Goal: Task Accomplishment & Management: Complete application form

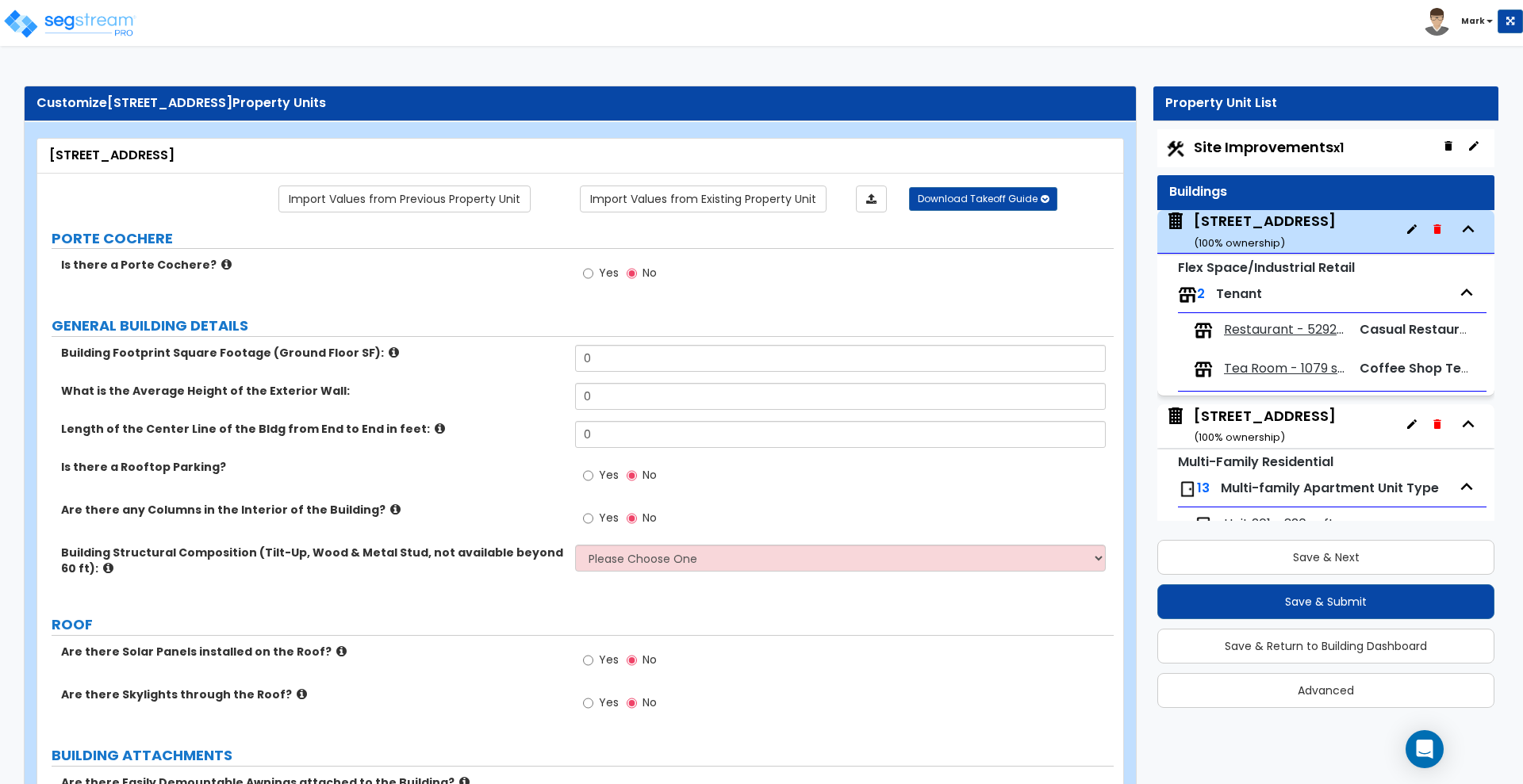
scroll to position [81, 0]
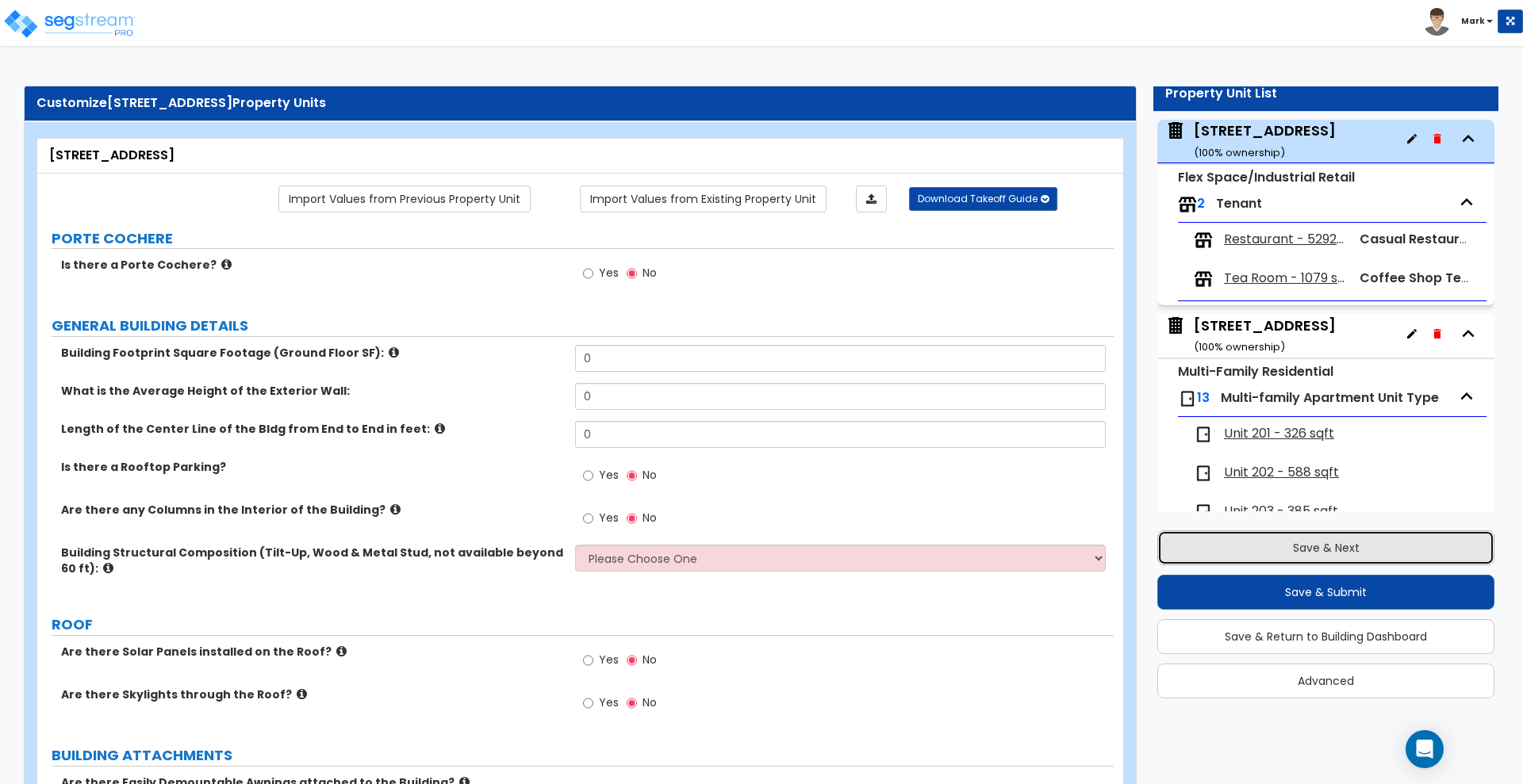
click at [1234, 549] on button "Save & Next" at bounding box center [1325, 548] width 337 height 35
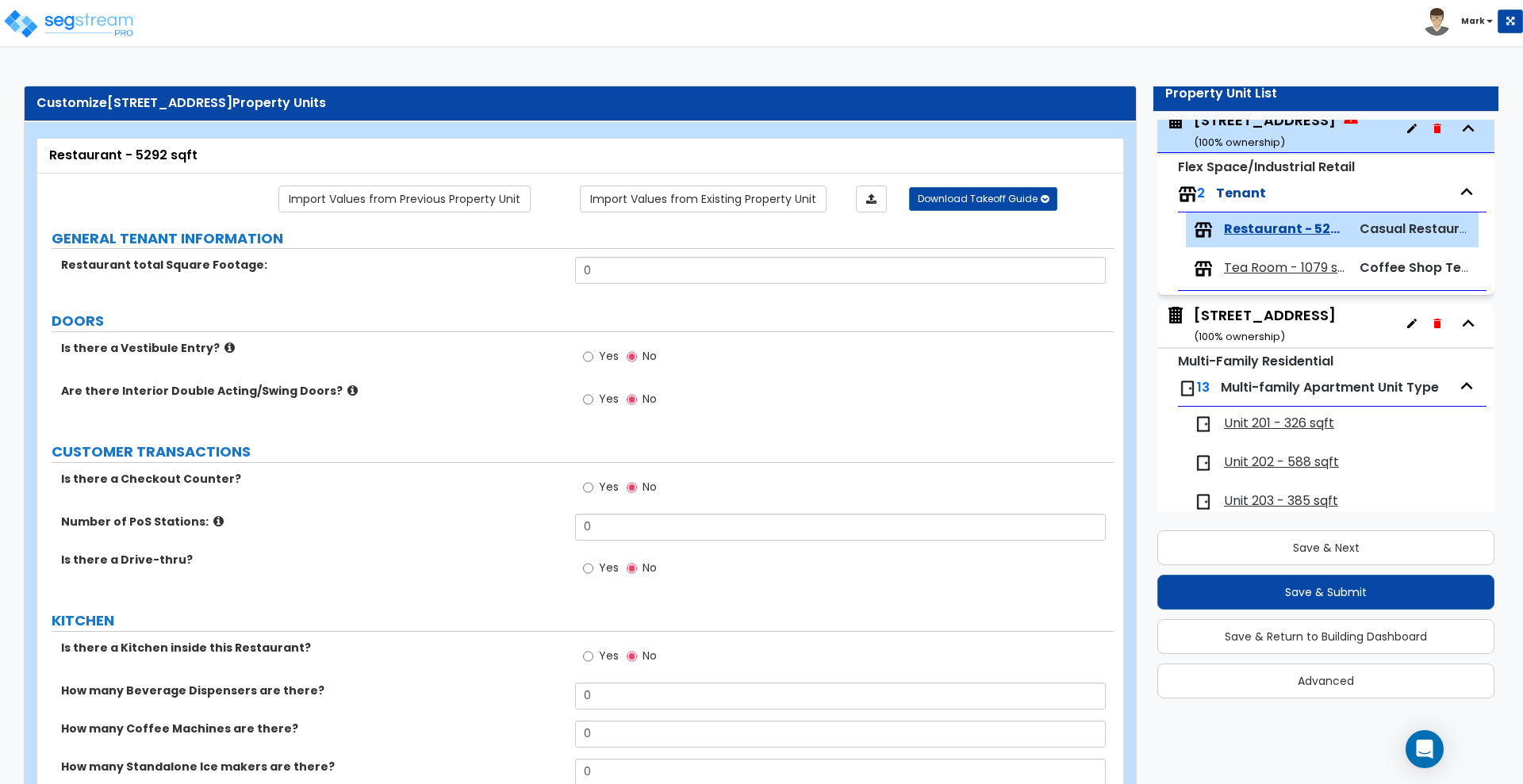
scroll to position [0, 0]
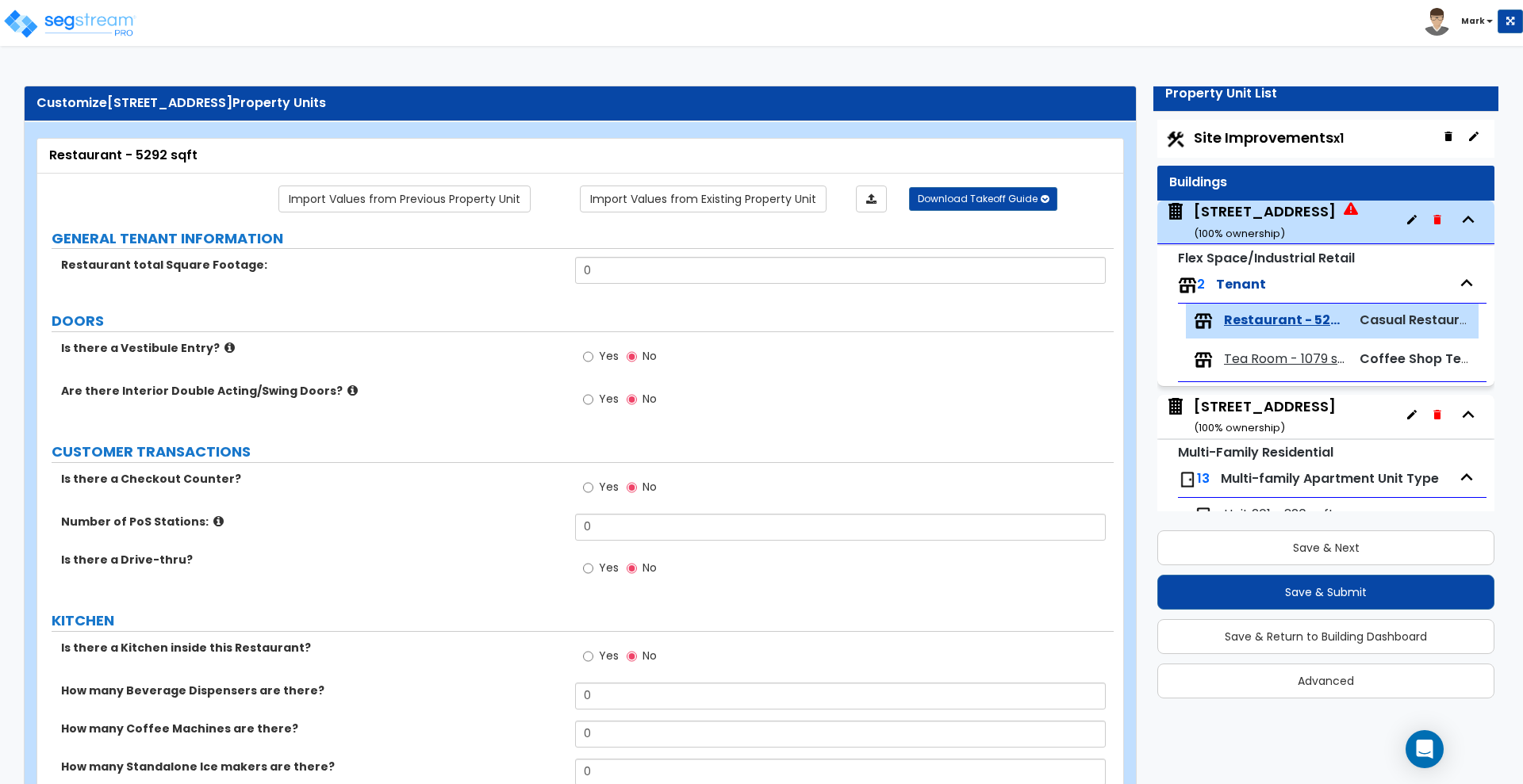
click at [1258, 134] on span "Site Improvements x1" at bounding box center [1268, 137] width 150 height 20
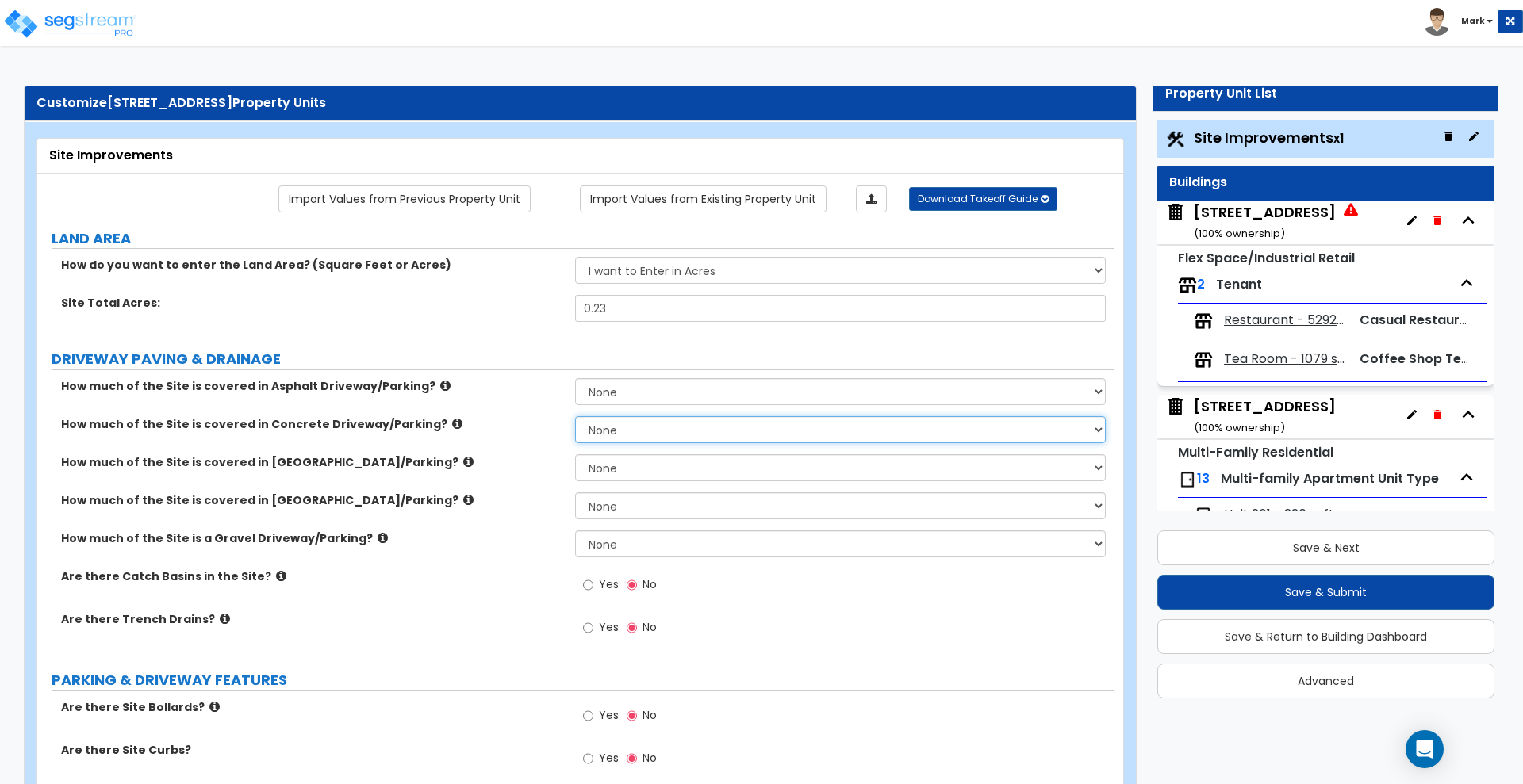
click at [627, 429] on select "None I want to Enter an Approximate Percentage I want to Enter the Square Foota…" at bounding box center [840, 430] width 530 height 27
select select "2"
click at [575, 417] on select "None I want to Enter an Approximate Percentage I want to Enter the Square Foota…" at bounding box center [840, 430] width 530 height 27
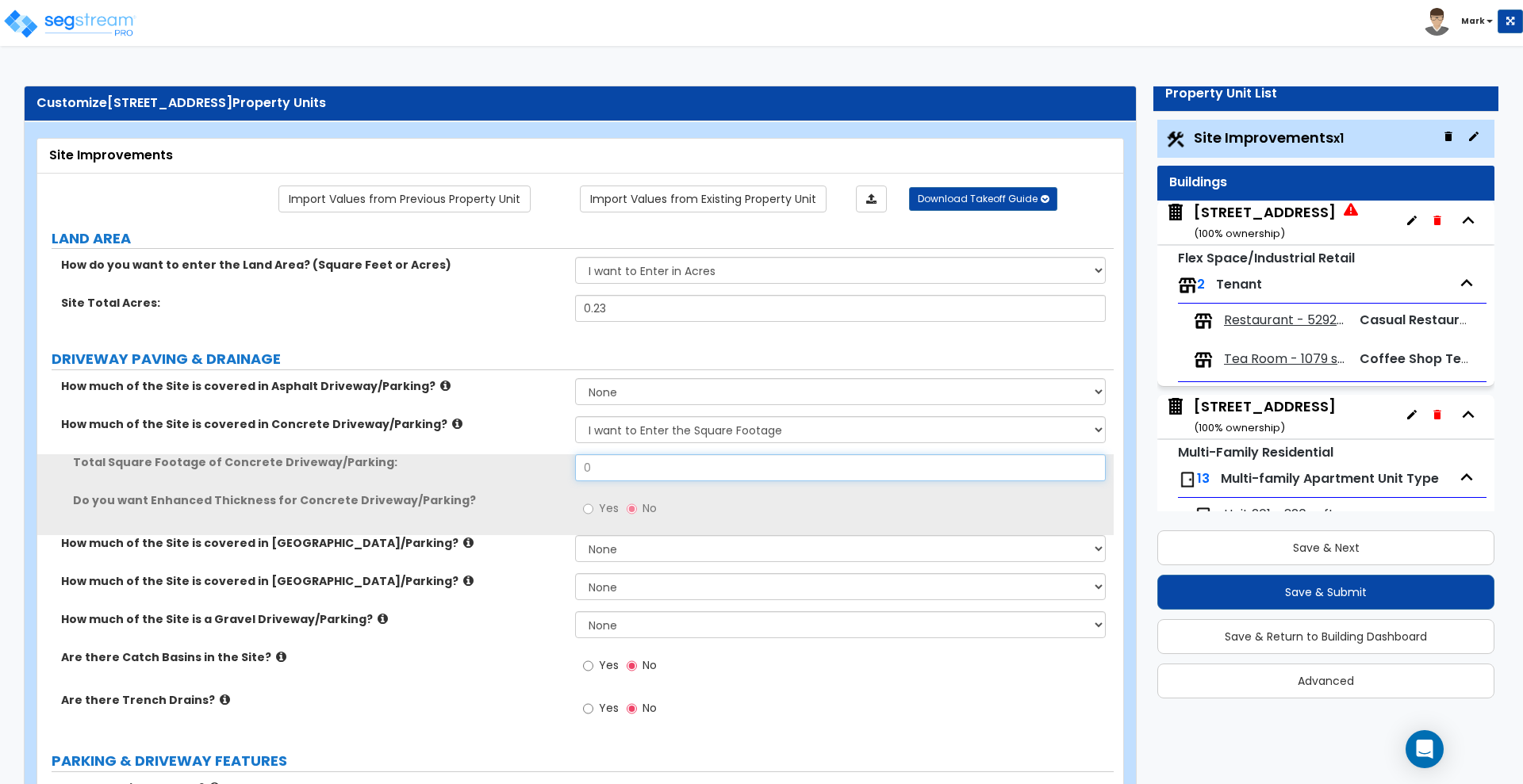
drag, startPoint x: 618, startPoint y: 462, endPoint x: 522, endPoint y: 476, distance: 97.0
click at [522, 476] on div "Total Square Footage of Concrete Driveway/Parking: 0" at bounding box center [575, 474] width 1076 height 38
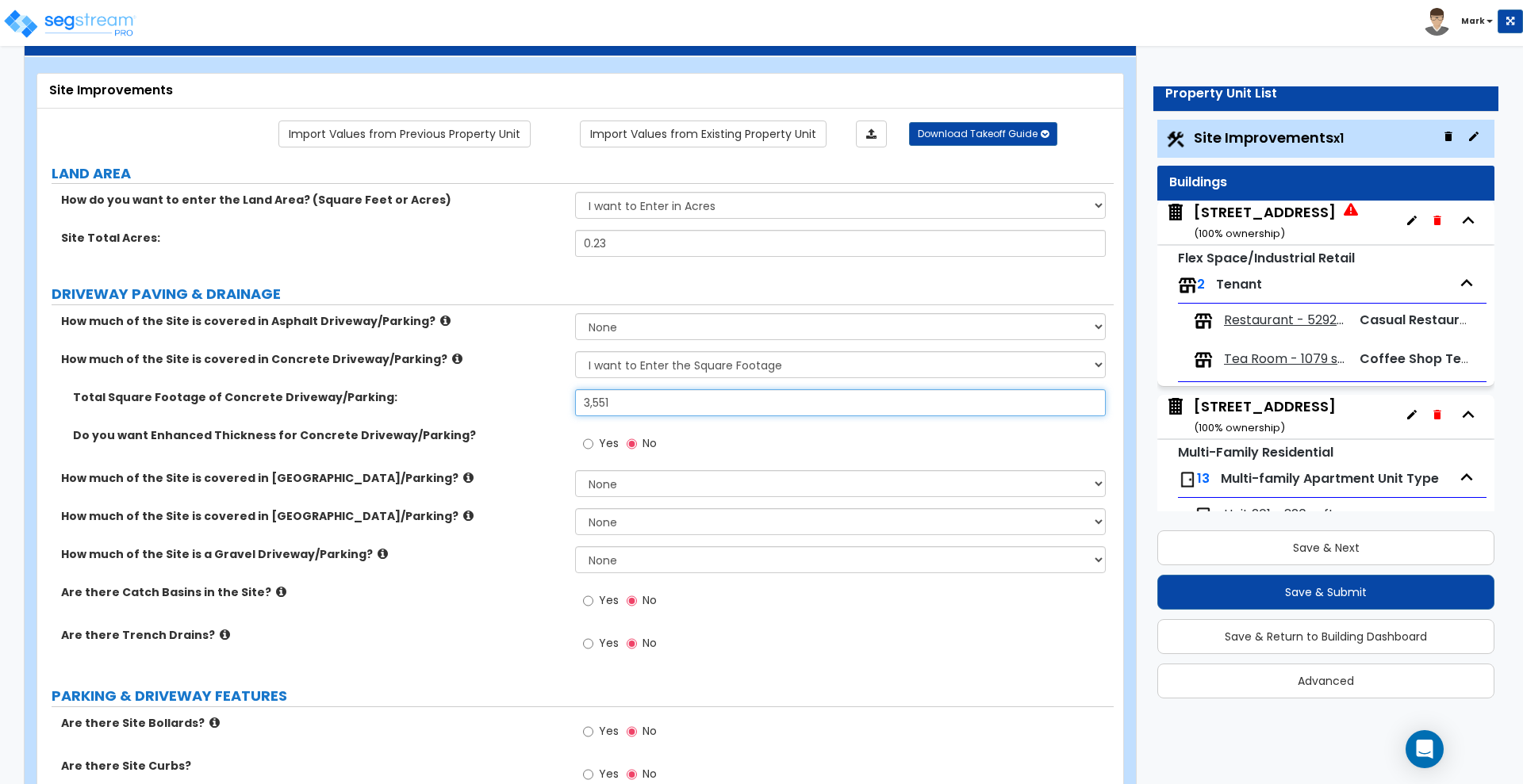
scroll to position [99, 0]
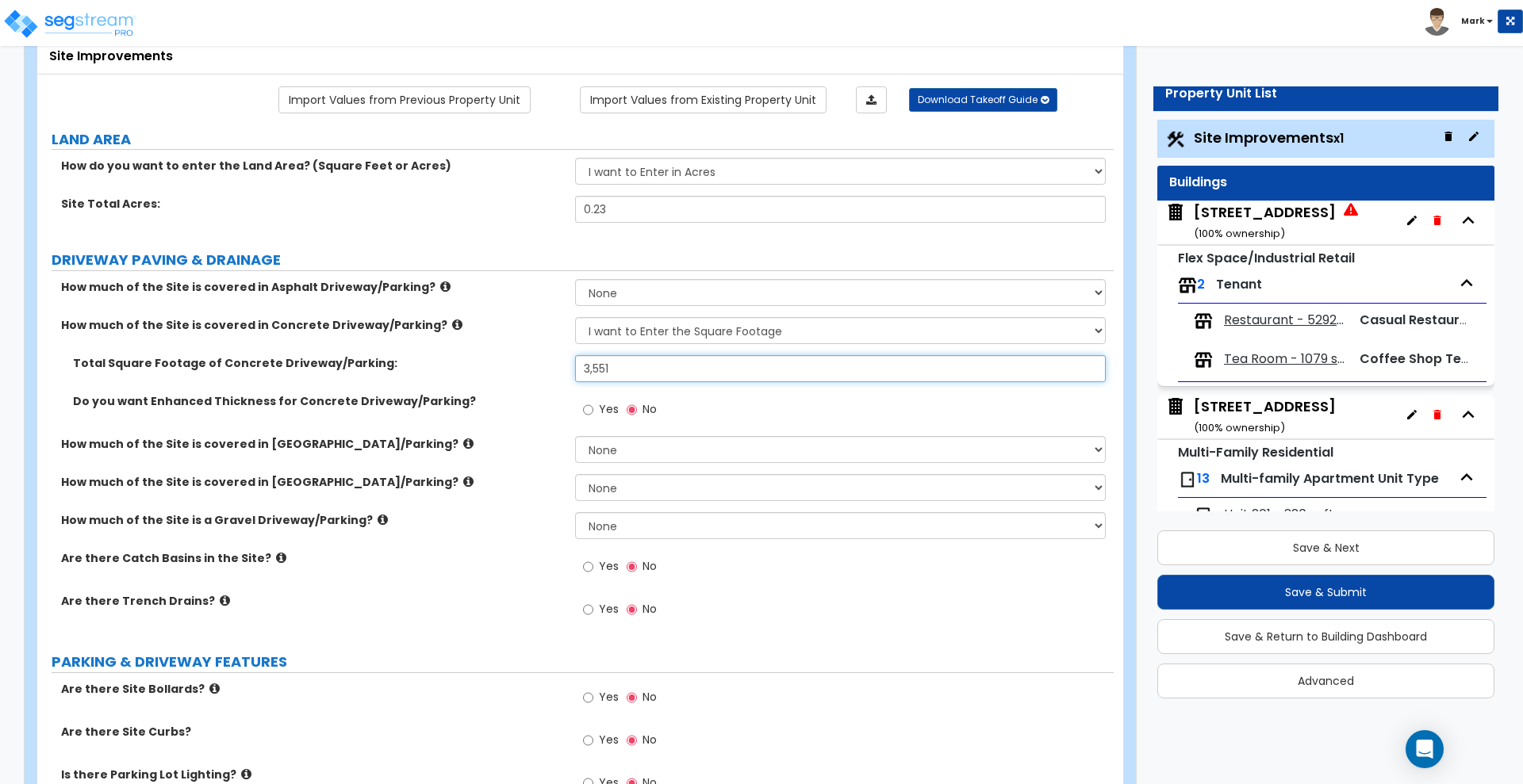
type input "3,551"
click at [588, 567] on input "Yes" at bounding box center [588, 567] width 10 height 17
radio input "true"
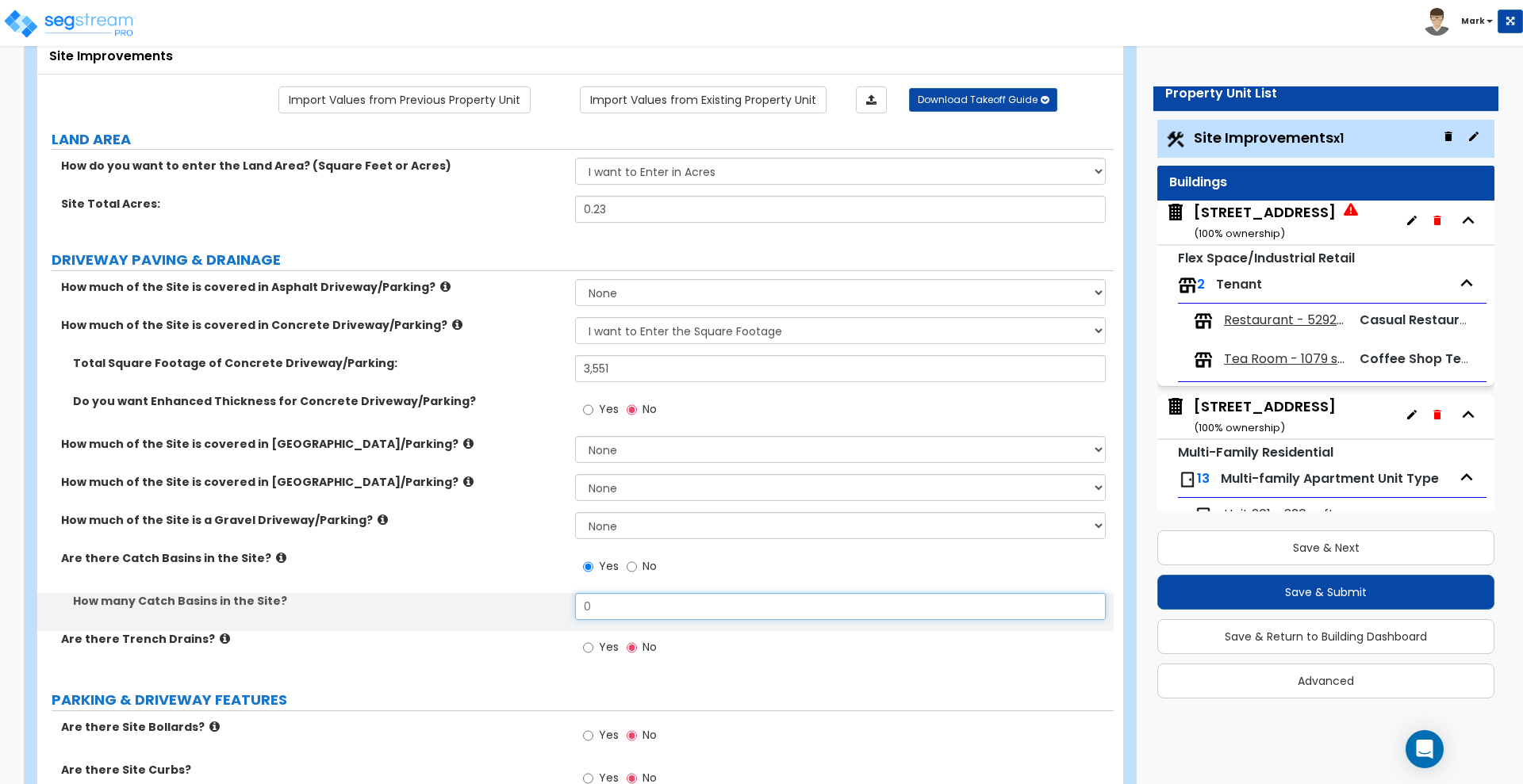
drag, startPoint x: 603, startPoint y: 603, endPoint x: 516, endPoint y: 623, distance: 89.3
click at [516, 625] on div "How many Catch Basins in the Site? 0" at bounding box center [575, 612] width 1076 height 38
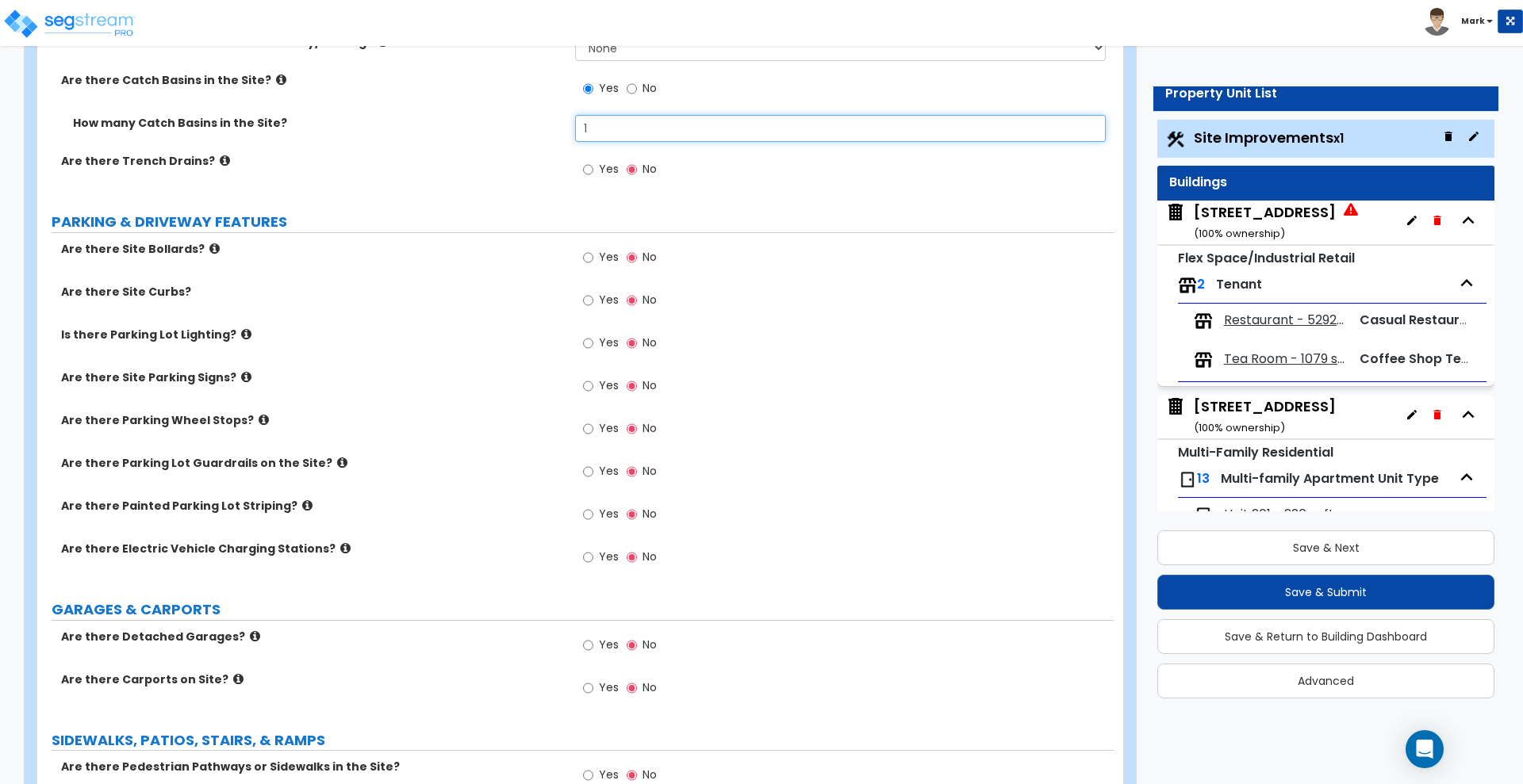
scroll to position [595, 0]
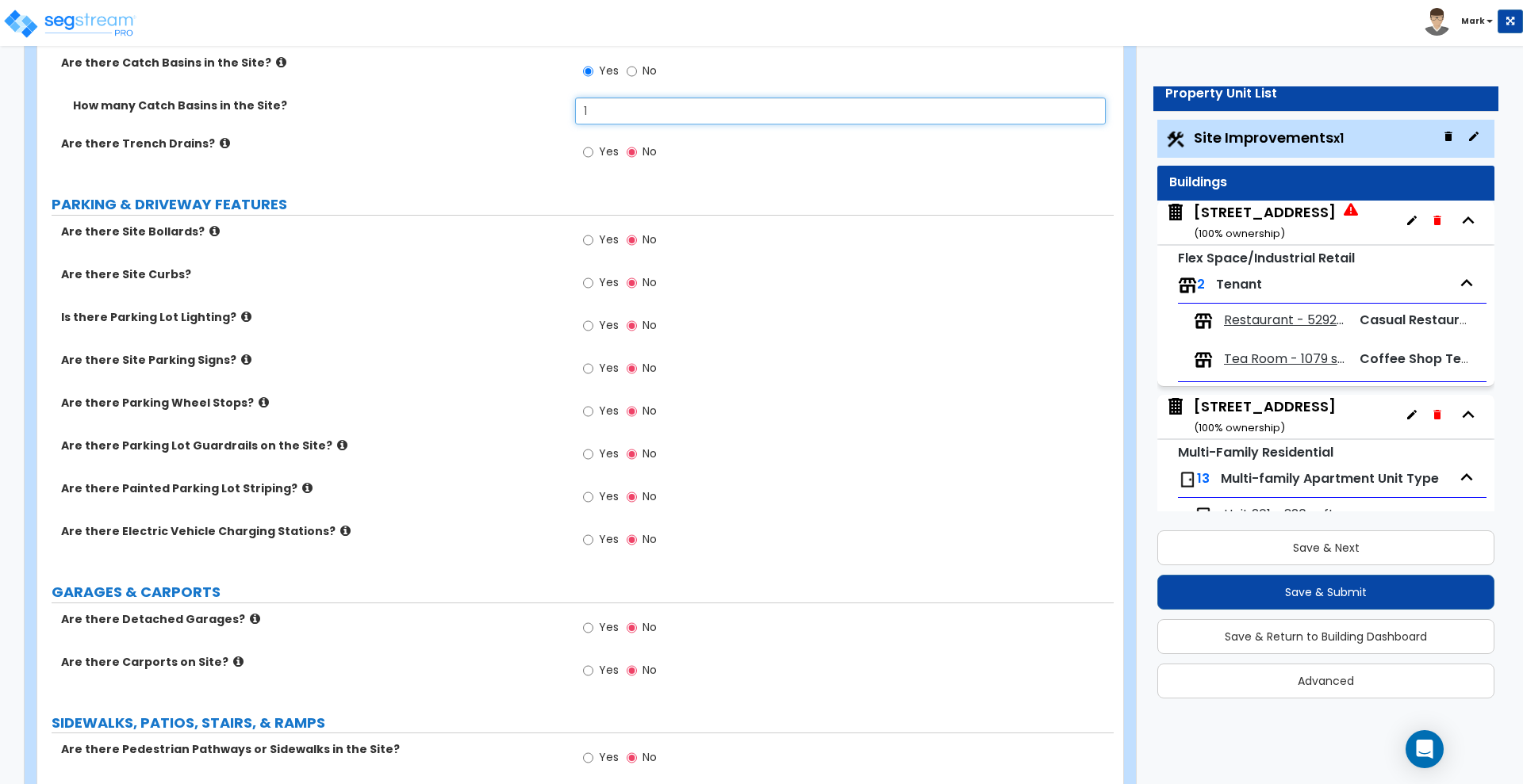
type input "1"
click at [593, 243] on input "Yes" at bounding box center [588, 240] width 10 height 17
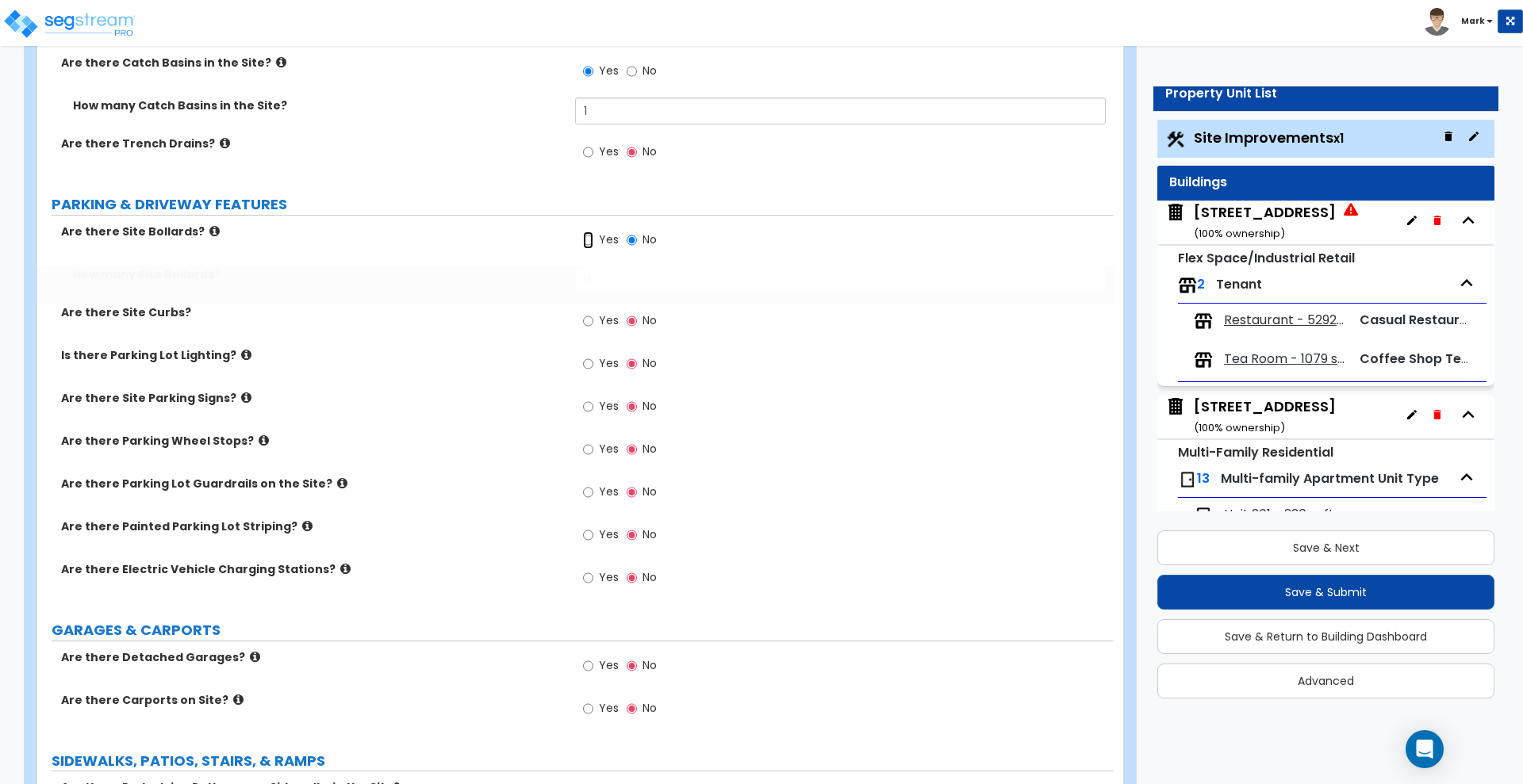
radio input "true"
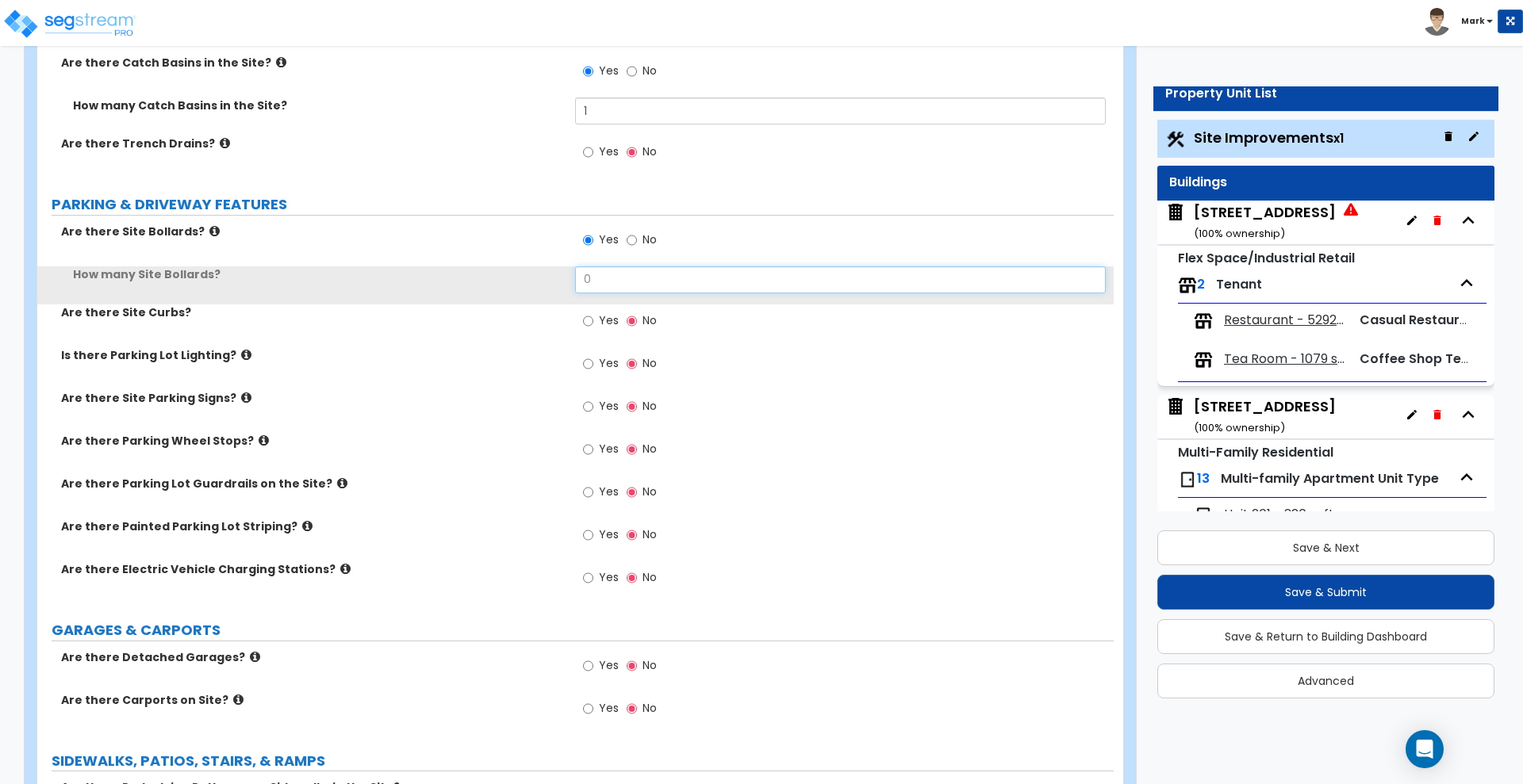
drag, startPoint x: 603, startPoint y: 285, endPoint x: 496, endPoint y: 287, distance: 107.0
click at [498, 287] on div "How many Site Bollards? 0" at bounding box center [575, 286] width 1076 height 38
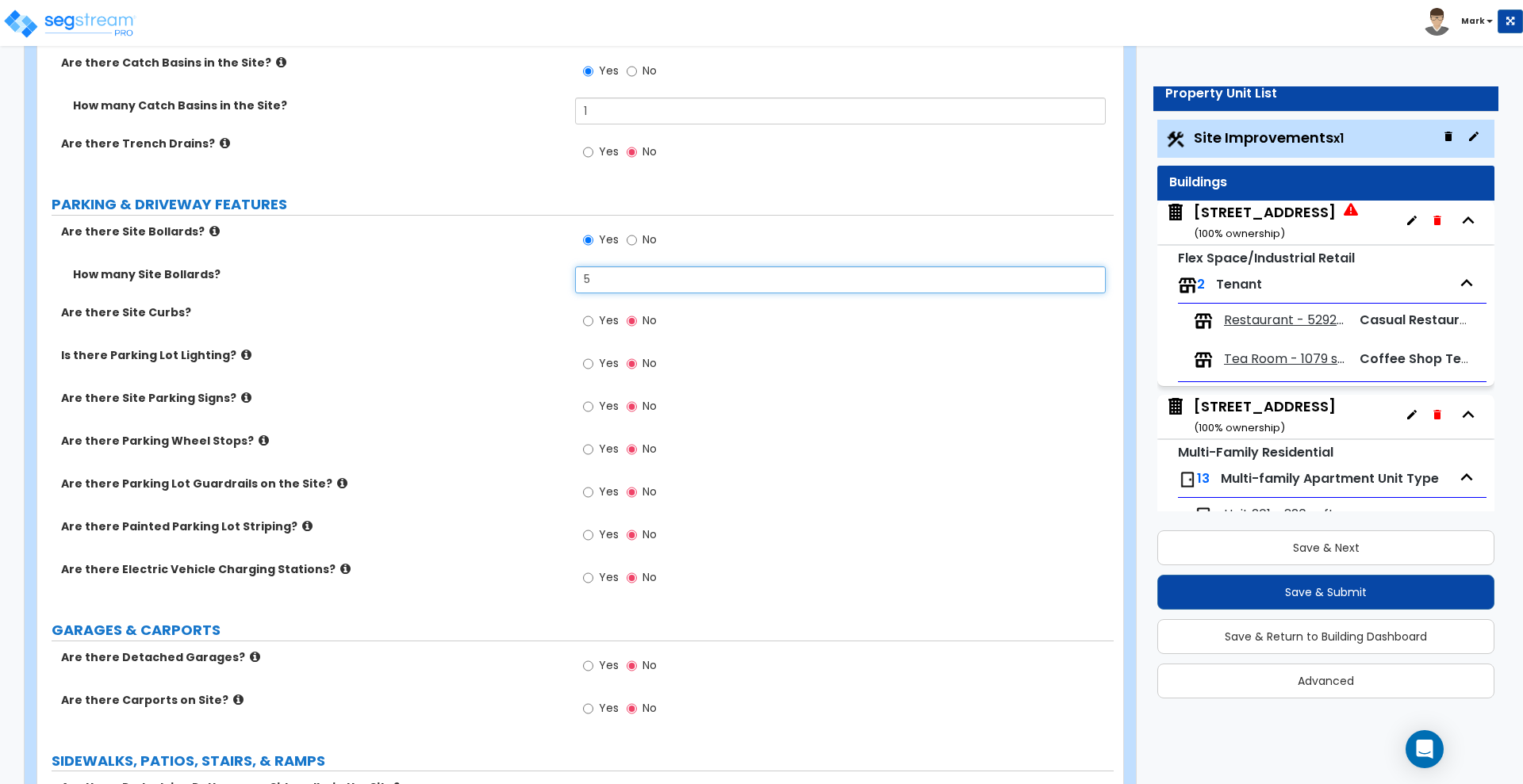
type input "5"
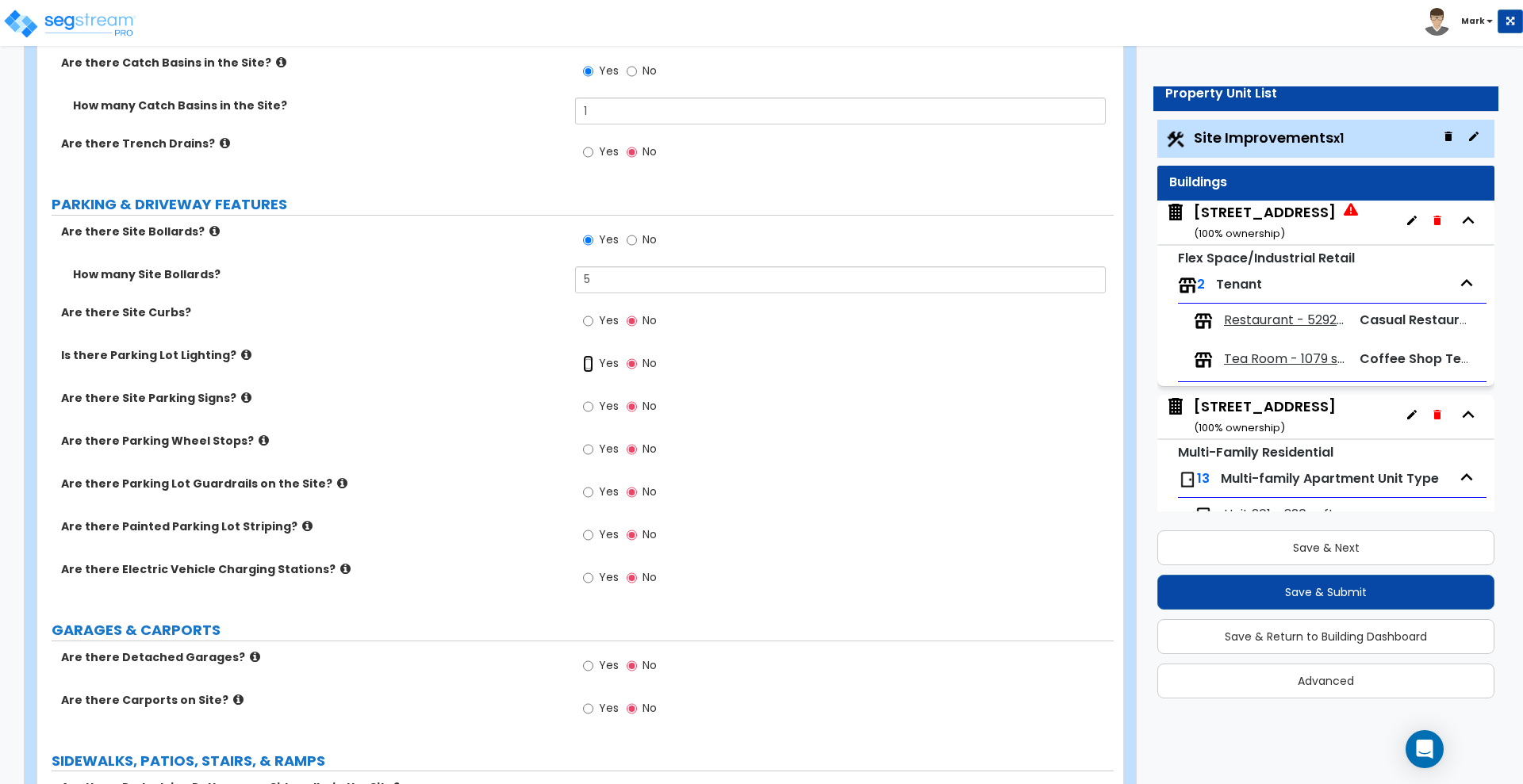
click at [590, 367] on input "Yes" at bounding box center [588, 364] width 10 height 17
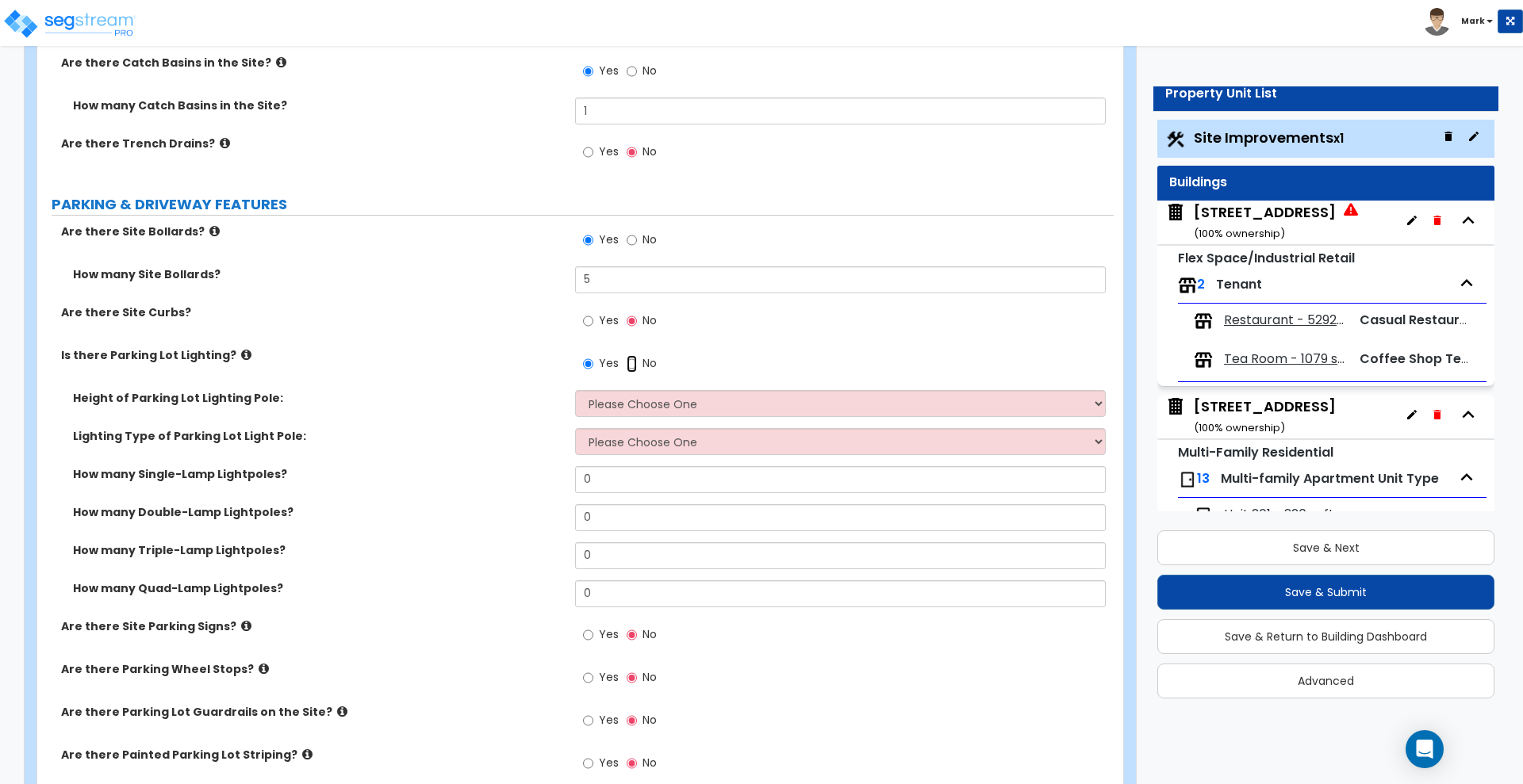
click at [631, 363] on input "No" at bounding box center [632, 364] width 10 height 17
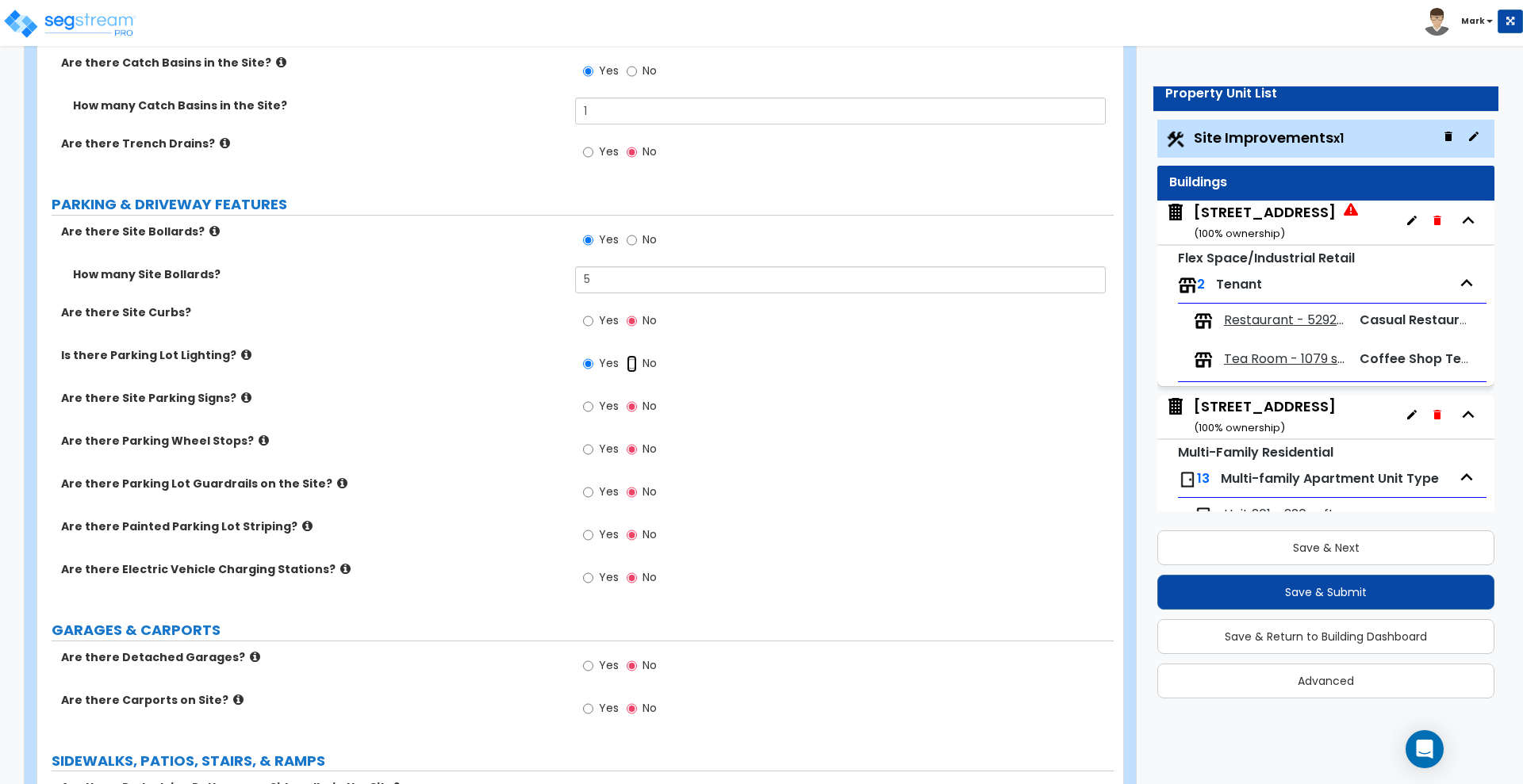
radio input "false"
radio input "true"
click at [591, 406] on input "Yes" at bounding box center [588, 407] width 10 height 17
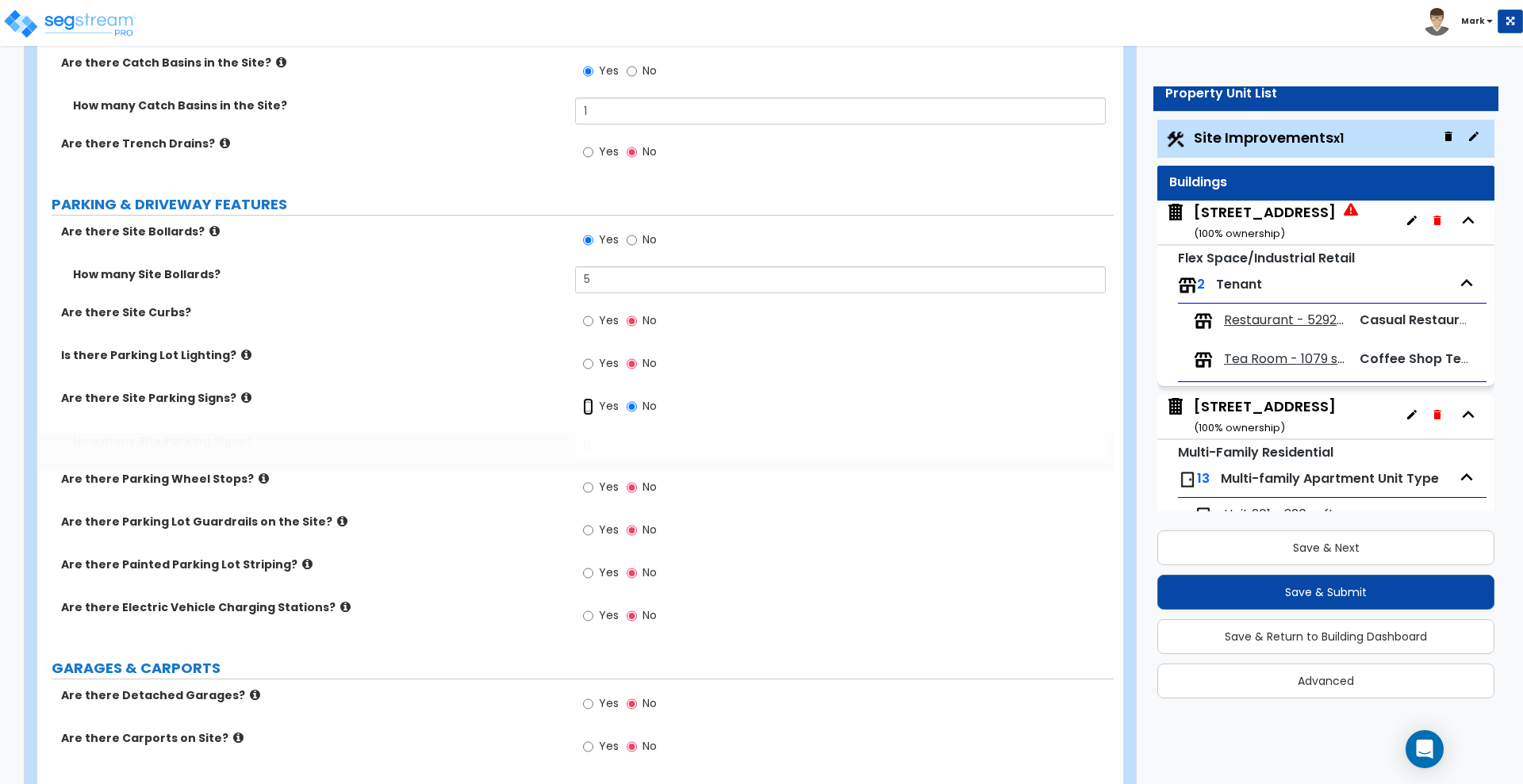
radio input "true"
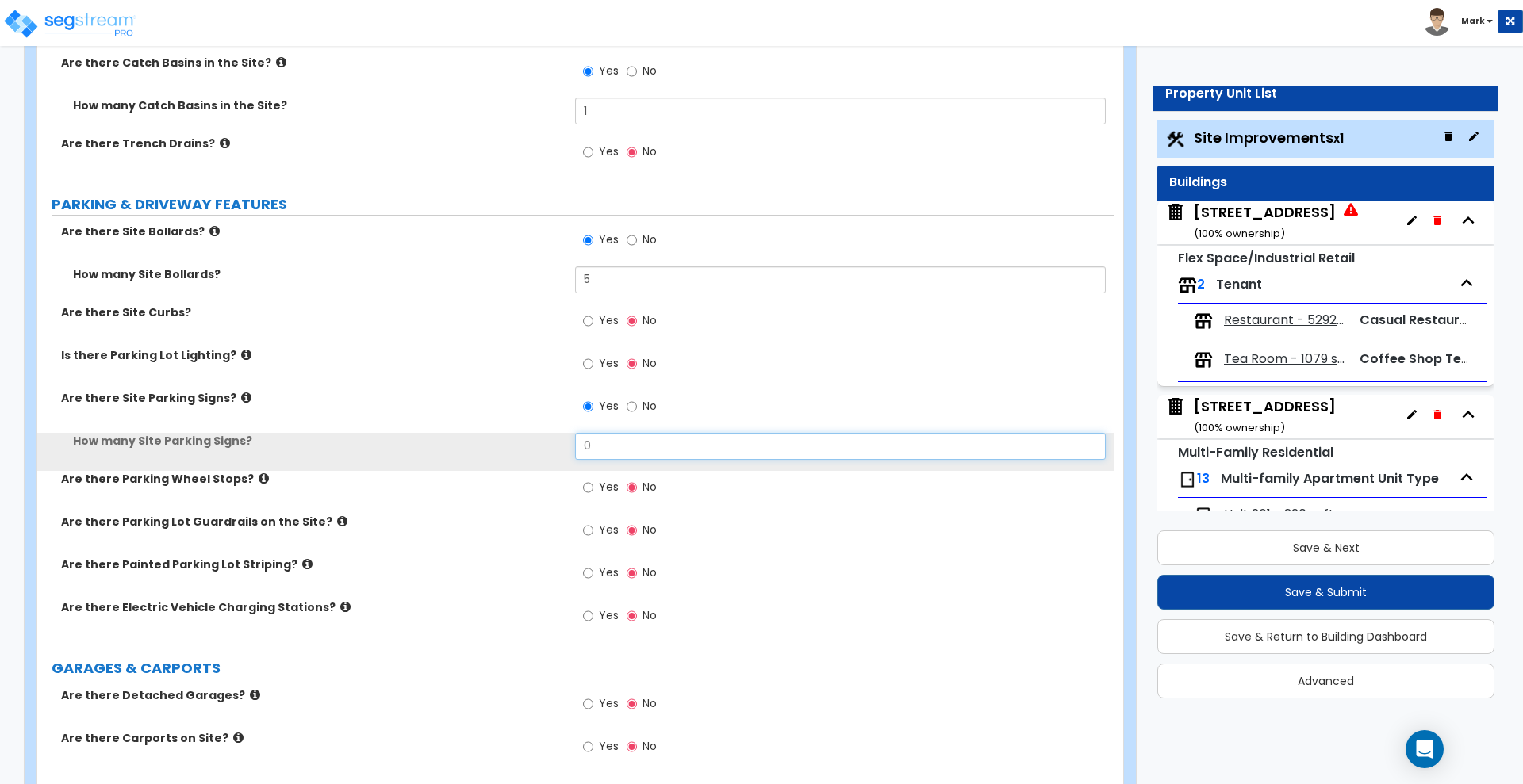
click at [523, 444] on div "How many Site Parking Signs? 0" at bounding box center [575, 452] width 1076 height 38
type input "2"
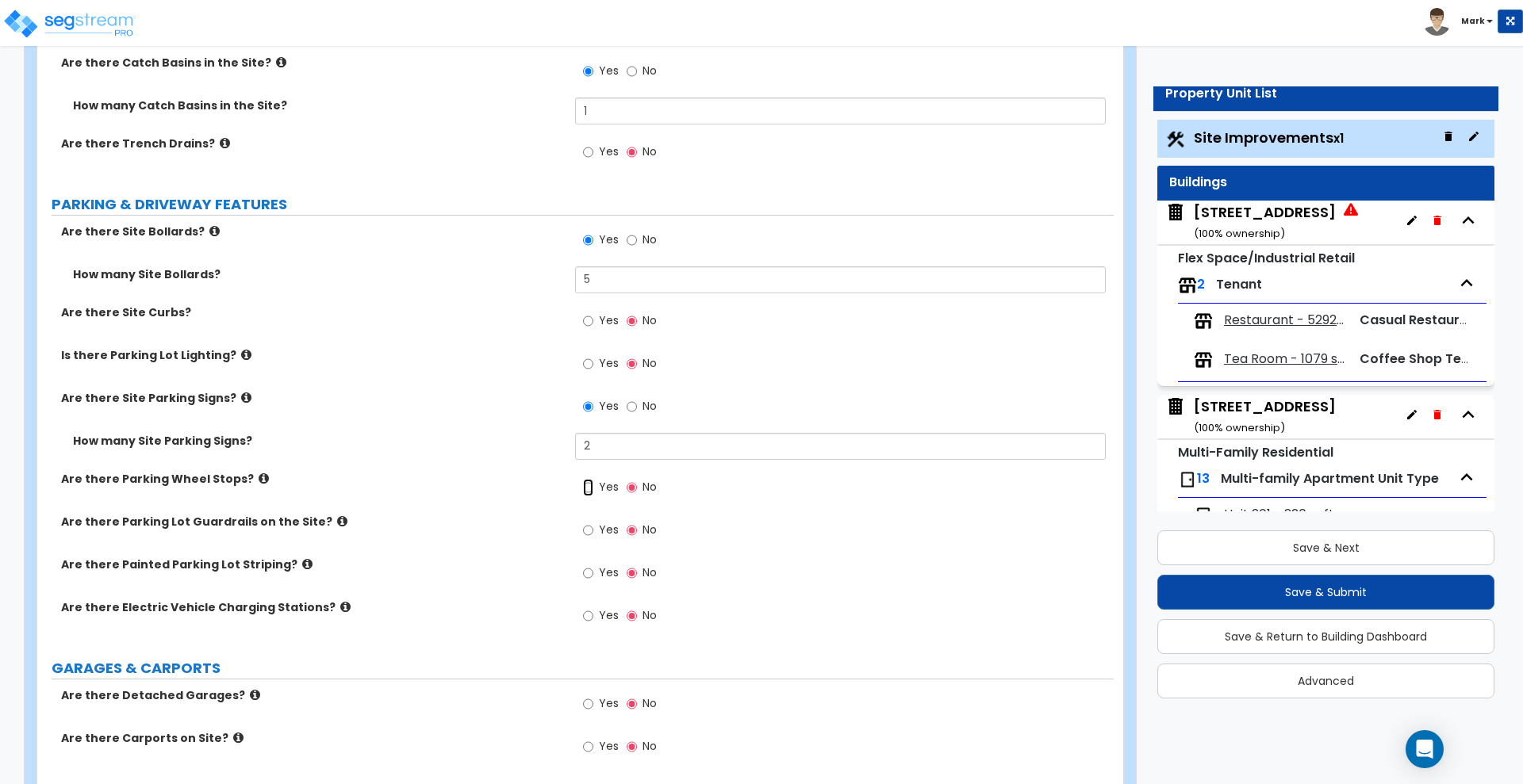
click at [588, 485] on input "Yes" at bounding box center [588, 488] width 10 height 17
radio input "true"
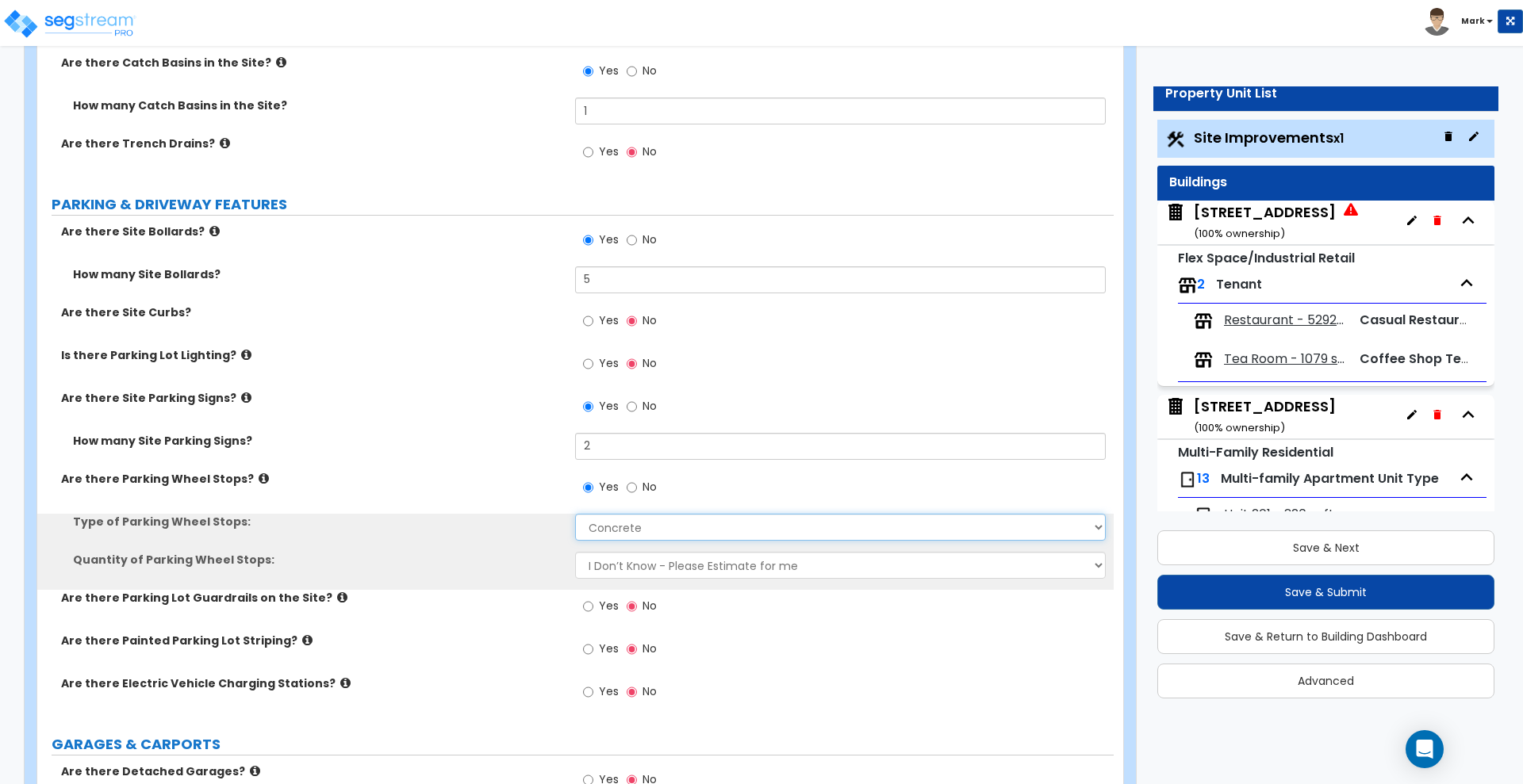
drag, startPoint x: 625, startPoint y: 525, endPoint x: 593, endPoint y: 528, distance: 32.1
click at [594, 528] on select "Concrete Rubber/Plastic" at bounding box center [840, 527] width 530 height 27
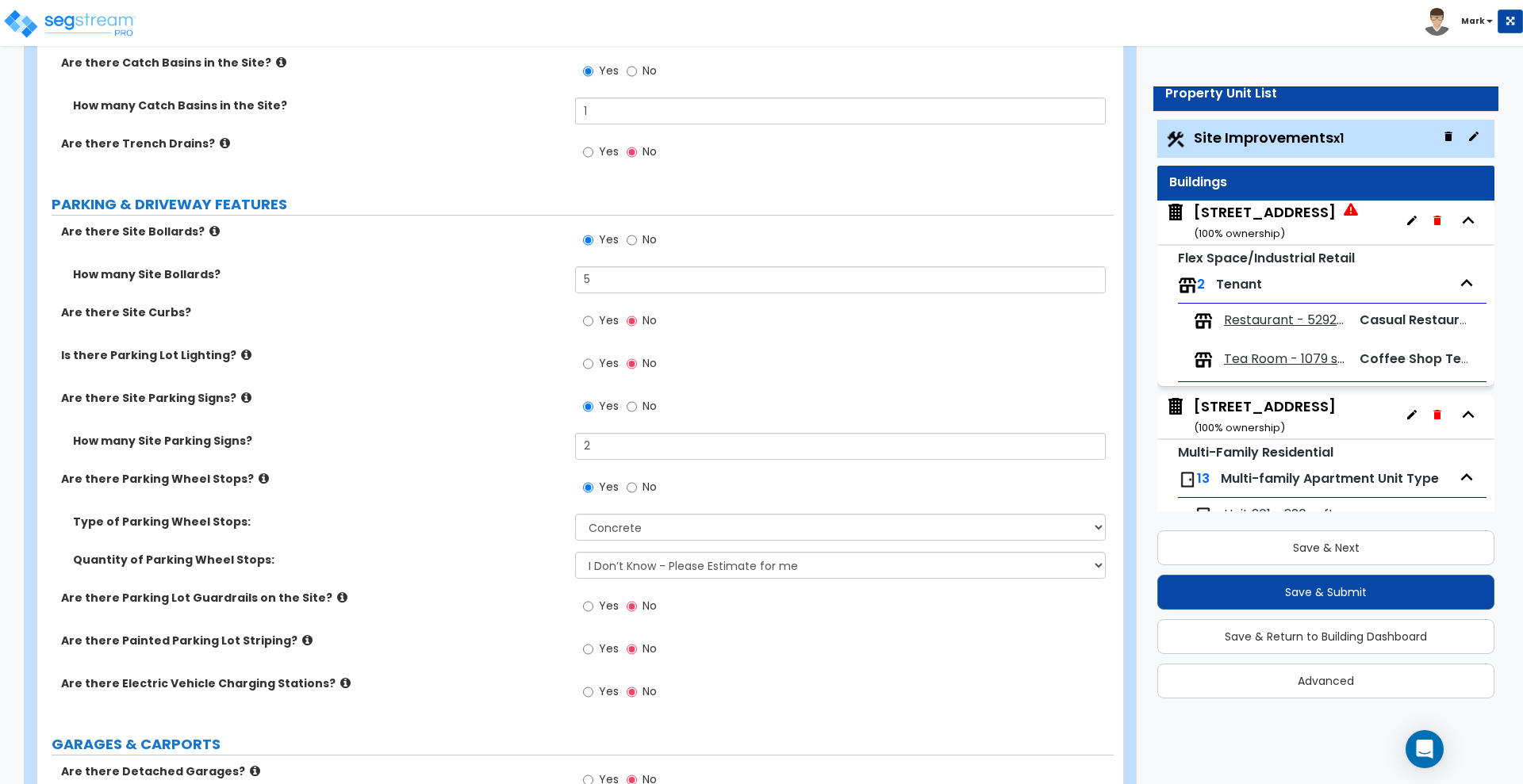
click at [514, 578] on div "Quantity of Parking Wheel Stops: I Don’t Know - Please Estimate for me I Want t…" at bounding box center [575, 571] width 1076 height 38
click at [645, 569] on select "I Don’t Know - Please Estimate for me I Want to Enter the Number of Wheel Stops" at bounding box center [840, 565] width 530 height 27
select select "1"
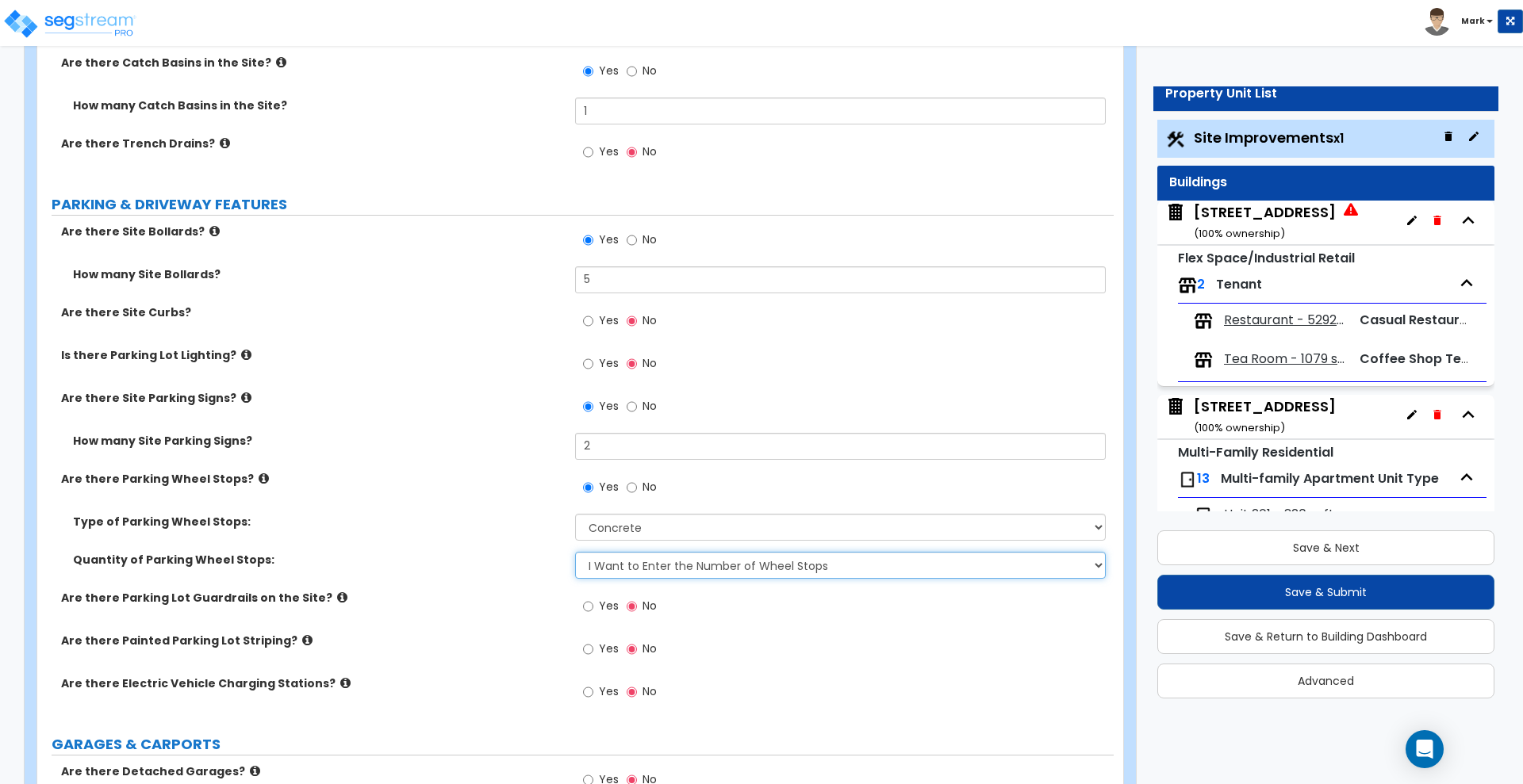
click at [575, 552] on select "I Don’t Know - Please Estimate for me I Want to Enter the Number of Wheel Stops" at bounding box center [840, 565] width 530 height 27
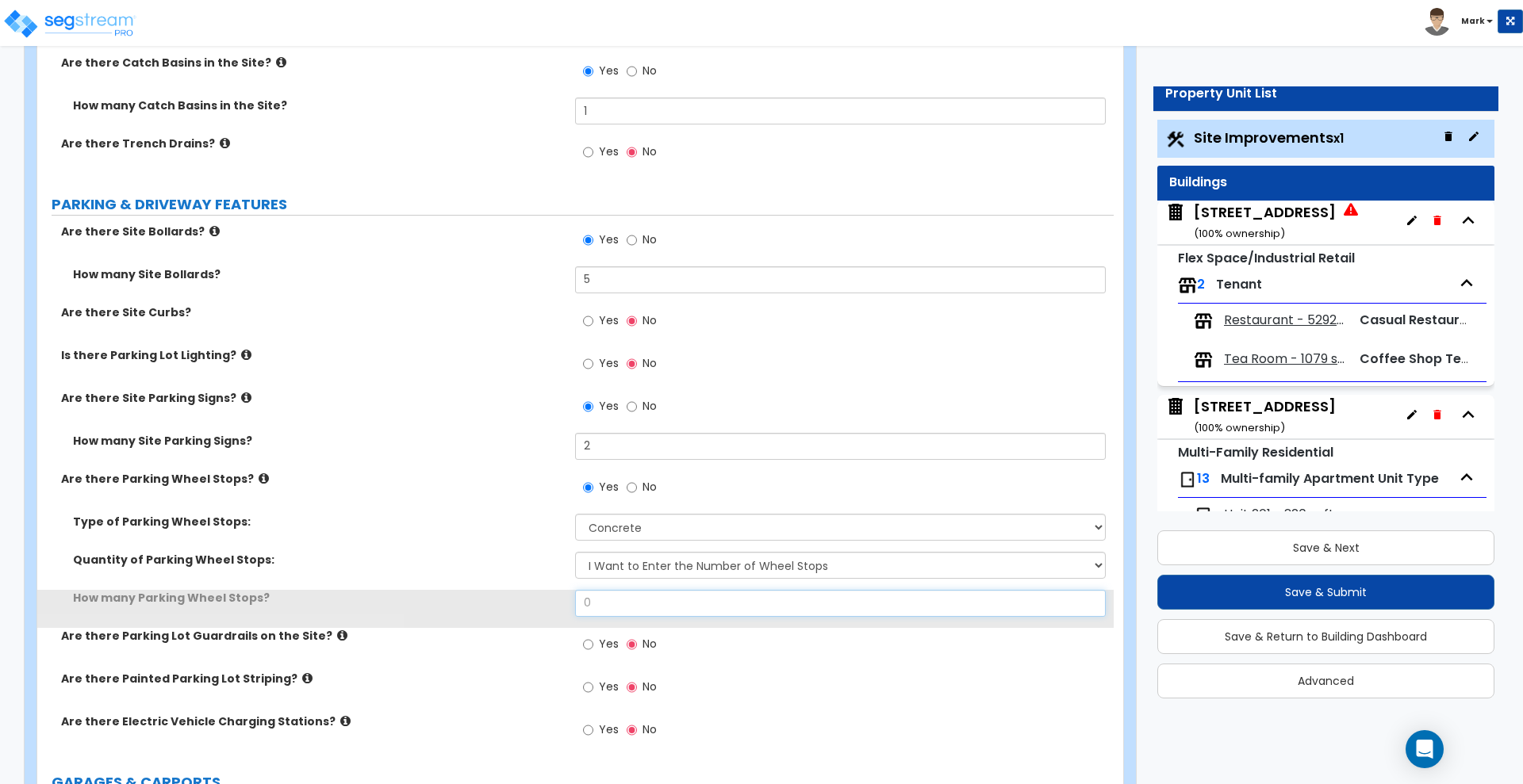
drag, startPoint x: 613, startPoint y: 598, endPoint x: 540, endPoint y: 605, distance: 73.3
click at [556, 605] on div "How many Parking Wheel Stops? 0" at bounding box center [575, 609] width 1076 height 38
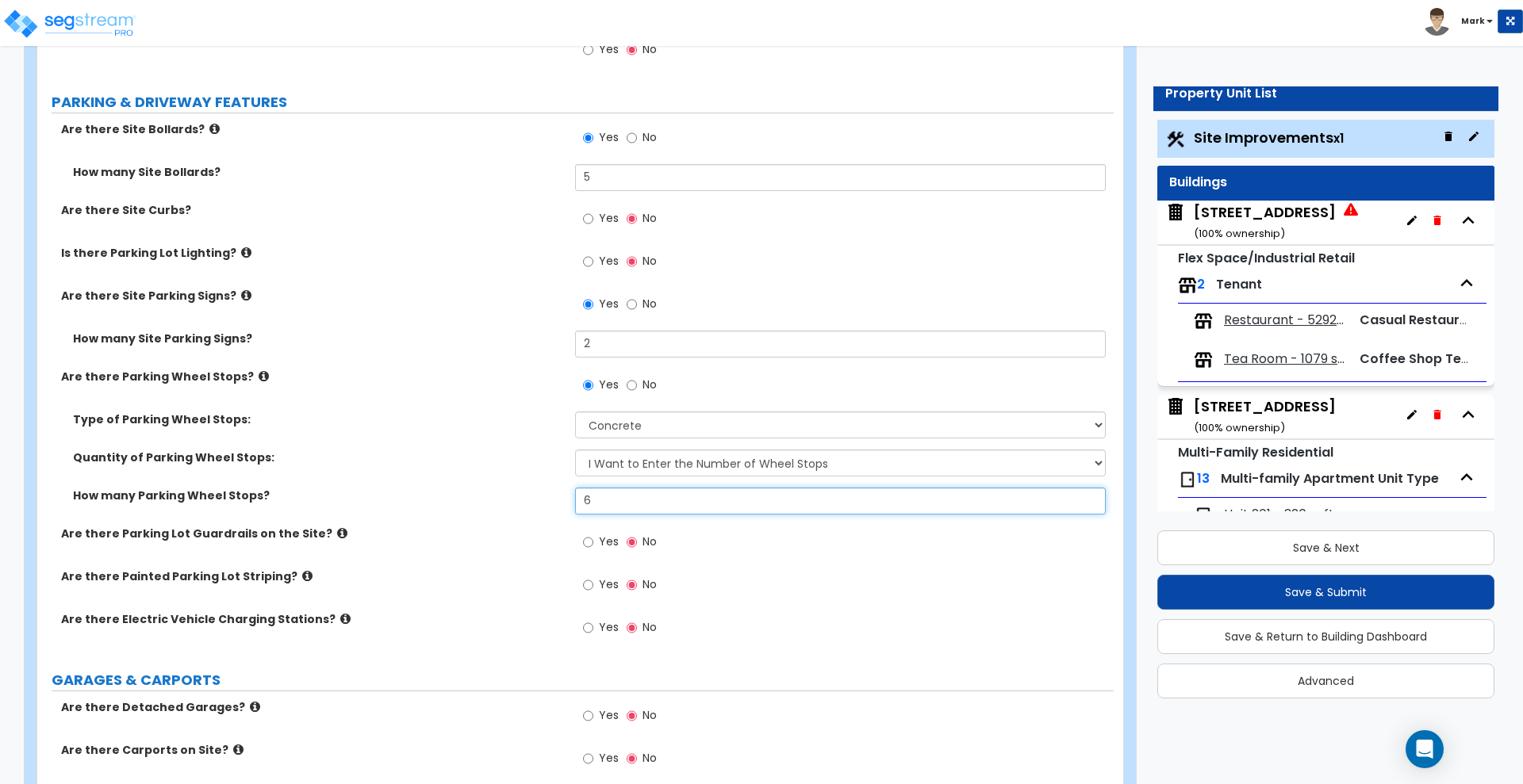
scroll to position [794, 0]
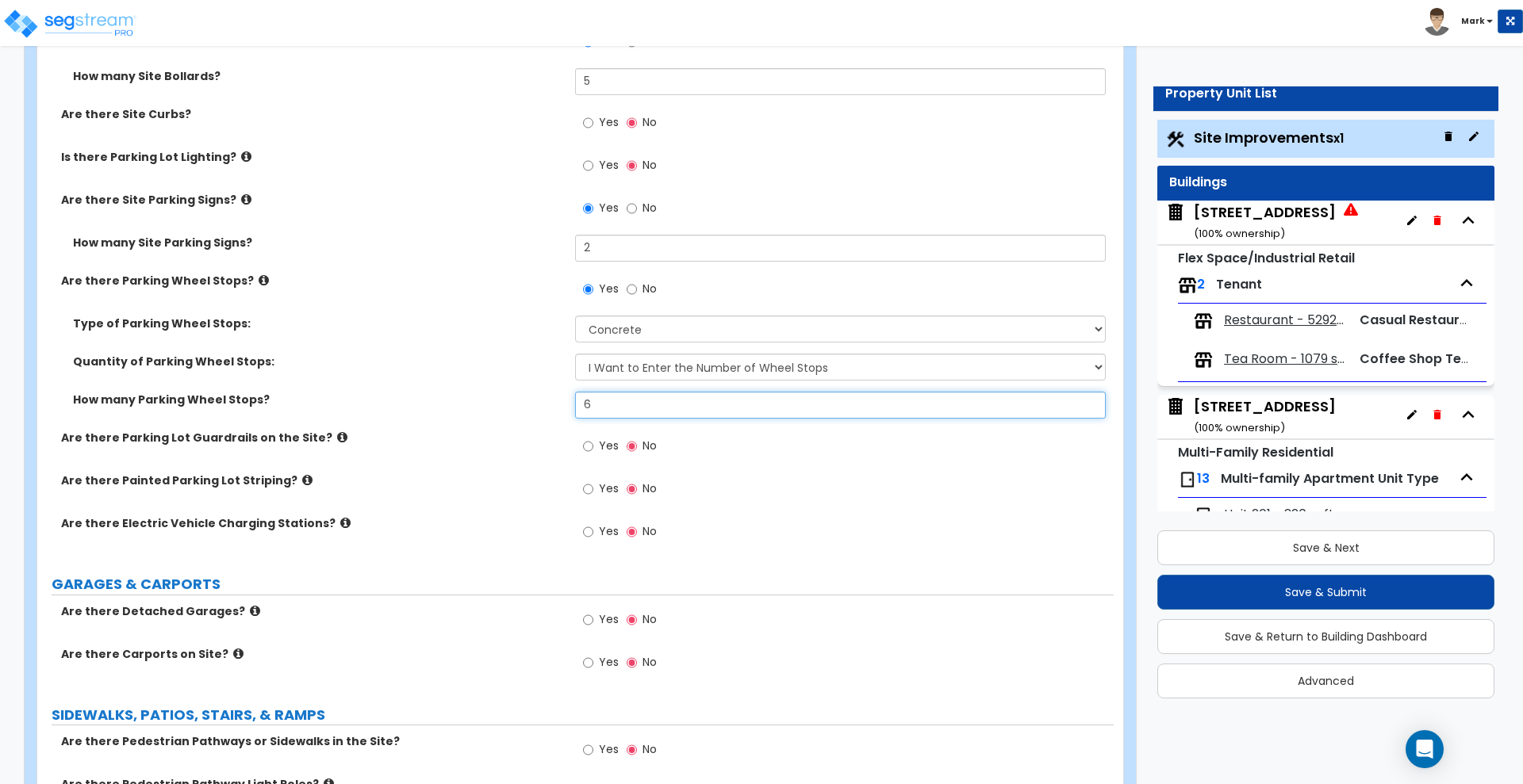
type input "6"
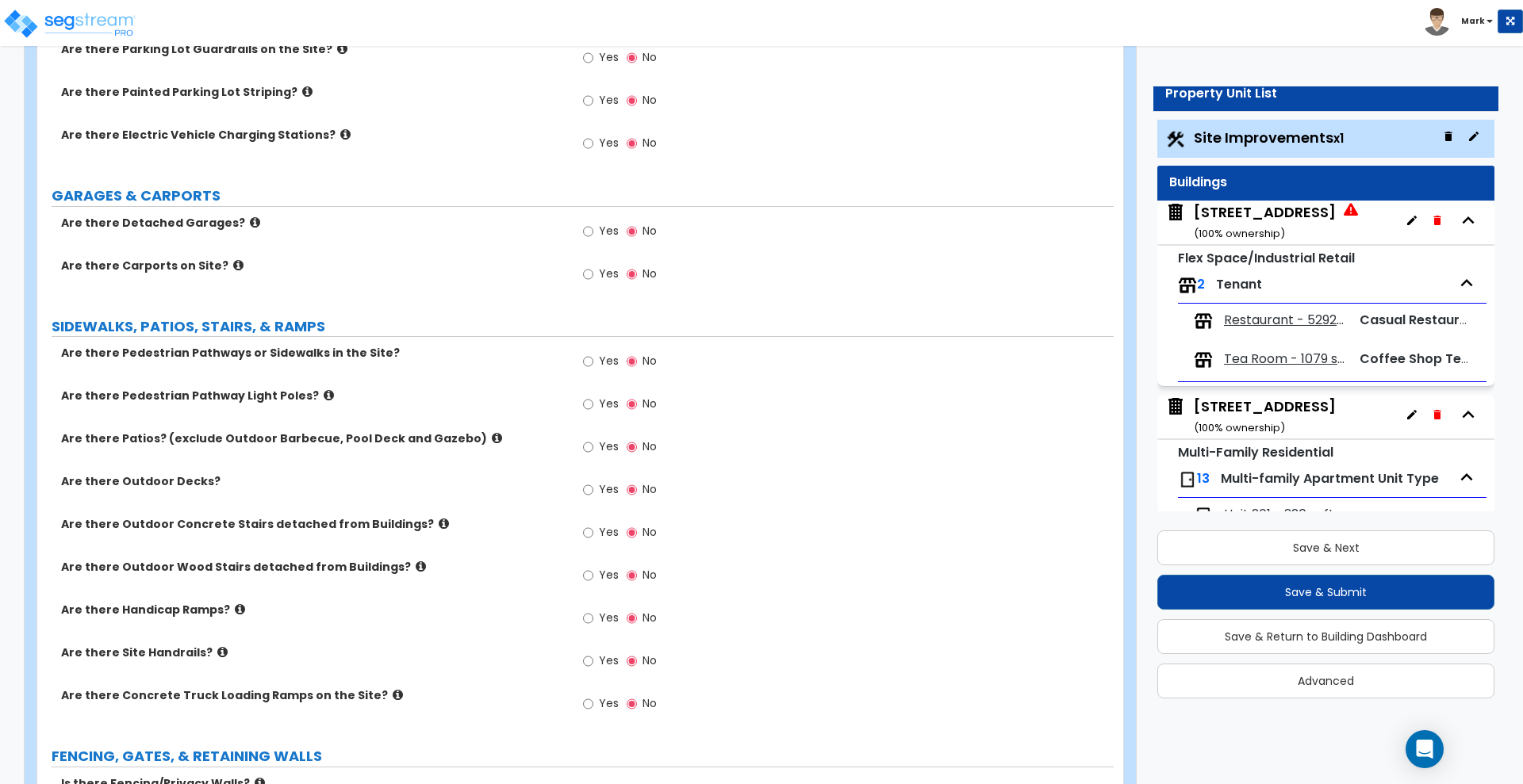
scroll to position [1289, 0]
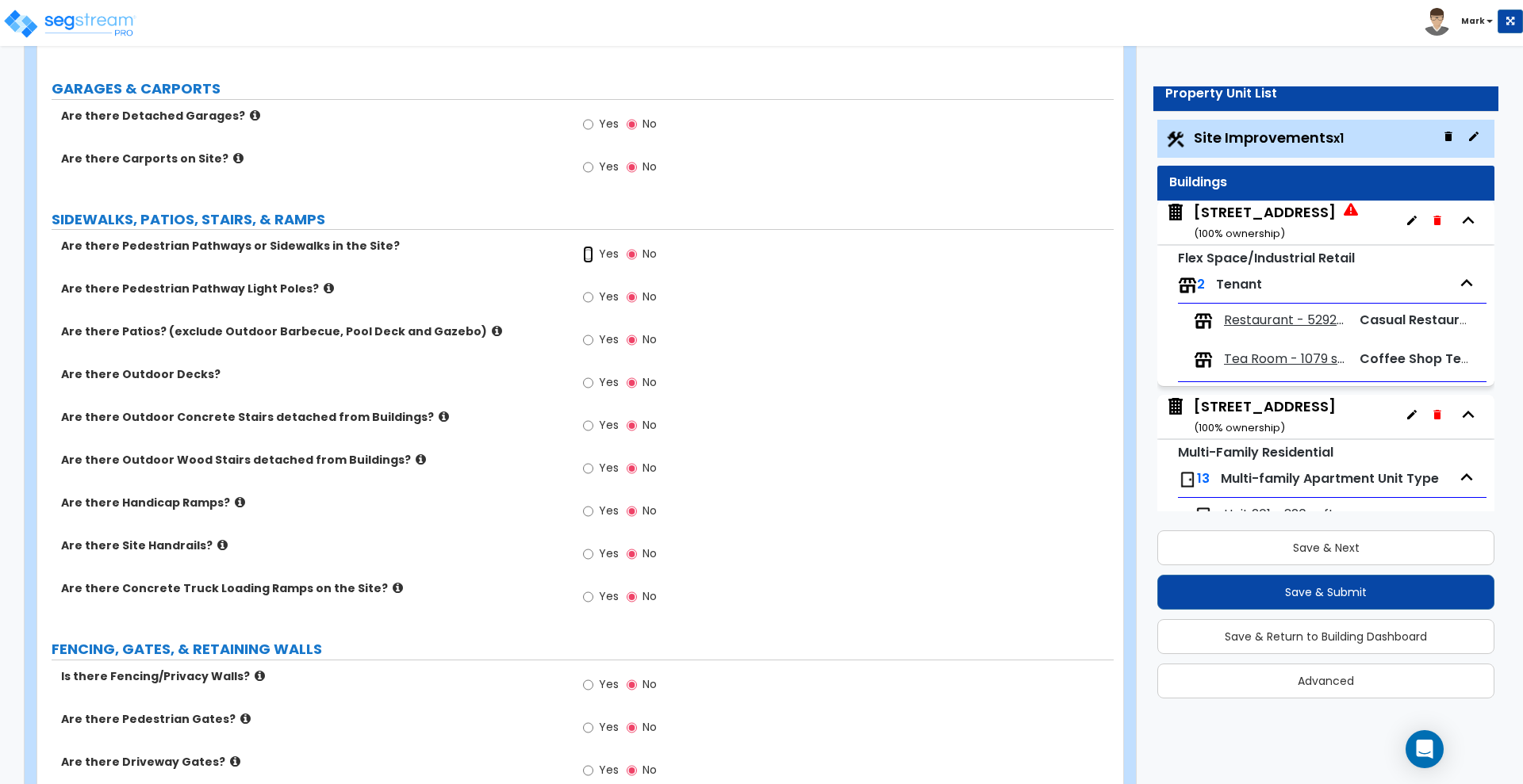
drag, startPoint x: 587, startPoint y: 253, endPoint x: 606, endPoint y: 250, distance: 19.2
click at [587, 252] on input "Yes" at bounding box center [588, 255] width 10 height 17
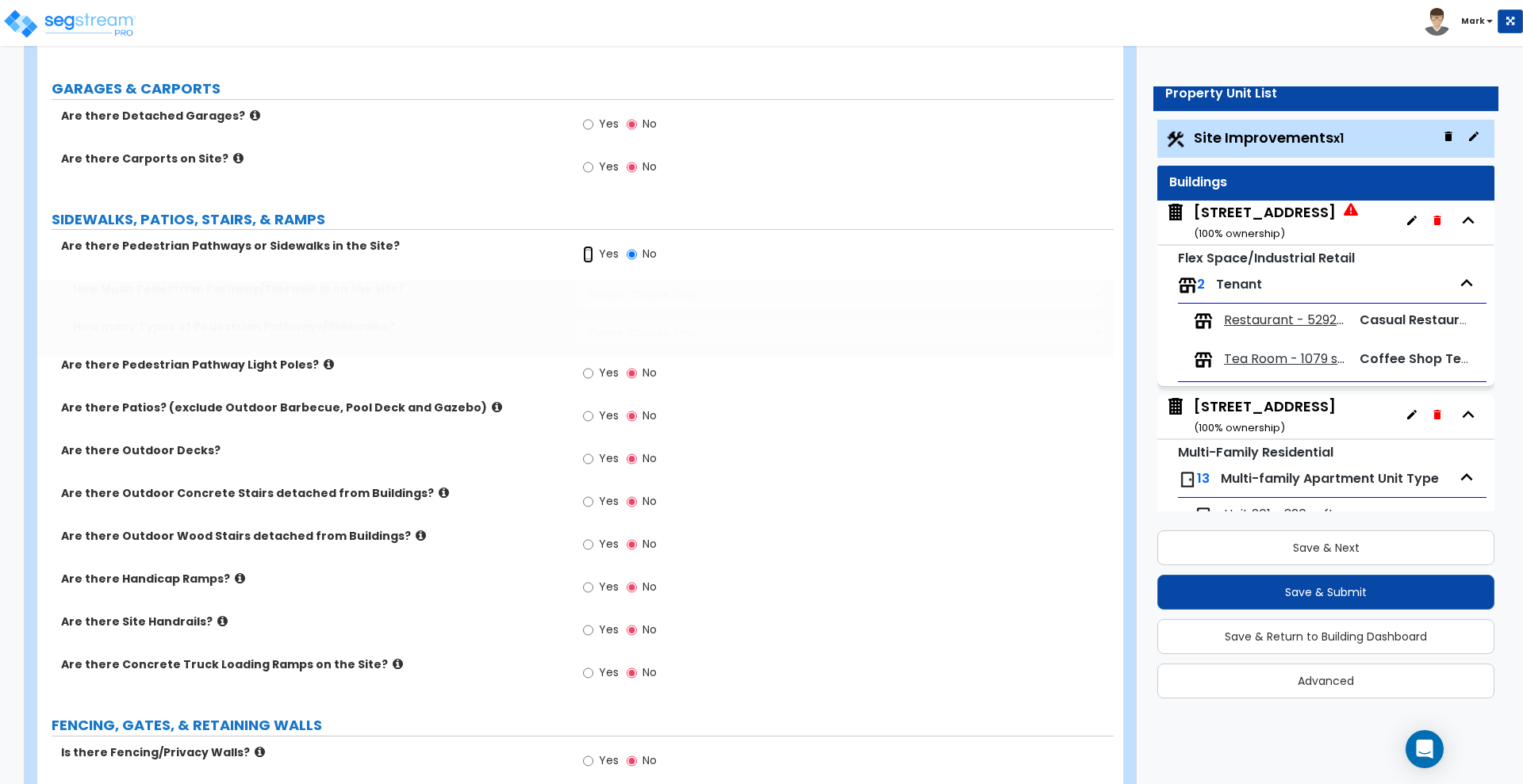
radio input "true"
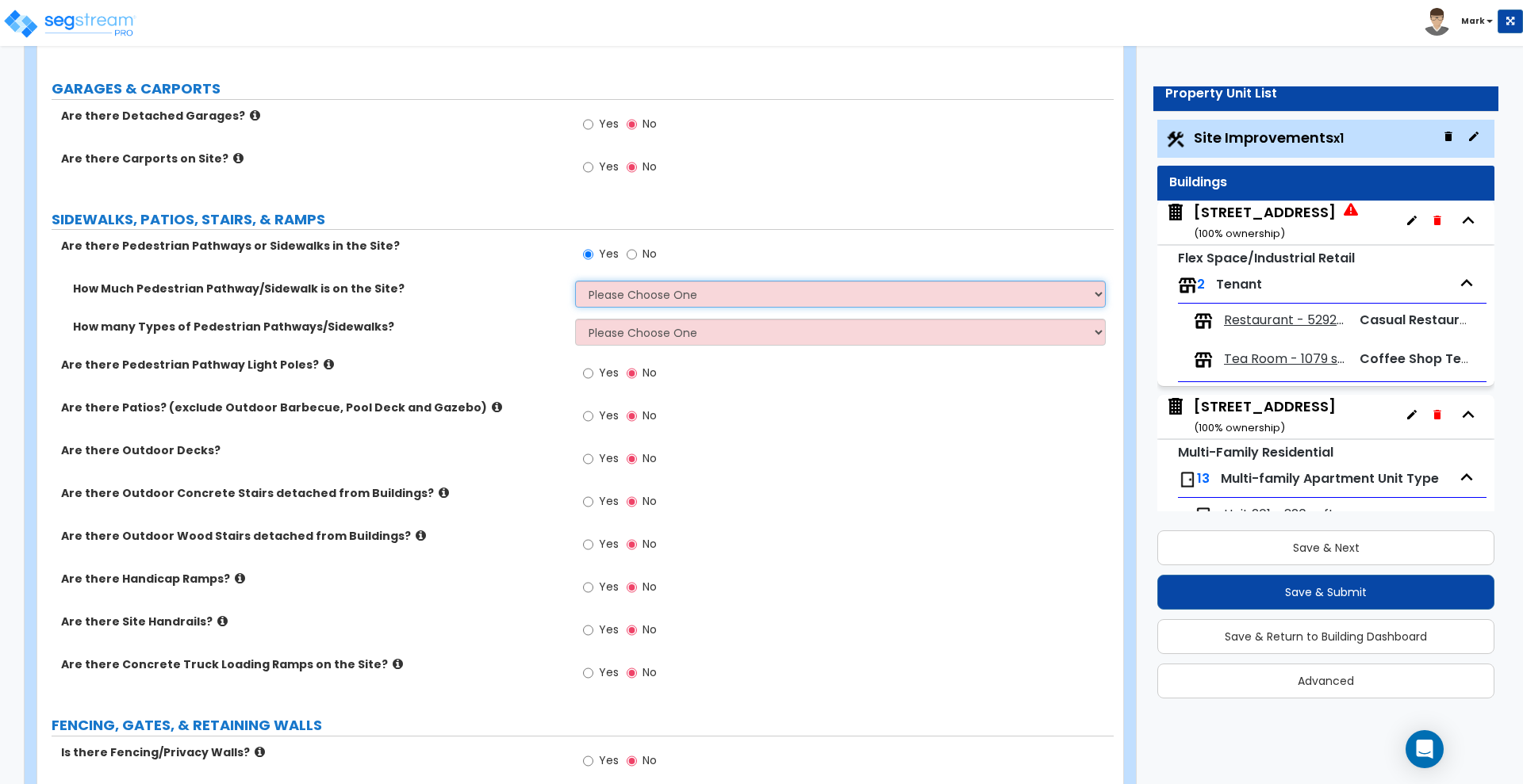
click at [693, 289] on select "Please Choose One I Don't Know, Please Estimate For Me Enter Linear Footage" at bounding box center [840, 294] width 530 height 27
select select "2"
click at [575, 281] on select "Please Choose One I Don't Know, Please Estimate For Me Enter Linear Footage" at bounding box center [840, 294] width 530 height 27
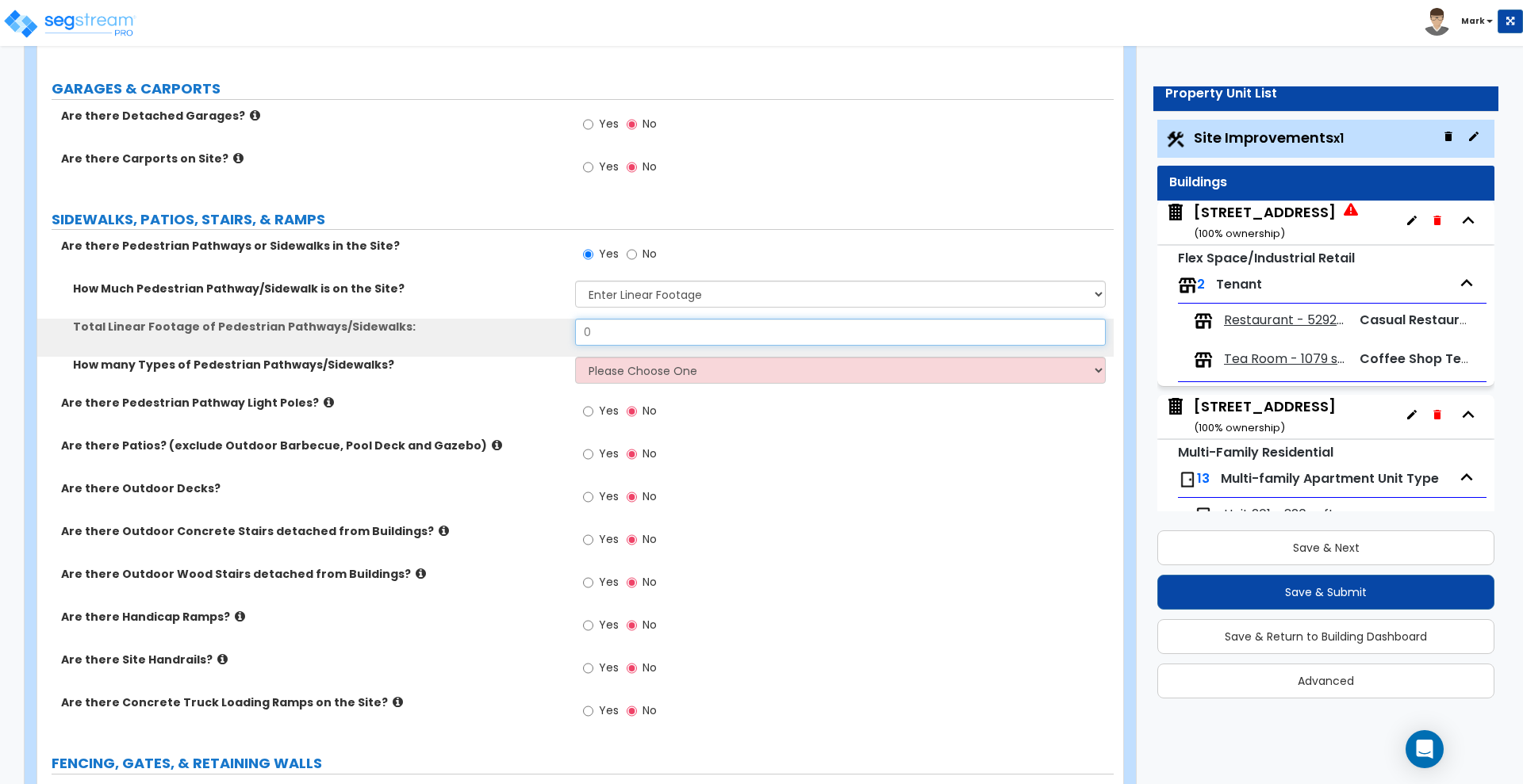
drag, startPoint x: 634, startPoint y: 334, endPoint x: 481, endPoint y: 324, distance: 153.3
click at [506, 340] on div "Total Linear Footage of Pedestrian Pathways/Sidewalks: 0" at bounding box center [575, 338] width 1076 height 38
type input "162"
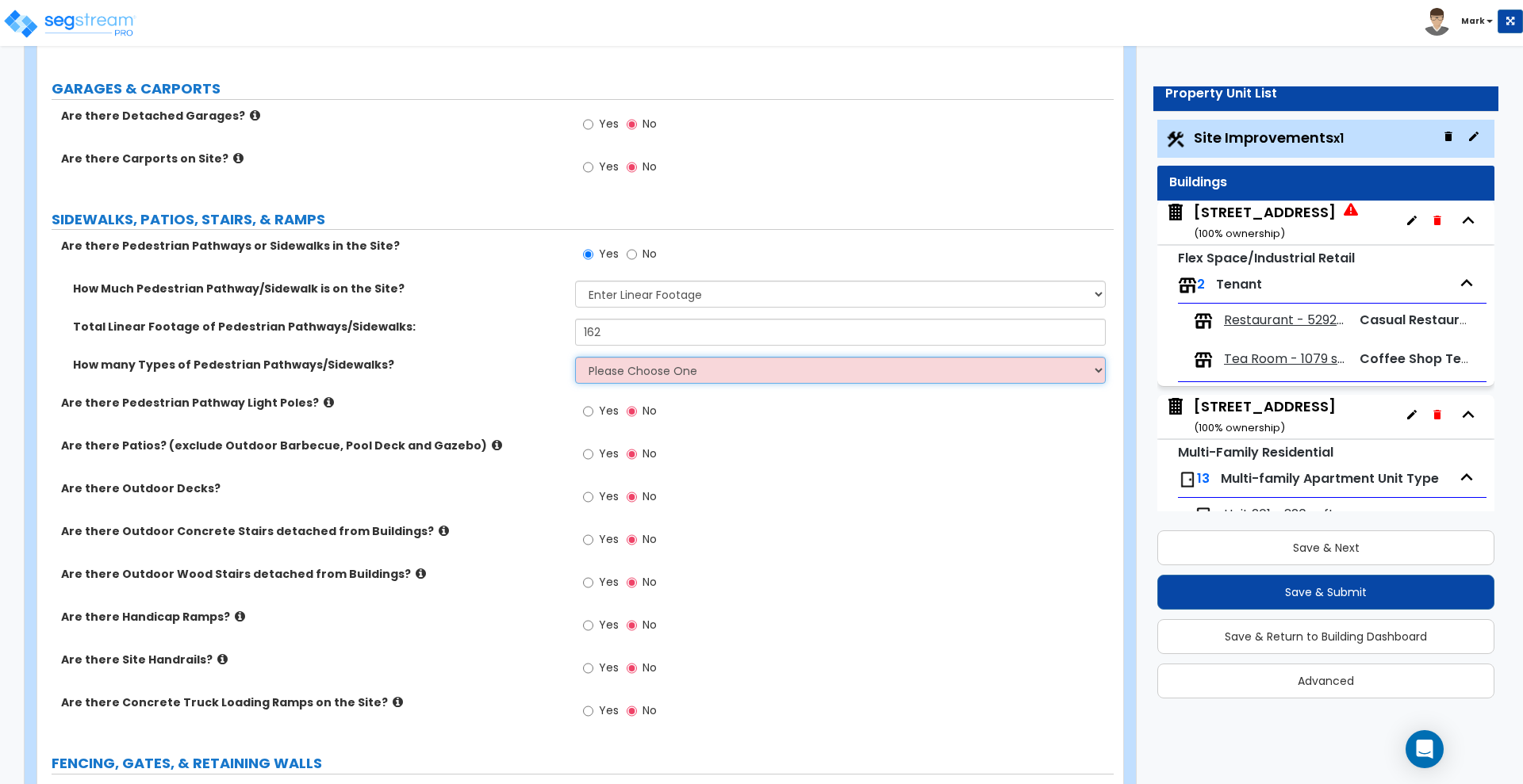
click at [687, 372] on select "Please Choose One 1 2 3" at bounding box center [840, 370] width 530 height 27
select select "1"
click at [575, 357] on select "Please Choose One 1 2 3" at bounding box center [840, 370] width 530 height 27
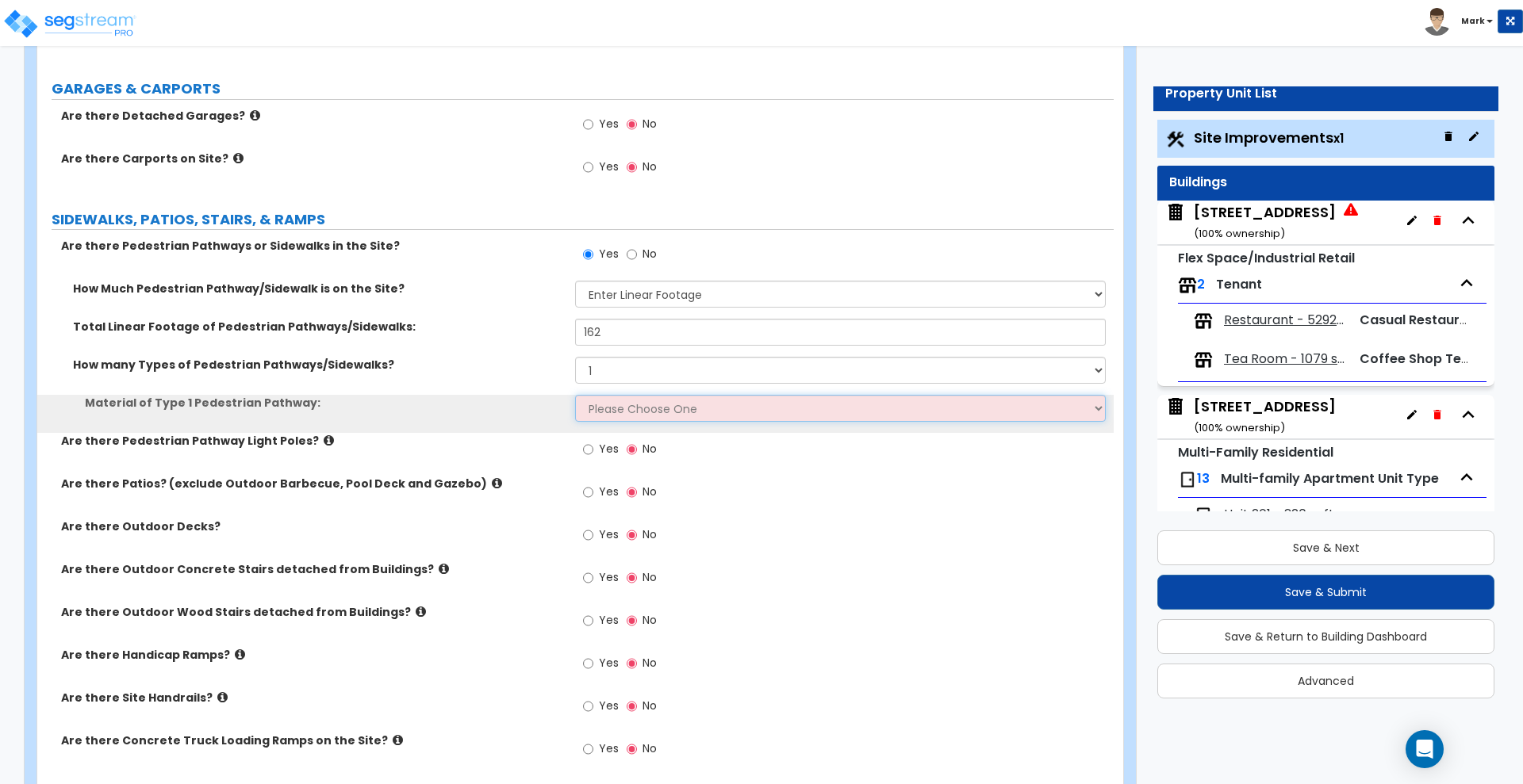
drag, startPoint x: 627, startPoint y: 411, endPoint x: 630, endPoint y: 419, distance: 8.5
click at [627, 411] on select "Please Choose One Bare Concrete Stamped Concrete Brick Pavers Stone Pavers Wood…" at bounding box center [840, 408] width 530 height 27
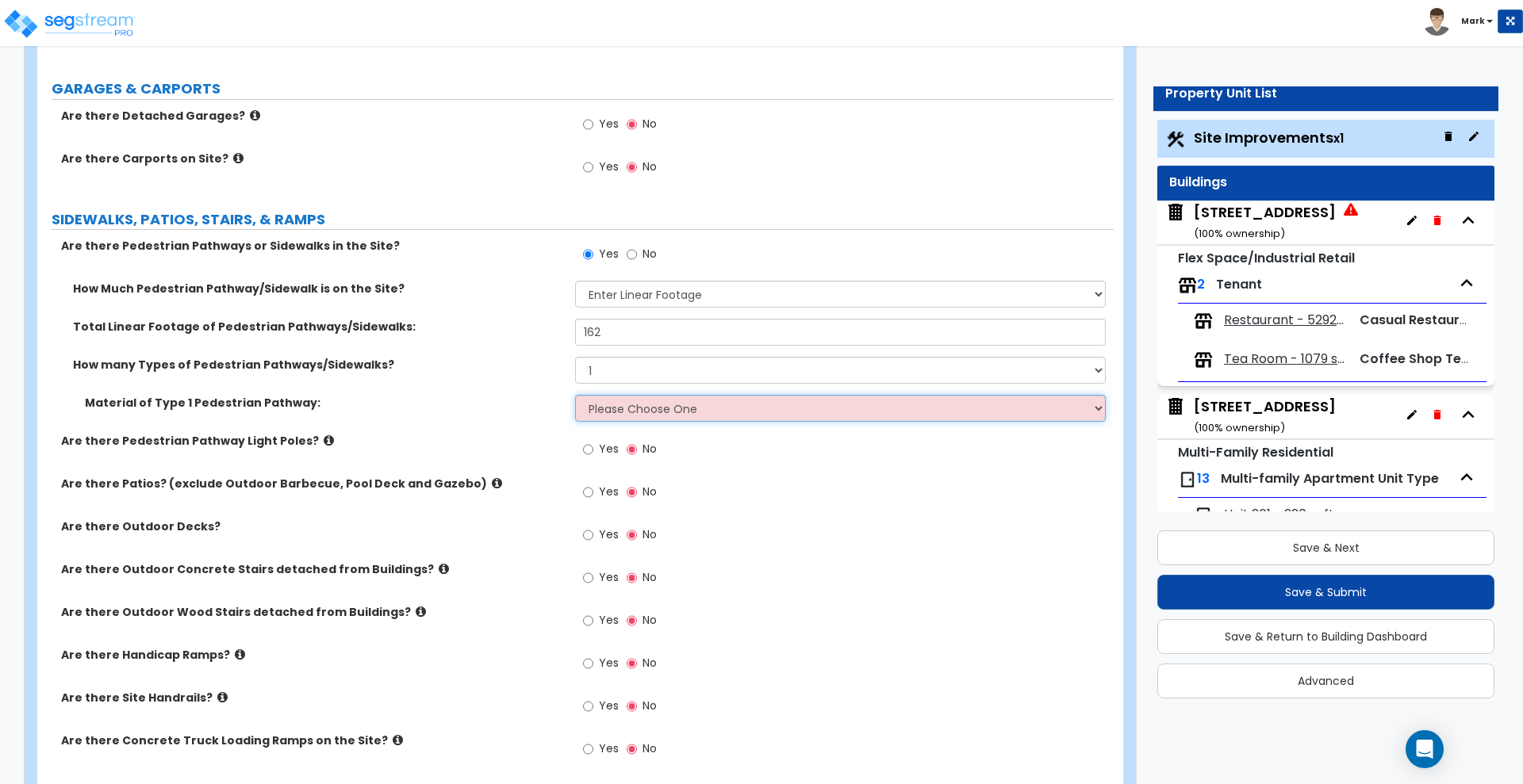
select select "1"
click at [575, 395] on select "Please Choose One Bare Concrete Stamped Concrete Brick Pavers Stone Pavers Wood…" at bounding box center [840, 408] width 530 height 27
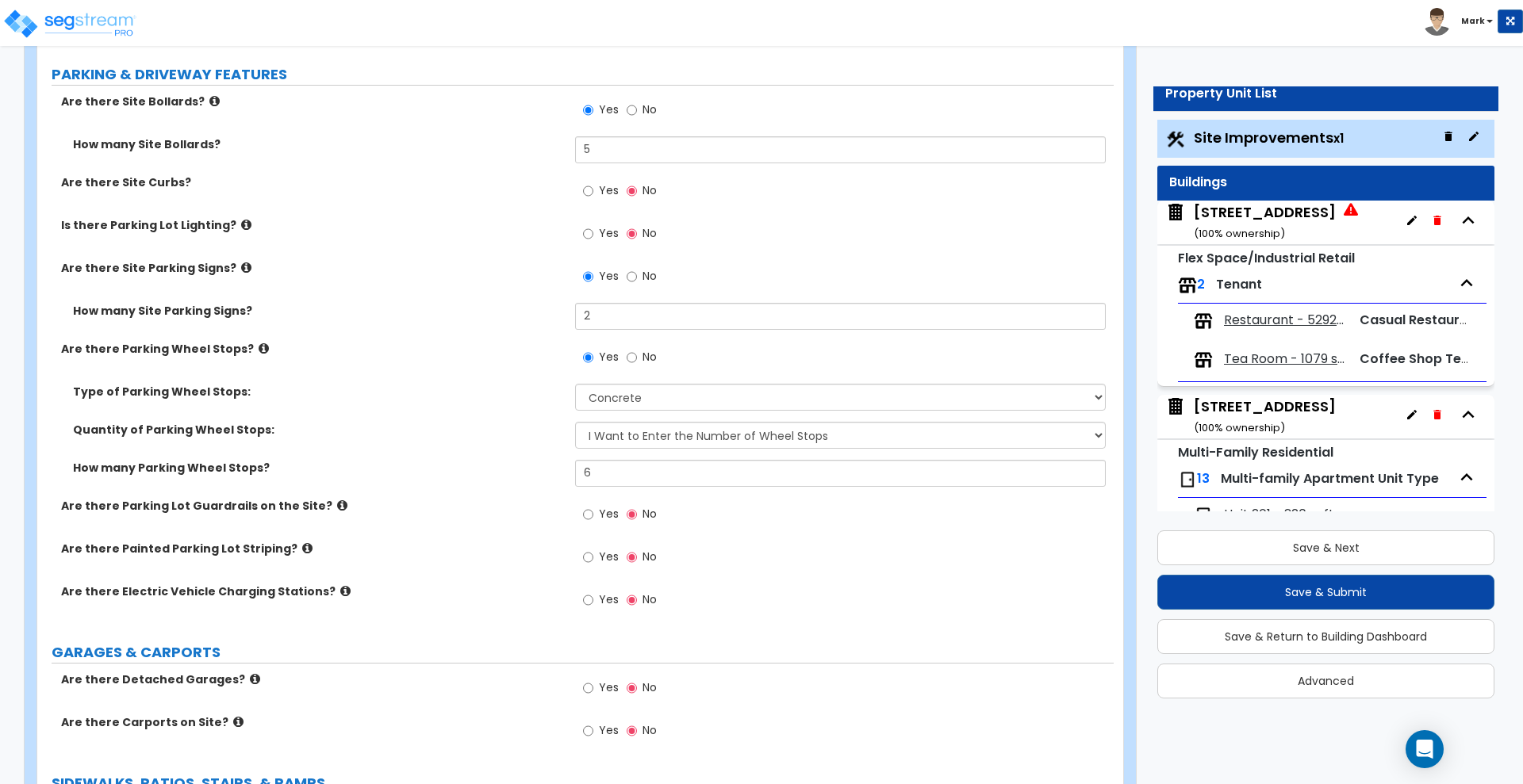
scroll to position [694, 0]
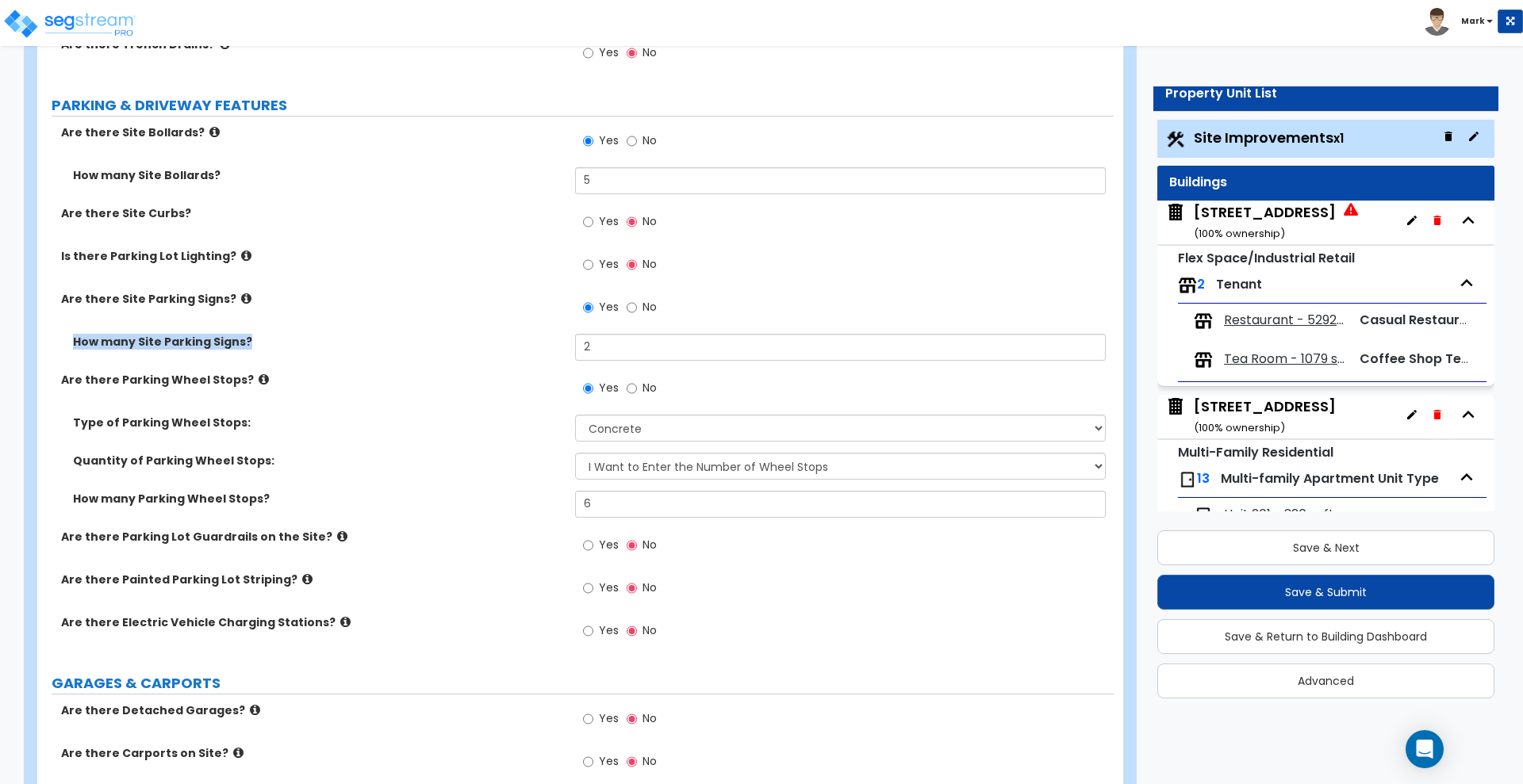
drag, startPoint x: 612, startPoint y: 330, endPoint x: 496, endPoint y: 355, distance: 118.7
click at [496, 355] on div "Are there Site Bollards? Yes No How many Site Bollards? 5 Are there Site Curbs?…" at bounding box center [575, 391] width 1053 height 533
drag, startPoint x: 535, startPoint y: 361, endPoint x: 493, endPoint y: 365, distance: 42.2
click at [494, 365] on div "How many Site Parking Signs? 2" at bounding box center [575, 353] width 1076 height 38
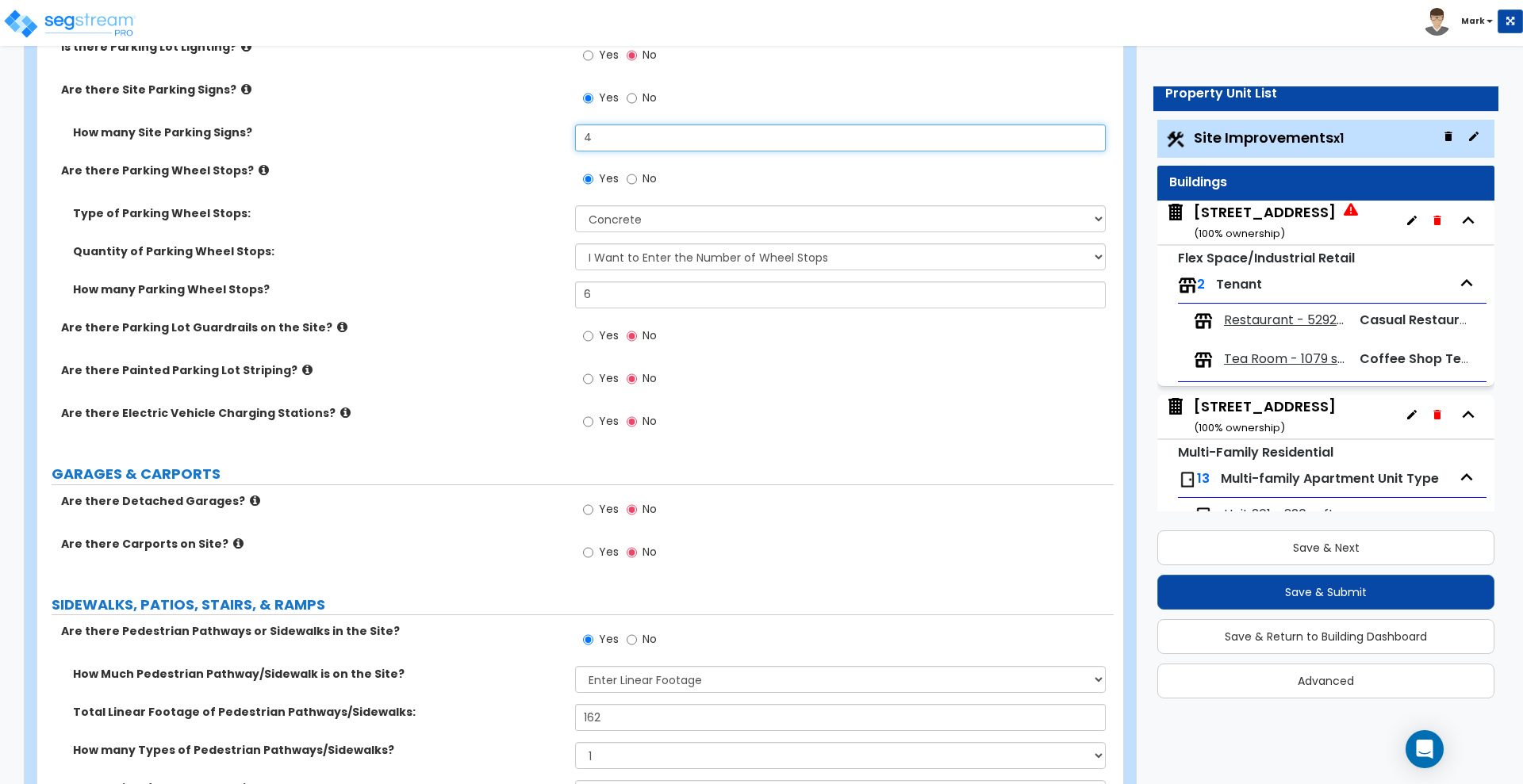
scroll to position [991, 0]
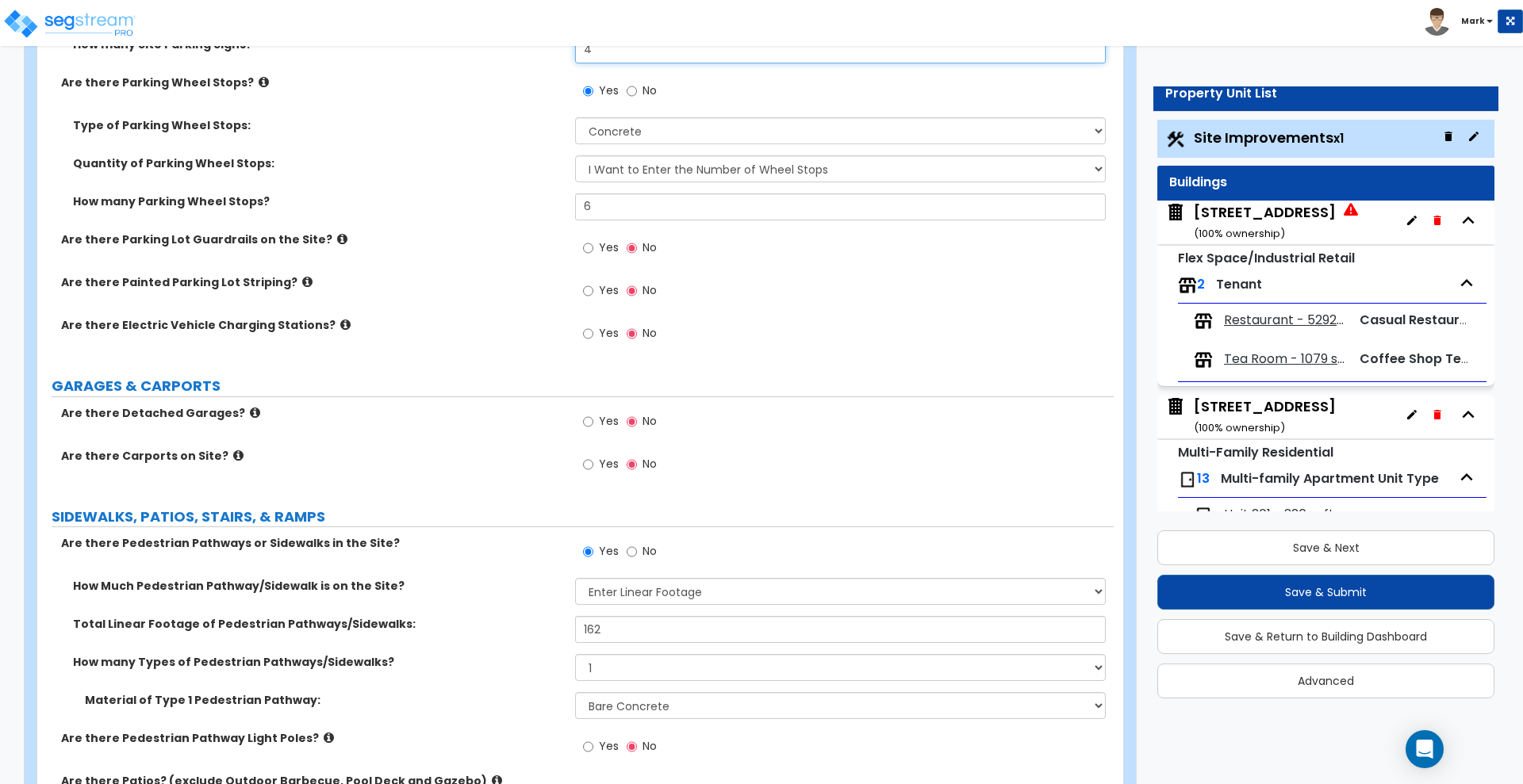
type input "4"
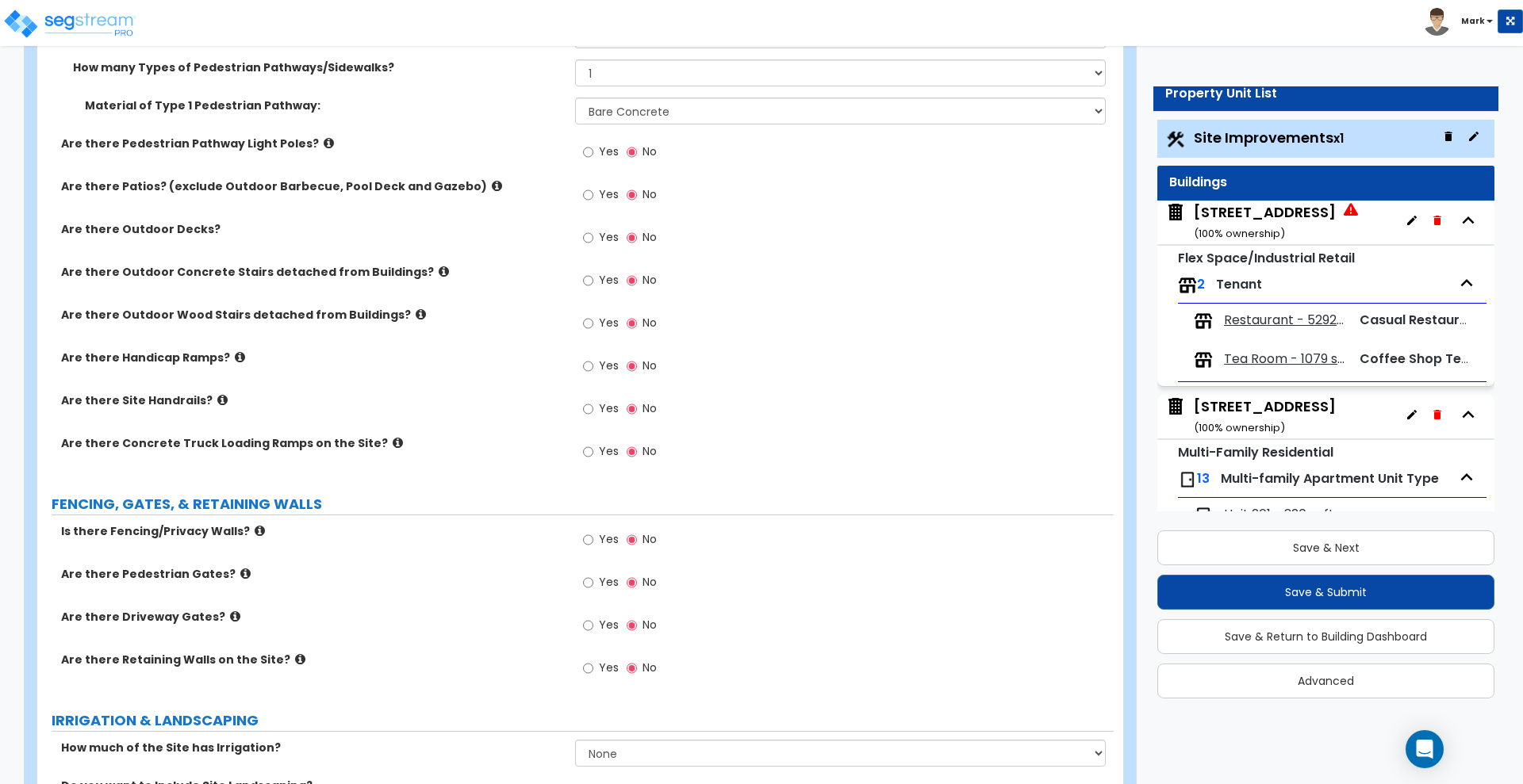
scroll to position [1686, 0]
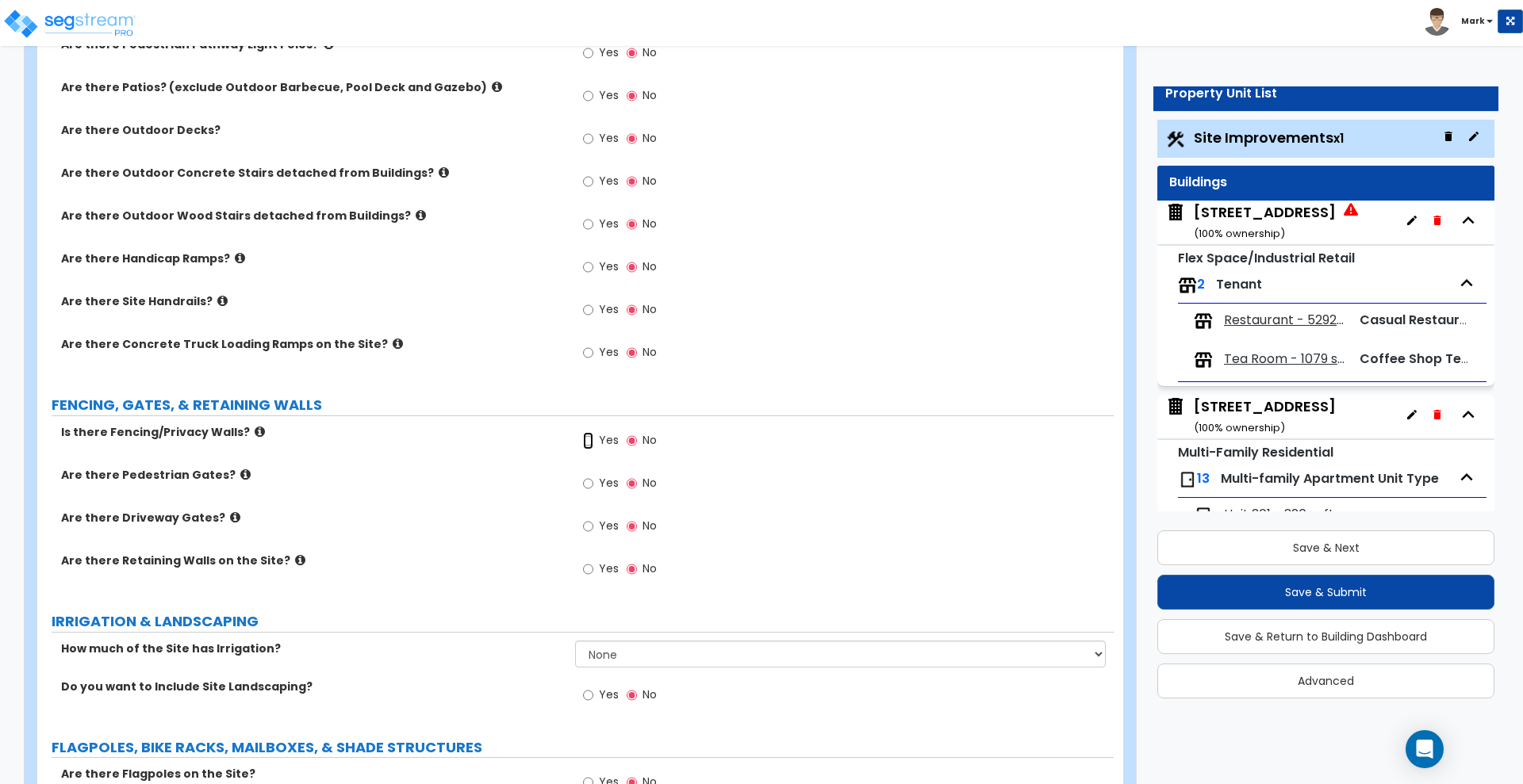
click at [589, 439] on input "Yes" at bounding box center [588, 441] width 10 height 17
radio input "true"
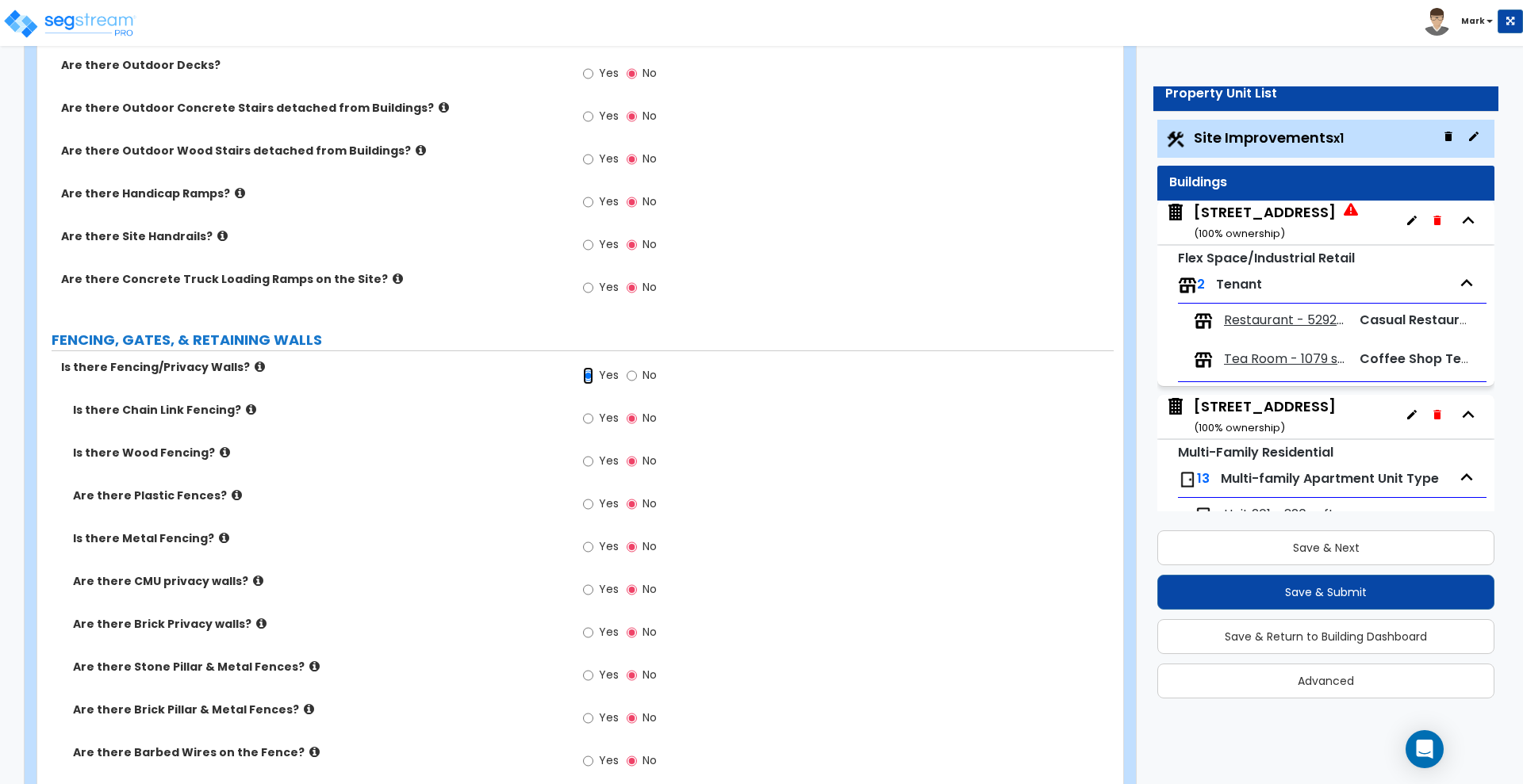
scroll to position [1785, 0]
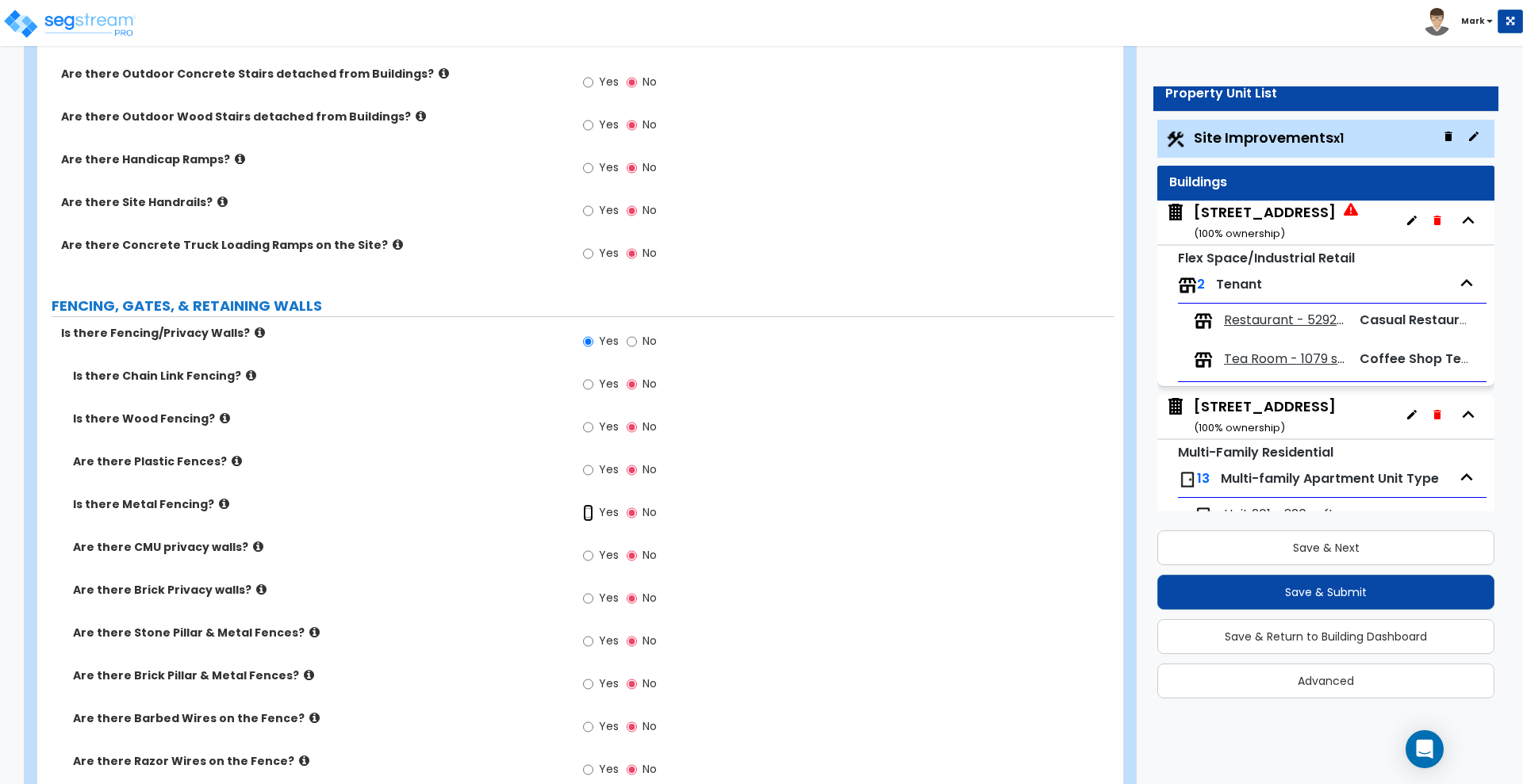
click at [586, 515] on input "Yes" at bounding box center [588, 513] width 10 height 17
radio input "true"
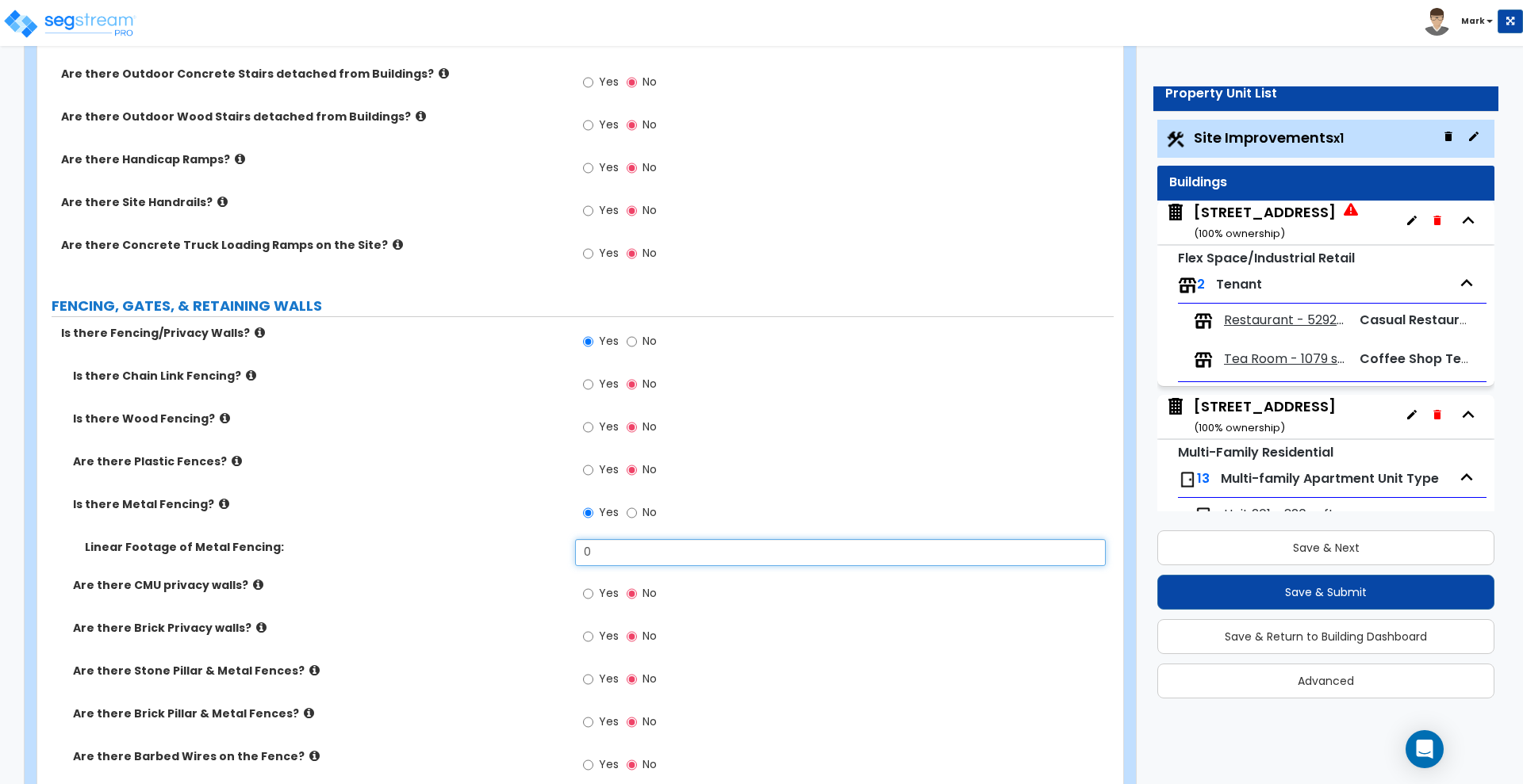
drag, startPoint x: 608, startPoint y: 549, endPoint x: 529, endPoint y: 548, distance: 79.0
click at [529, 553] on div "Linear Footage of Metal Fencing: 0" at bounding box center [575, 559] width 1076 height 38
type input "24"
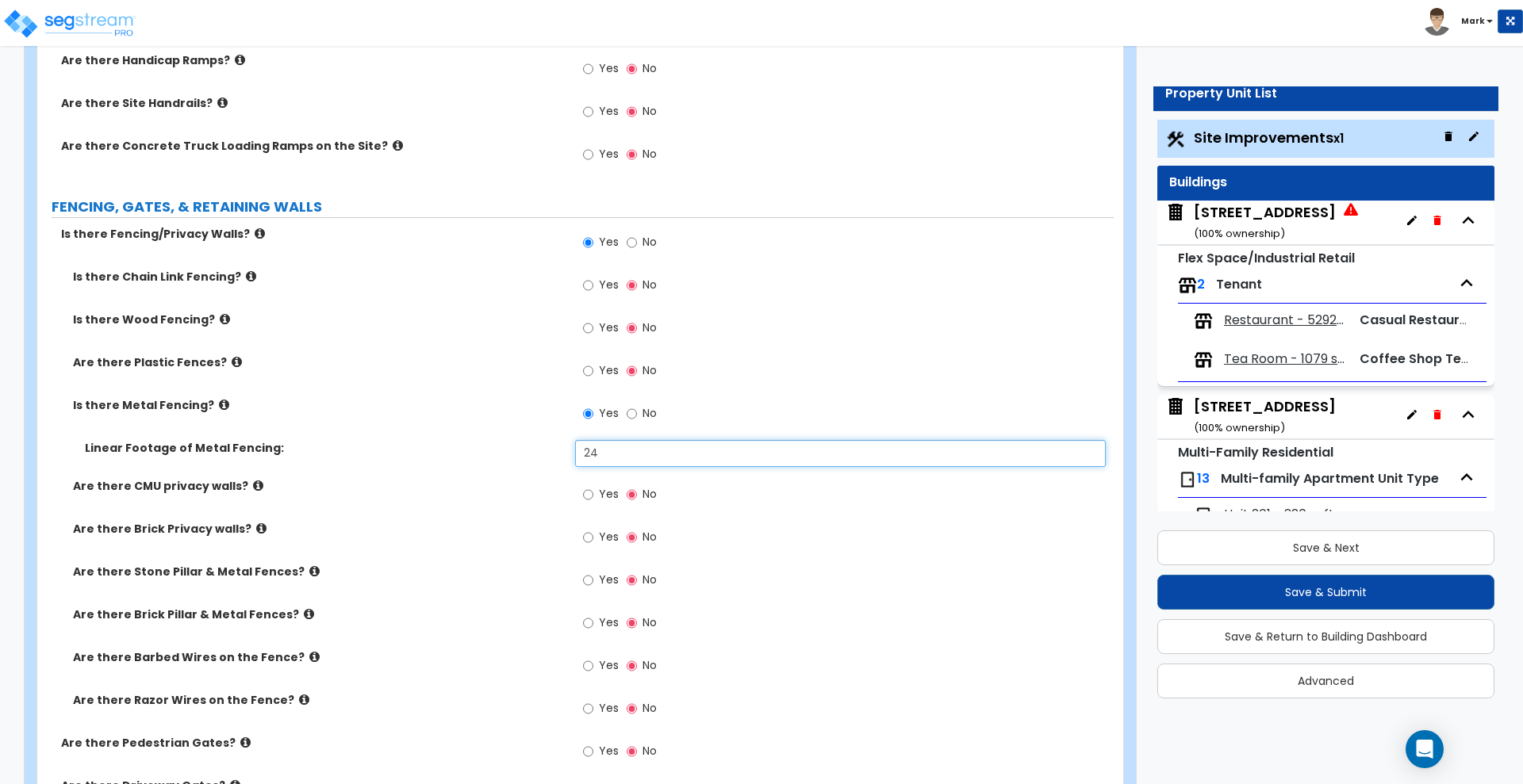
scroll to position [1983, 0]
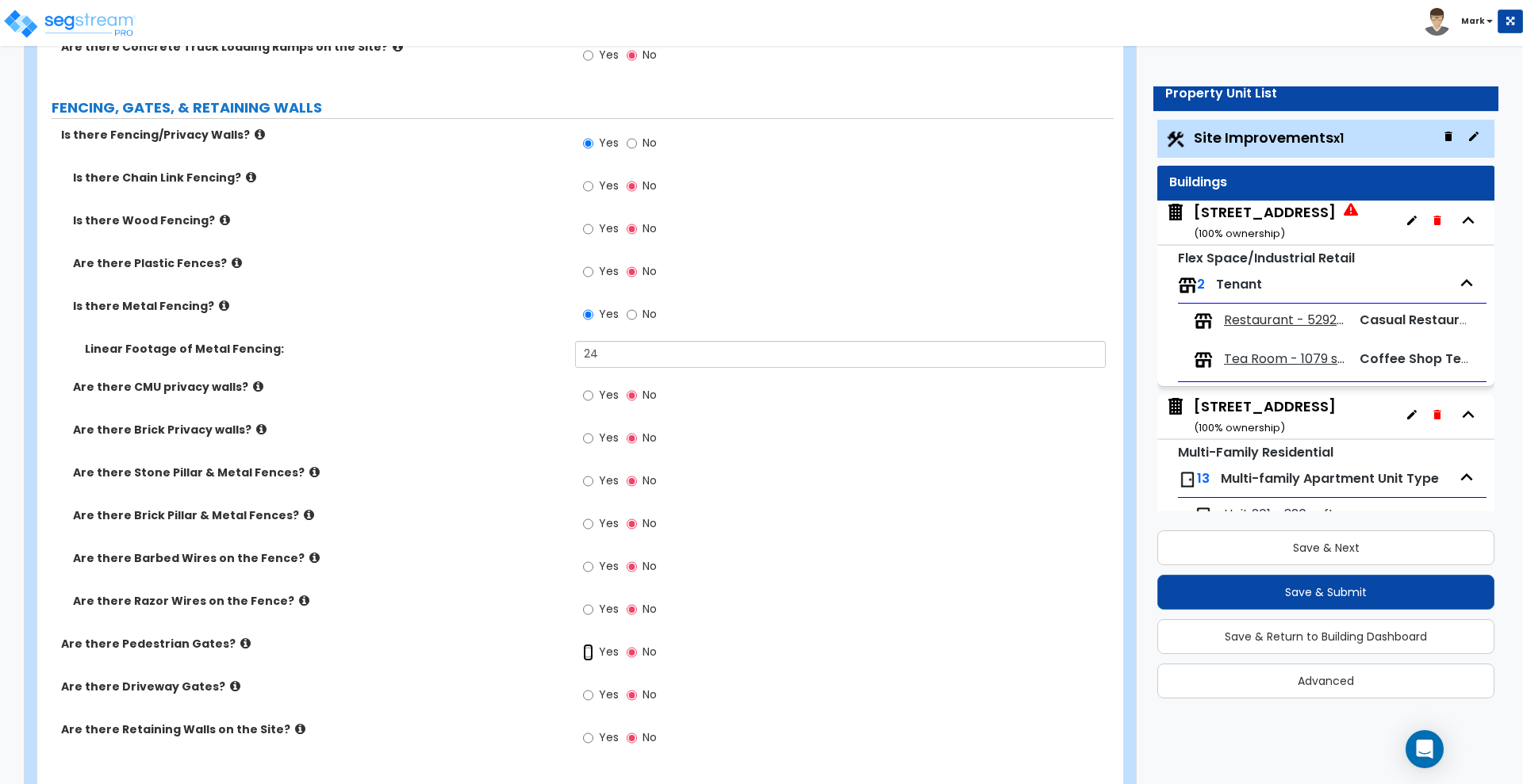
click at [589, 653] on input "Yes" at bounding box center [588, 652] width 10 height 17
radio input "true"
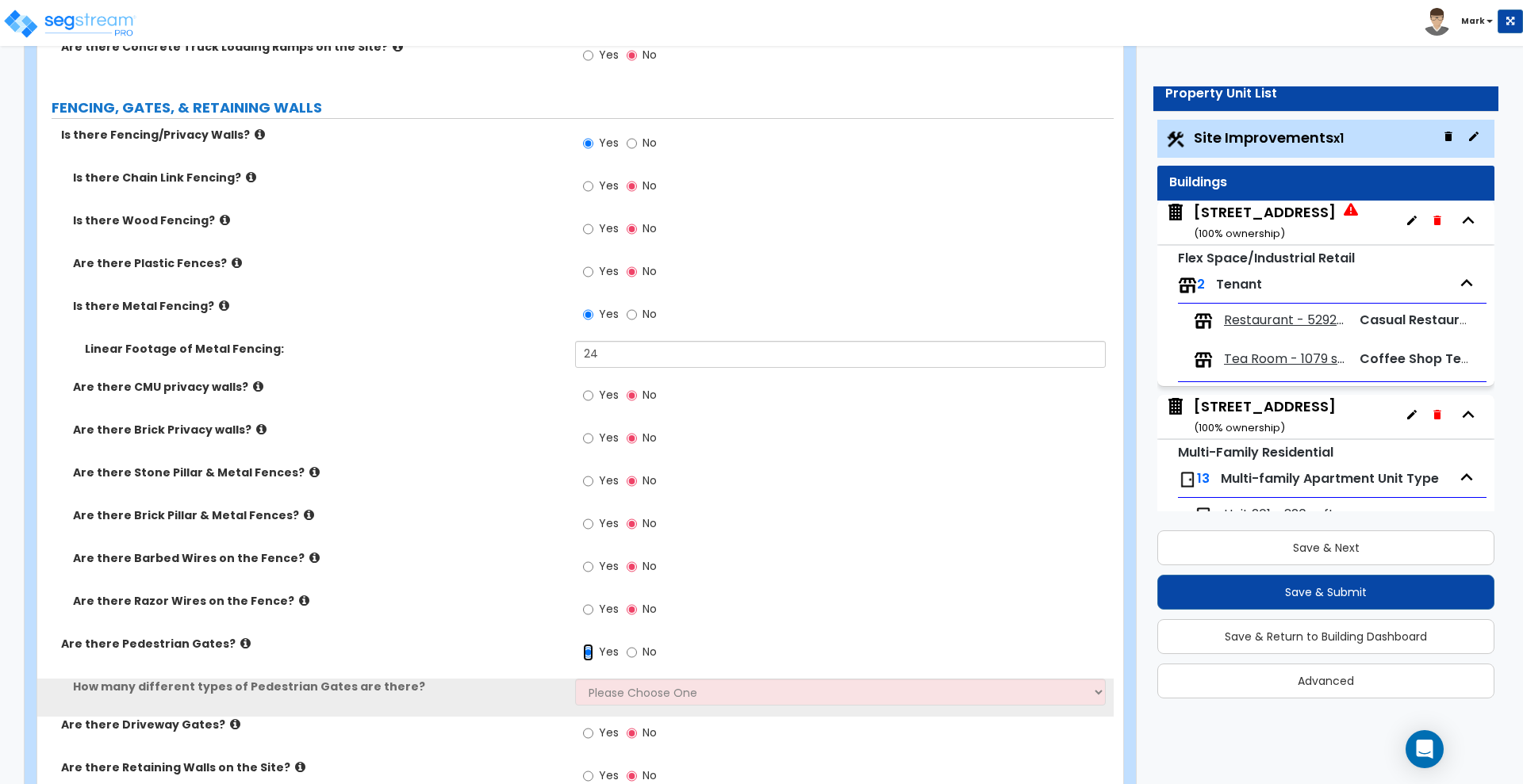
click at [593, 657] on input "Yes" at bounding box center [588, 652] width 10 height 17
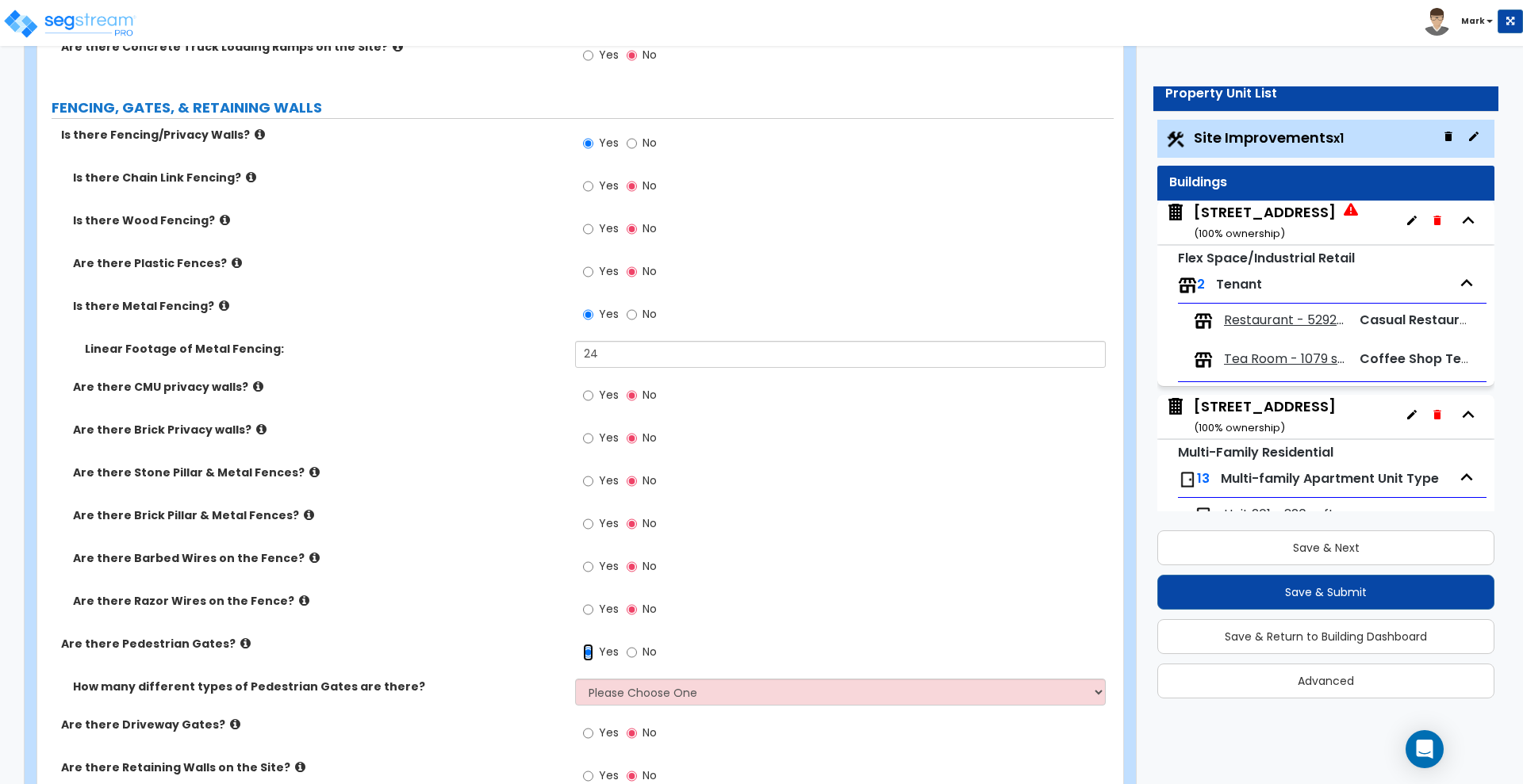
scroll to position [2082, 0]
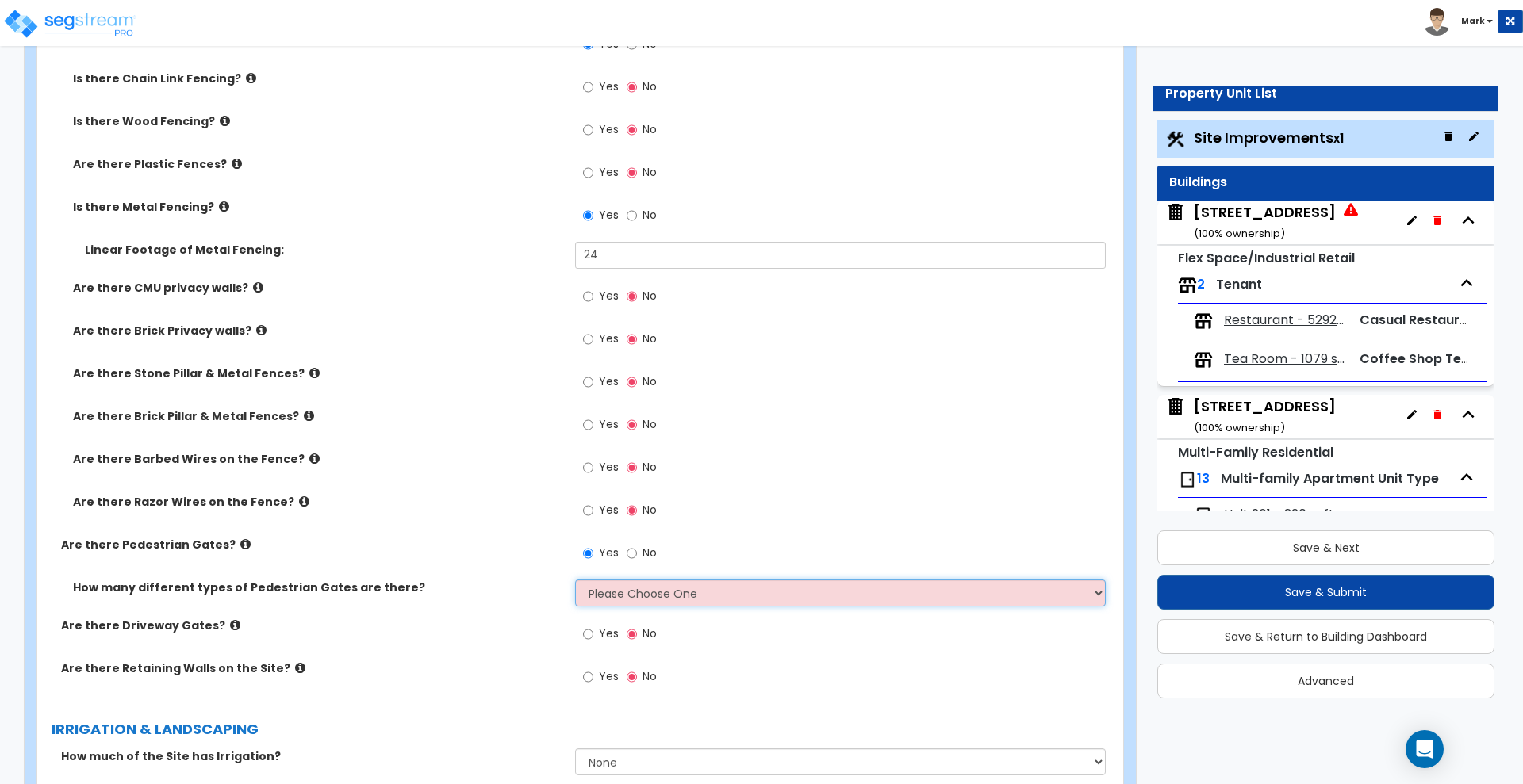
click at [628, 596] on select "Please Choose One 1 2 3" at bounding box center [840, 593] width 530 height 27
select select "1"
click at [575, 580] on select "Please Choose One 1 2 3" at bounding box center [840, 593] width 530 height 27
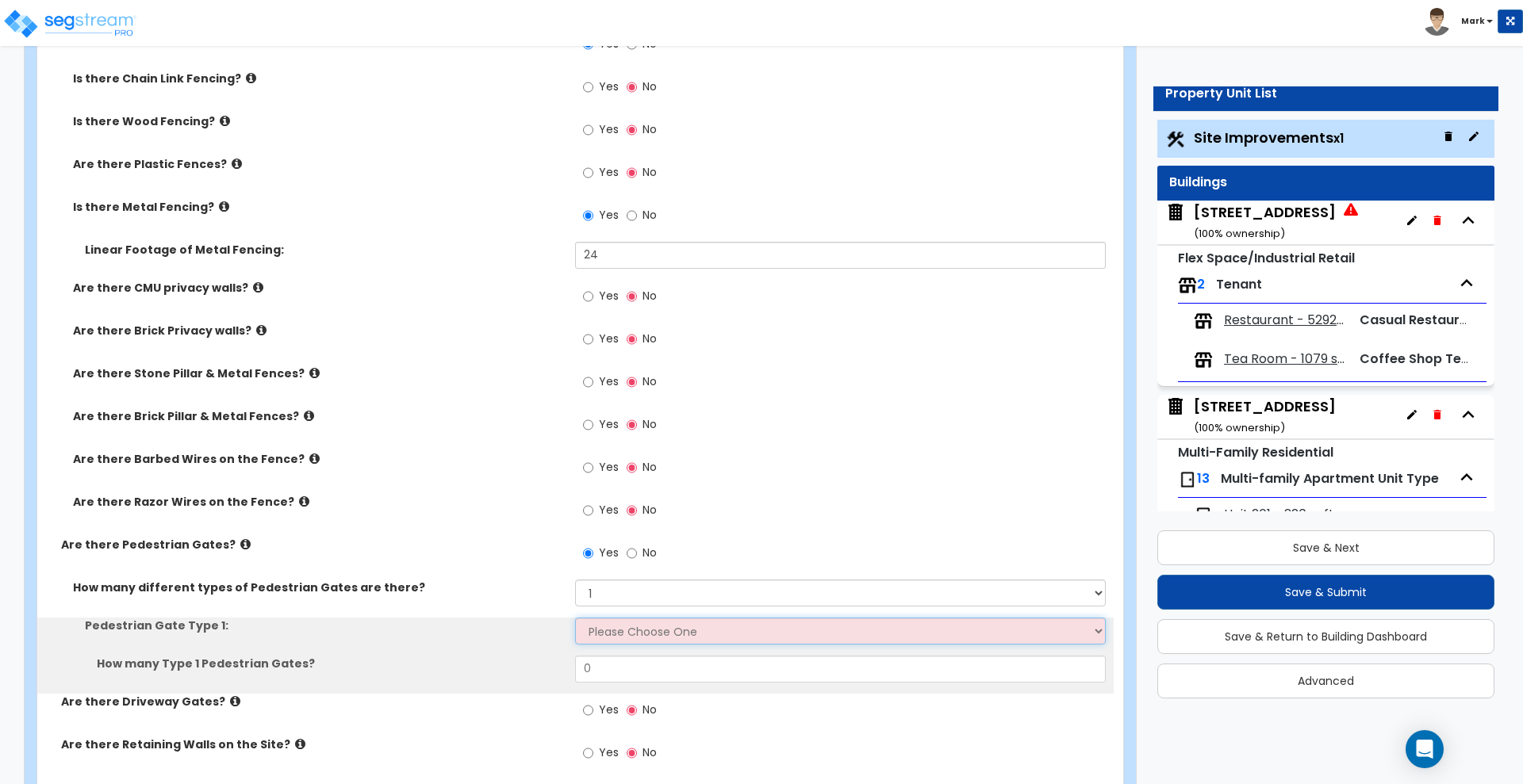
click at [617, 634] on select "Please Choose One Chain Link, 3 ft Height Chain Link, 4 ft Height Chain Link, 6…" at bounding box center [840, 631] width 530 height 27
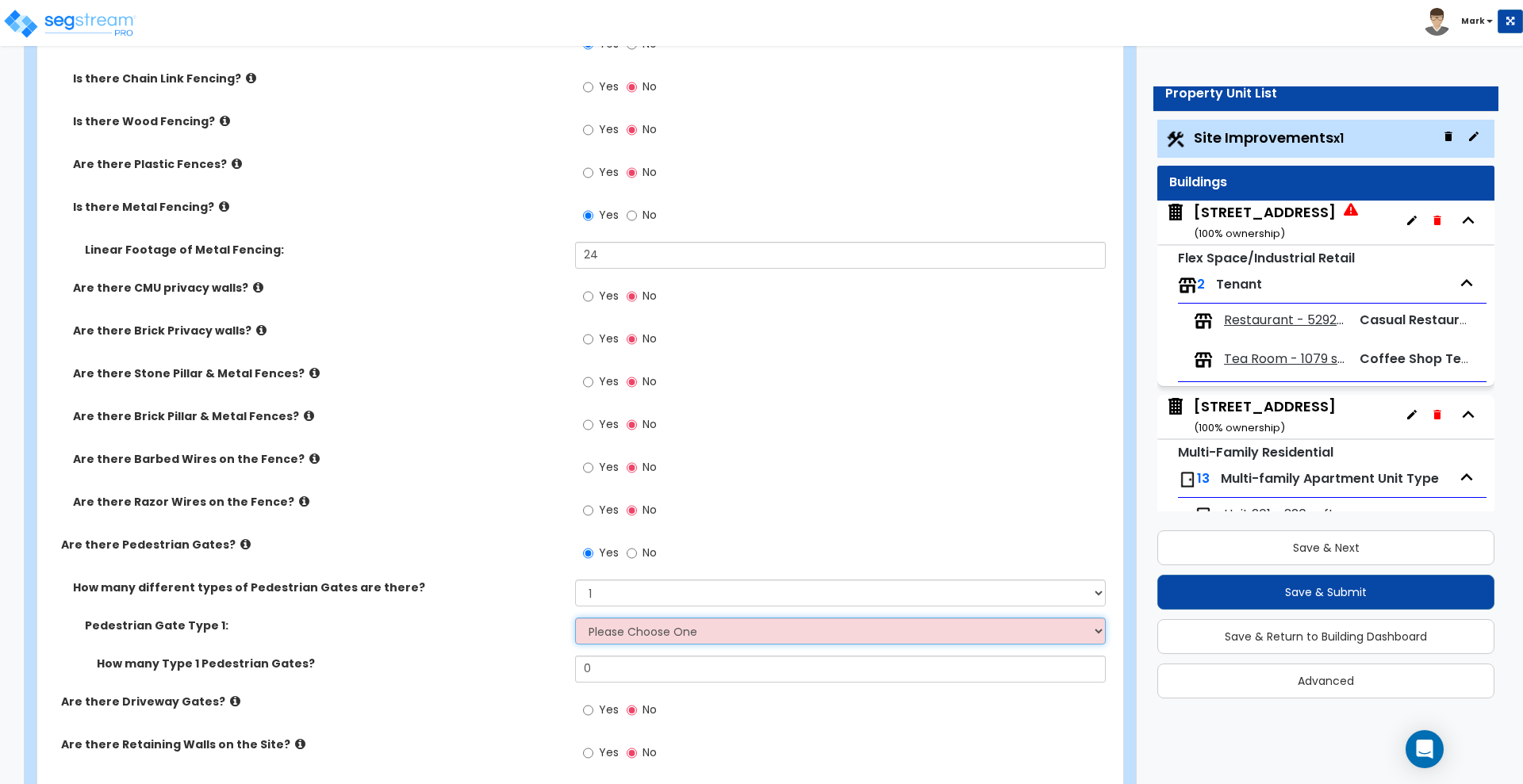
select select "6"
click at [575, 618] on select "Please Choose One Chain Link, 3 ft Height Chain Link, 4 ft Height Chain Link, 6…" at bounding box center [840, 631] width 530 height 27
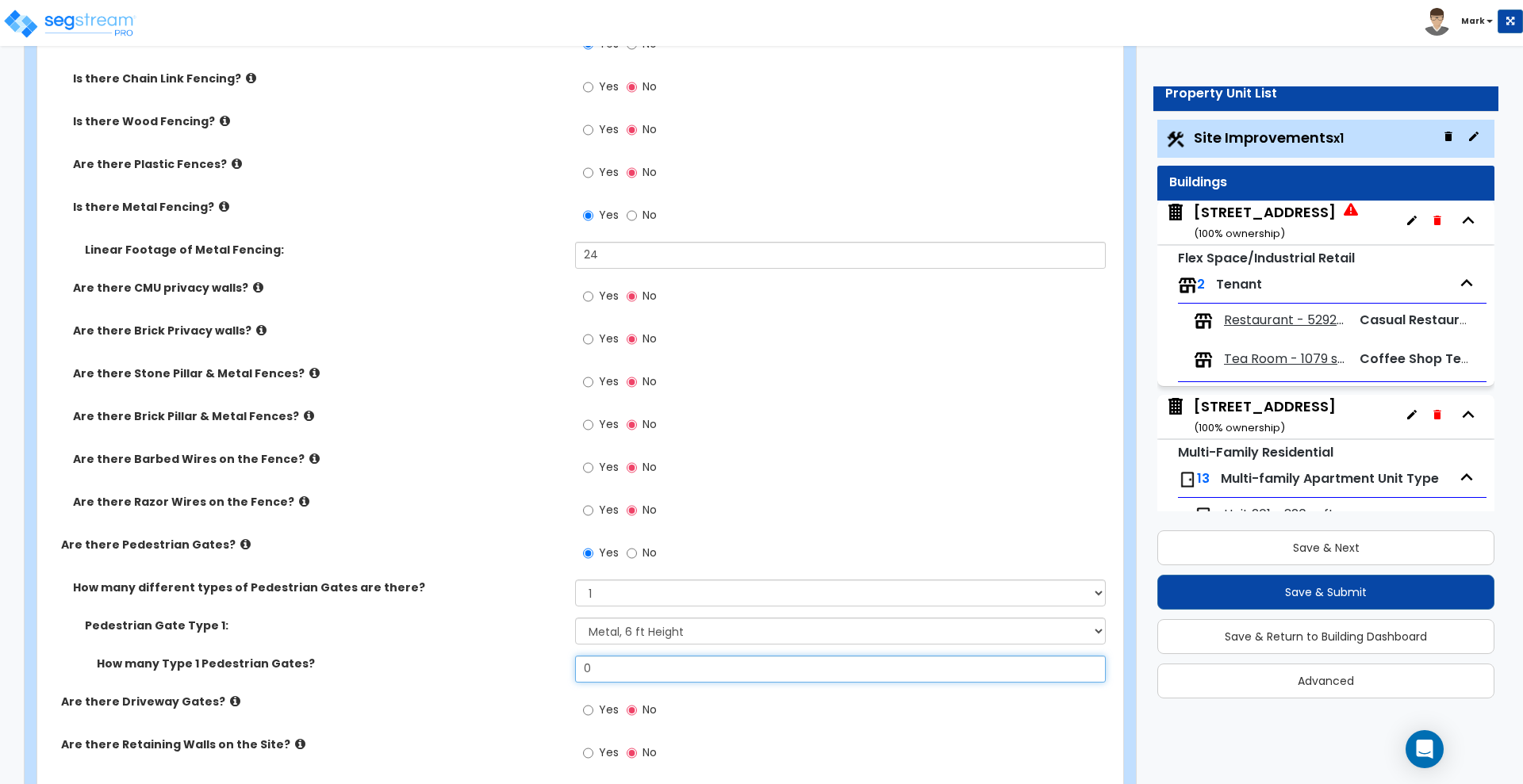
drag, startPoint x: 544, startPoint y: 674, endPoint x: 489, endPoint y: 678, distance: 55.1
click at [489, 678] on div "How many Type 1 Pedestrian Gates? 0" at bounding box center [575, 675] width 1076 height 38
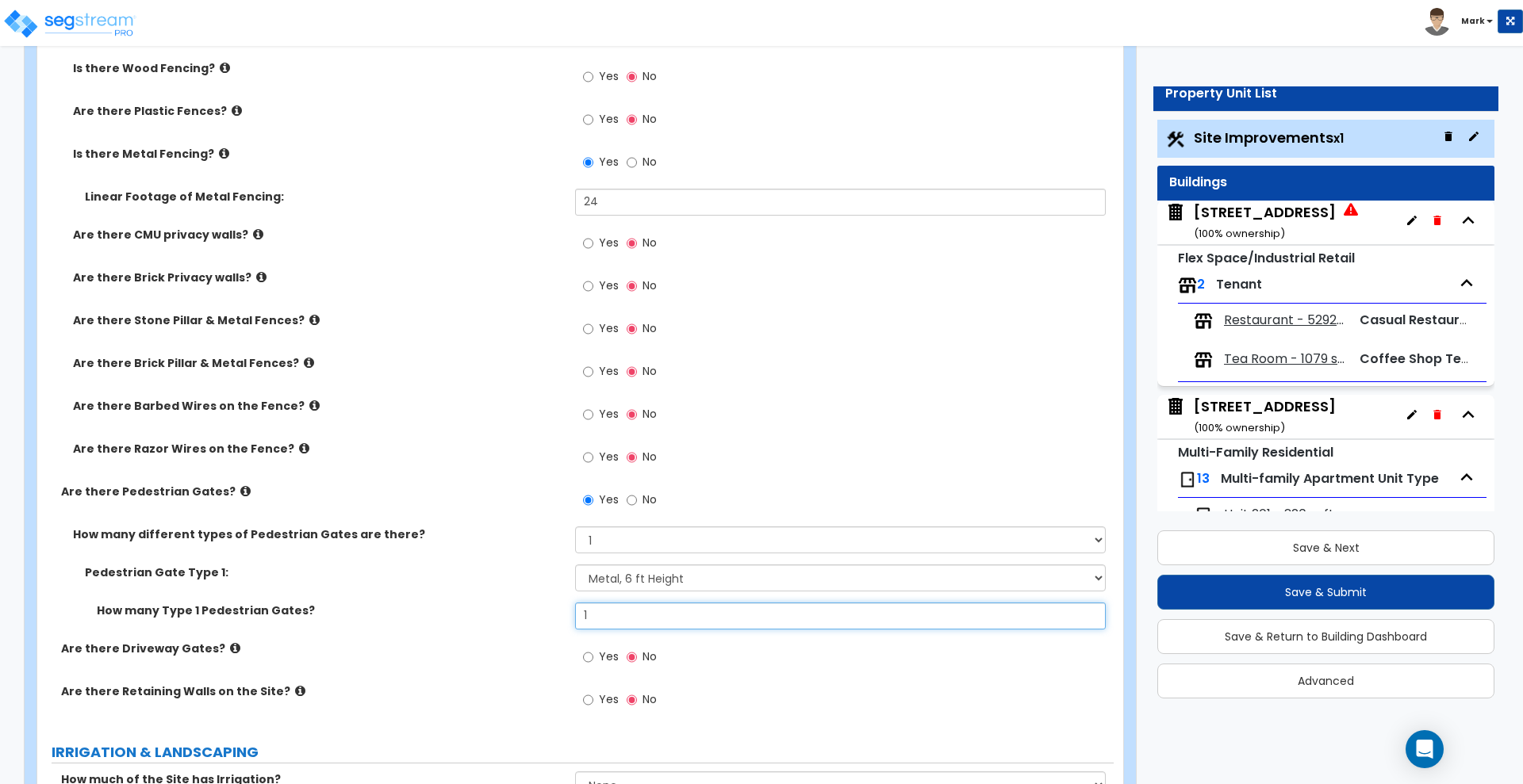
scroll to position [2181, 0]
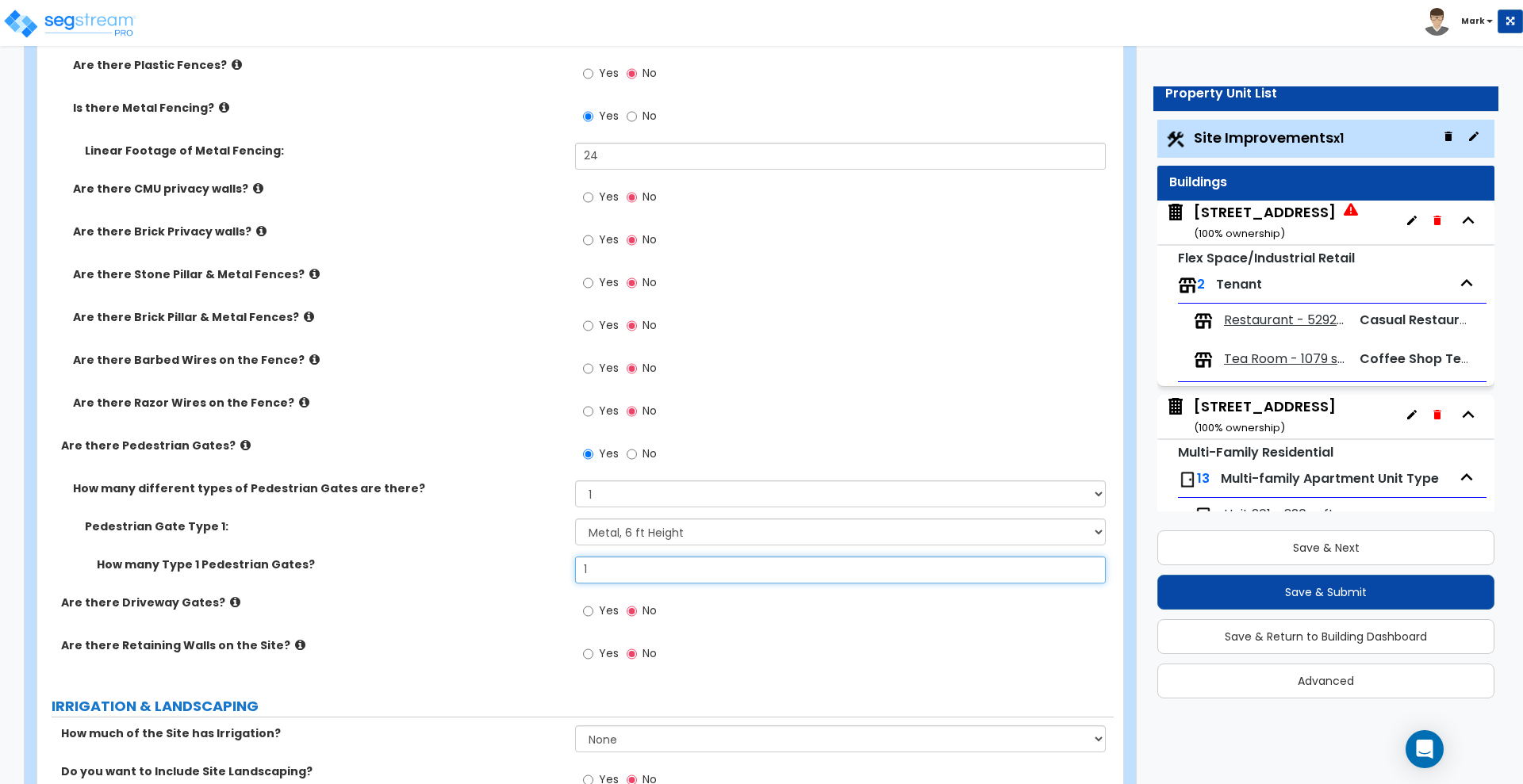
type input "1"
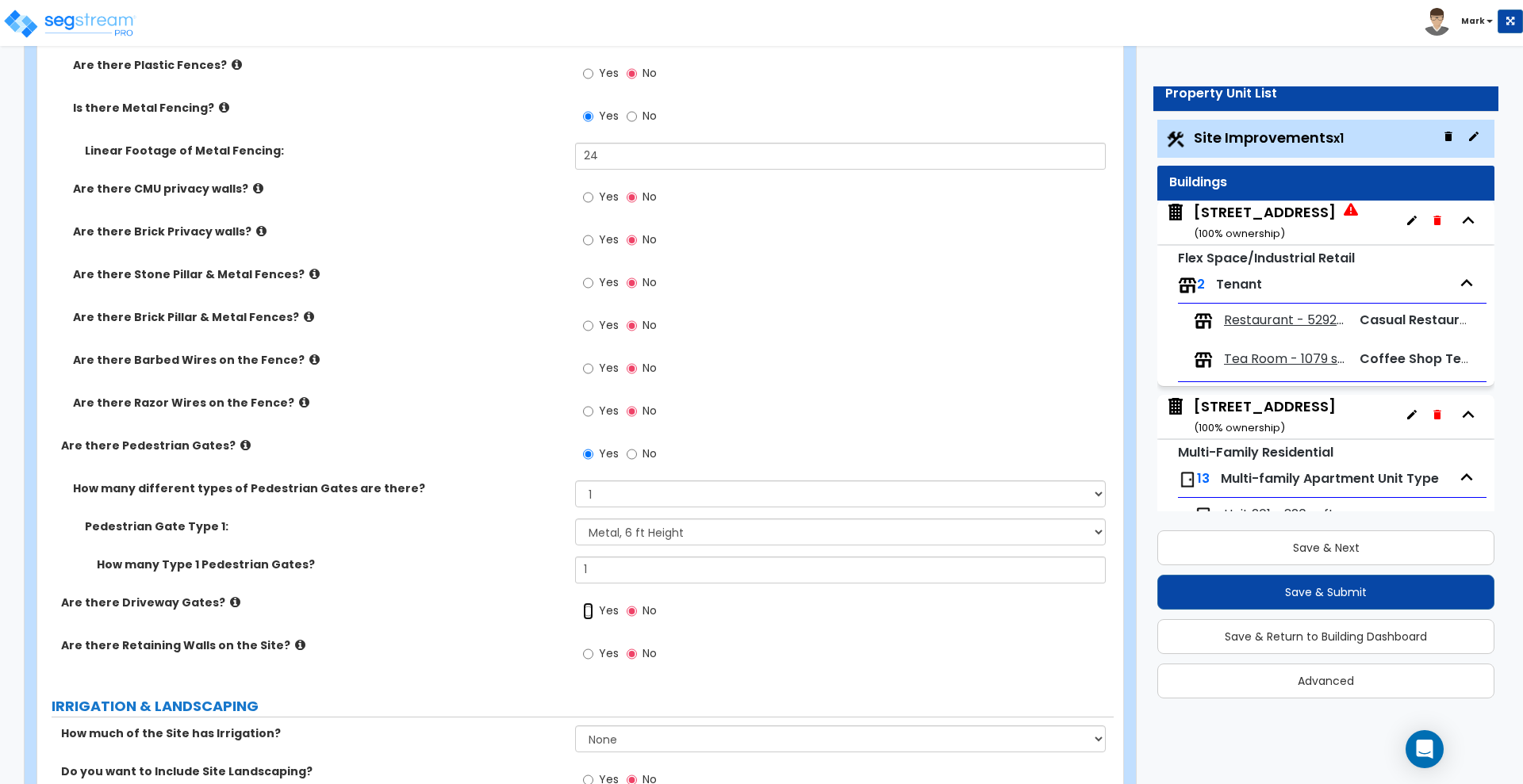
click at [593, 613] on input "Yes" at bounding box center [588, 612] width 10 height 17
radio input "true"
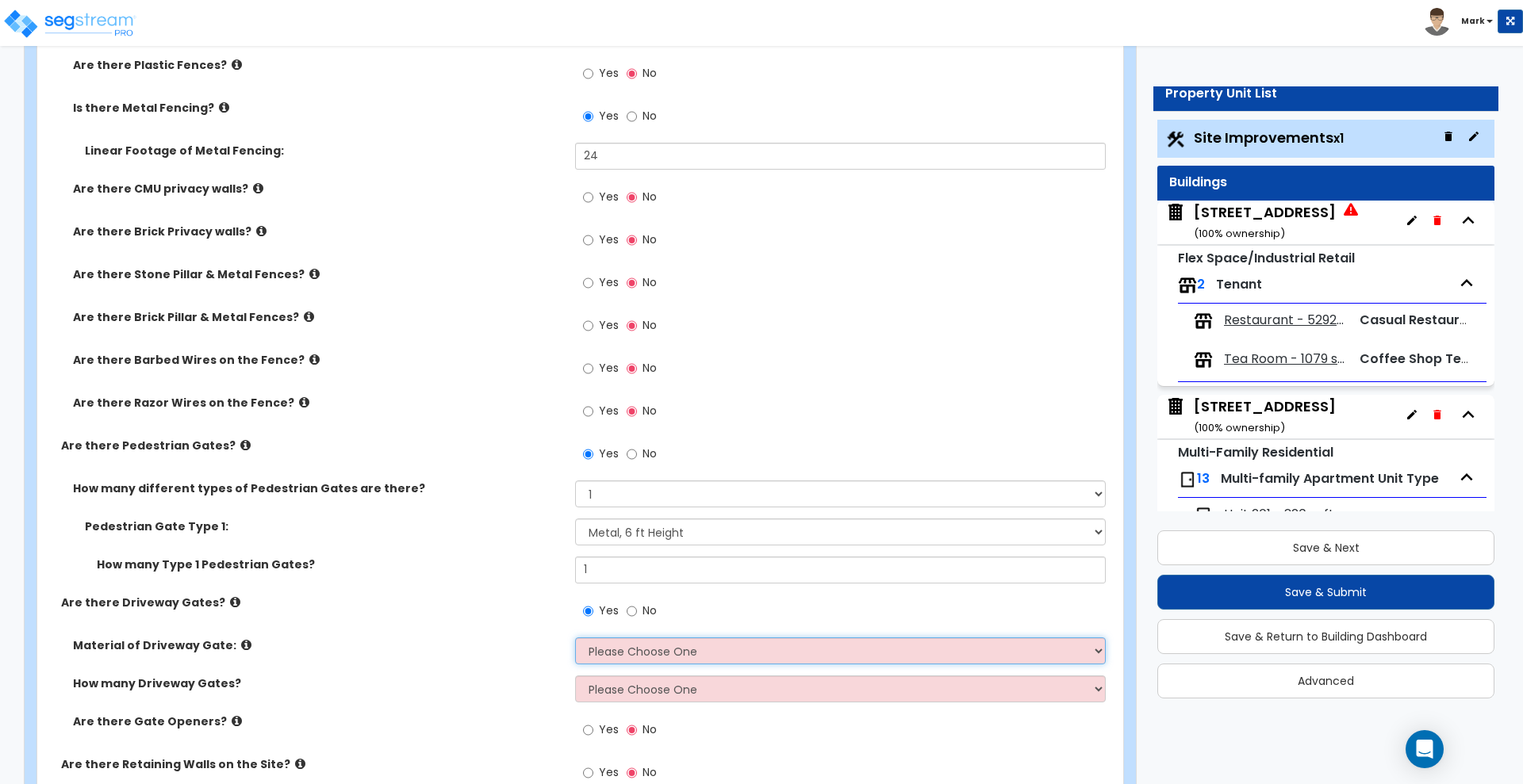
click at [779, 658] on select "Please Choose One Wood Steel" at bounding box center [840, 651] width 530 height 27
select select "2"
click at [575, 638] on select "Please Choose One Wood Steel" at bounding box center [840, 651] width 530 height 27
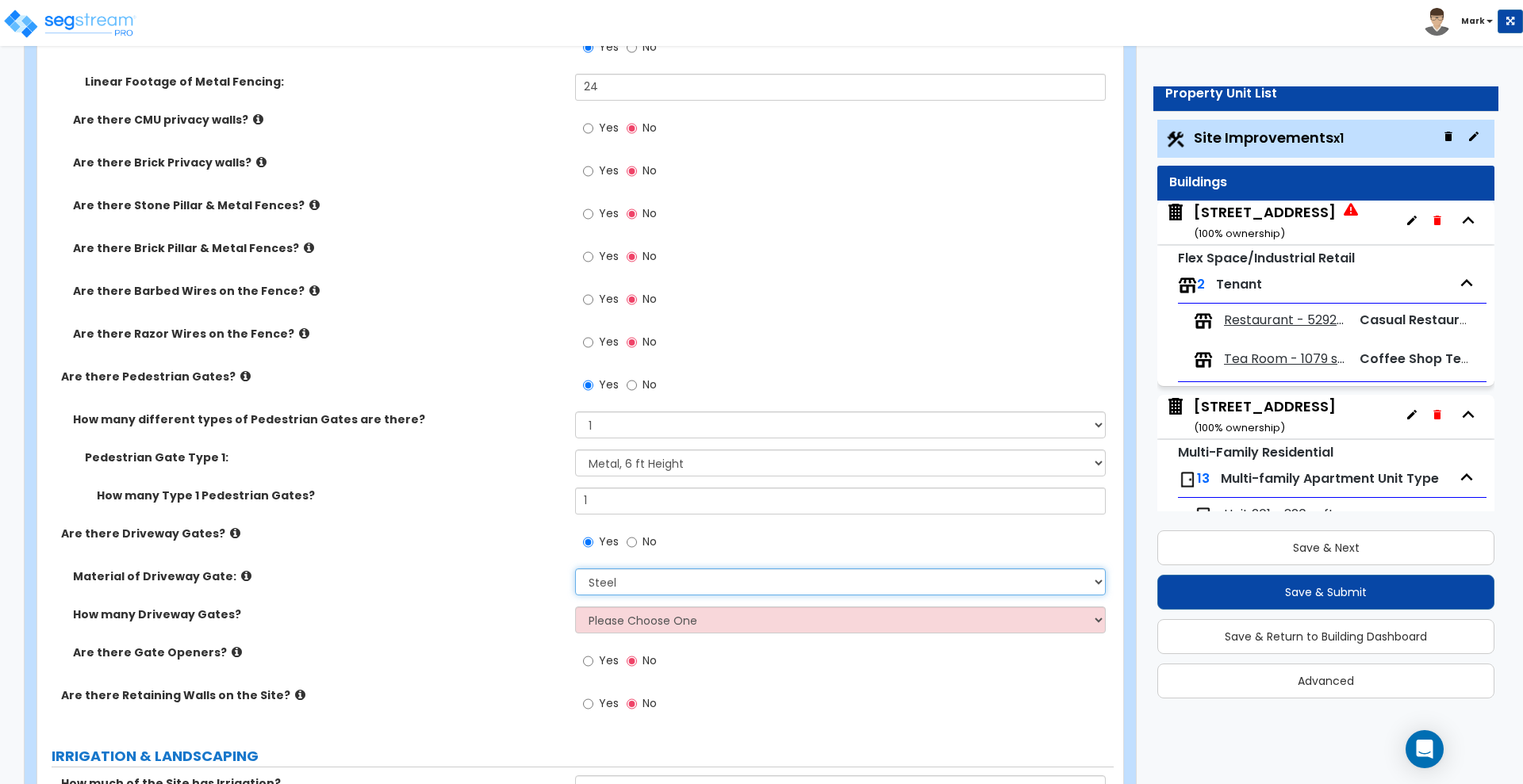
scroll to position [2280, 0]
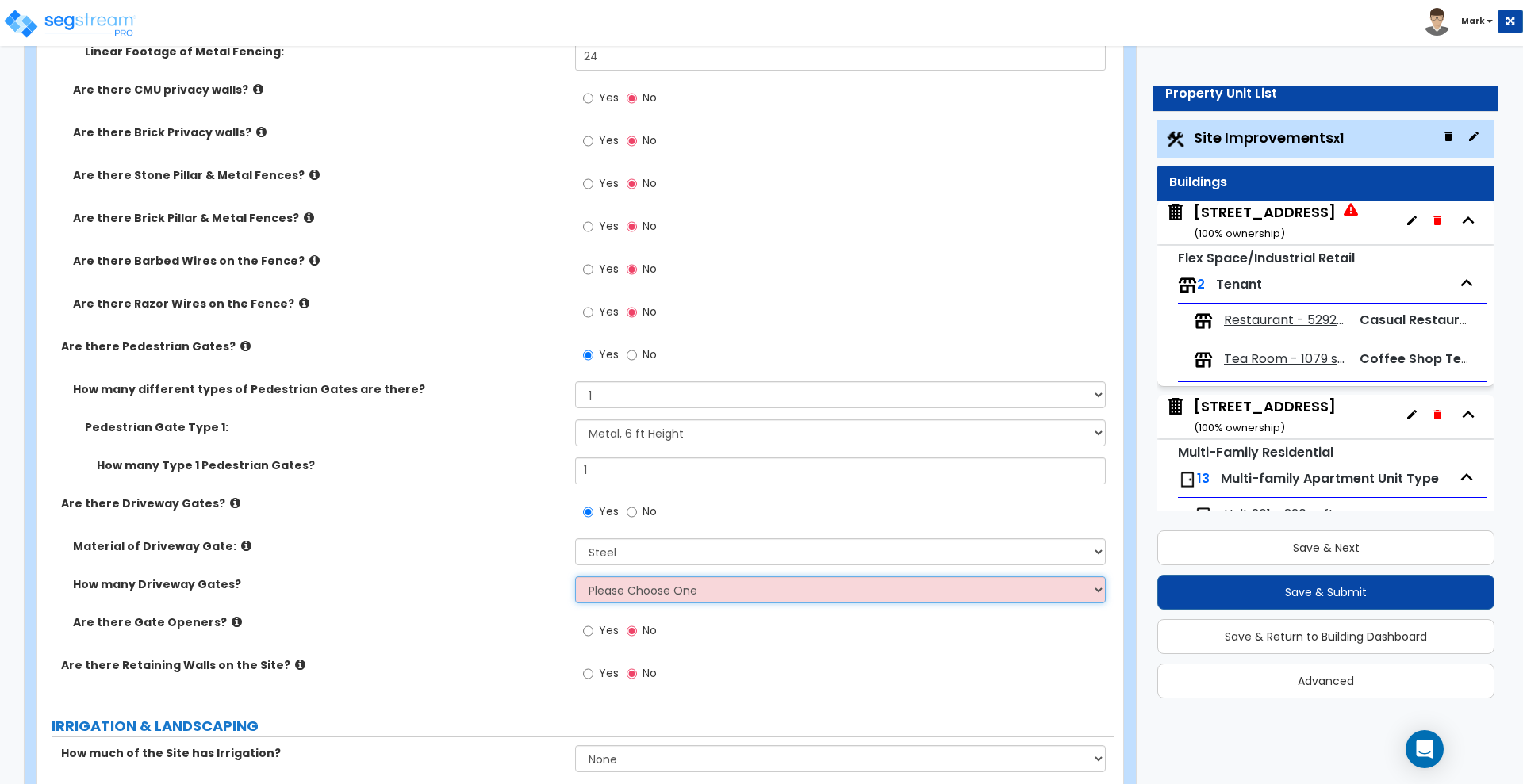
click at [700, 586] on select "Please Choose One 1 2 3" at bounding box center [840, 590] width 530 height 27
select select "1"
click at [575, 577] on select "Please Choose One 1 2 3" at bounding box center [840, 590] width 530 height 27
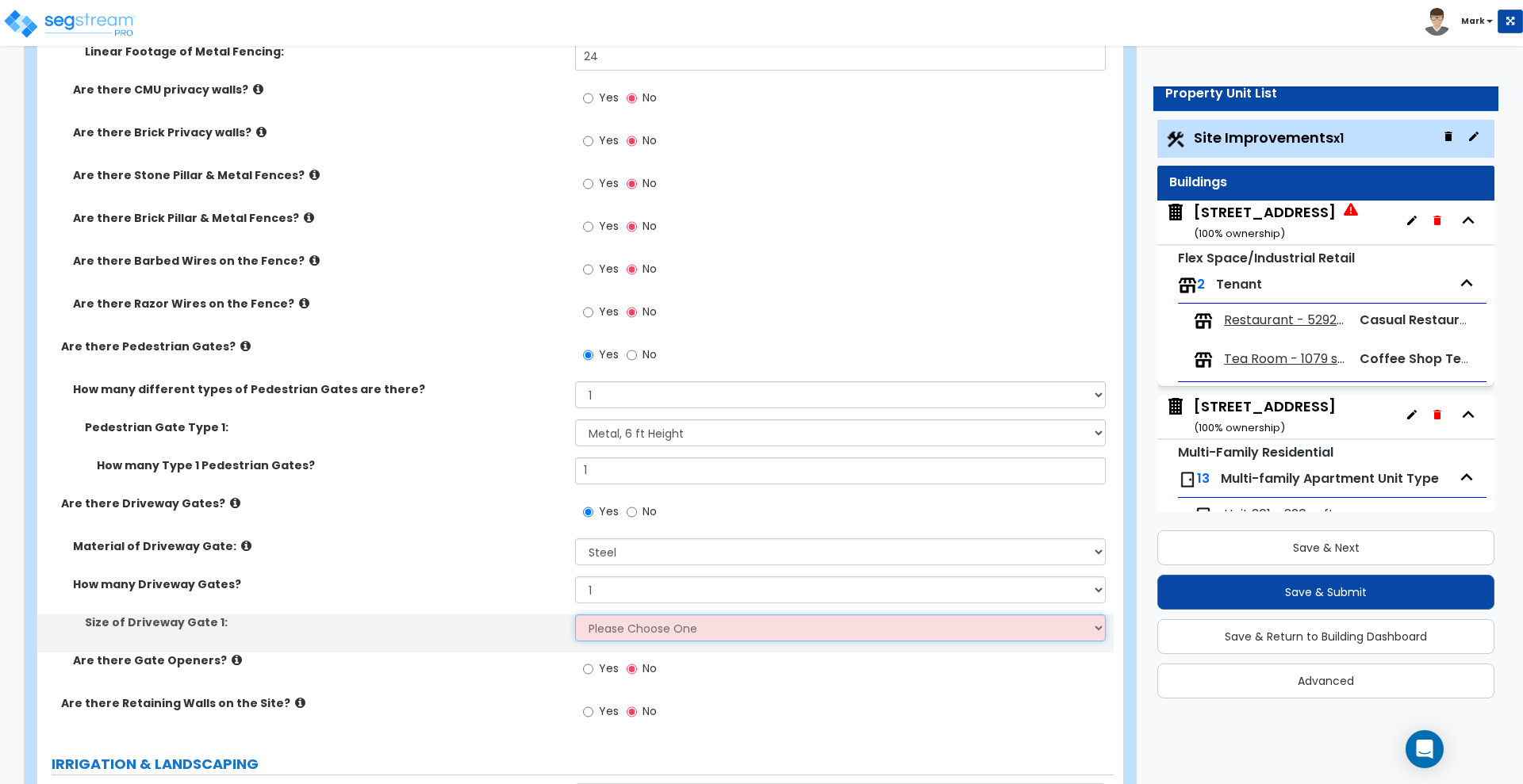
click at [635, 631] on select "Please Choose One 12 feet wide 14 feet wide 16 feet wide" at bounding box center [840, 628] width 530 height 27
select select "1"
click at [575, 615] on select "Please Choose One 12 feet wide 14 feet wide 16 feet wide" at bounding box center [840, 628] width 530 height 27
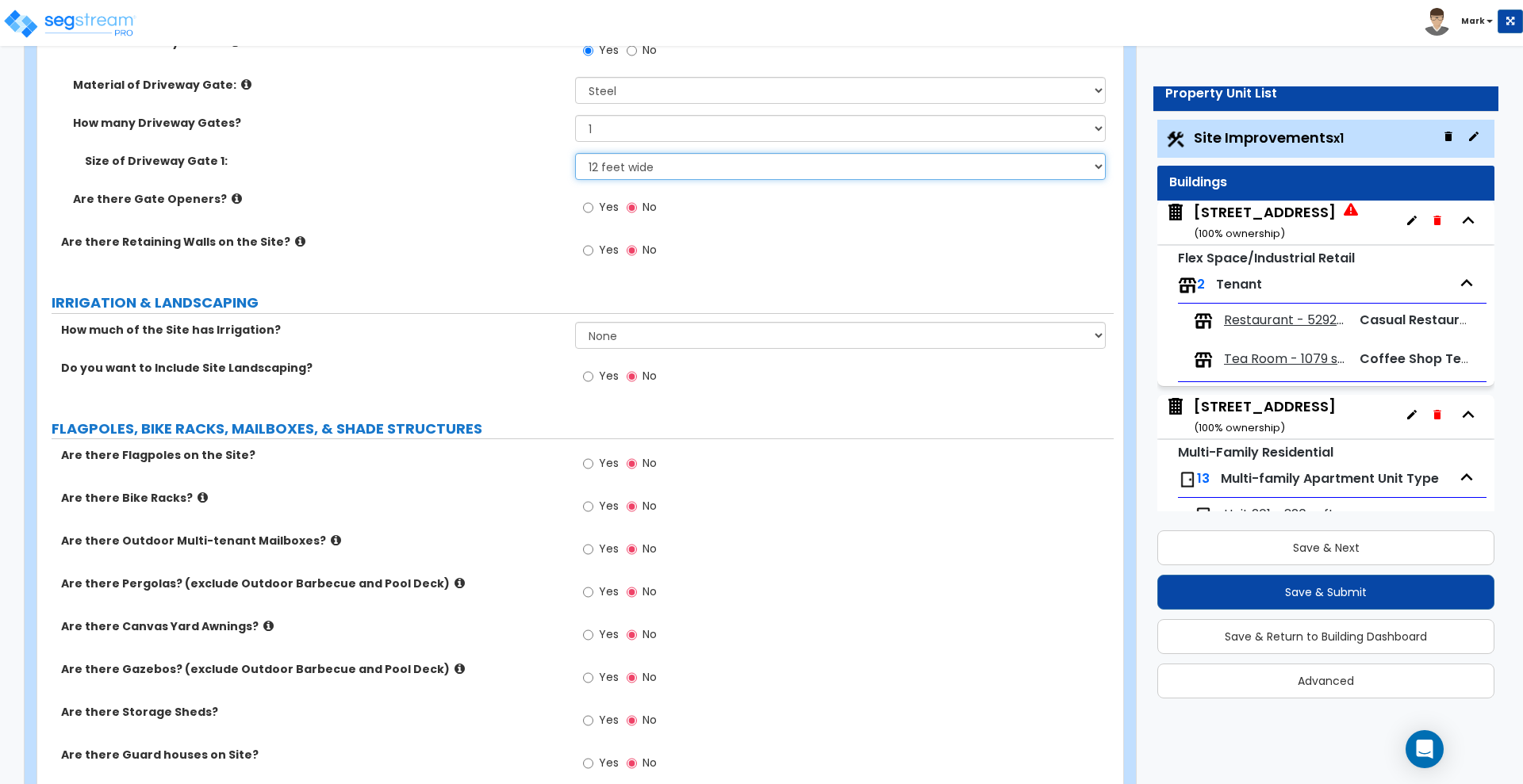
scroll to position [2776, 0]
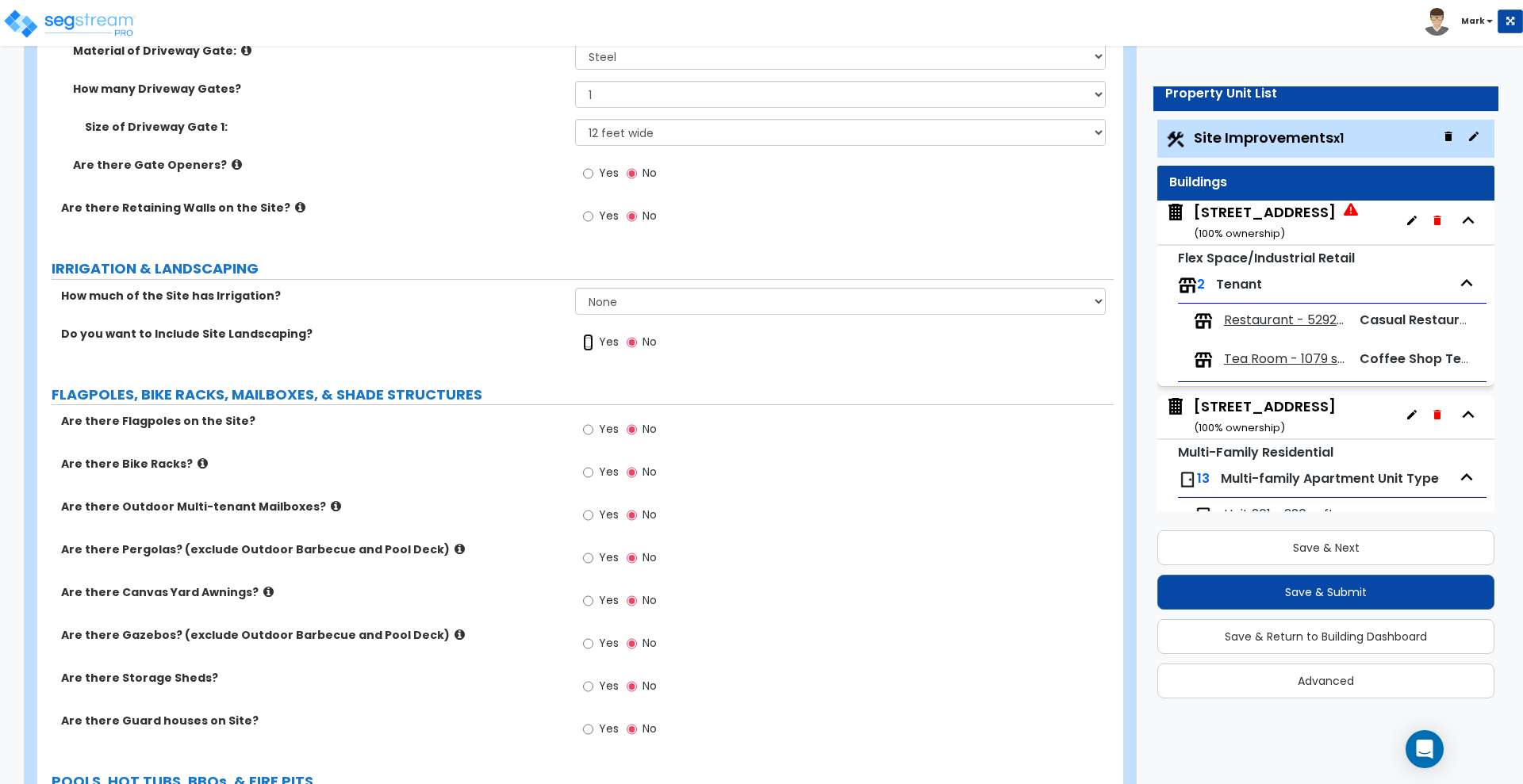
click at [584, 340] on input "Yes" at bounding box center [588, 342] width 10 height 17
radio input "true"
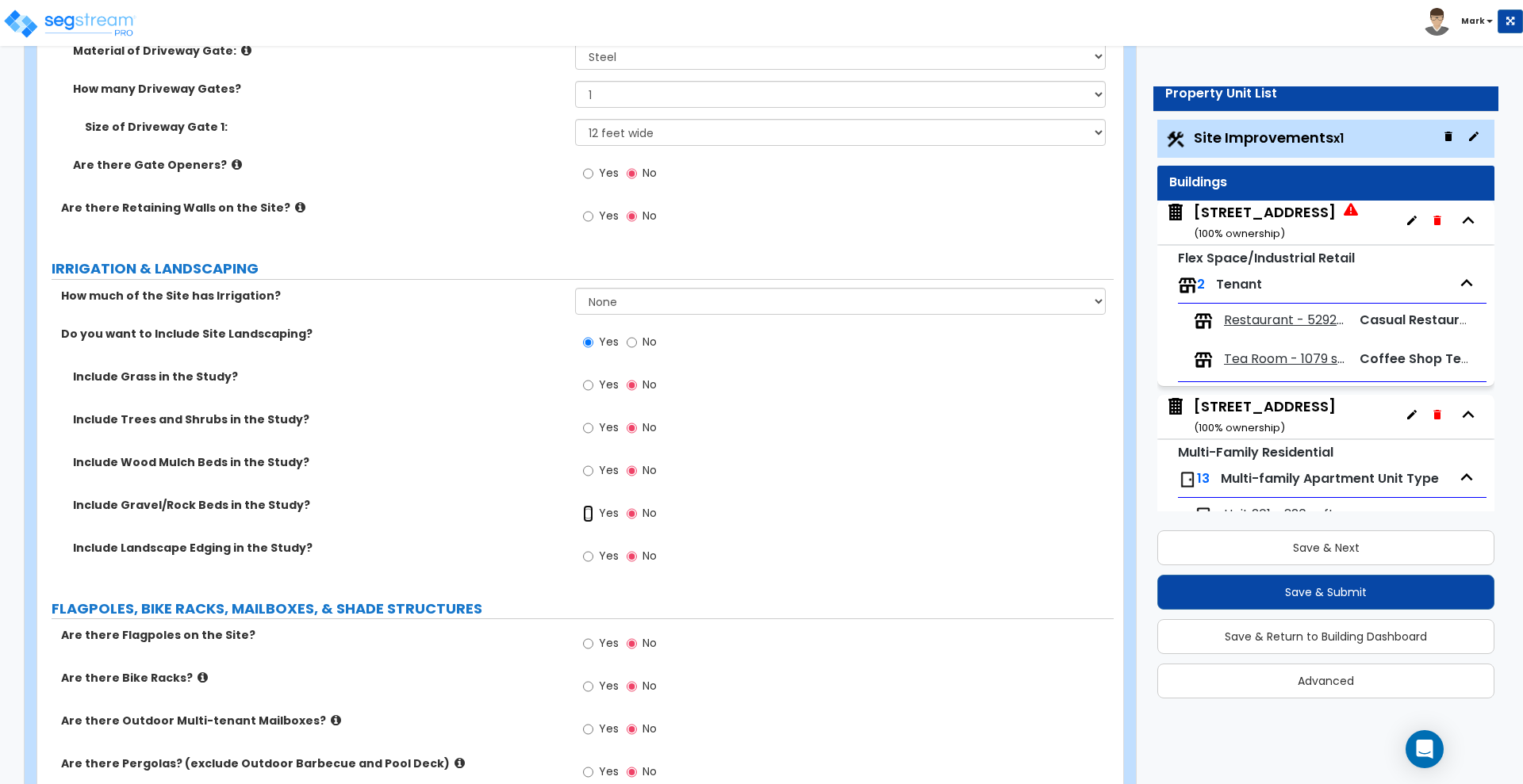
click at [586, 512] on input "Yes" at bounding box center [588, 514] width 10 height 17
radio input "true"
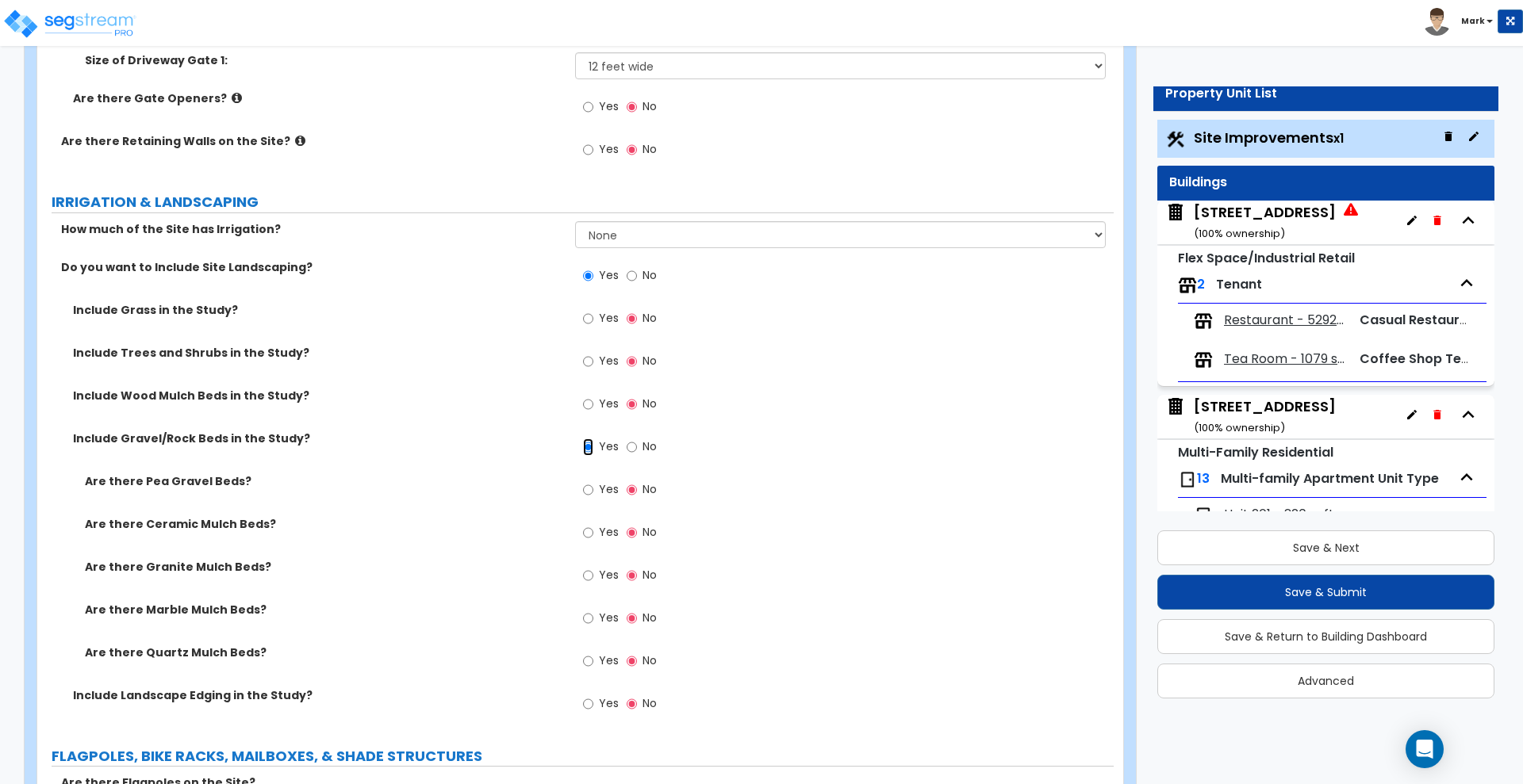
scroll to position [2974, 0]
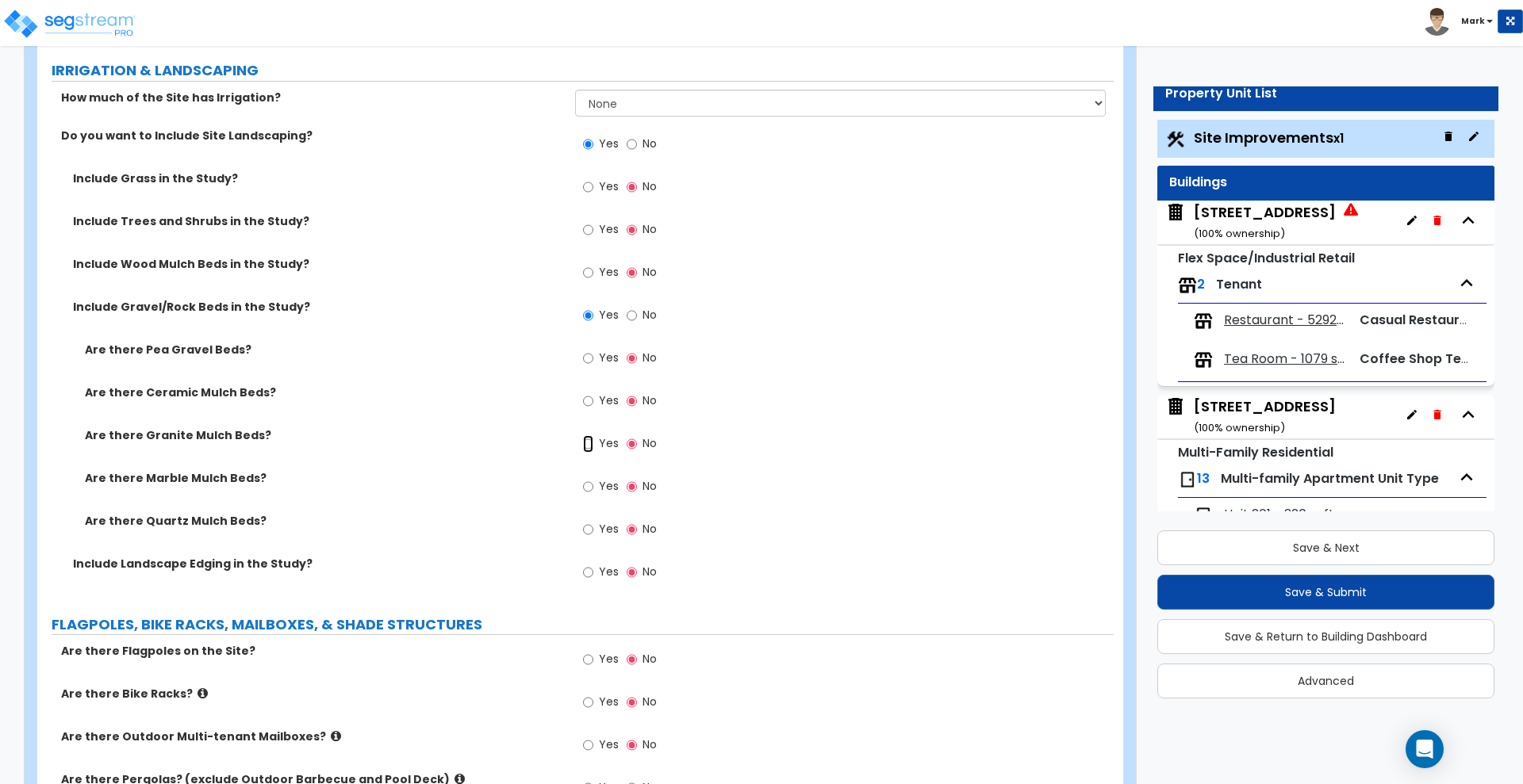
click at [592, 441] on input "Yes" at bounding box center [588, 444] width 10 height 17
radio input "true"
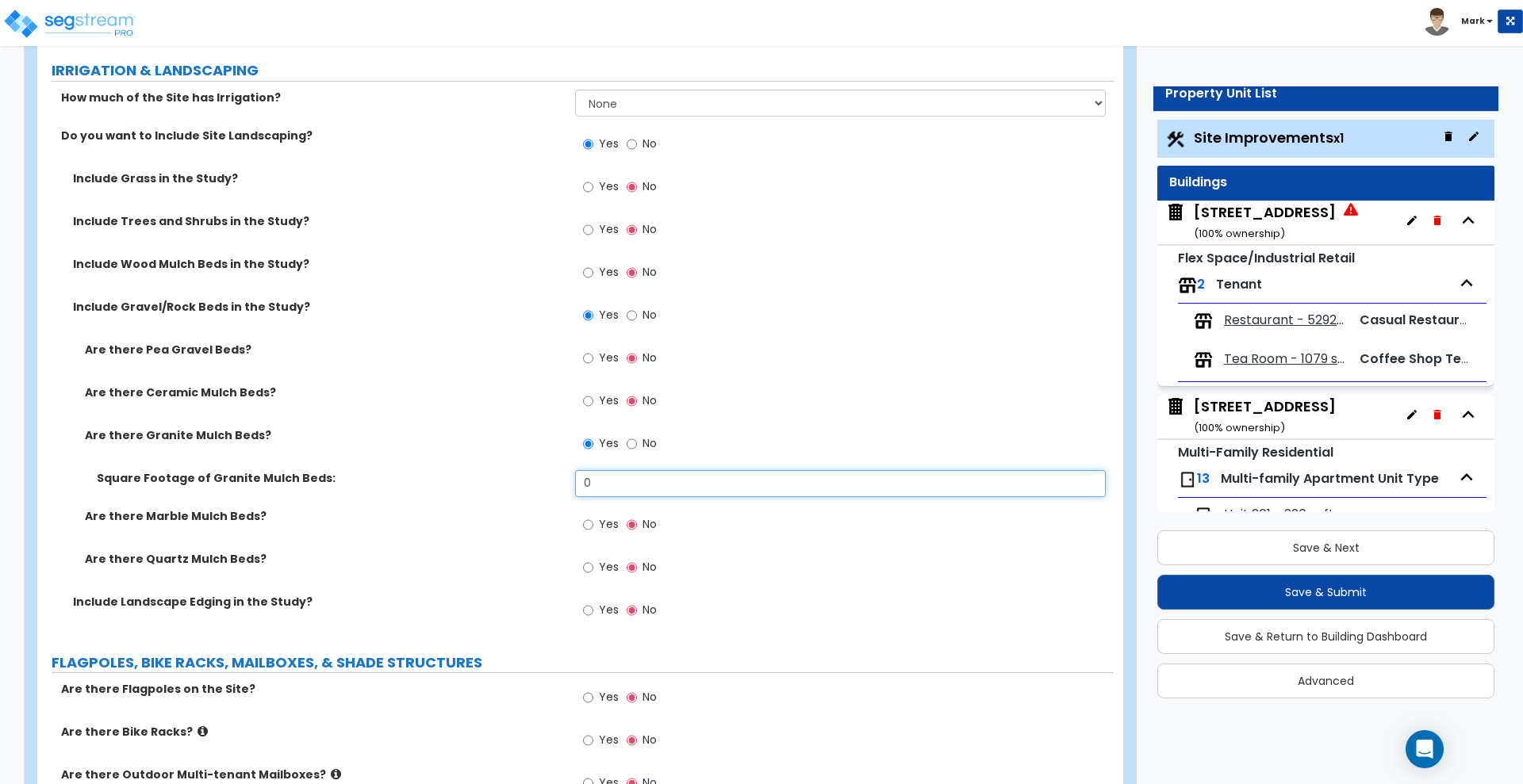
drag, startPoint x: 524, startPoint y: 481, endPoint x: 504, endPoint y: 448, distance: 38.6
click at [488, 481] on div "Square Footage of Granite Mulch Beds: 0" at bounding box center [575, 489] width 1076 height 38
type input "220"
click at [584, 610] on input "Yes" at bounding box center [588, 611] width 10 height 17
radio input "true"
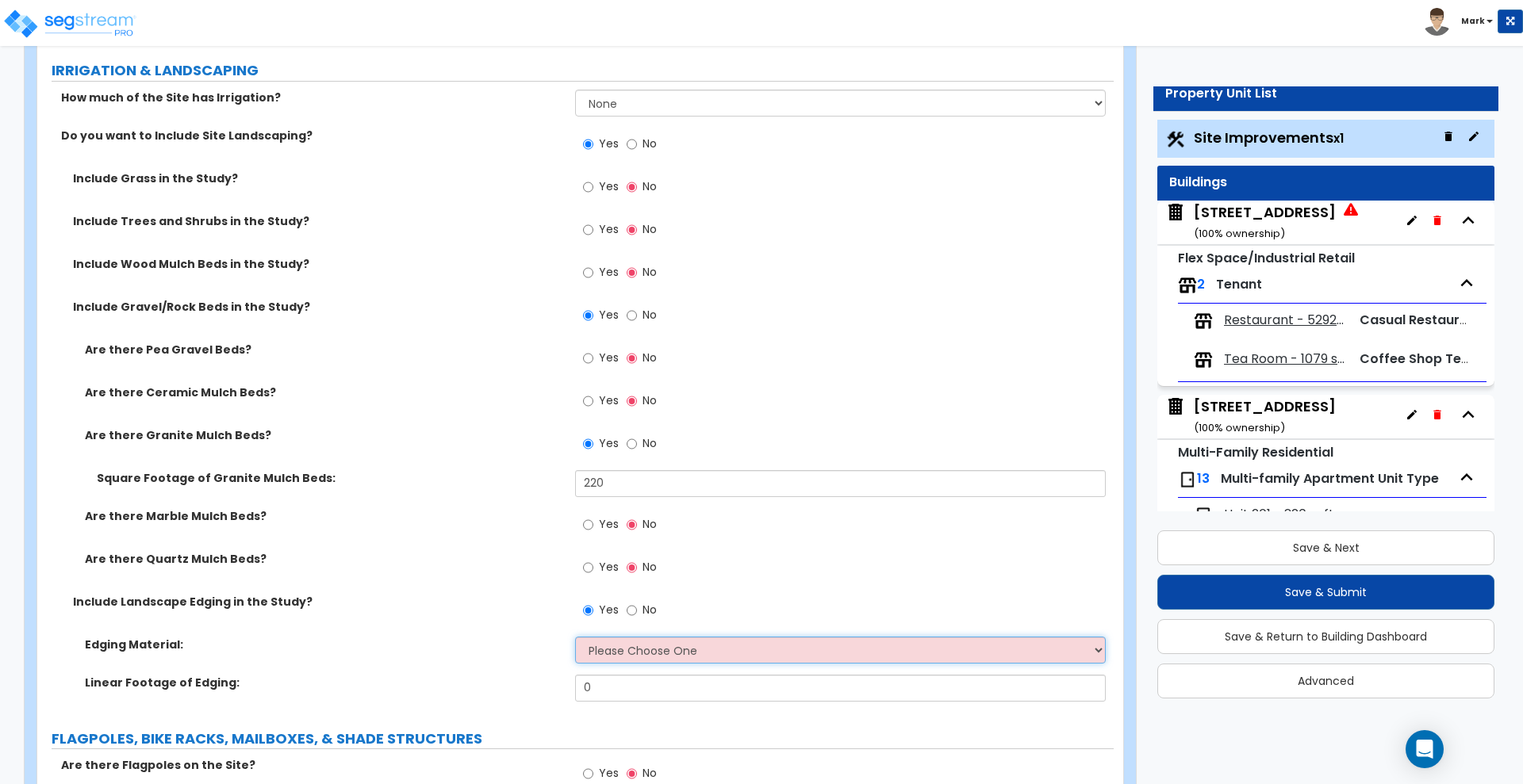
click at [643, 656] on select "Please Choose One Metal Brick Railroad Ties Concrete" at bounding box center [840, 650] width 530 height 27
select select "2"
click at [575, 637] on select "Please Choose One Metal Brick Railroad Ties Concrete" at bounding box center [840, 650] width 530 height 27
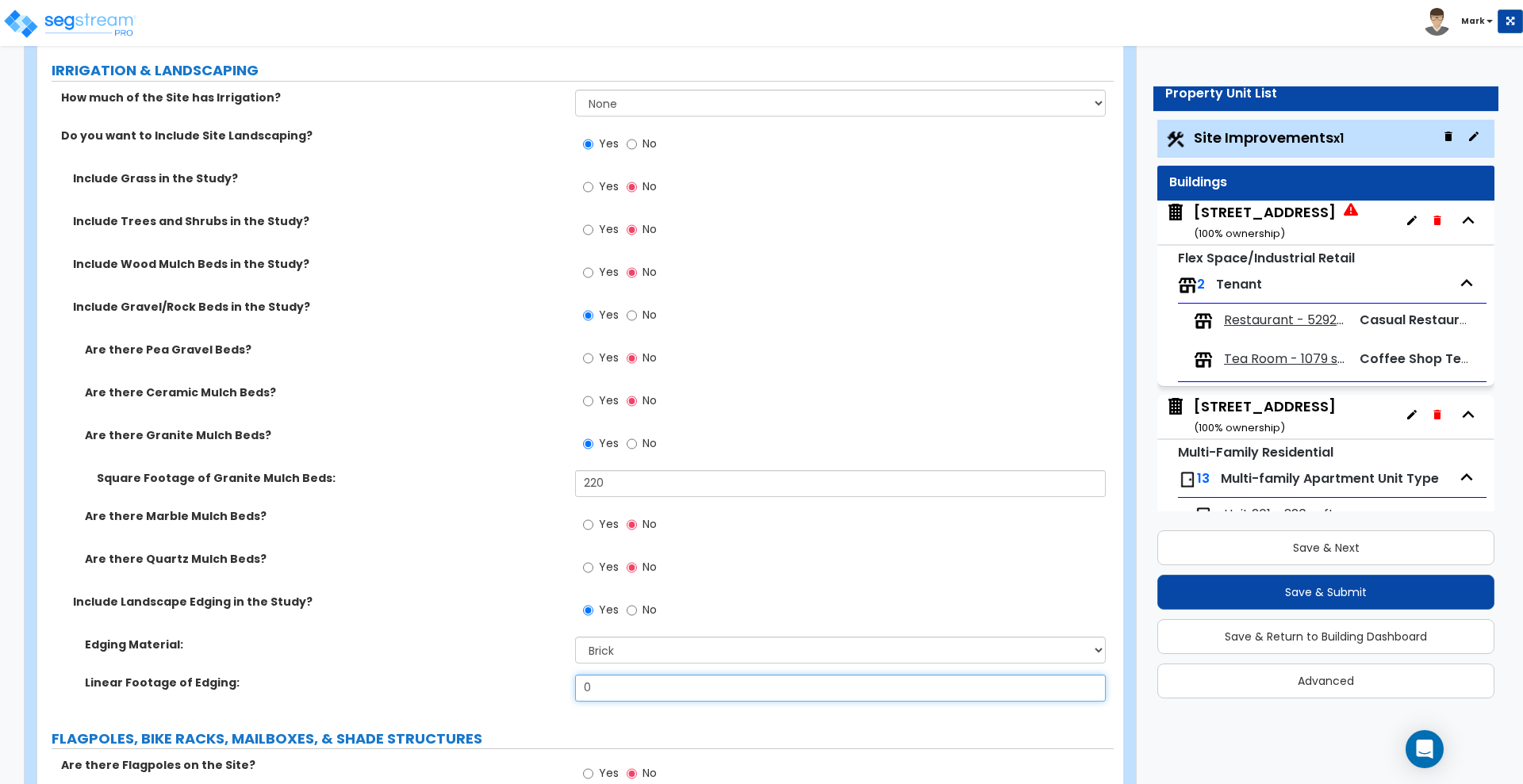
drag, startPoint x: 607, startPoint y: 683, endPoint x: 502, endPoint y: 693, distance: 105.5
click at [503, 693] on div "Linear Footage of Edging: 0" at bounding box center [575, 694] width 1076 height 38
type input "80"
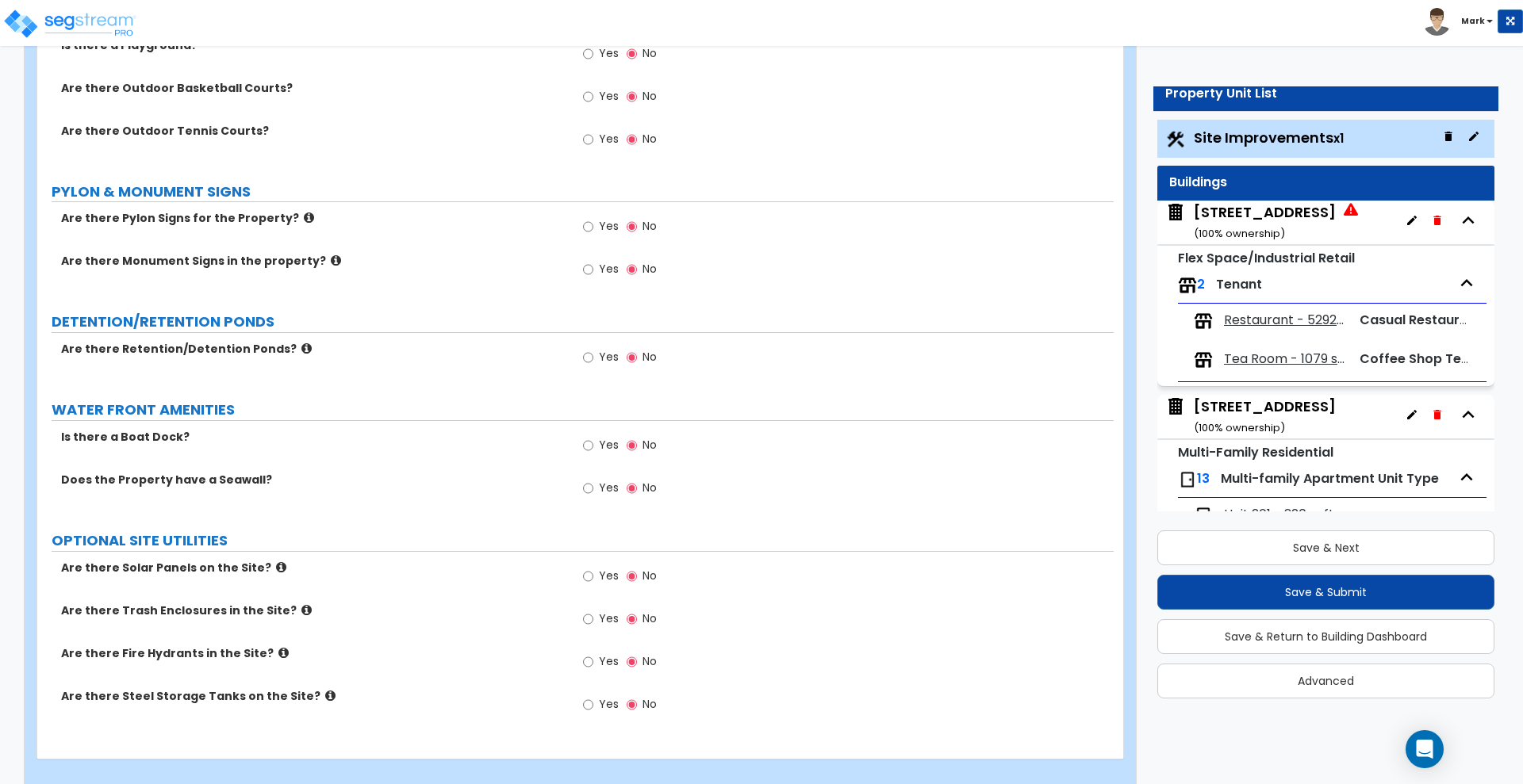
scroll to position [4318, 0]
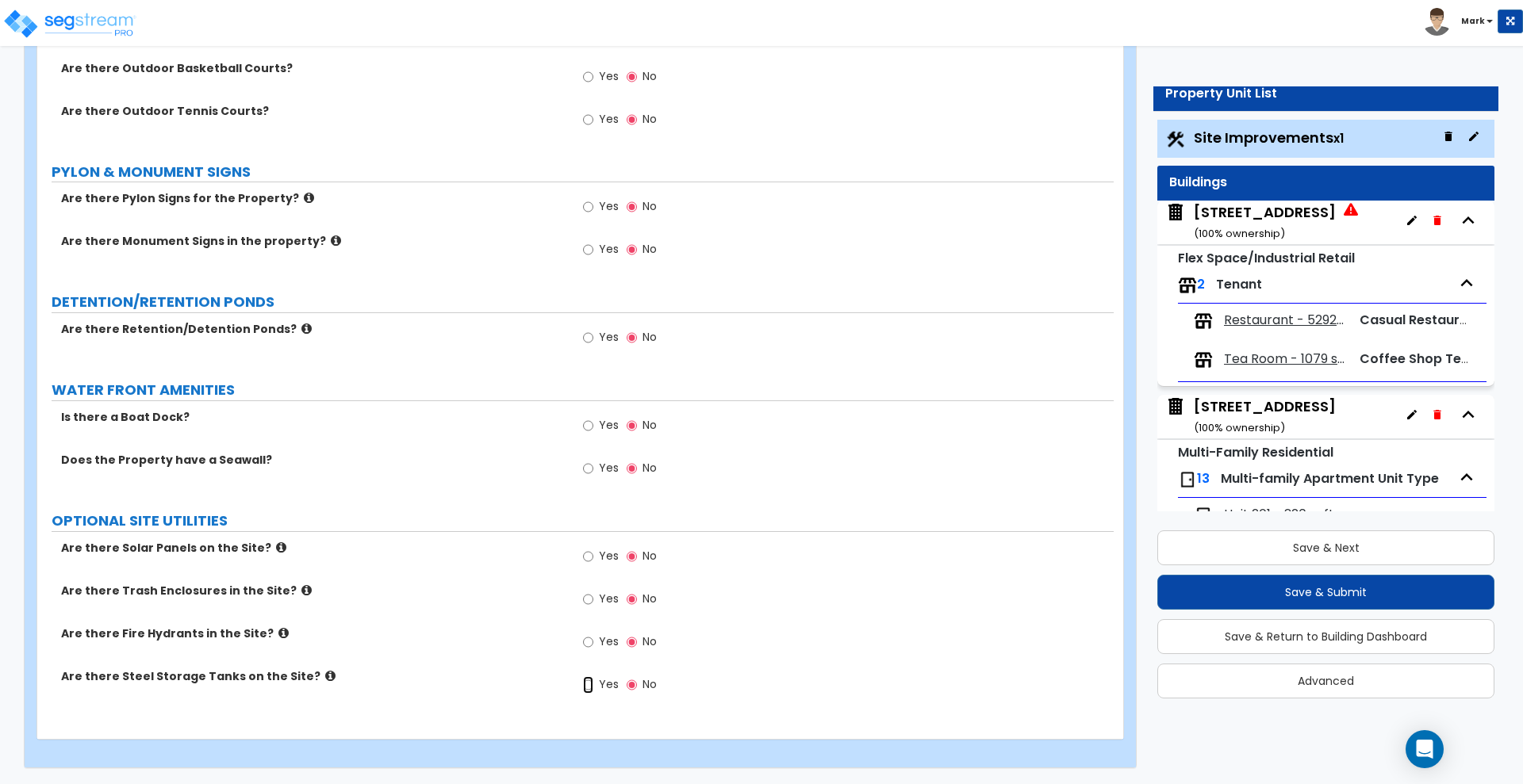
click at [589, 690] on input "Yes" at bounding box center [588, 685] width 10 height 17
radio input "true"
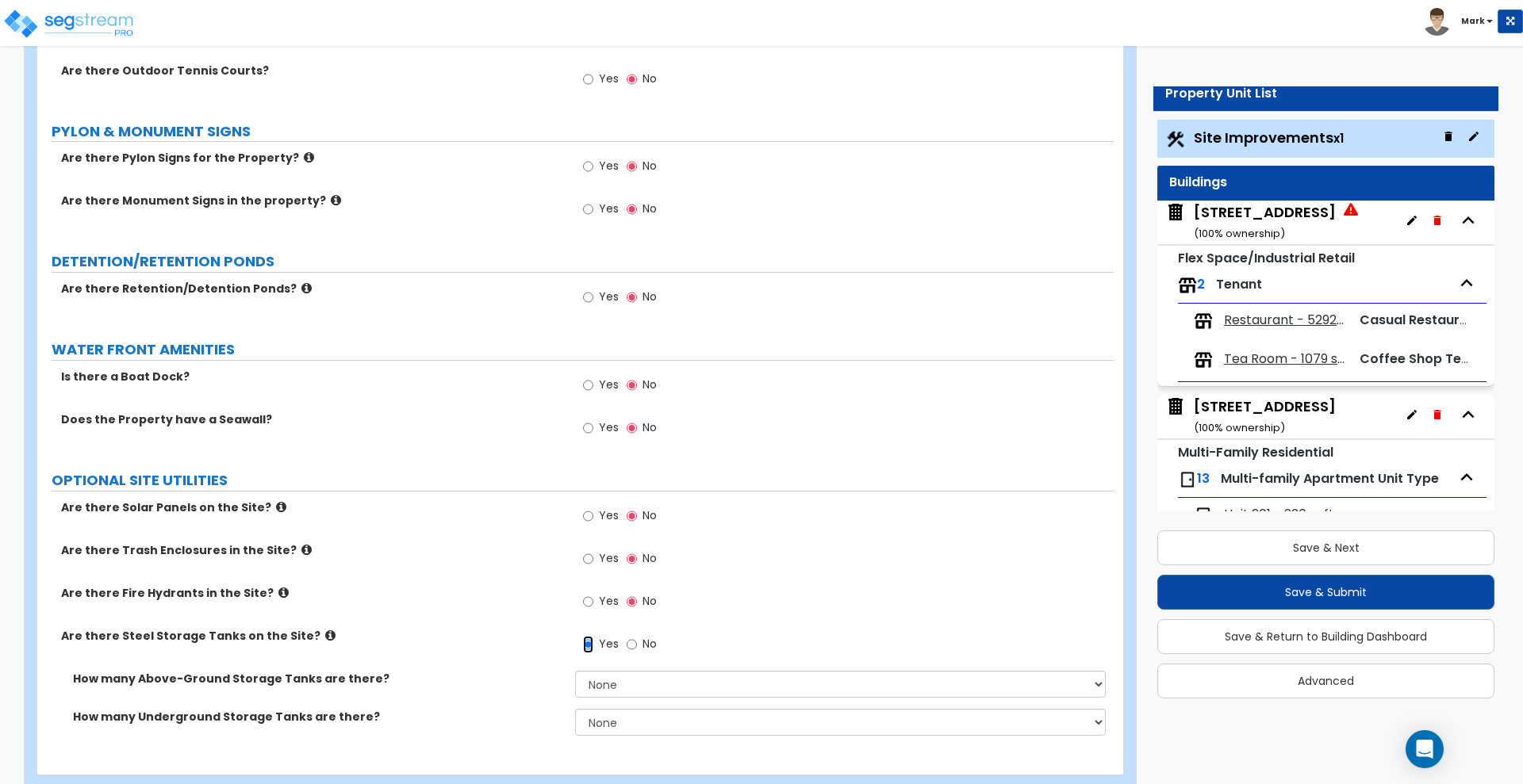
scroll to position [4395, 0]
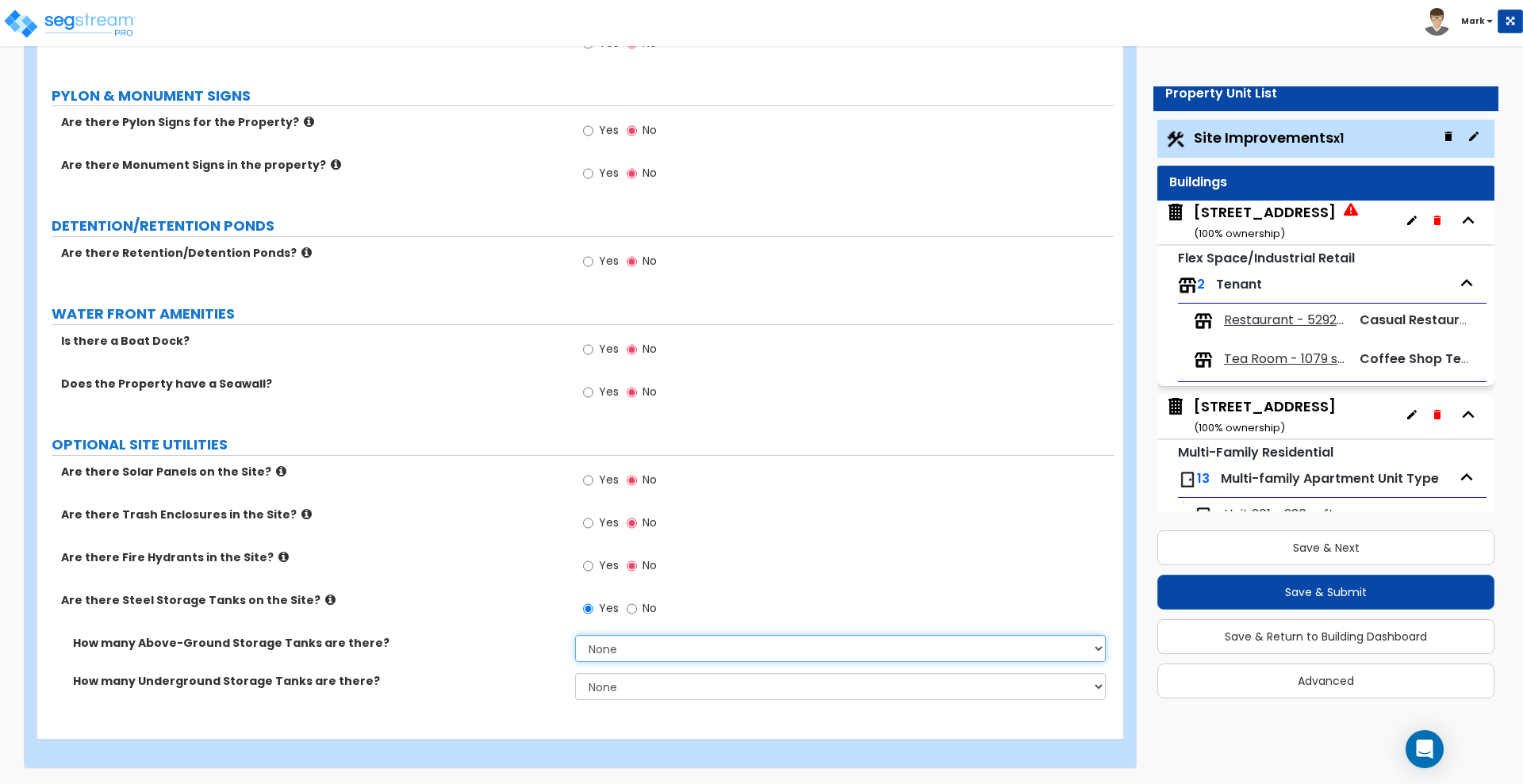
click at [631, 653] on select "None 1 2 3" at bounding box center [840, 648] width 530 height 27
select select "1"
click at [575, 635] on select "None 1 2 3" at bounding box center [840, 648] width 530 height 27
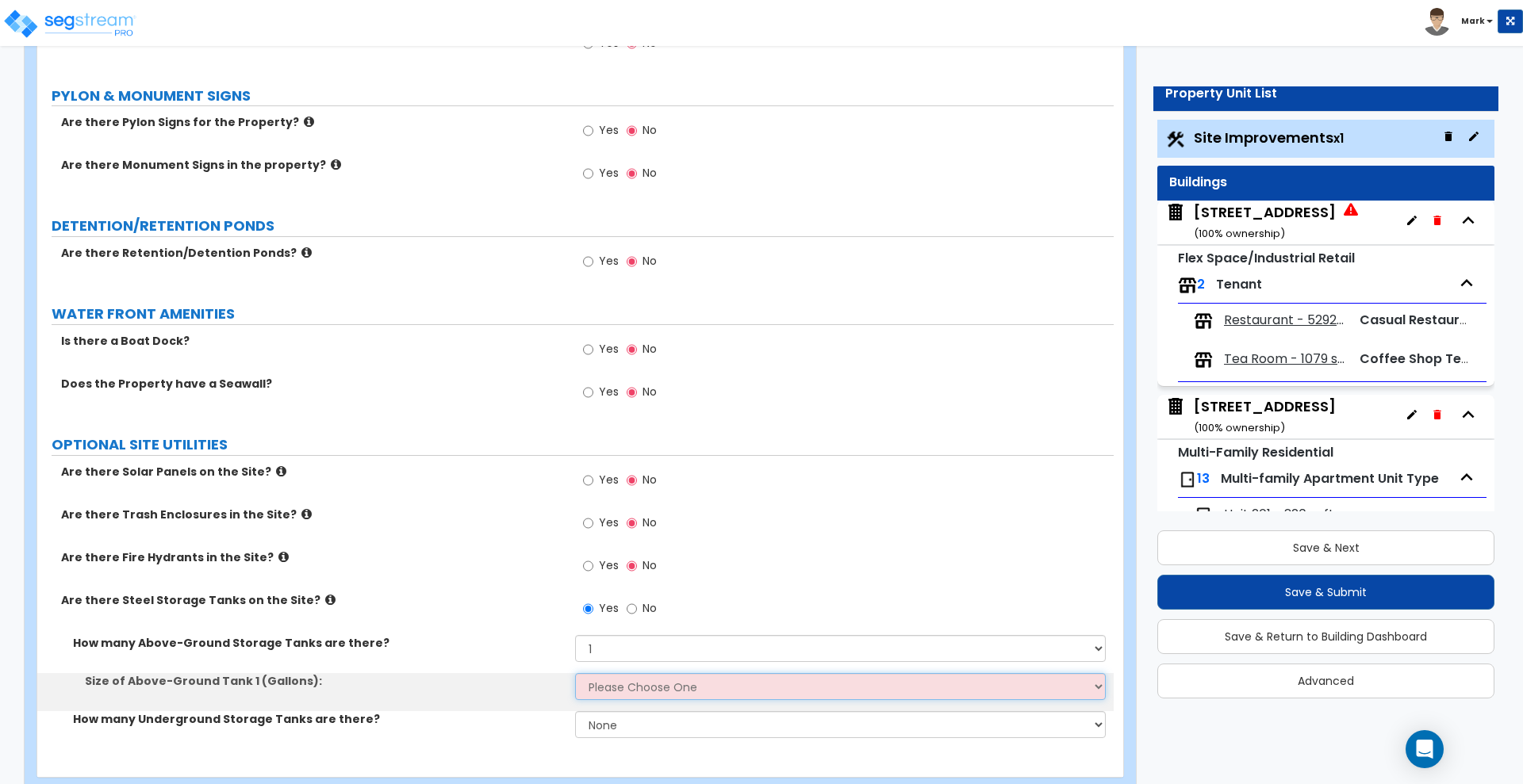
click at [619, 690] on select "Please Choose One 275 550 1,000 1,500 2,000 5,000 10,000 15,000 20,000 25,000 3…" at bounding box center [840, 686] width 530 height 27
select select "1"
click at [575, 673] on select "Please Choose One 275 550 1,000 1,500 2,000 5,000 10,000 15,000 20,000 25,000 3…" at bounding box center [840, 686] width 530 height 27
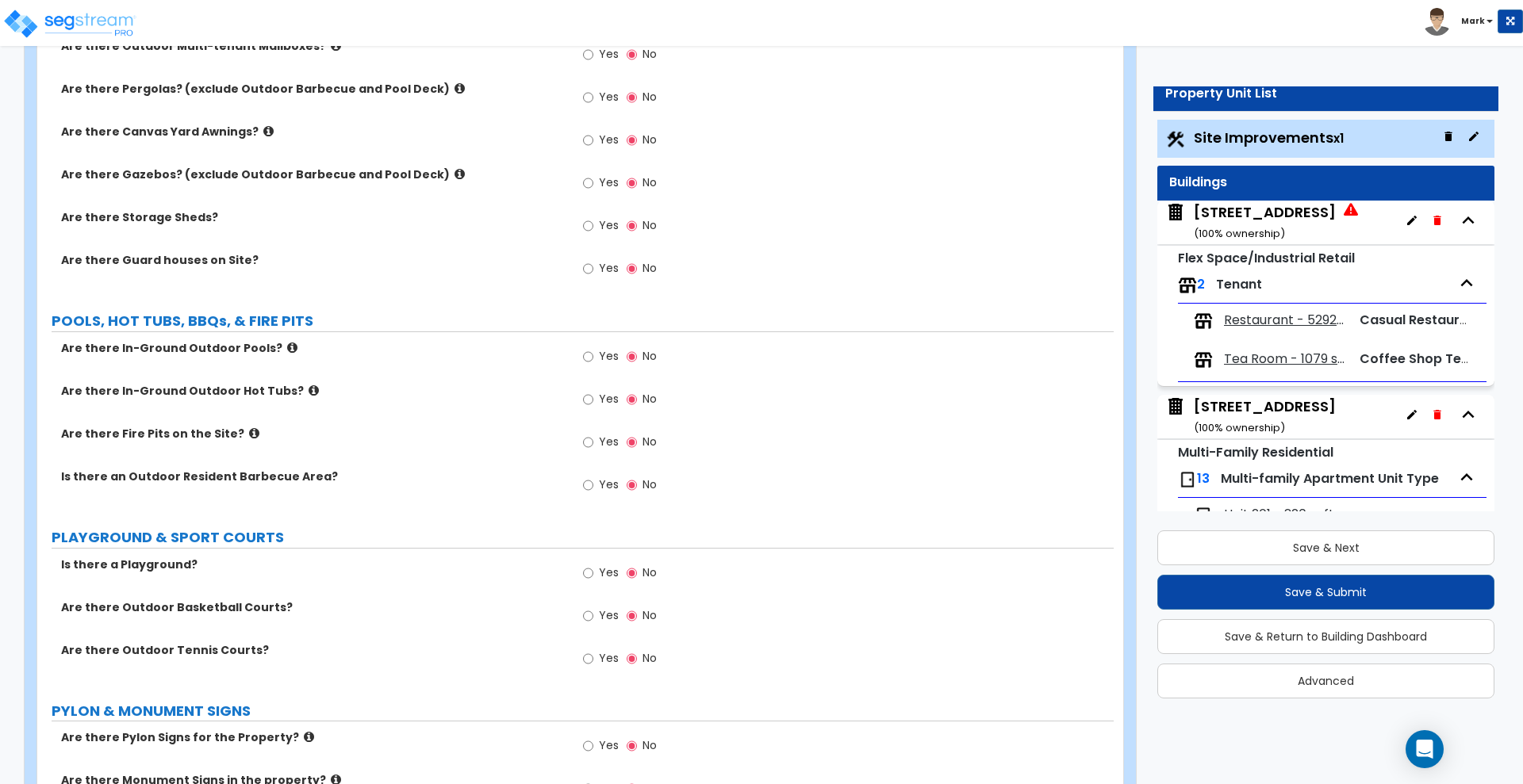
scroll to position [3739, 0]
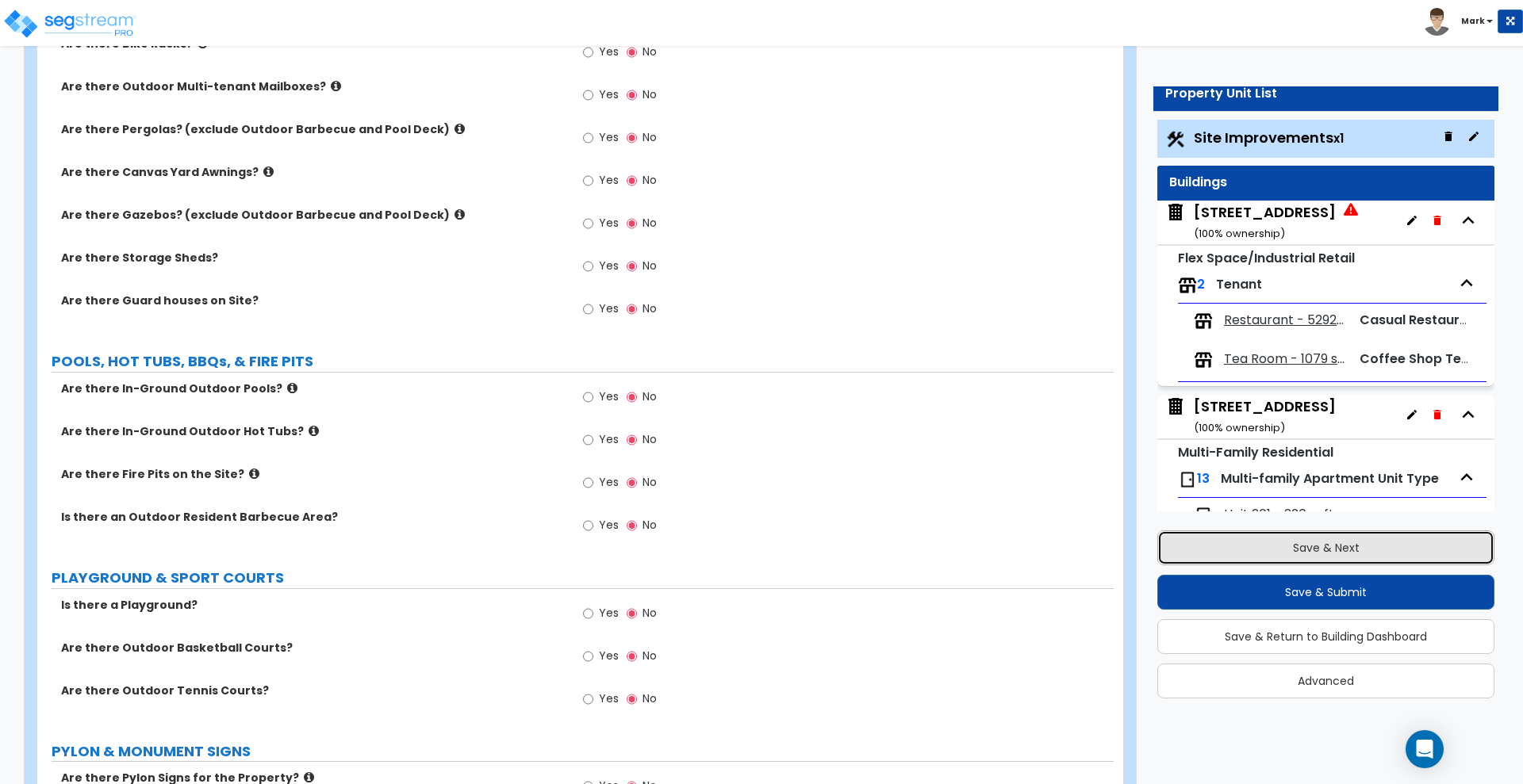
click at [1267, 548] on button "Save & Next" at bounding box center [1325, 548] width 337 height 35
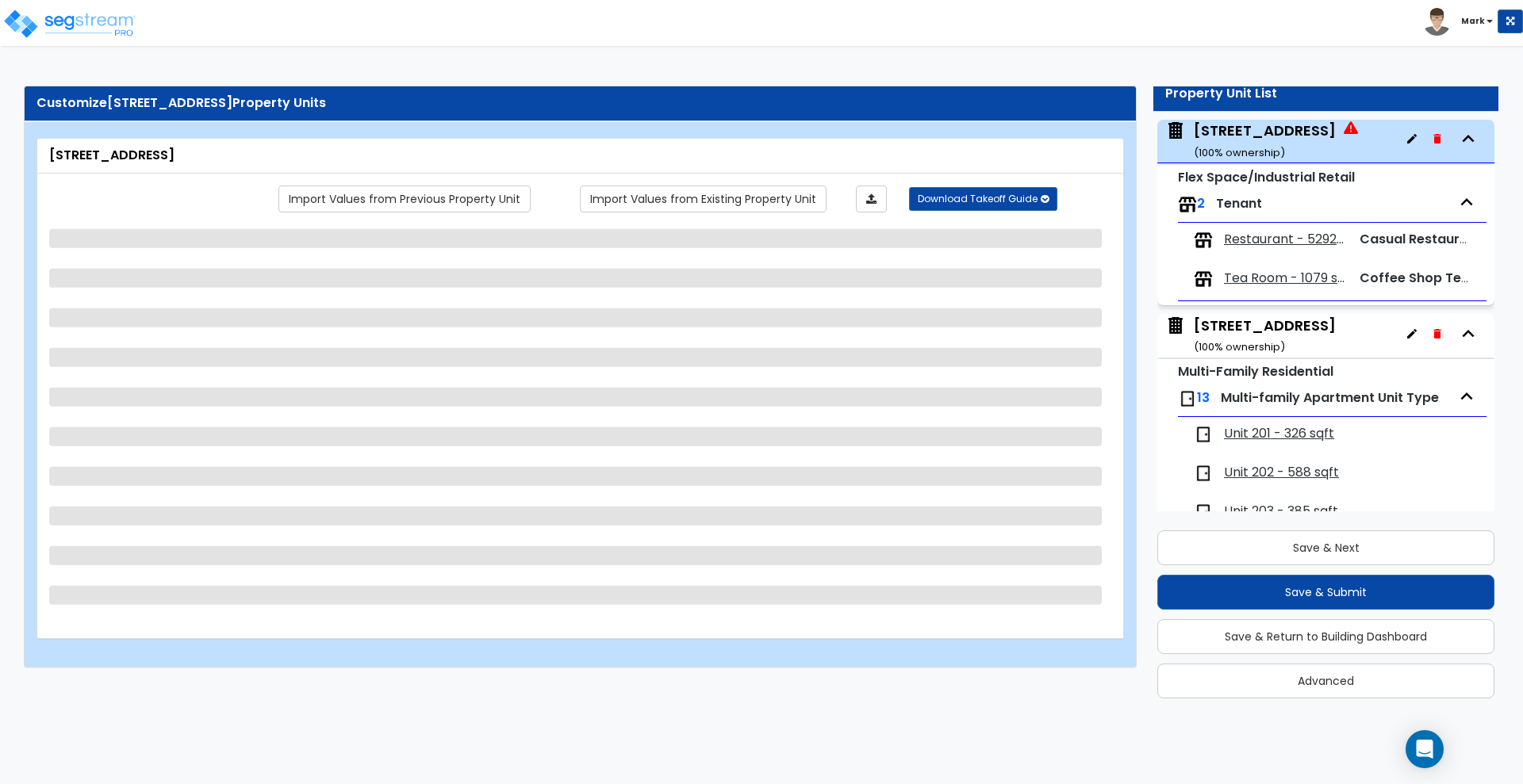
scroll to position [0, 0]
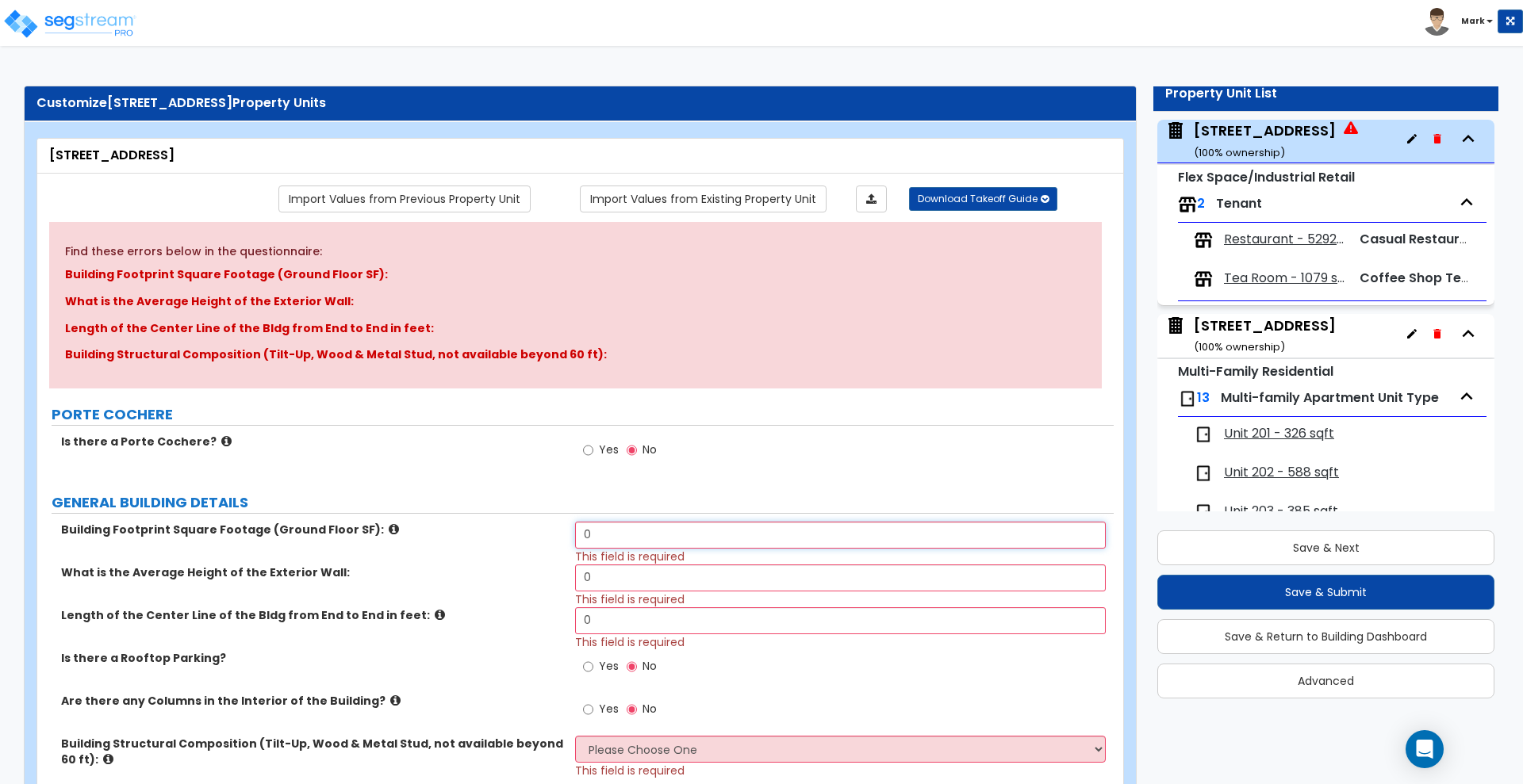
drag, startPoint x: 423, startPoint y: 527, endPoint x: 409, endPoint y: 515, distance: 18.4
click at [412, 524] on div "Building Footprint Square Footage (Ground Floor SF): 0 This field is required" at bounding box center [575, 542] width 1076 height 42
type input "6,794"
drag, startPoint x: 609, startPoint y: 576, endPoint x: 475, endPoint y: 575, distance: 134.0
click at [476, 575] on div "What is the Average Height of the Exterior Wall: 0 This field is required" at bounding box center [575, 586] width 1076 height 42
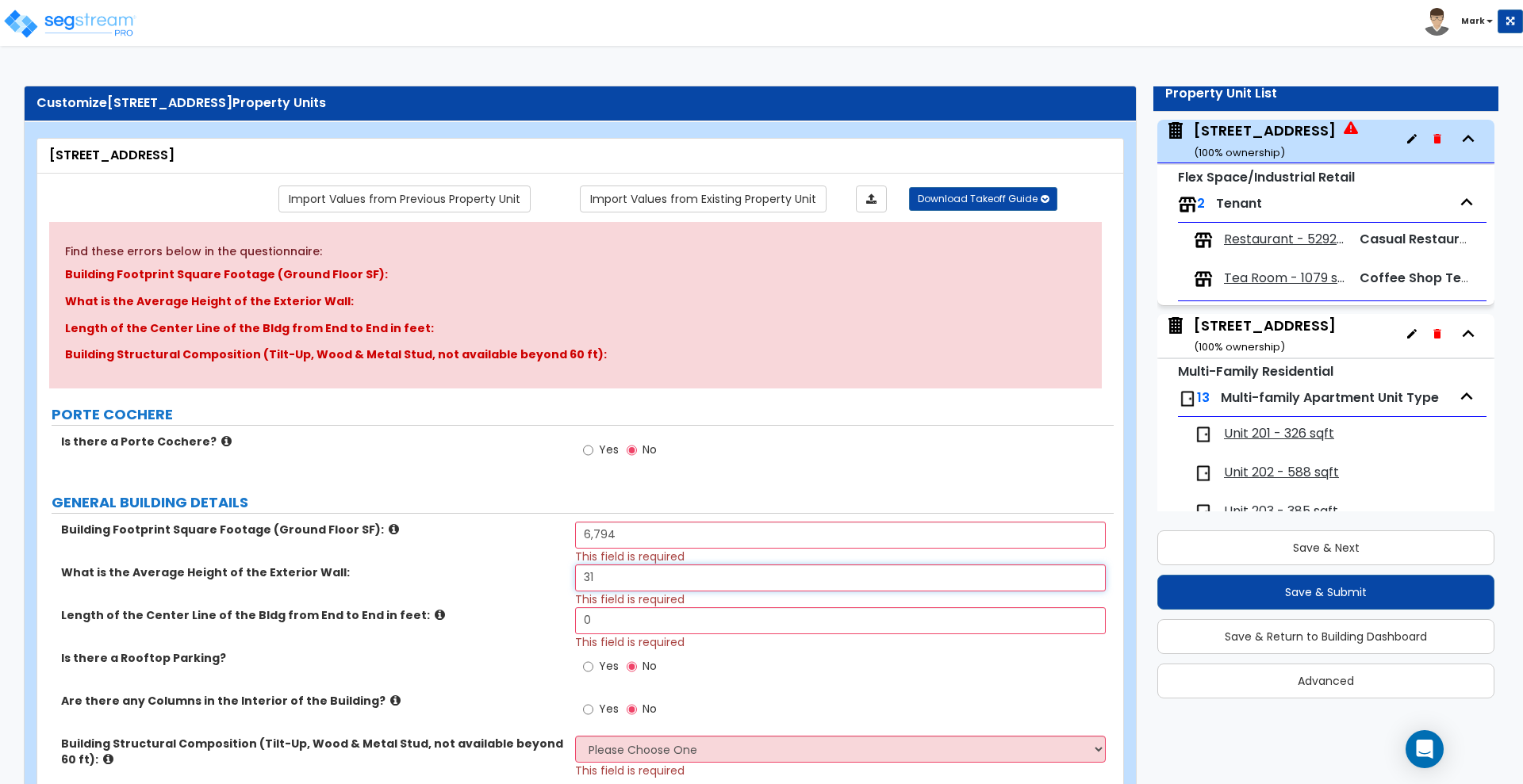
drag, startPoint x: 570, startPoint y: 575, endPoint x: 522, endPoint y: 563, distance: 49.5
click at [528, 568] on div "What is the Average Height of the Exterior Wall: 31 This field is required" at bounding box center [575, 586] width 1076 height 42
type input "32"
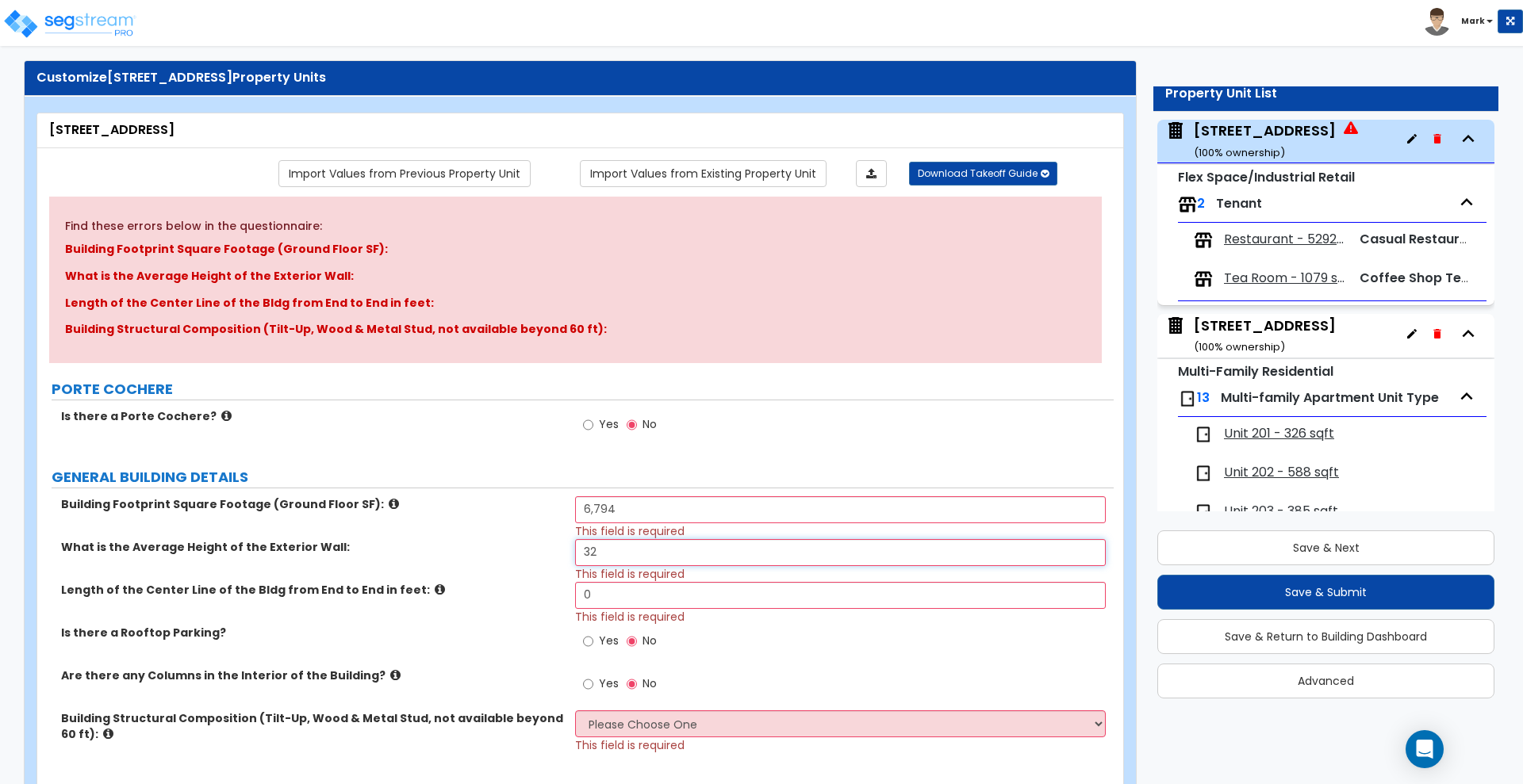
scroll to position [99, 0]
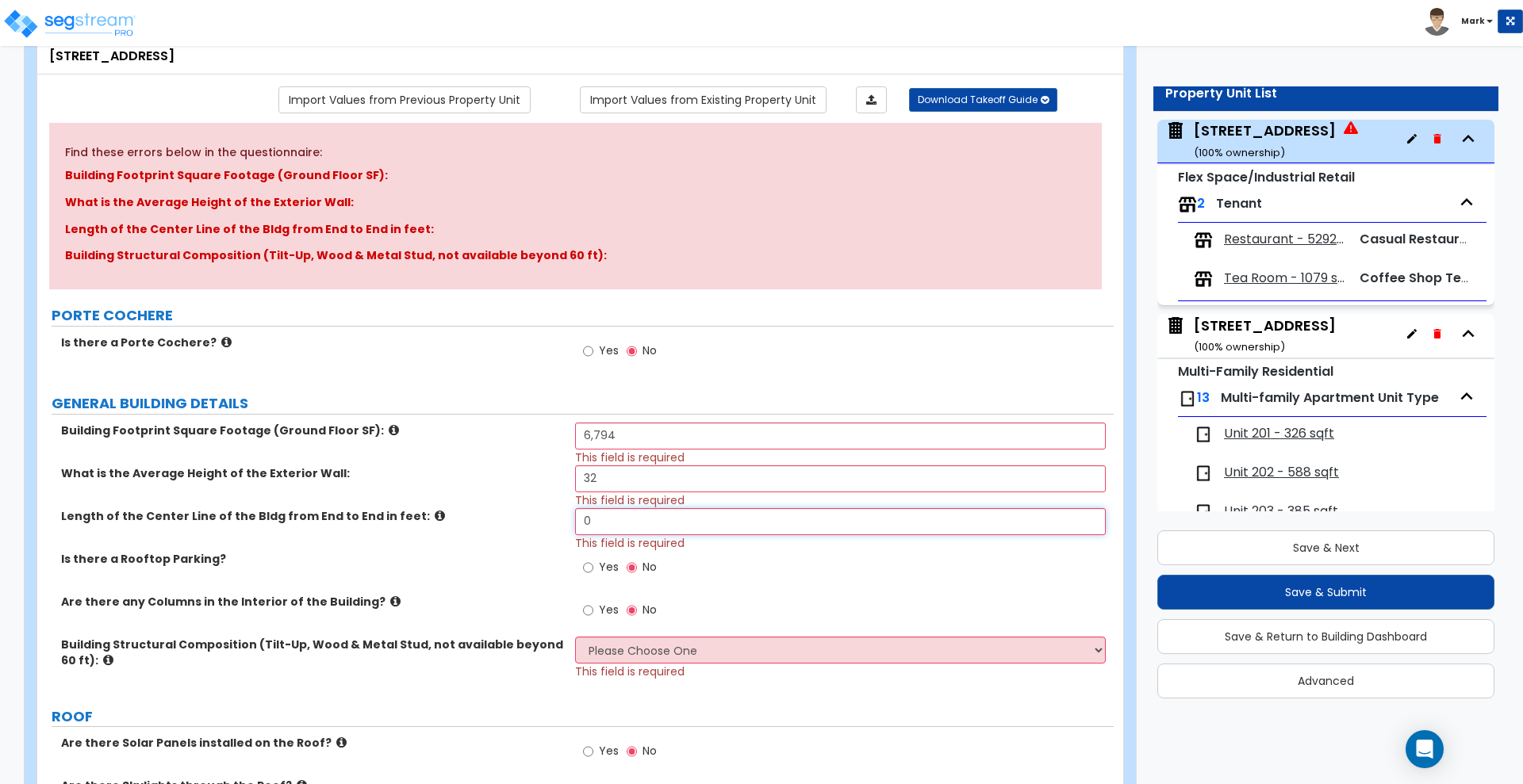
drag, startPoint x: 610, startPoint y: 522, endPoint x: 431, endPoint y: 525, distance: 179.0
click at [432, 525] on div "Length of the Center Line of the Bldg from End to End in feet: 0 This field is …" at bounding box center [575, 529] width 1076 height 42
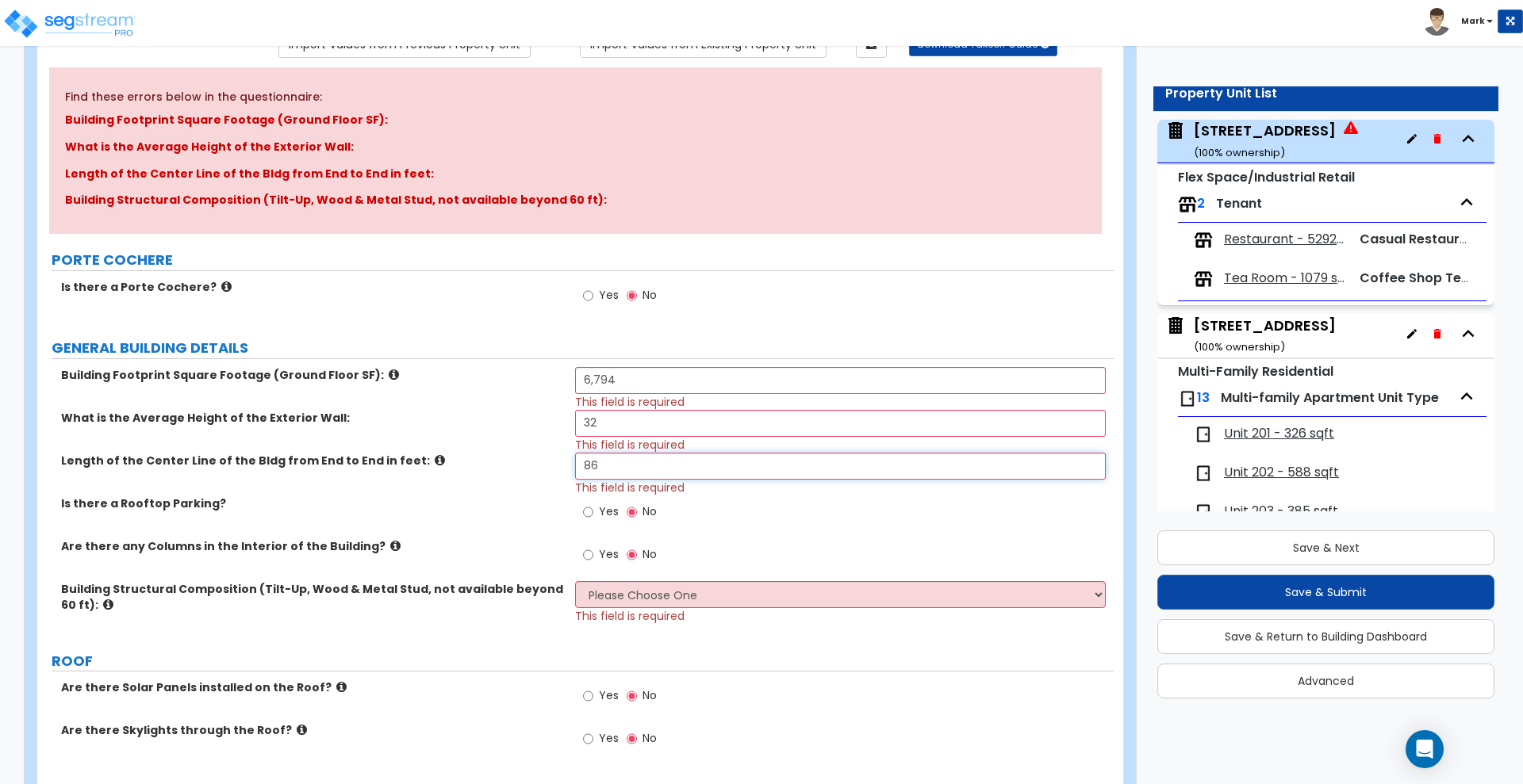
scroll to position [198, 0]
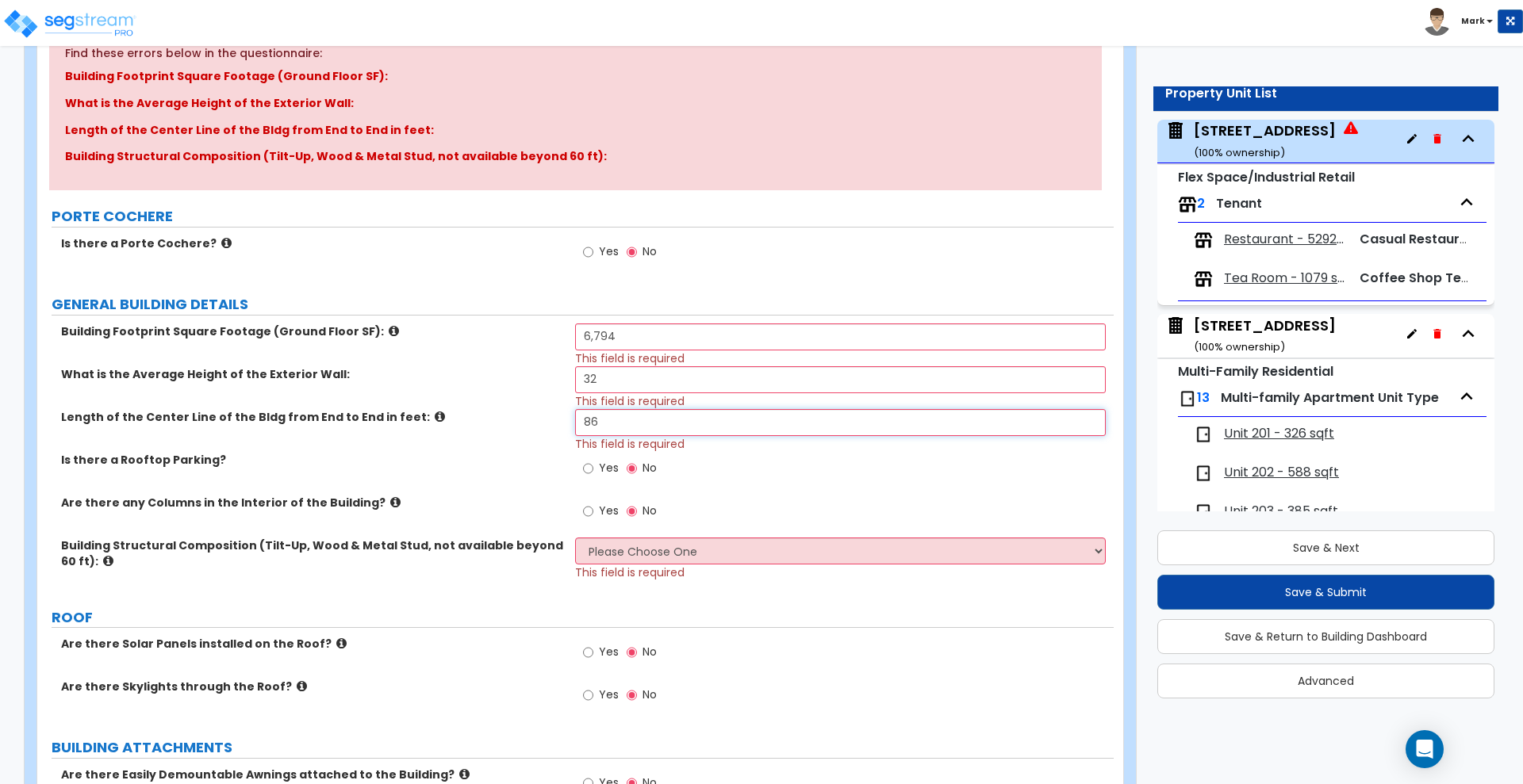
type input "86"
click at [586, 512] on input "Yes" at bounding box center [588, 511] width 10 height 17
radio input "true"
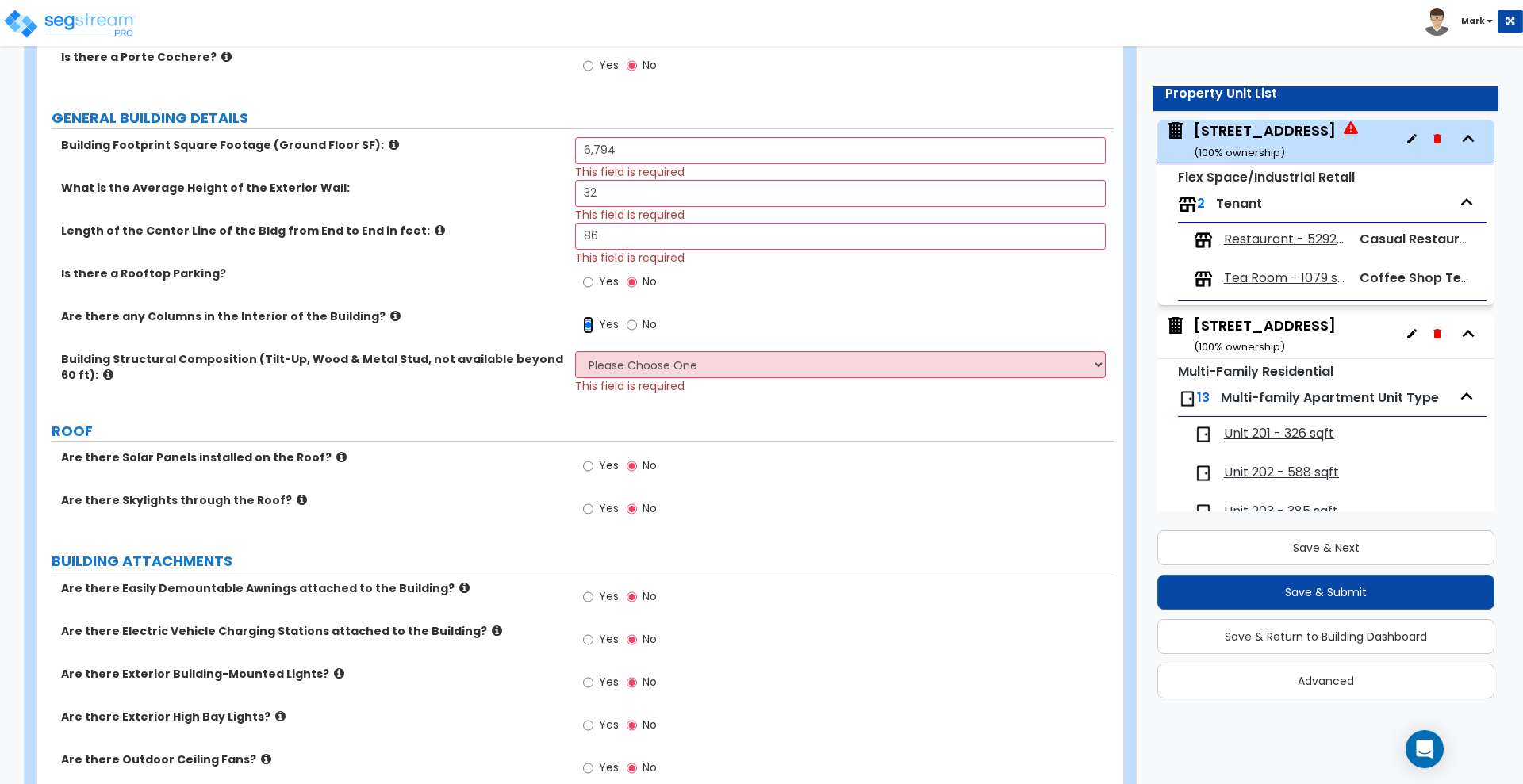
scroll to position [397, 0]
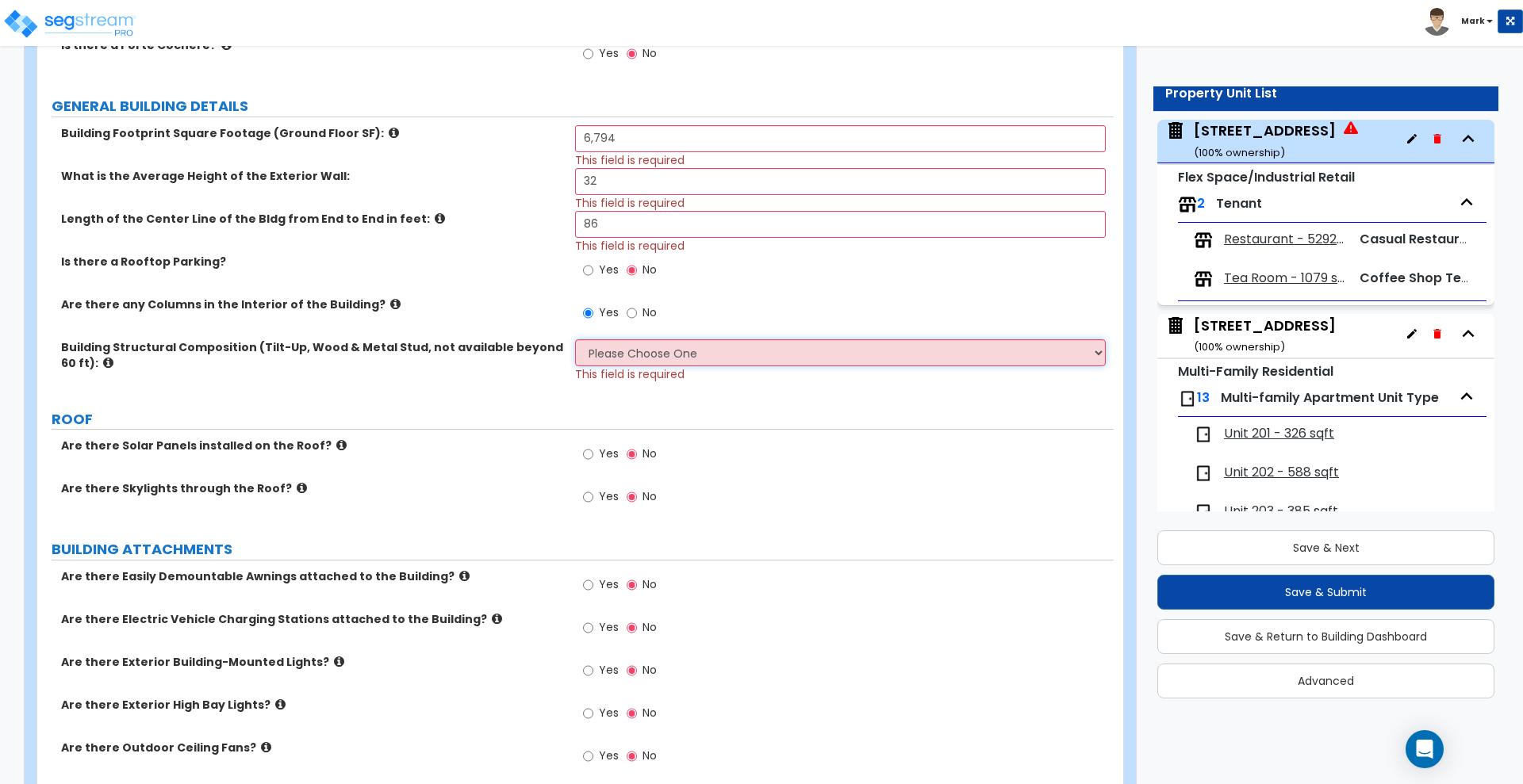
click at [736, 354] on select "Please Choose One Pre-Engineered Metal Building Tilt-up Wall Construction Reinf…" at bounding box center [840, 353] width 530 height 27
click at [644, 351] on select "Please Choose One Pre-Engineered Metal Building Tilt-up Wall Construction Reinf…" at bounding box center [840, 353] width 530 height 27
select select "5"
click at [575, 340] on select "Please Choose One Pre-Engineered Metal Building Tilt-up Wall Construction Reinf…" at bounding box center [840, 353] width 530 height 27
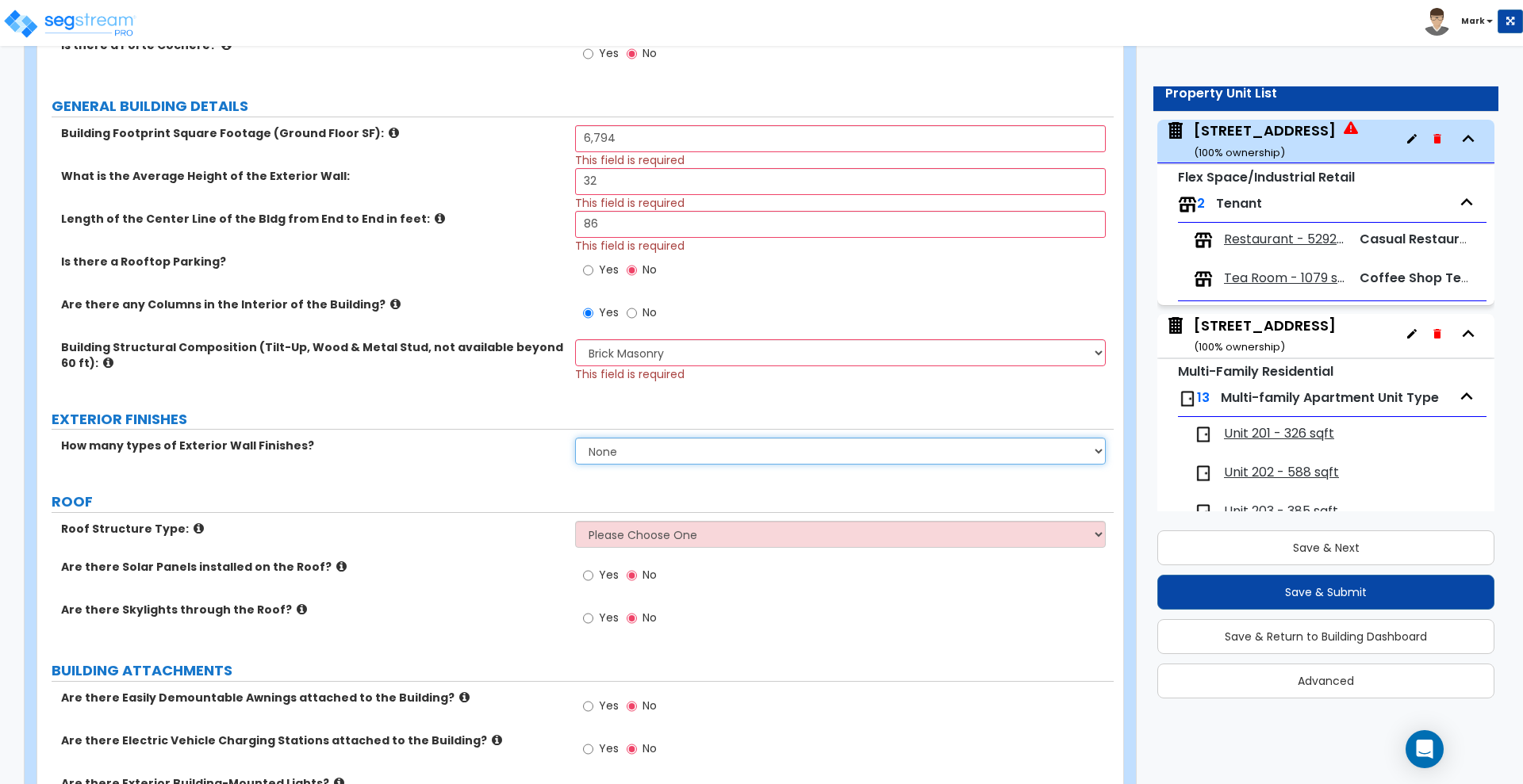
click at [639, 450] on select "None 1 2 3" at bounding box center [840, 450] width 530 height 27
click at [575, 437] on select "None 1 2 3" at bounding box center [840, 450] width 530 height 27
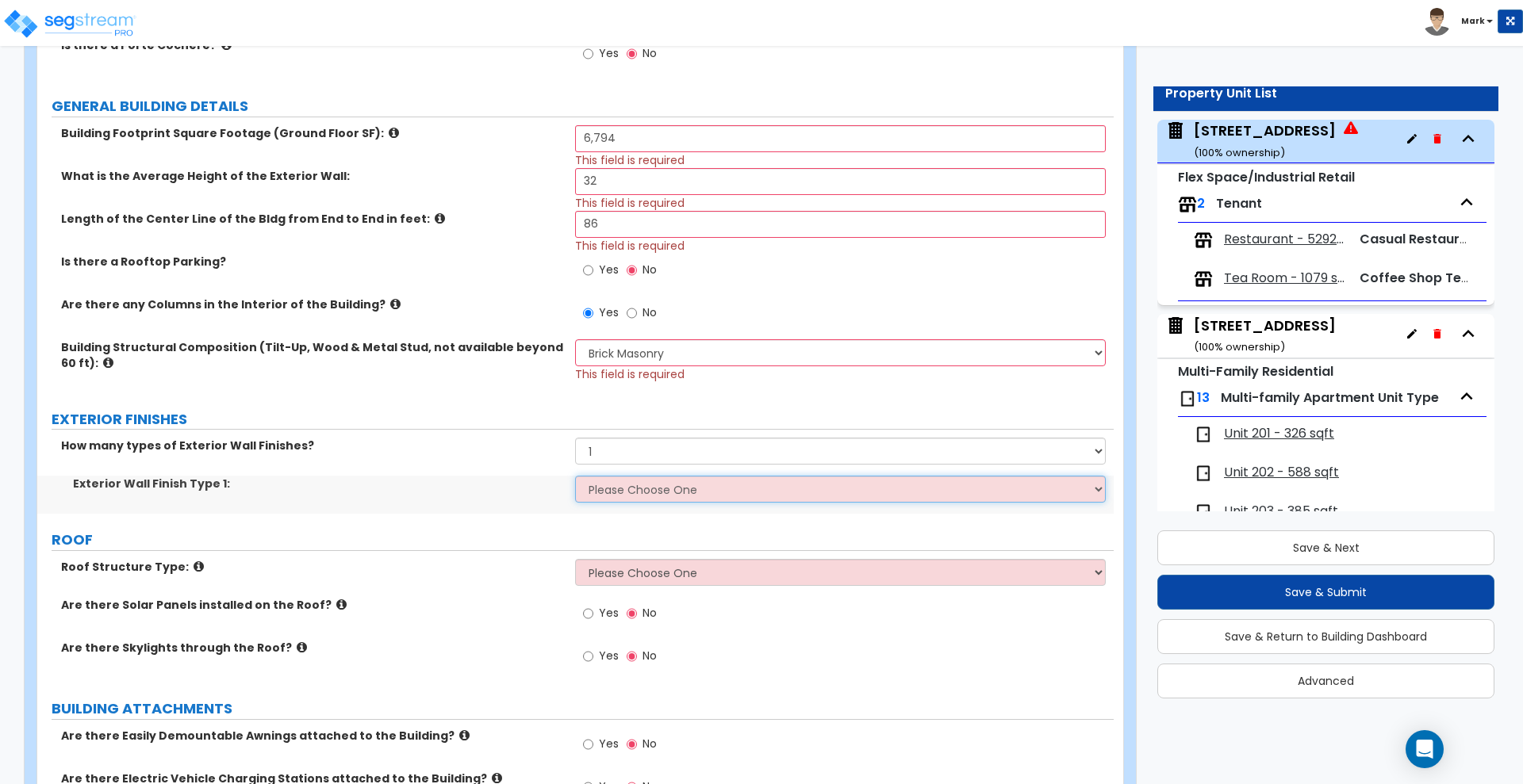
click at [626, 489] on select "Please Choose One No Finish/Shared Wall No Wall Stone Veneer Wood Siding Vinyl …" at bounding box center [840, 489] width 530 height 27
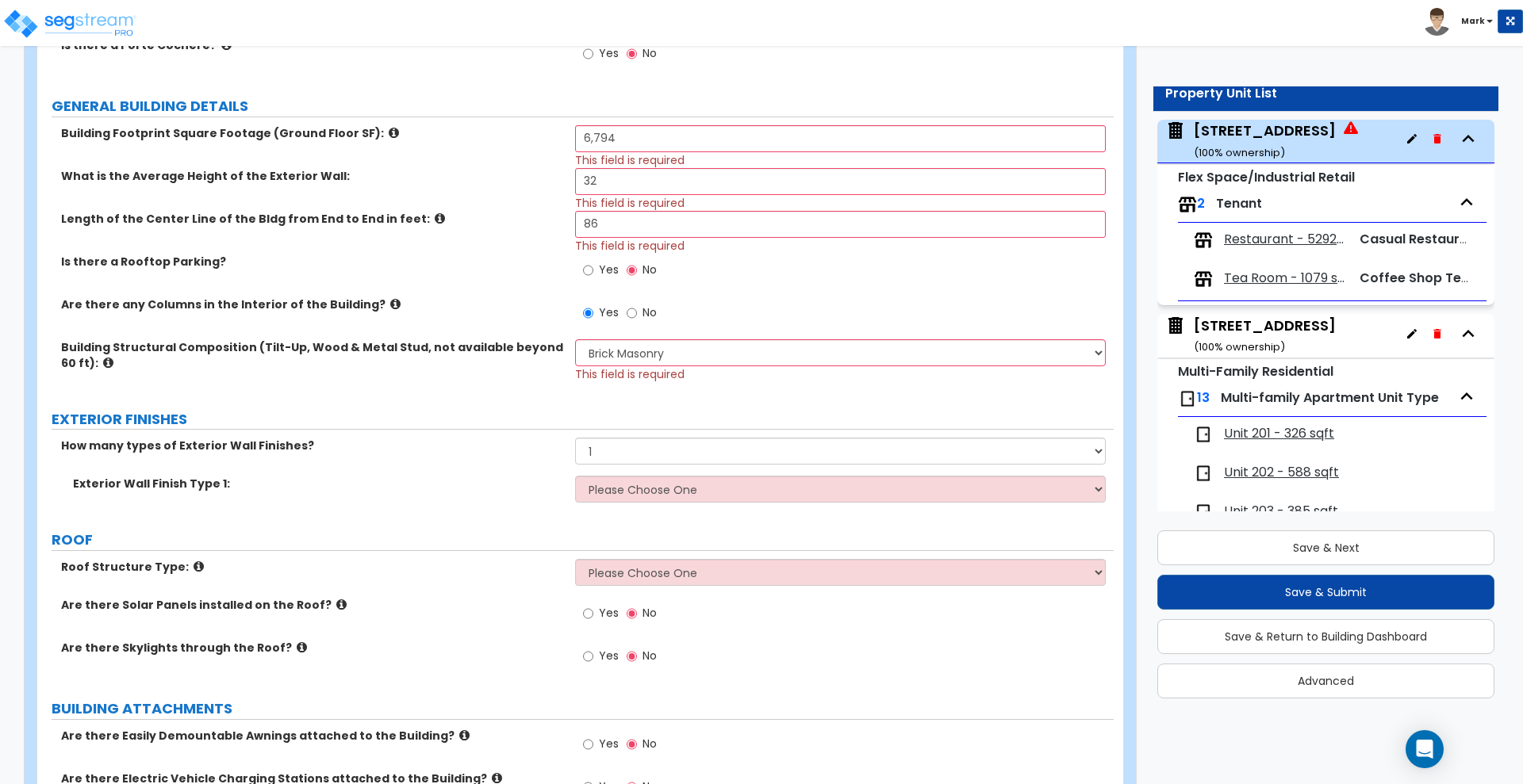
click at [476, 532] on label "ROOF" at bounding box center [583, 541] width 1062 height 21
click at [615, 487] on select "Please Choose One No Finish/Shared Wall No Wall Stone Veneer Wood Siding Vinyl …" at bounding box center [840, 489] width 530 height 27
click at [457, 528] on div "Find these errors below in the questionnaire: Building Footprint Square Footage…" at bounding box center [575, 728] width 1053 height 1804
click at [650, 448] on select "None 1 2 3" at bounding box center [840, 450] width 530 height 27
select select "2"
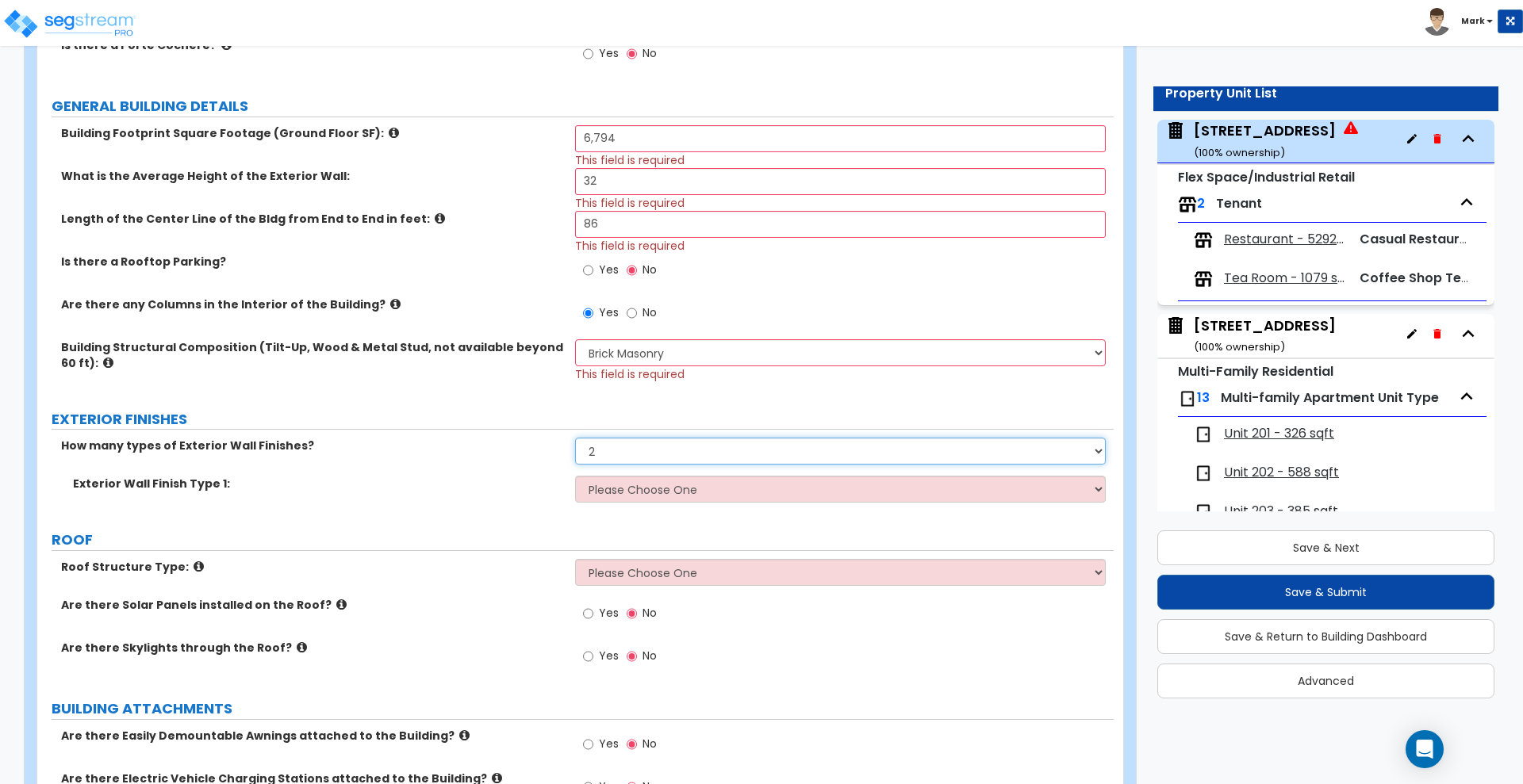
click at [575, 437] on select "None 1 2 3" at bounding box center [840, 450] width 530 height 27
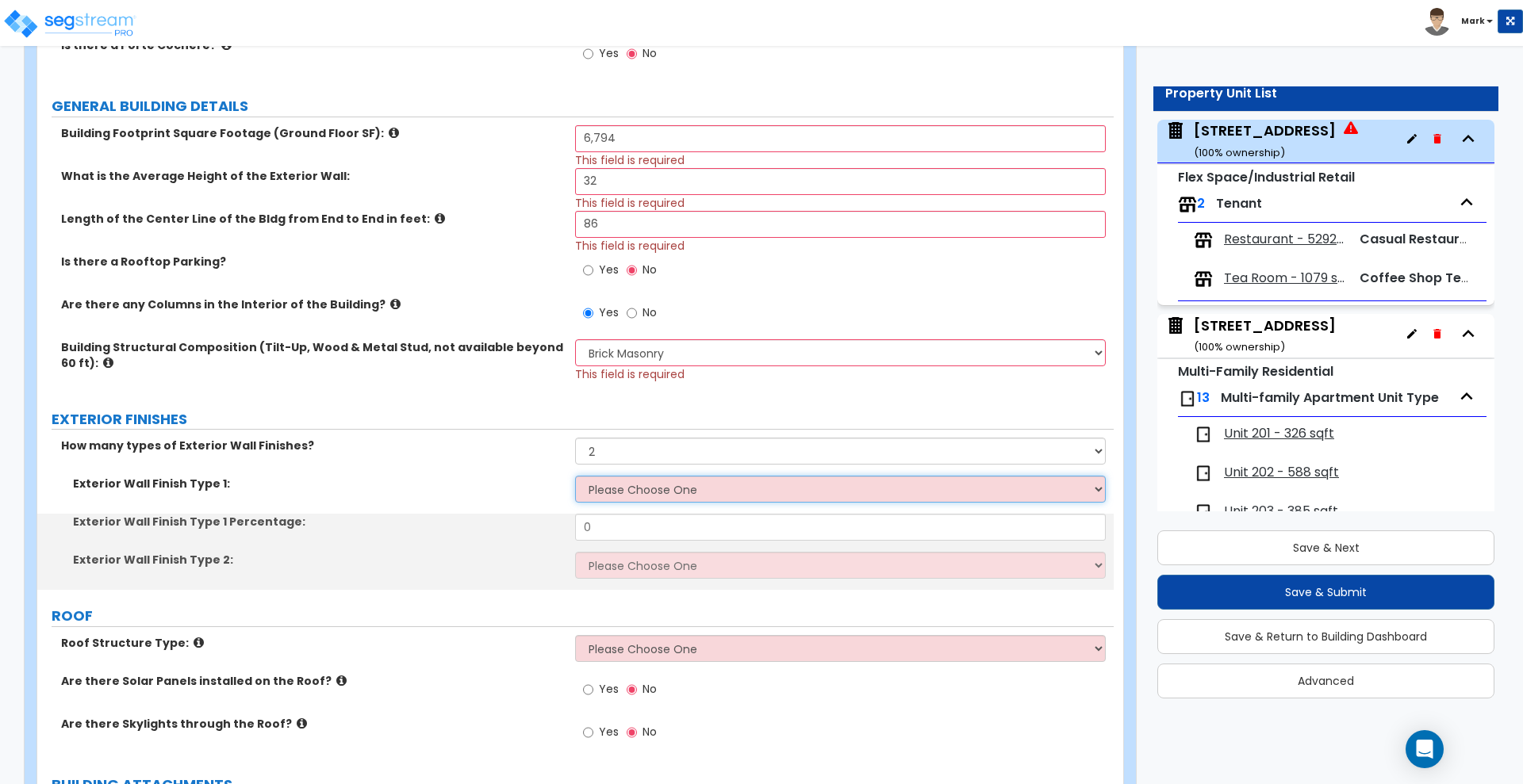
click at [634, 491] on select "Please Choose One No Finish/Shared Wall No Wall Stone Veneer Wood Siding Vinyl …" at bounding box center [840, 489] width 530 height 27
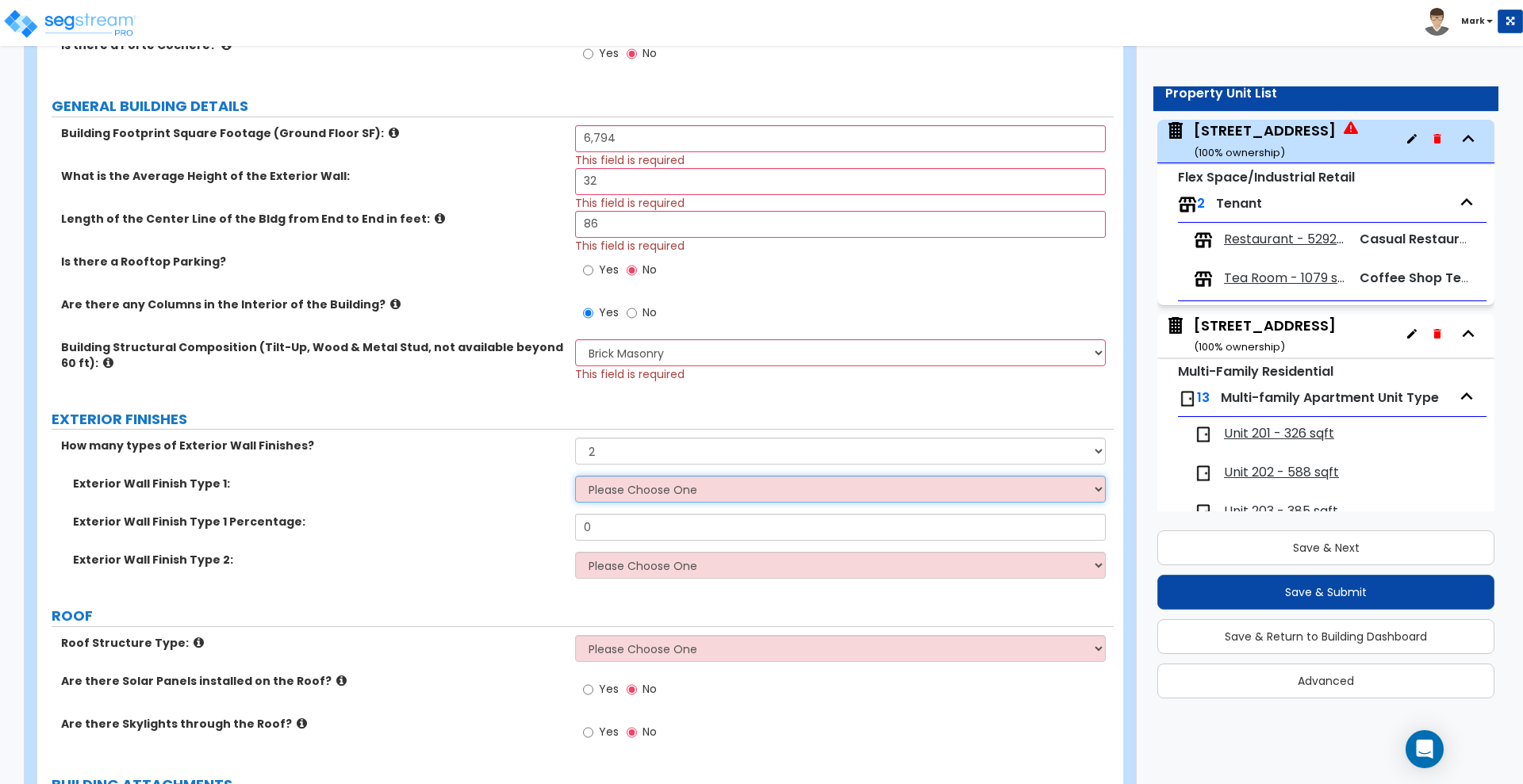
select select "10"
click at [575, 476] on select "Please Choose One No Finish/Shared Wall No Wall Stone Veneer Wood Siding Vinyl …" at bounding box center [840, 489] width 530 height 27
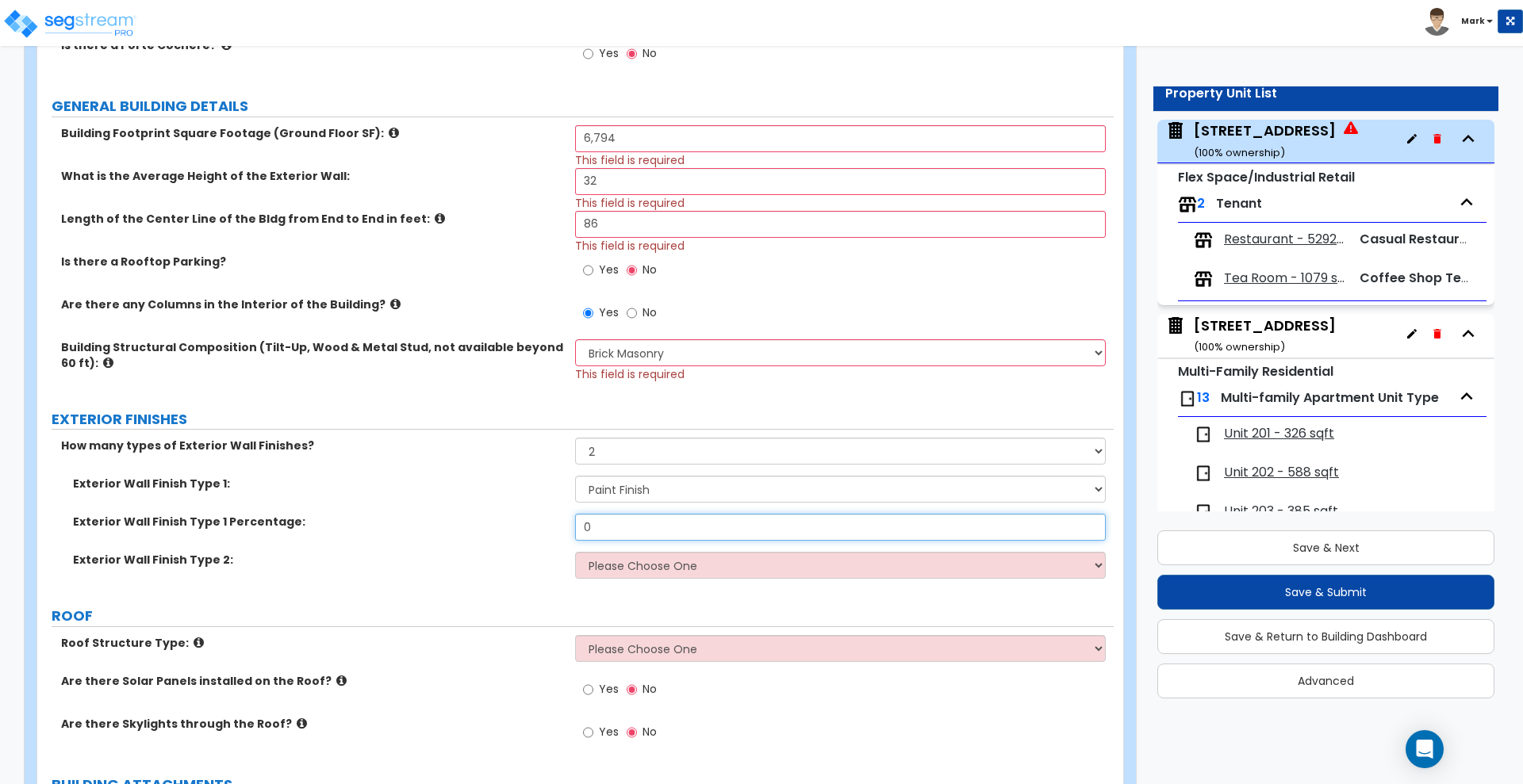
drag, startPoint x: 575, startPoint y: 536, endPoint x: 549, endPoint y: 531, distance: 26.5
click at [551, 535] on div "Exterior Wall Finish Type 1 Percentage: 0" at bounding box center [575, 533] width 1076 height 38
type input "90"
click at [709, 566] on select "Please Choose One No Finish/Shared Wall No Wall Stone Veneer Wood Siding Vinyl …" at bounding box center [840, 565] width 530 height 27
select select "7"
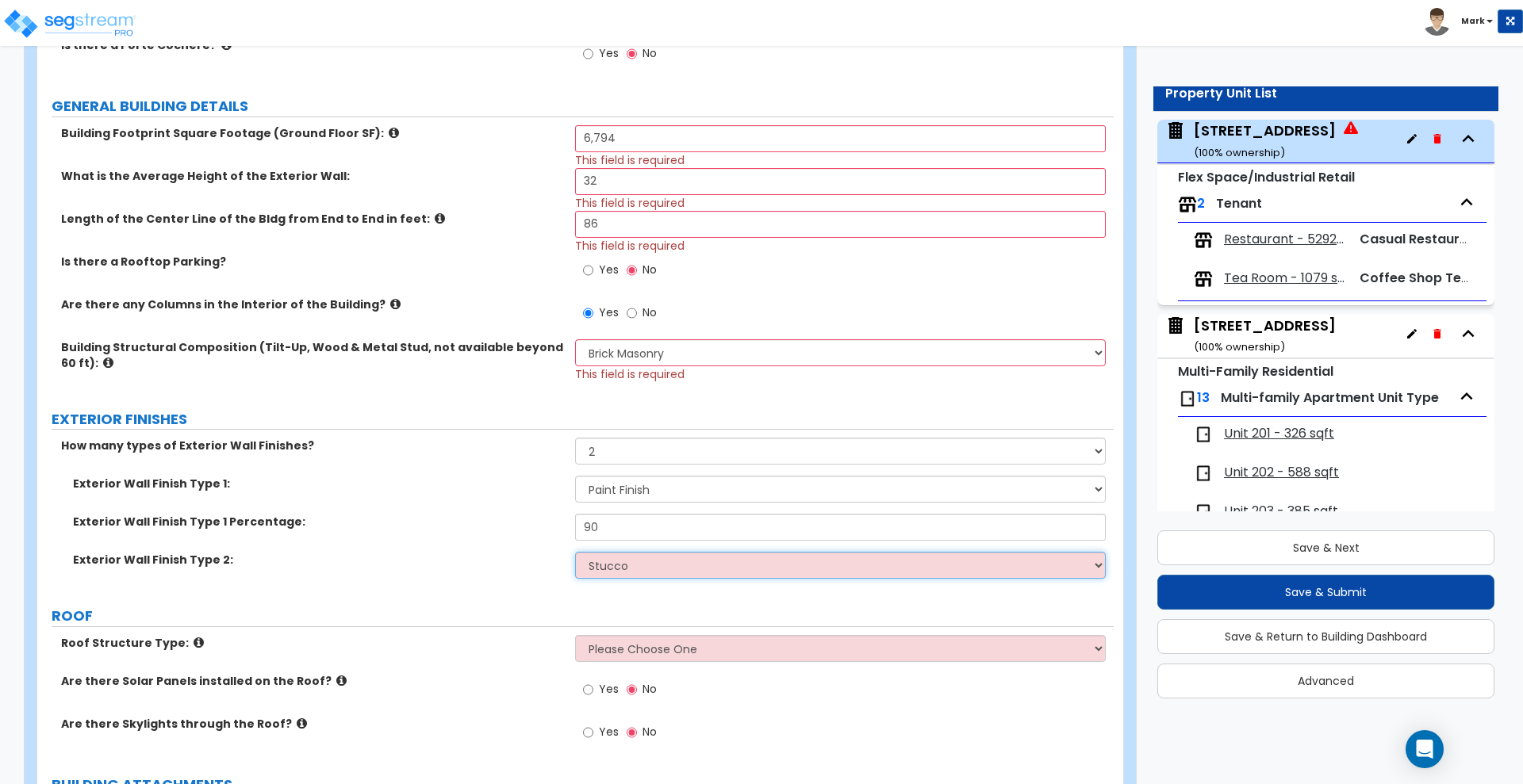
click at [575, 552] on select "Please Choose One No Finish/Shared Wall No Wall Stone Veneer Wood Siding Vinyl …" at bounding box center [840, 565] width 530 height 27
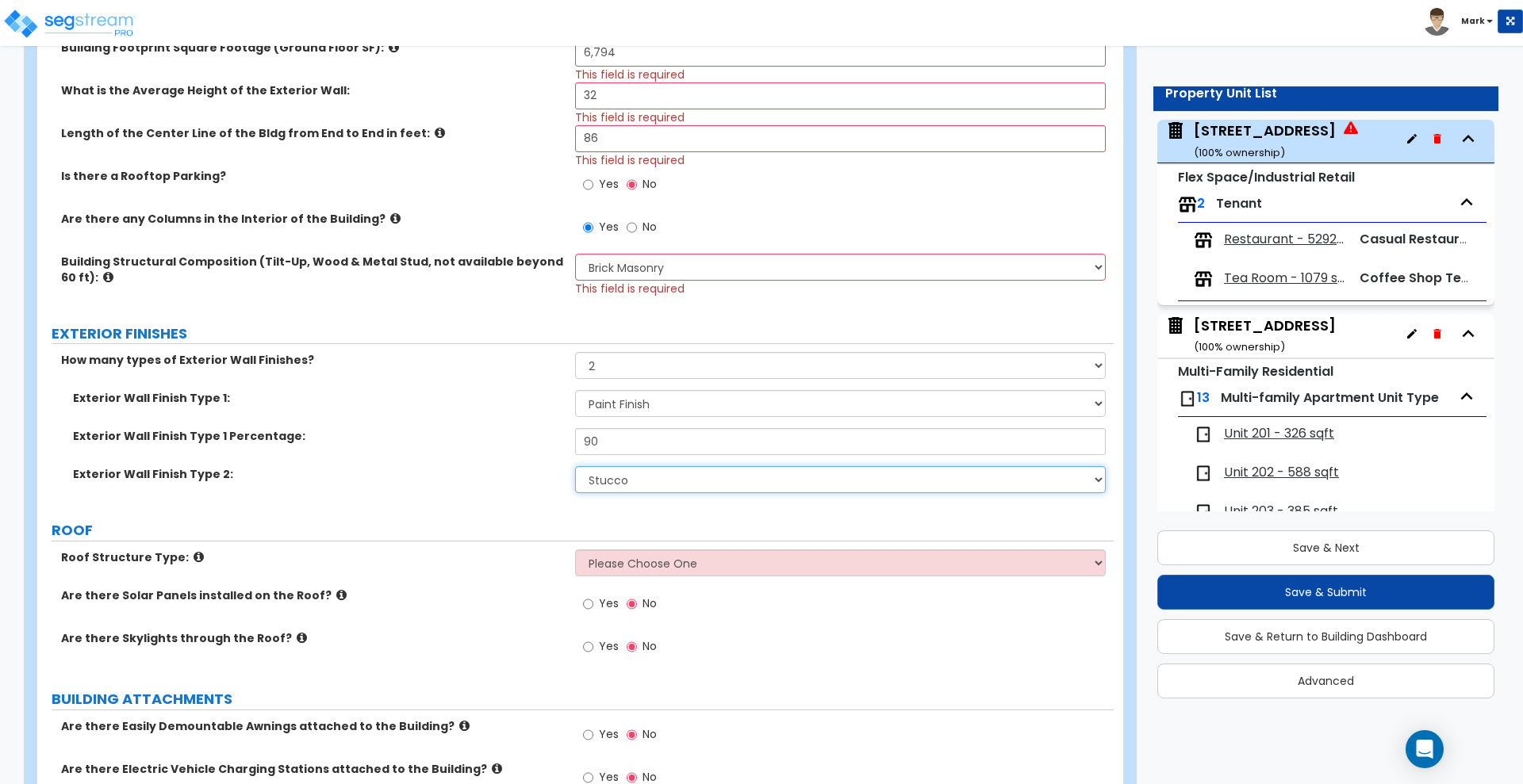
scroll to position [595, 0]
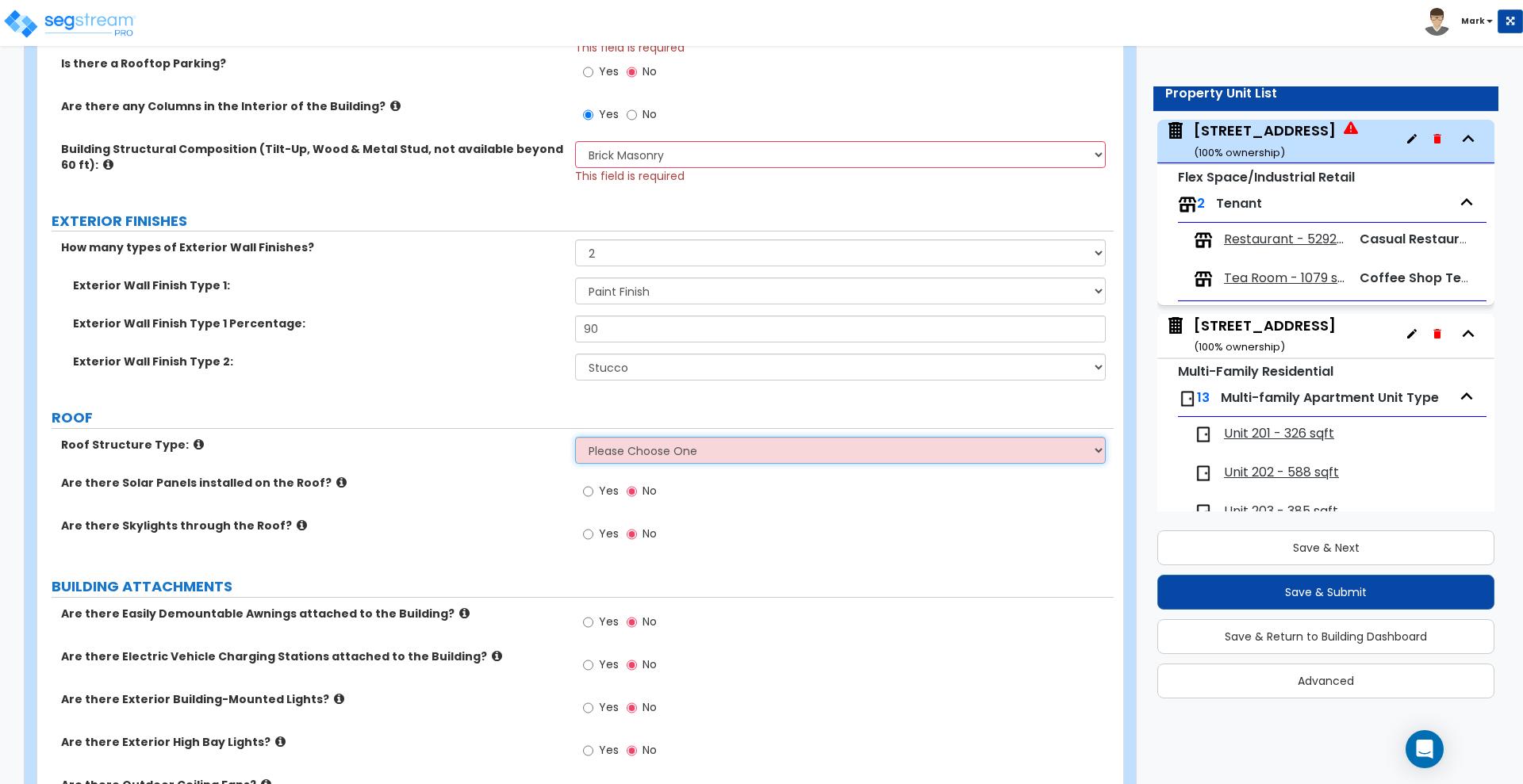
click at [752, 453] on select "Please Choose One [PERSON_NAME] Roof Flat Roof Hybrid [PERSON_NAME] & Flat Roof" at bounding box center [840, 450] width 530 height 27
click at [843, 659] on div "Yes No" at bounding box center [844, 670] width 538 height 42
click at [663, 451] on select "Please Choose One [PERSON_NAME] Roof Flat Roof Hybrid [PERSON_NAME] & Flat Roof" at bounding box center [840, 450] width 530 height 27
select select "2"
click at [575, 437] on select "Please Choose One [PERSON_NAME] Roof Flat Roof Hybrid [PERSON_NAME] & Flat Roof" at bounding box center [840, 450] width 530 height 27
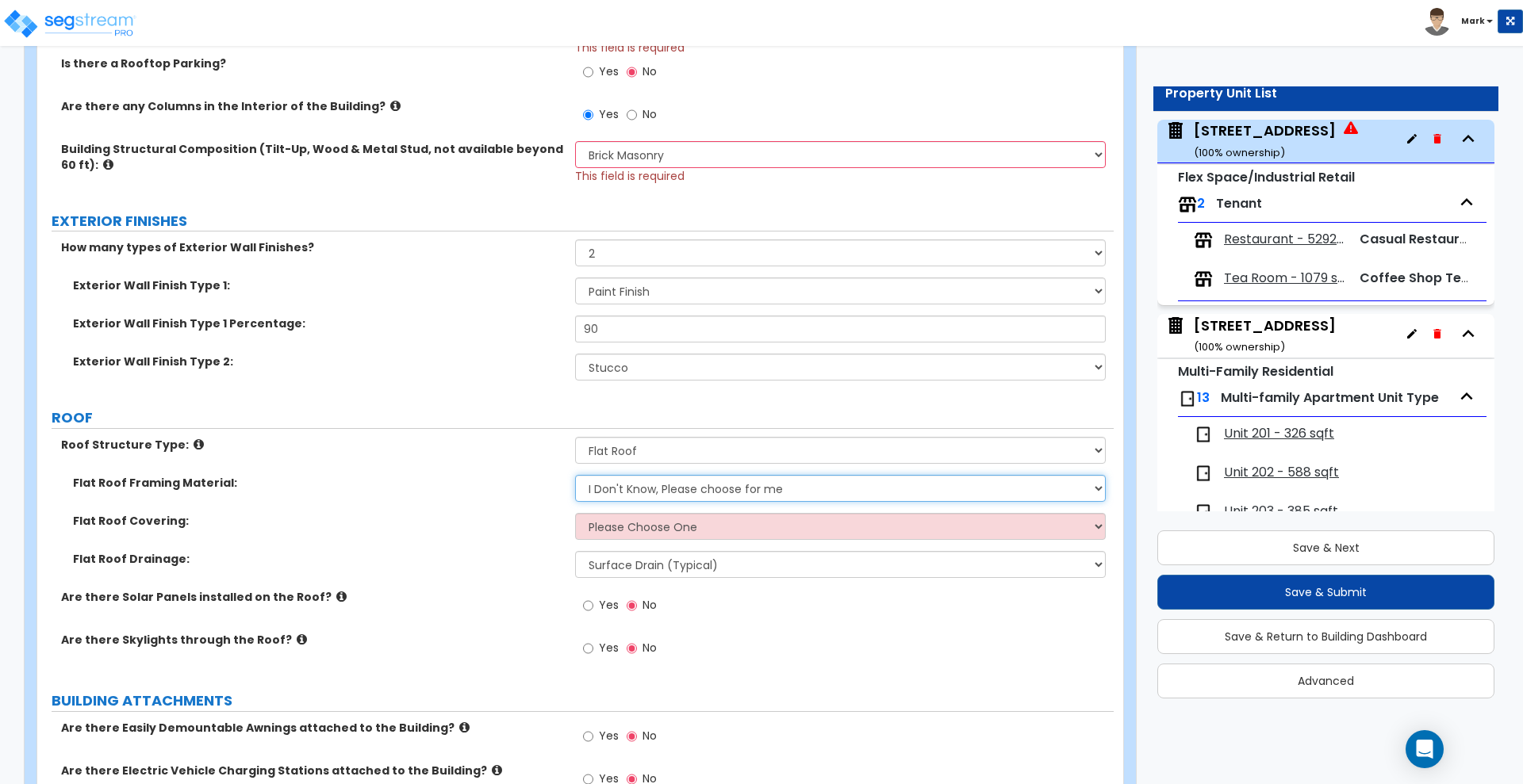
click at [641, 492] on select "I Don't Know, Please choose for me Metal Wood" at bounding box center [840, 488] width 530 height 27
select select "2"
click at [575, 475] on select "I Don't Know, Please choose for me Metal Wood" at bounding box center [840, 488] width 530 height 27
click at [653, 527] on select "Please Choose One Rolled Asphalt PVC Membrane Plastic (EPDM) Membrane Asphalt F…" at bounding box center [840, 526] width 530 height 27
select select "1"
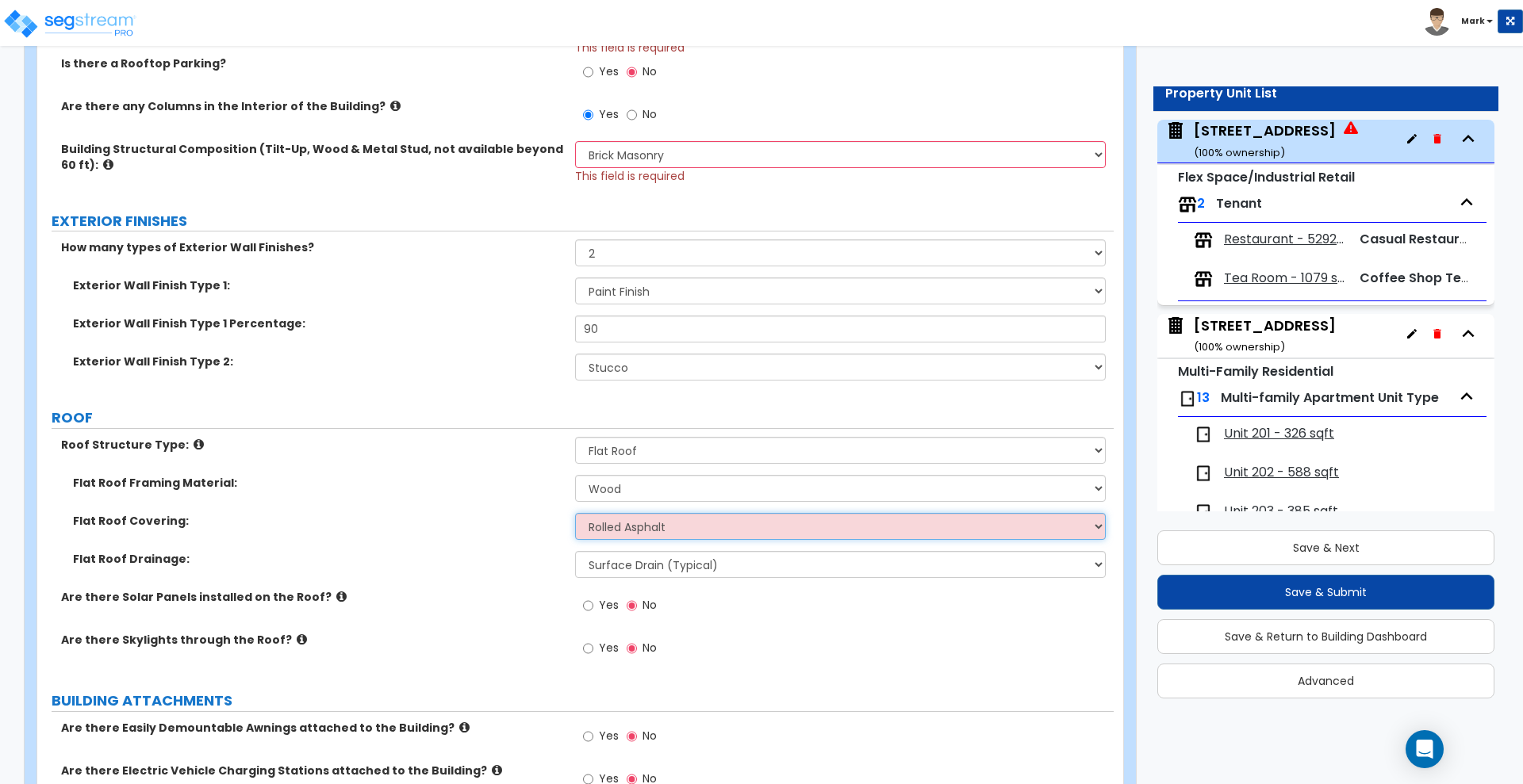
click at [575, 513] on select "Please Choose One Rolled Asphalt PVC Membrane Plastic (EPDM) Membrane Asphalt F…" at bounding box center [840, 526] width 530 height 27
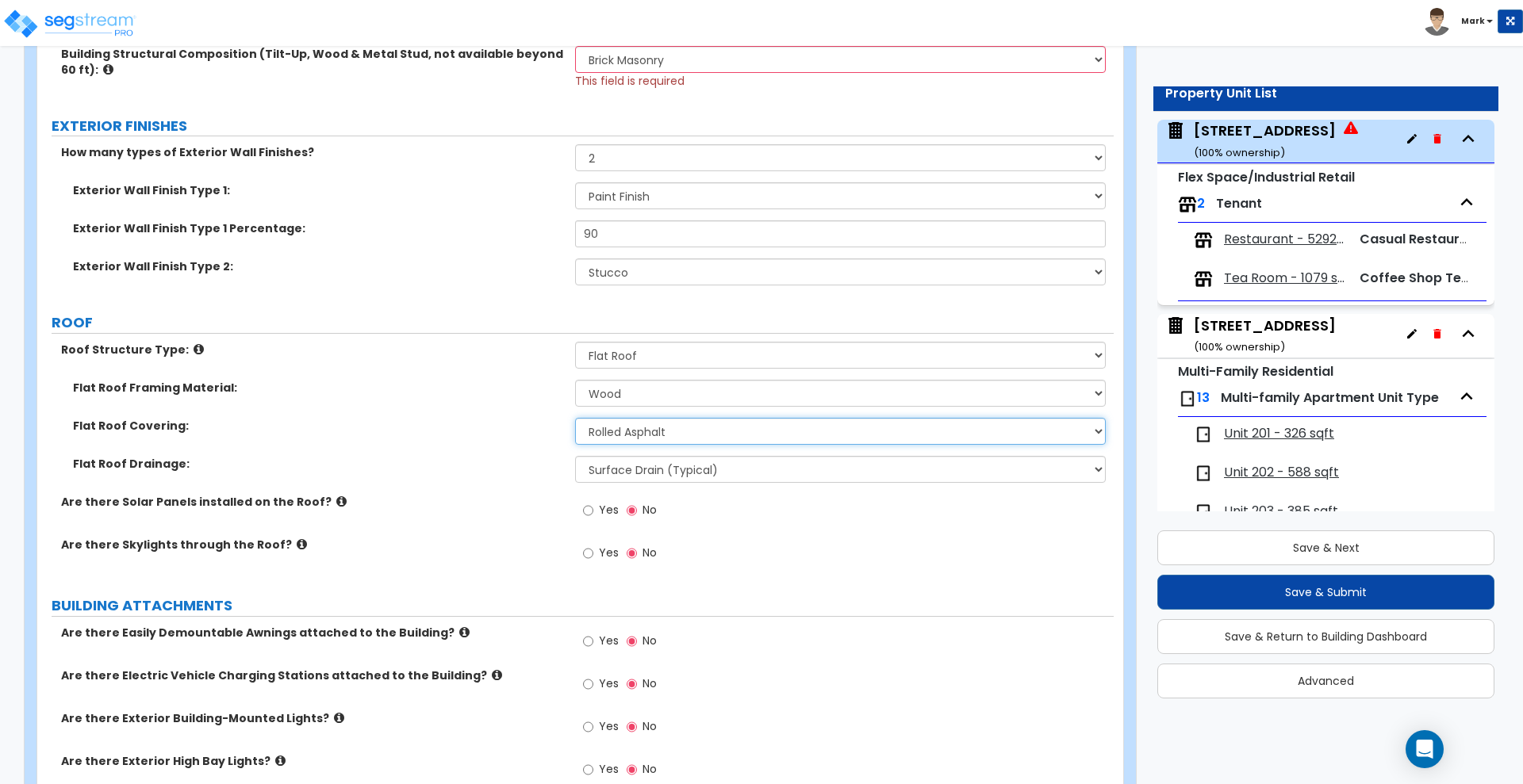
scroll to position [694, 0]
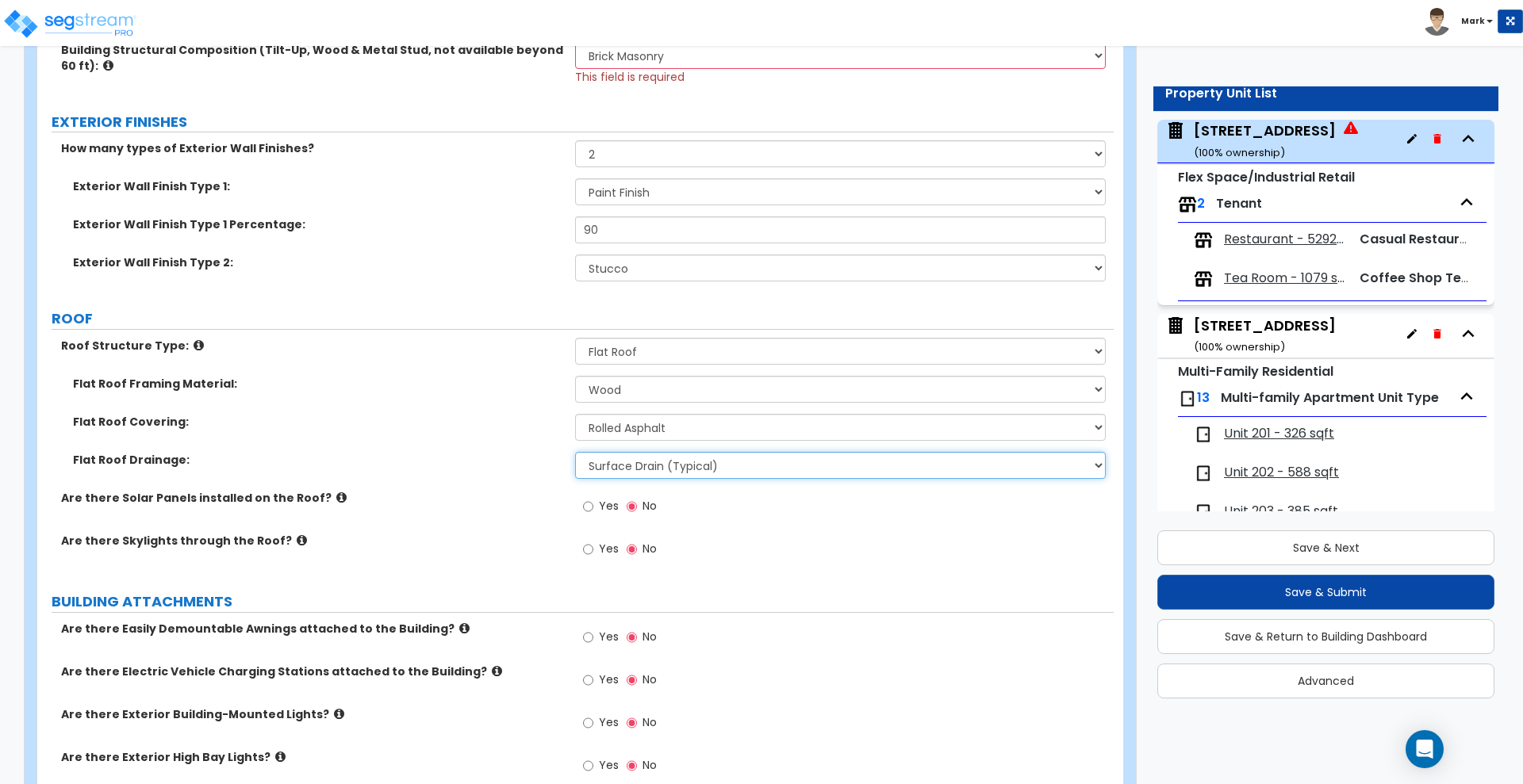
click at [756, 465] on select "Surface Drain (Typical) Gutters Downspout Only" at bounding box center [840, 465] width 530 height 27
click at [575, 452] on select "Surface Drain (Typical) Gutters Downspout Only" at bounding box center [840, 465] width 530 height 27
click at [707, 465] on select "Surface Drain (Typical) Gutters Downspout Only" at bounding box center [840, 465] width 530 height 27
select select "2"
click at [575, 452] on select "Surface Drain (Typical) Gutters Downspout Only" at bounding box center [840, 465] width 530 height 27
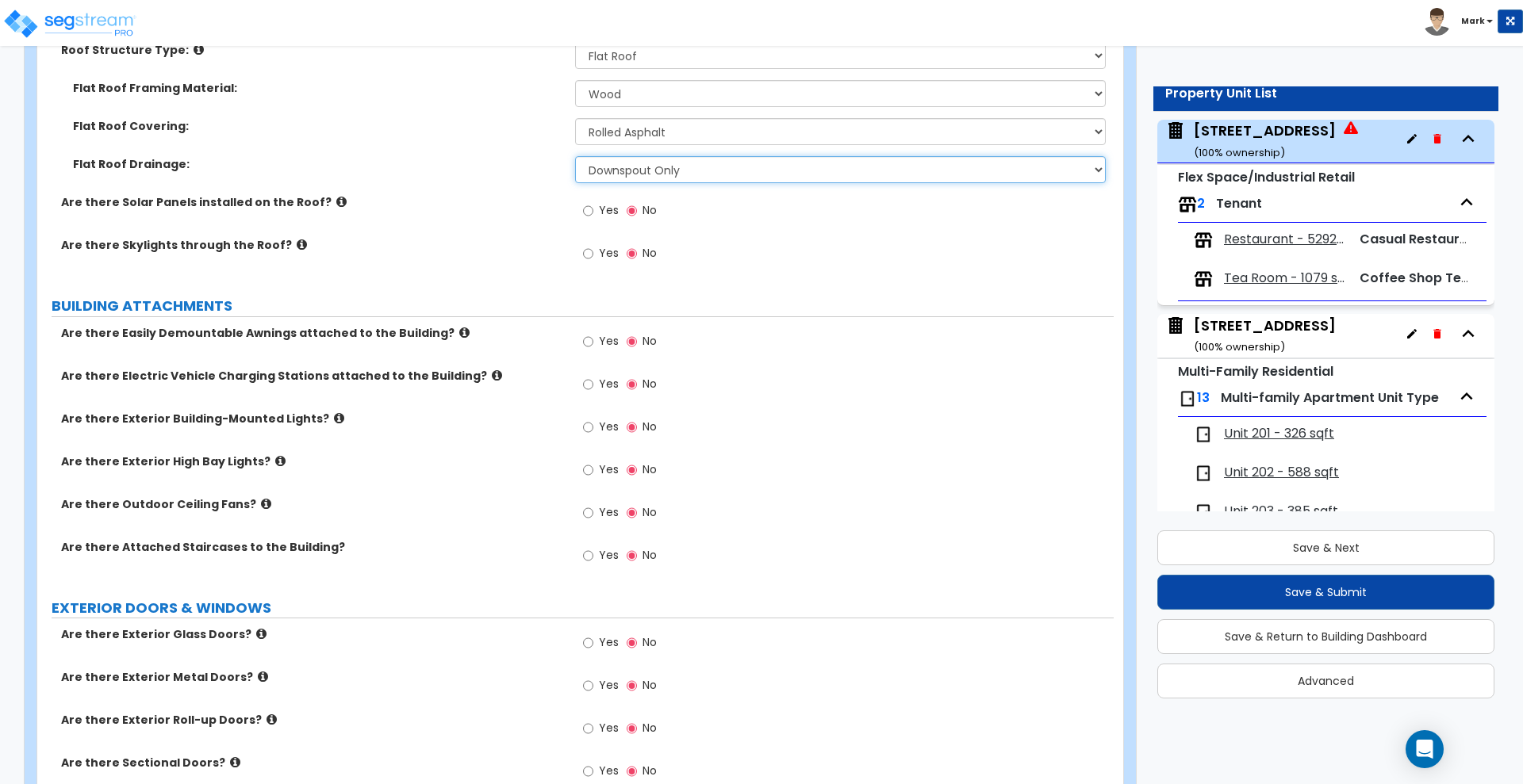
scroll to position [991, 0]
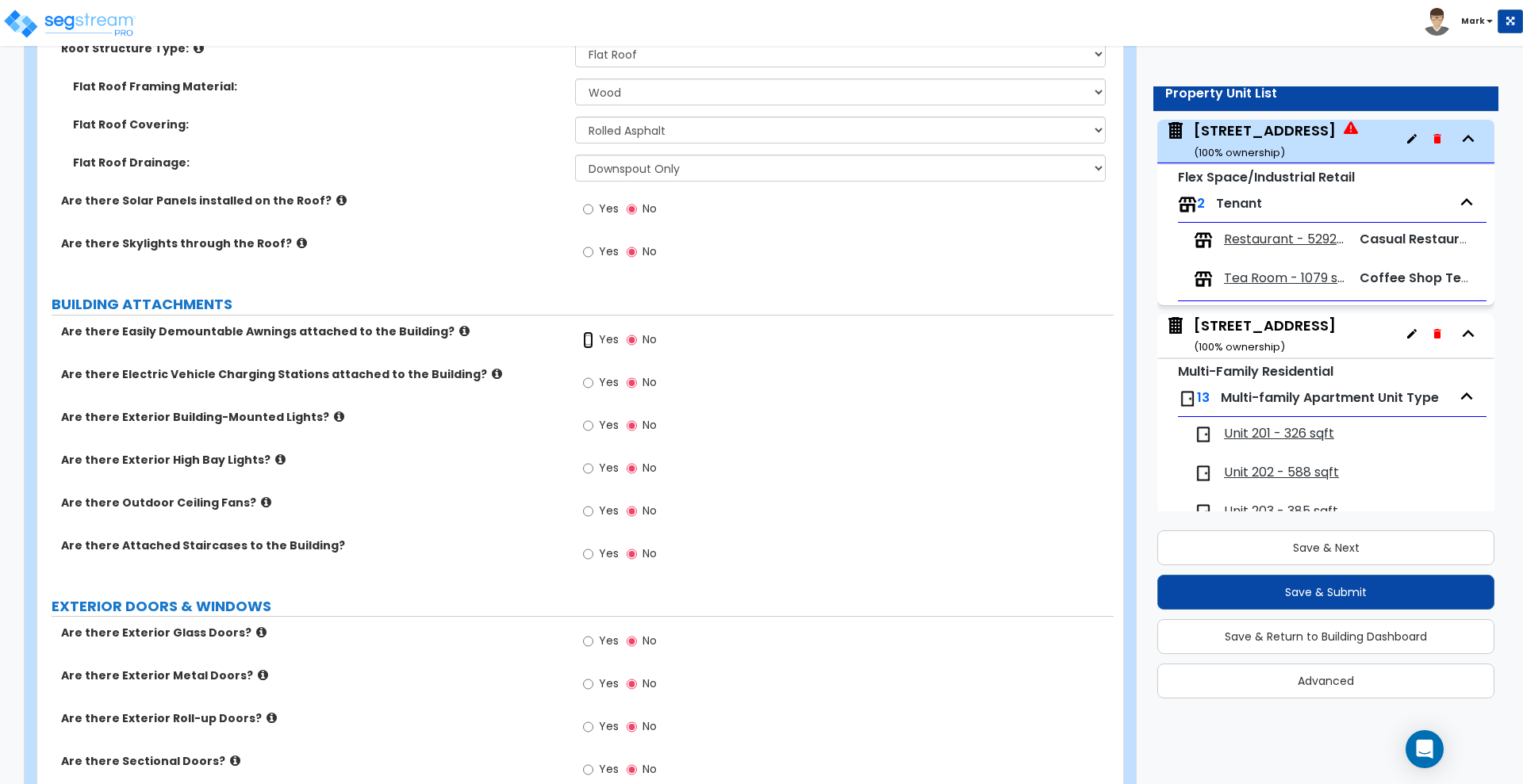
click at [587, 339] on input "Yes" at bounding box center [588, 340] width 10 height 17
radio input "true"
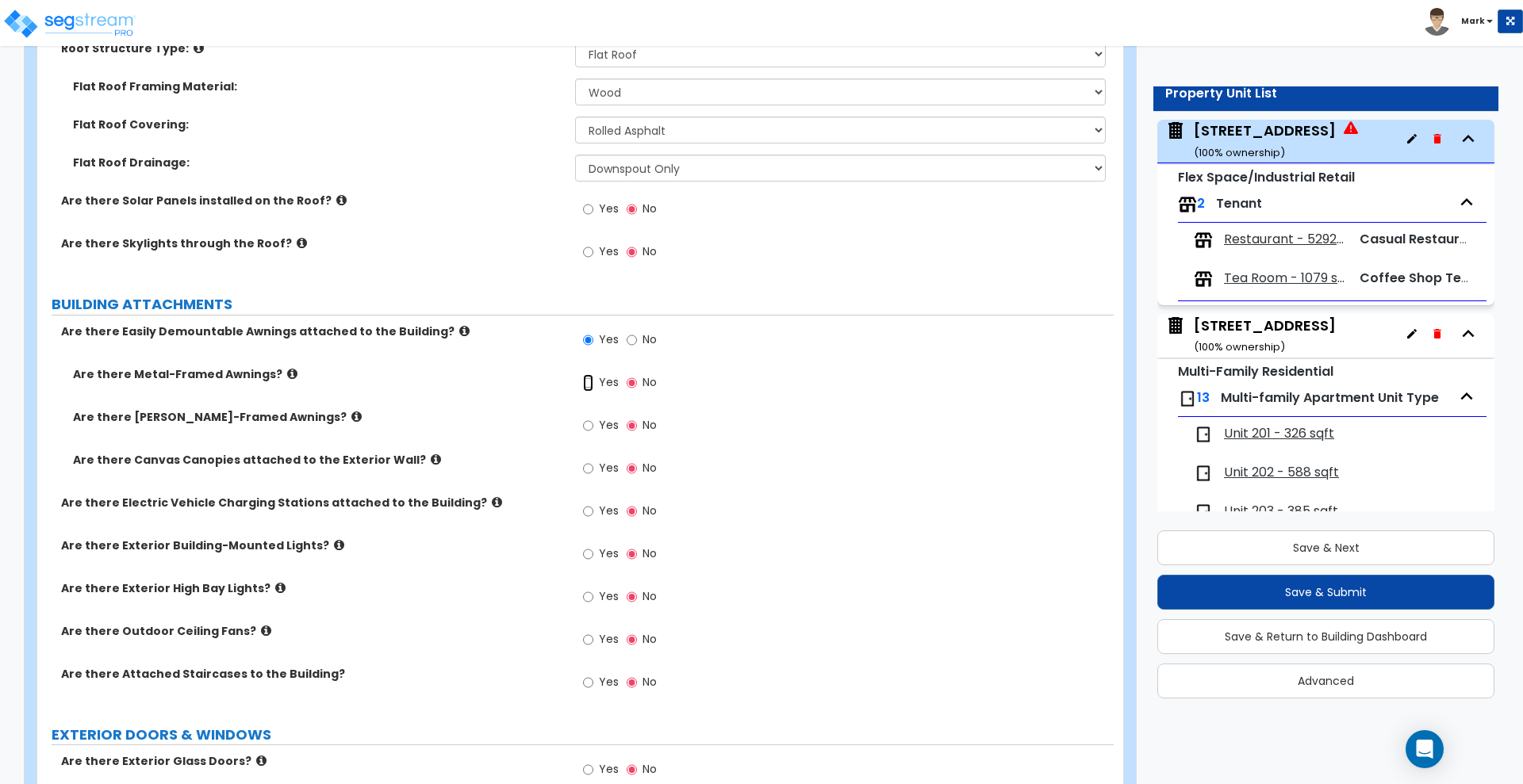
click at [591, 382] on input "Yes" at bounding box center [588, 383] width 10 height 17
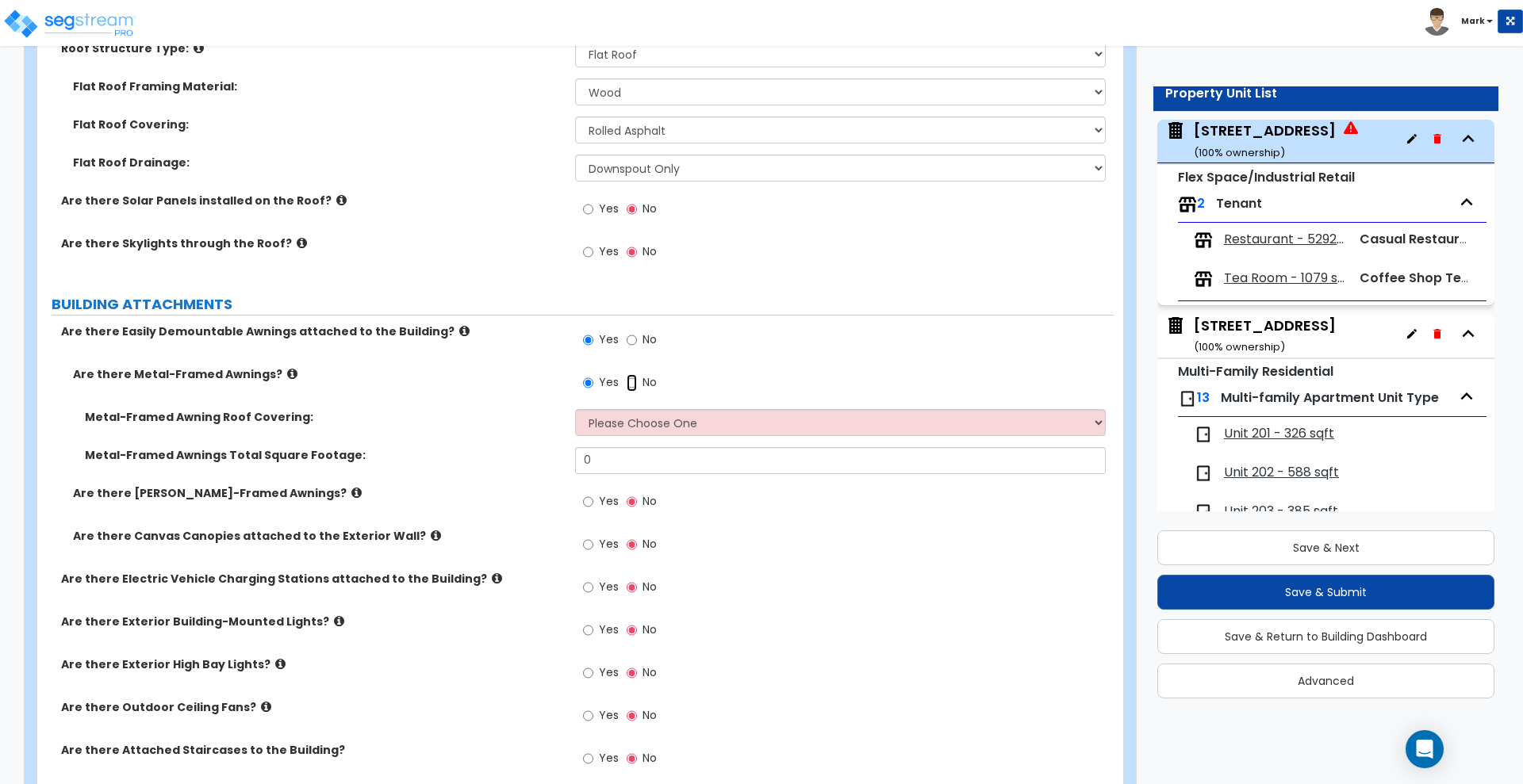
click at [632, 380] on input "No" at bounding box center [632, 383] width 10 height 17
radio input "false"
radio input "true"
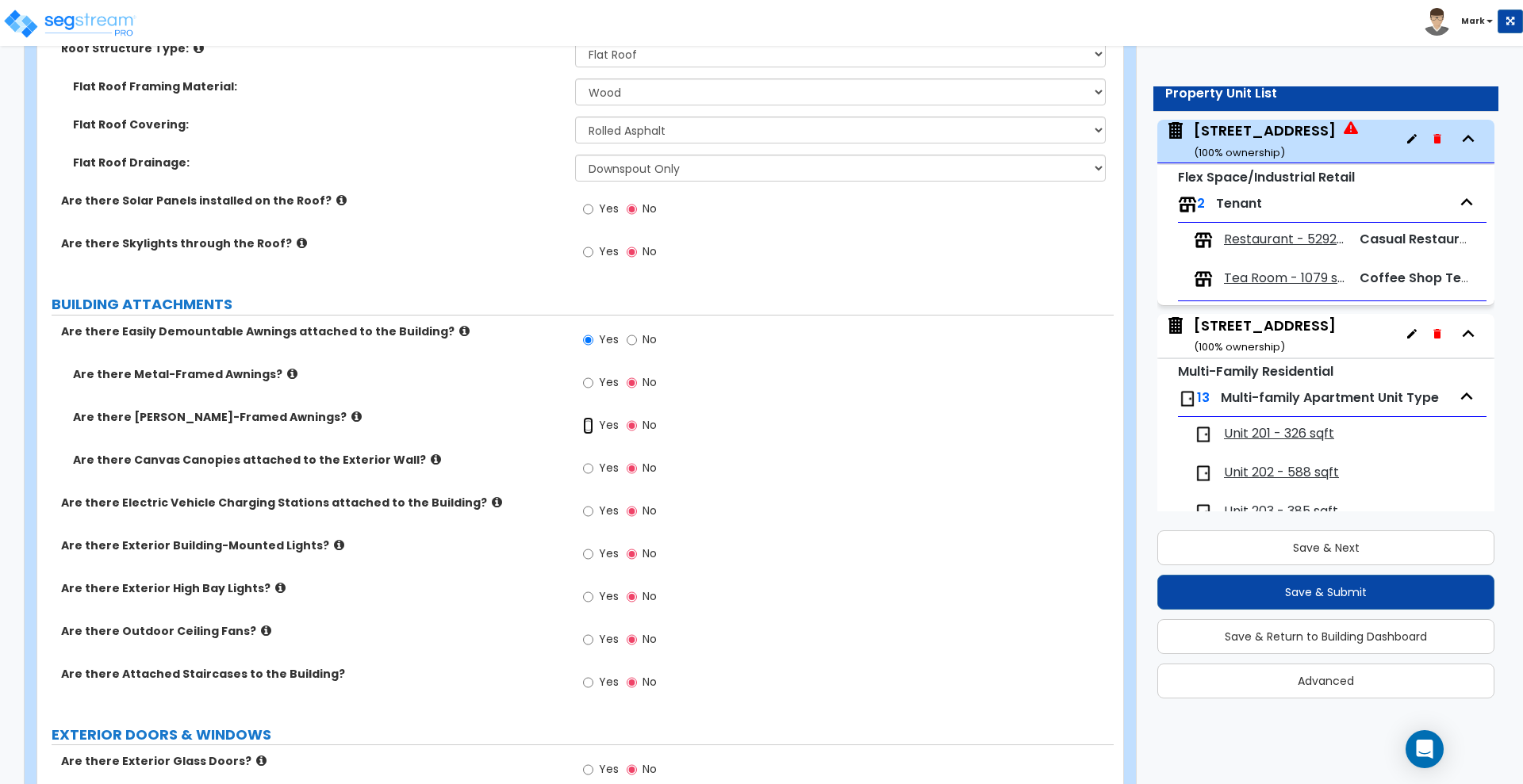
click at [587, 426] on input "Yes" at bounding box center [588, 426] width 10 height 17
radio input "true"
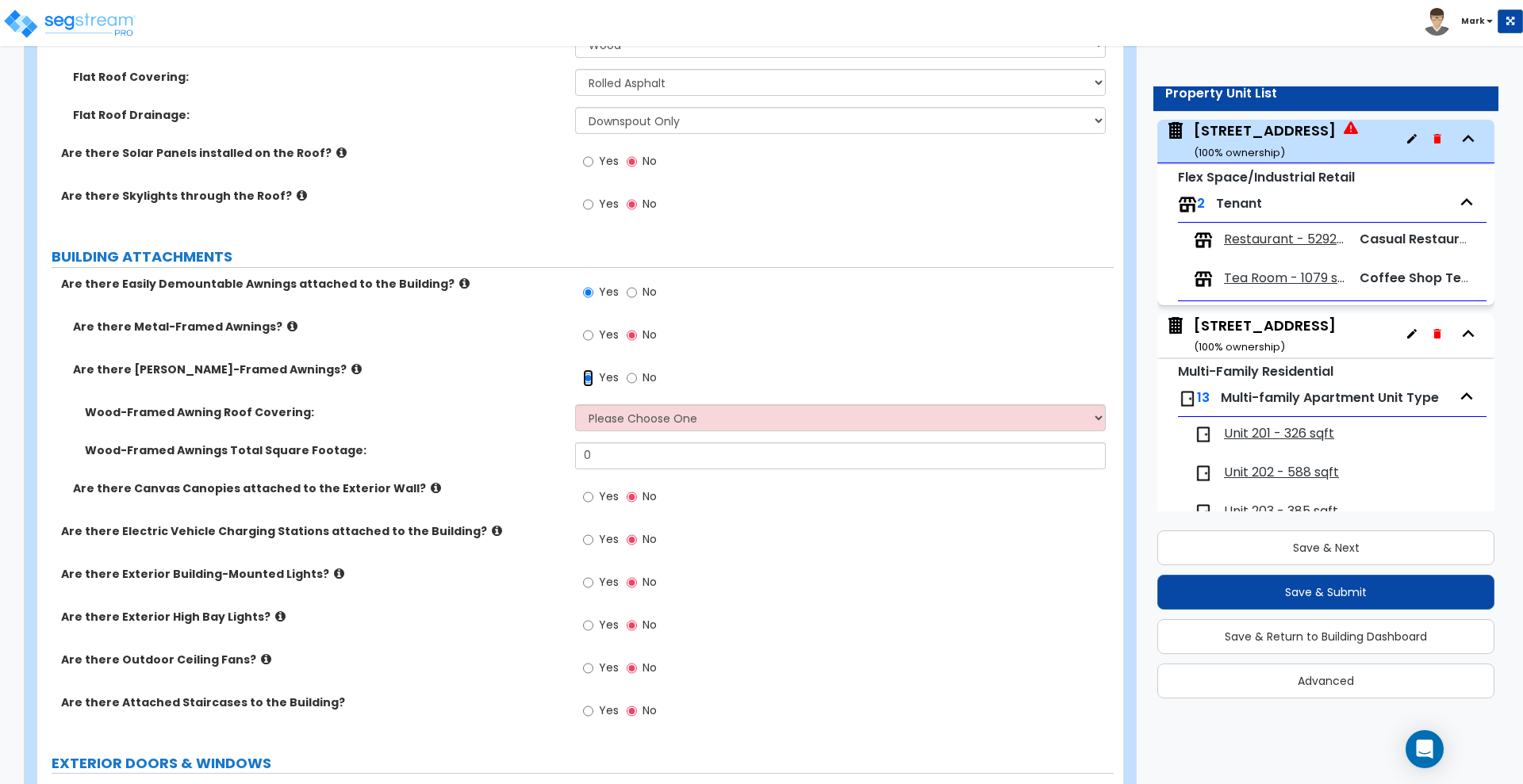
scroll to position [1091, 0]
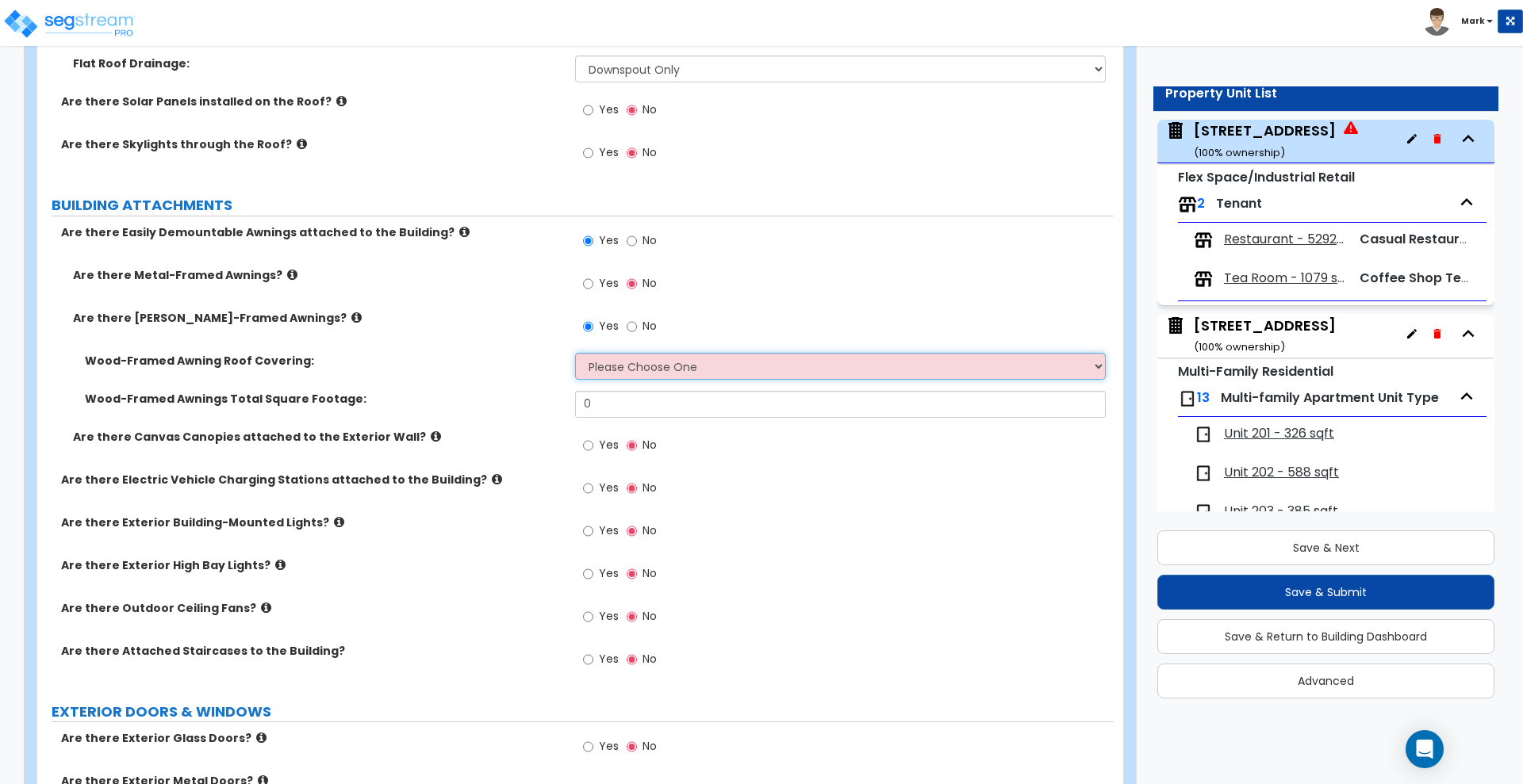
click at [619, 368] on select "Please Choose One Asphalt Shingle Clay Tile Wood Shingle Metal Shingle Standing…" at bounding box center [840, 366] width 530 height 27
click at [477, 300] on div "Are there Metal-Framed Awnings? Yes No" at bounding box center [575, 288] width 1076 height 42
click at [634, 373] on select "Please Choose One Asphalt Shingle Clay Tile Wood Shingle Metal Shingle Standing…" at bounding box center [840, 366] width 530 height 27
click at [588, 281] on input "Yes" at bounding box center [588, 284] width 10 height 17
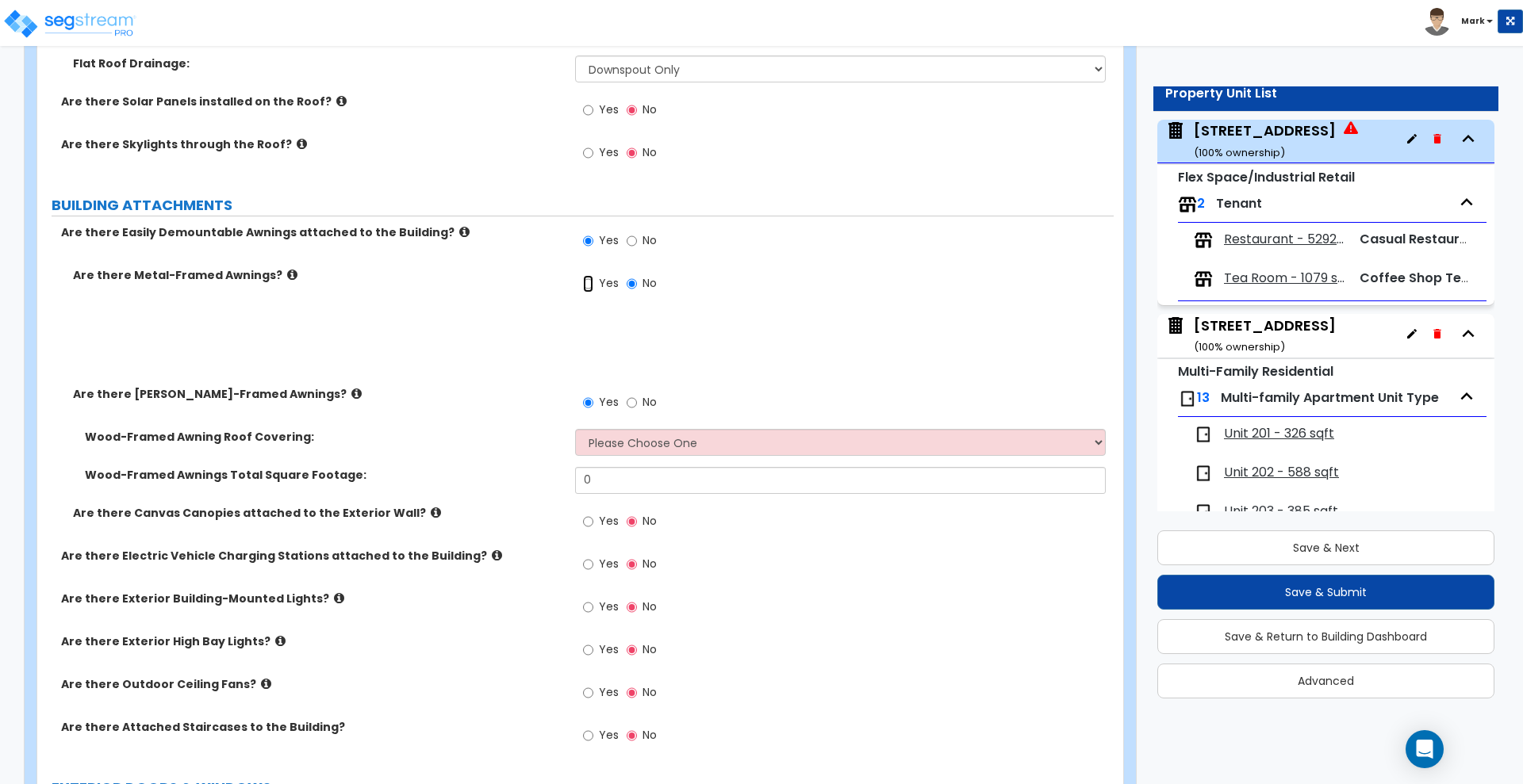
radio input "true"
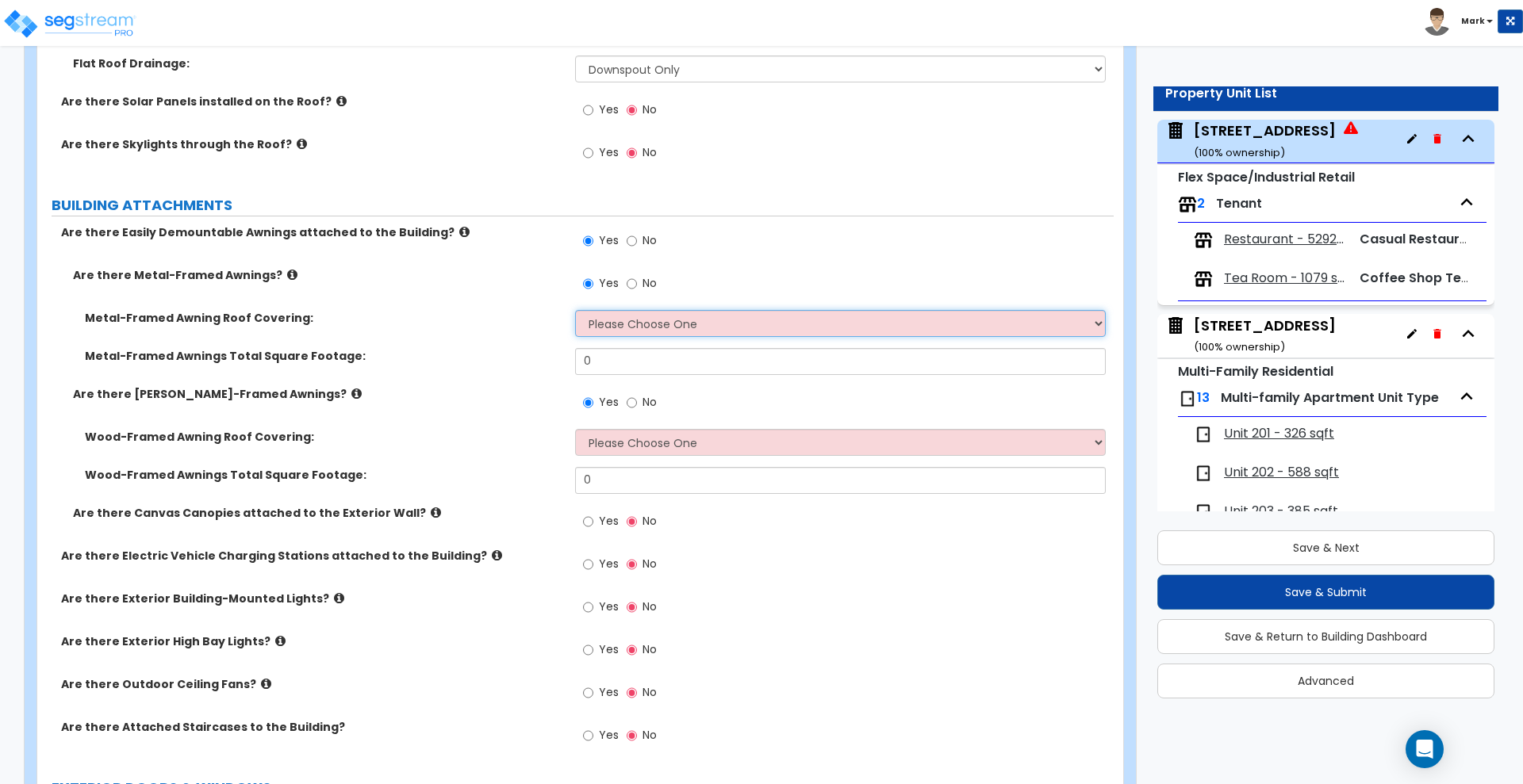
click at [615, 323] on select "Please Choose One Plastic Metal Glass" at bounding box center [840, 323] width 530 height 27
select select "2"
click at [575, 310] on select "Please Choose One Plastic Metal Glass" at bounding box center [840, 323] width 530 height 27
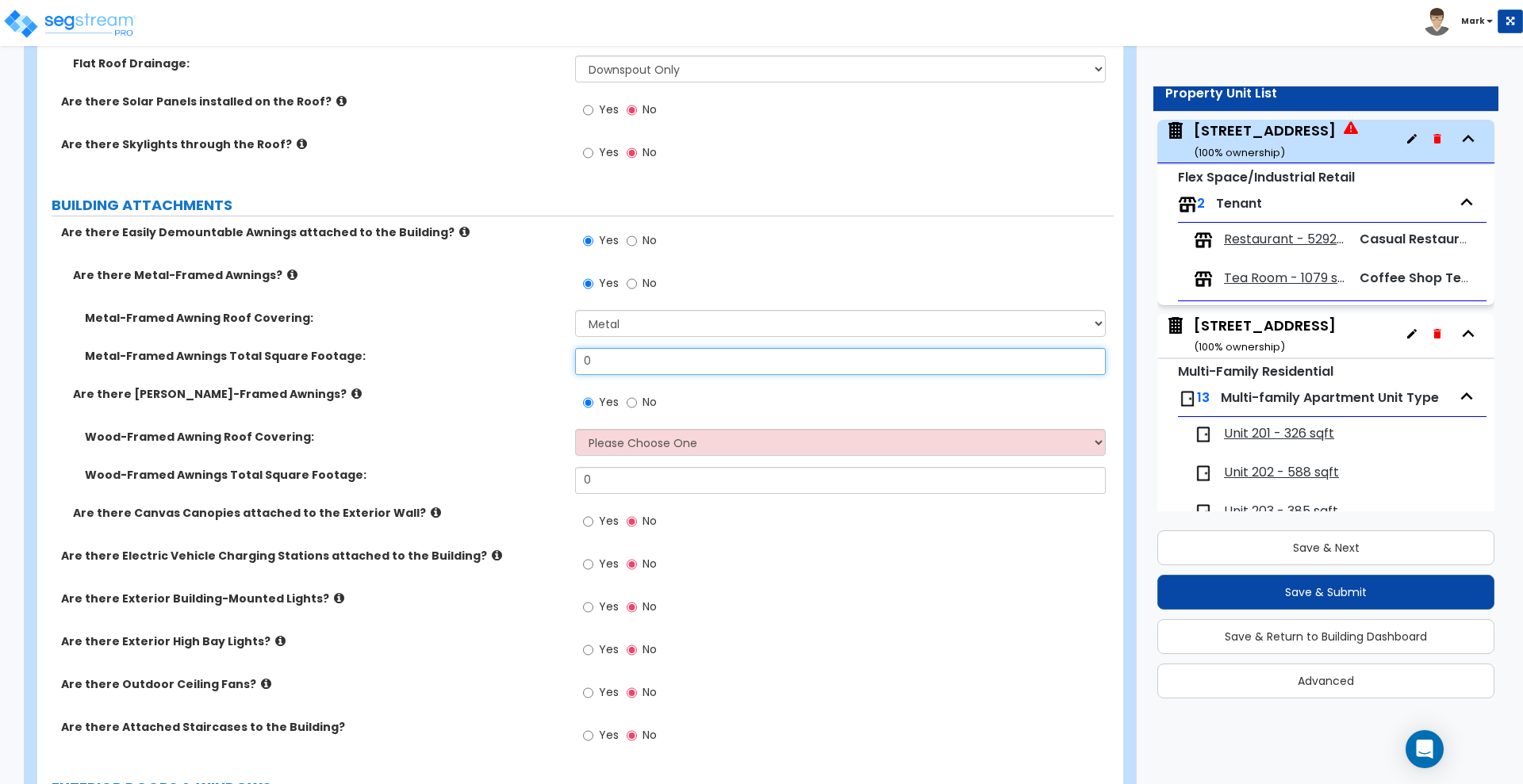
drag, startPoint x: 623, startPoint y: 365, endPoint x: 371, endPoint y: 376, distance: 252.2
click at [371, 378] on div "Metal-Framed Awnings Total Square Footage: 0" at bounding box center [575, 367] width 1076 height 38
type input "80"
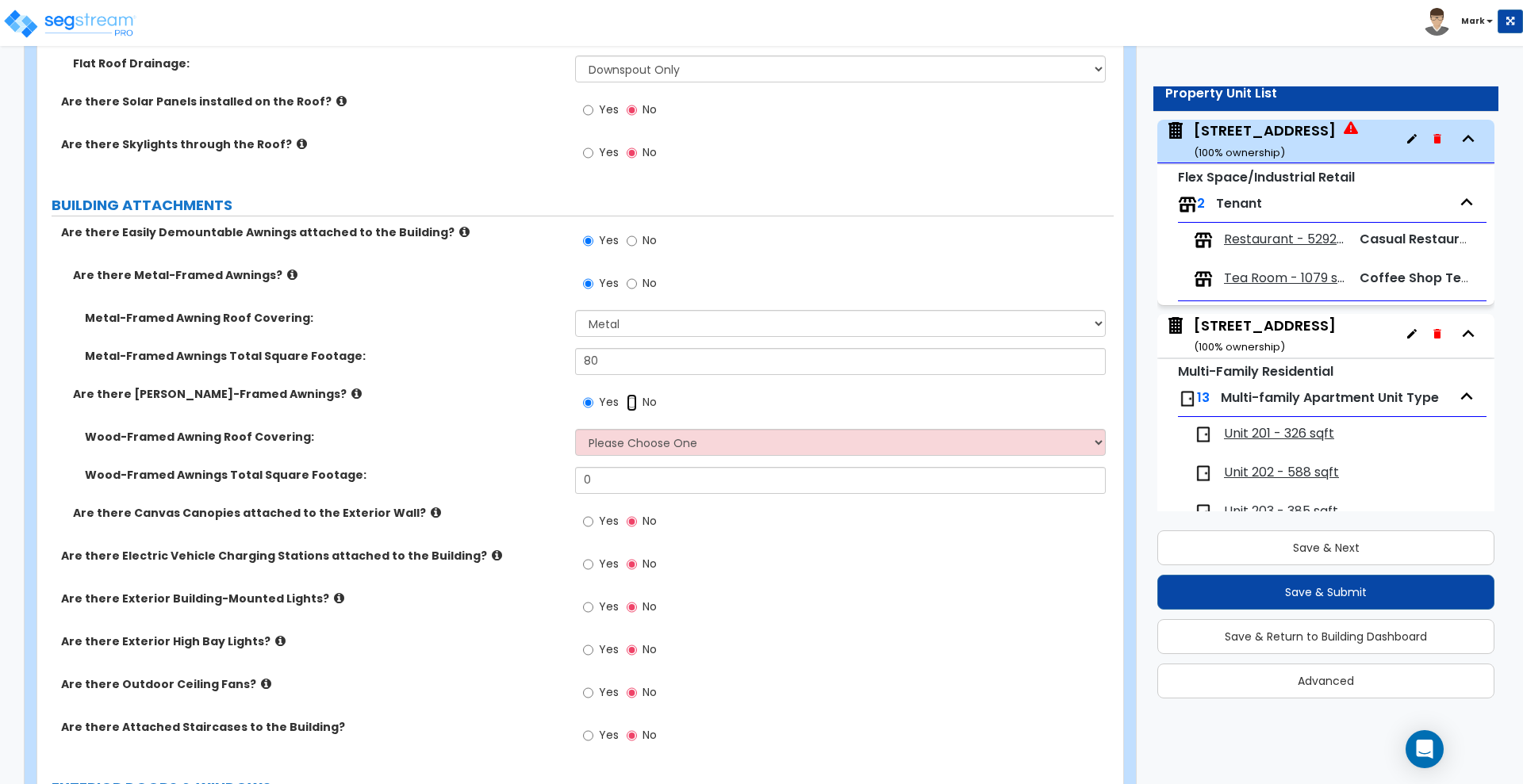
click at [634, 403] on input "No" at bounding box center [632, 403] width 10 height 17
radio input "false"
radio input "true"
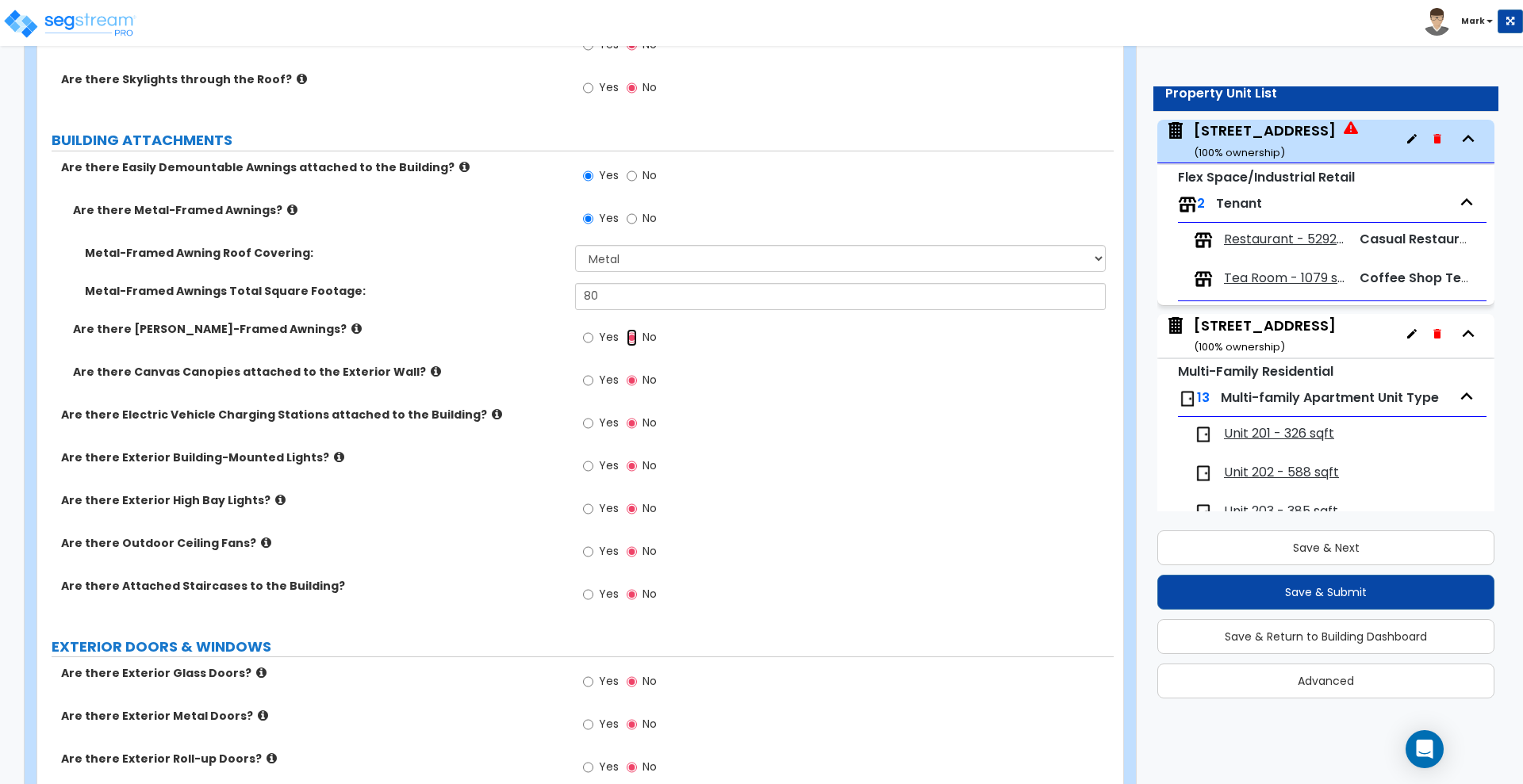
scroll to position [1189, 0]
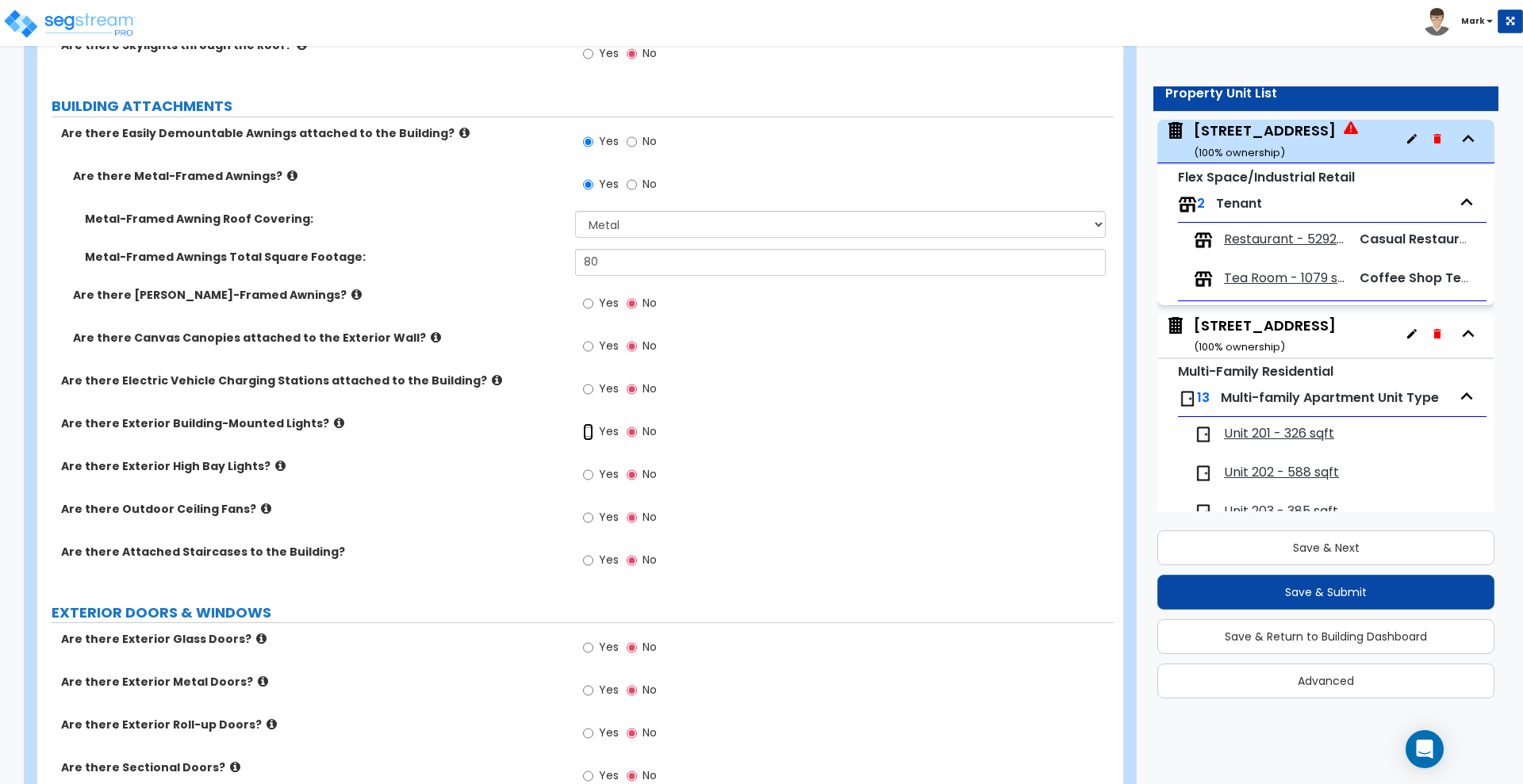
click at [587, 429] on input "Yes" at bounding box center [588, 432] width 10 height 17
radio input "true"
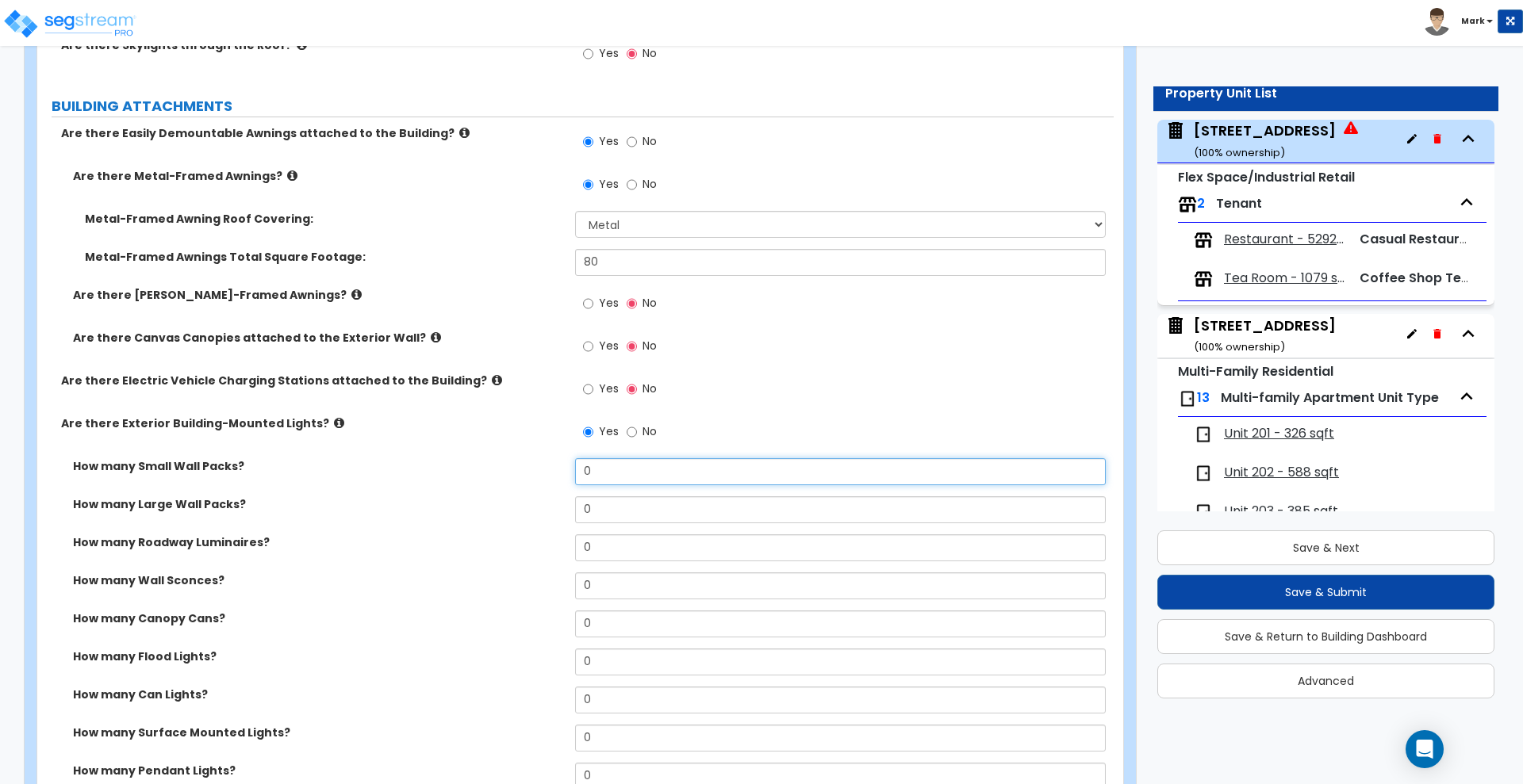
drag, startPoint x: 611, startPoint y: 476, endPoint x: 446, endPoint y: 469, distance: 165.1
click at [446, 469] on div "How many Small Wall Packs? 0" at bounding box center [575, 477] width 1076 height 38
type input "2"
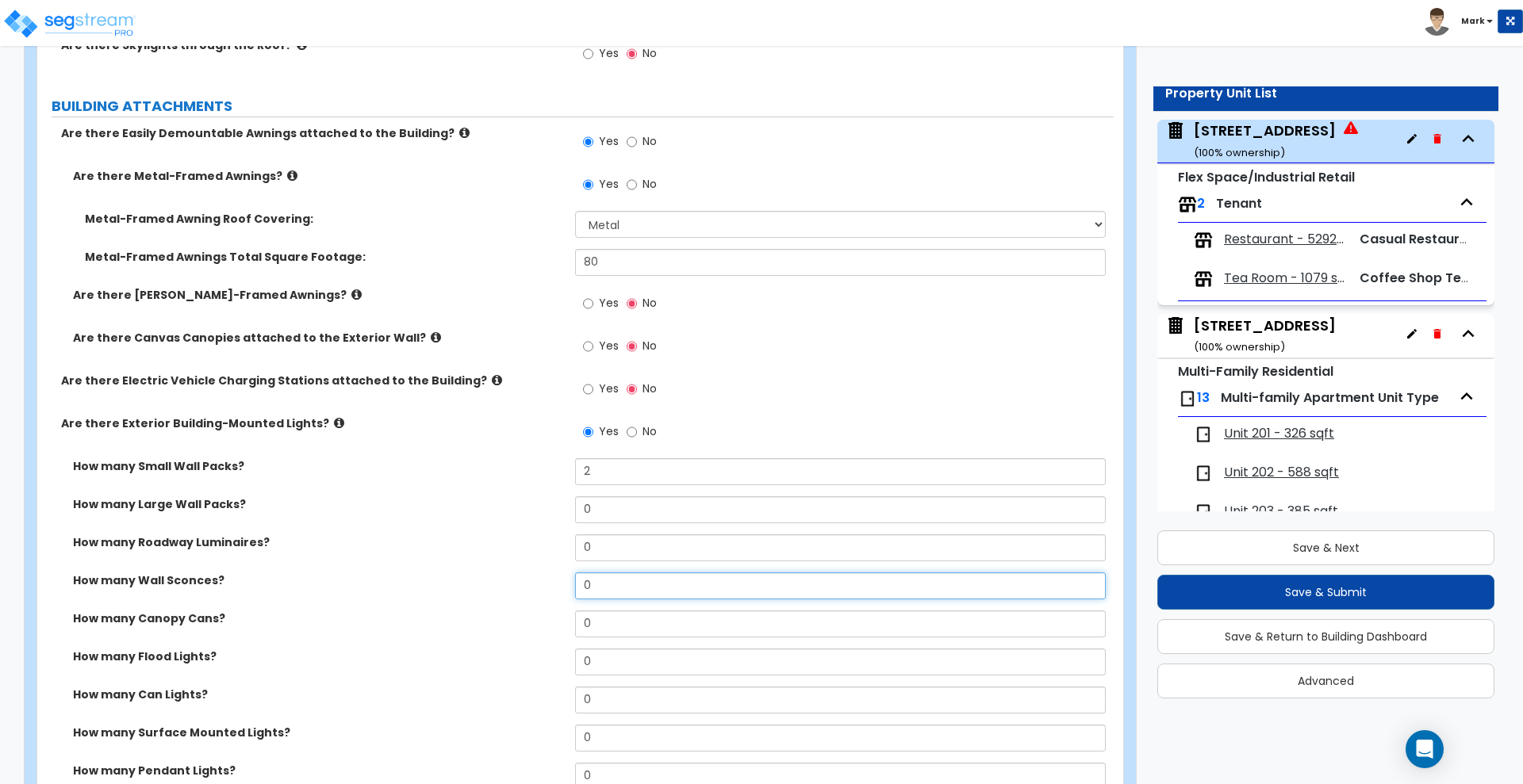
drag, startPoint x: 546, startPoint y: 585, endPoint x: 536, endPoint y: 584, distance: 10.0
click at [537, 585] on div "How many Wall Sconces? 0" at bounding box center [575, 592] width 1076 height 38
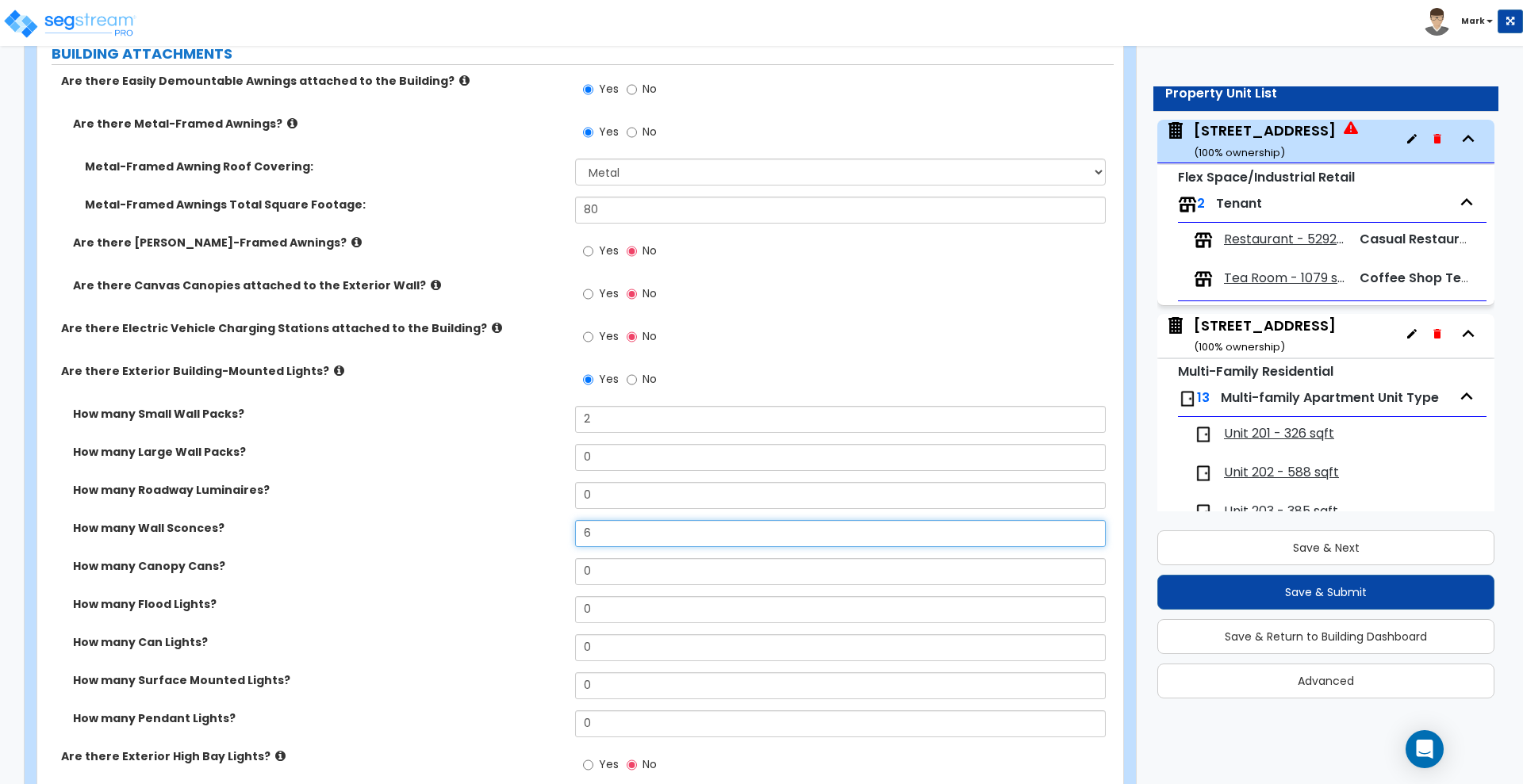
scroll to position [1289, 0]
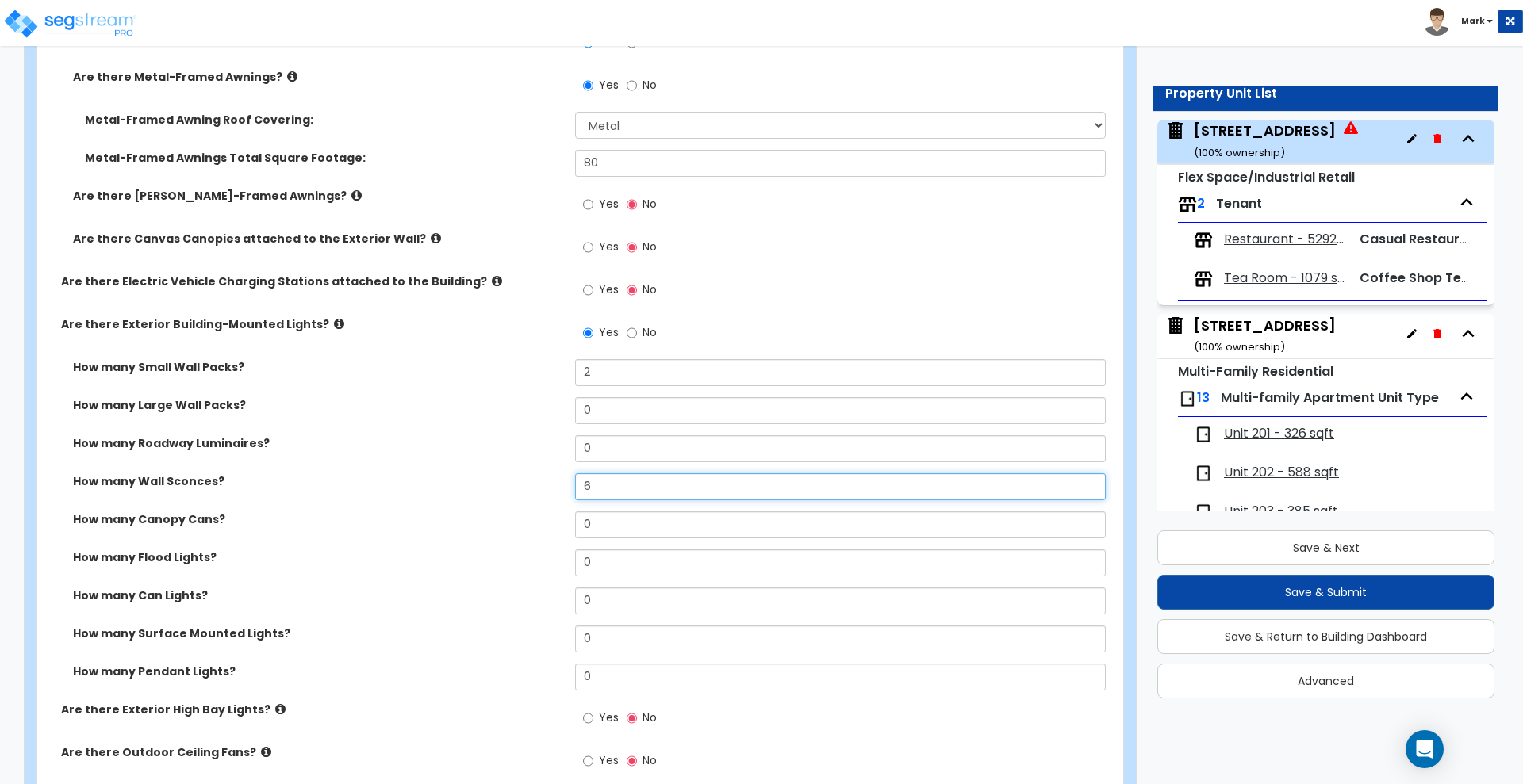
type input "6"
click at [210, 667] on label "How many Pendant Lights?" at bounding box center [318, 671] width 490 height 16
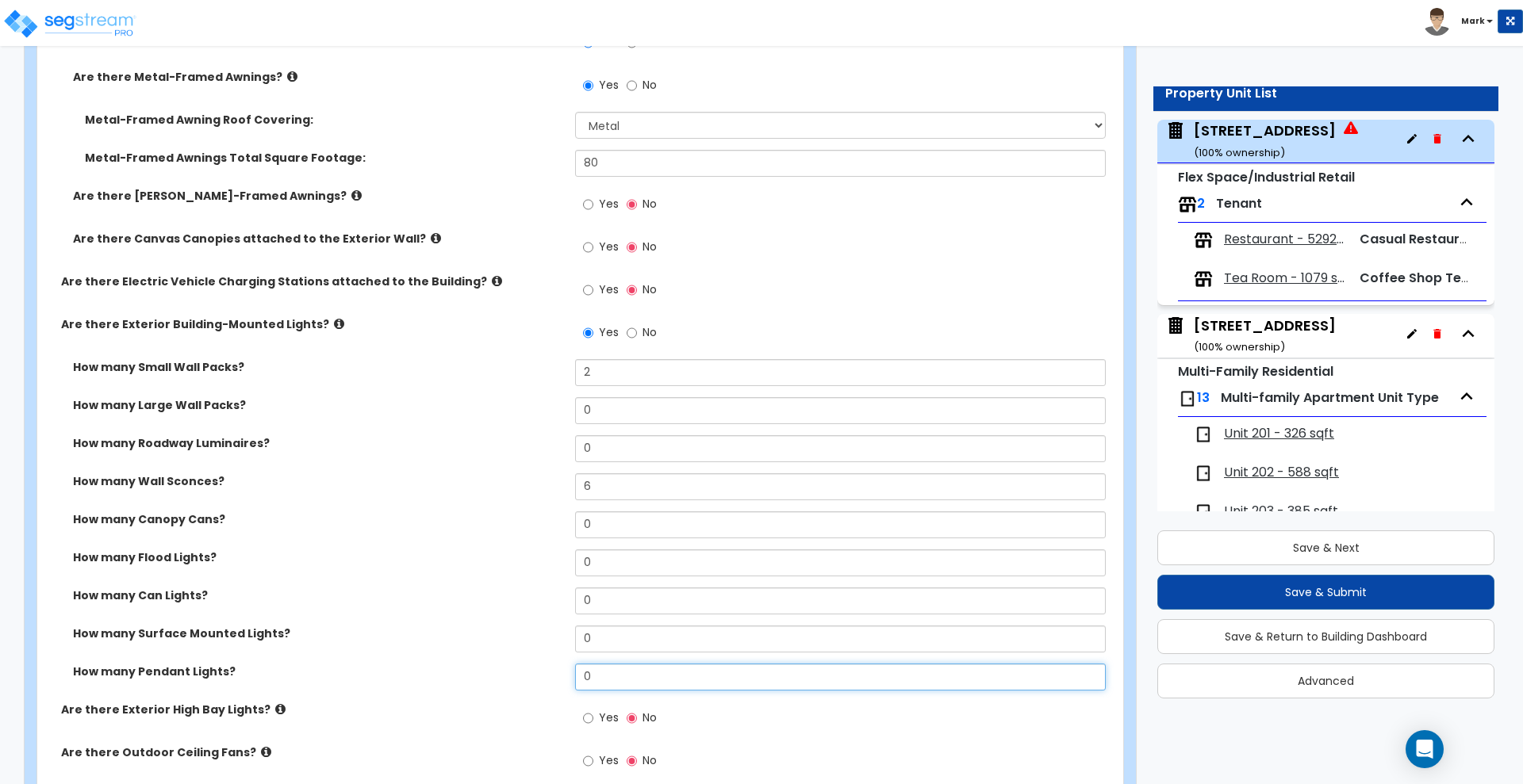
drag, startPoint x: 600, startPoint y: 677, endPoint x: 478, endPoint y: 678, distance: 122.0
click at [478, 678] on div "How many Pendant Lights? 0" at bounding box center [575, 683] width 1076 height 38
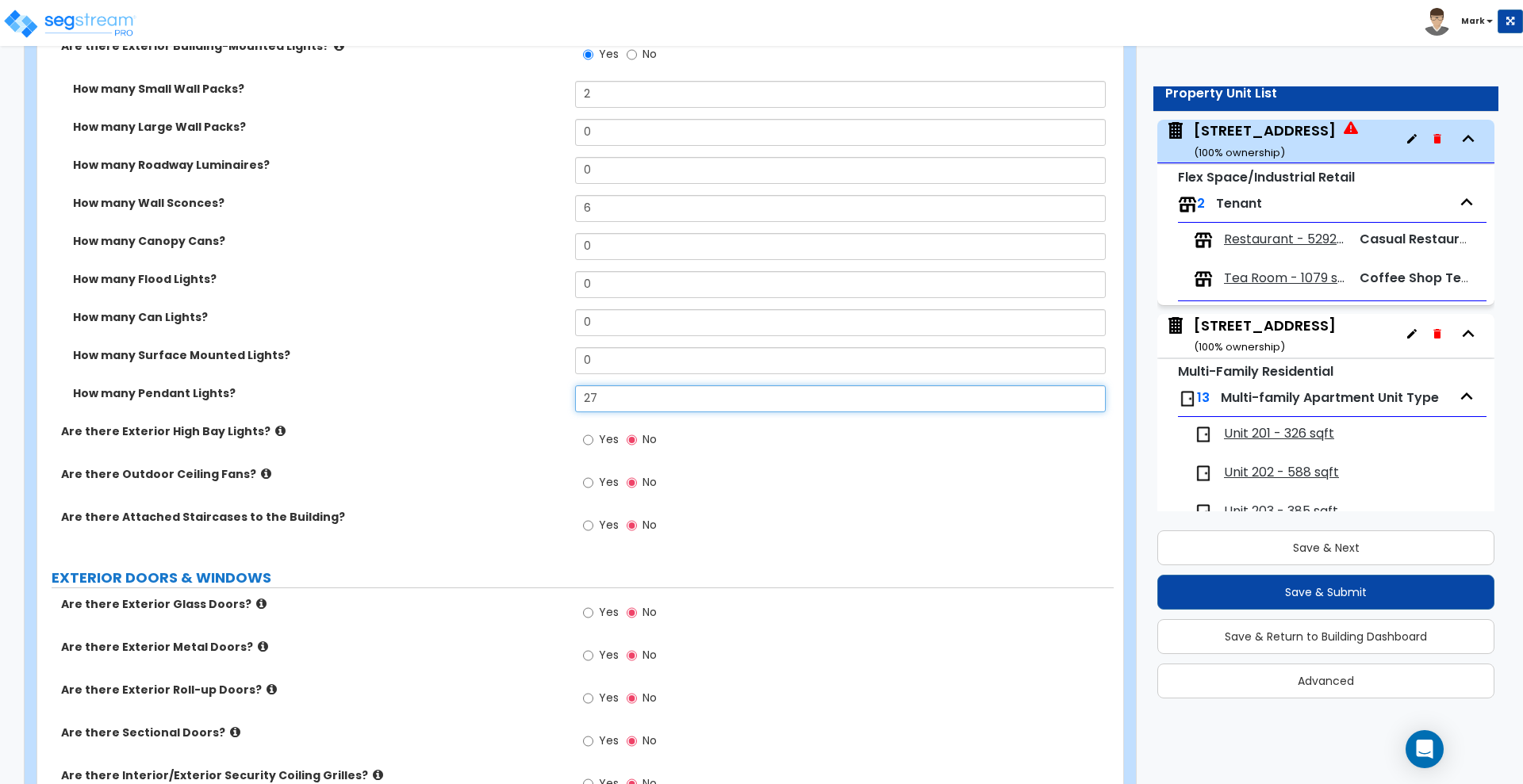
scroll to position [1586, 0]
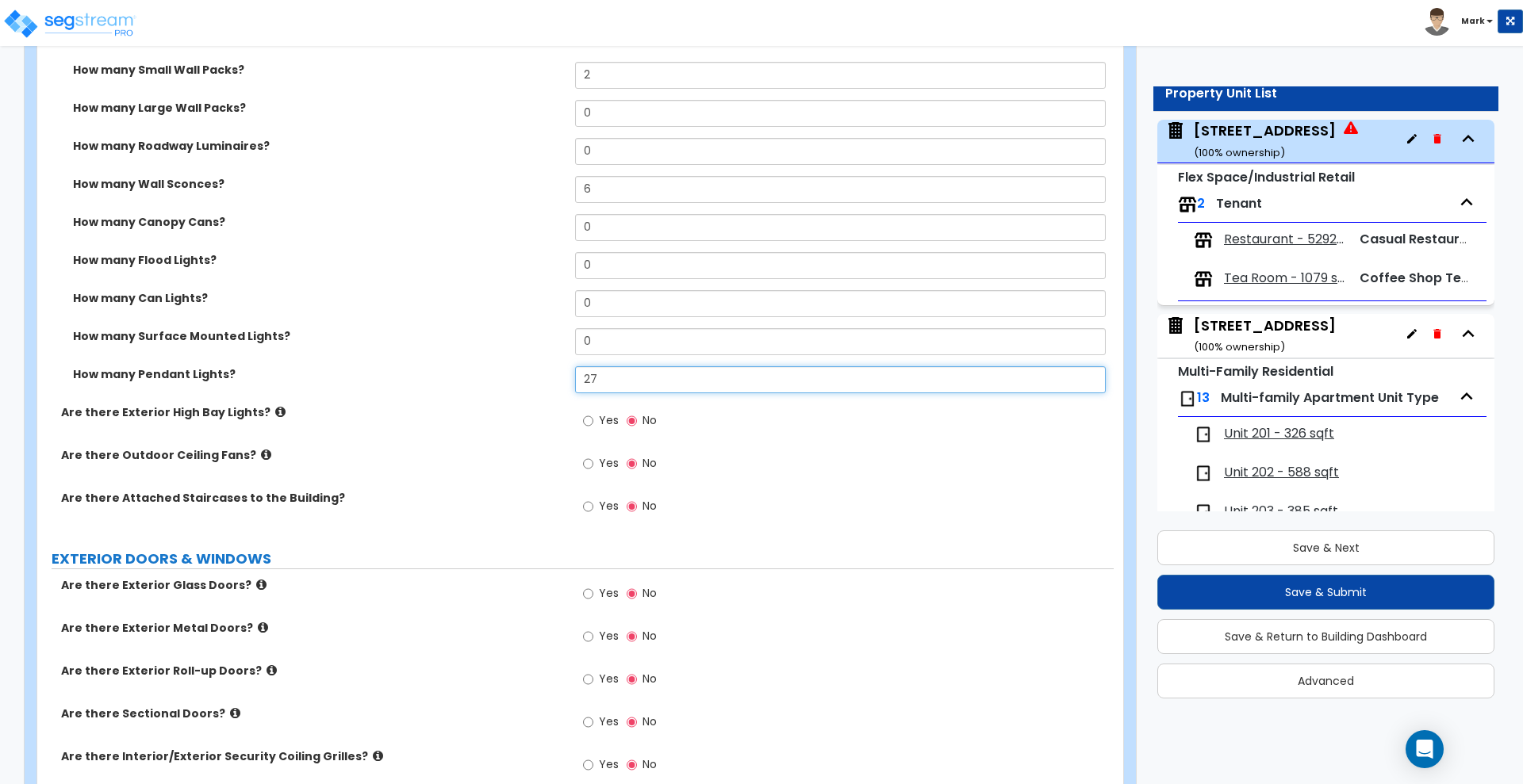
type input "27"
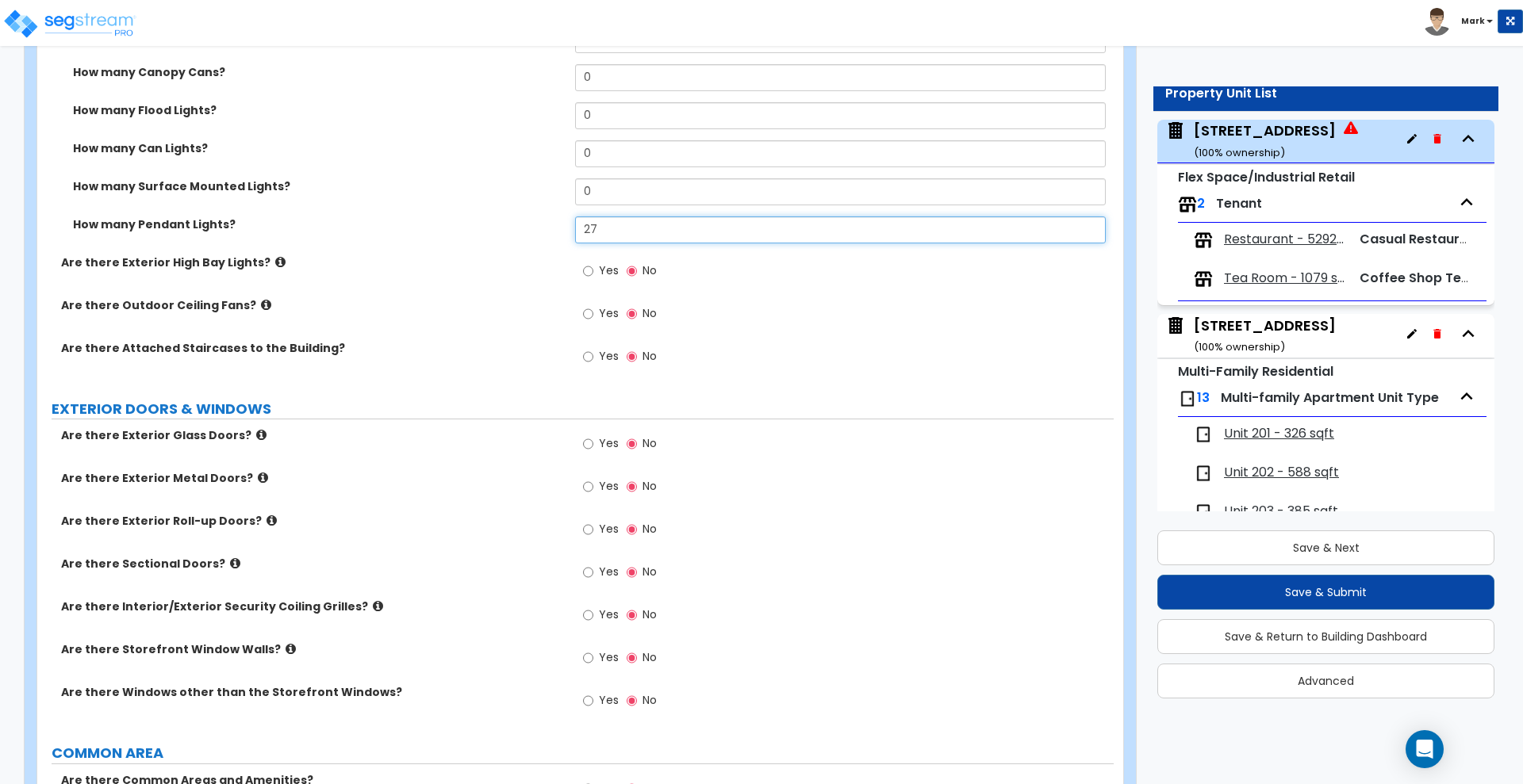
scroll to position [1785, 0]
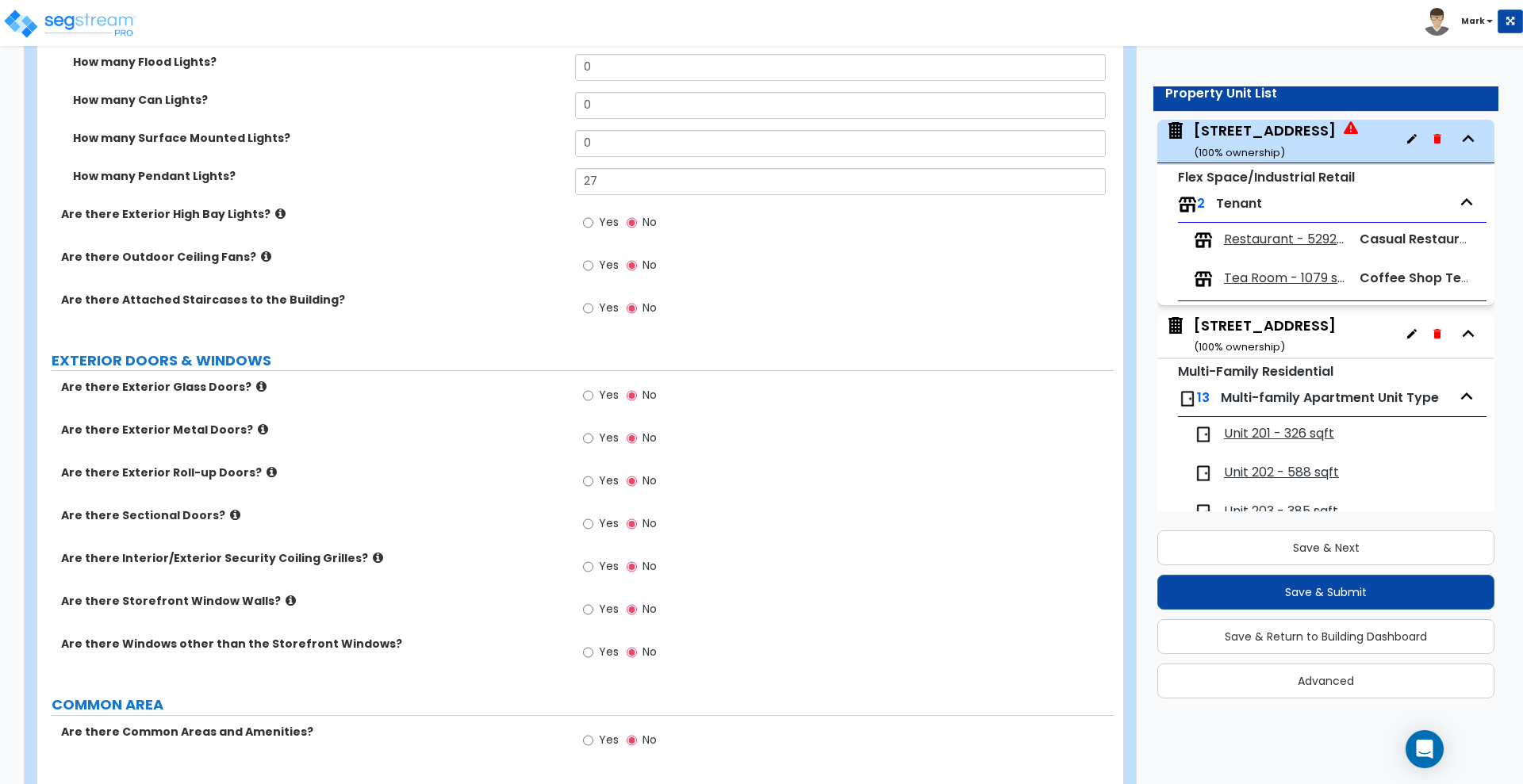
click at [594, 402] on label "Yes" at bounding box center [600, 397] width 36 height 27
click at [593, 402] on input "Yes" at bounding box center [588, 396] width 10 height 17
radio input "true"
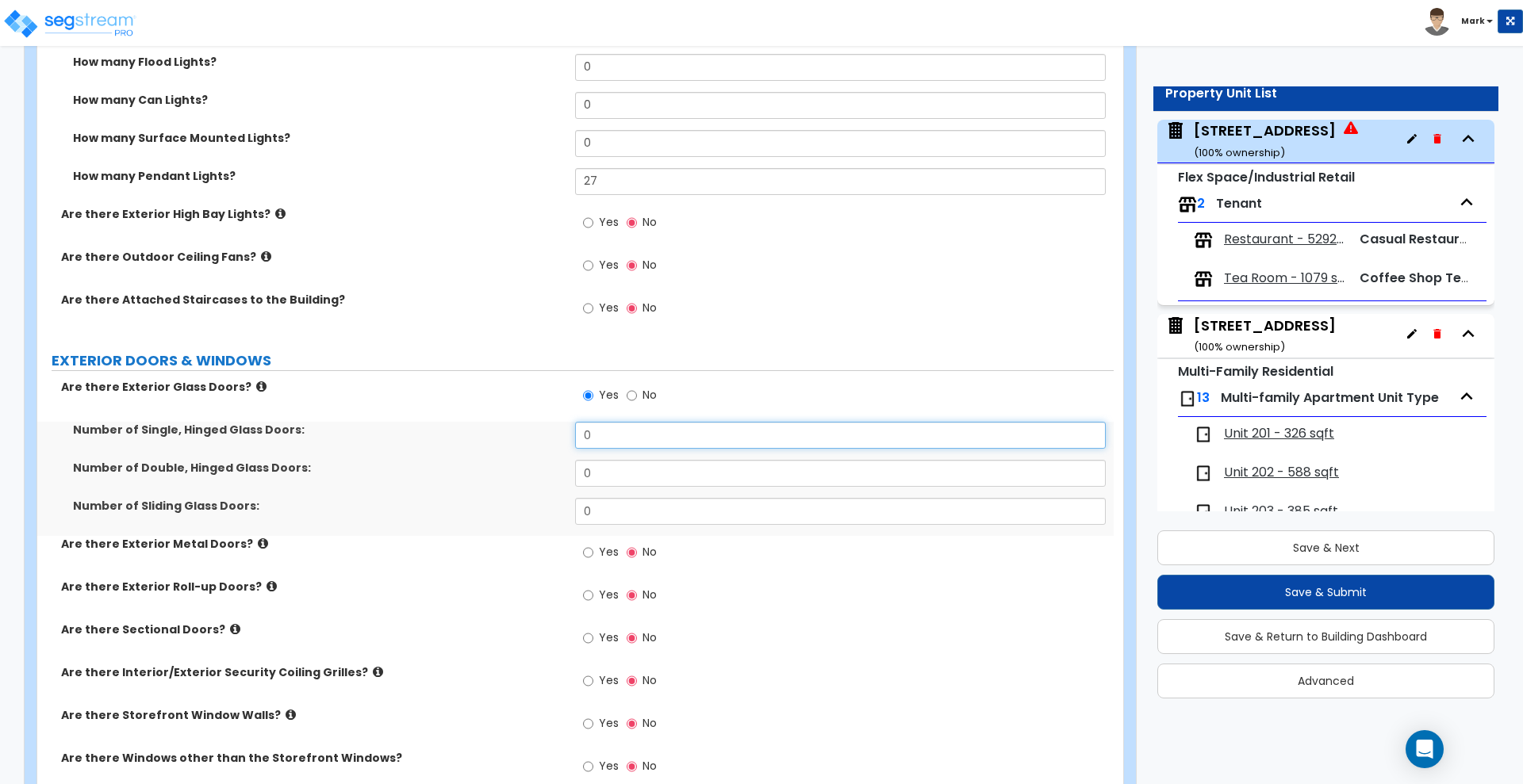
drag, startPoint x: 570, startPoint y: 442, endPoint x: 534, endPoint y: 442, distance: 36.0
click at [549, 442] on div "Number of Single, Hinged Glass Doors: 0" at bounding box center [575, 441] width 1076 height 38
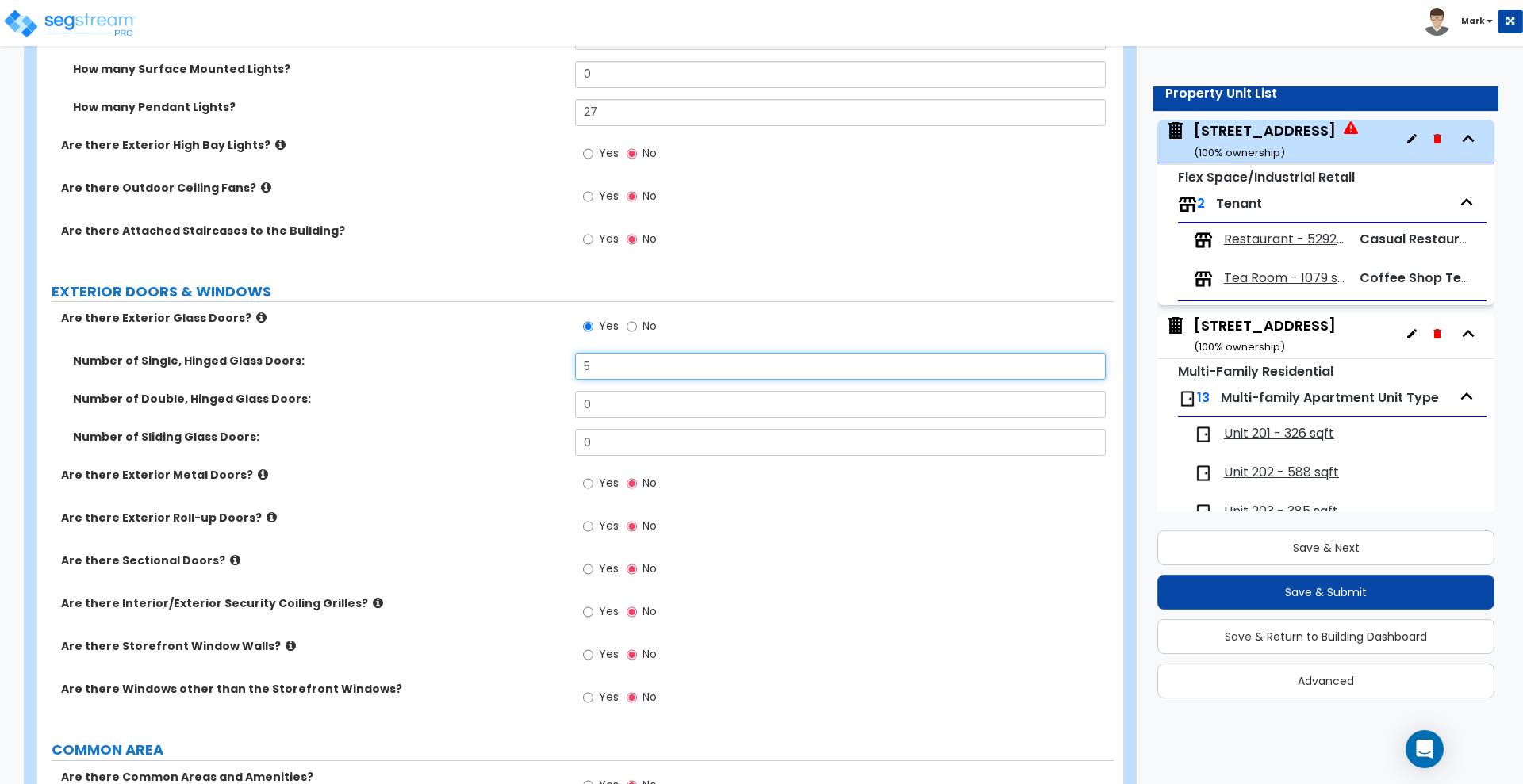
scroll to position [1883, 0]
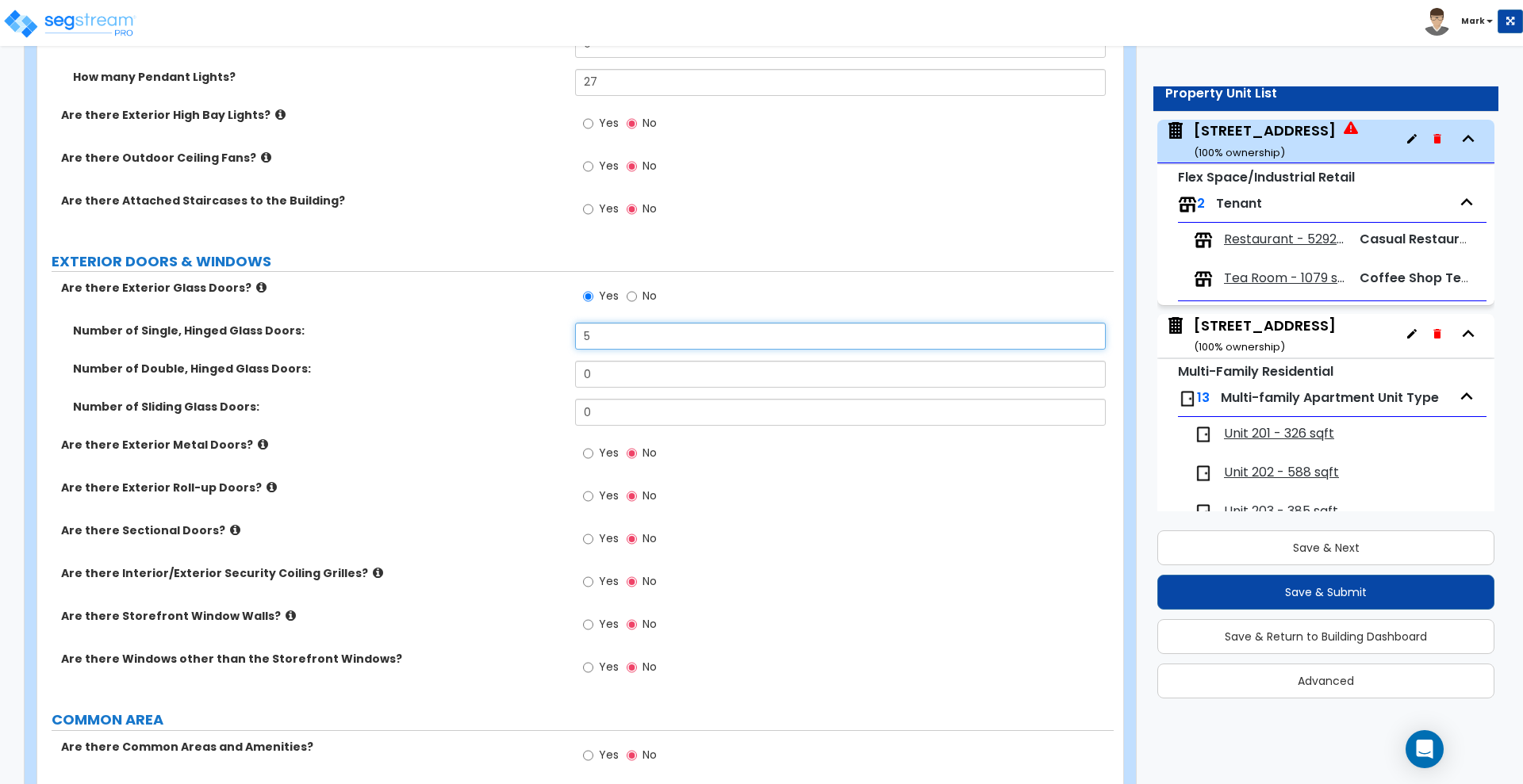
type input "5"
click at [592, 454] on input "Yes" at bounding box center [588, 454] width 10 height 17
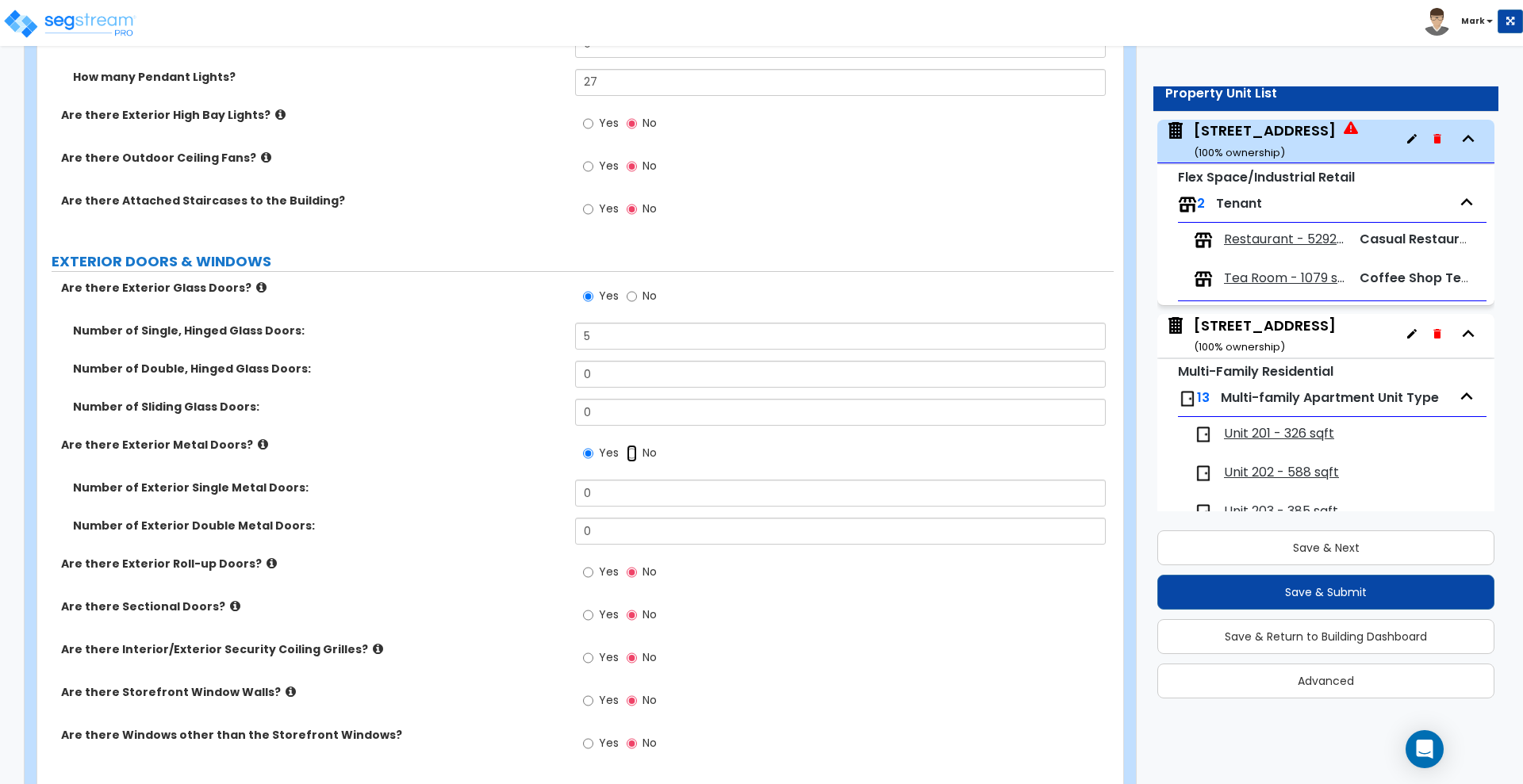
click at [629, 450] on input "No" at bounding box center [632, 454] width 10 height 17
radio input "false"
radio input "true"
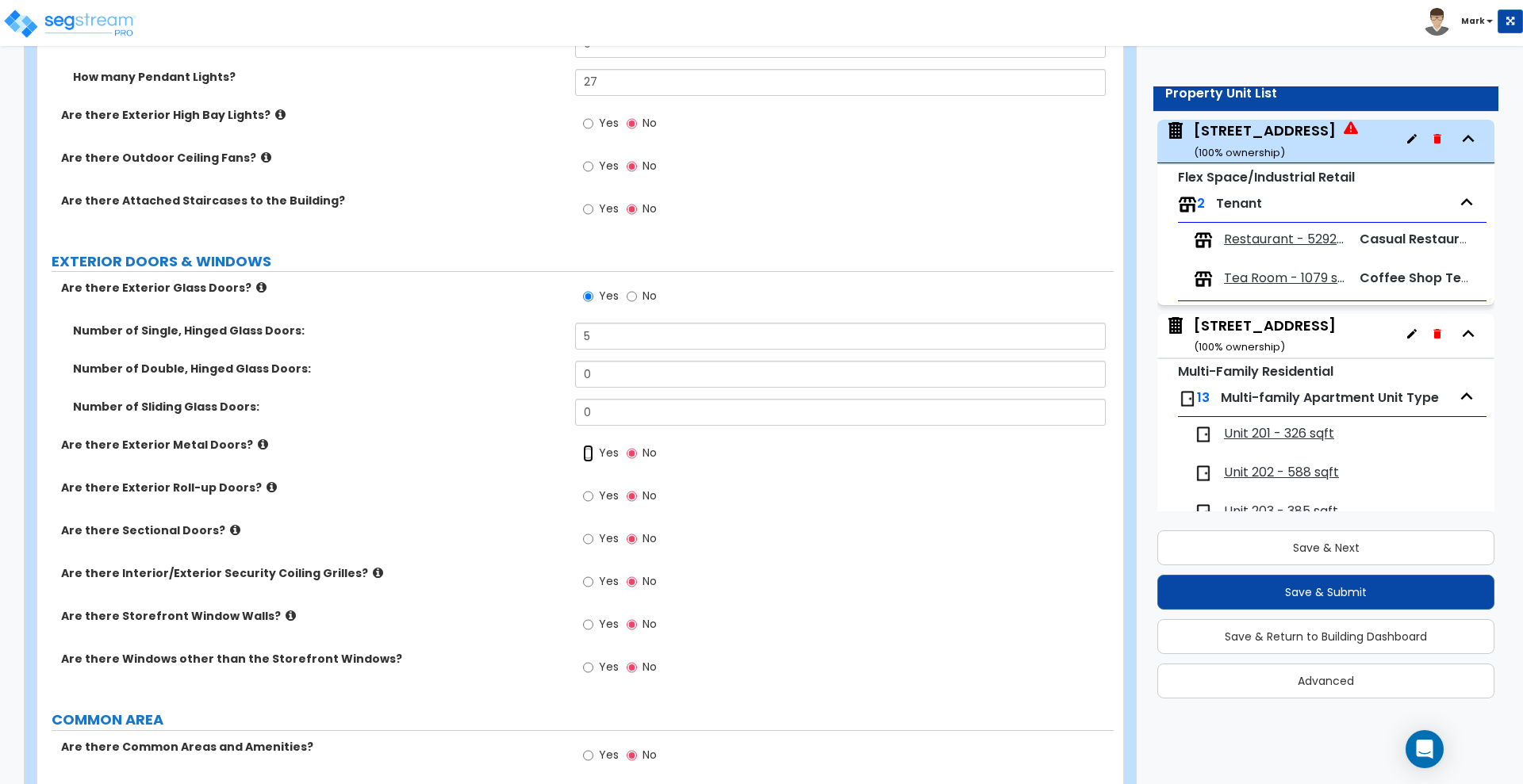
click at [591, 453] on input "Yes" at bounding box center [588, 454] width 10 height 17
radio input "true"
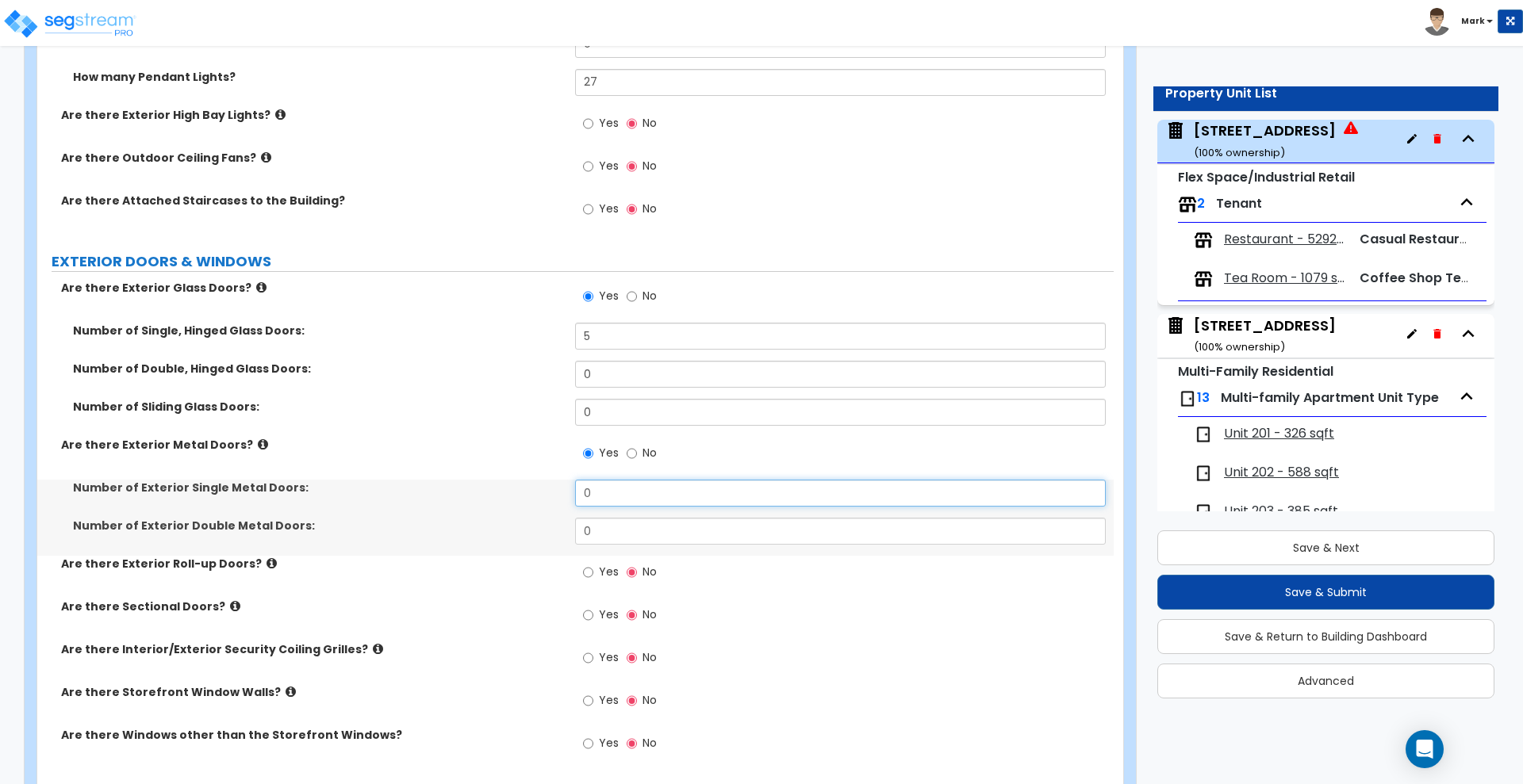
drag, startPoint x: 618, startPoint y: 502, endPoint x: 508, endPoint y: 496, distance: 110.2
click at [508, 496] on div "Number of Exterior Single Metal Doors: 0" at bounding box center [575, 499] width 1076 height 38
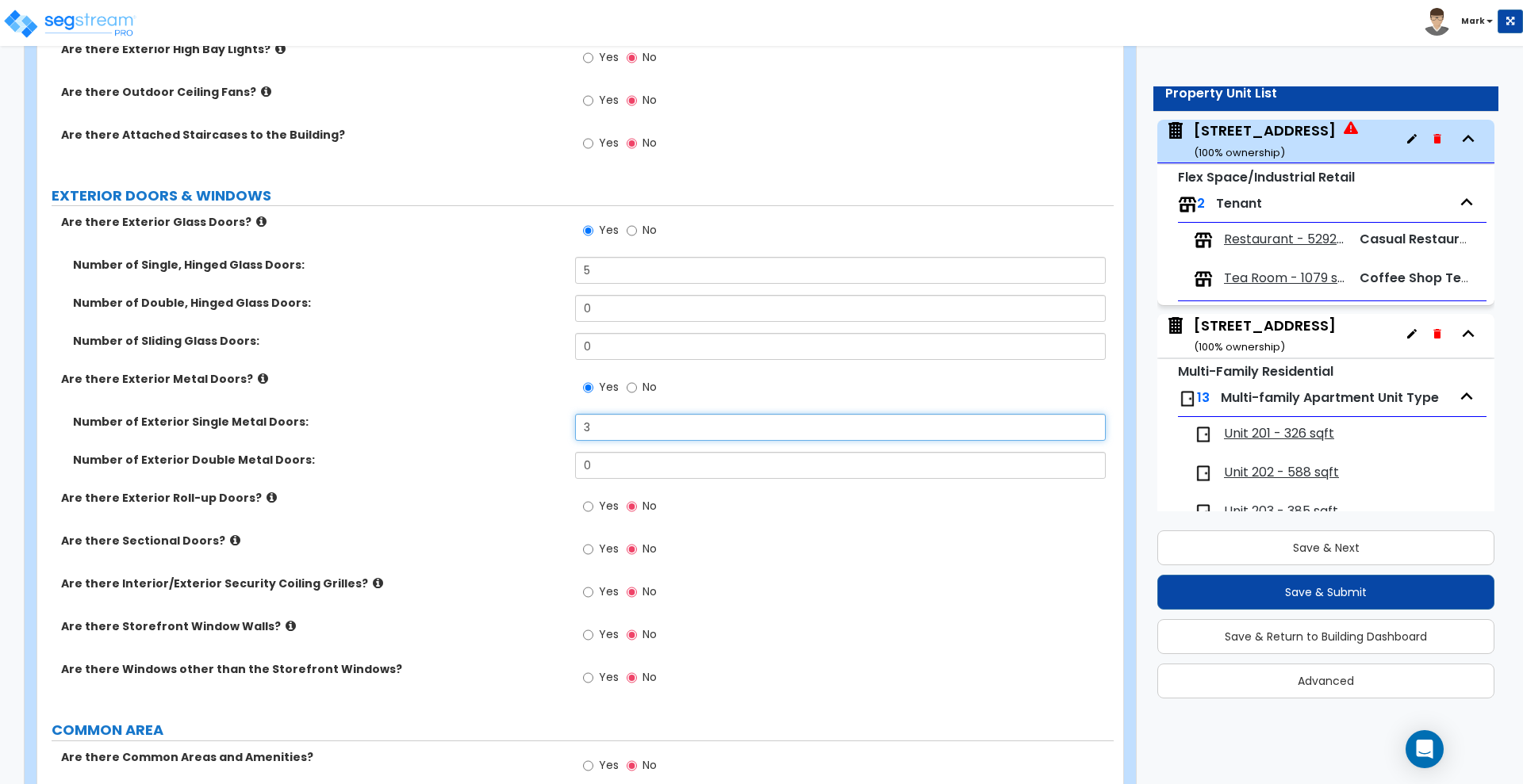
scroll to position [1983, 0]
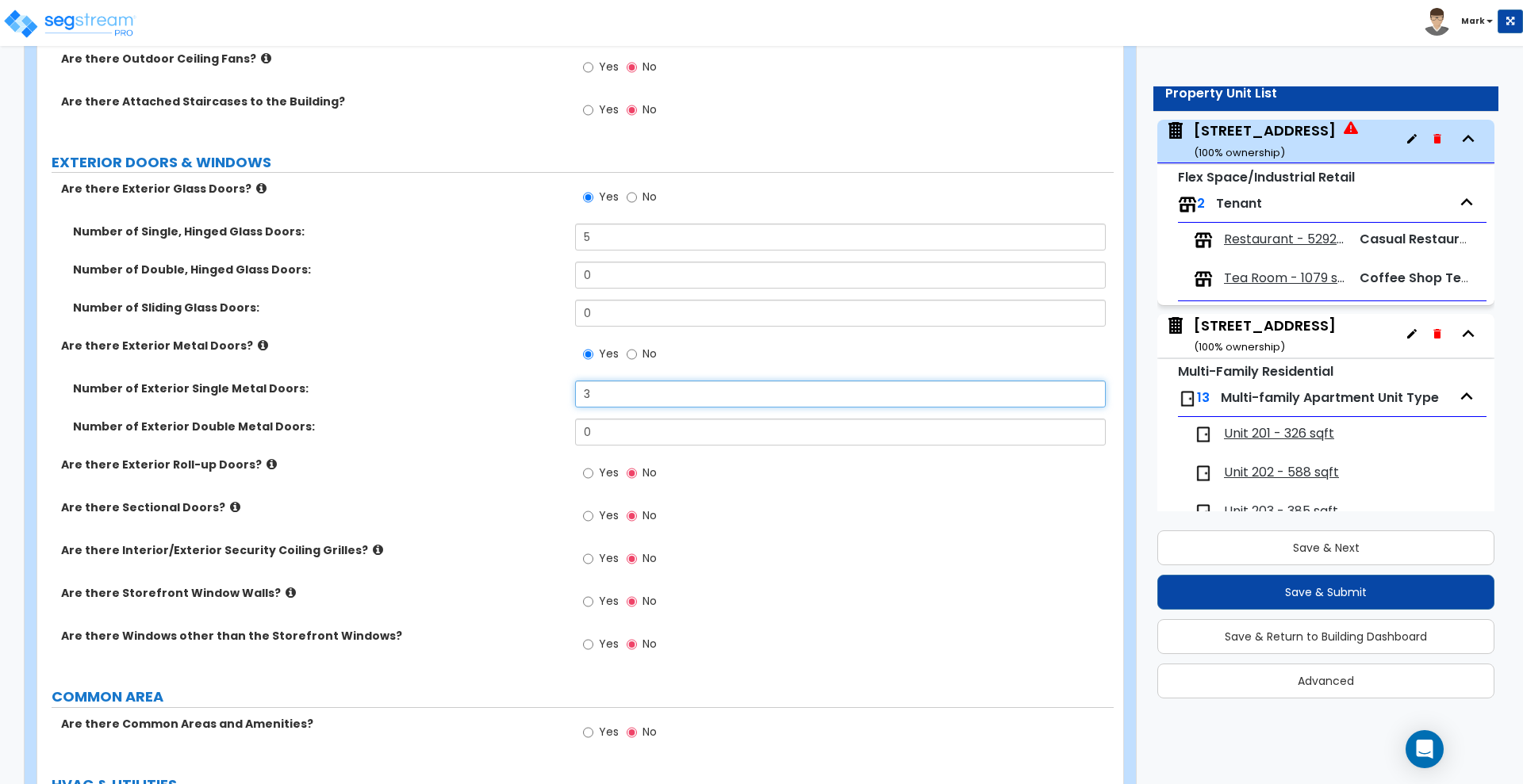
type input "3"
click at [587, 600] on input "Yes" at bounding box center [588, 602] width 10 height 17
radio input "true"
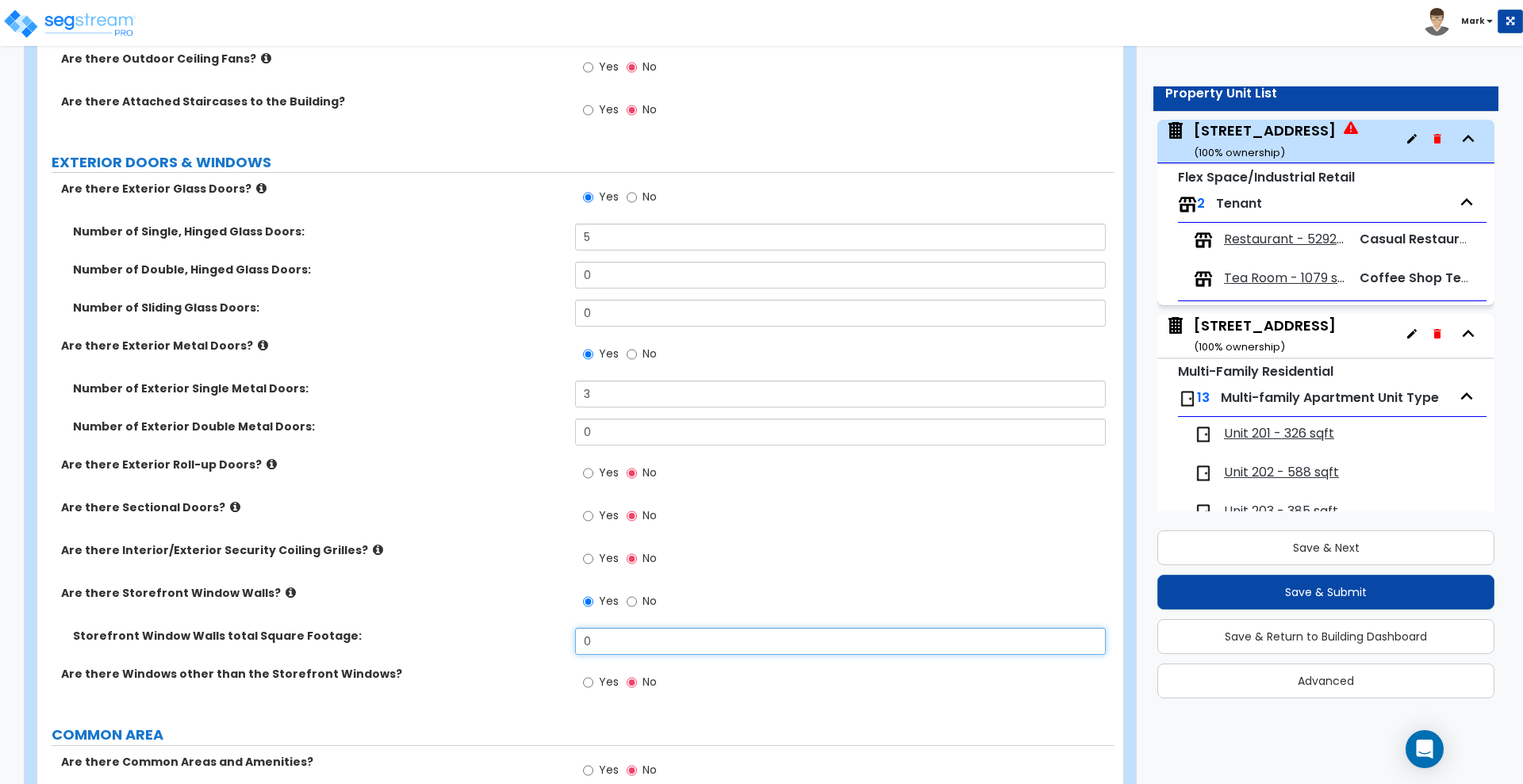
drag, startPoint x: 627, startPoint y: 634, endPoint x: 443, endPoint y: 643, distance: 184.2
click at [443, 643] on div "Storefront Window Walls total Square Footage: 0" at bounding box center [575, 647] width 1076 height 38
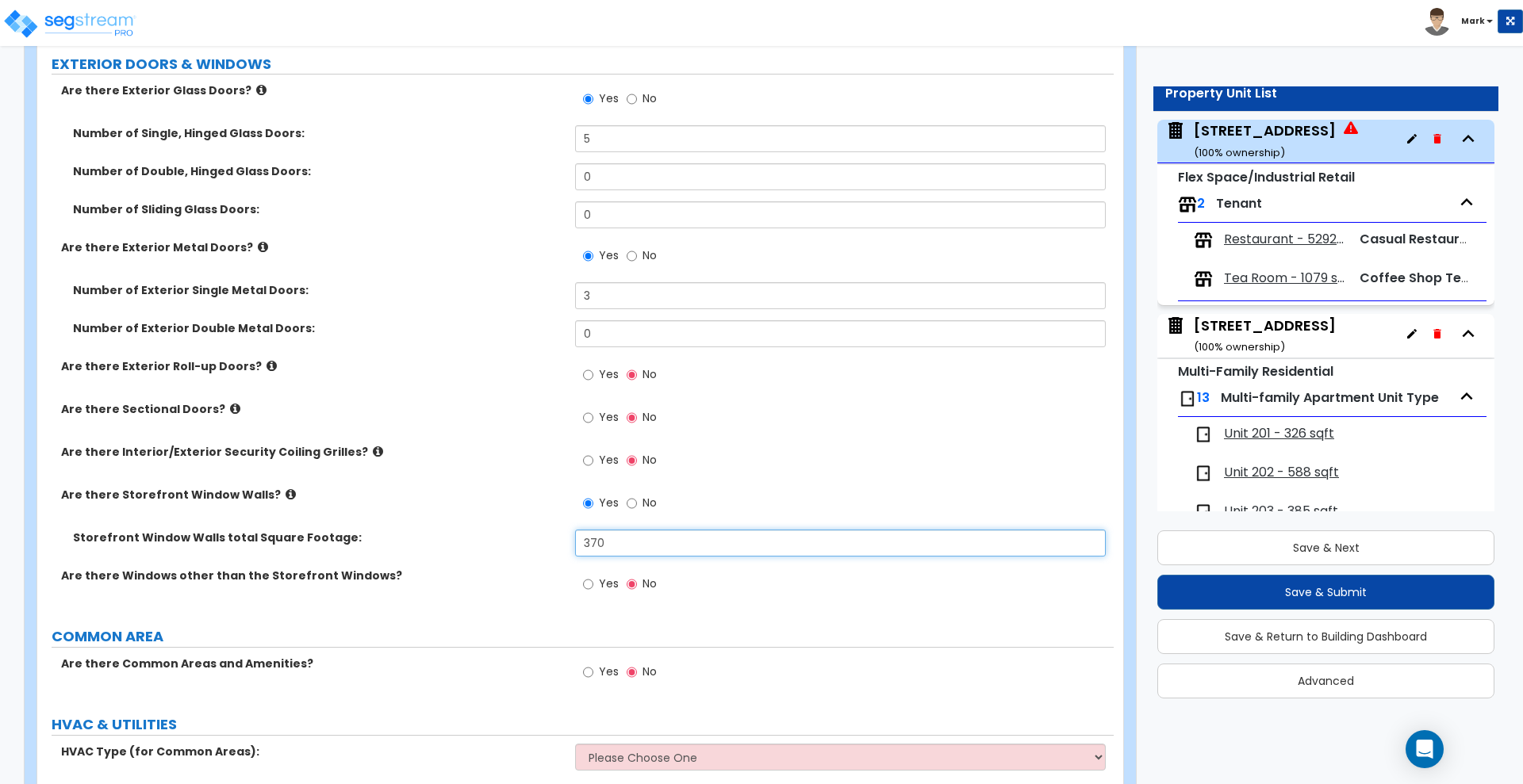
scroll to position [2082, 0]
type input "370"
click at [592, 581] on input "Yes" at bounding box center [588, 584] width 10 height 17
radio input "true"
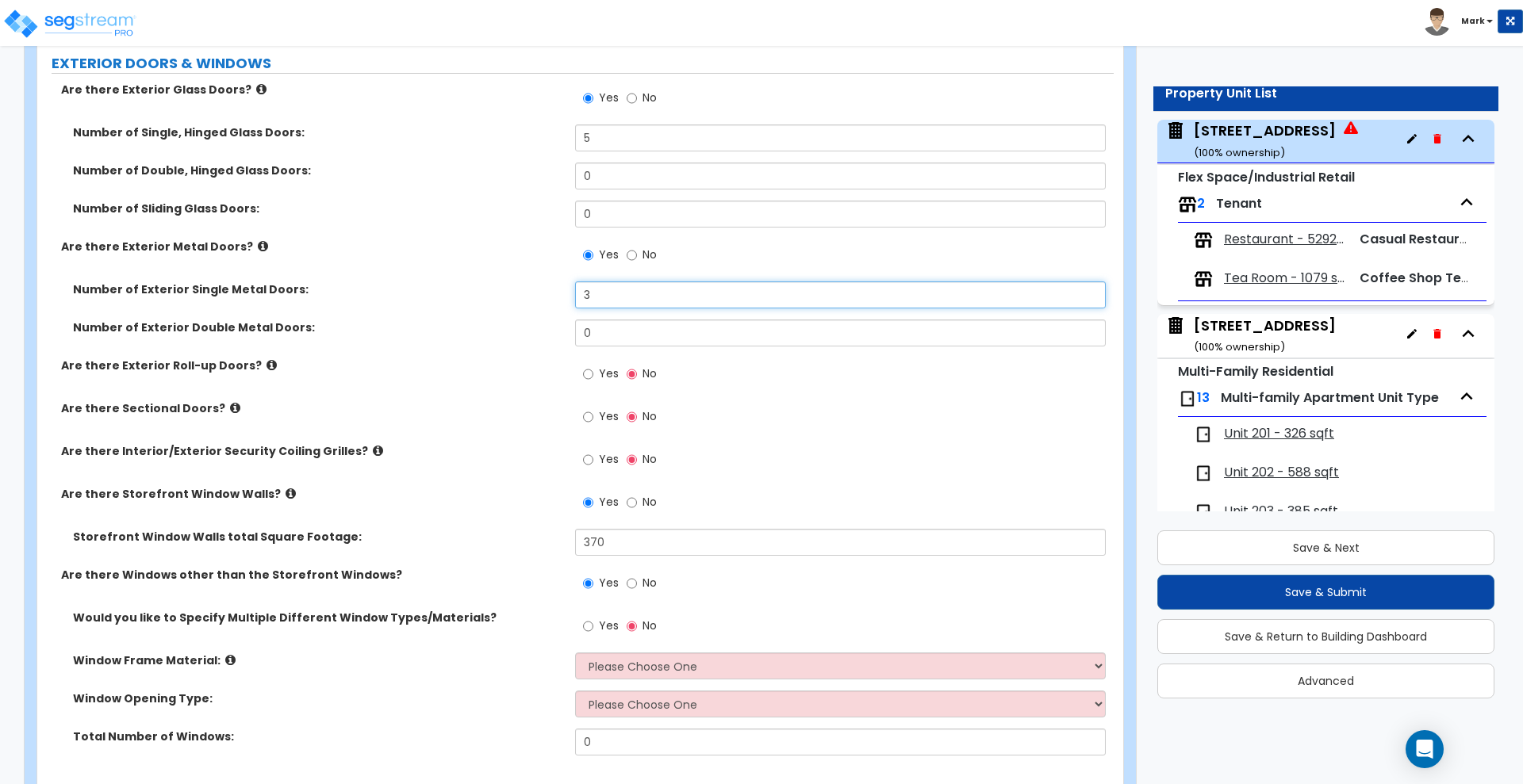
drag, startPoint x: 612, startPoint y: 302, endPoint x: 509, endPoint y: 307, distance: 103.1
click at [509, 307] on div "Number of Exterior Single Metal Doors: 3" at bounding box center [575, 301] width 1076 height 38
type input "8"
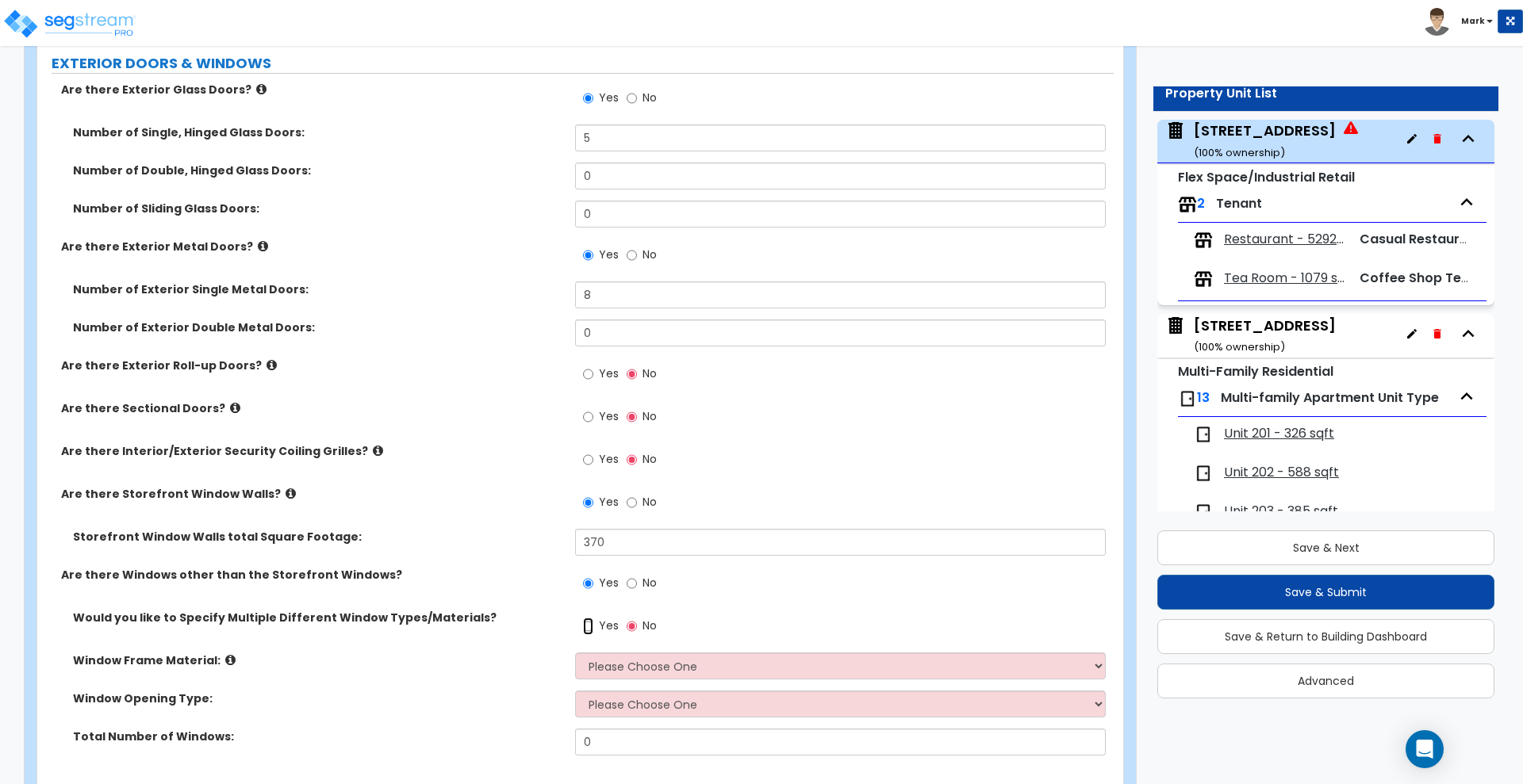
click at [587, 626] on input "Yes" at bounding box center [588, 626] width 10 height 17
radio input "true"
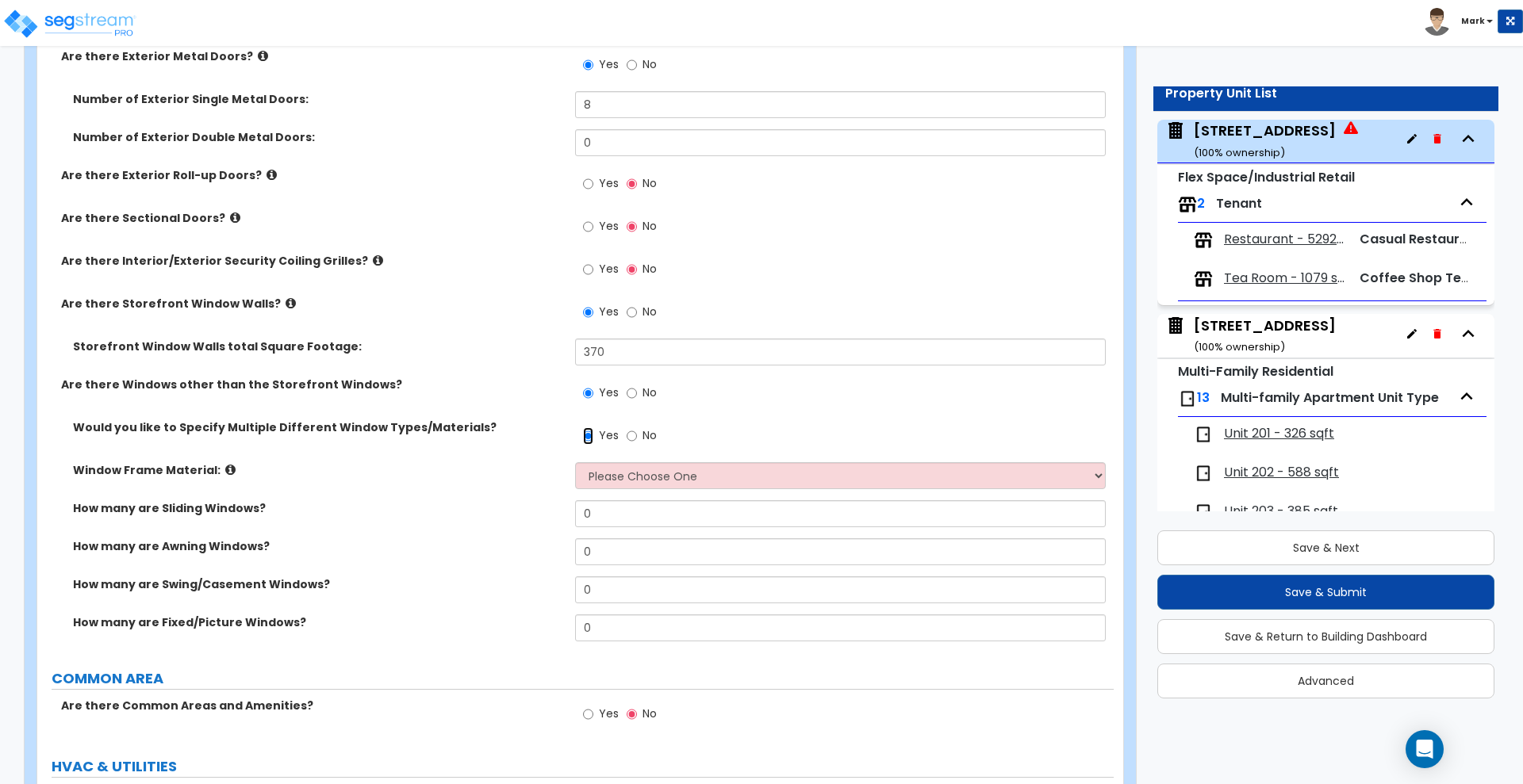
scroll to position [2280, 0]
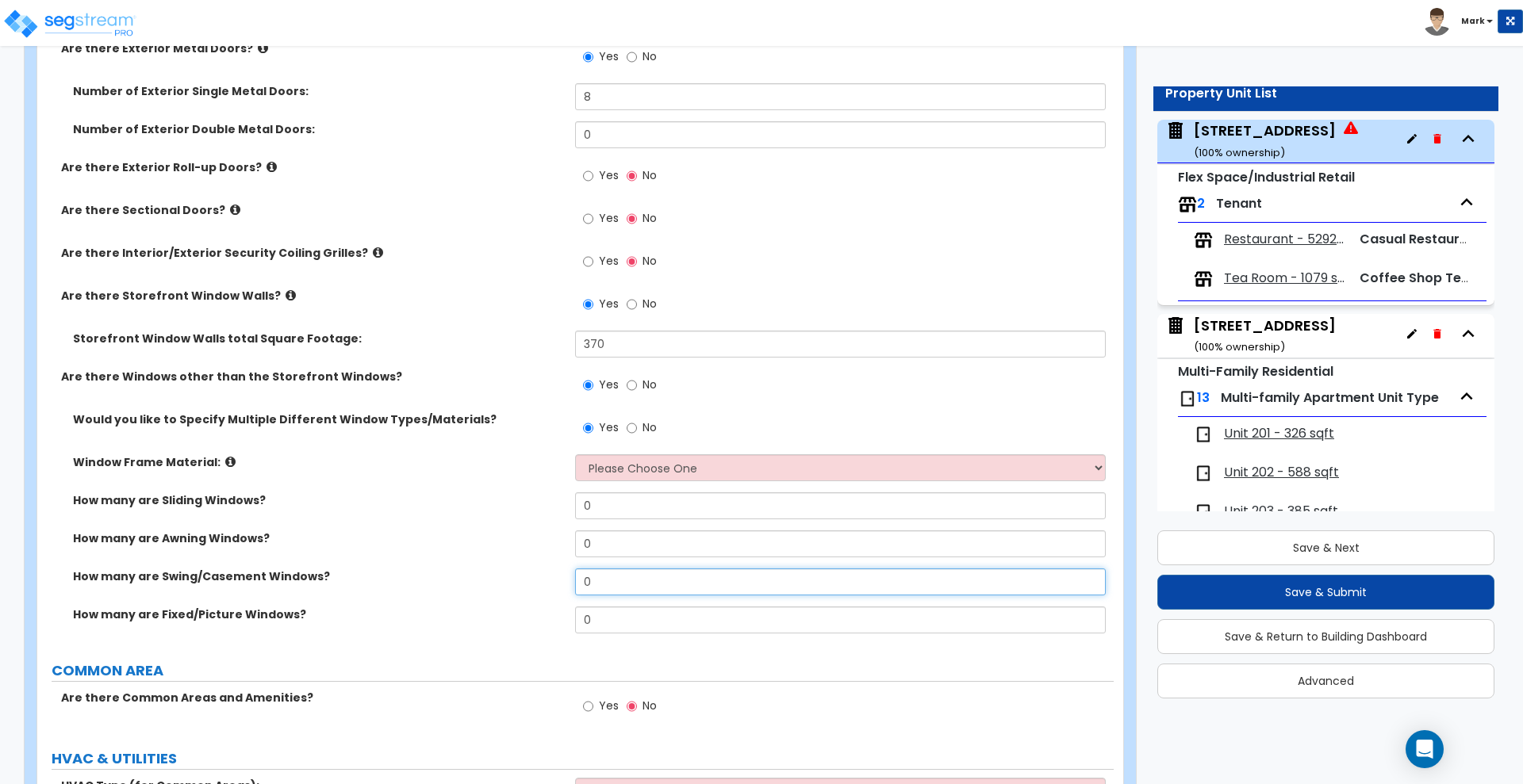
drag, startPoint x: 623, startPoint y: 590, endPoint x: 502, endPoint y: 588, distance: 121.0
click at [502, 589] on div "How many are Swing/Casement Windows? 0" at bounding box center [575, 587] width 1076 height 38
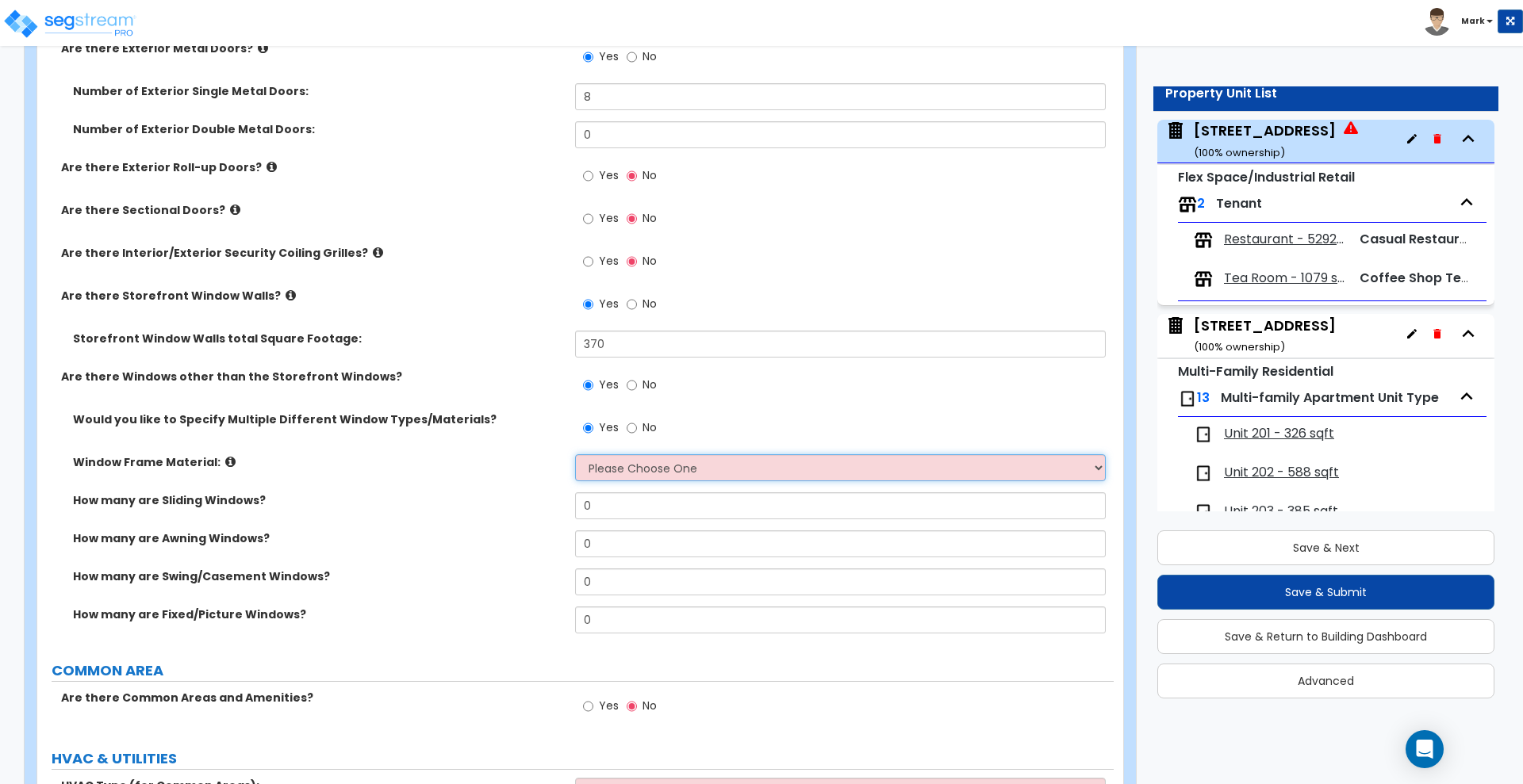
click at [680, 461] on select "Please Choose One Vinyl Aluminum Wood" at bounding box center [840, 468] width 530 height 27
select select "2"
click at [575, 455] on select "Please Choose One Vinyl Aluminum Wood" at bounding box center [840, 468] width 530 height 27
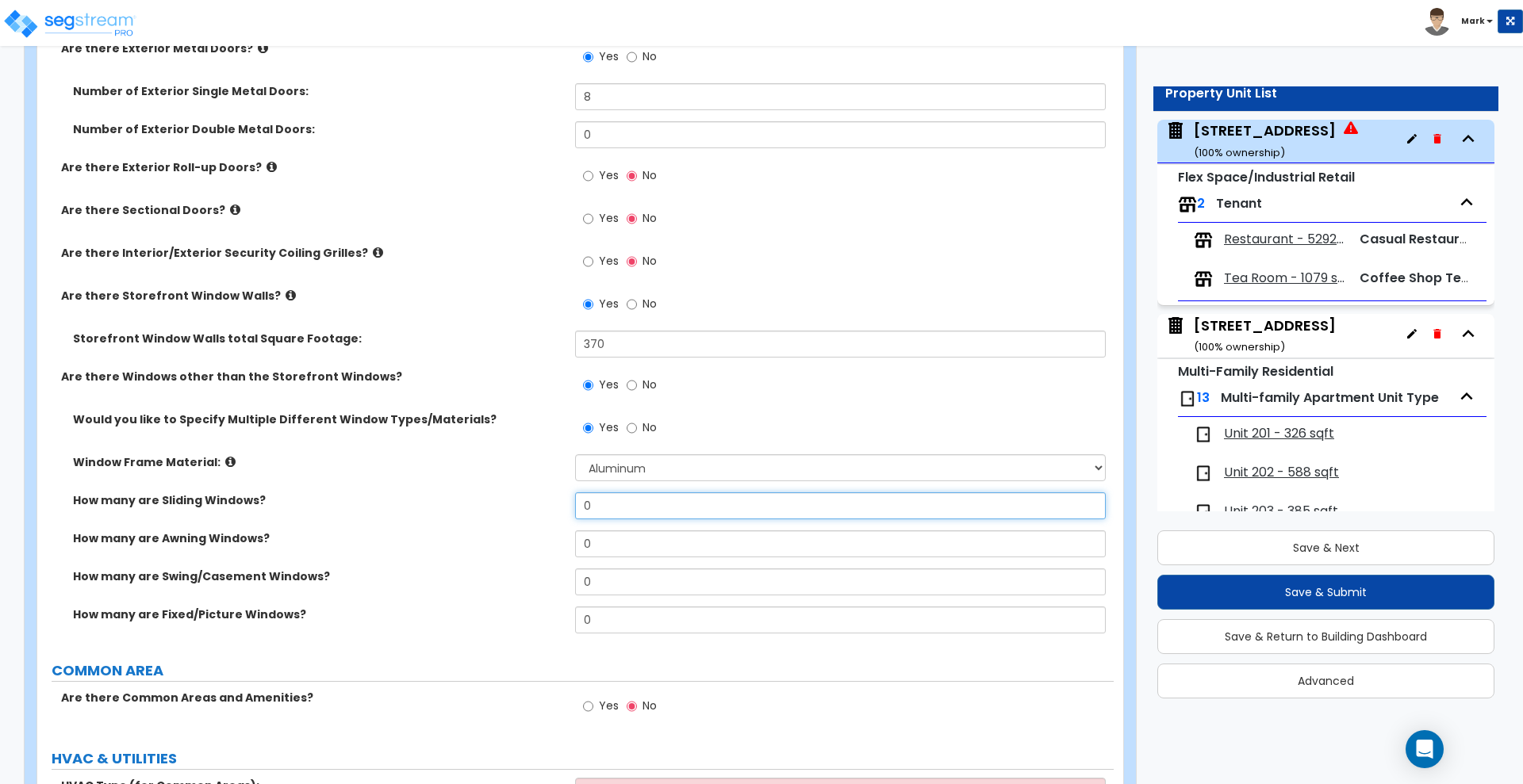
drag, startPoint x: 600, startPoint y: 505, endPoint x: 514, endPoint y: 509, distance: 86.1
click at [514, 509] on div "How many are Sliding Windows? 0" at bounding box center [575, 512] width 1076 height 38
click at [364, 565] on div "How many are Awning Windows? 0" at bounding box center [575, 550] width 1076 height 38
click at [636, 429] on input "No" at bounding box center [632, 428] width 10 height 17
radio input "false"
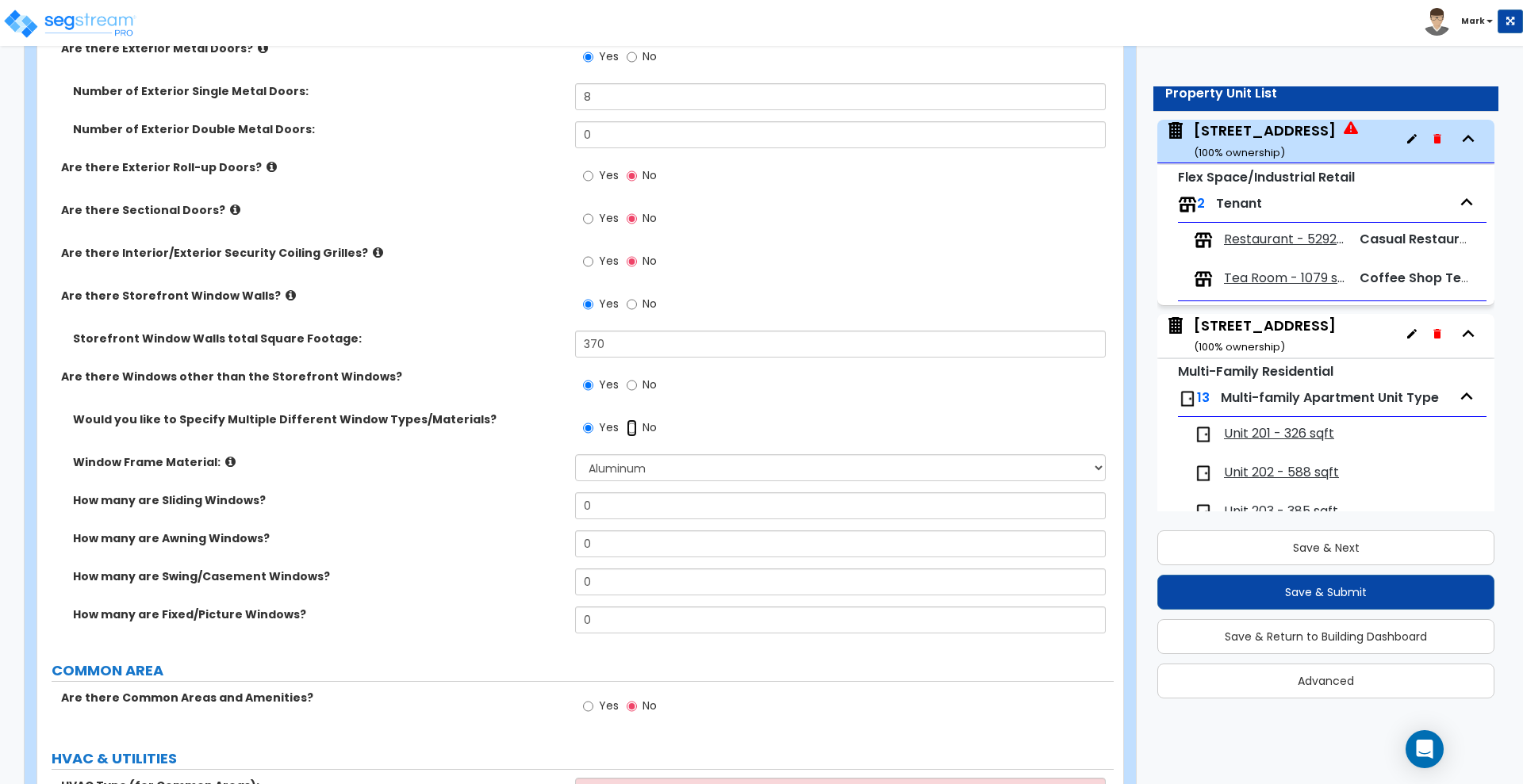
radio input "true"
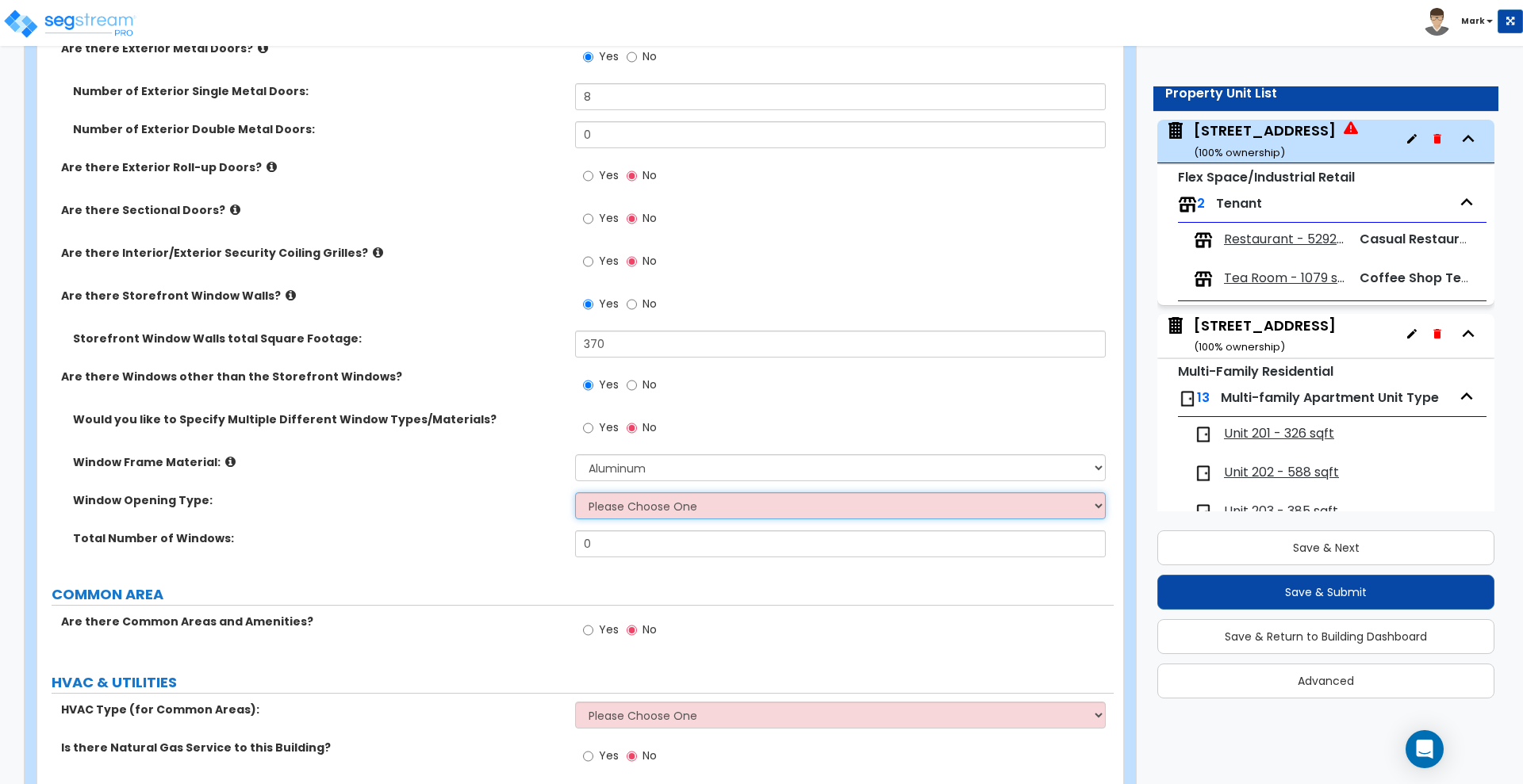
click at [646, 509] on select "Please Choose One Sliding Window Fixed/Picture Window Awning Window Swing/Casem…" at bounding box center [840, 506] width 530 height 27
click at [459, 542] on label "Total Number of Windows:" at bounding box center [318, 539] width 490 height 16
click at [587, 426] on input "Yes" at bounding box center [588, 428] width 10 height 17
radio input "true"
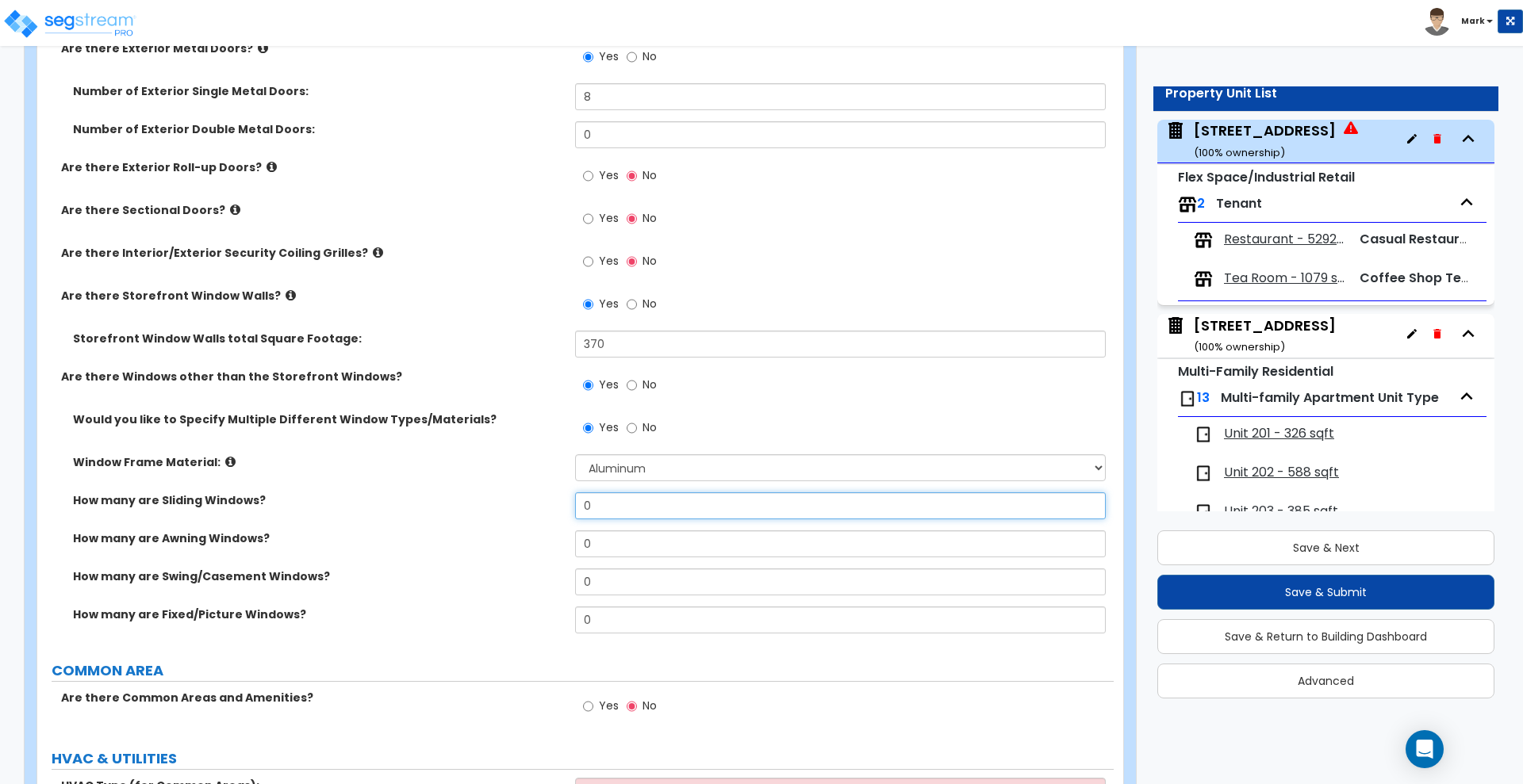
click at [630, 499] on input "0" at bounding box center [840, 506] width 530 height 27
drag, startPoint x: 625, startPoint y: 499, endPoint x: 549, endPoint y: 504, distance: 76.2
click at [549, 504] on div "How many are Sliding Windows? 0" at bounding box center [575, 512] width 1076 height 38
click at [225, 463] on icon at bounding box center [230, 462] width 10 height 12
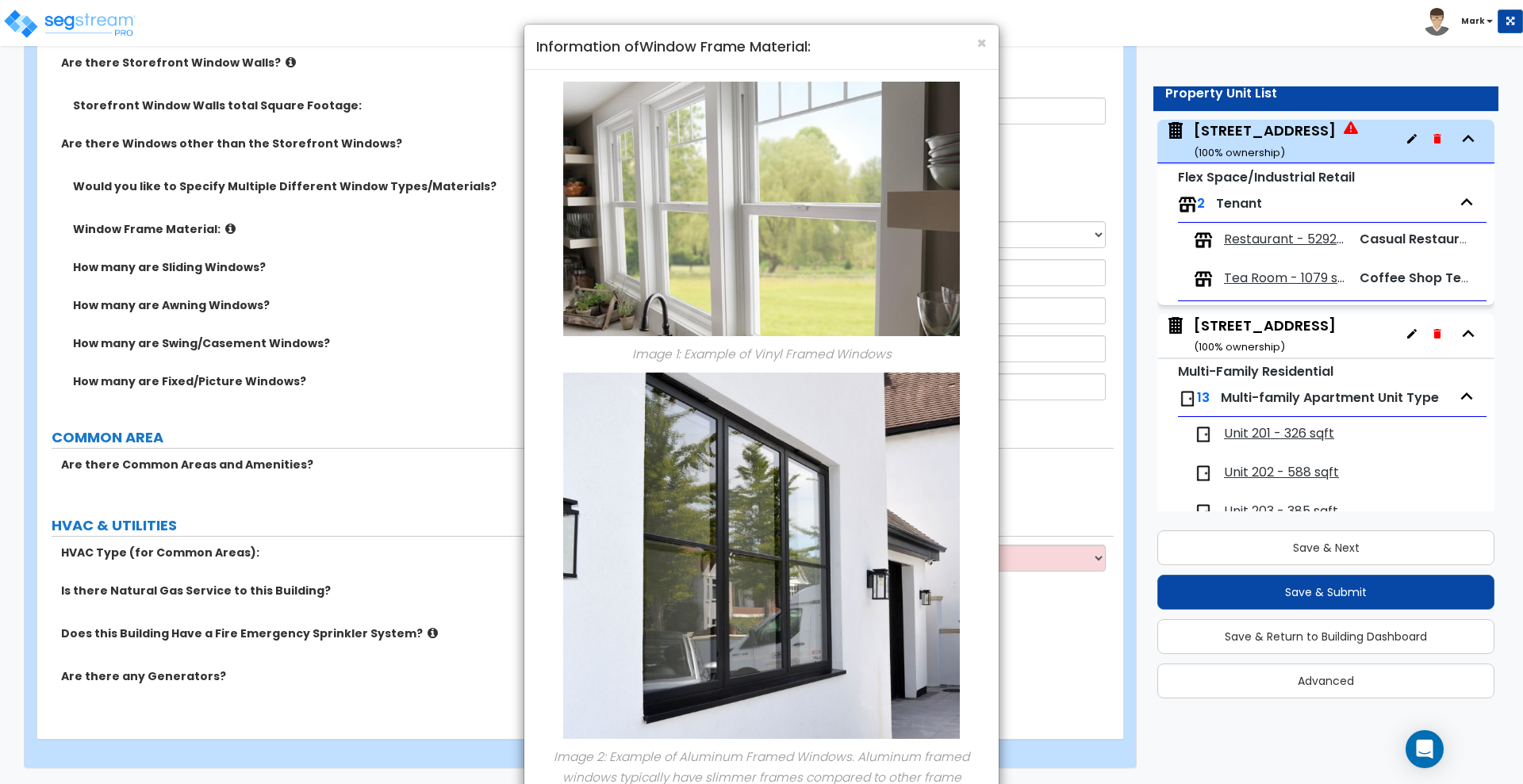
scroll to position [2018, 0]
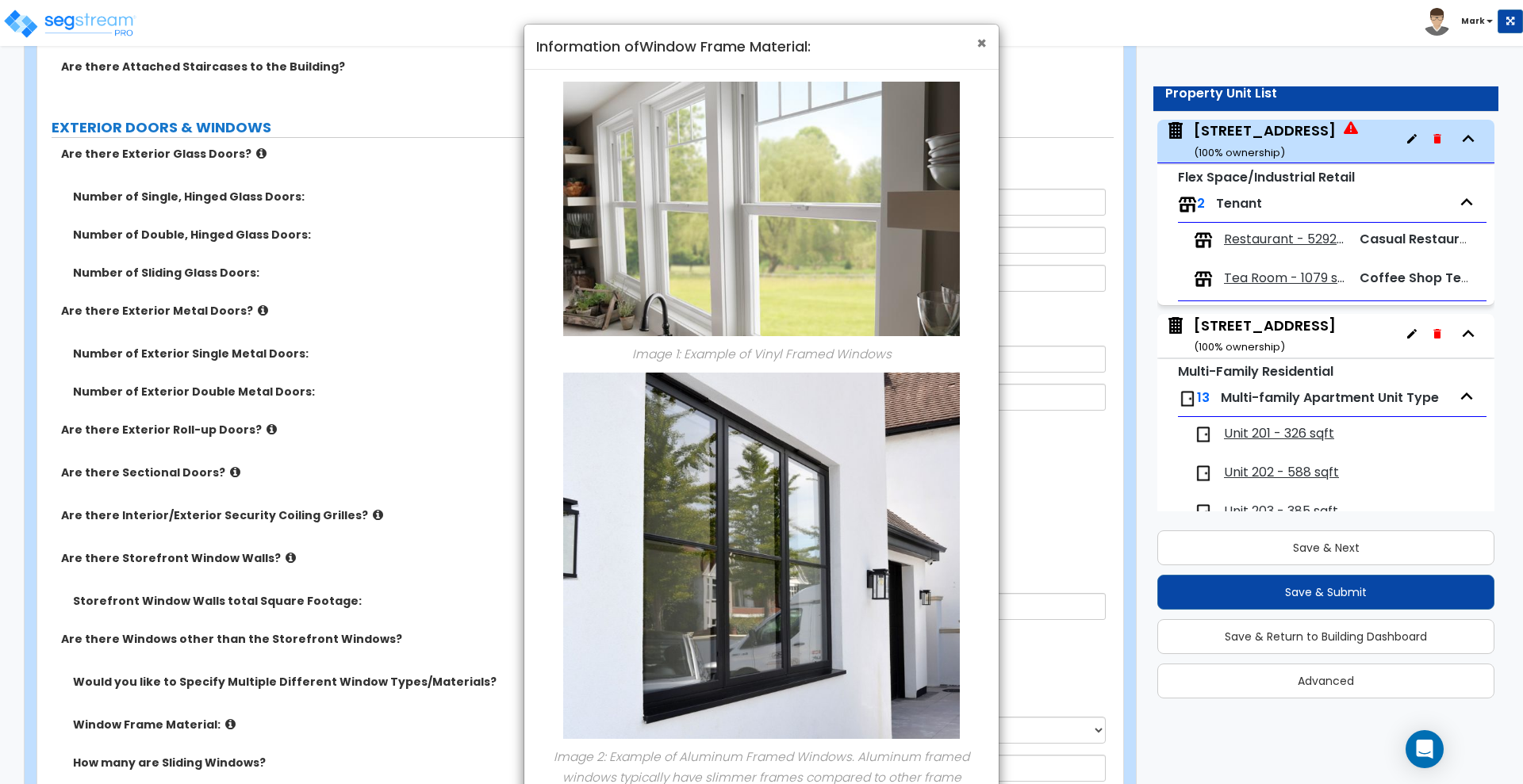
click at [986, 38] on span "×" at bounding box center [982, 43] width 10 height 23
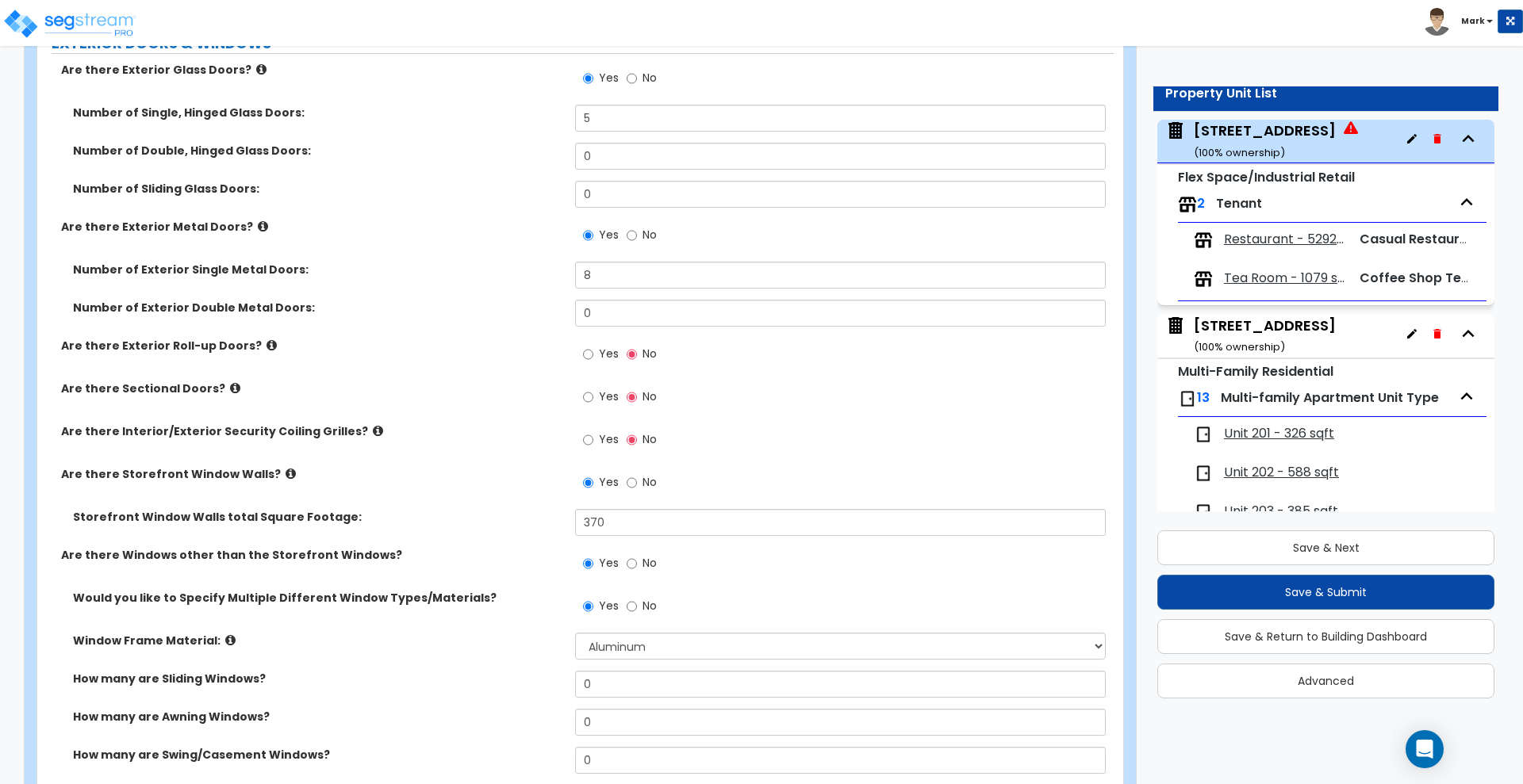
scroll to position [2316, 0]
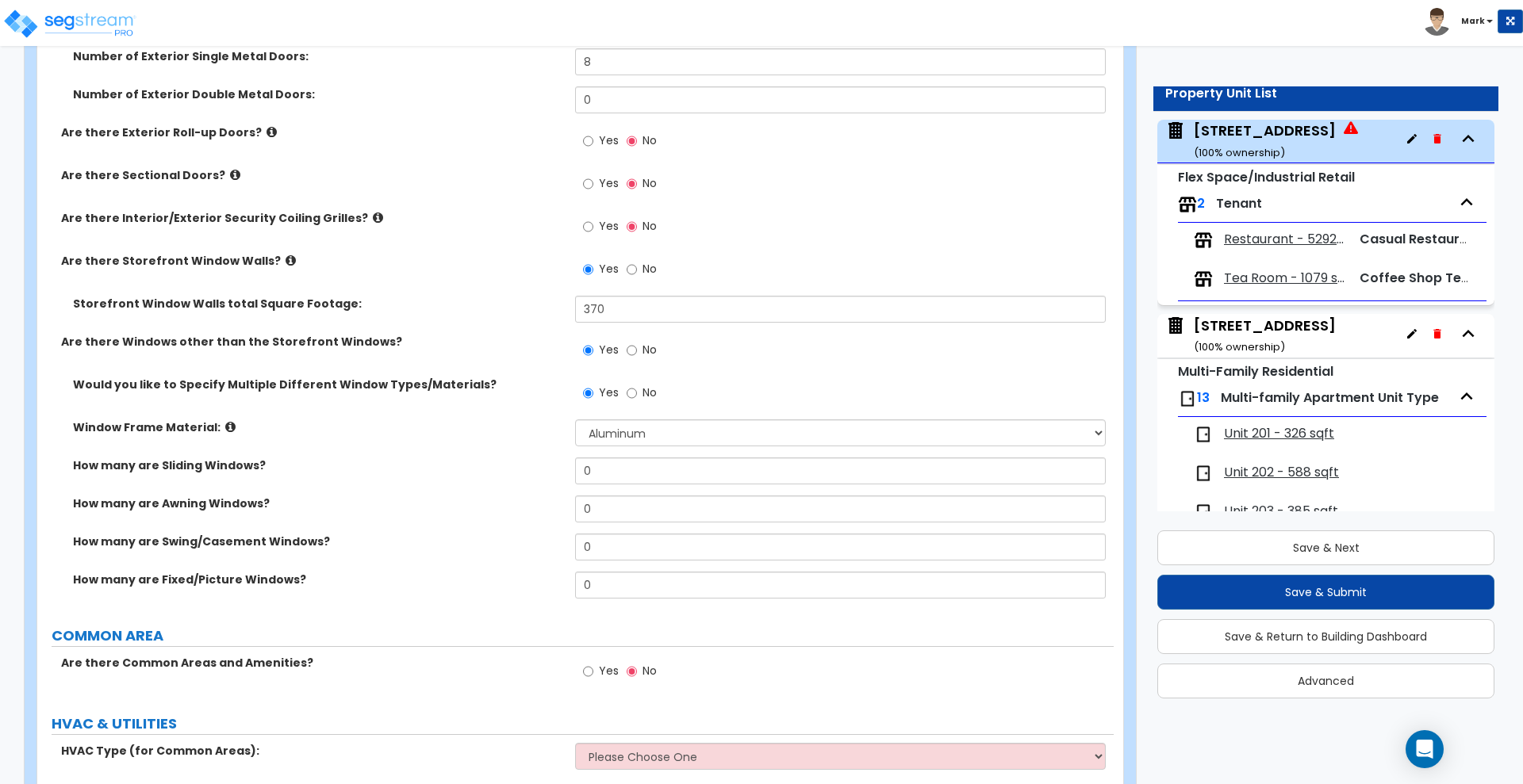
click at [218, 502] on label "How many are Awning Windows?" at bounding box center [318, 503] width 490 height 16
click at [239, 460] on label "How many are Sliding Windows?" at bounding box center [318, 465] width 490 height 16
drag, startPoint x: 634, startPoint y: 467, endPoint x: 596, endPoint y: 474, distance: 38.6
click at [596, 474] on input "0" at bounding box center [840, 470] width 530 height 27
drag, startPoint x: 514, startPoint y: 472, endPoint x: 484, endPoint y: 474, distance: 30.1
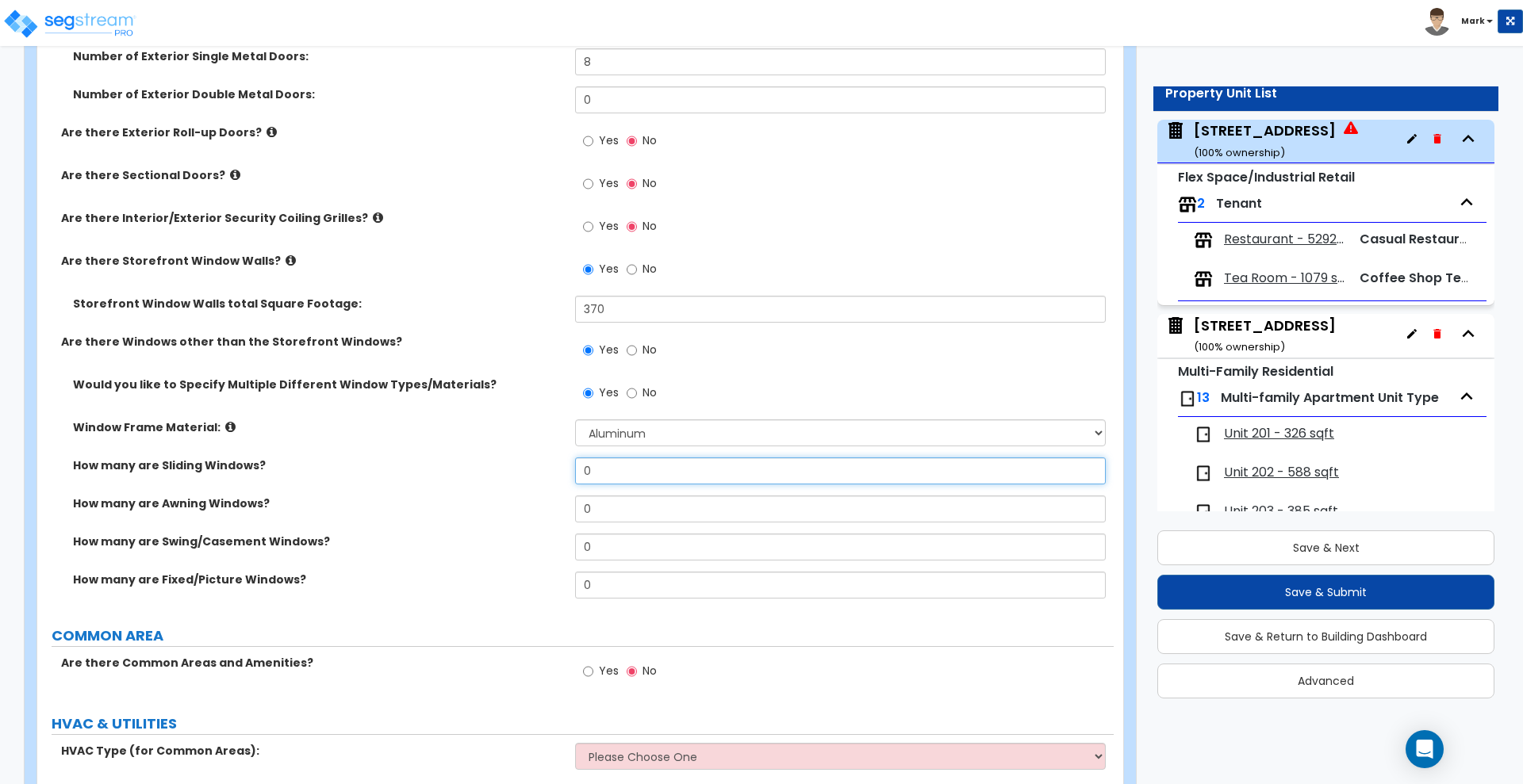
click at [484, 474] on div "How many are Sliding Windows? 0" at bounding box center [575, 476] width 1076 height 38
type input "41"
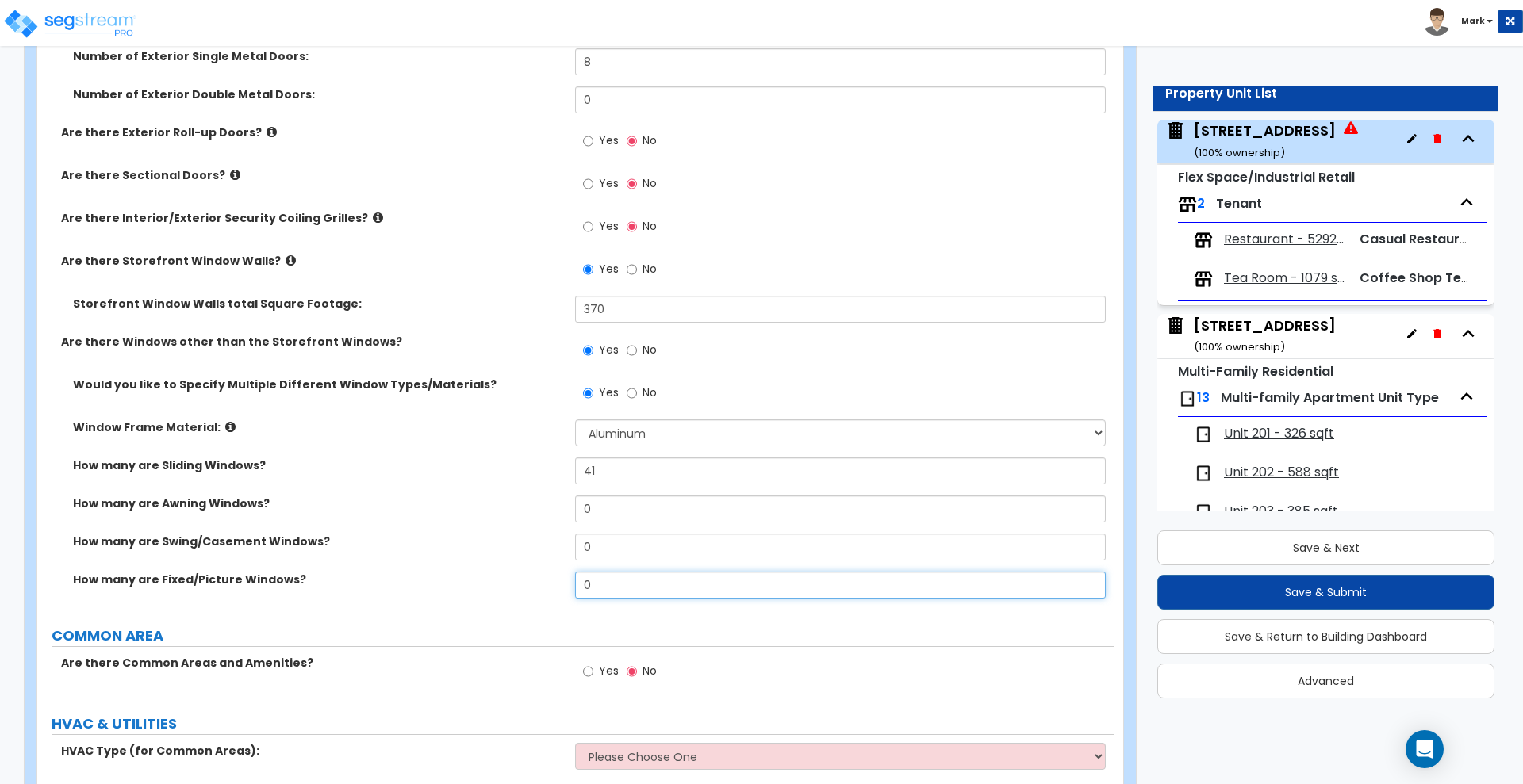
drag, startPoint x: 612, startPoint y: 586, endPoint x: 467, endPoint y: 580, distance: 145.1
click at [489, 582] on div "How many are Fixed/Picture Windows? 0" at bounding box center [575, 591] width 1076 height 38
type input "3"
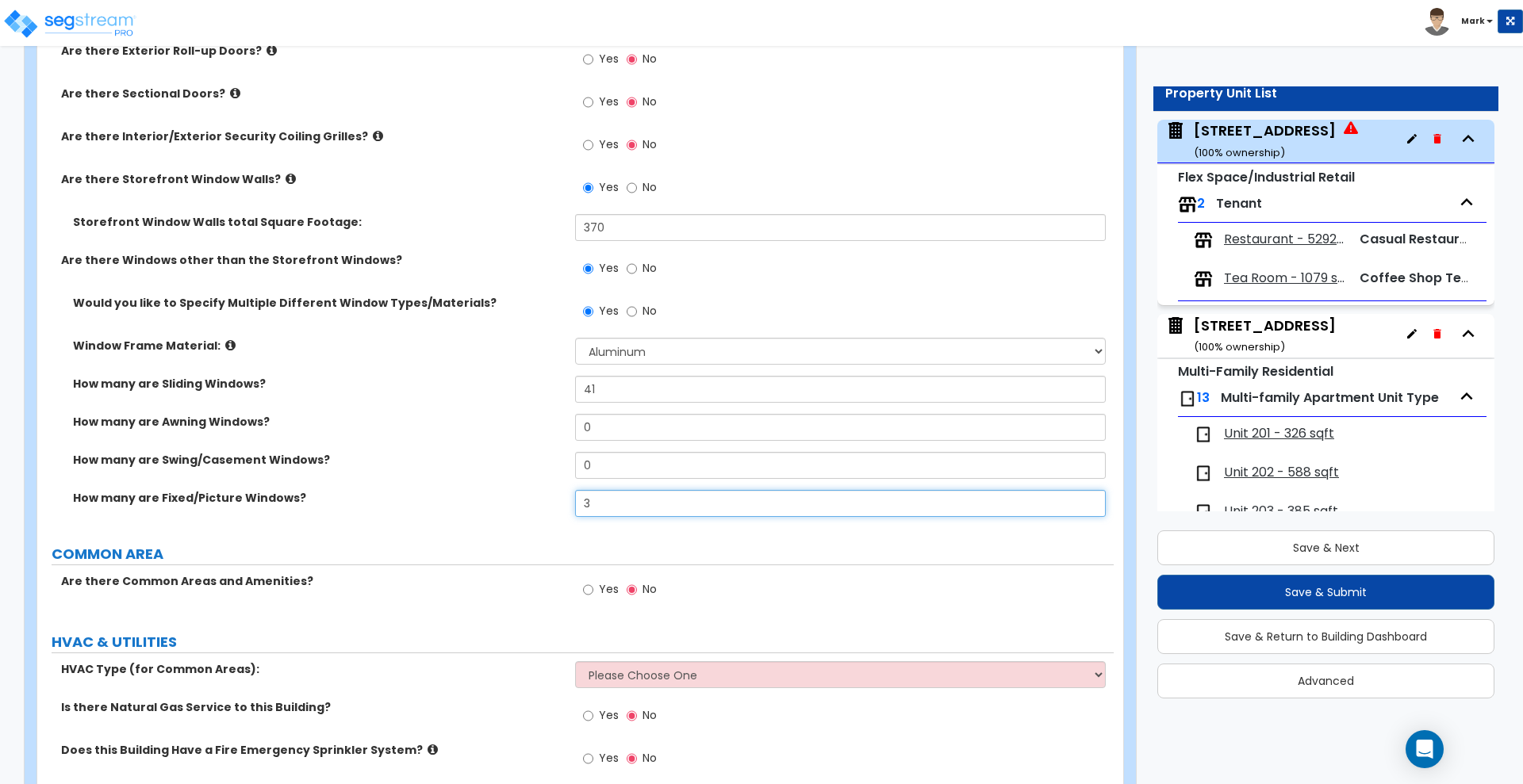
scroll to position [2513, 0]
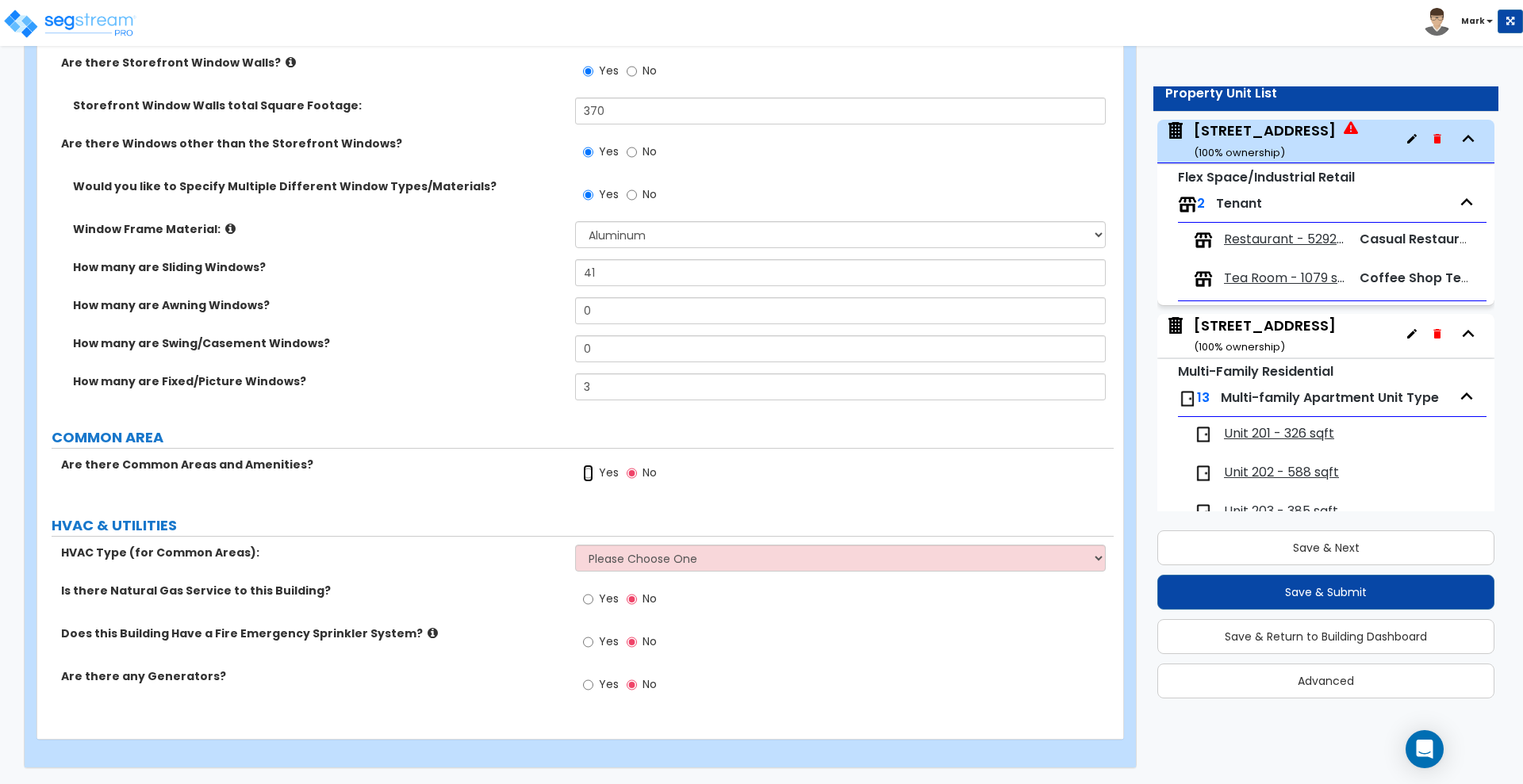
click at [588, 472] on input "Yes" at bounding box center [588, 474] width 10 height 17
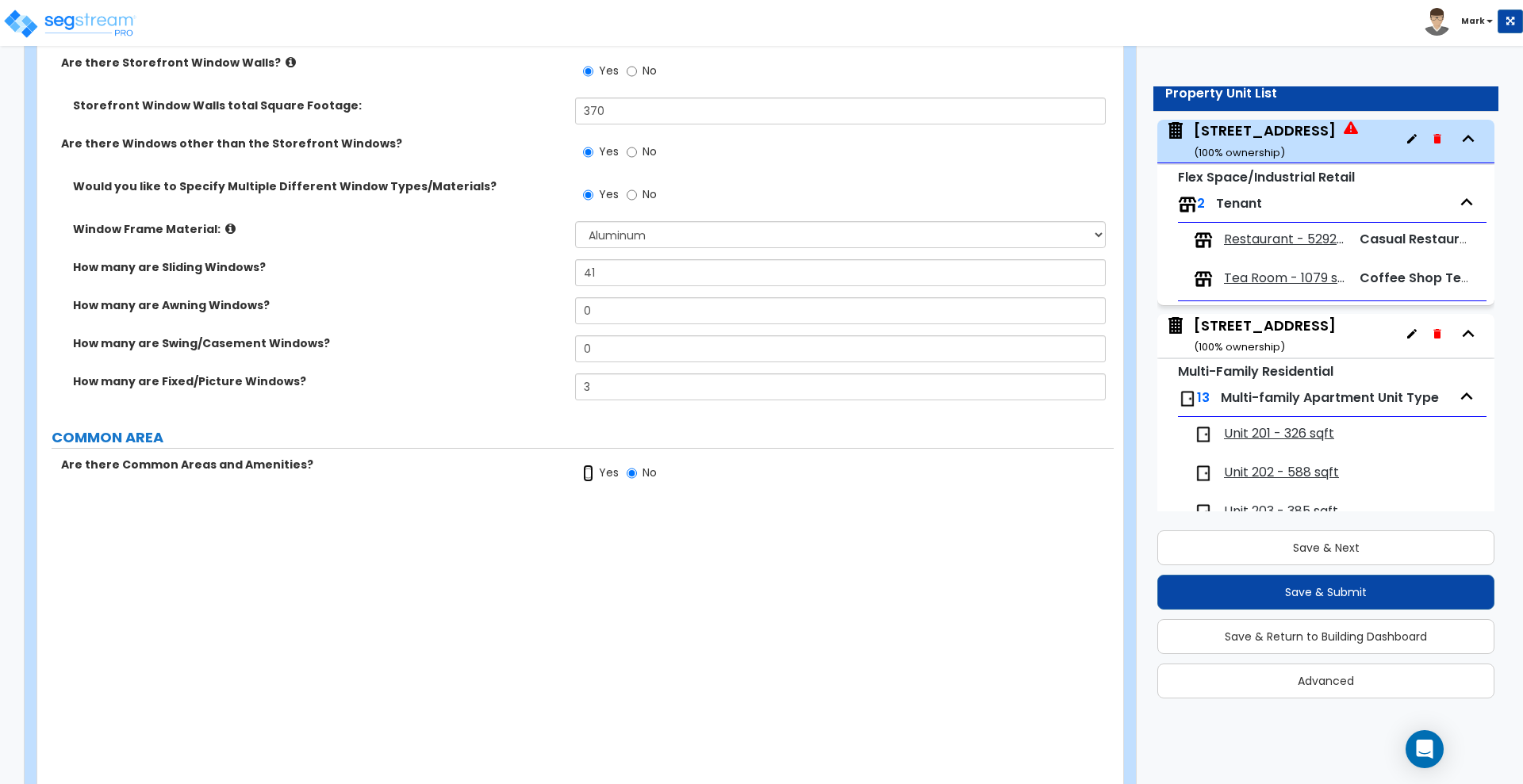
radio input "true"
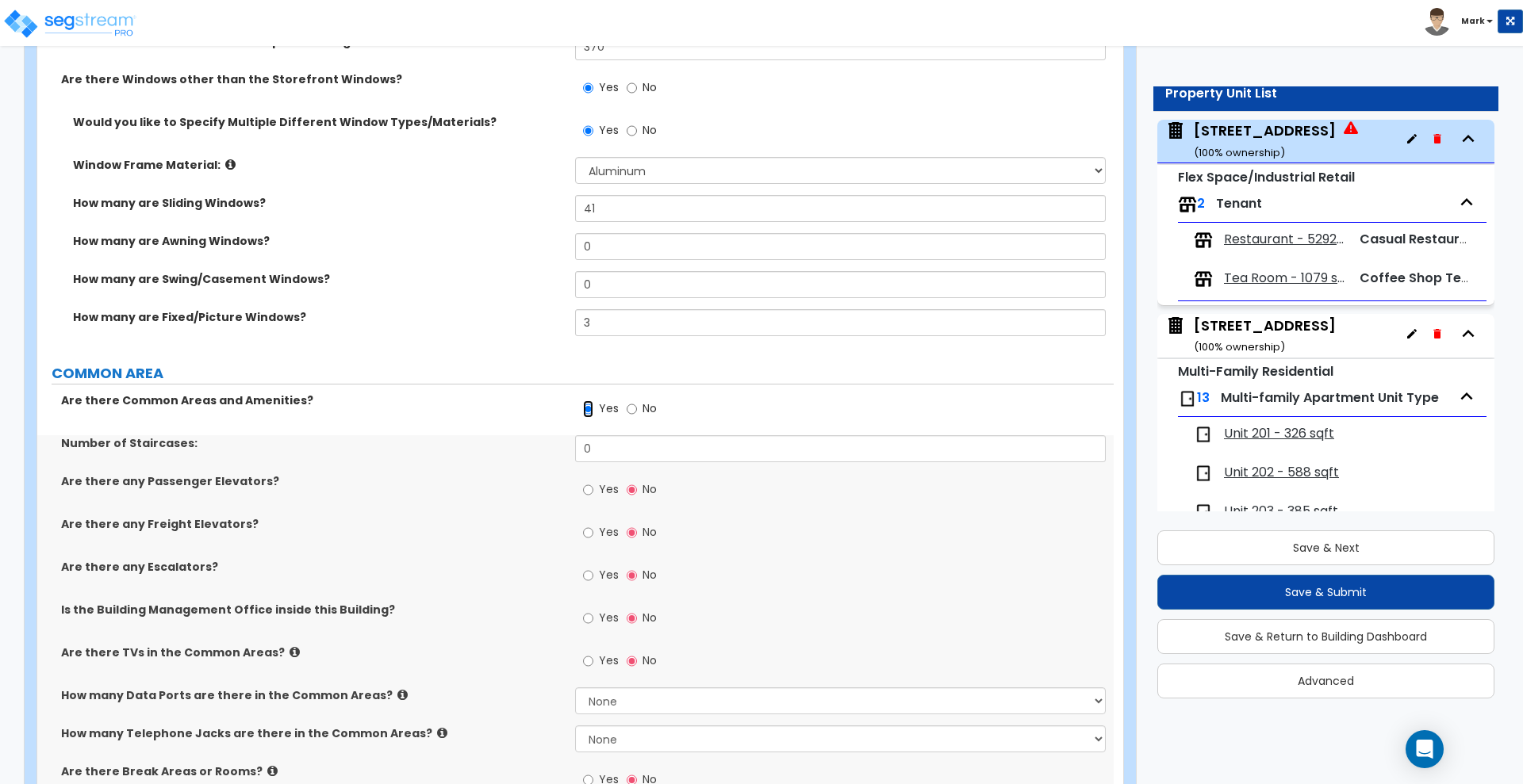
scroll to position [2613, 0]
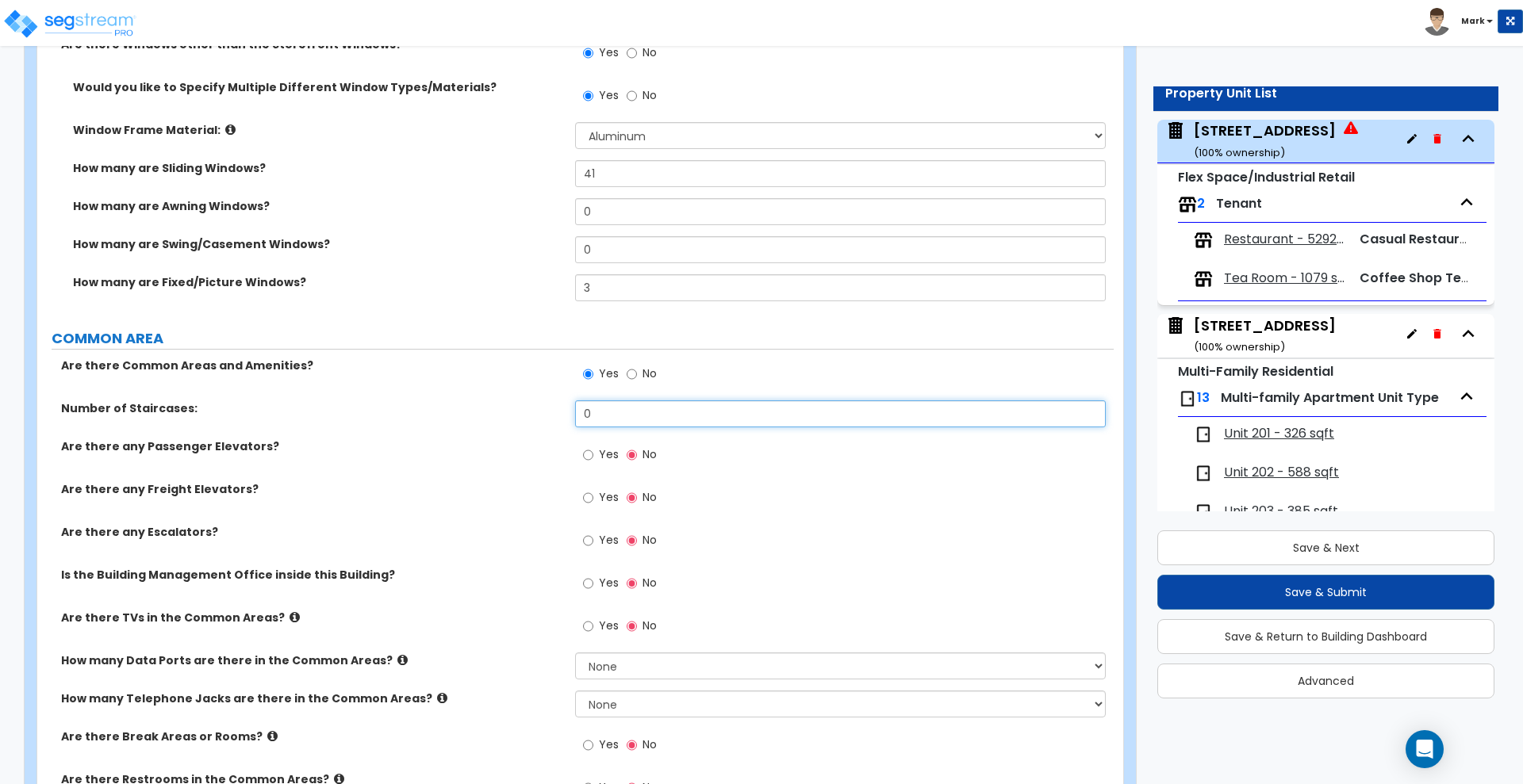
drag, startPoint x: 559, startPoint y: 410, endPoint x: 553, endPoint y: 404, distance: 8.5
click at [553, 409] on div "Number of Staircases: 0" at bounding box center [575, 419] width 1076 height 38
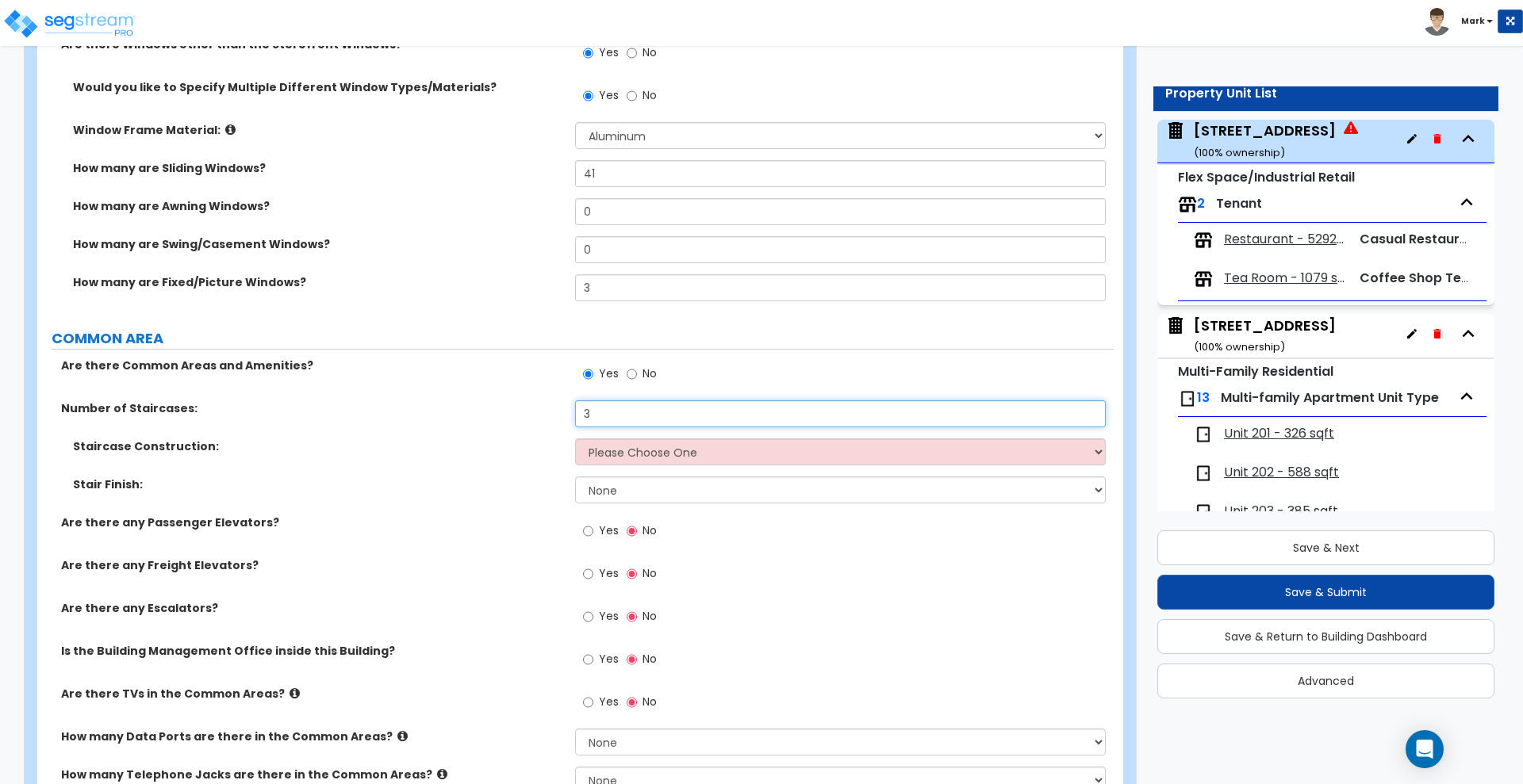
type input "3"
click at [735, 451] on select "Please Choose One Concrete Steel Wood Please Choose For Me" at bounding box center [840, 451] width 530 height 27
select select "3"
click at [575, 438] on select "Please Choose One Concrete Steel Wood Please Choose For Me" at bounding box center [840, 451] width 530 height 27
drag, startPoint x: 573, startPoint y: 405, endPoint x: 464, endPoint y: 405, distance: 109.0
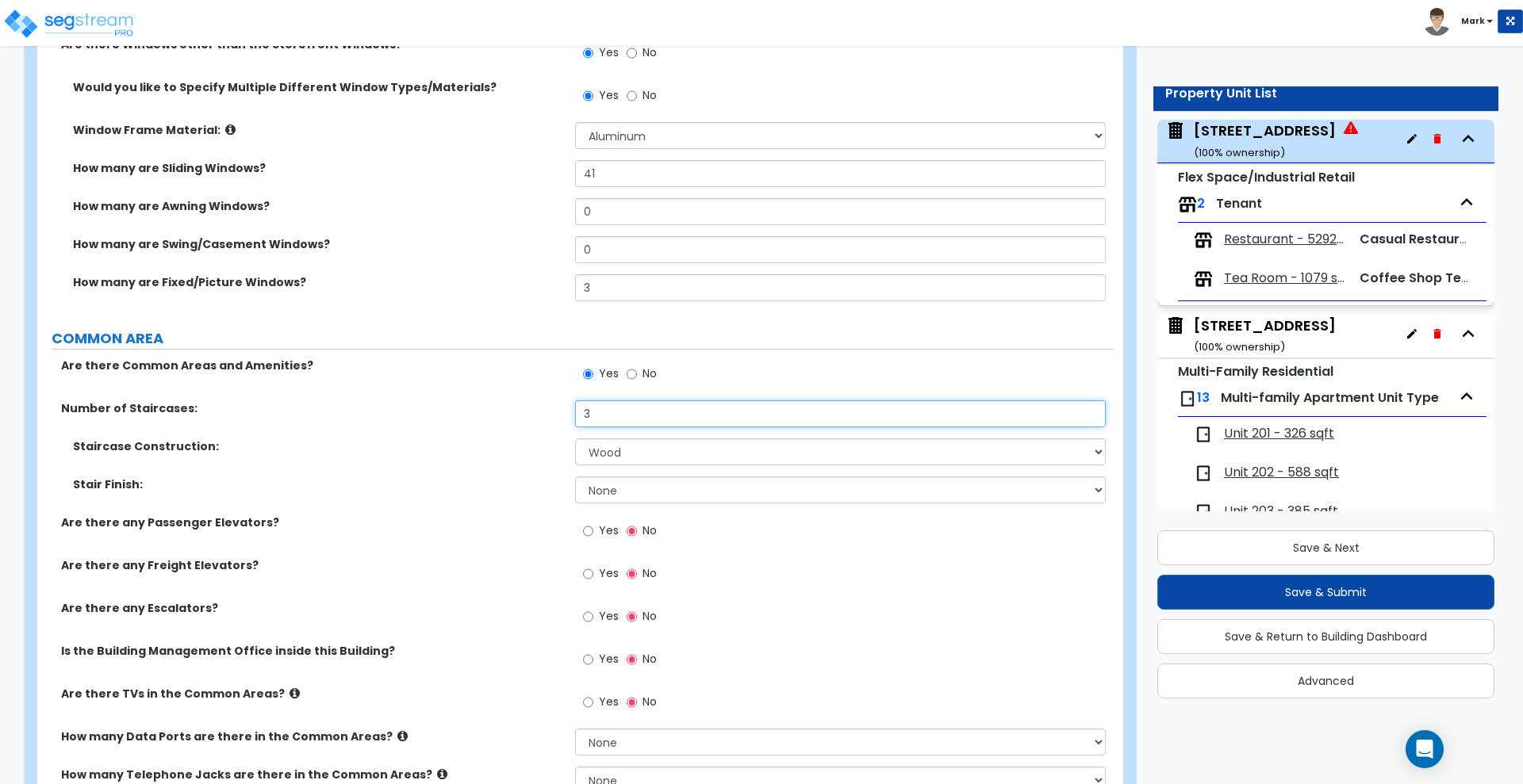
click at [464, 405] on div "Number of Staircases: 3" at bounding box center [575, 419] width 1076 height 38
type input "2"
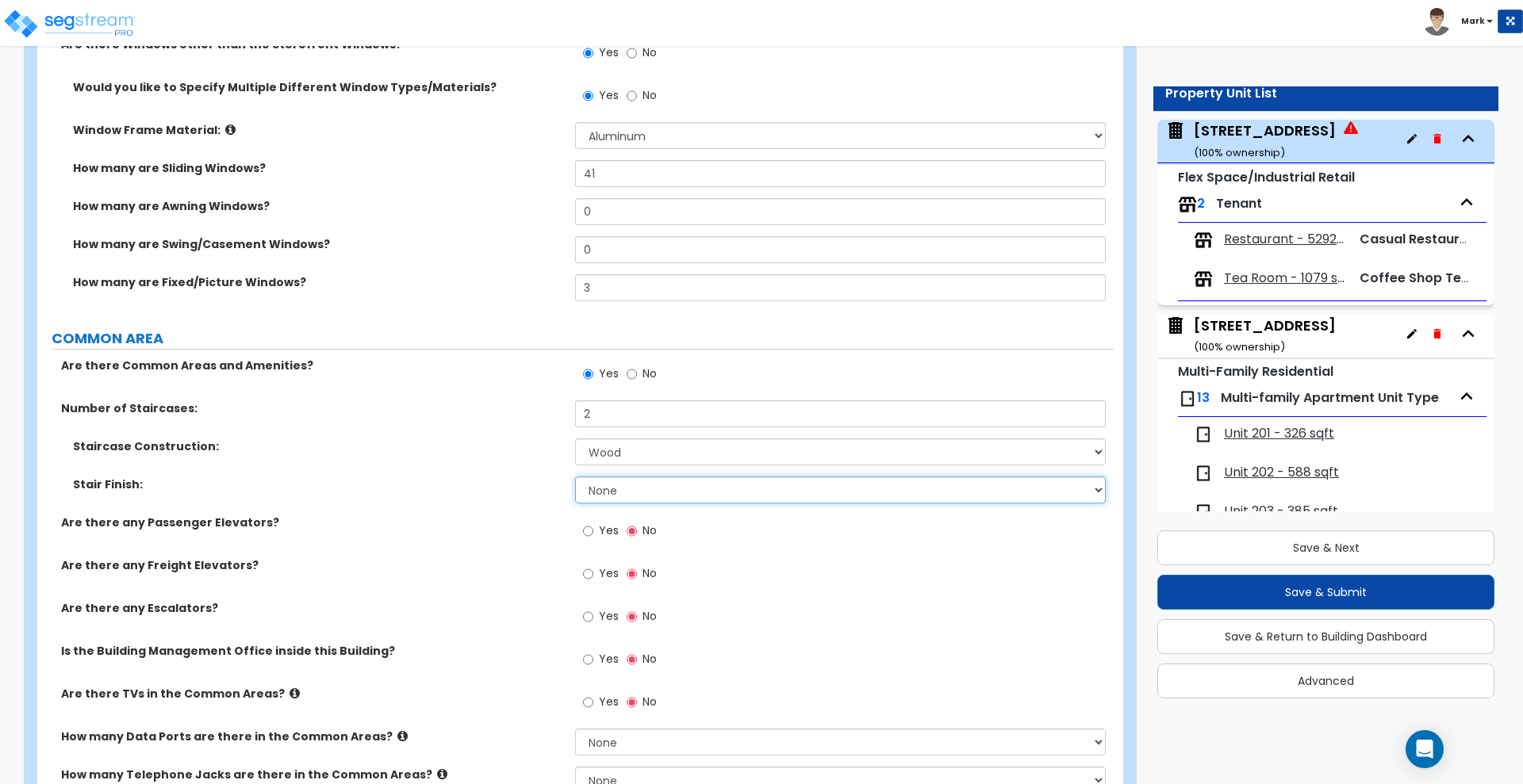
click at [636, 498] on select "None Tile Wood Laminate VCT Sheet Carpet Sheet Vinyl Carpet Tile" at bounding box center [840, 489] width 530 height 27
select select "2"
click at [575, 476] on select "None Tile Wood Laminate VCT Sheet Carpet Sheet Vinyl Carpet Tile" at bounding box center [840, 489] width 530 height 27
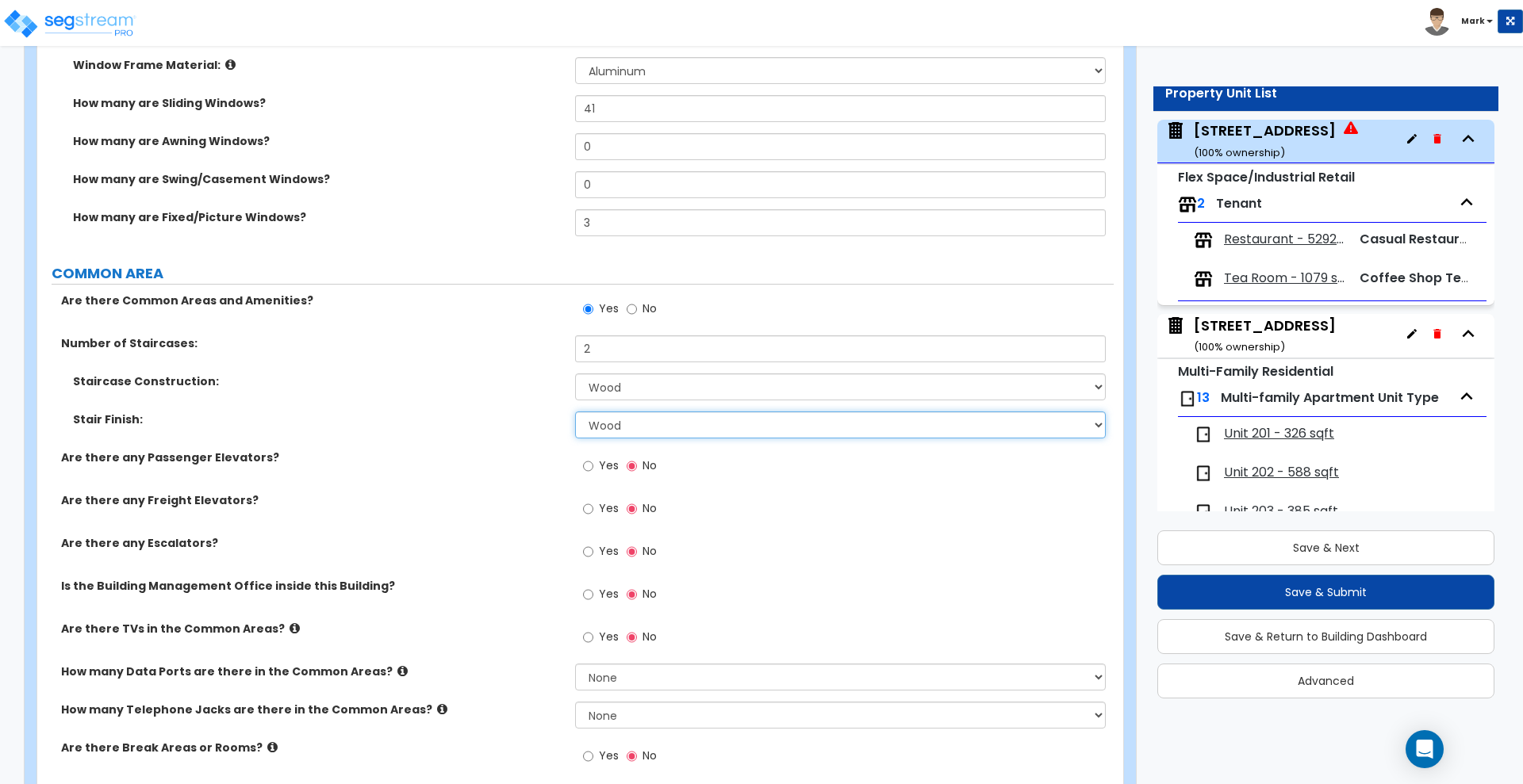
scroll to position [2712, 0]
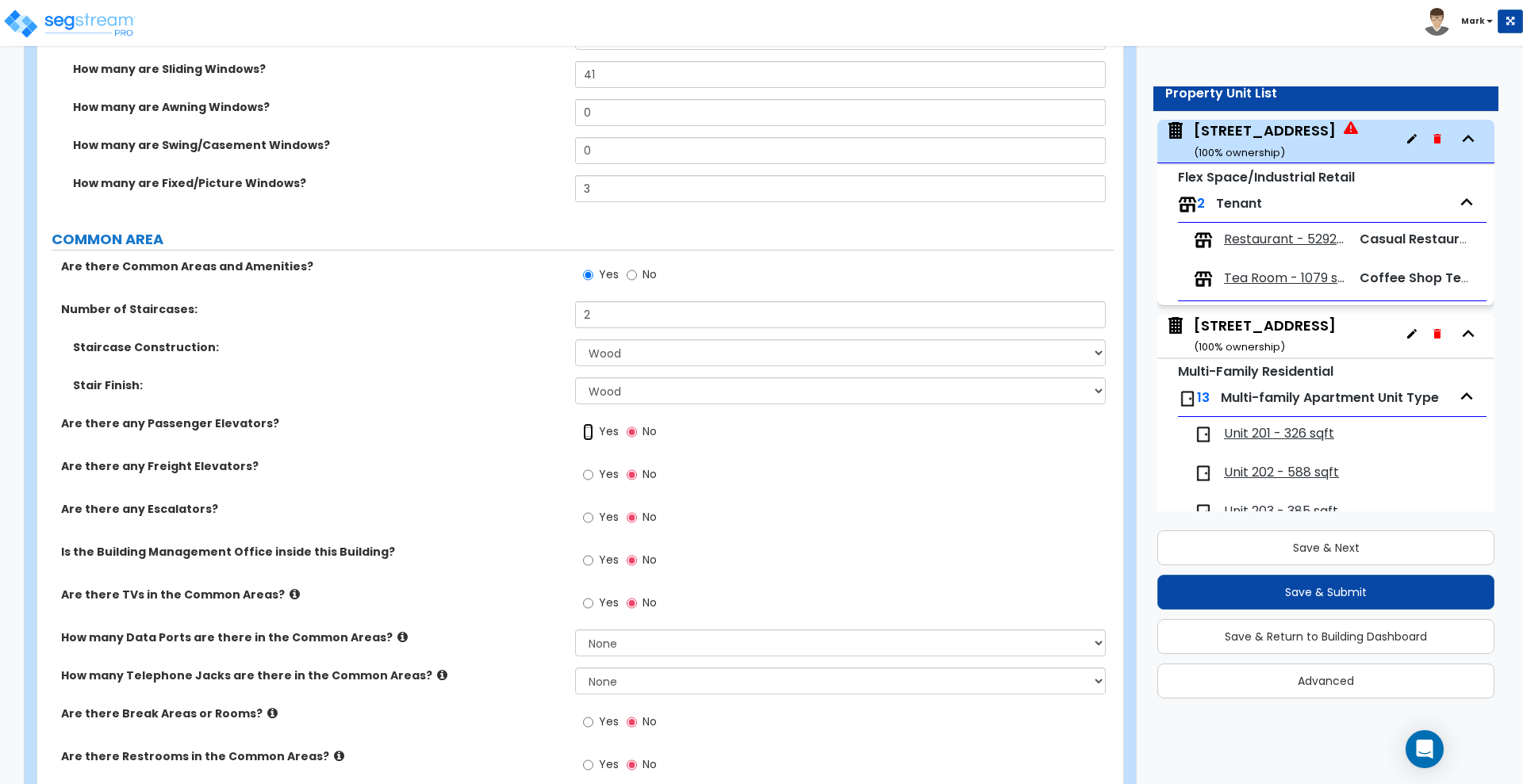
click at [587, 430] on input "Yes" at bounding box center [588, 432] width 10 height 17
radio input "true"
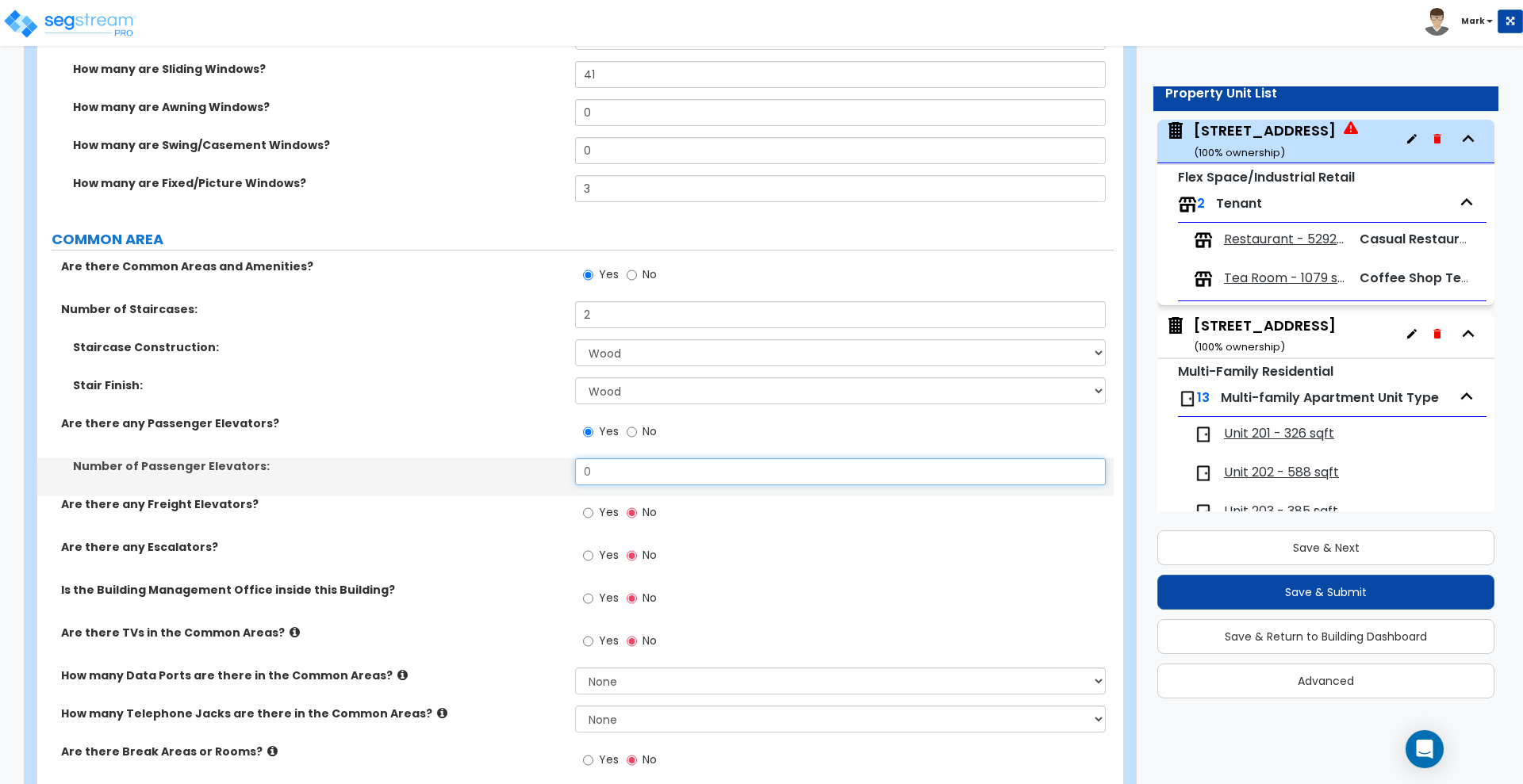
drag, startPoint x: 600, startPoint y: 473, endPoint x: 531, endPoint y: 475, distance: 69.0
click at [554, 475] on div "Number of Passenger Elevators: 0" at bounding box center [575, 477] width 1076 height 38
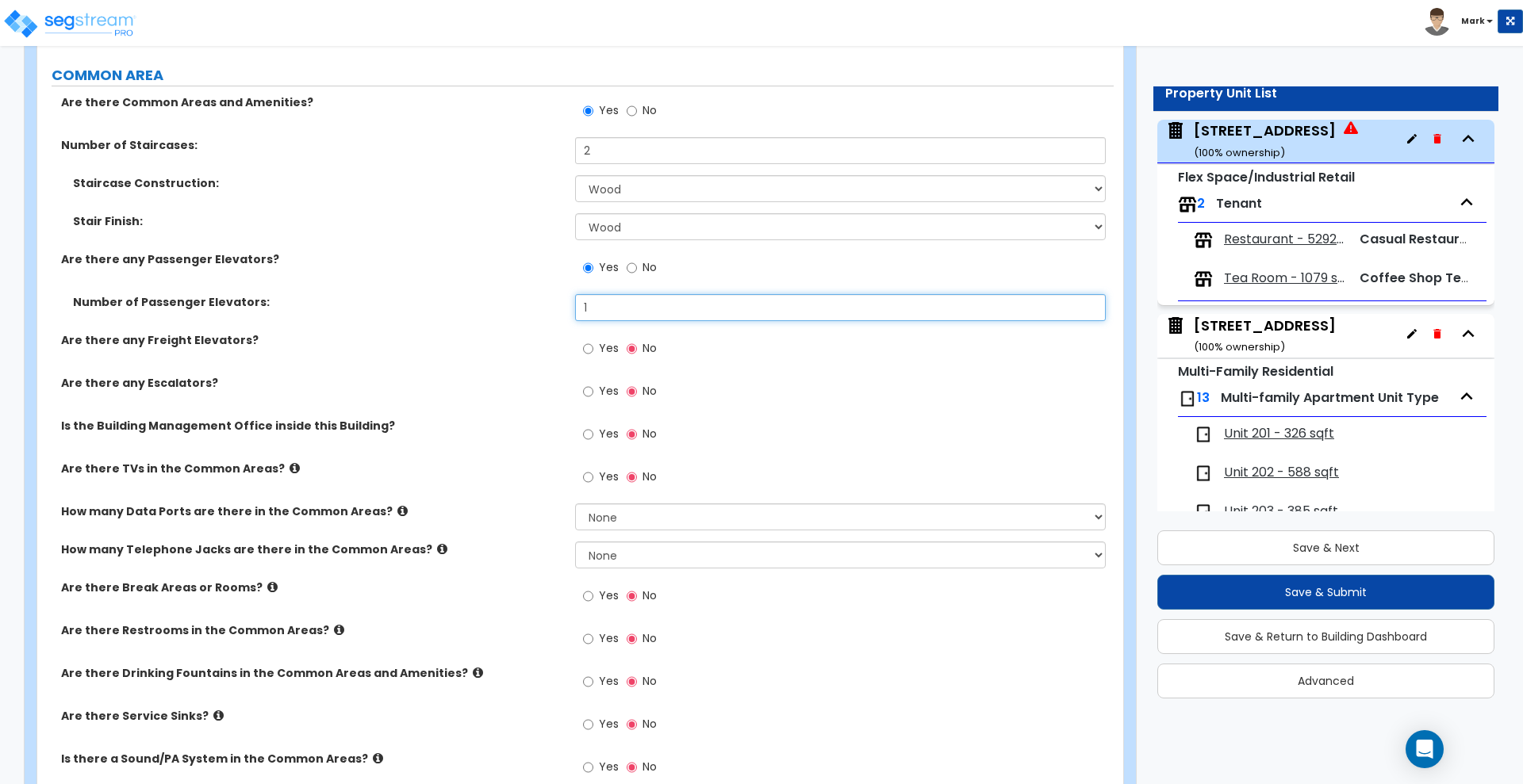
scroll to position [2910, 0]
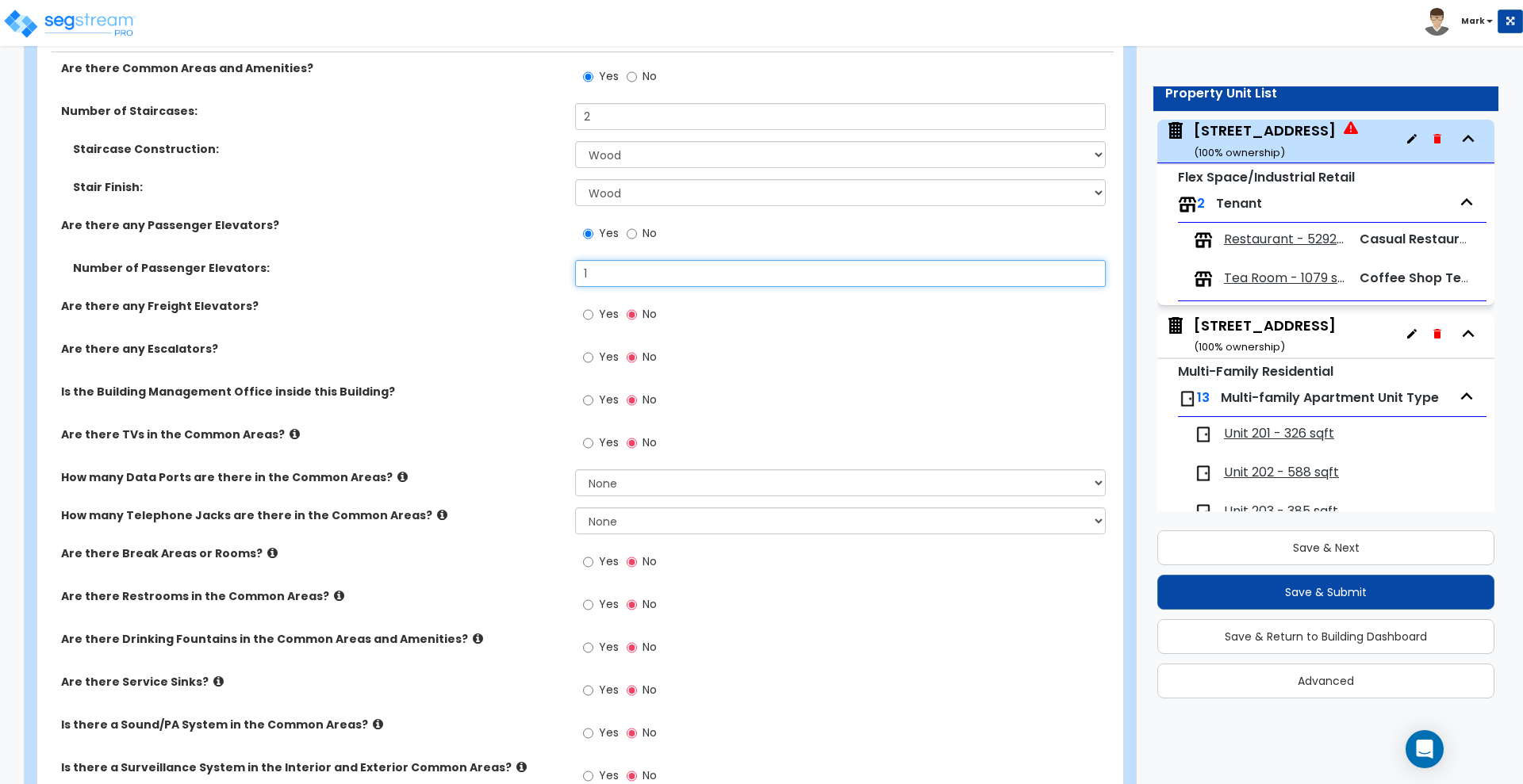
type input "1"
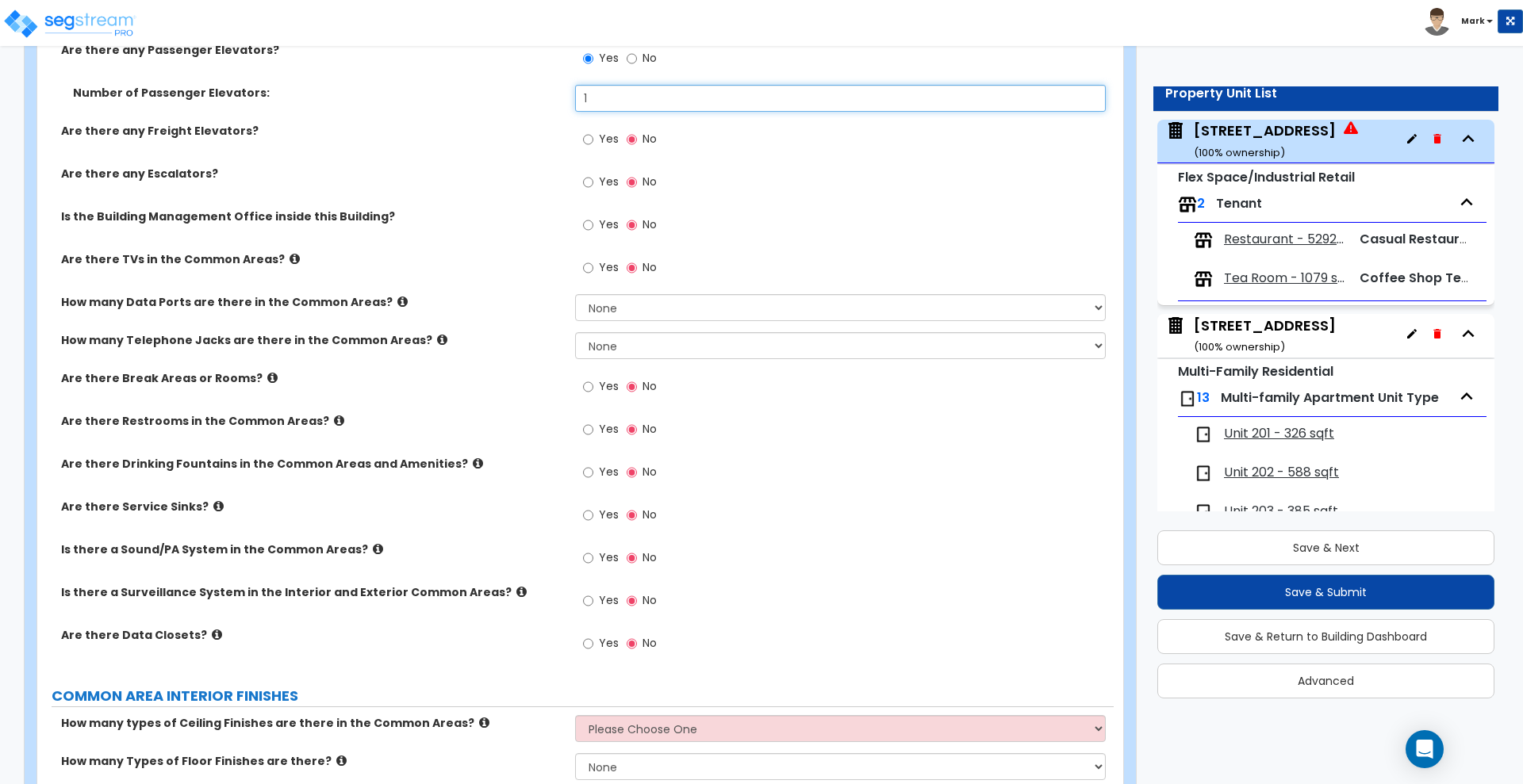
scroll to position [3108, 0]
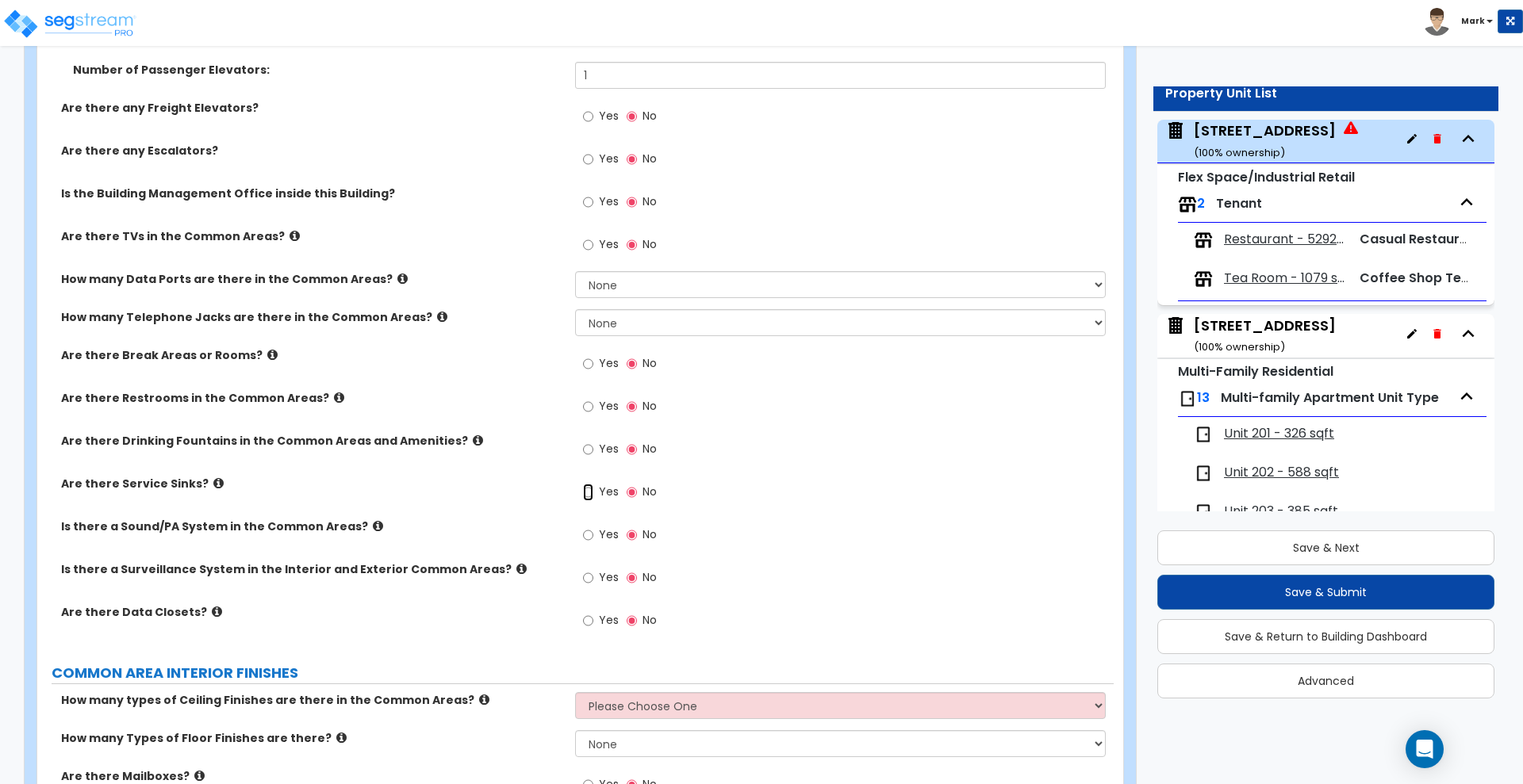
click at [593, 493] on input "Yes" at bounding box center [588, 492] width 10 height 17
radio input "true"
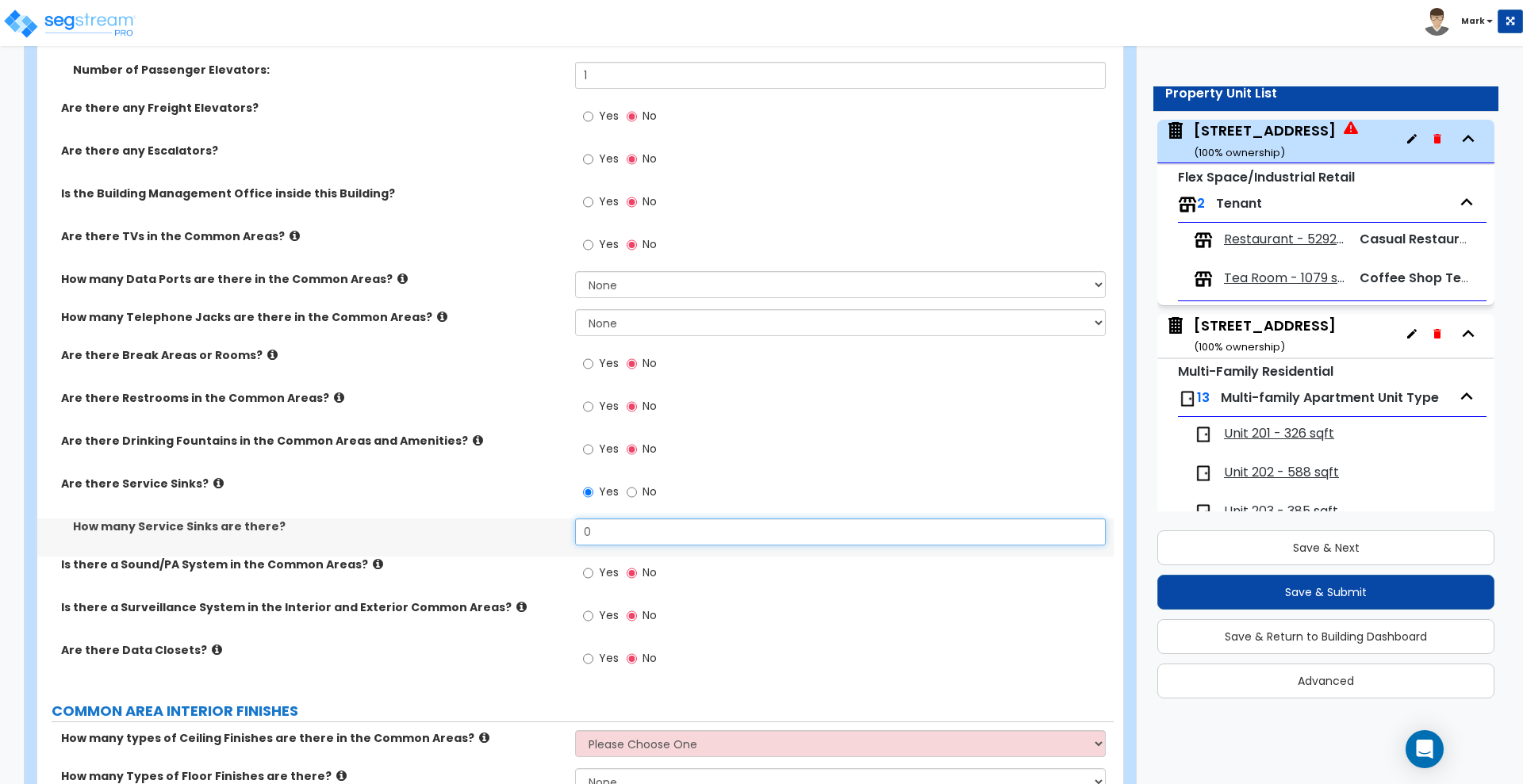
drag, startPoint x: 608, startPoint y: 531, endPoint x: 475, endPoint y: 531, distance: 133.0
click at [515, 534] on div "How many Service Sinks are there? 0" at bounding box center [575, 538] width 1076 height 38
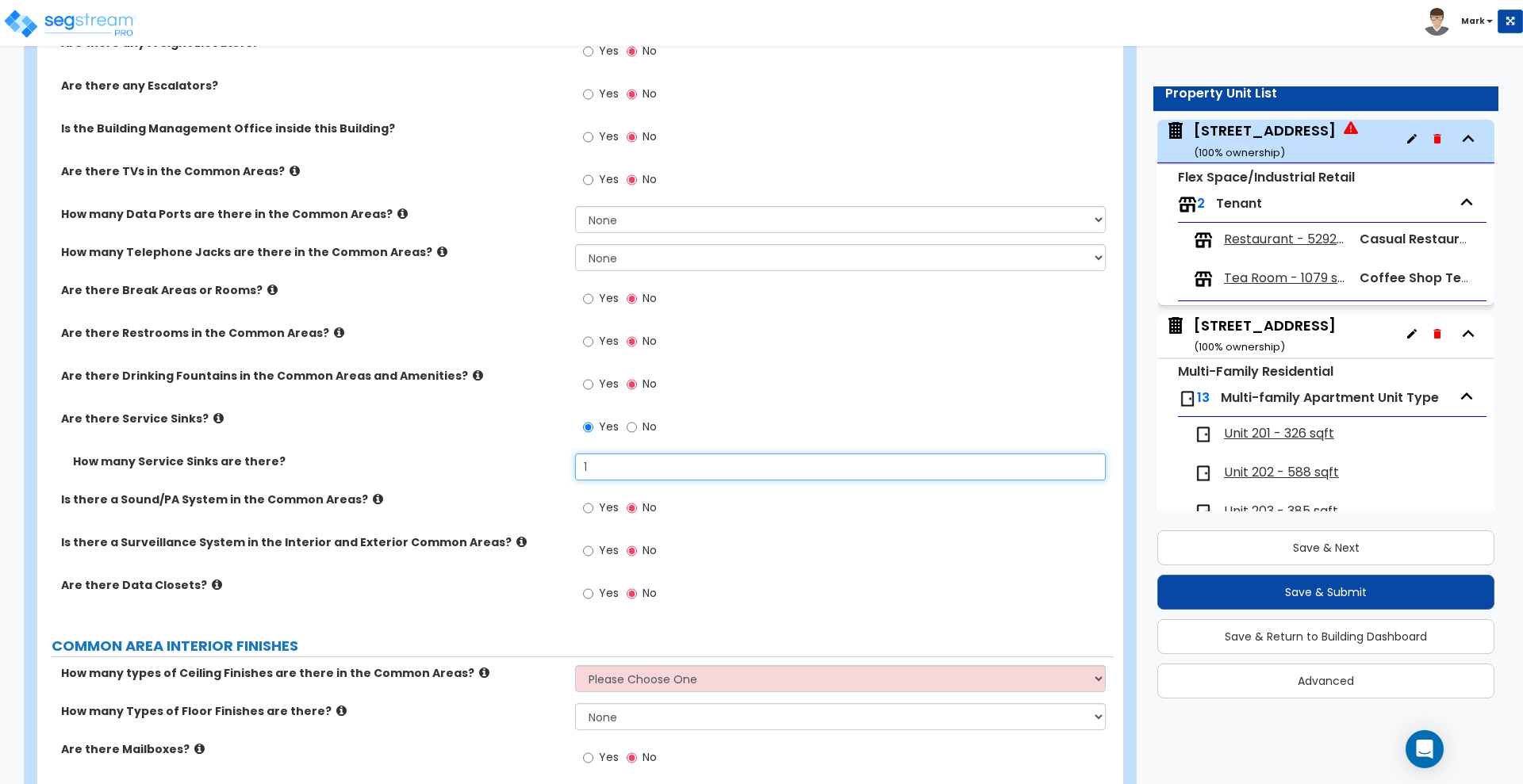
scroll to position [3208, 0]
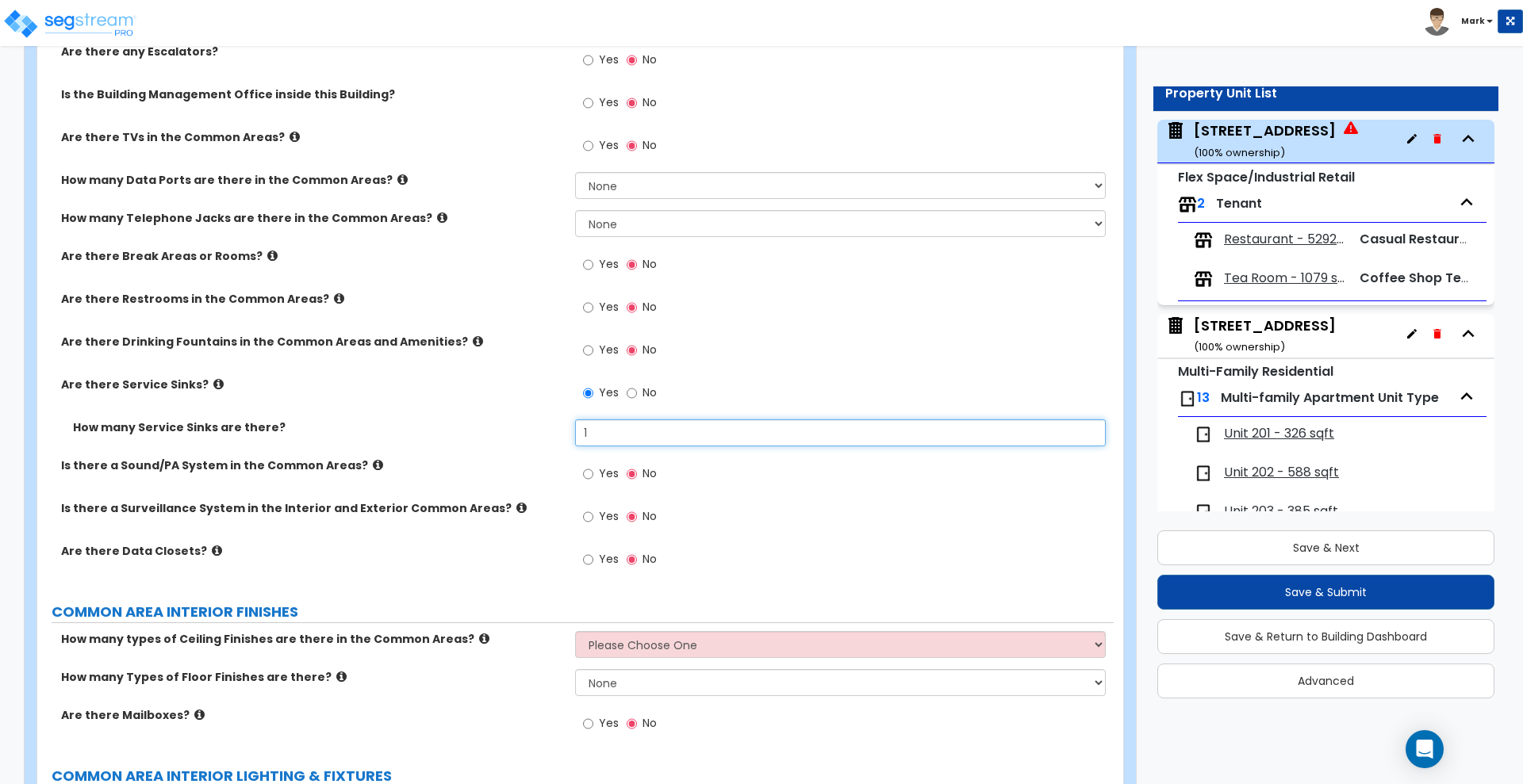
type input "1"
click at [588, 519] on input "Yes" at bounding box center [588, 517] width 10 height 17
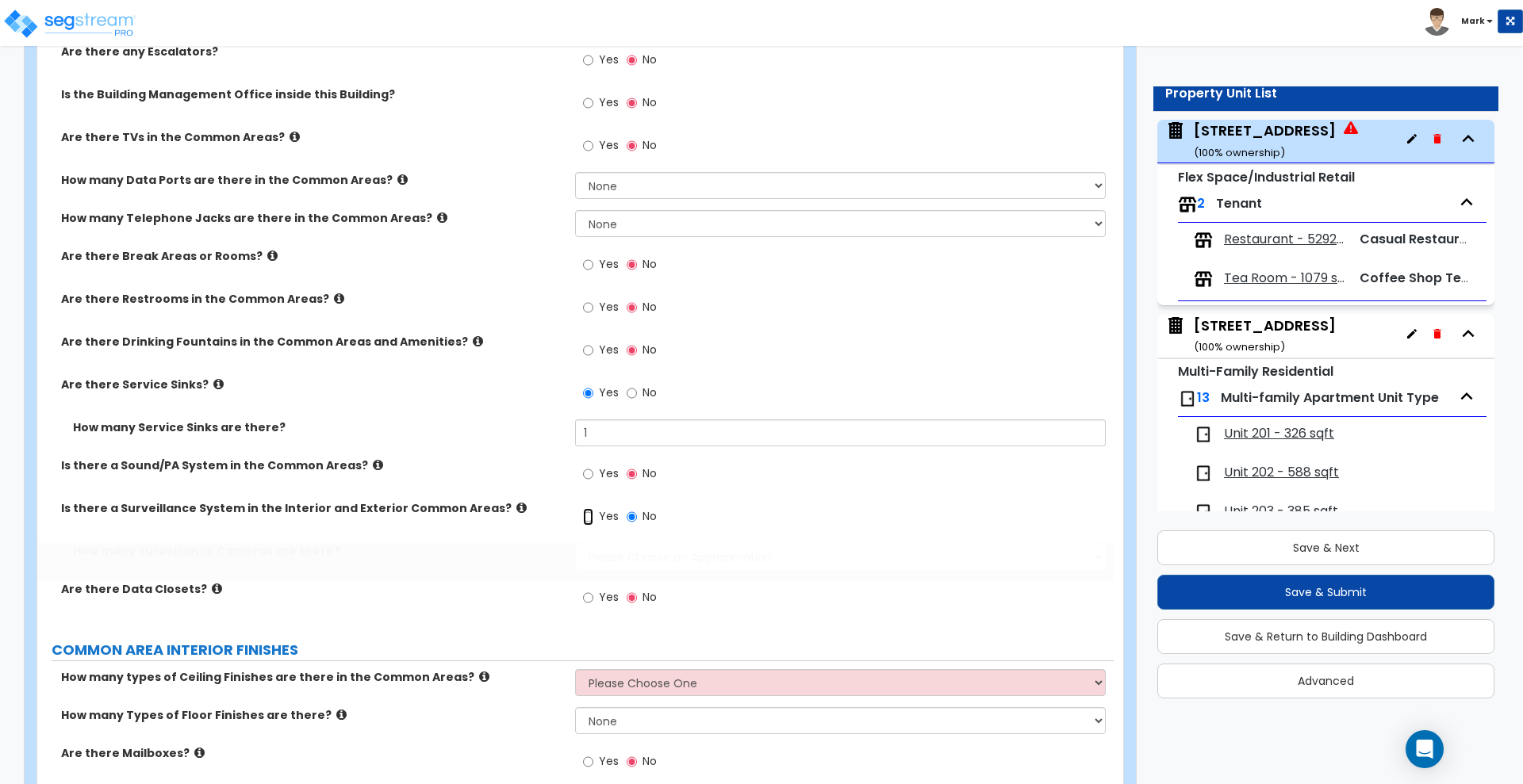
radio input "true"
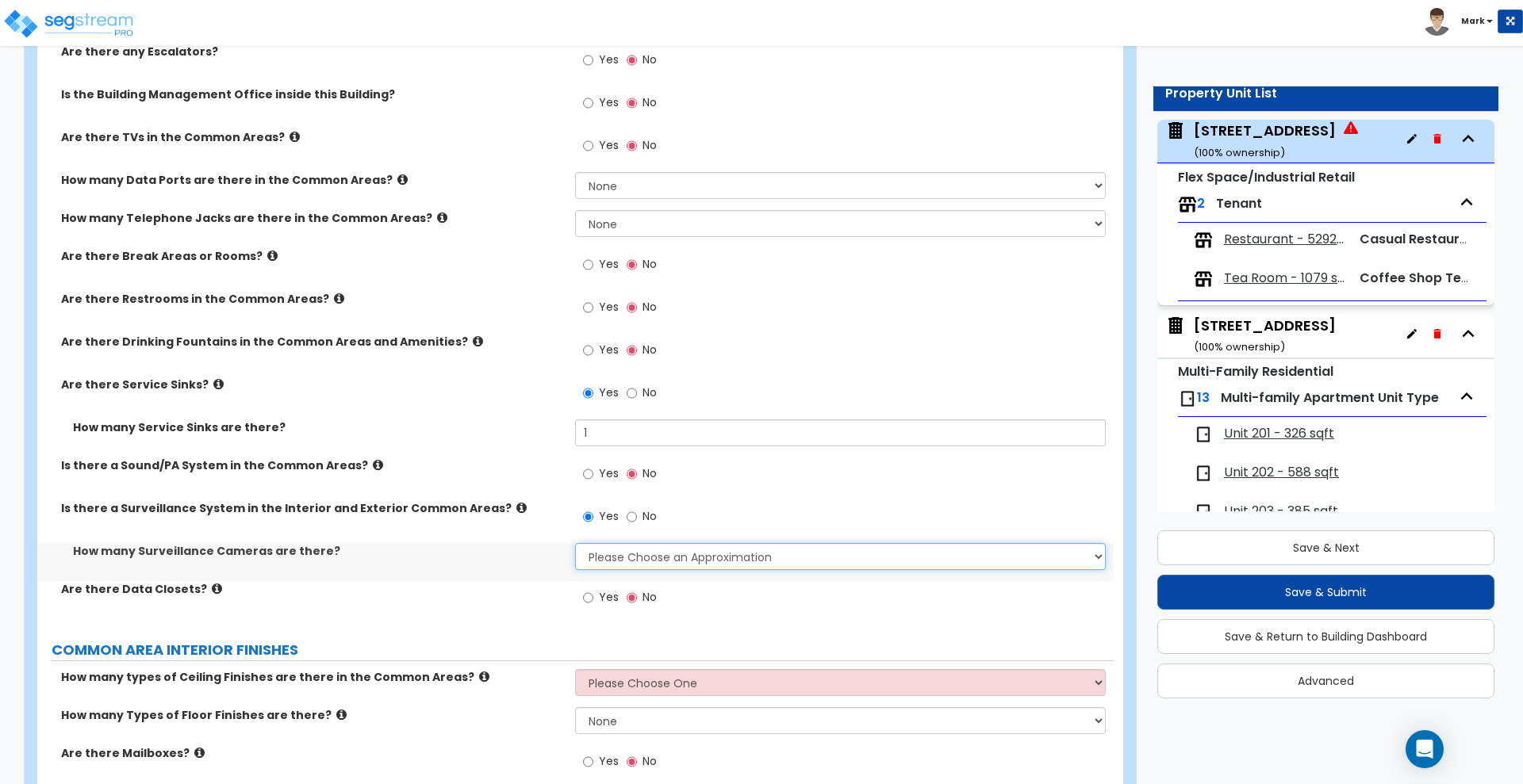
drag, startPoint x: 614, startPoint y: 553, endPoint x: 623, endPoint y: 559, distance: 10.8
click at [614, 553] on select "Please Choose an Approximation Barely Noticed Any Noticed a Couple Frequently S…" at bounding box center [840, 556] width 530 height 27
select select "3"
click at [575, 543] on select "Please Choose an Approximation Barely Noticed Any Noticed a Couple Frequently S…" at bounding box center [840, 556] width 530 height 27
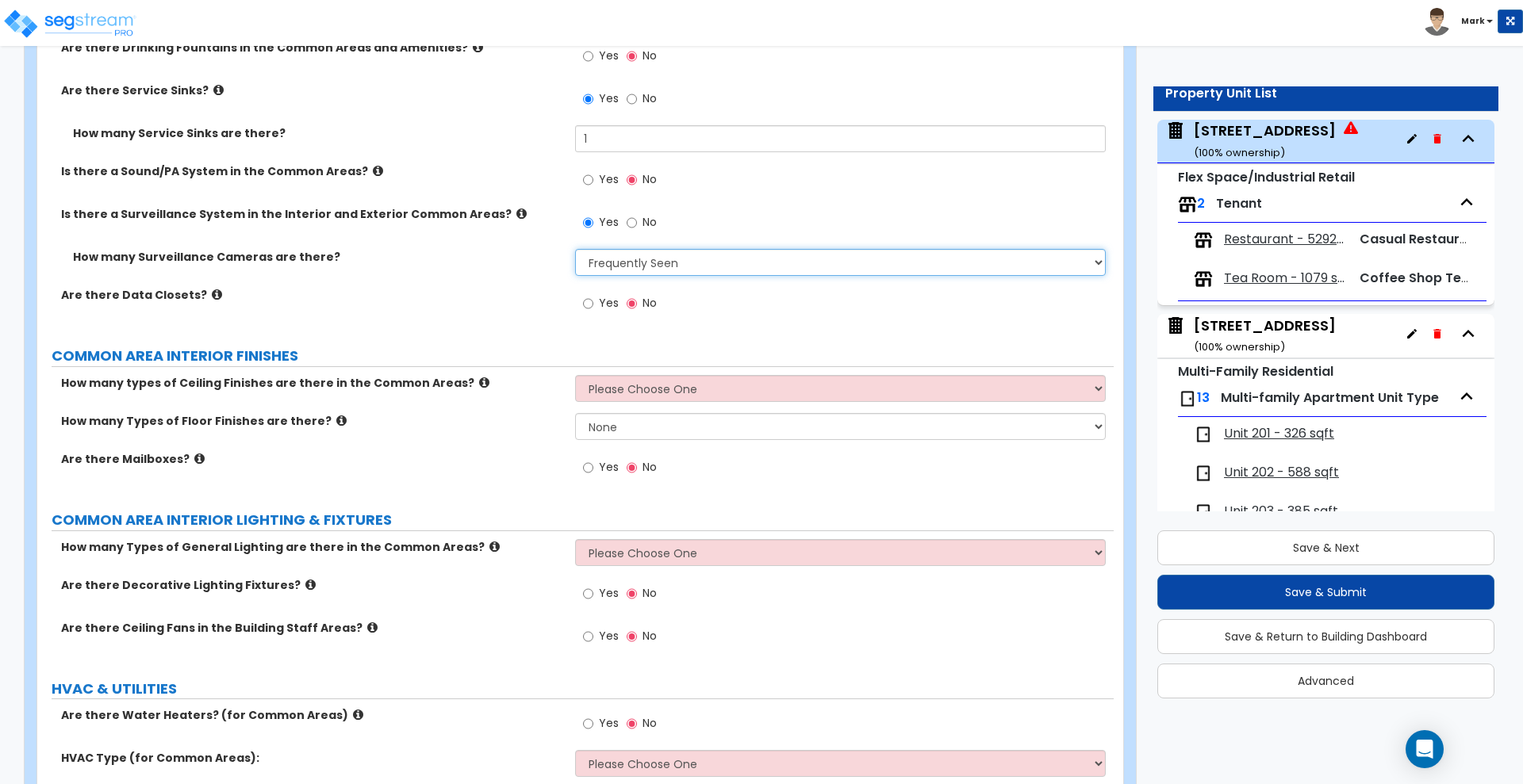
scroll to position [3505, 0]
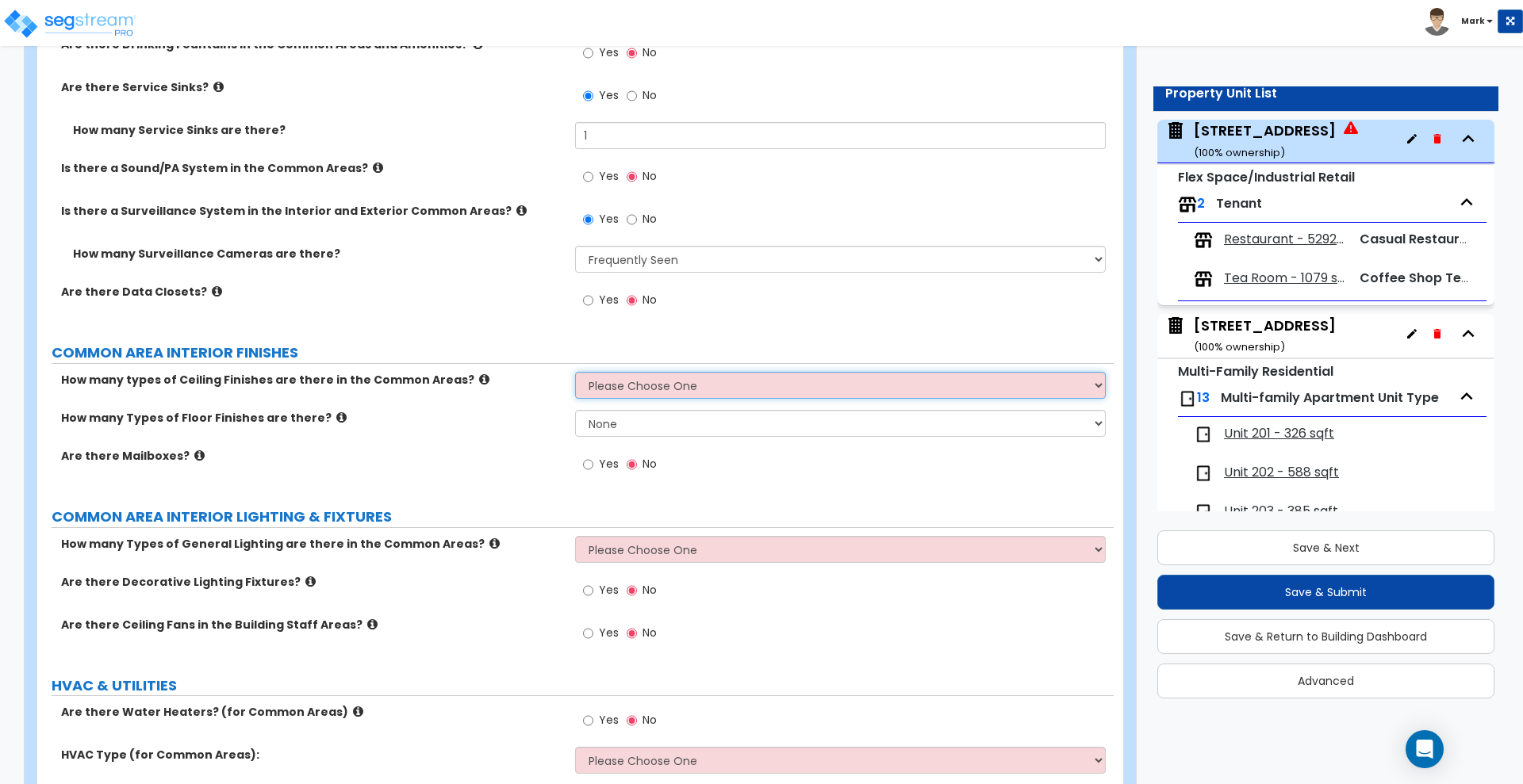
click at [681, 395] on select "Please Choose One 1 2 3" at bounding box center [840, 385] width 530 height 27
select select "2"
click at [575, 372] on select "Please Choose One 1 2 3" at bounding box center [840, 385] width 530 height 27
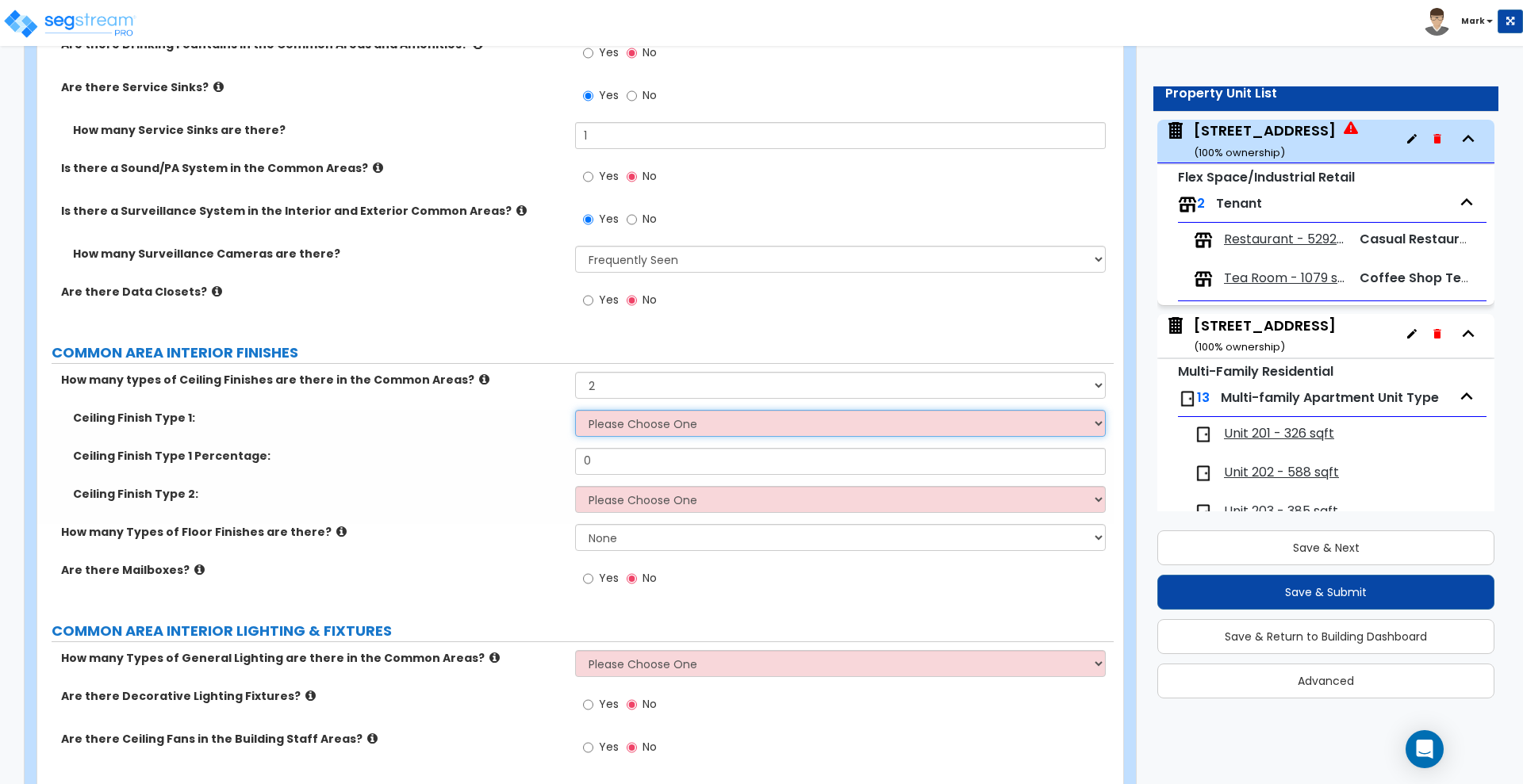
click at [634, 418] on select "Please Choose One Drop Ceiling Drywall Ceiling Open Ceiling" at bounding box center [840, 423] width 530 height 27
select select "1"
click at [575, 410] on select "Please Choose One Drop Ceiling Drywall Ceiling Open Ceiling" at bounding box center [840, 423] width 530 height 27
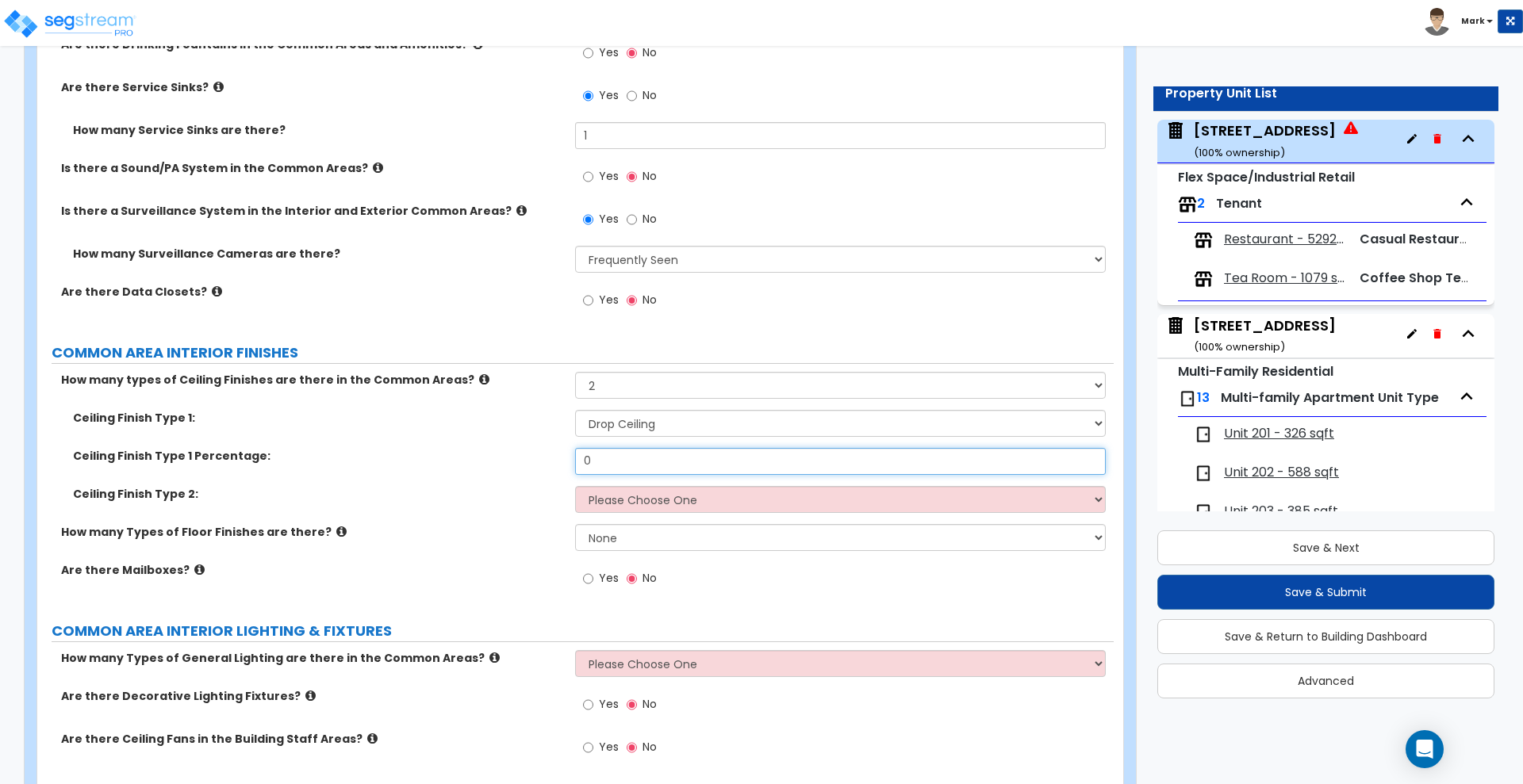
drag, startPoint x: 619, startPoint y: 455, endPoint x: 352, endPoint y: 472, distance: 267.5
click at [361, 472] on div "Ceiling Finish Type 1 Percentage: 0" at bounding box center [575, 467] width 1076 height 38
type input "90"
click at [630, 499] on select "Please Choose One Drop Ceiling Drywall Ceiling Open Ceiling" at bounding box center [840, 499] width 530 height 27
select select "2"
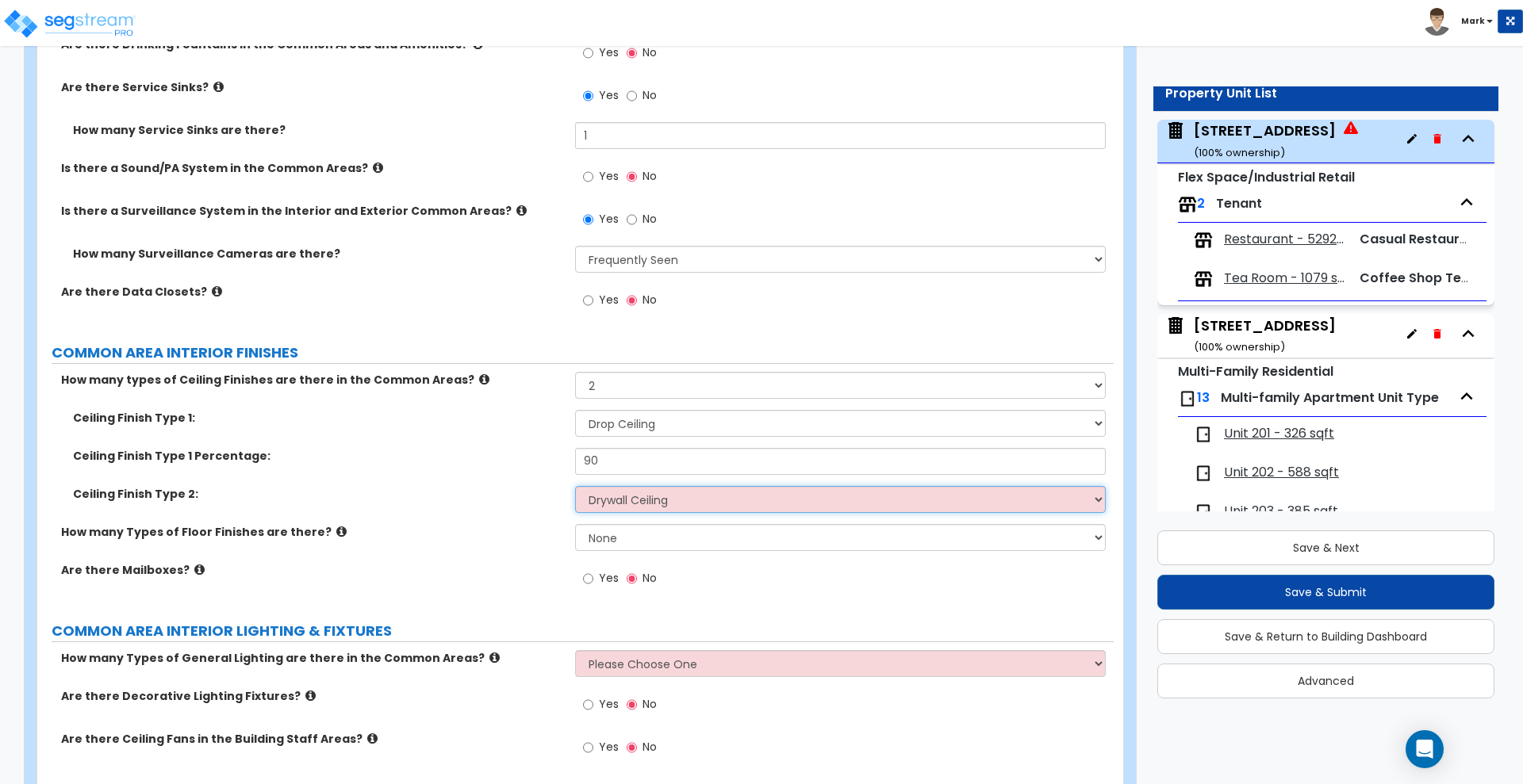
click at [575, 486] on select "Please Choose One Drop Ceiling Drywall Ceiling Open Ceiling" at bounding box center [840, 499] width 530 height 27
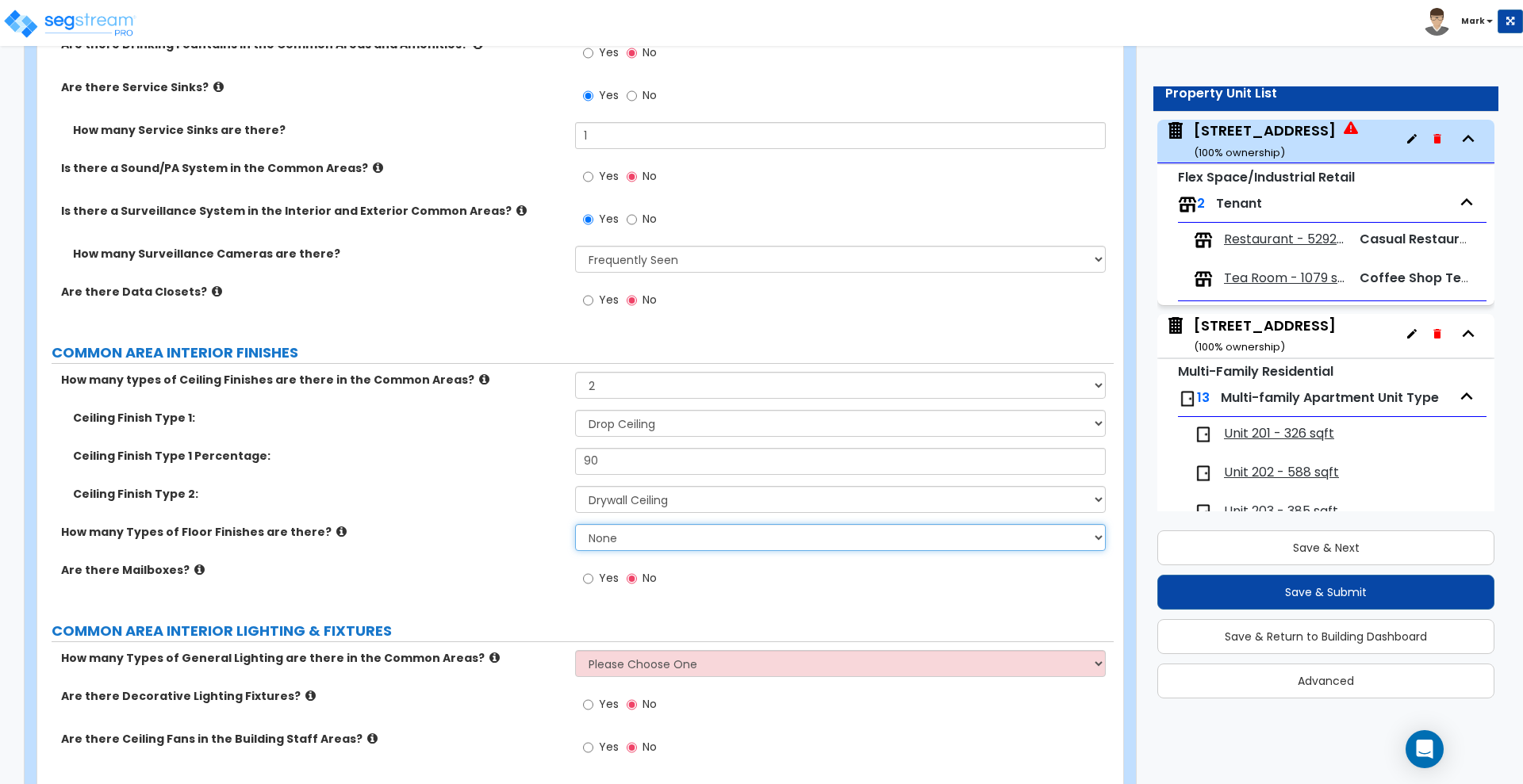
click at [634, 545] on select "None 1 2 3 4" at bounding box center [840, 537] width 530 height 27
select select "2"
click at [575, 524] on select "None 1 2 3 4" at bounding box center [840, 537] width 530 height 27
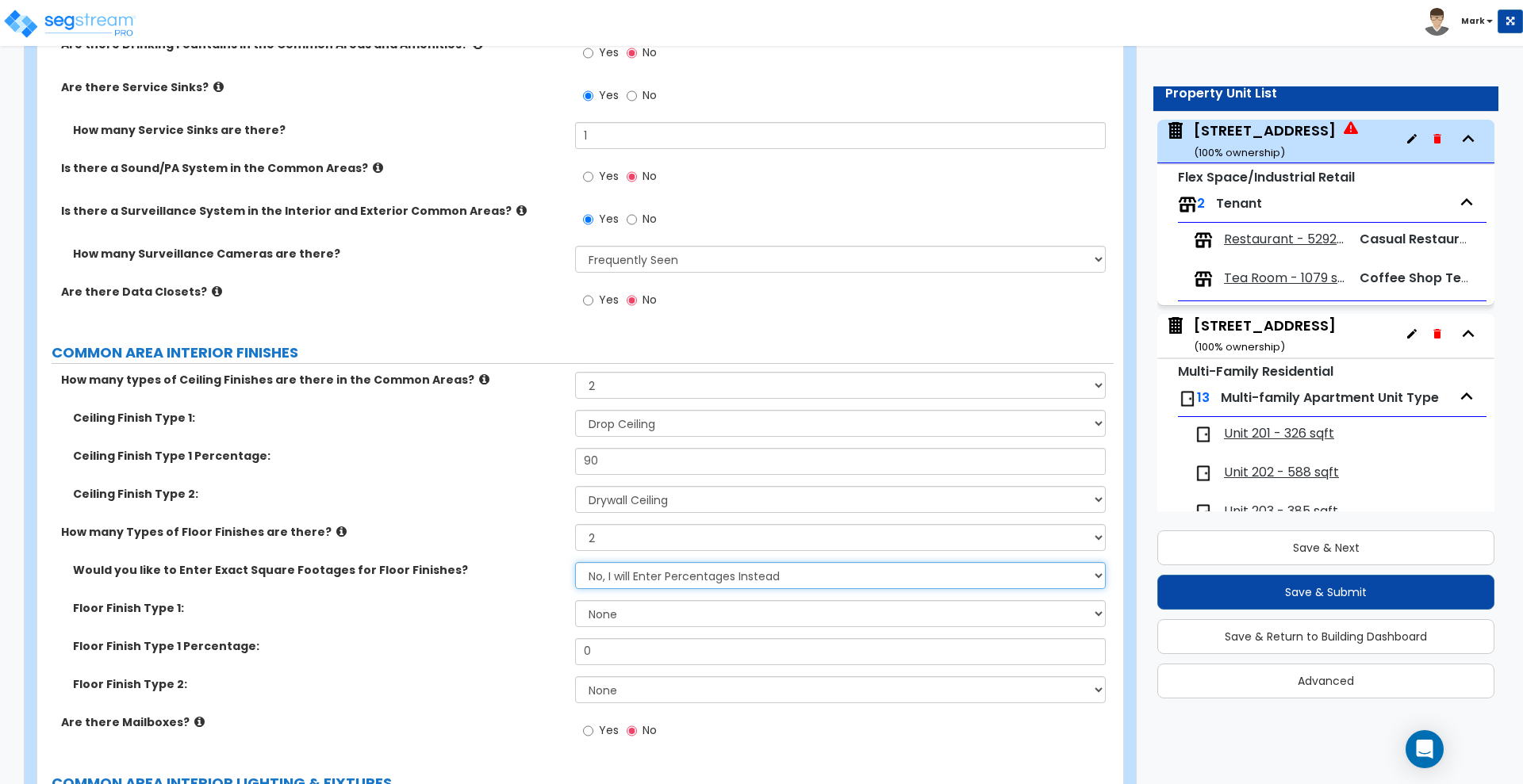
click at [700, 576] on select "No, I will Enter Percentages Instead Yes, I will Enter Exact Square Footages" at bounding box center [840, 575] width 530 height 27
click at [575, 562] on select "No, I will Enter Percentages Instead Yes, I will Enter Exact Square Footages" at bounding box center [840, 575] width 530 height 27
click at [660, 612] on select "None Tile Flooring Hardwood Flooring Resilient Laminate Flooring VCT Flooring S…" at bounding box center [840, 613] width 530 height 27
select select "2"
click at [575, 600] on select "None Tile Flooring Hardwood Flooring Resilient Laminate Flooring VCT Flooring S…" at bounding box center [840, 613] width 530 height 27
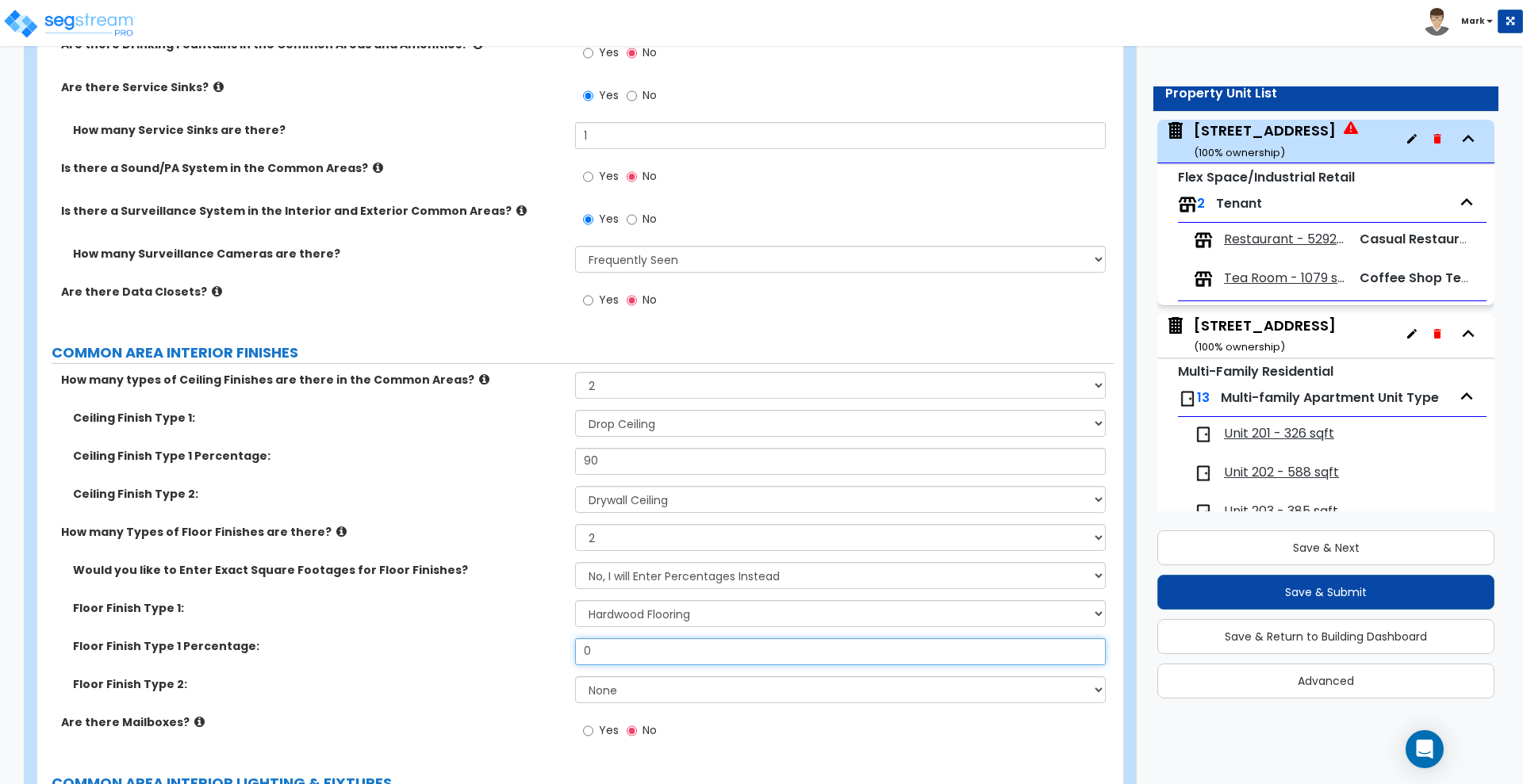
click at [417, 648] on div "Floor Finish Type 1 Percentage: 0" at bounding box center [575, 658] width 1076 height 38
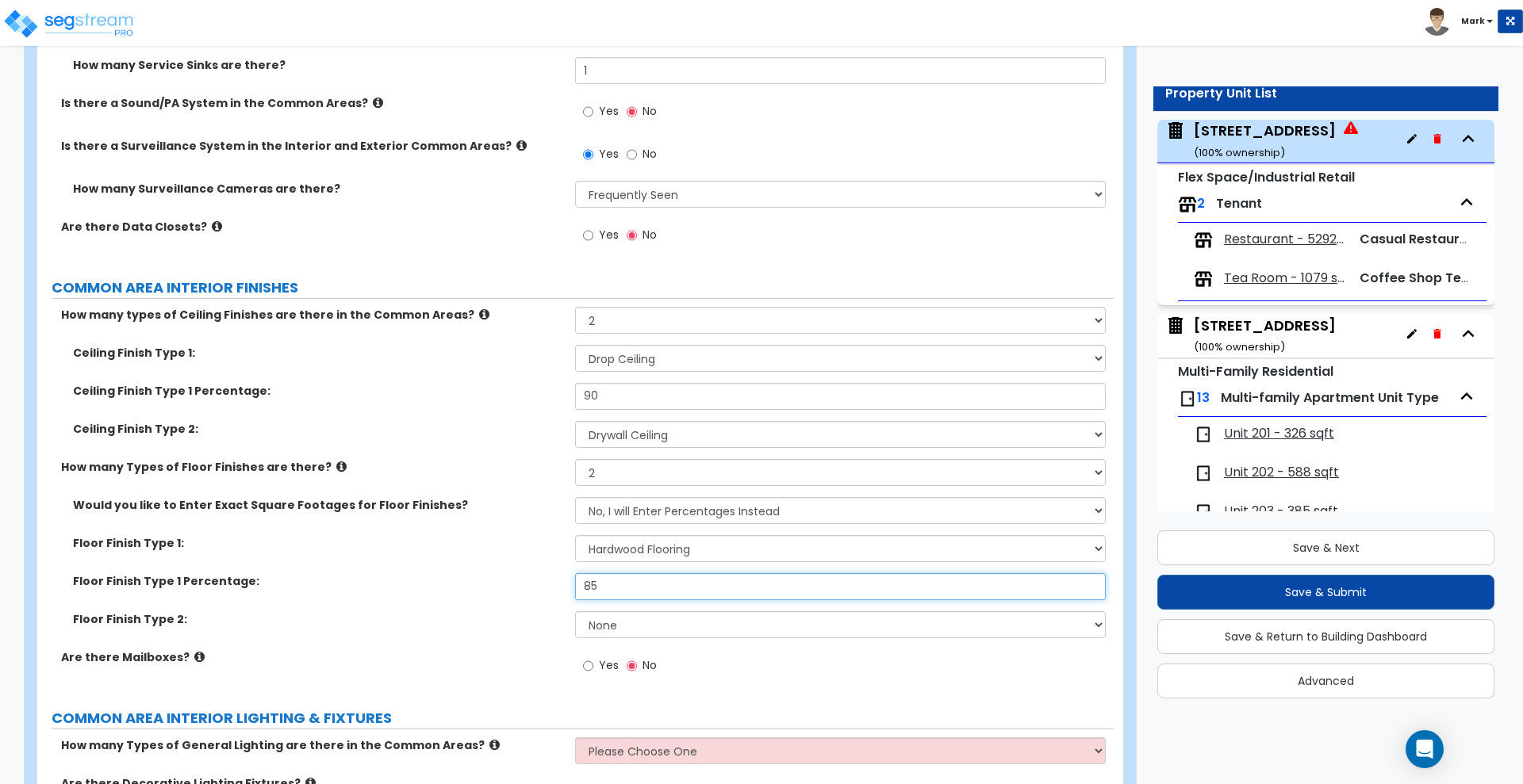
scroll to position [3604, 0]
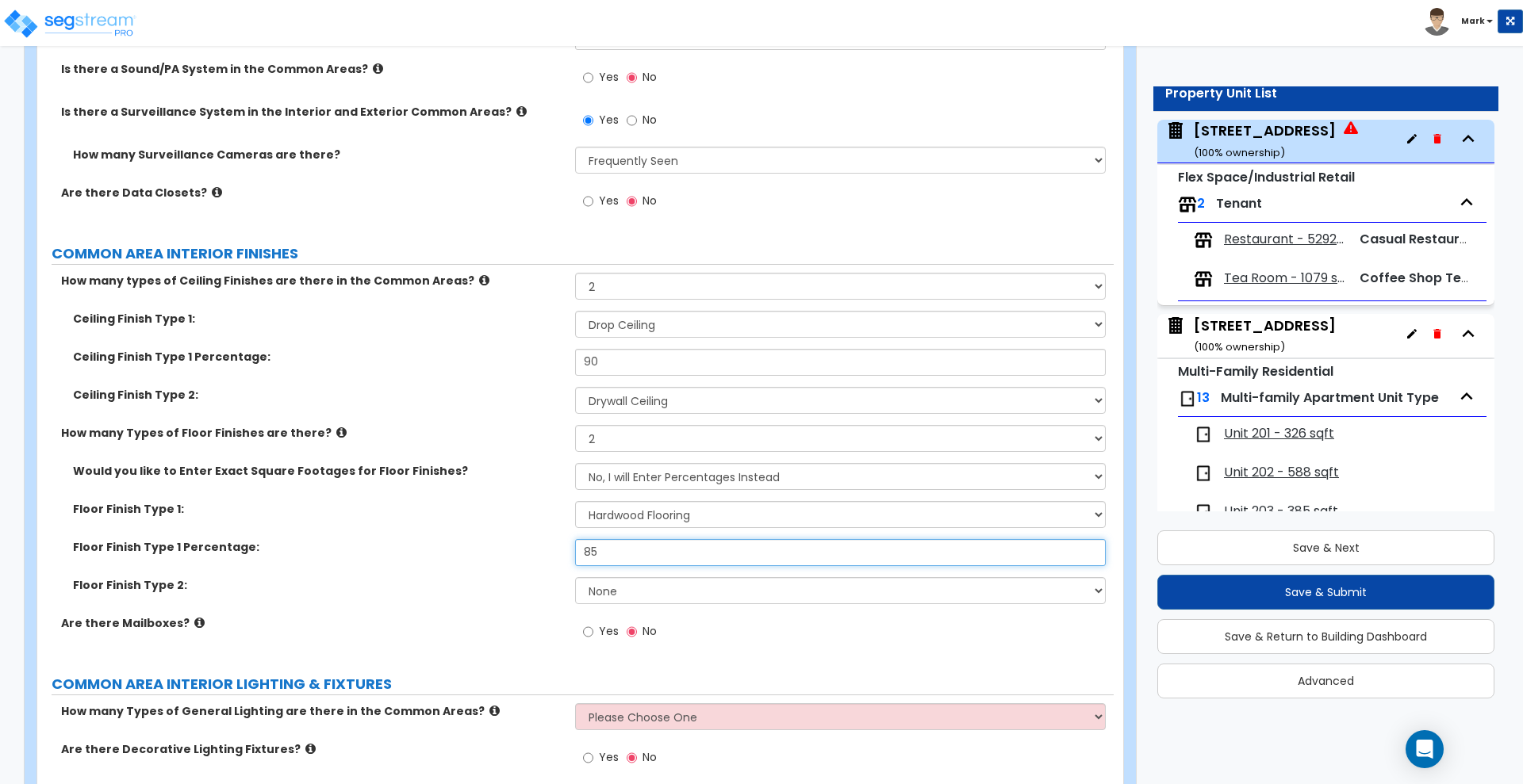
type input "85"
click at [674, 595] on select "None Tile Flooring Hardwood Flooring Resilient Laminate Flooring VCT Flooring S…" at bounding box center [840, 591] width 530 height 27
select select "6"
click at [575, 578] on select "None Tile Flooring Hardwood Flooring Resilient Laminate Flooring VCT Flooring S…" at bounding box center [840, 591] width 530 height 27
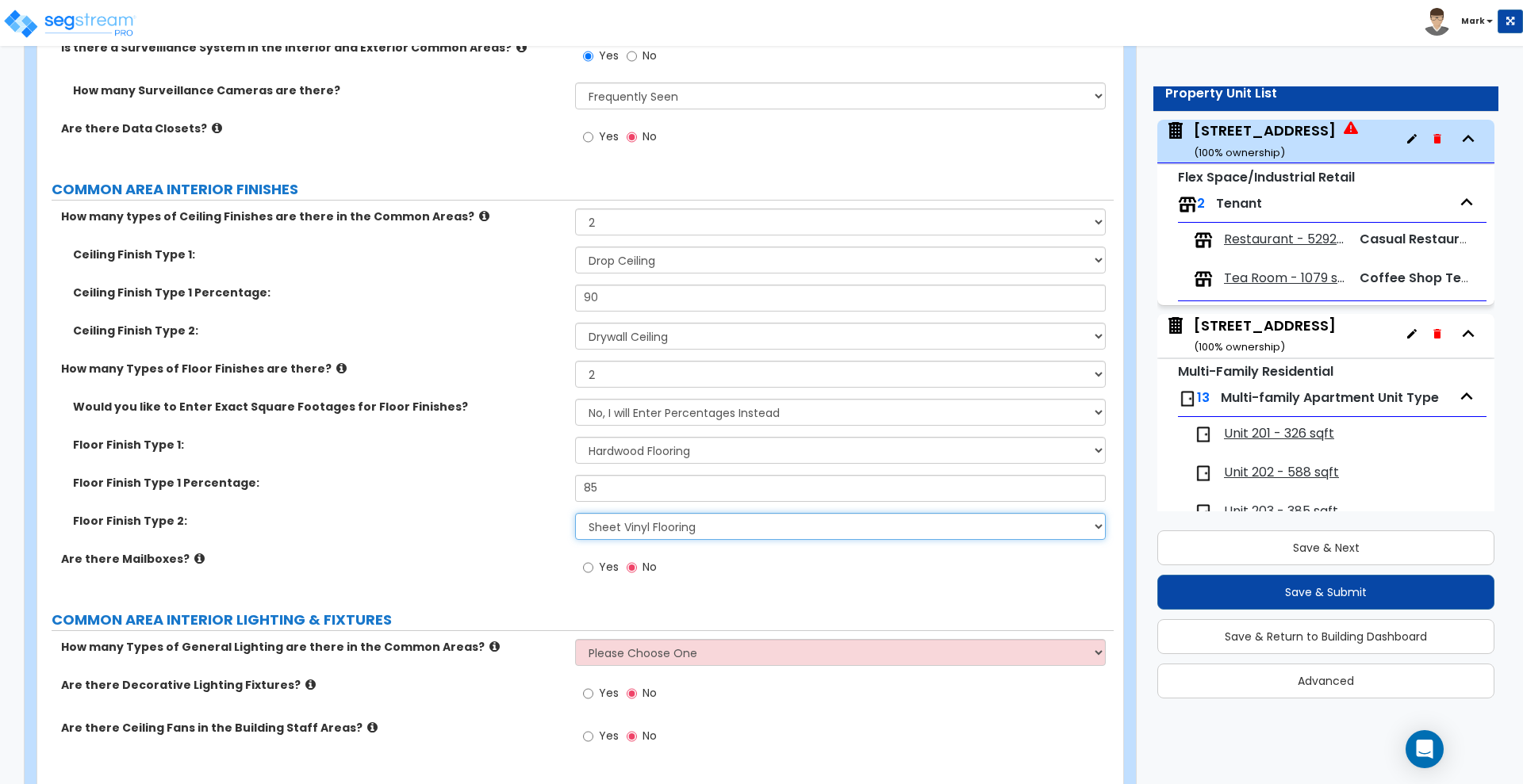
scroll to position [3703, 0]
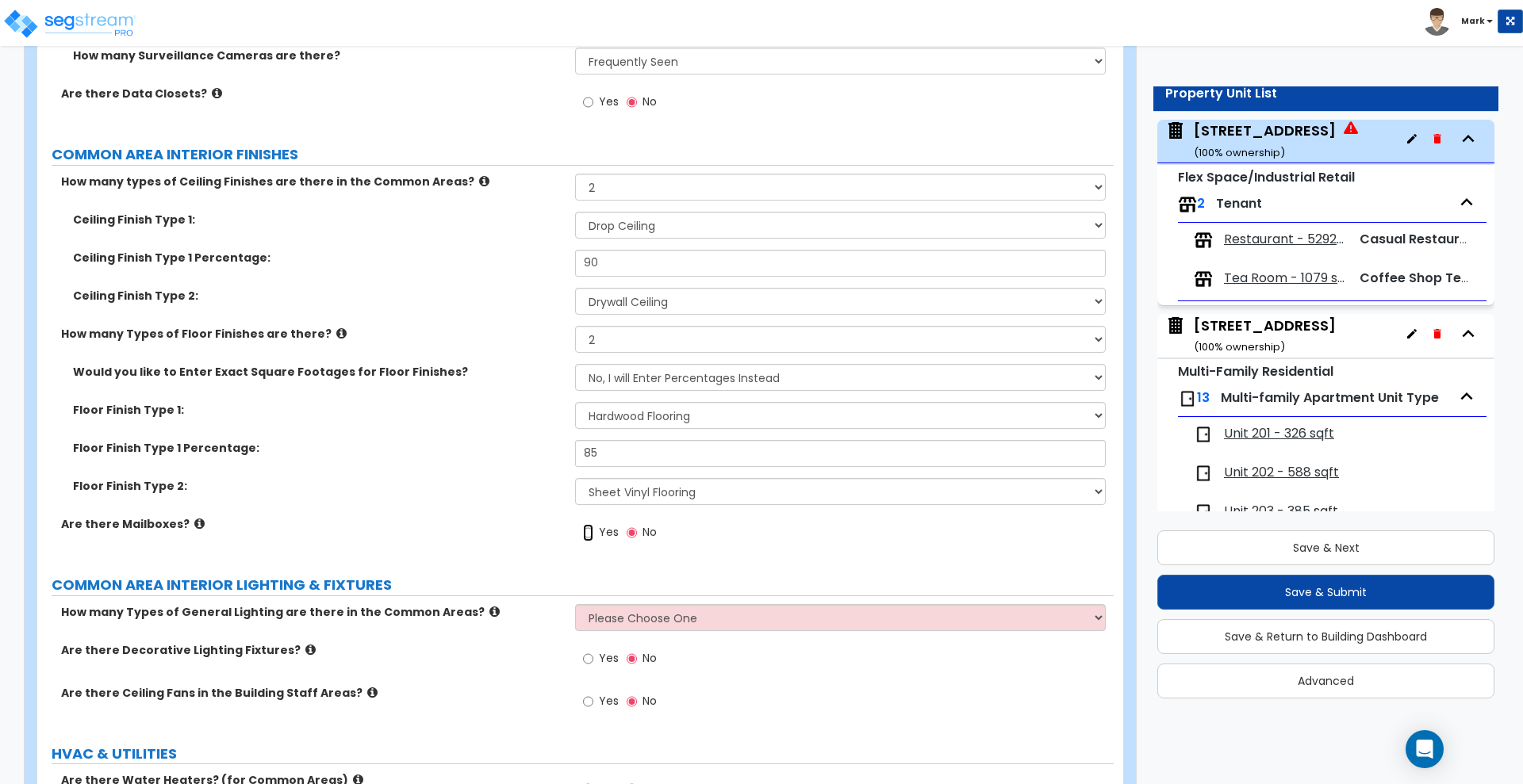
click at [587, 534] on input "Yes" at bounding box center [588, 533] width 10 height 17
radio input "true"
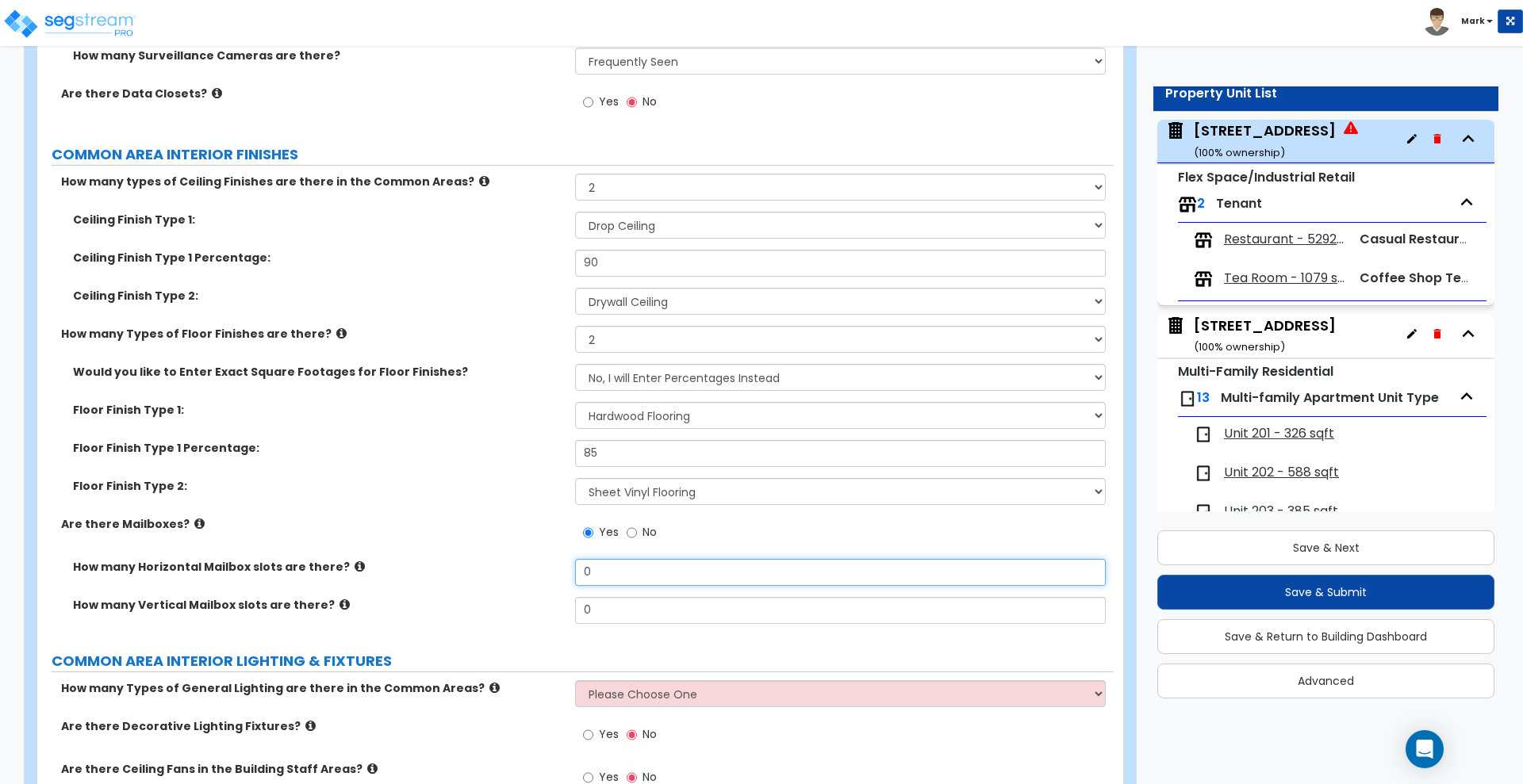
drag, startPoint x: 639, startPoint y: 570, endPoint x: 498, endPoint y: 564, distance: 141.1
click at [498, 564] on div "How many Horizontal Mailbox slots are there? 0" at bounding box center [575, 578] width 1076 height 38
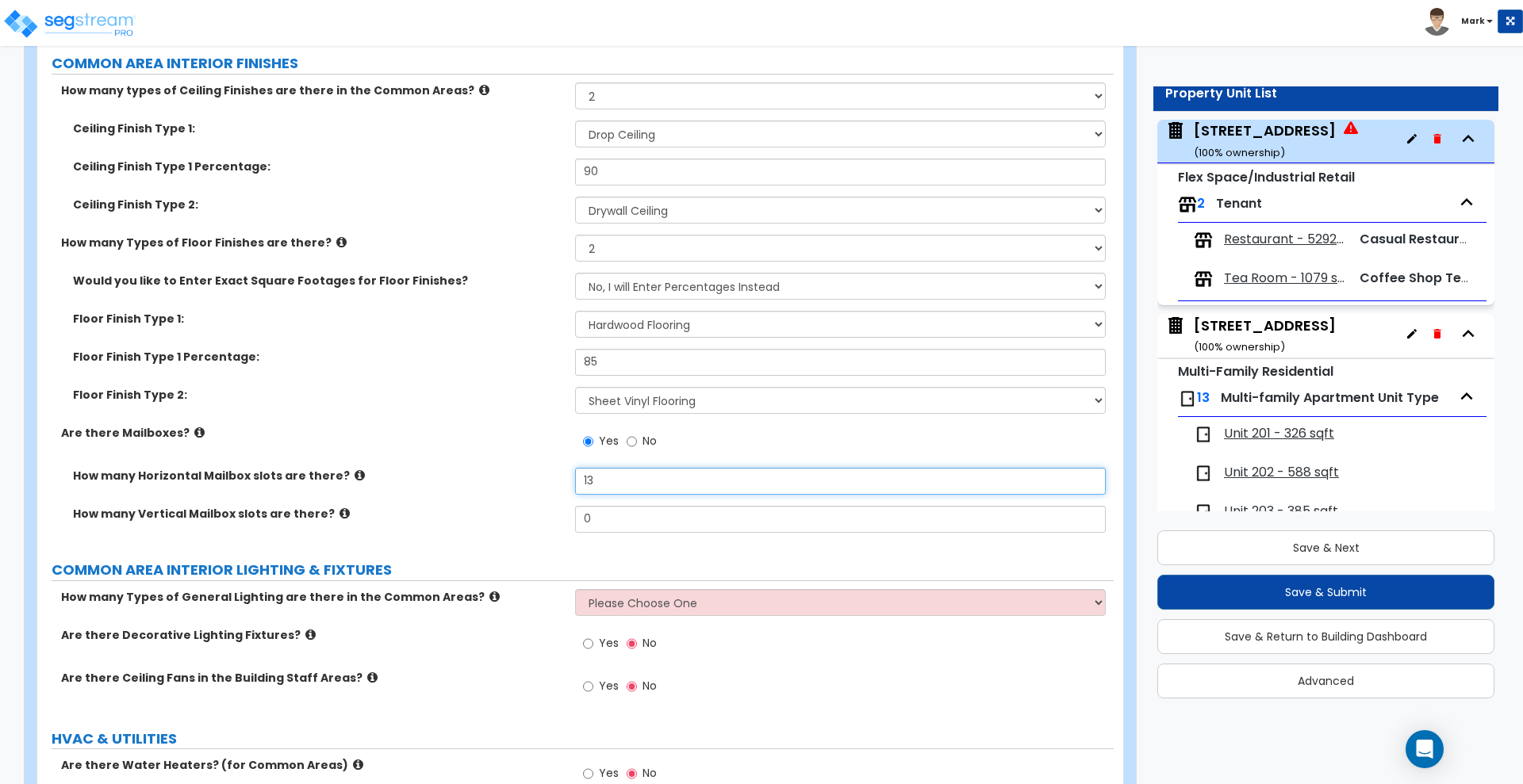
scroll to position [3902, 0]
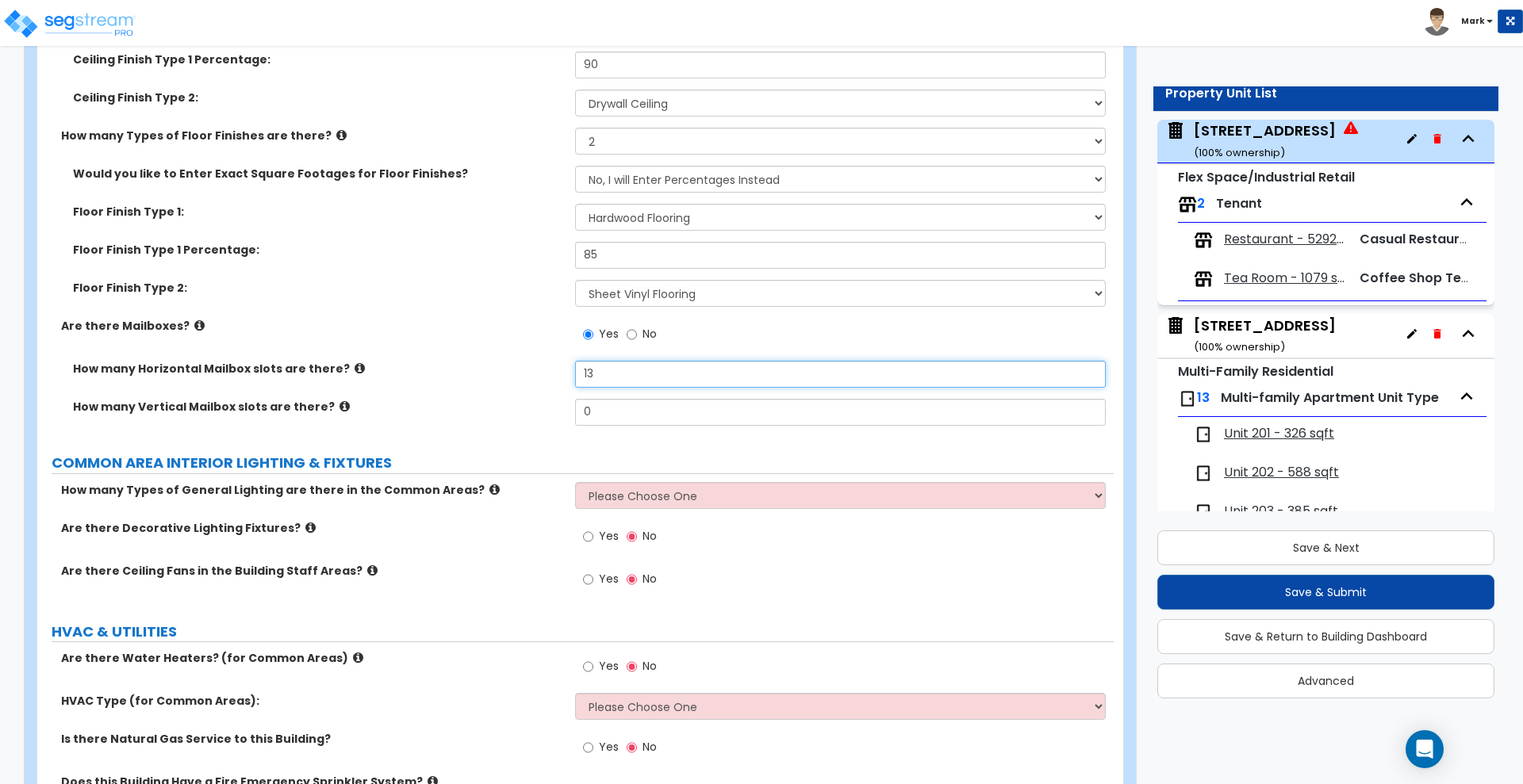
type input "13"
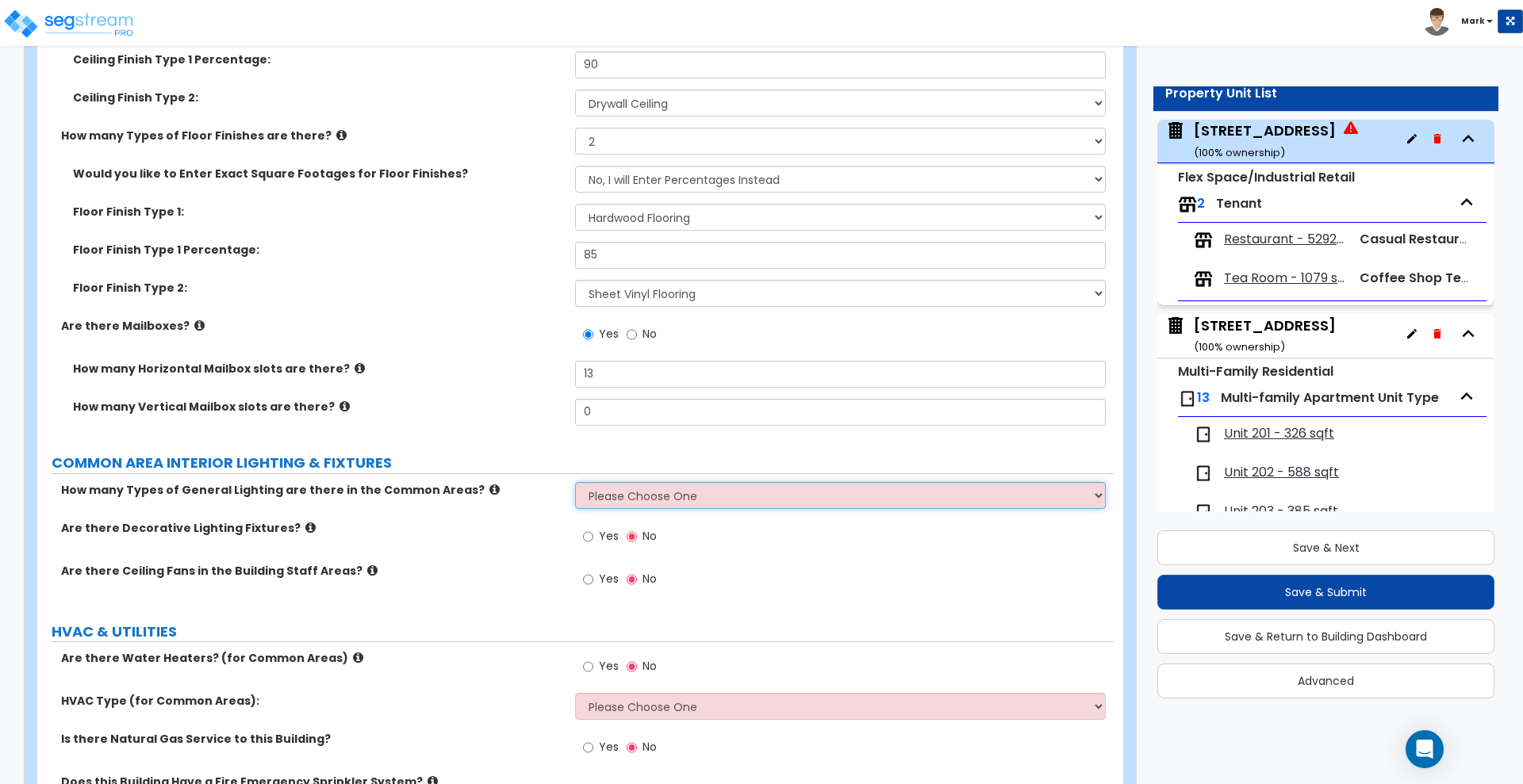
click at [681, 498] on select "Please Choose One 1 2 3" at bounding box center [840, 496] width 530 height 27
click at [575, 483] on select "Please Choose One 1 2 3" at bounding box center [840, 496] width 530 height 27
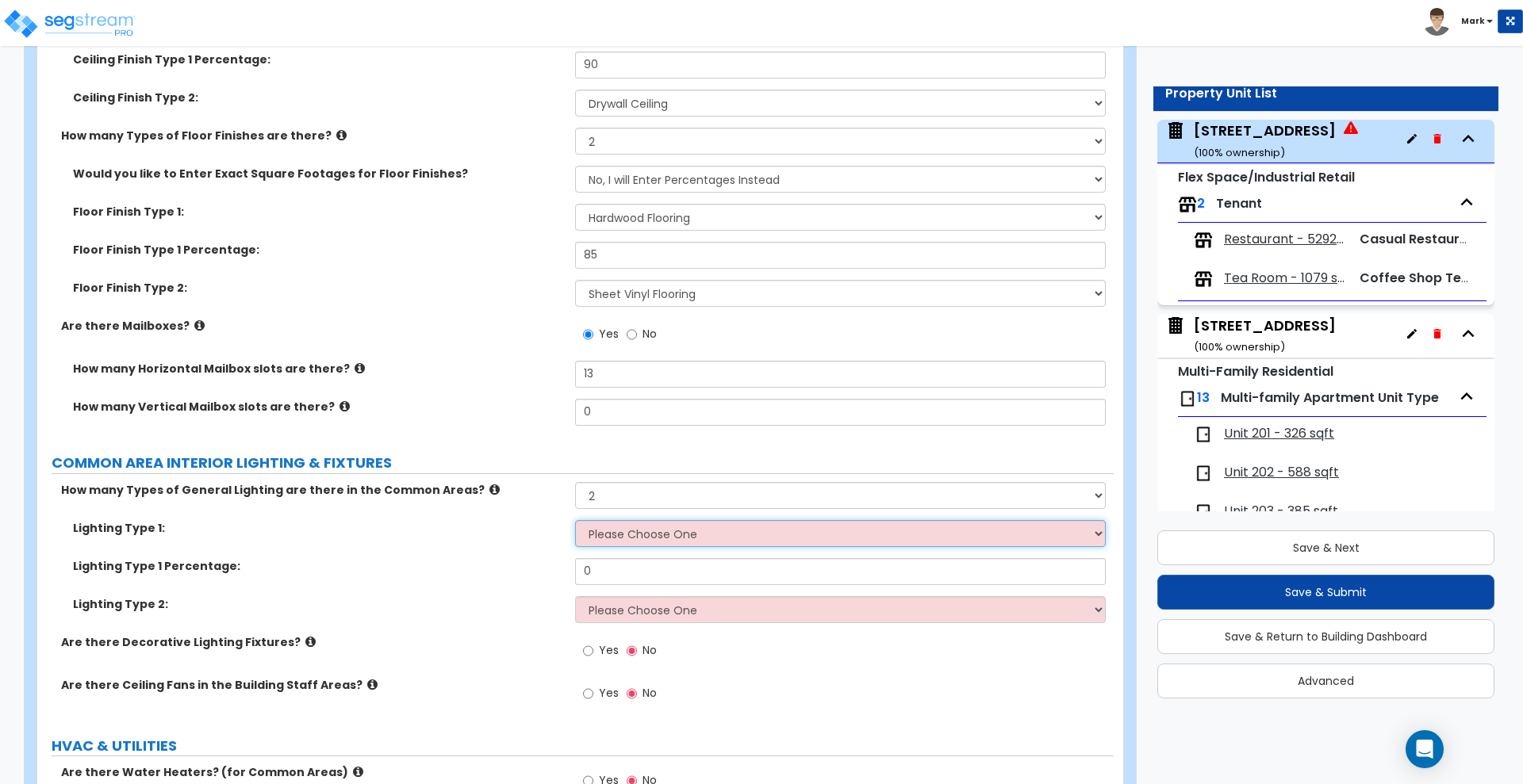
click at [679, 535] on select "Please Choose One LED Surface-Mounted LED Recessed Fluorescent Surface-Mounted …" at bounding box center [840, 534] width 530 height 27
drag, startPoint x: 493, startPoint y: 553, endPoint x: 581, endPoint y: 528, distance: 91.5
click at [496, 549] on div "Lighting Type 1: Please Choose One LED Surface-Mounted LED Recessed Fluorescent…" at bounding box center [575, 540] width 1076 height 38
click at [664, 495] on select "Please Choose One 1 2 3" at bounding box center [840, 496] width 530 height 27
drag, startPoint x: 509, startPoint y: 567, endPoint x: 573, endPoint y: 549, distance: 66.5
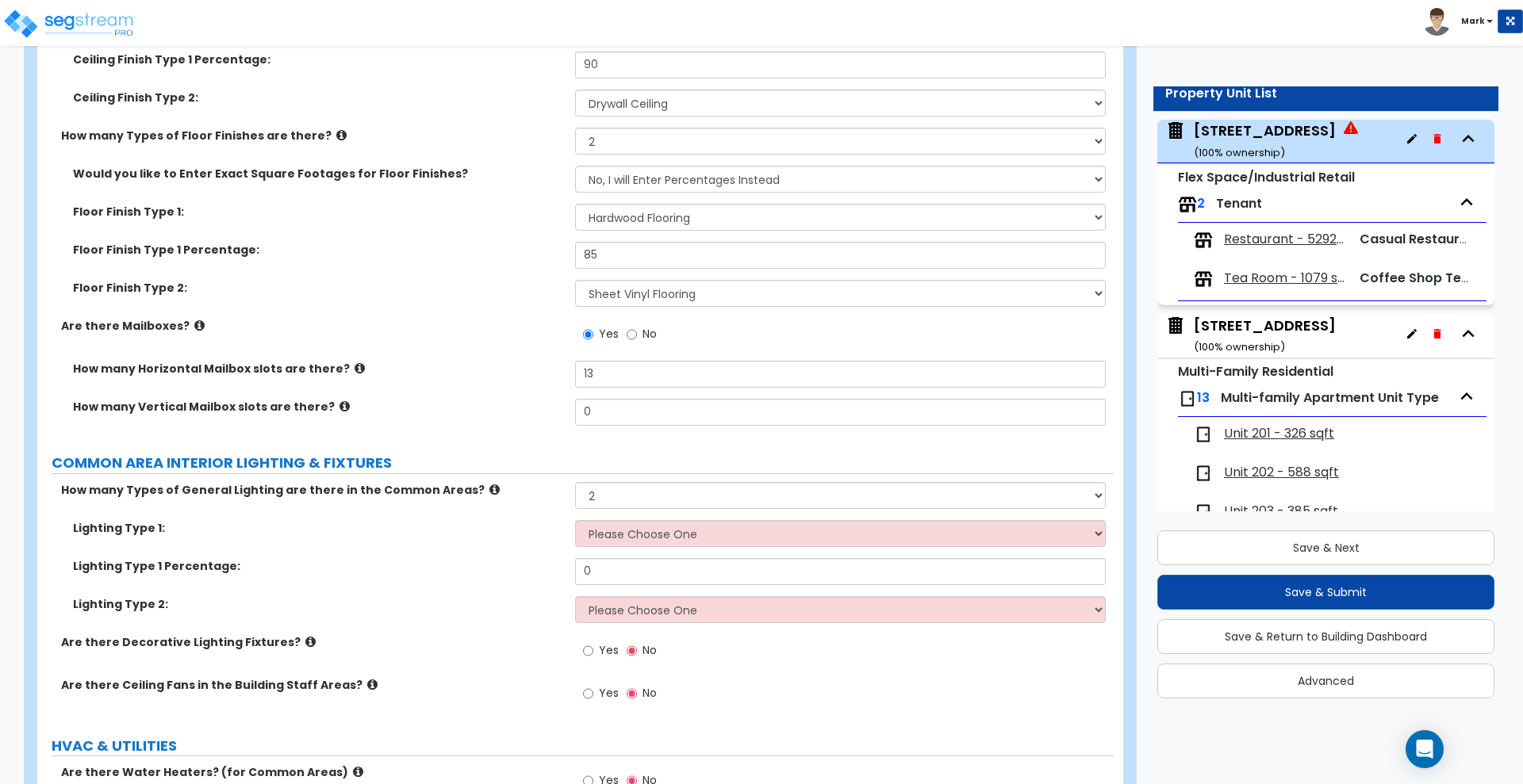
click at [508, 567] on label "Lighting Type 1 Percentage:" at bounding box center [318, 567] width 490 height 16
click at [669, 493] on select "Please Choose One 1 2 3" at bounding box center [840, 496] width 530 height 27
select select "1"
click at [575, 483] on select "Please Choose One 1 2 3" at bounding box center [840, 496] width 530 height 27
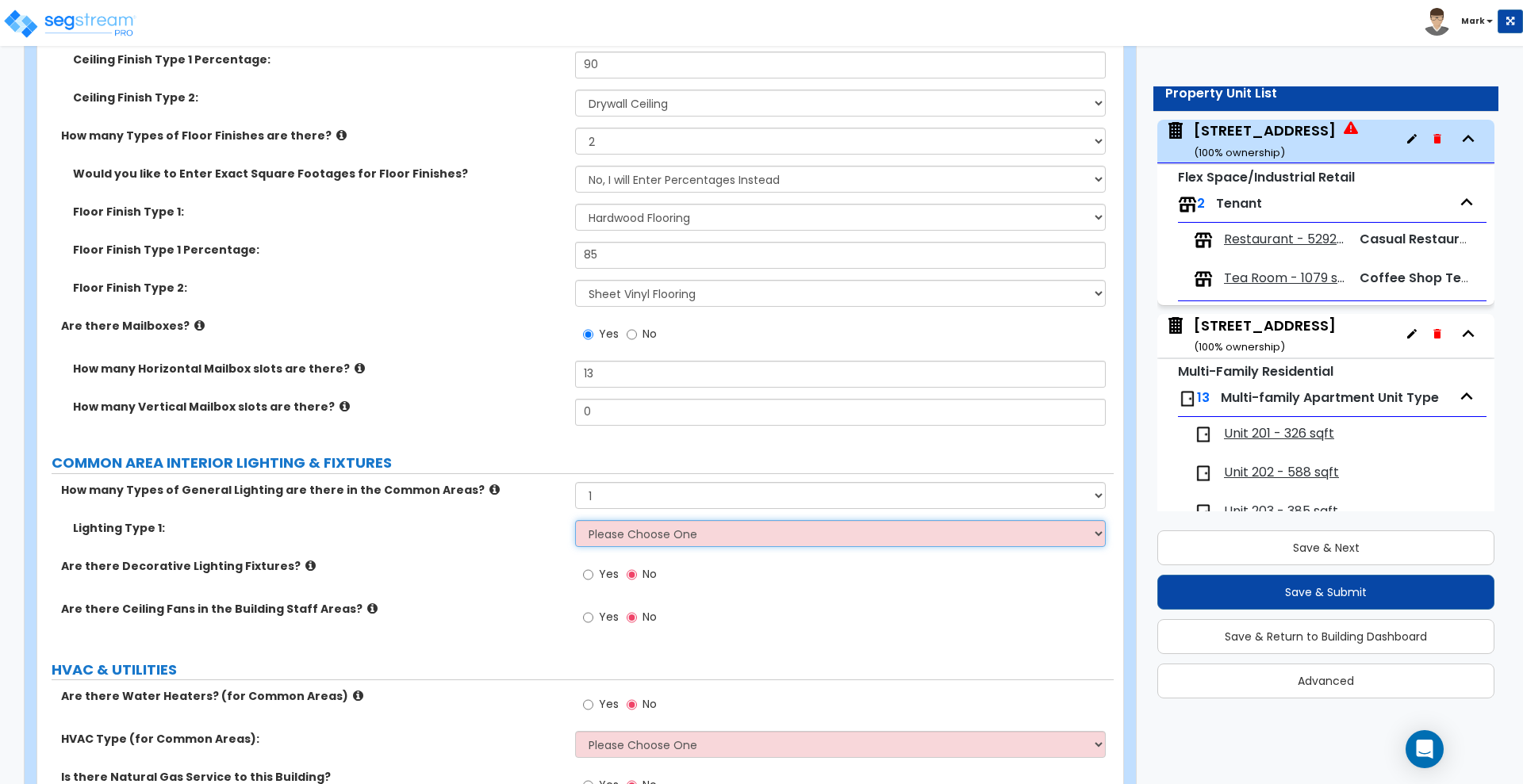
click at [651, 527] on select "Please Choose One LED Surface-Mounted LED Recessed Fluorescent Surface-Mounted …" at bounding box center [840, 534] width 530 height 27
select select "4"
click at [575, 521] on select "Please Choose One LED Surface-Mounted LED Recessed Fluorescent Surface-Mounted …" at bounding box center [840, 534] width 530 height 27
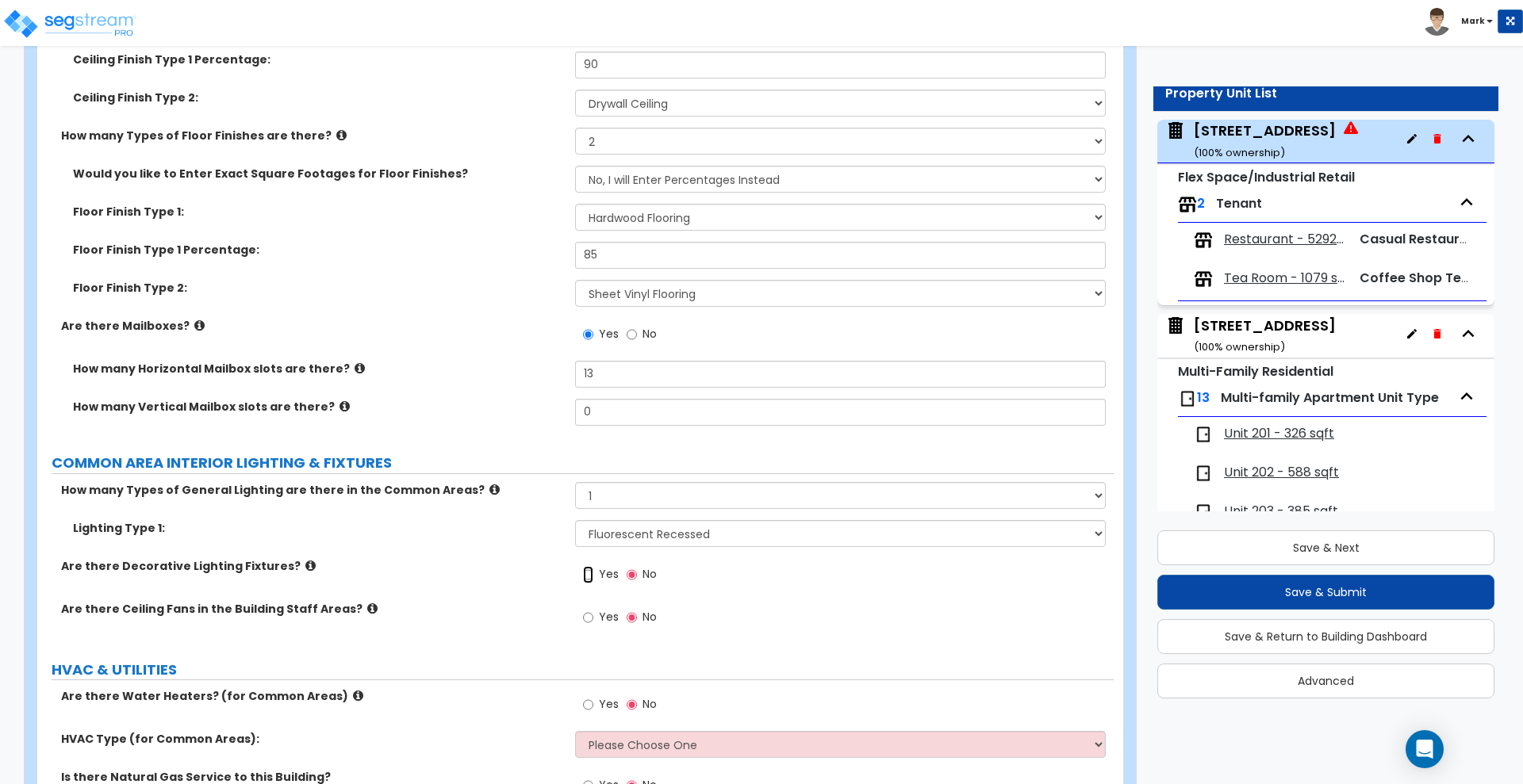
click at [592, 574] on input "Yes" at bounding box center [588, 575] width 10 height 17
radio input "true"
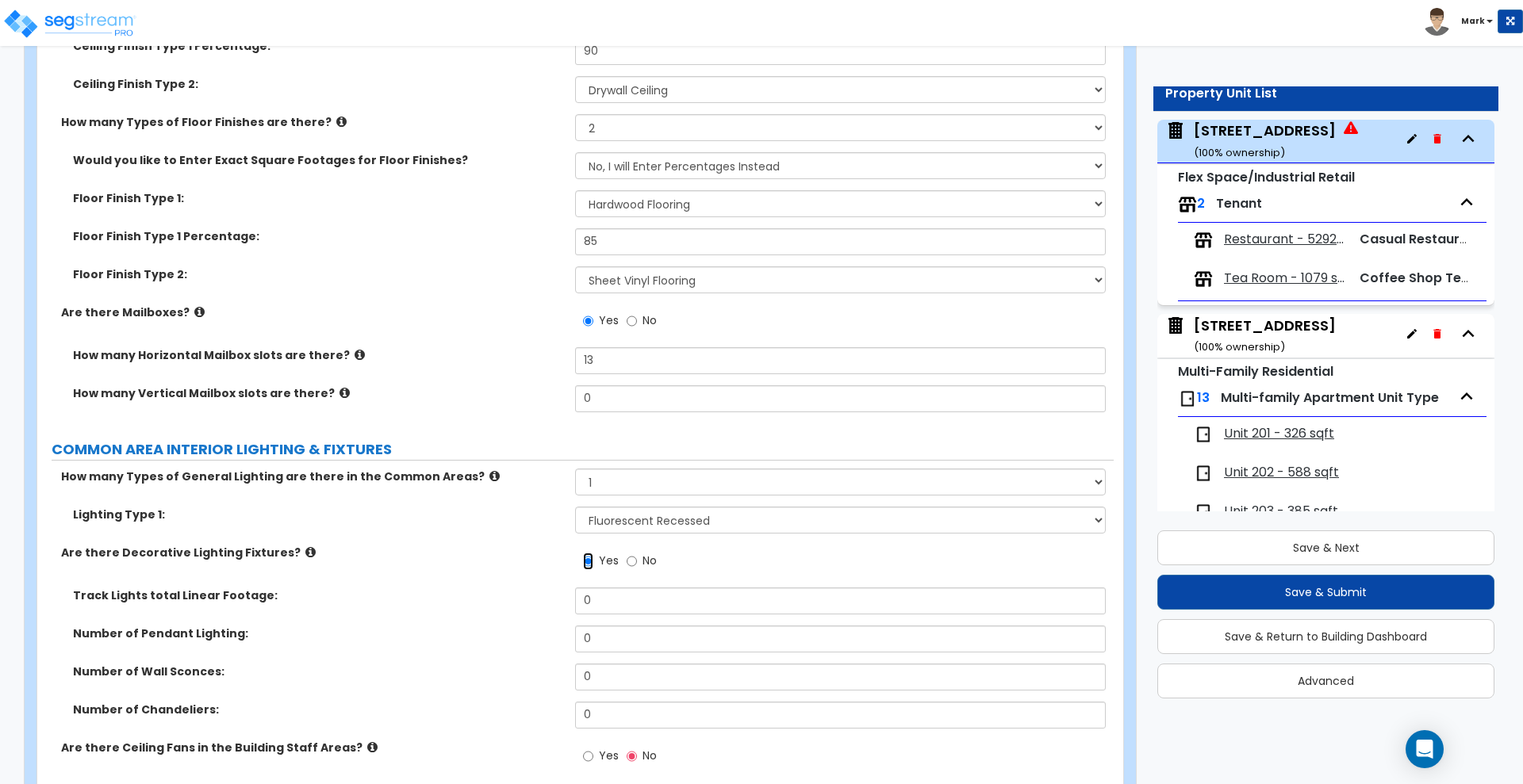
scroll to position [4001, 0]
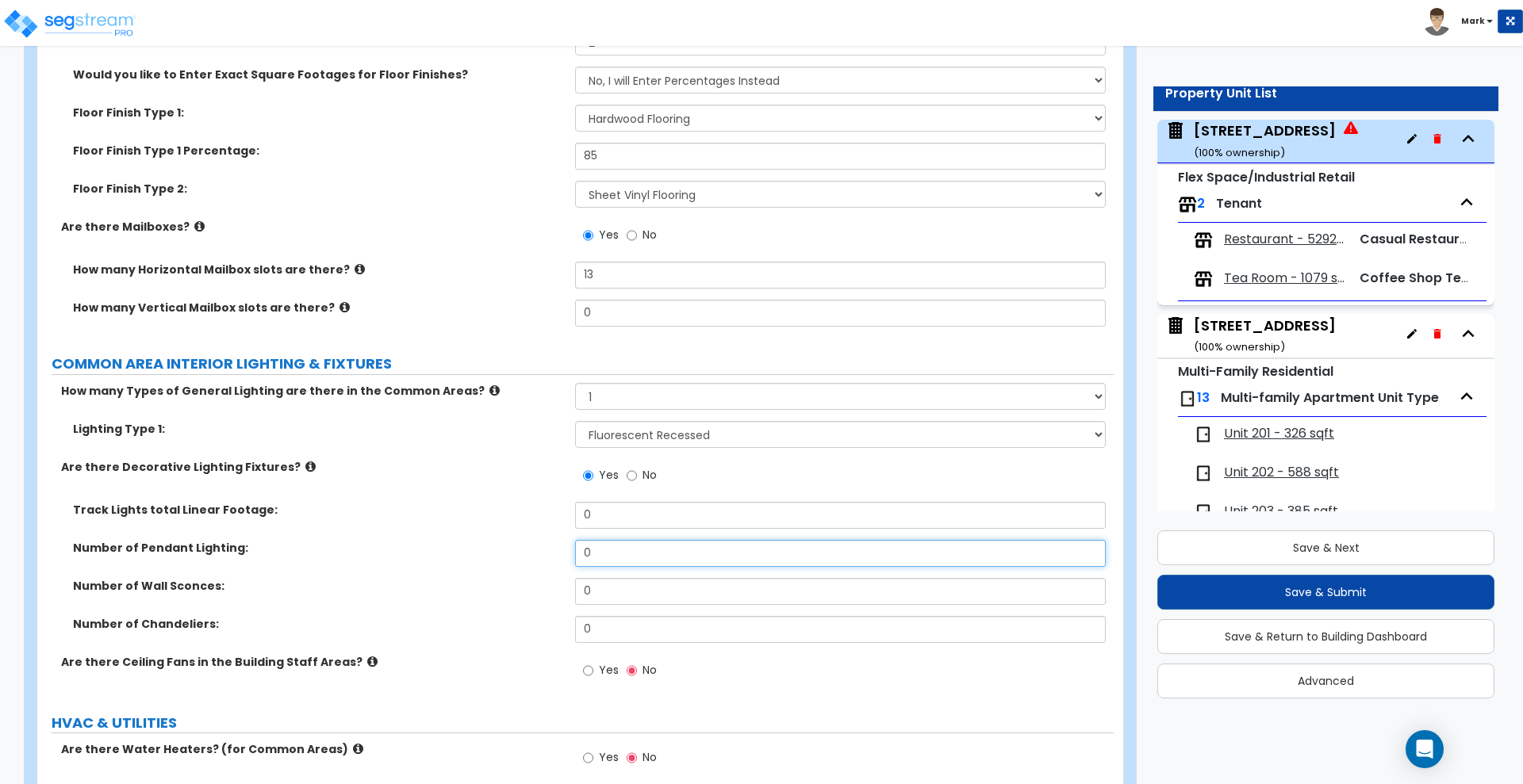
drag, startPoint x: 606, startPoint y: 549, endPoint x: 468, endPoint y: 545, distance: 138.1
click at [469, 548] on div "Number of Pendant Lighting: 0" at bounding box center [575, 560] width 1076 height 38
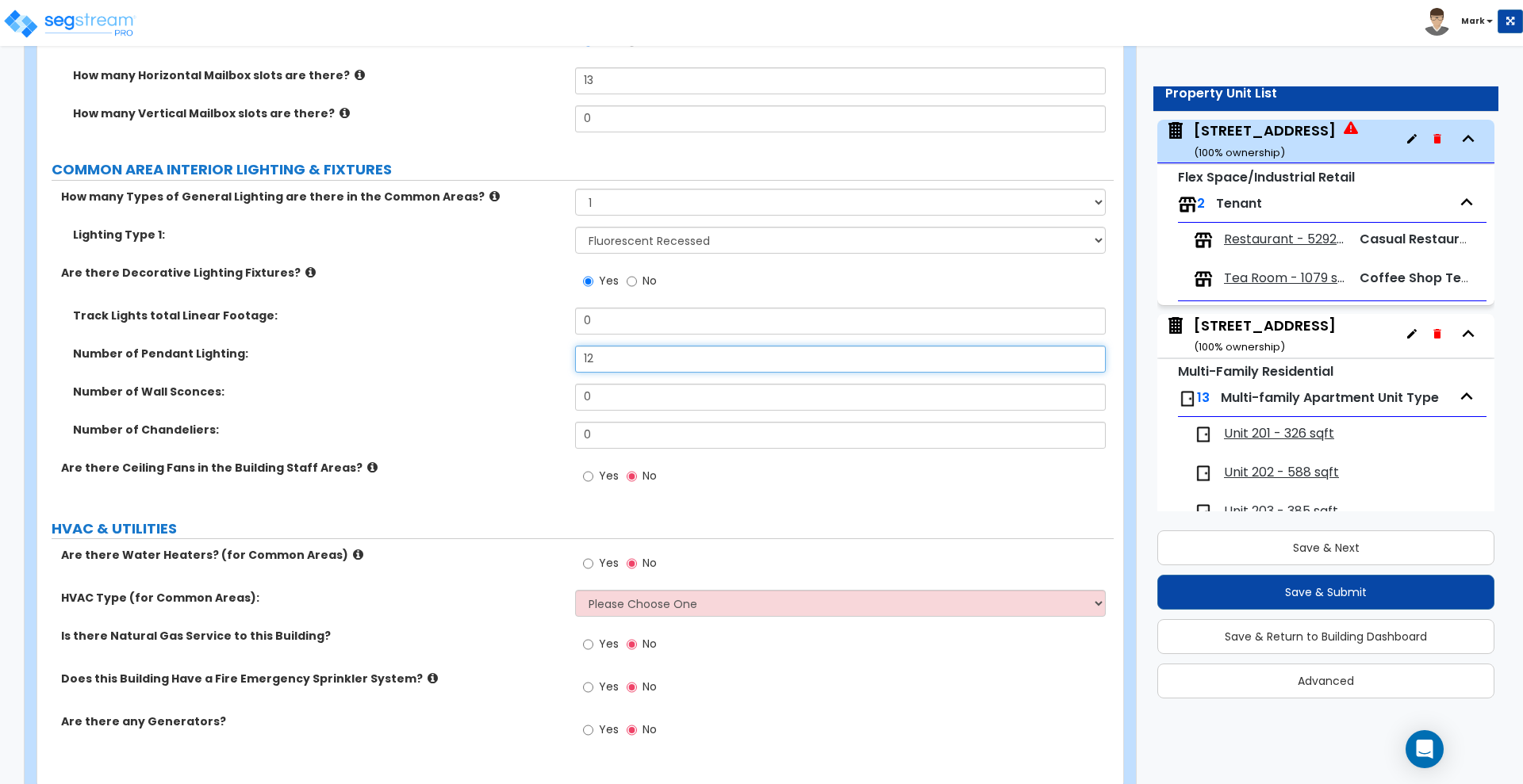
scroll to position [4199, 0]
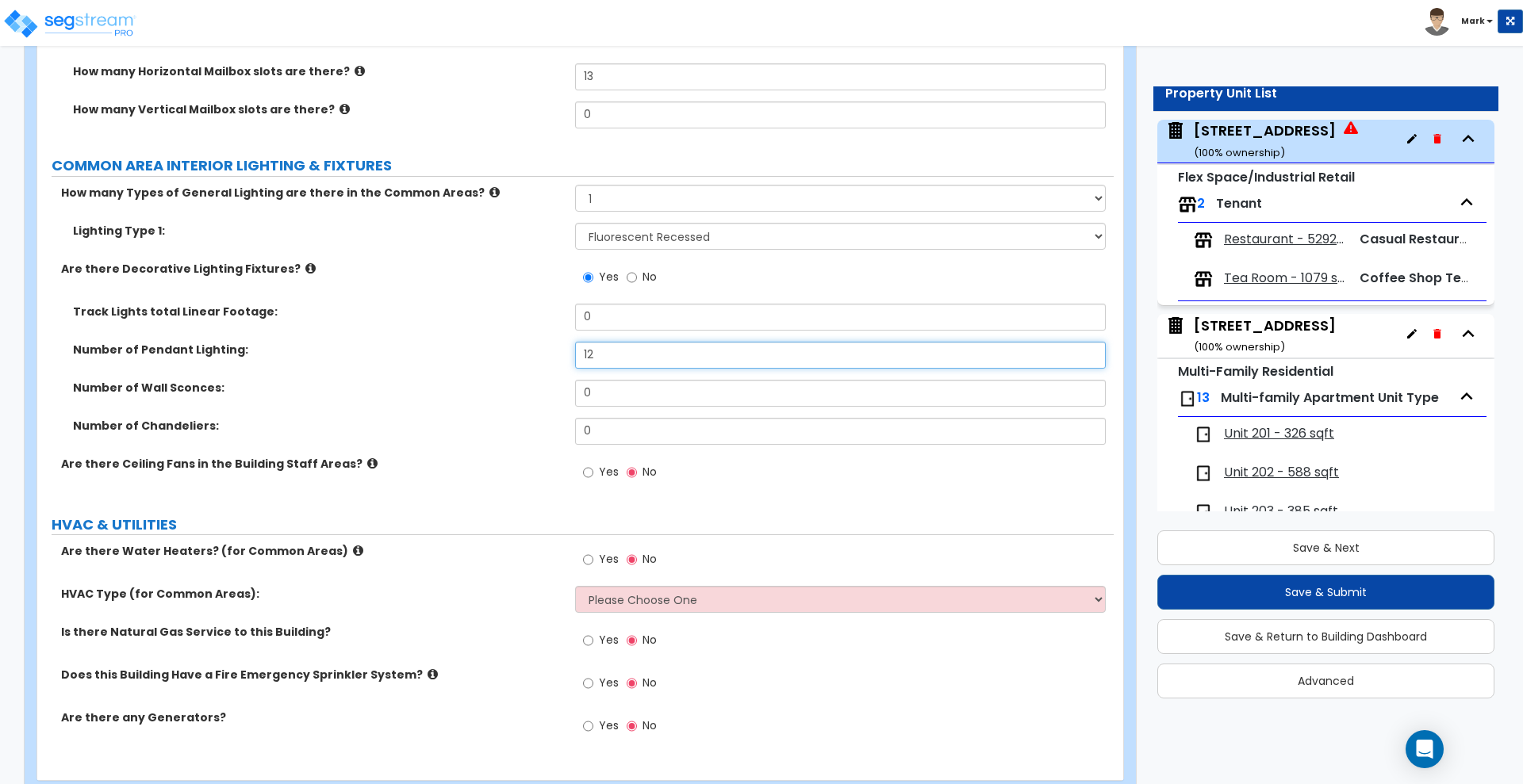
type input "12"
click at [587, 557] on input "Yes" at bounding box center [588, 560] width 10 height 17
radio input "true"
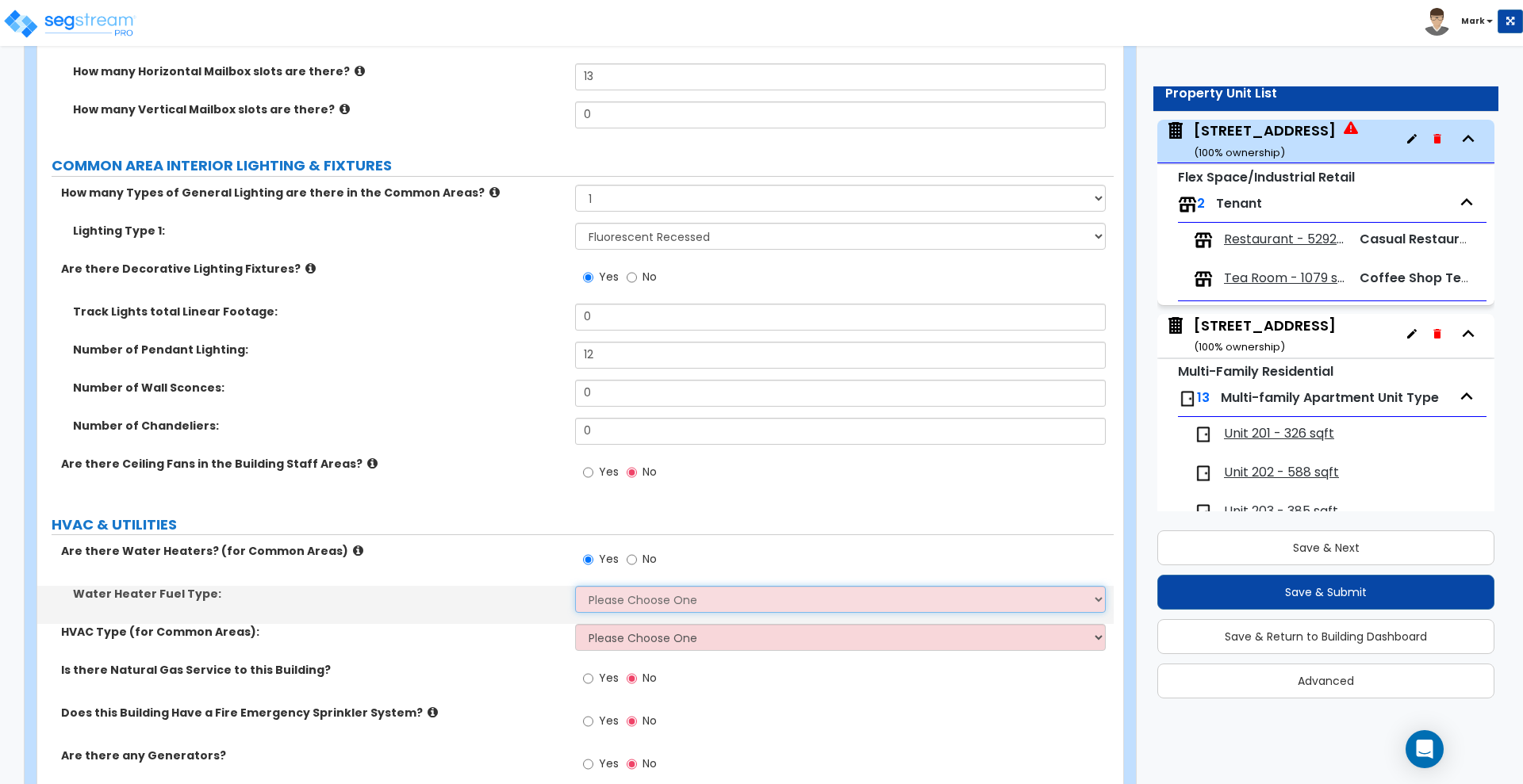
click at [625, 602] on select "Please Choose One Gas Electric" at bounding box center [840, 599] width 530 height 27
select select "2"
click at [575, 586] on select "Please Choose One Gas Electric" at bounding box center [840, 599] width 530 height 27
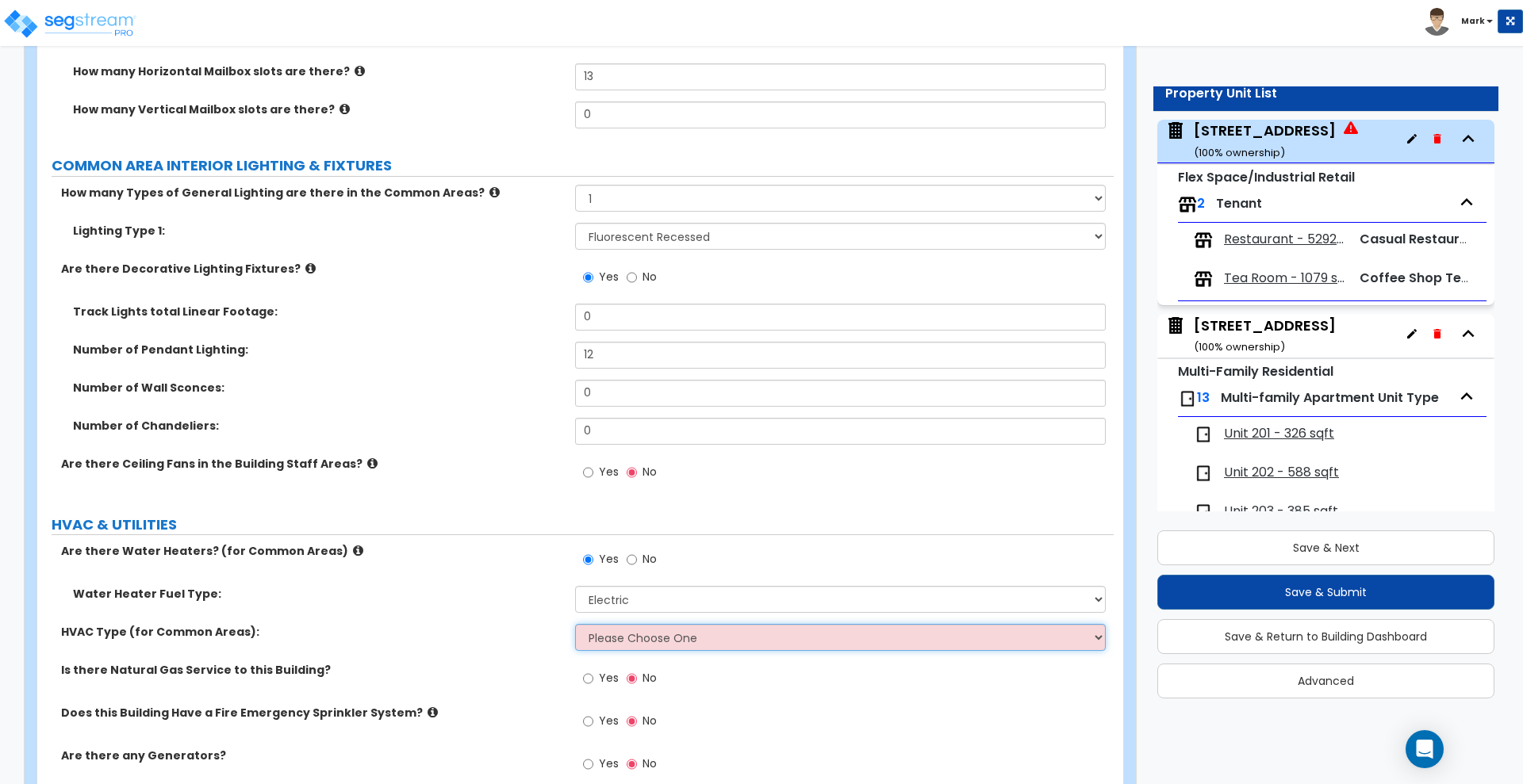
click at [627, 645] on select "Please Choose One Rooftop Unit Furnace-Condenser Forced Air Split Heating/Cooli…" at bounding box center [840, 638] width 530 height 27
select select "3"
click at [575, 625] on select "Please Choose One Rooftop Unit Furnace-Condenser Forced Air Split Heating/Cooli…" at bounding box center [840, 638] width 530 height 27
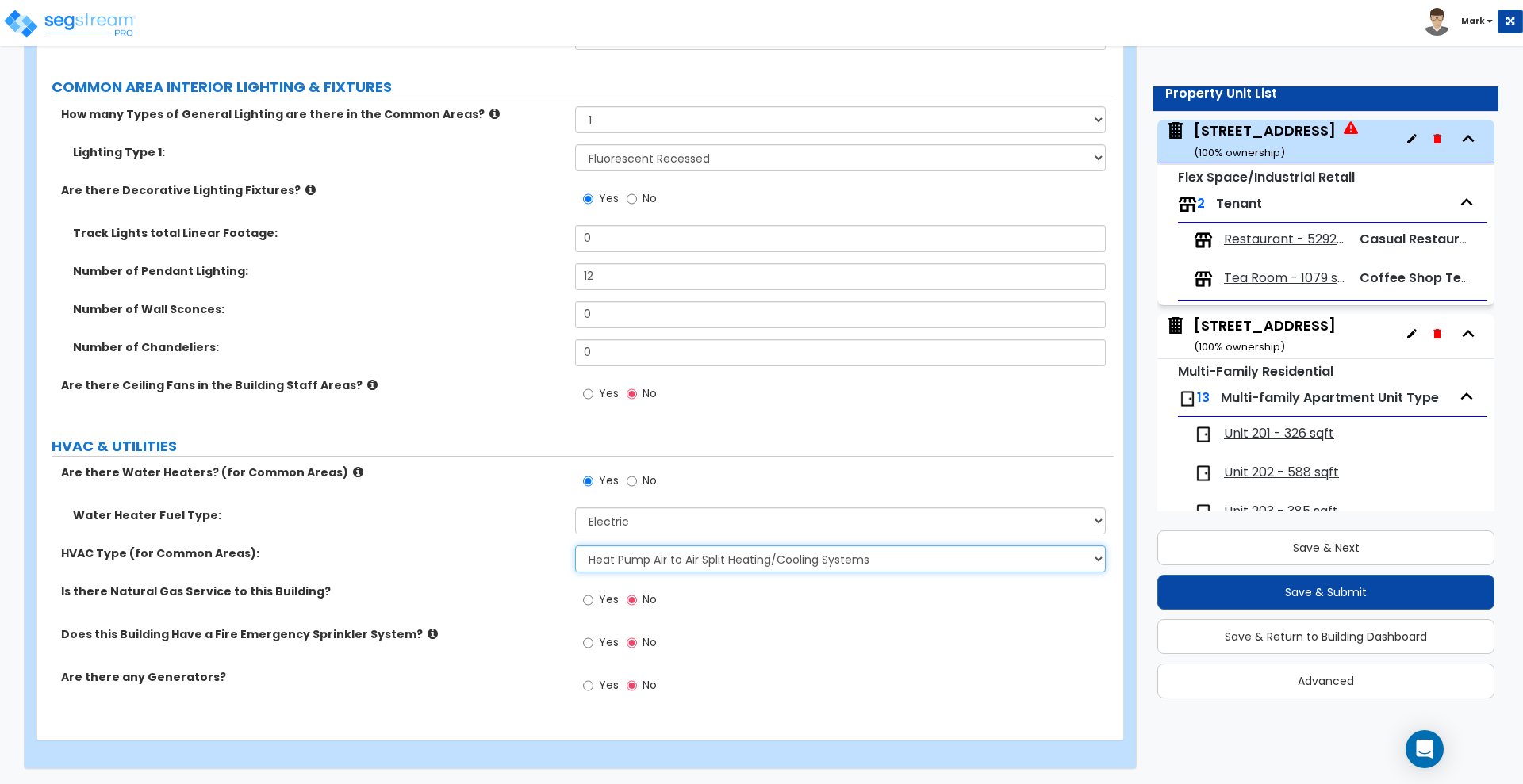
scroll to position [4279, 0]
click at [591, 599] on input "Yes" at bounding box center [588, 599] width 10 height 17
radio input "true"
click at [593, 644] on input "Yes" at bounding box center [588, 643] width 10 height 17
radio input "true"
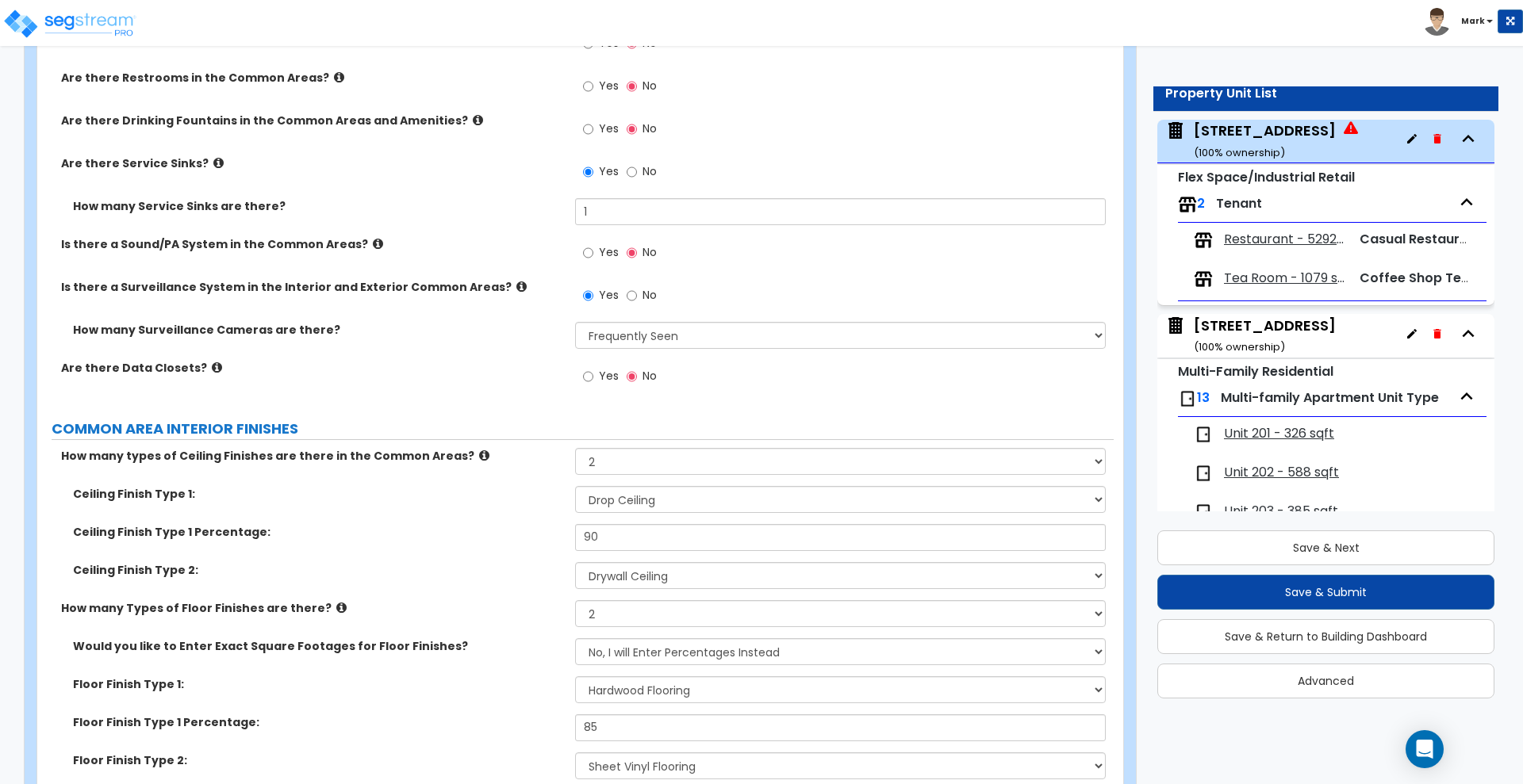
scroll to position [3386, 0]
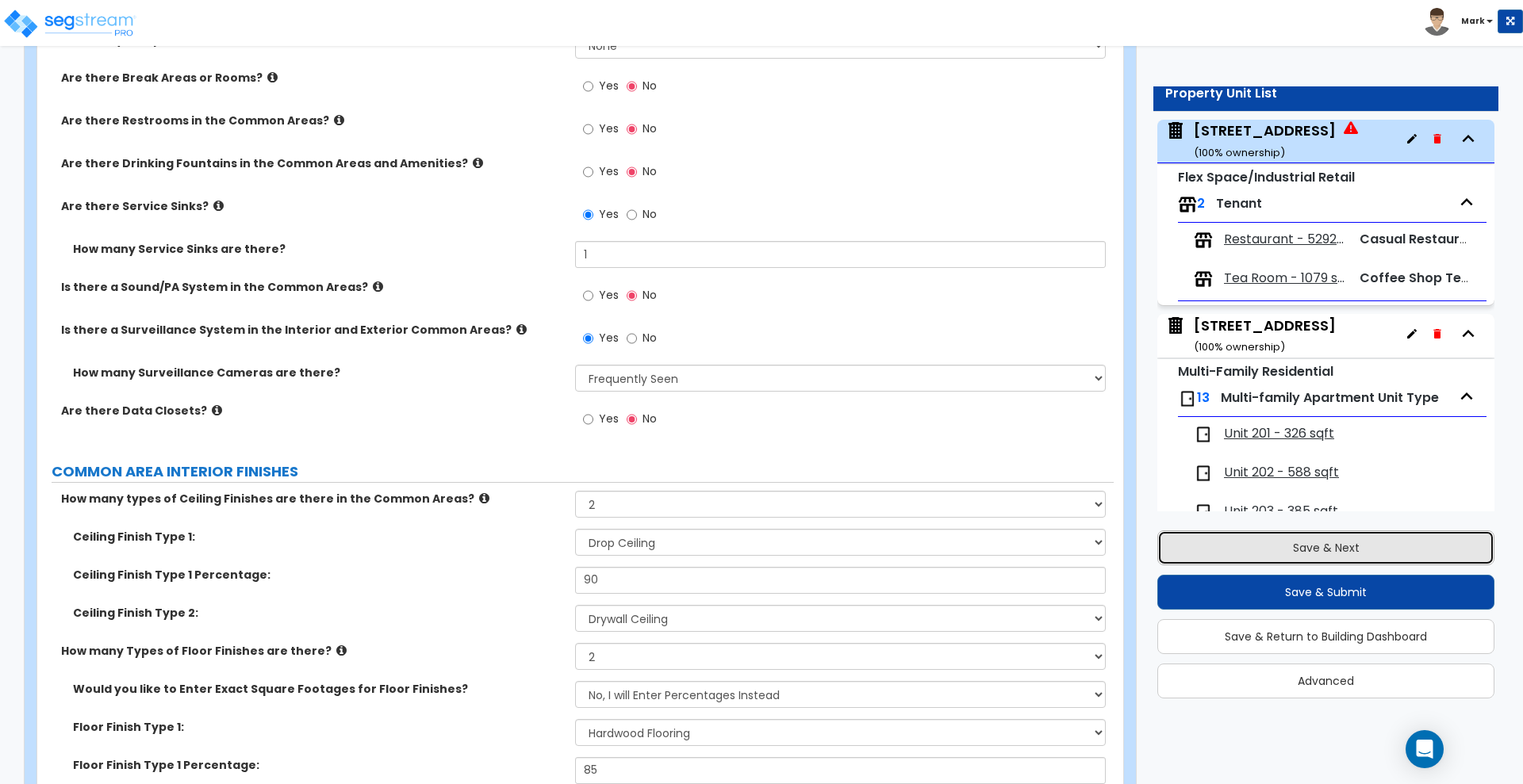
click at [1384, 546] on button "Save & Next" at bounding box center [1325, 548] width 337 height 35
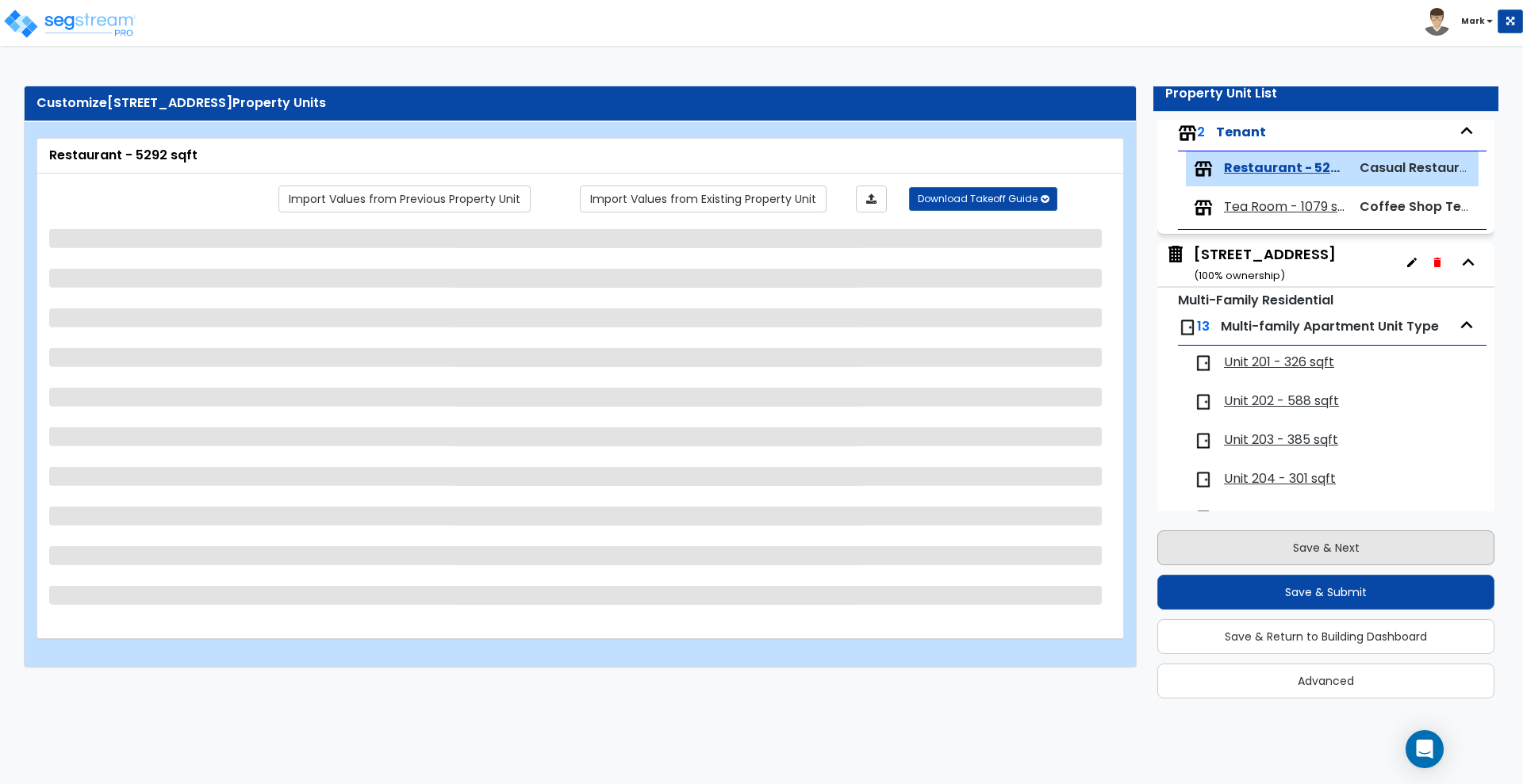
scroll to position [184, 0]
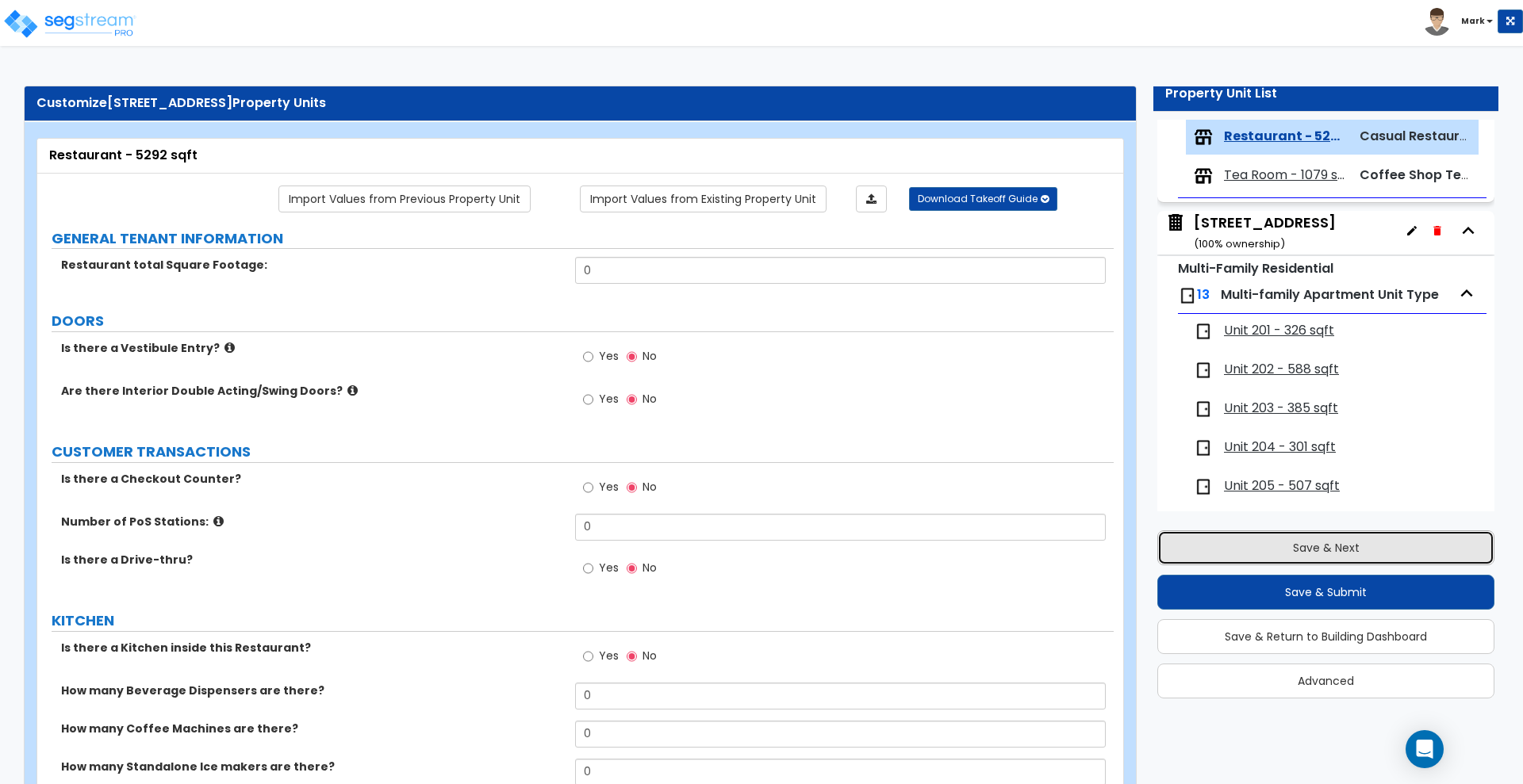
click at [1265, 541] on button "Save & Next" at bounding box center [1325, 548] width 337 height 35
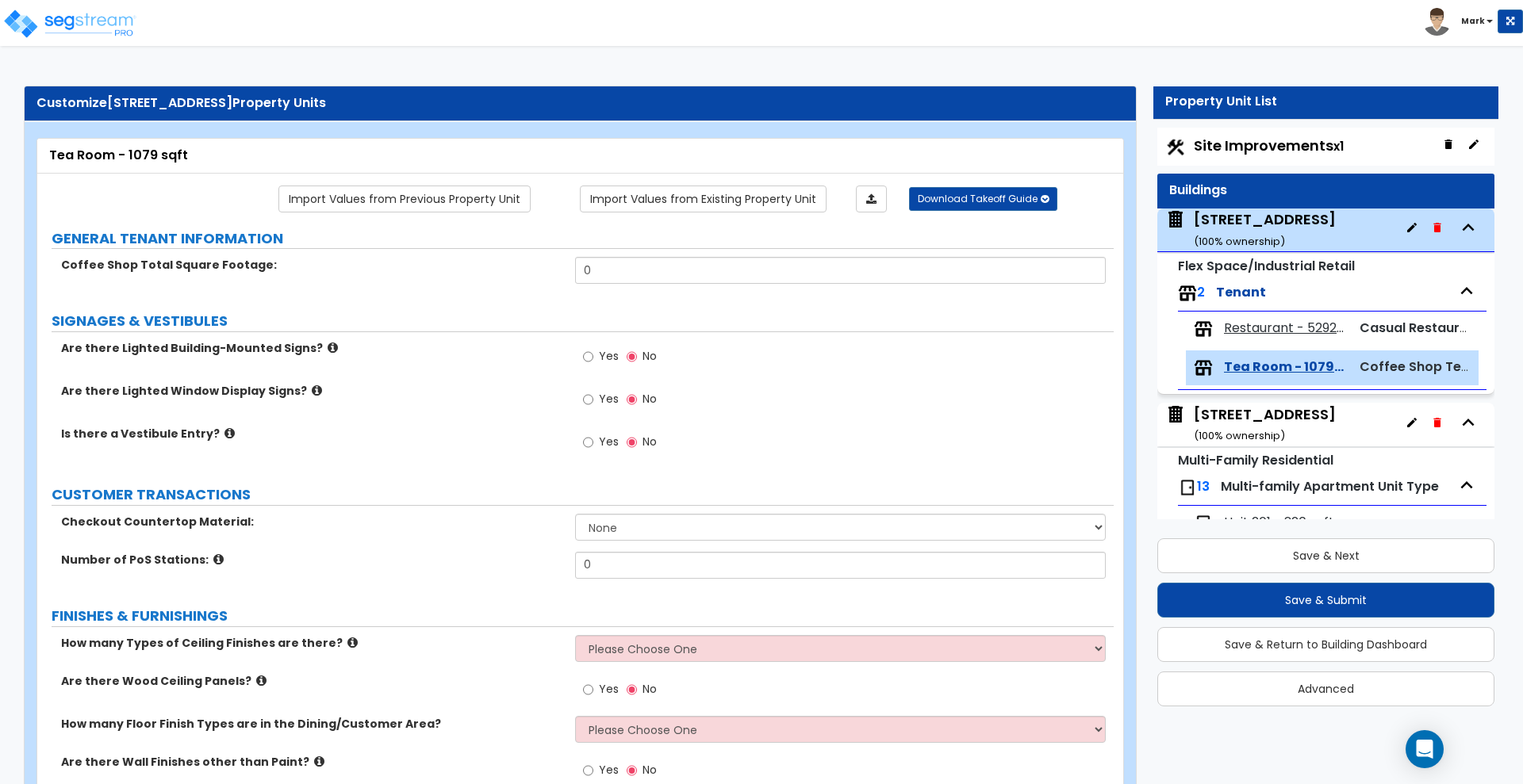
scroll to position [0, 0]
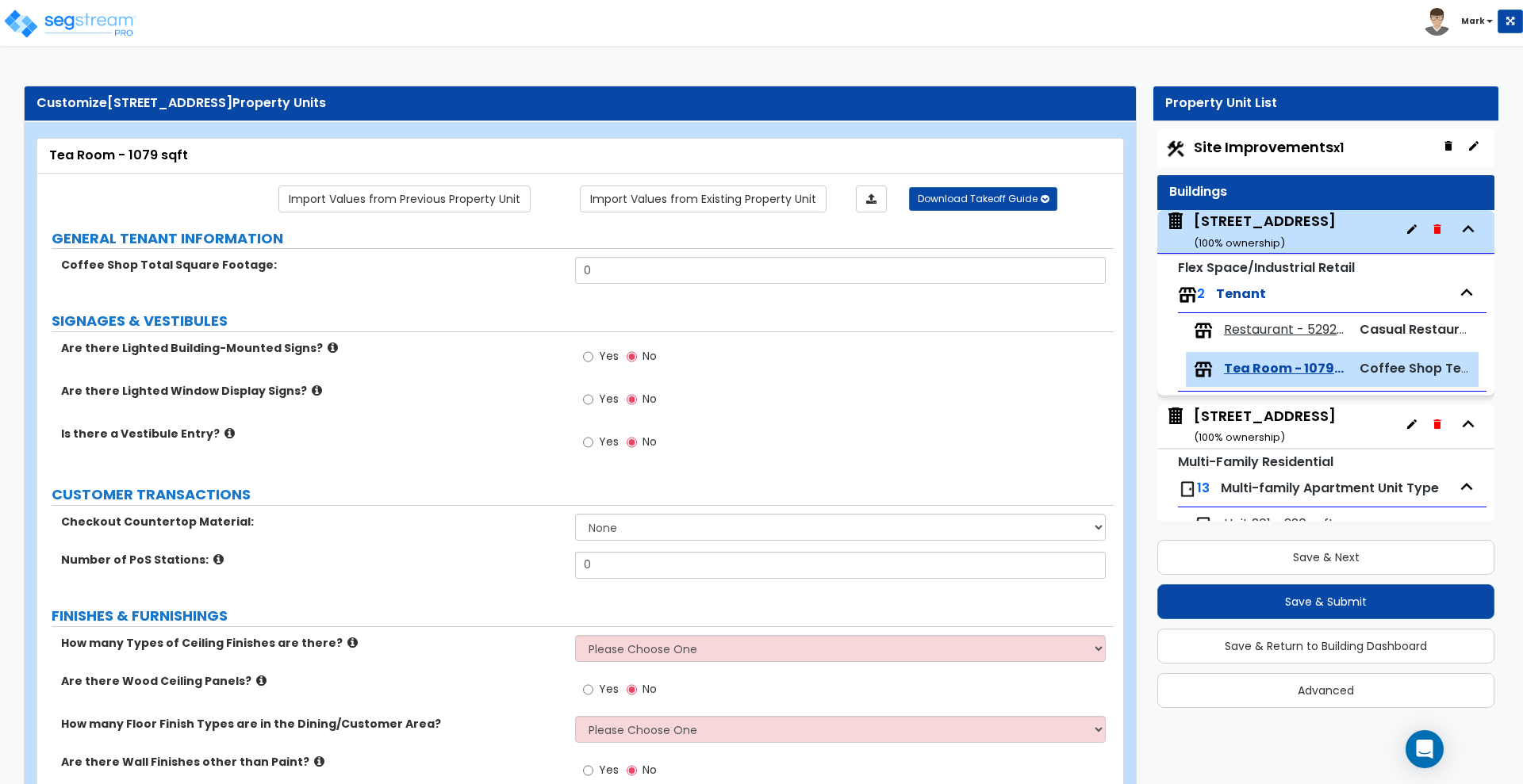
click at [1255, 226] on div "[STREET_ADDRESS] ( 100 % ownership)" at bounding box center [1265, 231] width 142 height 41
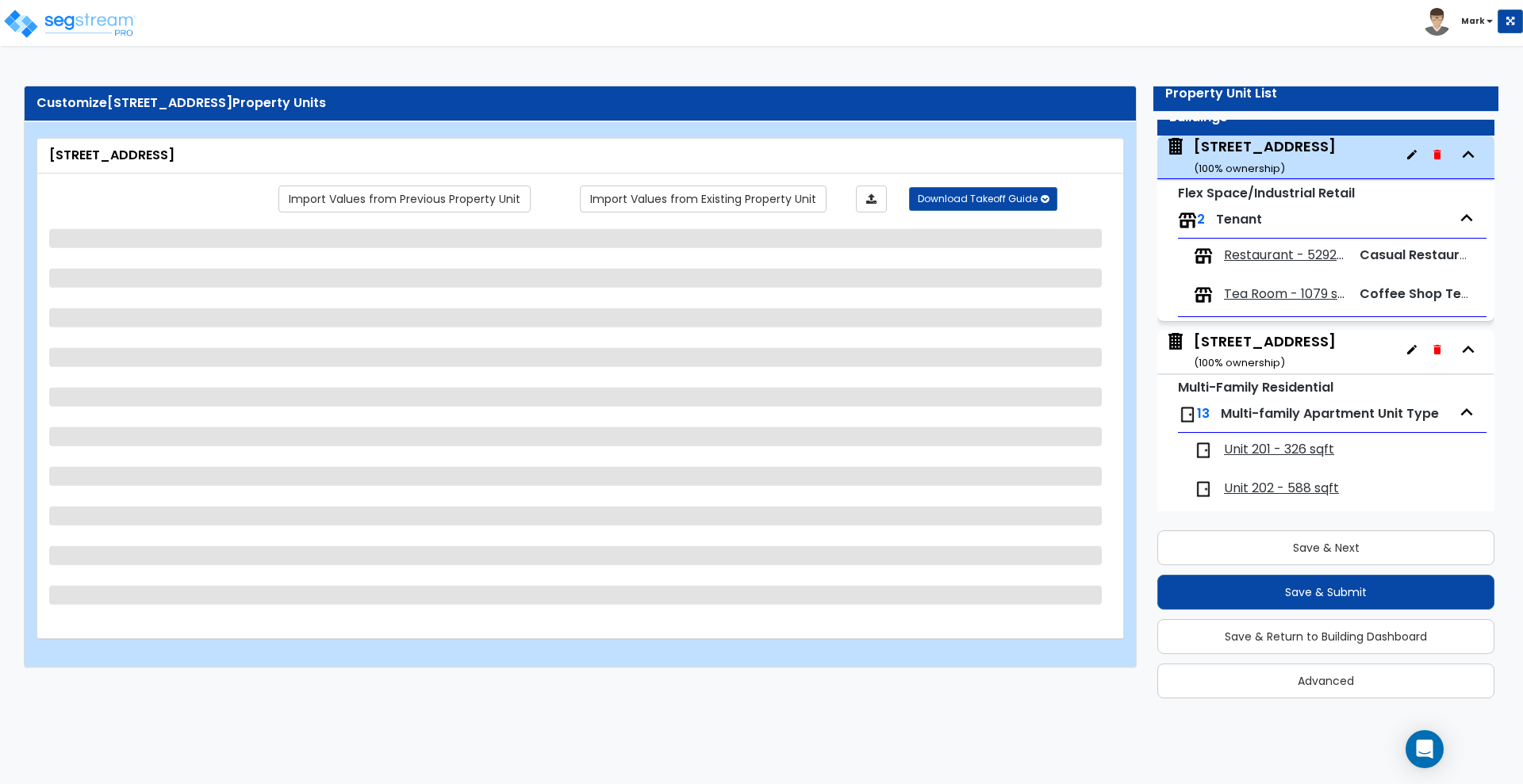
scroll to position [81, 0]
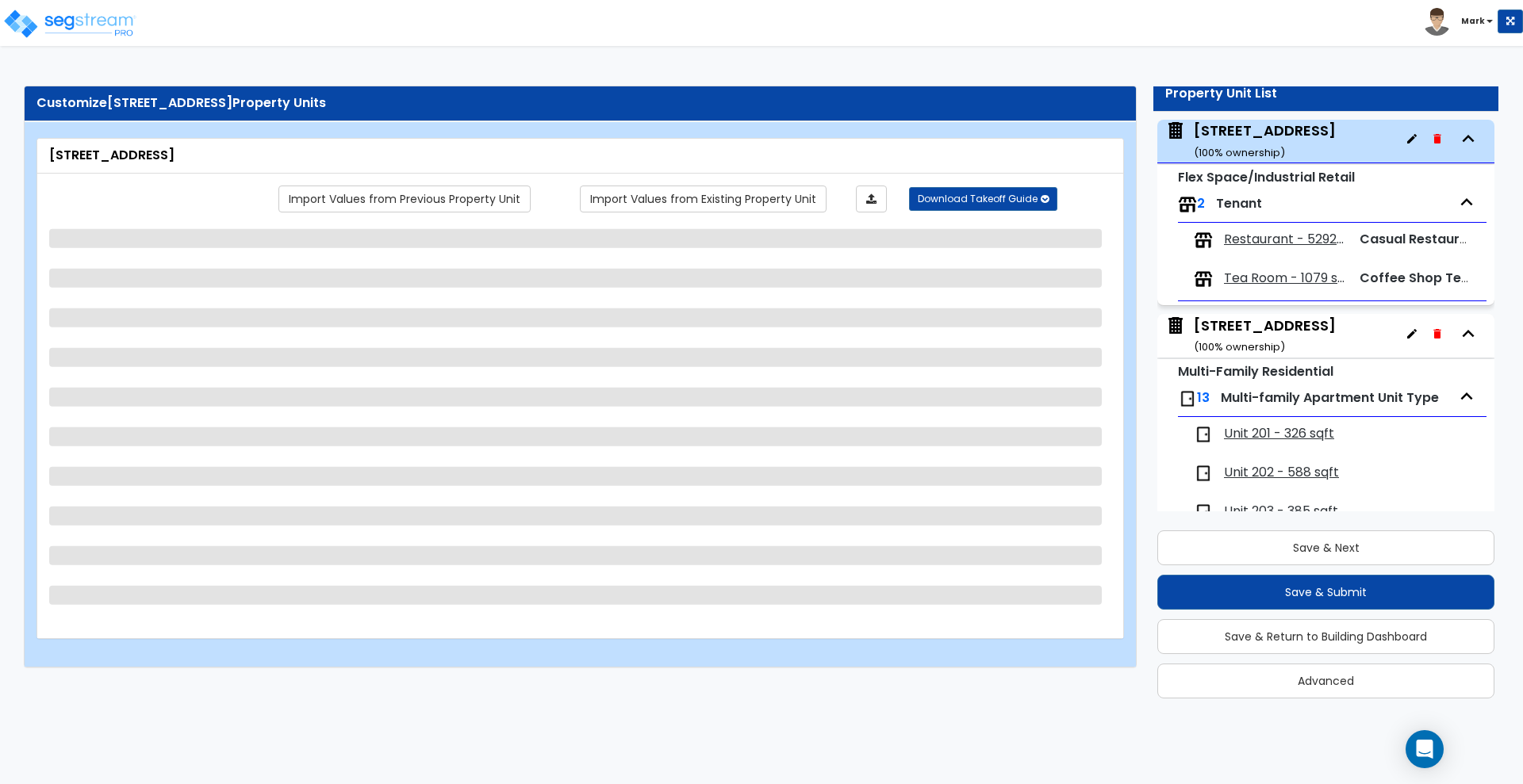
select select "5"
select select "2"
select select "10"
select select "7"
select select "2"
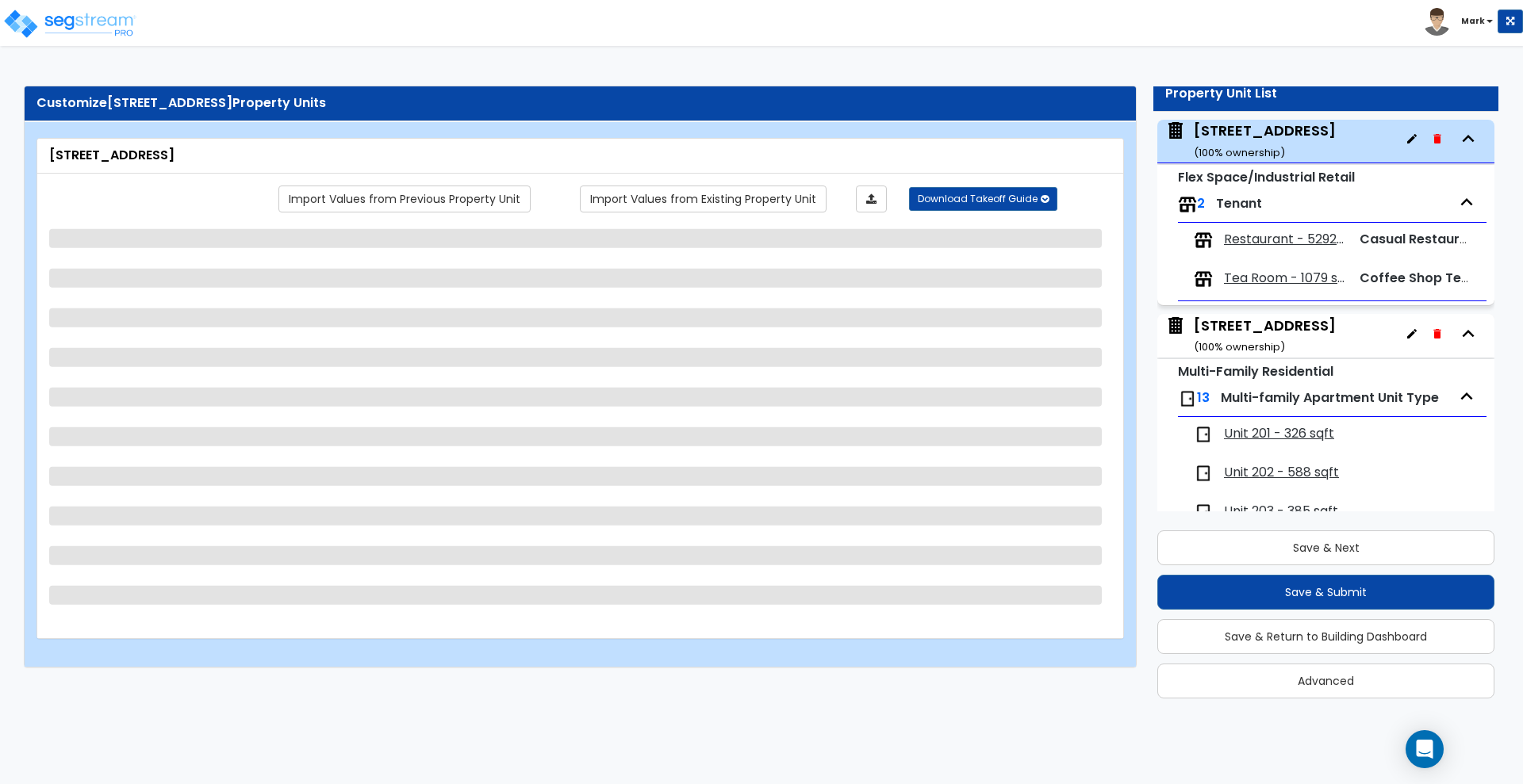
select select "2"
select select "1"
select select "2"
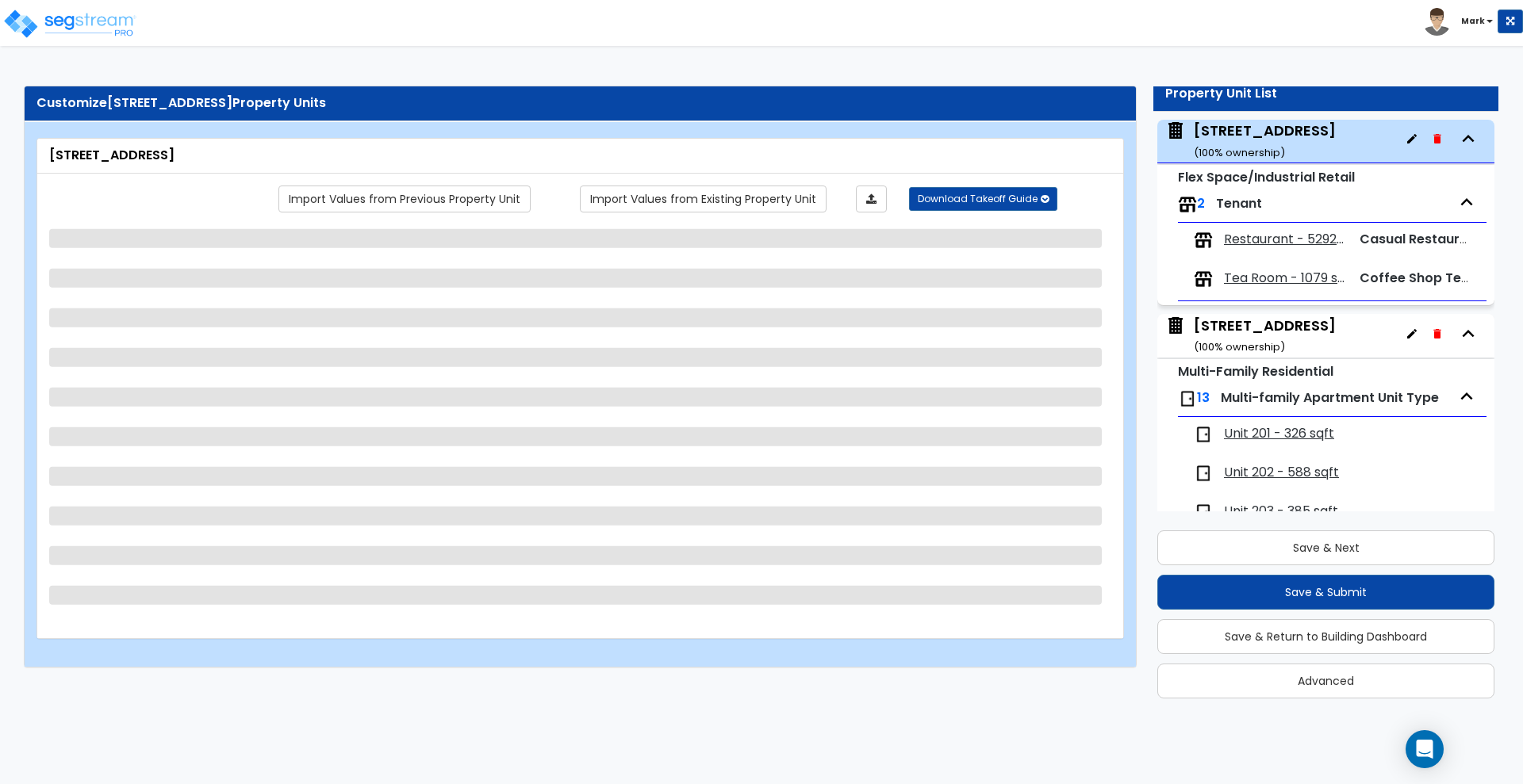
select select "3"
select select "2"
select select "3"
select select "2"
select select "1"
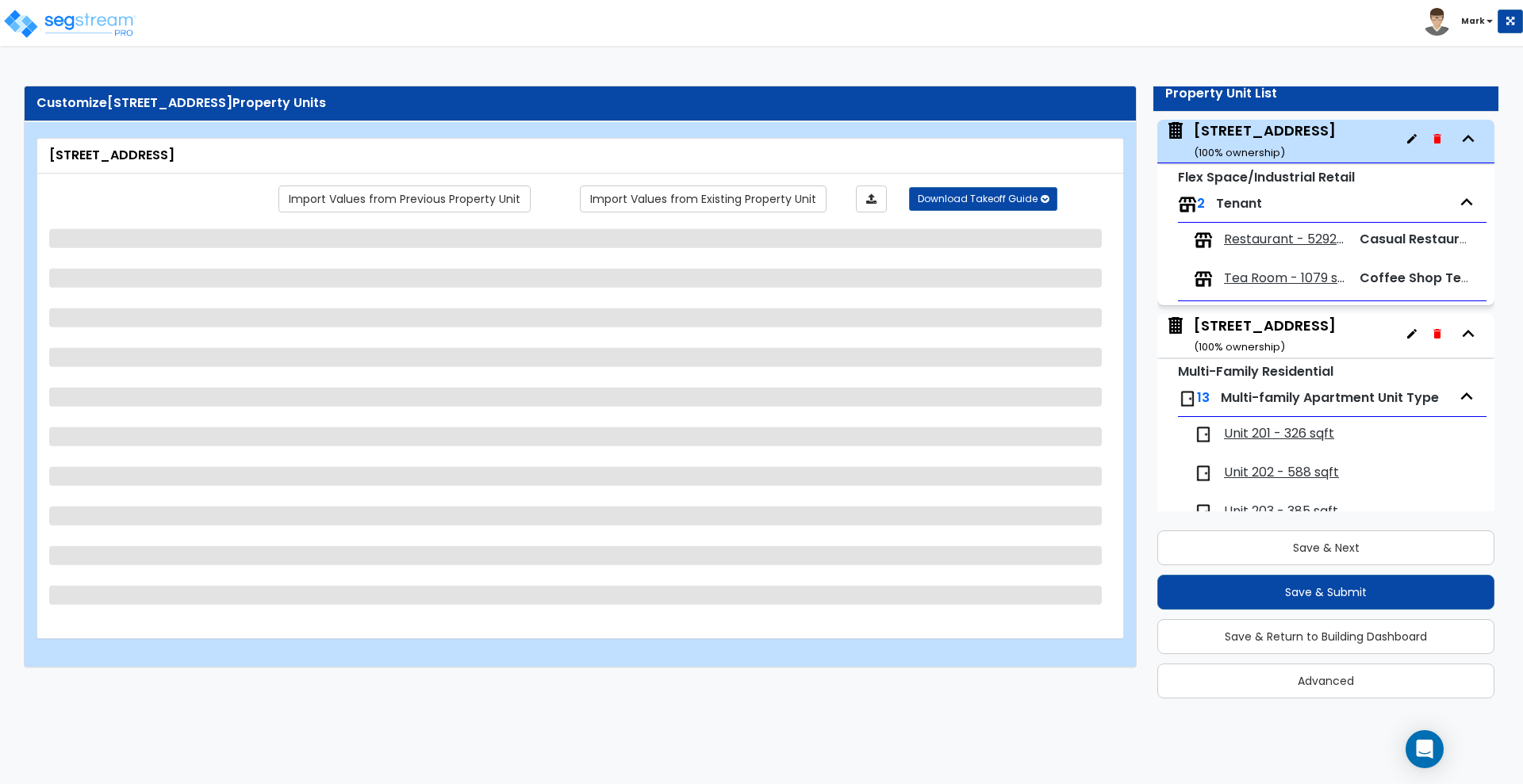
select select "2"
select select "1"
select select "4"
select select "2"
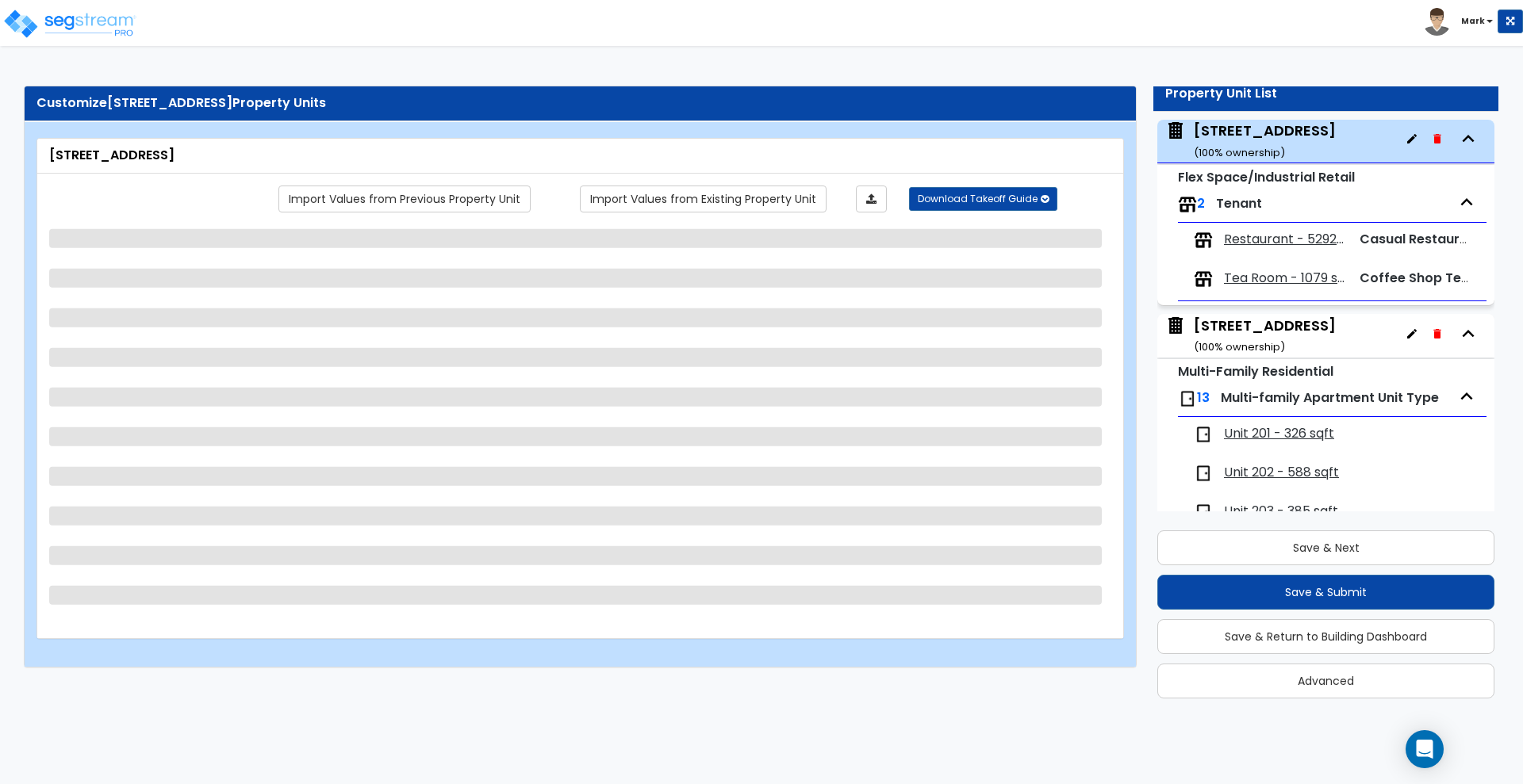
select select "3"
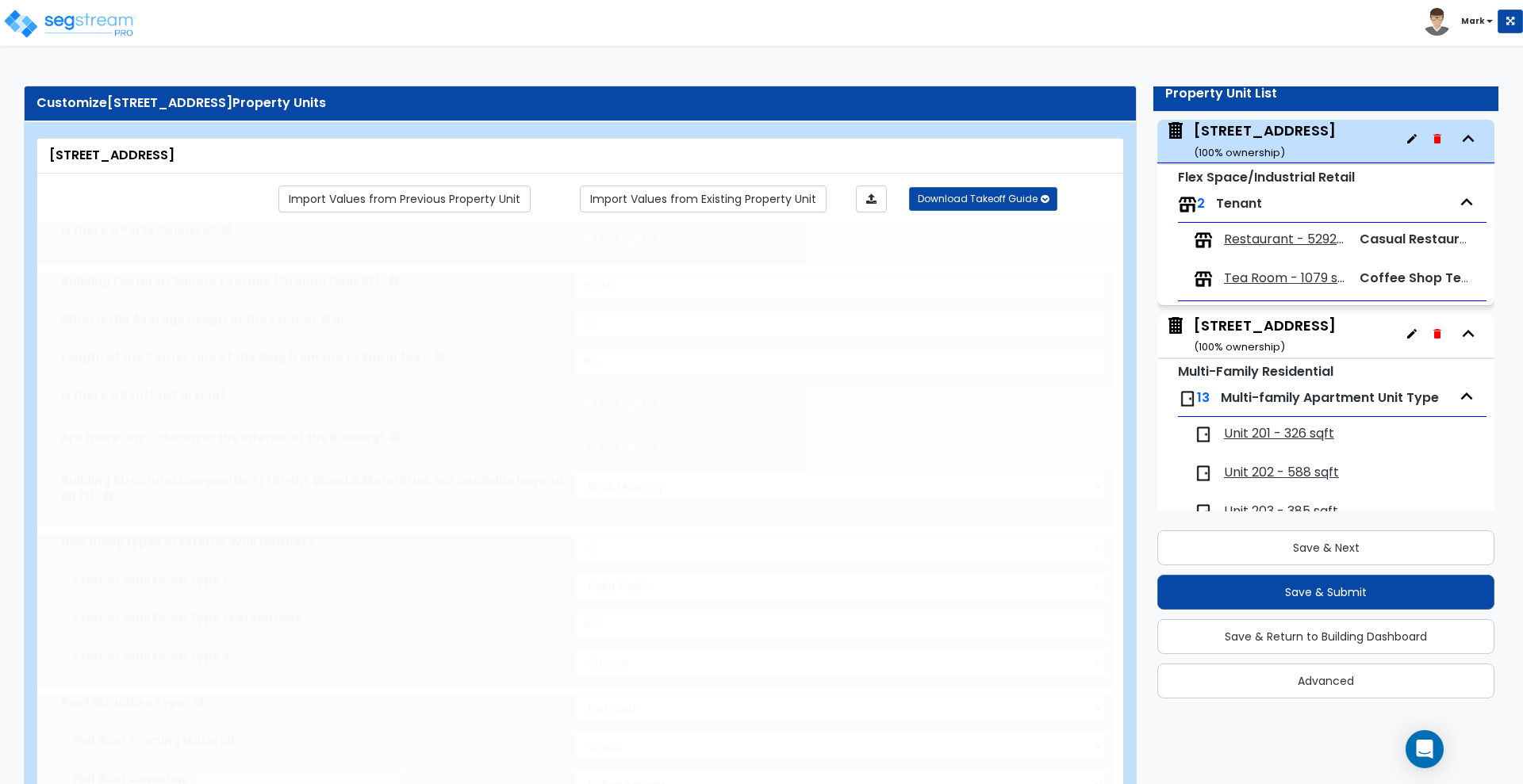
type input "1"
select select "2"
type input "85"
select select "6"
type input "12"
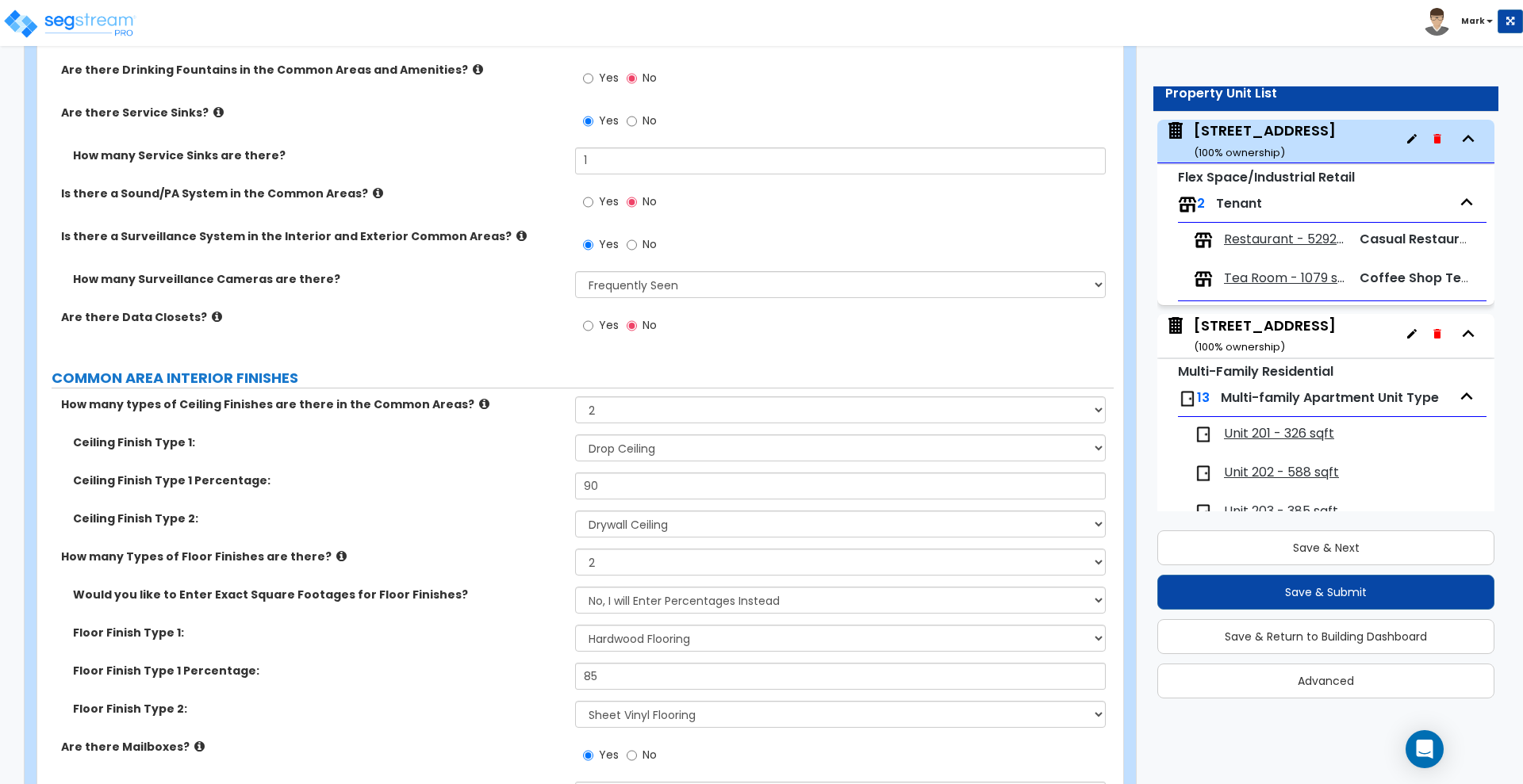
scroll to position [3371, 0]
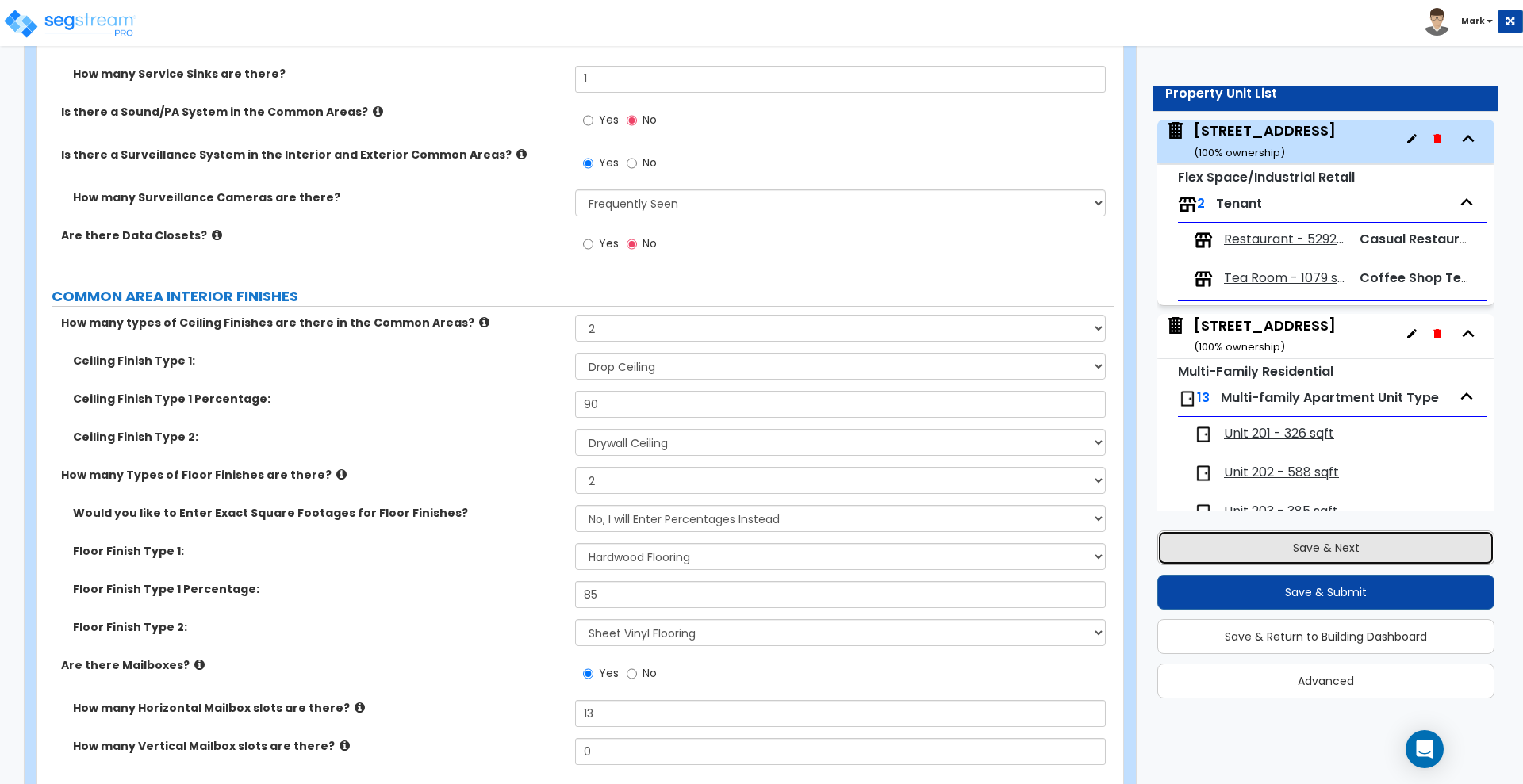
click at [1231, 556] on button "Save & Next" at bounding box center [1325, 548] width 337 height 35
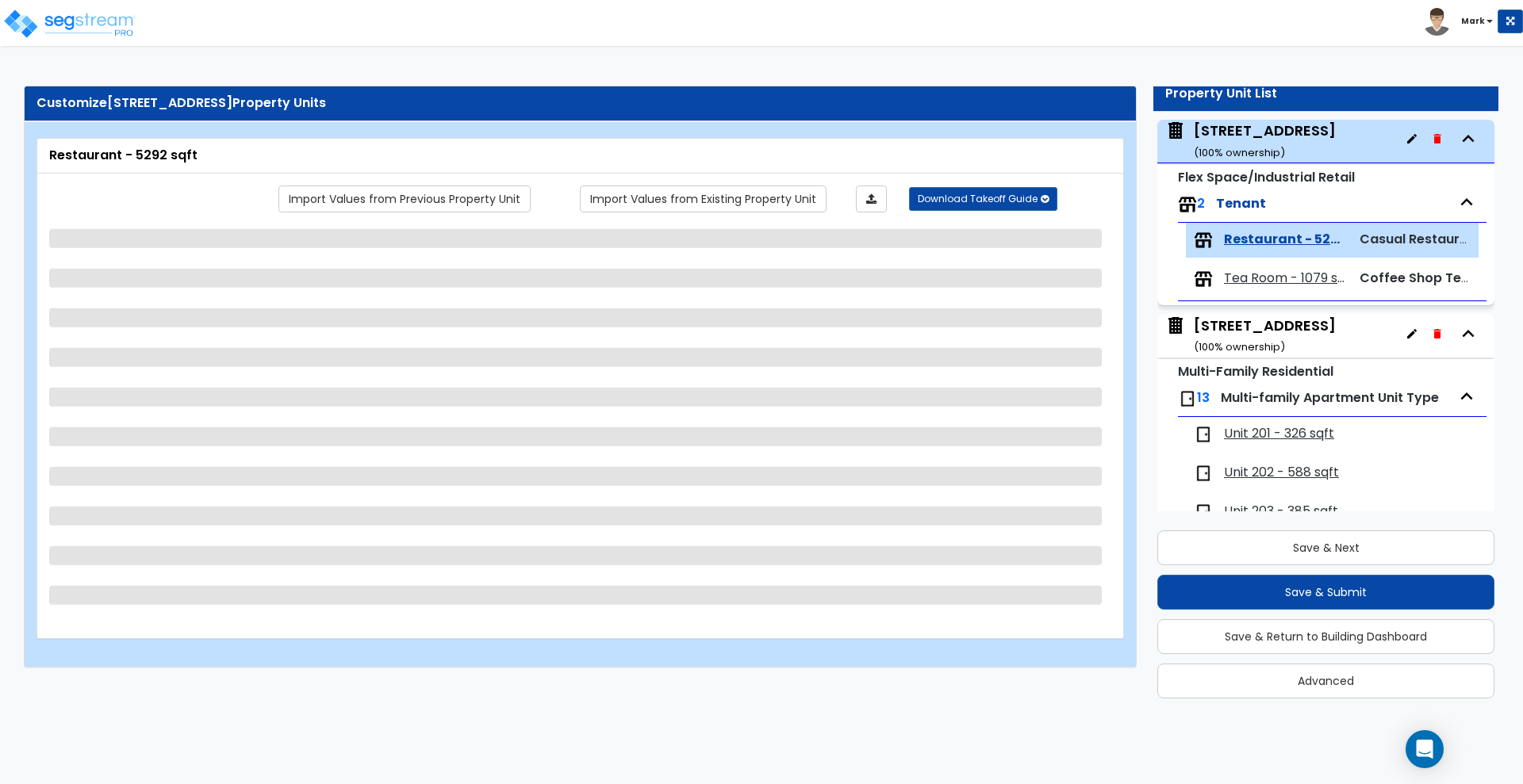
scroll to position [184, 0]
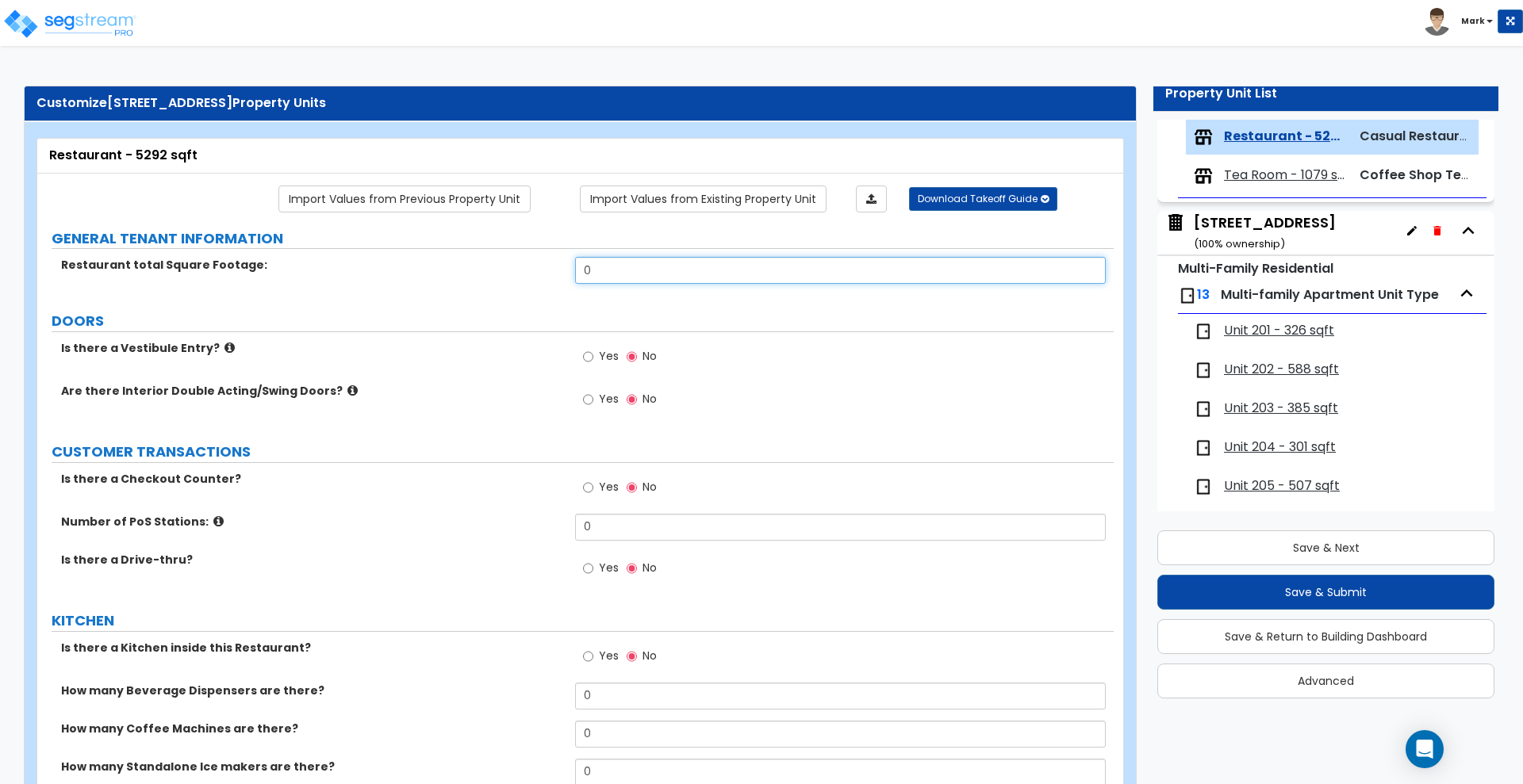
drag, startPoint x: 613, startPoint y: 268, endPoint x: 531, endPoint y: 282, distance: 83.2
click at [531, 282] on div "Restaurant total Square Footage: 0" at bounding box center [575, 276] width 1076 height 38
drag, startPoint x: 917, startPoint y: 58, endPoint x: 862, endPoint y: 116, distance: 79.9
drag, startPoint x: 619, startPoint y: 275, endPoint x: 508, endPoint y: 264, distance: 111.5
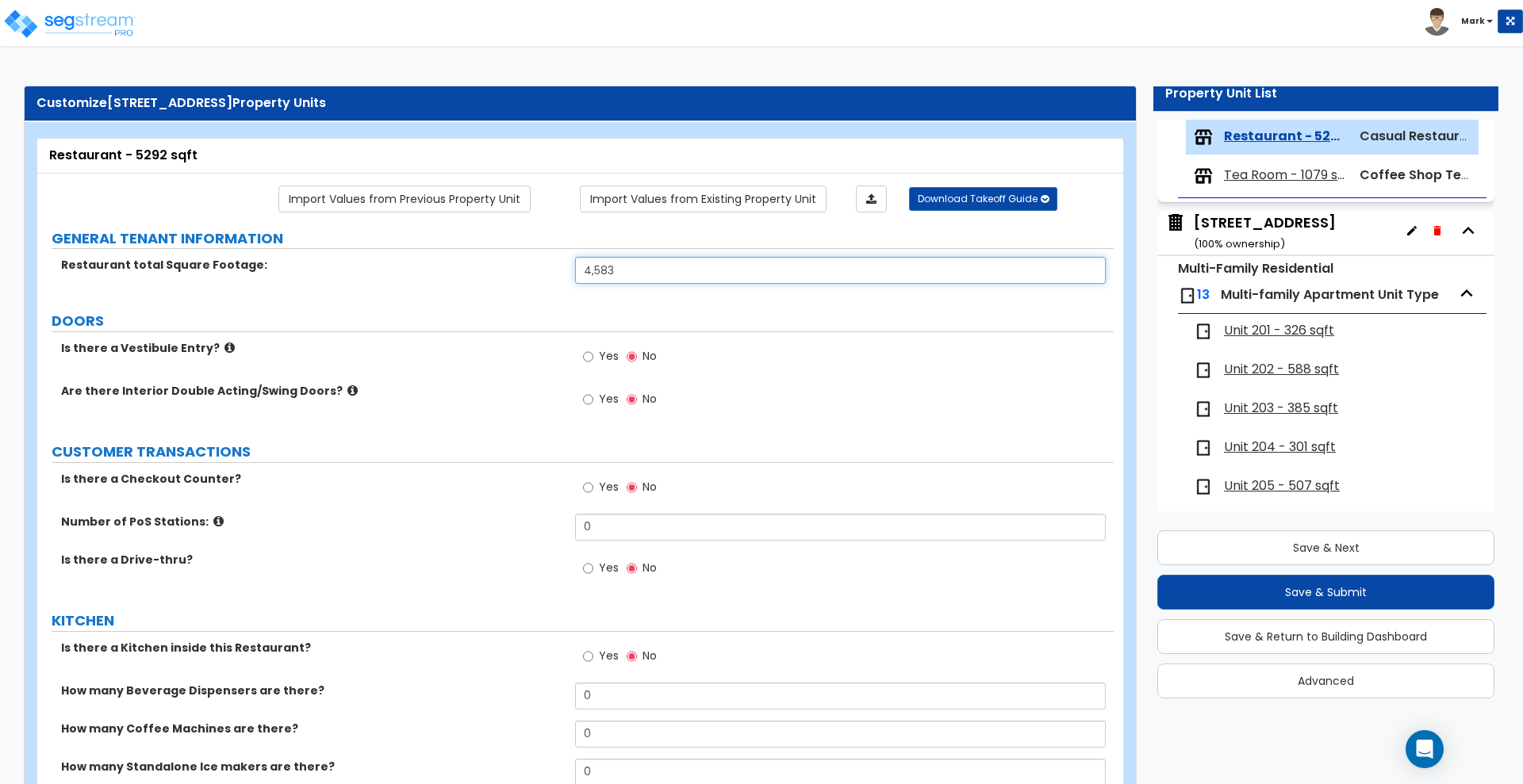
click at [508, 264] on div "Restaurant total Square Footage: 4,583" at bounding box center [575, 276] width 1076 height 38
type input "4,783"
click at [347, 385] on icon at bounding box center [353, 391] width 10 height 12
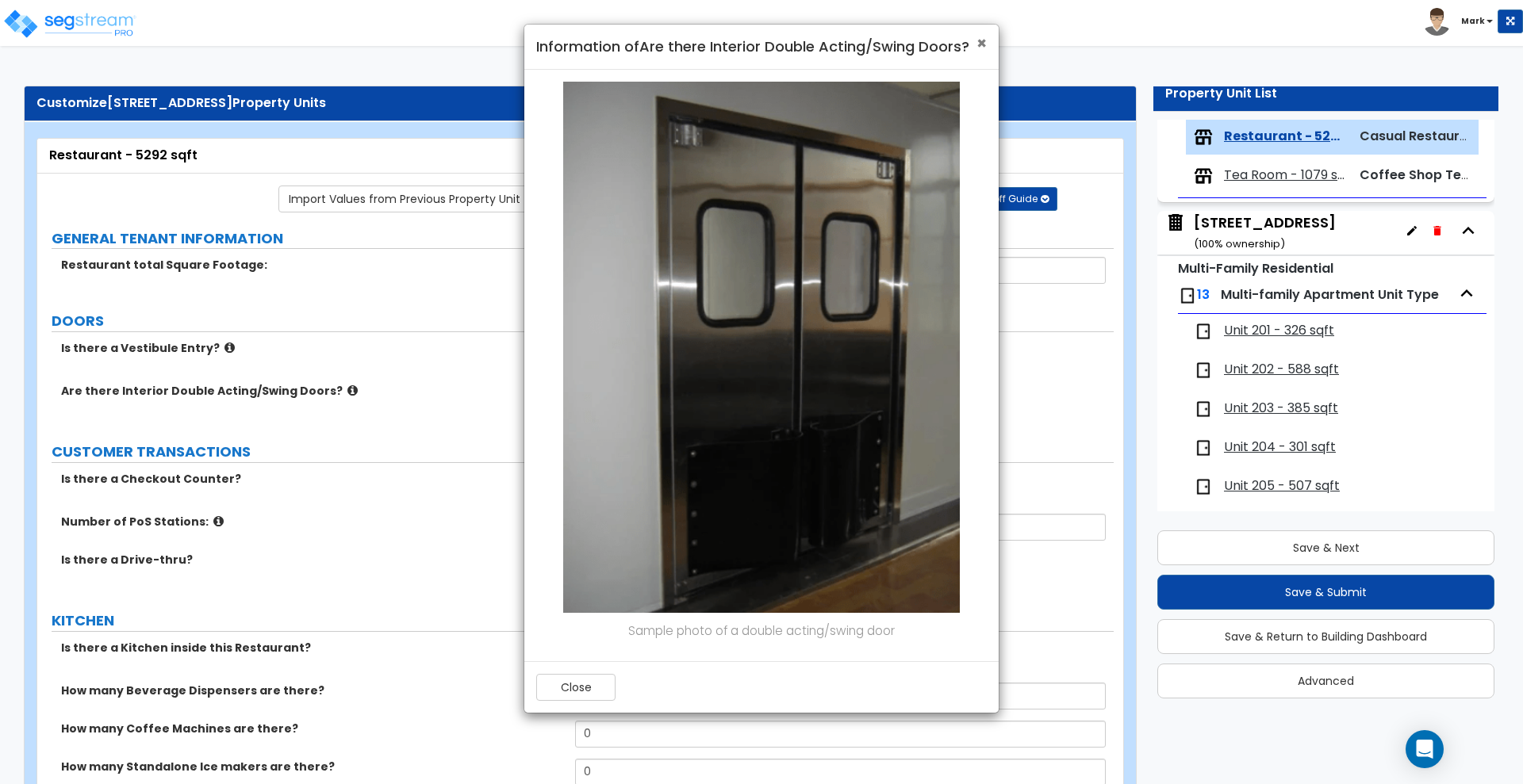
click at [980, 36] on span "×" at bounding box center [982, 43] width 10 height 23
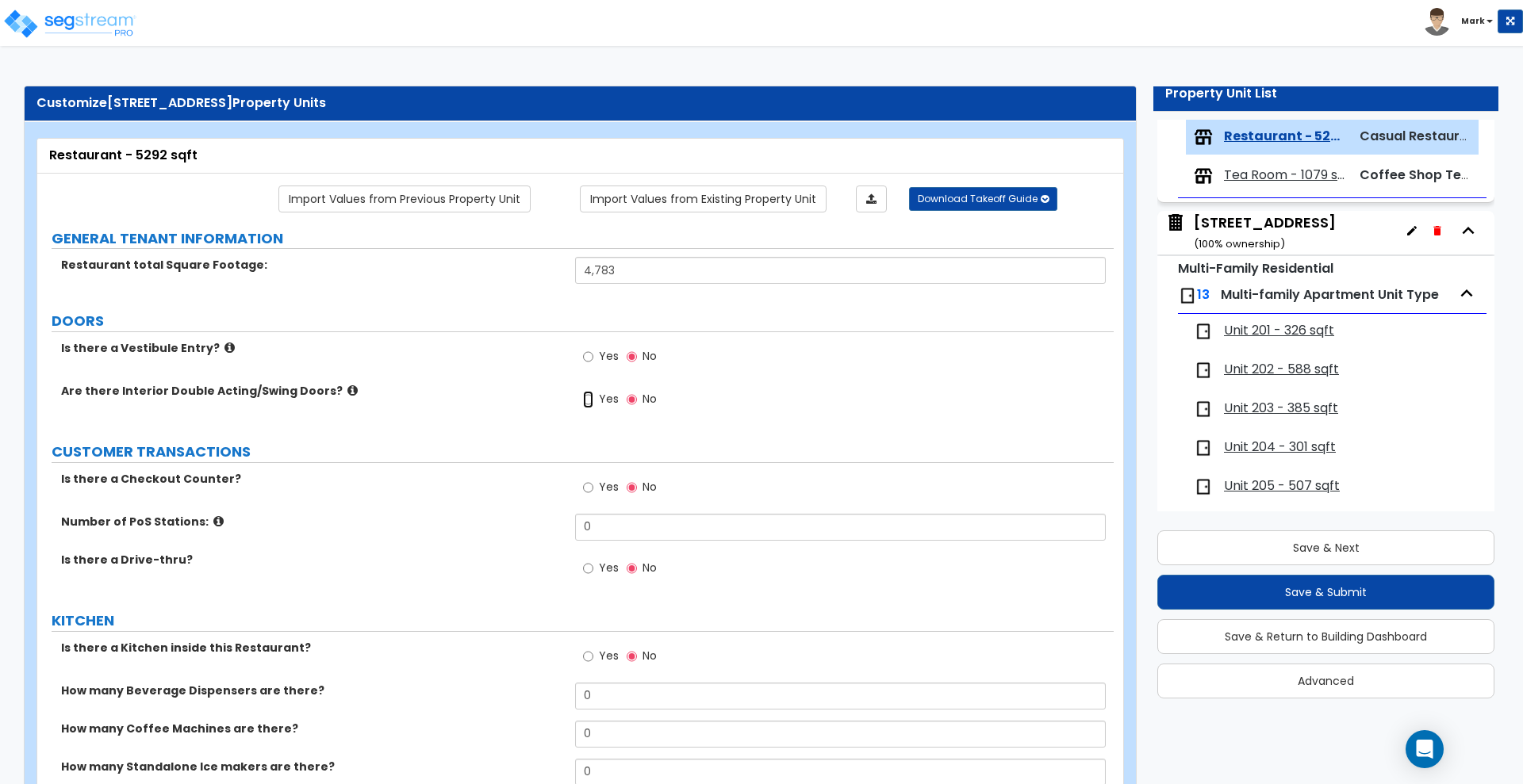
click at [587, 398] on input "Yes" at bounding box center [588, 399] width 10 height 17
radio input "true"
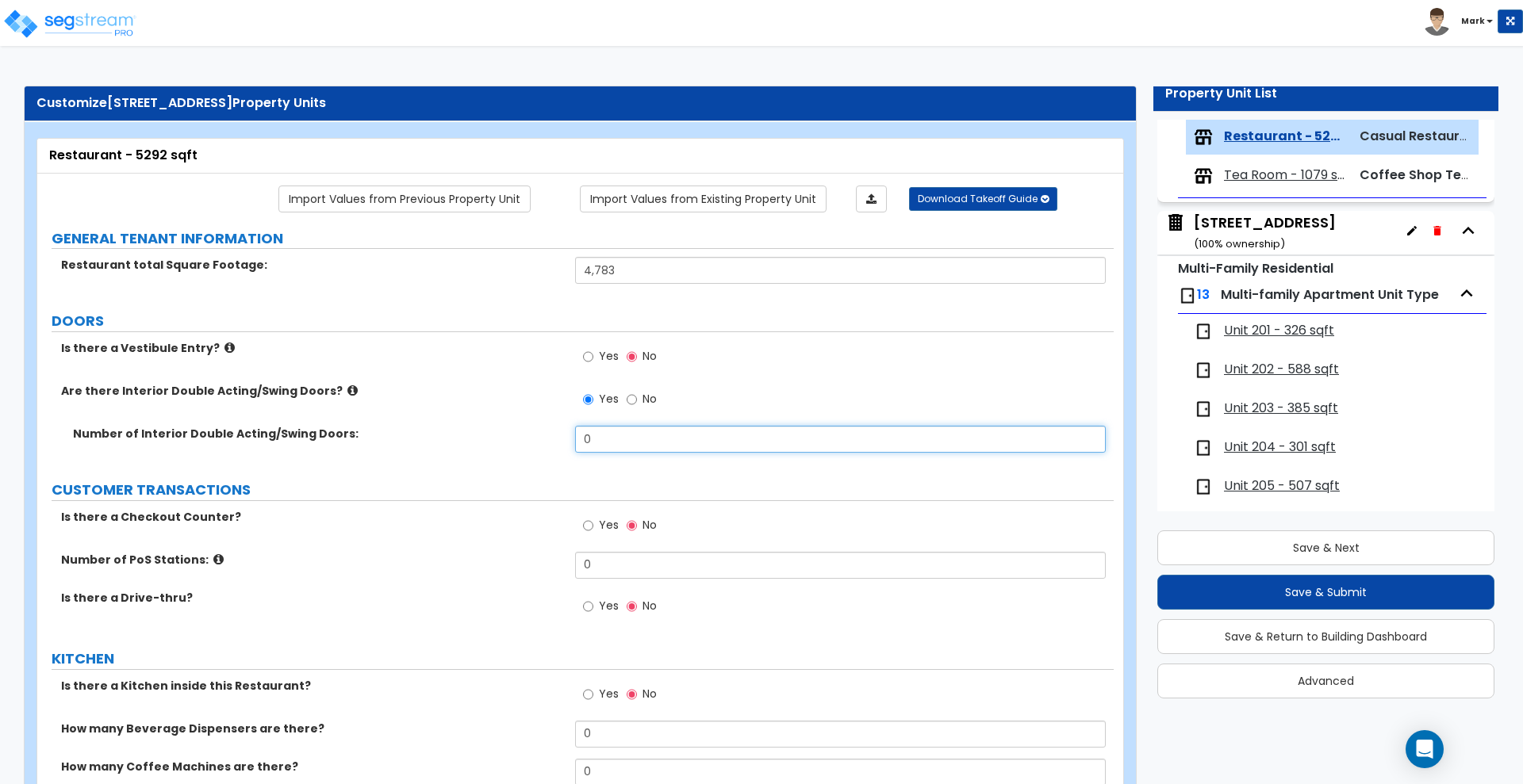
drag, startPoint x: 580, startPoint y: 437, endPoint x: 500, endPoint y: 422, distance: 81.4
click at [549, 437] on div "Number of Interior Double Acting/Swing Doors: 0" at bounding box center [575, 445] width 1076 height 38
drag, startPoint x: 607, startPoint y: 437, endPoint x: 463, endPoint y: 431, distance: 144.1
click at [533, 437] on div "Number of Interior Double Acting/Swing Doors: 0" at bounding box center [575, 445] width 1076 height 38
drag, startPoint x: 599, startPoint y: 428, endPoint x: 485, endPoint y: 425, distance: 114.0
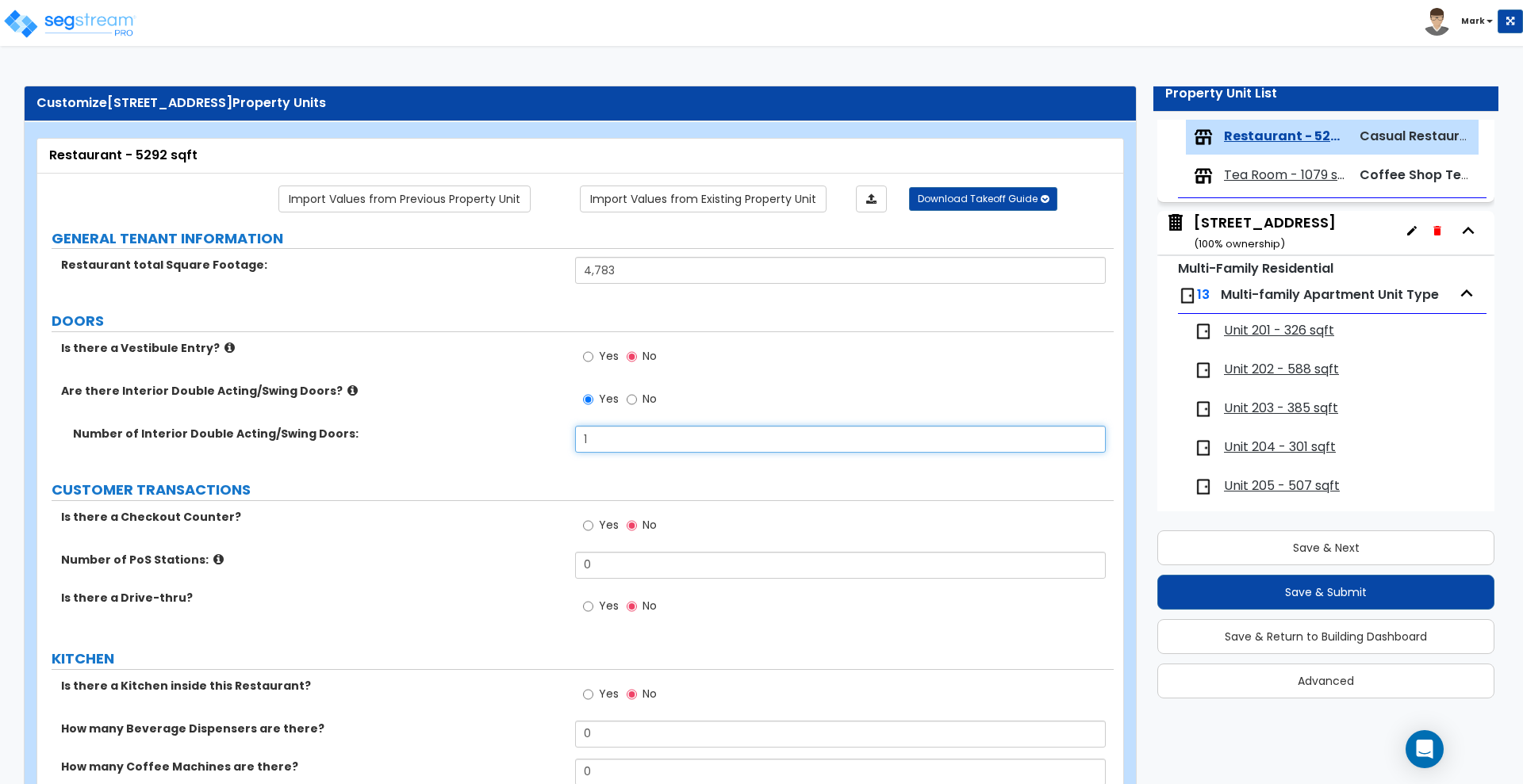
click at [484, 427] on div "Number of Interior Double Acting/Swing Doors: 1" at bounding box center [575, 445] width 1076 height 38
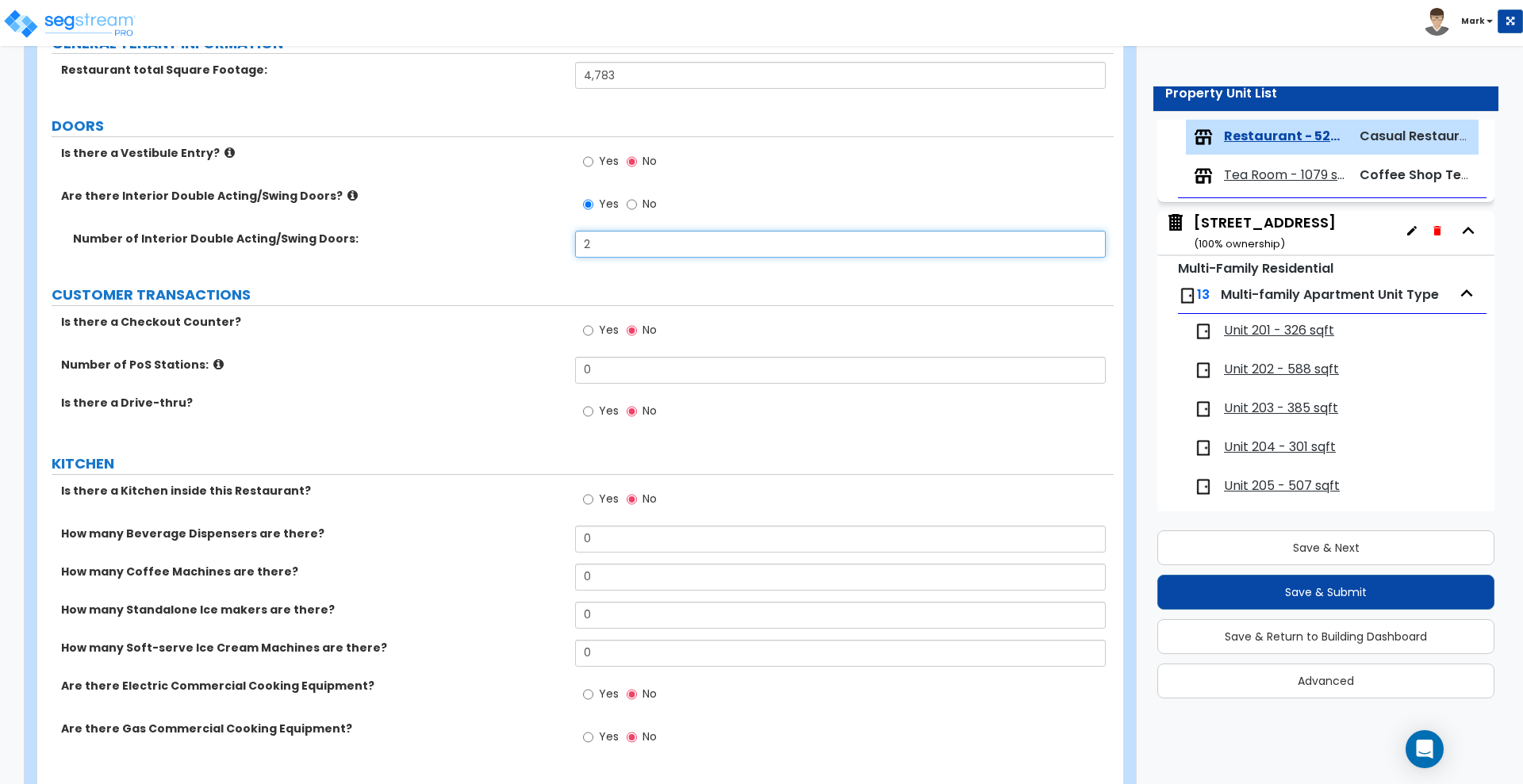
scroll to position [198, 0]
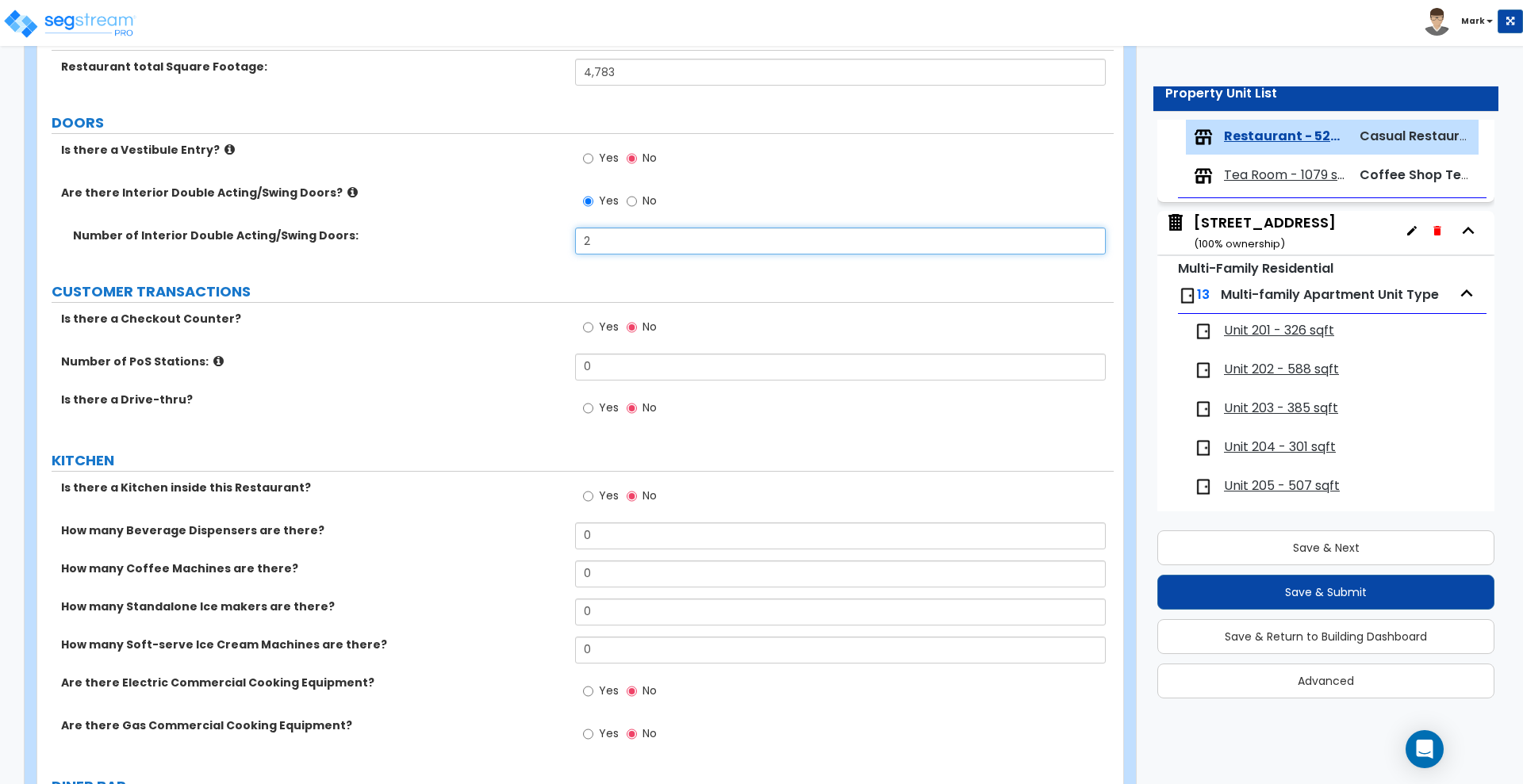
drag, startPoint x: 583, startPoint y: 239, endPoint x: 547, endPoint y: 233, distance: 36.5
click at [550, 234] on div "Number of Interior Double Acting/Swing Doors: 2" at bounding box center [575, 247] width 1076 height 38
type input "1"
click at [587, 327] on input "Yes" at bounding box center [588, 327] width 10 height 17
radio input "true"
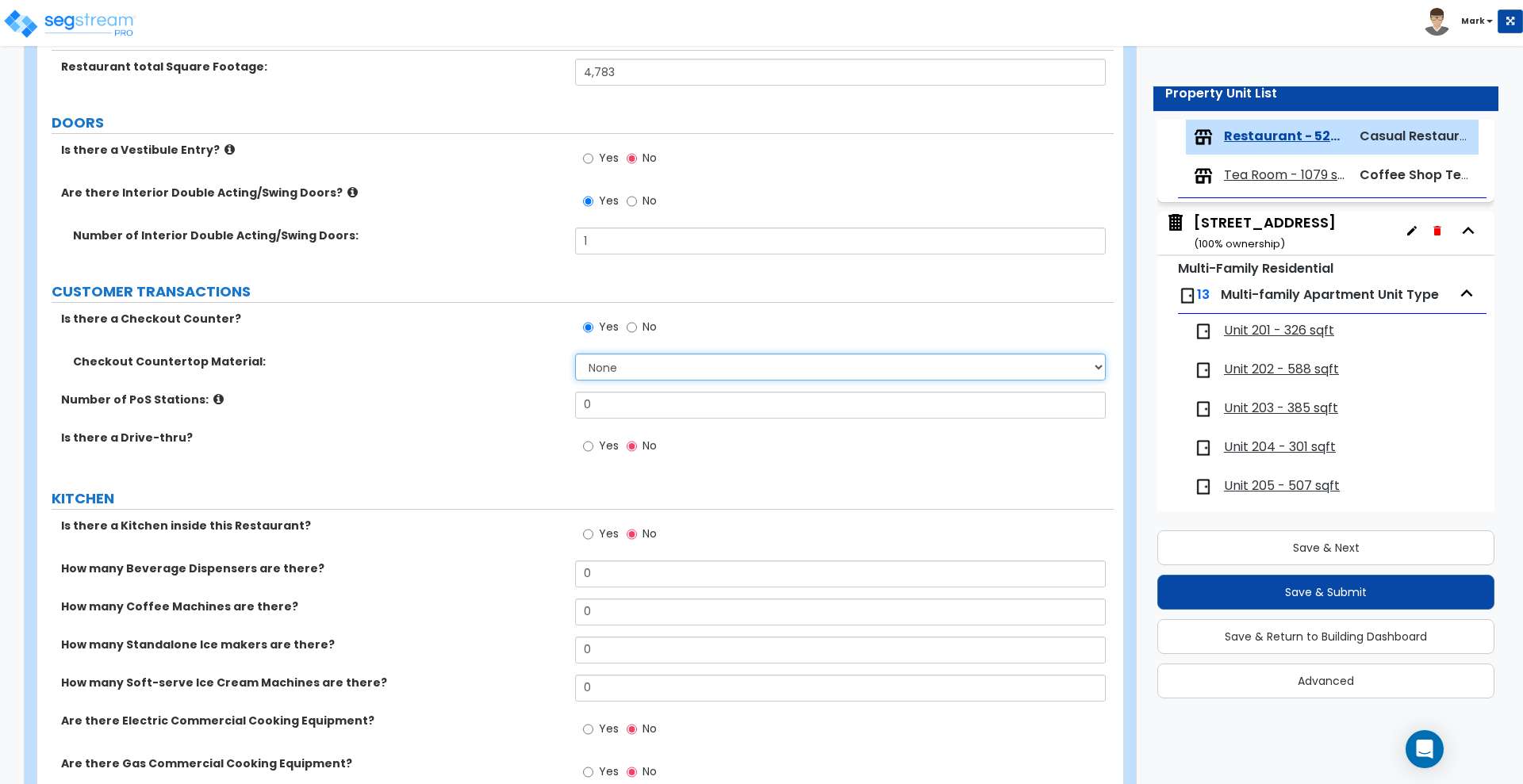
click at [625, 366] on select "None Plastic Laminate Solid Surface Stone Quartz Marble Tile Wood Stainless Ste…" at bounding box center [840, 366] width 530 height 27
select select "7"
click at [575, 353] on select "None Plastic Laminate Solid Surface Stone Quartz Marble Tile Wood Stainless Ste…" at bounding box center [840, 366] width 530 height 27
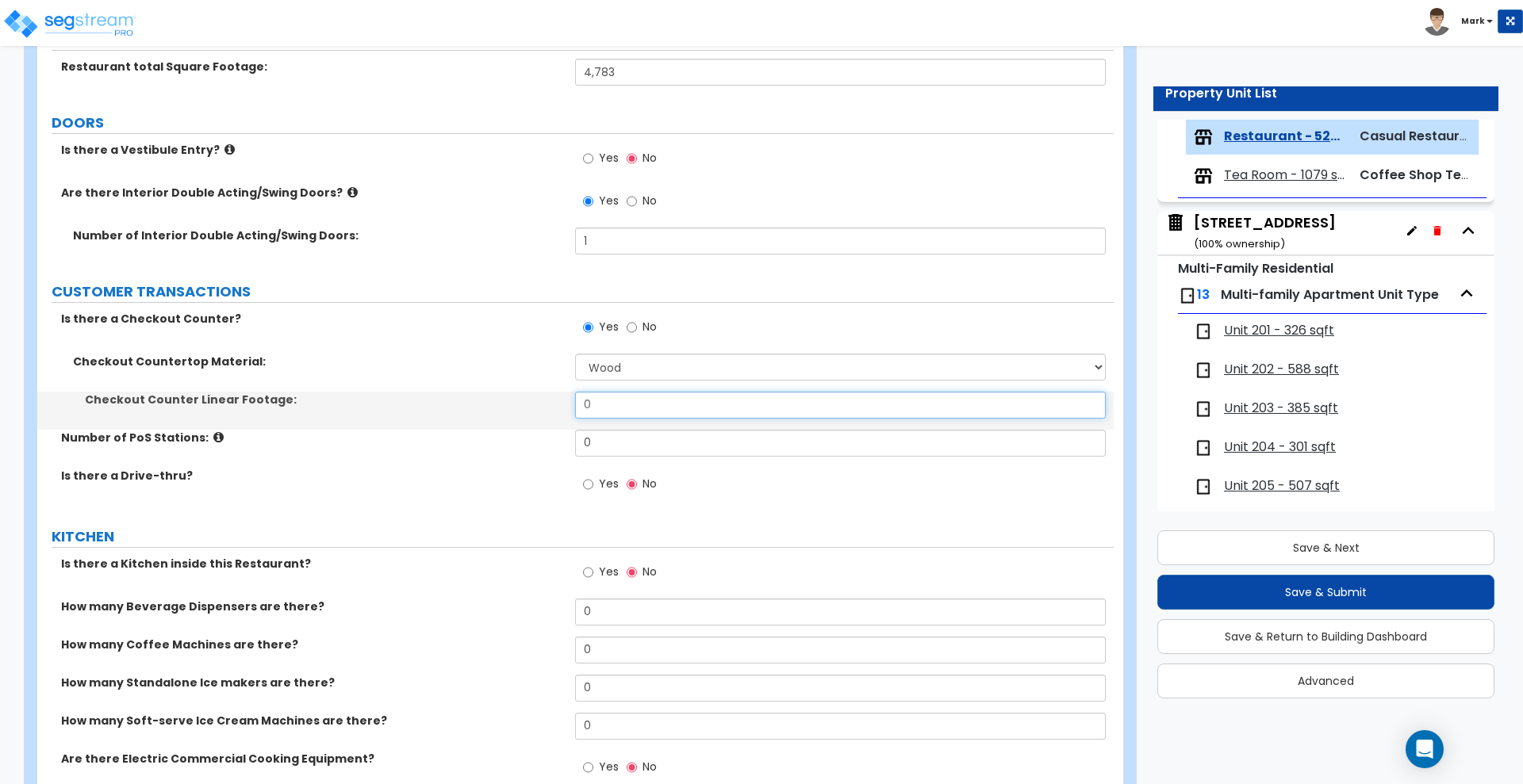
drag, startPoint x: 606, startPoint y: 399, endPoint x: 489, endPoint y: 404, distance: 117.1
click at [489, 404] on div "Checkout Counter Linear Footage: 0" at bounding box center [575, 411] width 1076 height 38
type input "6"
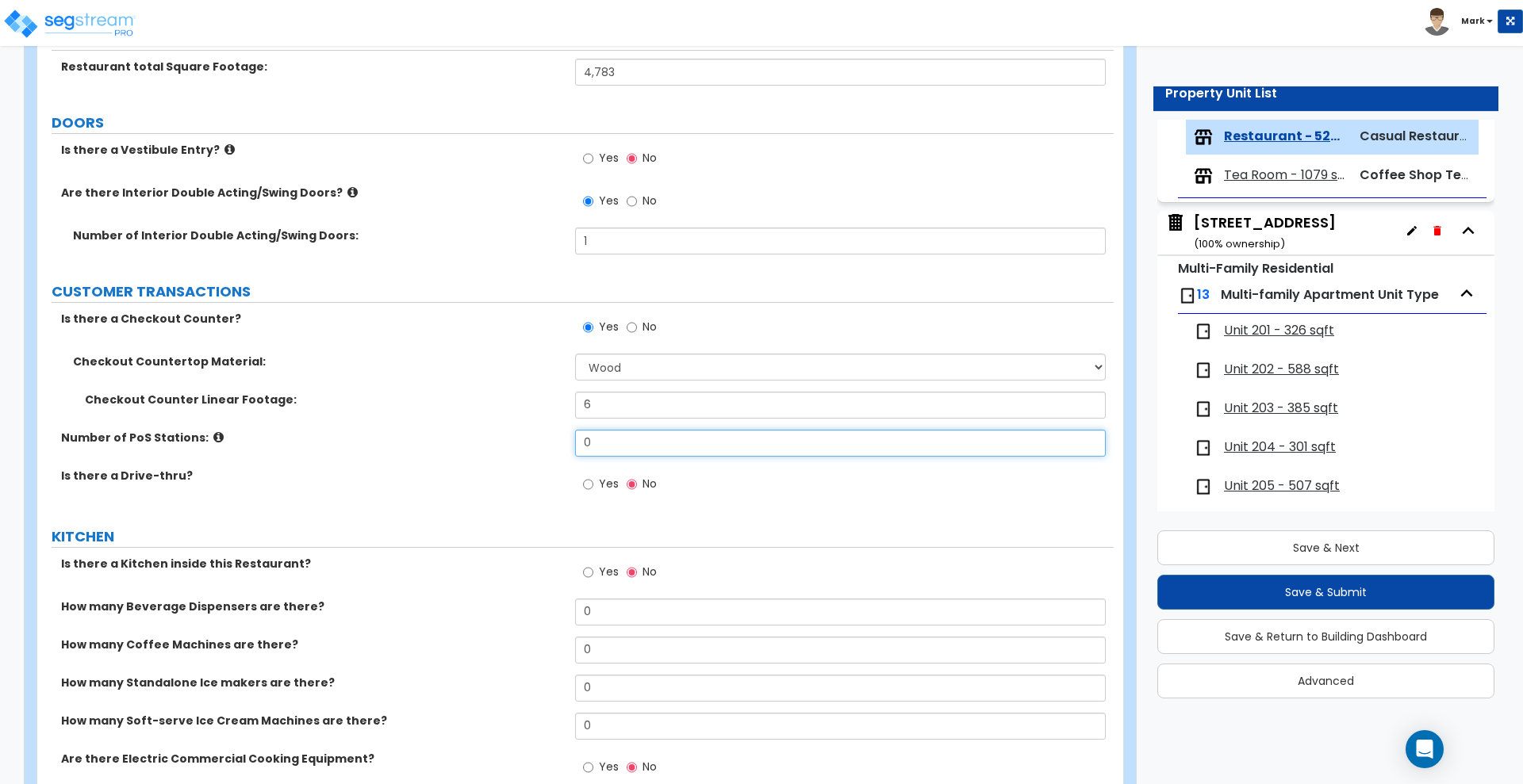
drag, startPoint x: 647, startPoint y: 443, endPoint x: 429, endPoint y: 464, distance: 219.0
click at [457, 459] on div "Number of PoS Stations: 0" at bounding box center [575, 449] width 1076 height 38
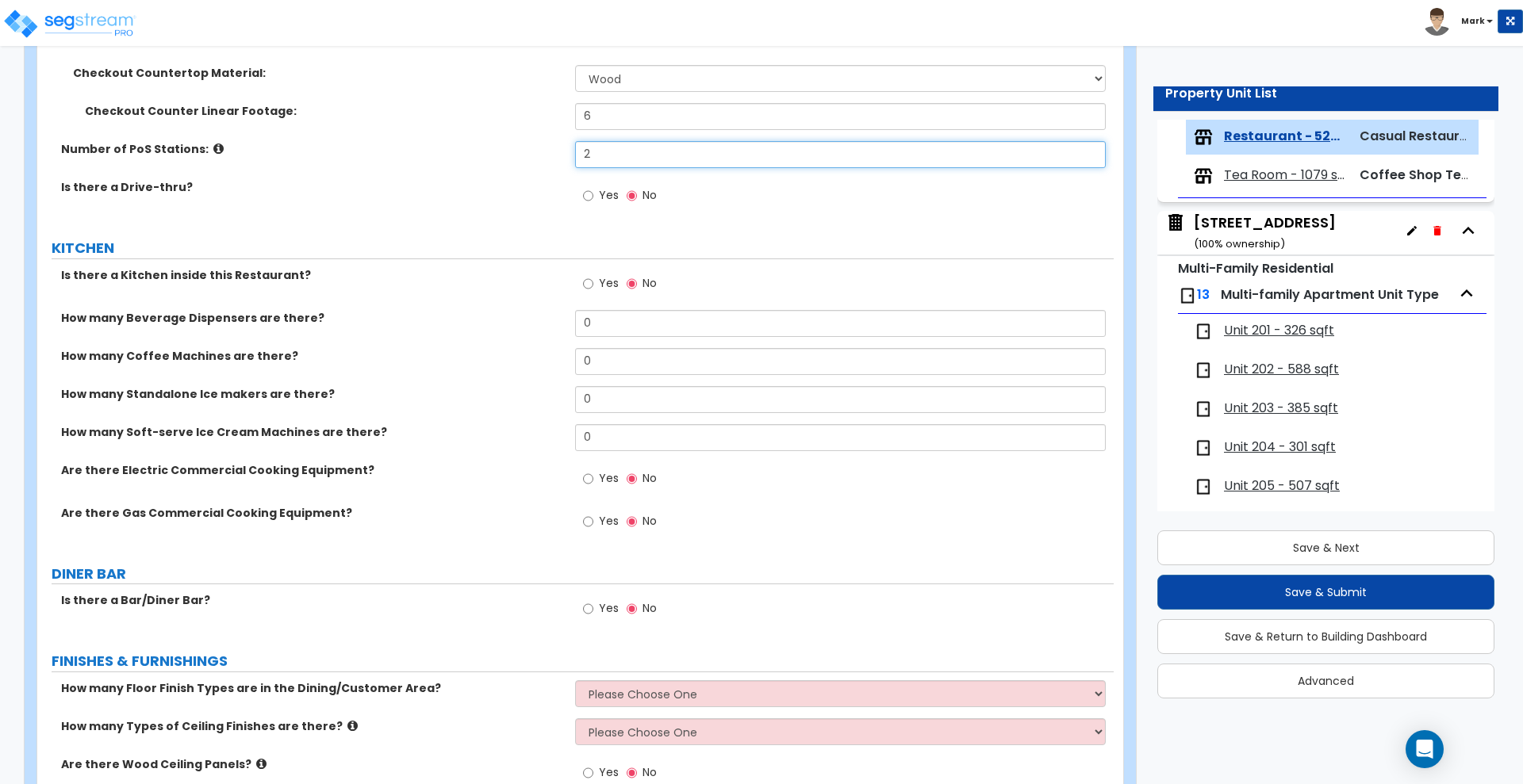
scroll to position [496, 0]
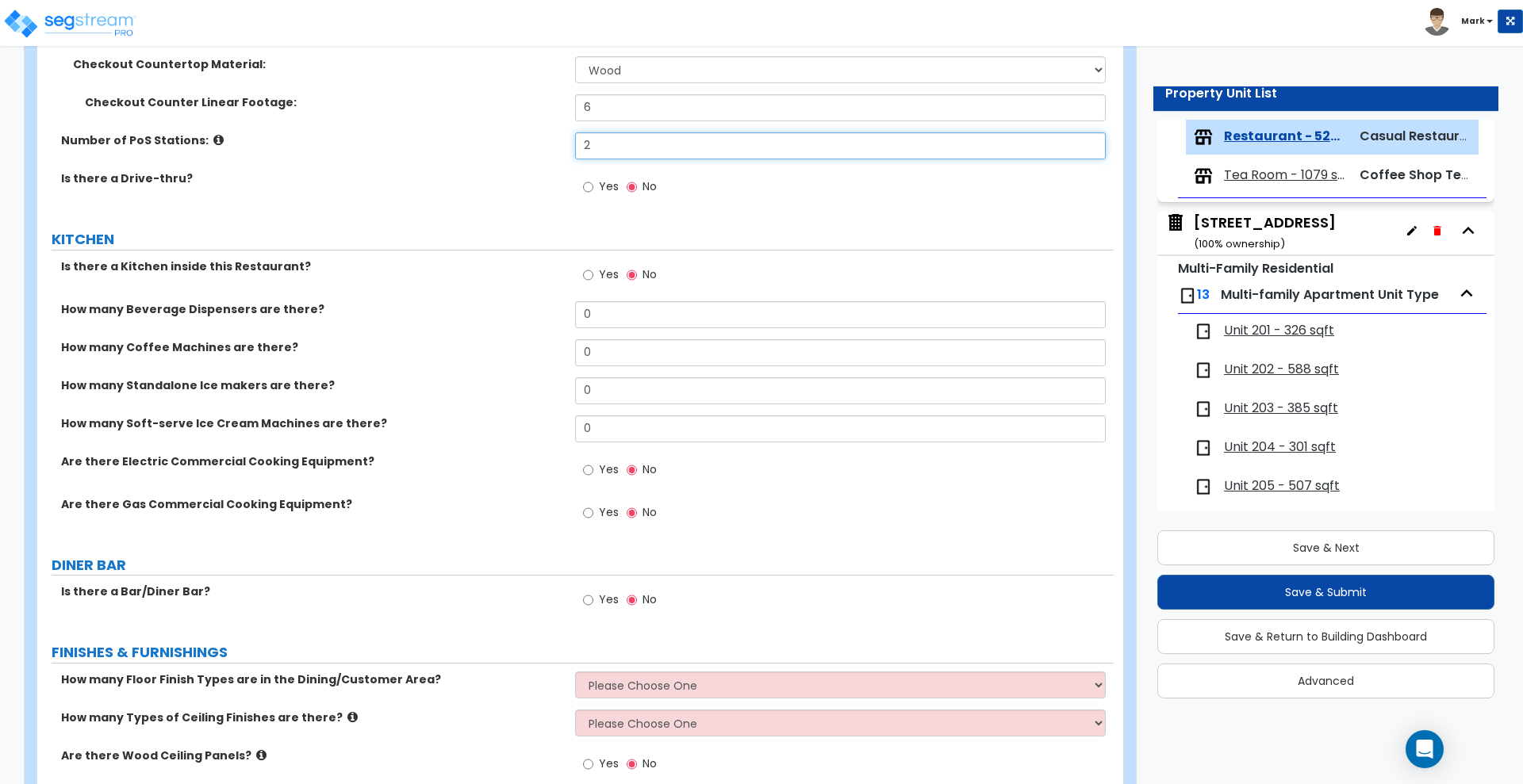
type input "2"
click at [587, 276] on input "Yes" at bounding box center [588, 275] width 10 height 17
radio input "true"
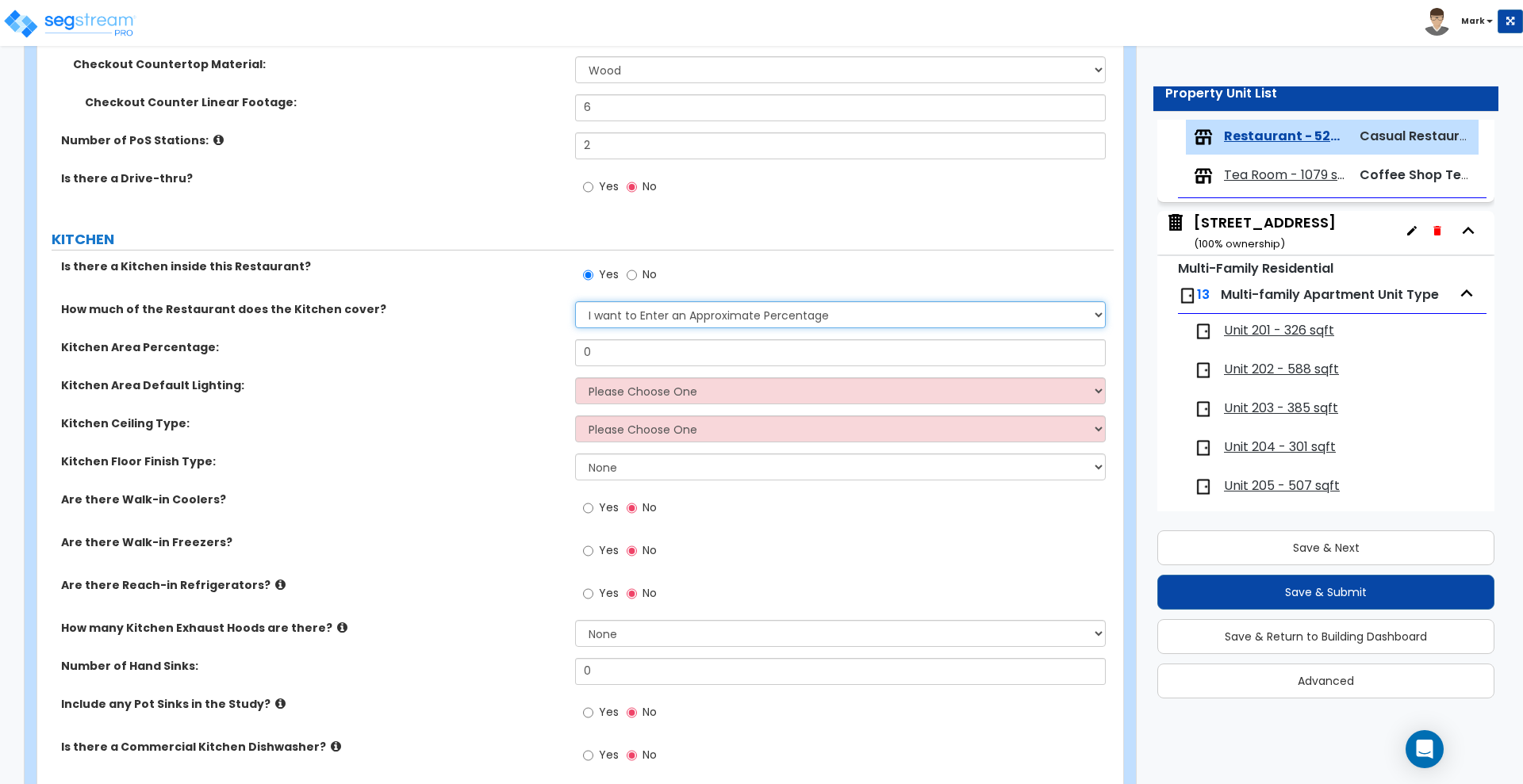
click at [661, 317] on select "I want to Enter an Approximate Percentage I want to Enter the Square Footage" at bounding box center [840, 314] width 530 height 27
select select "2"
click at [575, 301] on select "I want to Enter an Approximate Percentage I want to Enter the Square Footage" at bounding box center [840, 314] width 530 height 27
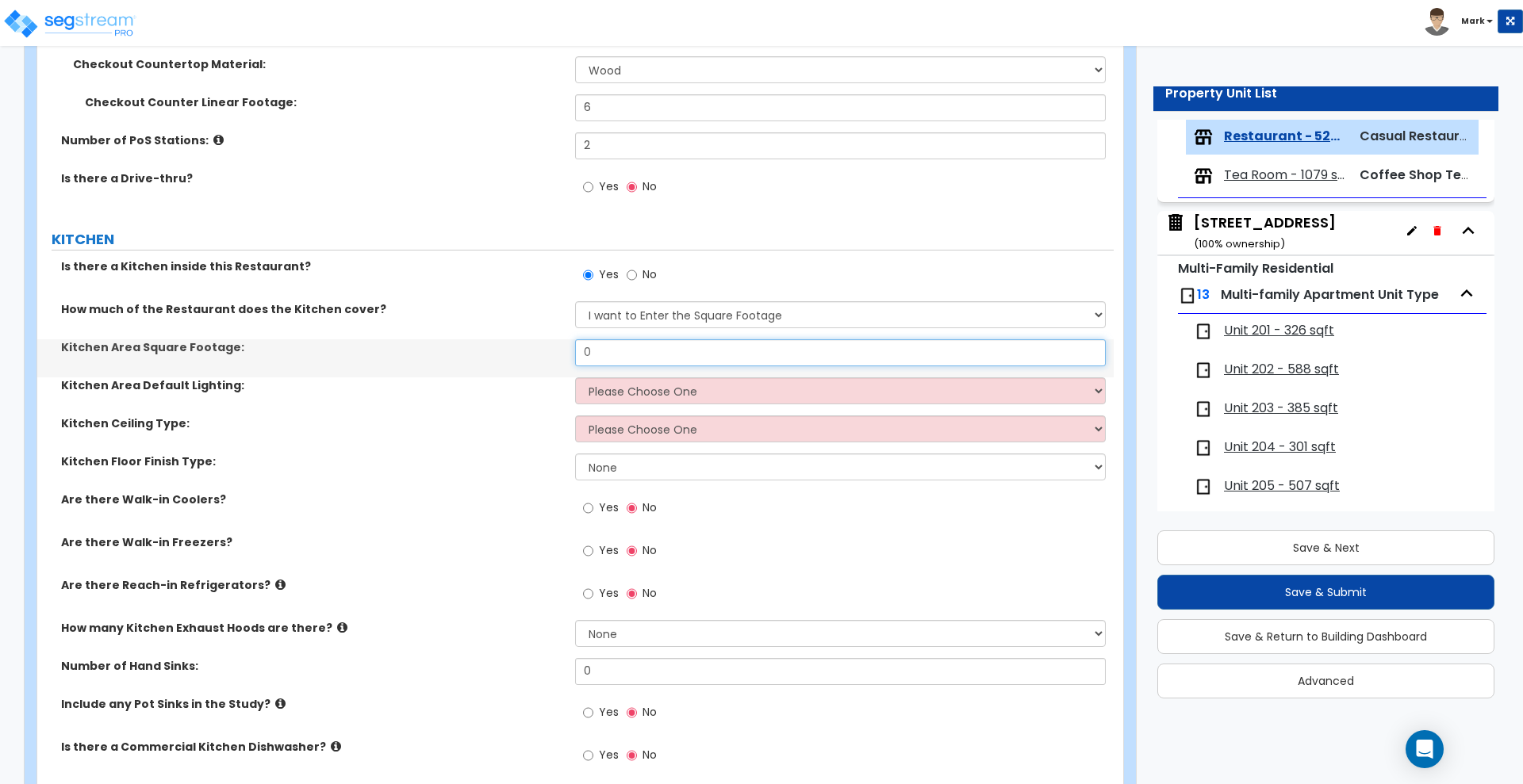
drag, startPoint x: 592, startPoint y: 350, endPoint x: 512, endPoint y: 351, distance: 80.0
click at [515, 351] on div "[GEOGRAPHIC_DATA] Footage: 0" at bounding box center [575, 359] width 1076 height 38
type input "1,850"
click at [641, 393] on select "Please Choose One LED Surface-Mounted LED Recessed Fluorescent Surface-Mounted …" at bounding box center [840, 391] width 530 height 27
select select "4"
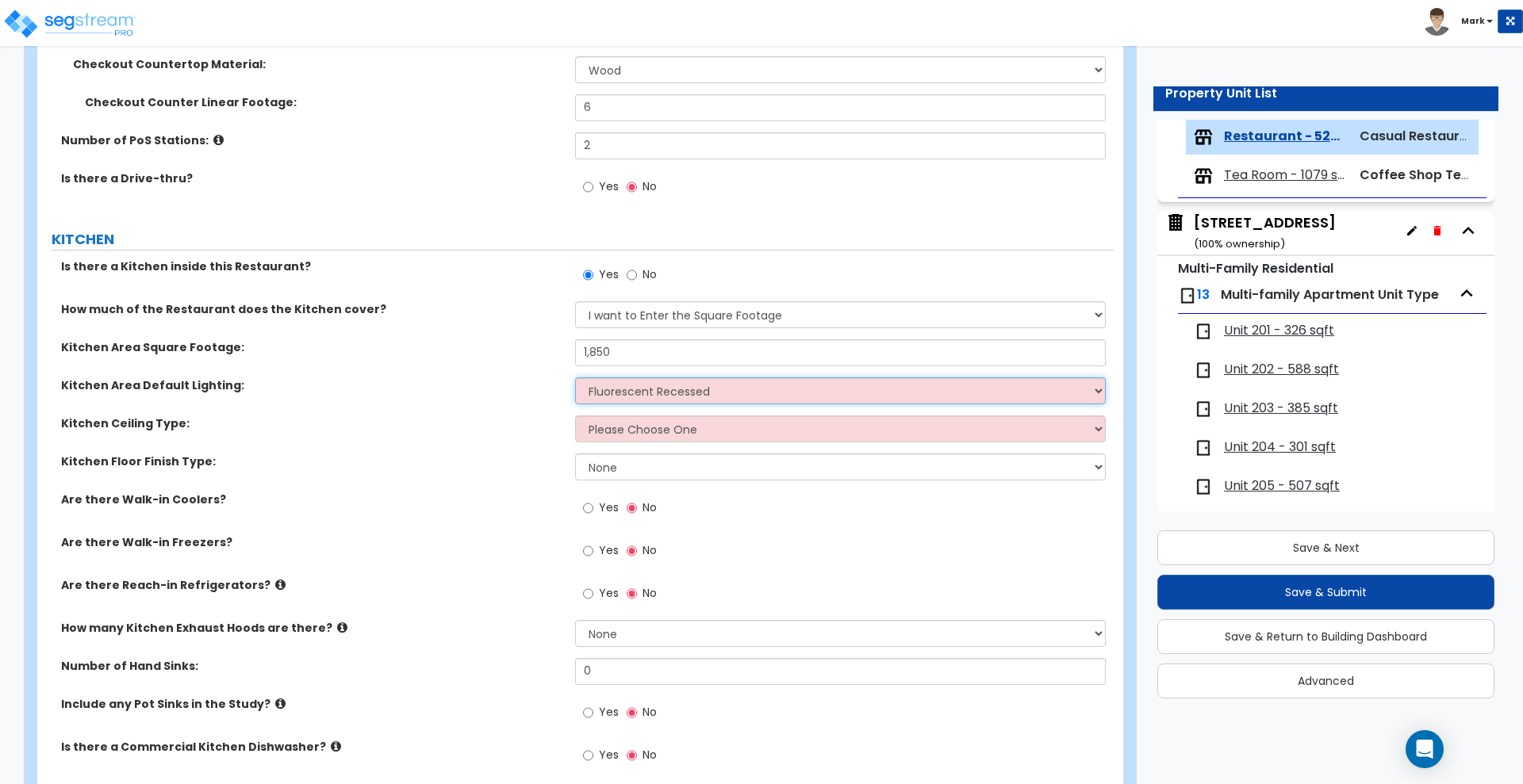
click at [575, 378] on select "Please Choose One LED Surface-Mounted LED Recessed Fluorescent Surface-Mounted …" at bounding box center [840, 391] width 530 height 27
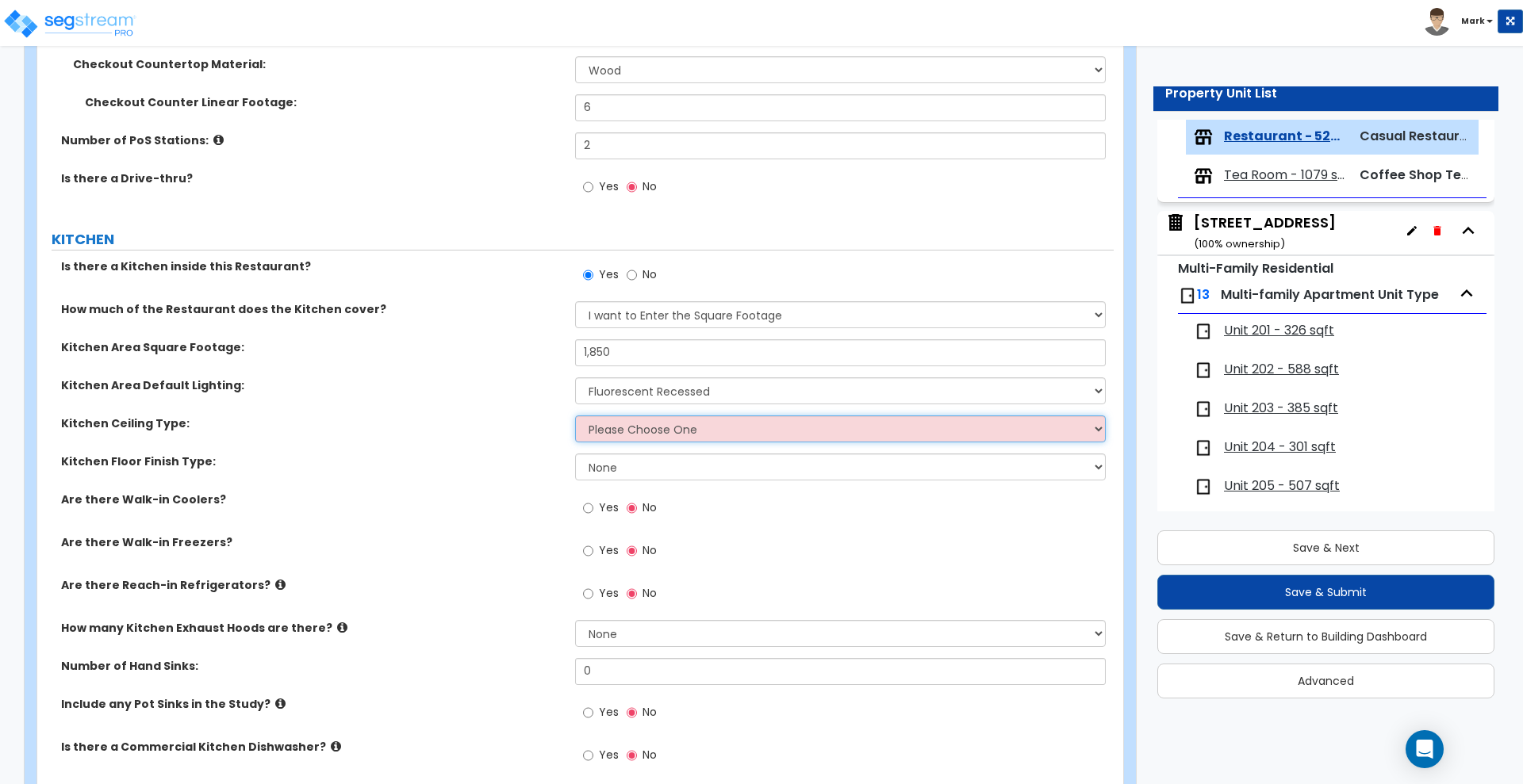
click at [694, 437] on select "Please Choose One Drywall Ceiling Open Ceiling Drop Ceiling" at bounding box center [840, 429] width 530 height 27
select select "3"
click at [575, 416] on select "Please Choose One Drywall Ceiling Open Ceiling Drop Ceiling" at bounding box center [840, 429] width 530 height 27
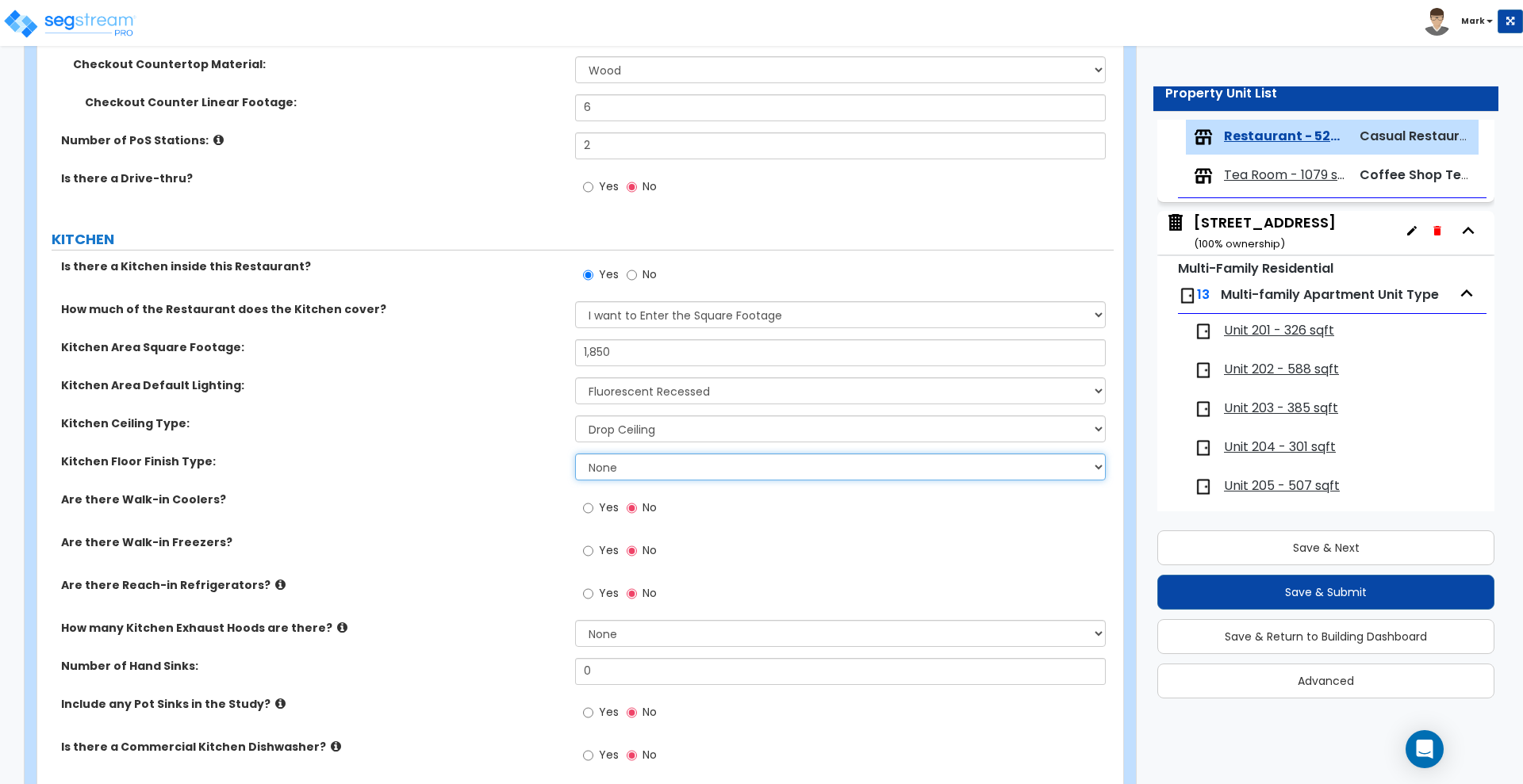
click at [614, 463] on select "None Tile Flooring VCT Flooring Sheet Vinyl Flooring" at bounding box center [840, 467] width 530 height 27
select select "1"
click at [575, 454] on select "None Tile Flooring VCT Flooring Sheet Vinyl Flooring" at bounding box center [840, 467] width 530 height 27
click at [591, 510] on input "Yes" at bounding box center [588, 509] width 10 height 17
radio input "true"
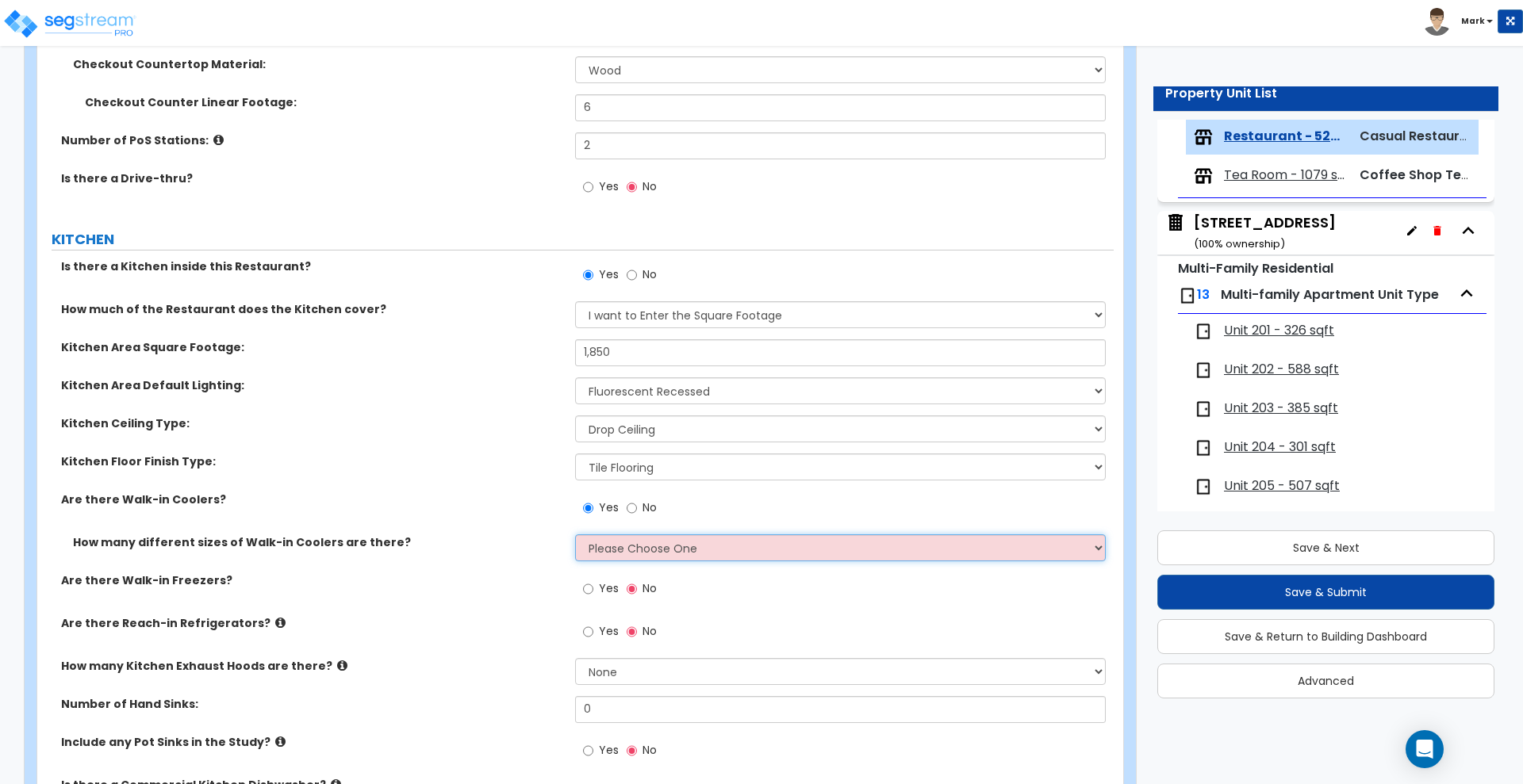
click at [647, 544] on select "Please Choose One 1 2 3 4" at bounding box center [840, 548] width 530 height 27
select select "1"
click at [575, 535] on select "Please Choose One 1 2 3 4" at bounding box center [840, 548] width 530 height 27
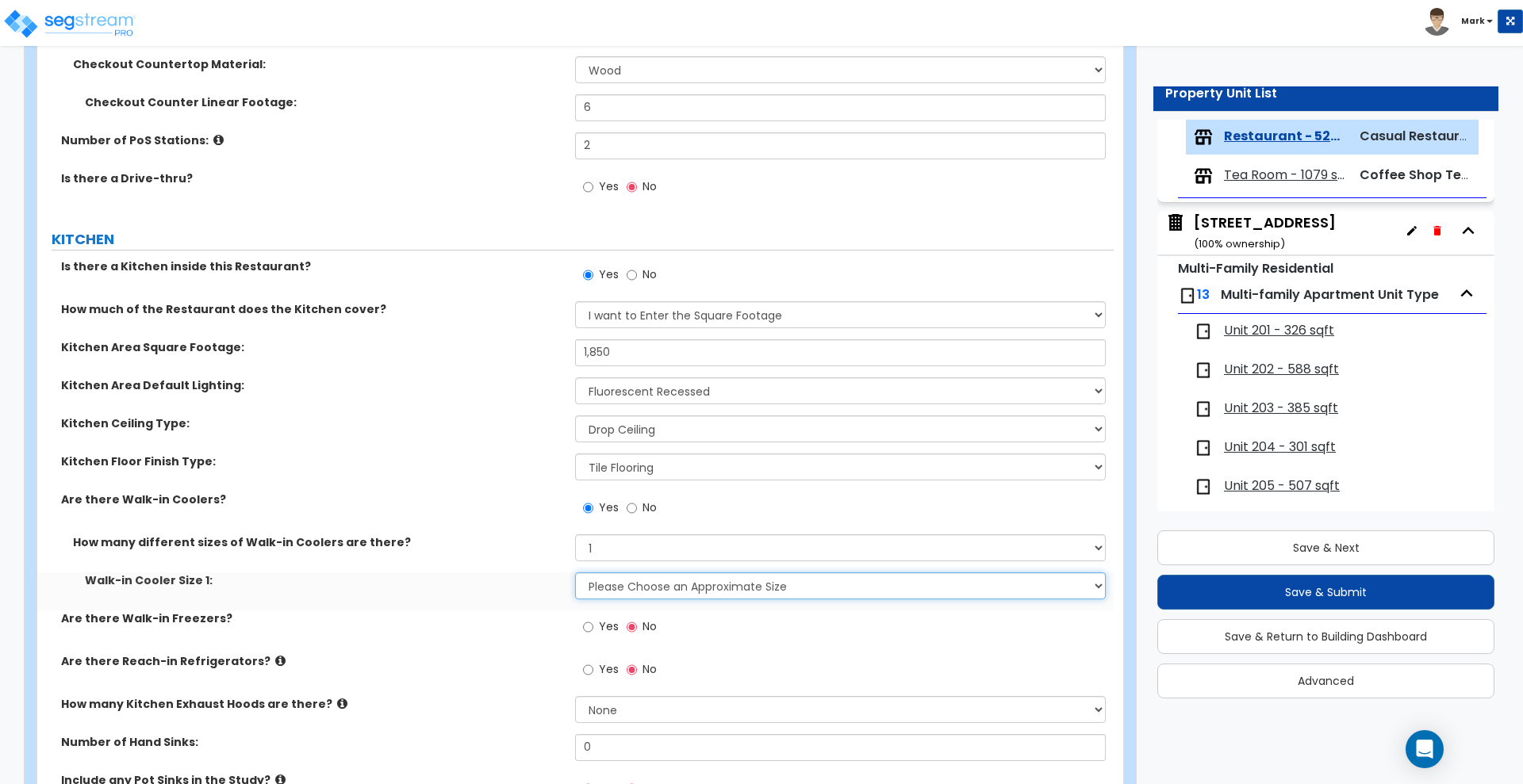
click at [645, 580] on select "Please Choose an Approximate Size 6' x 6' 10' x 6' 12' x 14' 12' x 20' I want t…" at bounding box center [840, 586] width 530 height 27
select select "2"
click at [575, 573] on select "Please Choose an Approximate Size 6' x 6' 10' x 6' 12' x 14' 12' x 20' I want t…" at bounding box center [840, 586] width 530 height 27
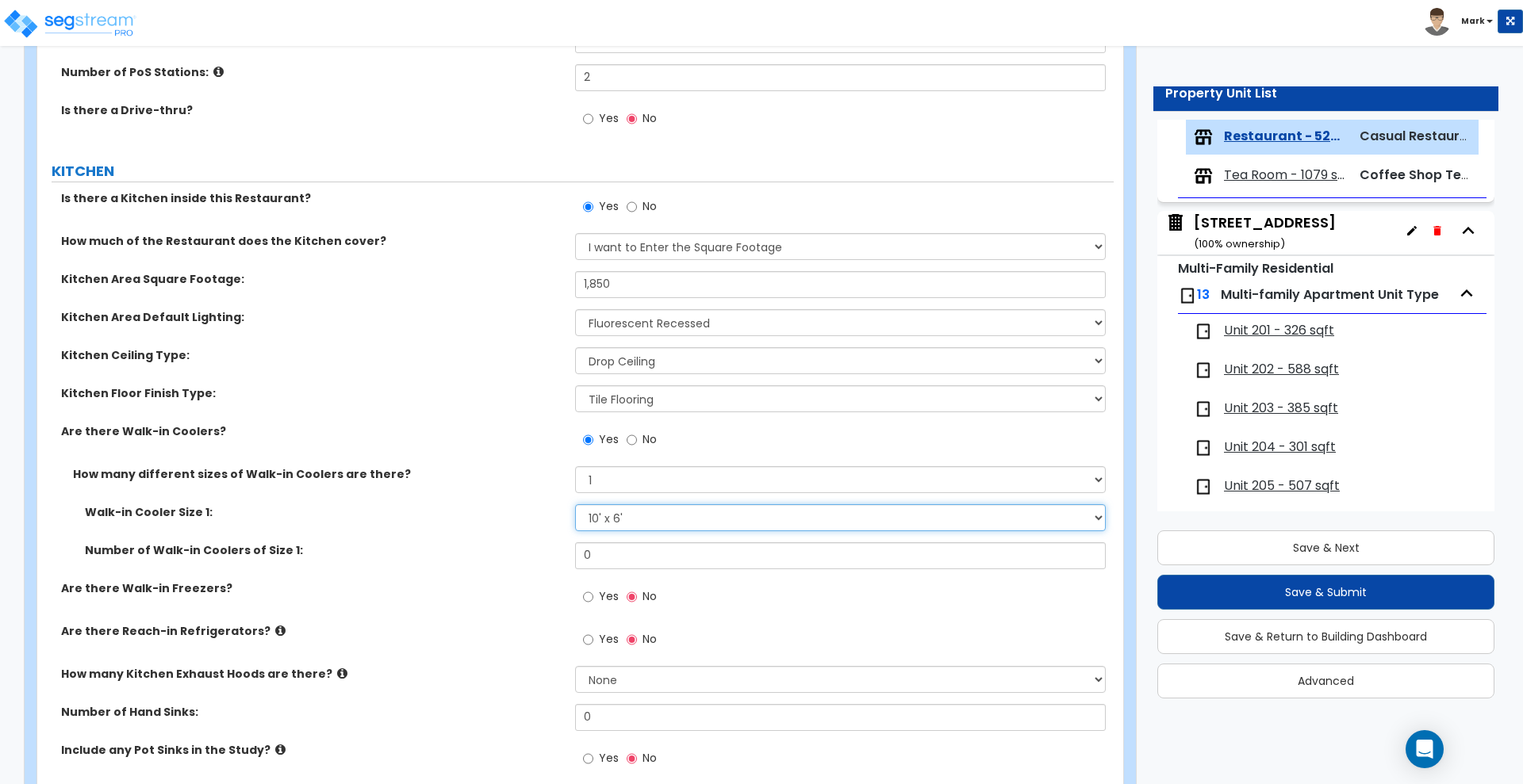
scroll to position [595, 0]
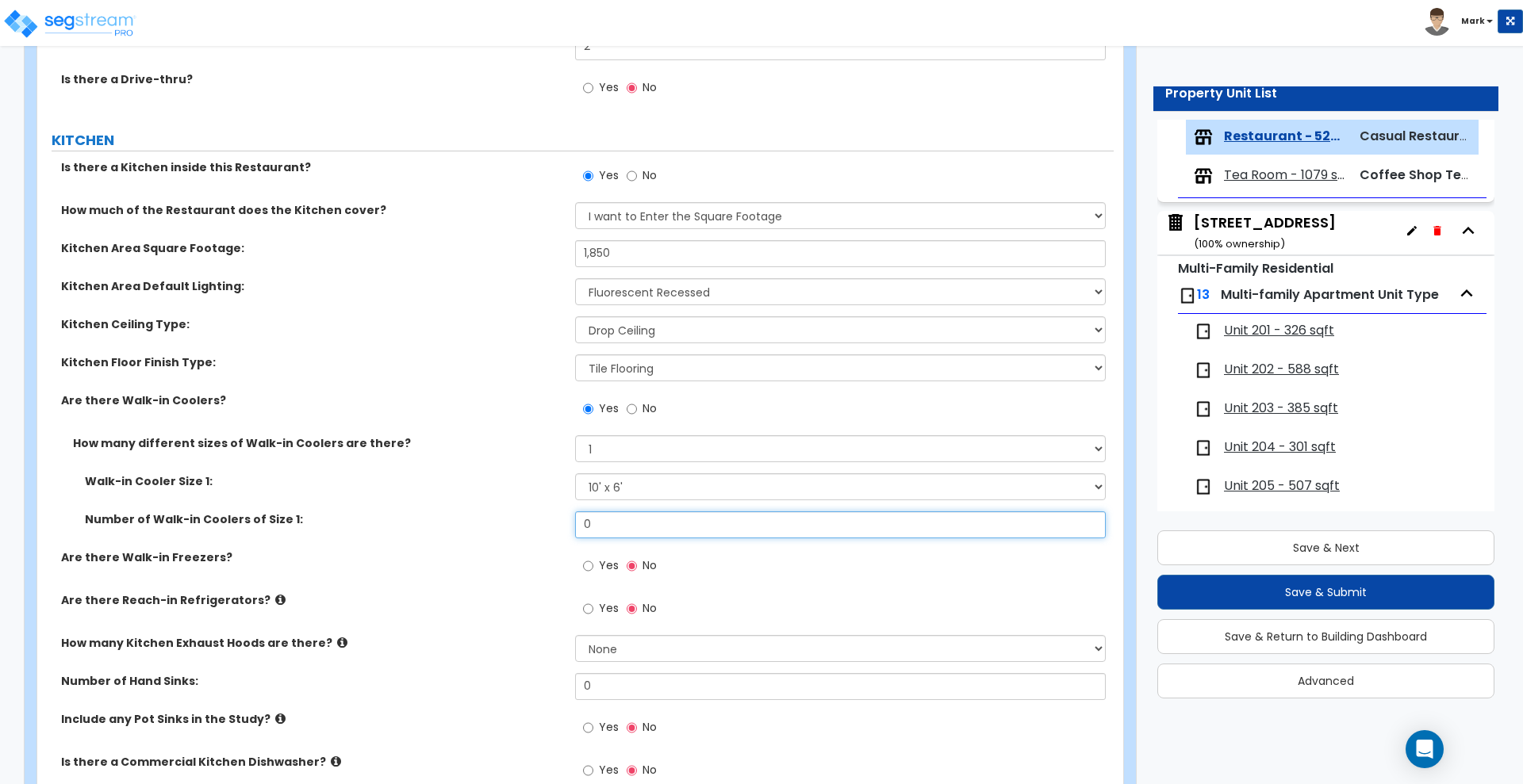
click at [634, 528] on input "0" at bounding box center [840, 525] width 530 height 27
drag, startPoint x: 612, startPoint y: 529, endPoint x: 541, endPoint y: 521, distance: 71.4
click at [546, 524] on div "Number of Walk-in Coolers of Size 1: 0" at bounding box center [575, 531] width 1076 height 38
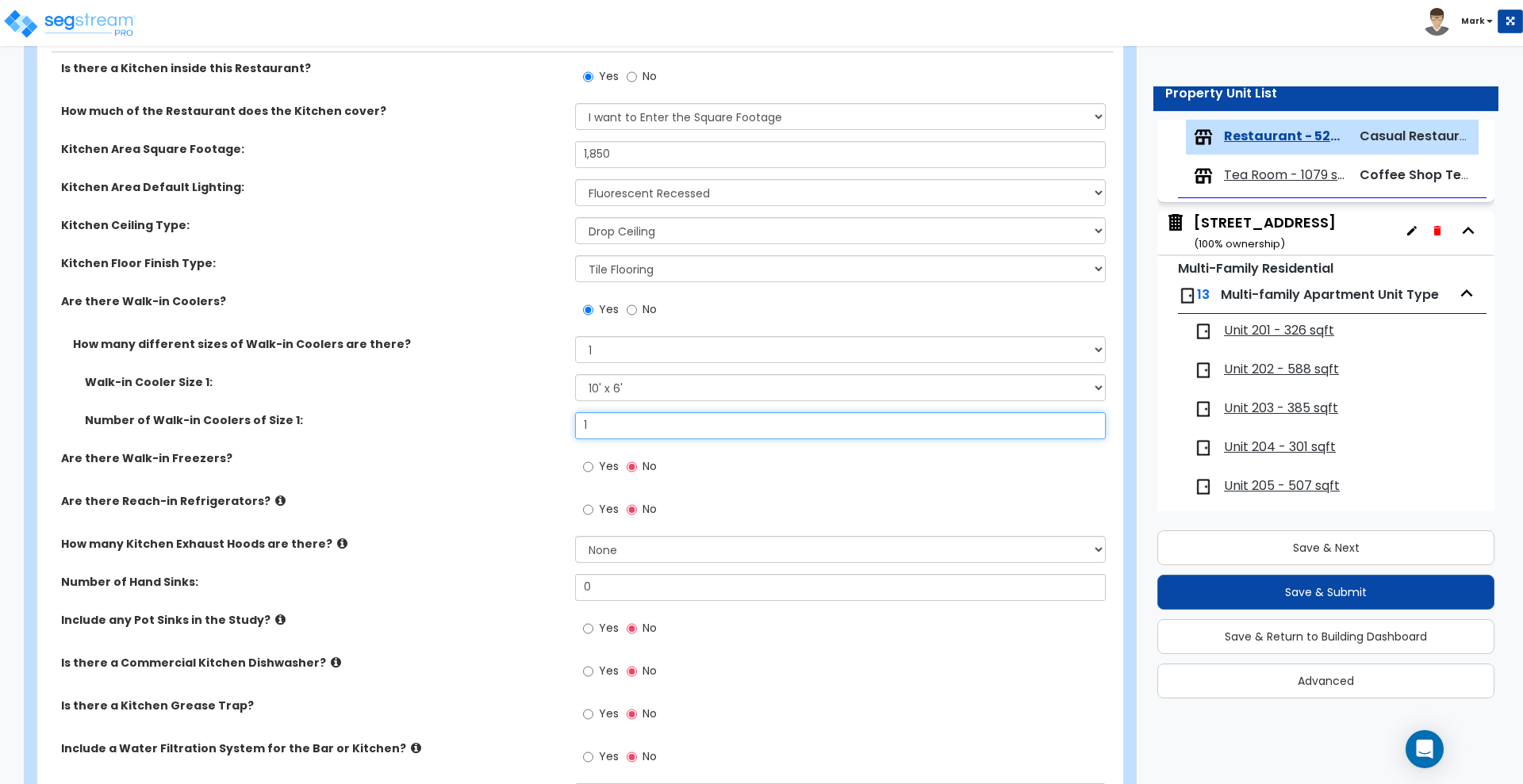
scroll to position [794, 0]
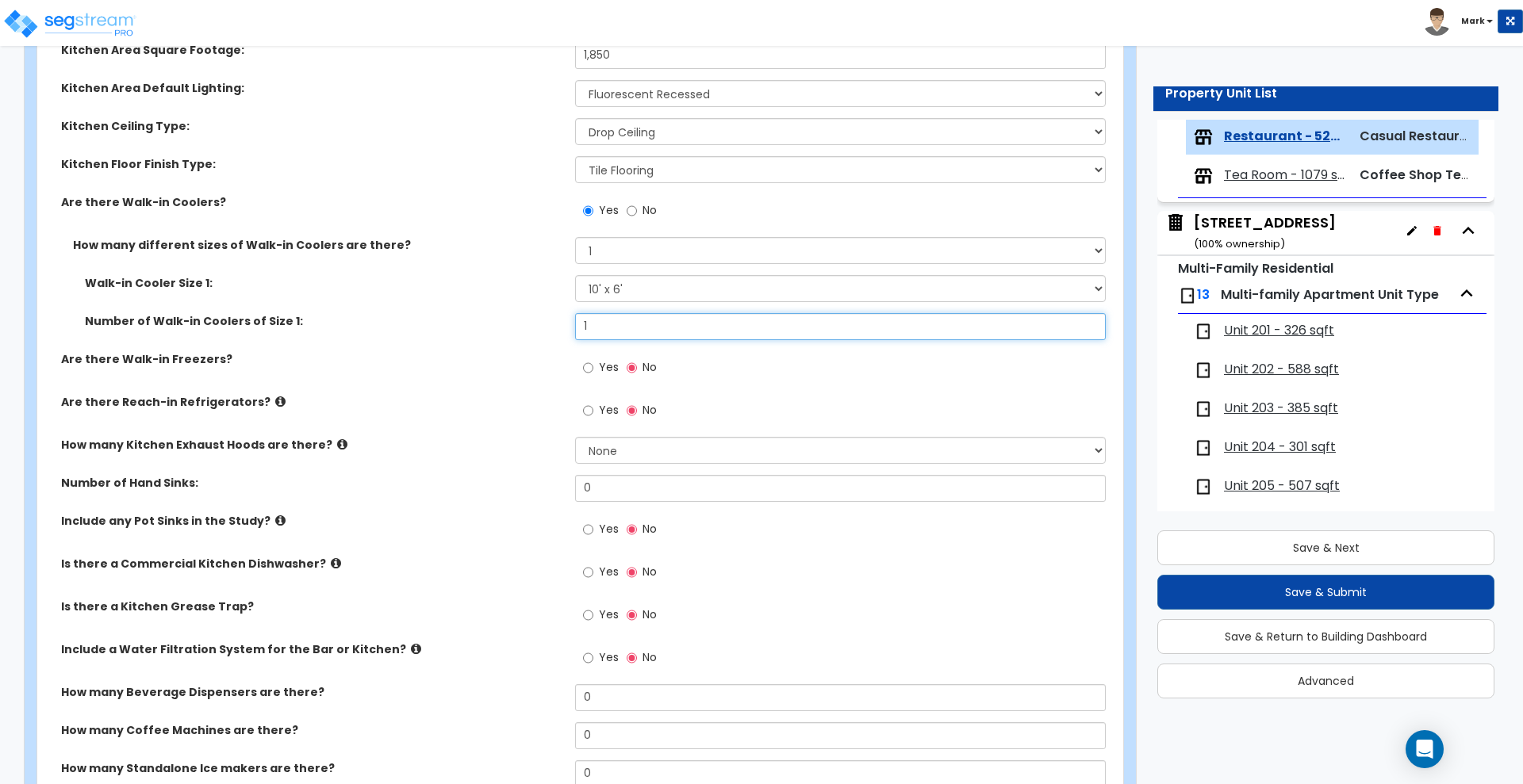
type input "1"
click at [582, 370] on div "Yes No" at bounding box center [619, 370] width 89 height 36
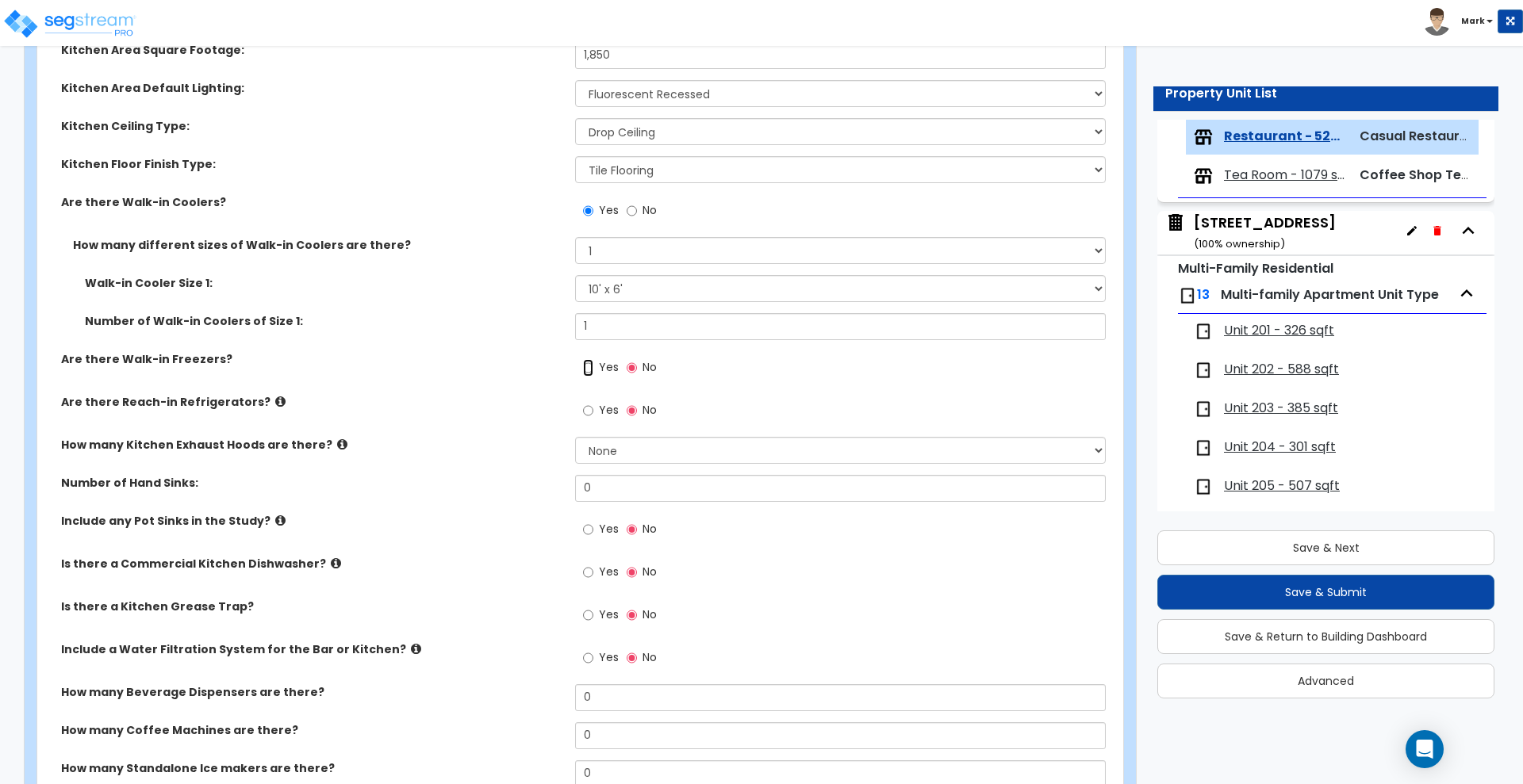
click at [592, 367] on input "Yes" at bounding box center [588, 368] width 10 height 17
radio input "true"
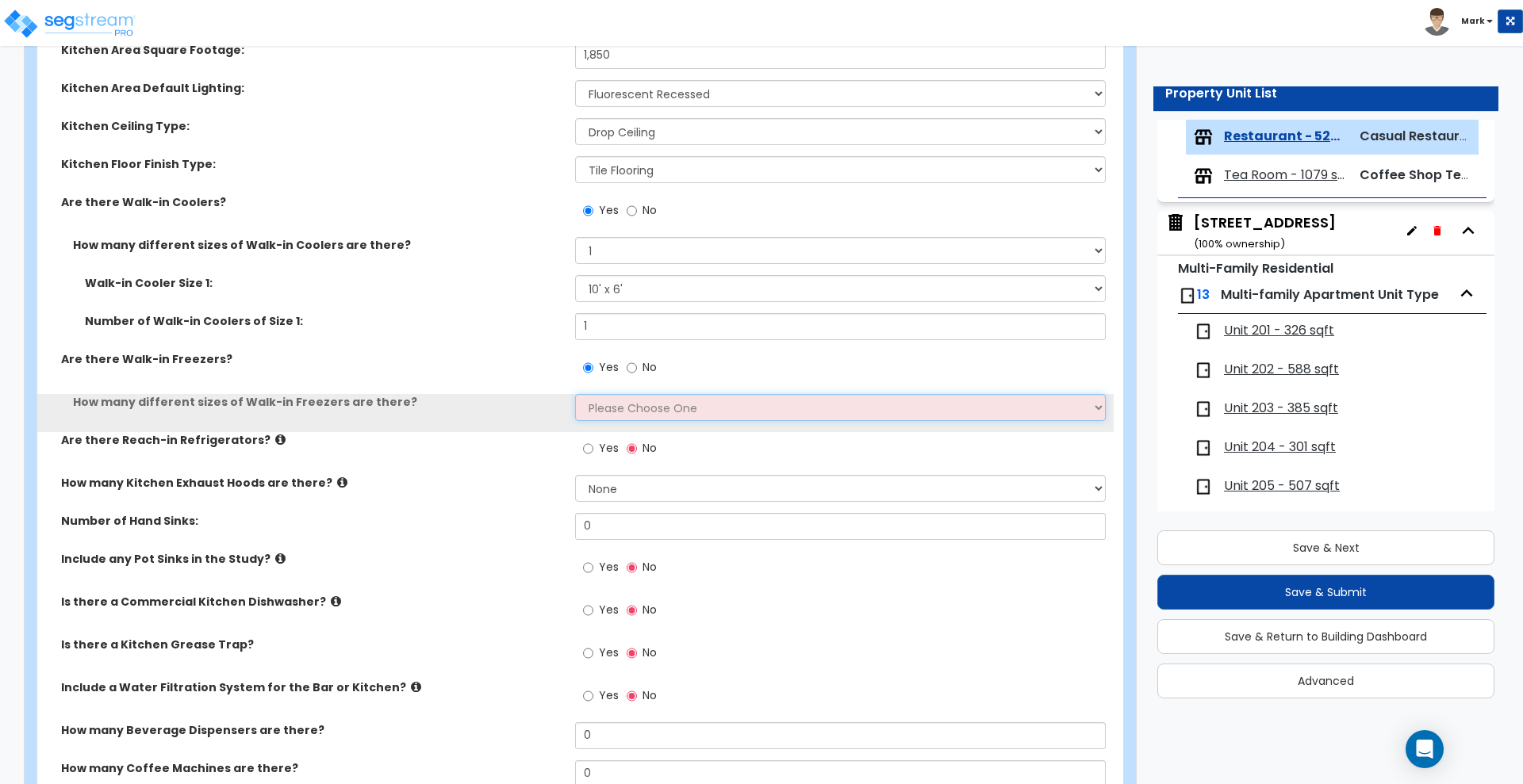
click at [656, 408] on select "Please Choose One 1 2 3 4" at bounding box center [840, 407] width 530 height 27
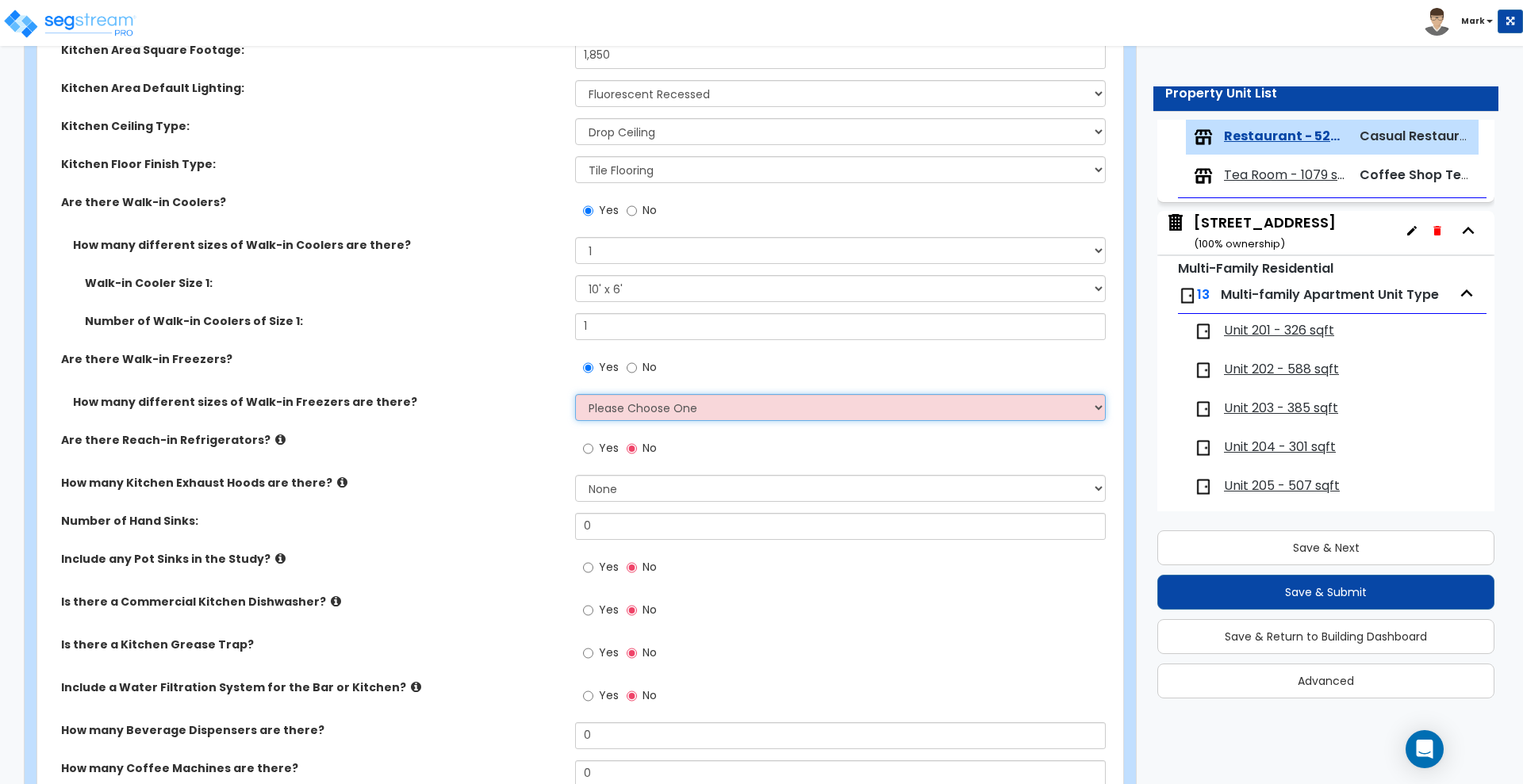
select select "1"
click at [575, 394] on select "Please Choose One 1 2 3 4" at bounding box center [840, 407] width 530 height 27
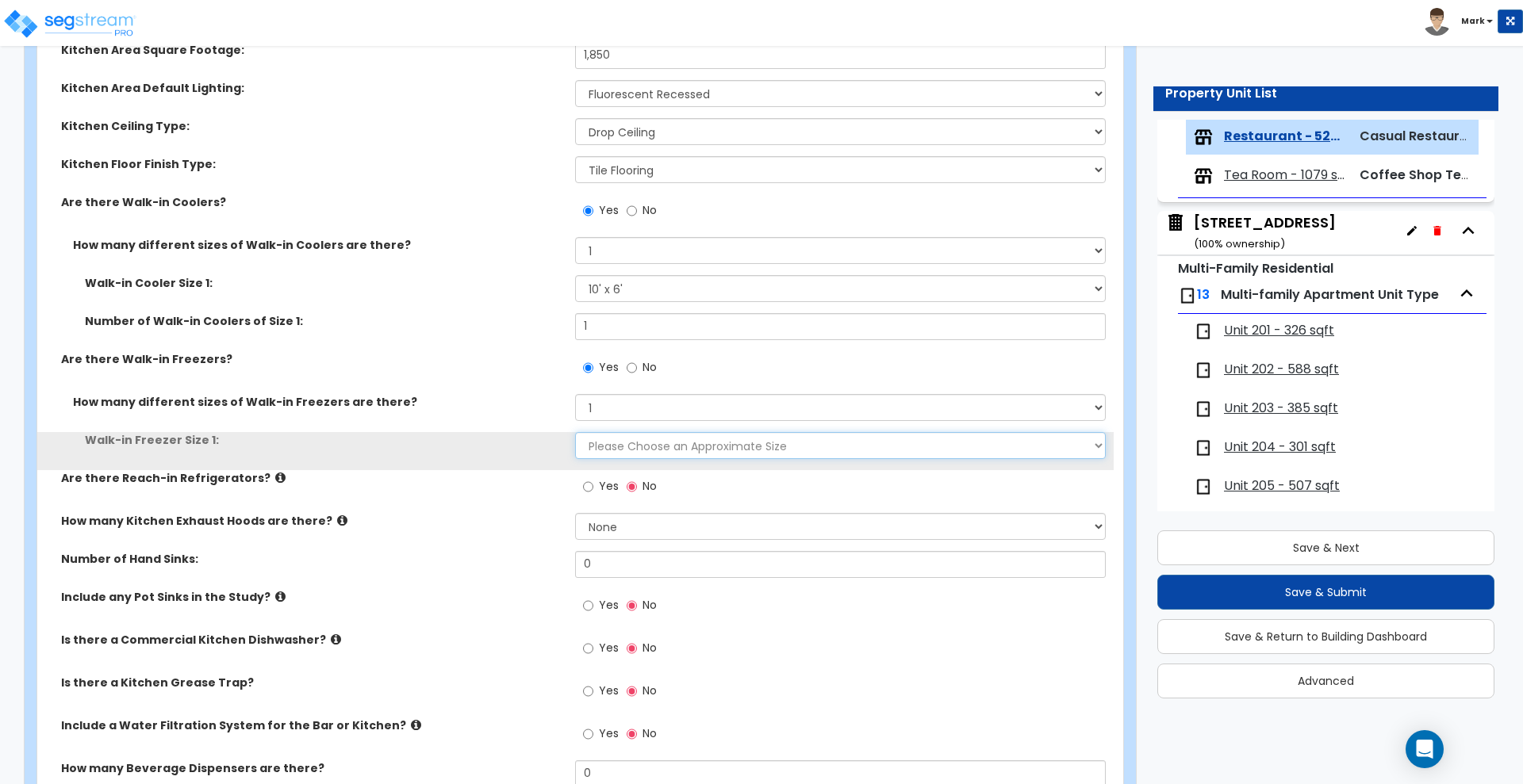
click at [624, 450] on select "Please Choose an Approximate Size 8' x 8' 8' x 12' 8' x 16' 8' x 20' I want to …" at bounding box center [840, 445] width 530 height 27
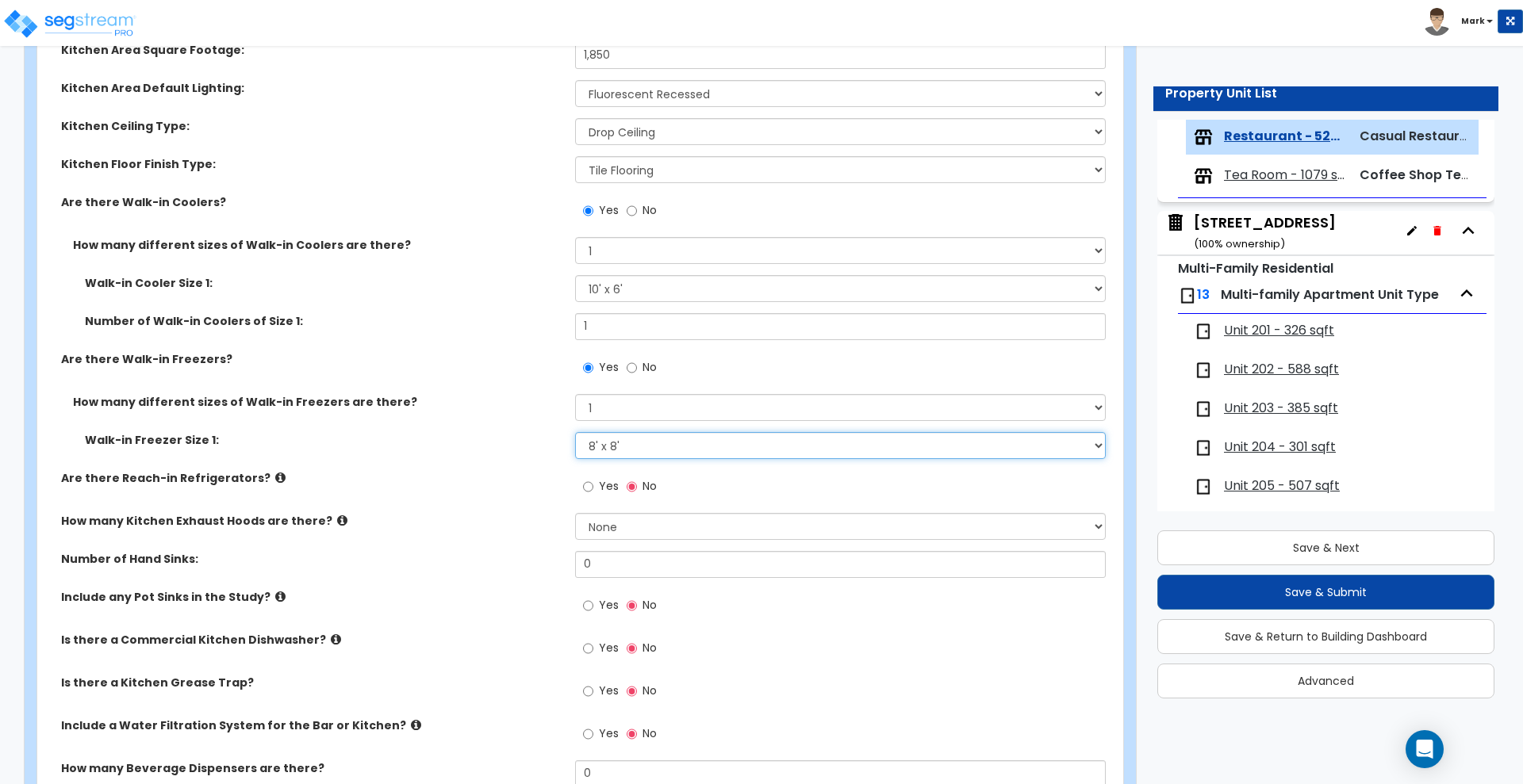
click at [575, 432] on select "Please Choose an Approximate Size 8' x 8' 8' x 12' 8' x 16' 8' x 20' I want to …" at bounding box center [840, 445] width 530 height 27
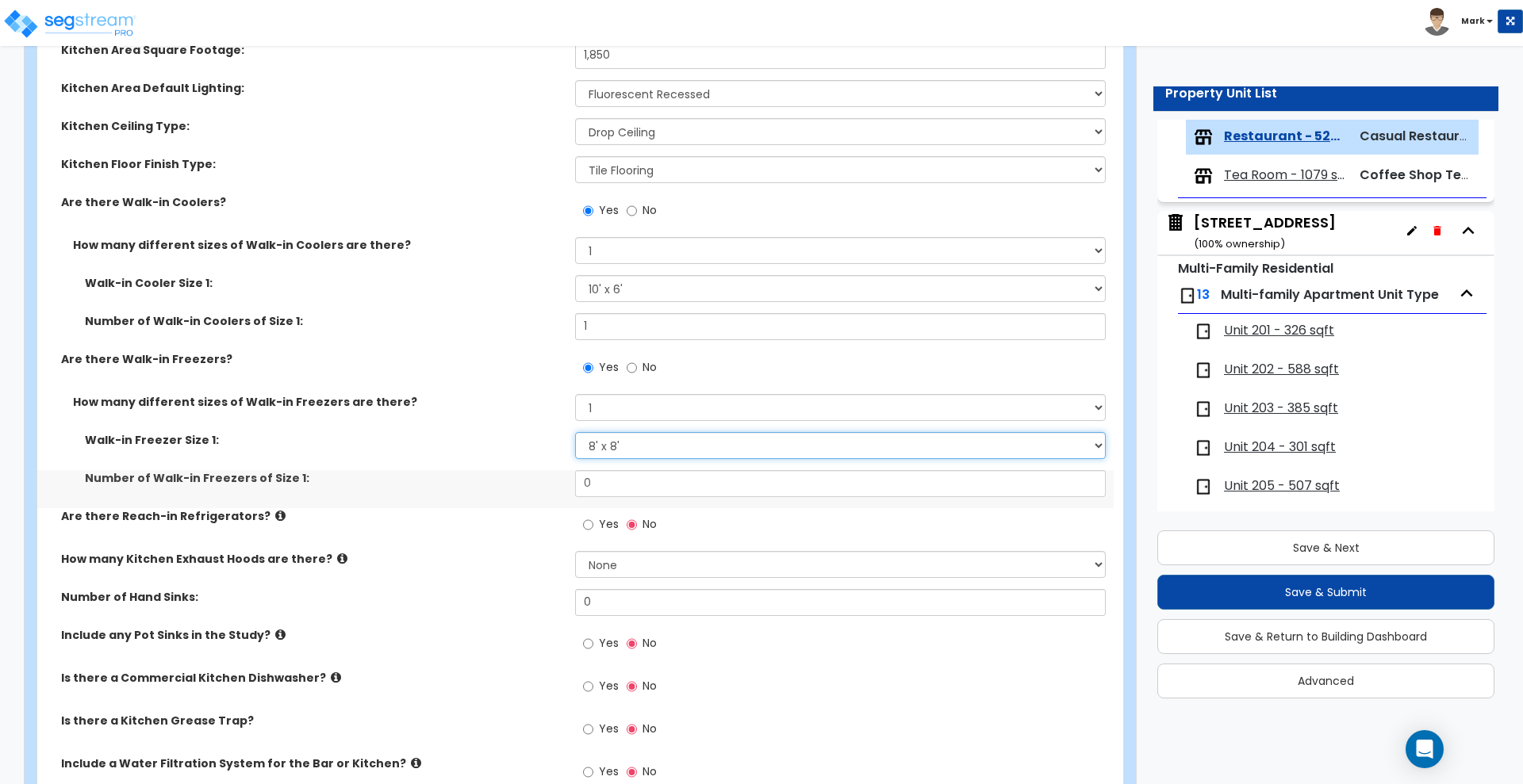
click at [639, 441] on select "Please Choose an Approximate Size 8' x 8' 8' x 12' 8' x 16' 8' x 20' I want to …" at bounding box center [840, 445] width 530 height 27
click at [575, 432] on select "Please Choose an Approximate Size 8' x 8' 8' x 12' 8' x 16' 8' x 20' I want to …" at bounding box center [840, 445] width 530 height 27
click at [643, 445] on select "Please Choose an Approximate Size 8' x 8' 8' x 12' 8' x 16' 8' x 20' I want to …" at bounding box center [840, 445] width 530 height 27
select select "1"
click at [575, 432] on select "Please Choose an Approximate Size 8' x 8' 8' x 12' 8' x 16' 8' x 20' I want to …" at bounding box center [840, 445] width 530 height 27
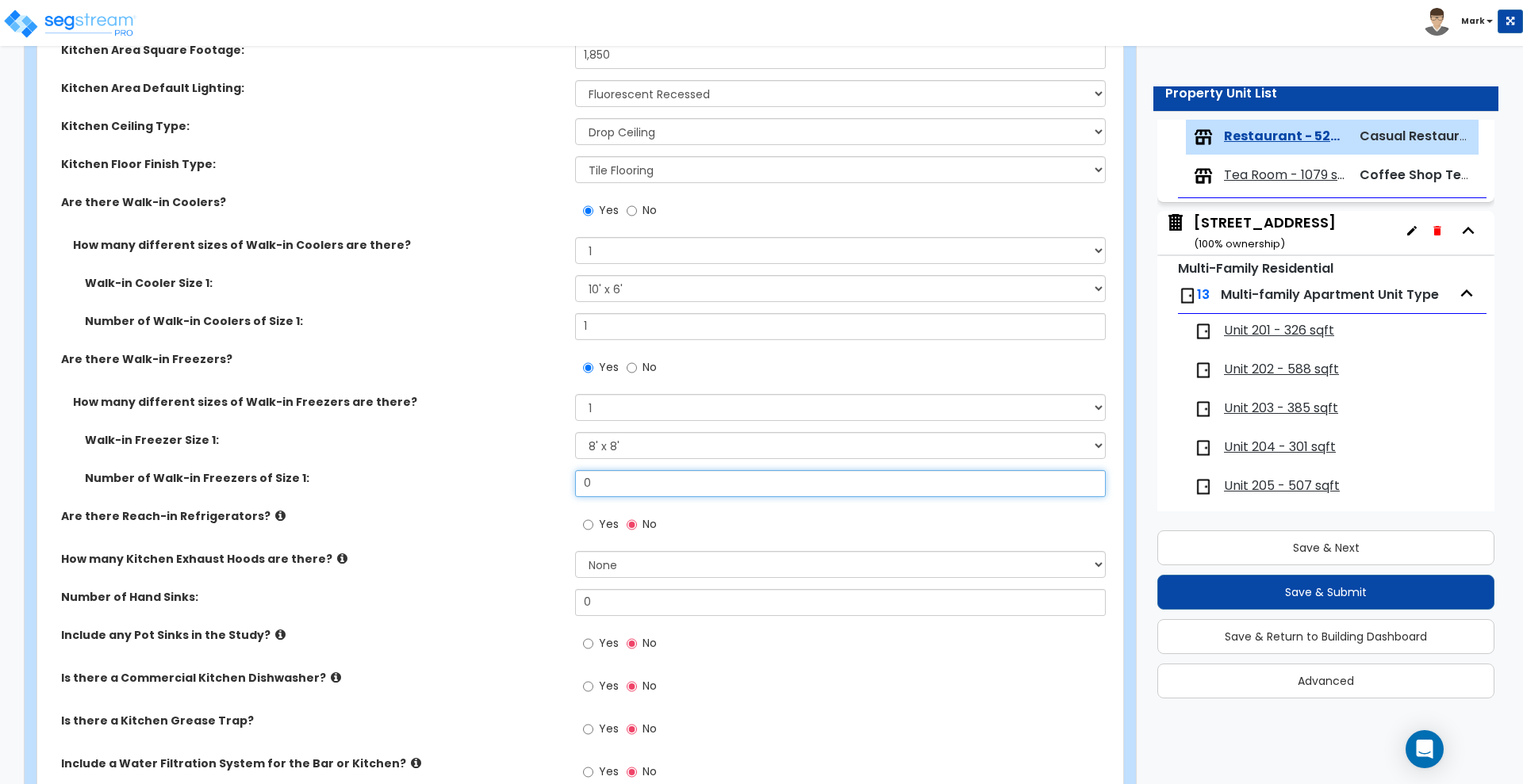
drag, startPoint x: 632, startPoint y: 479, endPoint x: 510, endPoint y: 450, distance: 125.4
click at [511, 480] on div "Number of Walk-in Freezers of Size 1: 0" at bounding box center [575, 489] width 1076 height 38
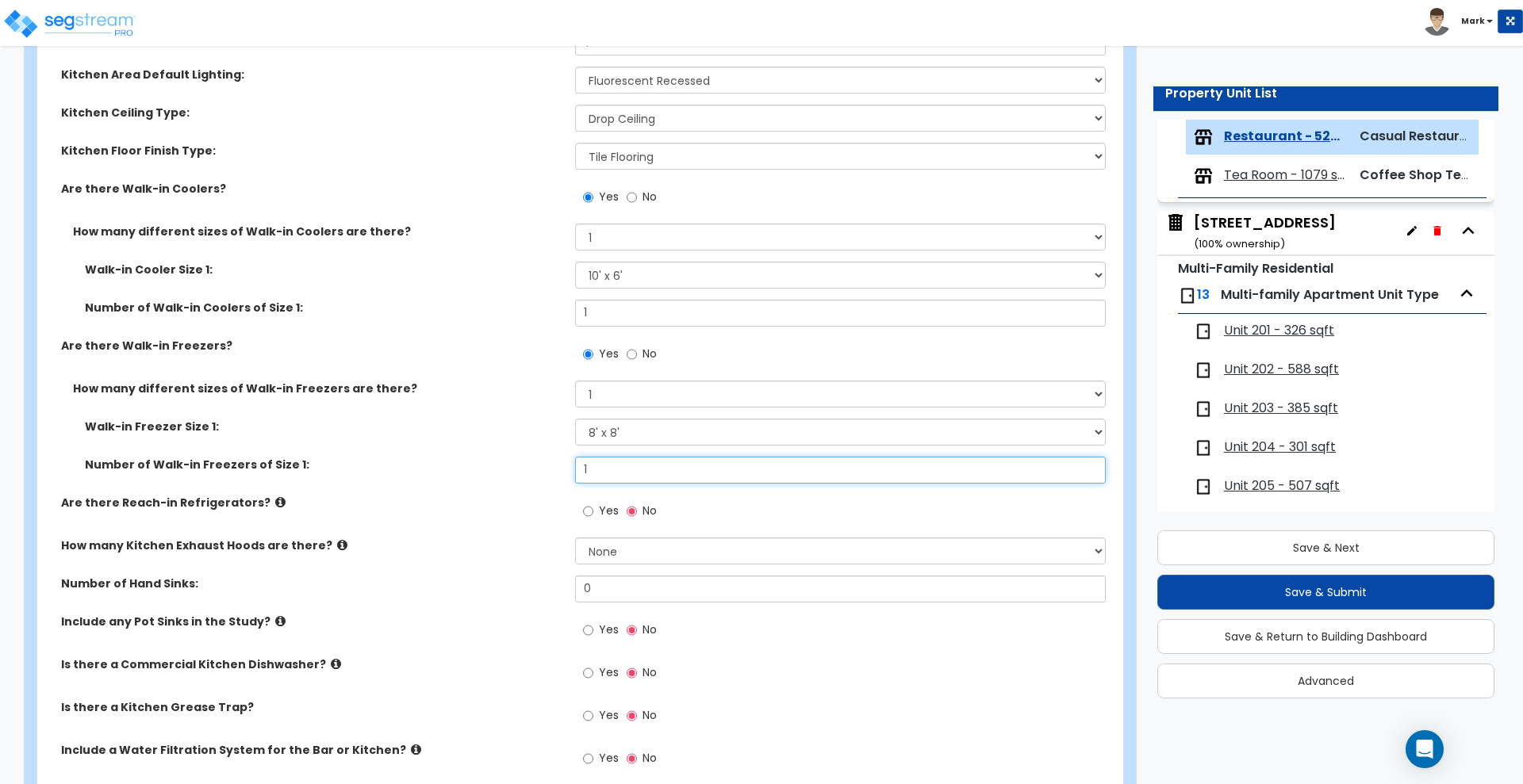
scroll to position [892, 0]
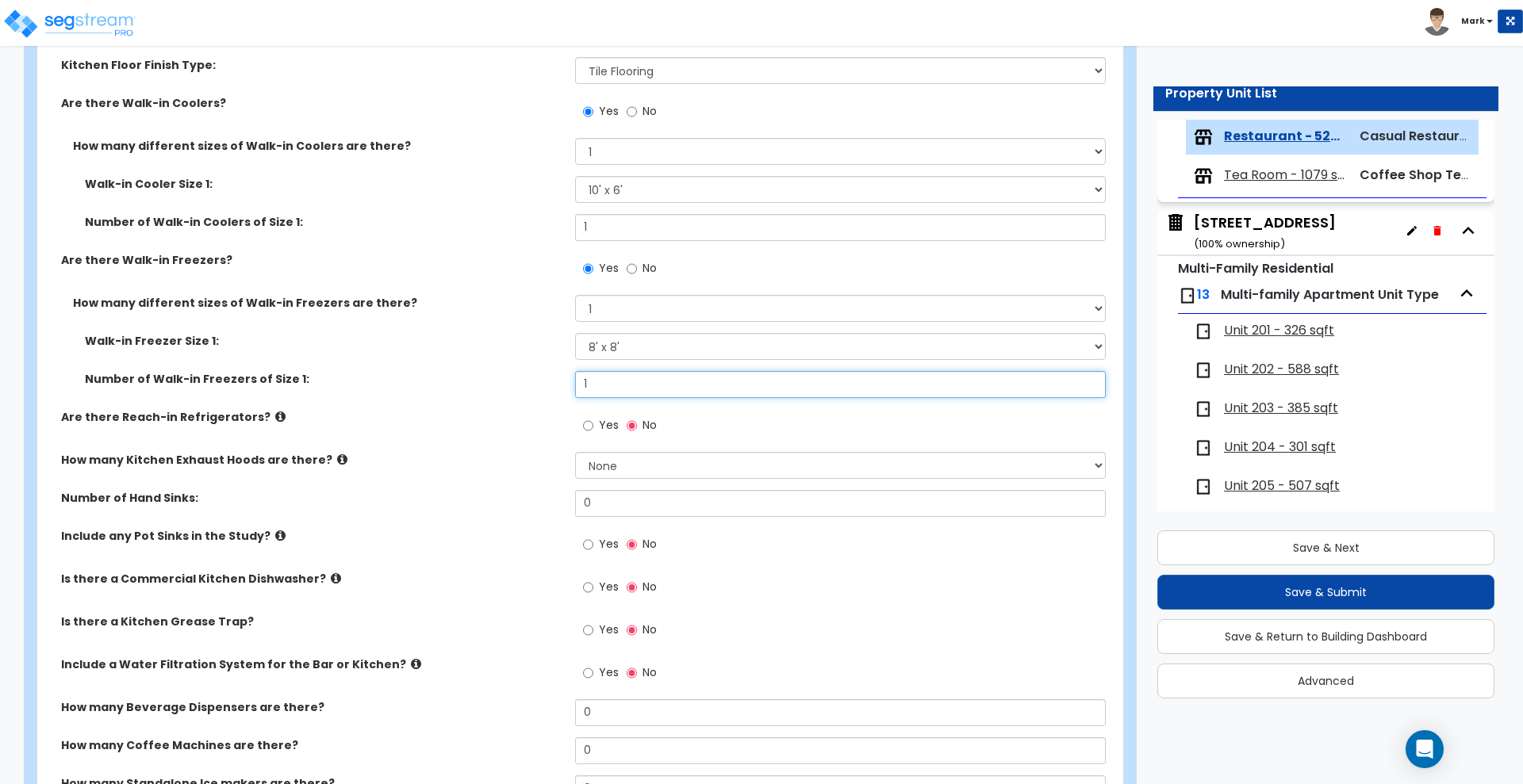
type input "1"
click at [587, 424] on input "Yes" at bounding box center [588, 426] width 10 height 17
radio input "true"
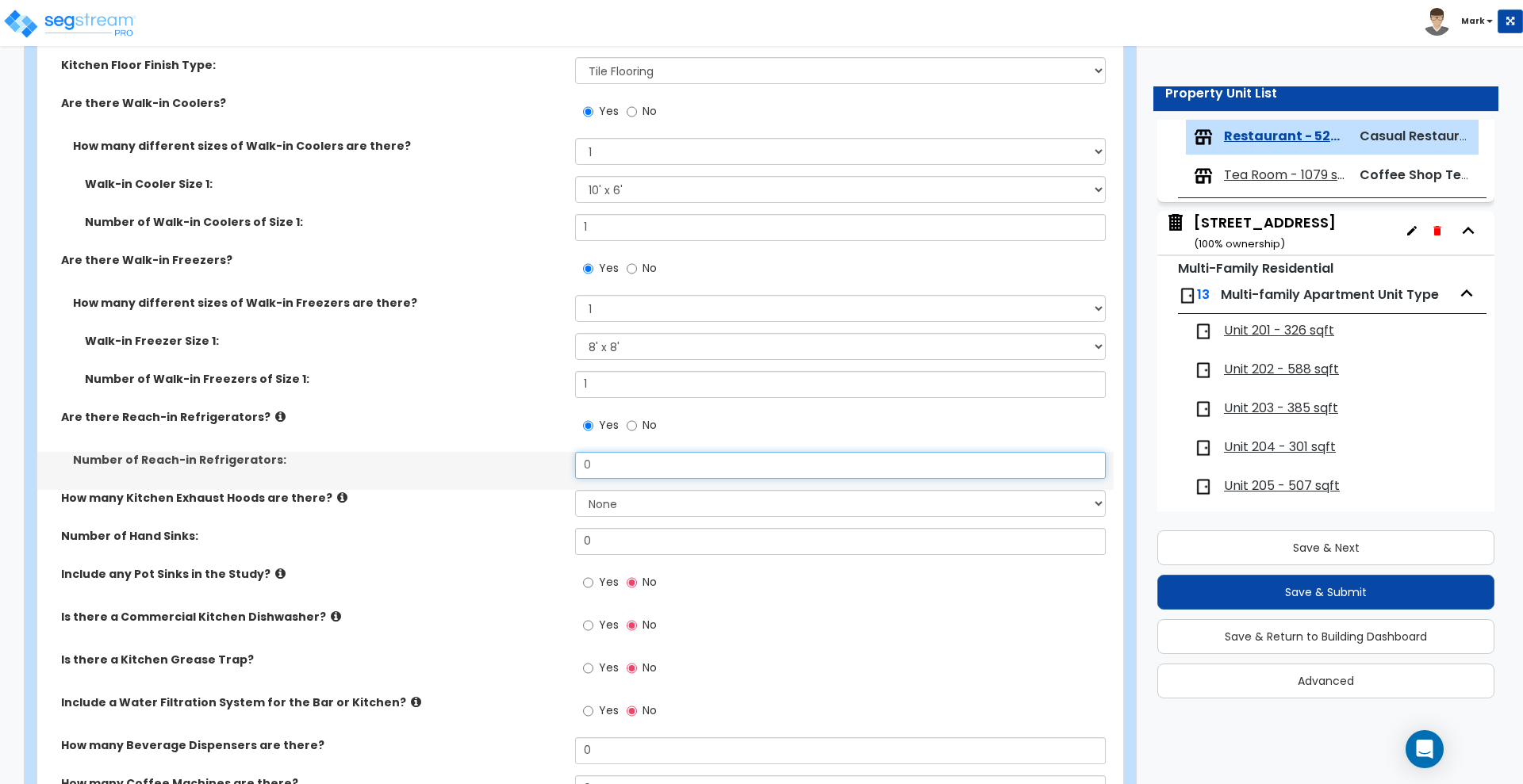
drag, startPoint x: 625, startPoint y: 466, endPoint x: 470, endPoint y: 466, distance: 155.0
click at [470, 466] on div "Number of Reach-in Refrigerators: 0" at bounding box center [575, 471] width 1076 height 38
drag, startPoint x: 613, startPoint y: 458, endPoint x: 481, endPoint y: 464, distance: 132.1
click at [483, 464] on div "Number of Reach-in Refrigerators: 2" at bounding box center [575, 471] width 1076 height 38
type input "1"
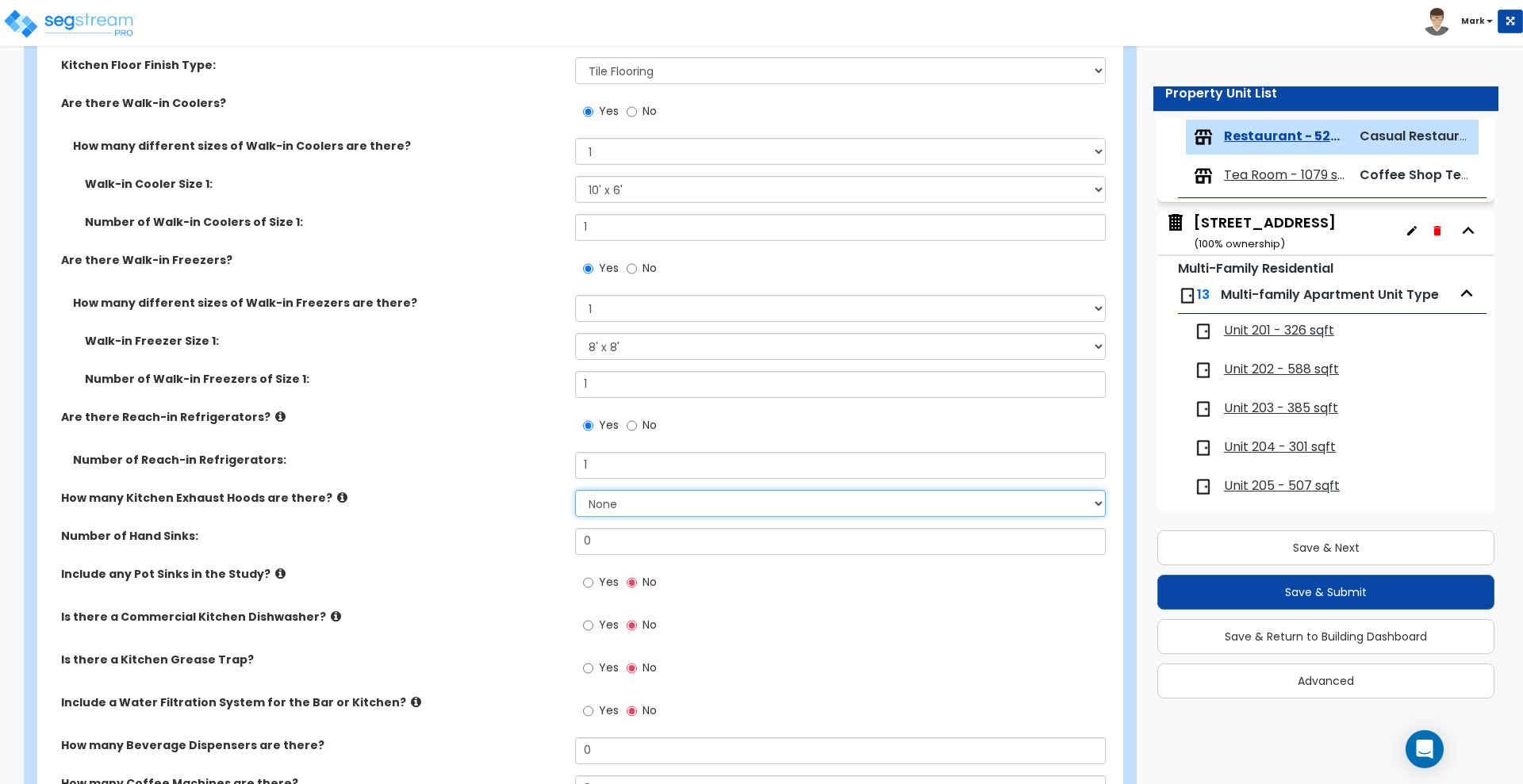
click at [637, 502] on select "None 1 2 3" at bounding box center [840, 503] width 530 height 27
select select "1"
click at [575, 490] on select "None 1 2 3" at bounding box center [840, 503] width 530 height 27
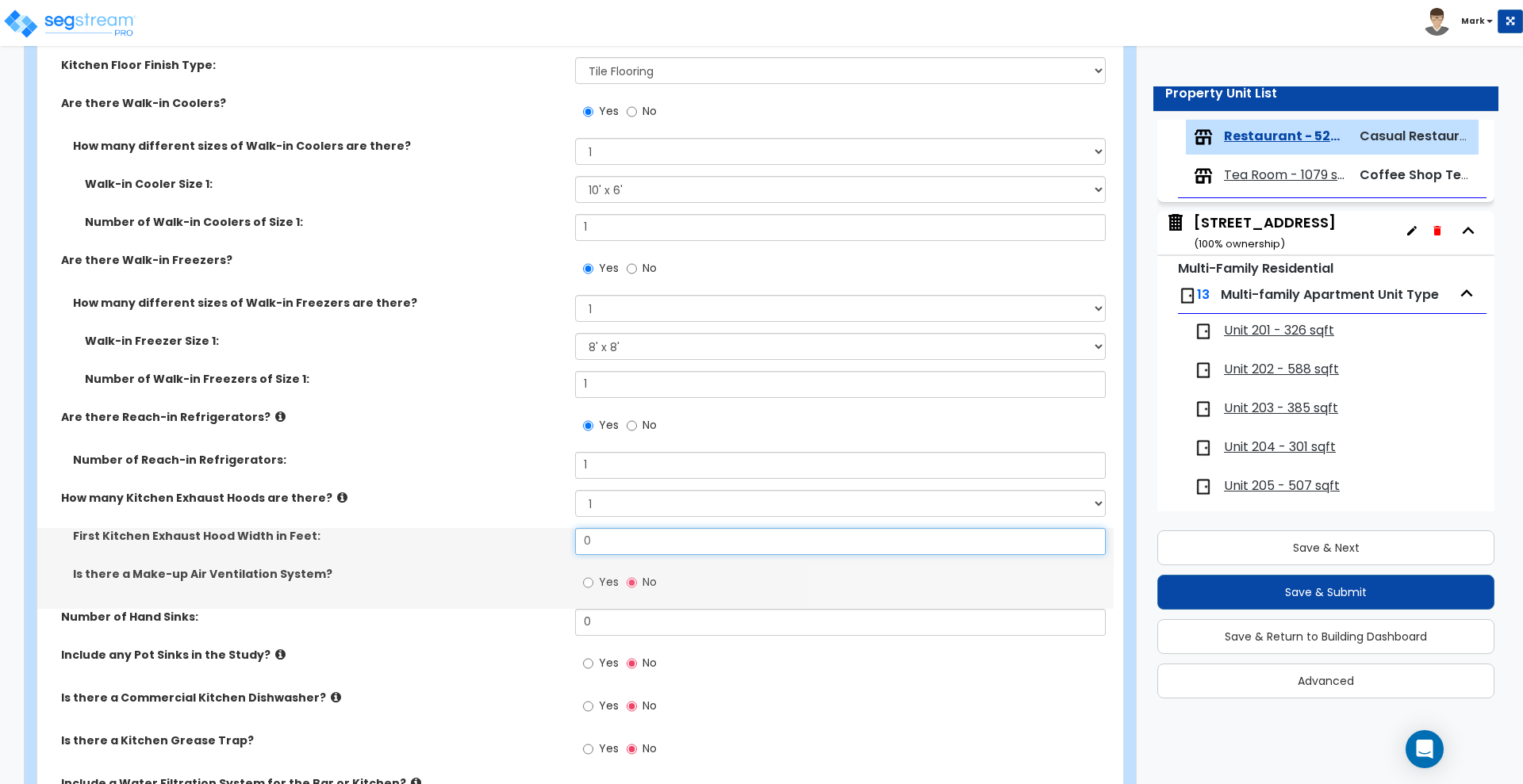
drag, startPoint x: 624, startPoint y: 535, endPoint x: 437, endPoint y: 541, distance: 187.1
click at [443, 547] on div "First Kitchen Exhaust Hood Width in Feet: 0" at bounding box center [575, 548] width 1076 height 38
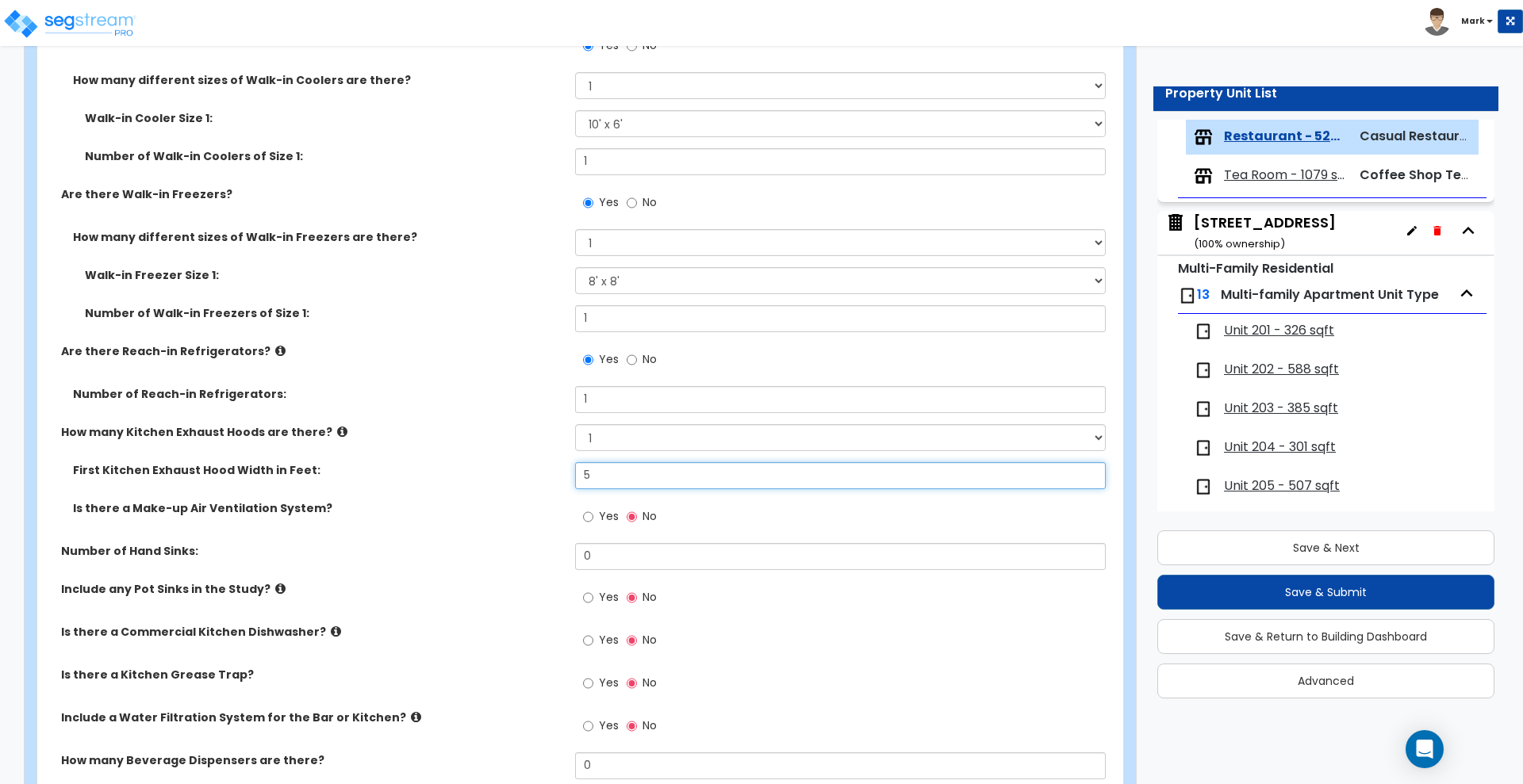
scroll to position [991, 0]
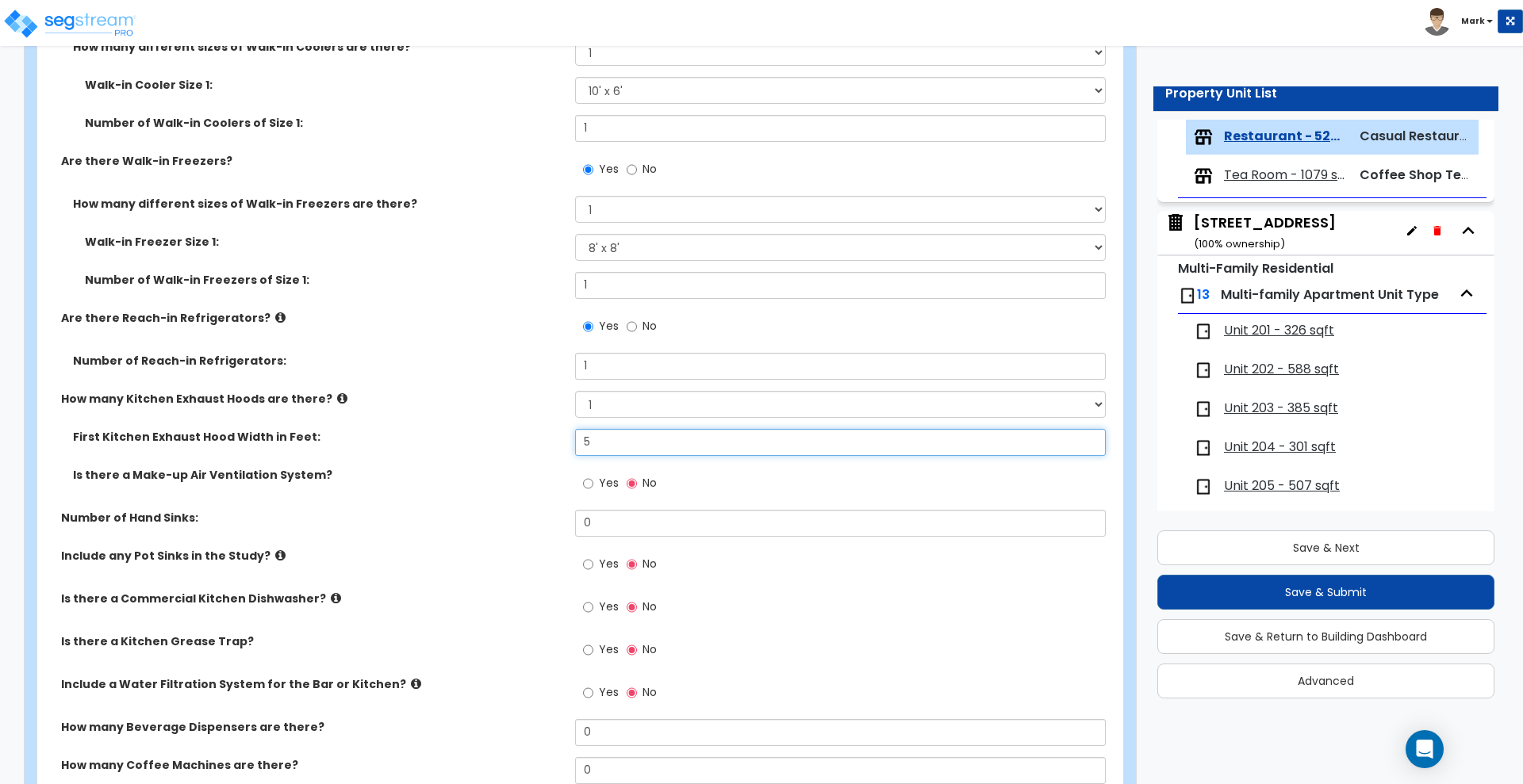
type input "5"
click at [588, 488] on input "Yes" at bounding box center [588, 483] width 10 height 17
radio input "true"
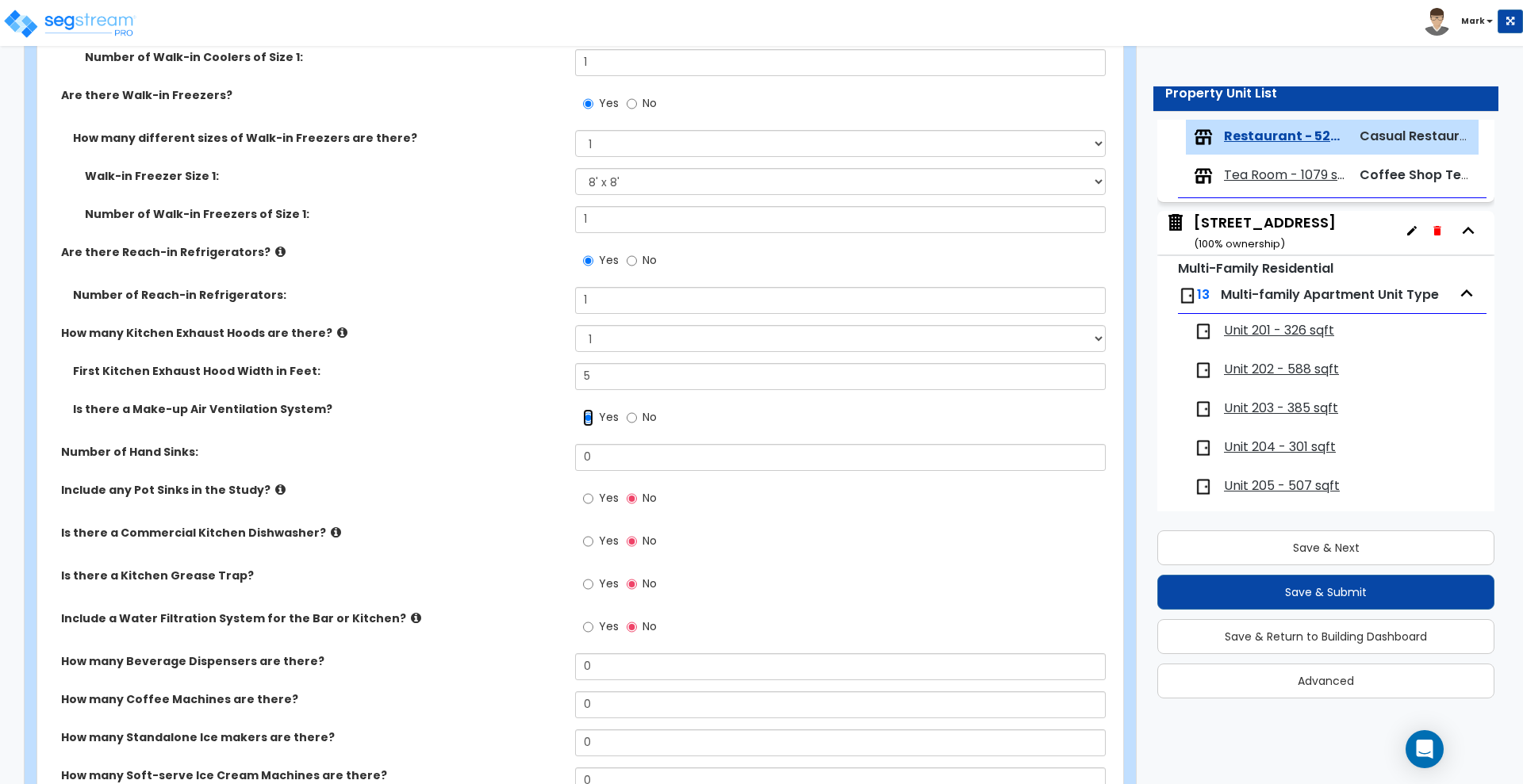
scroll to position [1091, 0]
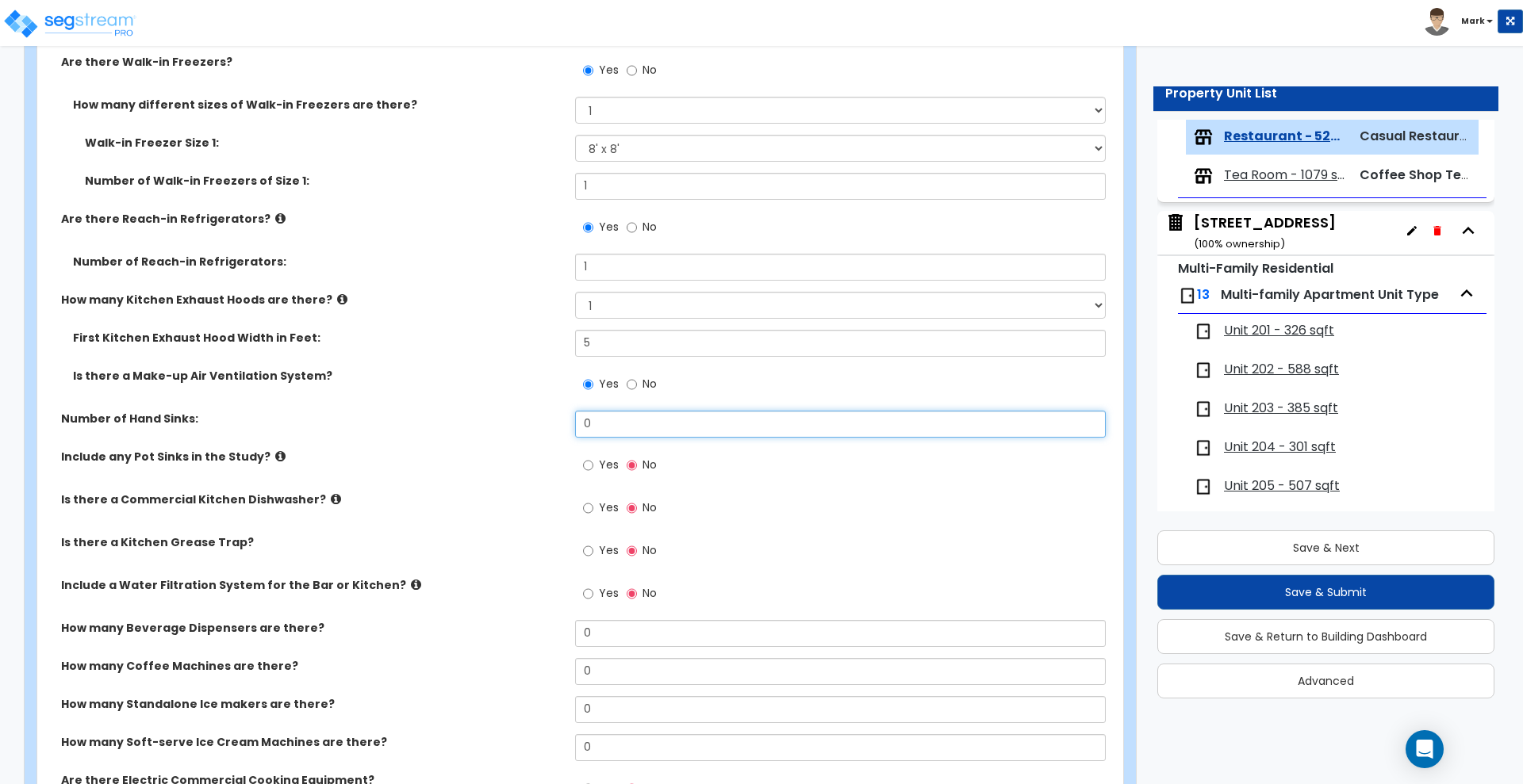
drag, startPoint x: 593, startPoint y: 427, endPoint x: 463, endPoint y: 431, distance: 130.1
click at [471, 431] on div "Number of Hand Sinks: 0" at bounding box center [575, 430] width 1076 height 38
type input "1"
type input "2"
type input "1"
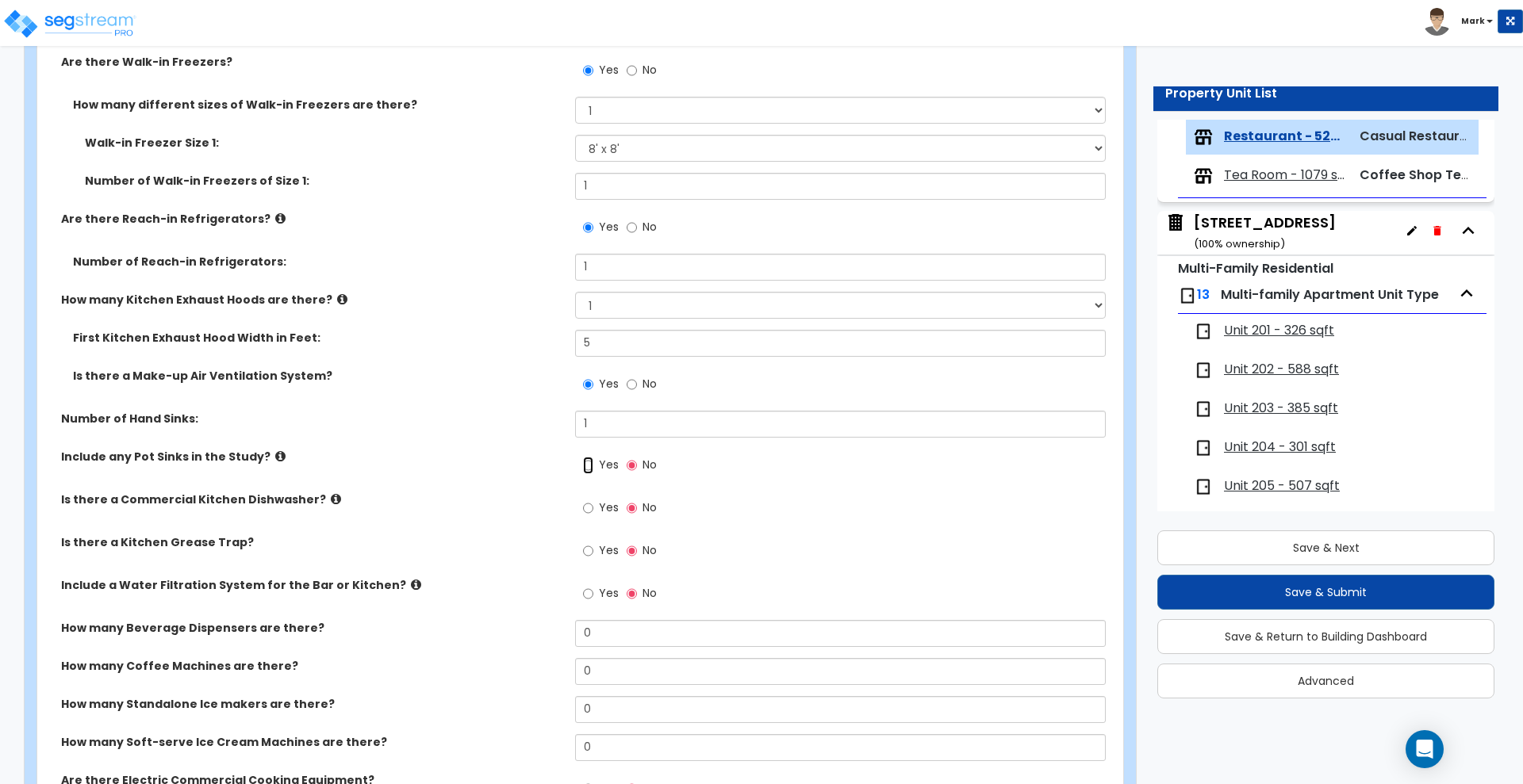
click at [591, 463] on input "Yes" at bounding box center [588, 465] width 10 height 17
radio input "true"
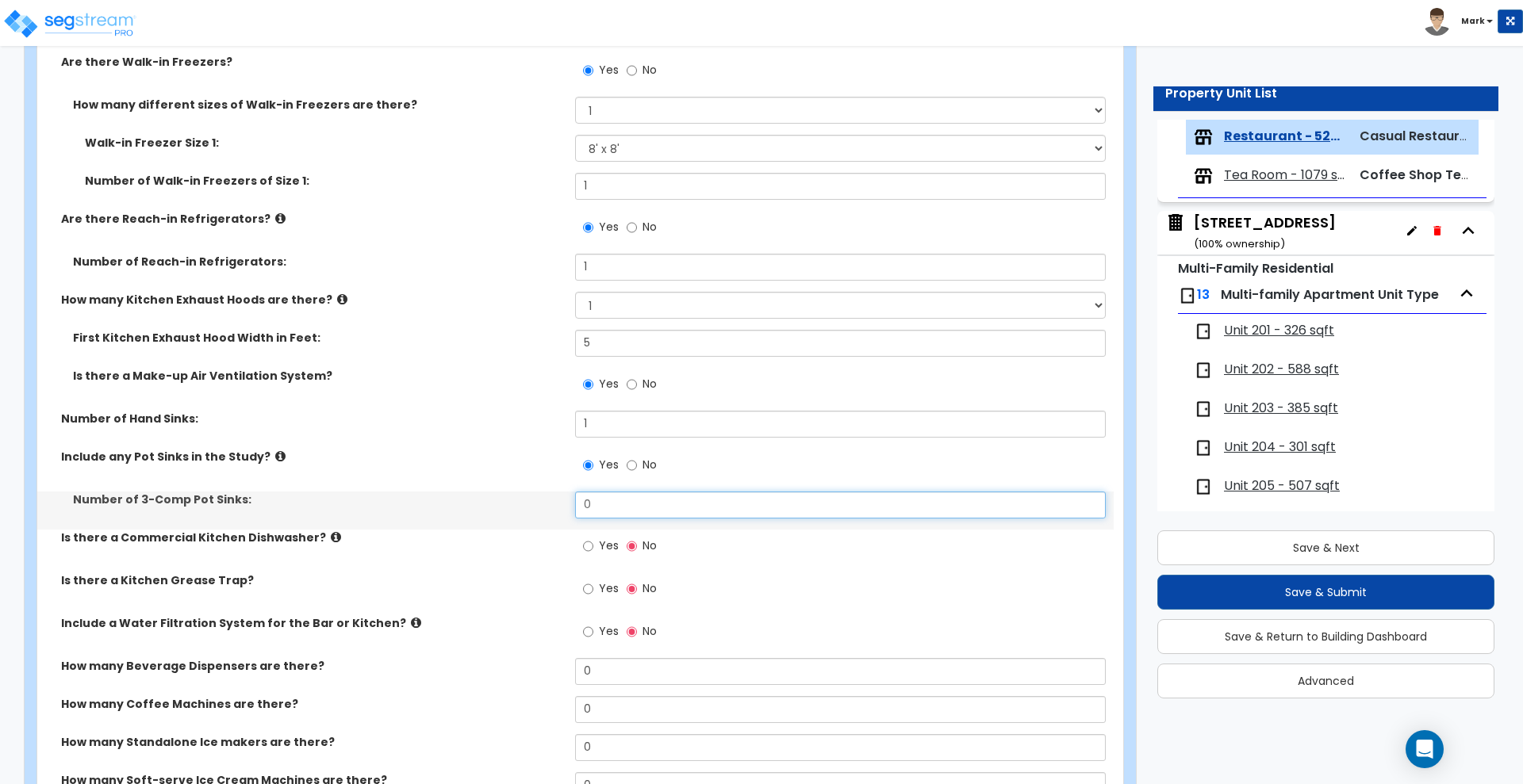
drag, startPoint x: 605, startPoint y: 509, endPoint x: 532, endPoint y: 511, distance: 73.0
click at [537, 513] on div "Number of 3-Comp Pot Sinks: 0" at bounding box center [575, 511] width 1076 height 38
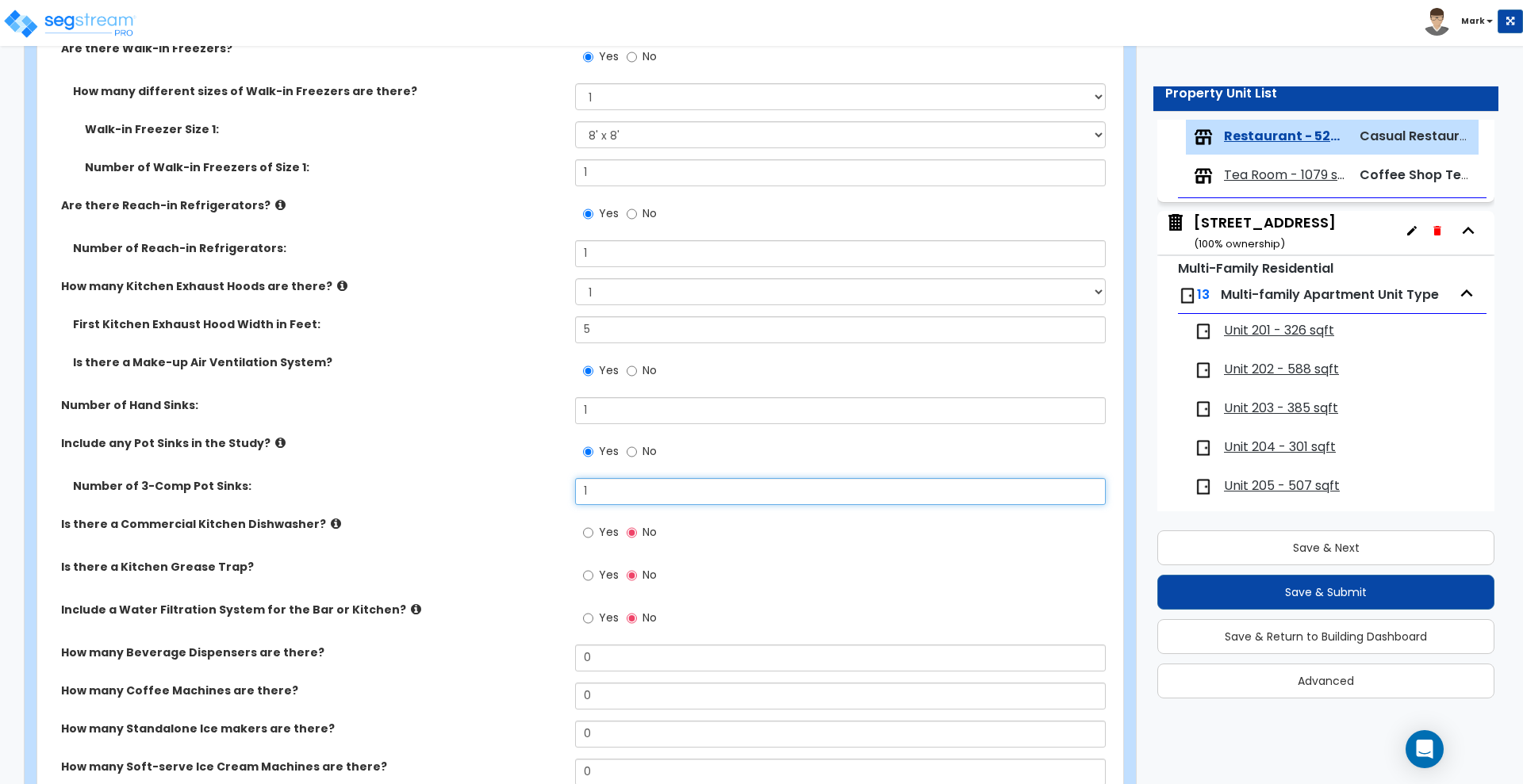
scroll to position [1189, 0]
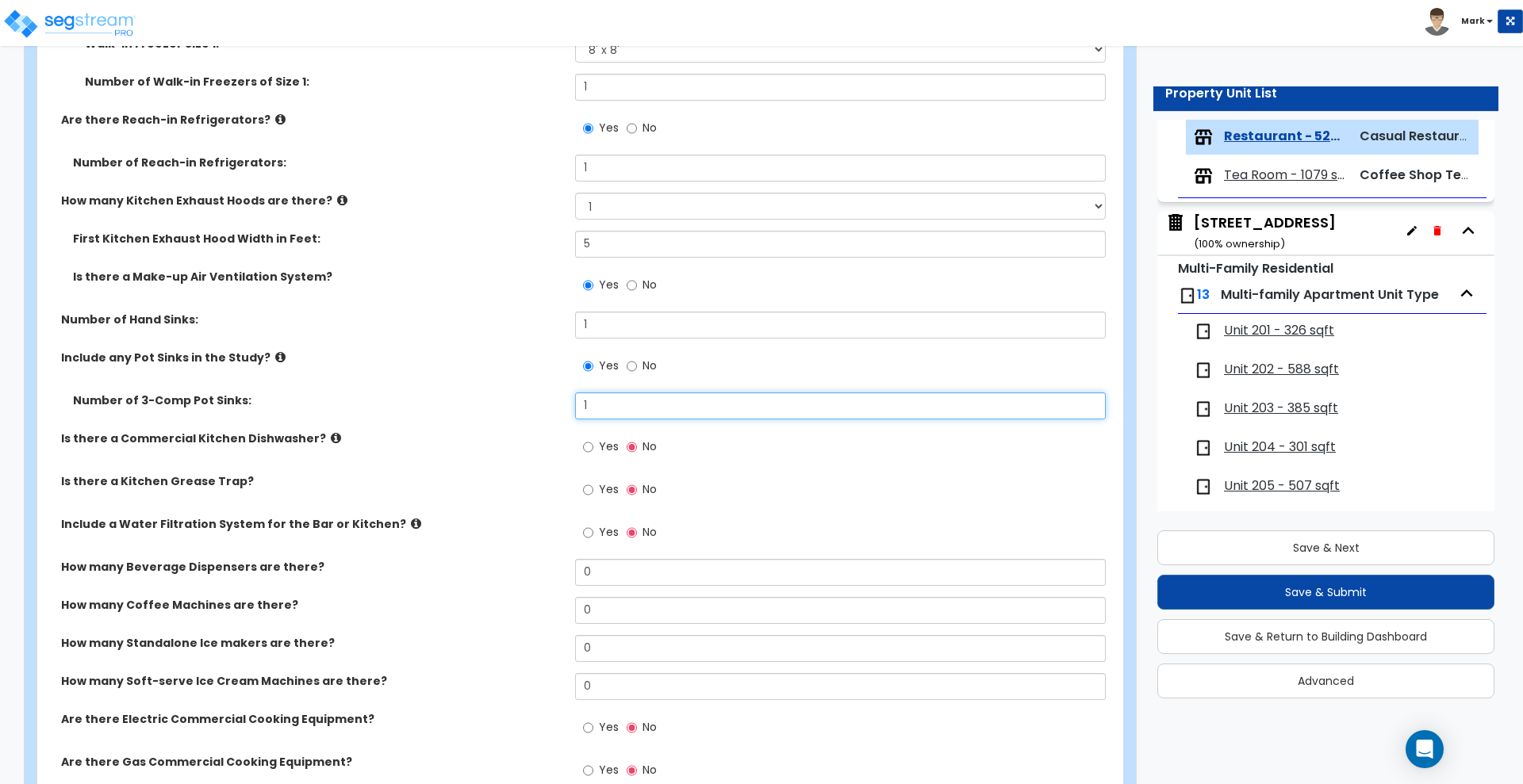
type input "1"
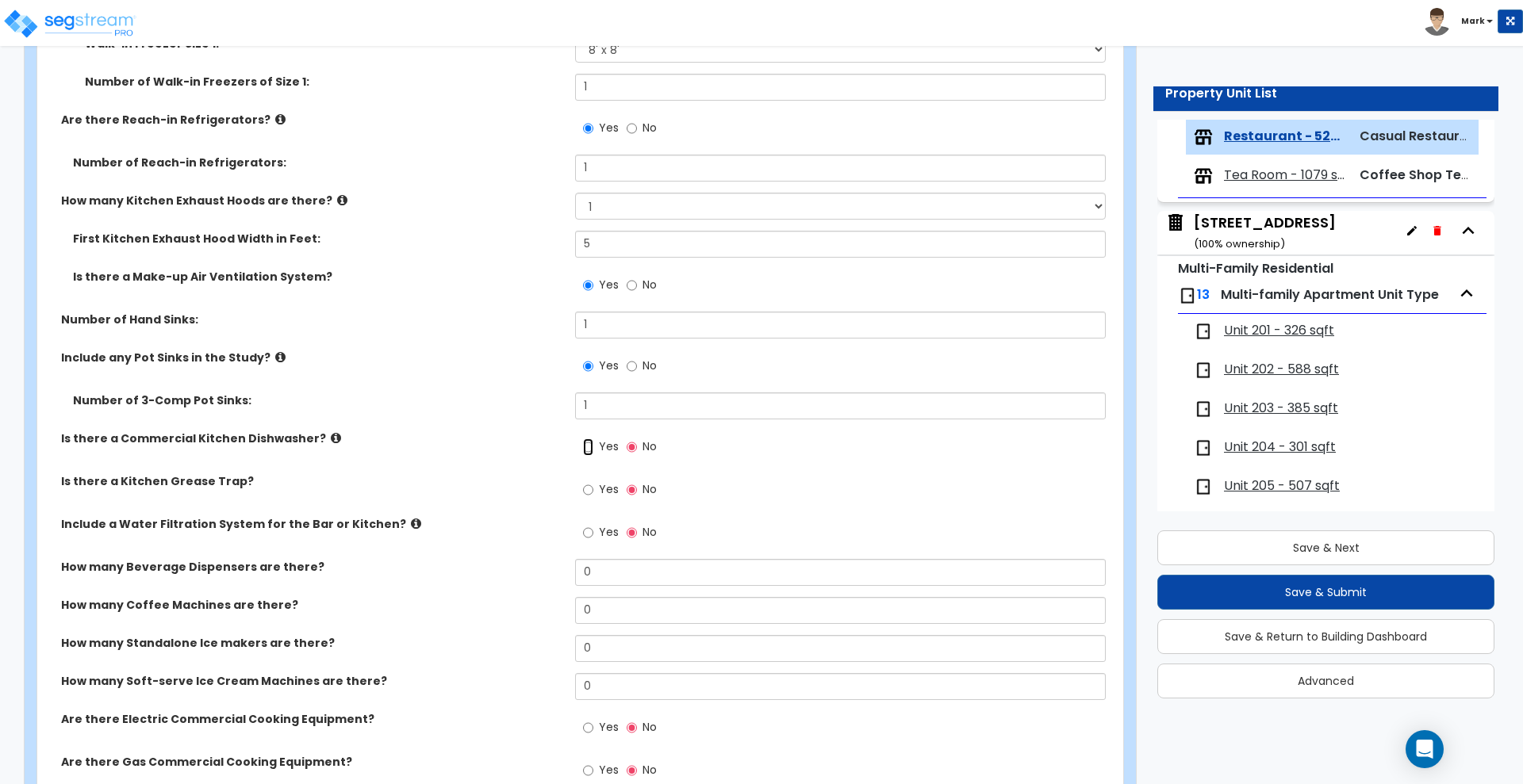
click at [589, 448] on input "Yes" at bounding box center [588, 447] width 10 height 17
radio input "true"
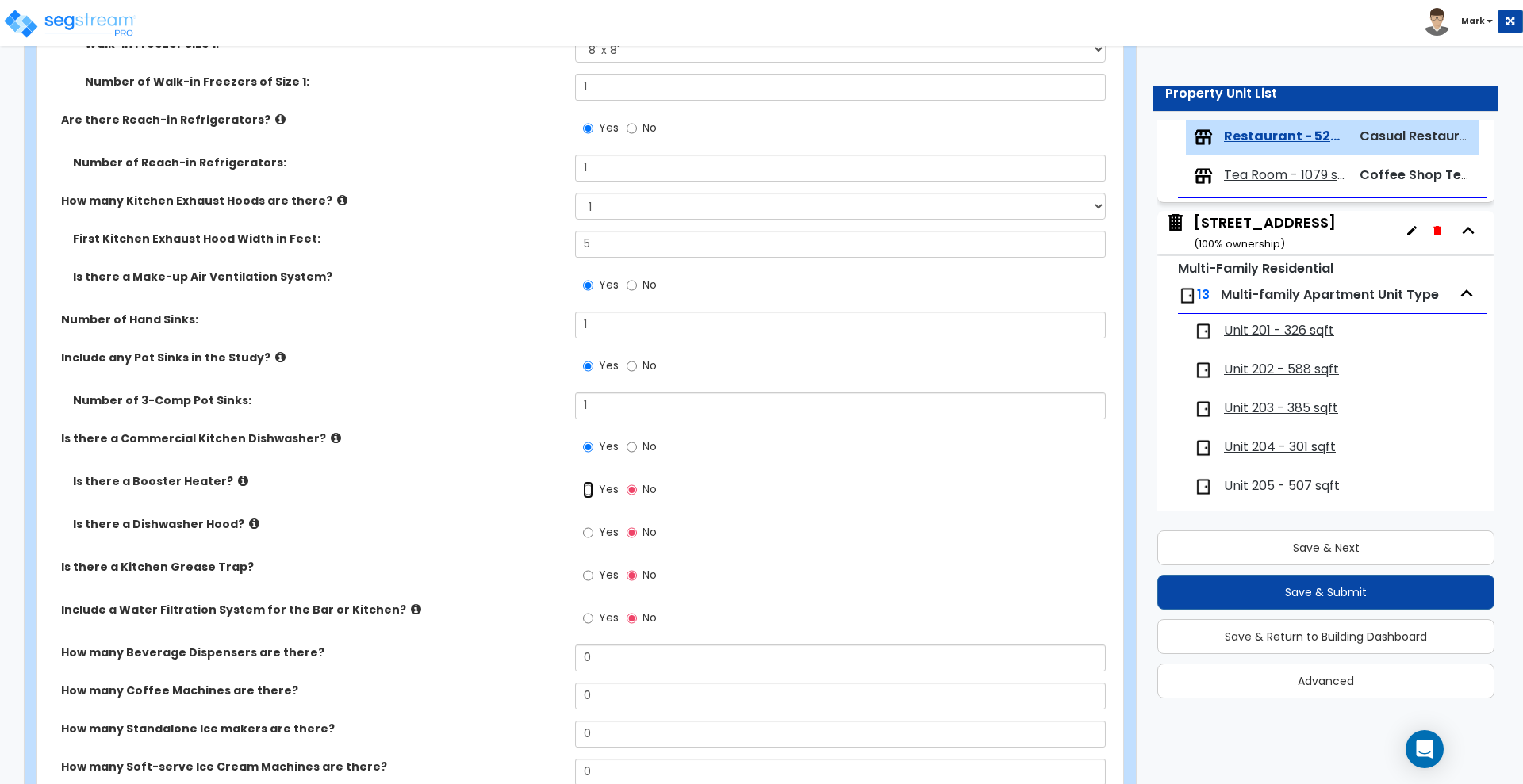
click at [587, 495] on input "Yes" at bounding box center [588, 490] width 10 height 17
radio input "true"
drag, startPoint x: 587, startPoint y: 531, endPoint x: 594, endPoint y: 541, distance: 12.2
click at [588, 531] on input "Yes" at bounding box center [588, 533] width 10 height 17
radio input "true"
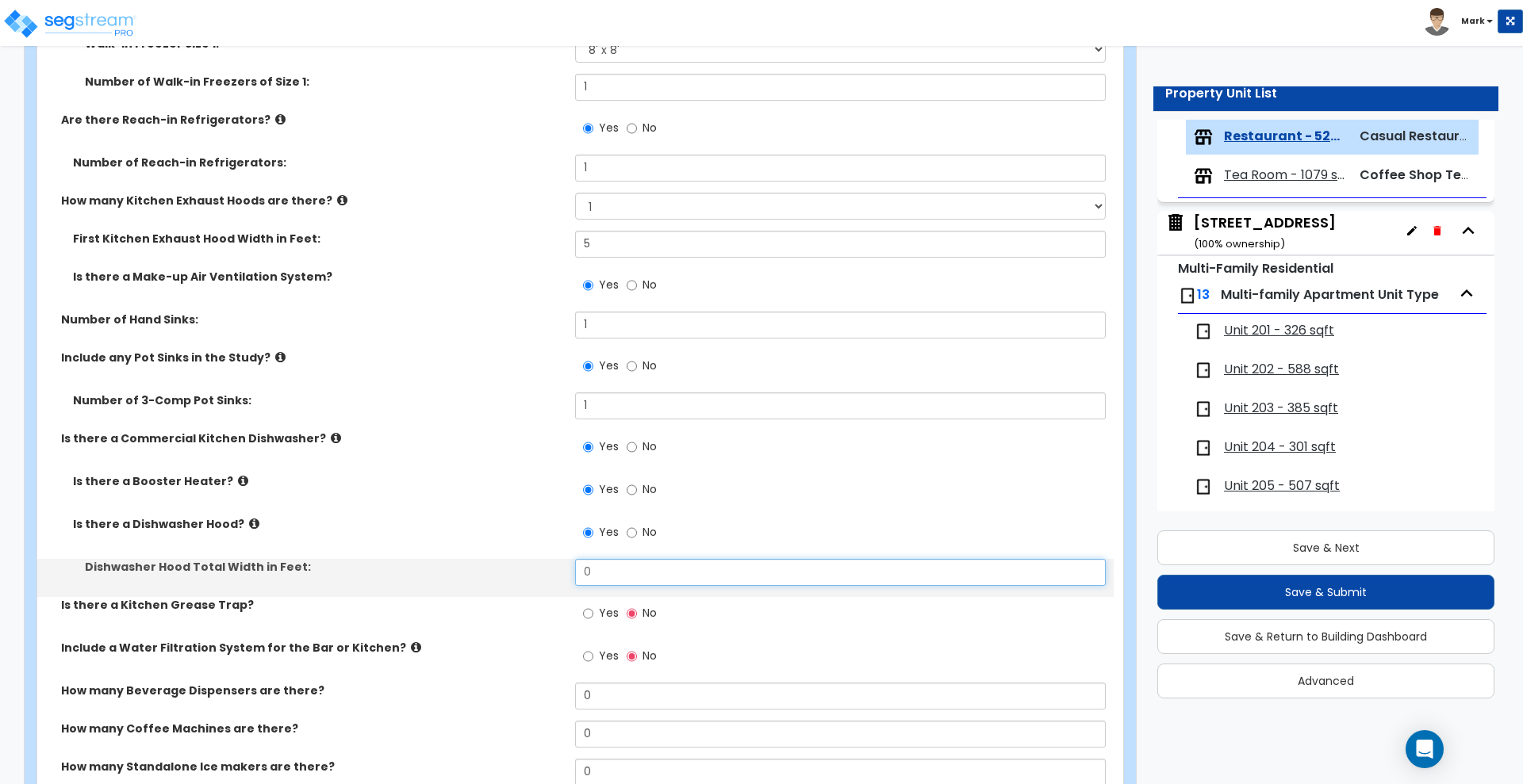
drag, startPoint x: 594, startPoint y: 568, endPoint x: 543, endPoint y: 580, distance: 52.4
click at [555, 575] on div "Dishwasher Hood Total Width in Feet: 0" at bounding box center [575, 578] width 1076 height 38
type input "2"
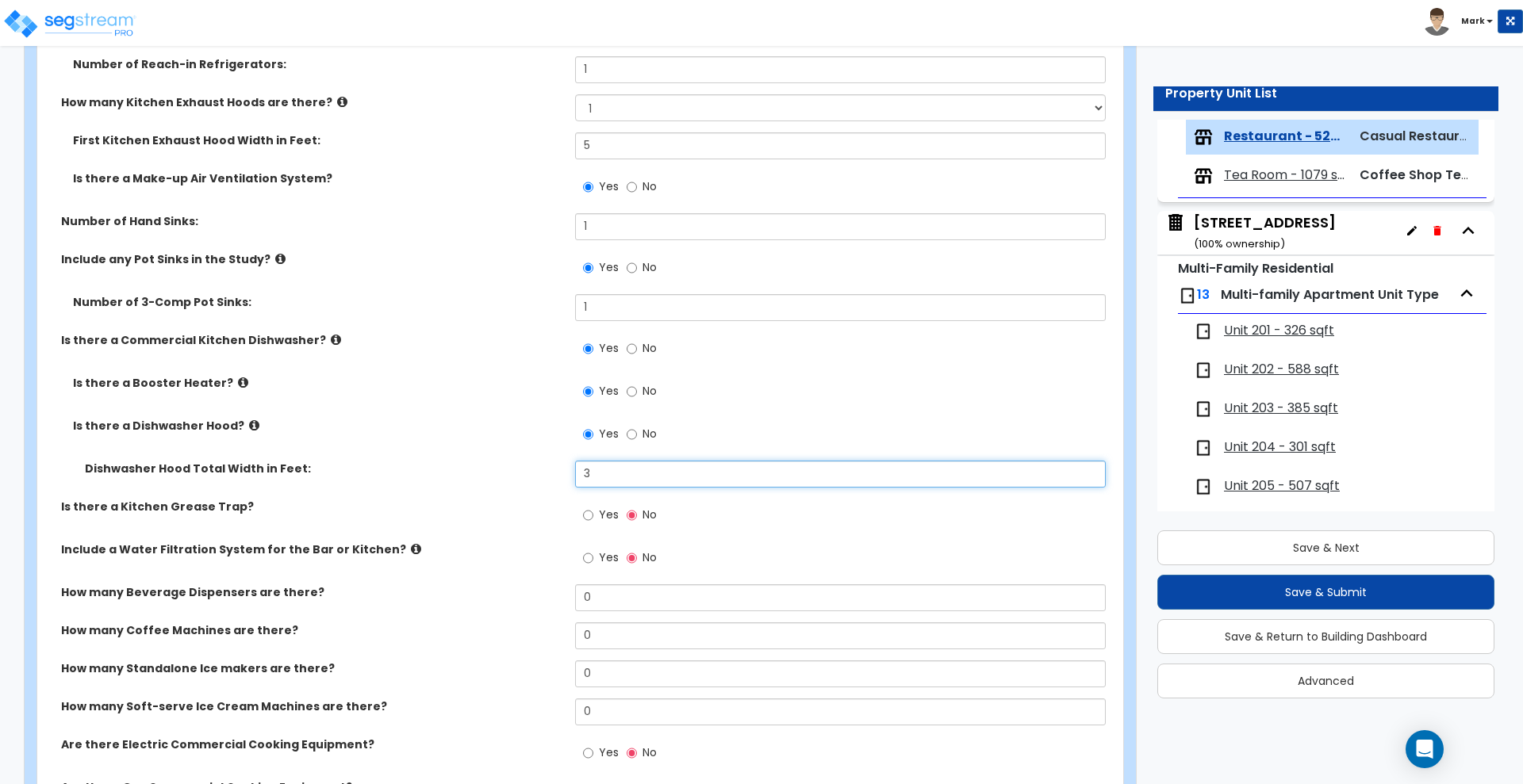
scroll to position [1289, 0]
type input "3"
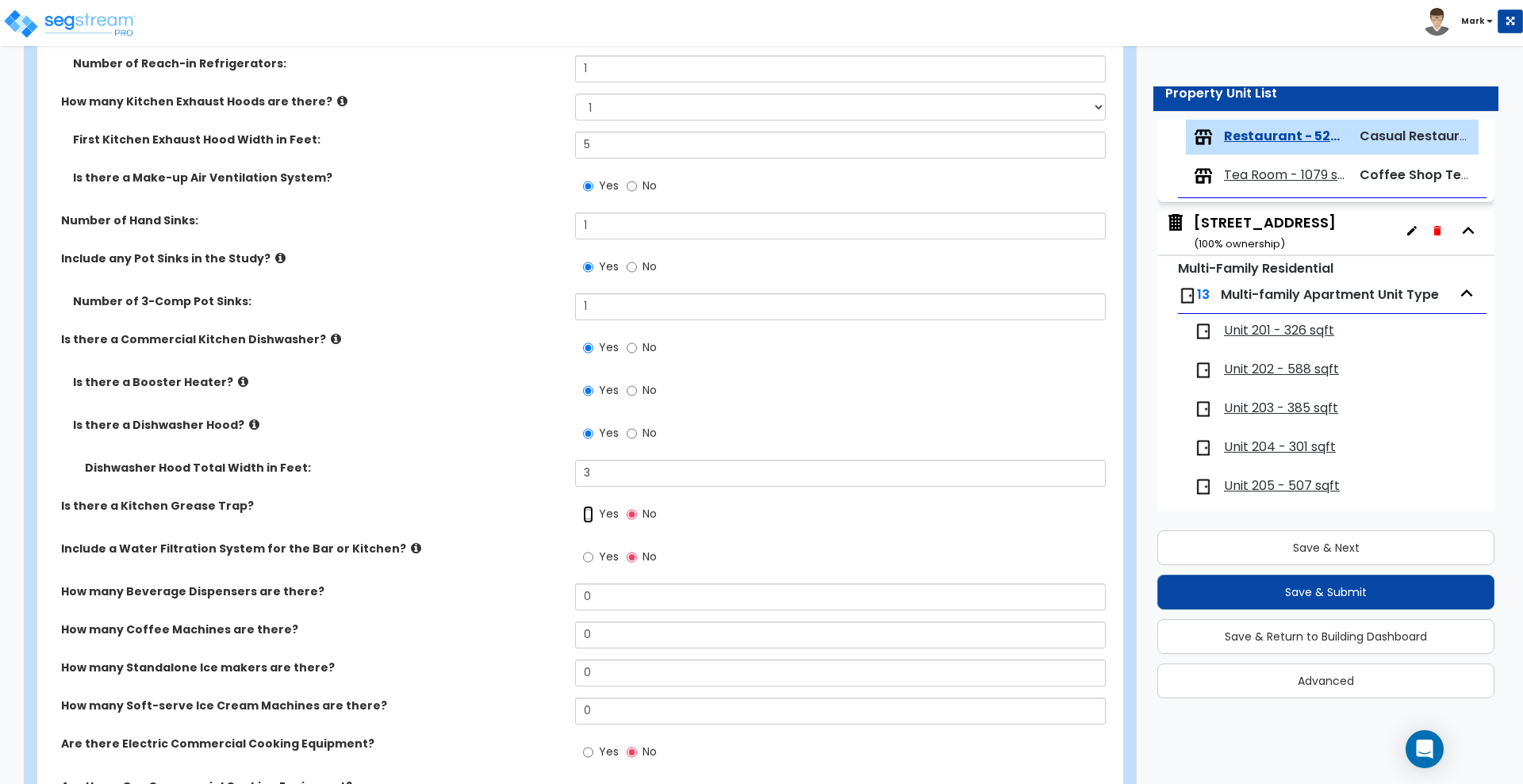
click at [590, 515] on input "Yes" at bounding box center [588, 515] width 10 height 17
radio input "true"
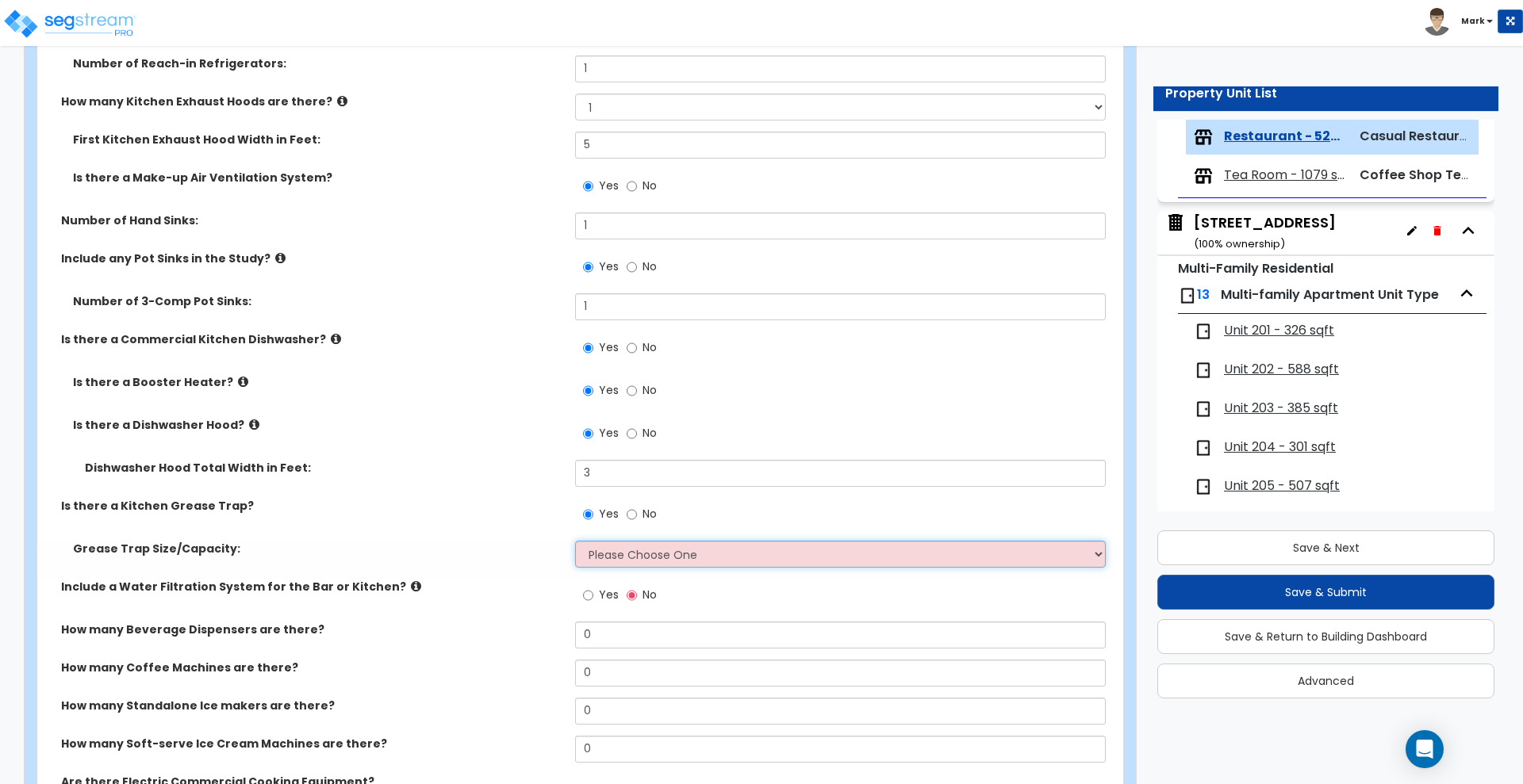
click at [626, 546] on select "Please Choose One Small Medium Large" at bounding box center [840, 554] width 530 height 27
select select "1"
click at [575, 541] on select "Please Choose One Small Medium Large" at bounding box center [840, 554] width 530 height 27
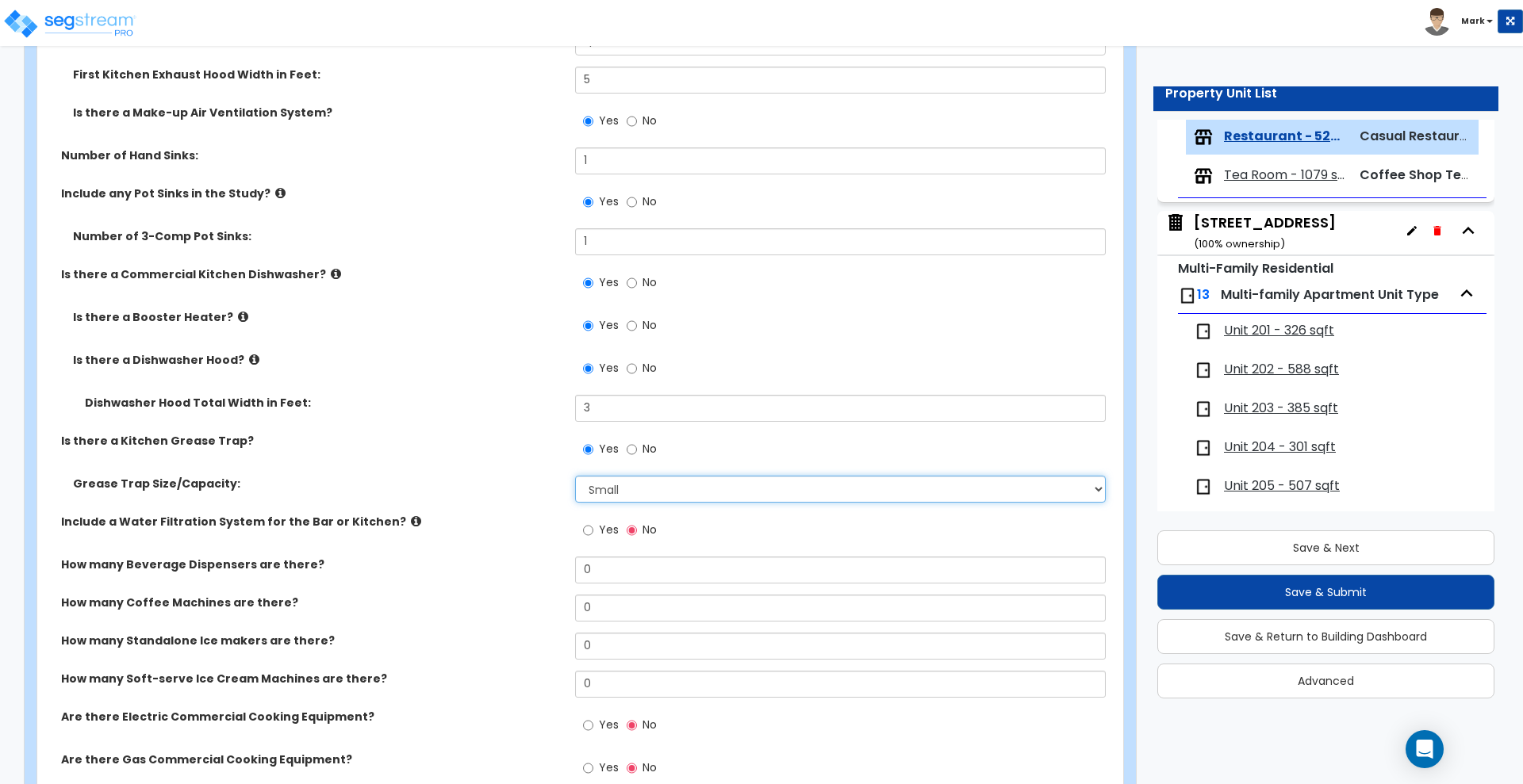
scroll to position [1388, 0]
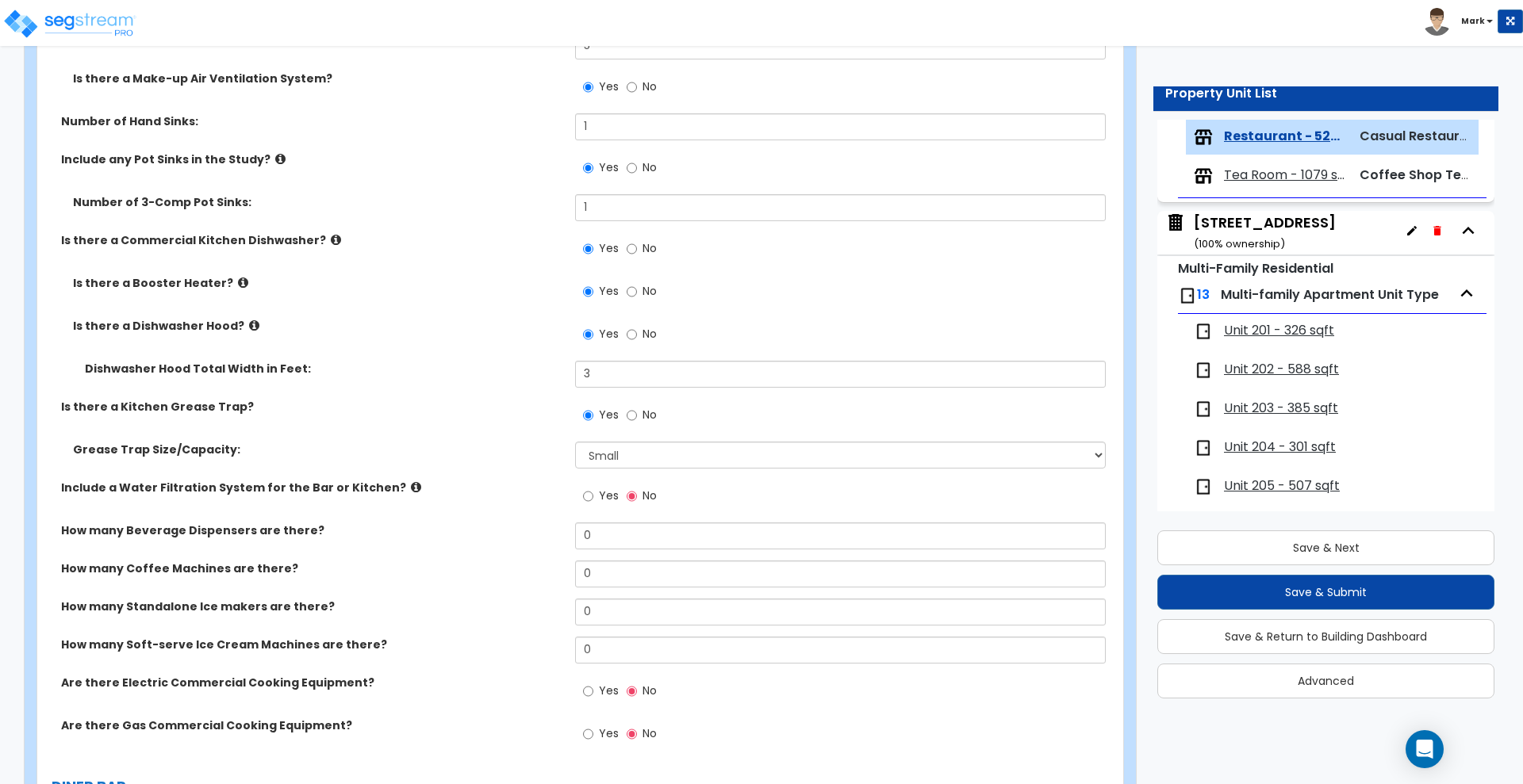
click at [595, 493] on label "Yes" at bounding box center [600, 497] width 36 height 27
click at [593, 493] on input "Yes" at bounding box center [588, 496] width 10 height 17
radio input "true"
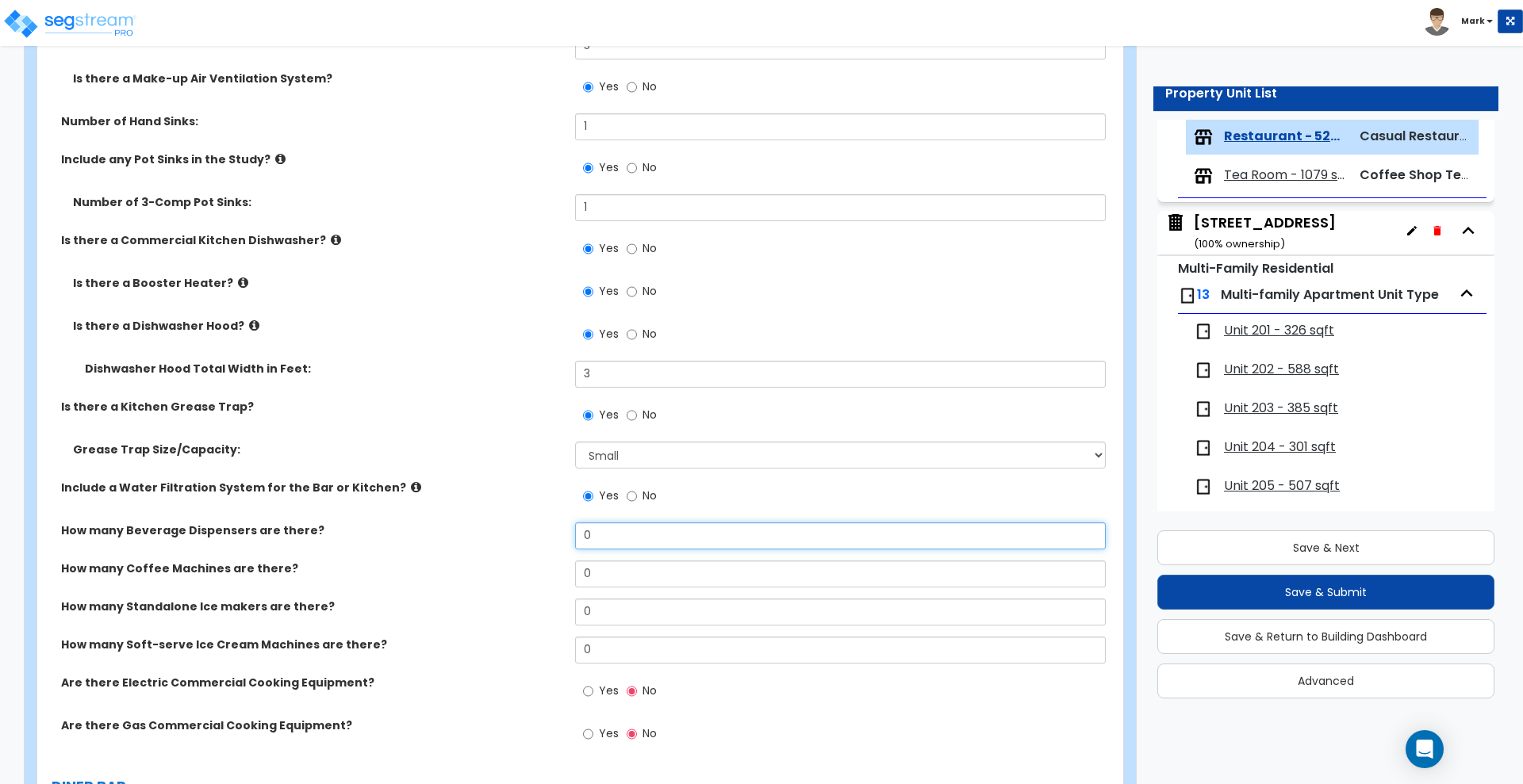
click at [652, 535] on input "0" at bounding box center [840, 535] width 530 height 27
drag, startPoint x: 612, startPoint y: 538, endPoint x: 503, endPoint y: 548, distance: 109.5
click at [503, 548] on div "How many Beverage Dispensers are there? 0" at bounding box center [575, 541] width 1076 height 38
type input "1"
drag, startPoint x: 613, startPoint y: 568, endPoint x: 491, endPoint y: 574, distance: 122.1
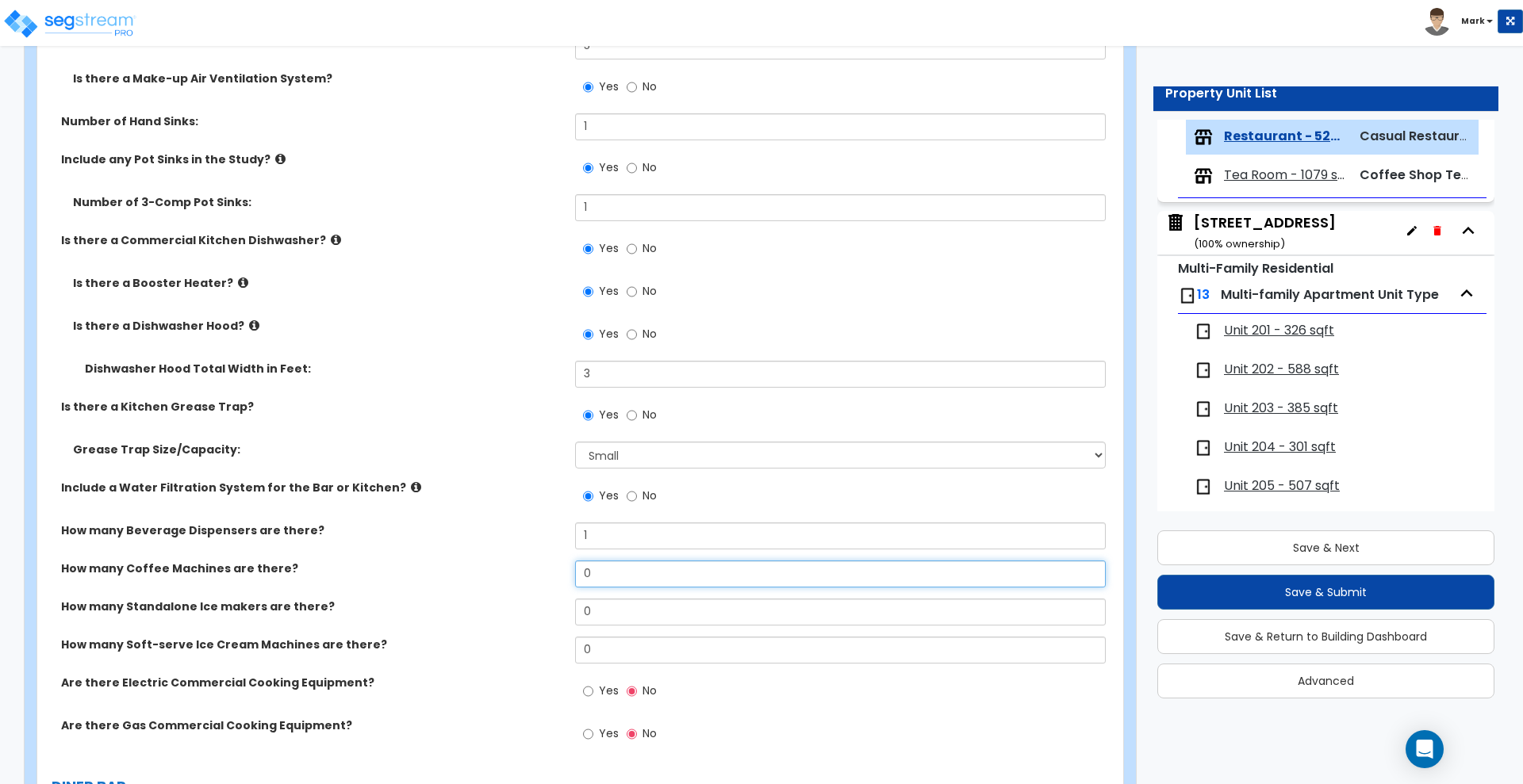
click at [522, 570] on div "How many Coffee Machines are there? 0" at bounding box center [575, 580] width 1076 height 38
type input "1"
drag, startPoint x: 616, startPoint y: 615, endPoint x: 519, endPoint y: 612, distance: 97.0
click at [519, 615] on div "How many Standalone Ice makers are there? 0" at bounding box center [575, 618] width 1076 height 38
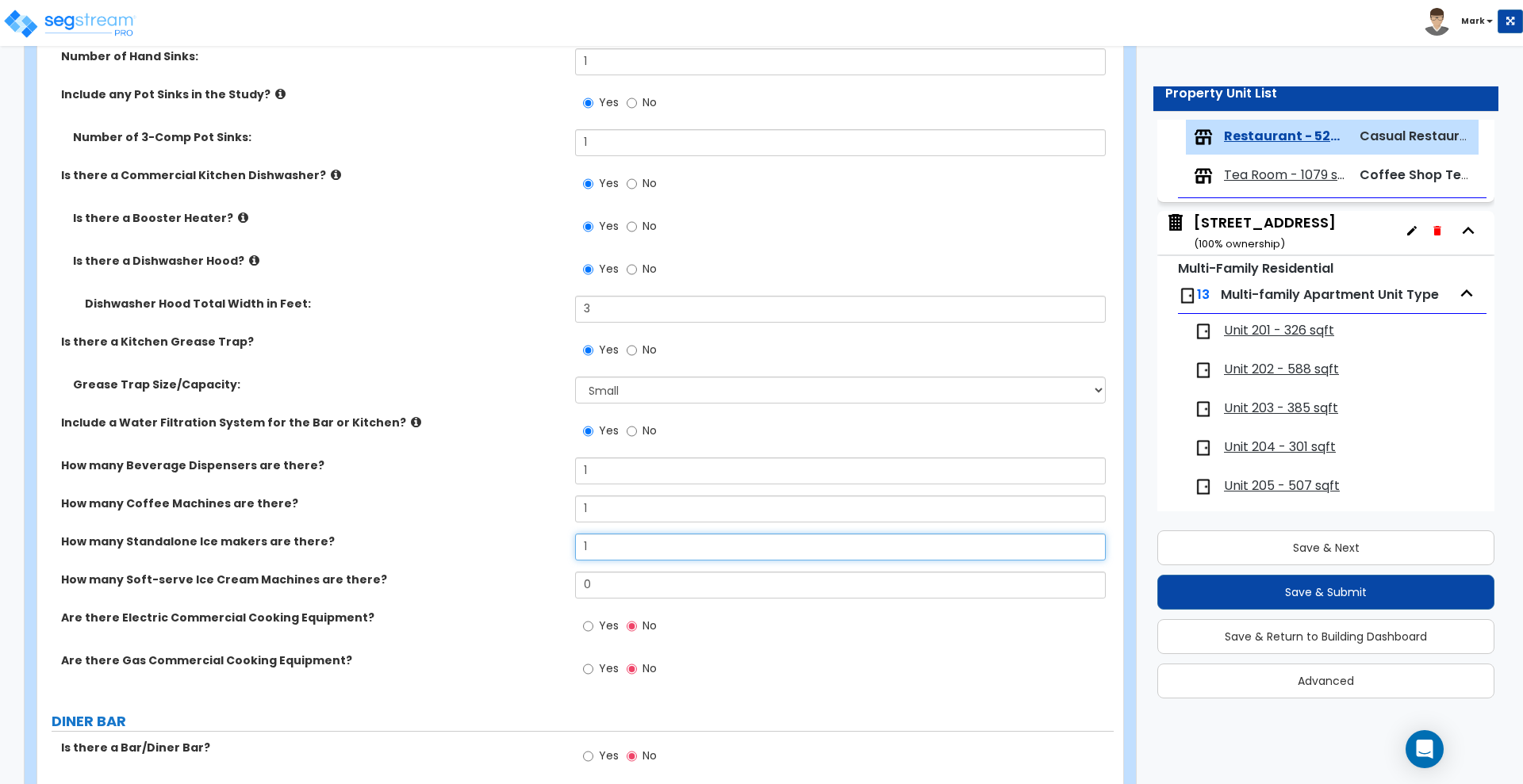
scroll to position [1487, 0]
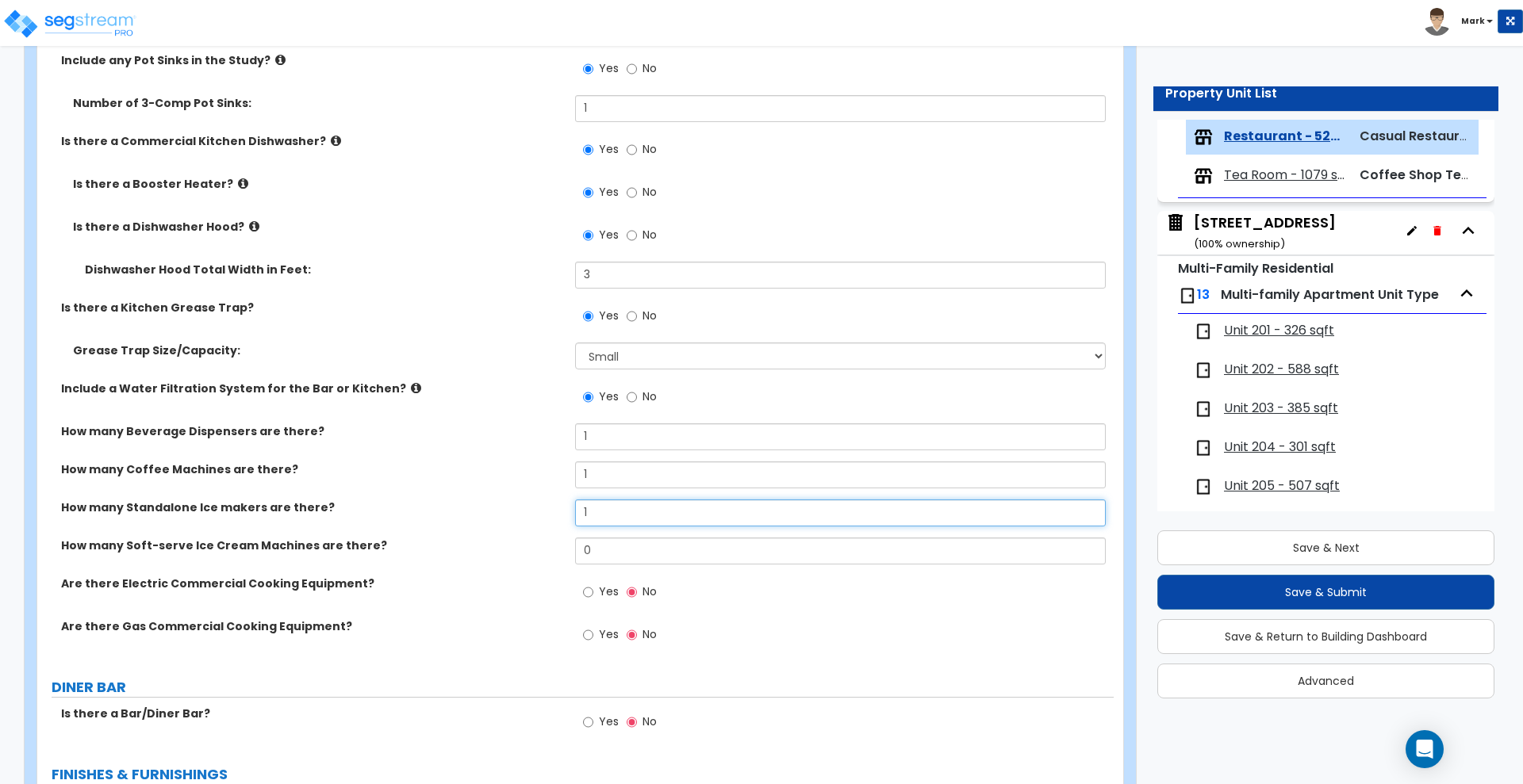
type input "1"
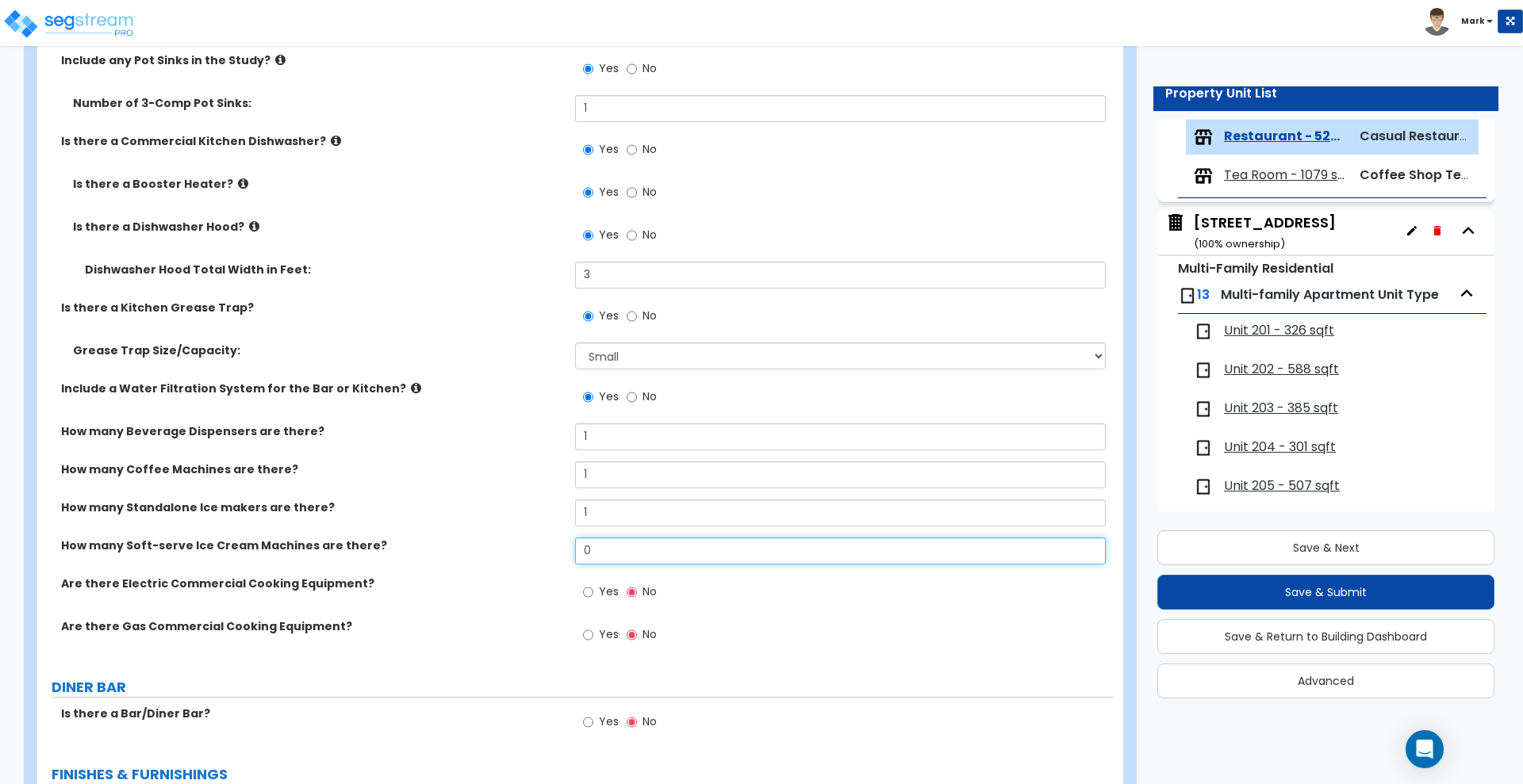
drag, startPoint x: 599, startPoint y: 549, endPoint x: 584, endPoint y: 543, distance: 16.2
click at [587, 548] on input "0" at bounding box center [840, 551] width 530 height 27
type input "1"
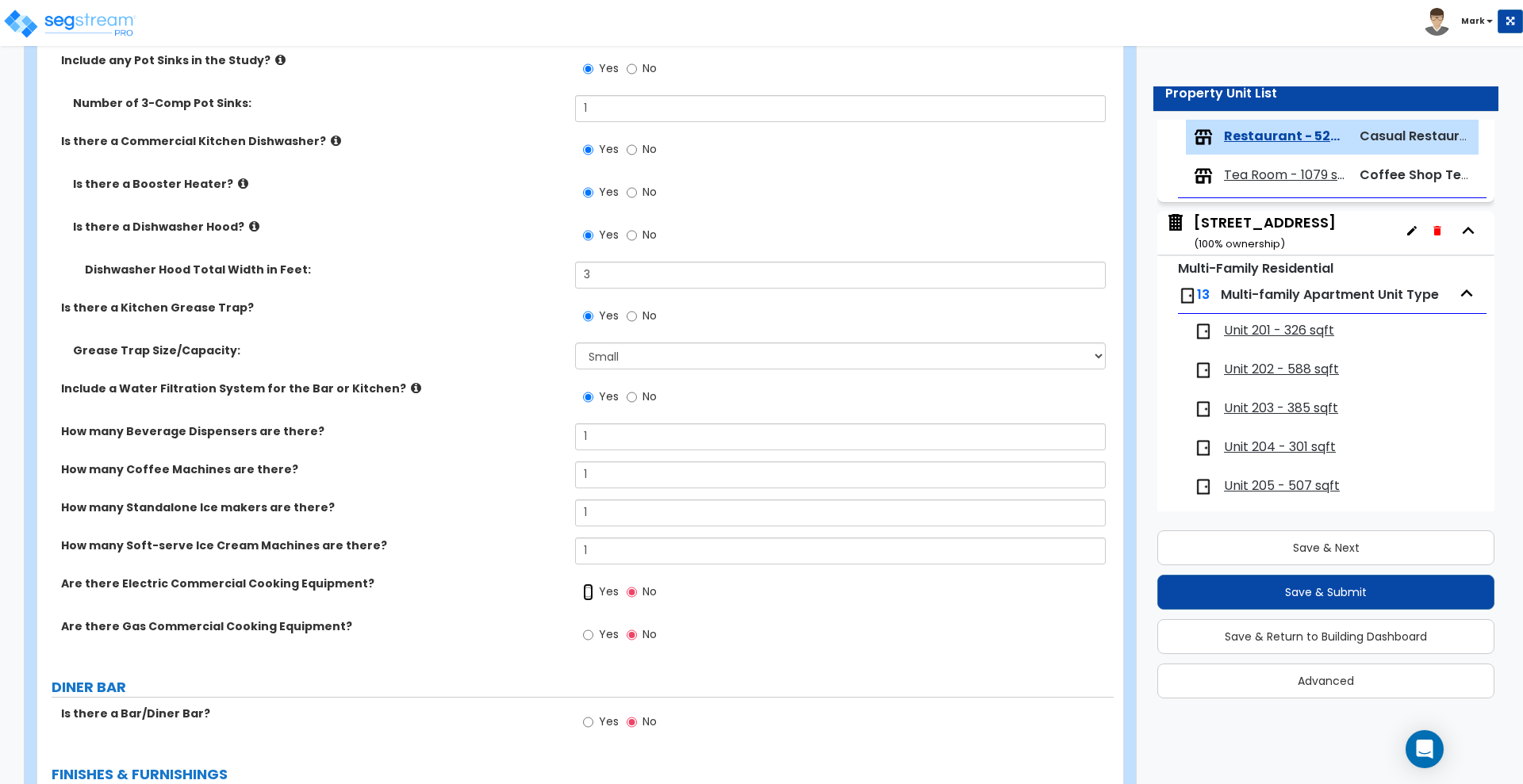
click at [591, 592] on input "Yes" at bounding box center [588, 593] width 10 height 17
radio input "true"
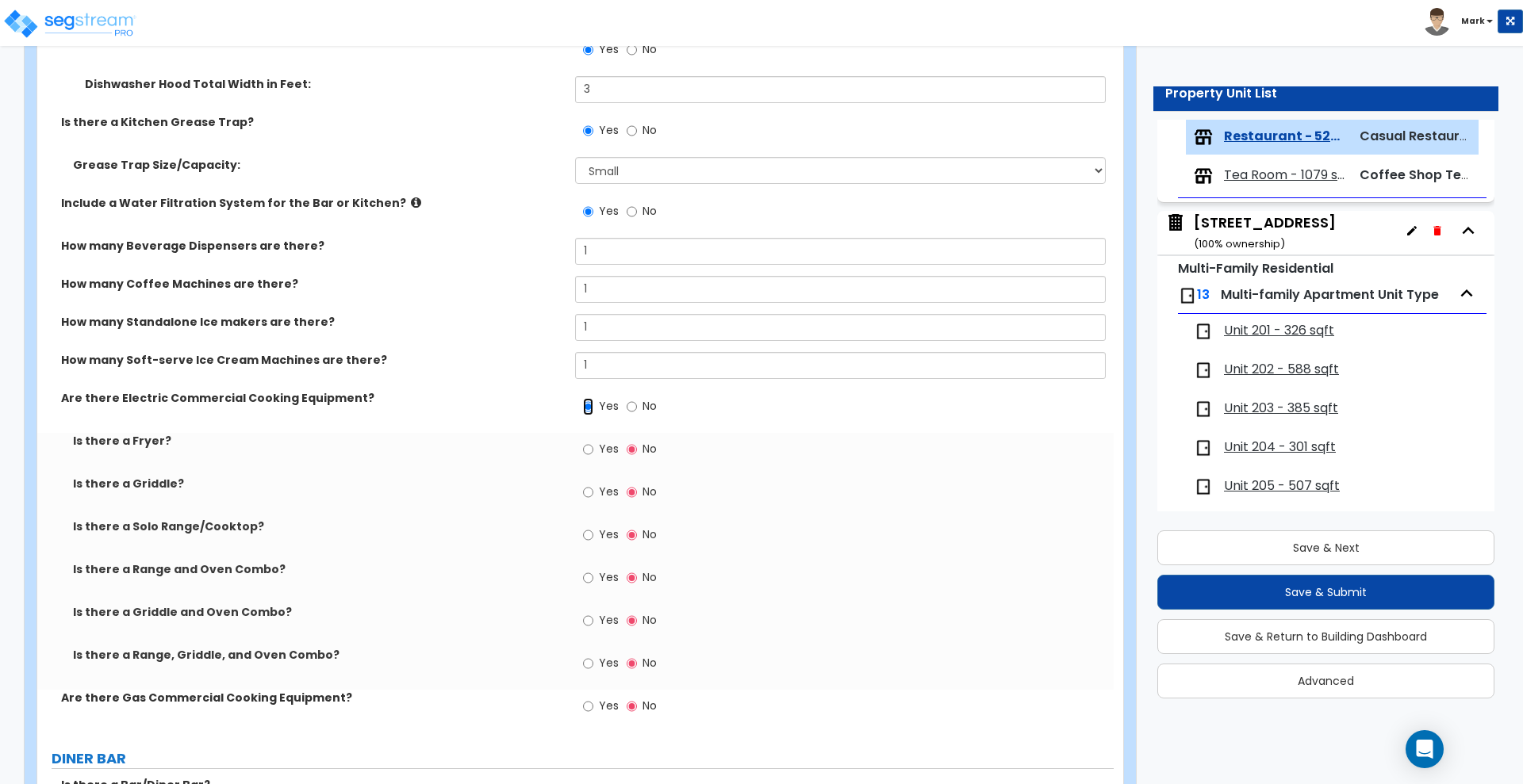
scroll to position [1686, 0]
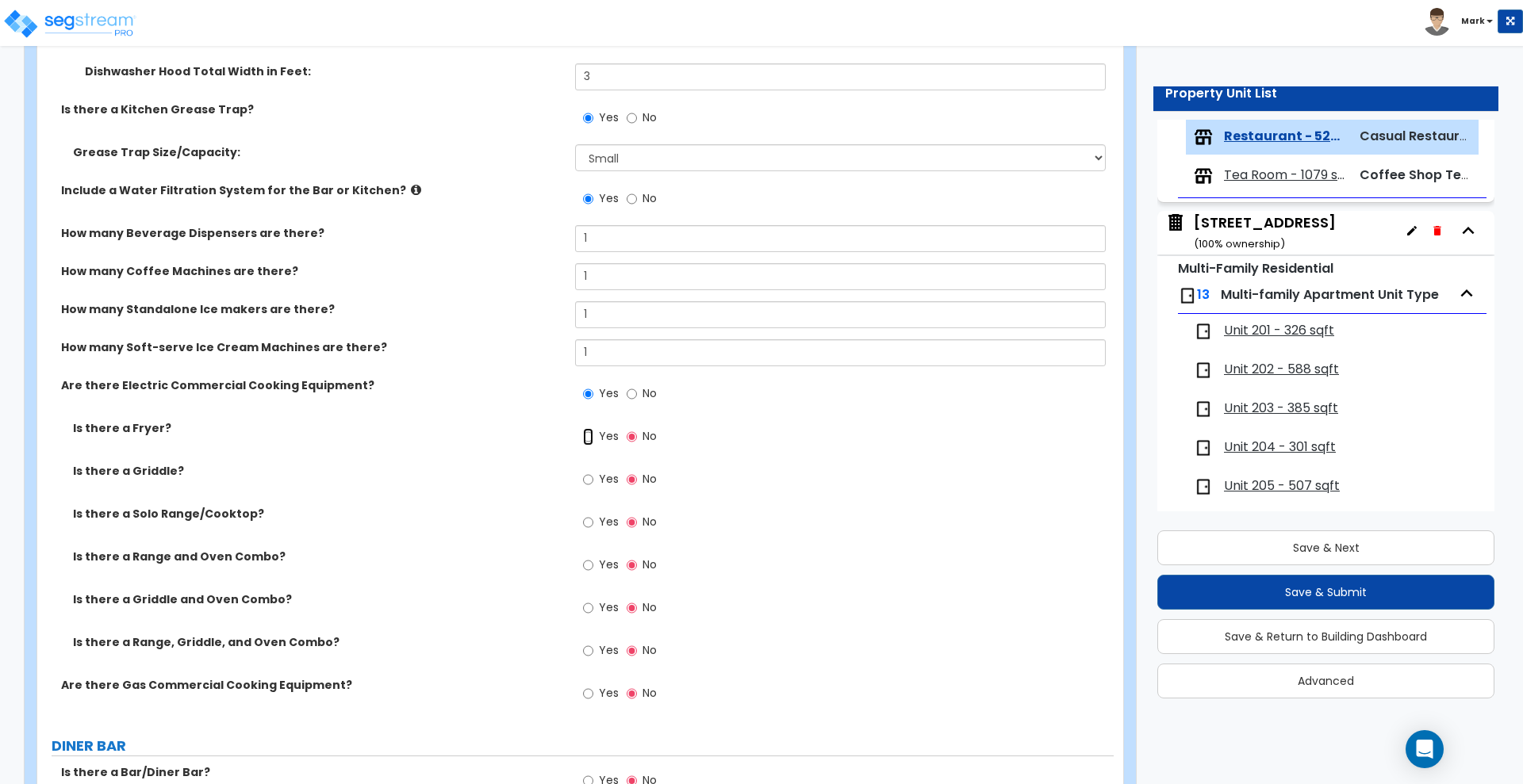
click at [587, 437] on input "Yes" at bounding box center [588, 437] width 10 height 17
radio input "true"
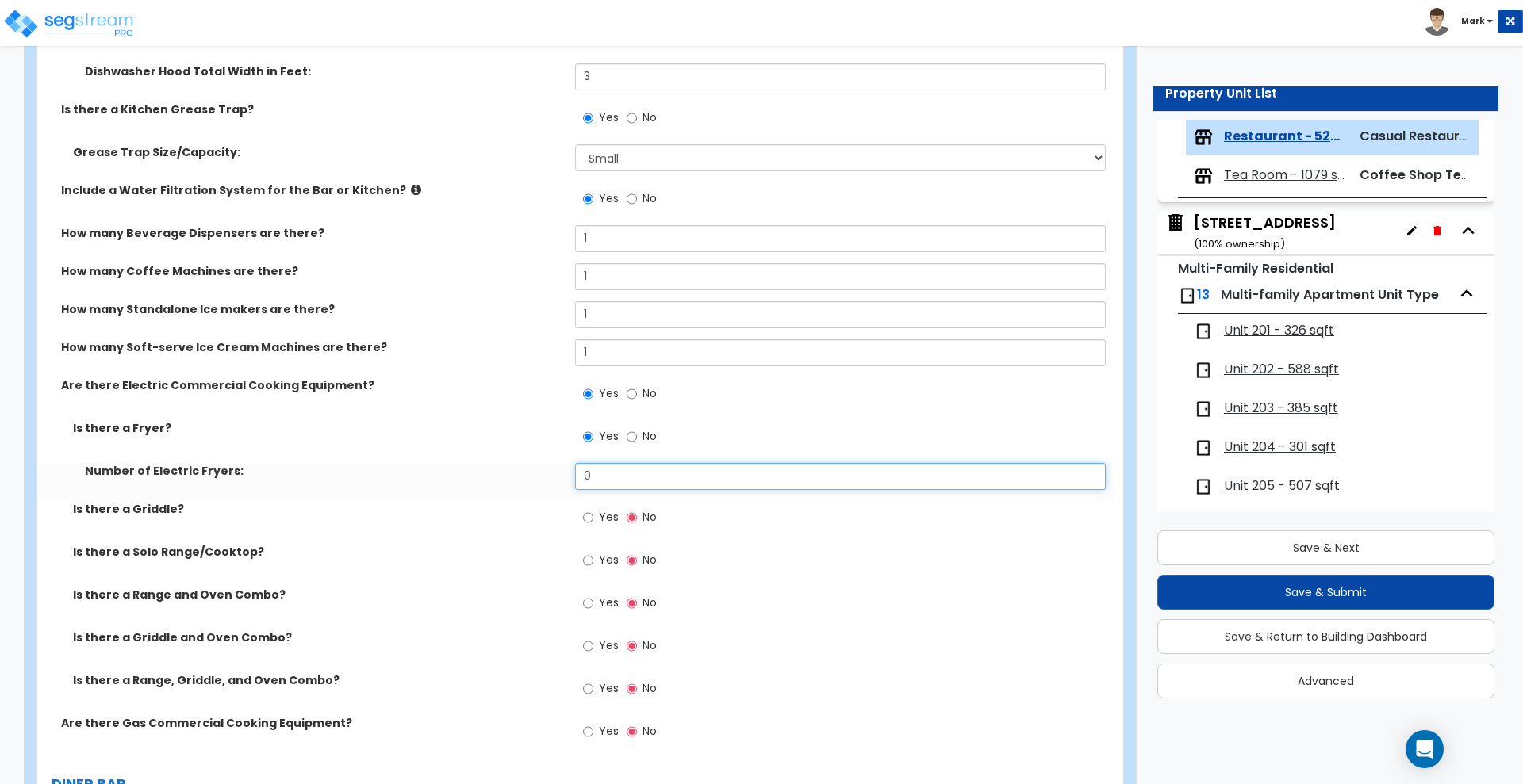
drag, startPoint x: 624, startPoint y: 481, endPoint x: 499, endPoint y: 483, distance: 125.0
click at [543, 480] on div "Number of Electric Fryers: 0" at bounding box center [575, 483] width 1076 height 38
type input "1"
click at [588, 689] on input "Yes" at bounding box center [588, 690] width 10 height 17
radio input "true"
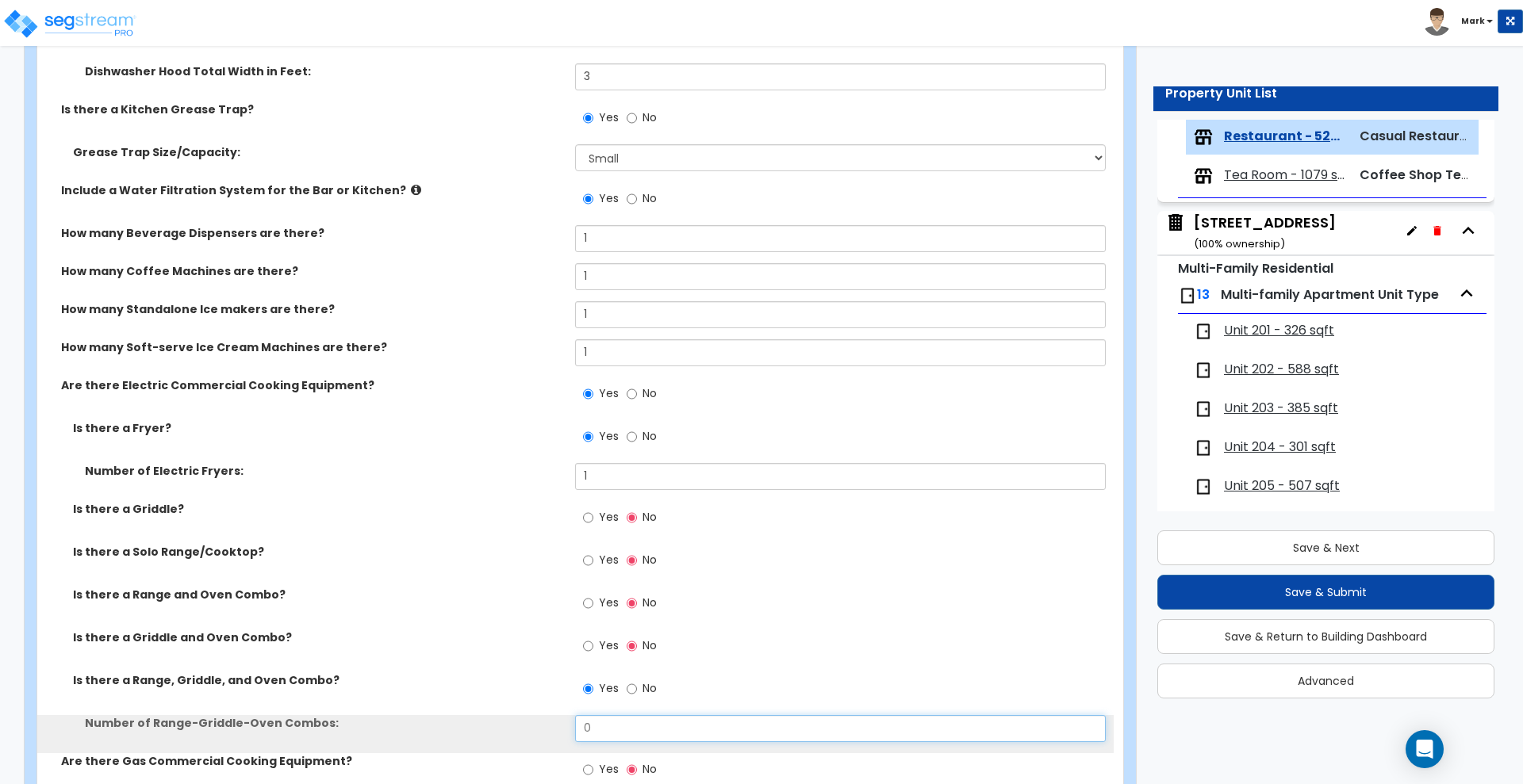
drag, startPoint x: 574, startPoint y: 734, endPoint x: 530, endPoint y: 742, distance: 44.7
click at [554, 739] on div "Number of Range-Griddle-Oven Combos: 0" at bounding box center [575, 735] width 1076 height 38
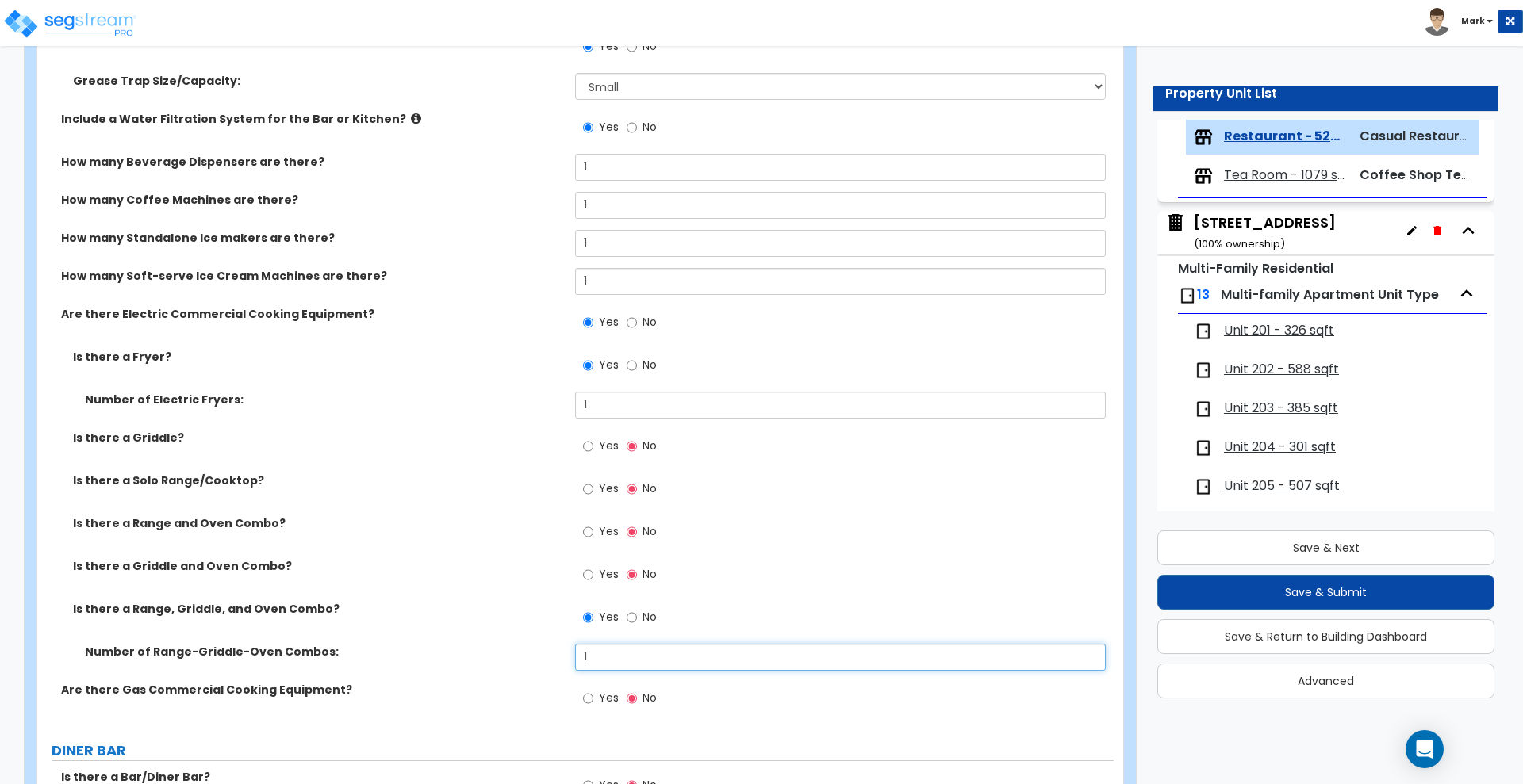
scroll to position [1883, 0]
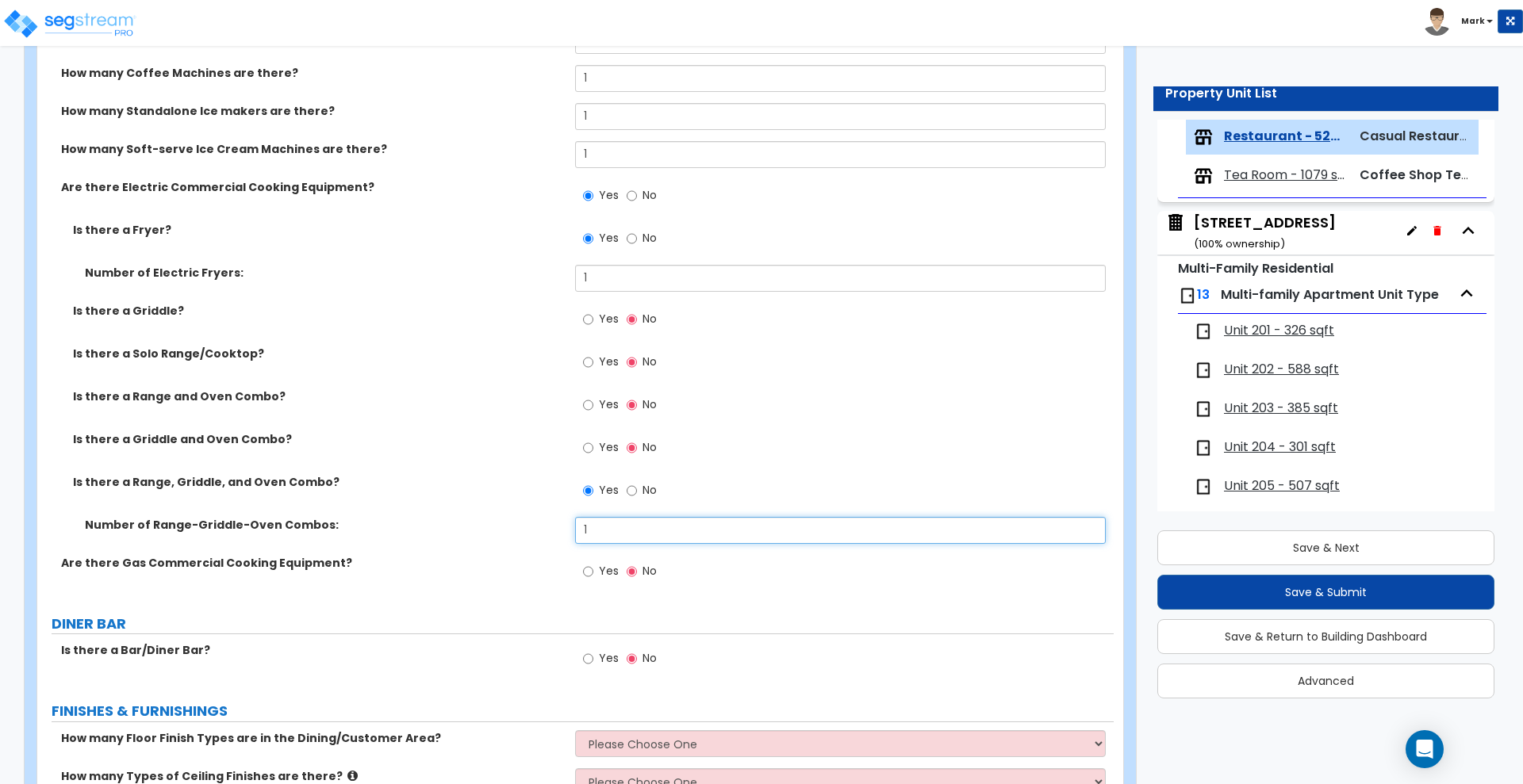
type input "1"
click at [590, 575] on input "Yes" at bounding box center [588, 572] width 10 height 17
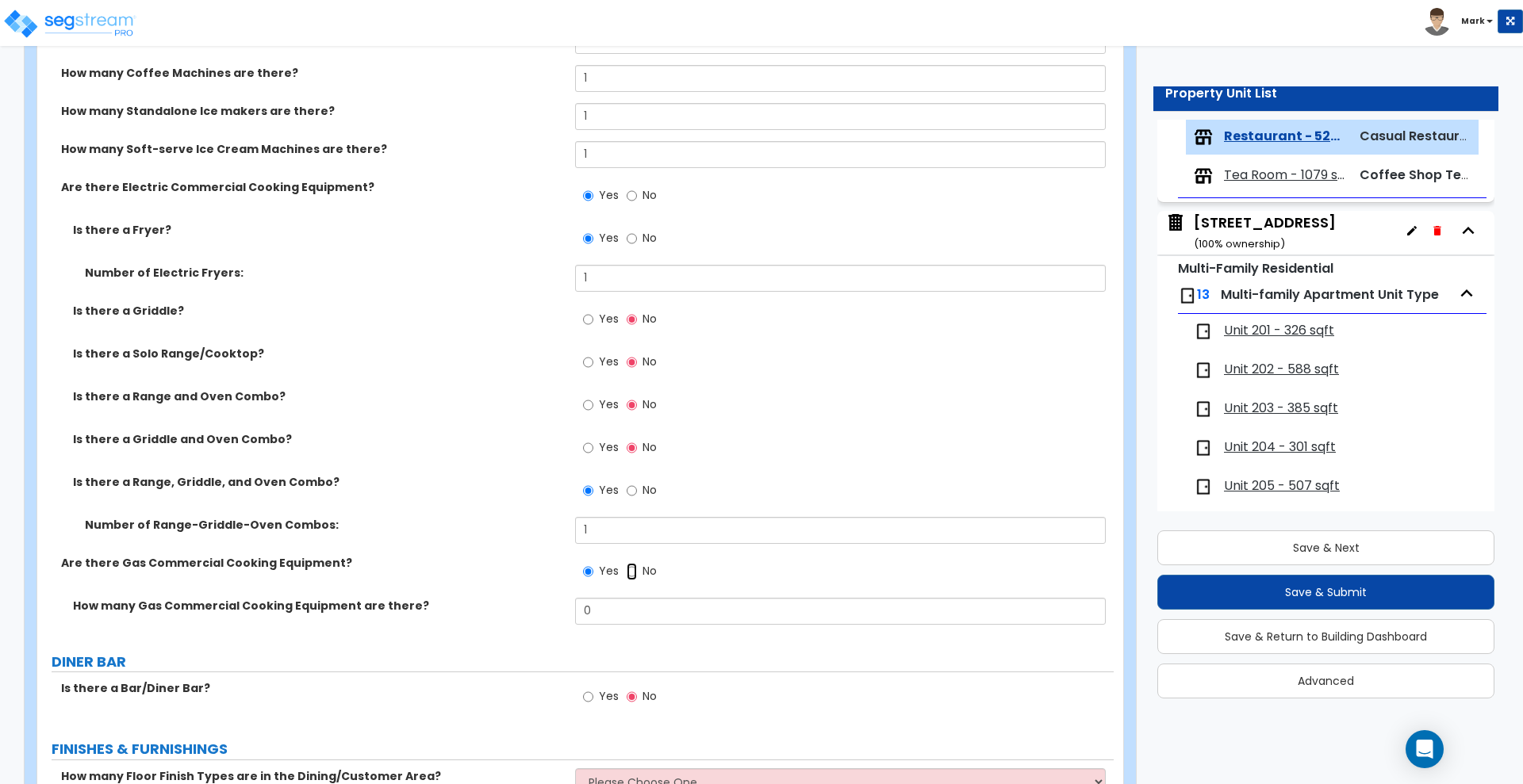
click at [633, 568] on input "No" at bounding box center [632, 572] width 10 height 17
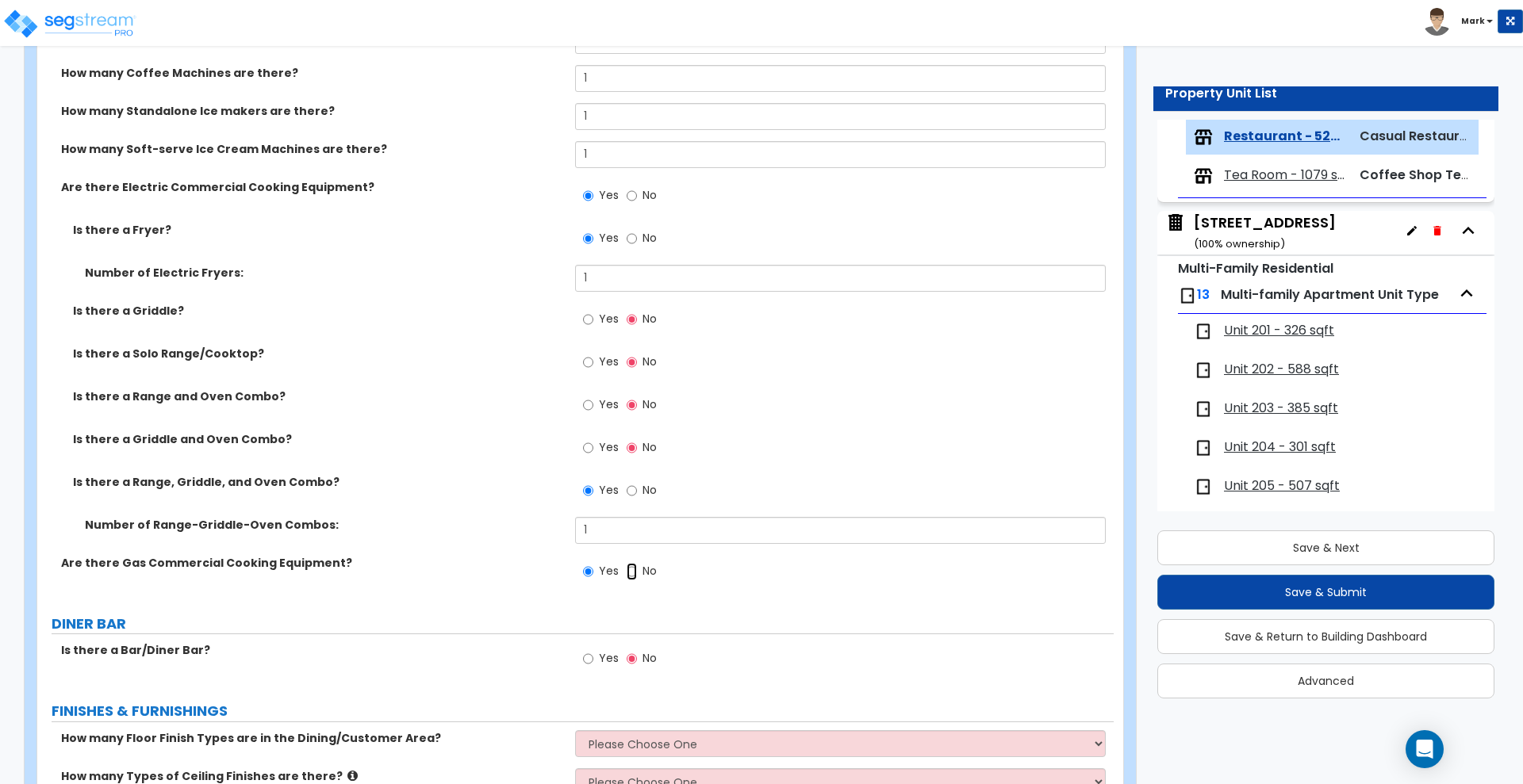
radio input "false"
radio input "true"
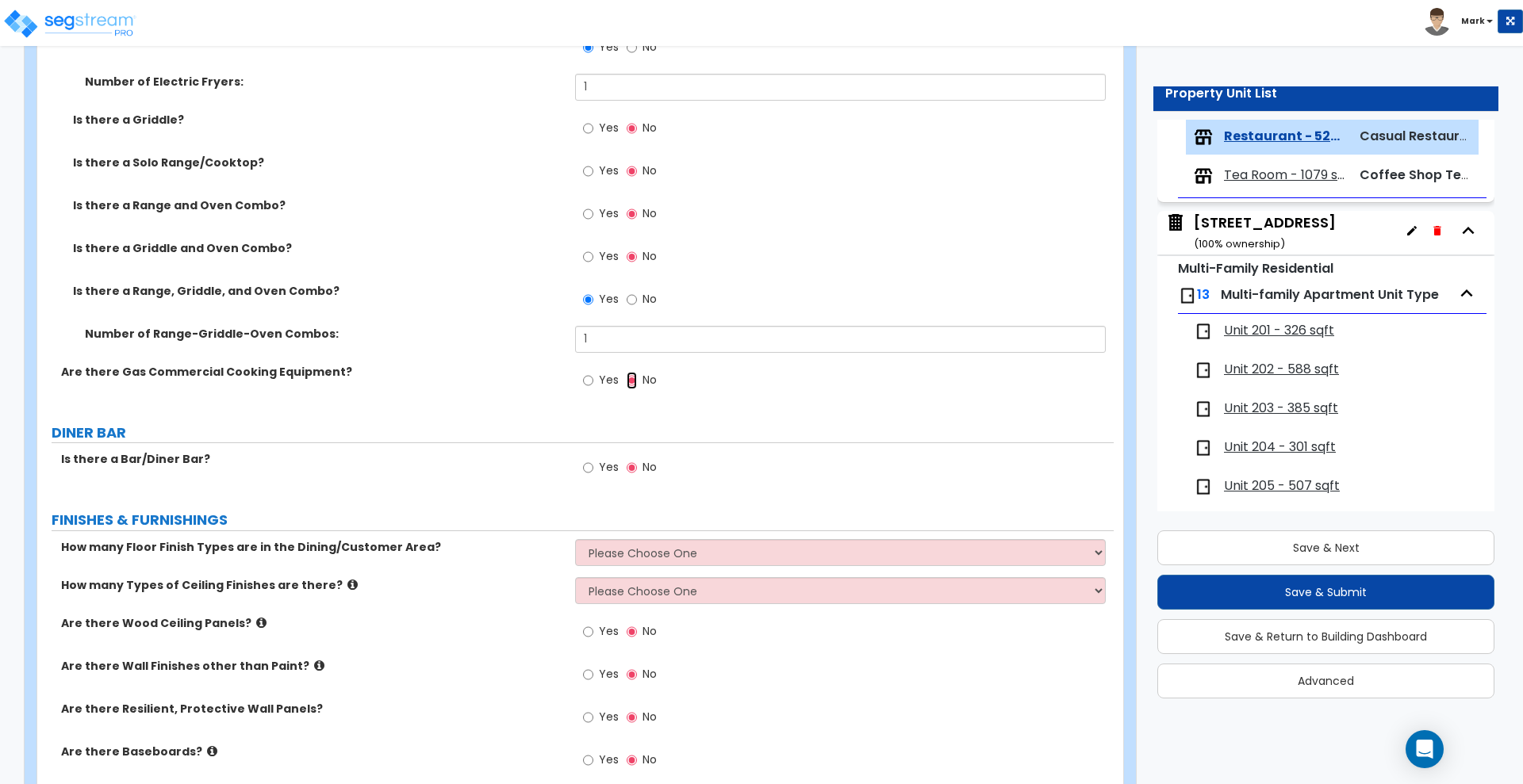
scroll to position [2082, 0]
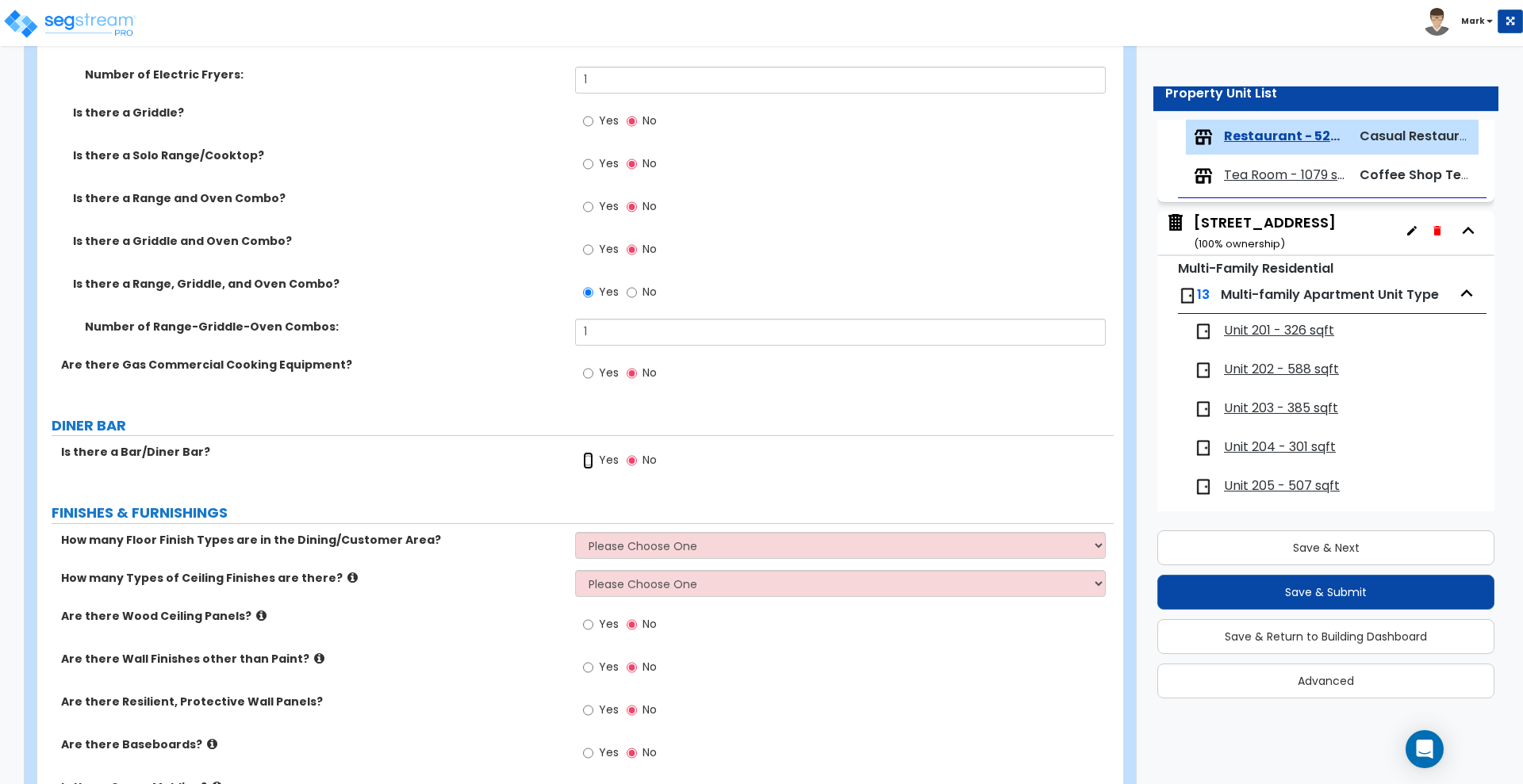
click at [588, 460] on input "Yes" at bounding box center [588, 461] width 10 height 17
radio input "true"
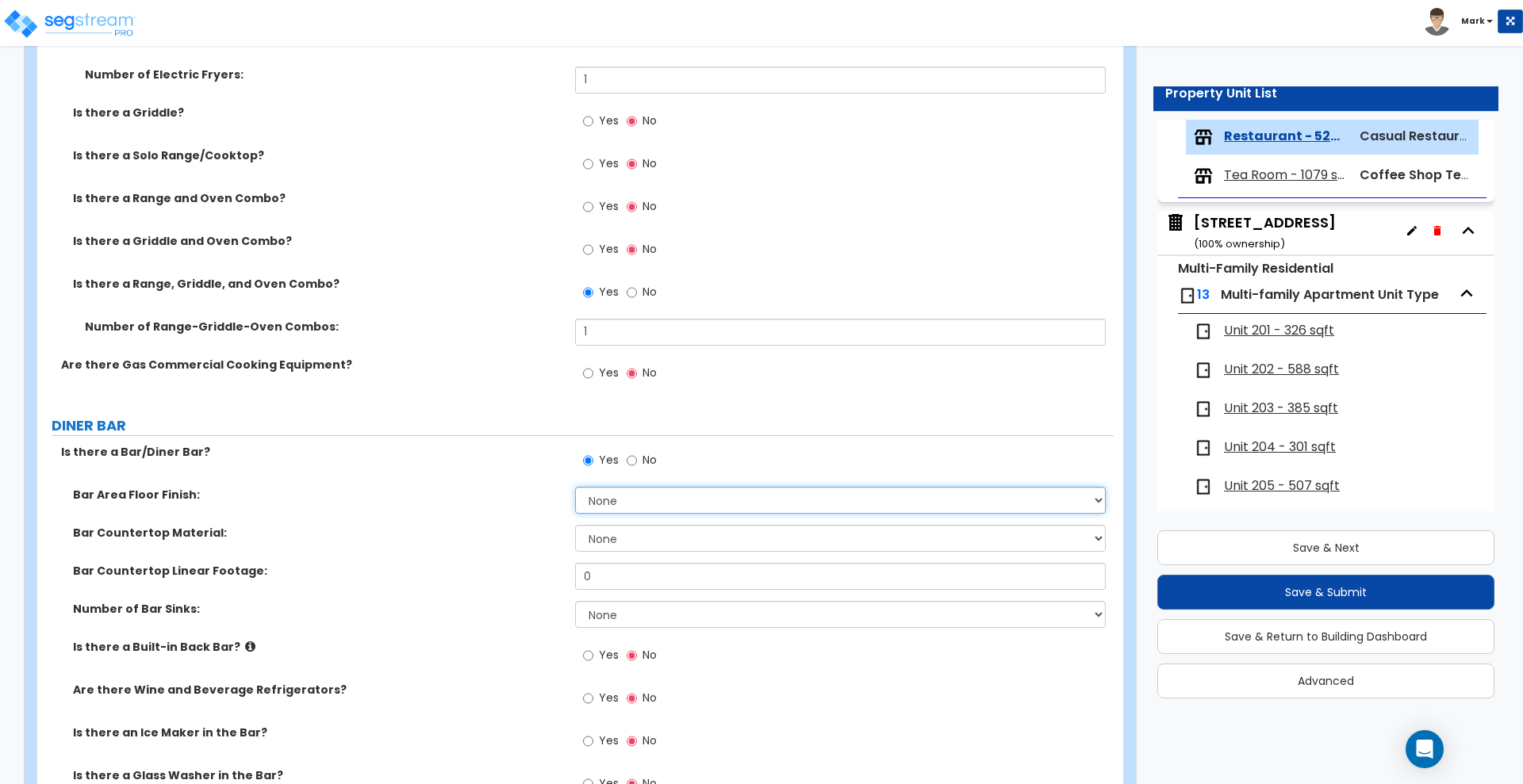
drag, startPoint x: 631, startPoint y: 511, endPoint x: 634, endPoint y: 498, distance: 13.3
click at [631, 510] on select "None Tile Flooring Hardwood Flooring Resilient Laminate Flooring VCT Flooring S…" at bounding box center [840, 500] width 530 height 27
select select "2"
click at [575, 487] on select "None Tile Flooring Hardwood Flooring Resilient Laminate Flooring VCT Flooring S…" at bounding box center [840, 500] width 530 height 27
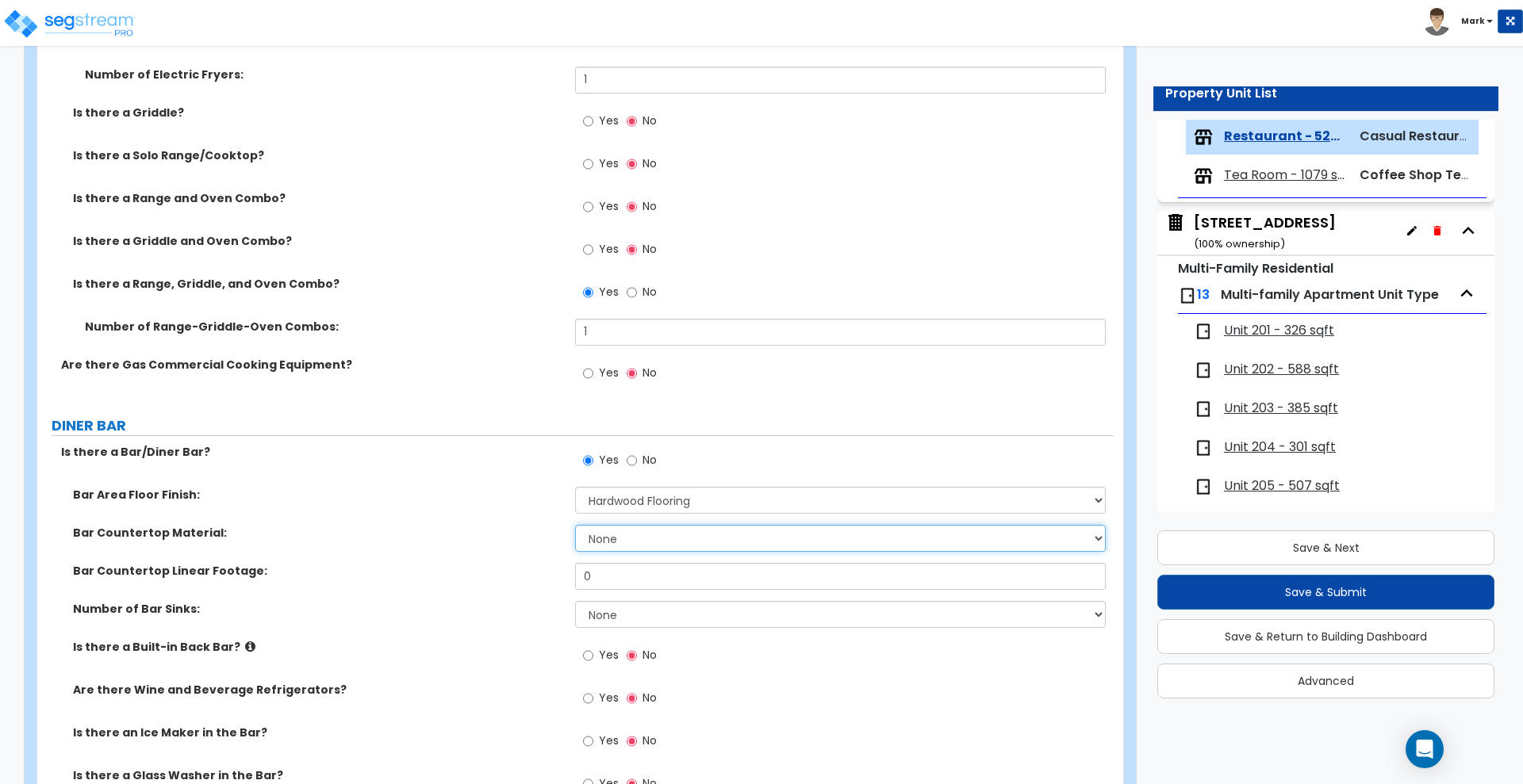
click at [650, 539] on select "None Plastic Laminate Solid Surface Stone Quartz Marble Tile Wood Stainless Ste…" at bounding box center [840, 538] width 530 height 27
select select "7"
click at [575, 525] on select "None Plastic Laminate Solid Surface Stone Quartz Marble Tile Wood Stainless Ste…" at bounding box center [840, 538] width 530 height 27
drag, startPoint x: 450, startPoint y: 573, endPoint x: 383, endPoint y: 567, distance: 67.3
click at [400, 574] on div "Bar Countertop Linear Footage: 0" at bounding box center [575, 582] width 1076 height 38
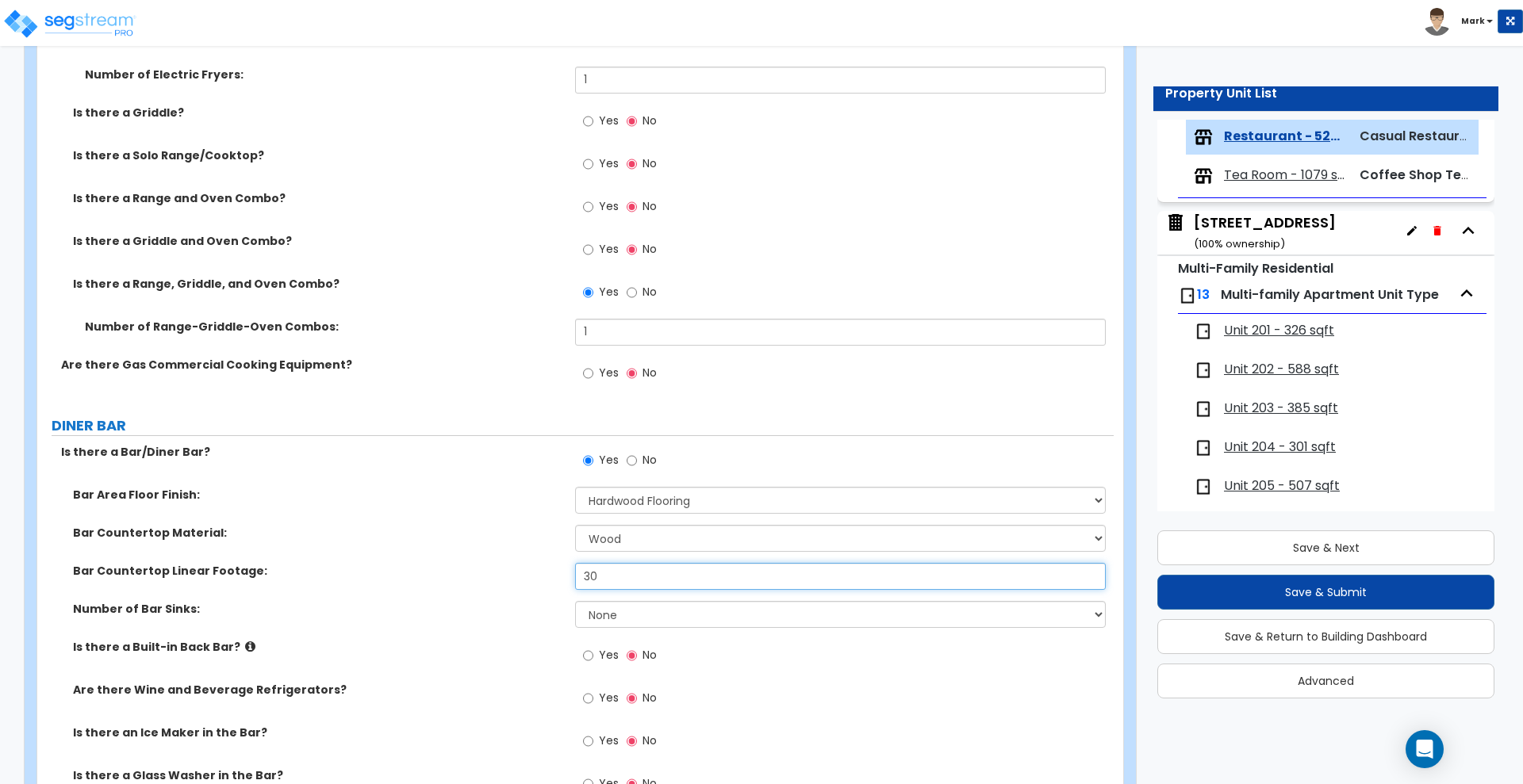
type input "30"
drag, startPoint x: 621, startPoint y: 609, endPoint x: 615, endPoint y: 616, distance: 9.2
click at [621, 610] on select "None 1 2 3" at bounding box center [840, 614] width 530 height 27
select select "1"
click at [575, 601] on select "None 1 2 3" at bounding box center [840, 614] width 530 height 27
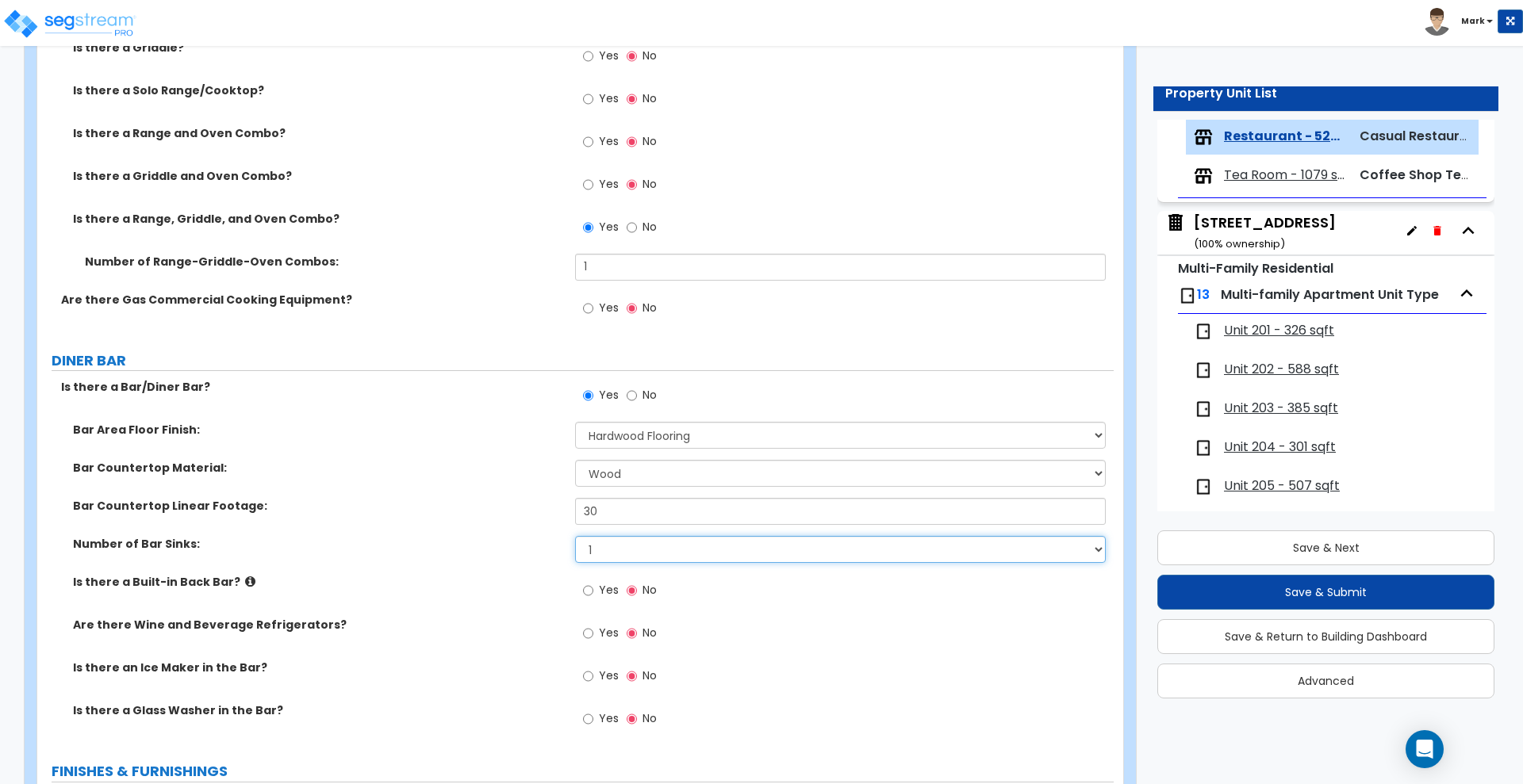
scroll to position [2181, 0]
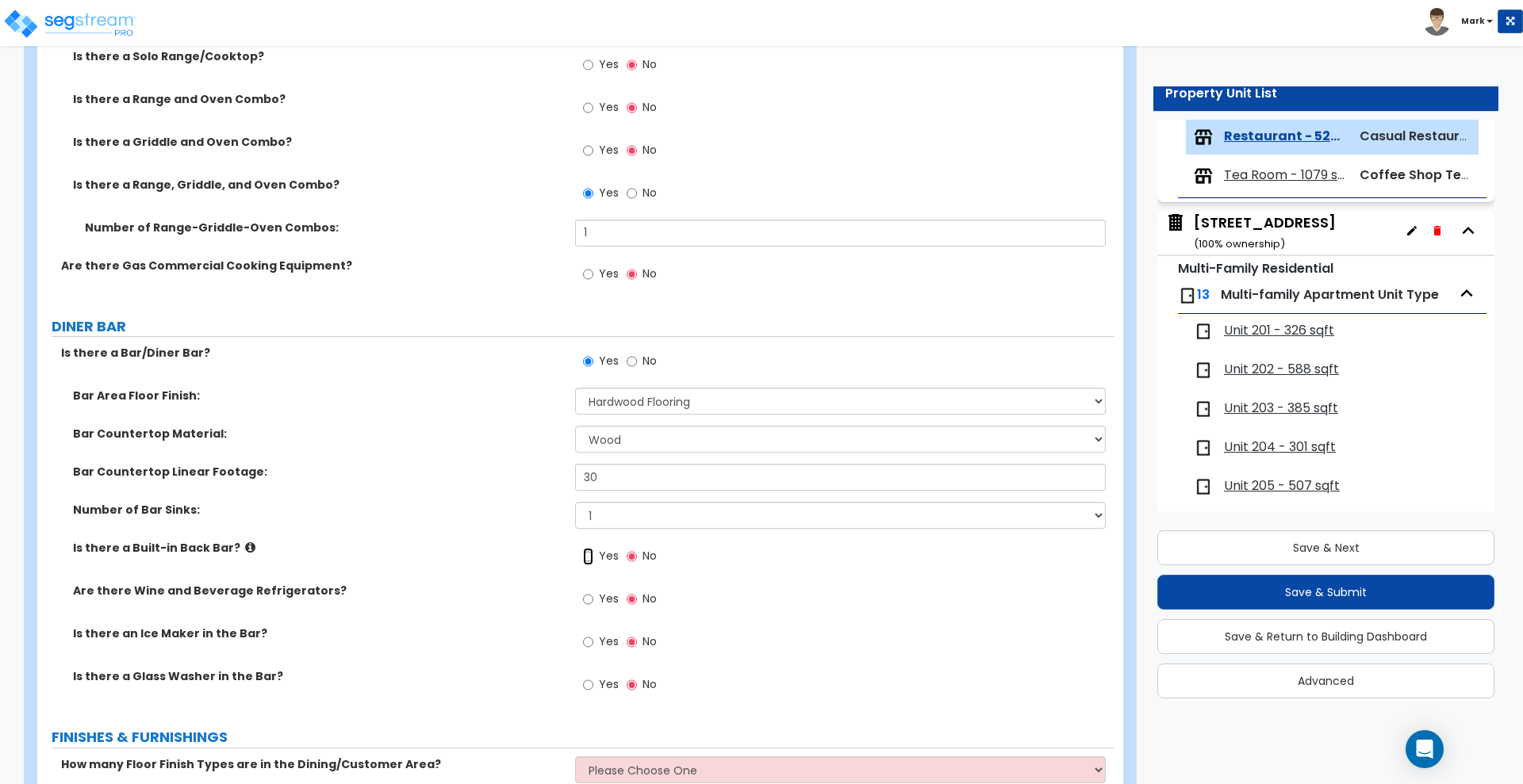
click at [587, 558] on input "Yes" at bounding box center [588, 557] width 10 height 17
radio input "true"
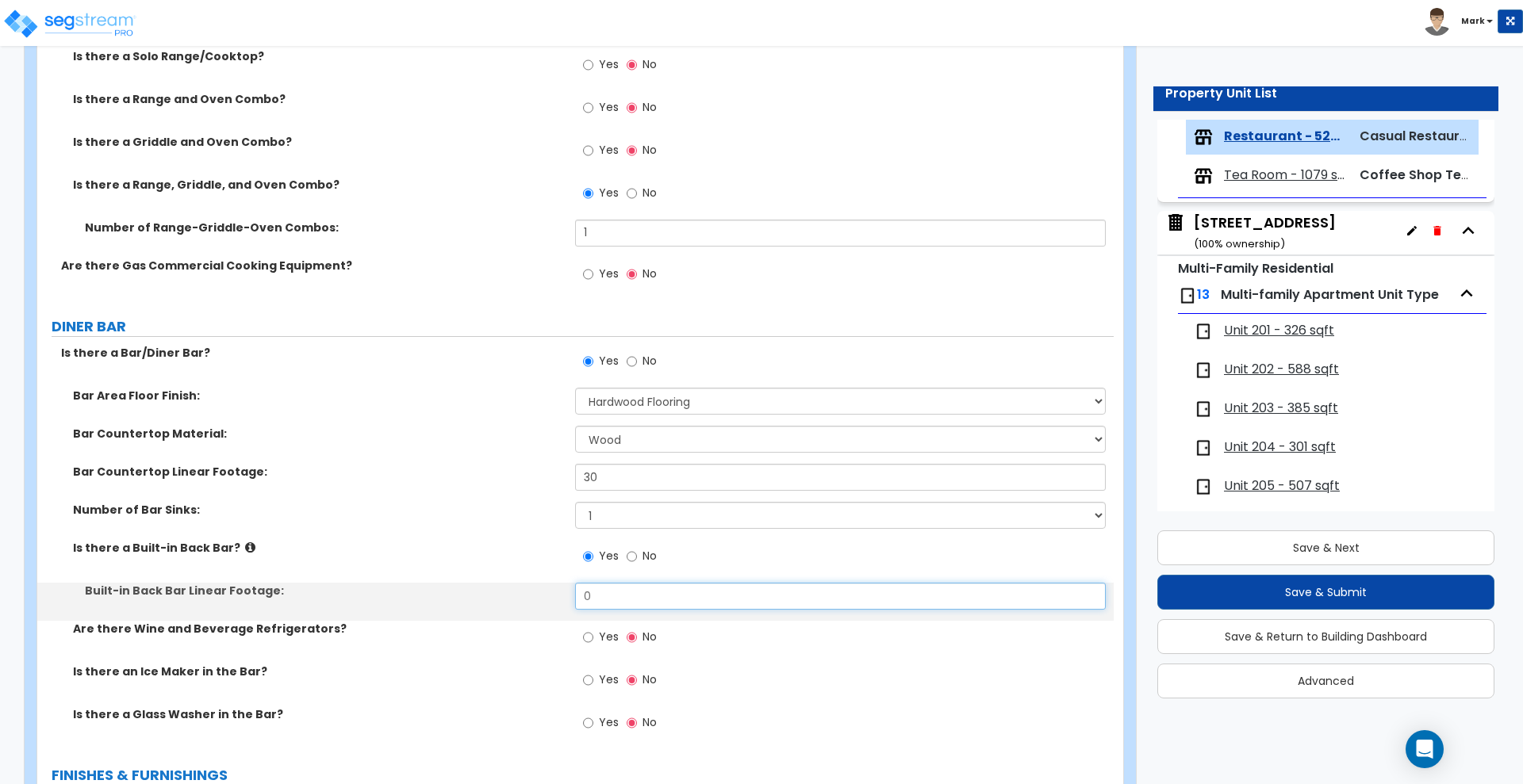
drag, startPoint x: 632, startPoint y: 597, endPoint x: 441, endPoint y: 598, distance: 191.0
click at [441, 598] on div "Built-in Back Bar Linear Footage: 0" at bounding box center [575, 602] width 1076 height 38
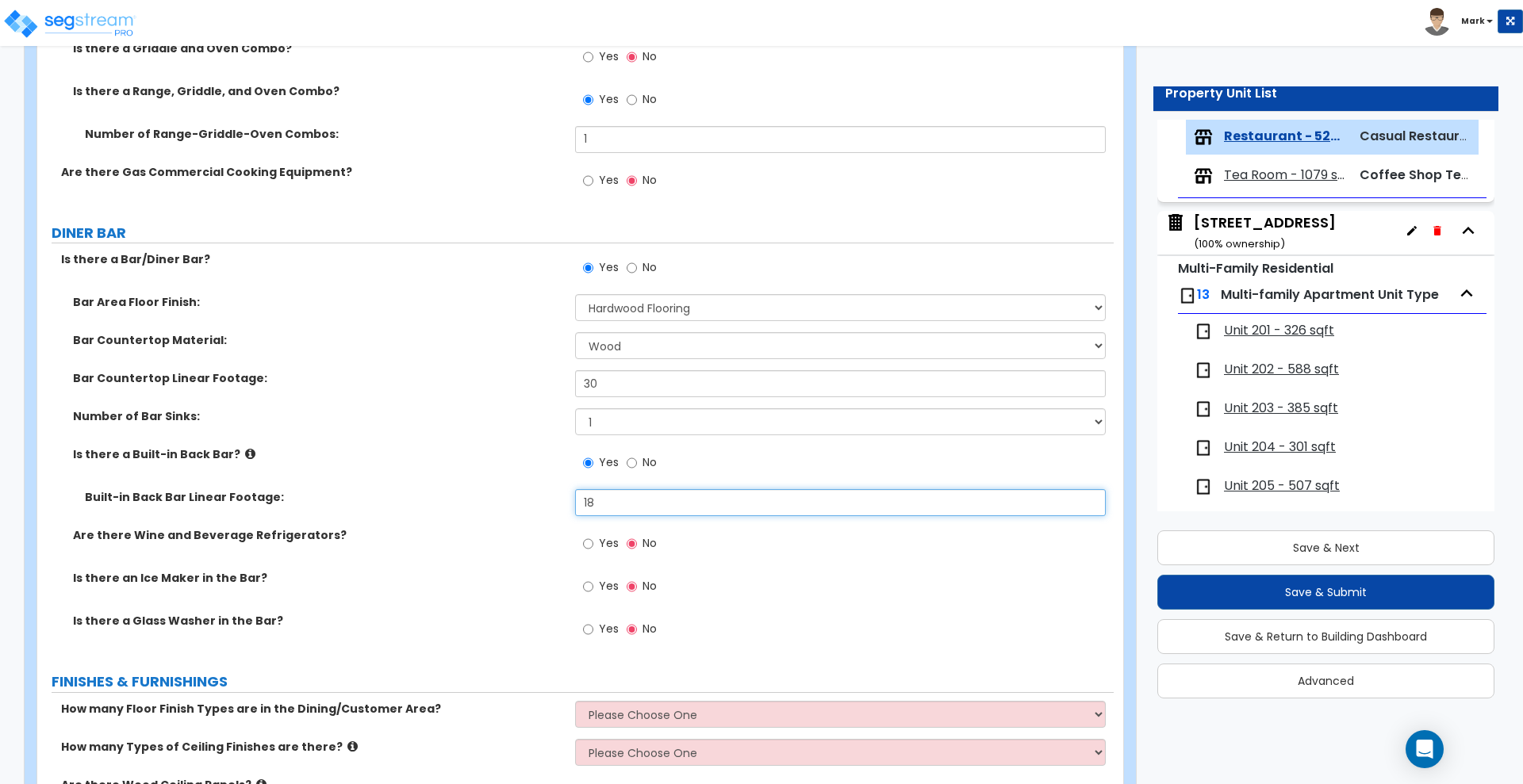
scroll to position [2380, 0]
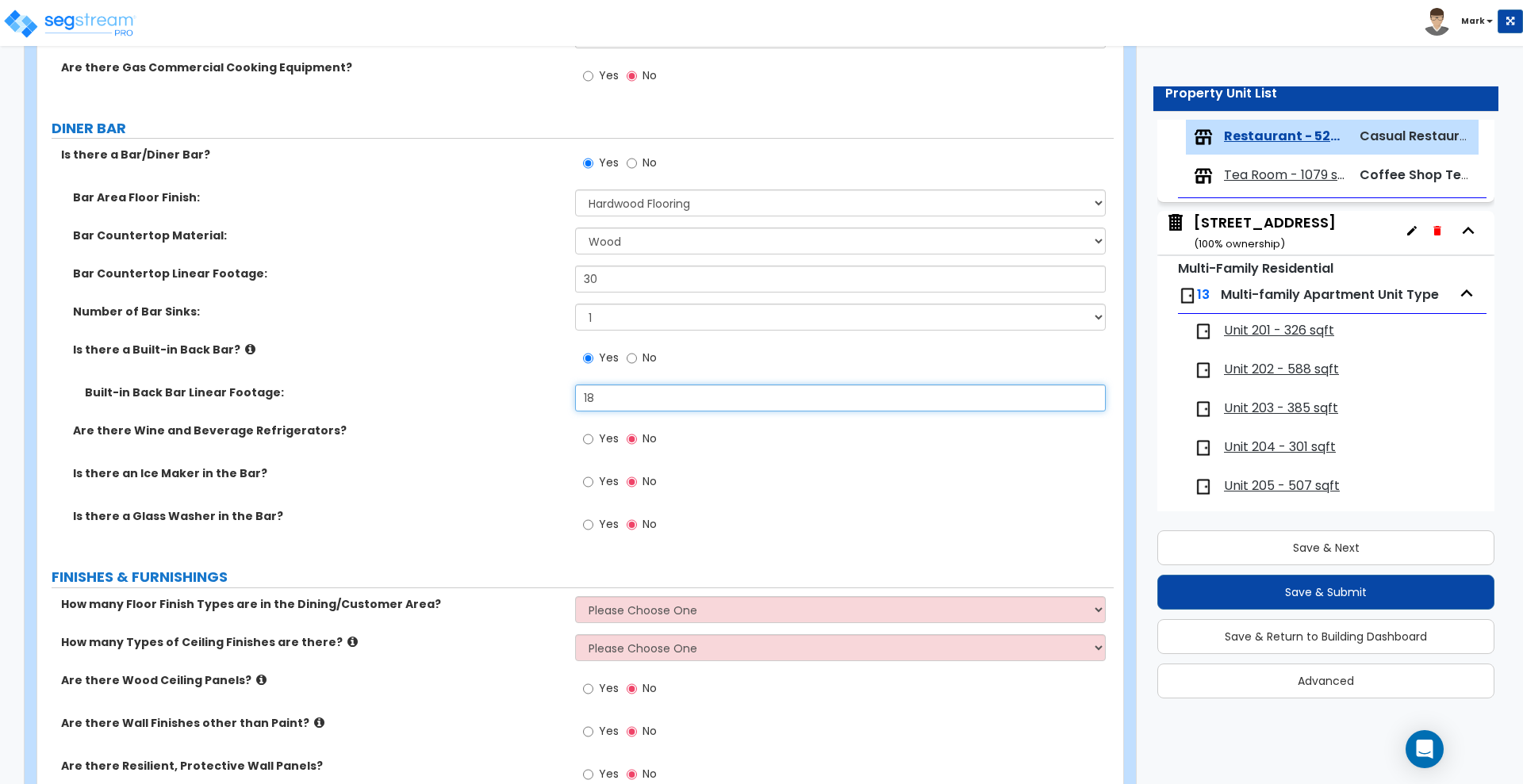
type input "18"
click at [589, 438] on input "Yes" at bounding box center [588, 439] width 10 height 17
radio input "true"
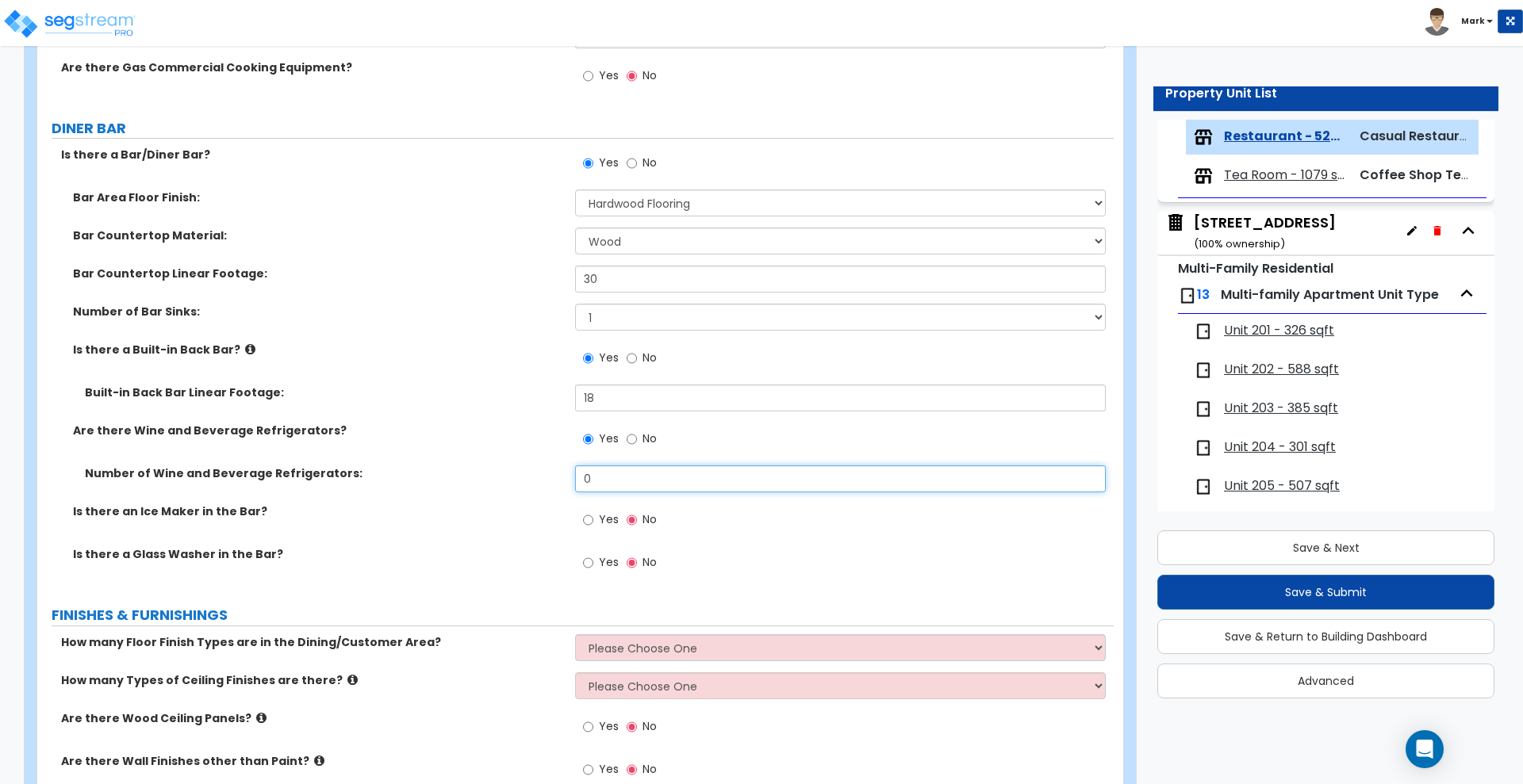
drag, startPoint x: 649, startPoint y: 483, endPoint x: 494, endPoint y: 485, distance: 155.0
click at [522, 487] on div "Number of Wine and Beverage Refrigerators: 0" at bounding box center [575, 484] width 1076 height 38
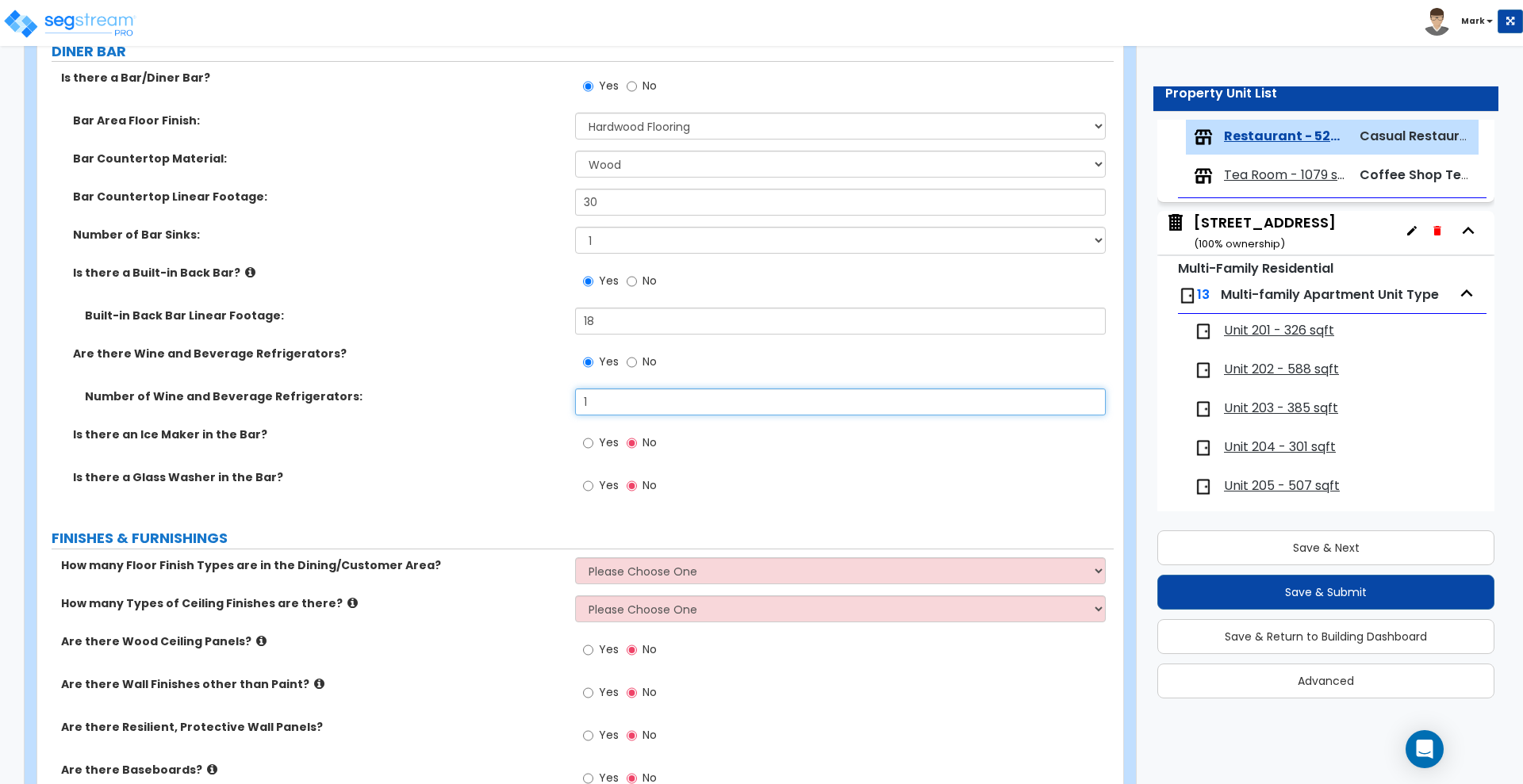
scroll to position [2578, 0]
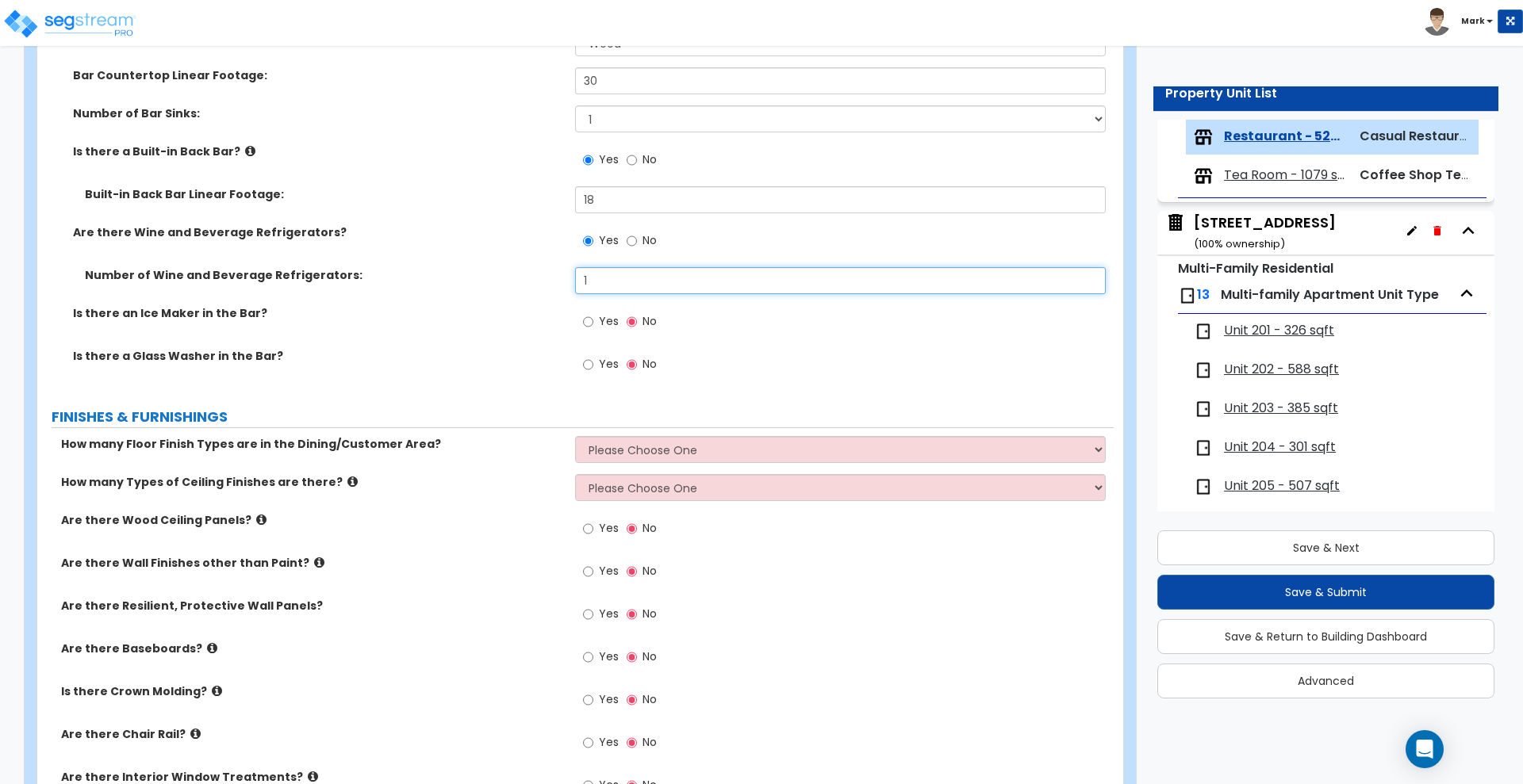
type input "1"
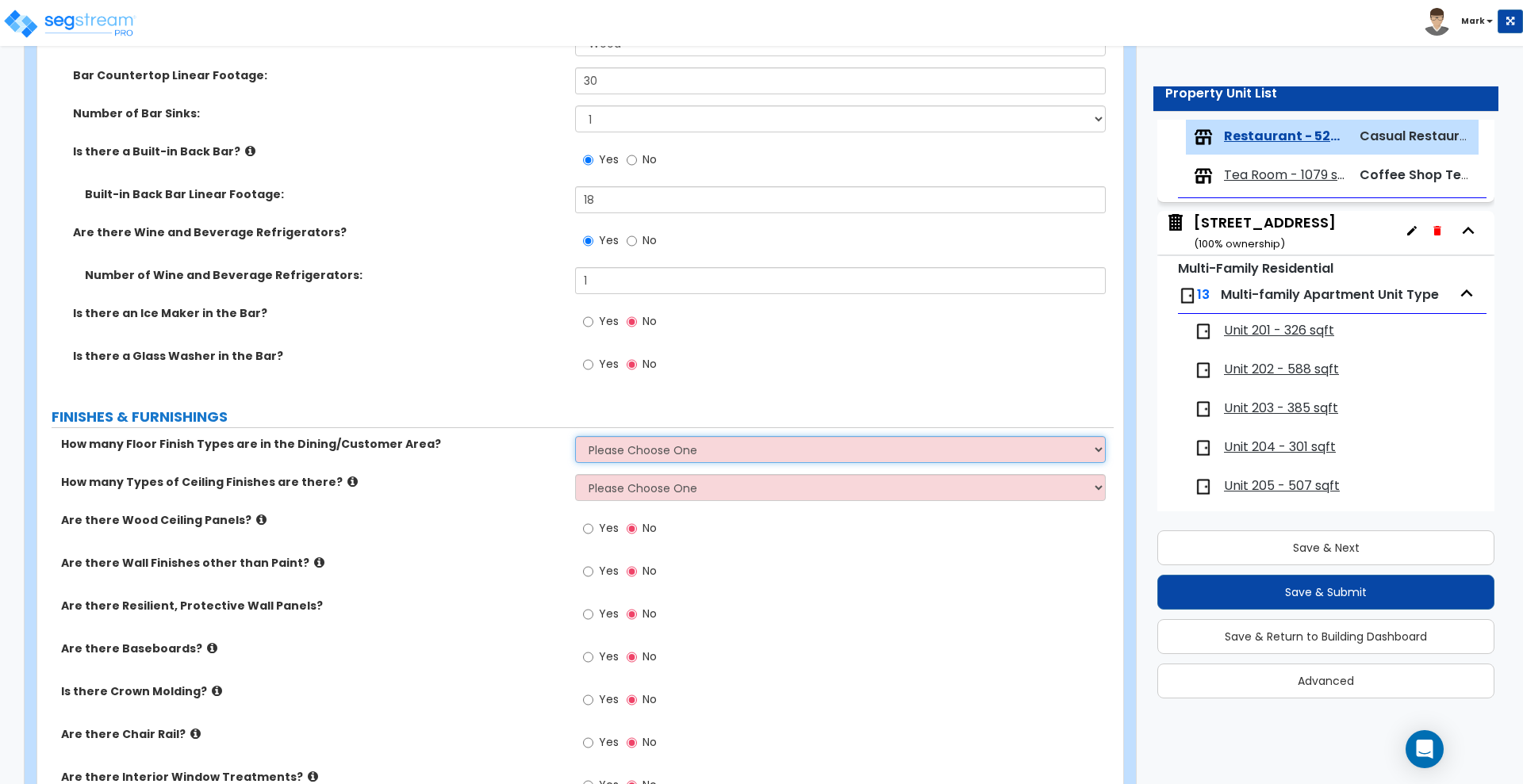
click at [705, 441] on select "Please Choose One 1 2 3 4" at bounding box center [840, 450] width 530 height 27
select select "3"
click at [575, 437] on select "Please Choose One 1 2 3 4" at bounding box center [840, 450] width 530 height 27
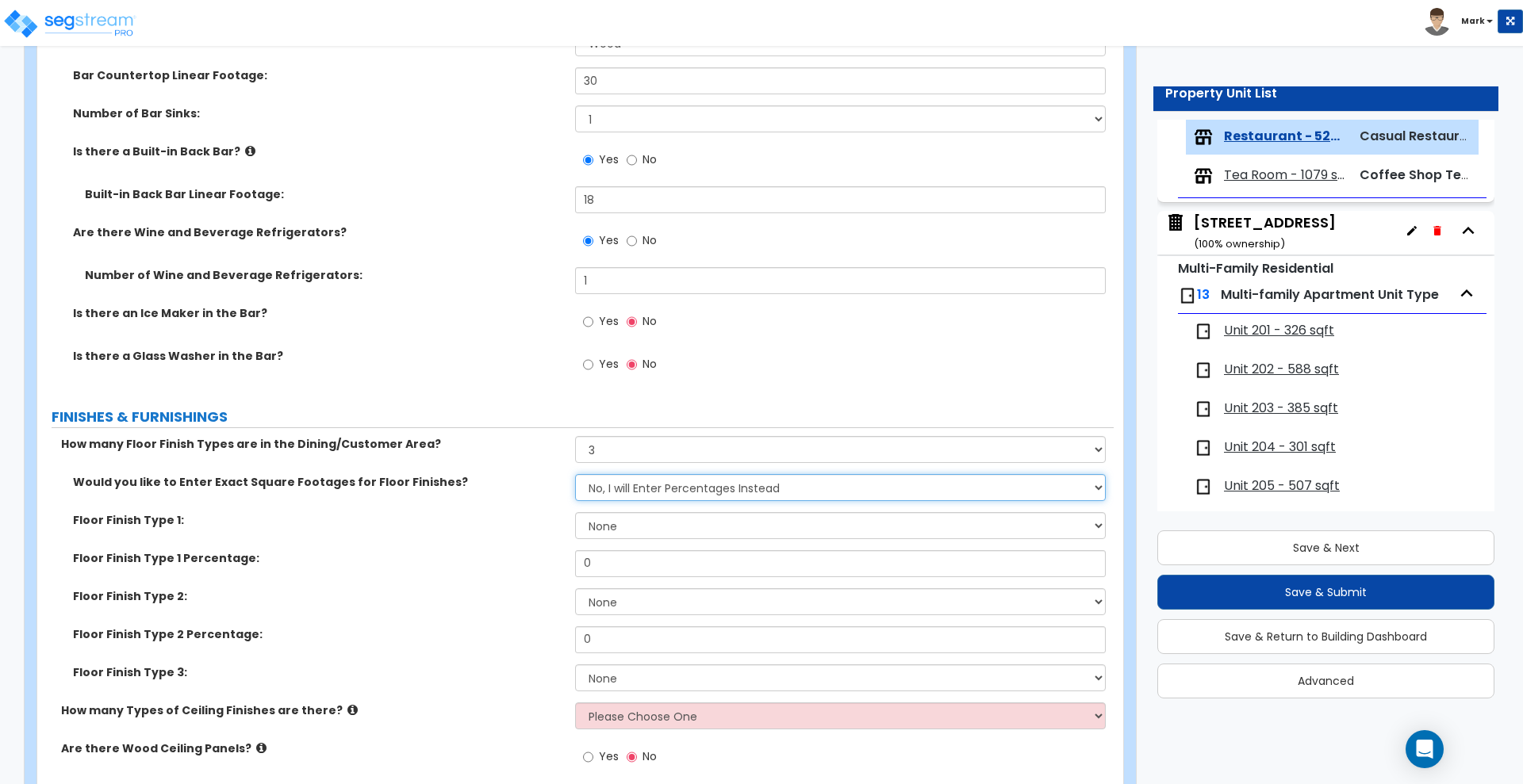
click at [670, 485] on select "No, I will Enter Percentages Instead Yes, I will Enter Exact Square Footages" at bounding box center [840, 488] width 530 height 27
drag, startPoint x: 494, startPoint y: 545, endPoint x: 535, endPoint y: 542, distance: 41.1
click at [494, 545] on div "Floor Finish Type 1: None Tile Flooring Hardwood Flooring Resilient Laminate Fl…" at bounding box center [575, 531] width 1076 height 38
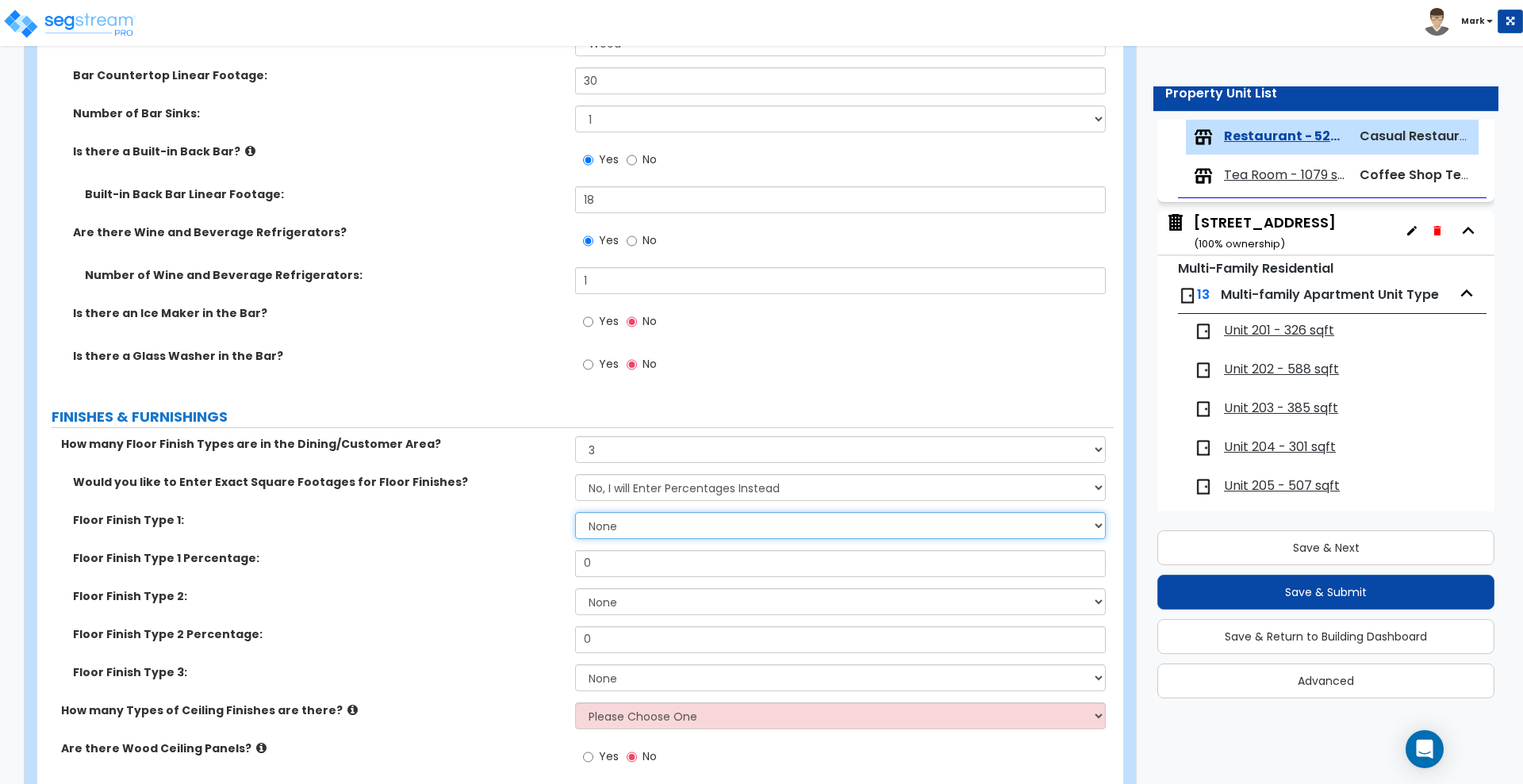
click at [651, 529] on select "None Tile Flooring Hardwood Flooring Resilient Laminate Flooring VCT Flooring S…" at bounding box center [840, 525] width 530 height 27
select select "2"
click at [575, 512] on select "None Tile Flooring Hardwood Flooring Resilient Laminate Flooring VCT Flooring S…" at bounding box center [840, 525] width 530 height 27
drag, startPoint x: 581, startPoint y: 569, endPoint x: 477, endPoint y: 563, distance: 104.2
click at [477, 563] on div "Floor Finish Type 1 Percentage: 0" at bounding box center [575, 569] width 1076 height 38
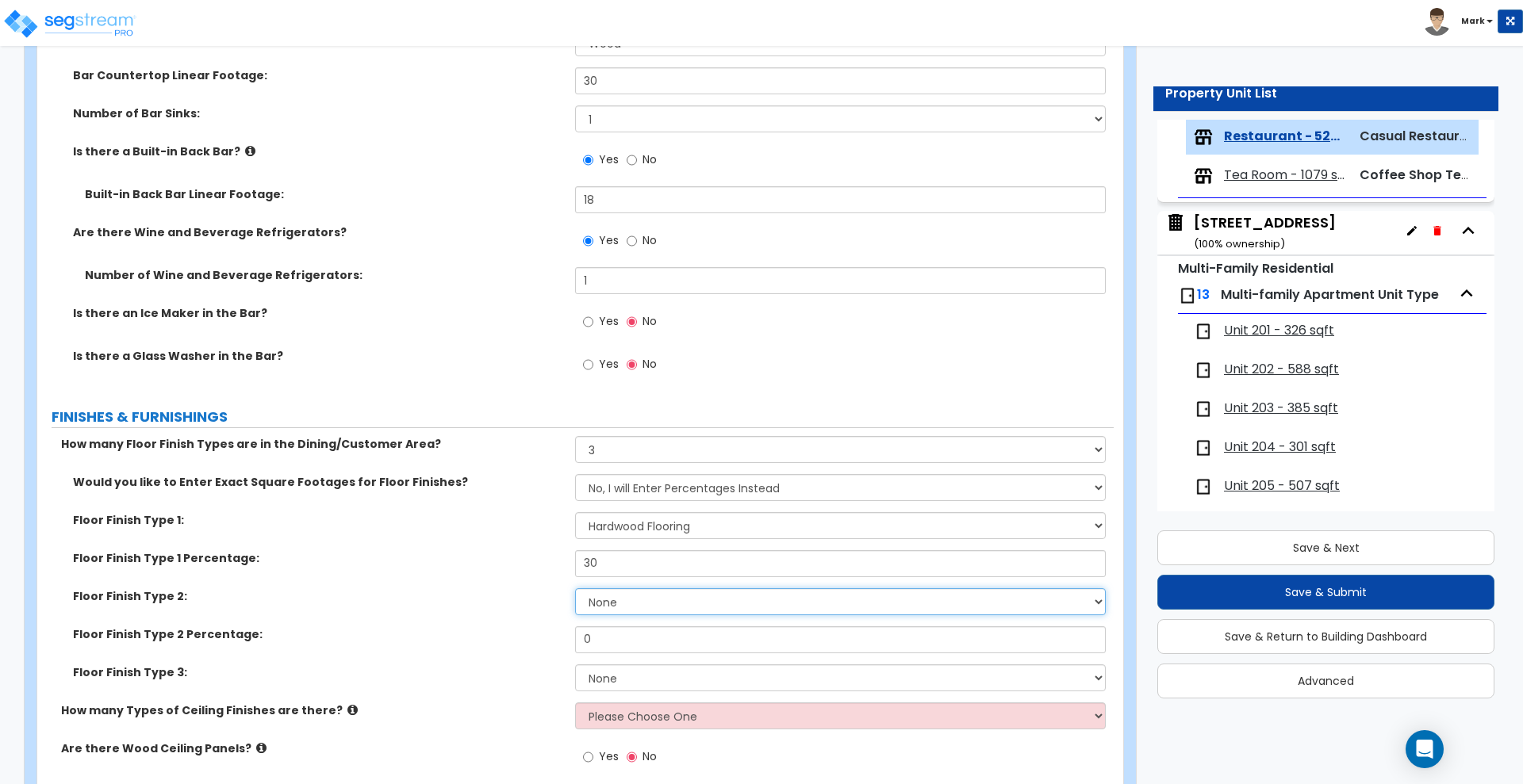
click at [683, 604] on select "None Tile Flooring Hardwood Flooring Resilient Laminate Flooring VCT Flooring S…" at bounding box center [840, 601] width 530 height 27
click at [575, 588] on select "None Tile Flooring Hardwood Flooring Resilient Laminate Flooring VCT Flooring S…" at bounding box center [840, 601] width 530 height 27
click at [474, 638] on div "Floor Finish Type 2 Percentage: 0" at bounding box center [575, 645] width 1076 height 38
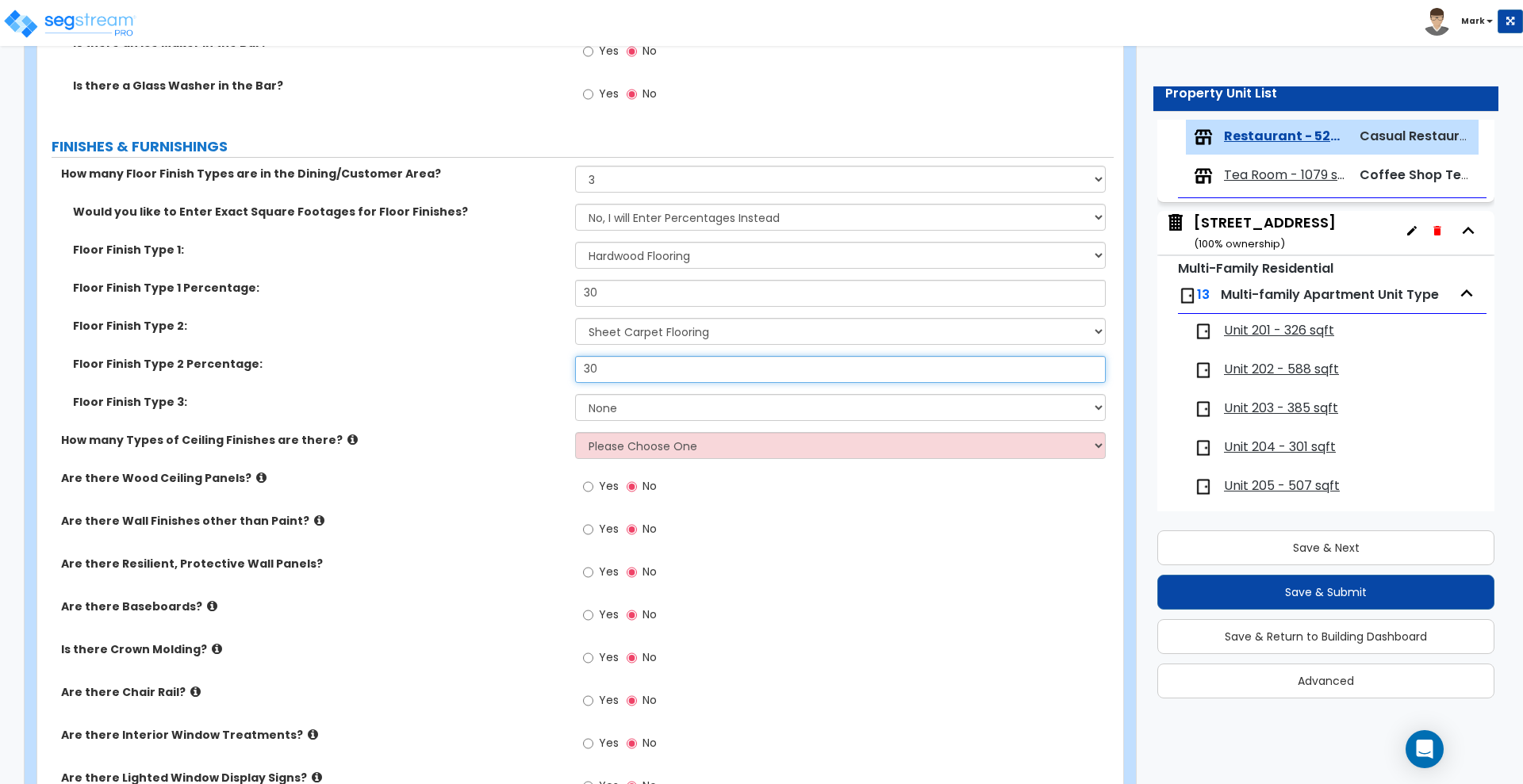
scroll to position [2875, 0]
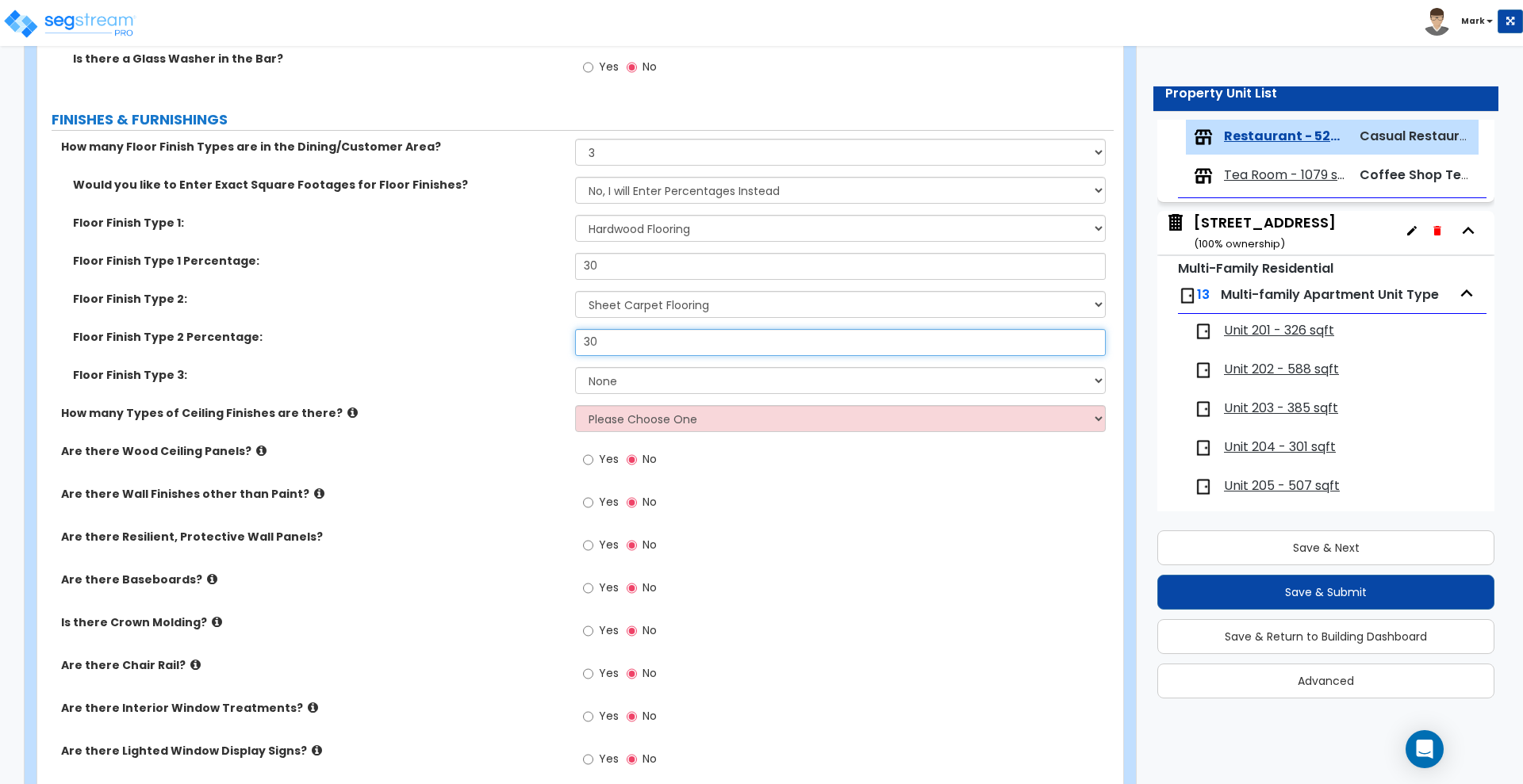
drag, startPoint x: 594, startPoint y: 341, endPoint x: 394, endPoint y: 334, distance: 200.1
click at [396, 334] on div "Floor Finish Type 2 Percentage: 30" at bounding box center [575, 348] width 1076 height 38
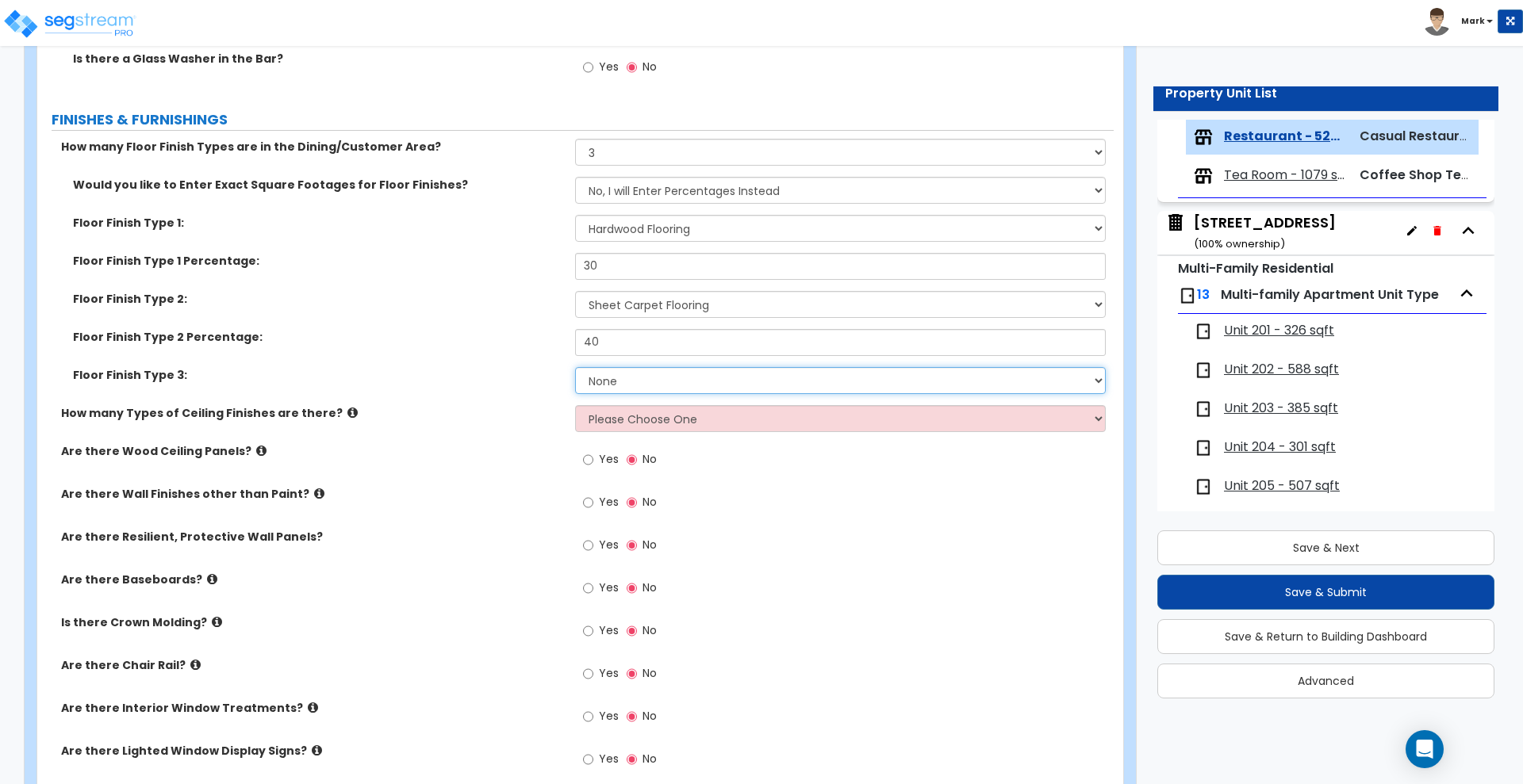
click at [643, 380] on select "None Tile Flooring Hardwood Flooring Resilient Laminate Flooring VCT Flooring S…" at bounding box center [840, 380] width 530 height 27
click at [575, 367] on select "None Tile Flooring Hardwood Flooring Resilient Laminate Flooring VCT Flooring S…" at bounding box center [840, 380] width 530 height 27
click at [629, 420] on select "Please Choose One 1 2 3" at bounding box center [840, 418] width 530 height 27
click at [575, 405] on select "Please Choose One 1 2 3" at bounding box center [840, 418] width 530 height 27
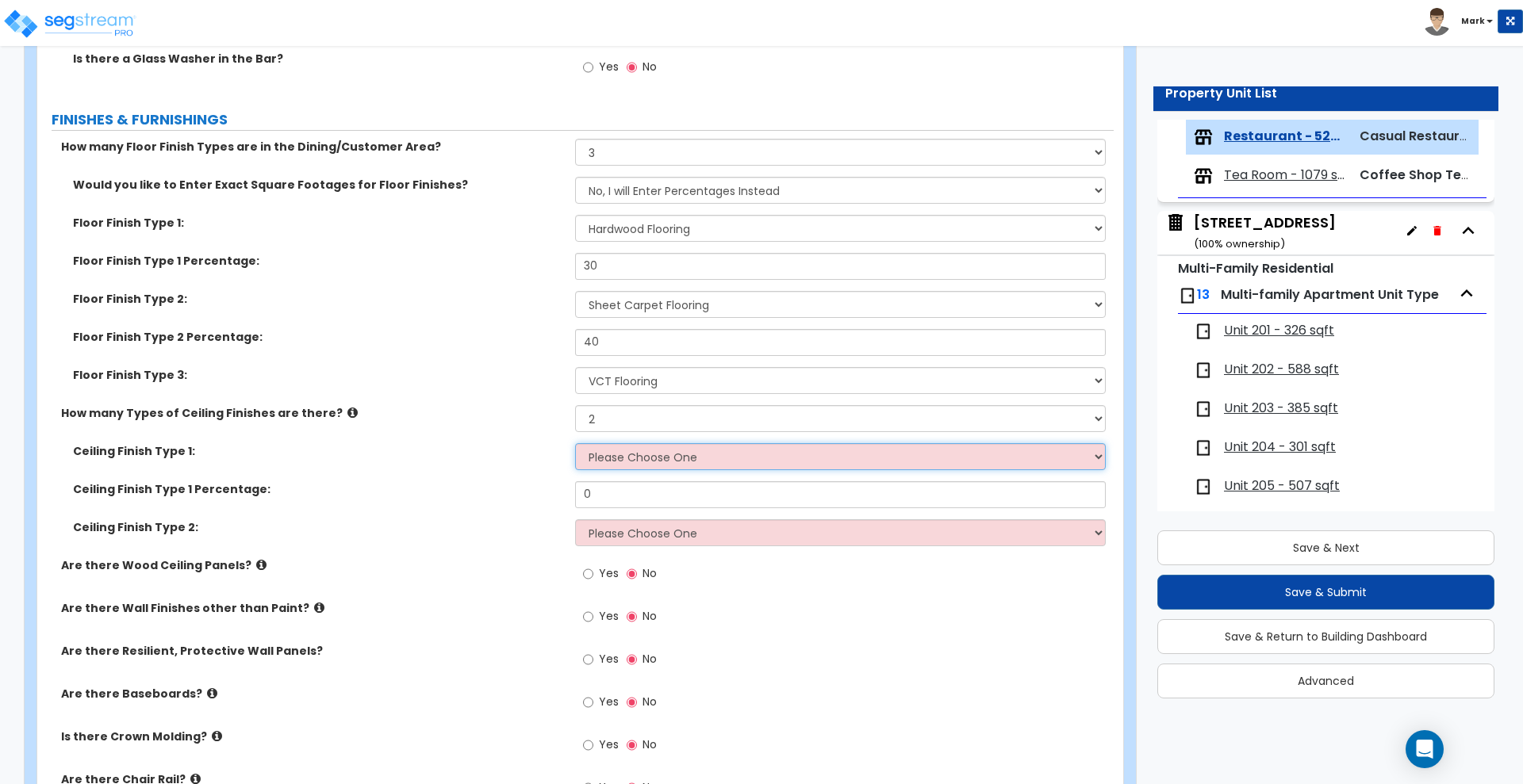
click at [630, 457] on select "Please Choose One Drywall Ceiling Open Ceiling Drop Ceiling" at bounding box center [840, 457] width 530 height 27
click at [575, 444] on select "Please Choose One Drywall Ceiling Open Ceiling Drop Ceiling" at bounding box center [840, 457] width 530 height 27
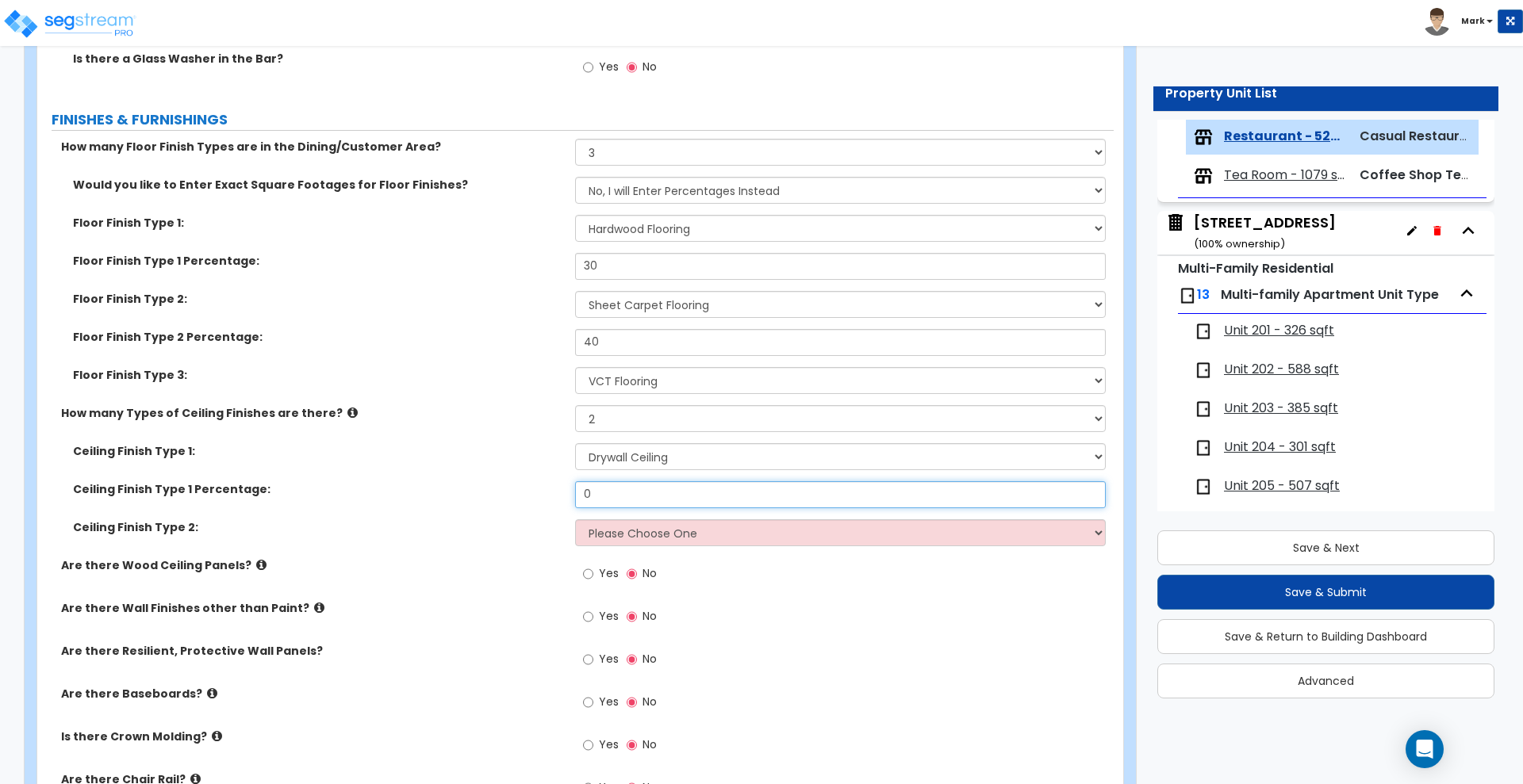
drag, startPoint x: 598, startPoint y: 488, endPoint x: 470, endPoint y: 496, distance: 128.2
click at [511, 499] on div "Ceiling Finish Type 1 Percentage: 0" at bounding box center [575, 501] width 1076 height 38
click at [645, 545] on select "Please Choose One Drywall Ceiling Open Ceiling Drop Ceiling" at bounding box center [840, 533] width 530 height 27
click at [575, 520] on select "Please Choose One Drywall Ceiling Open Ceiling Drop Ceiling" at bounding box center [840, 533] width 530 height 27
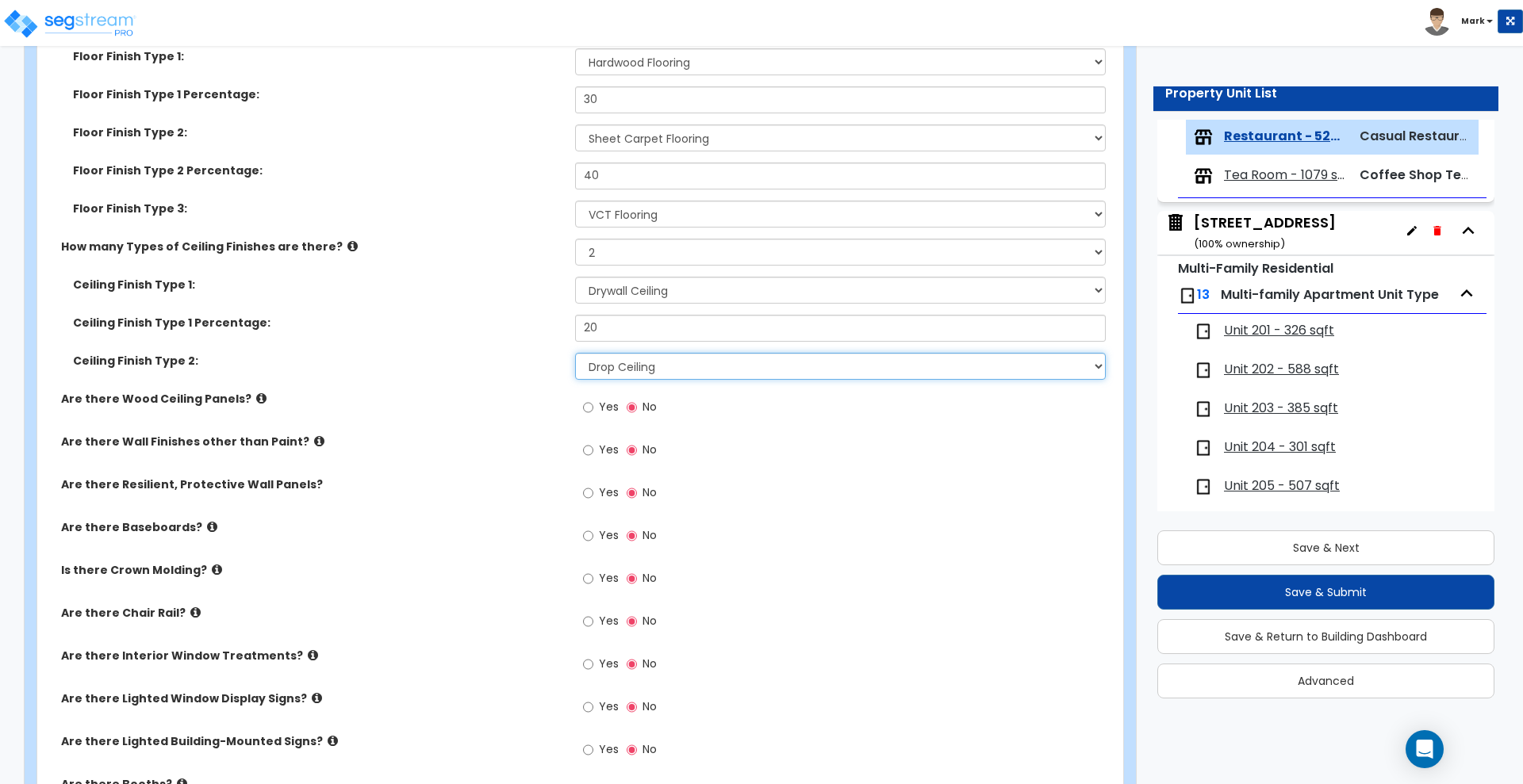
scroll to position [3074, 0]
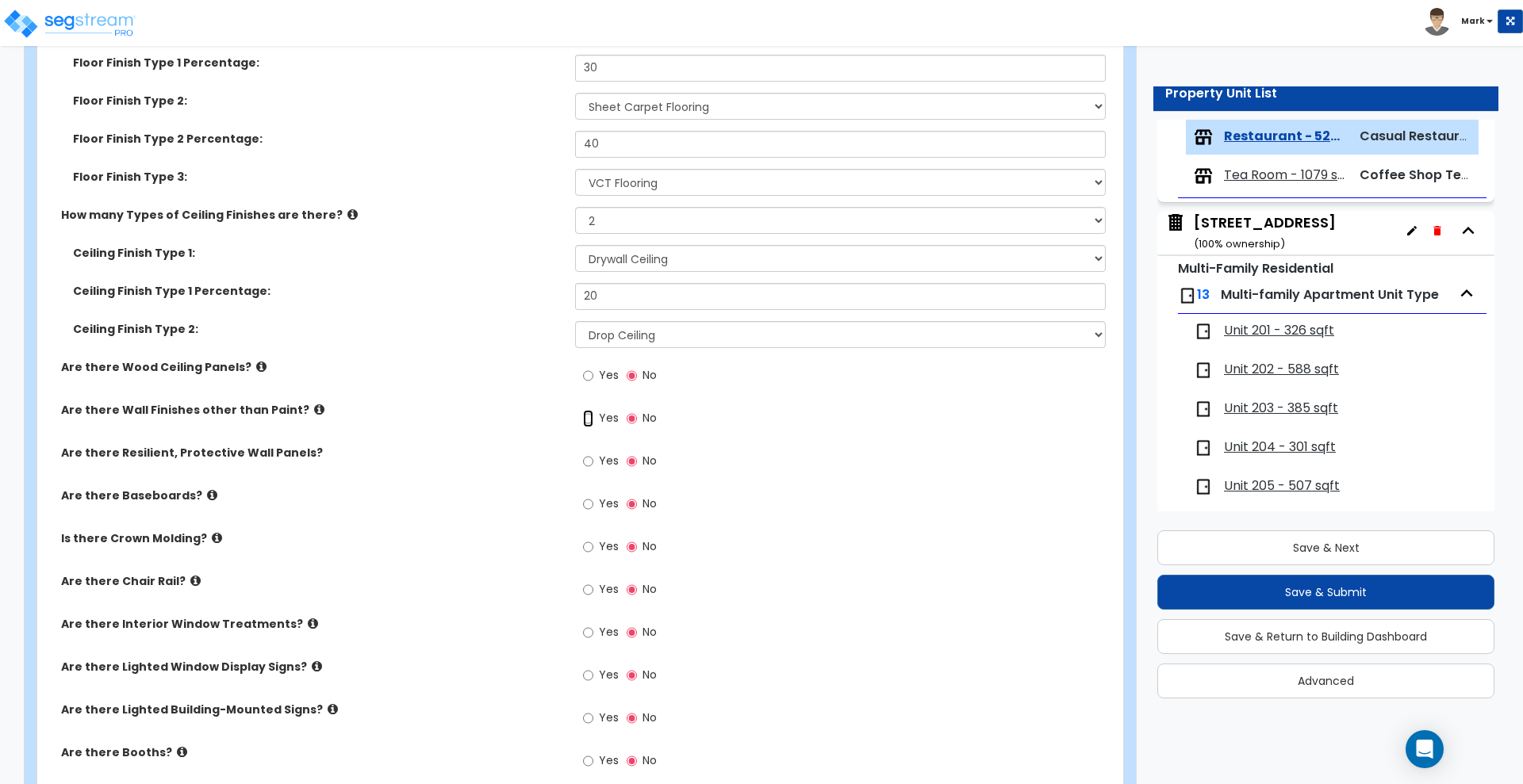
click at [588, 414] on input "Yes" at bounding box center [588, 418] width 10 height 17
click at [589, 586] on input "Yes" at bounding box center [588, 590] width 10 height 17
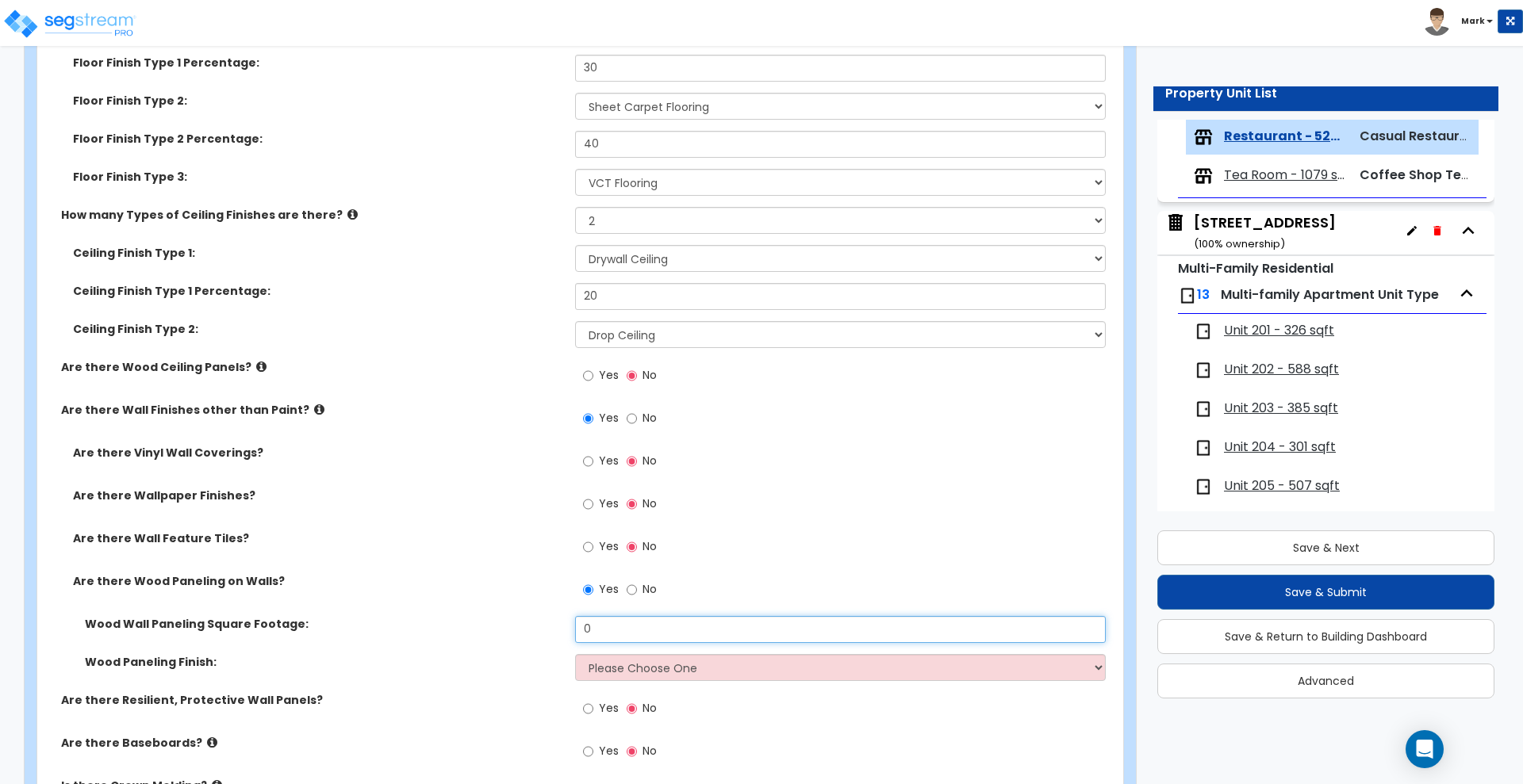
drag, startPoint x: 616, startPoint y: 632, endPoint x: 492, endPoint y: 632, distance: 124.0
click at [491, 636] on div "Wood Wall Paneling Square Footage: 0" at bounding box center [575, 635] width 1076 height 38
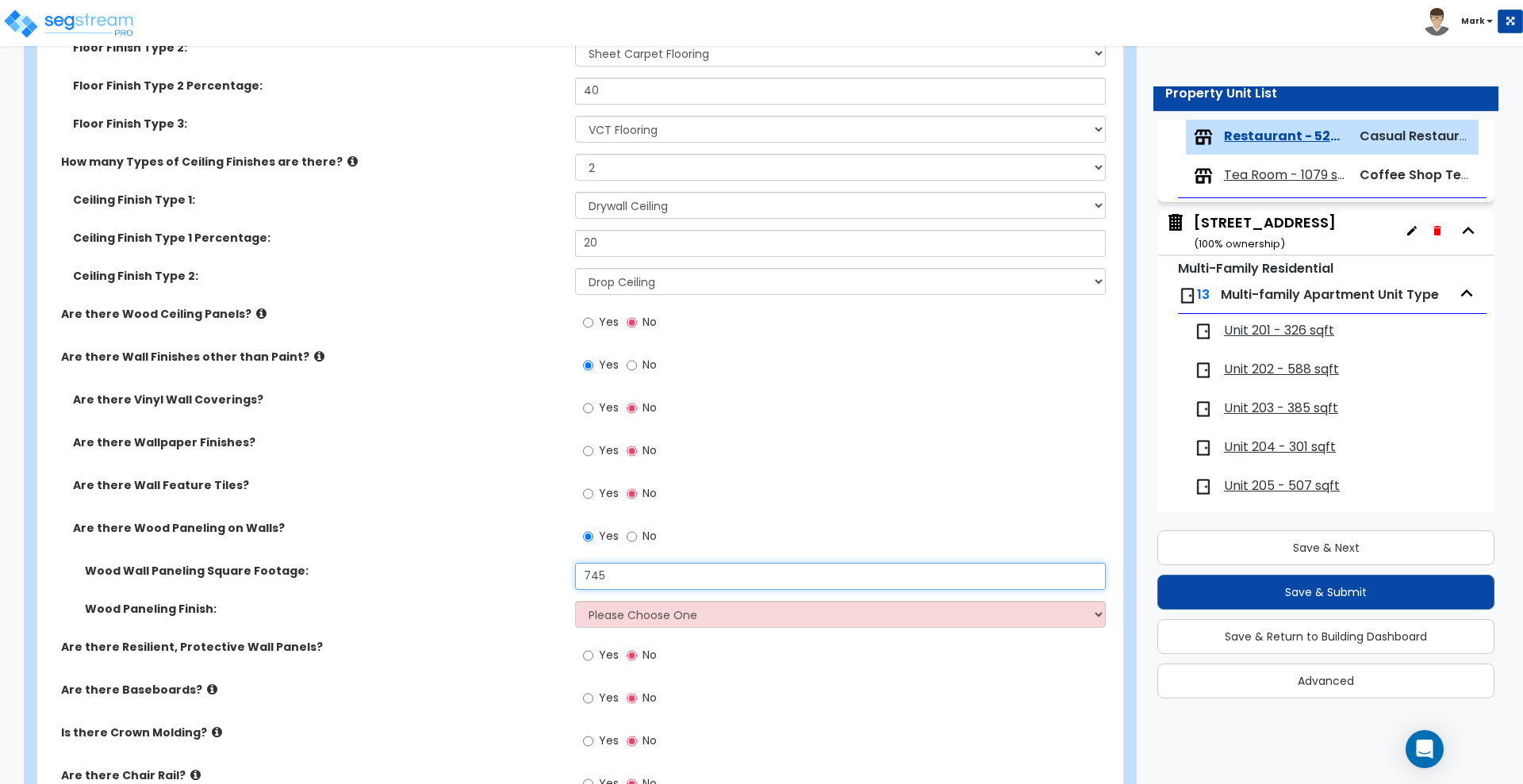
scroll to position [3172, 0]
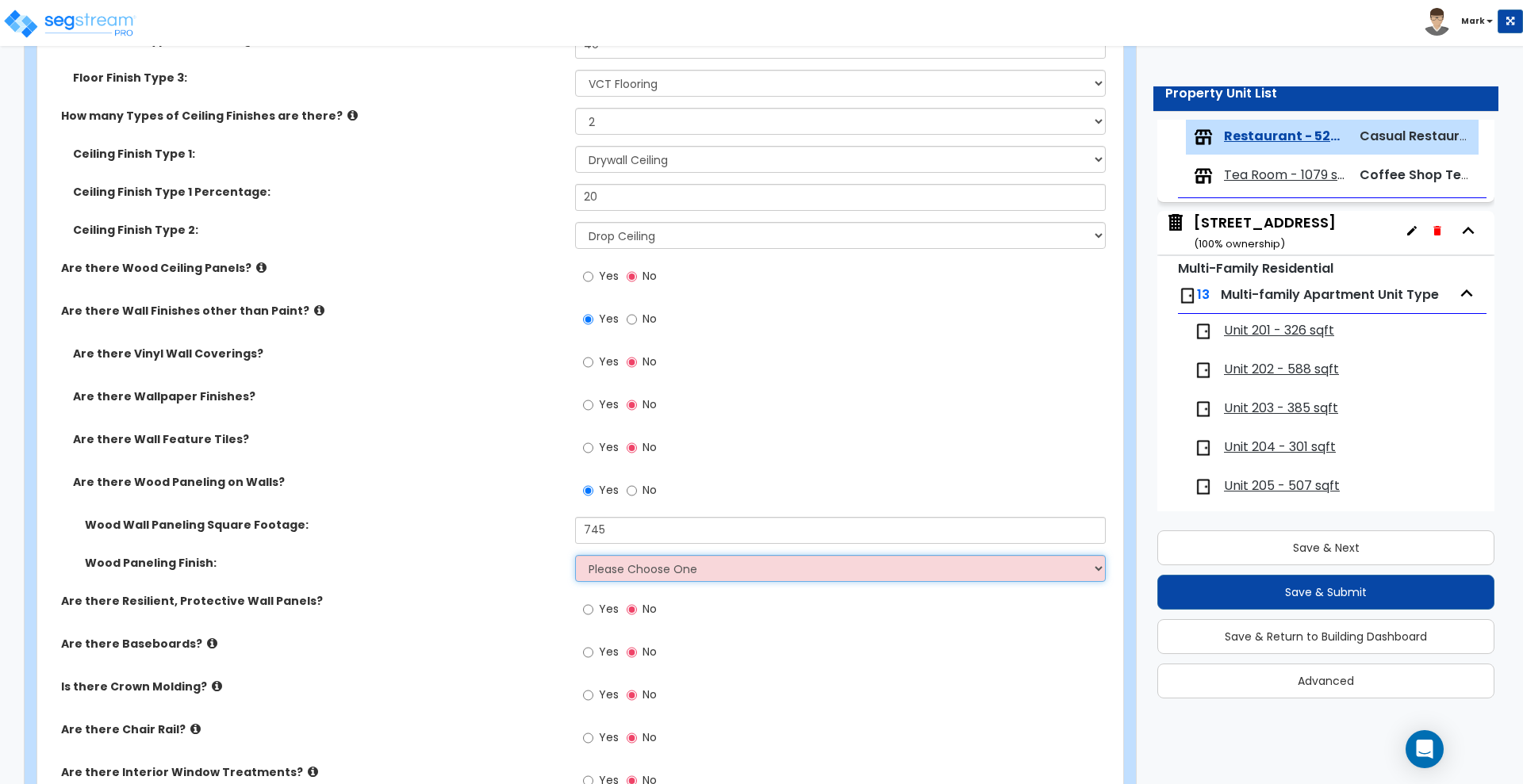
click at [656, 569] on select "Please Choose One Birch Mahogany Oak or Cherry Rosewood Teak I Don't Know, Plea…" at bounding box center [840, 568] width 530 height 27
click at [575, 555] on select "Please Choose One Birch Mahogany Oak or Cherry Rosewood Teak I Don't Know, Plea…" at bounding box center [840, 568] width 530 height 27
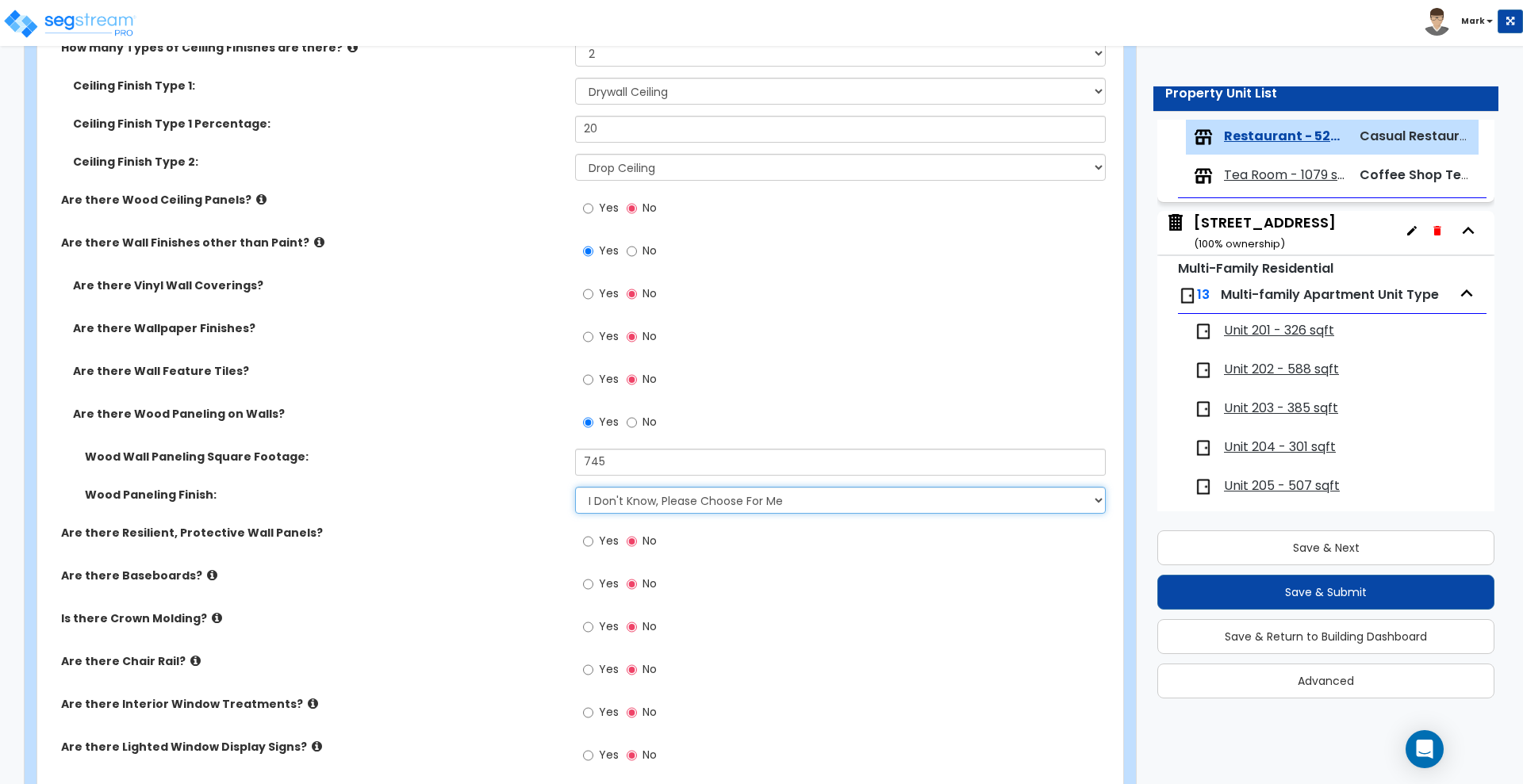
scroll to position [3272, 0]
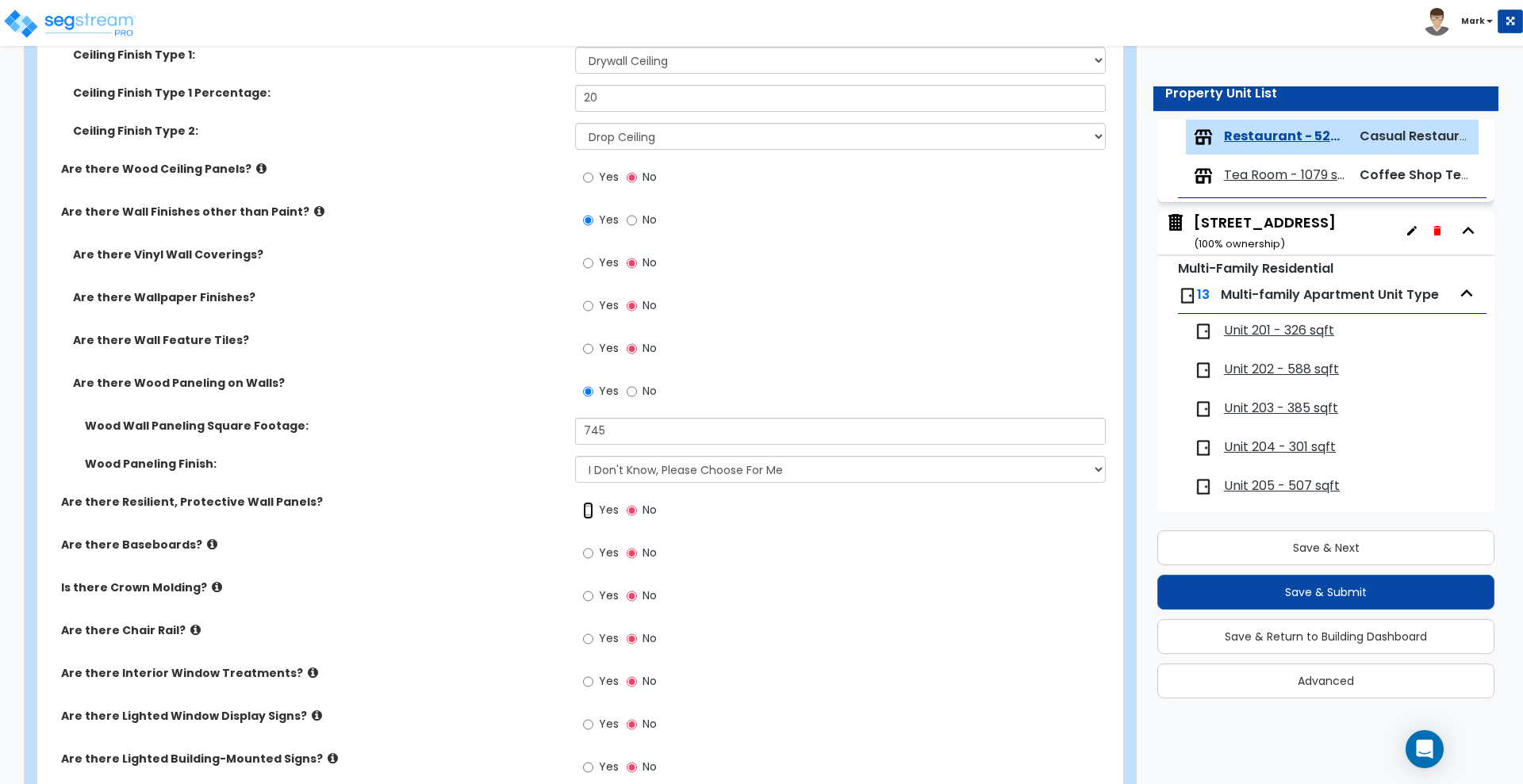
click at [587, 511] on input "Yes" at bounding box center [588, 511] width 10 height 17
click at [591, 551] on input "Yes" at bounding box center [588, 554] width 10 height 17
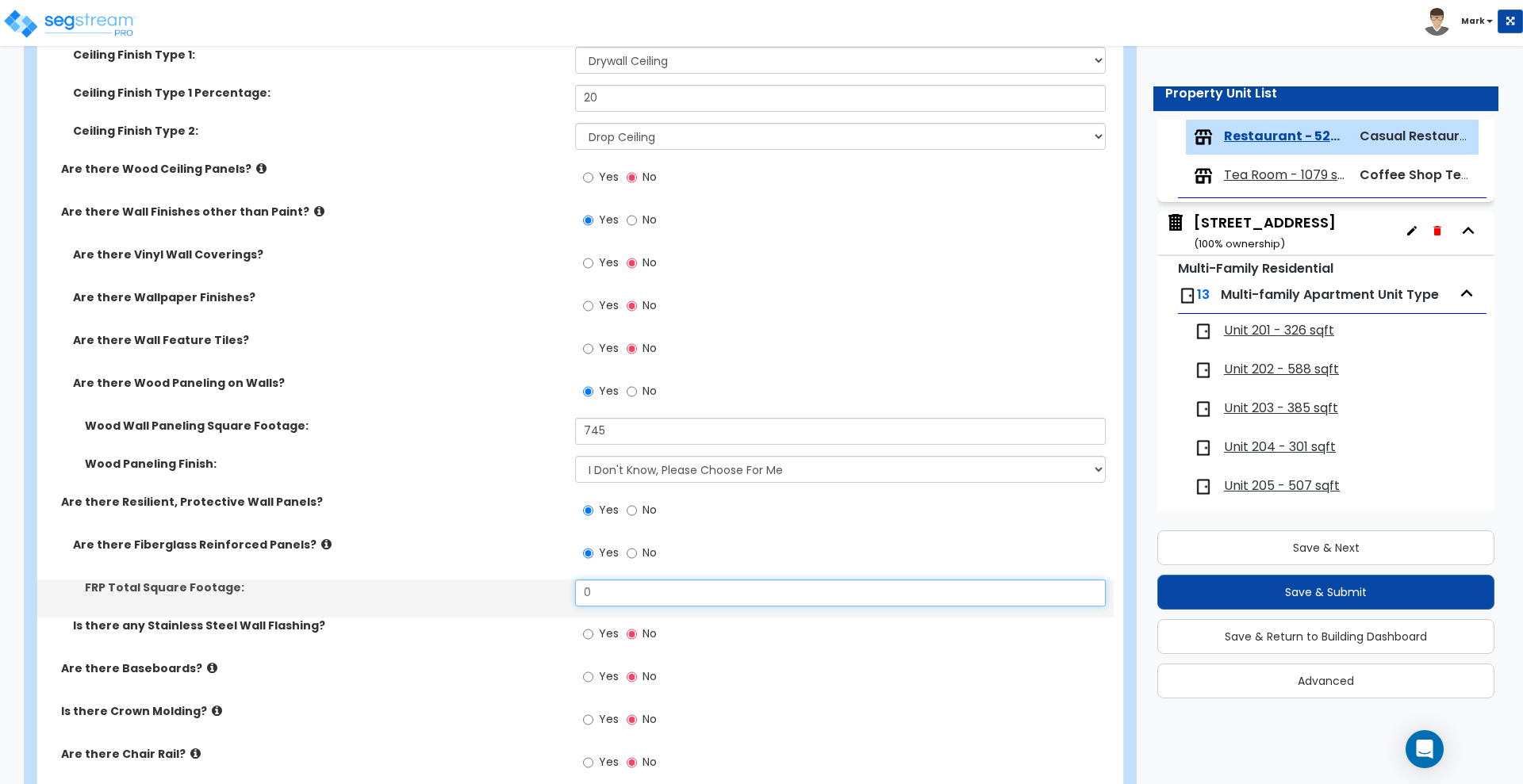
drag, startPoint x: 528, startPoint y: 587, endPoint x: 508, endPoint y: 587, distance: 20.0
click at [508, 587] on div "FRP Total Square Footage: 0" at bounding box center [575, 599] width 1076 height 38
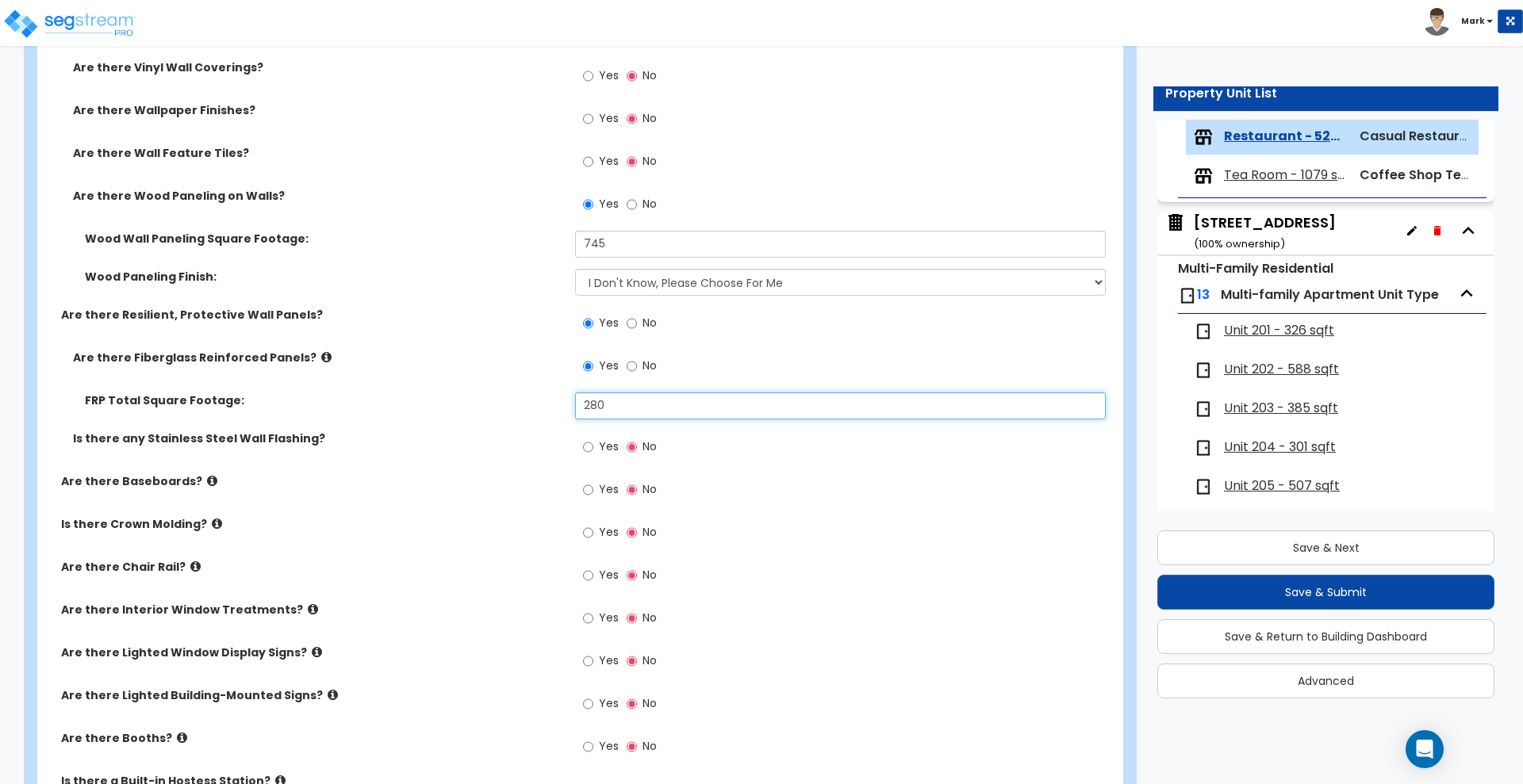
scroll to position [3470, 0]
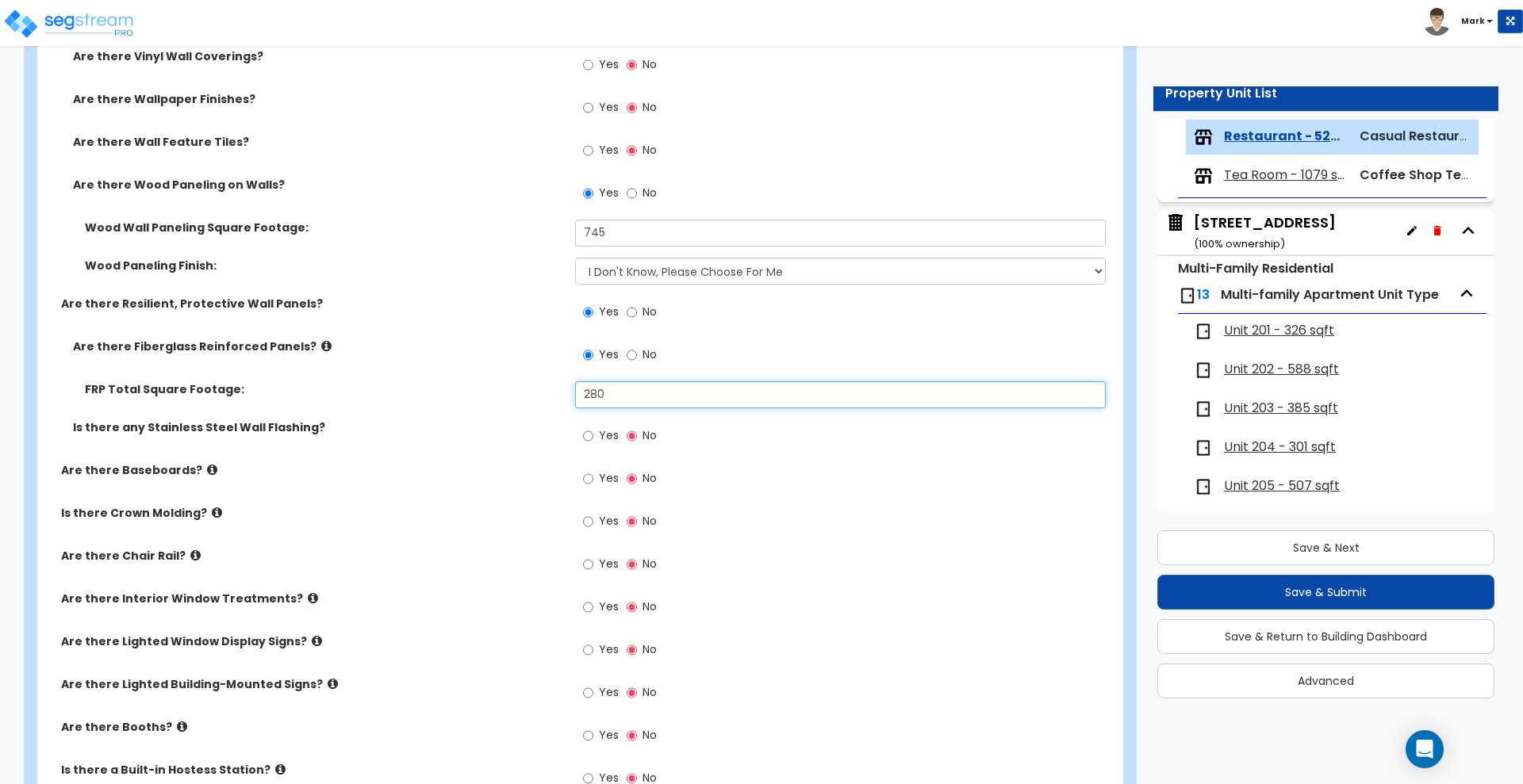
drag, startPoint x: 624, startPoint y: 389, endPoint x: 516, endPoint y: 381, distance: 108.3
click at [516, 381] on div "FRP Total Square Footage: 280" at bounding box center [575, 400] width 1076 height 38
click at [588, 478] on input "Yes" at bounding box center [588, 479] width 10 height 17
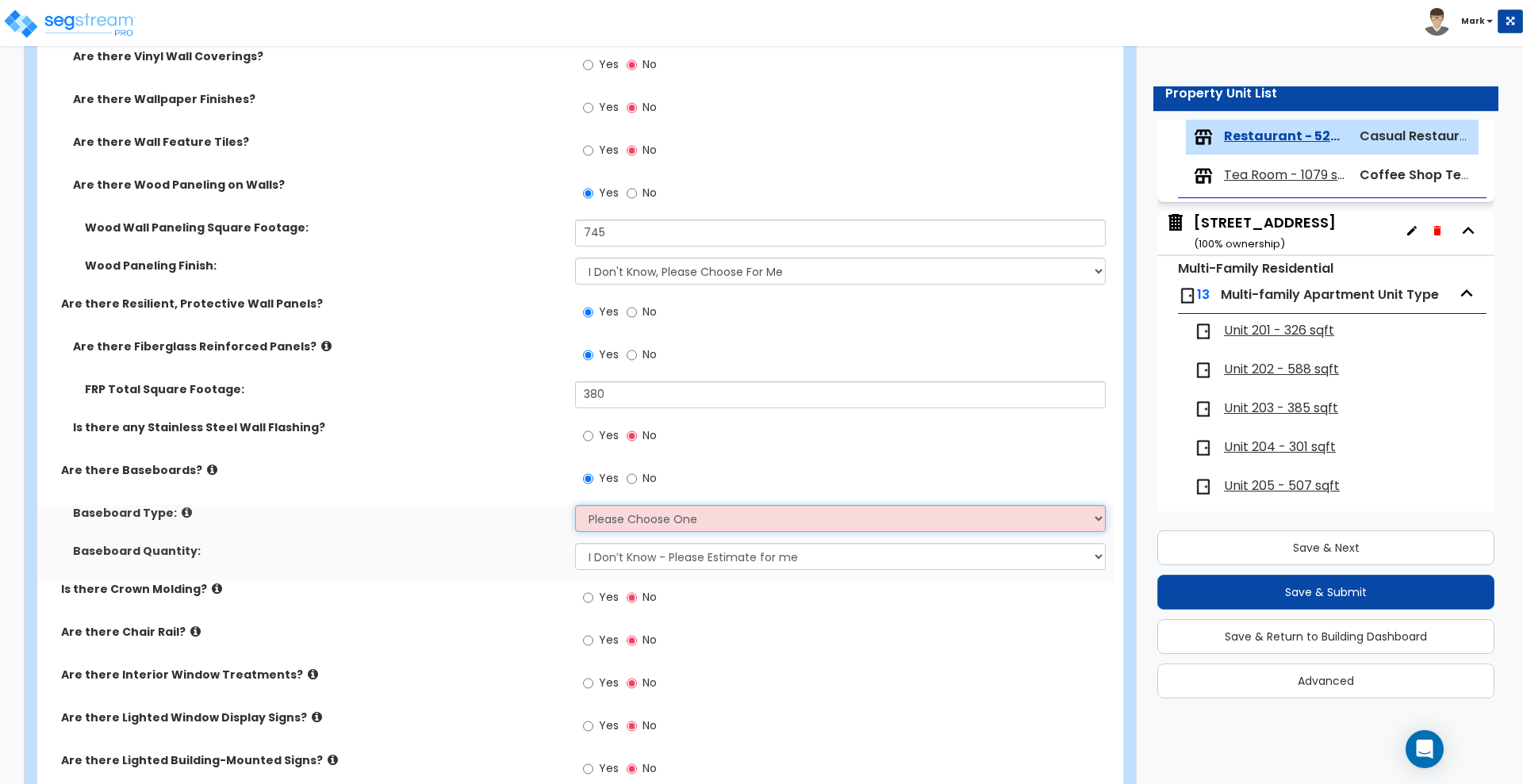
click at [657, 522] on select "Please Choose One Wood Vinyl Carpet Tile" at bounding box center [840, 518] width 530 height 27
click at [575, 505] on select "Please Choose One Wood Vinyl Carpet Tile" at bounding box center [840, 518] width 530 height 27
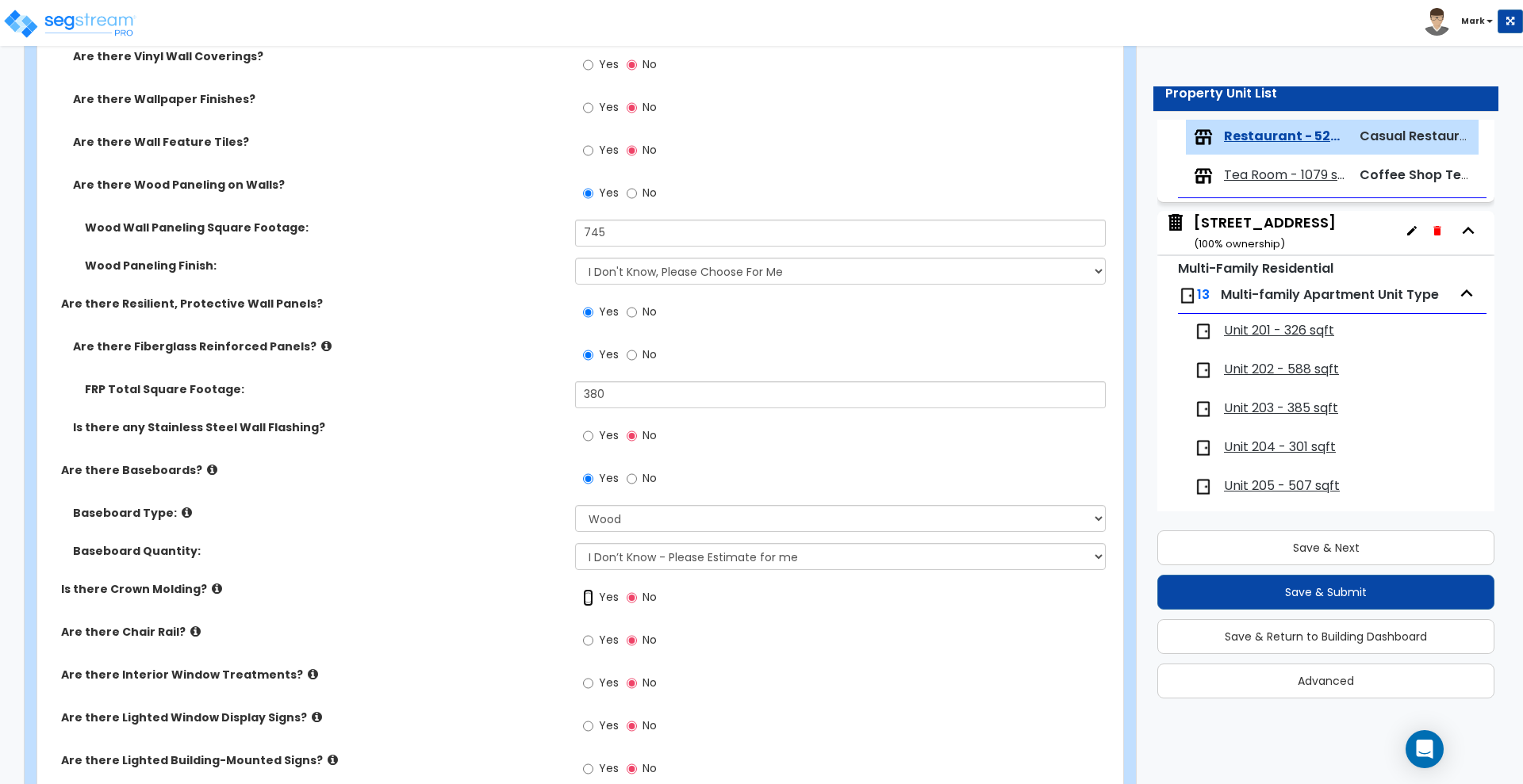
click at [587, 599] on input "Yes" at bounding box center [588, 598] width 10 height 17
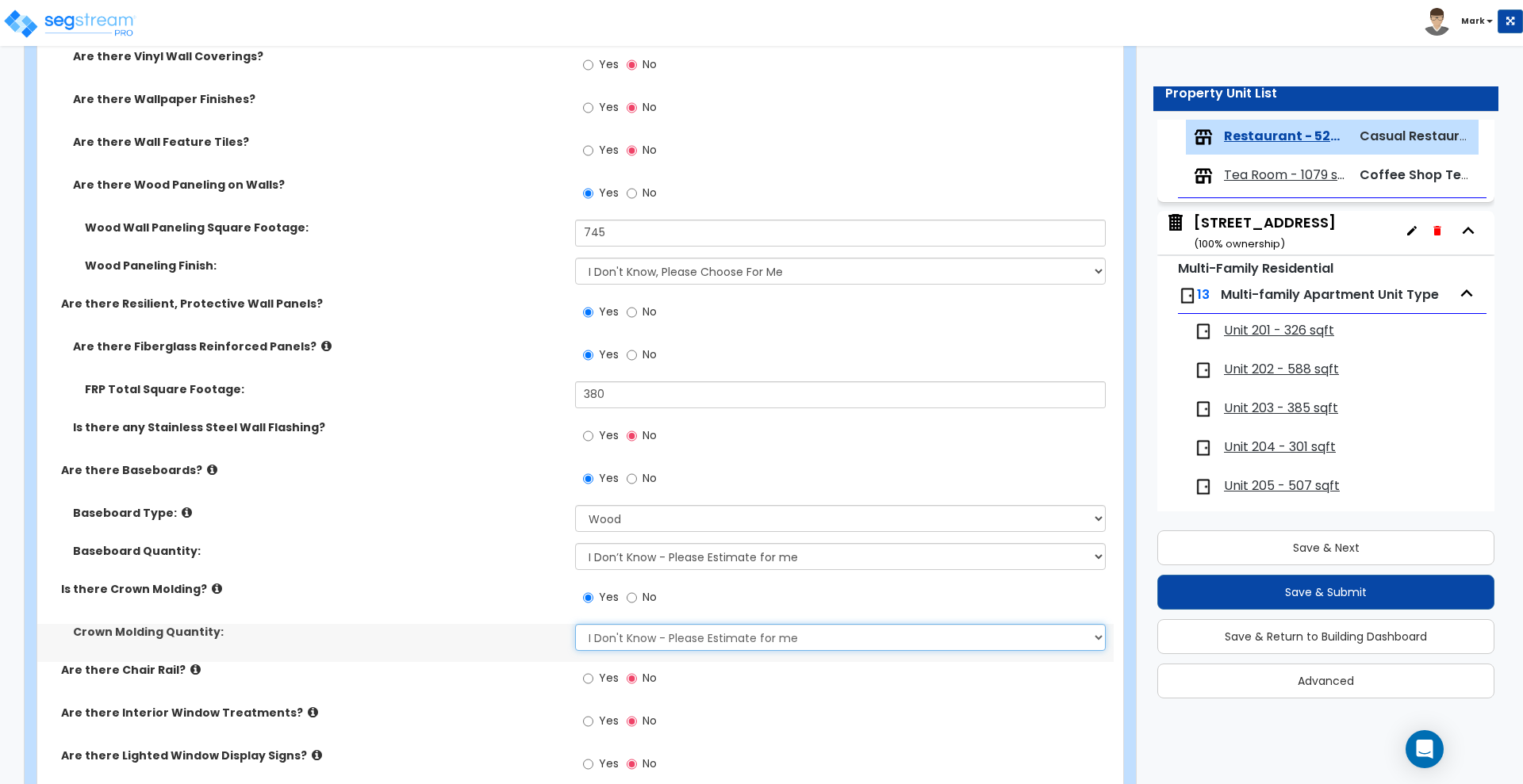
click at [612, 634] on select "I Don't Know - Please Estimate for me I want to Enter the Linear Footage" at bounding box center [840, 638] width 530 height 27
click at [575, 625] on select "I Don't Know - Please Estimate for me I want to Enter the Linear Footage" at bounding box center [840, 638] width 530 height 27
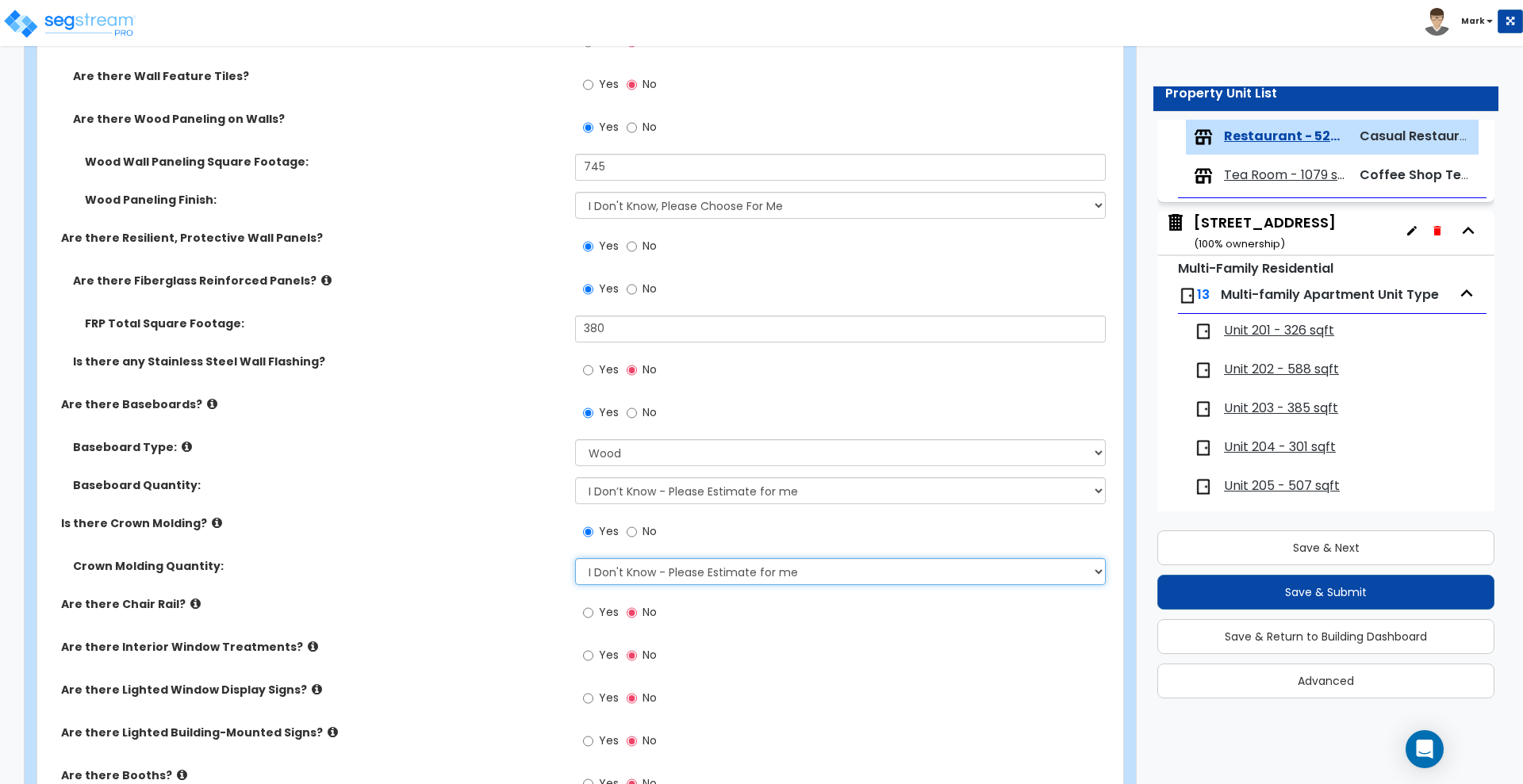
scroll to position [3569, 0]
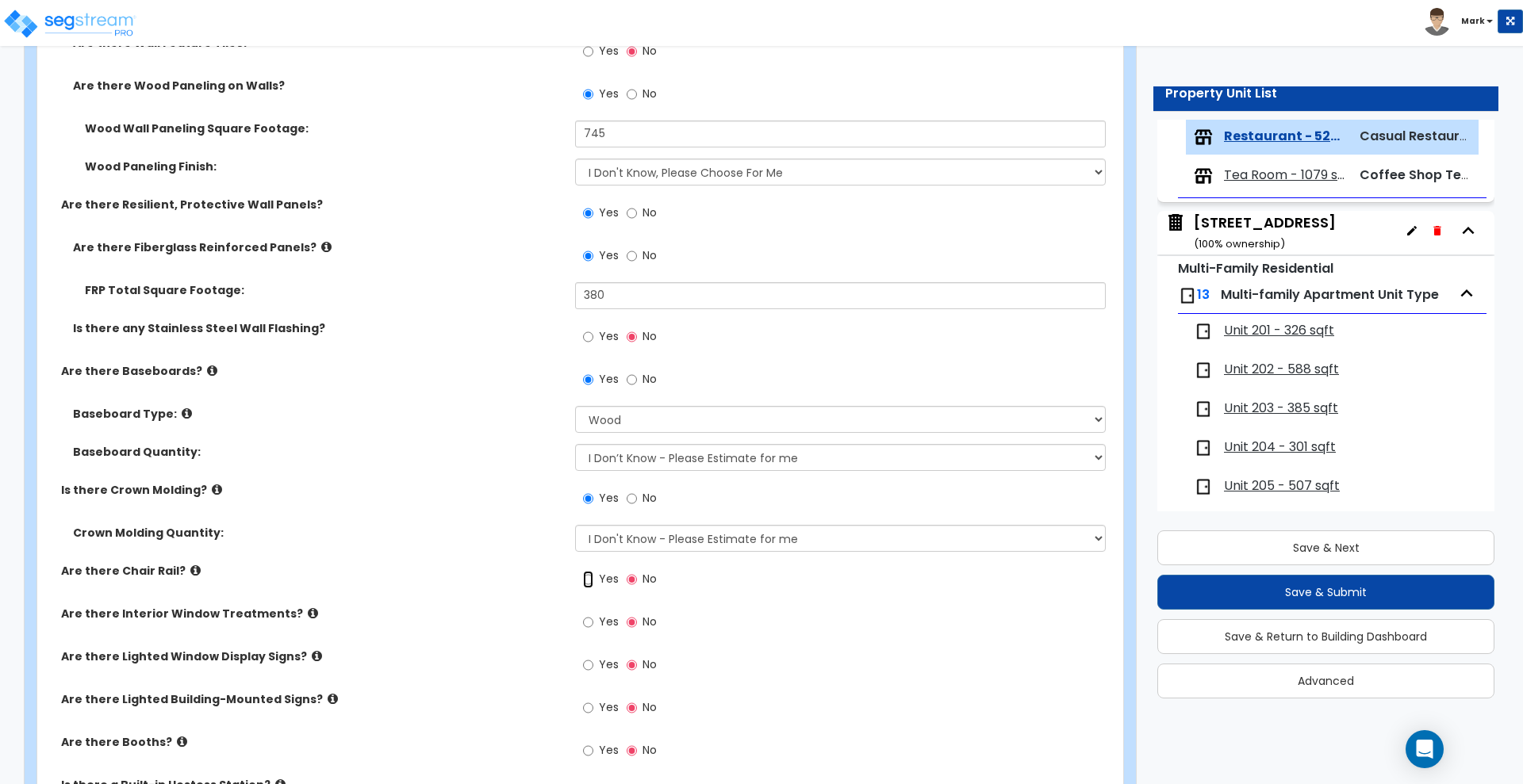
click at [588, 576] on input "Yes" at bounding box center [588, 580] width 10 height 17
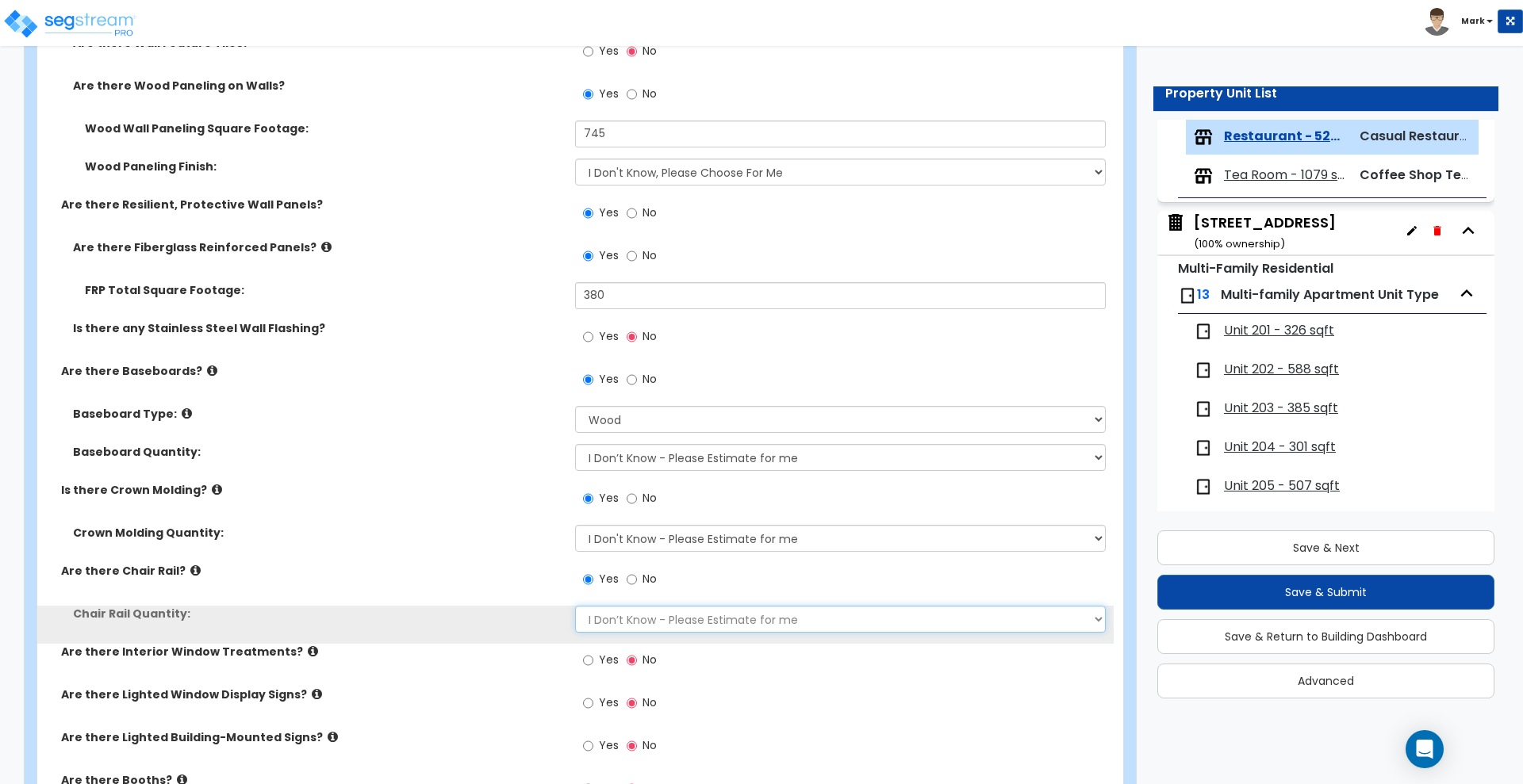
click at [621, 624] on select "I Don’t Know - Please Estimate for me I want to Enter the Linear Footage" at bounding box center [840, 619] width 530 height 27
click at [575, 606] on select "I Don’t Know - Please Estimate for me I want to Enter the Linear Footage" at bounding box center [840, 619] width 530 height 27
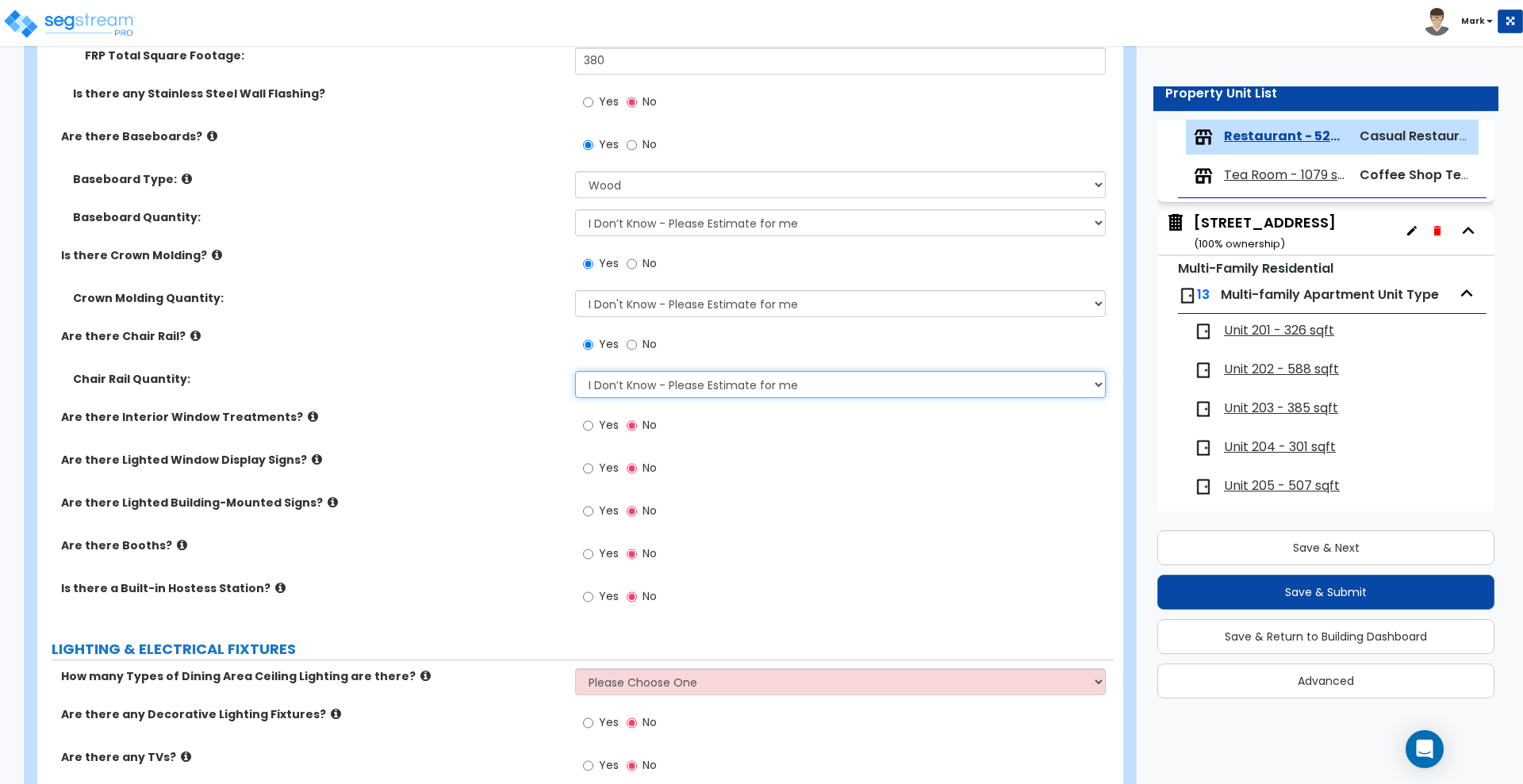
scroll to position [3866, 0]
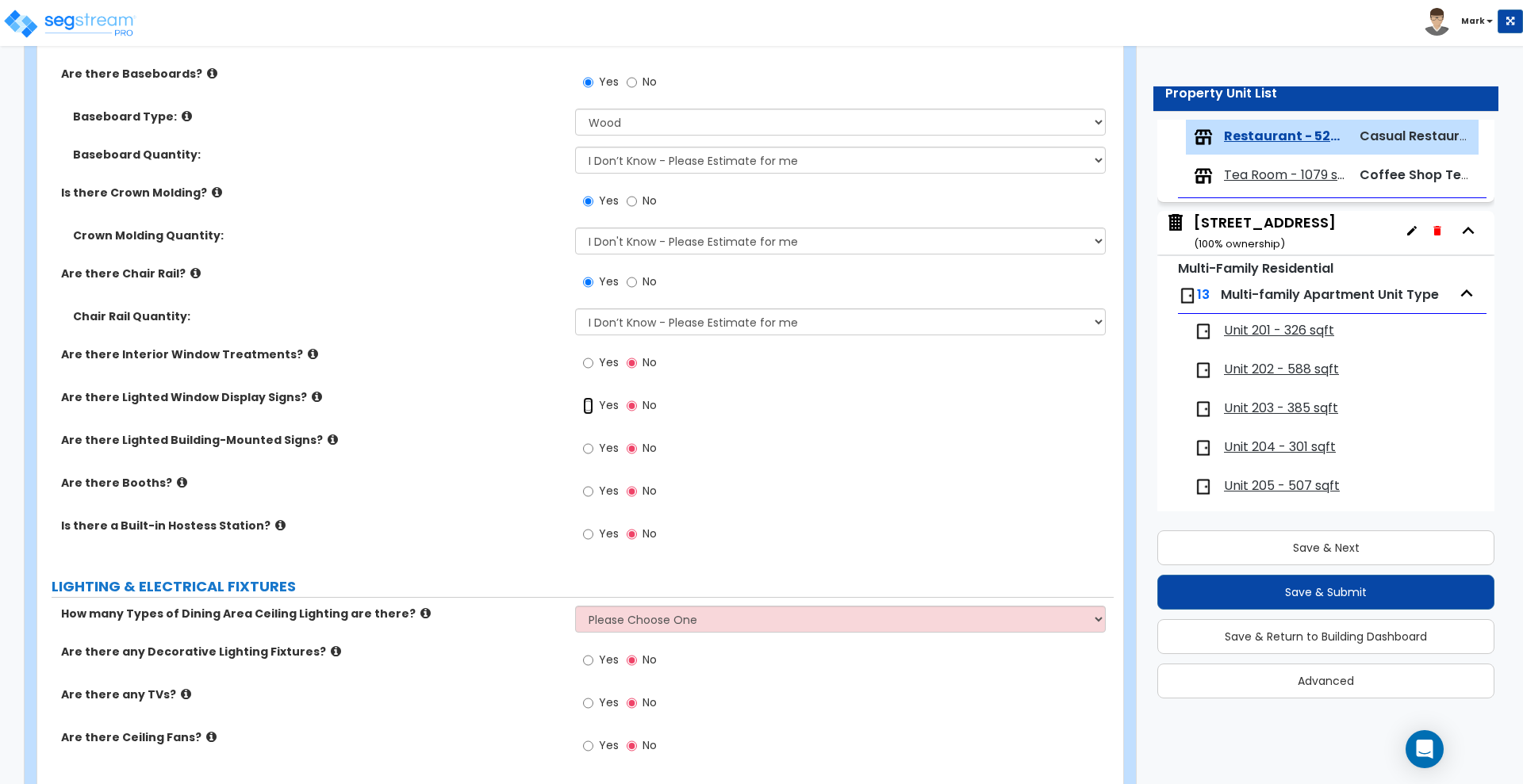
click at [592, 405] on input "Yes" at bounding box center [588, 406] width 10 height 17
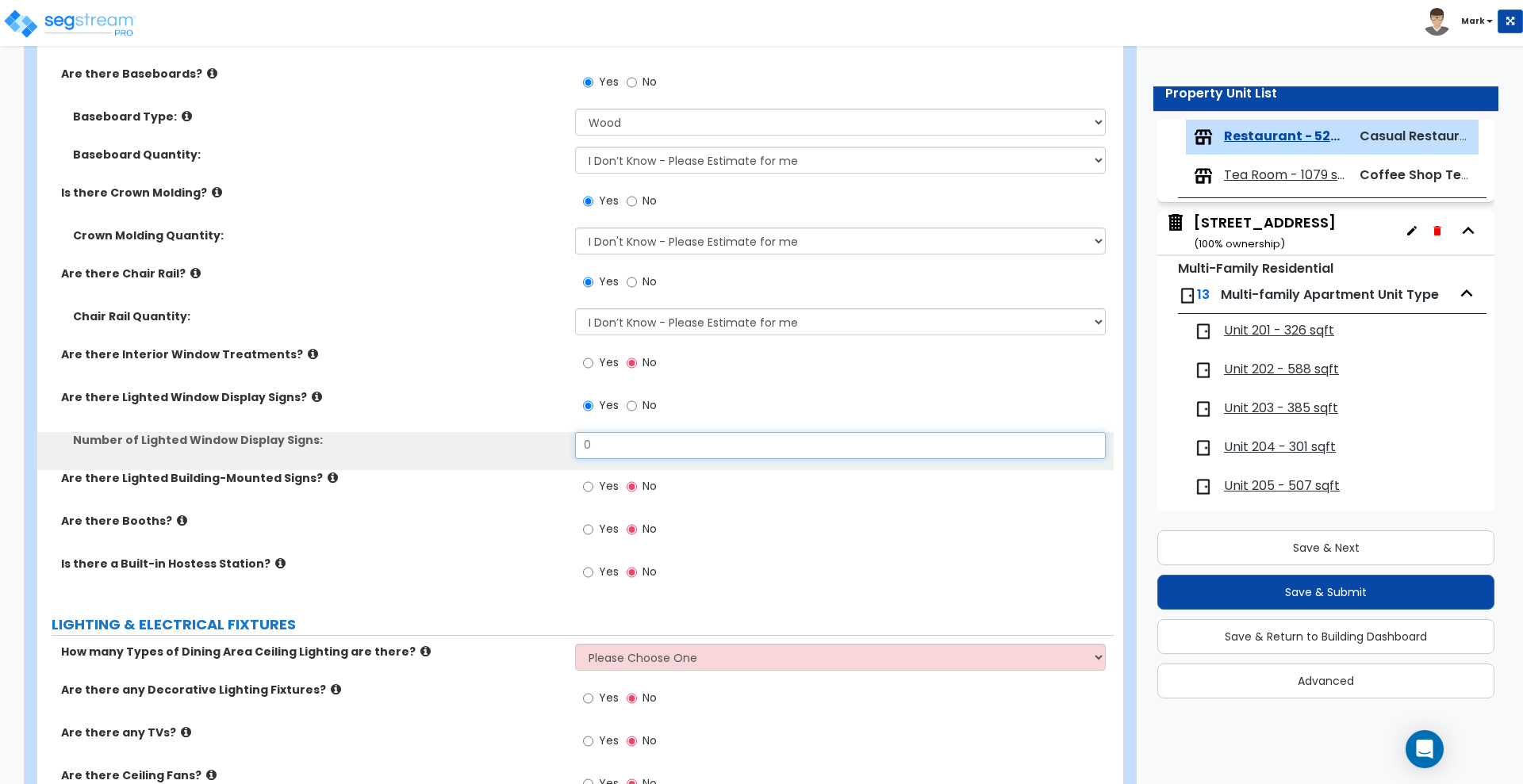
click at [454, 447] on div "Number of Lighted Window Display Signs: 0" at bounding box center [575, 451] width 1076 height 38
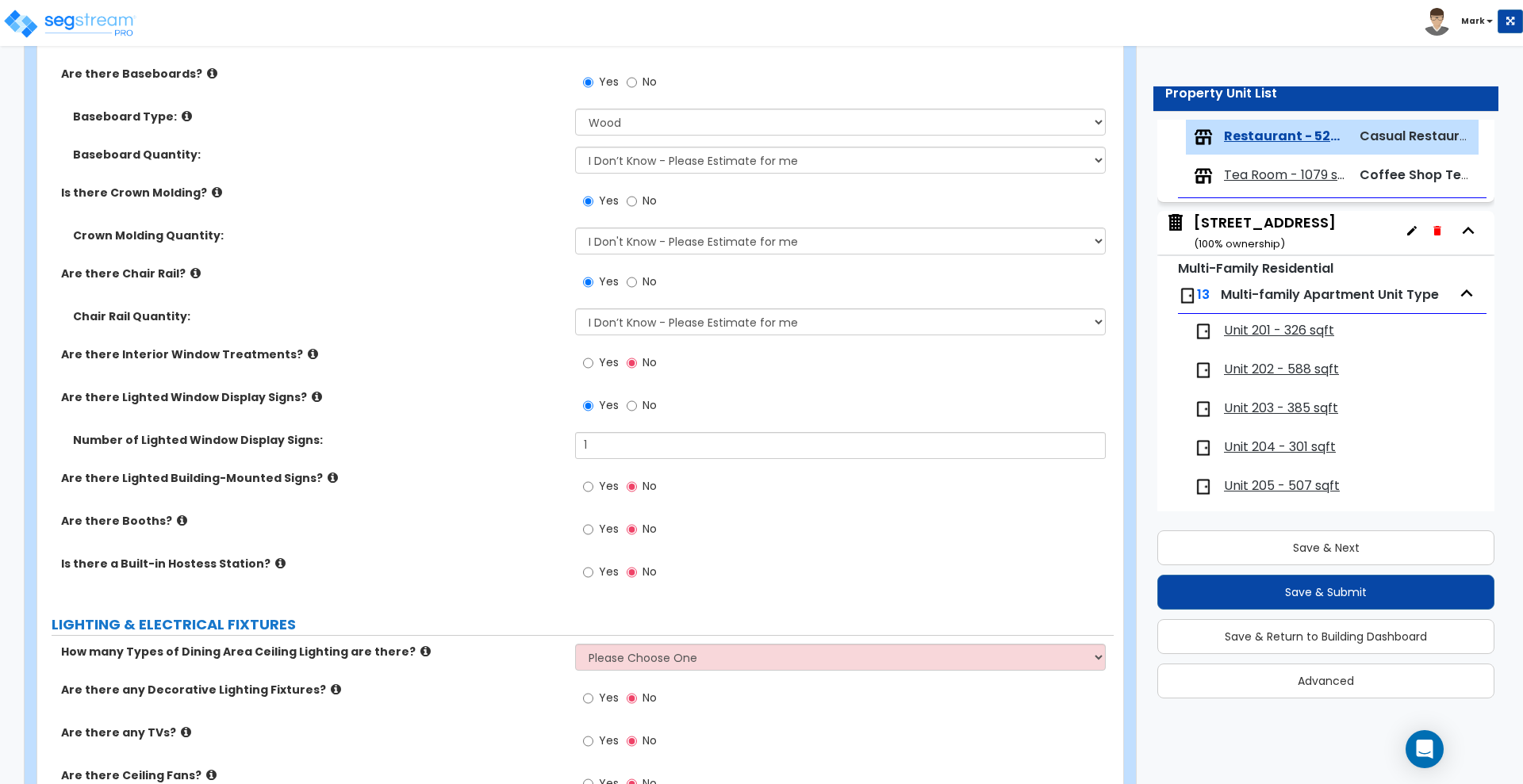
click at [595, 483] on label "Yes" at bounding box center [600, 488] width 36 height 27
click at [593, 483] on input "Yes" at bounding box center [588, 487] width 10 height 17
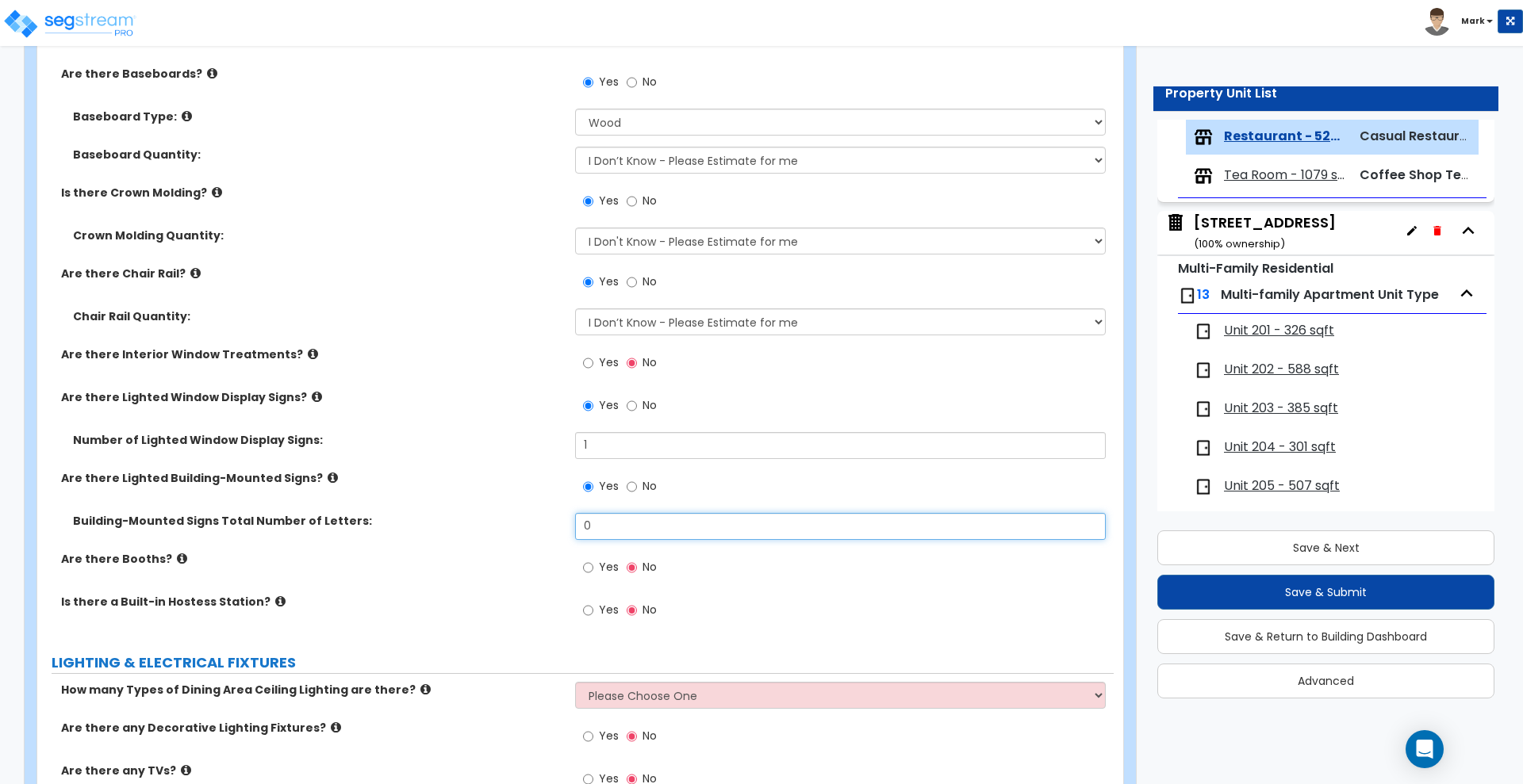
drag, startPoint x: 594, startPoint y: 523, endPoint x: 449, endPoint y: 520, distance: 145.0
click at [449, 520] on div "Building-Mounted Signs Total Number of Letters: 0" at bounding box center [575, 532] width 1076 height 38
click at [585, 566] on input "Yes" at bounding box center [588, 567] width 10 height 17
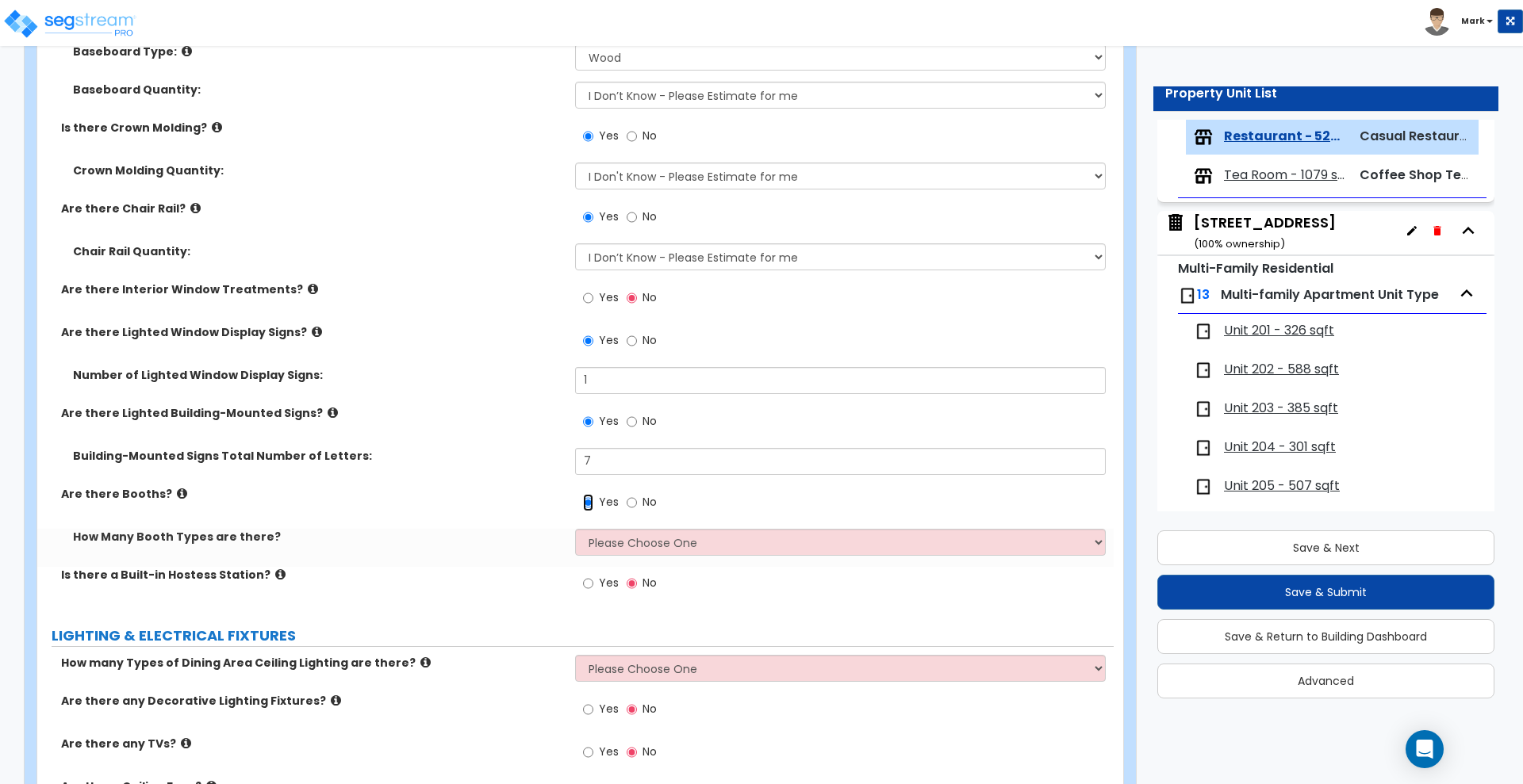
scroll to position [3966, 0]
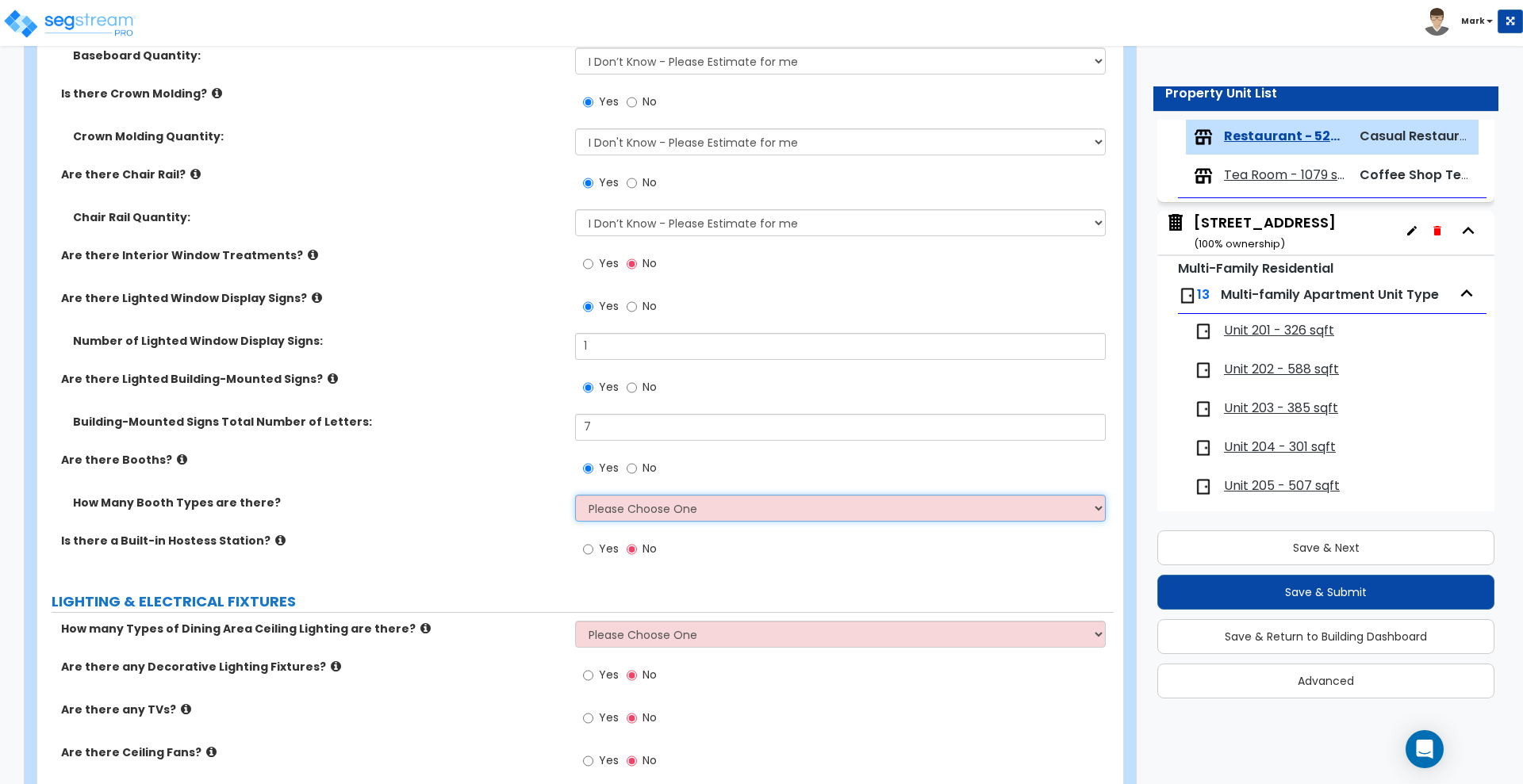
click at [670, 502] on select "Please Choose One 1 2 3" at bounding box center [840, 508] width 530 height 27
click at [575, 495] on select "Please Choose One 1 2 3" at bounding box center [840, 508] width 530 height 27
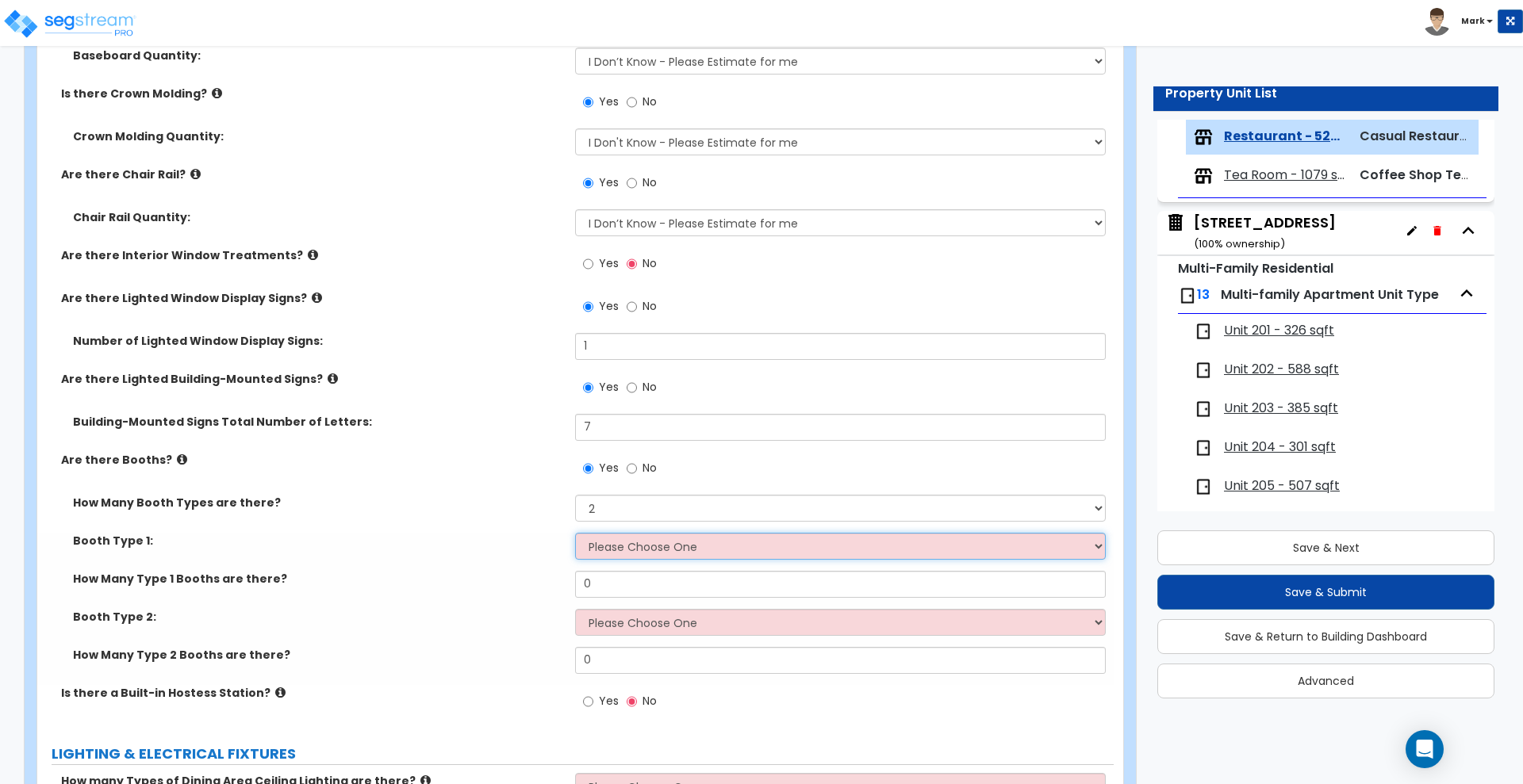
click at [643, 551] on select "Please Choose One Plastic, 2-Seater Plastic, 4-Seater Upholstered, 4-Seater Uph…" at bounding box center [840, 546] width 530 height 27
click at [475, 612] on label "Booth Type 2:" at bounding box center [318, 617] width 490 height 16
click at [637, 549] on select "Please Choose One Plastic, 2-Seater Plastic, 4-Seater Upholstered, 4-Seater Uph…" at bounding box center [840, 546] width 530 height 27
click at [575, 533] on select "Please Choose One Plastic, 2-Seater Plastic, 4-Seater Upholstered, 4-Seater Uph…" at bounding box center [840, 546] width 530 height 27
click at [661, 549] on select "Please Choose One Plastic, 2-Seater Plastic, 4-Seater Upholstered, 4-Seater Uph…" at bounding box center [840, 546] width 530 height 27
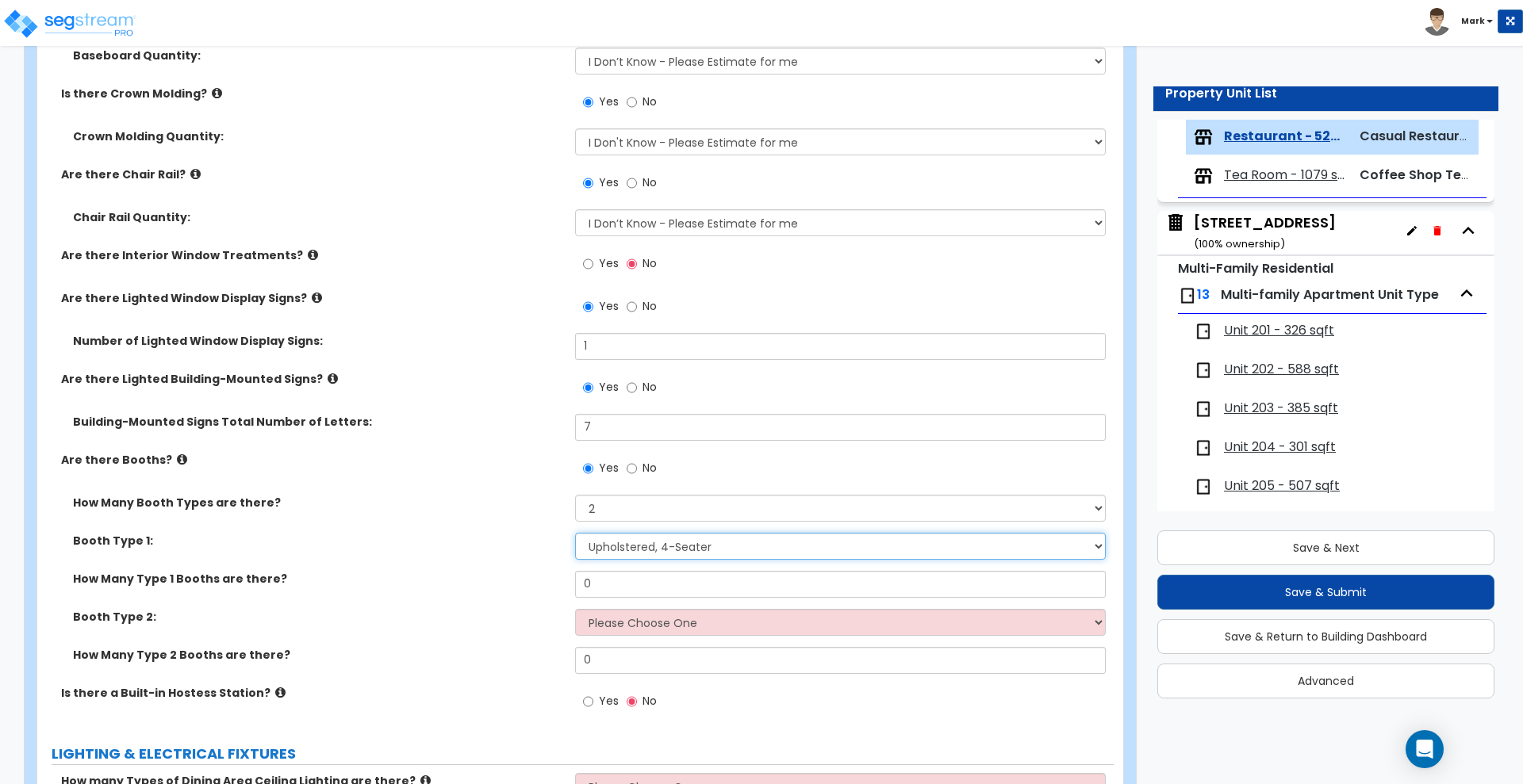
click at [575, 533] on select "Please Choose One Plastic, 2-Seater Plastic, 4-Seater Upholstered, 4-Seater Uph…" at bounding box center [840, 546] width 530 height 27
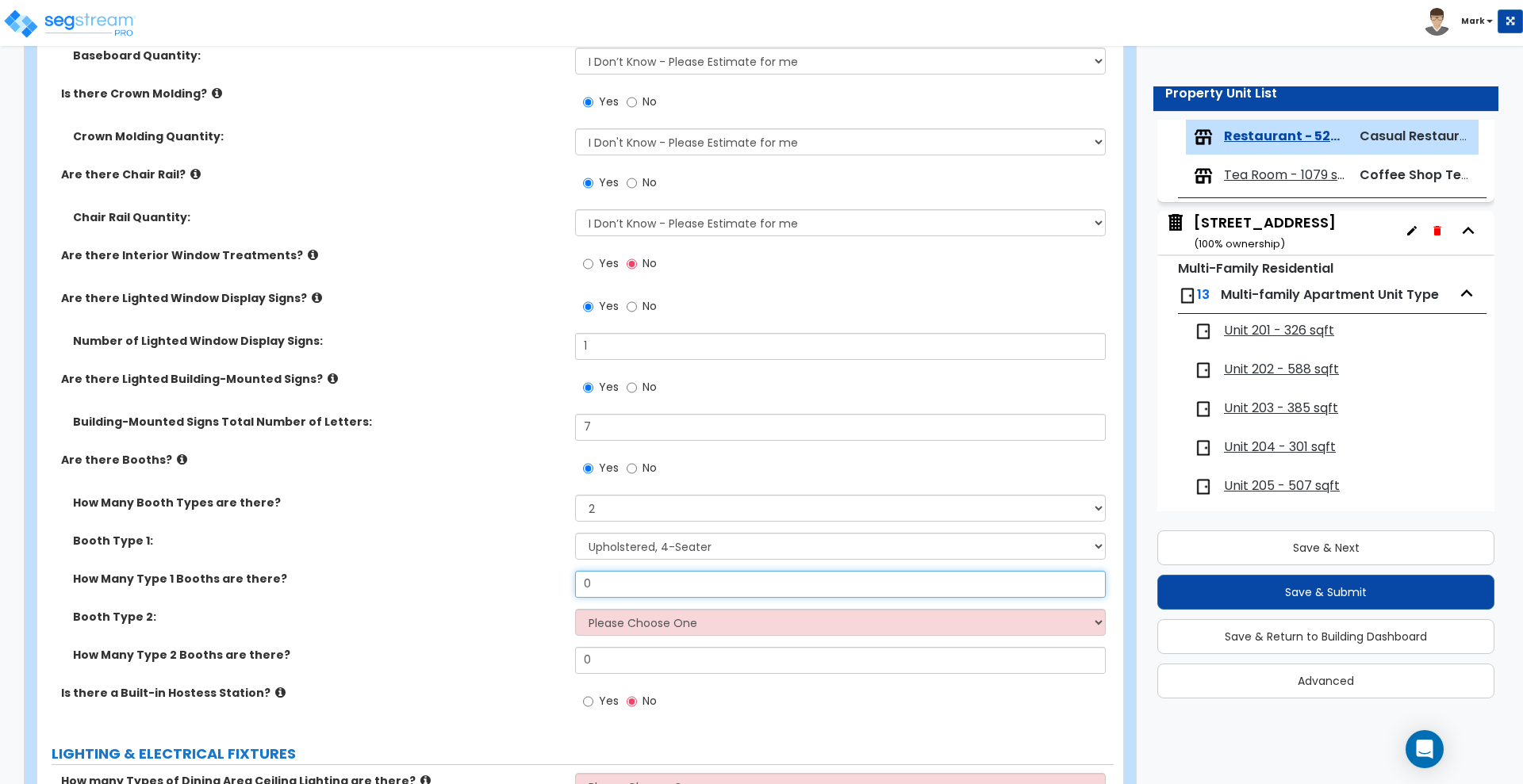
drag, startPoint x: 599, startPoint y: 584, endPoint x: 431, endPoint y: 590, distance: 168.1
click at [431, 590] on div "How Many Type 1 Booths are there? 0" at bounding box center [575, 590] width 1076 height 38
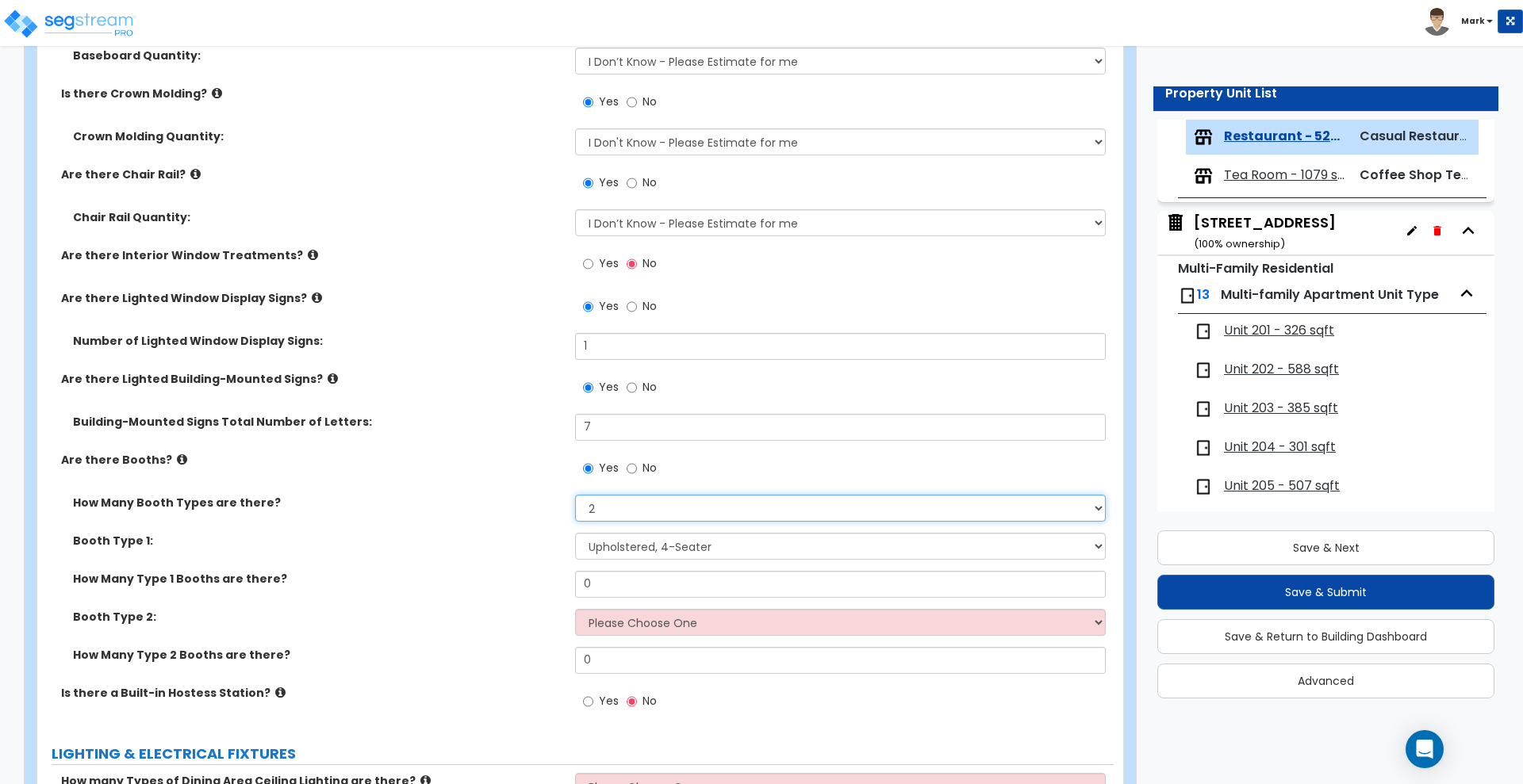
click at [643, 507] on select "Please Choose One 1 2 3" at bounding box center [840, 508] width 530 height 27
click at [575, 495] on select "Please Choose One 1 2 3" at bounding box center [840, 508] width 530 height 27
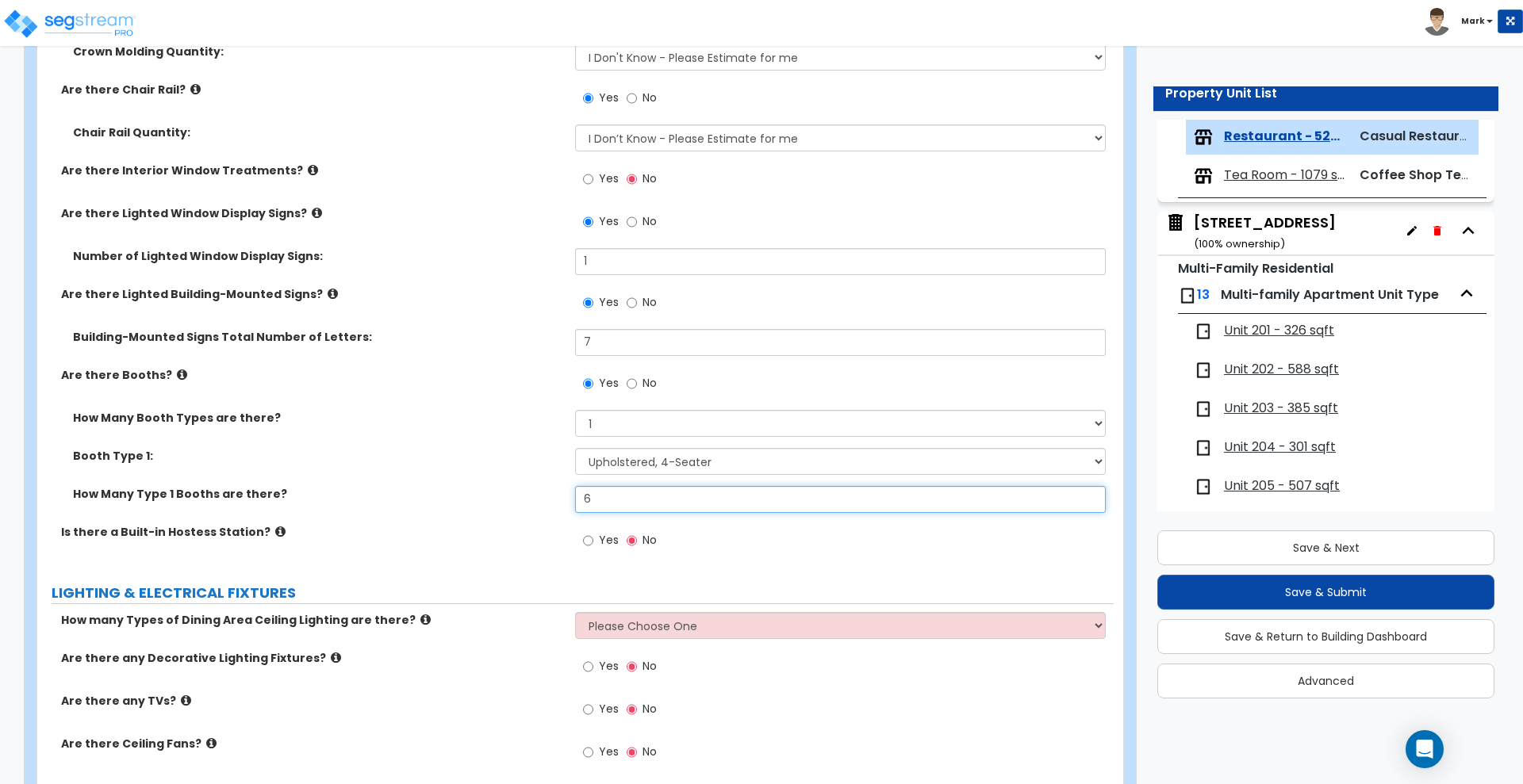
scroll to position [4164, 0]
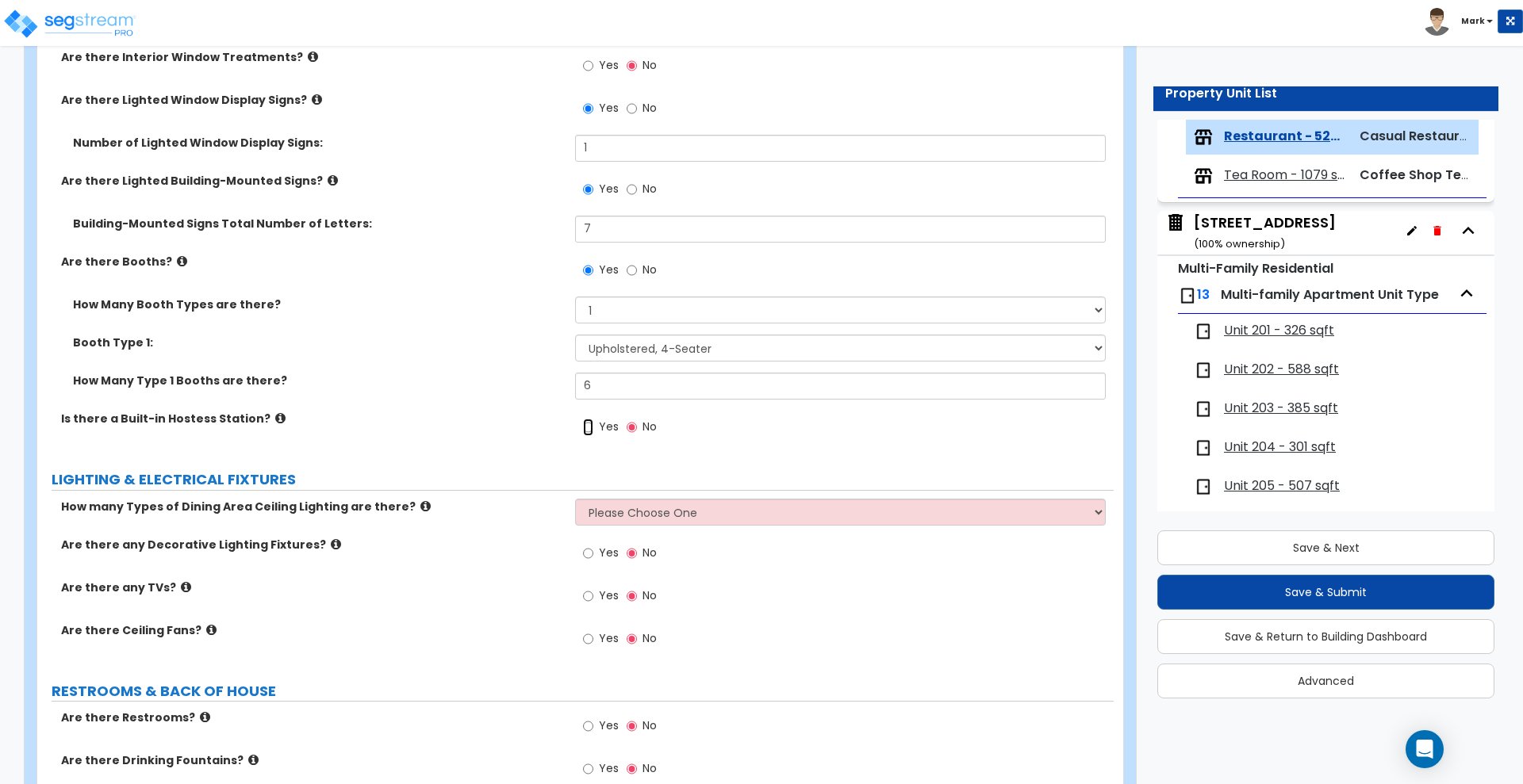
click at [588, 427] on input "Yes" at bounding box center [588, 427] width 10 height 17
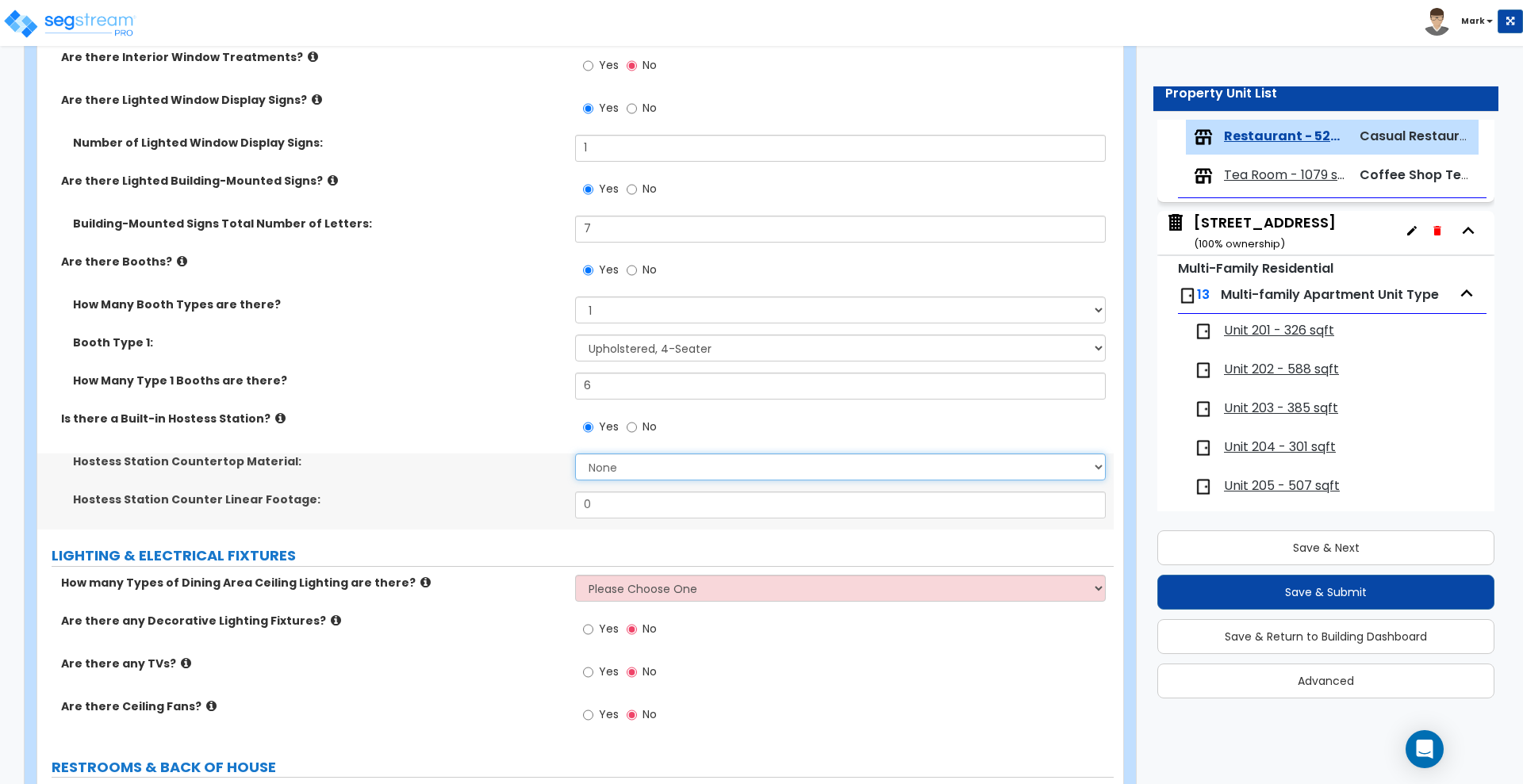
click at [624, 464] on select "None Plastic Laminate Solid Surface Stone Quartz Marble Tile Wood Stainless Ste…" at bounding box center [840, 467] width 530 height 27
click at [575, 454] on select "None Plastic Laminate Solid Surface Stone Quartz Marble Tile Wood Stainless Ste…" at bounding box center [840, 467] width 530 height 27
drag, startPoint x: 555, startPoint y: 500, endPoint x: 465, endPoint y: 504, distance: 90.1
click at [483, 503] on div "Hostess Station Counter Linear Footage: 0" at bounding box center [575, 511] width 1076 height 38
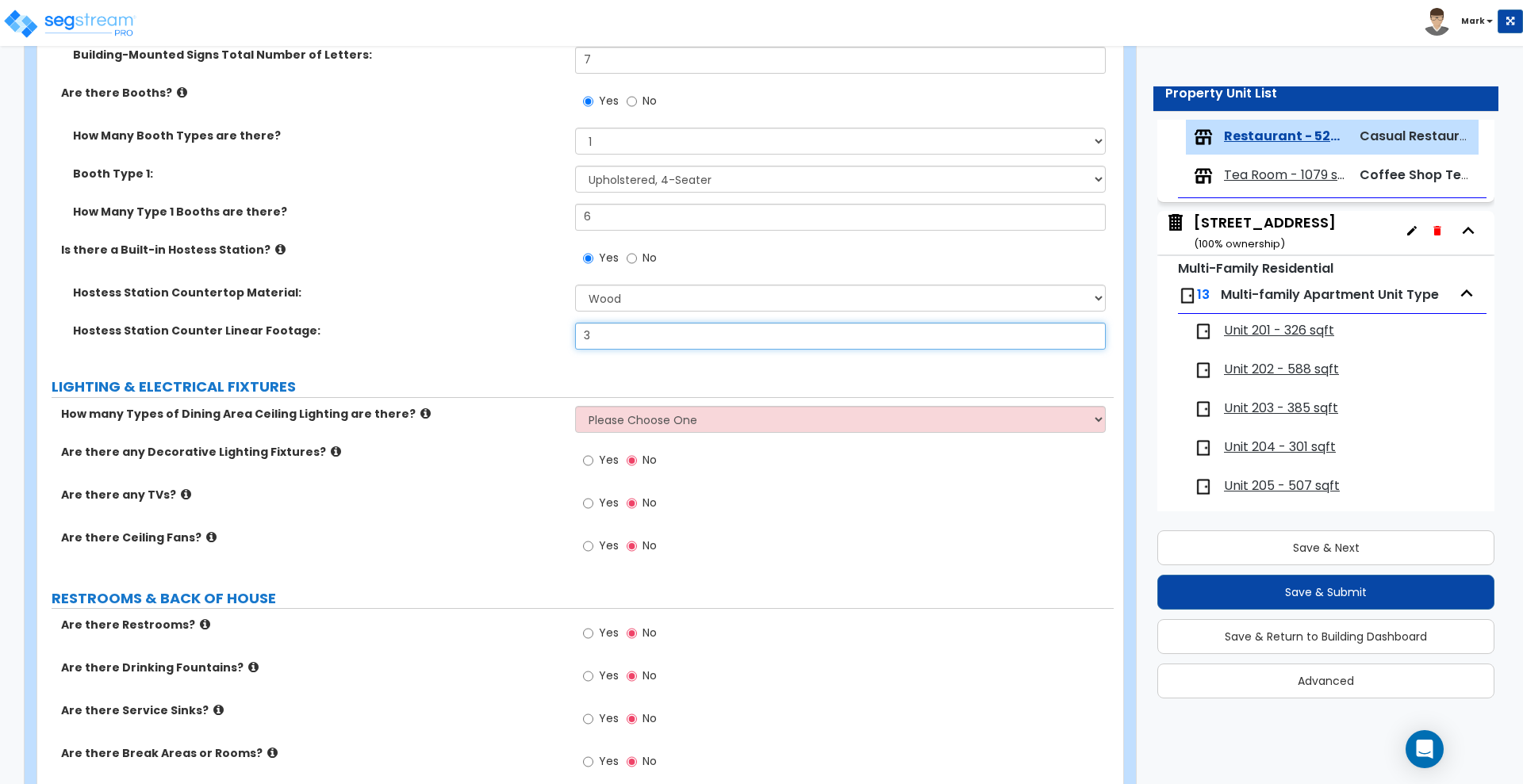
scroll to position [4363, 0]
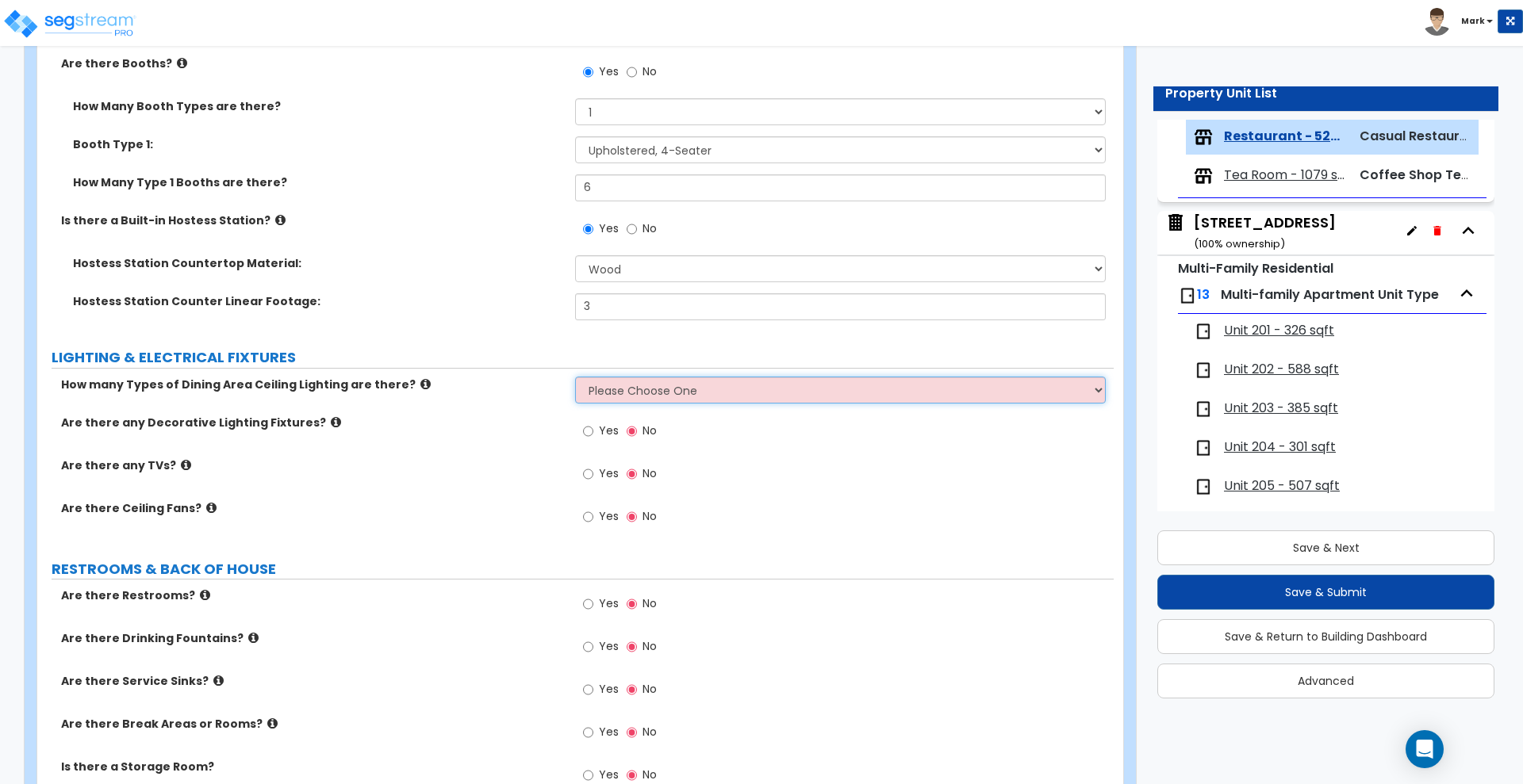
click at [624, 390] on select "Please Choose One 1 2 3" at bounding box center [840, 390] width 530 height 27
click at [575, 377] on select "Please Choose One 1 2 3" at bounding box center [840, 390] width 530 height 27
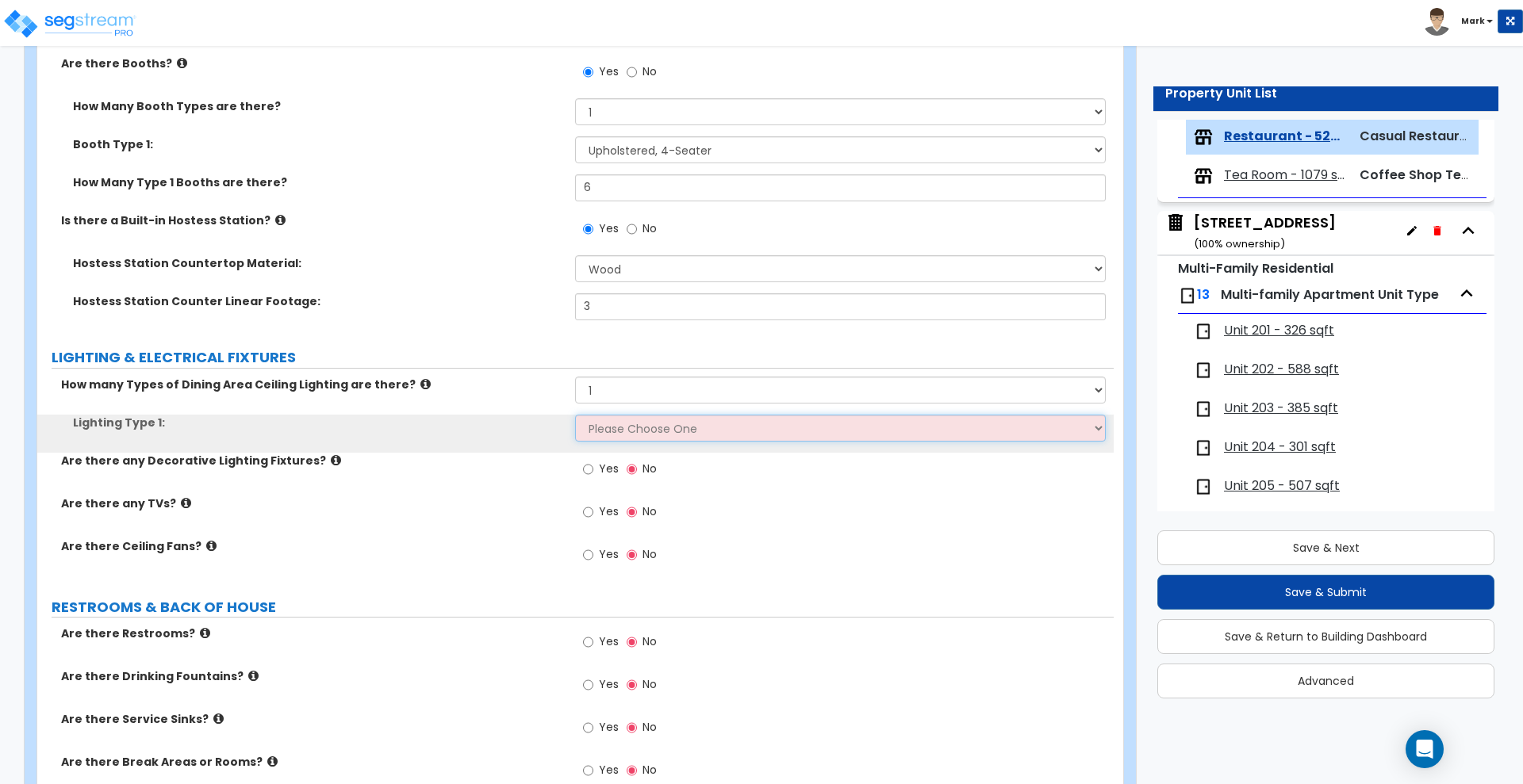
click at [625, 427] on select "Please Choose One LED Surface-Mounted LED Recessed Fluorescent Surface-Mounted …" at bounding box center [840, 428] width 530 height 27
click at [575, 415] on select "Please Choose One LED Surface-Mounted LED Recessed Fluorescent Surface-Mounted …" at bounding box center [840, 428] width 530 height 27
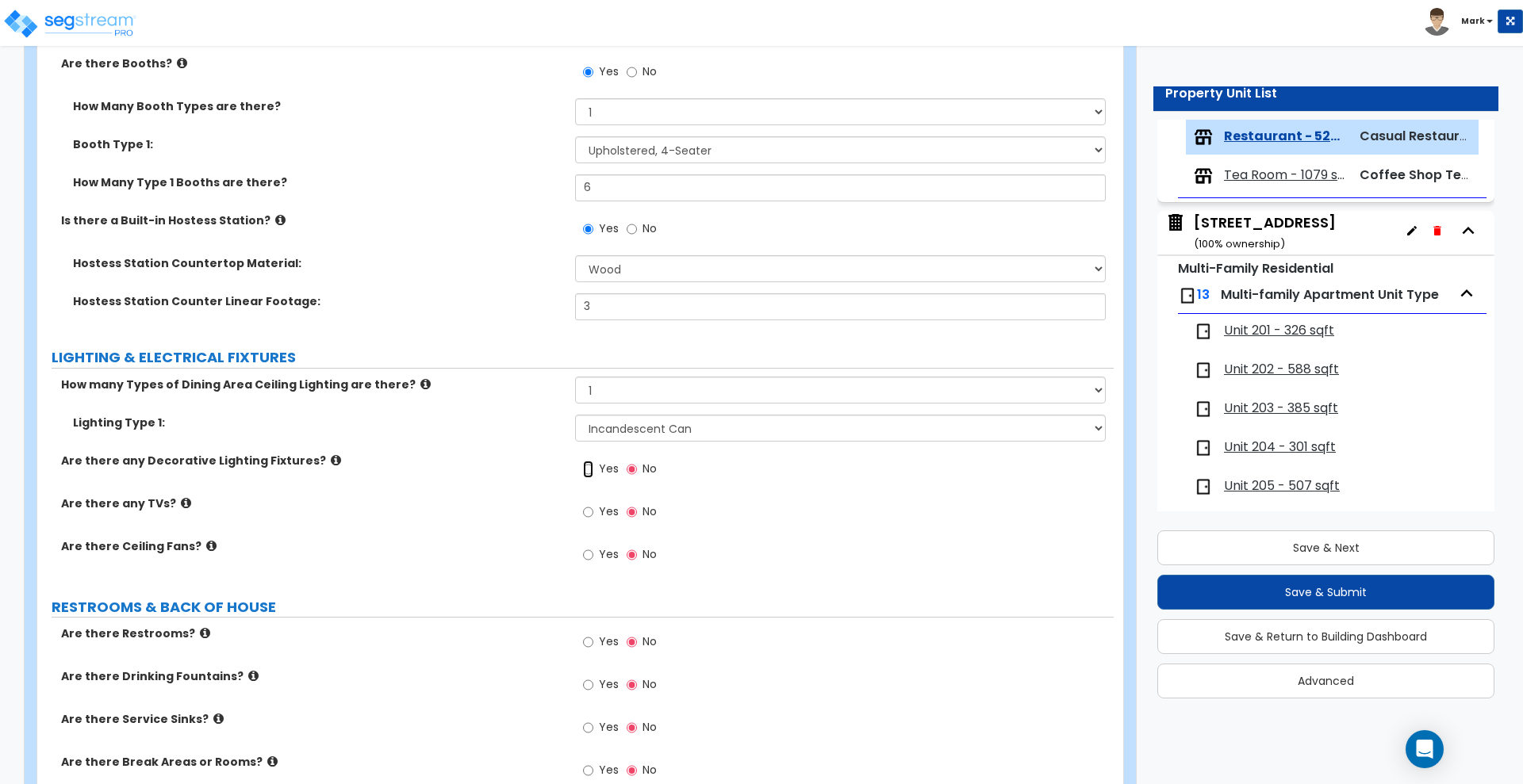
click at [589, 466] on input "Yes" at bounding box center [588, 470] width 10 height 17
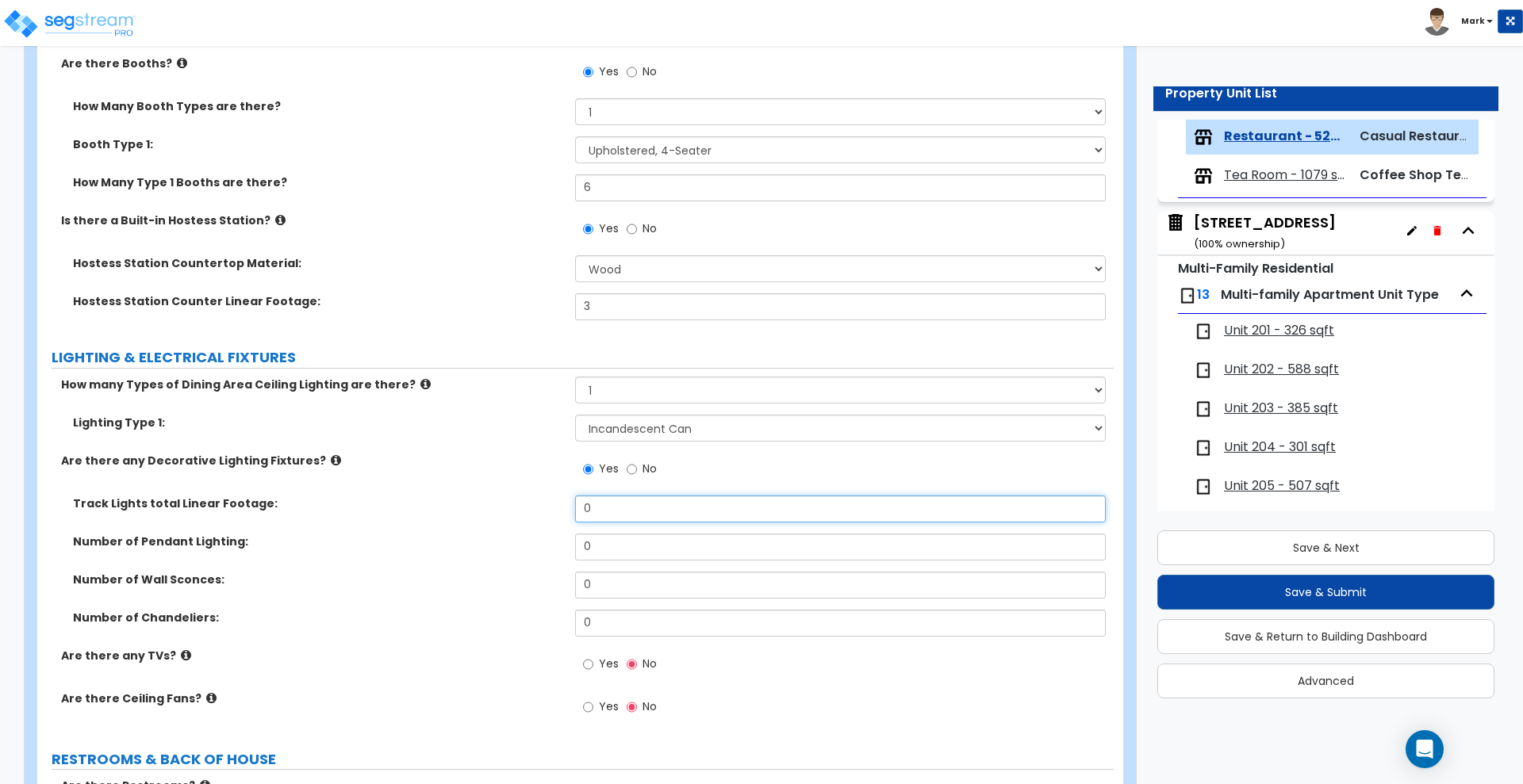
drag, startPoint x: 480, startPoint y: 514, endPoint x: 451, endPoint y: 514, distance: 29.0
click at [456, 515] on div "Track Lights total Linear Footage: 0" at bounding box center [575, 515] width 1076 height 38
drag, startPoint x: 621, startPoint y: 540, endPoint x: 477, endPoint y: 560, distance: 145.4
click at [482, 560] on div "Number of Pendant Lighting: 0" at bounding box center [575, 553] width 1076 height 38
drag, startPoint x: 596, startPoint y: 627, endPoint x: 508, endPoint y: 629, distance: 88.0
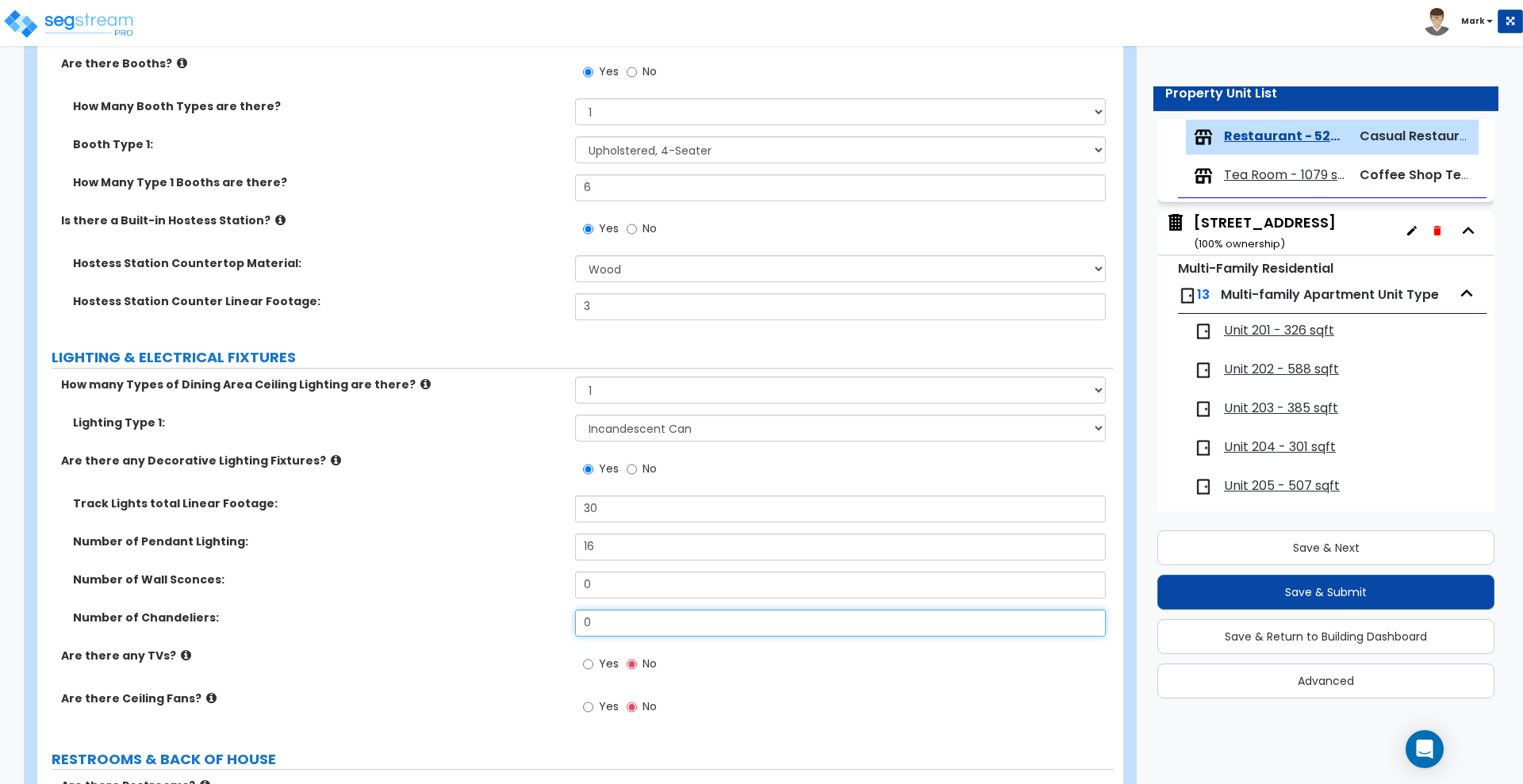
click at [520, 629] on div "Number of Chandeliers: 0" at bounding box center [575, 629] width 1076 height 38
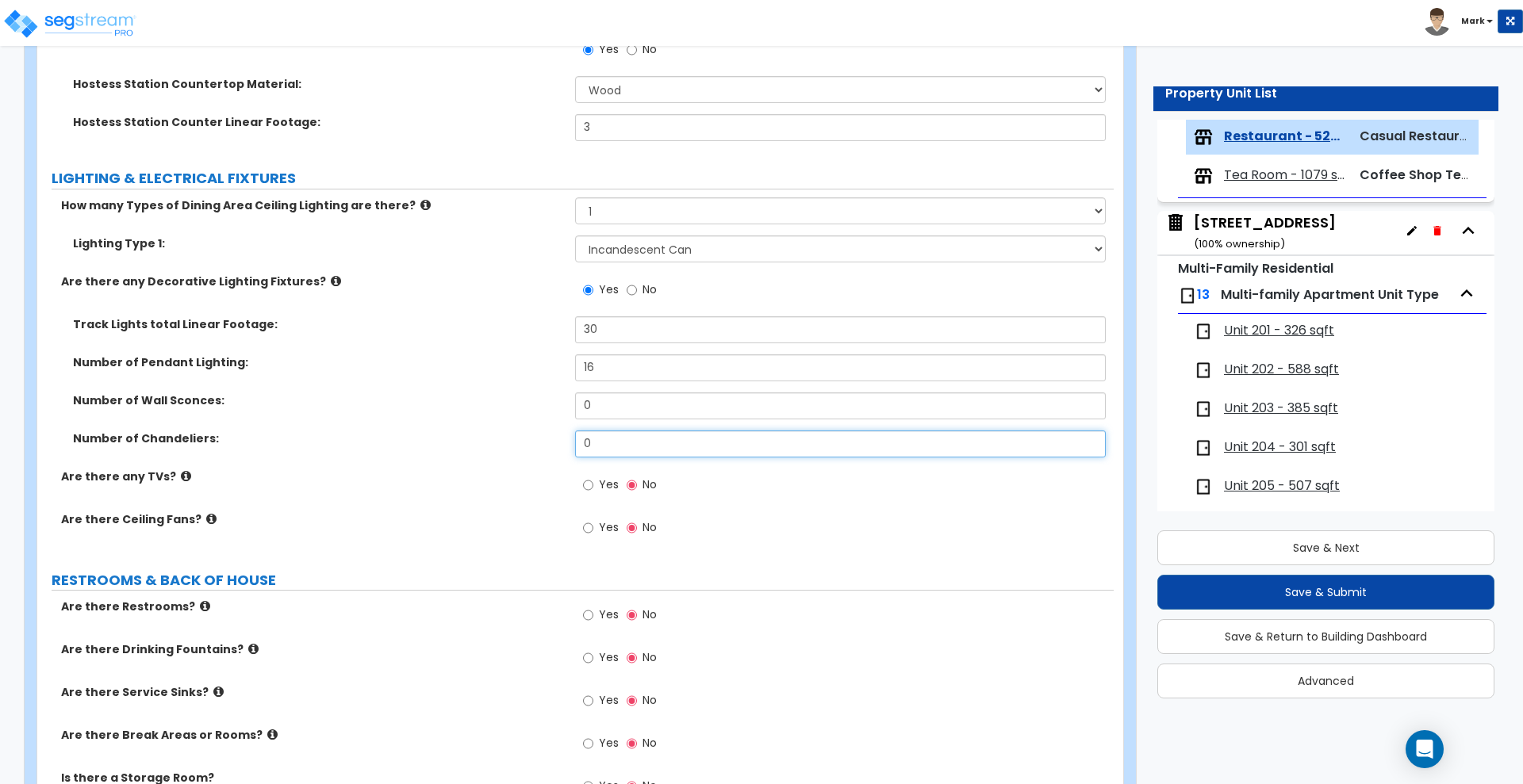
scroll to position [4561, 0]
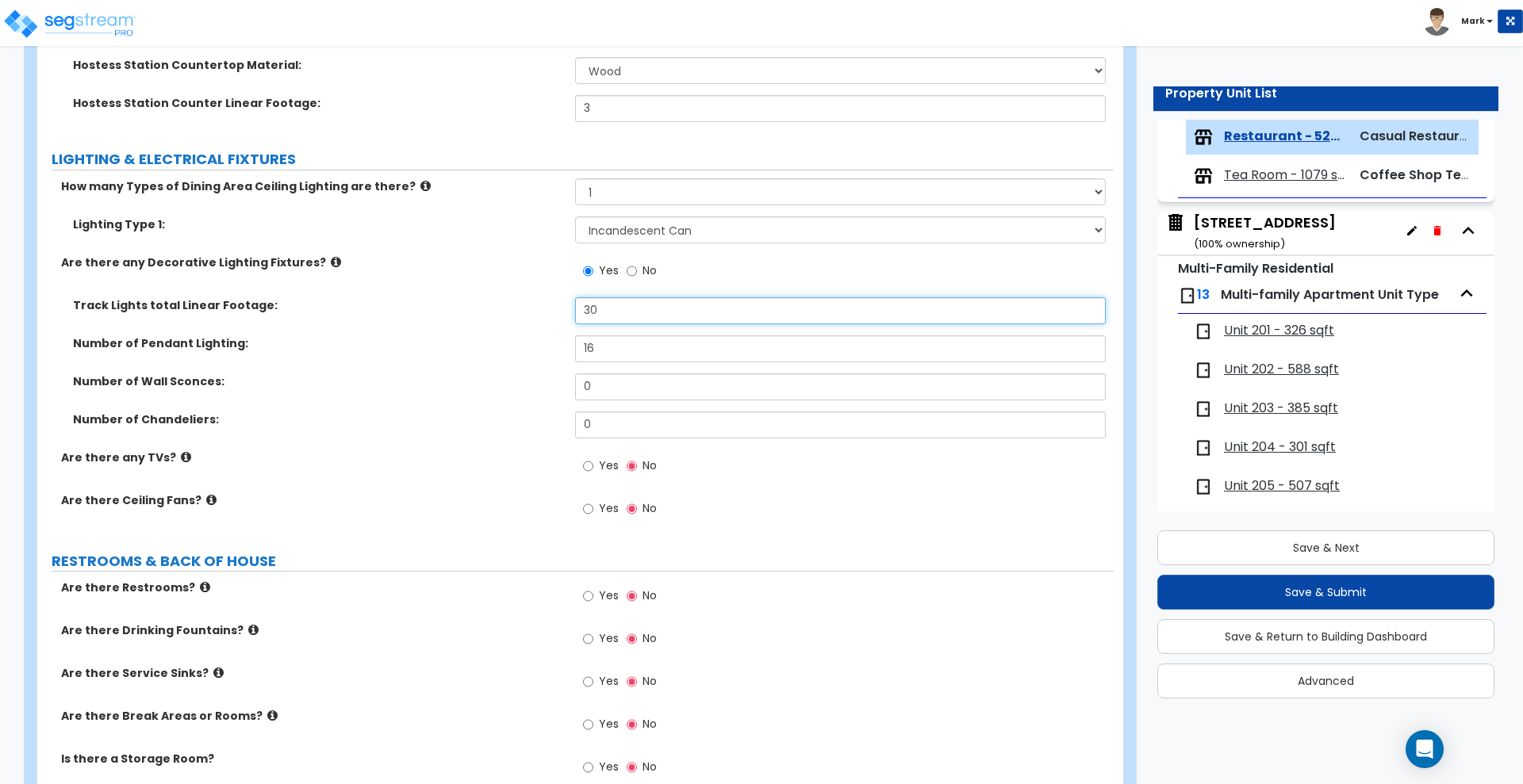
drag, startPoint x: 606, startPoint y: 311, endPoint x: 502, endPoint y: 309, distance: 104.0
click at [509, 309] on div "Track Lights total Linear Footage: 30" at bounding box center [575, 316] width 1076 height 38
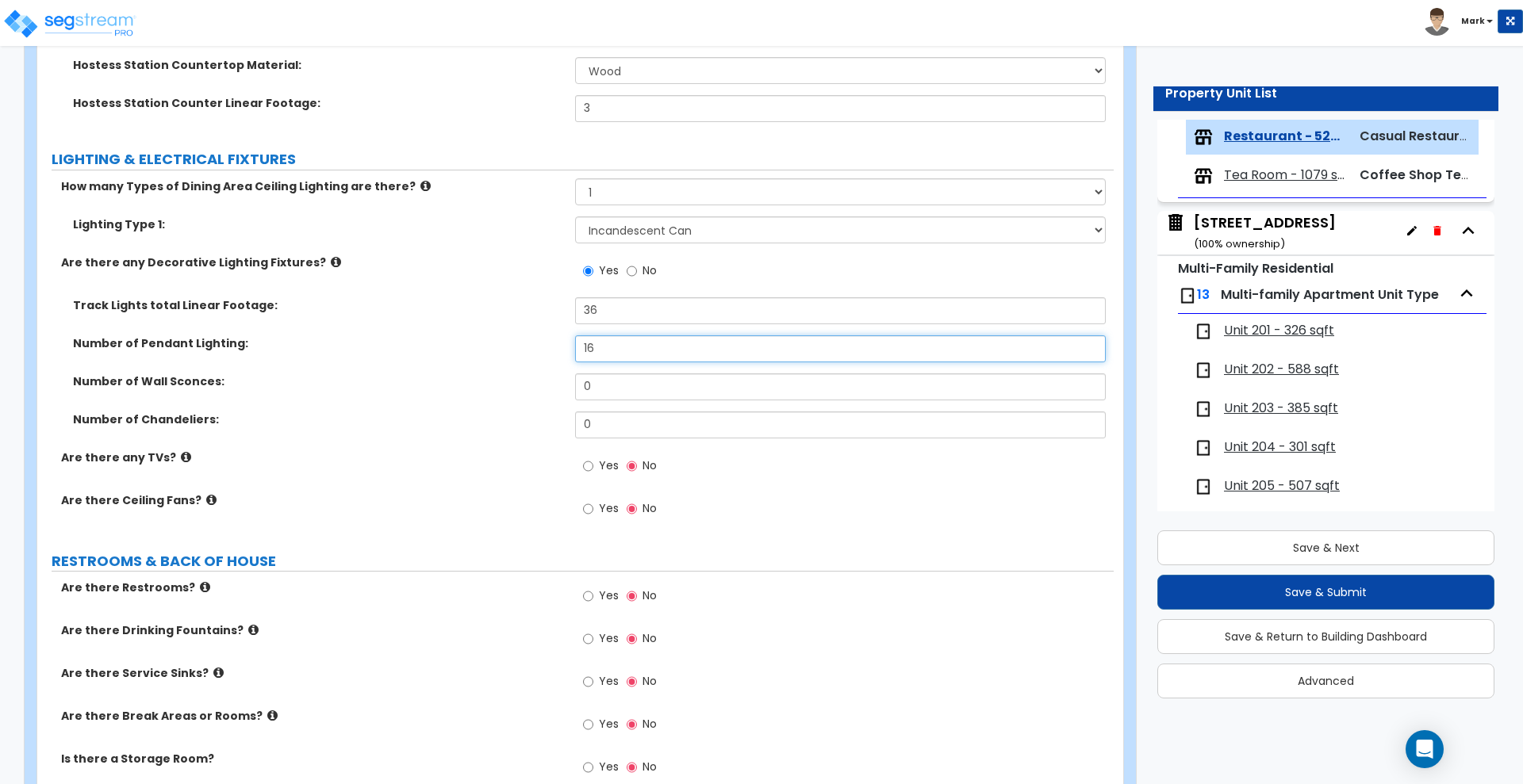
drag, startPoint x: 568, startPoint y: 350, endPoint x: 471, endPoint y: 344, distance: 97.2
click at [483, 347] on div "Number of Pendant Lighting: 16" at bounding box center [575, 354] width 1076 height 38
click at [587, 467] on input "Yes" at bounding box center [588, 466] width 10 height 17
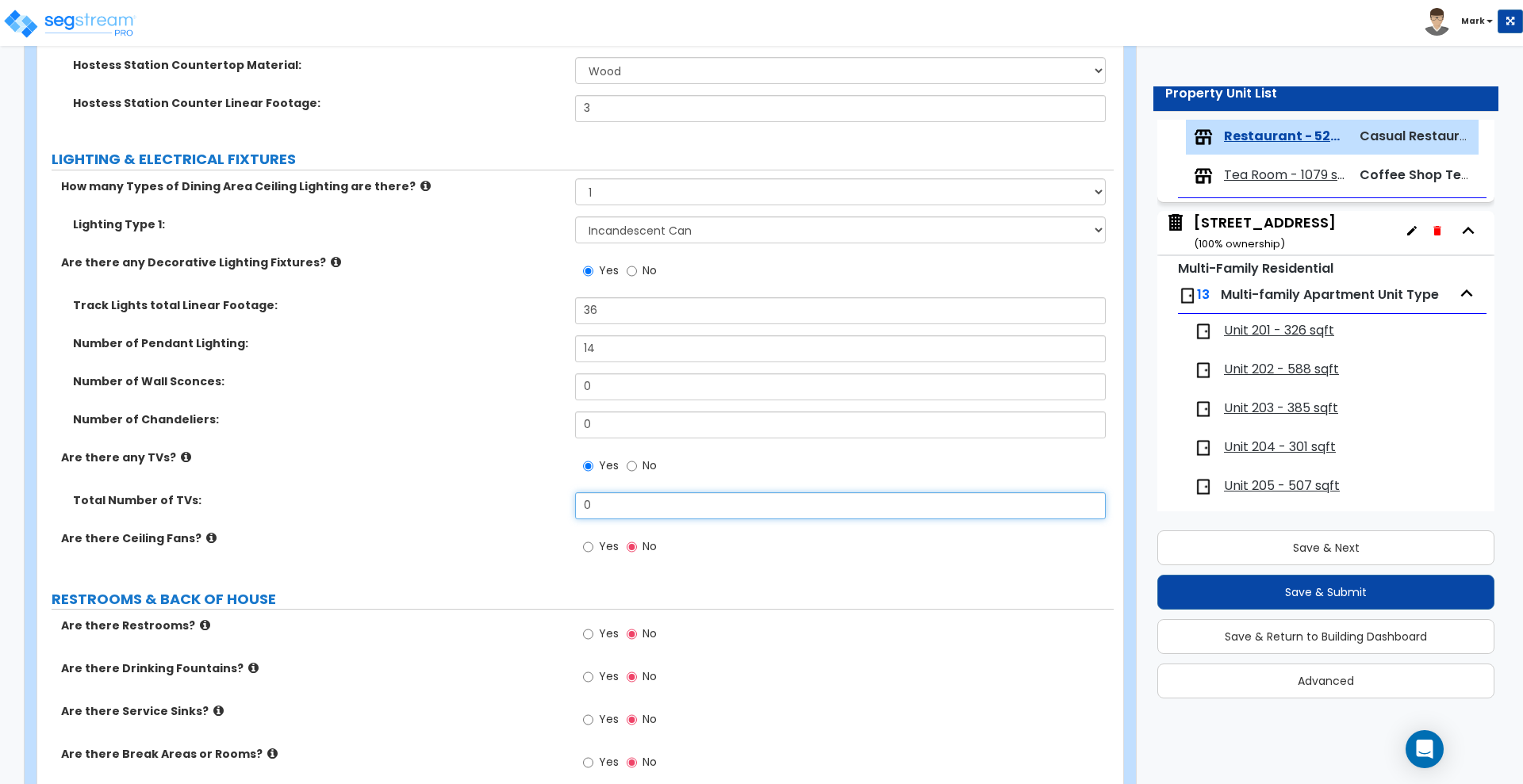
drag, startPoint x: 606, startPoint y: 502, endPoint x: 518, endPoint y: 516, distance: 89.1
click at [522, 516] on div "Total Number of TVs: 0" at bounding box center [575, 512] width 1076 height 38
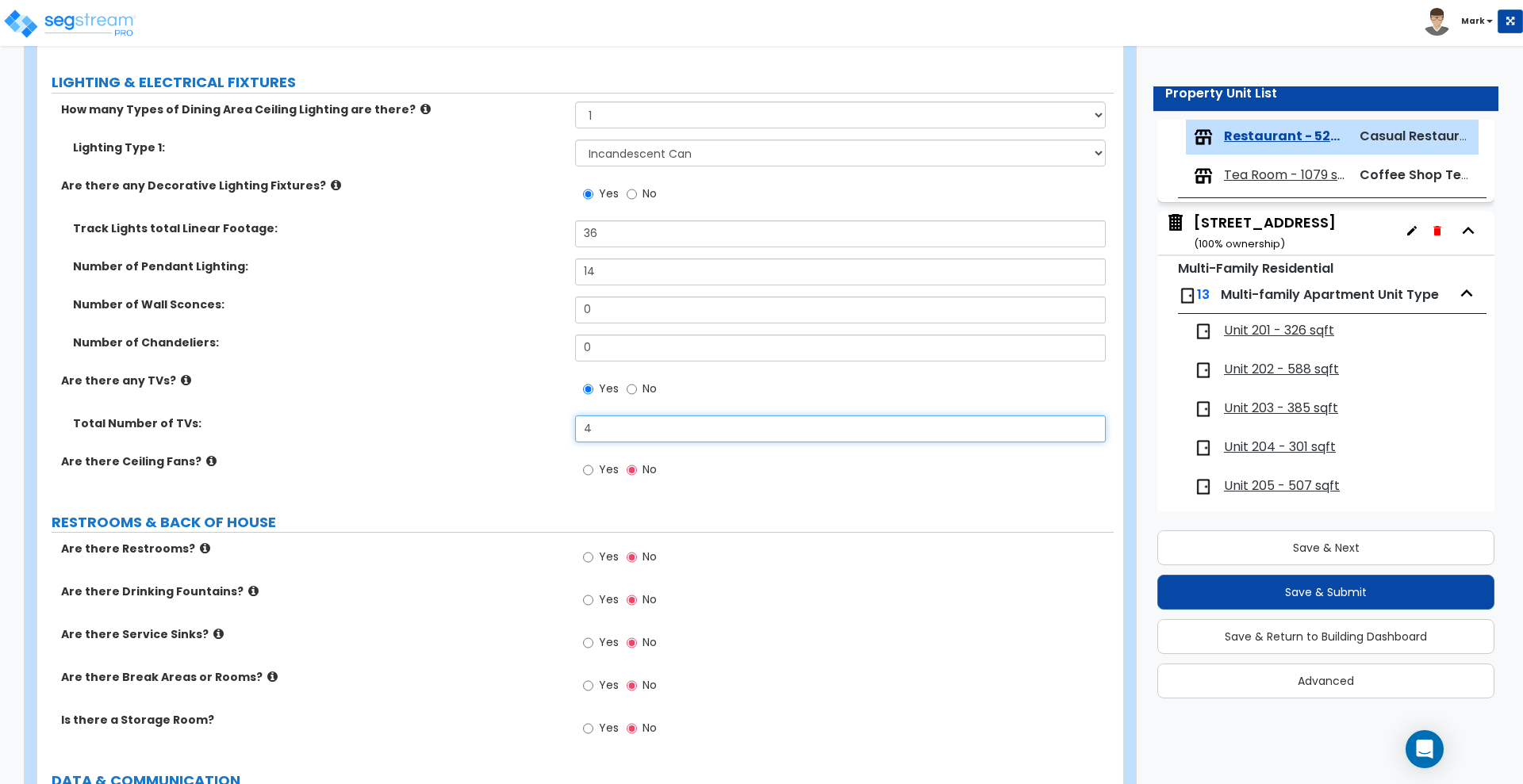
scroll to position [4759, 0]
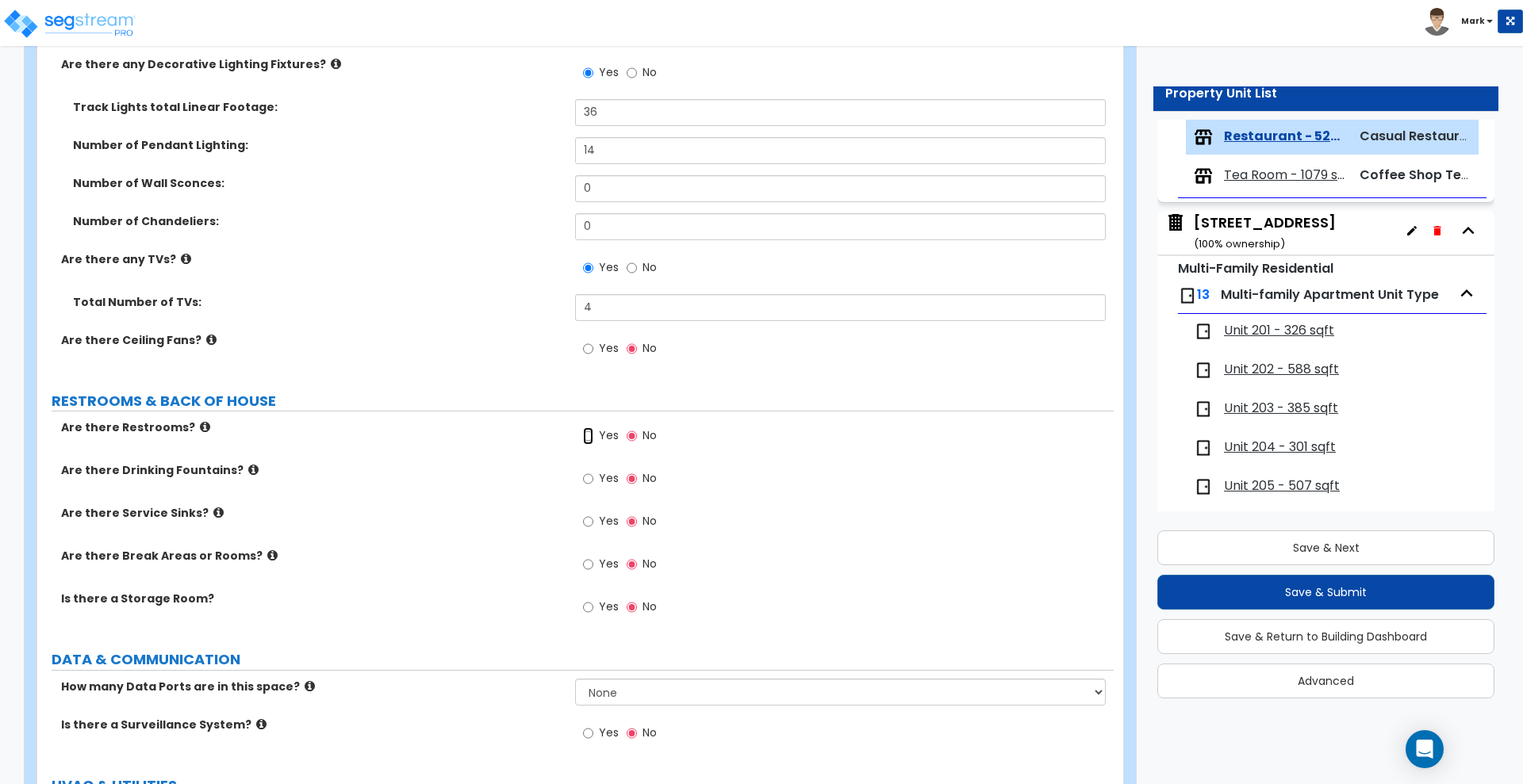
click at [588, 433] on input "Yes" at bounding box center [588, 436] width 10 height 17
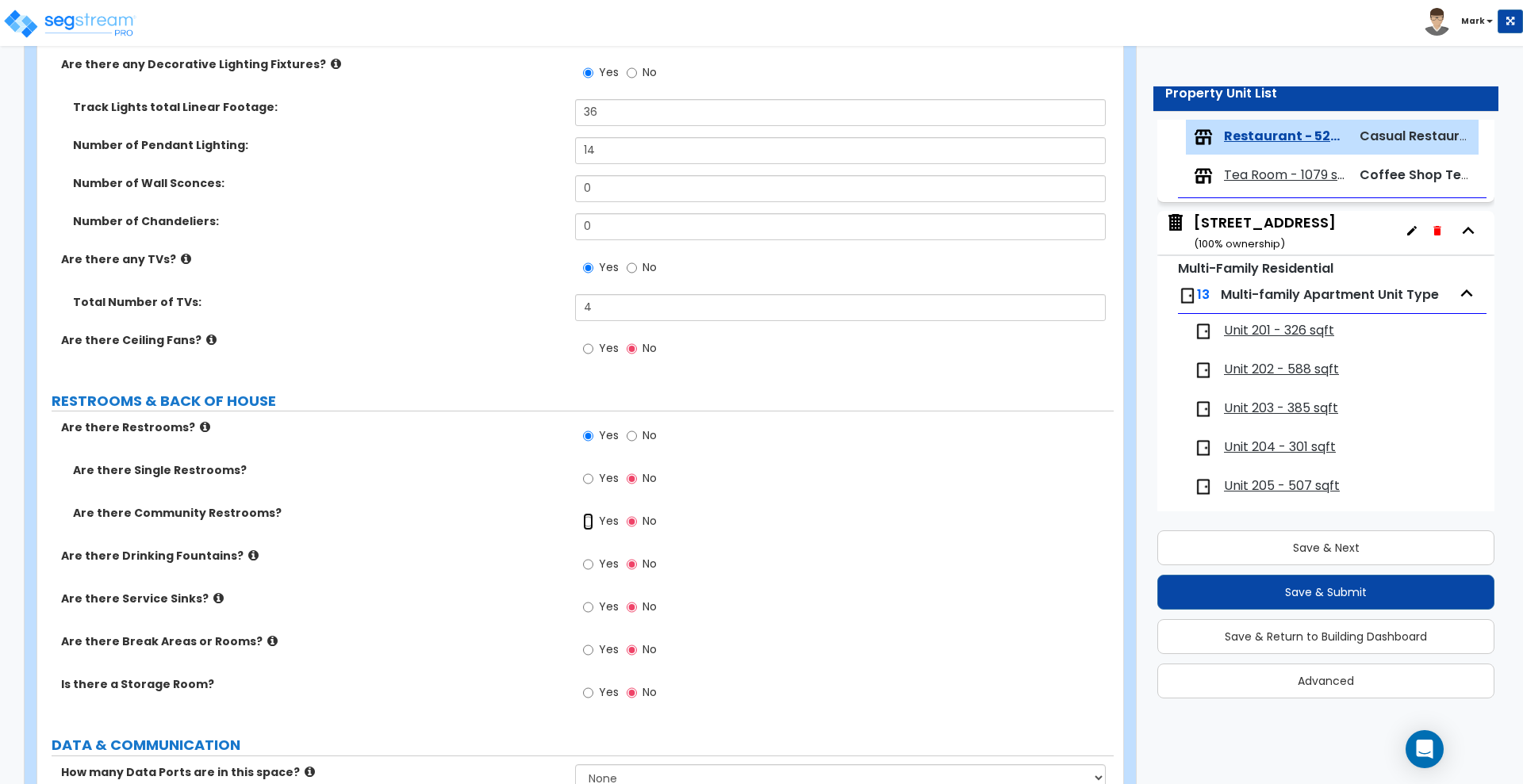
click at [587, 520] on input "Yes" at bounding box center [588, 522] width 10 height 17
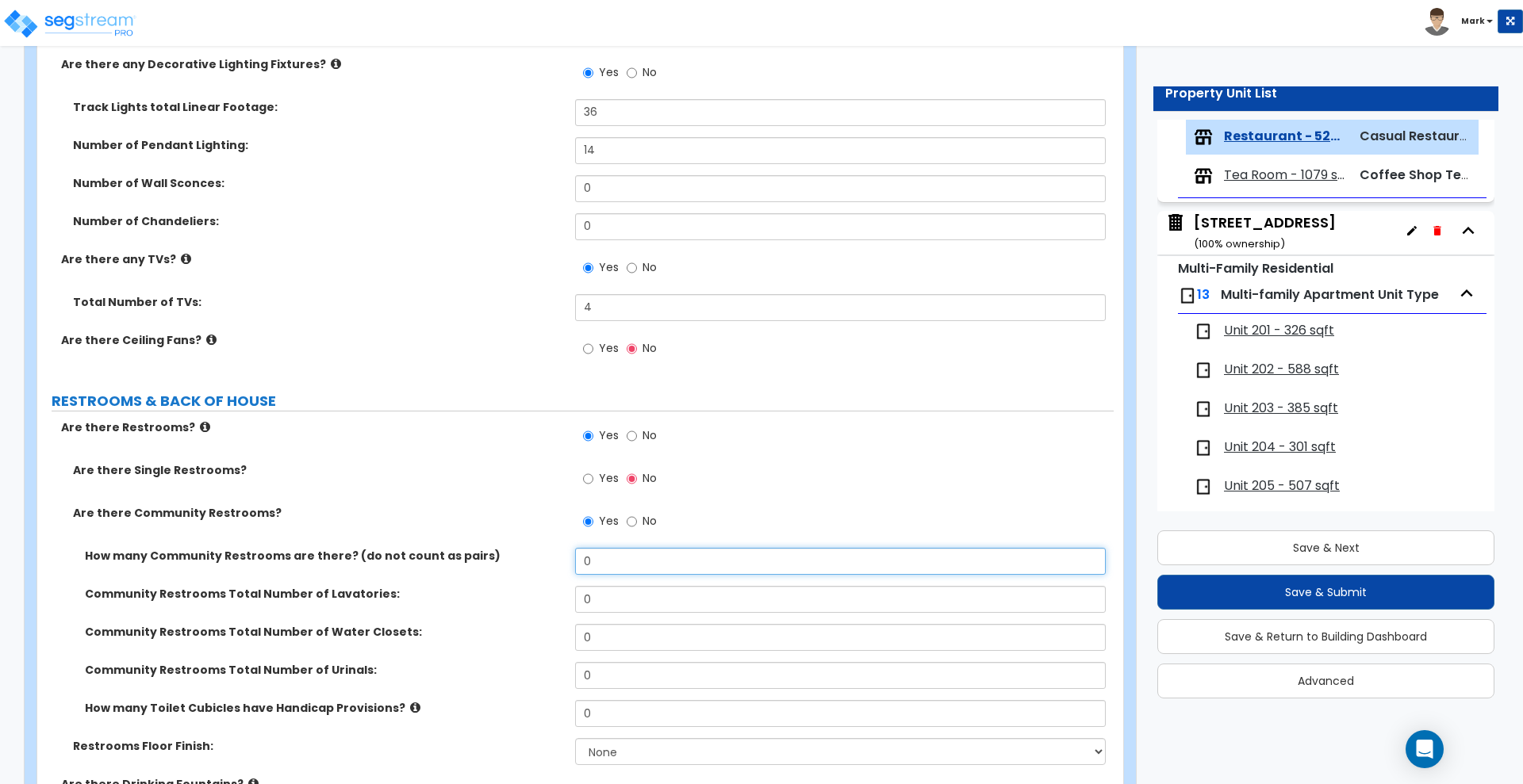
drag, startPoint x: 549, startPoint y: 557, endPoint x: 487, endPoint y: 556, distance: 62.0
click at [494, 559] on div "How many Community Restrooms are there? (do not count as pairs) 0" at bounding box center [575, 567] width 1076 height 38
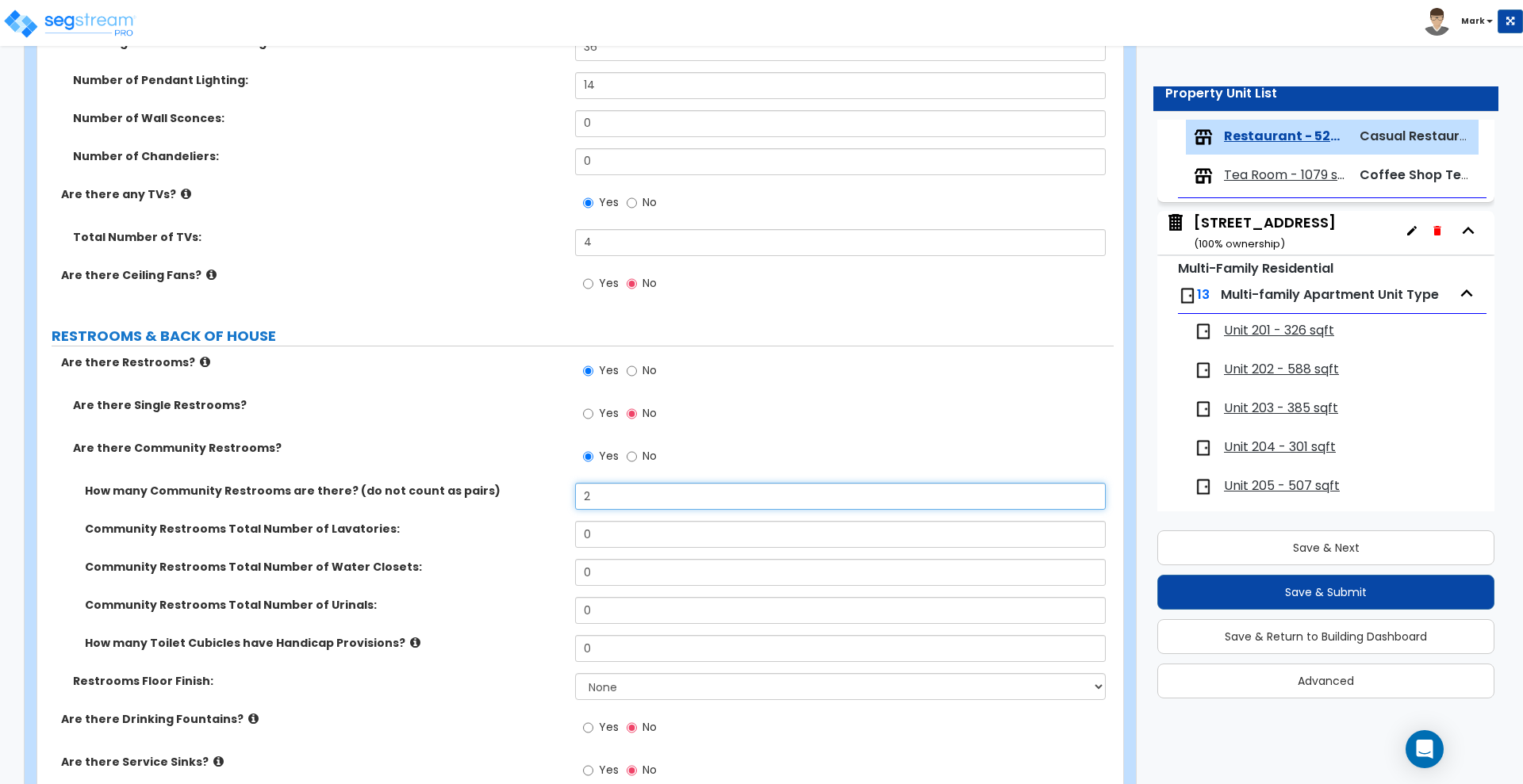
scroll to position [4858, 0]
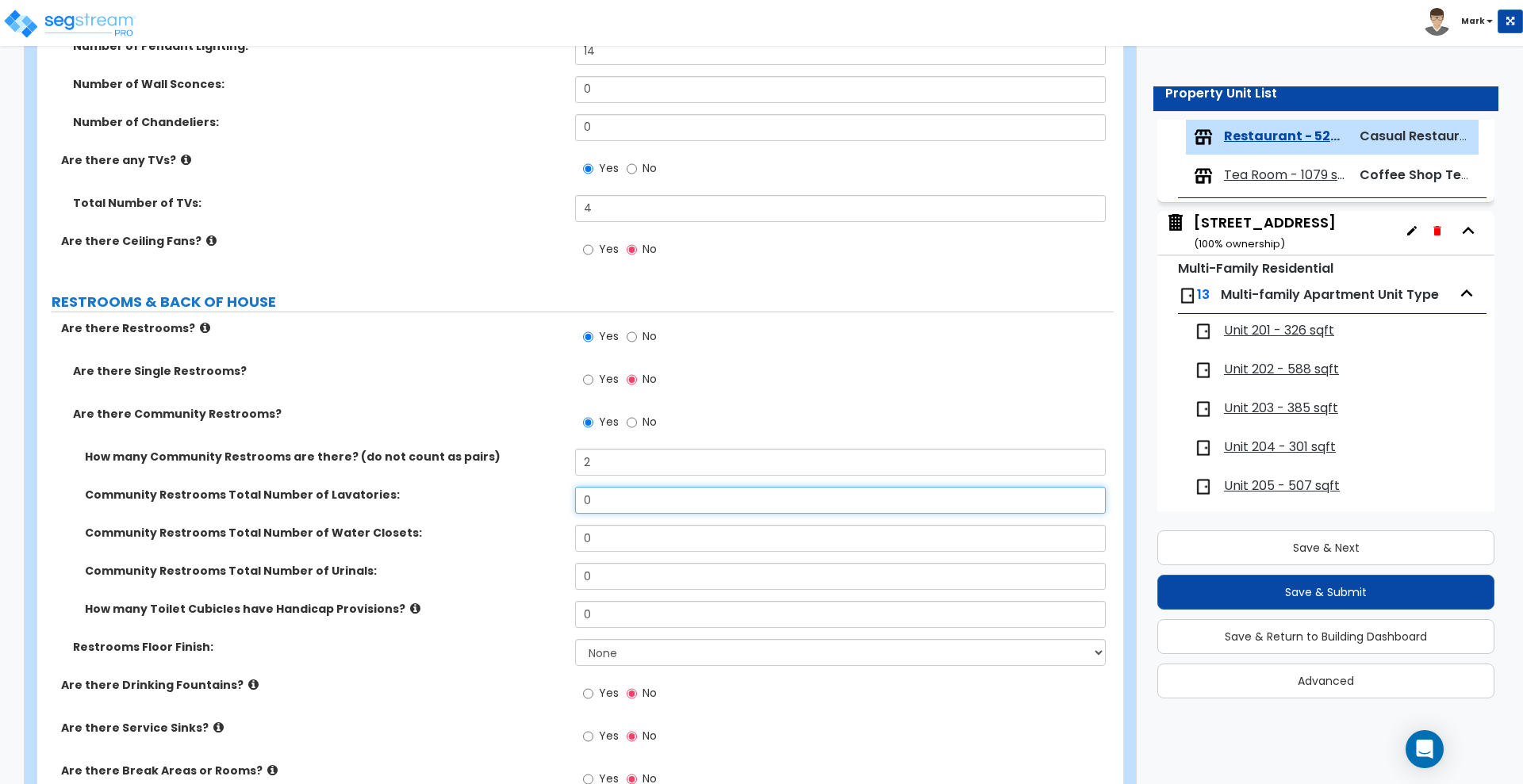
click at [498, 502] on div "Community Restrooms Total Number of Lavatories: 0" at bounding box center [575, 506] width 1076 height 38
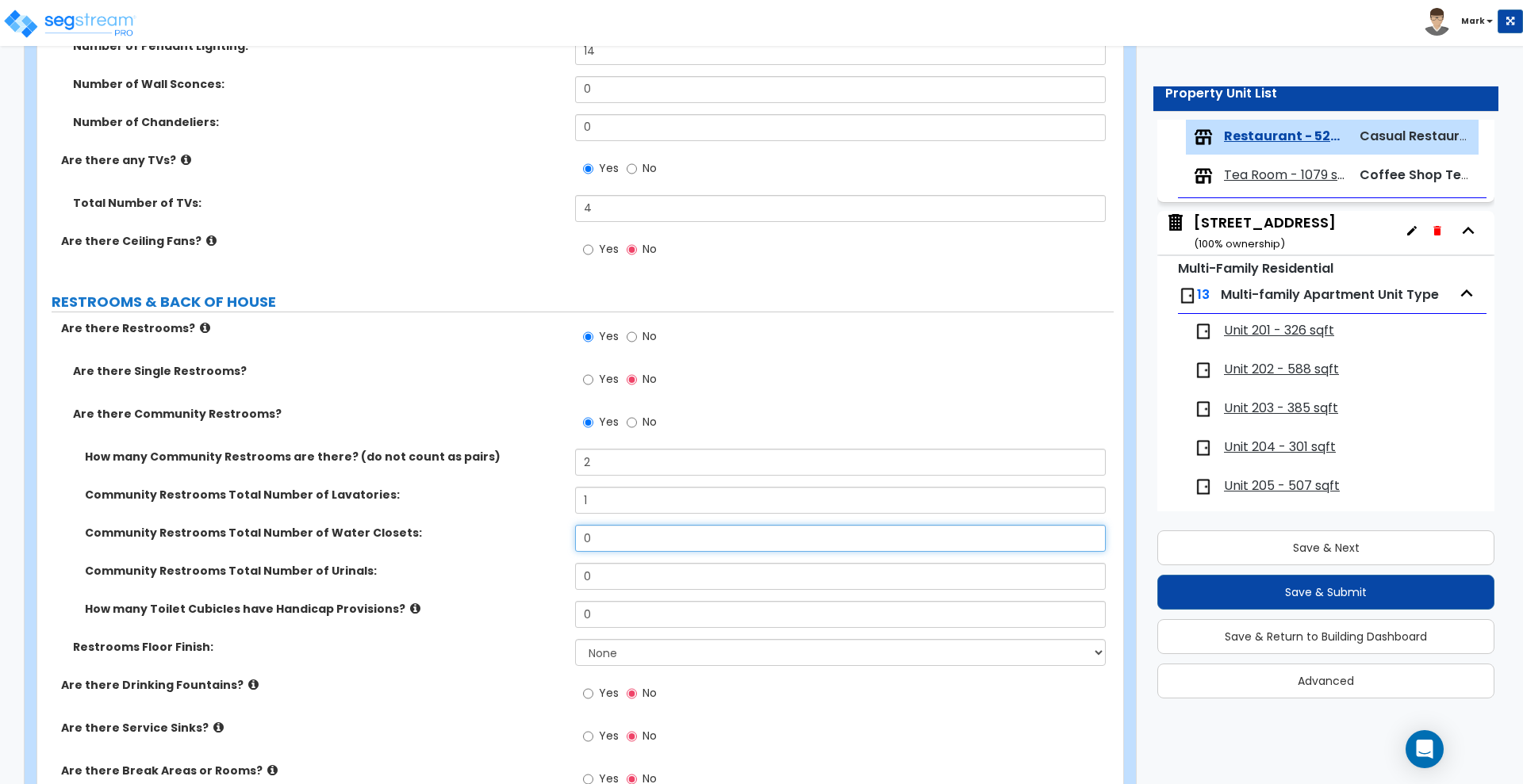
drag, startPoint x: 614, startPoint y: 545, endPoint x: 500, endPoint y: 537, distance: 114.3
click at [503, 541] on div "Community Restrooms Total Number of Water Closets: 0" at bounding box center [575, 544] width 1076 height 38
drag, startPoint x: 606, startPoint y: 579, endPoint x: 502, endPoint y: 572, distance: 104.2
click at [506, 574] on div "Community Restrooms Total Number of Urinals: 0" at bounding box center [575, 582] width 1076 height 38
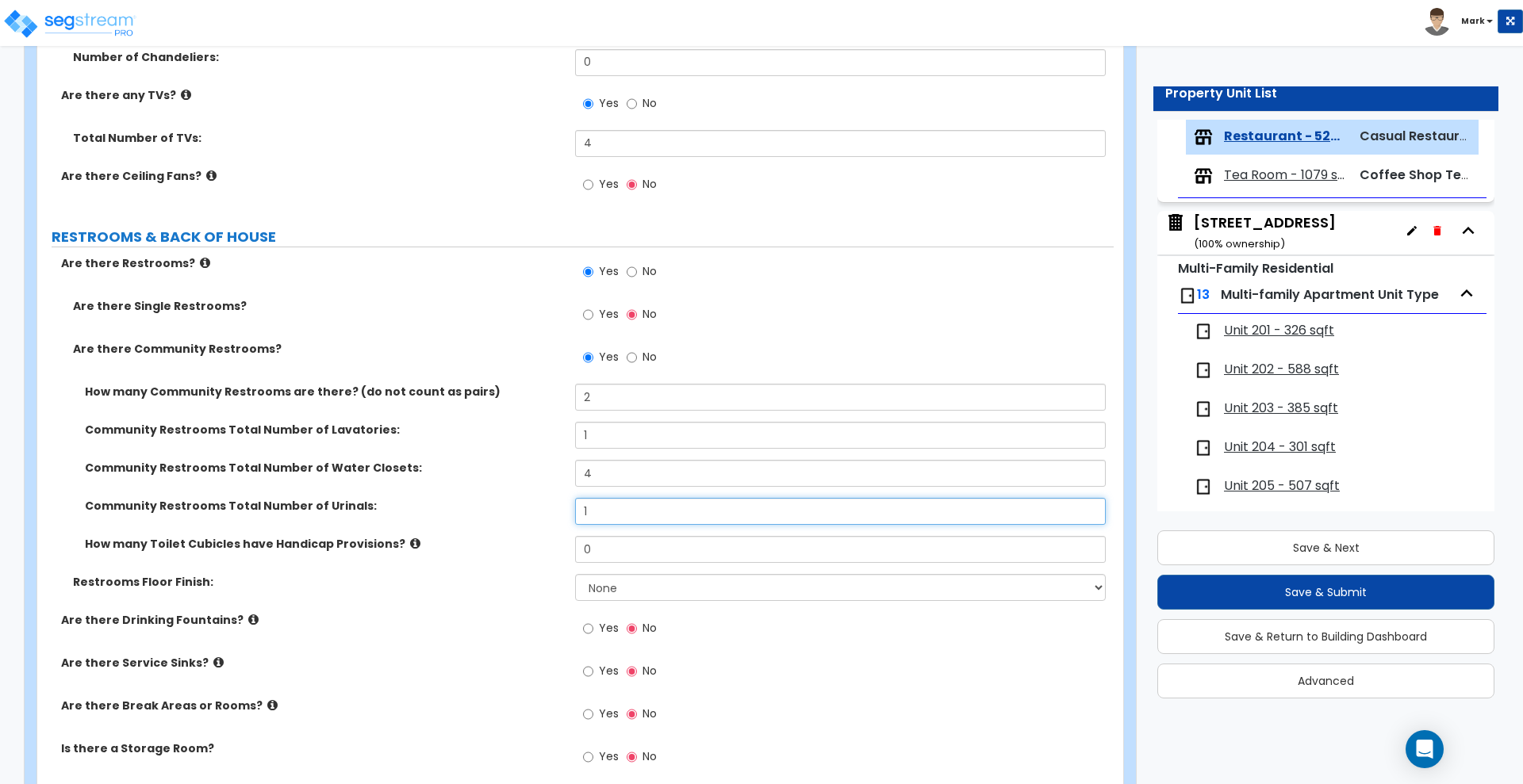
scroll to position [5057, 0]
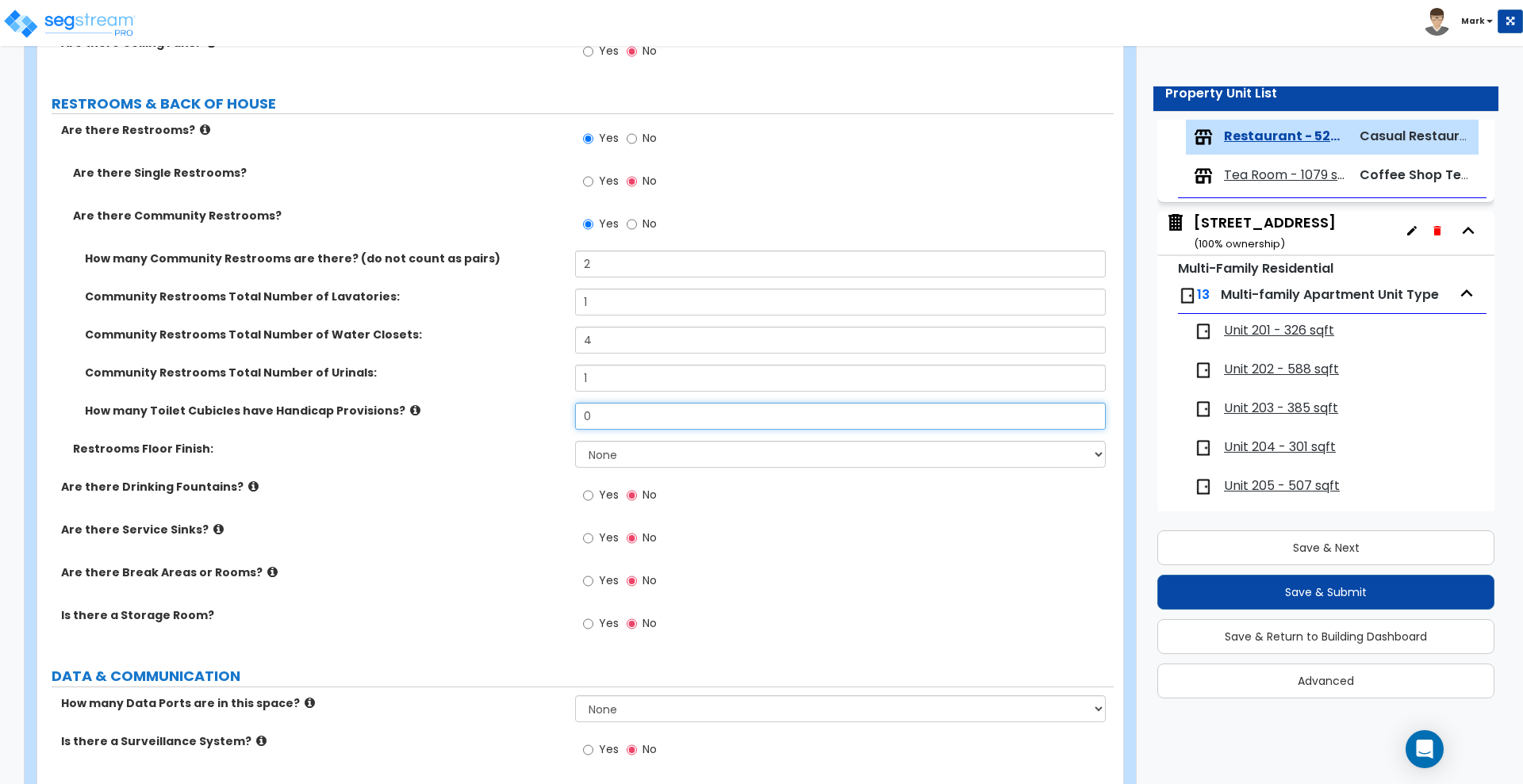
drag, startPoint x: 593, startPoint y: 415, endPoint x: 508, endPoint y: 412, distance: 85.1
click at [508, 414] on div "How many Toilet Cubicles have Handicap Provisions? 0" at bounding box center [575, 422] width 1076 height 38
click at [631, 456] on select "None Tile Flooring Resilient Laminate Flooring VCT Flooring Sheet Vinyl Flooring" at bounding box center [840, 454] width 530 height 27
click at [575, 441] on select "None Tile Flooring Resilient Laminate Flooring VCT Flooring Sheet Vinyl Flooring" at bounding box center [840, 454] width 530 height 27
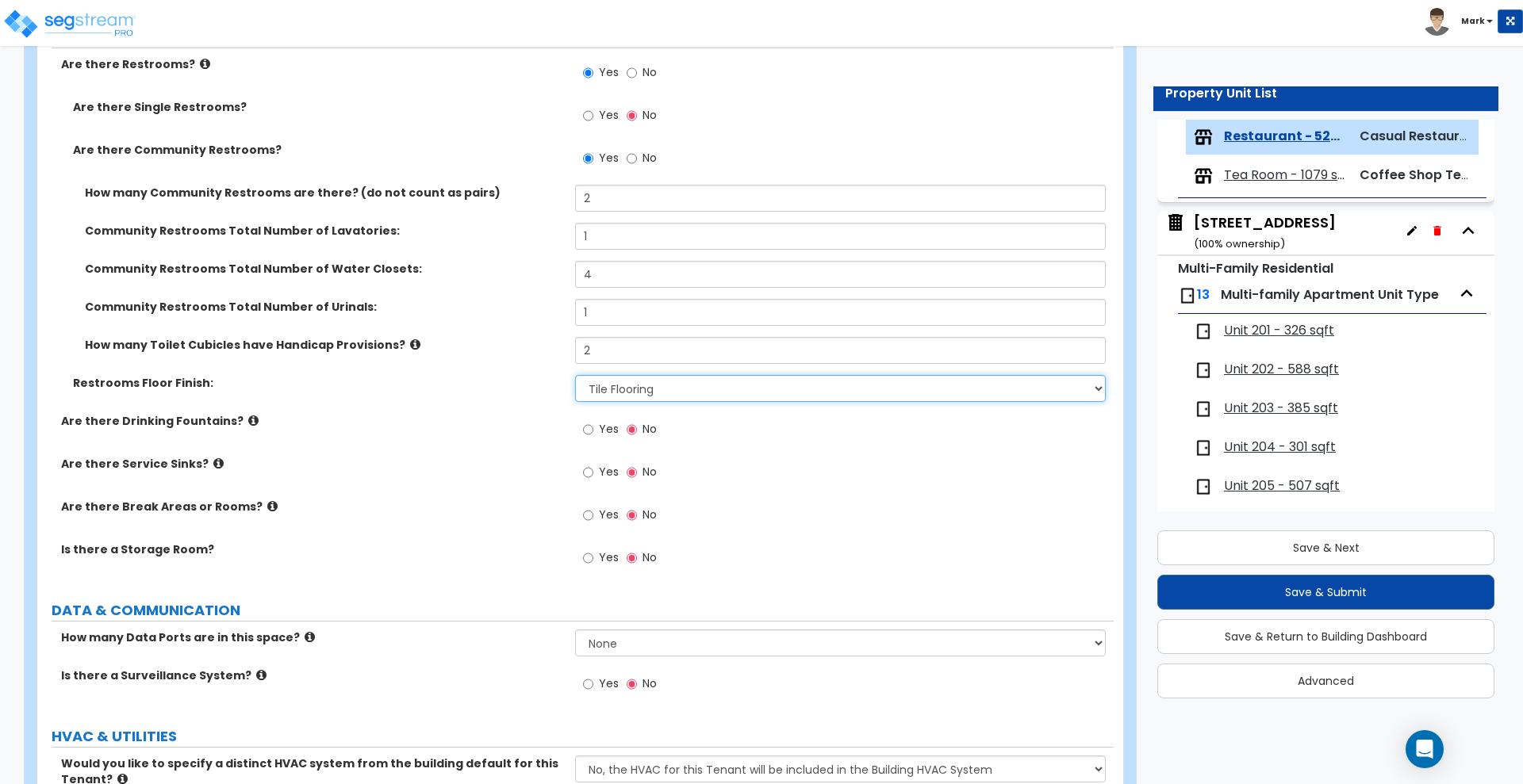
scroll to position [5155, 0]
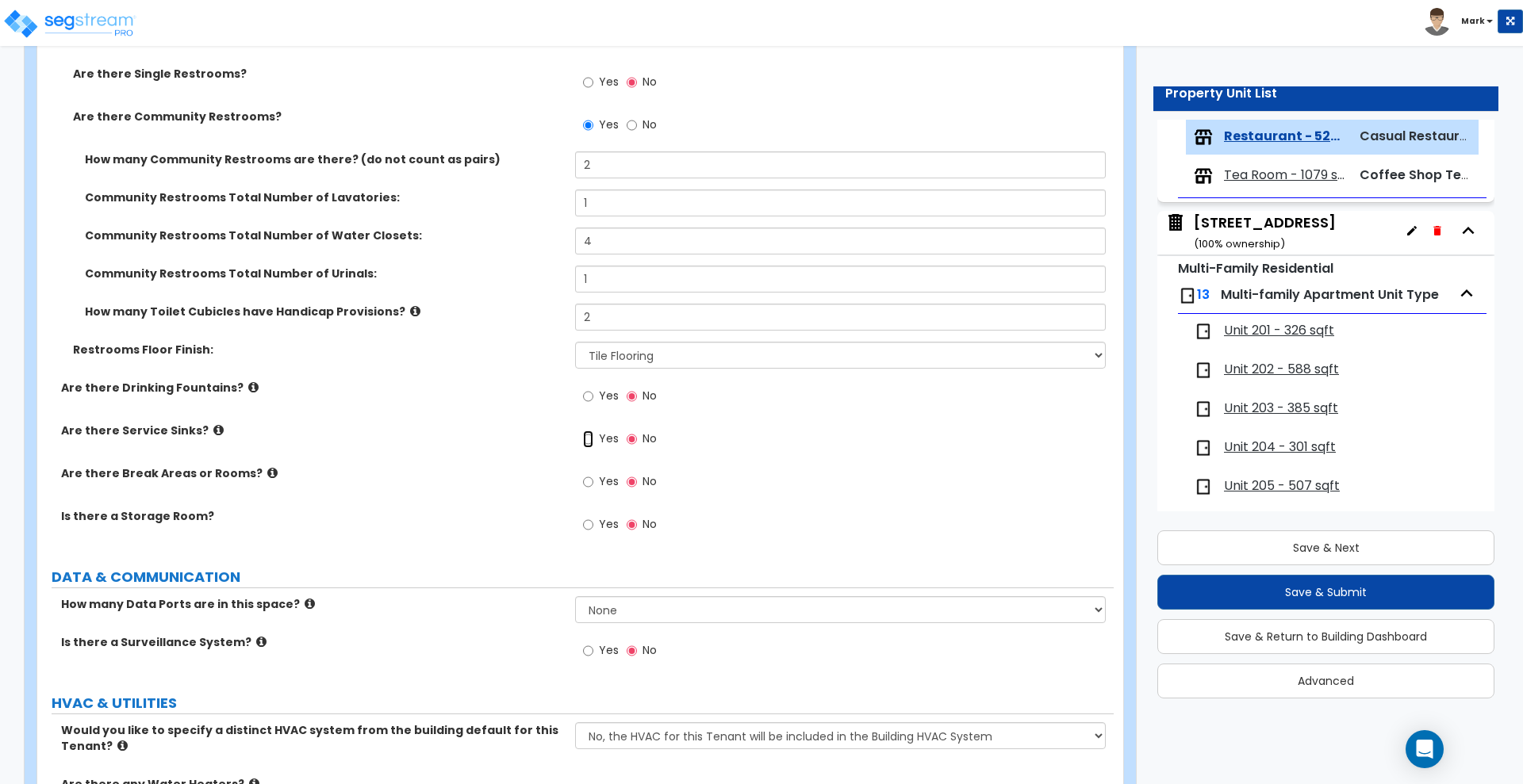
click at [588, 437] on input "Yes" at bounding box center [588, 439] width 10 height 17
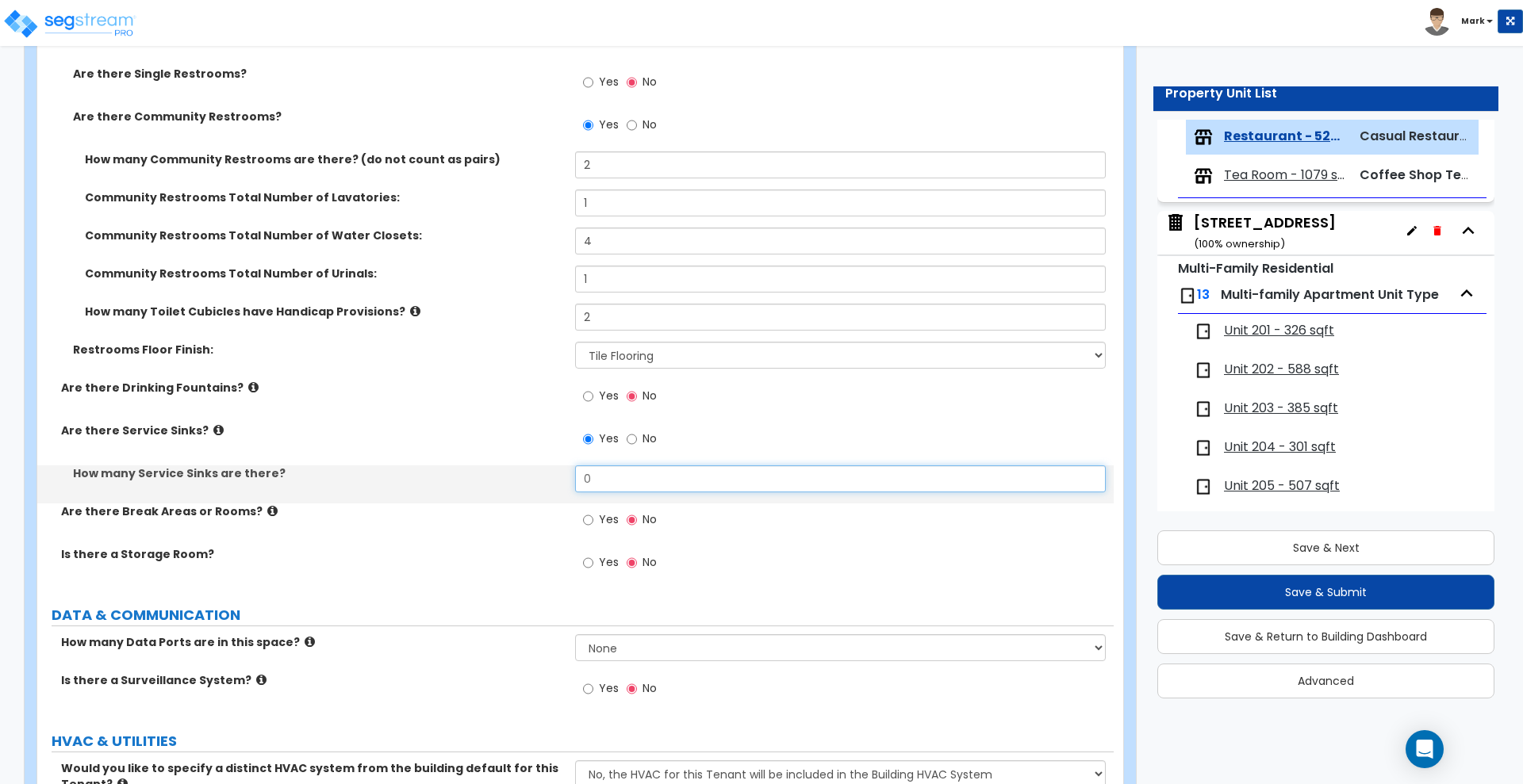
drag, startPoint x: 591, startPoint y: 476, endPoint x: 560, endPoint y: 478, distance: 31.1
click at [581, 476] on input "0" at bounding box center [840, 478] width 530 height 27
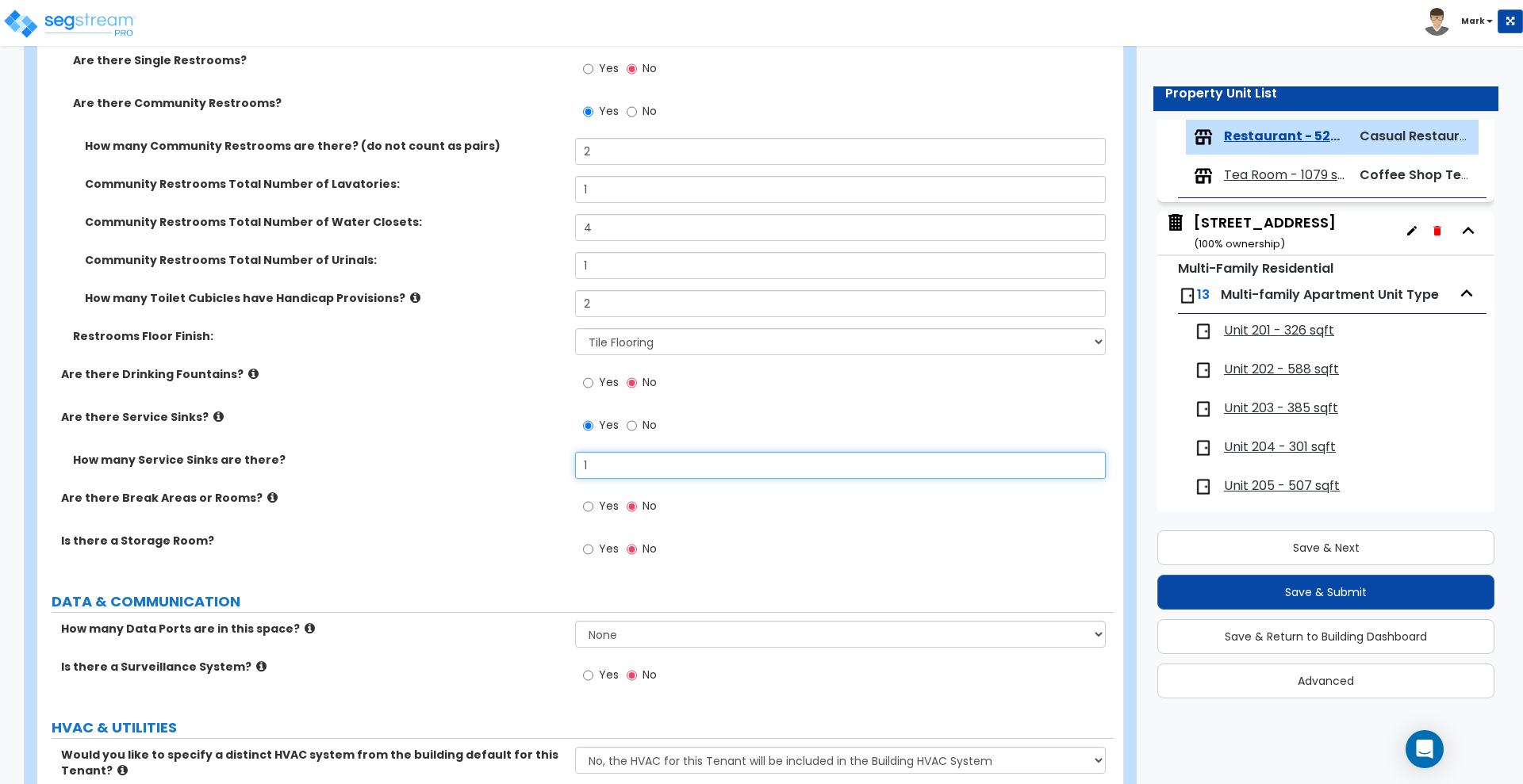
scroll to position [5255, 0]
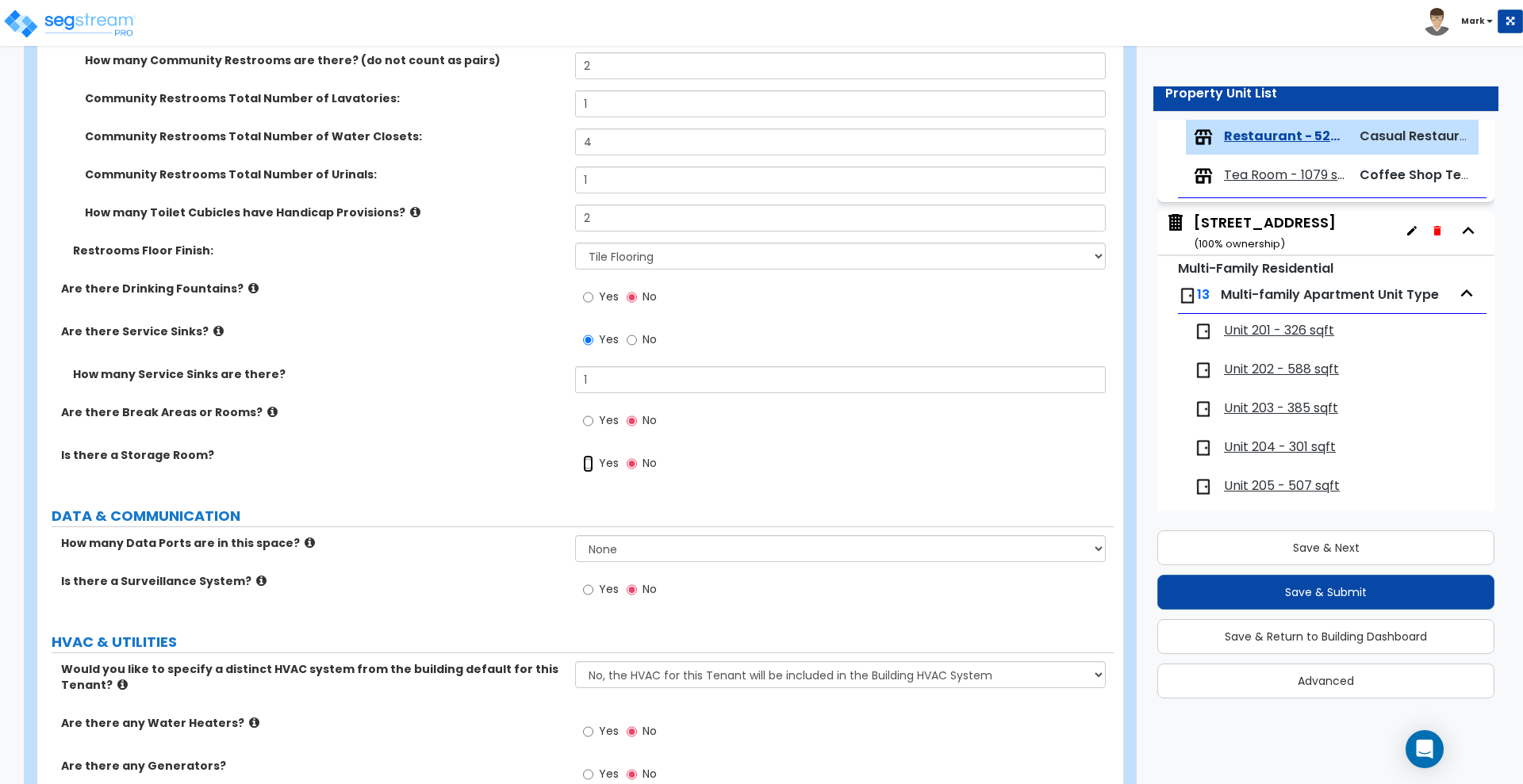
click at [593, 458] on input "Yes" at bounding box center [588, 464] width 10 height 17
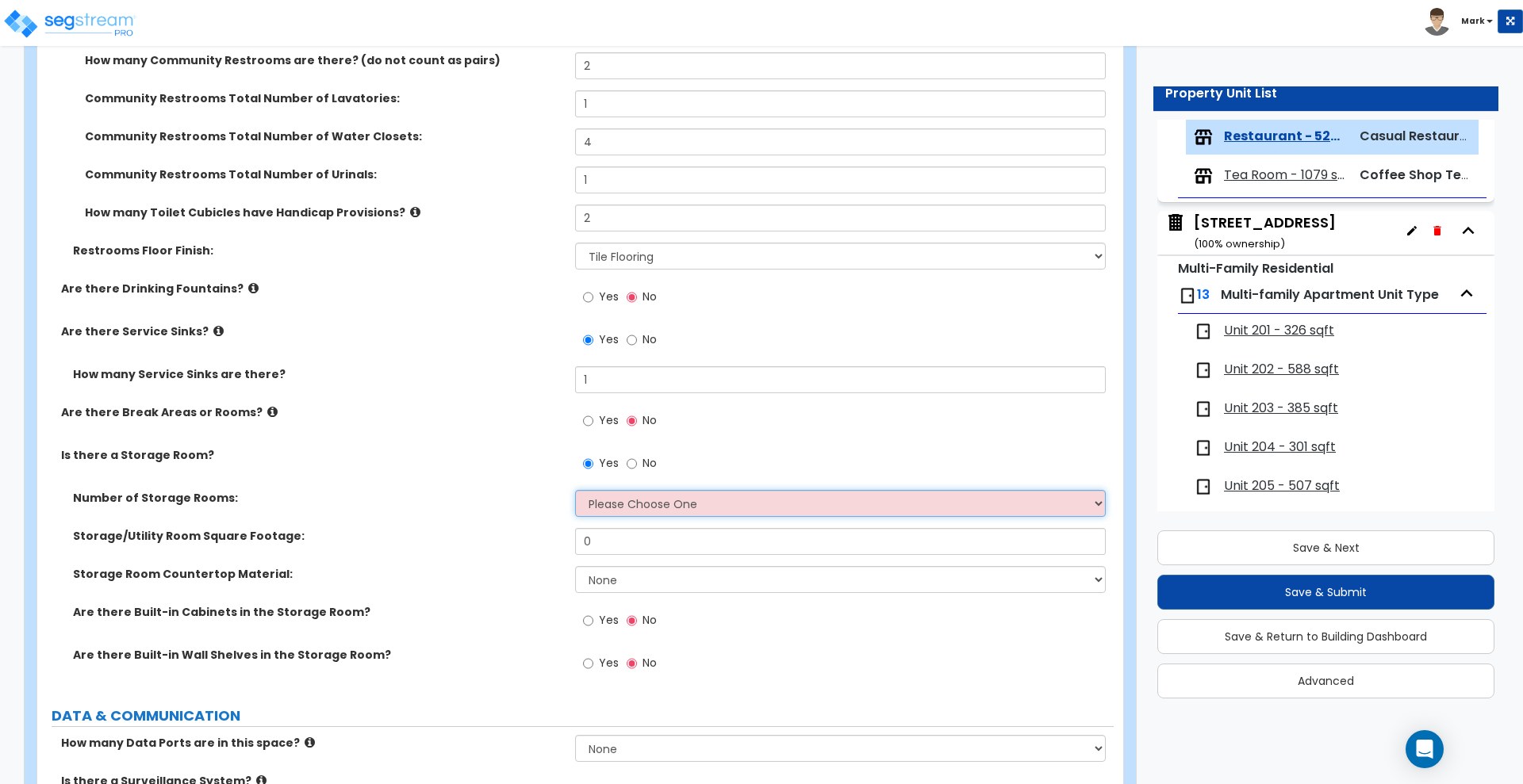
click at [634, 502] on select "Please Choose One 1 2 3" at bounding box center [840, 503] width 530 height 27
click at [575, 490] on select "Please Choose One 1 2 3" at bounding box center [840, 503] width 530 height 27
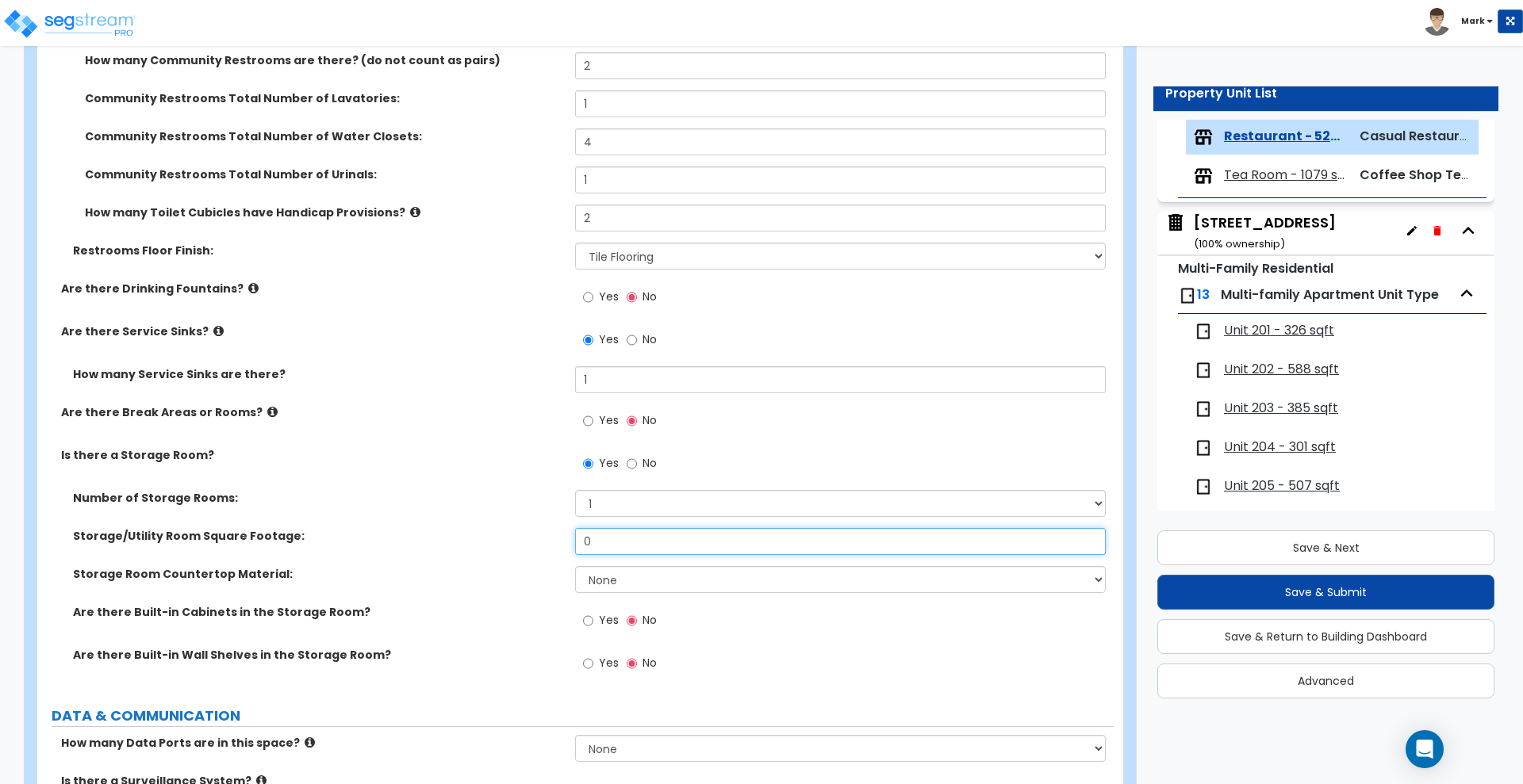
drag, startPoint x: 627, startPoint y: 540, endPoint x: 431, endPoint y: 546, distance: 196.1
click at [434, 546] on div "Storage/Utility Room Square Footage: 0" at bounding box center [575, 548] width 1076 height 38
click at [619, 584] on select "None Plastic Laminate Solid Surface Stone Quartz Marble Tile Wood Stainless Ste…" at bounding box center [840, 580] width 530 height 27
click at [625, 575] on select "None Plastic Laminate Solid Surface Stone Quartz Marble Tile Wood Stainless Ste…" at bounding box center [840, 580] width 530 height 27
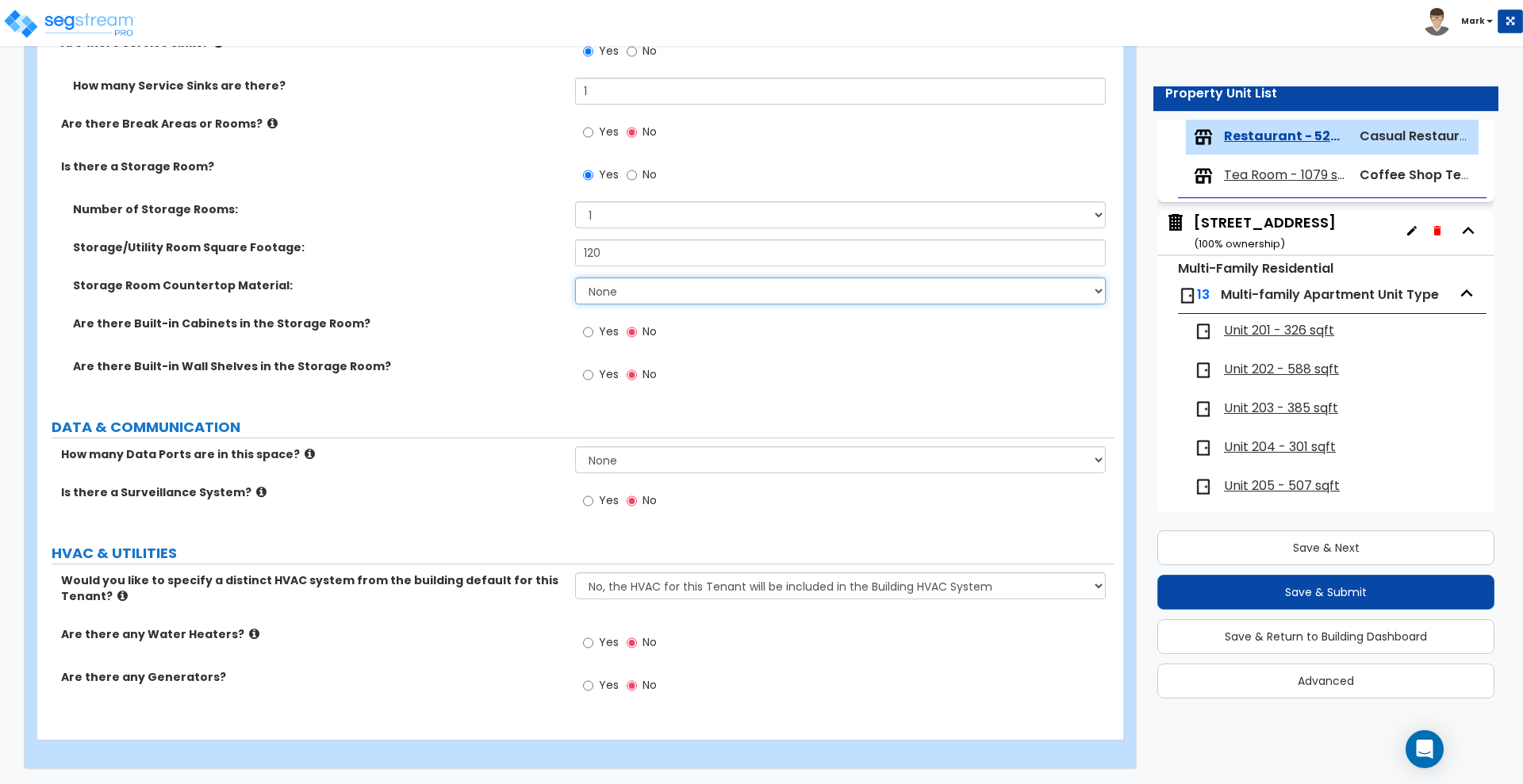
scroll to position [5544, 0]
click at [587, 374] on input "Yes" at bounding box center [588, 374] width 10 height 17
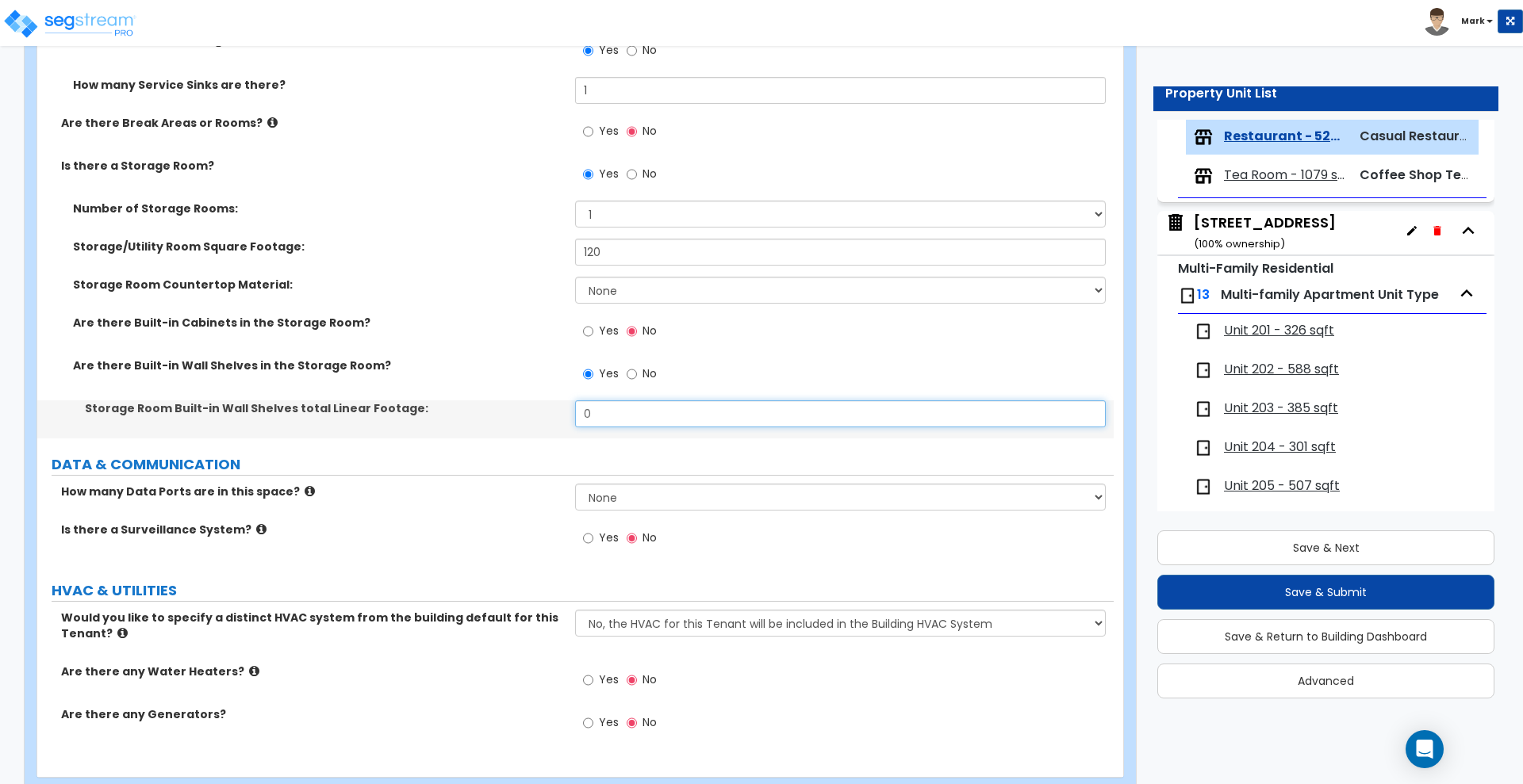
drag, startPoint x: 618, startPoint y: 418, endPoint x: 500, endPoint y: 418, distance: 118.0
click at [509, 418] on div "Storage Room Built-in Wall Shelves total Linear Footage: 0" at bounding box center [575, 419] width 1076 height 38
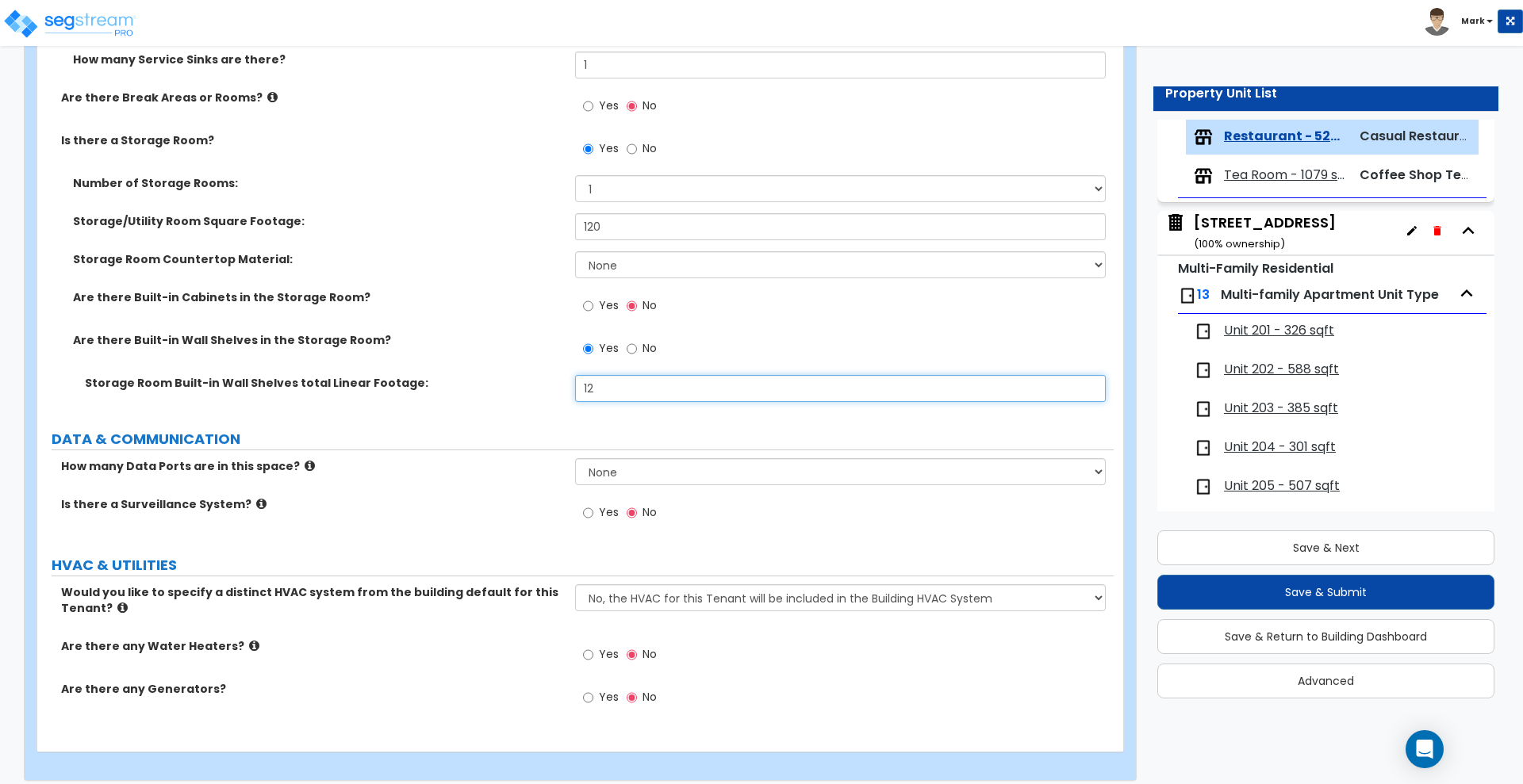
scroll to position [5582, 0]
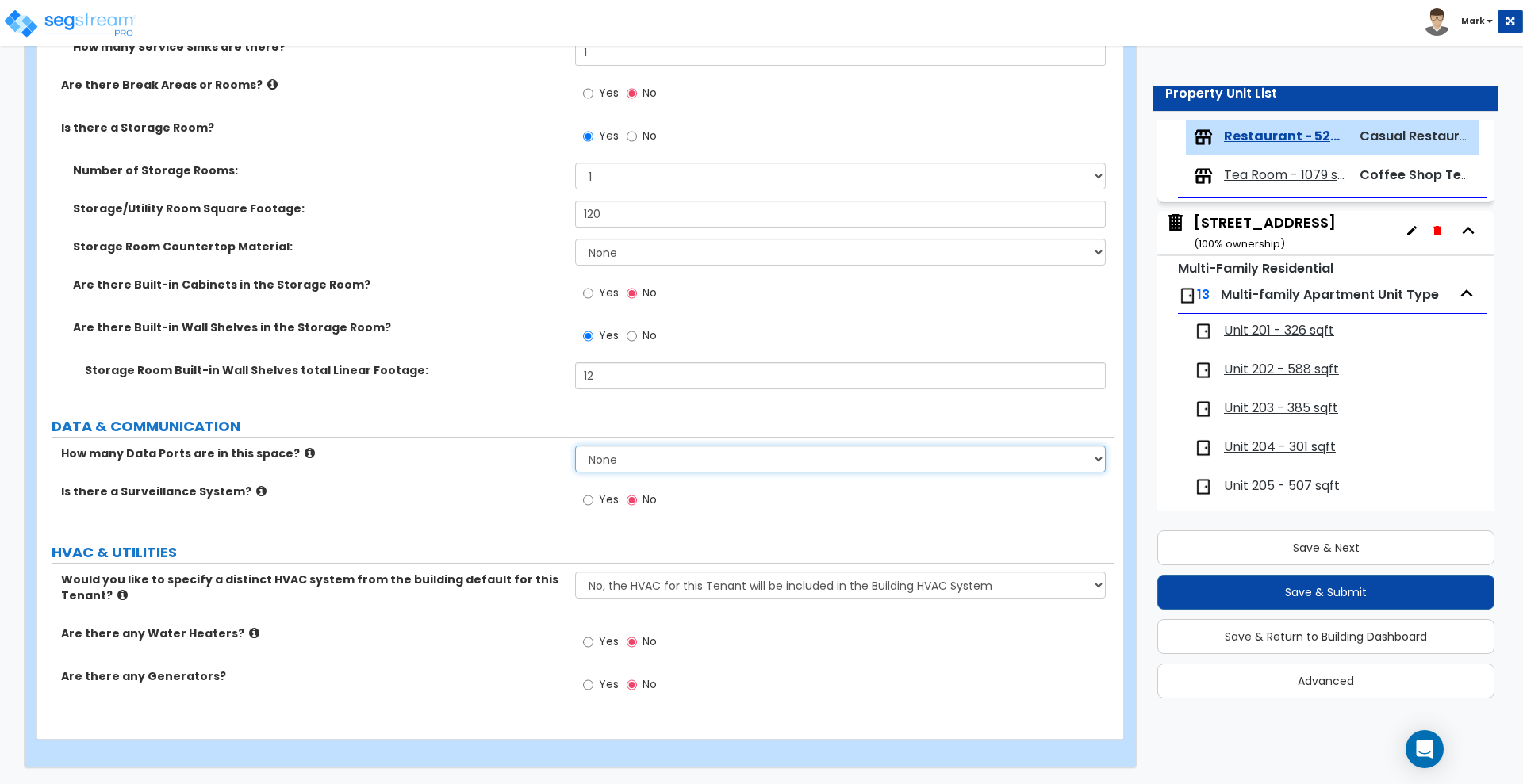
click at [625, 457] on select "None Please Estimate for Me I will specify the Quantity Exactly" at bounding box center [840, 459] width 530 height 27
click at [575, 446] on select "None Please Estimate for Me I will specify the Quantity Exactly" at bounding box center [840, 459] width 530 height 27
click at [587, 501] on input "Yes" at bounding box center [588, 501] width 10 height 17
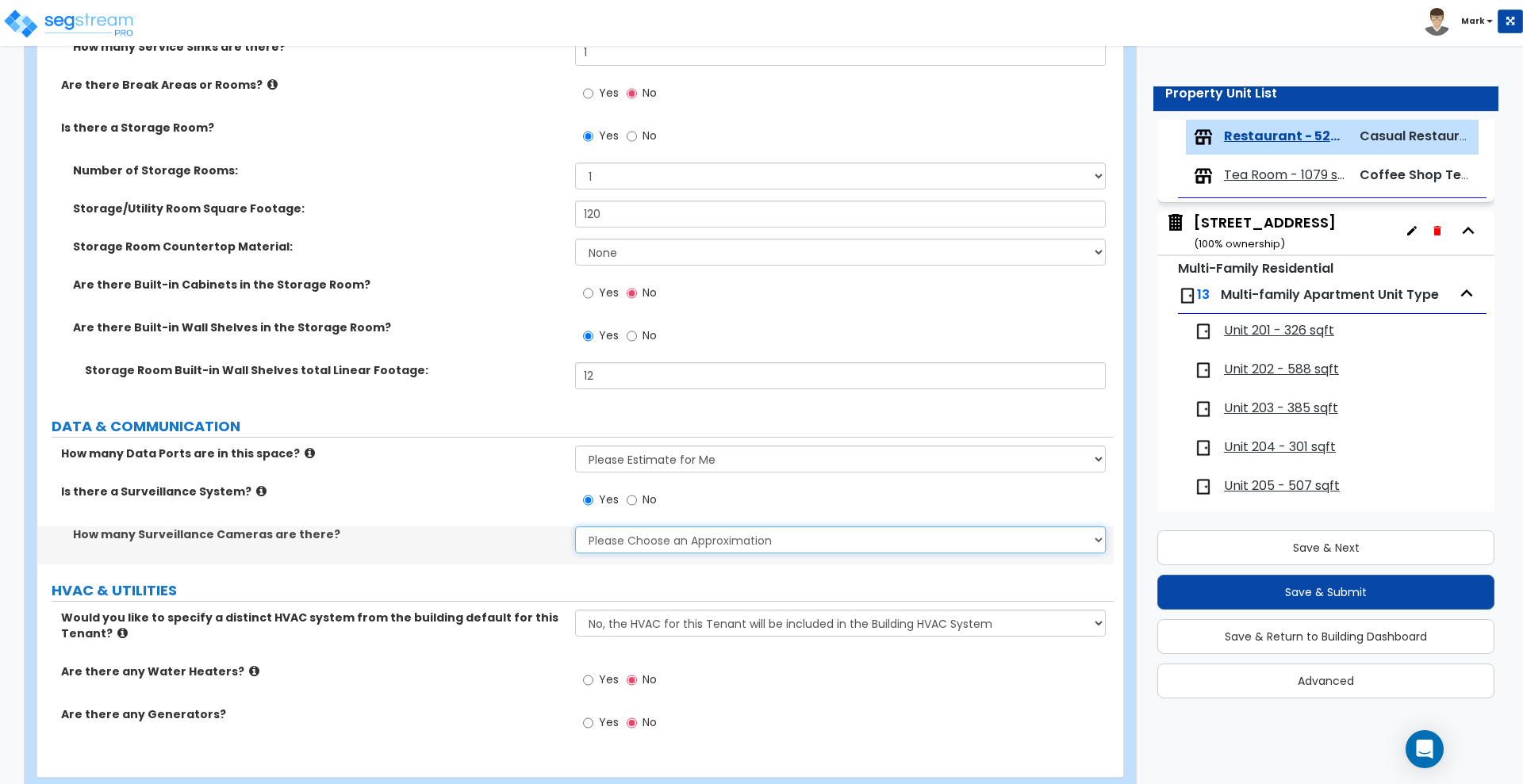
click at [625, 536] on select "Please Choose an Approximation Barely Noticed Any Noticed a Couple Frequently S…" at bounding box center [840, 540] width 530 height 27
click at [575, 527] on select "Please Choose an Approximation Barely Noticed Any Noticed a Couple Frequently S…" at bounding box center [840, 540] width 530 height 27
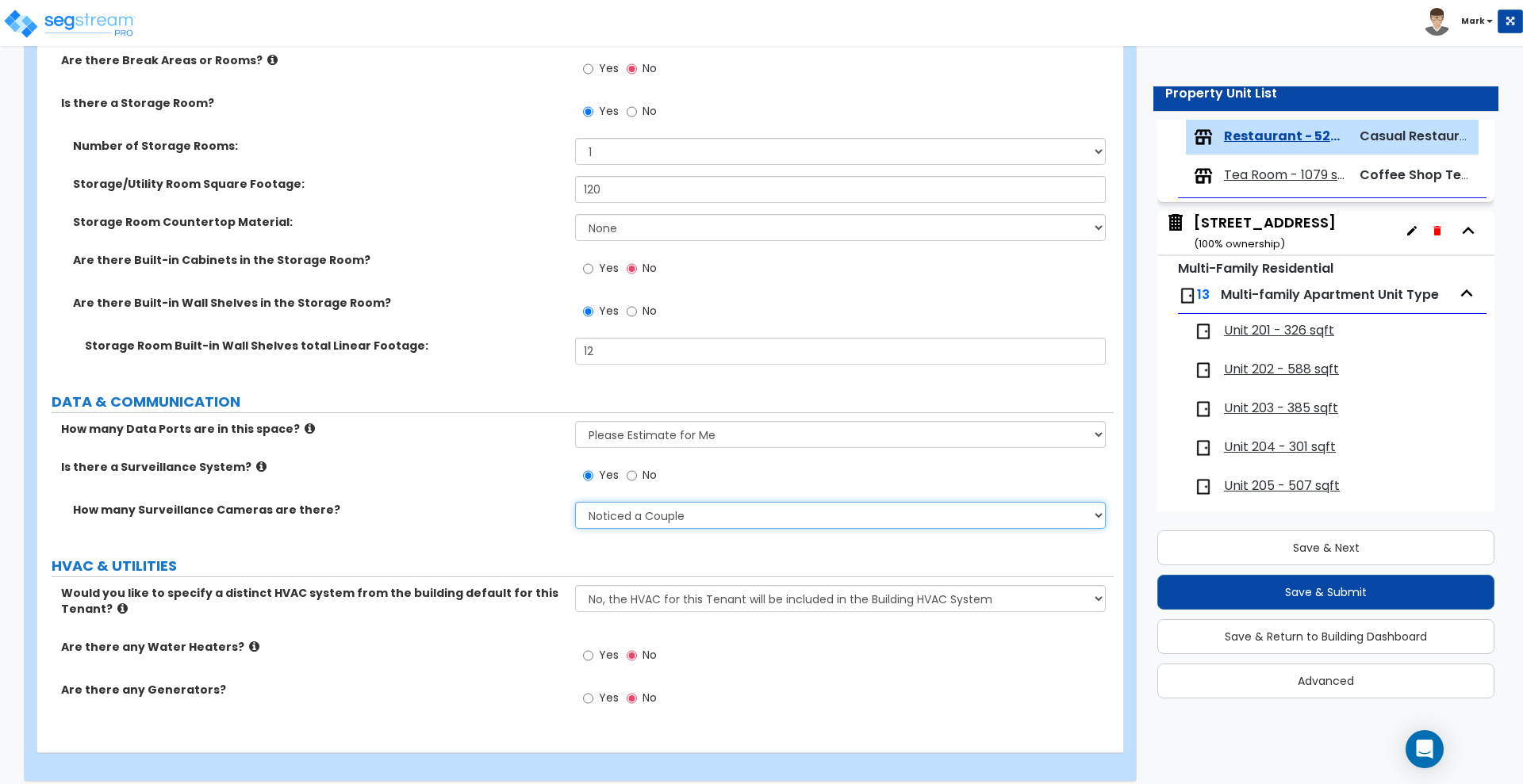
scroll to position [5621, 0]
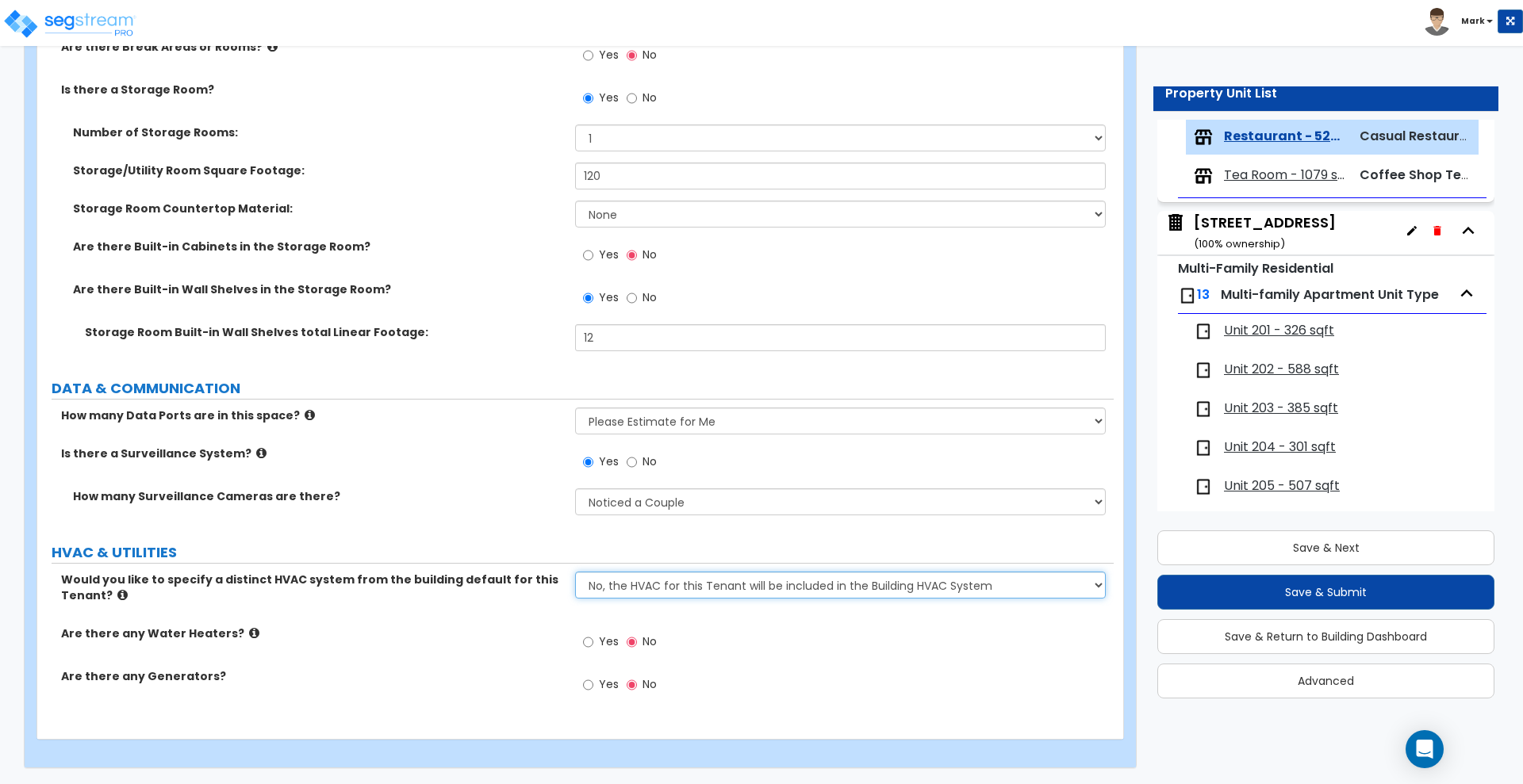
click at [665, 587] on select "No, the HVAC for this Tenant will be included in the Building HVAC System Yes, …" at bounding box center [840, 585] width 530 height 27
click at [575, 572] on select "No, the HVAC for this Tenant will be included in the Building HVAC System Yes, …" at bounding box center [840, 585] width 530 height 27
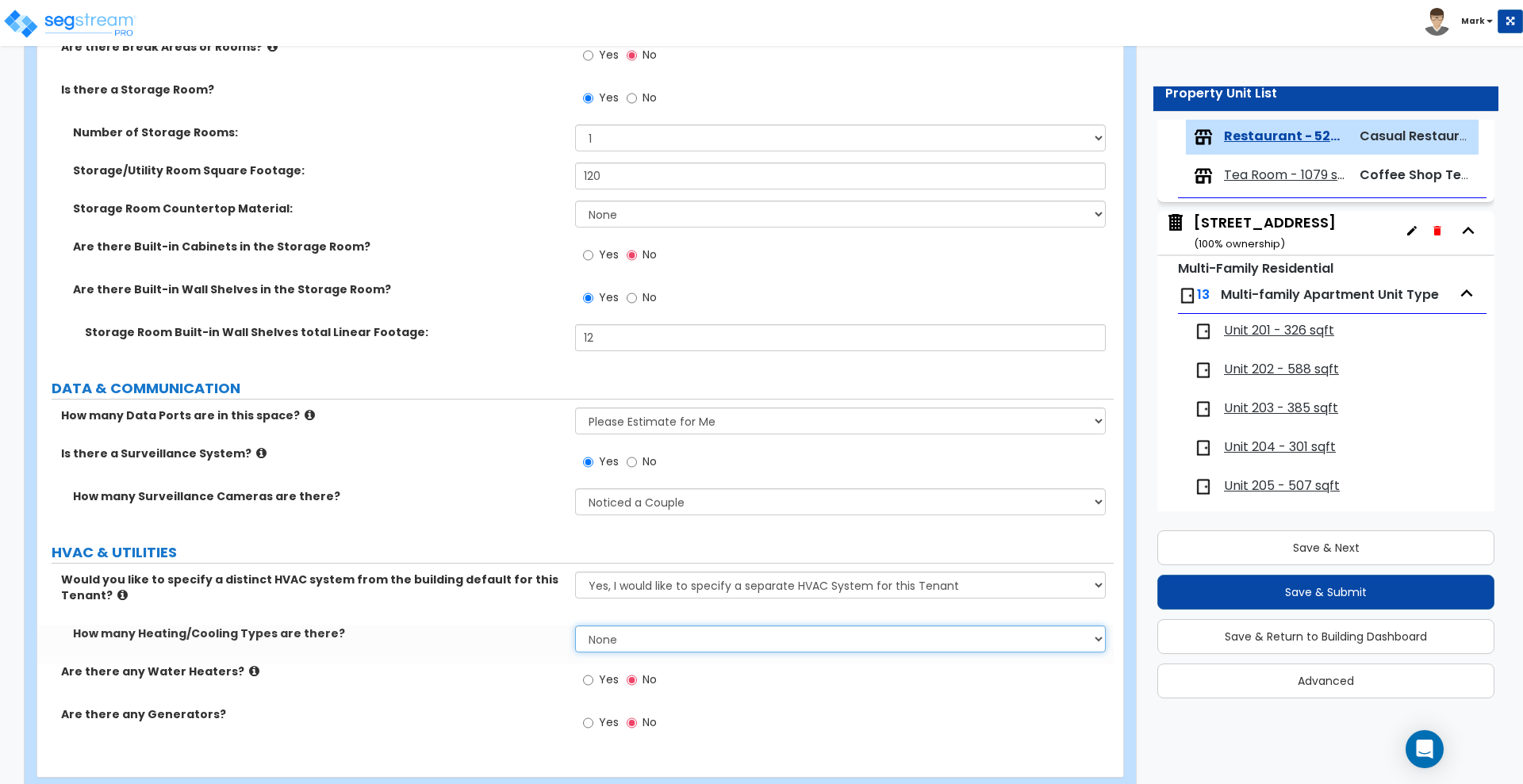
click at [664, 644] on select "None 1 2 3" at bounding box center [840, 638] width 530 height 27
click at [515, 645] on div "How many Heating/Cooling Types are there? None 1 2 3" at bounding box center [575, 645] width 1076 height 38
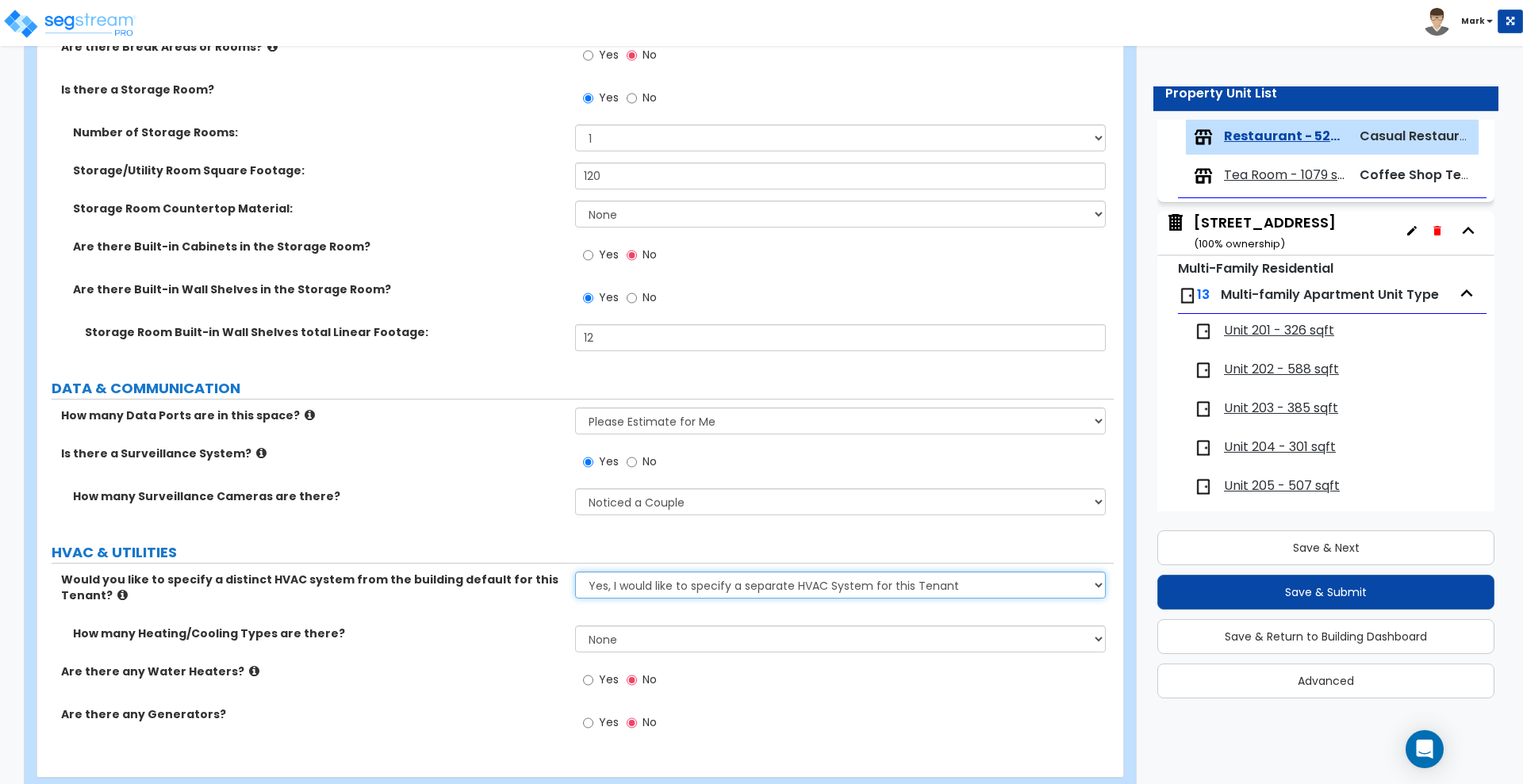
drag, startPoint x: 658, startPoint y: 597, endPoint x: 662, endPoint y: 587, distance: 10.8
click at [658, 597] on select "No, the HVAC for this Tenant will be included in the Building HVAC System Yes, …" at bounding box center [840, 585] width 530 height 27
click at [476, 682] on div "Are there any Water Heaters? Yes No" at bounding box center [575, 684] width 1076 height 42
click at [690, 588] on select "No, the HVAC for this Tenant will be included in the Building HVAC System Yes, …" at bounding box center [840, 585] width 530 height 27
click at [545, 650] on div "How many Heating/Cooling Types are there? None 1 2 3" at bounding box center [575, 645] width 1076 height 38
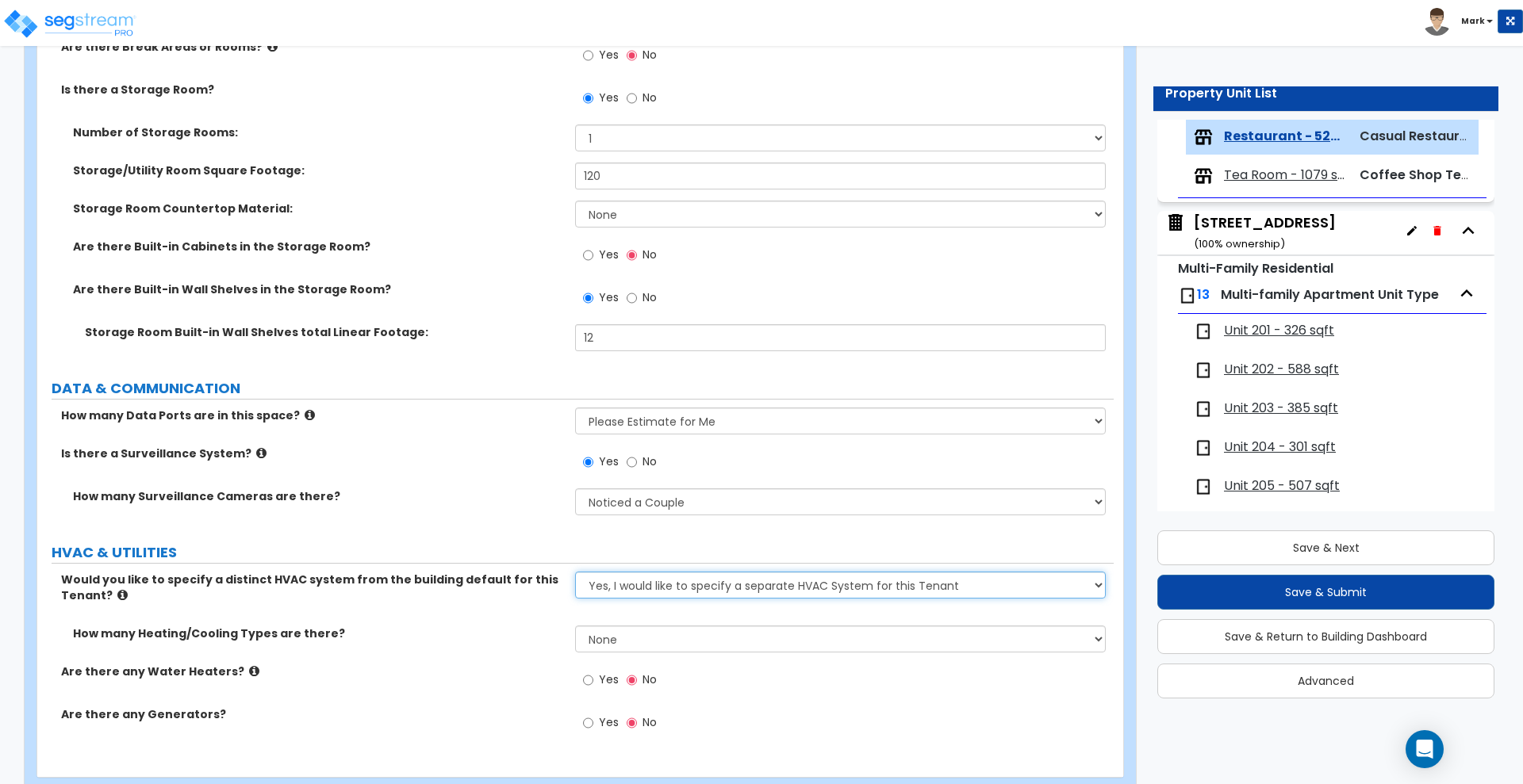
click at [728, 585] on select "No, the HVAC for this Tenant will be included in the Building HVAC System Yes, …" at bounding box center [840, 585] width 530 height 27
drag, startPoint x: 479, startPoint y: 669, endPoint x: 544, endPoint y: 664, distance: 65.2
click at [479, 670] on label "Are there any Water Heaters?" at bounding box center [312, 671] width 502 height 16
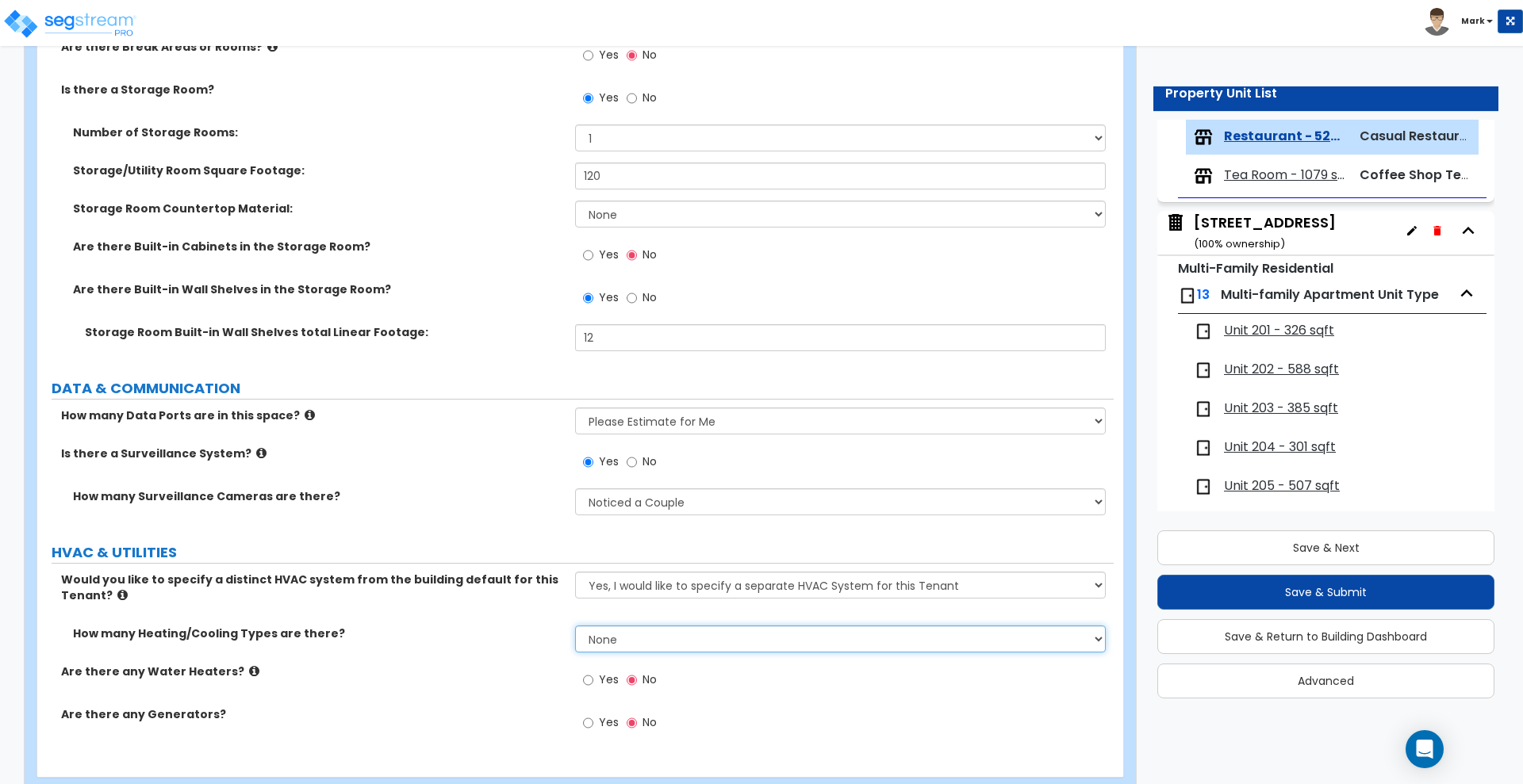
click at [649, 644] on select "None 1 2 3" at bounding box center [840, 638] width 530 height 27
click at [575, 625] on select "None 1 2 3" at bounding box center [840, 638] width 530 height 27
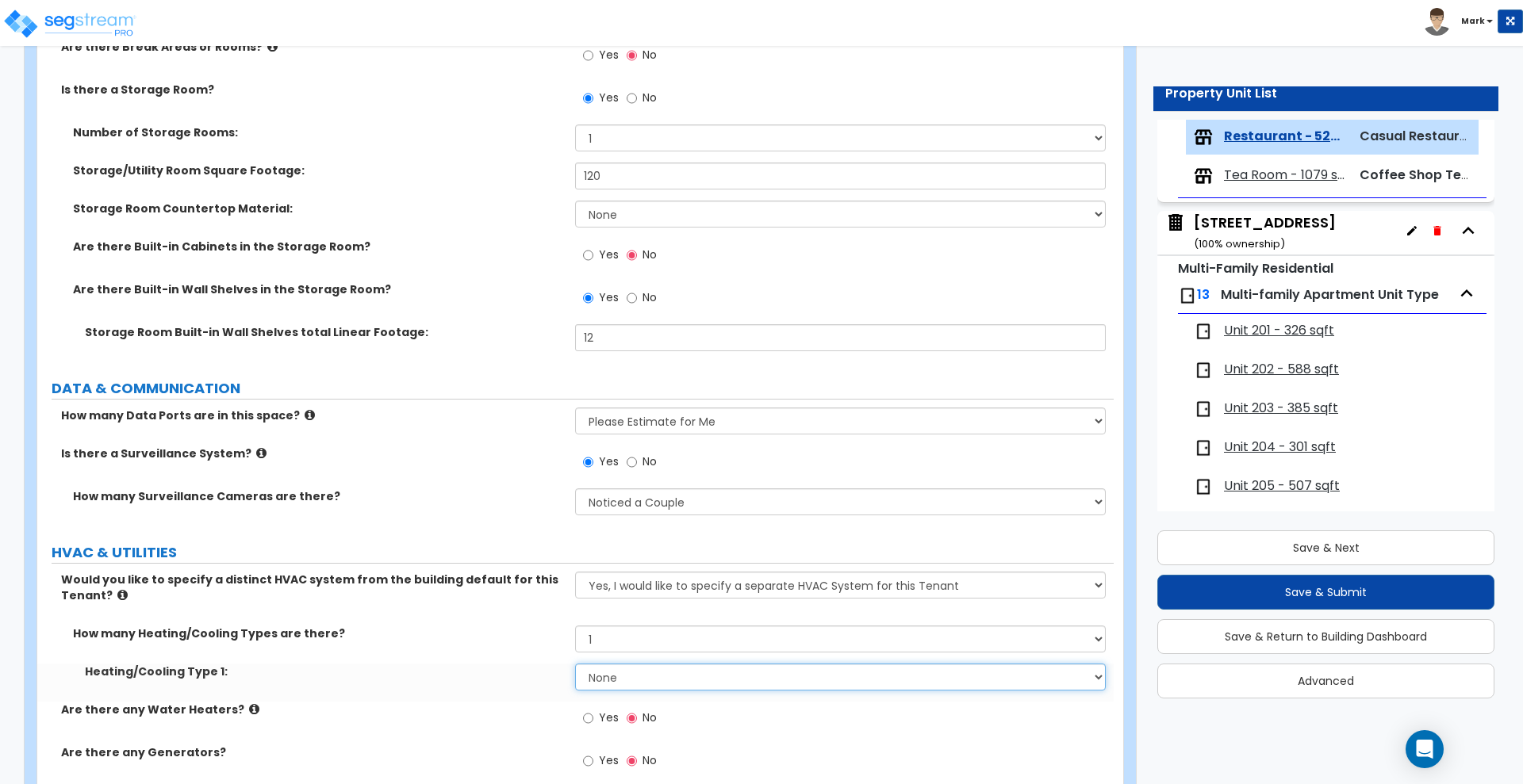
click at [655, 681] on select "None Heat Only Centralized Heating & Cooling Thru Wall Air Conditioners Mini Sp…" at bounding box center [840, 677] width 530 height 27
click at [575, 664] on select "None Heat Only Centralized Heating & Cooling Thru Wall Air Conditioners Mini Sp…" at bounding box center [840, 677] width 530 height 27
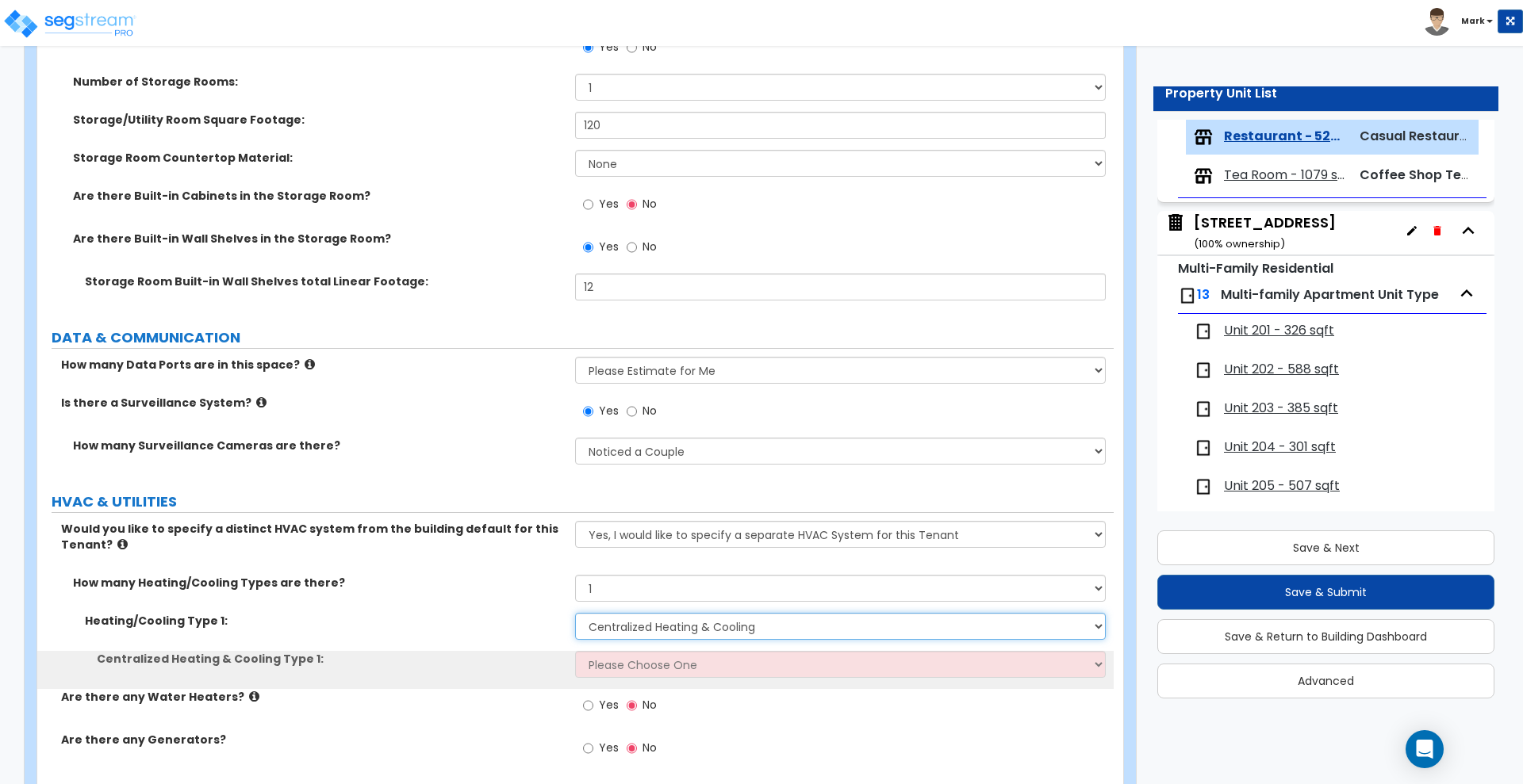
scroll to position [5719, 0]
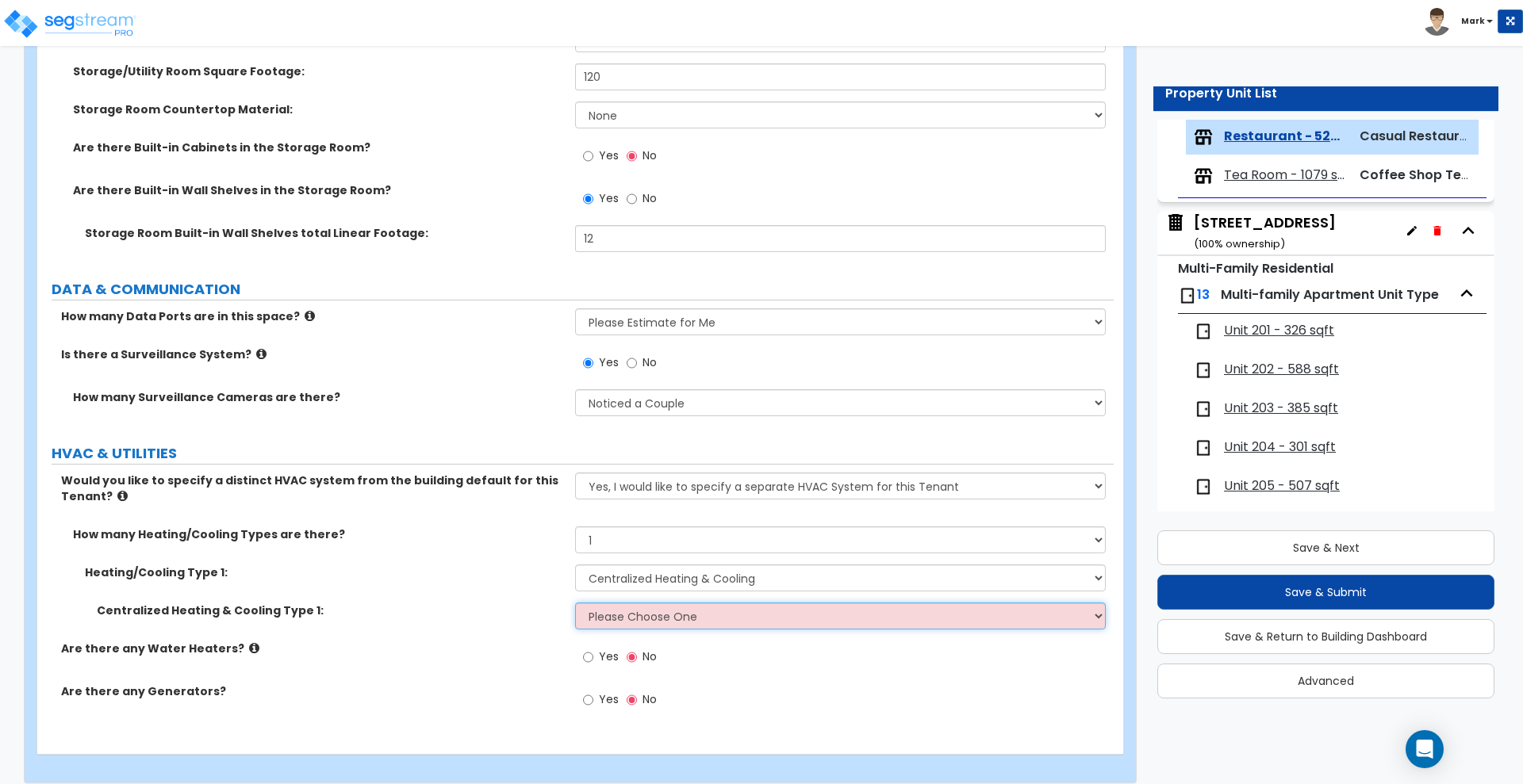
click at [679, 617] on select "Please Choose One Rooftop Unit Furnace-Condenser Forced Air Split Heating/Cooli…" at bounding box center [840, 616] width 530 height 27
click at [575, 603] on select "Please Choose One Rooftop Unit Furnace-Condenser Forced Air Split Heating/Cooli…" at bounding box center [840, 616] width 530 height 27
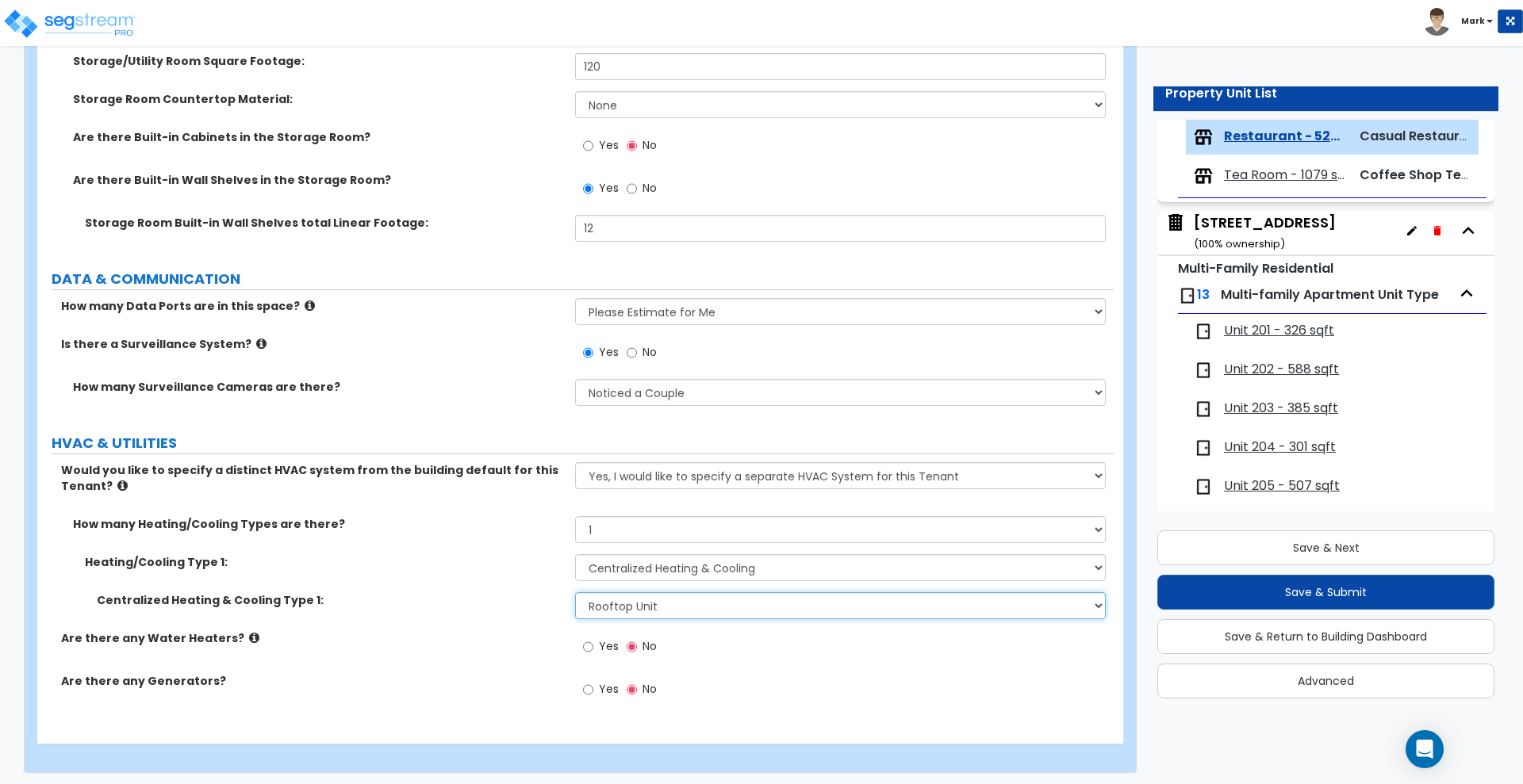
scroll to position [5735, 0]
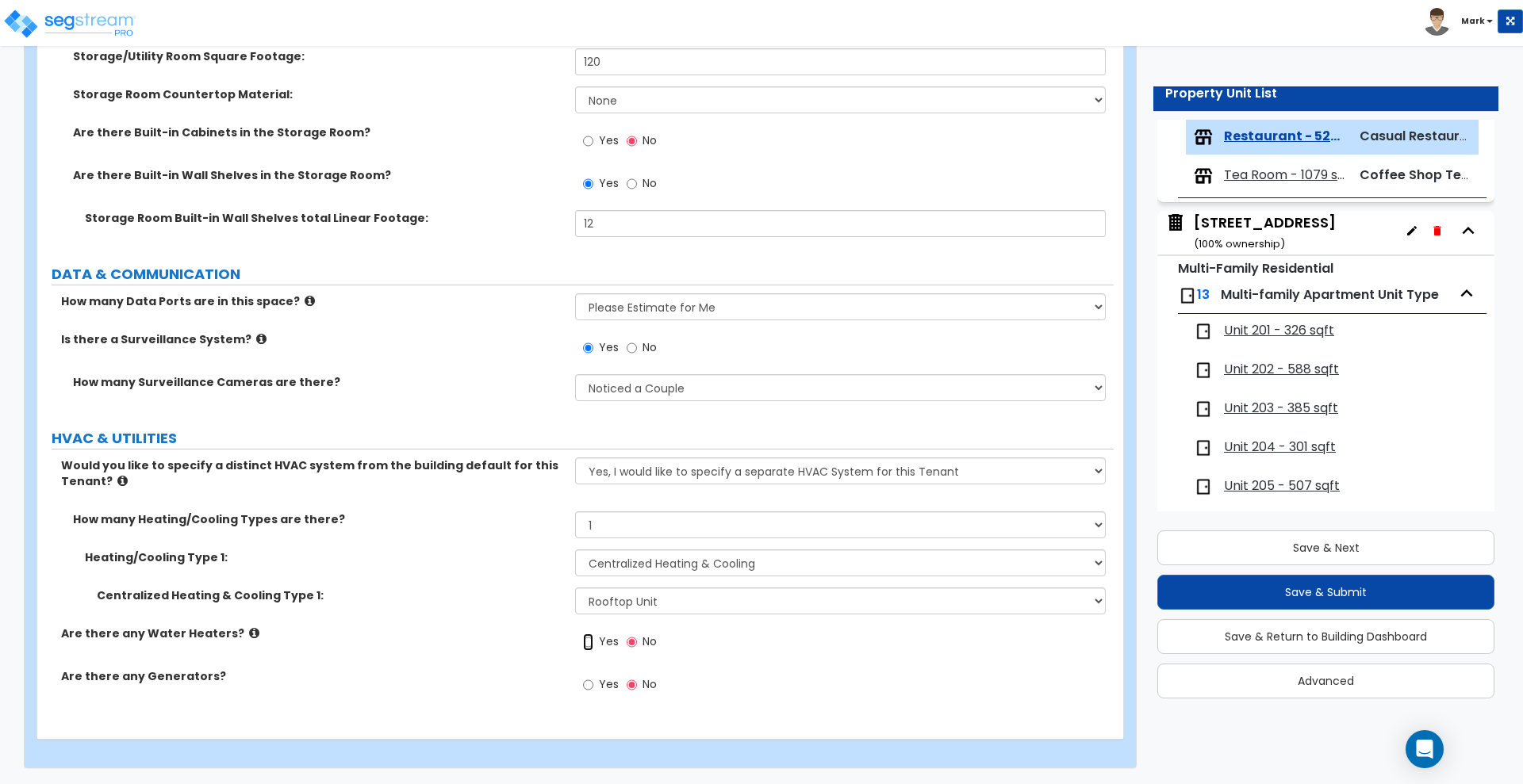
click at [587, 642] on input "Yes" at bounding box center [588, 643] width 10 height 17
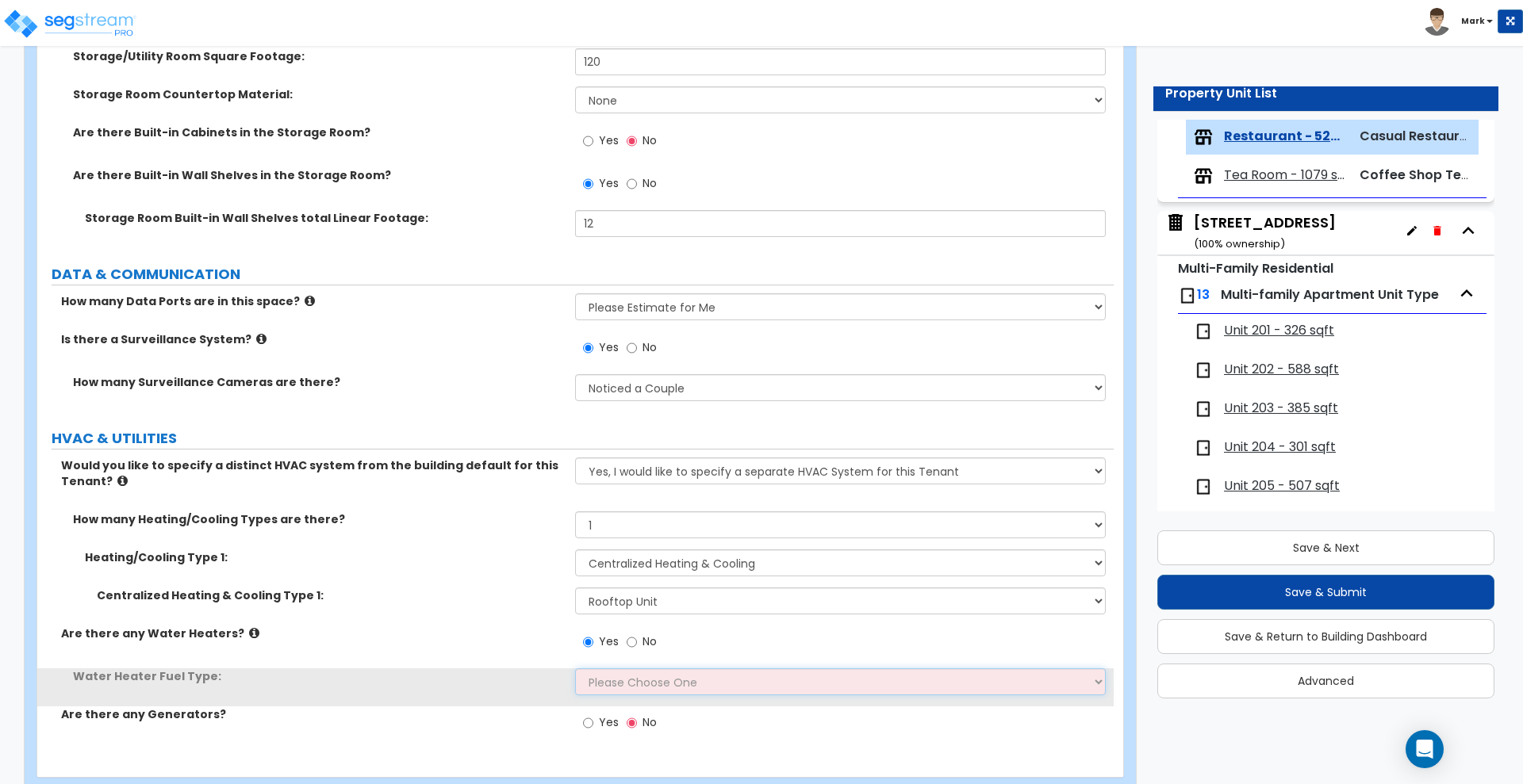
click at [619, 684] on select "Please Choose One Gas Electric" at bounding box center [840, 682] width 530 height 27
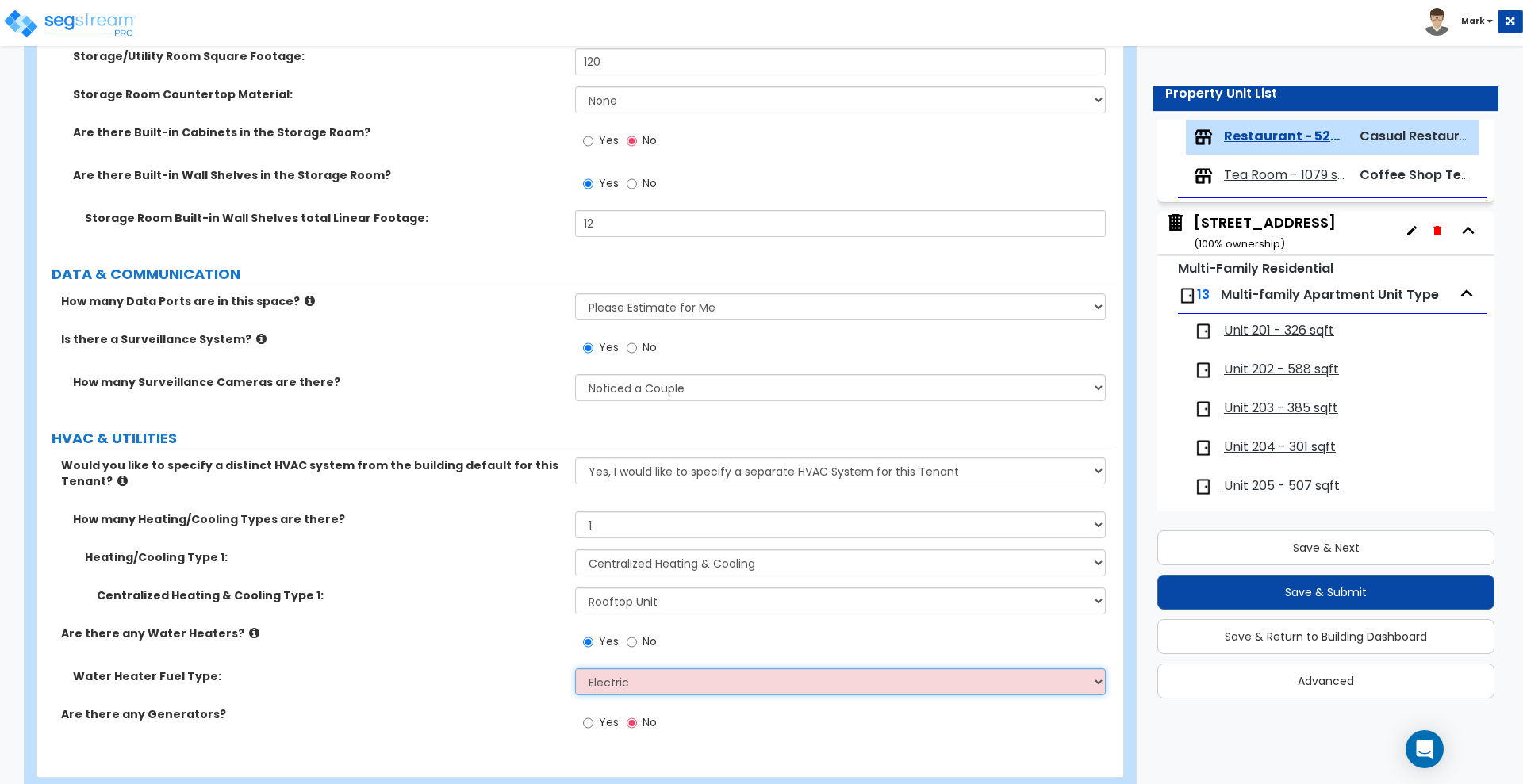
click at [575, 669] on select "Please Choose One Gas Electric" at bounding box center [840, 682] width 530 height 27
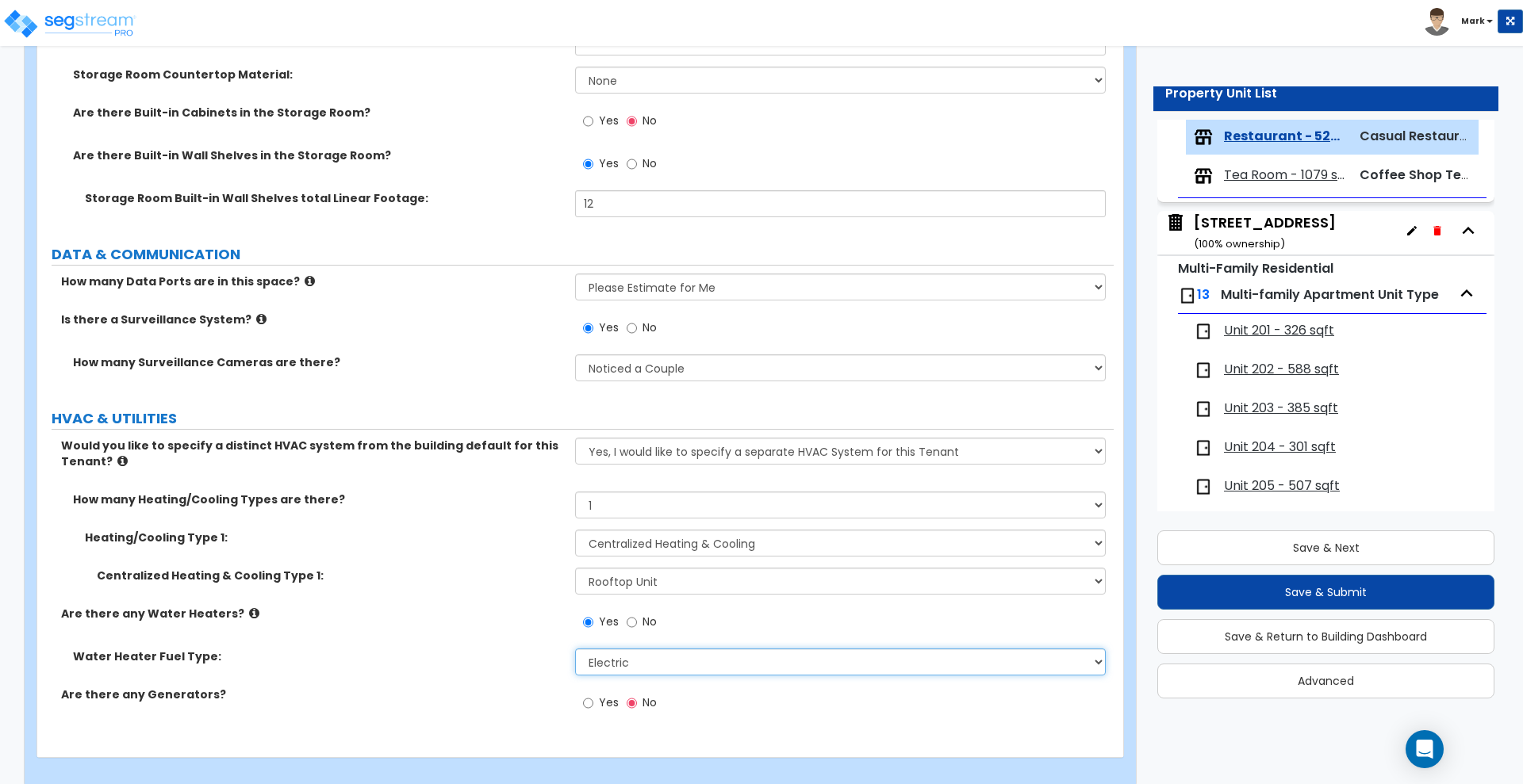
scroll to position [5772, 0]
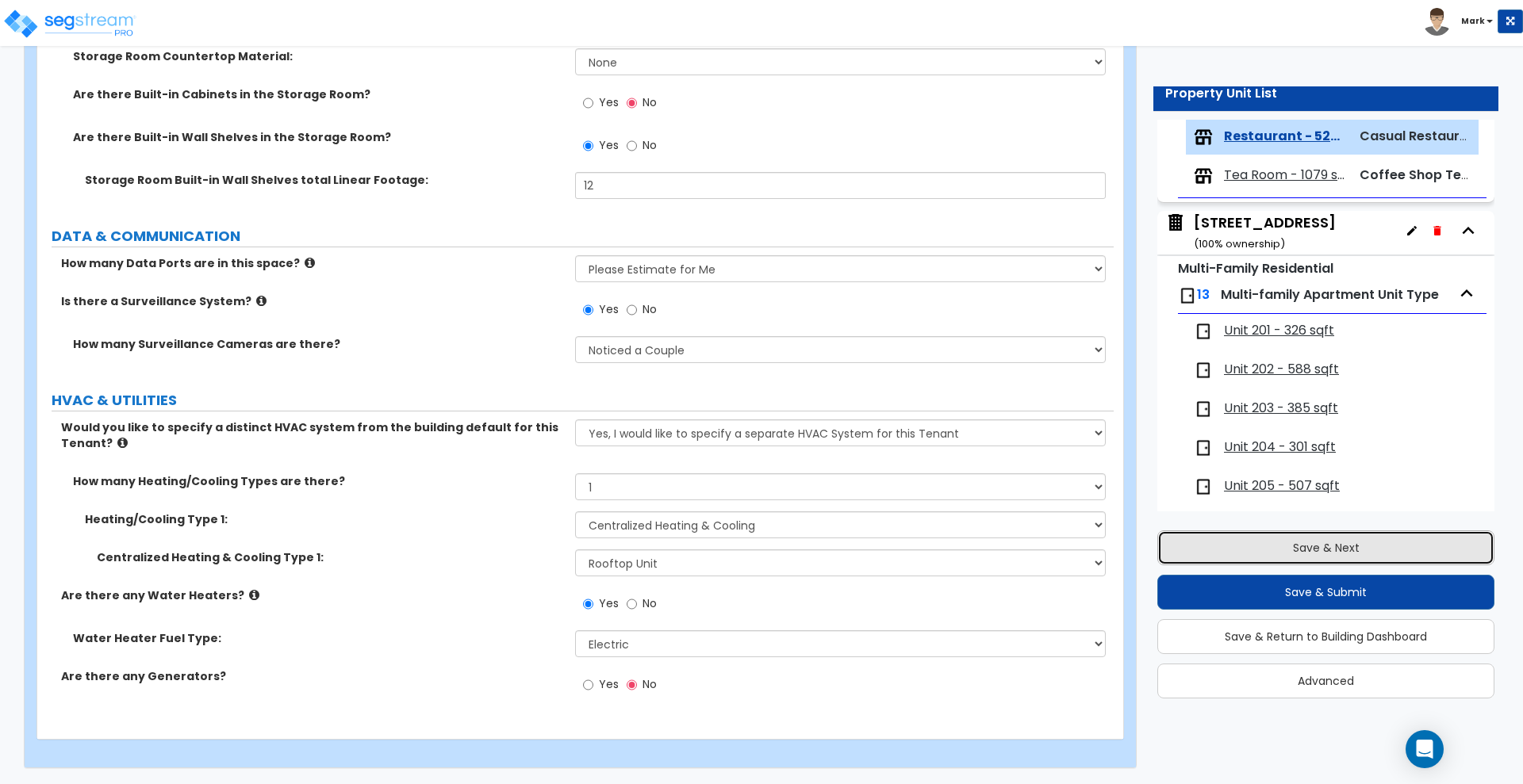
click at [1329, 555] on button "Save & Next" at bounding box center [1325, 548] width 337 height 35
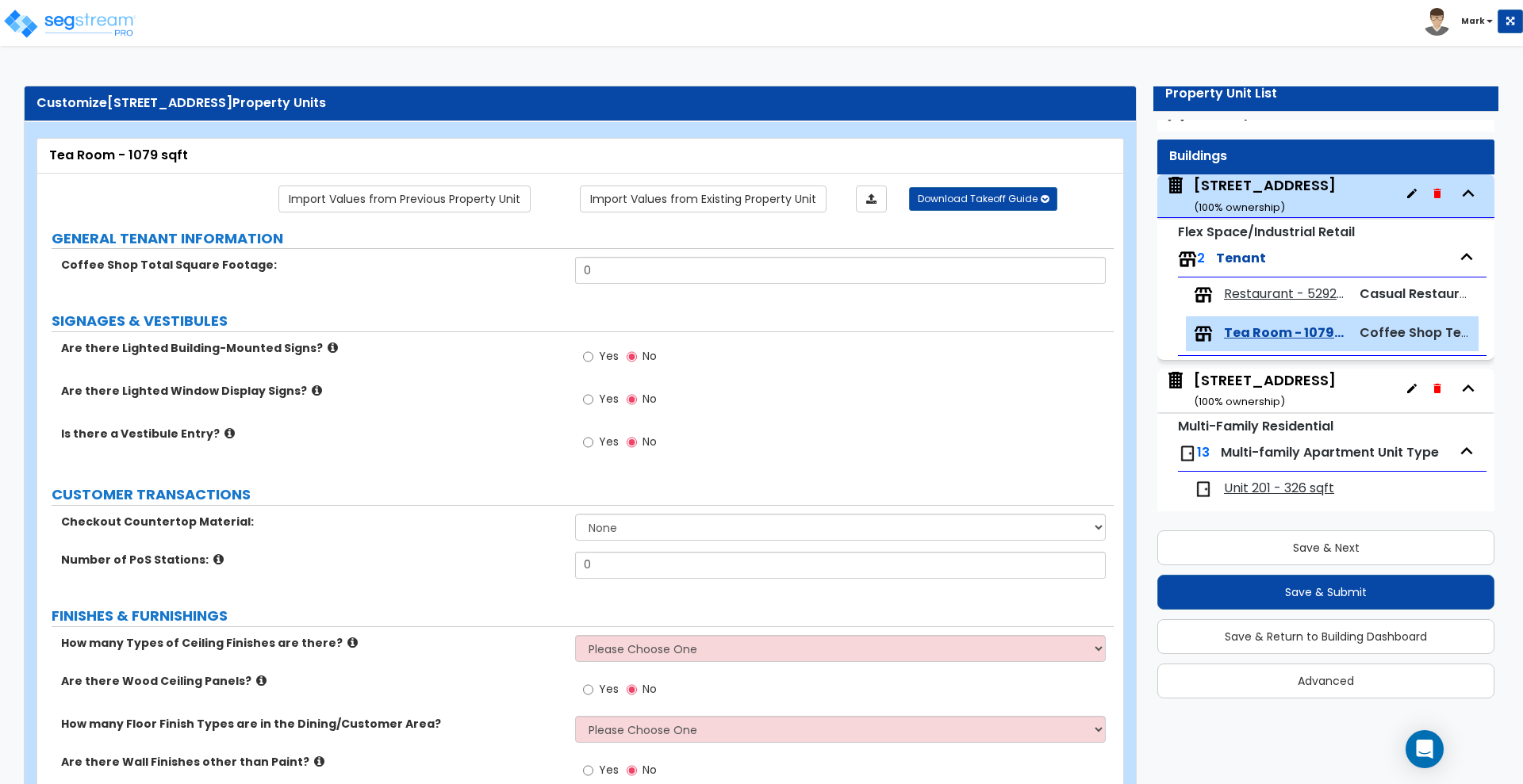
scroll to position [24, 0]
click at [1252, 295] on span "Restaurant - 5292 sqft" at bounding box center [1285, 295] width 122 height 18
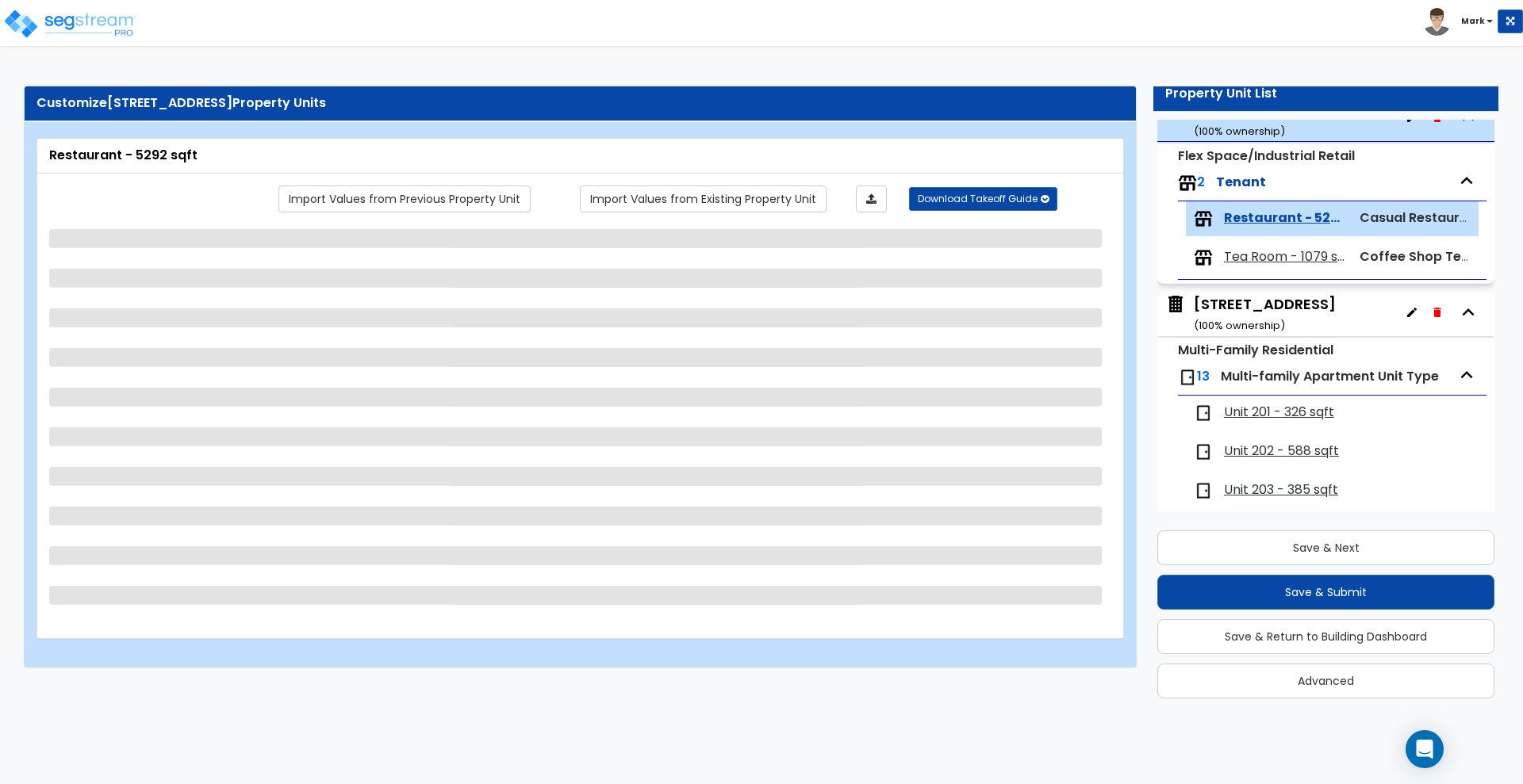
scroll to position [184, 0]
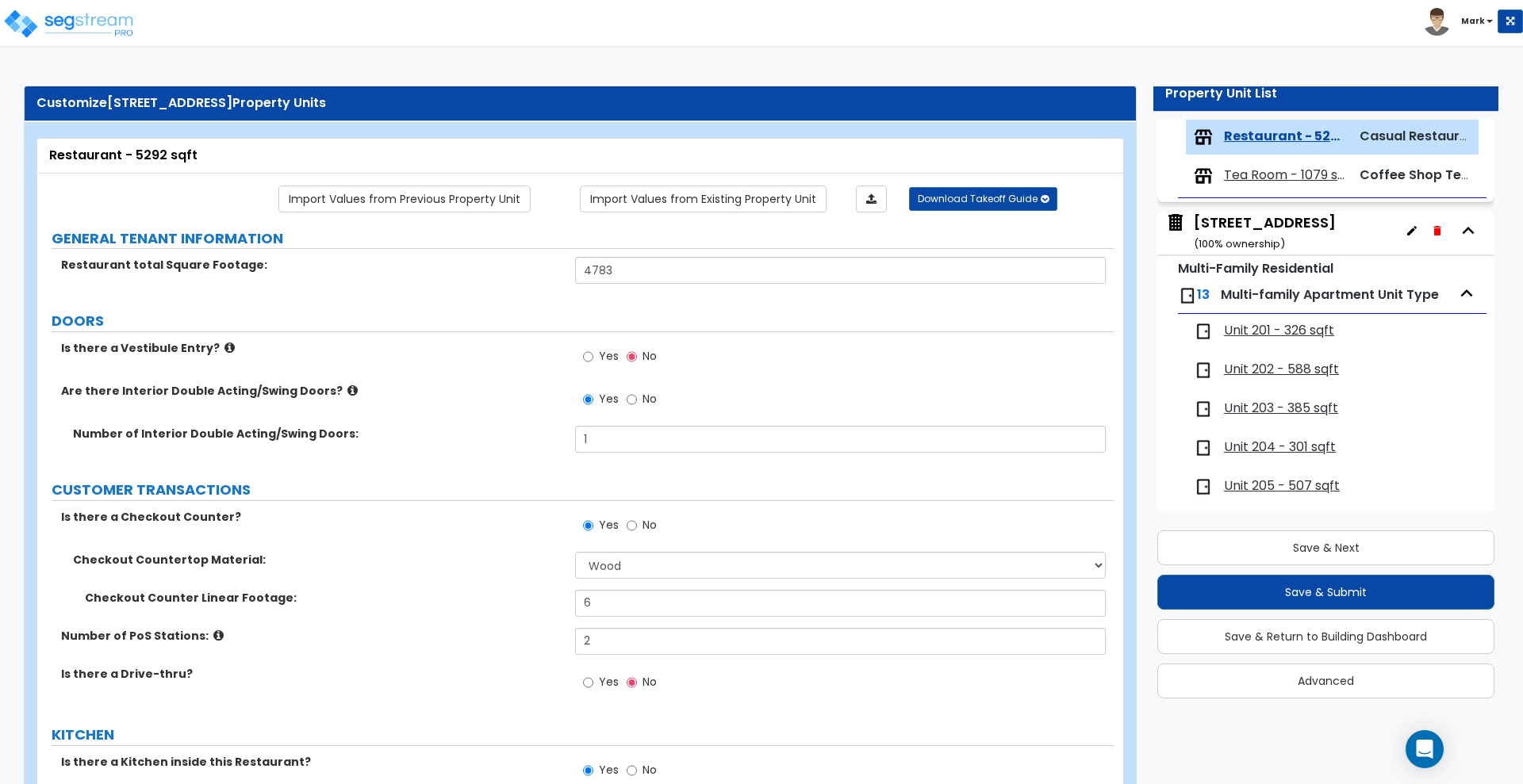
click at [690, 330] on label "DOORS" at bounding box center [583, 321] width 1062 height 21
click at [1280, 175] on span "Tea Room - 1079 sqft" at bounding box center [1285, 175] width 122 height 18
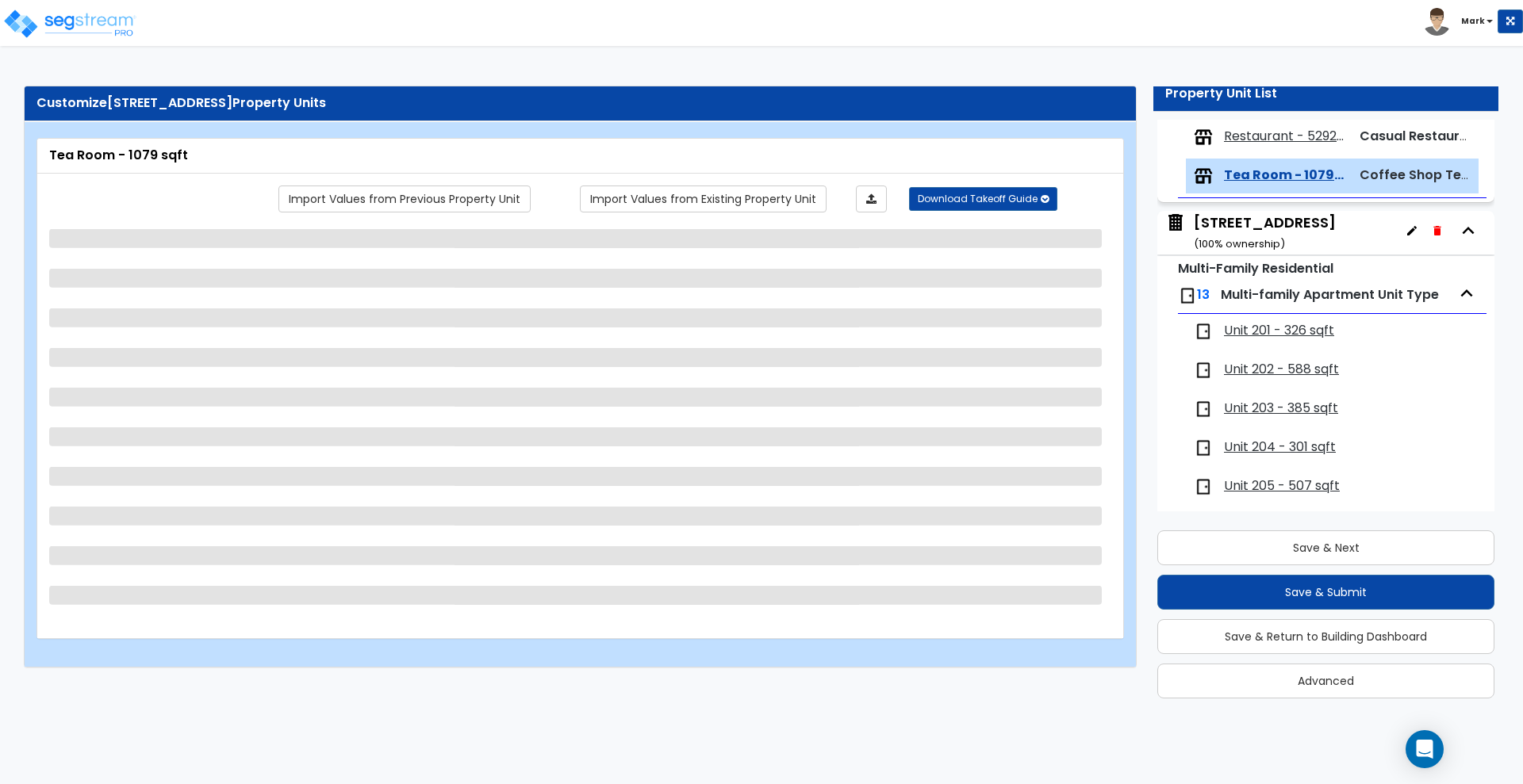
scroll to position [223, 0]
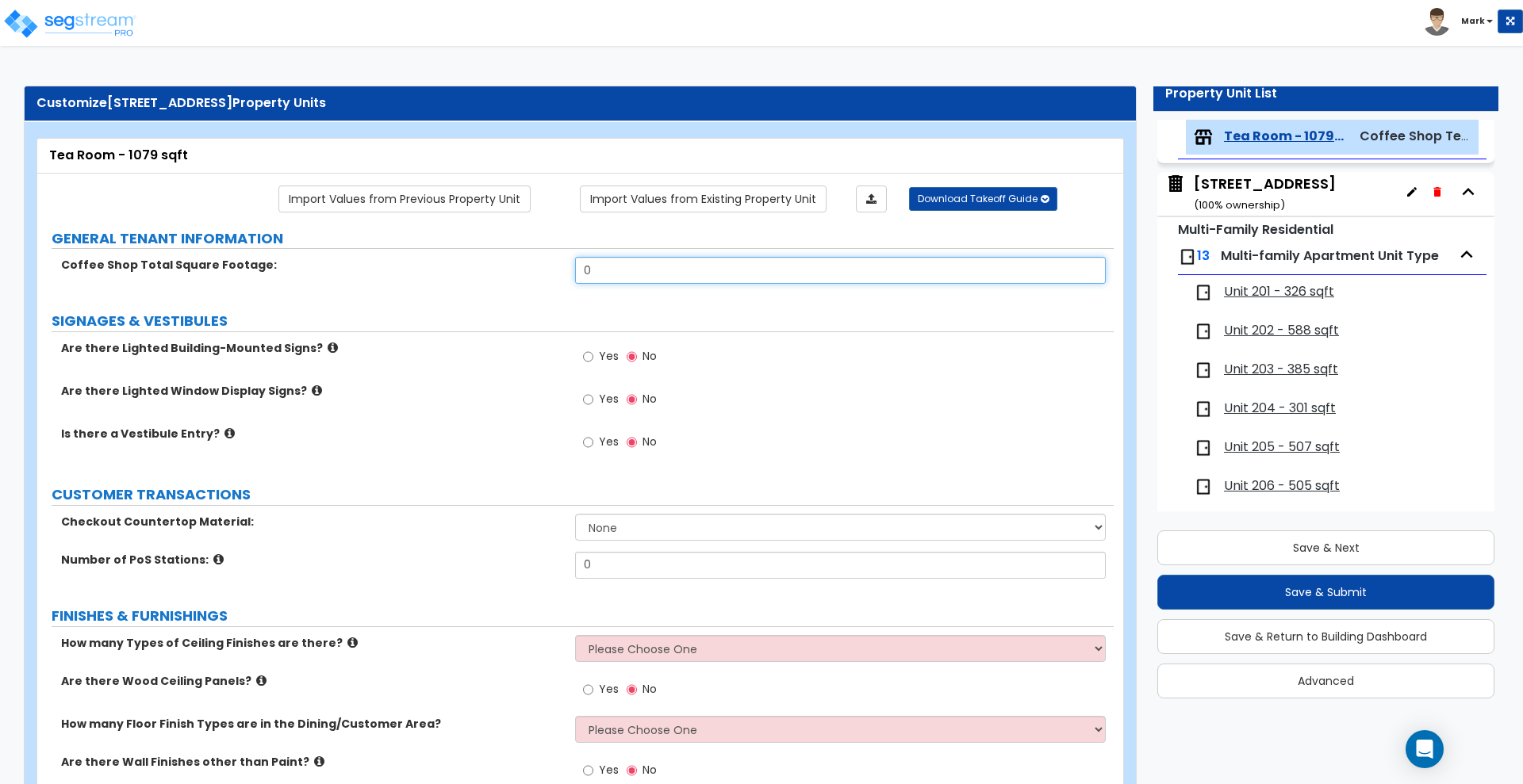
drag, startPoint x: 612, startPoint y: 270, endPoint x: 509, endPoint y: 287, distance: 104.4
click at [509, 287] on div "Coffee Shop Total Square Footage: 0" at bounding box center [575, 276] width 1076 height 38
click at [799, 355] on div "Yes No" at bounding box center [844, 361] width 538 height 42
drag, startPoint x: 593, startPoint y: 359, endPoint x: 591, endPoint y: 369, distance: 10.2
click at [593, 358] on input "Yes" at bounding box center [588, 357] width 10 height 17
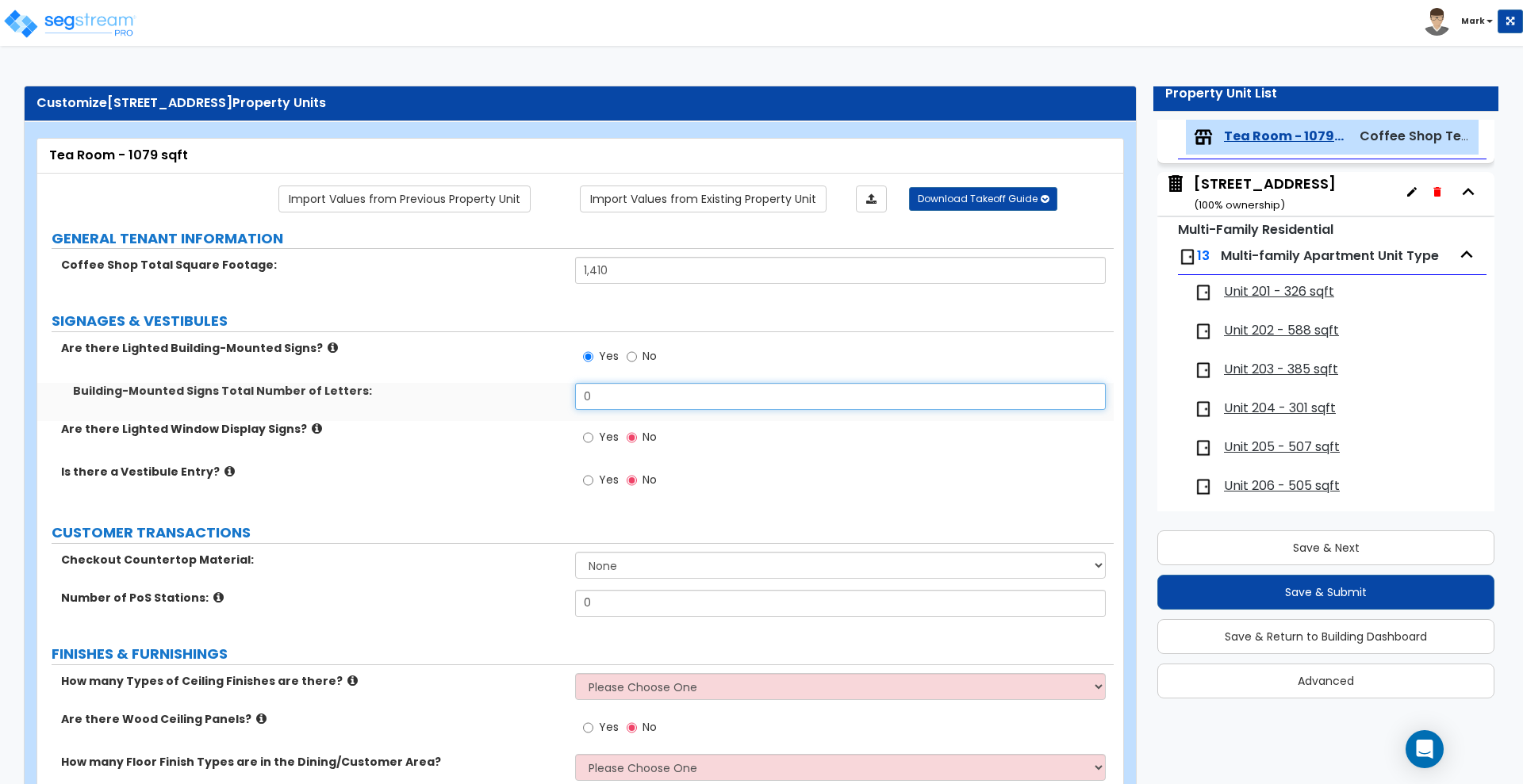
drag, startPoint x: 611, startPoint y: 403, endPoint x: 506, endPoint y: 405, distance: 105.0
click at [512, 406] on div "Building-Mounted Signs Total Number of Letters: 0" at bounding box center [575, 402] width 1076 height 38
click at [585, 438] on input "Yes" at bounding box center [588, 437] width 10 height 17
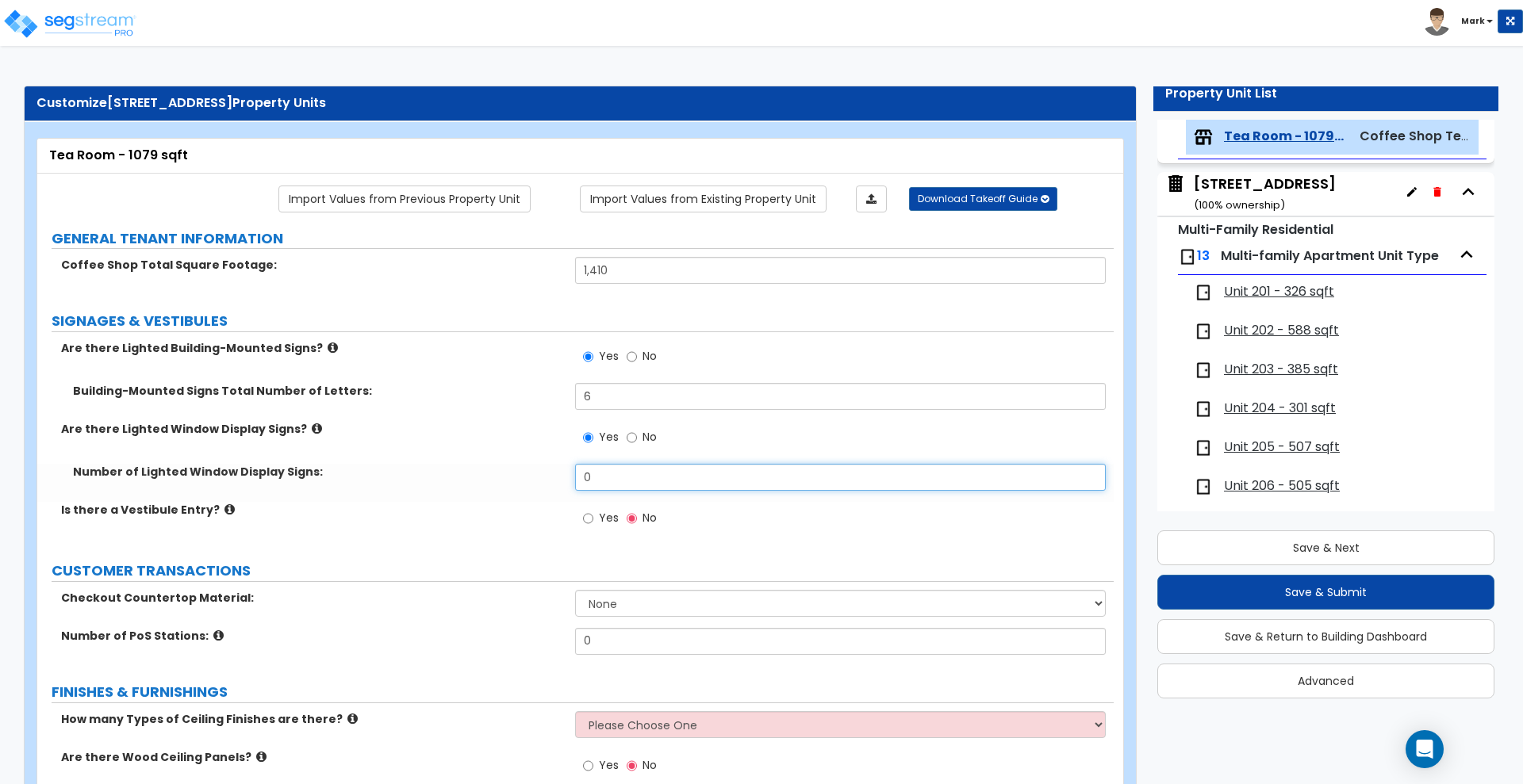
drag, startPoint x: 621, startPoint y: 482, endPoint x: 516, endPoint y: 493, distance: 105.6
click at [525, 490] on div "Number of Lighted Window Display Signs: 0" at bounding box center [575, 483] width 1076 height 38
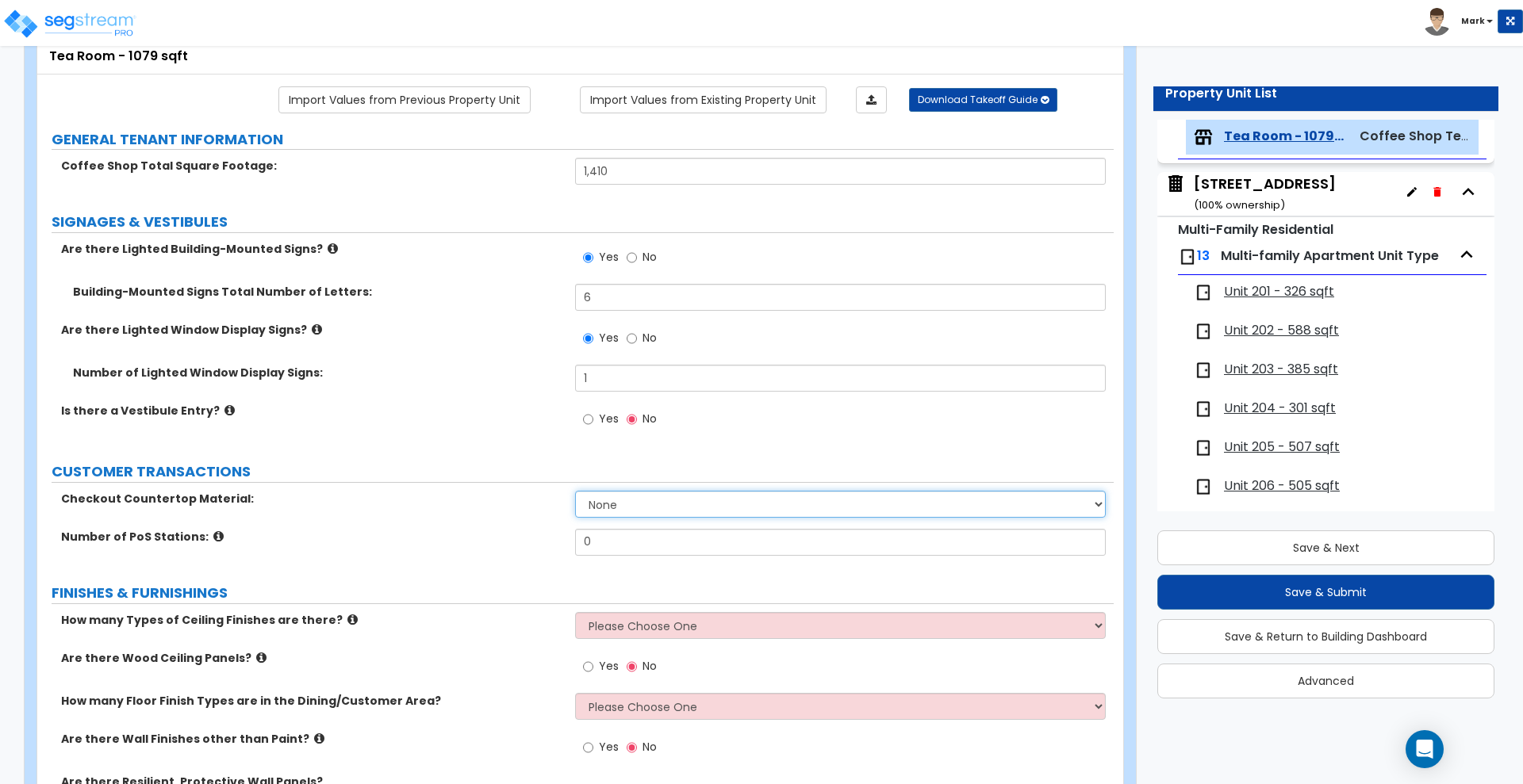
click at [634, 508] on select "None Plastic Laminate Solid Surface Stone Quartz Marble Tile Wood Stainless Ste…" at bounding box center [840, 504] width 530 height 27
click at [575, 491] on select "None Plastic Laminate Solid Surface Stone Quartz Marble Tile Wood Stainless Ste…" at bounding box center [840, 504] width 530 height 27
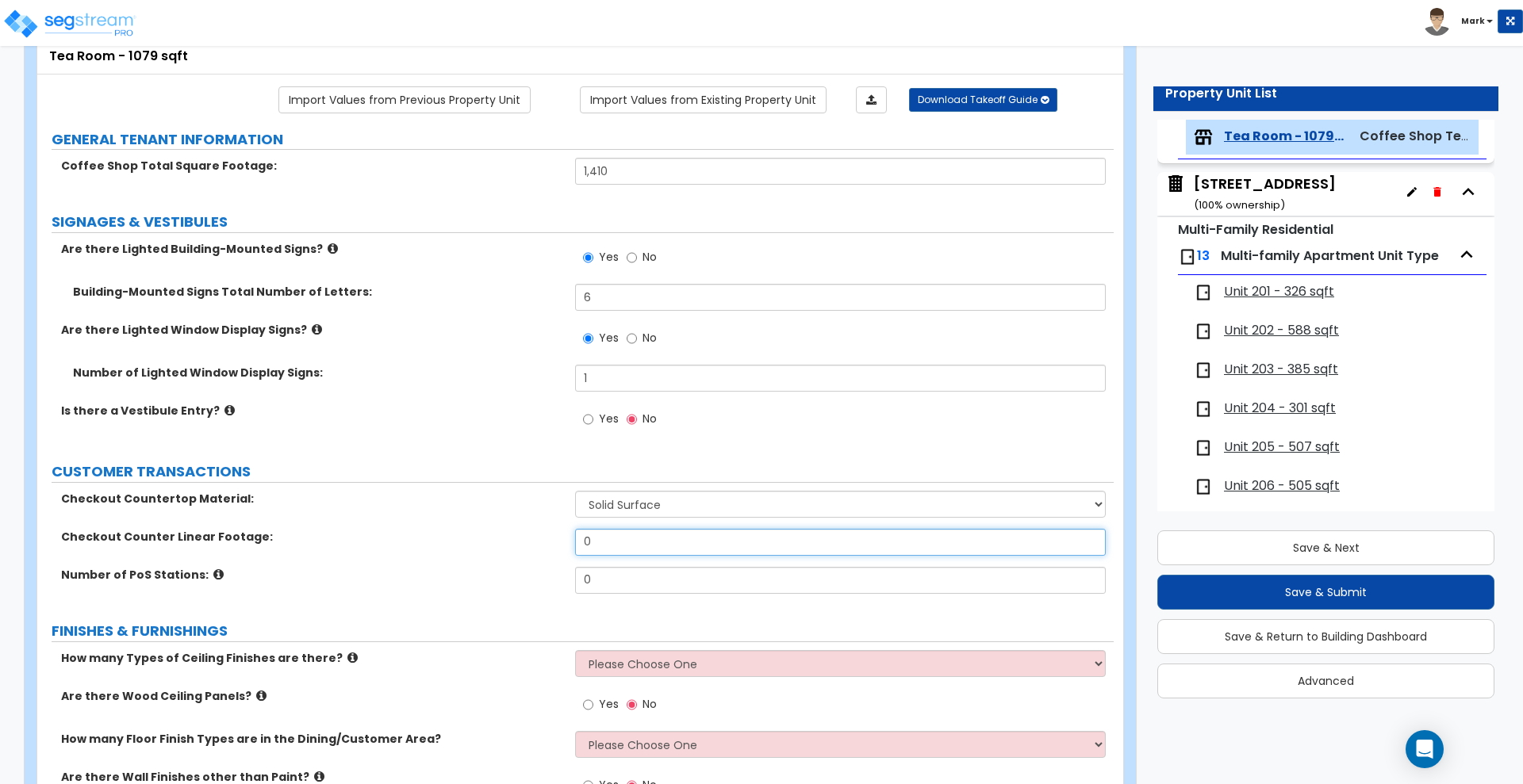
drag, startPoint x: 632, startPoint y: 548, endPoint x: 497, endPoint y: 546, distance: 135.0
click at [498, 546] on div "Checkout Counter Linear Footage: 0" at bounding box center [575, 548] width 1076 height 38
drag, startPoint x: 615, startPoint y: 579, endPoint x: 561, endPoint y: 579, distance: 54.0
click at [561, 579] on div "Number of PoS Stations: 0" at bounding box center [575, 586] width 1076 height 38
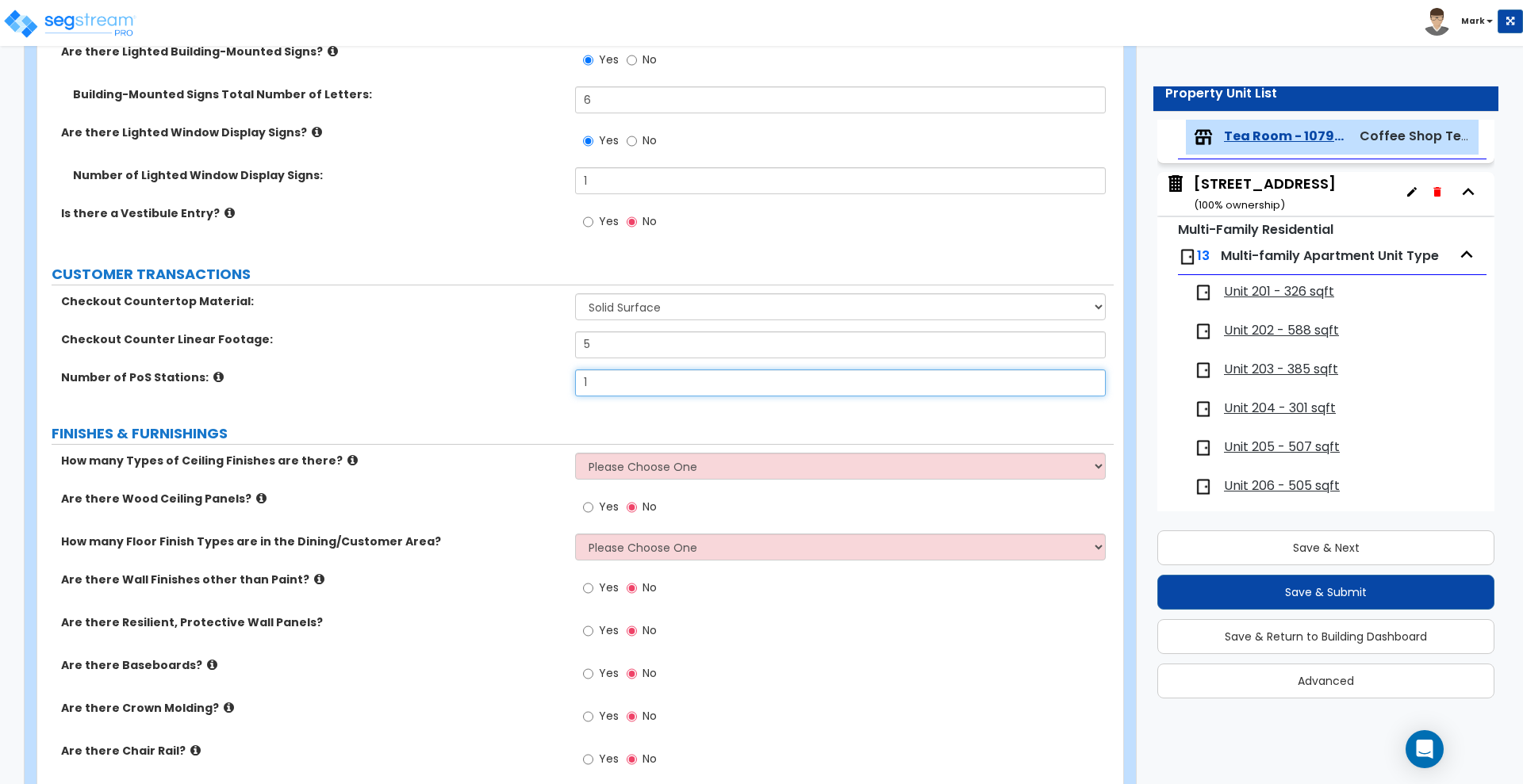
scroll to position [297, 0]
click at [710, 462] on select "Please Choose One 1 2 3" at bounding box center [840, 465] width 530 height 27
click at [575, 452] on select "Please Choose One 1 2 3" at bounding box center [840, 465] width 530 height 27
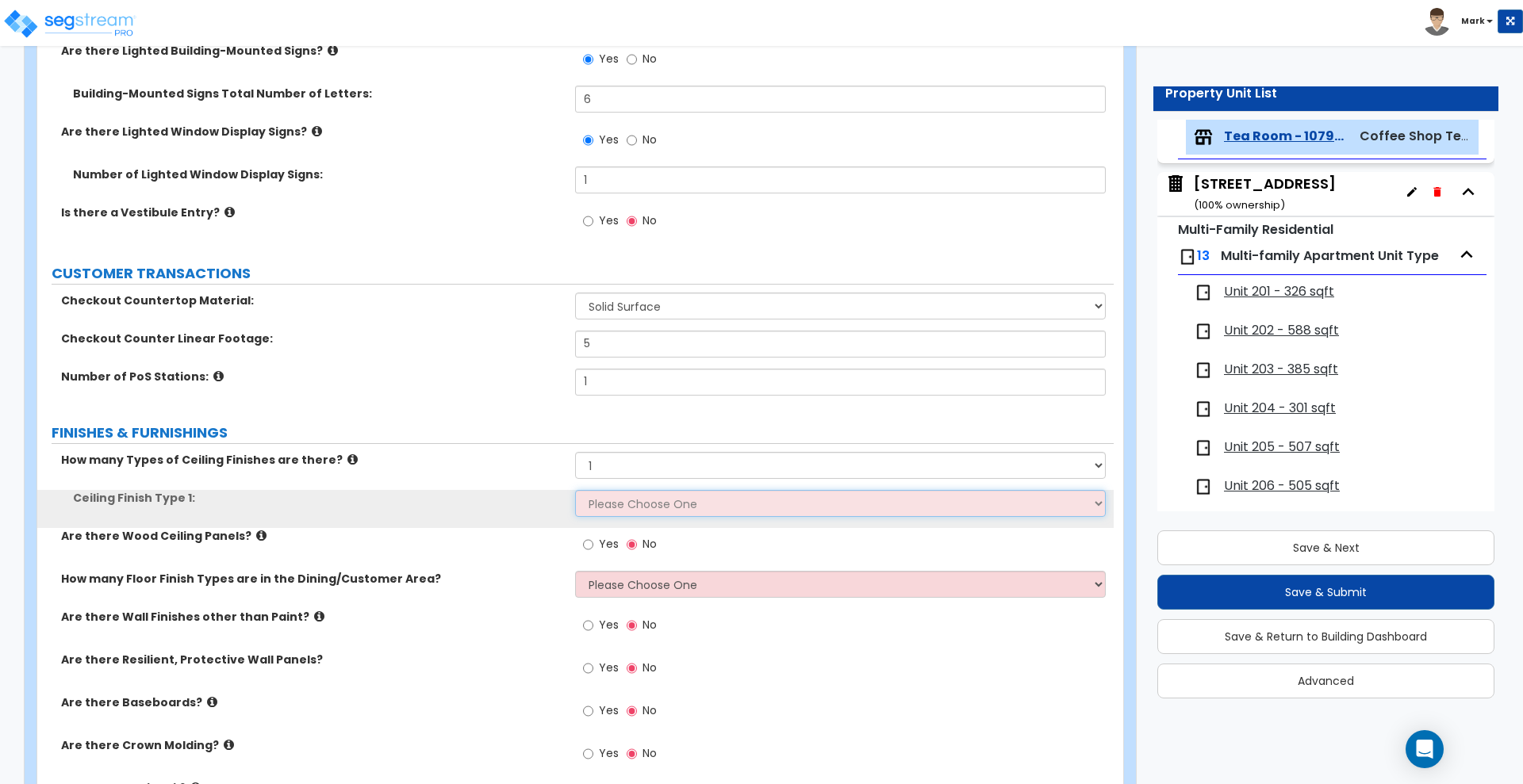
click at [648, 510] on select "Please Choose One Drywall Ceiling Open Ceiling Drop Ceiling" at bounding box center [840, 503] width 530 height 27
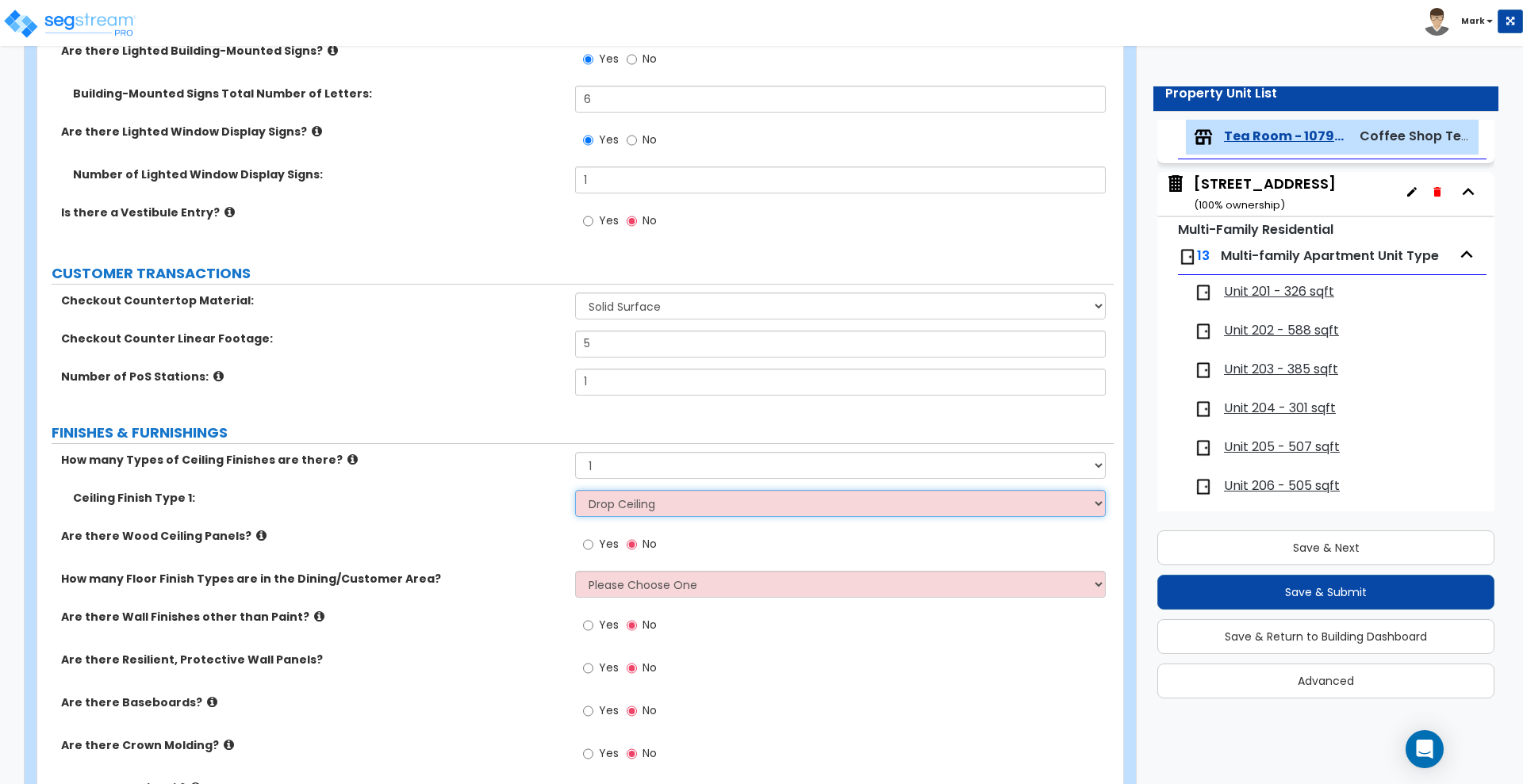
click at [575, 490] on select "Please Choose One Drywall Ceiling Open Ceiling Drop Ceiling" at bounding box center [840, 503] width 530 height 27
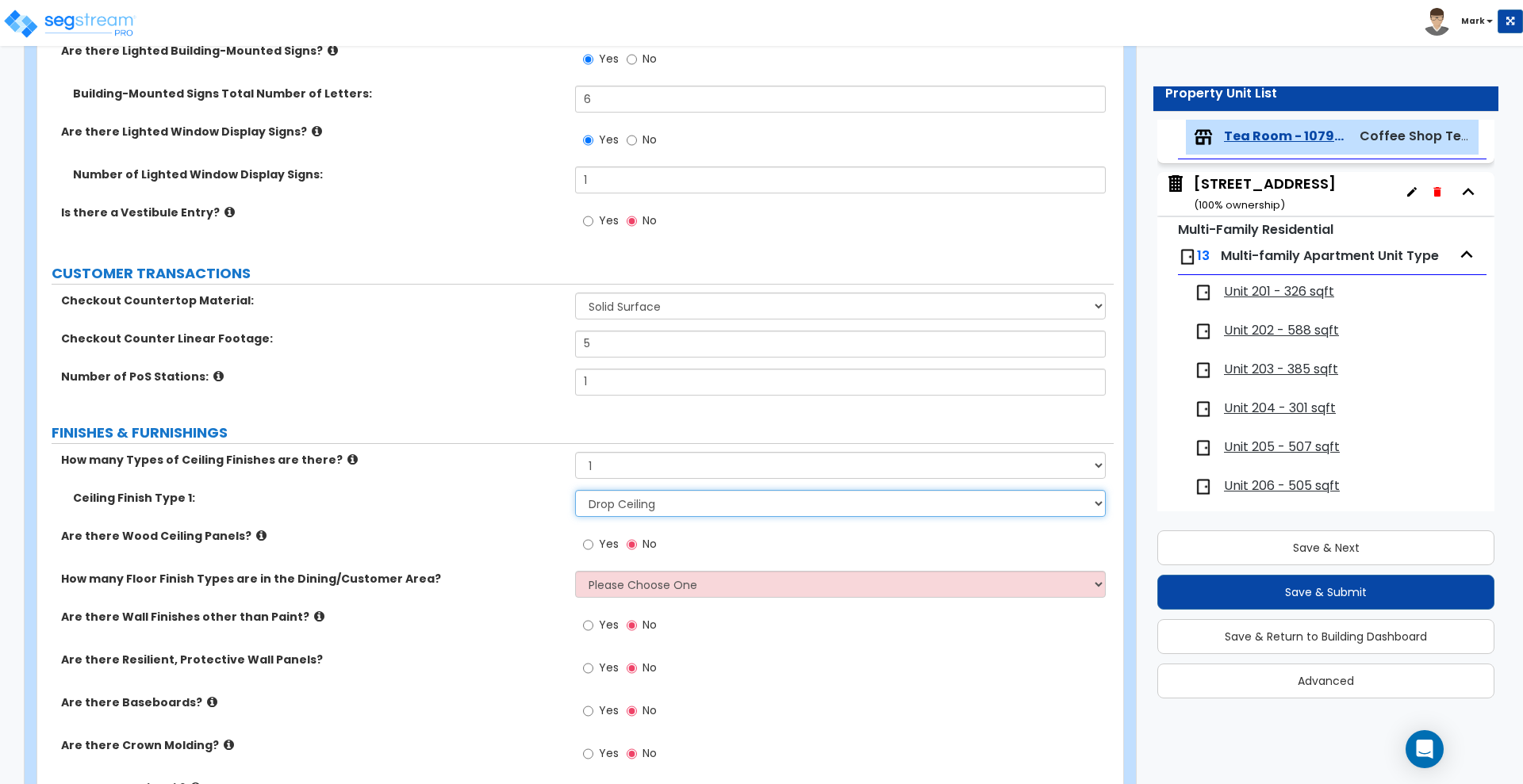
scroll to position [397, 0]
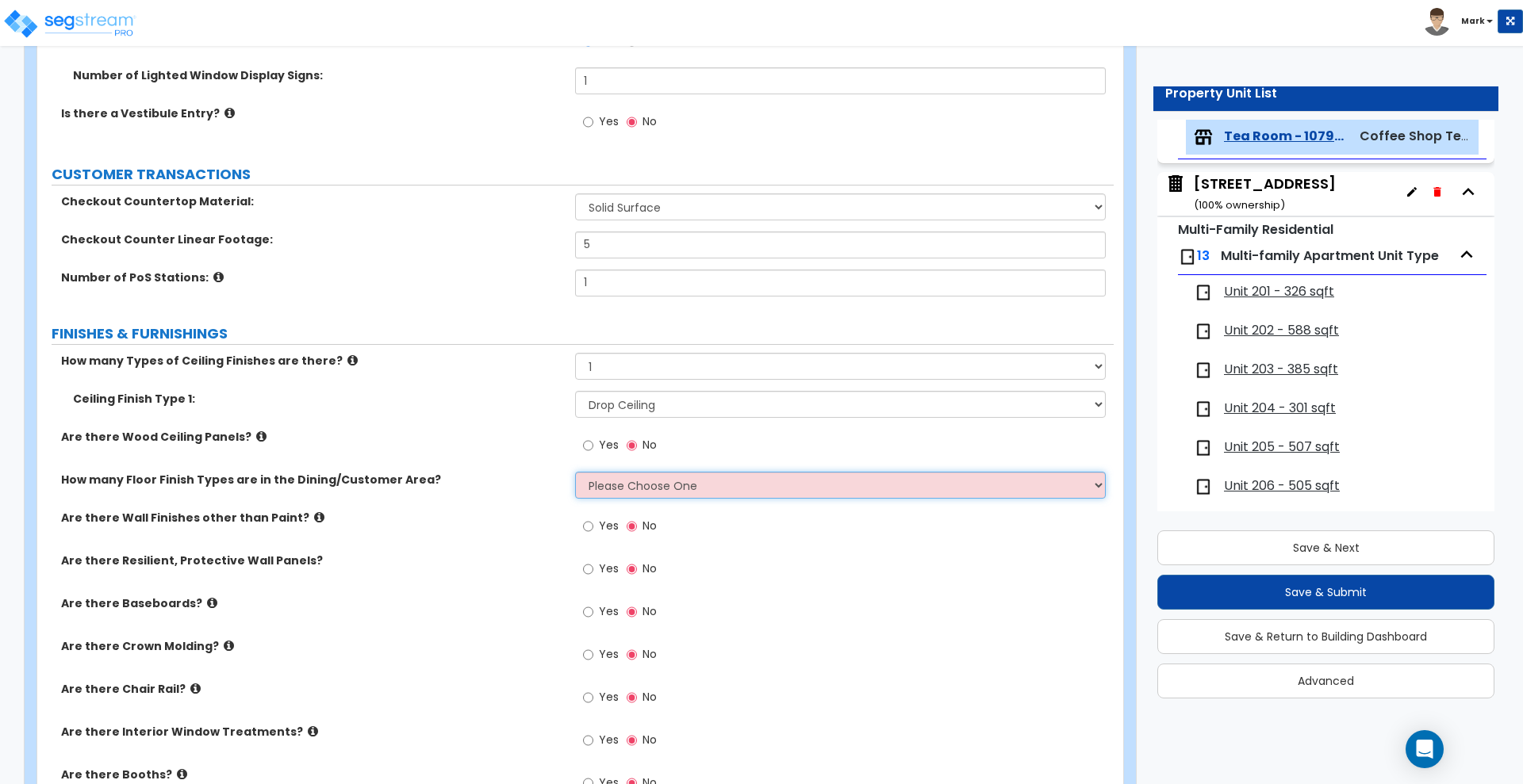
click at [664, 494] on select "Please Choose One 1 2 3 4" at bounding box center [840, 485] width 530 height 27
click at [575, 472] on select "Please Choose One 1 2 3 4" at bounding box center [840, 485] width 530 height 27
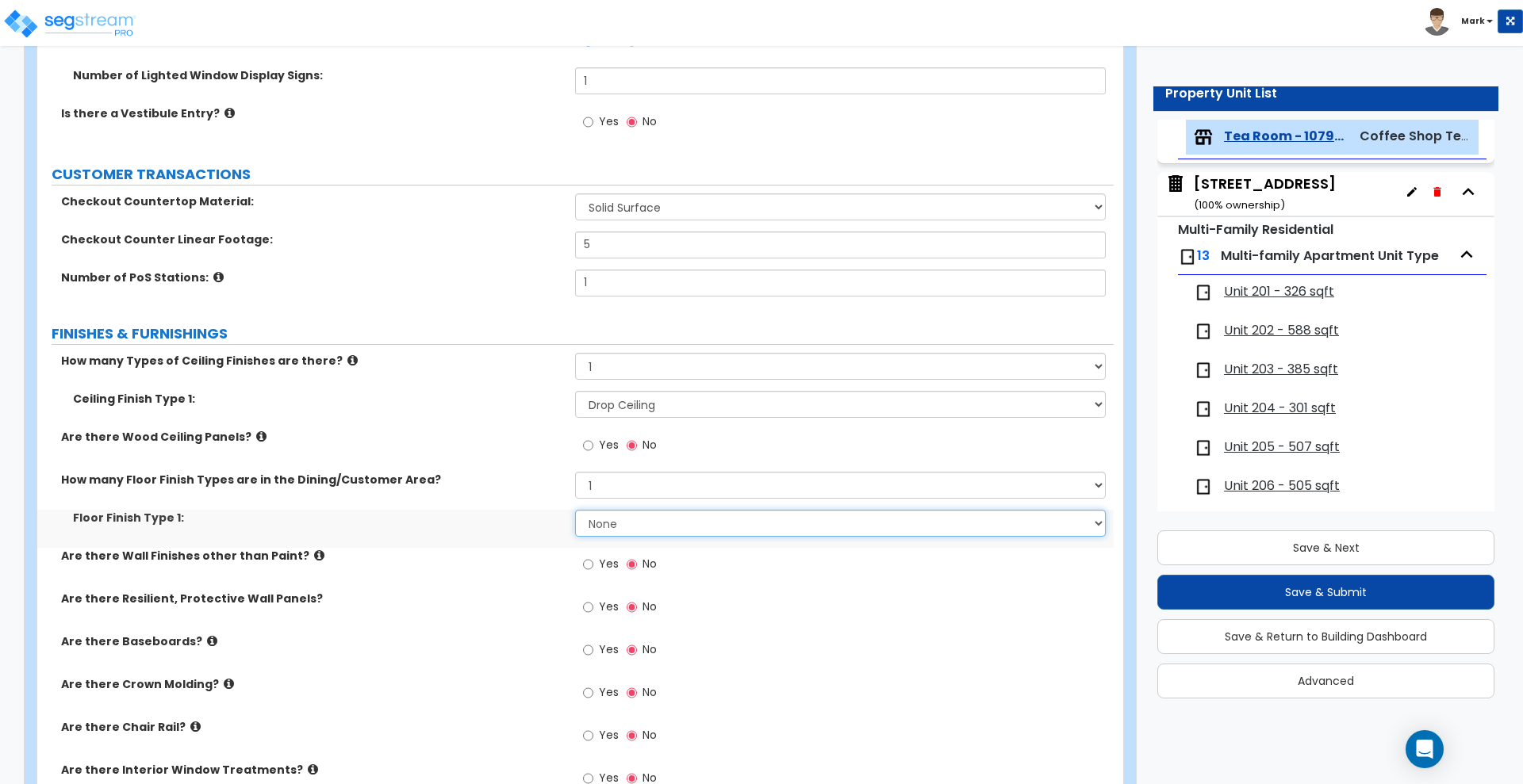
click at [640, 521] on select "None Tile Flooring Hardwood Flooring Resilient Laminate Flooring VCT Flooring S…" at bounding box center [840, 523] width 530 height 27
click at [575, 510] on select "None Tile Flooring Hardwood Flooring Resilient Laminate Flooring VCT Flooring S…" at bounding box center [840, 523] width 530 height 27
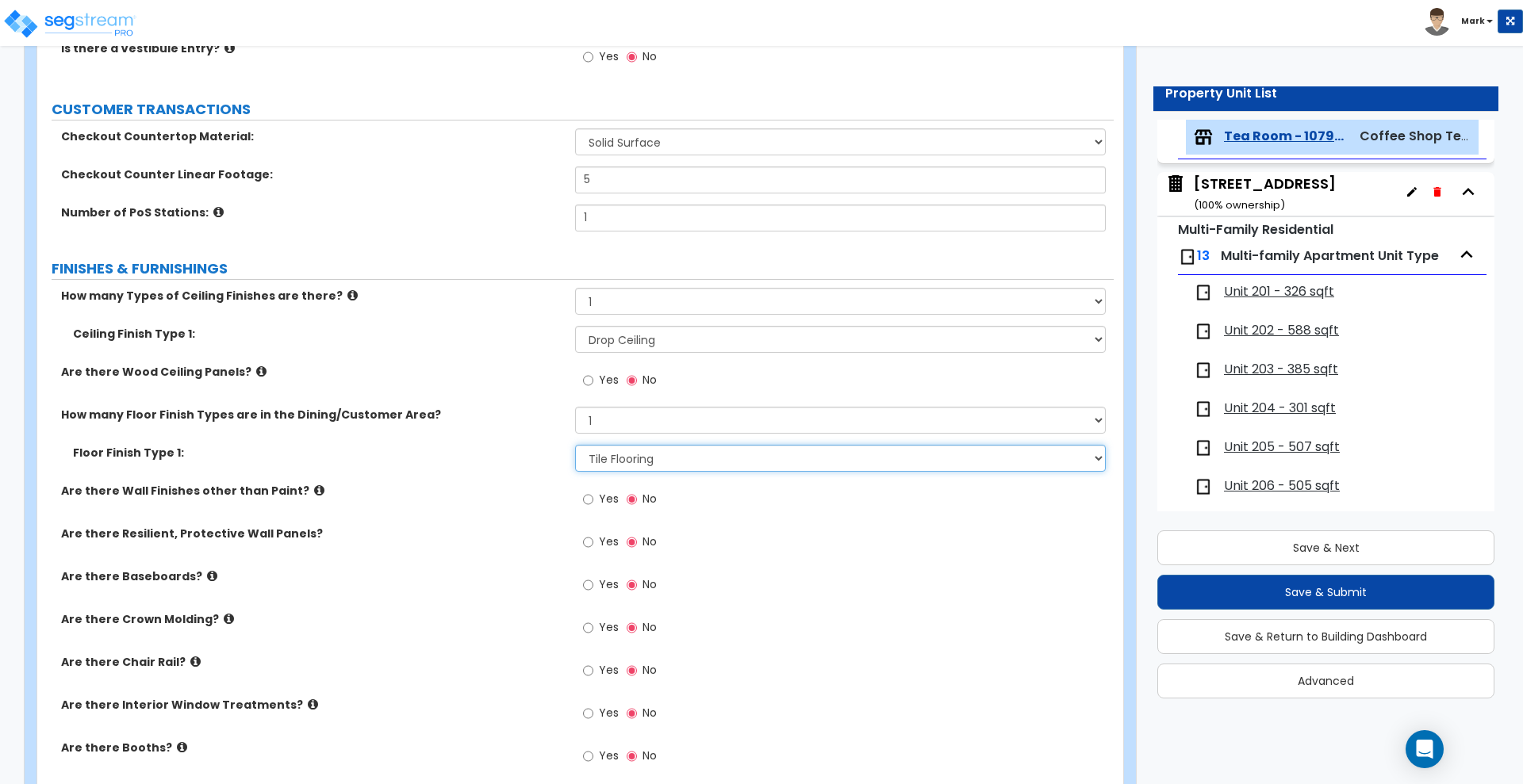
scroll to position [496, 0]
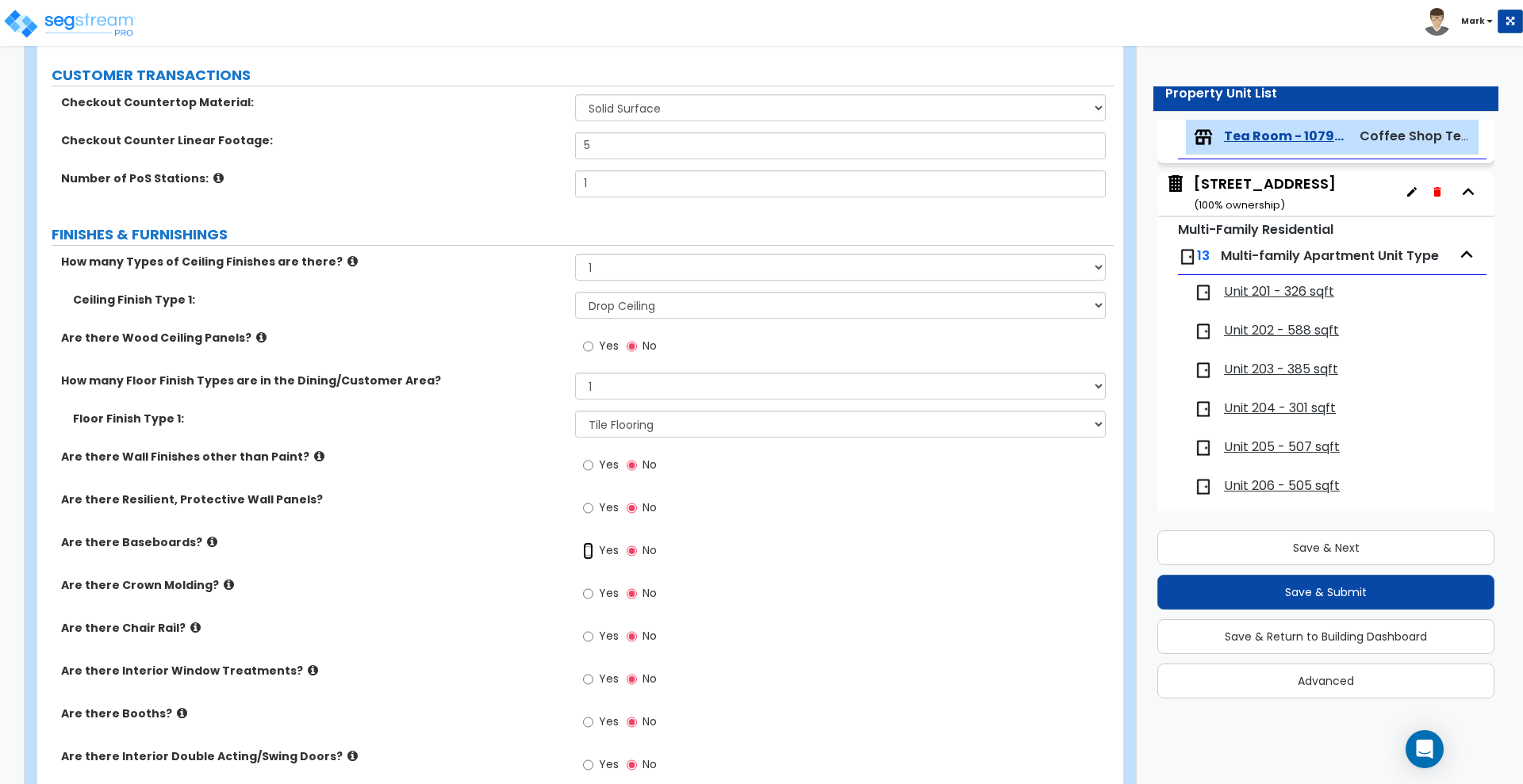
click at [592, 551] on input "Yes" at bounding box center [588, 551] width 10 height 17
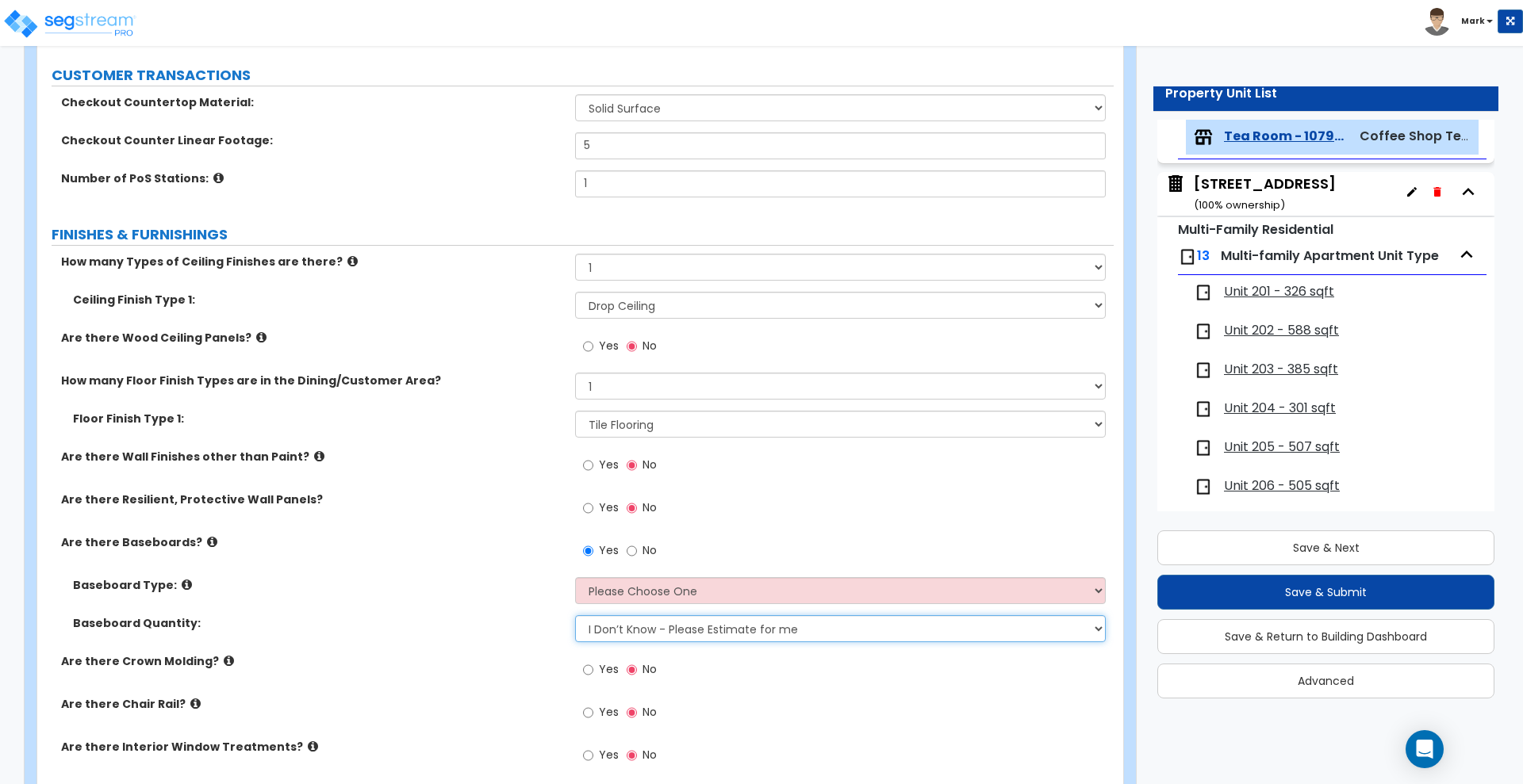
click at [651, 630] on select "I Don’t Know - Please Estimate for me I want to Enter the Linear Footage" at bounding box center [840, 628] width 530 height 27
click at [575, 615] on select "I Don’t Know - Please Estimate for me I want to Enter the Linear Footage" at bounding box center [840, 628] width 530 height 27
click at [664, 630] on select "I Don’t Know - Please Estimate for me I want to Enter the Linear Footage" at bounding box center [840, 628] width 530 height 27
click at [575, 615] on select "I Don’t Know - Please Estimate for me I want to Enter the Linear Footage" at bounding box center [840, 628] width 530 height 27
click at [655, 587] on select "Please Choose One Wood Vinyl Carpet Tile" at bounding box center [840, 591] width 530 height 27
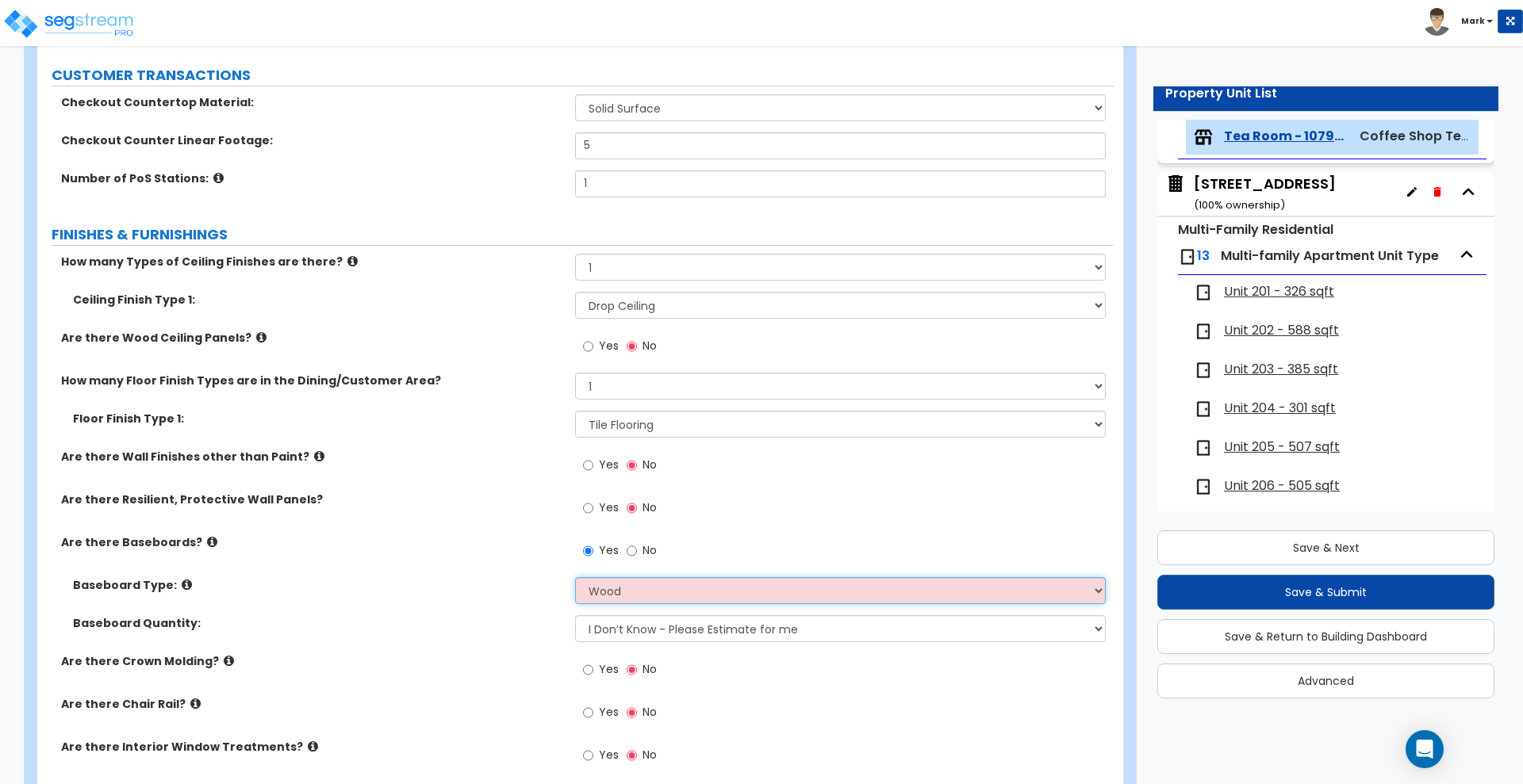
click at [575, 578] on select "Please Choose One Wood Vinyl Carpet Tile" at bounding box center [840, 591] width 530 height 27
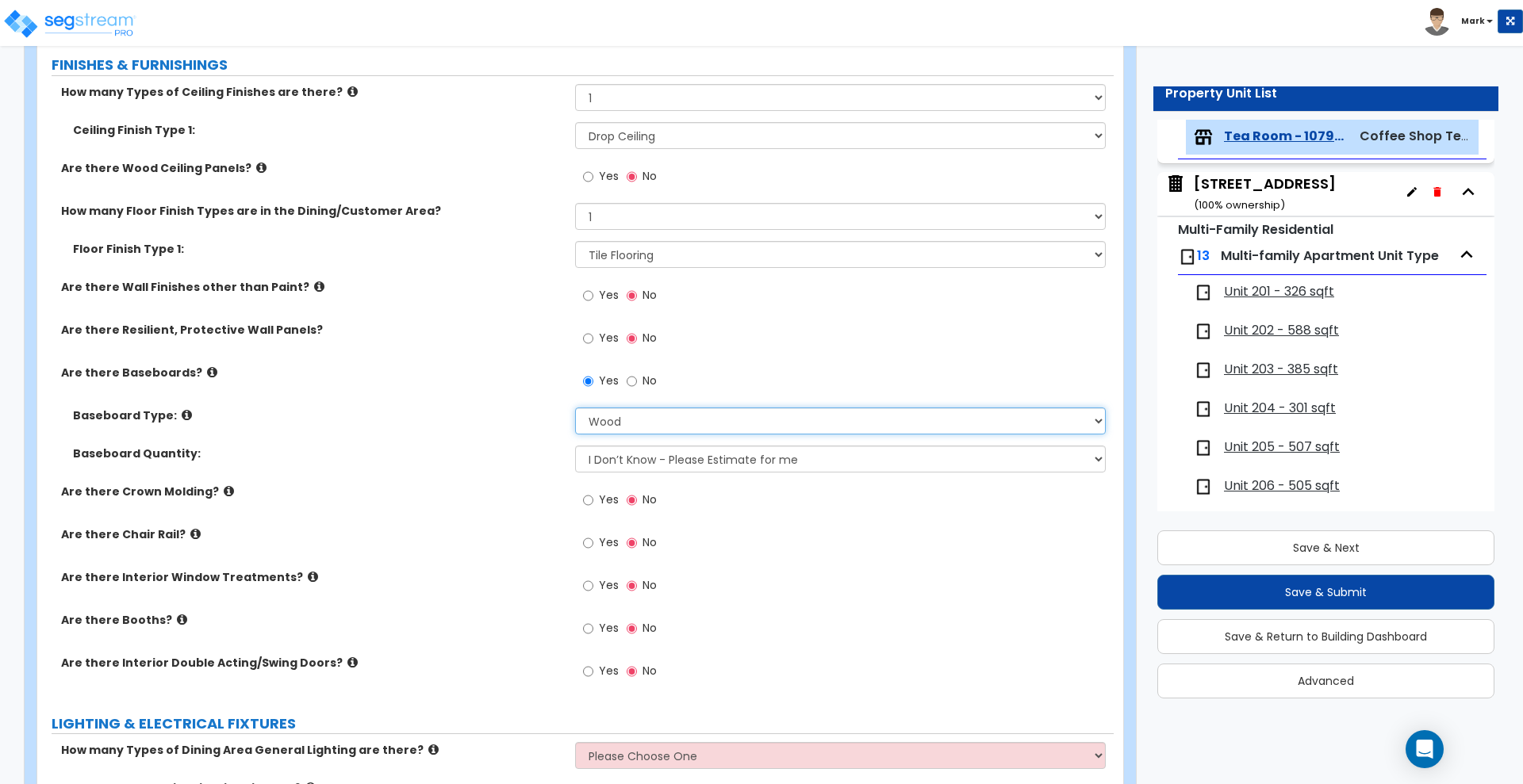
scroll to position [694, 0]
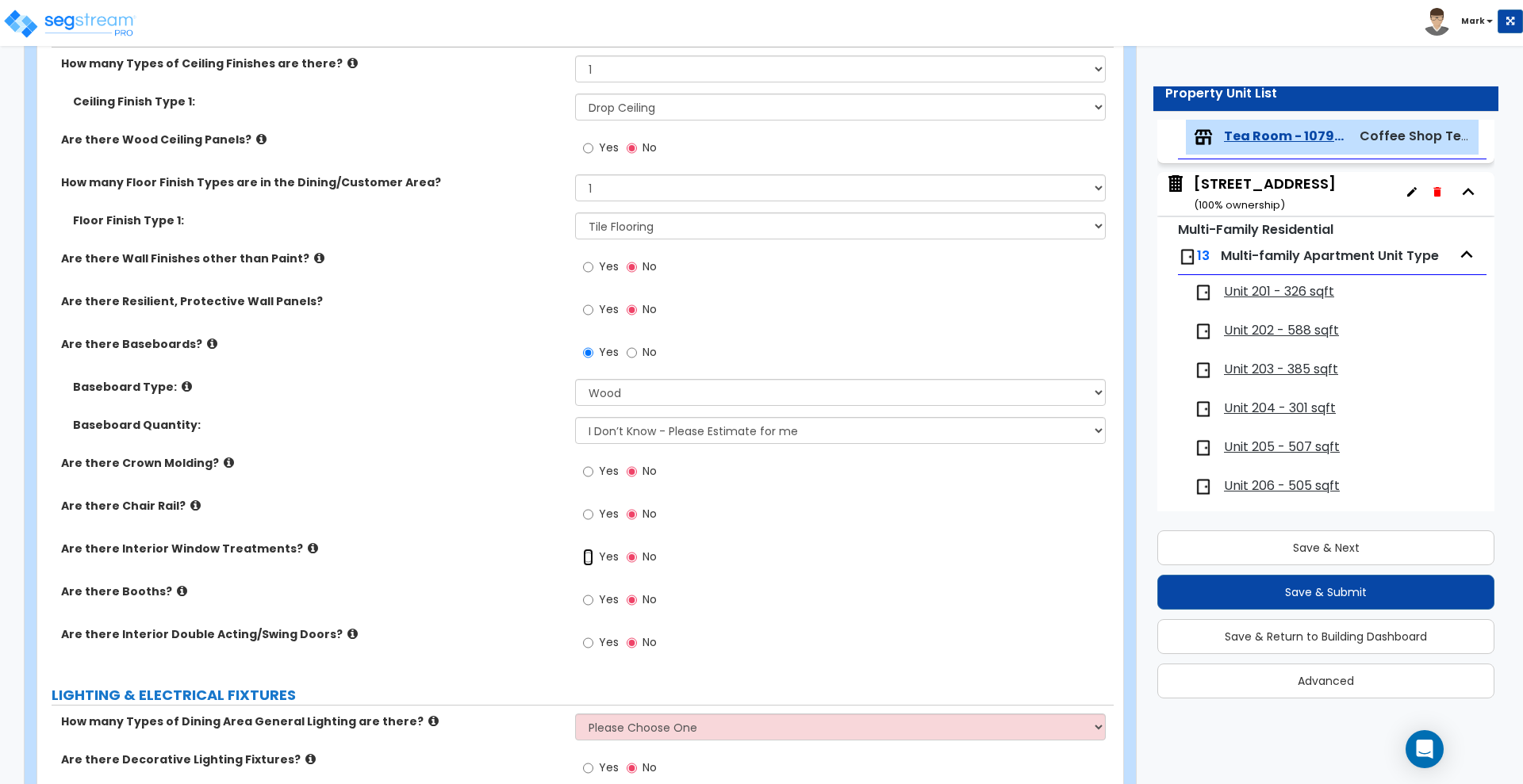
click at [585, 556] on input "Yes" at bounding box center [588, 558] width 10 height 17
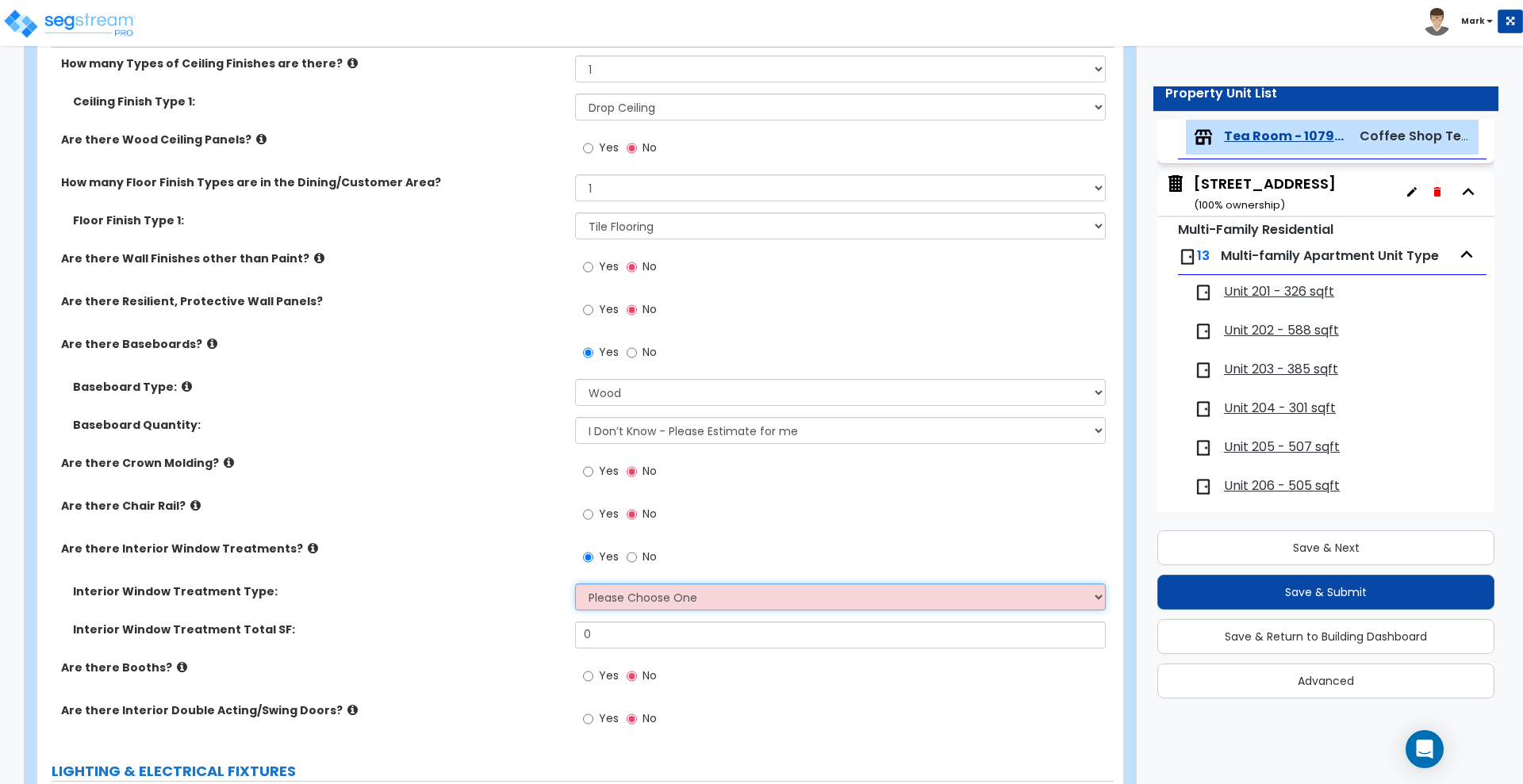
click at [655, 597] on select "Please Choose One Vertical Blinds Window Shades Venetian Blinds Wood Shutters" at bounding box center [840, 597] width 530 height 27
click at [575, 584] on select "Please Choose One Vertical Blinds Window Shades Venetian Blinds Wood Shutters" at bounding box center [840, 597] width 530 height 27
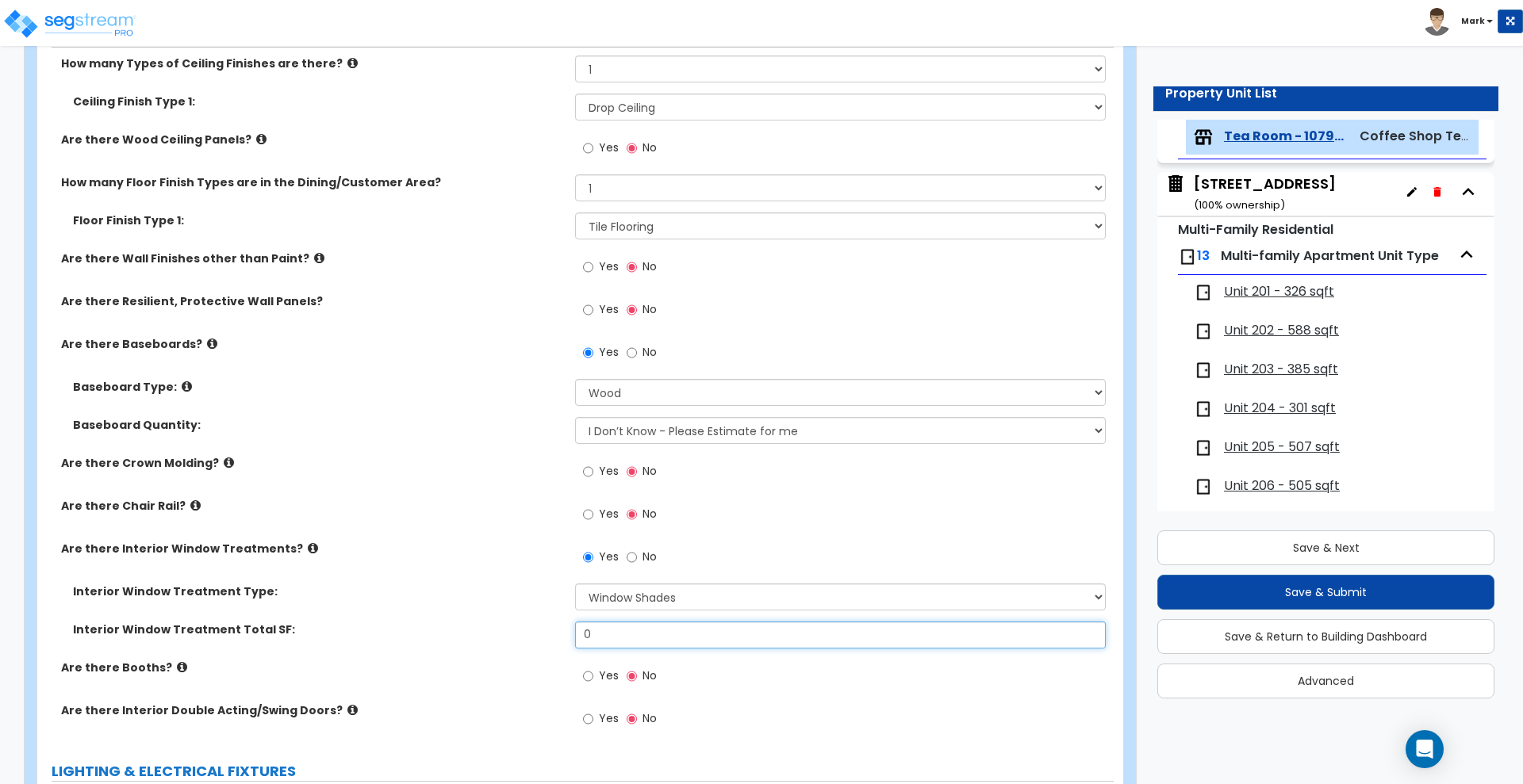
drag, startPoint x: 502, startPoint y: 635, endPoint x: 475, endPoint y: 627, distance: 28.2
click at [479, 632] on div "Interior Window Treatment Total SF: 0" at bounding box center [575, 641] width 1076 height 38
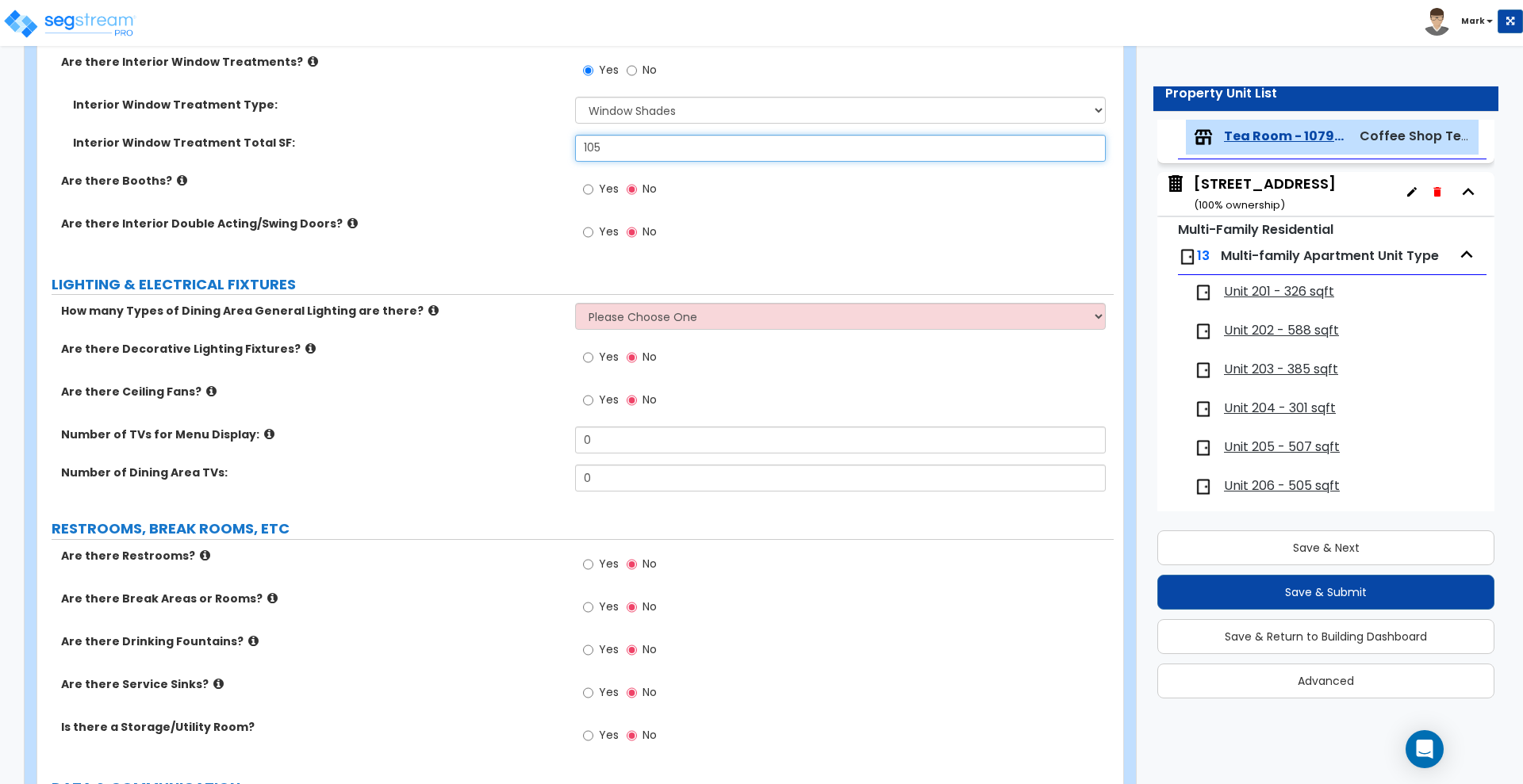
scroll to position [1189, 0]
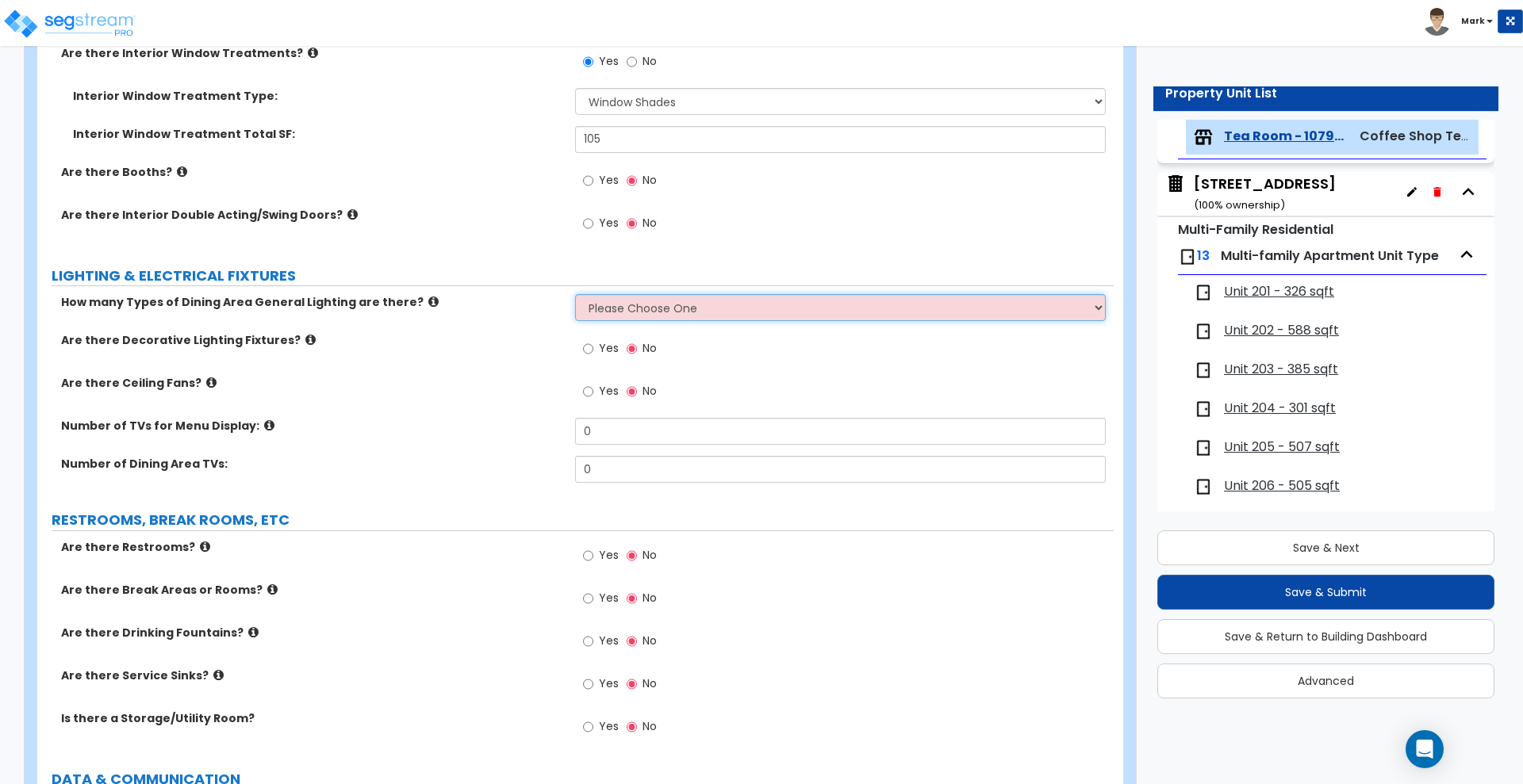
click at [728, 310] on select "Please Choose One 1 2 3" at bounding box center [840, 308] width 530 height 27
click at [575, 295] on select "Please Choose One 1 2 3" at bounding box center [840, 308] width 530 height 27
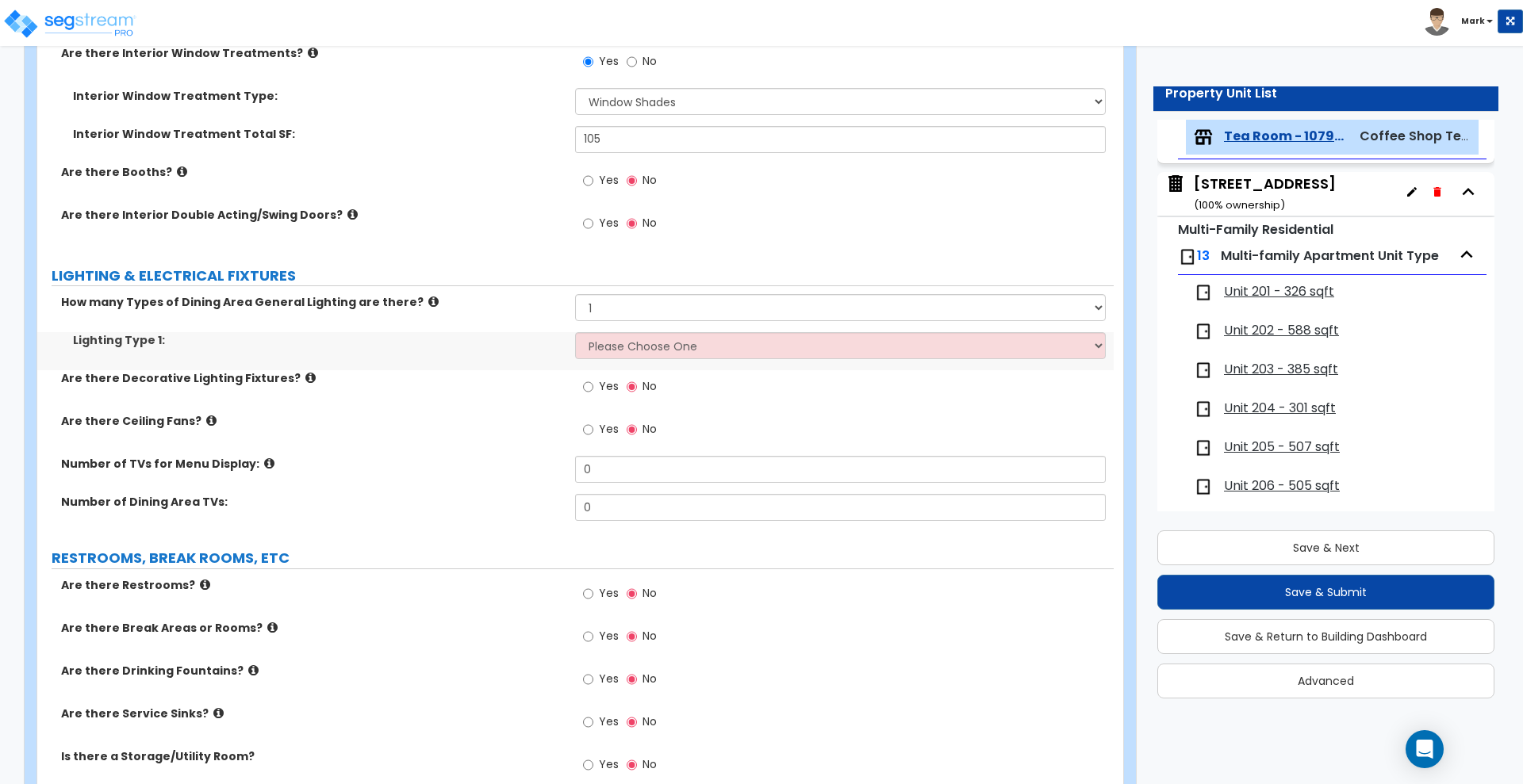
click at [654, 359] on div "Lighting Type 1: Please Choose One LED Surface-Mounted LED Recessed Fluorescent…" at bounding box center [575, 352] width 1076 height 38
click at [684, 345] on select "Please Choose One LED Surface-Mounted LED Recessed Fluorescent Surface-Mounted …" at bounding box center [840, 346] width 530 height 27
click at [575, 333] on select "Please Choose One LED Surface-Mounted LED Recessed Fluorescent Surface-Mounted …" at bounding box center [840, 346] width 530 height 27
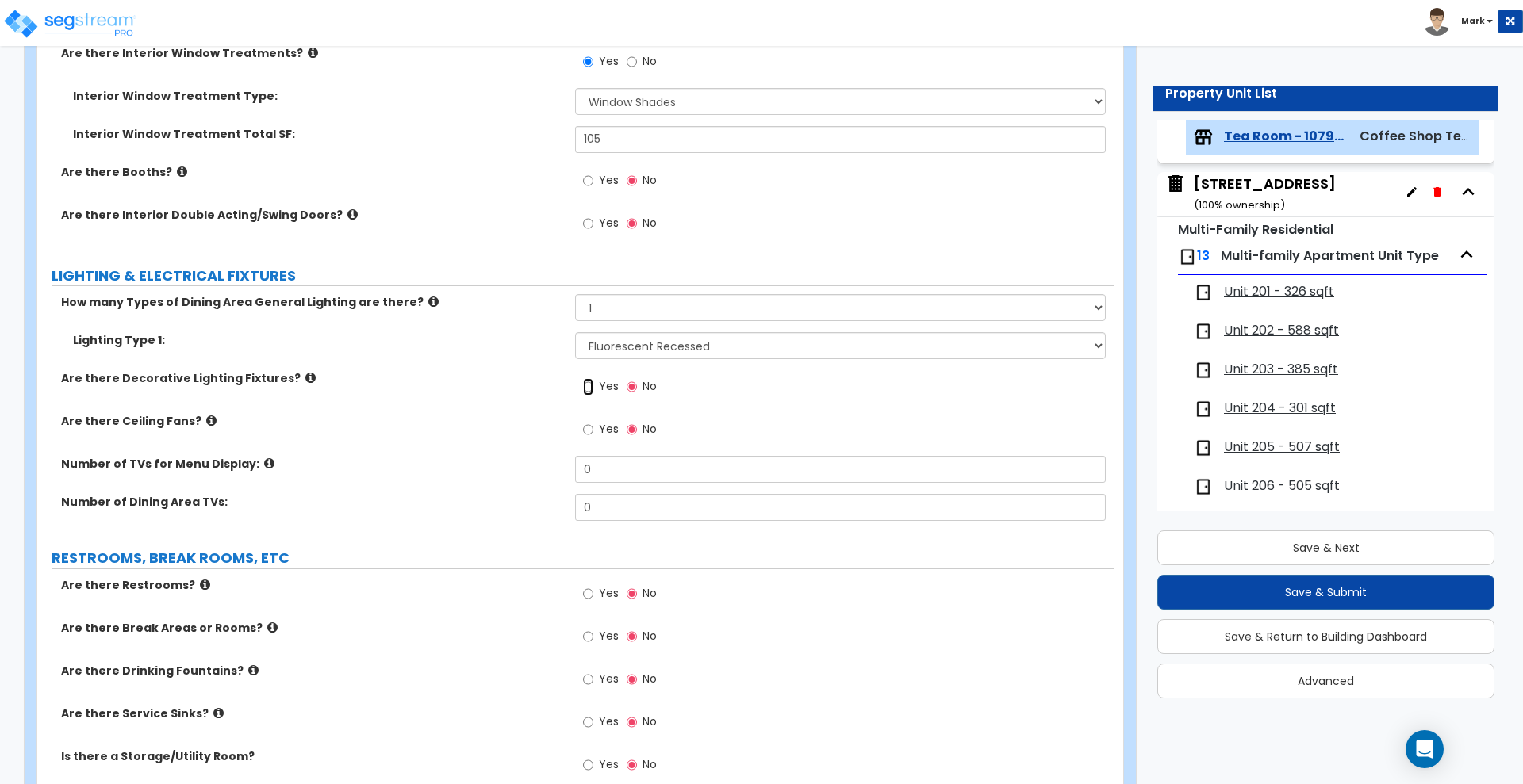
drag, startPoint x: 584, startPoint y: 384, endPoint x: 583, endPoint y: 376, distance: 8.1
click at [583, 382] on input "Yes" at bounding box center [588, 387] width 10 height 17
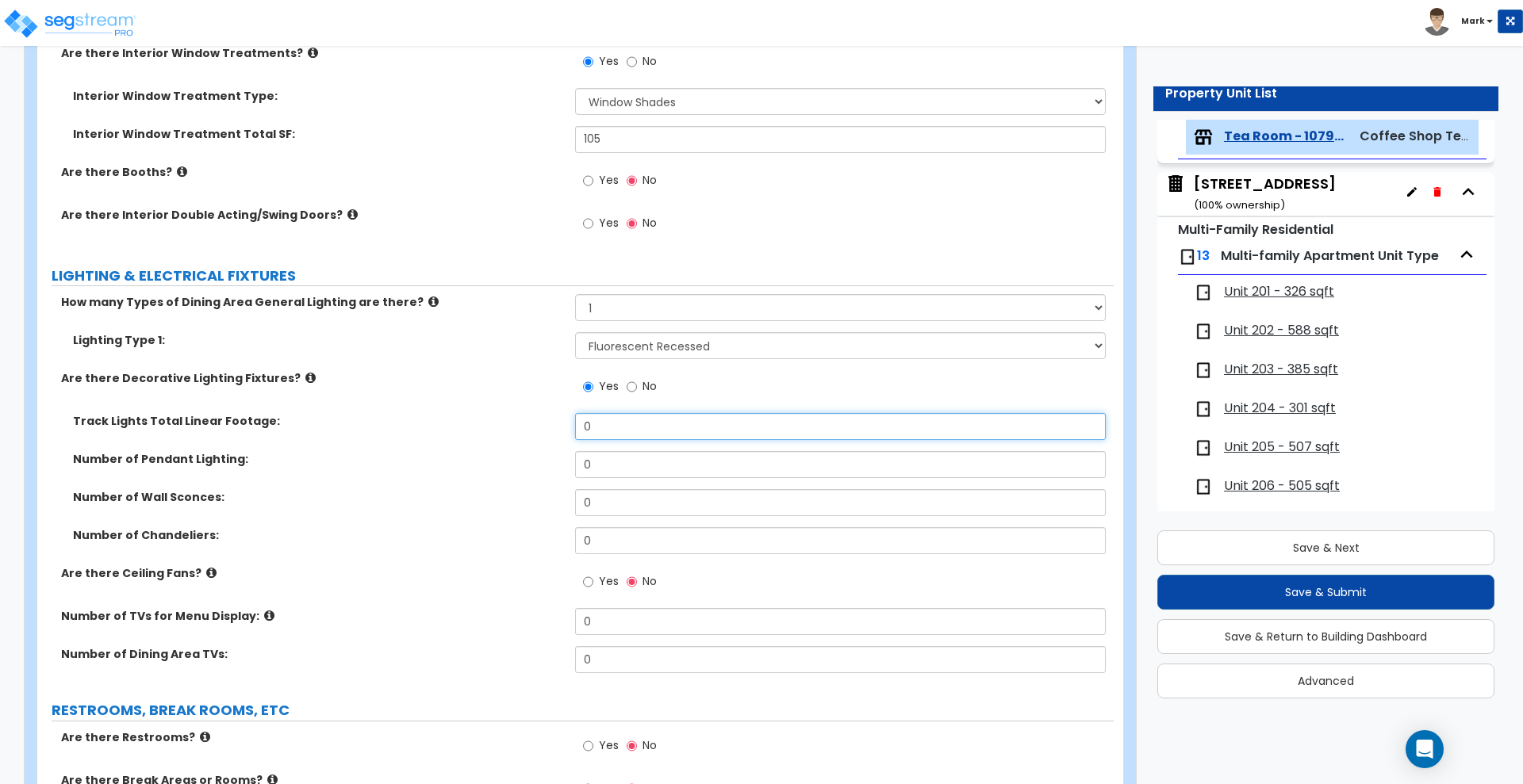
drag, startPoint x: 594, startPoint y: 424, endPoint x: 494, endPoint y: 431, distance: 100.2
click at [494, 431] on div "Track Lights Total Linear Footage: 0" at bounding box center [575, 432] width 1076 height 38
click at [516, 467] on div "Number of Pendant Lighting: 0" at bounding box center [575, 470] width 1076 height 38
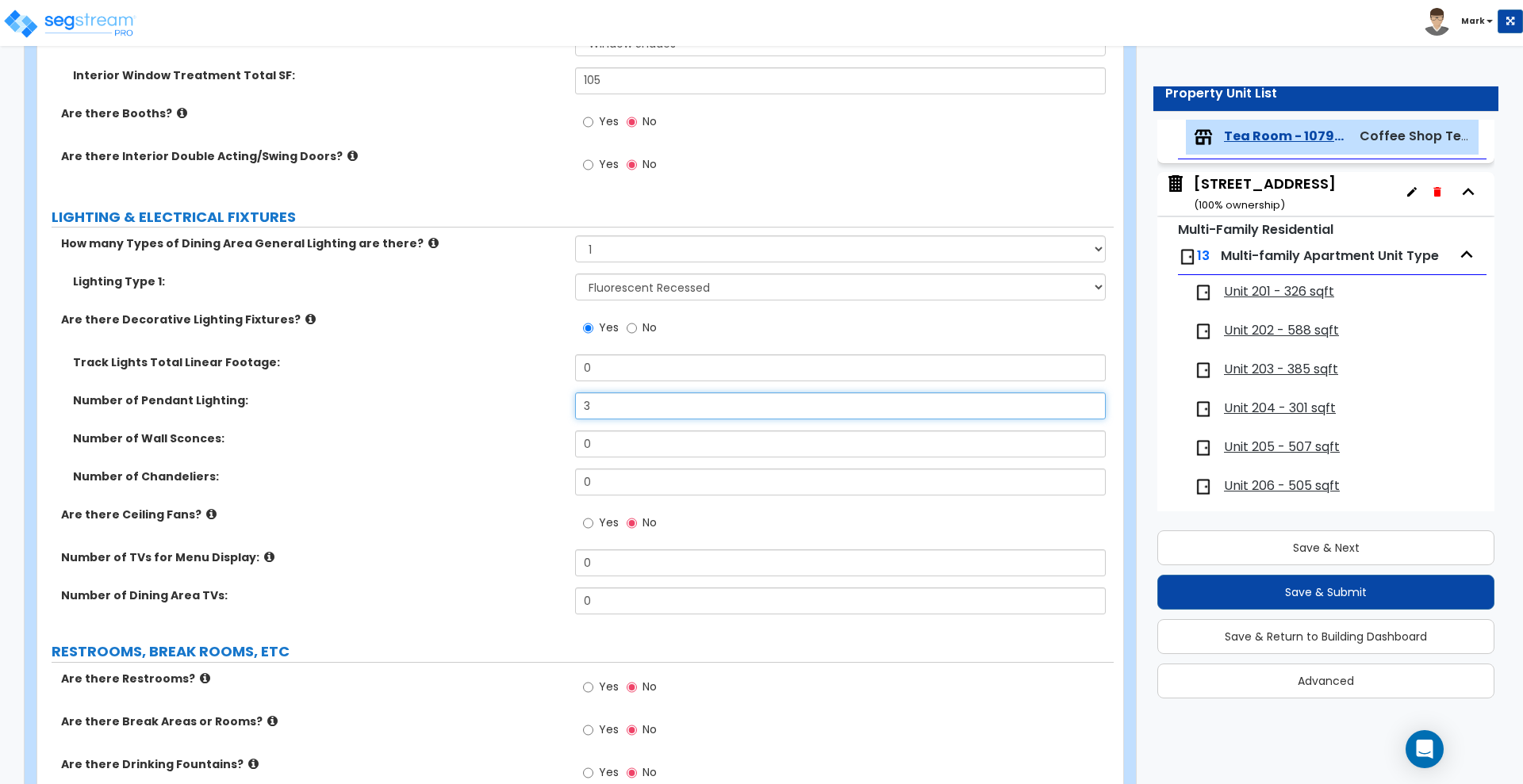
scroll to position [1289, 0]
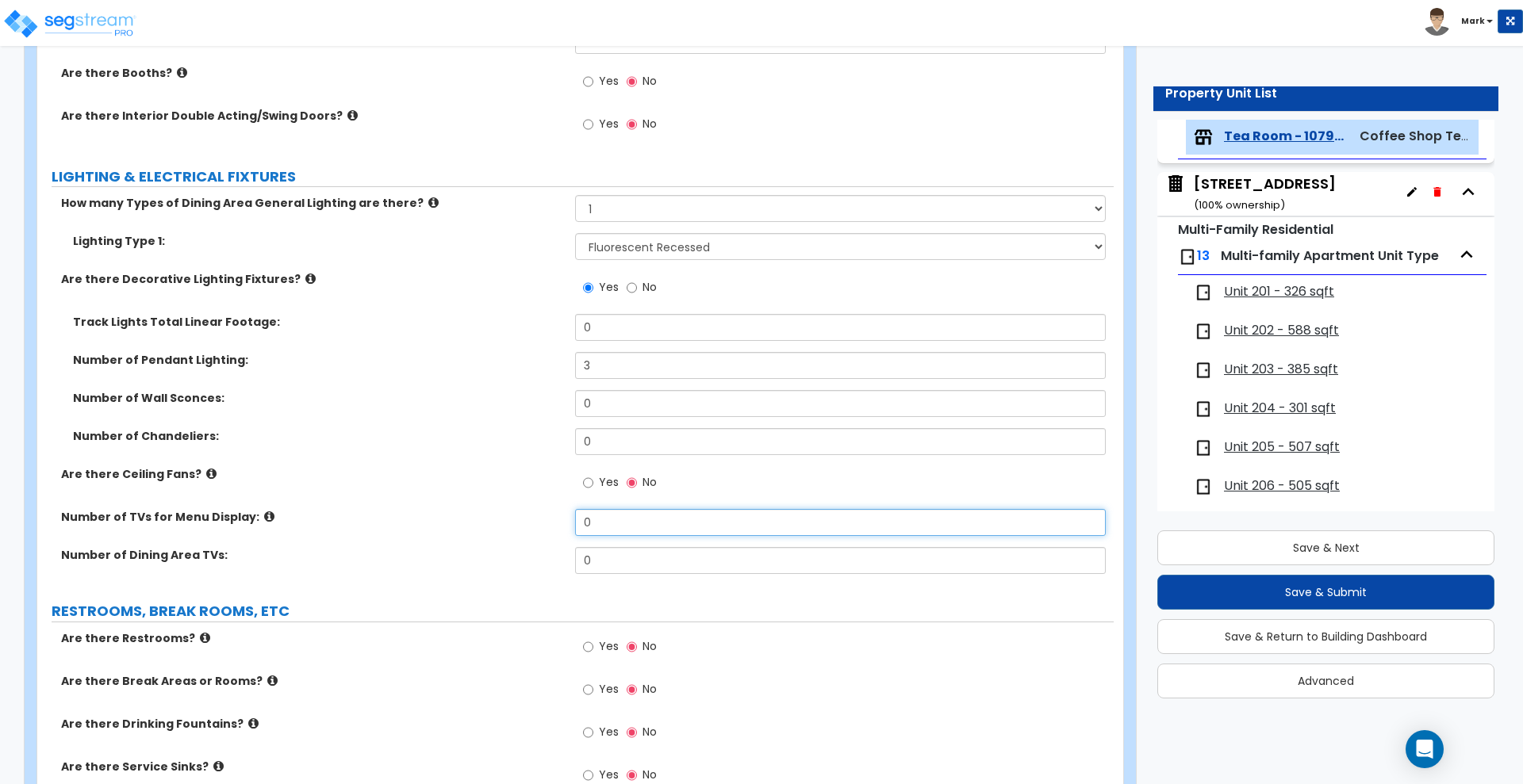
drag, startPoint x: 602, startPoint y: 522, endPoint x: 533, endPoint y: 529, distance: 69.4
click at [540, 529] on div "Number of TVs for Menu Display: 0" at bounding box center [575, 528] width 1076 height 38
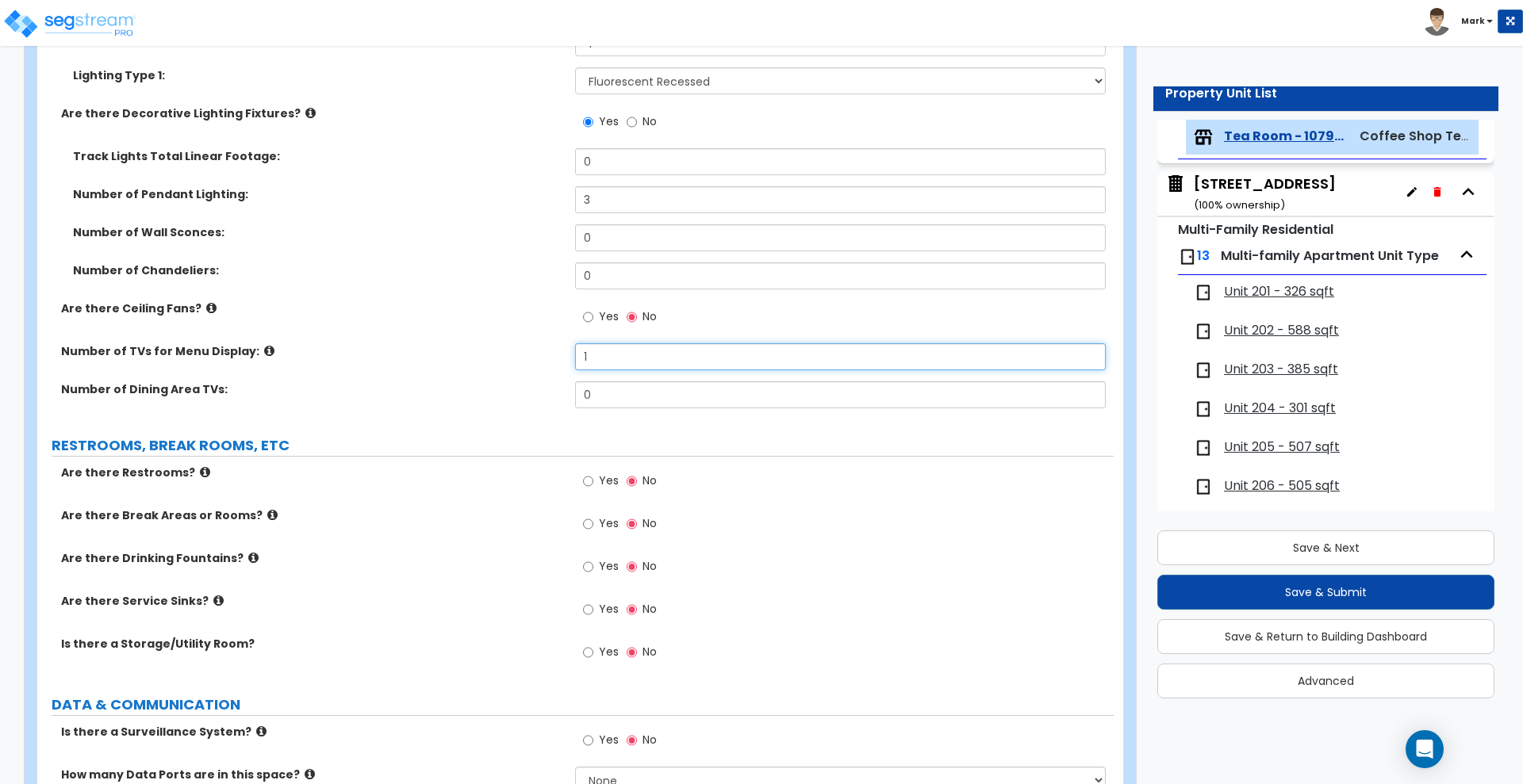
scroll to position [1487, 0]
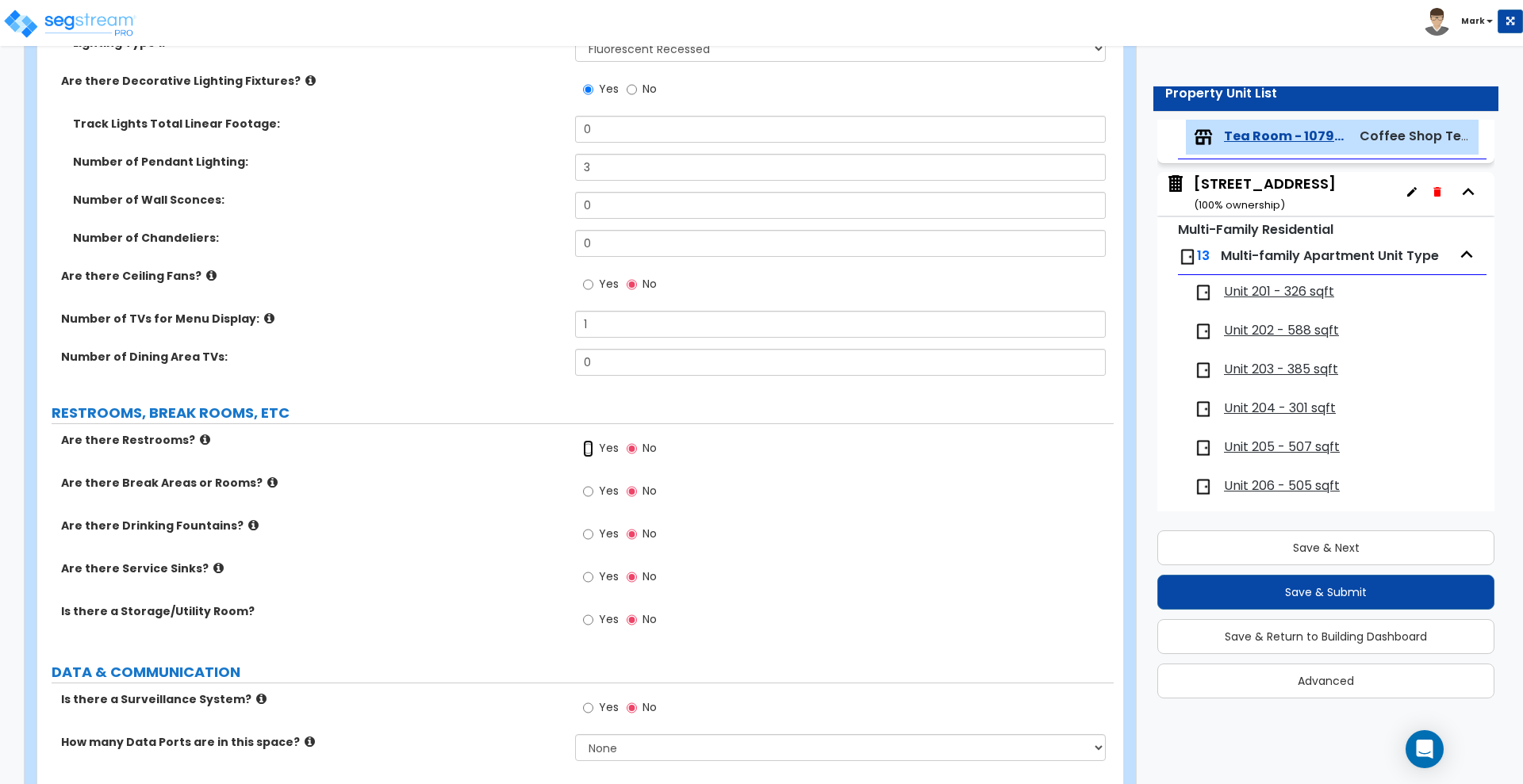
click at [589, 448] on input "Yes" at bounding box center [588, 449] width 10 height 17
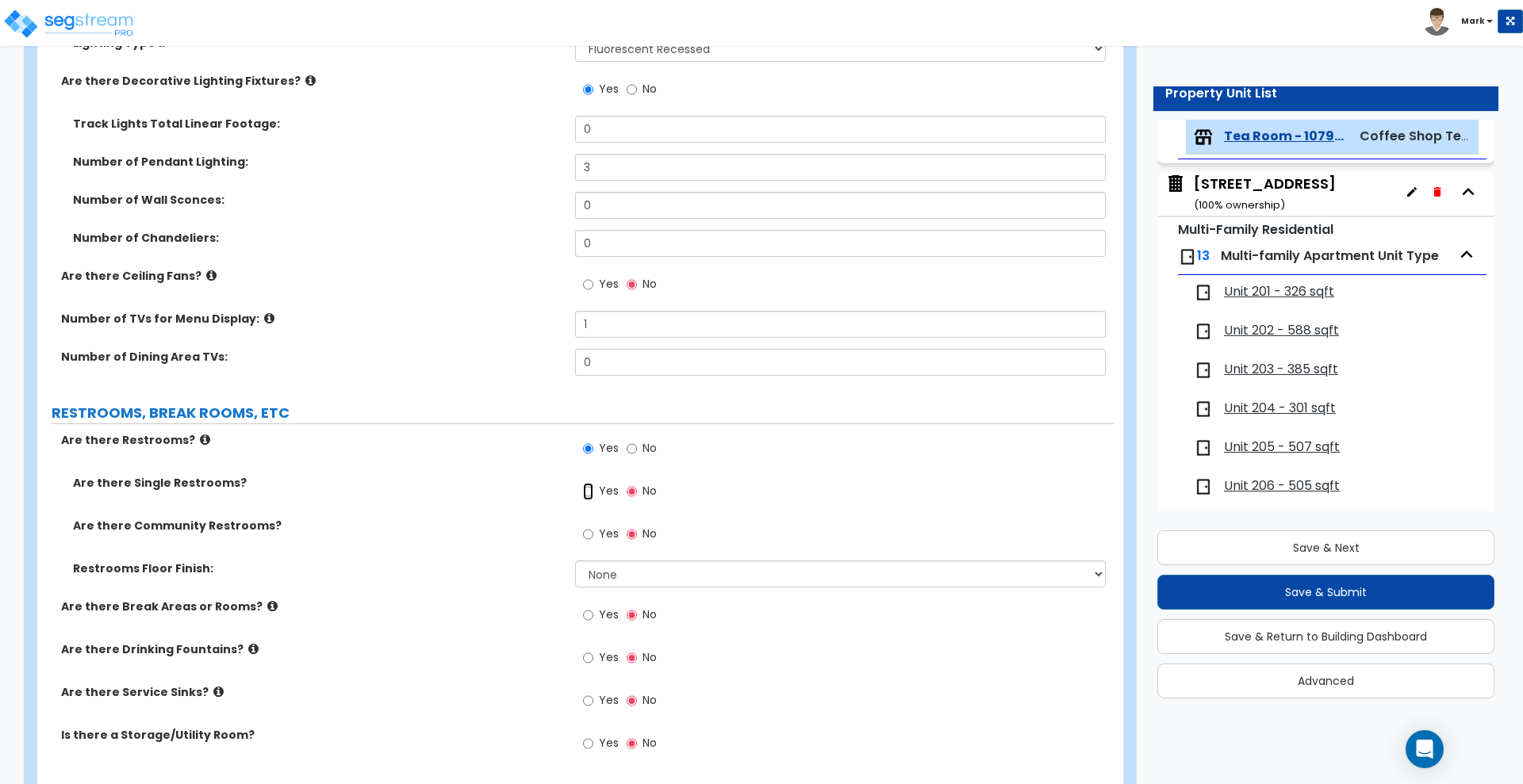
click at [586, 491] on input "Yes" at bounding box center [588, 492] width 10 height 17
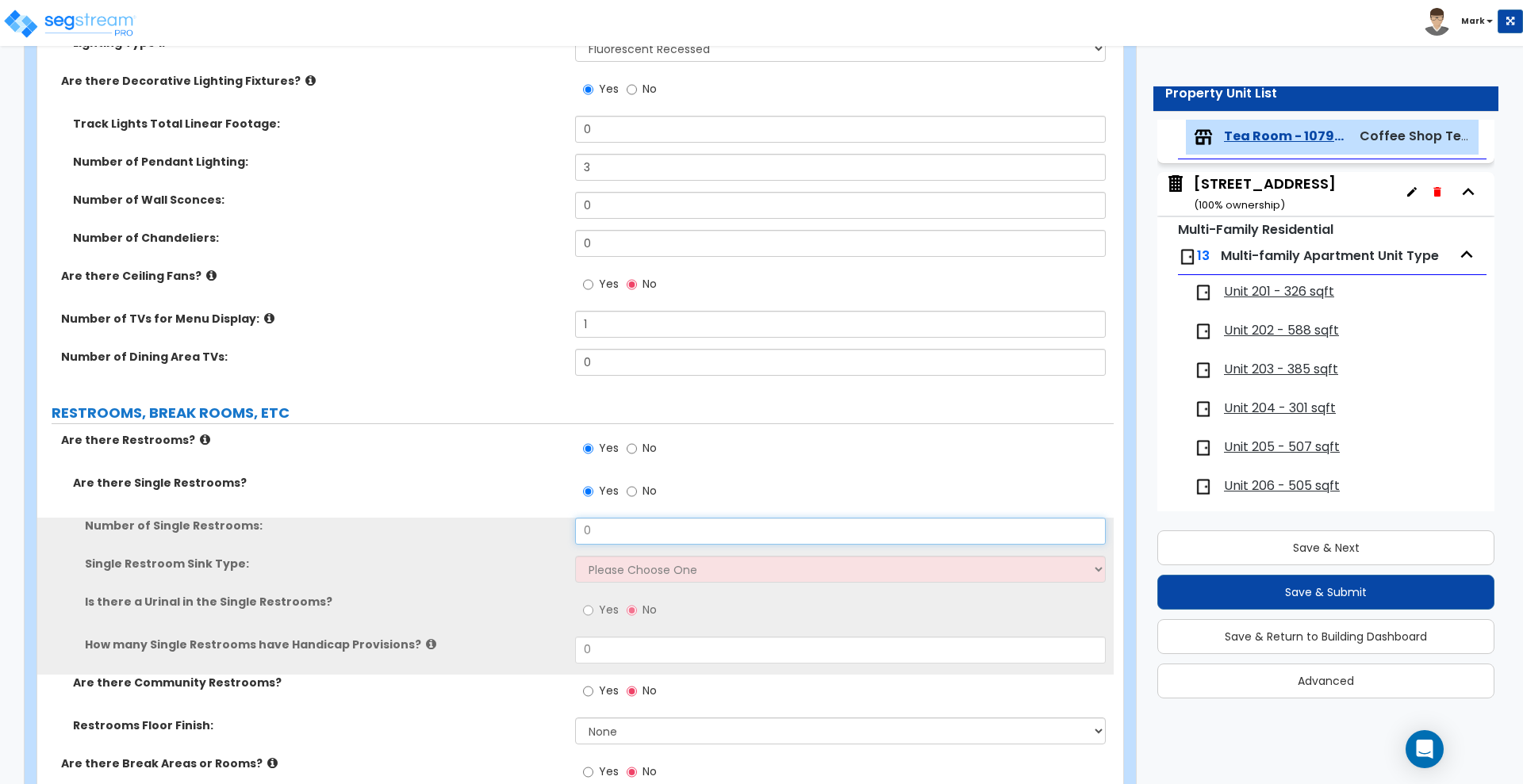
click at [486, 543] on div "Number of Single Restrooms: 0" at bounding box center [575, 537] width 1076 height 38
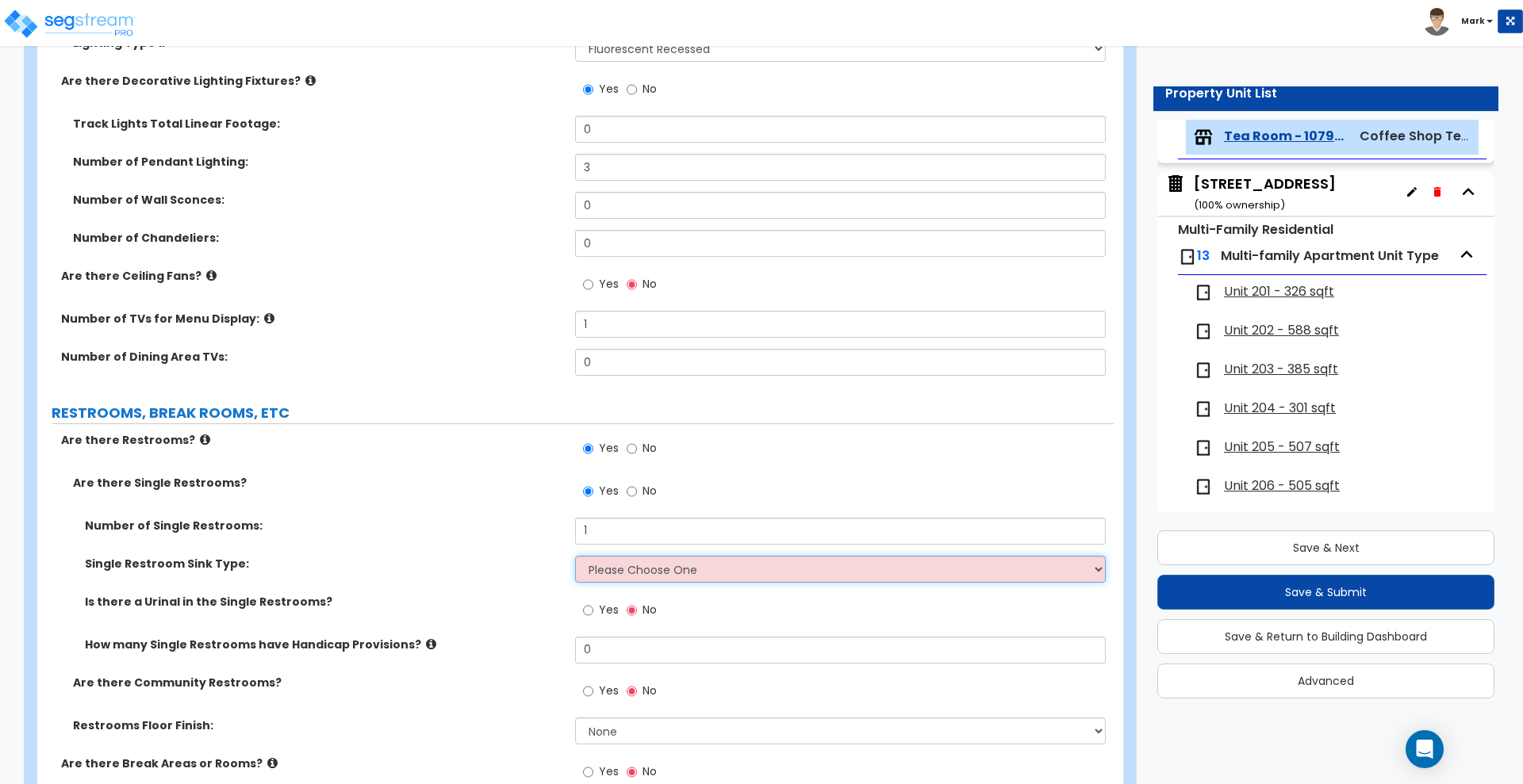
click at [638, 573] on select "Please Choose One Wall-mounted Vanity-mounted" at bounding box center [840, 569] width 530 height 27
click at [575, 556] on select "Please Choose One Wall-mounted Vanity-mounted" at bounding box center [840, 569] width 530 height 27
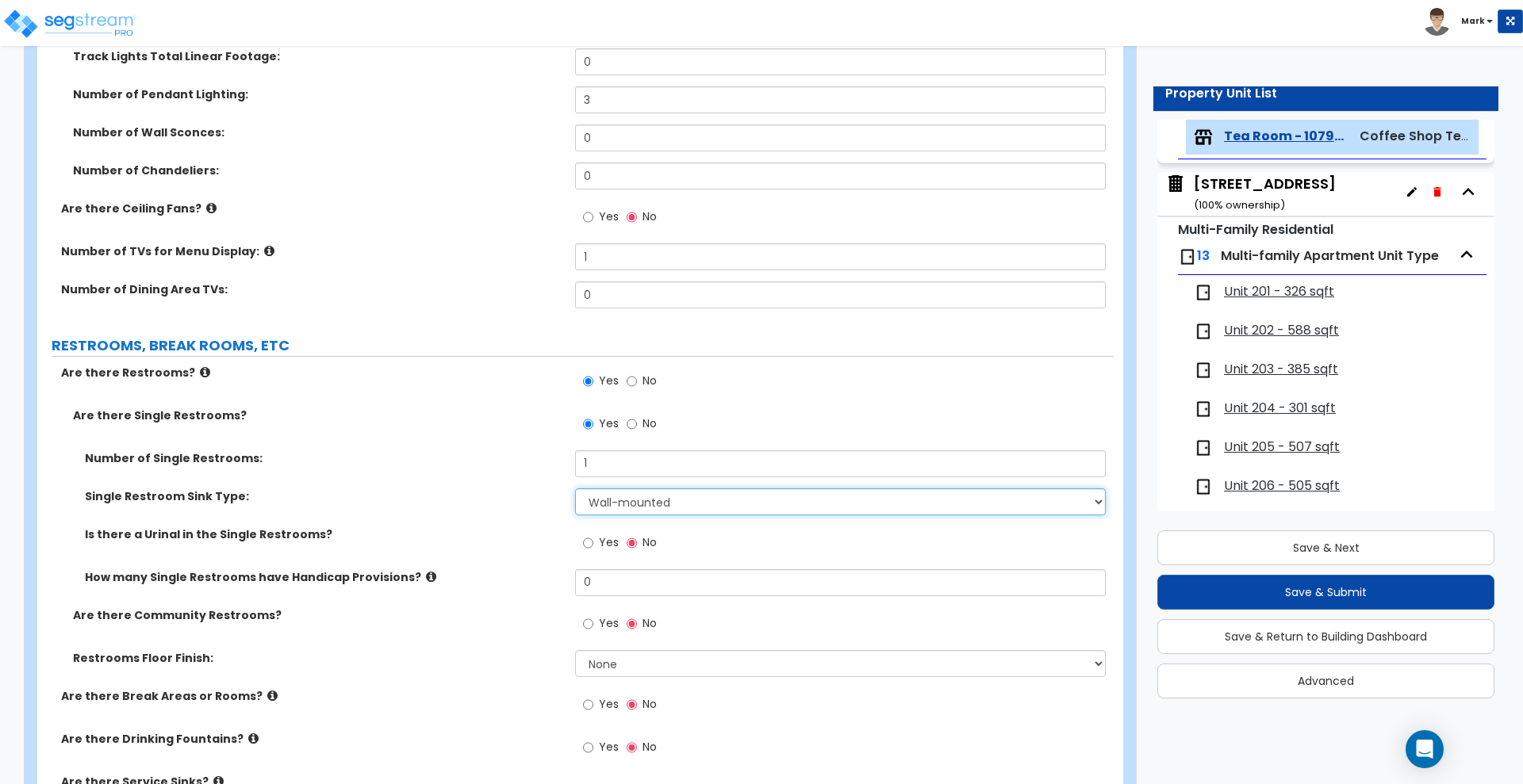
scroll to position [1586, 0]
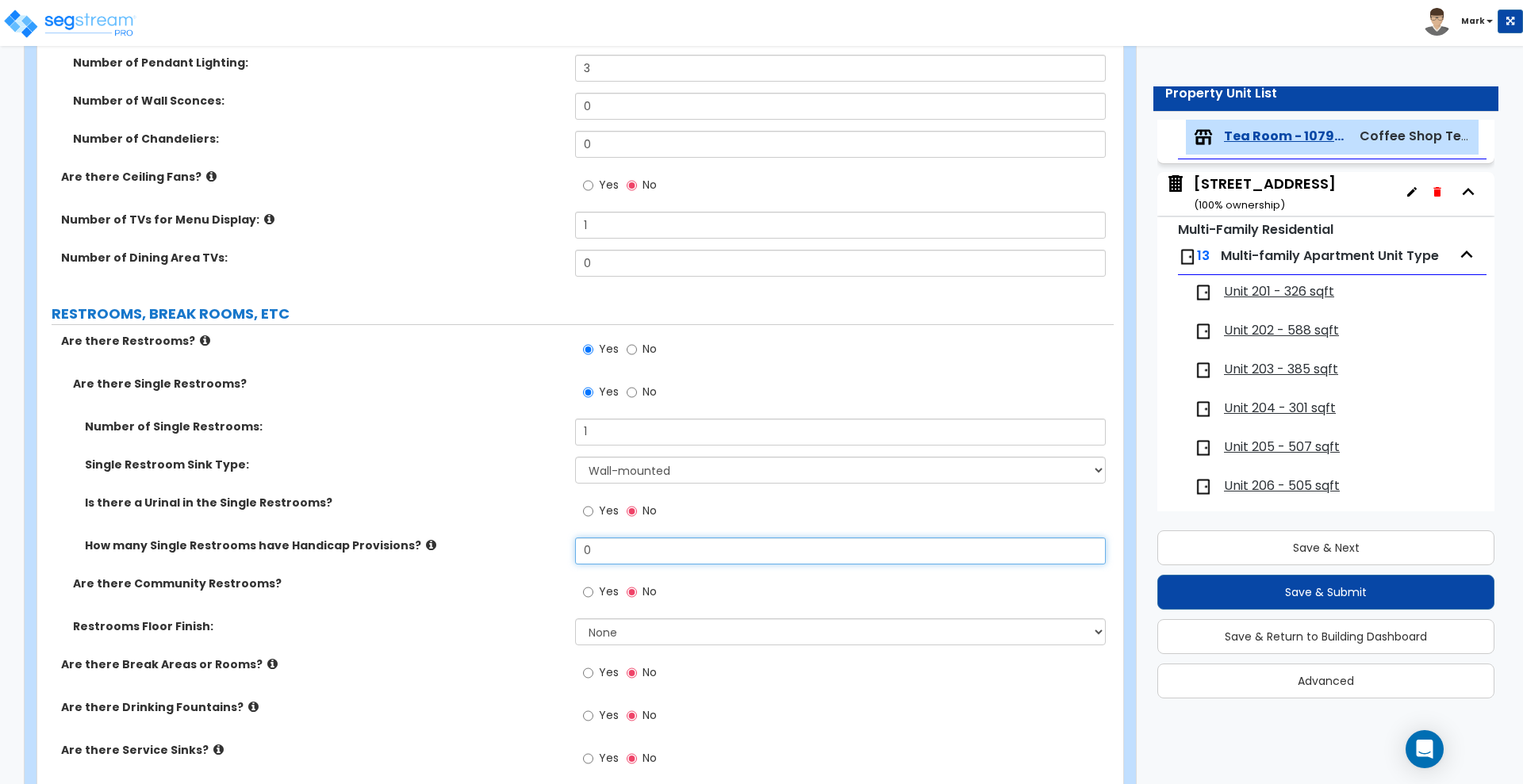
drag, startPoint x: 612, startPoint y: 555, endPoint x: 509, endPoint y: 559, distance: 103.1
click at [512, 558] on div "How many Single Restrooms have Handicap Provisions? 0" at bounding box center [575, 557] width 1076 height 38
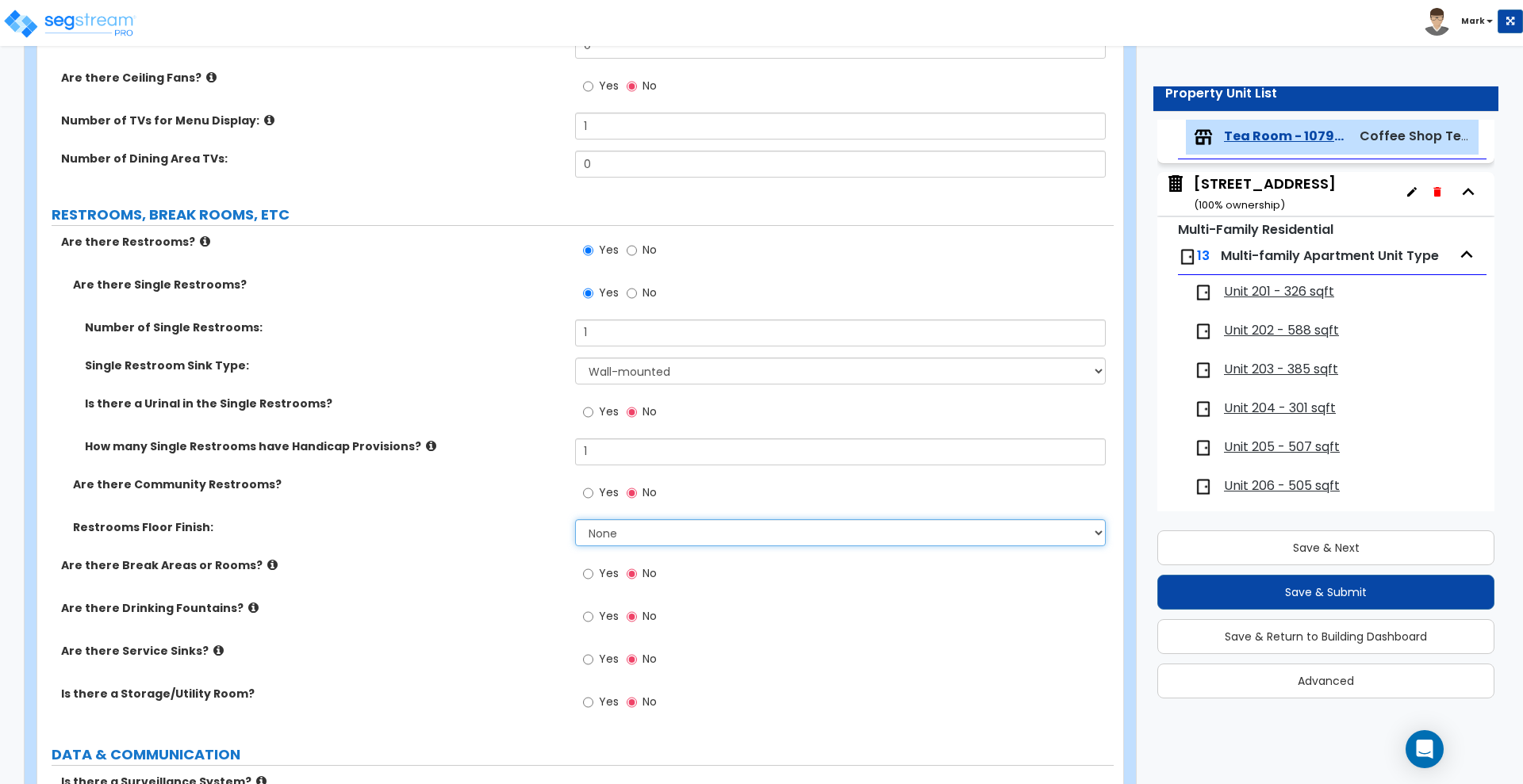
click at [653, 535] on select "None Tile Flooring Resilient Laminate Flooring VCT Flooring Sheet Vinyl Flooring" at bounding box center [840, 533] width 530 height 27
click at [575, 520] on select "None Tile Flooring Resilient Laminate Flooring VCT Flooring Sheet Vinyl Flooring" at bounding box center [840, 533] width 530 height 27
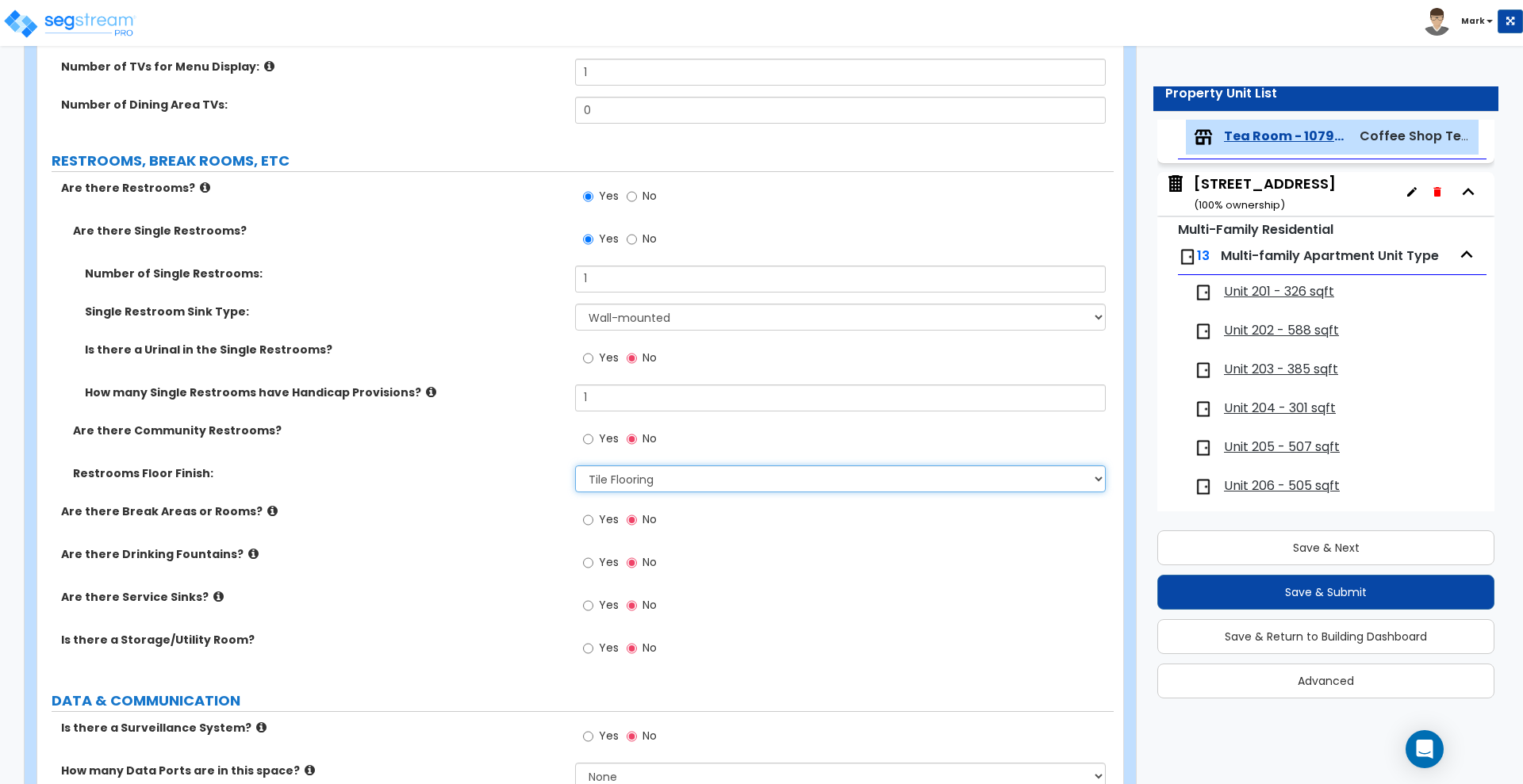
scroll to position [1785, 0]
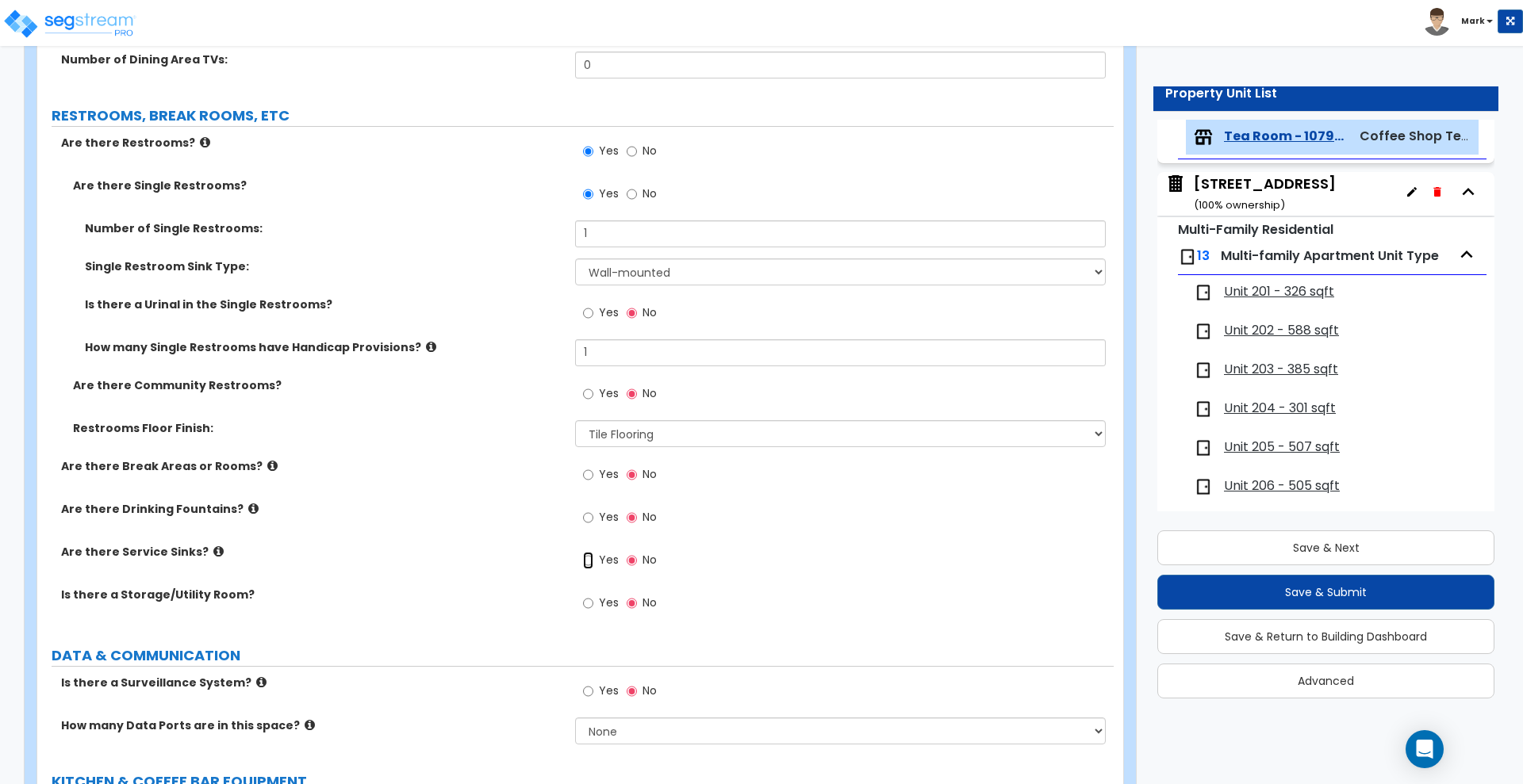
click at [592, 560] on input "Yes" at bounding box center [588, 560] width 10 height 17
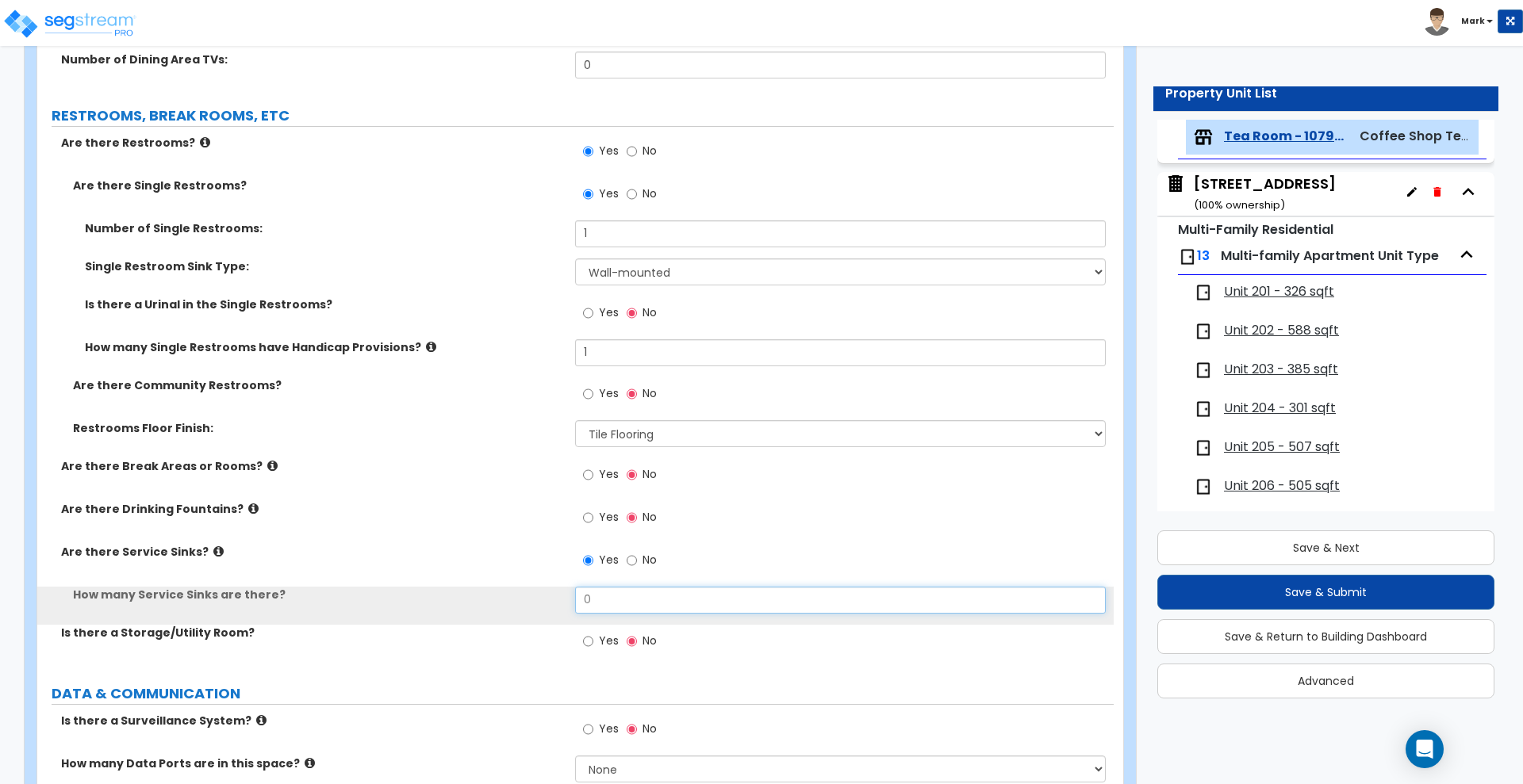
drag, startPoint x: 599, startPoint y: 601, endPoint x: 542, endPoint y: 603, distance: 57.0
click at [566, 606] on div "How many Service Sinks are there? 0" at bounding box center [575, 606] width 1076 height 38
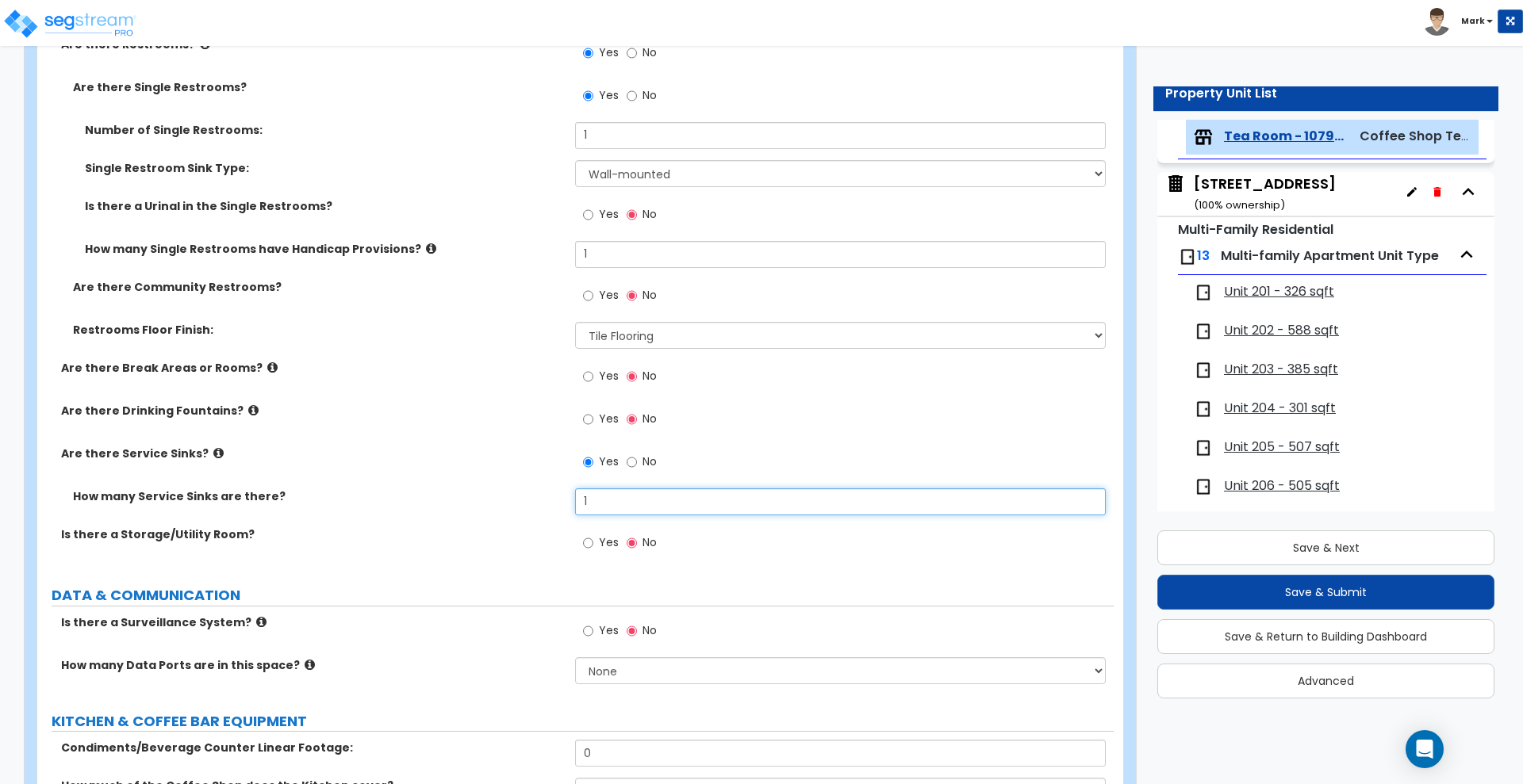
scroll to position [1883, 0]
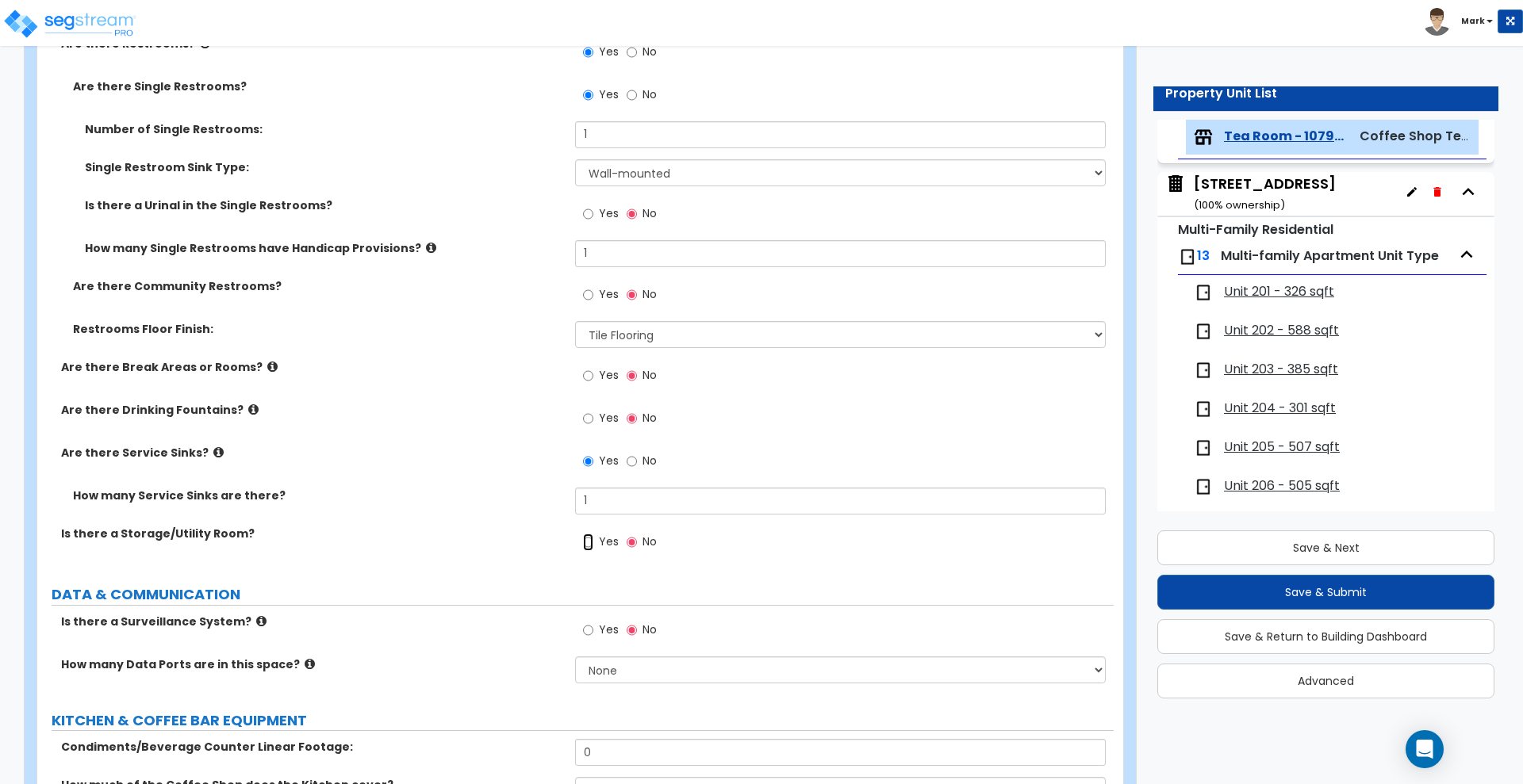
click at [585, 543] on input "Yes" at bounding box center [588, 542] width 10 height 17
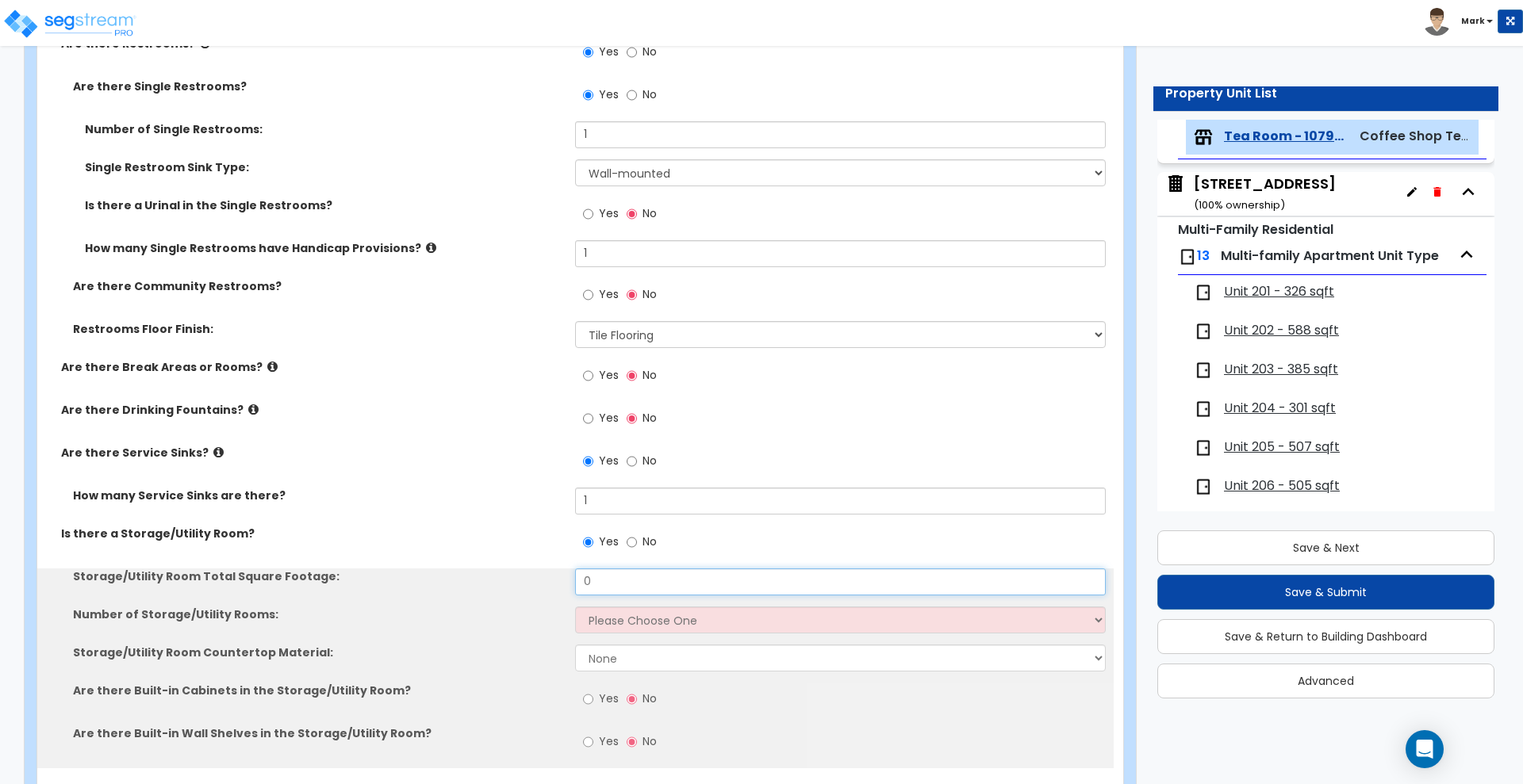
click at [531, 581] on div "Storage/Utility Room Total Square Footage: 0" at bounding box center [575, 587] width 1076 height 38
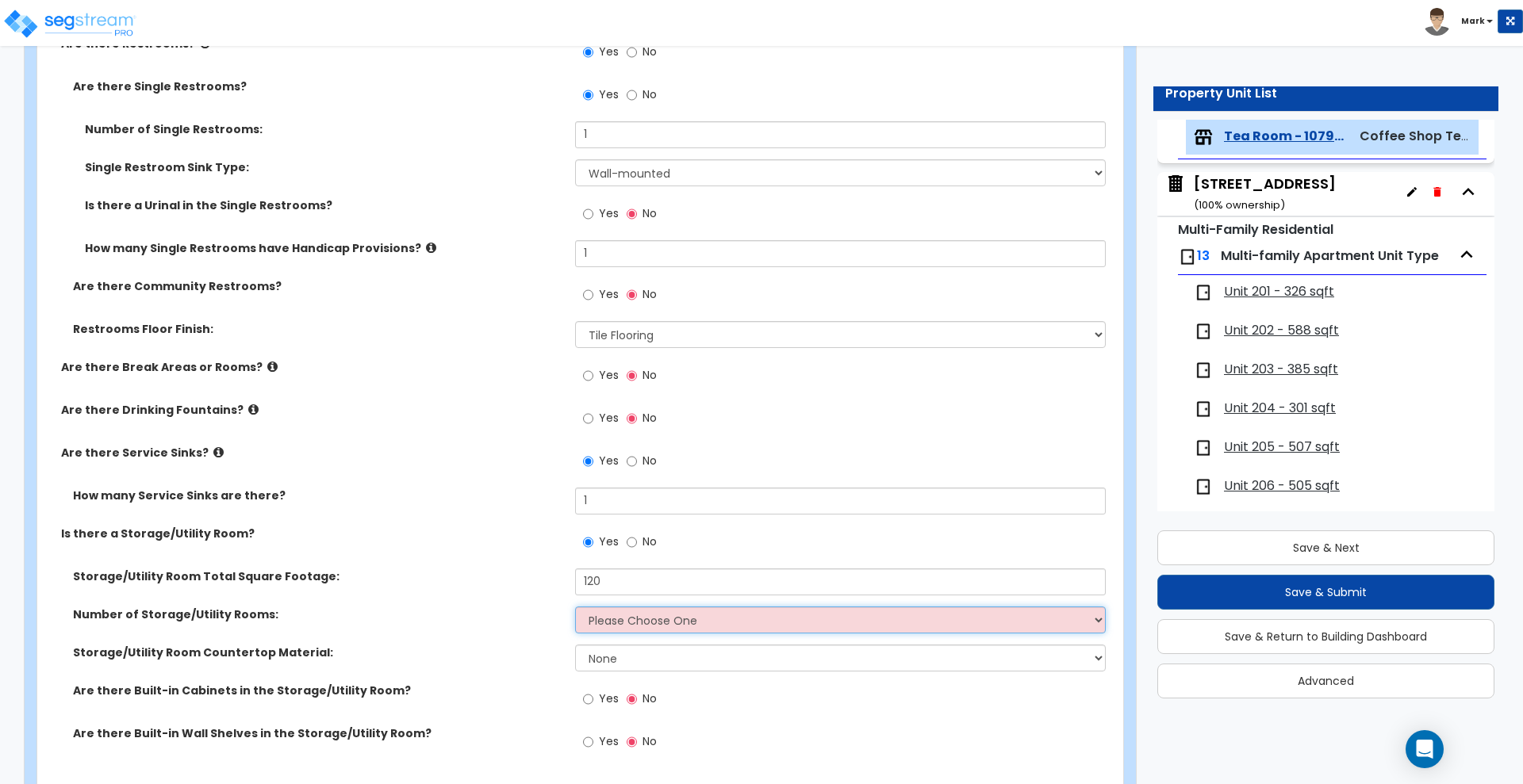
click at [690, 619] on select "Please Choose One 1 2 3" at bounding box center [840, 619] width 530 height 27
click at [575, 606] on select "Please Choose One 1 2 3" at bounding box center [840, 619] width 530 height 27
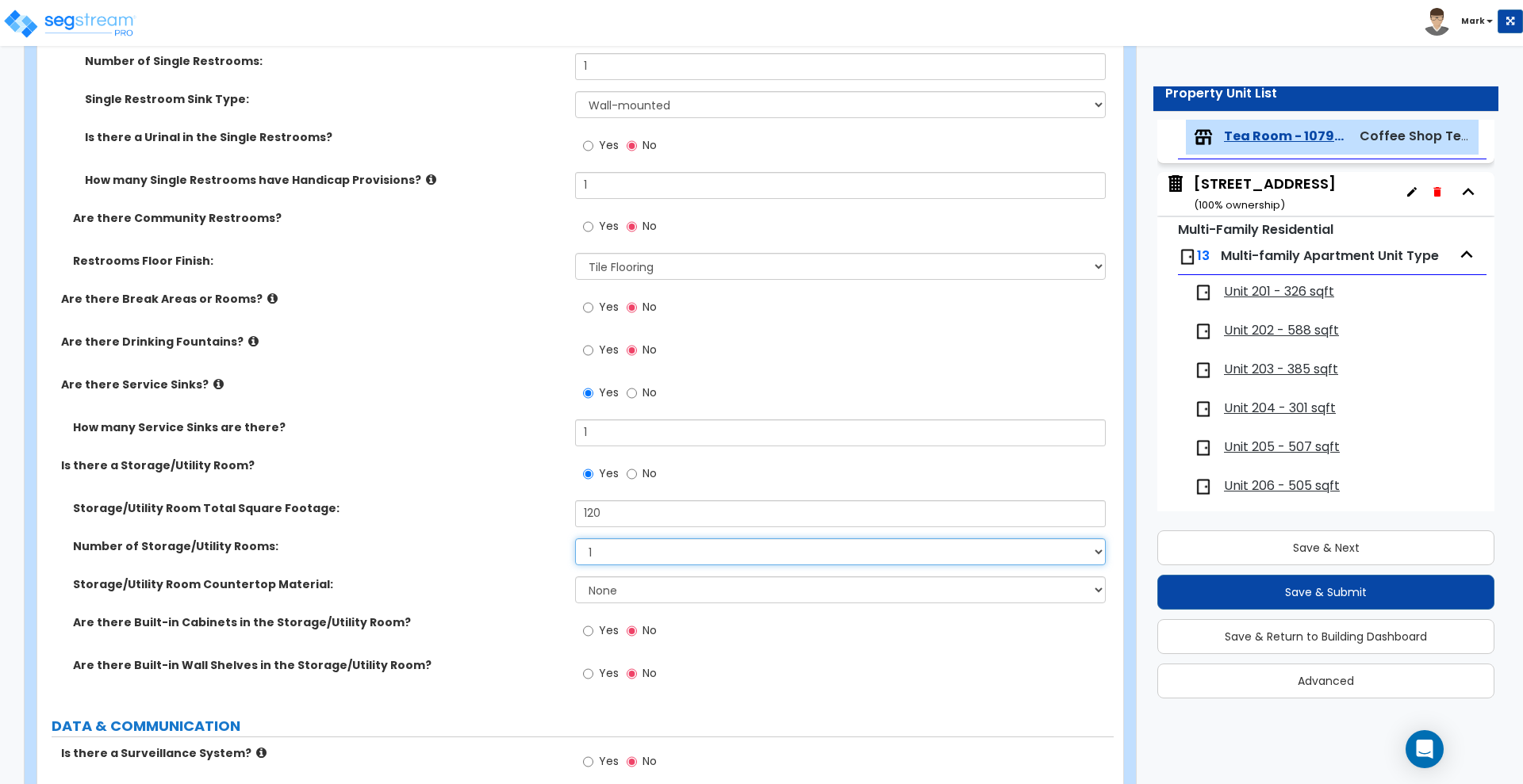
scroll to position [1983, 0]
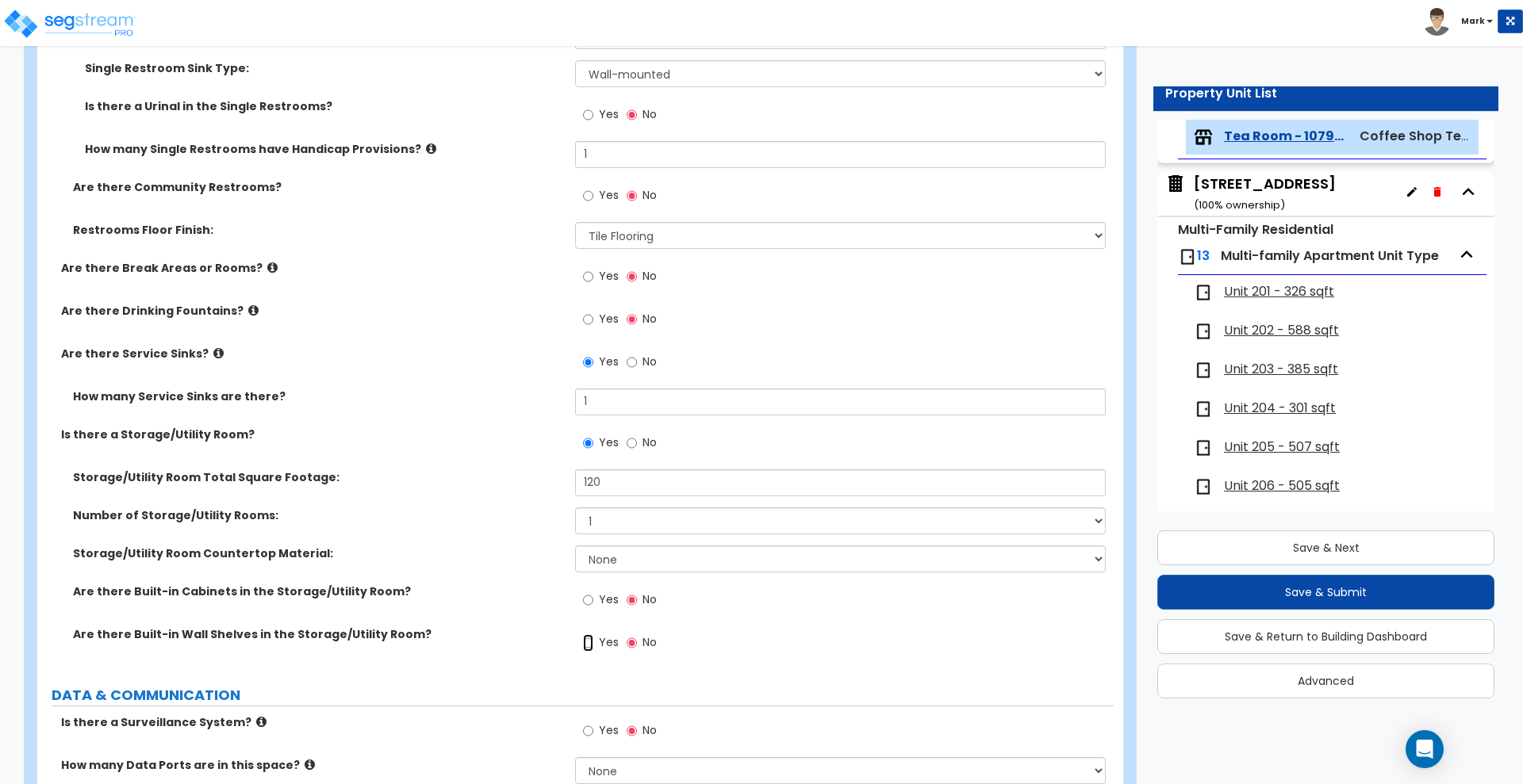
click at [586, 644] on input "Yes" at bounding box center [588, 643] width 10 height 17
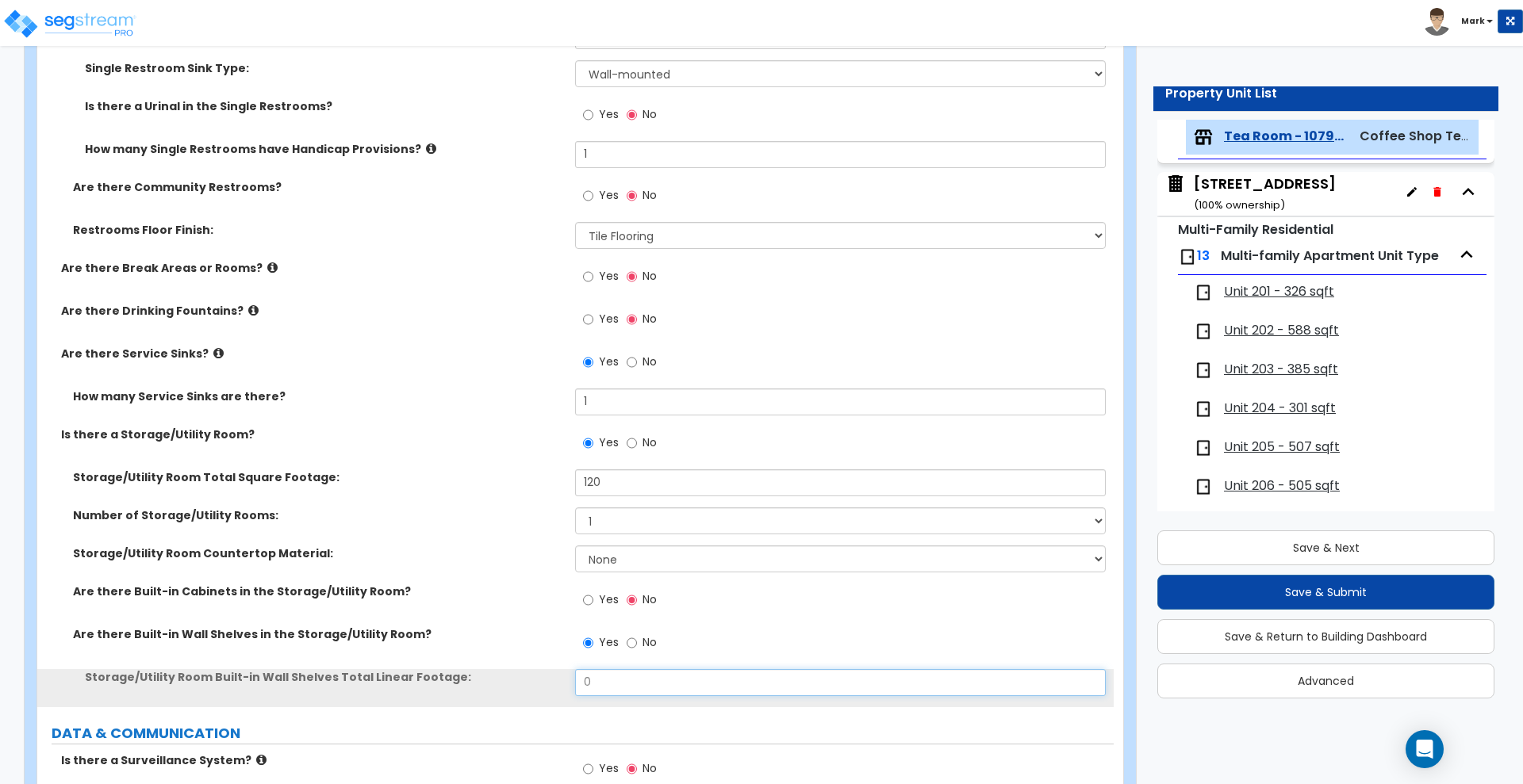
click at [488, 685] on div "Storage/Utility Room Built-in Wall Shelves Total Linear Footage: 0" at bounding box center [575, 689] width 1076 height 38
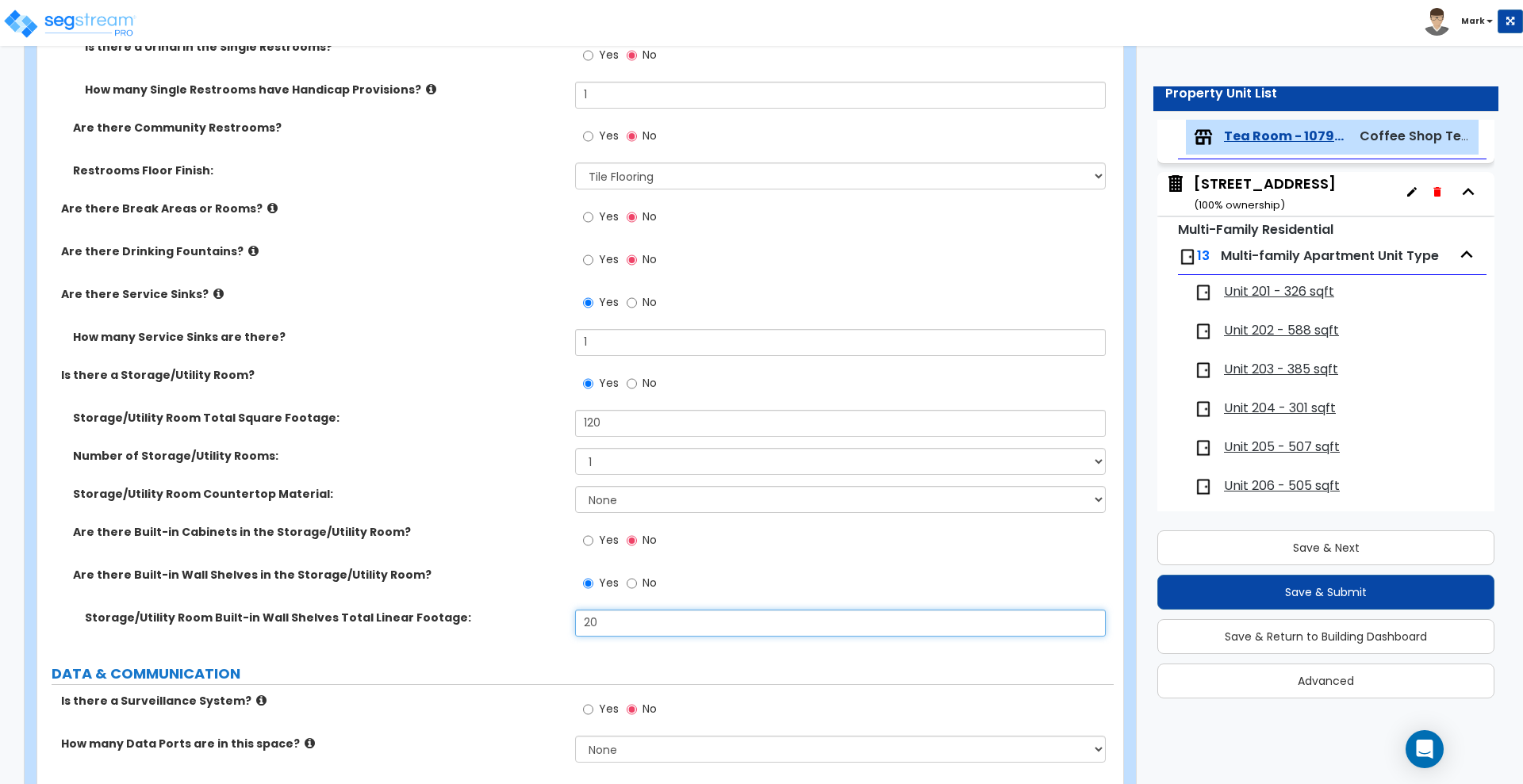
scroll to position [2181, 0]
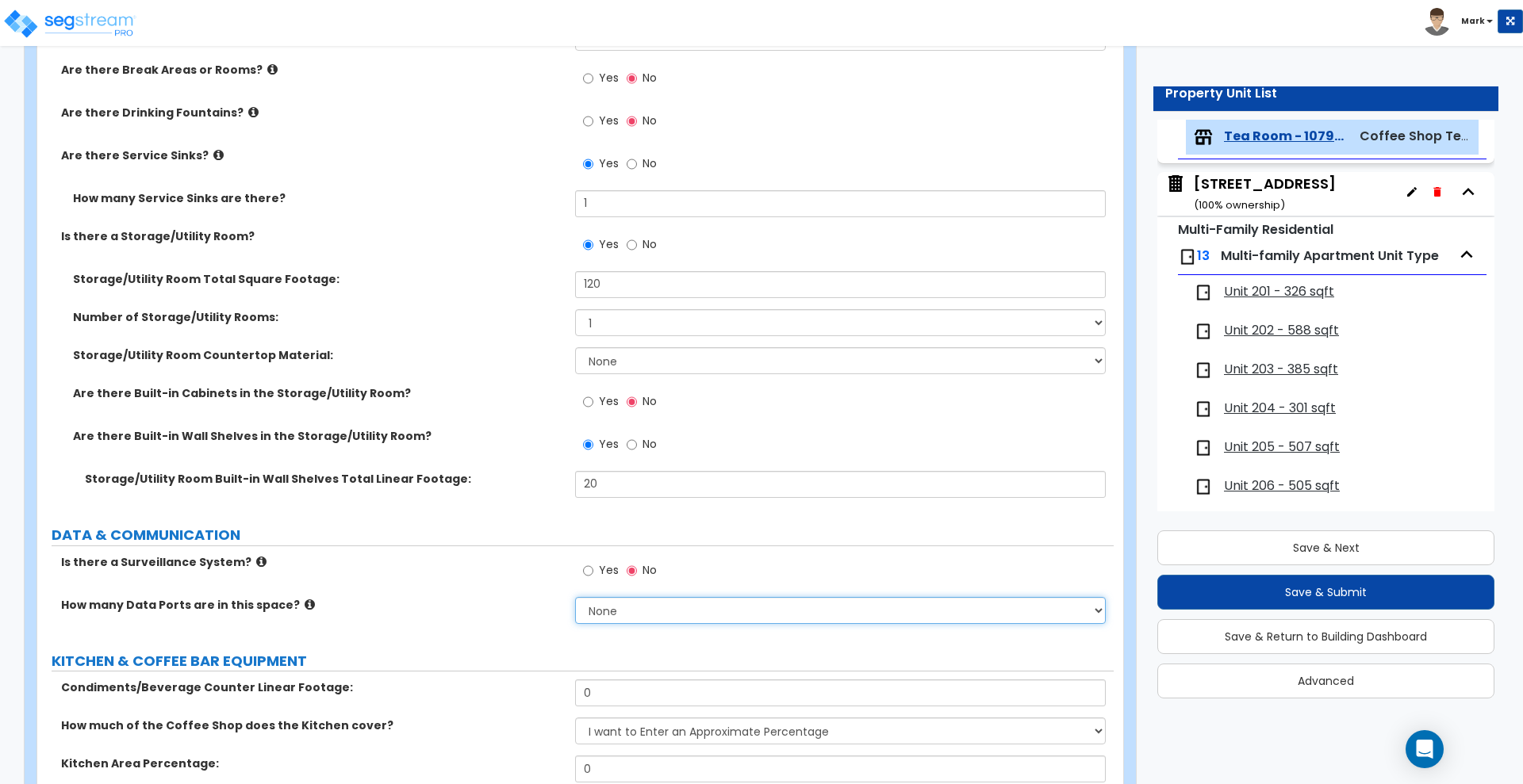
click at [644, 615] on select "None Please Estimate for Me I will specify the Quantity Exactly" at bounding box center [840, 610] width 530 height 27
click at [575, 597] on select "None Please Estimate for Me I will specify the Quantity Exactly" at bounding box center [840, 610] width 530 height 27
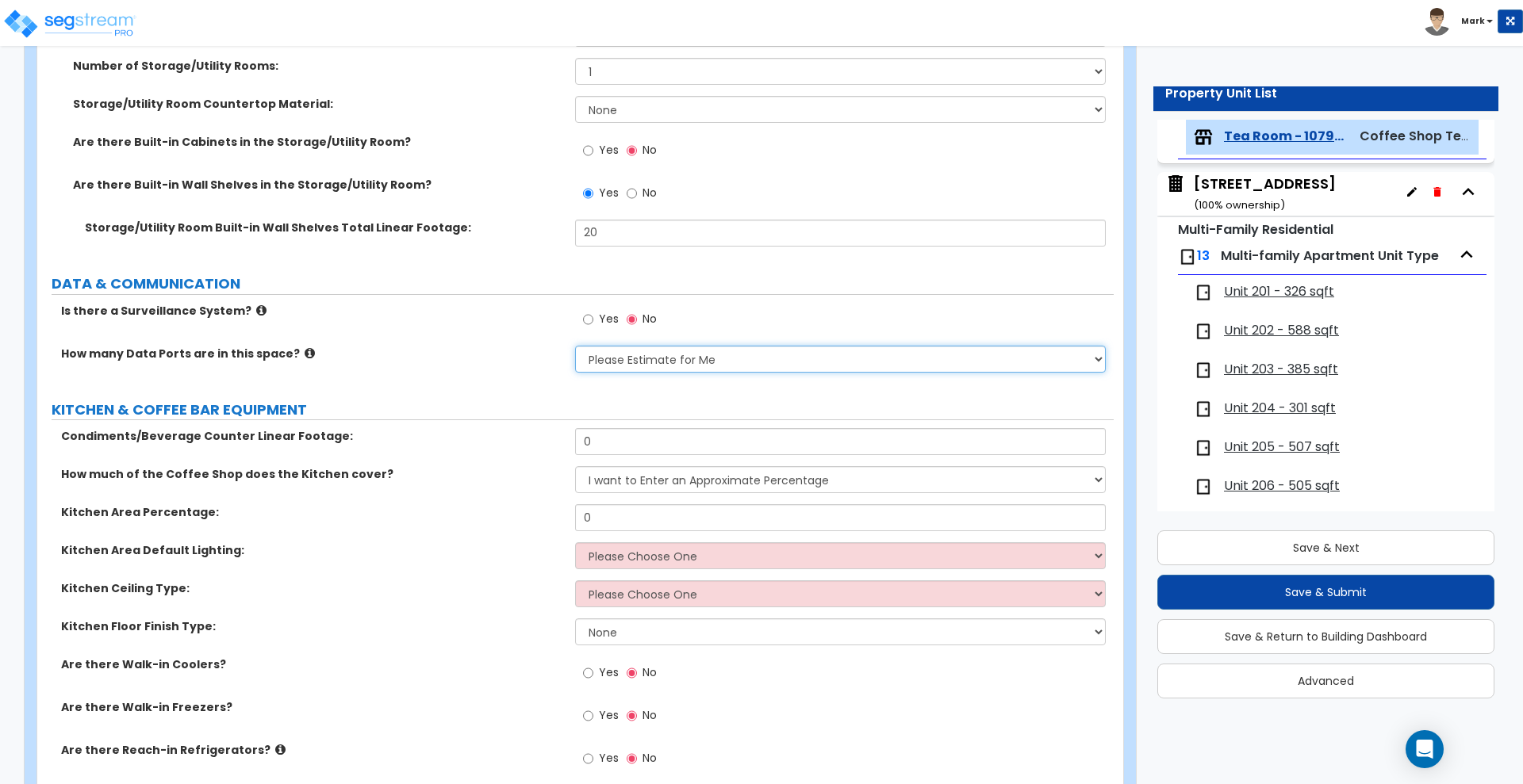
scroll to position [2478, 0]
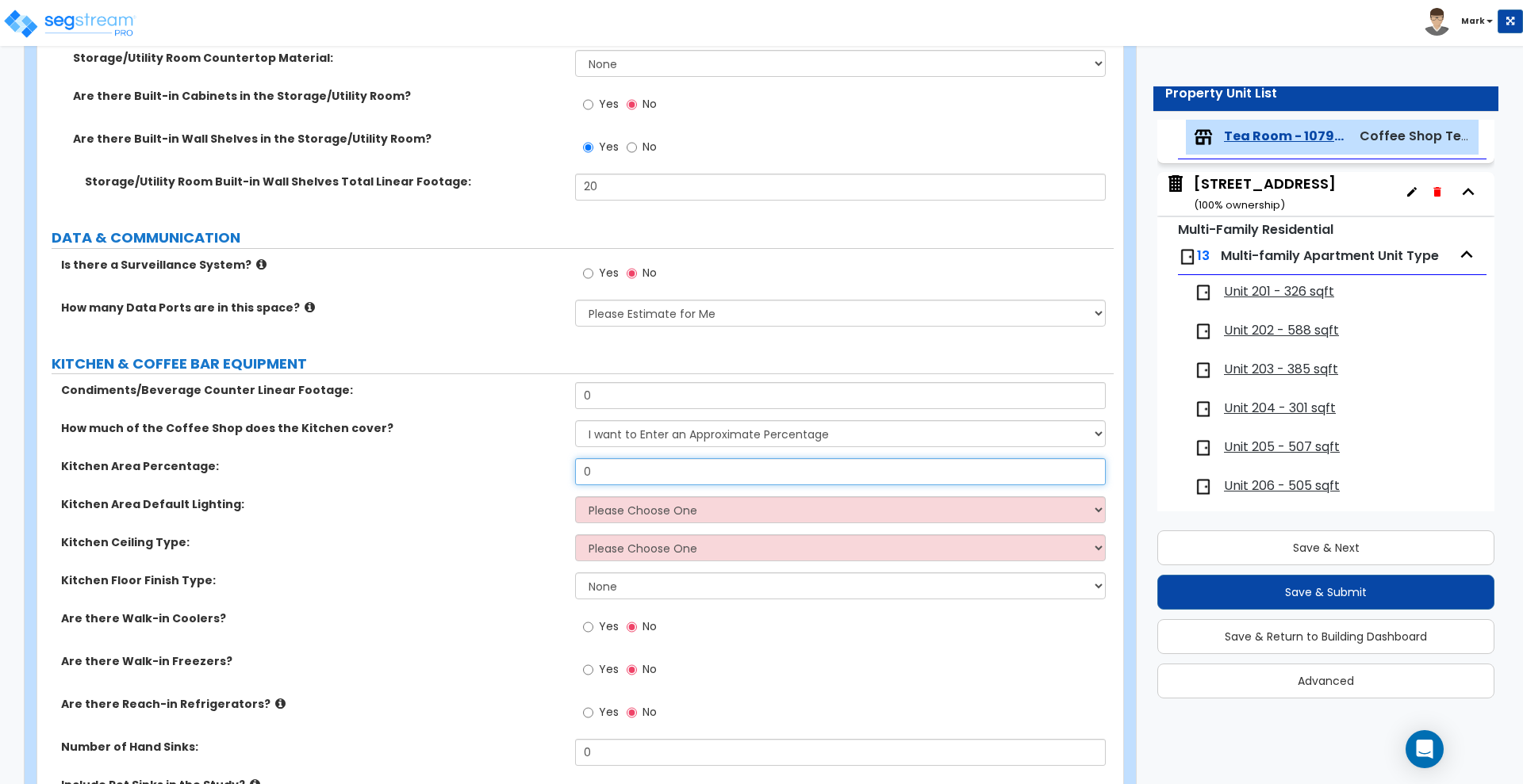
drag, startPoint x: 625, startPoint y: 467, endPoint x: 481, endPoint y: 478, distance: 144.4
click at [481, 478] on div "Kitchen Area Percentage: 0" at bounding box center [575, 477] width 1076 height 38
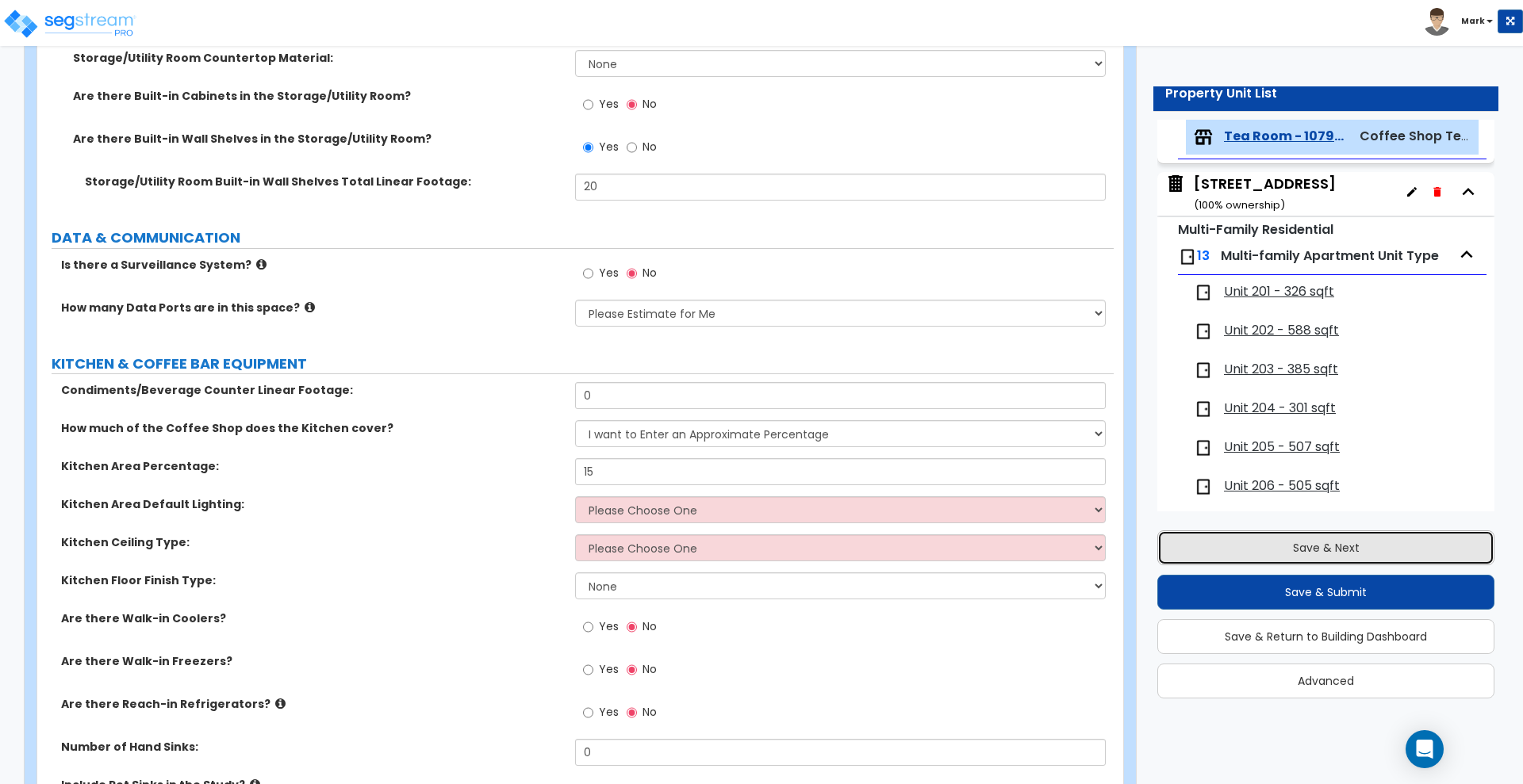
click at [1260, 551] on button "Save & Next" at bounding box center [1325, 548] width 337 height 35
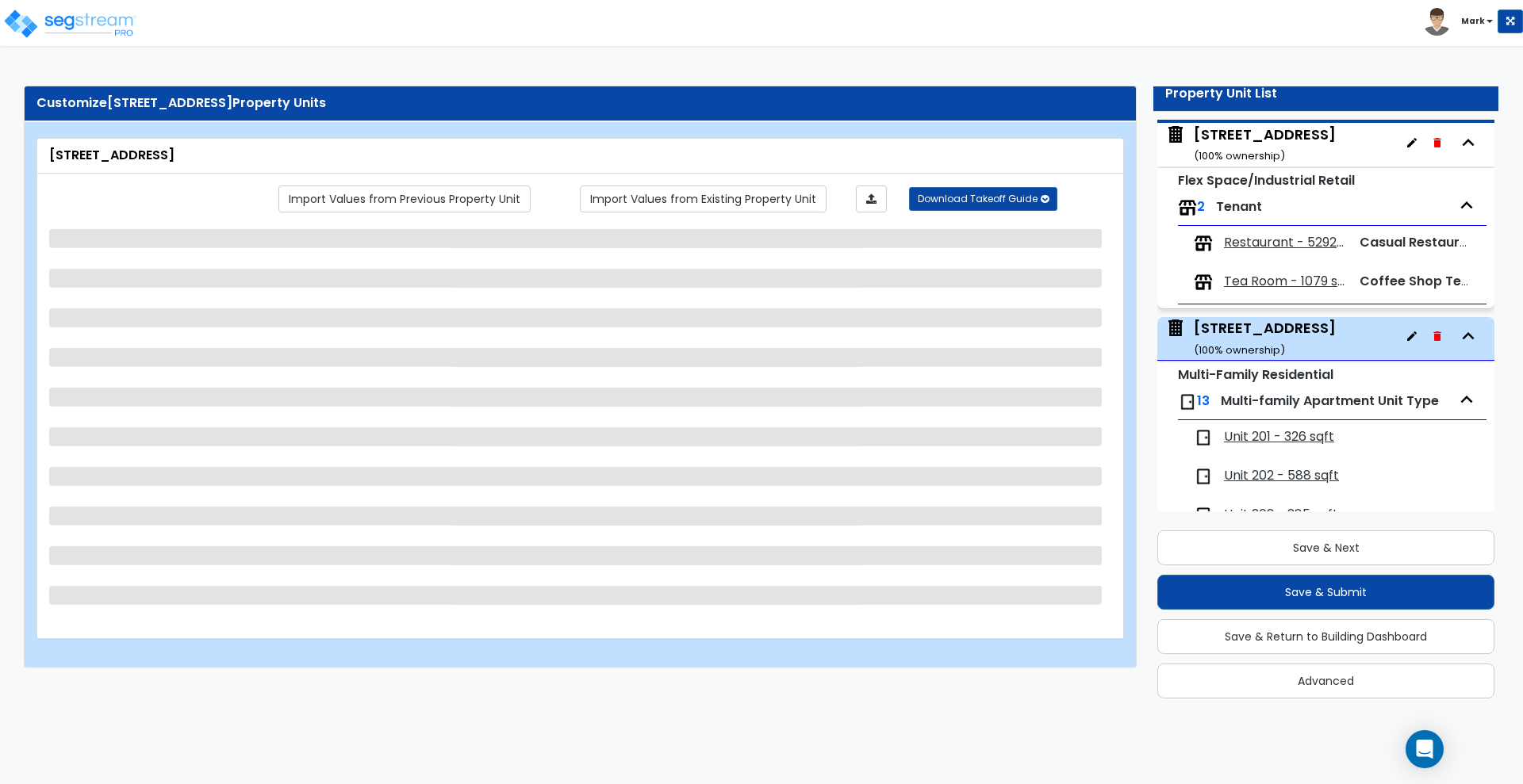
scroll to position [77, 0]
click at [1263, 283] on span "Tea Room - 1079 sqft" at bounding box center [1285, 282] width 122 height 18
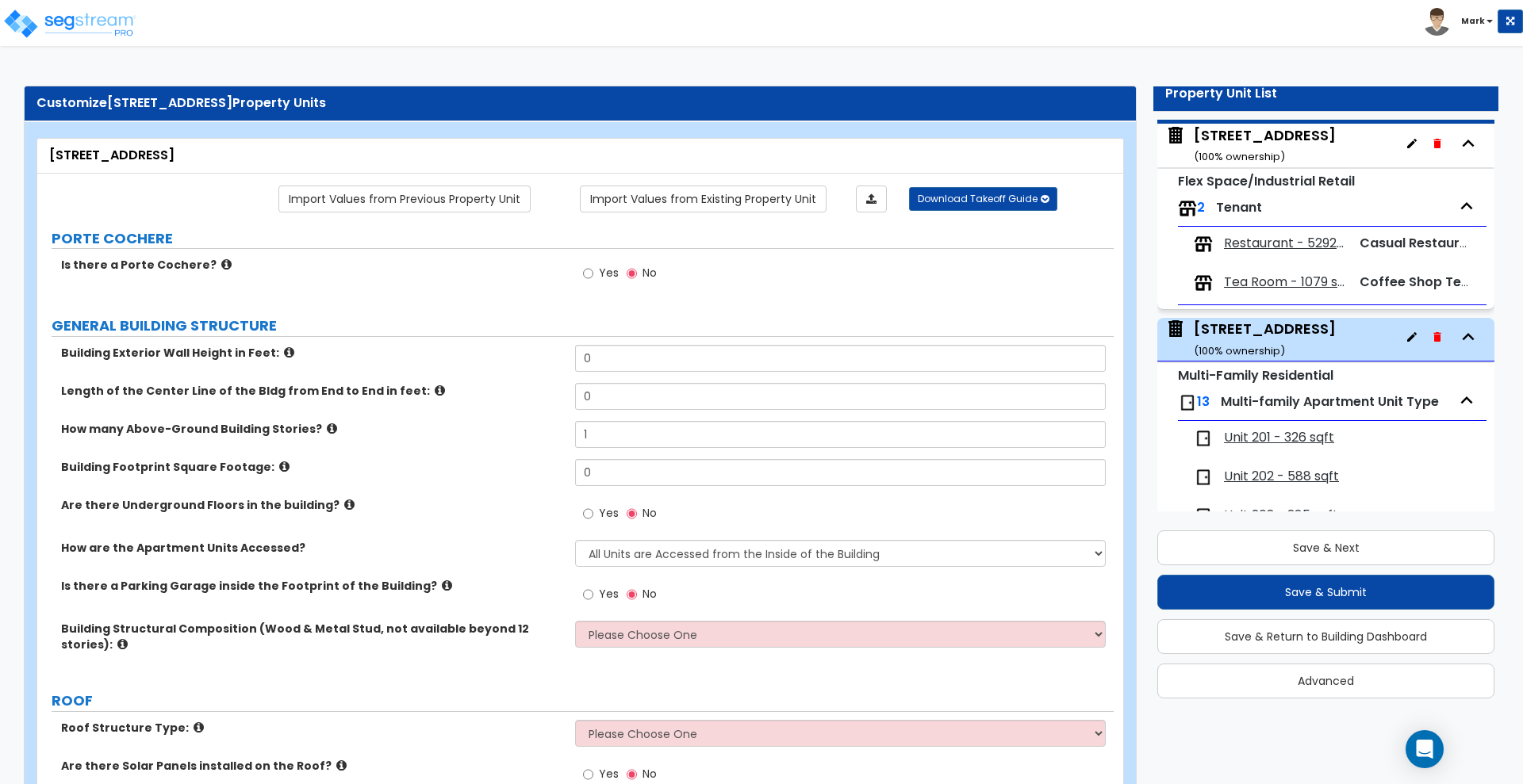
click at [1265, 277] on span "Tea Room - 1079 sqft" at bounding box center [1285, 282] width 122 height 18
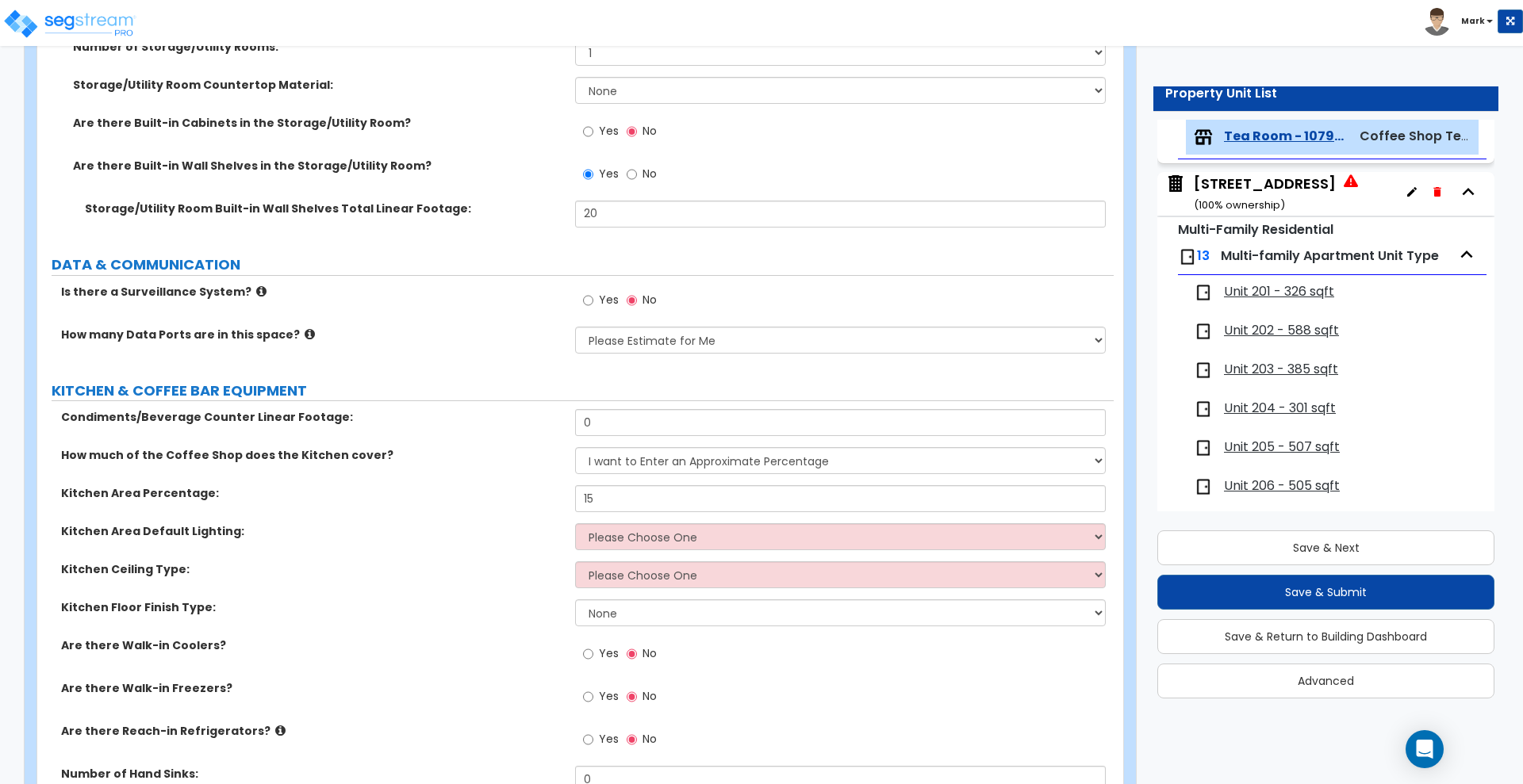
scroll to position [2478, 0]
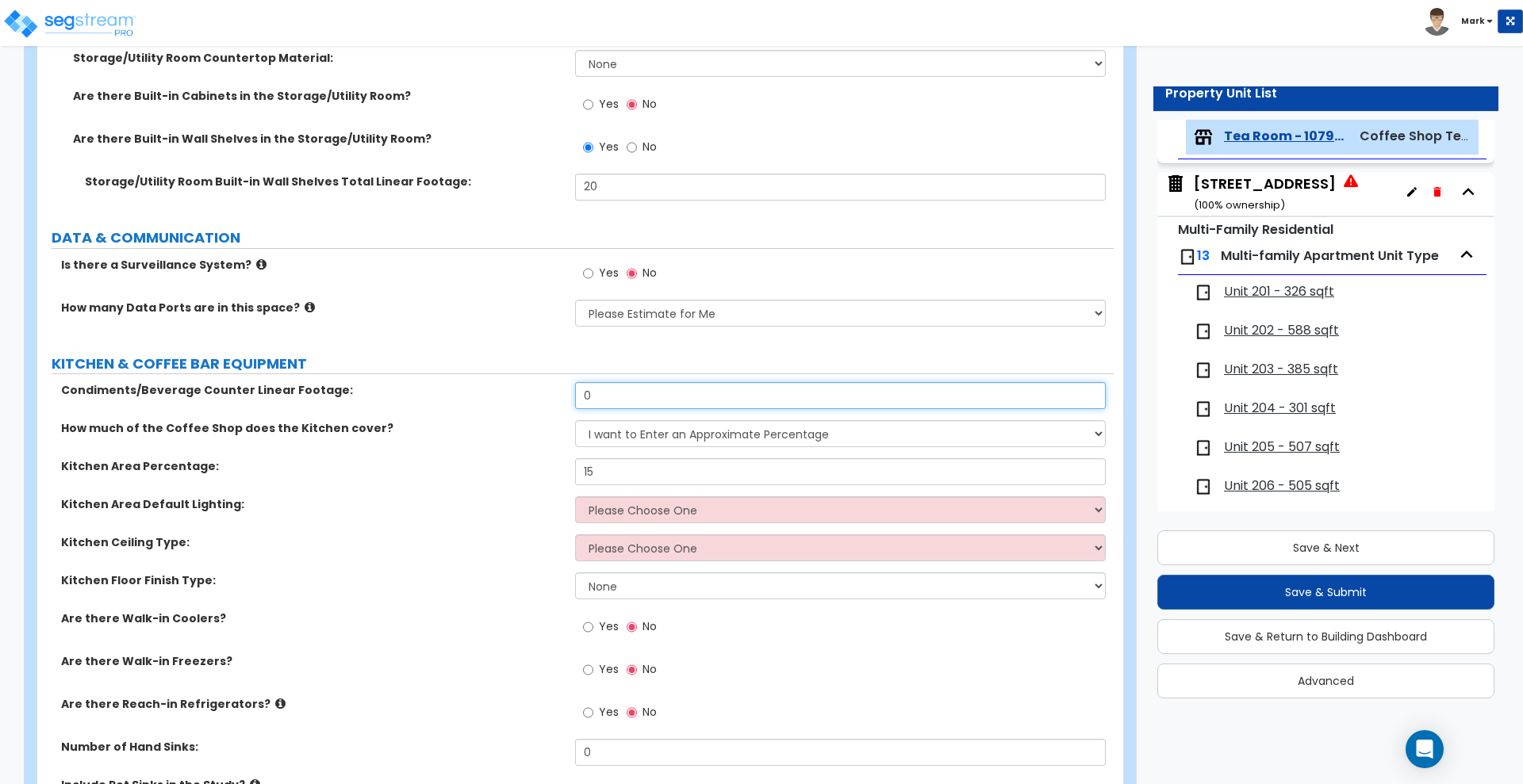
drag, startPoint x: 615, startPoint y: 399, endPoint x: 547, endPoint y: 391, distance: 68.5
click at [547, 391] on div "Condiments/Beverage Counter Linear Footage: 0" at bounding box center [575, 401] width 1076 height 38
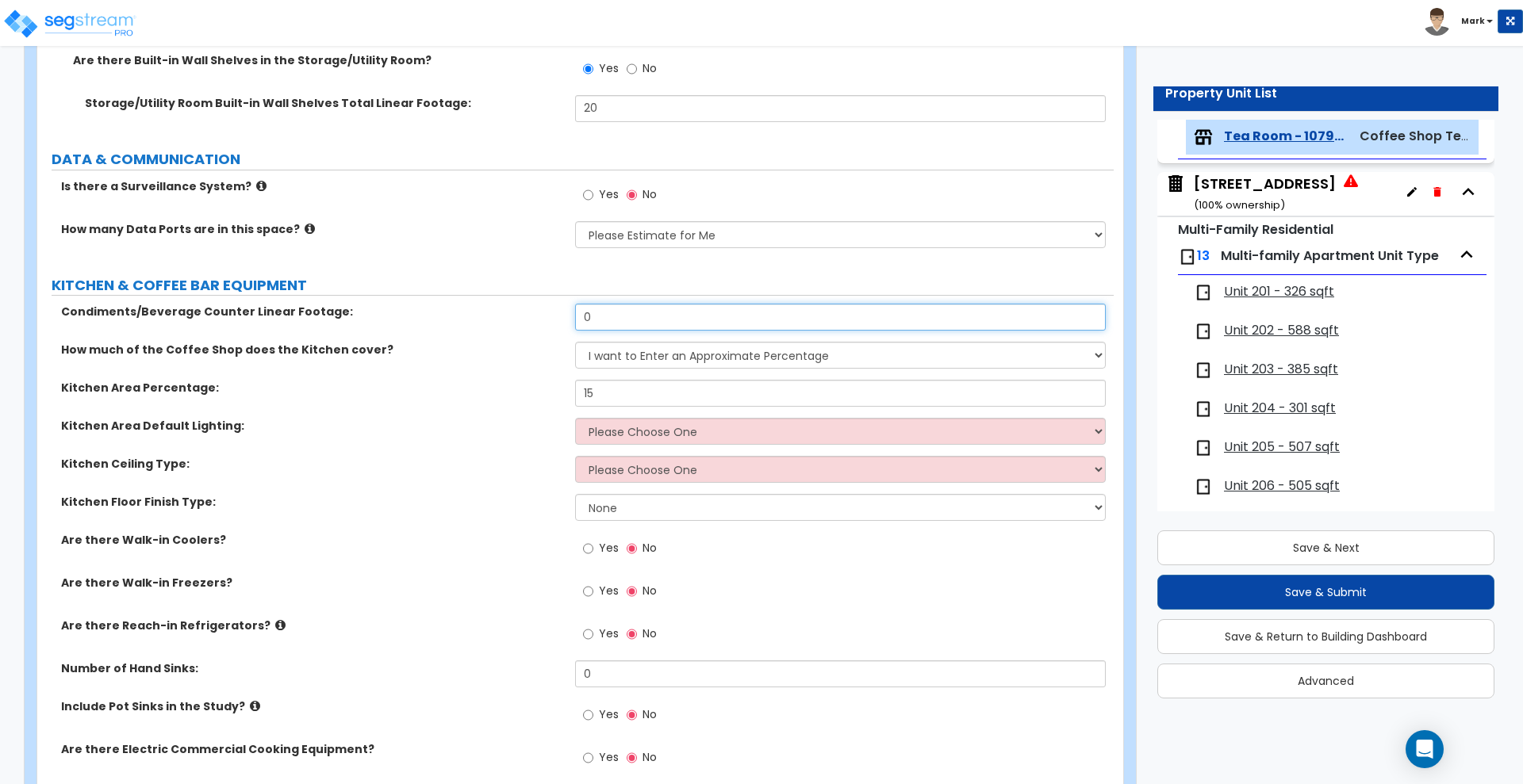
scroll to position [2578, 0]
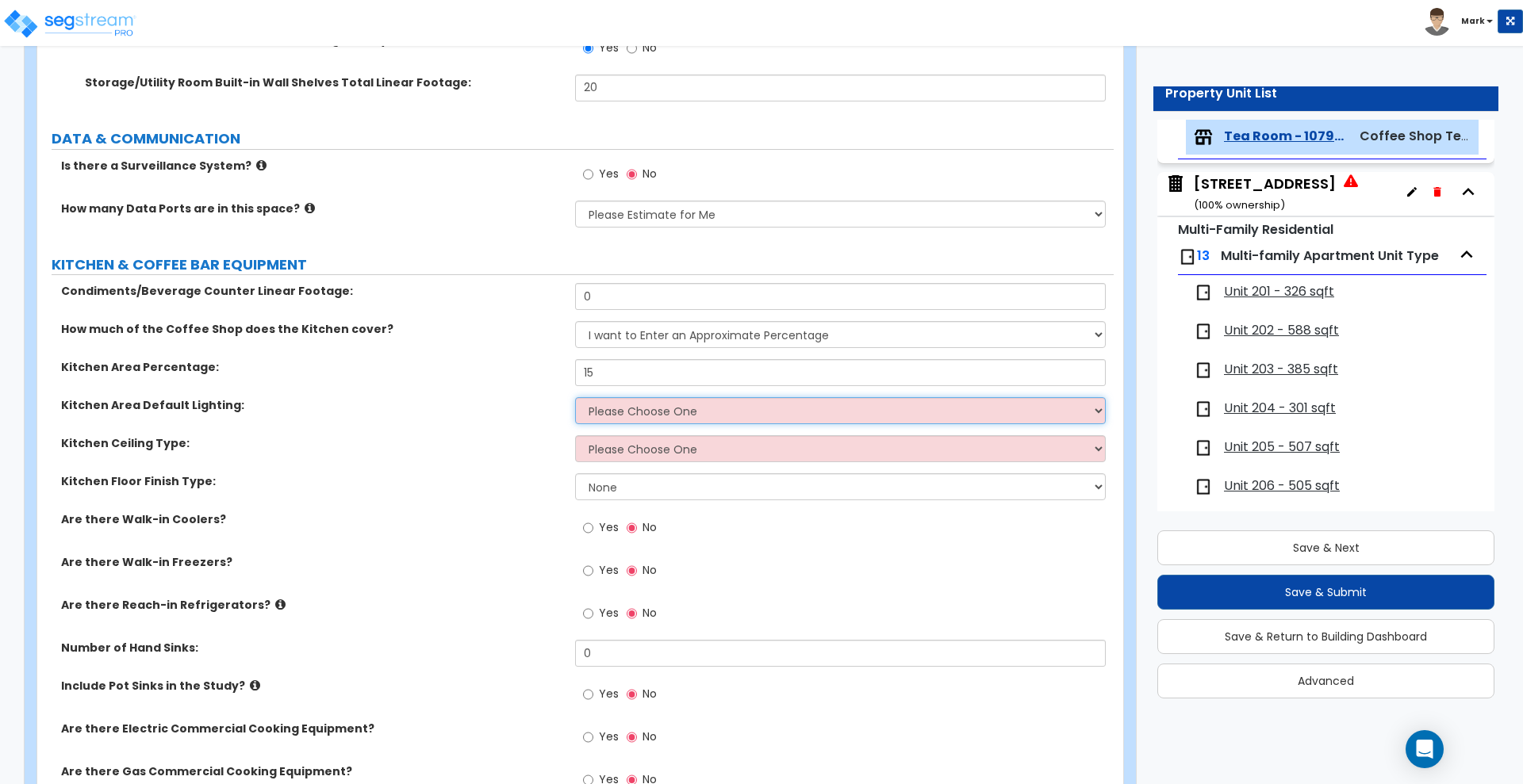
click at [674, 411] on select "Please Choose One LED Surface-Mounted LED Recessed Fluorescent Surface-Mounted …" at bounding box center [840, 411] width 530 height 27
click at [575, 398] on select "Please Choose One LED Surface-Mounted LED Recessed Fluorescent Surface-Mounted …" at bounding box center [840, 411] width 530 height 27
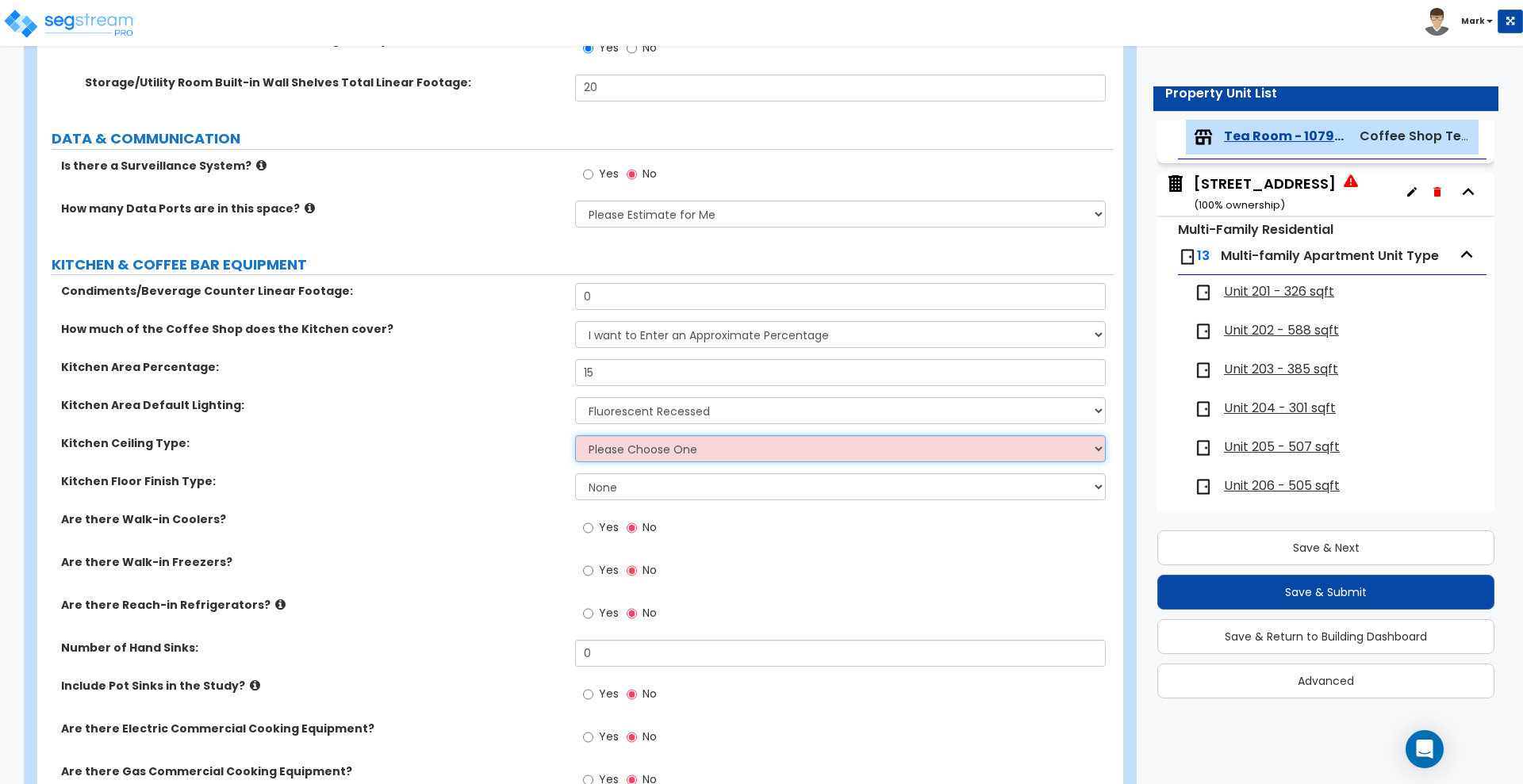
click at [626, 448] on select "Please Choose One Drop Ceiling Open Ceiling Drywall Ceiling" at bounding box center [840, 449] width 530 height 27
click at [575, 436] on select "Please Choose One Drop Ceiling Open Ceiling Drywall Ceiling" at bounding box center [840, 449] width 530 height 27
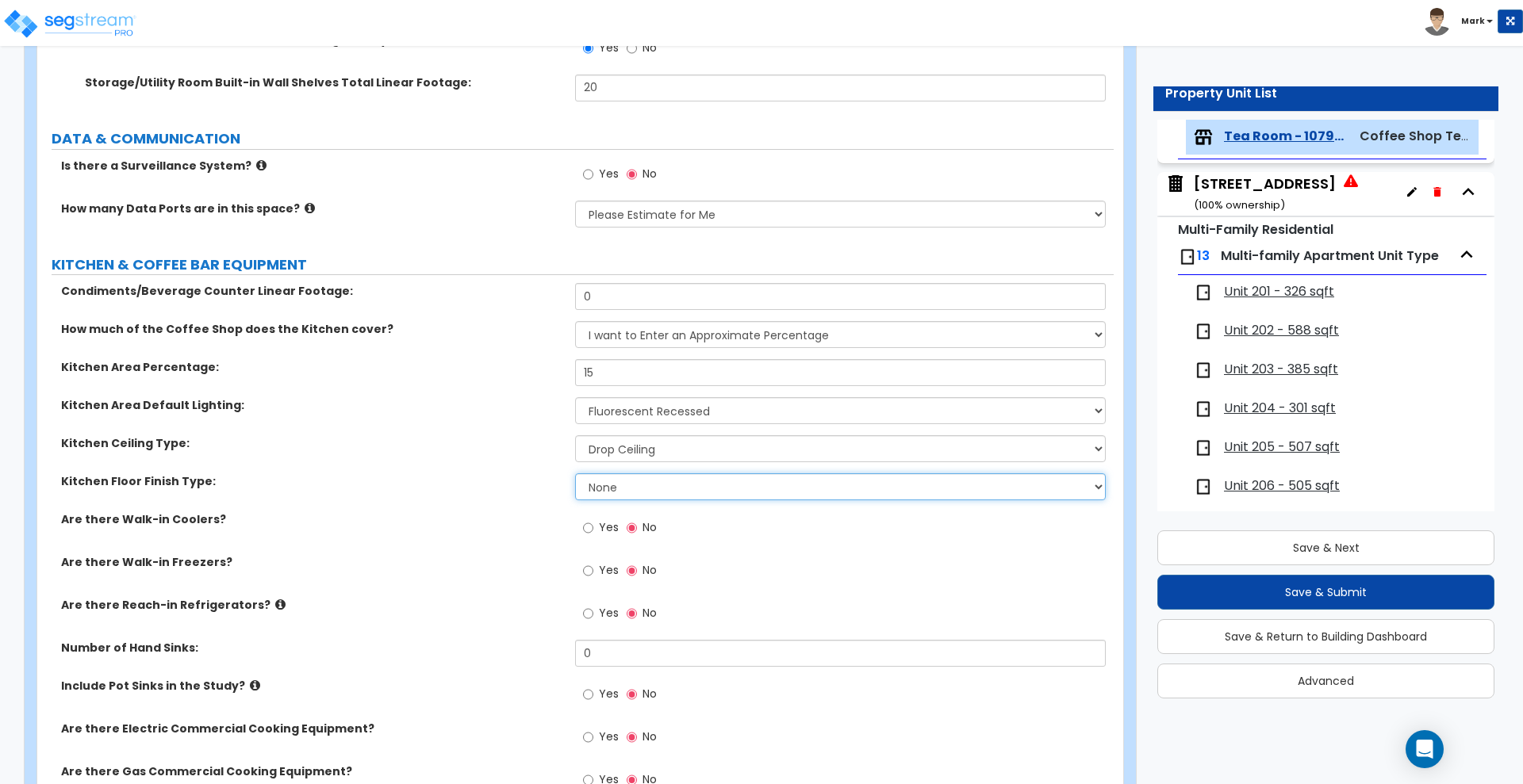
click at [633, 485] on select "None Tile Flooring VCT Flooring Sheet Vinyl Flooring" at bounding box center [840, 487] width 530 height 27
click at [575, 474] on select "None Tile Flooring VCT Flooring Sheet Vinyl Flooring" at bounding box center [840, 487] width 530 height 27
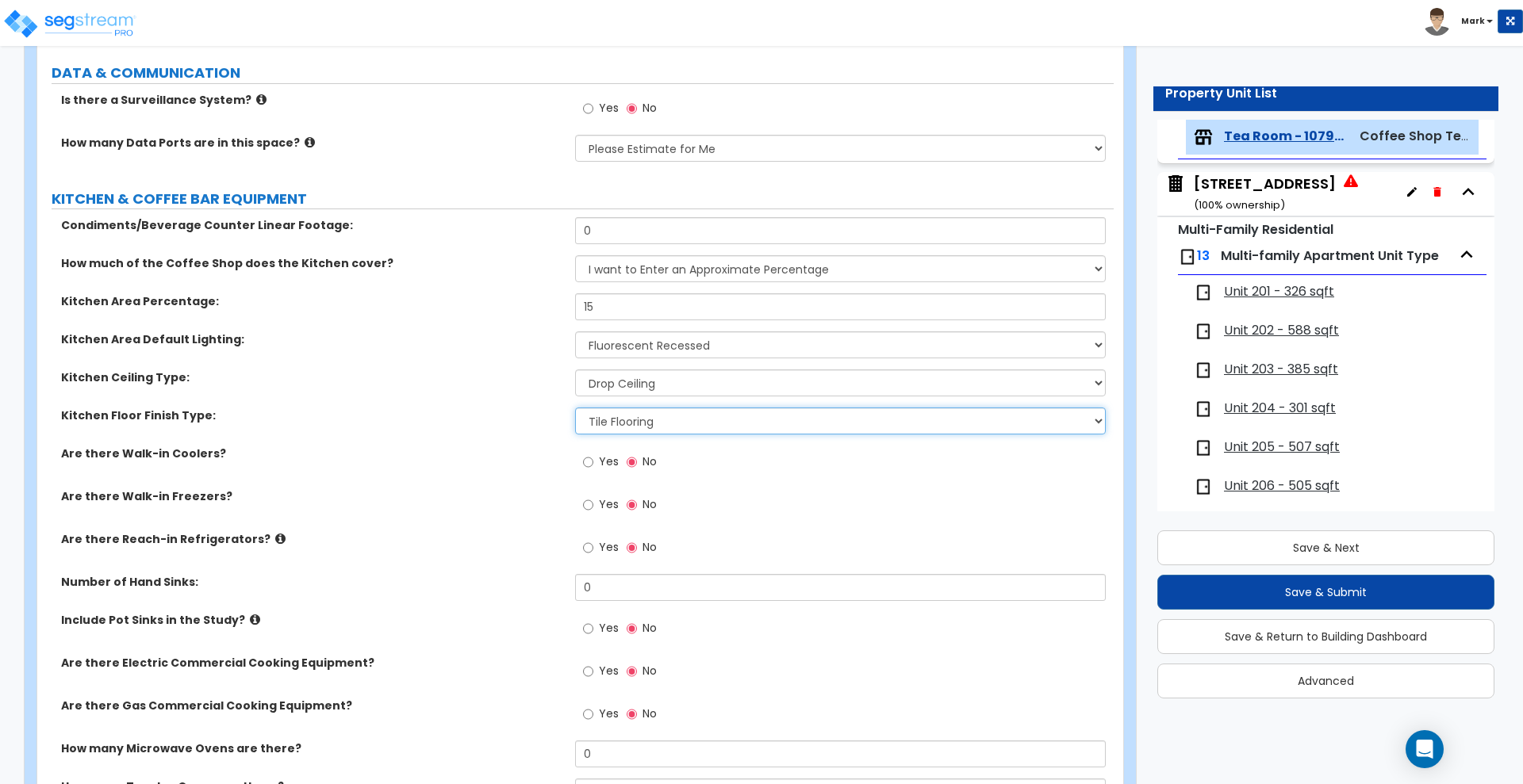
scroll to position [2677, 0]
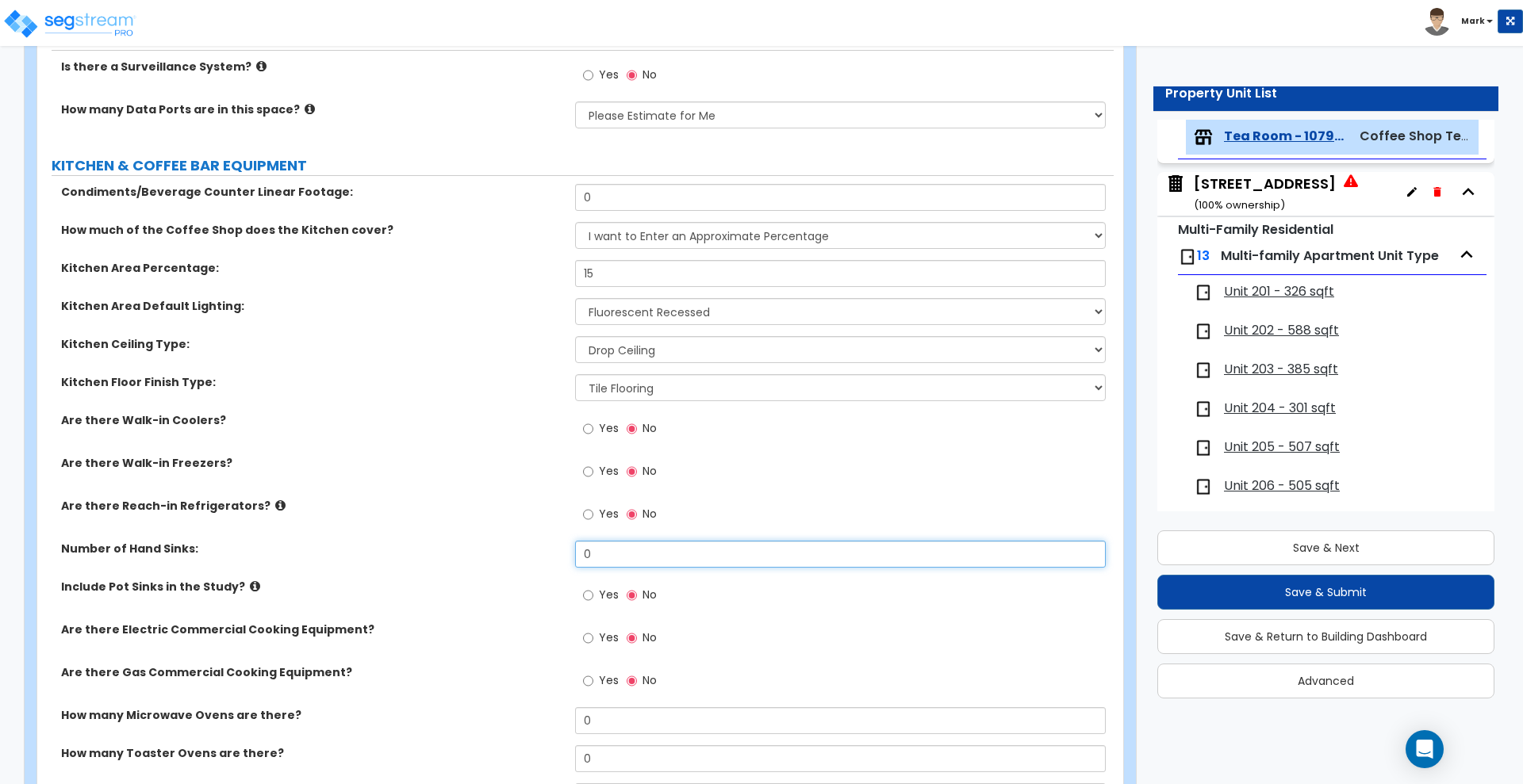
drag, startPoint x: 557, startPoint y: 554, endPoint x: 463, endPoint y: 553, distance: 94.0
click at [463, 553] on div "Number of Hand Sinks: 0" at bounding box center [575, 560] width 1076 height 38
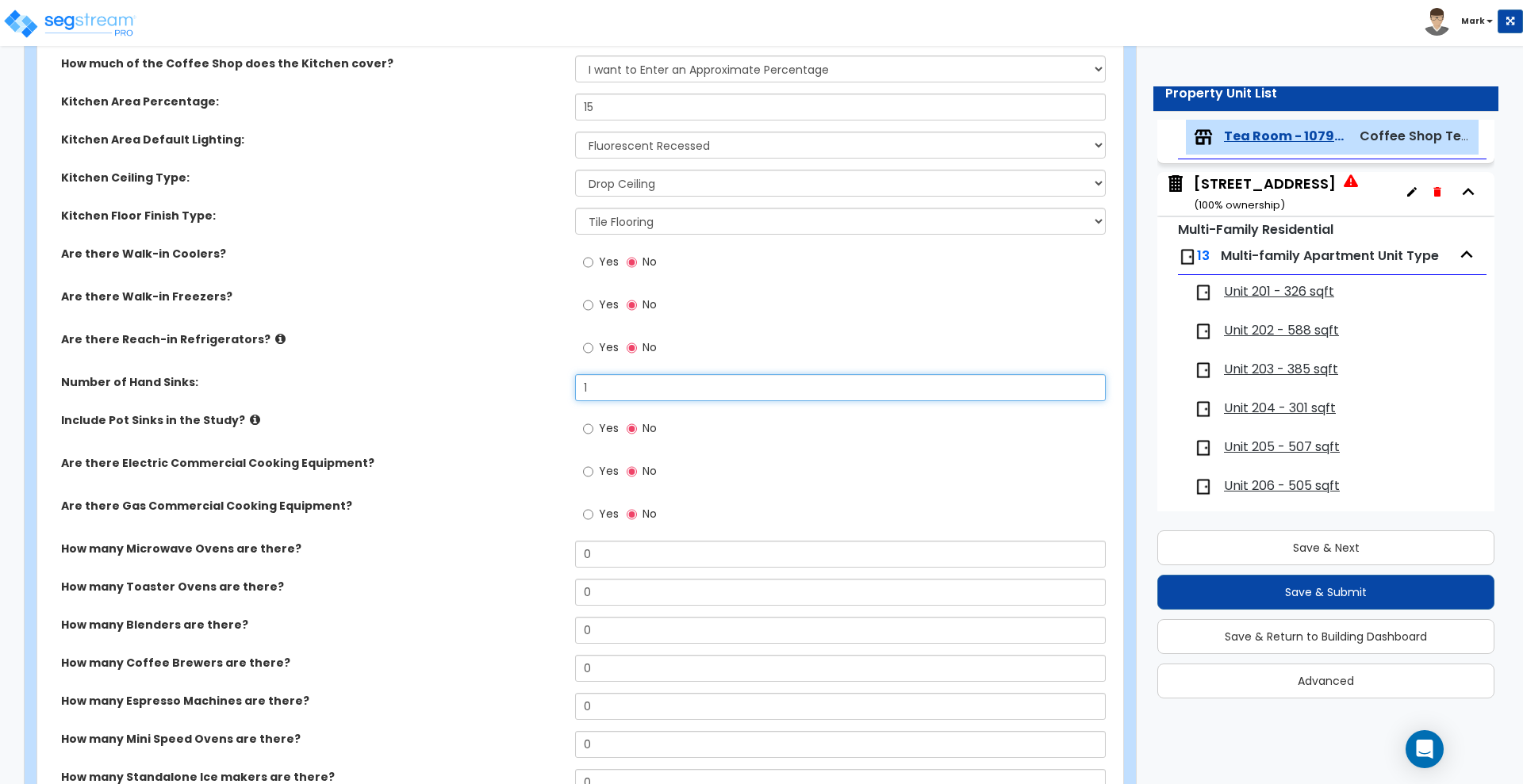
scroll to position [2875, 0]
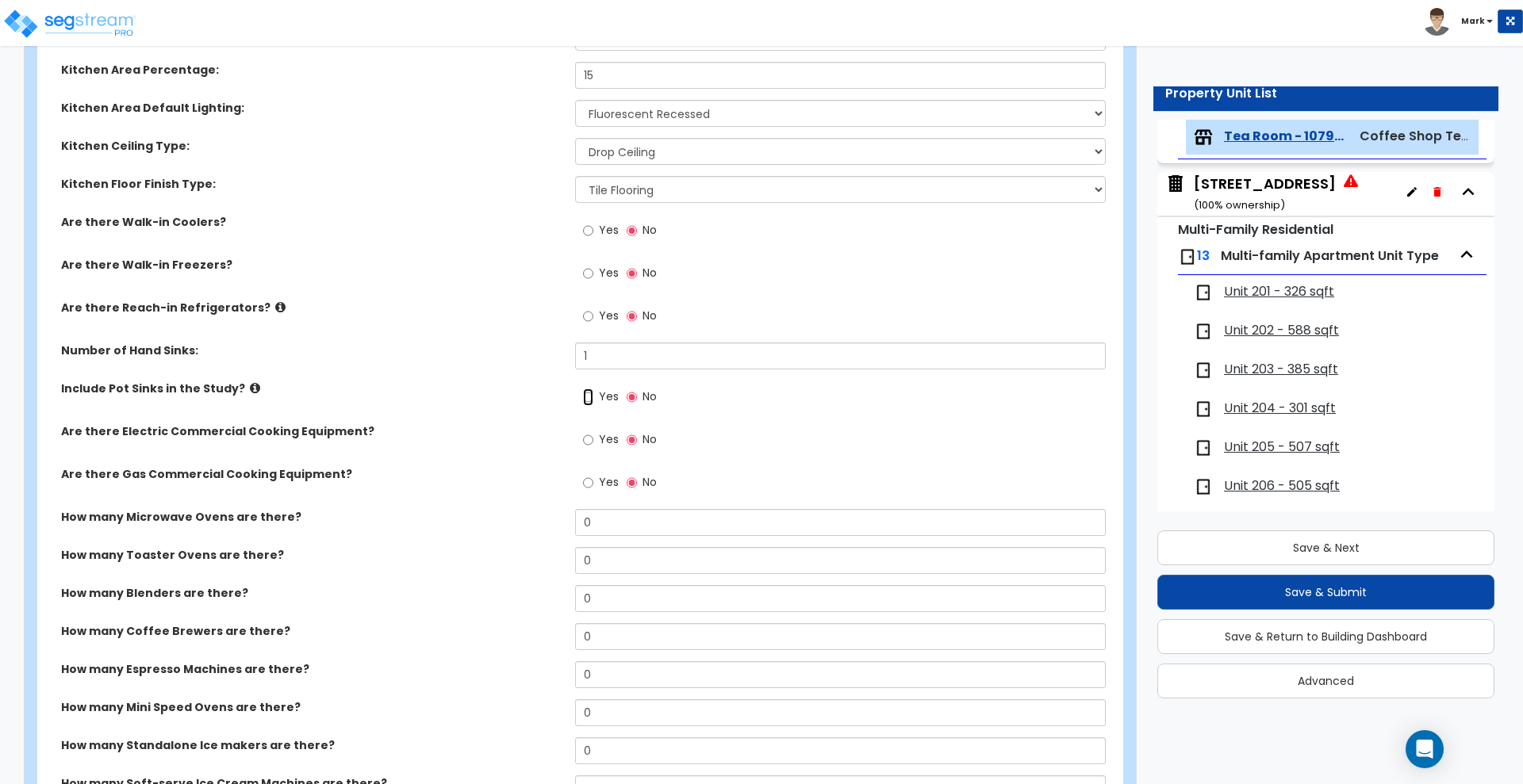
click at [588, 394] on input "Yes" at bounding box center [588, 398] width 10 height 17
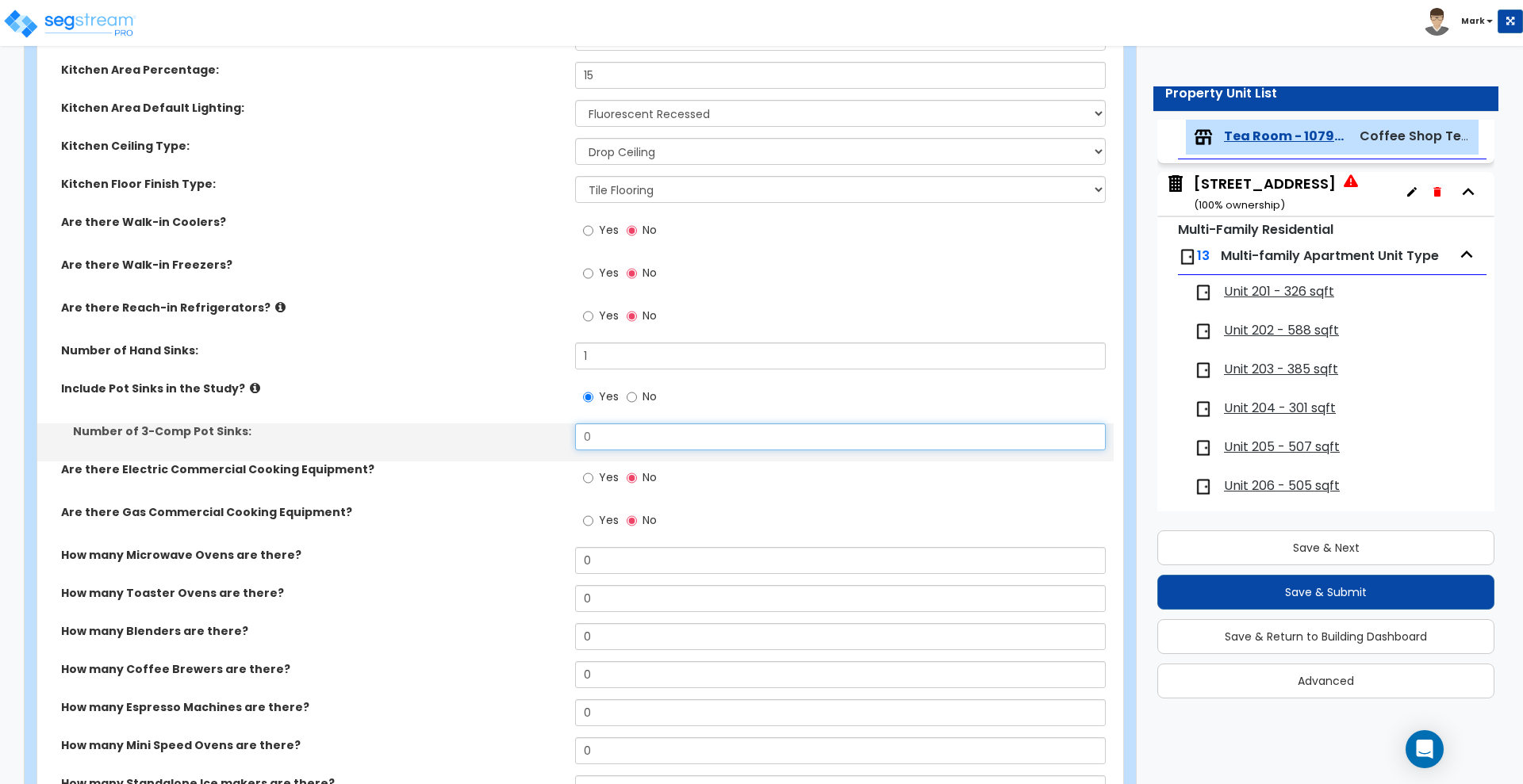
drag, startPoint x: 601, startPoint y: 433, endPoint x: 494, endPoint y: 432, distance: 107.0
click at [521, 436] on div "Number of 3-Comp Pot Sinks: 0" at bounding box center [575, 443] width 1076 height 38
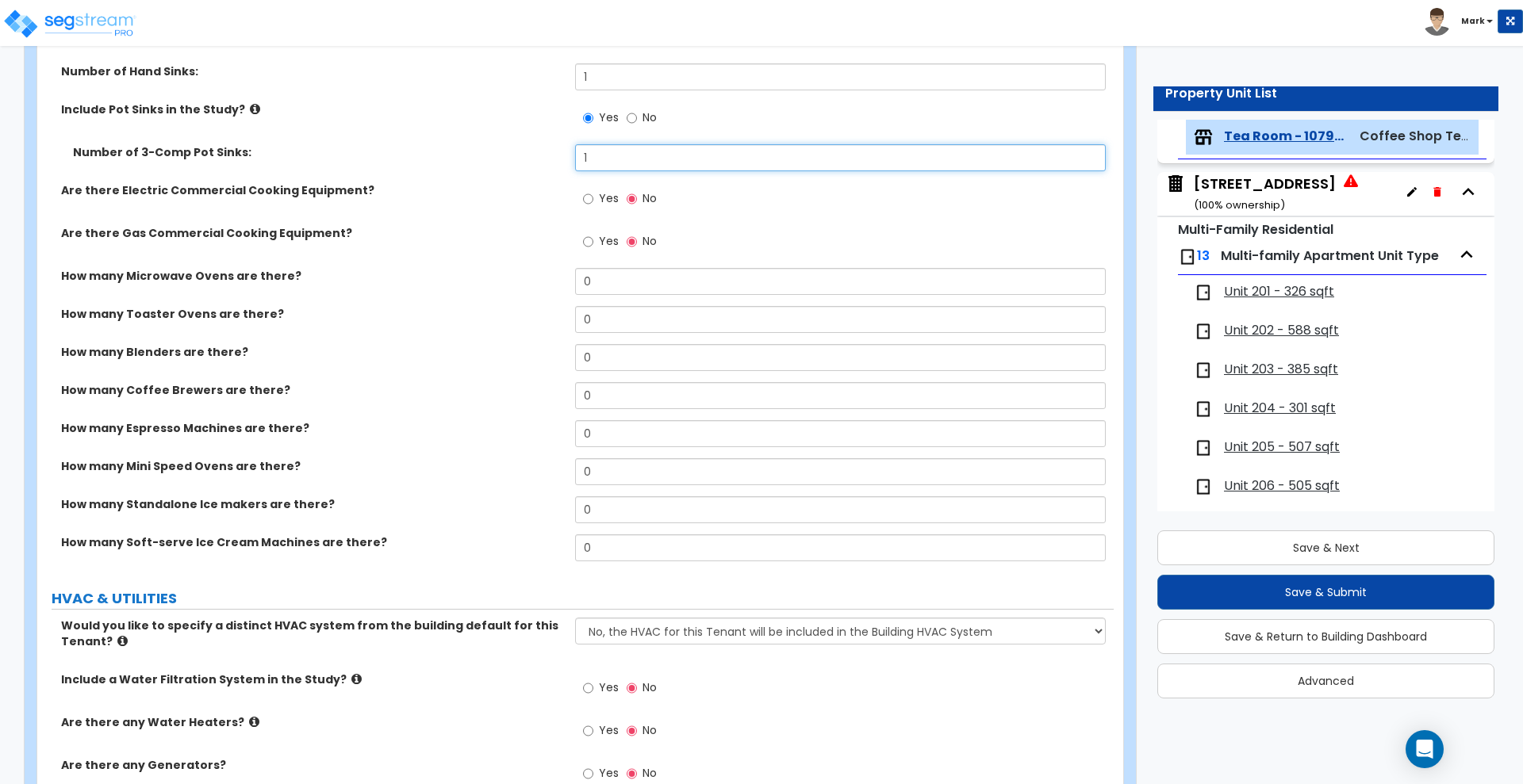
scroll to position [3172, 0]
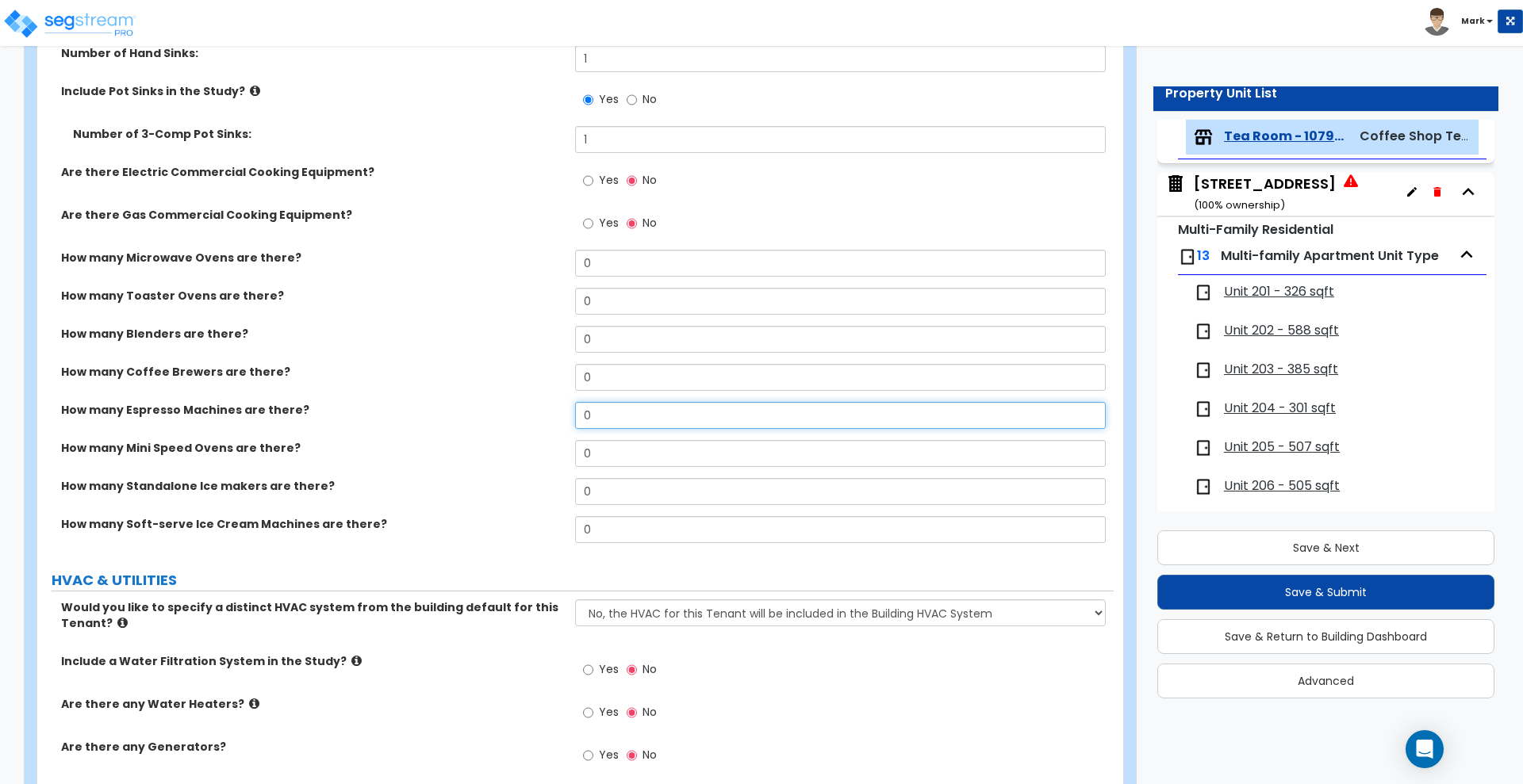
drag, startPoint x: 549, startPoint y: 416, endPoint x: 508, endPoint y: 416, distance: 41.0
click at [508, 416] on div "How many Espresso Machines are there? 0" at bounding box center [575, 421] width 1076 height 38
drag, startPoint x: 616, startPoint y: 375, endPoint x: 522, endPoint y: 368, distance: 94.3
click at [526, 369] on div "How many Coffee Brewers are there? 0" at bounding box center [575, 383] width 1076 height 38
drag, startPoint x: 570, startPoint y: 409, endPoint x: 481, endPoint y: 410, distance: 89.0
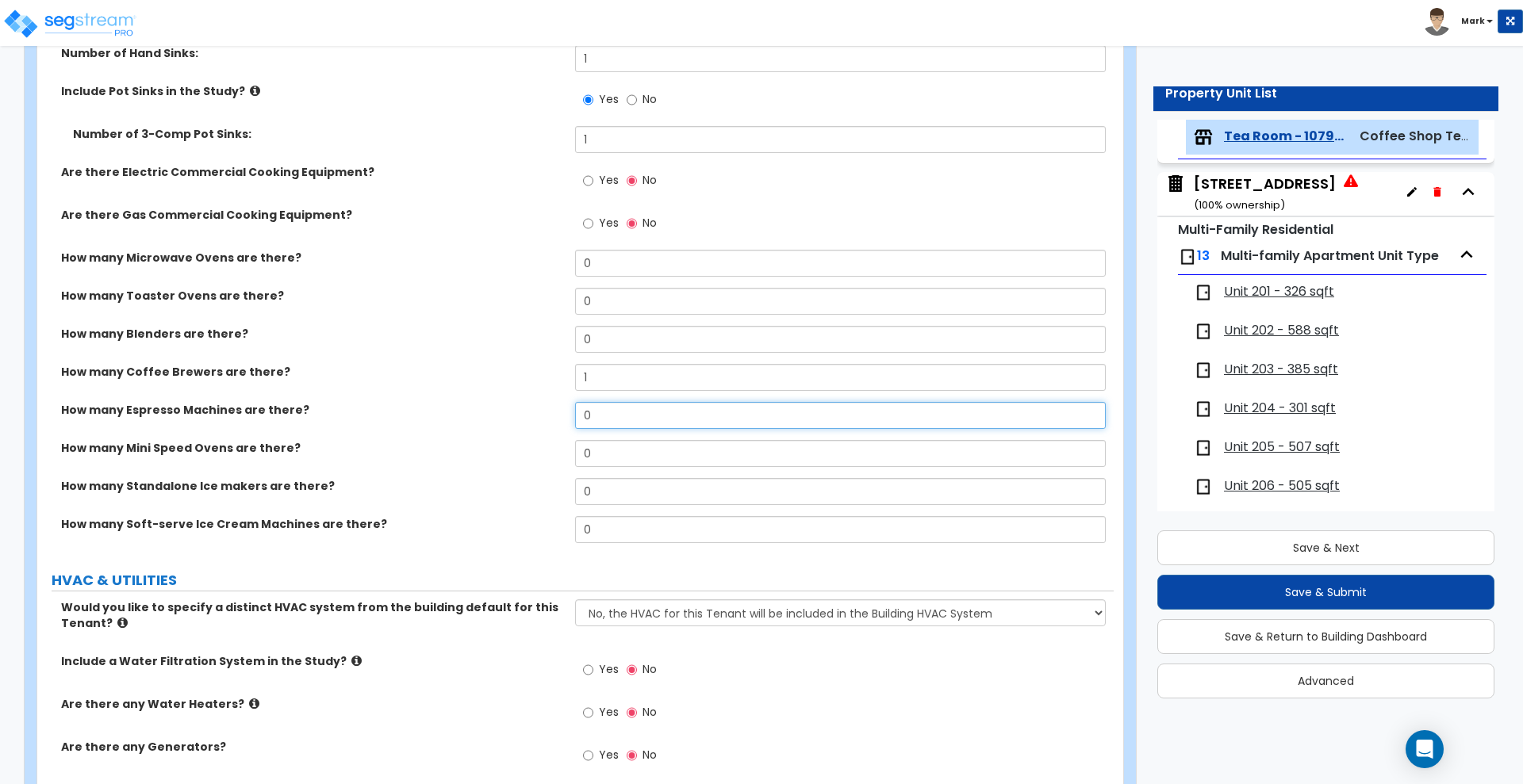
click at [506, 409] on div "How many Espresso Machines are there? 0" at bounding box center [575, 421] width 1076 height 38
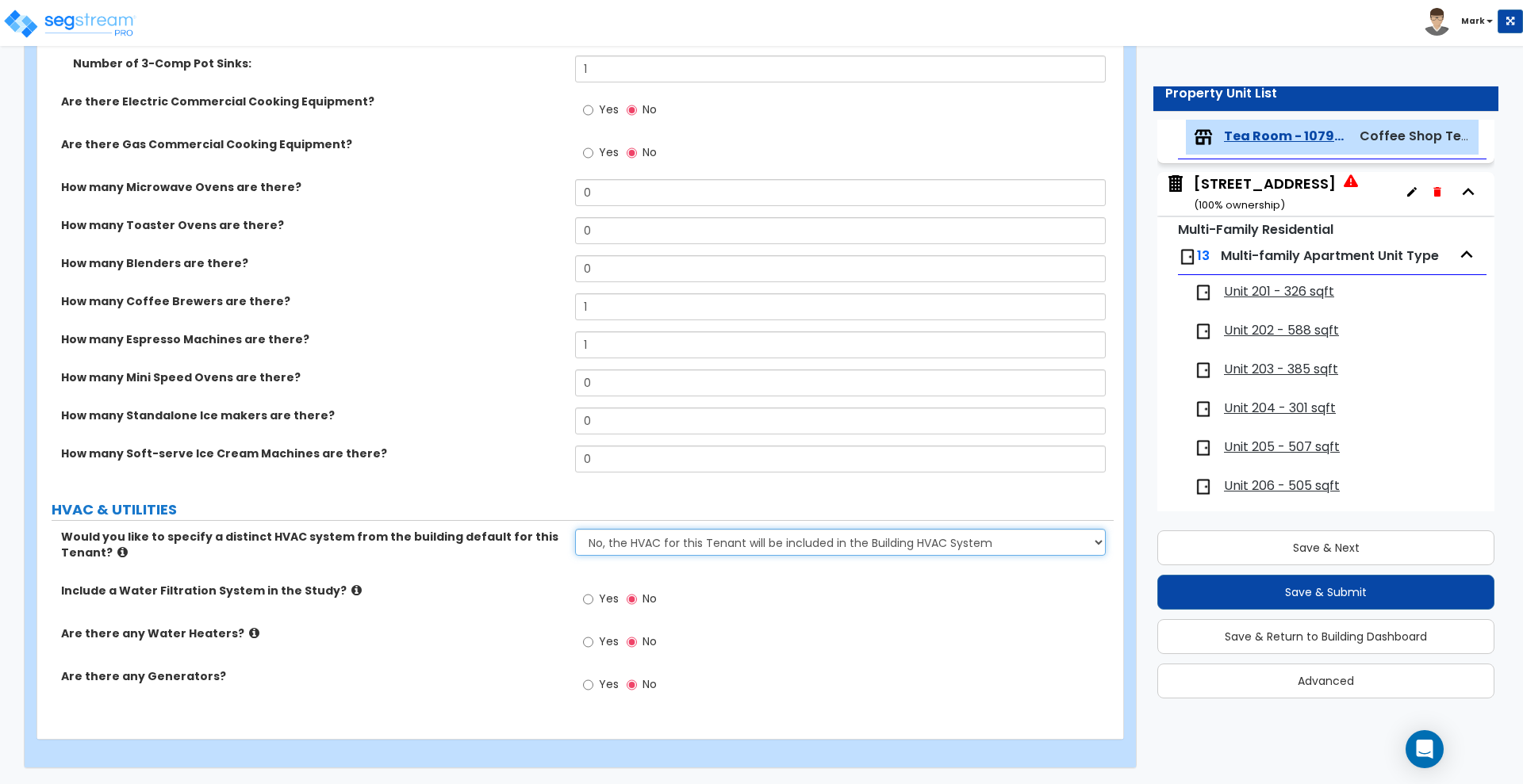
click at [684, 541] on select "No, the HVAC for this Tenant will be included in the Building HVAC System Yes, …" at bounding box center [840, 542] width 530 height 27
click at [575, 529] on select "No, the HVAC for this Tenant will be included in the Building HVAC System Yes, …" at bounding box center [840, 542] width 530 height 27
click at [587, 599] on input "Yes" at bounding box center [588, 599] width 10 height 17
click at [589, 642] on input "Yes" at bounding box center [588, 643] width 10 height 17
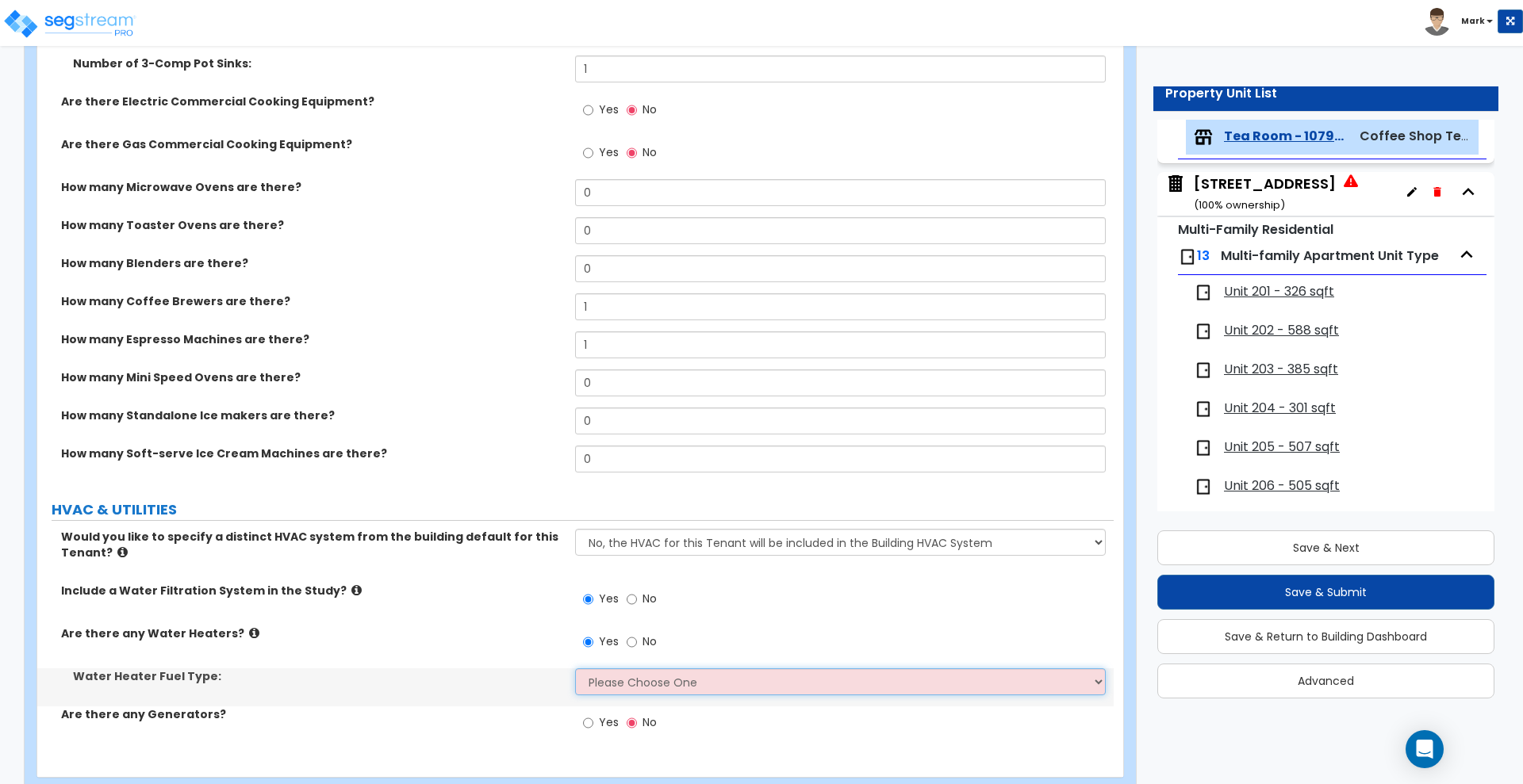
click at [623, 684] on select "Please Choose One Gas Electric" at bounding box center [840, 682] width 530 height 27
click at [575, 669] on select "Please Choose One Gas Electric" at bounding box center [840, 682] width 530 height 27
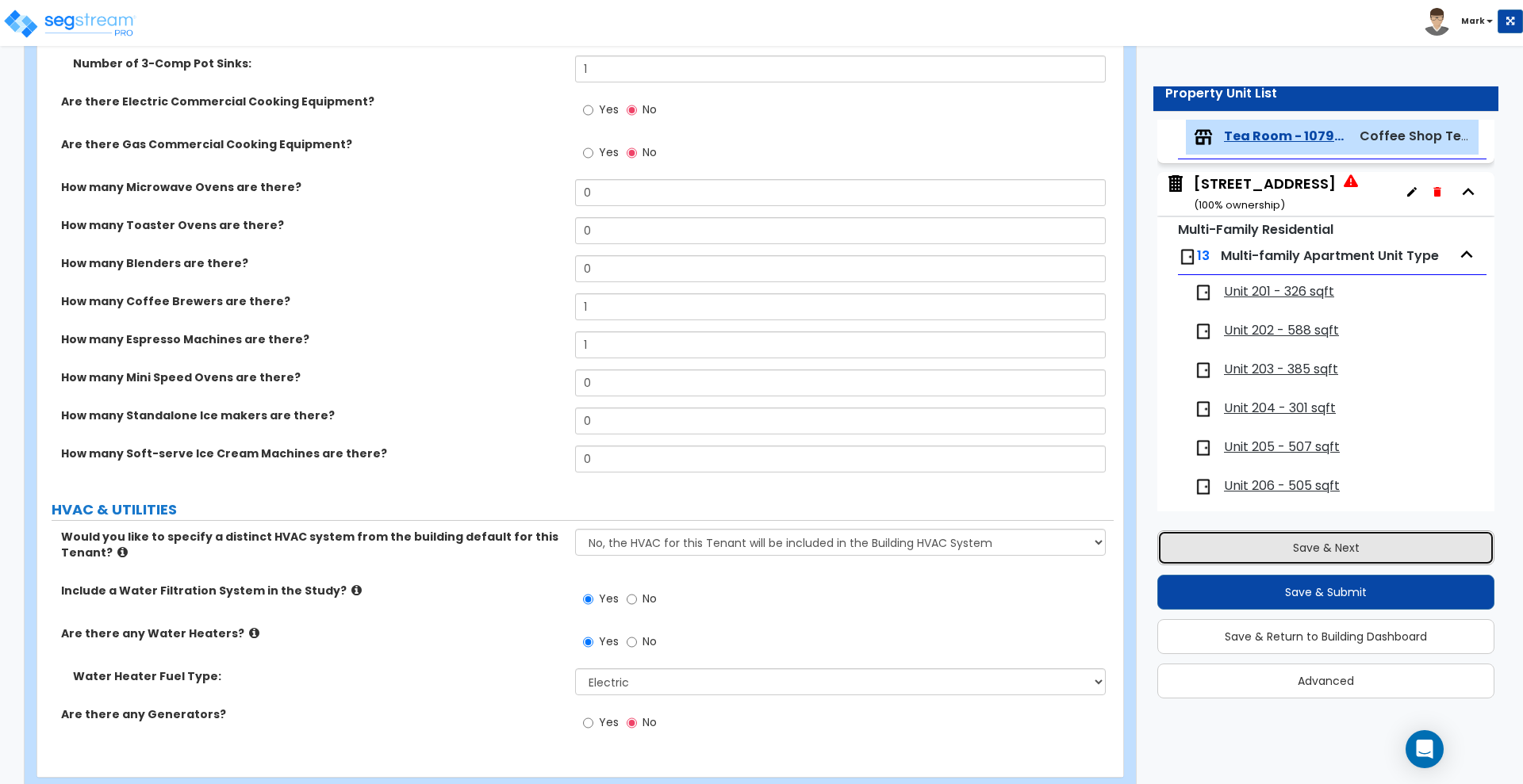
click at [1295, 548] on button "Save & Next" at bounding box center [1325, 548] width 337 height 35
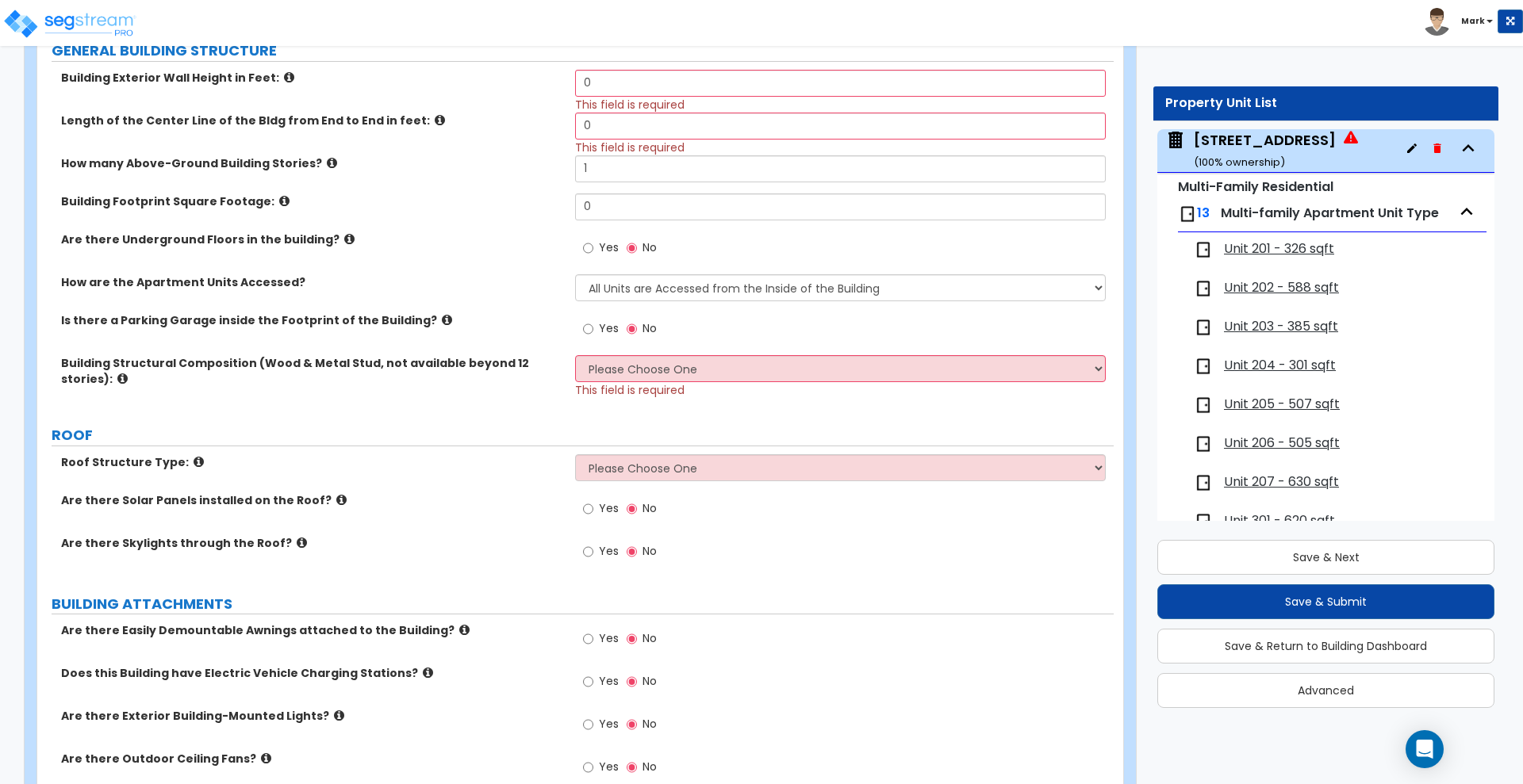
scroll to position [297, 0]
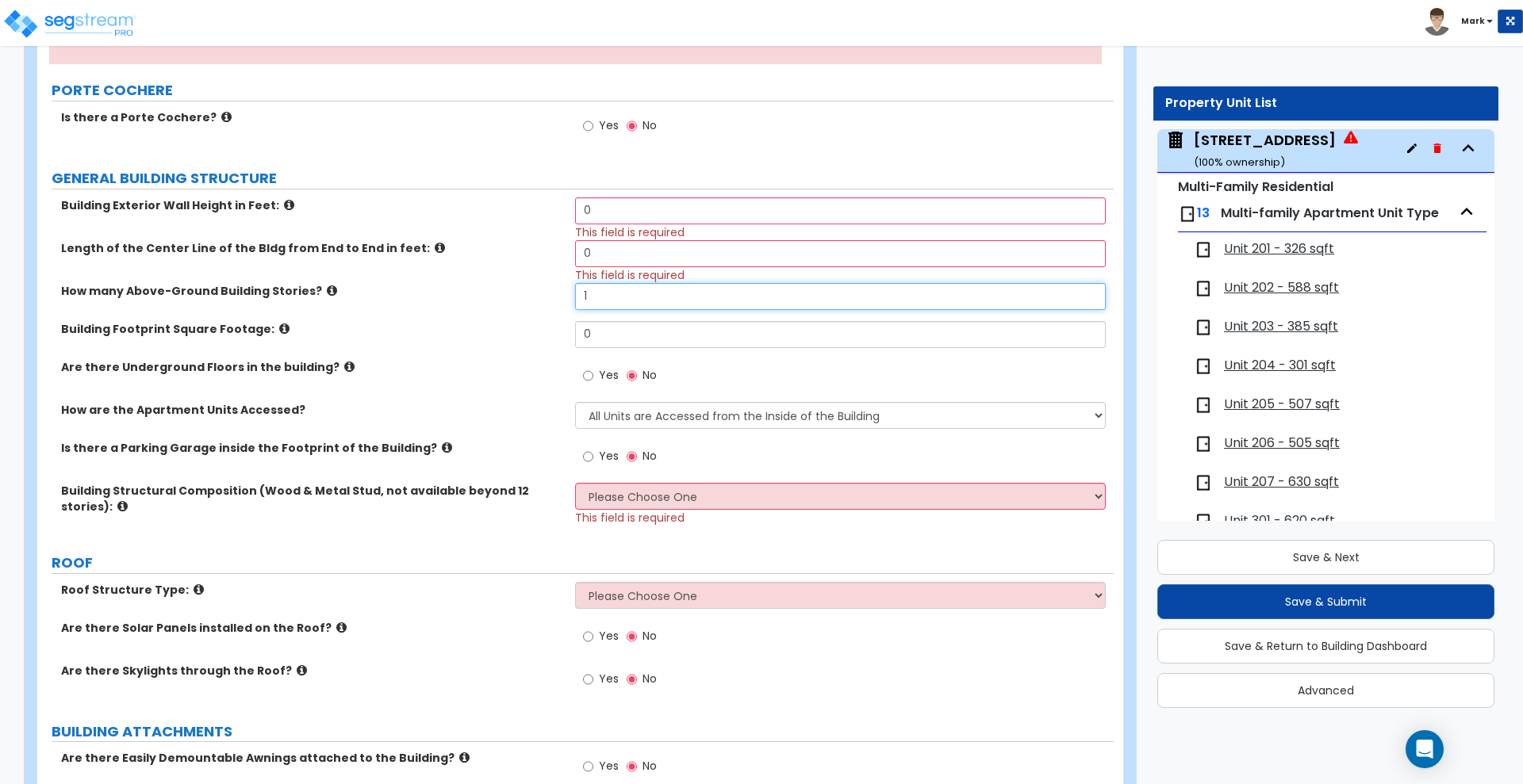
drag, startPoint x: 593, startPoint y: 303, endPoint x: 502, endPoint y: 307, distance: 91.1
click at [511, 307] on div "How many Above-Ground Building Stories? 1" at bounding box center [575, 302] width 1076 height 38
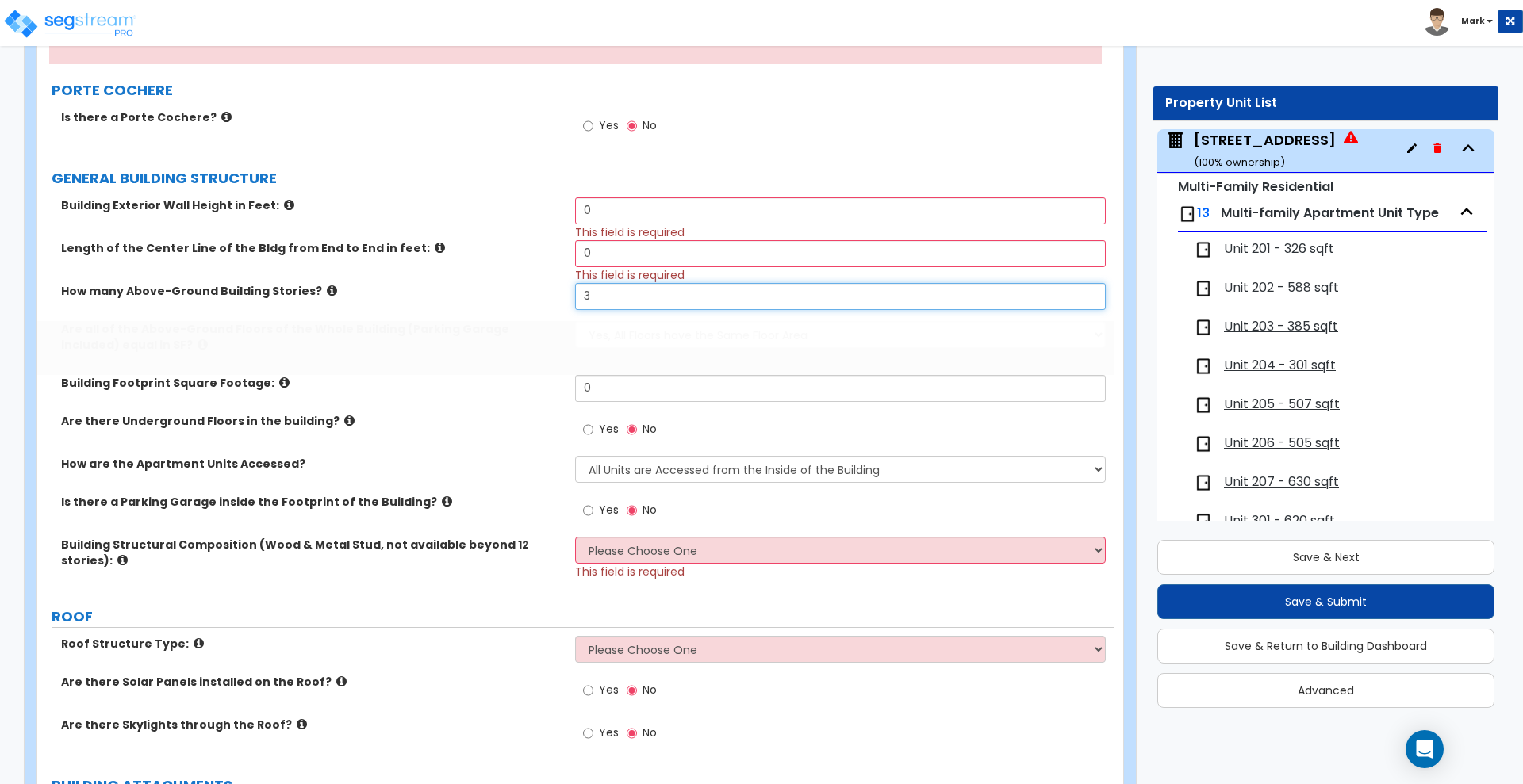
scroll to position [10, 0]
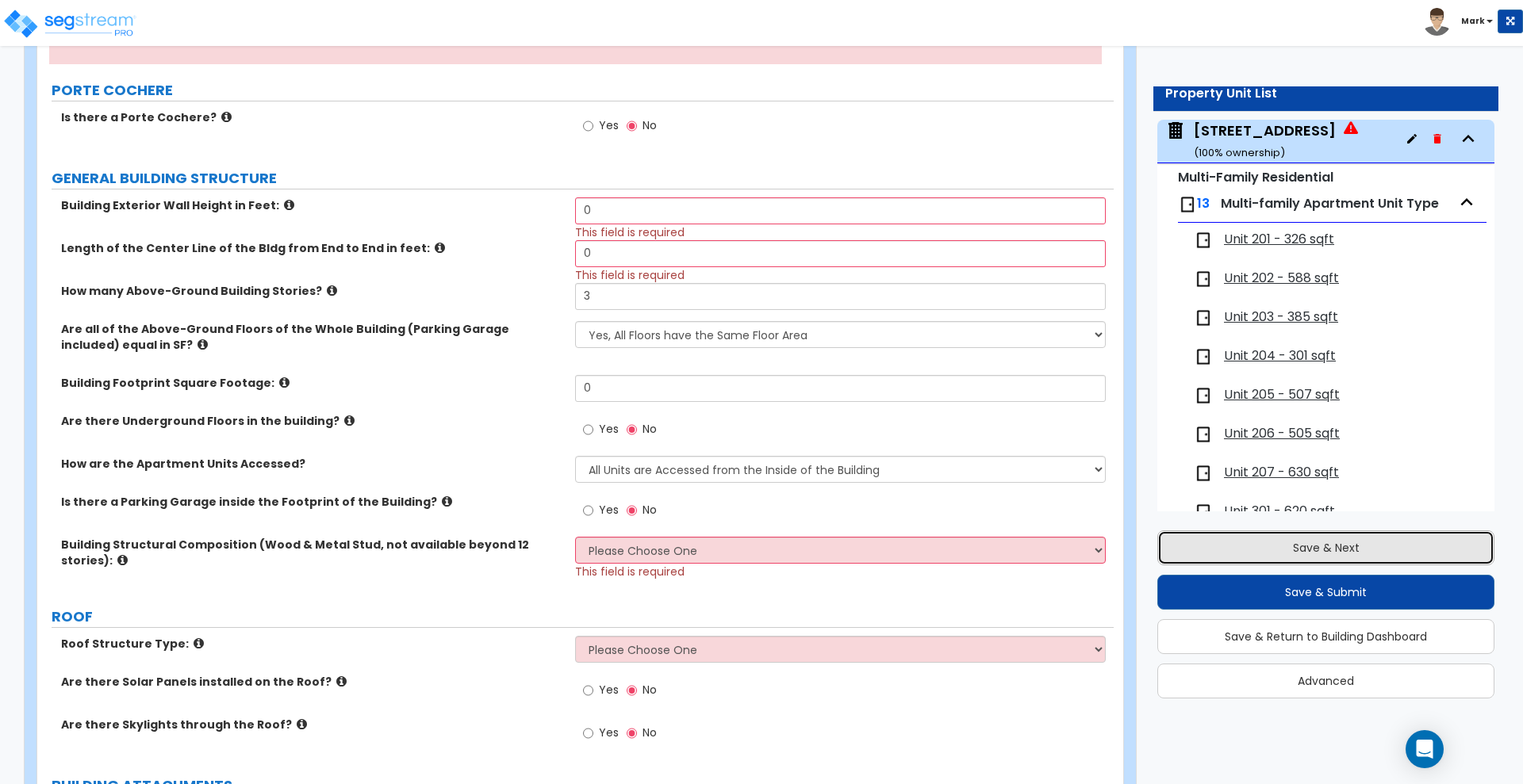
click at [1252, 554] on button "Save & Next" at bounding box center [1325, 548] width 337 height 35
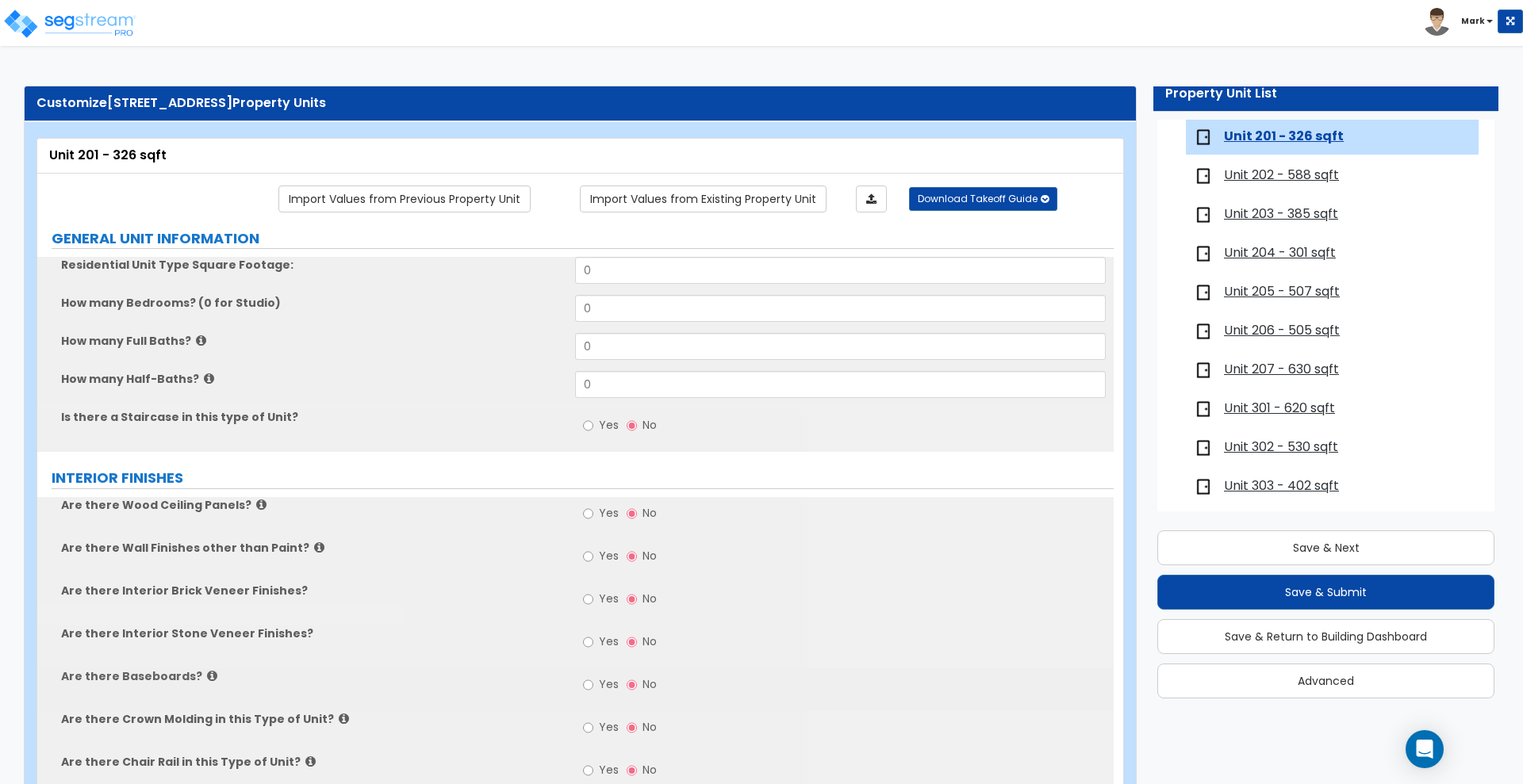
scroll to position [0, 0]
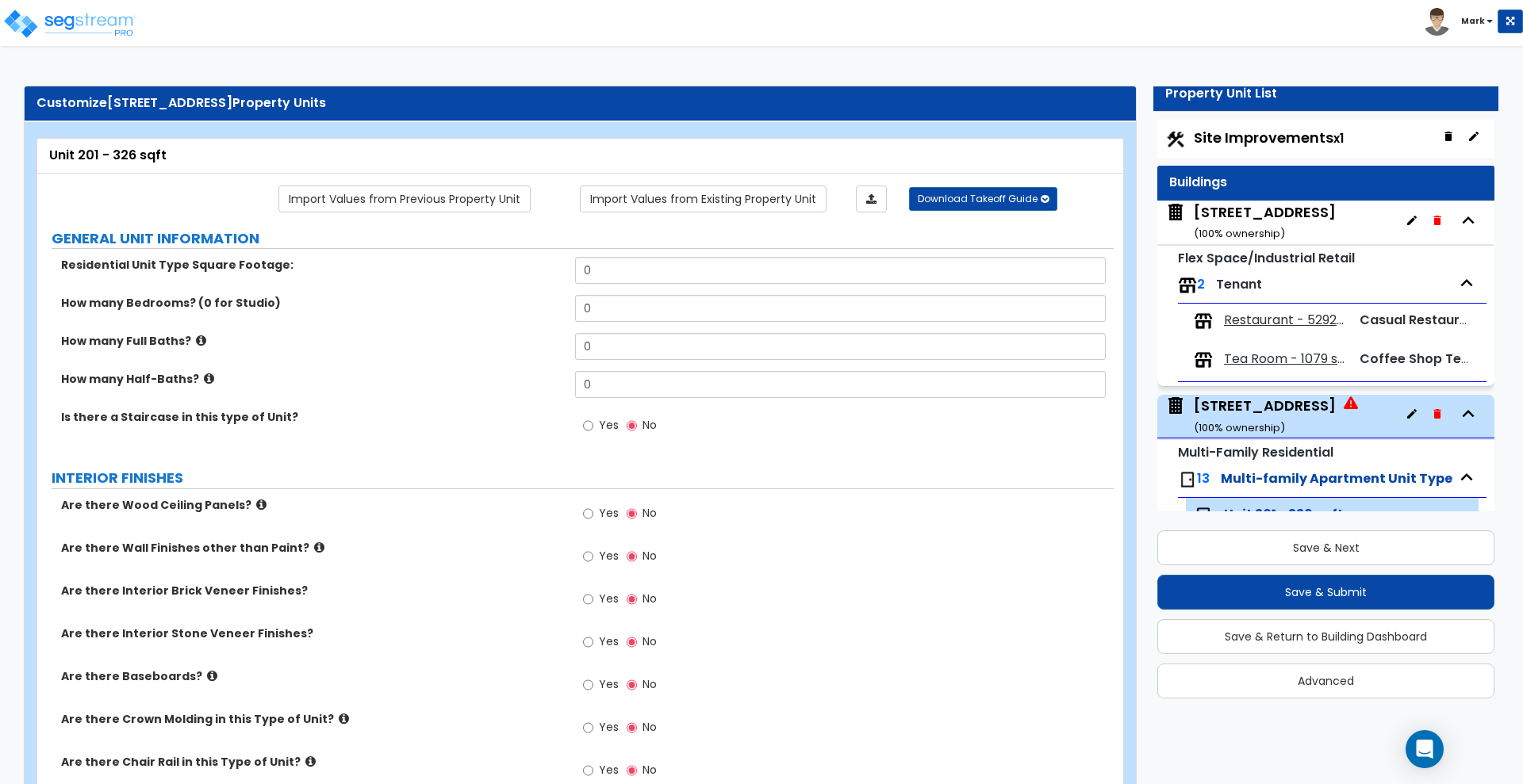
click at [1264, 208] on div "[STREET_ADDRESS] ( 100 % ownership)" at bounding box center [1265, 222] width 142 height 41
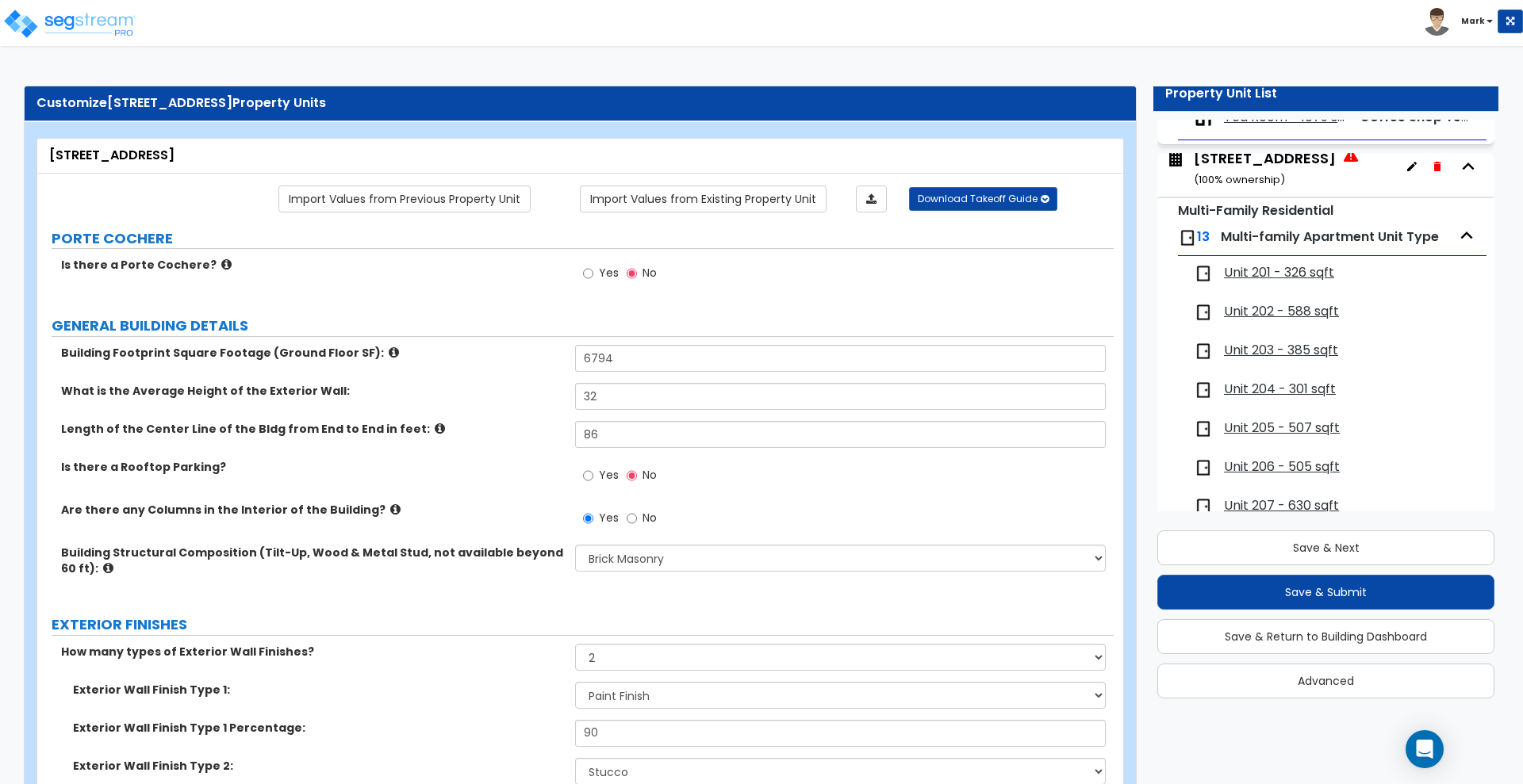
scroll to position [208, 0]
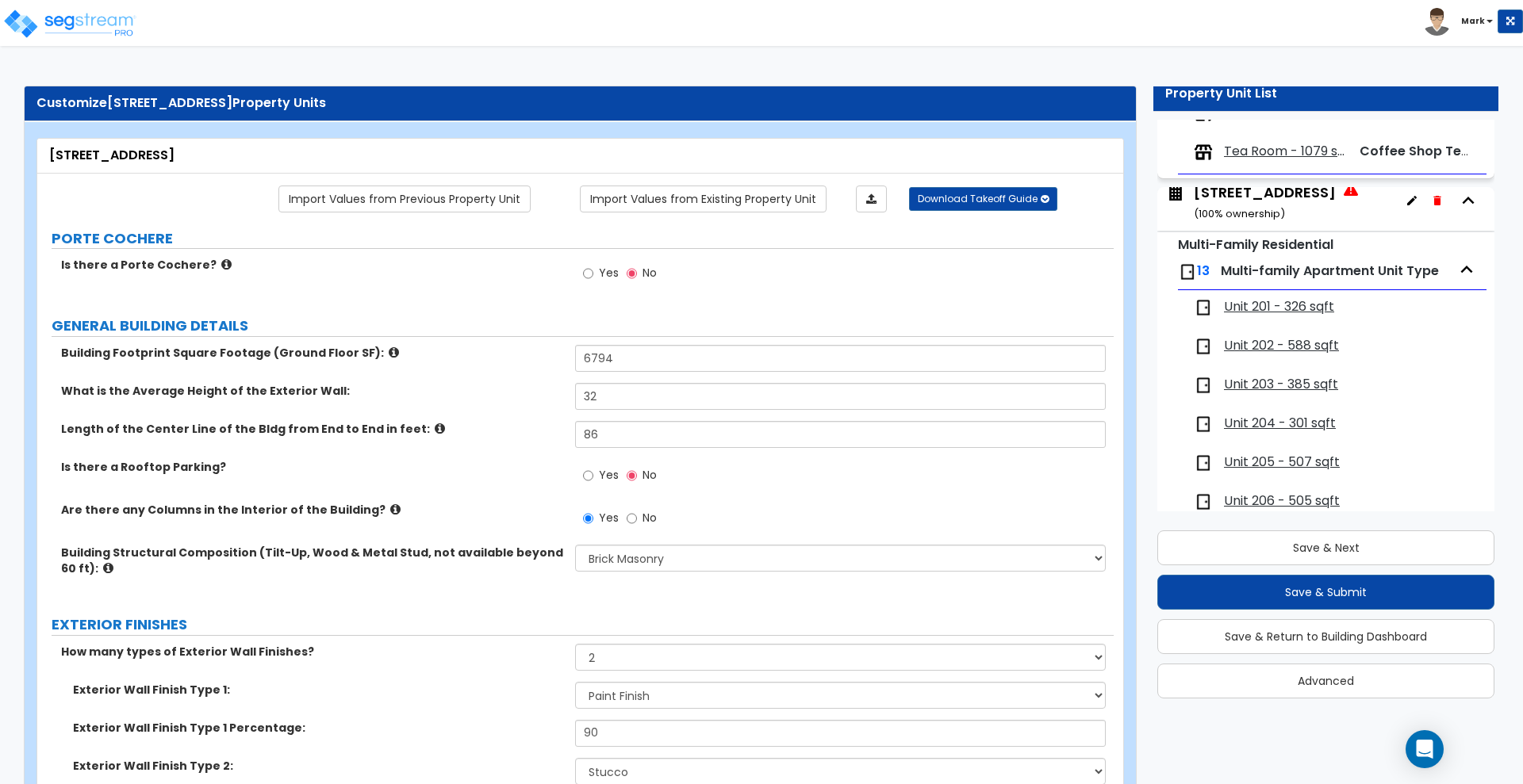
click at [1250, 193] on div "9 N Central Floor 2 & 3 ( 100 % ownership)" at bounding box center [1265, 203] width 142 height 41
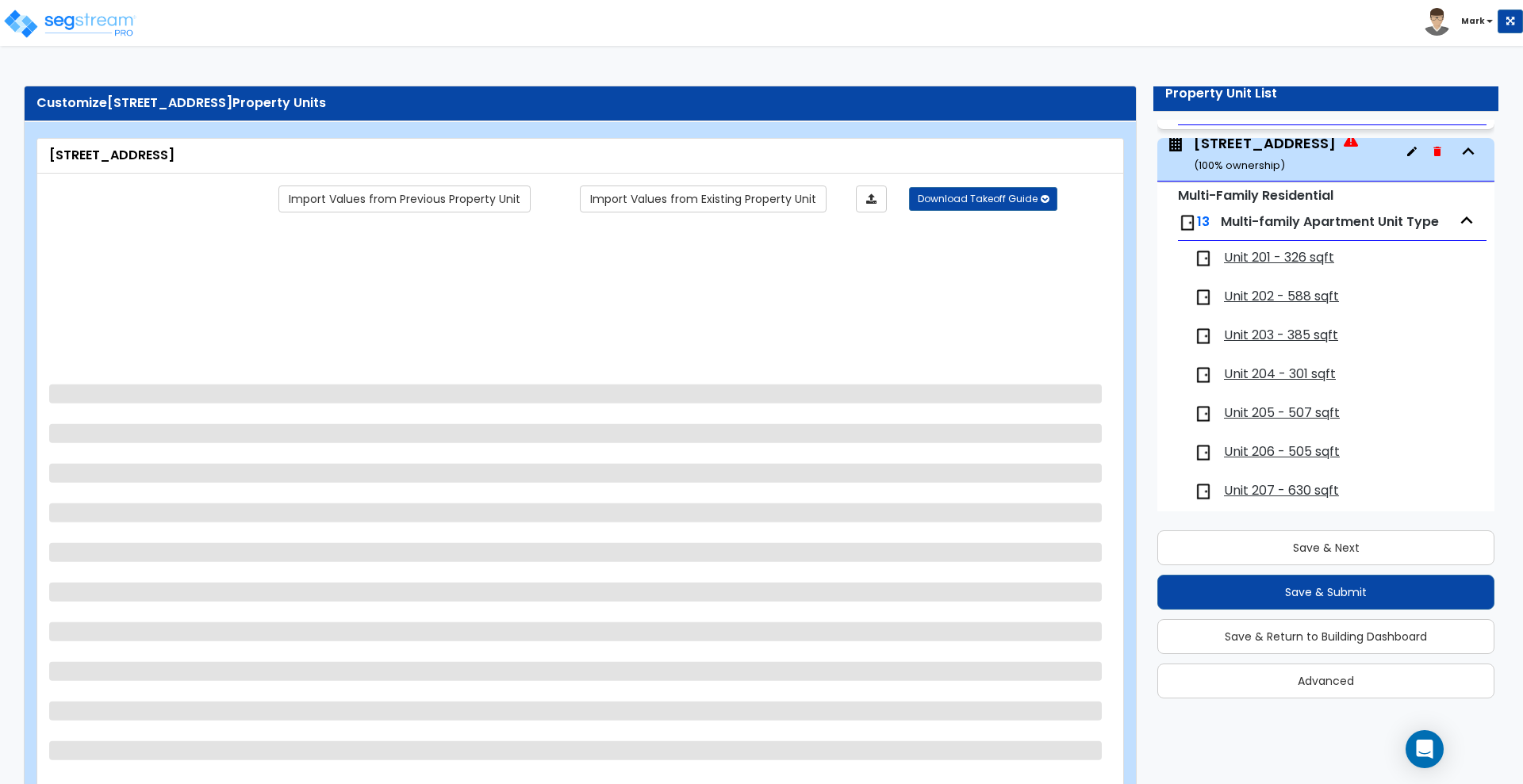
scroll to position [275, 0]
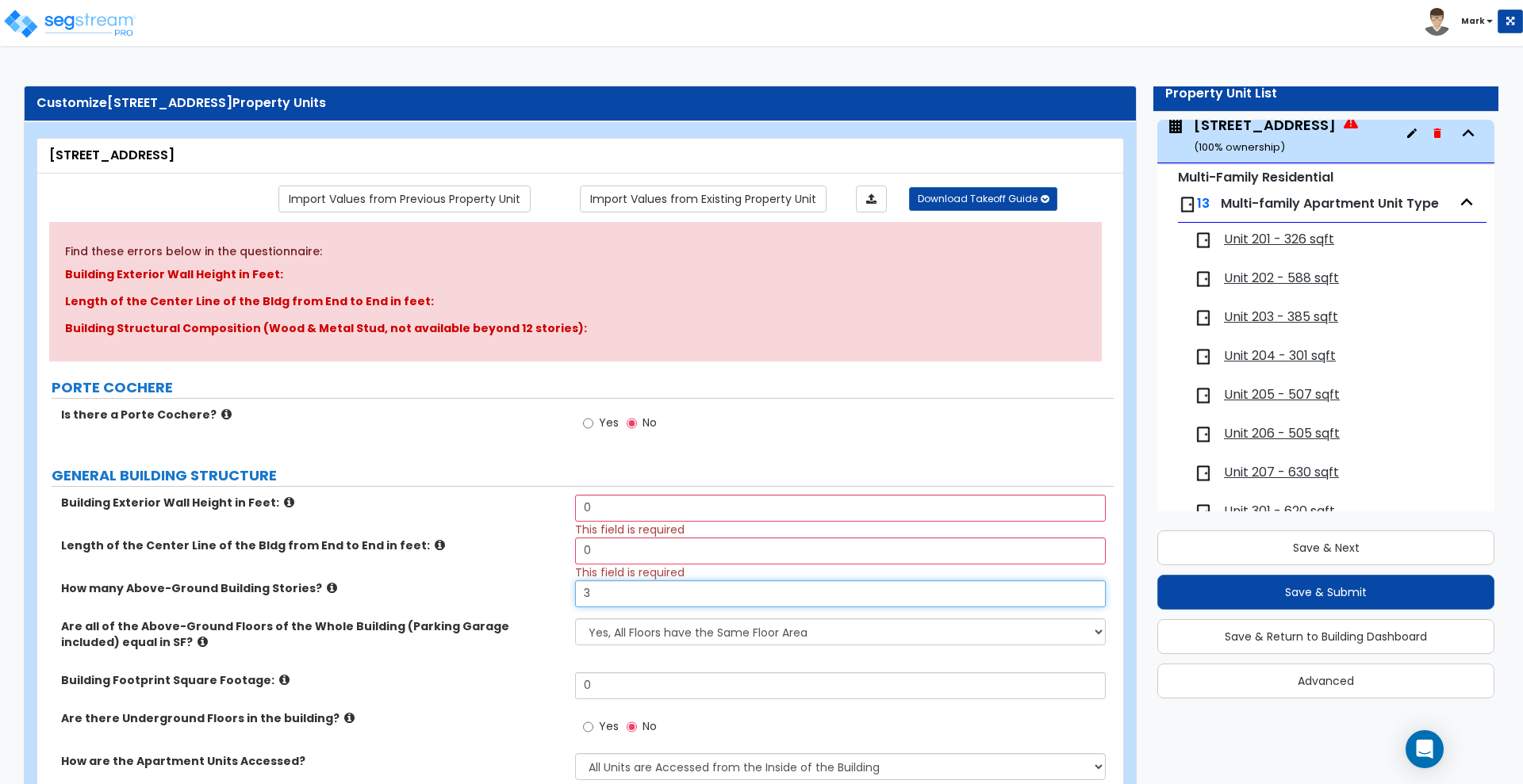
drag, startPoint x: 592, startPoint y: 599, endPoint x: 422, endPoint y: 598, distance: 170.0
click at [502, 599] on div "How many Above-Ground Building Stories? 3" at bounding box center [575, 599] width 1076 height 38
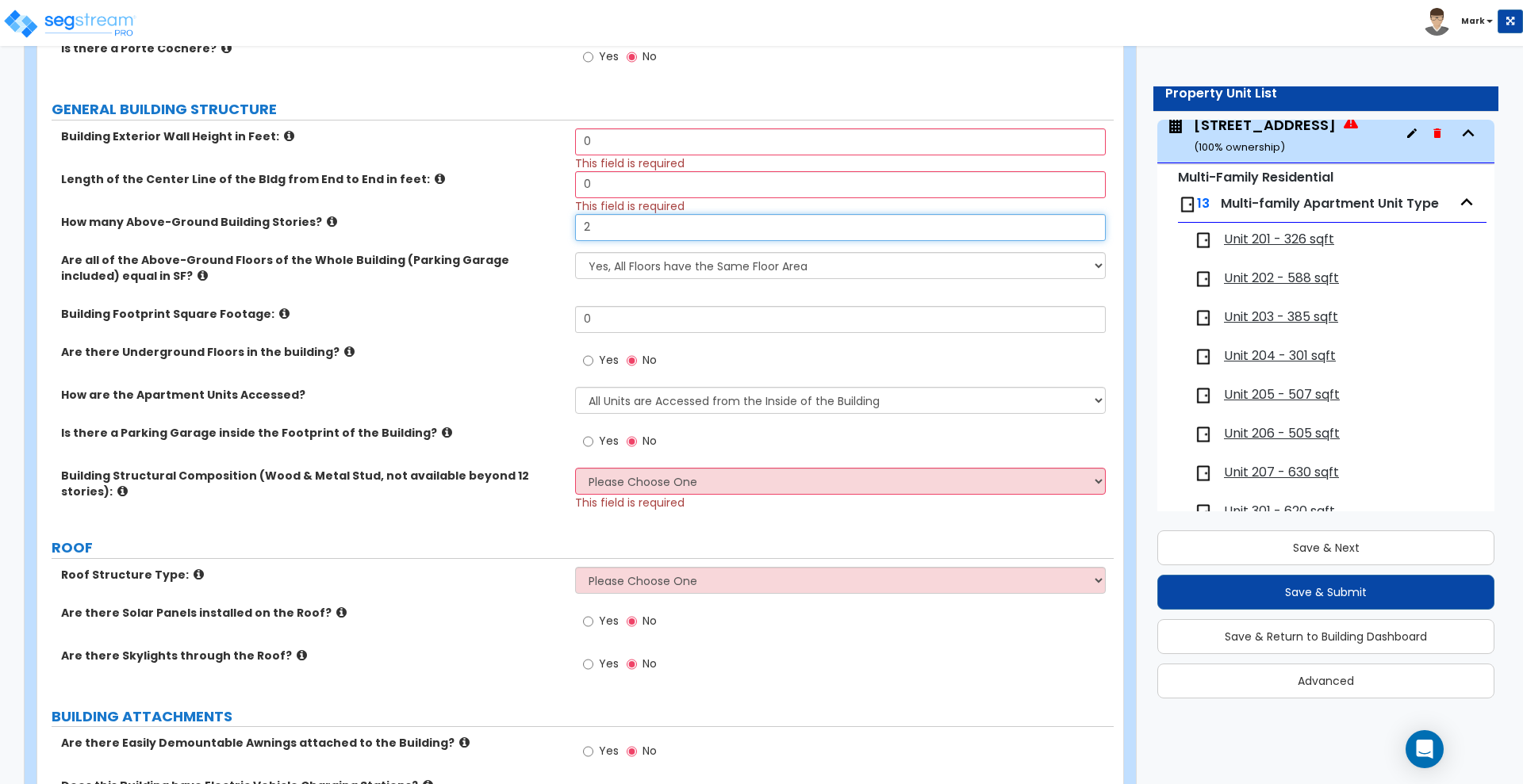
scroll to position [397, 0]
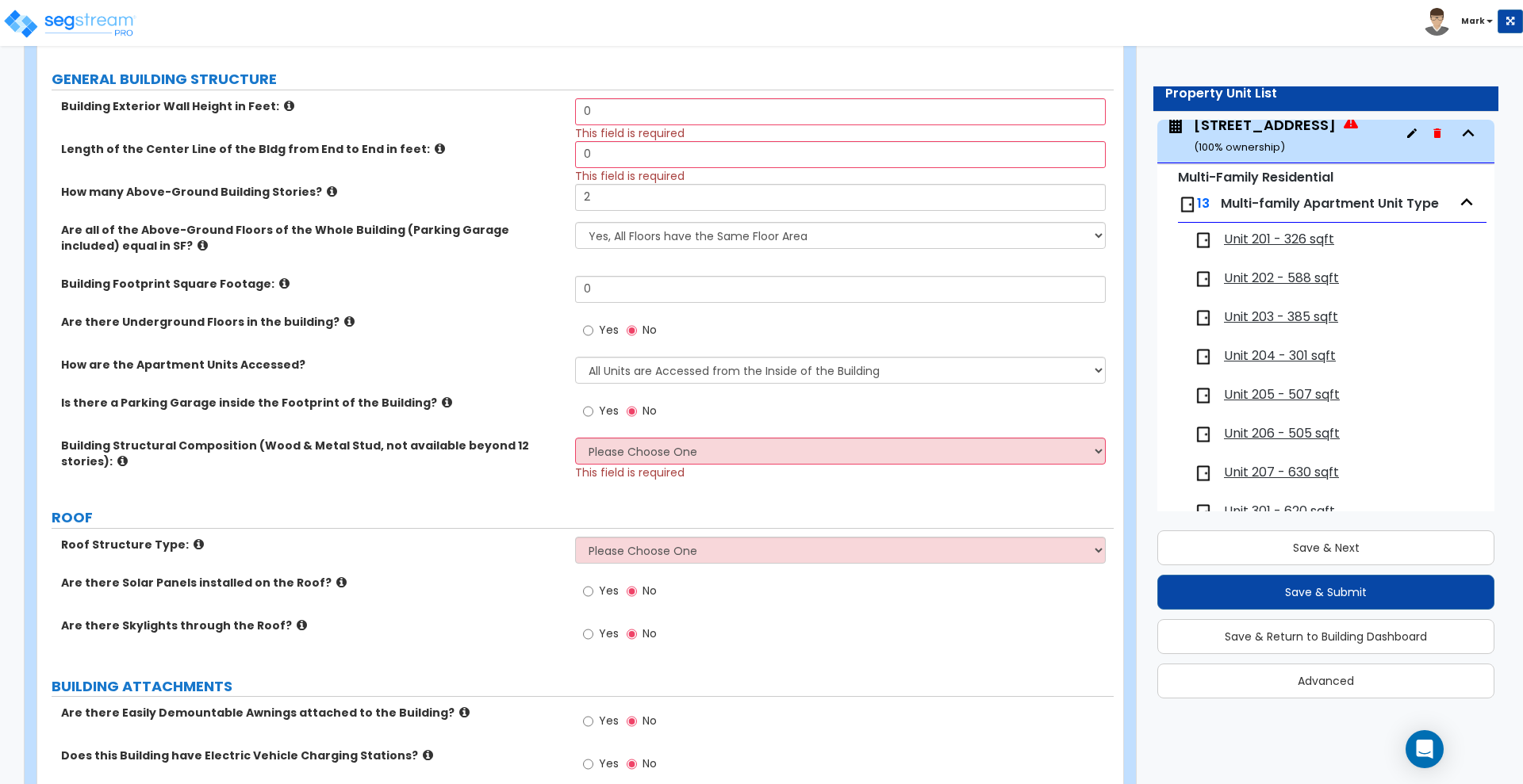
click at [1257, 236] on span "Unit 201 - 326 sqft" at bounding box center [1279, 239] width 110 height 18
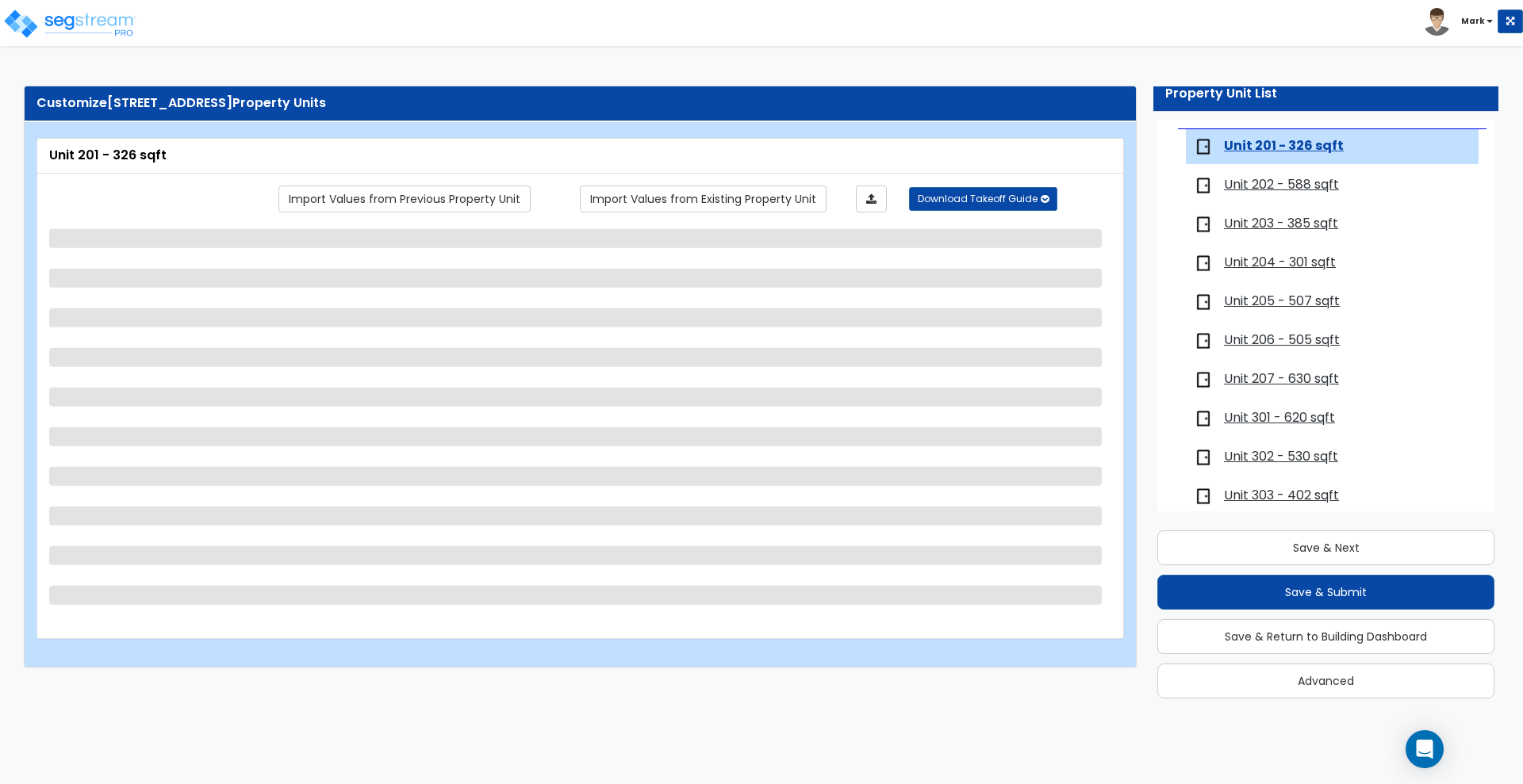
scroll to position [379, 0]
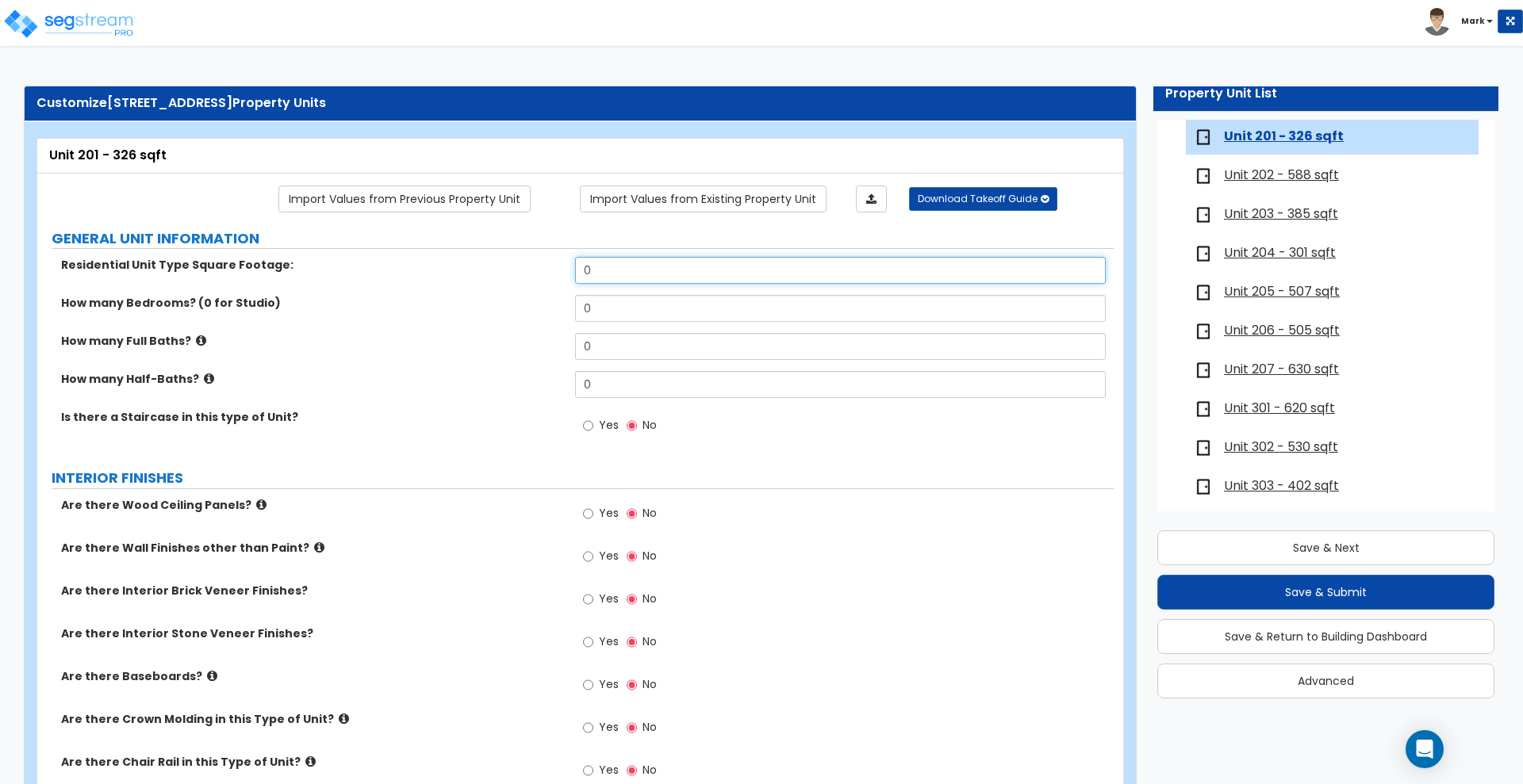
drag, startPoint x: 576, startPoint y: 272, endPoint x: 484, endPoint y: 273, distance: 92.0
click at [505, 273] on div "Residential Unit Type Square Footage: 0" at bounding box center [575, 276] width 1076 height 38
drag, startPoint x: 609, startPoint y: 301, endPoint x: 496, endPoint y: 297, distance: 113.1
click at [497, 298] on div "How many Bedrooms? (0 for Studio) 0" at bounding box center [575, 314] width 1076 height 38
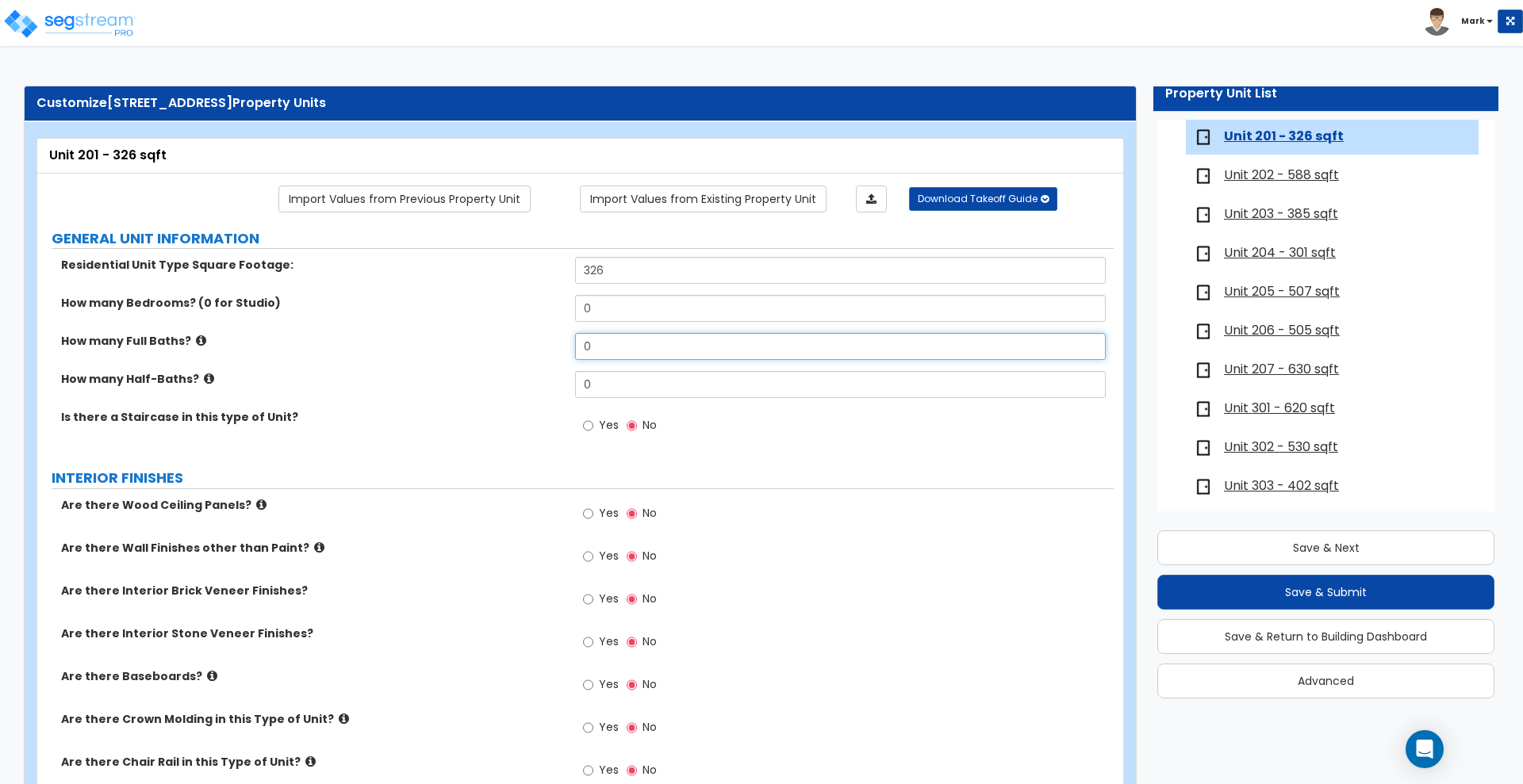
drag, startPoint x: 489, startPoint y: 349, endPoint x: 479, endPoint y: 351, distance: 10.2
click at [479, 351] on div "How many Full Baths? 0" at bounding box center [575, 353] width 1076 height 38
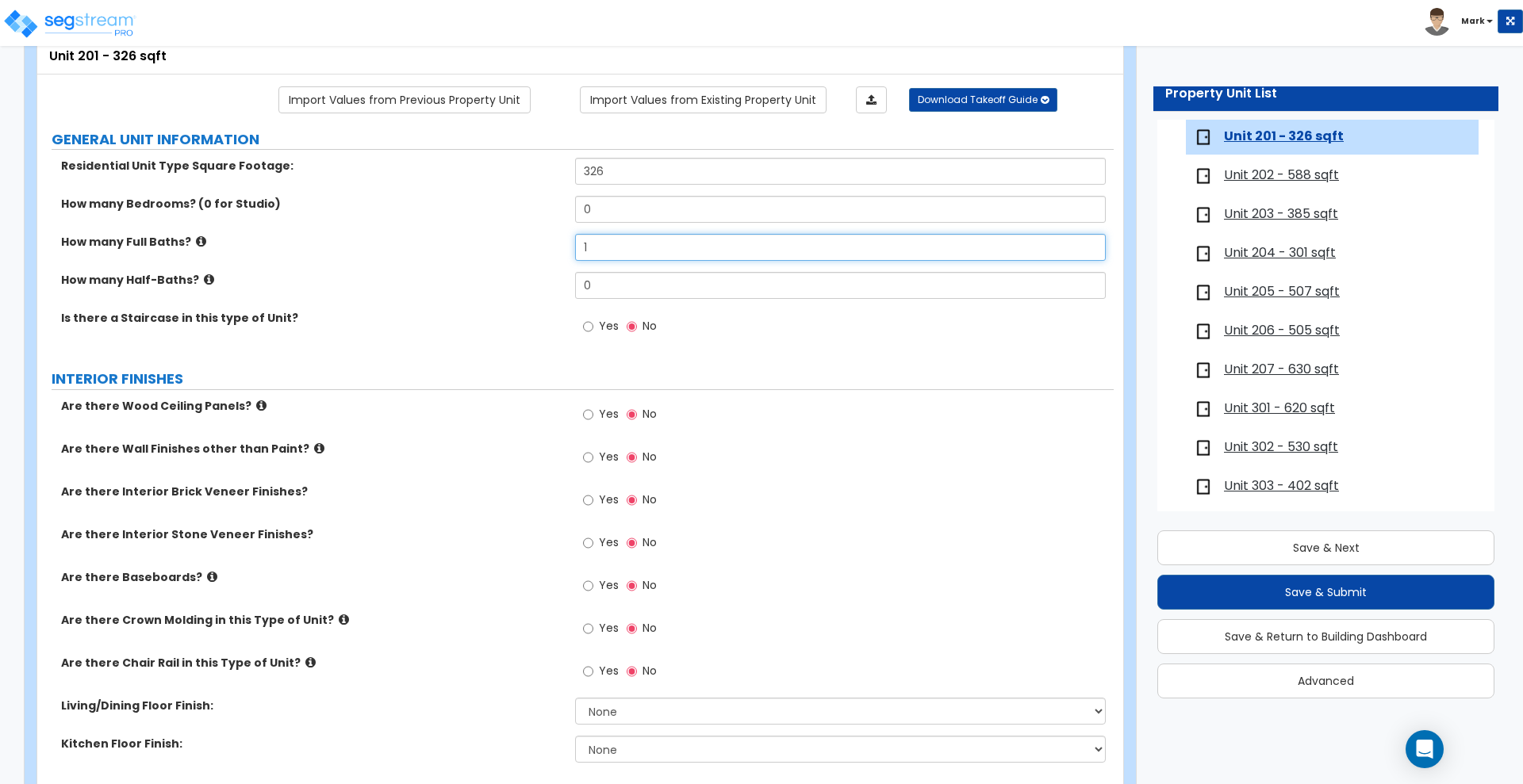
scroll to position [198, 0]
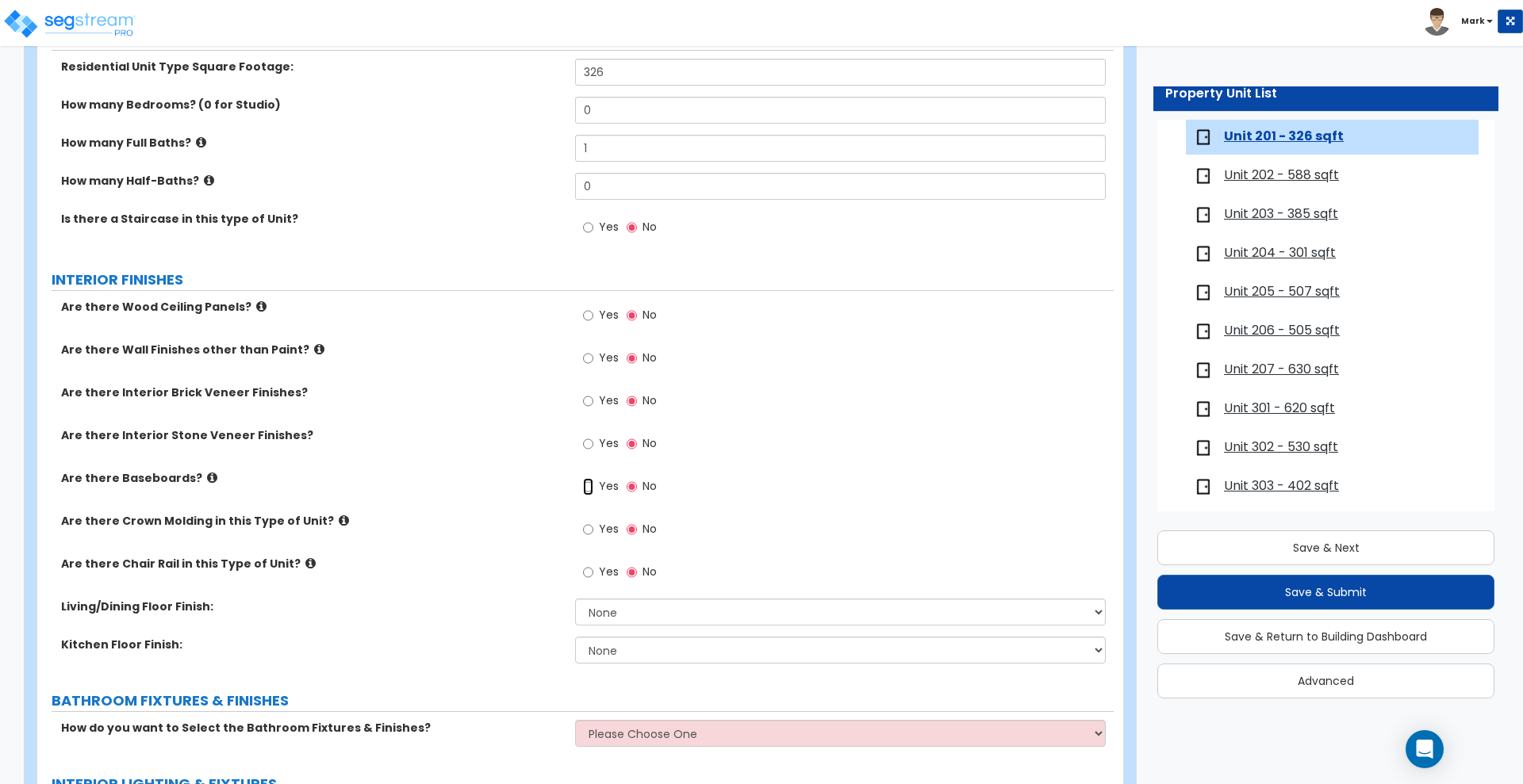
click at [591, 483] on input "Yes" at bounding box center [588, 487] width 10 height 17
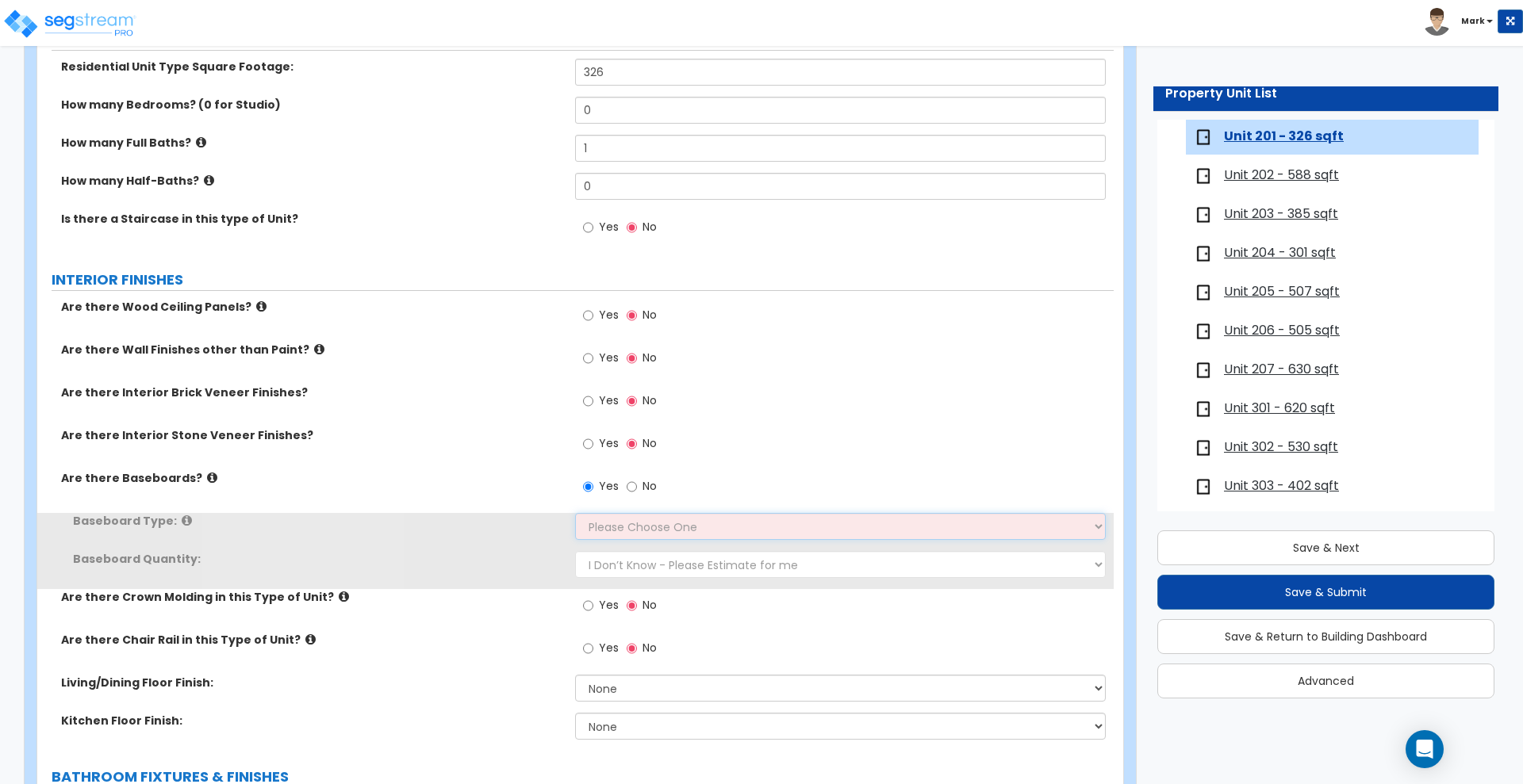
click at [610, 530] on select "Please Choose One Wood Vinyl Carpet Tile" at bounding box center [840, 526] width 530 height 27
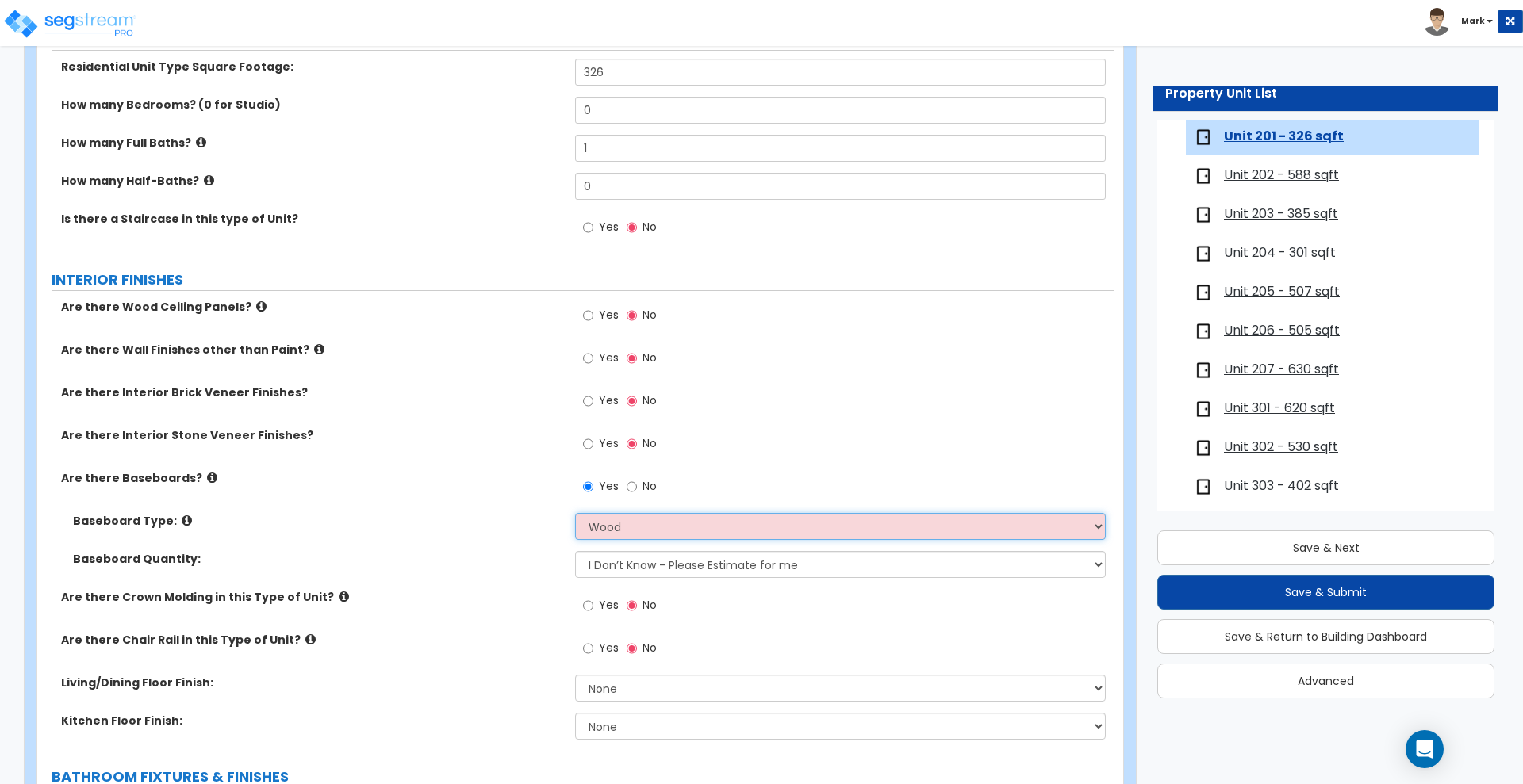
click at [575, 513] on select "Please Choose One Wood Vinyl Carpet Tile" at bounding box center [840, 526] width 530 height 27
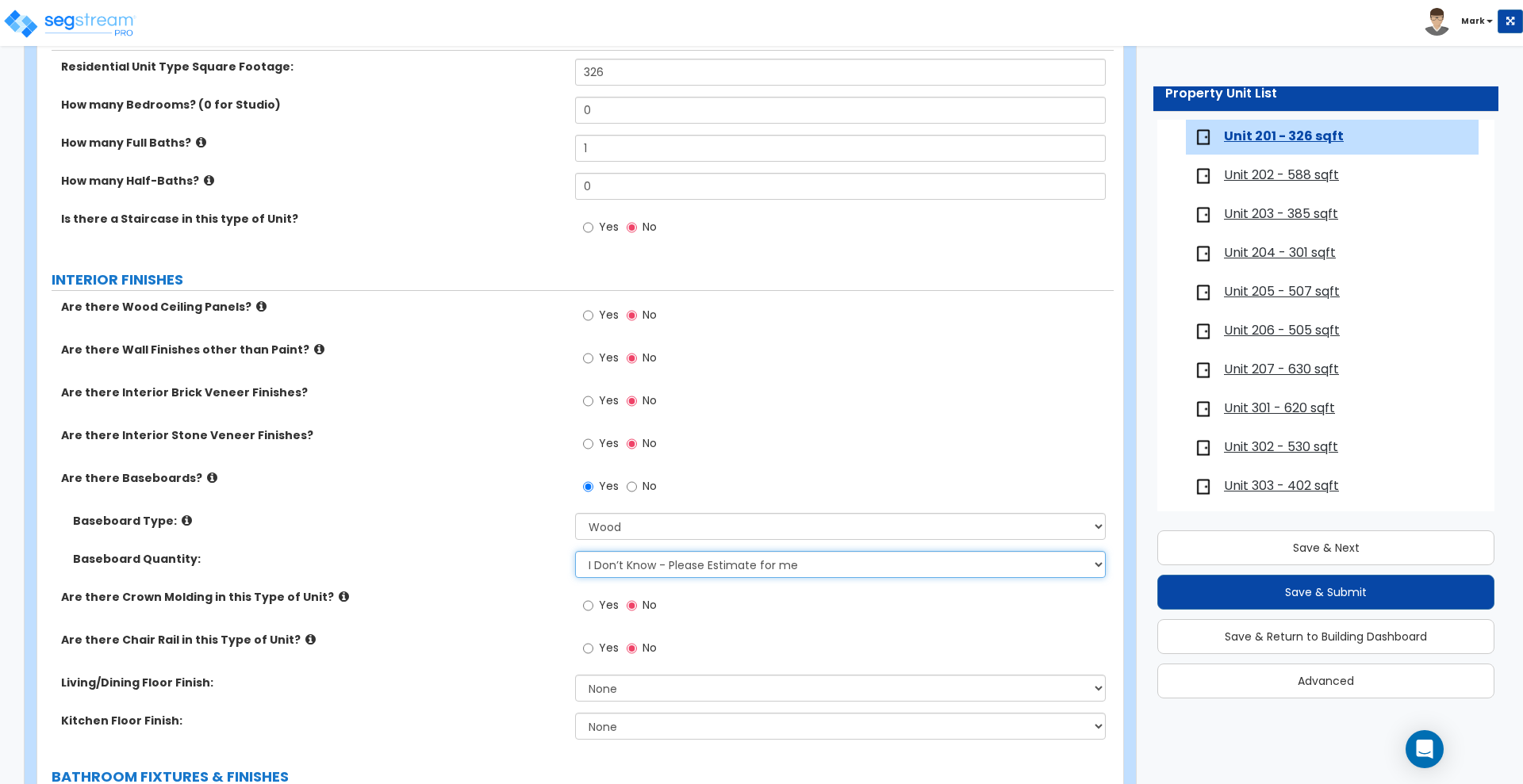
click at [625, 560] on select "I Don’t Know - Please Estimate for me I want to Enter the Linear Footage" at bounding box center [840, 564] width 530 height 27
click at [531, 563] on label "Baseboard Quantity:" at bounding box center [318, 559] width 490 height 16
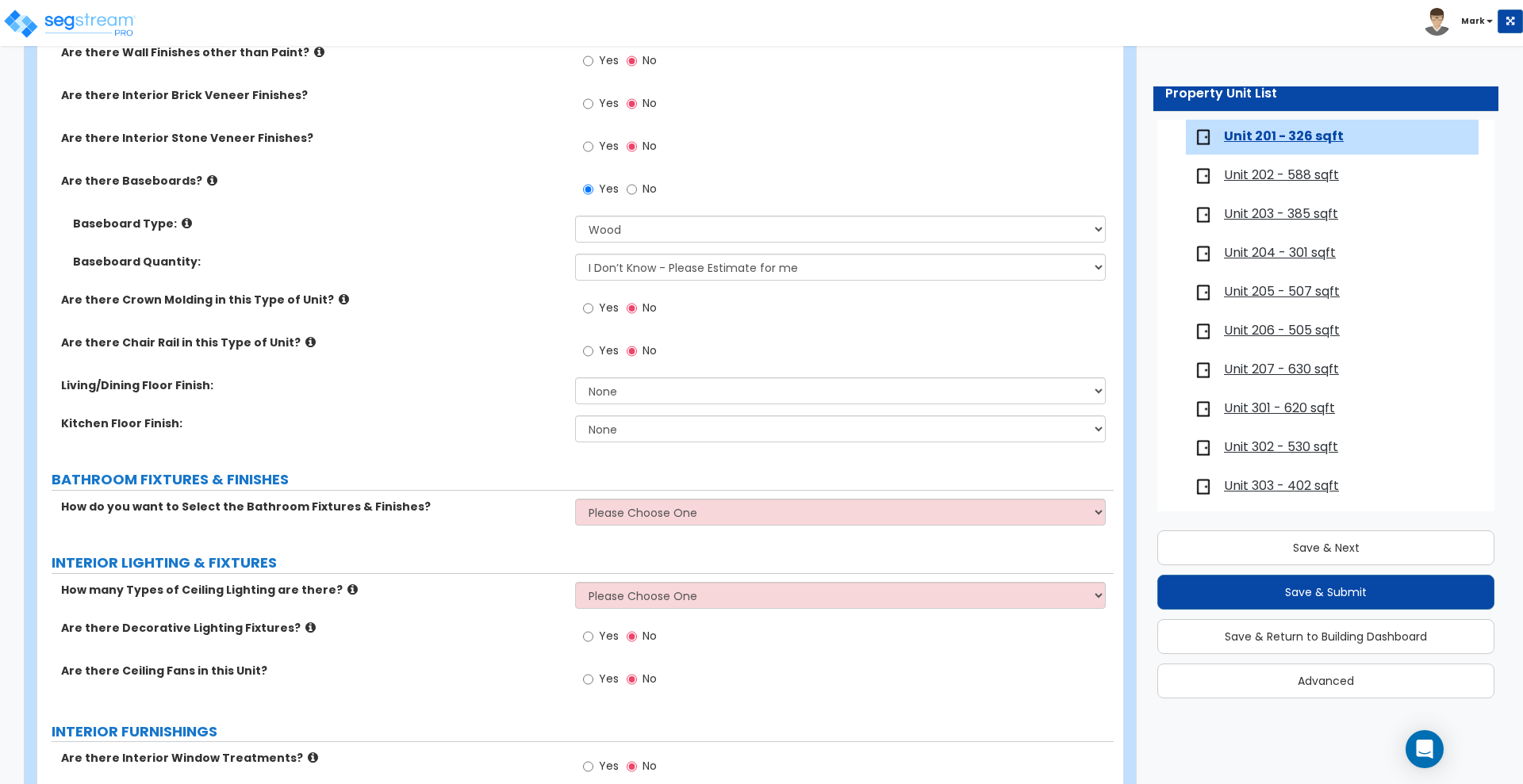
scroll to position [595, 0]
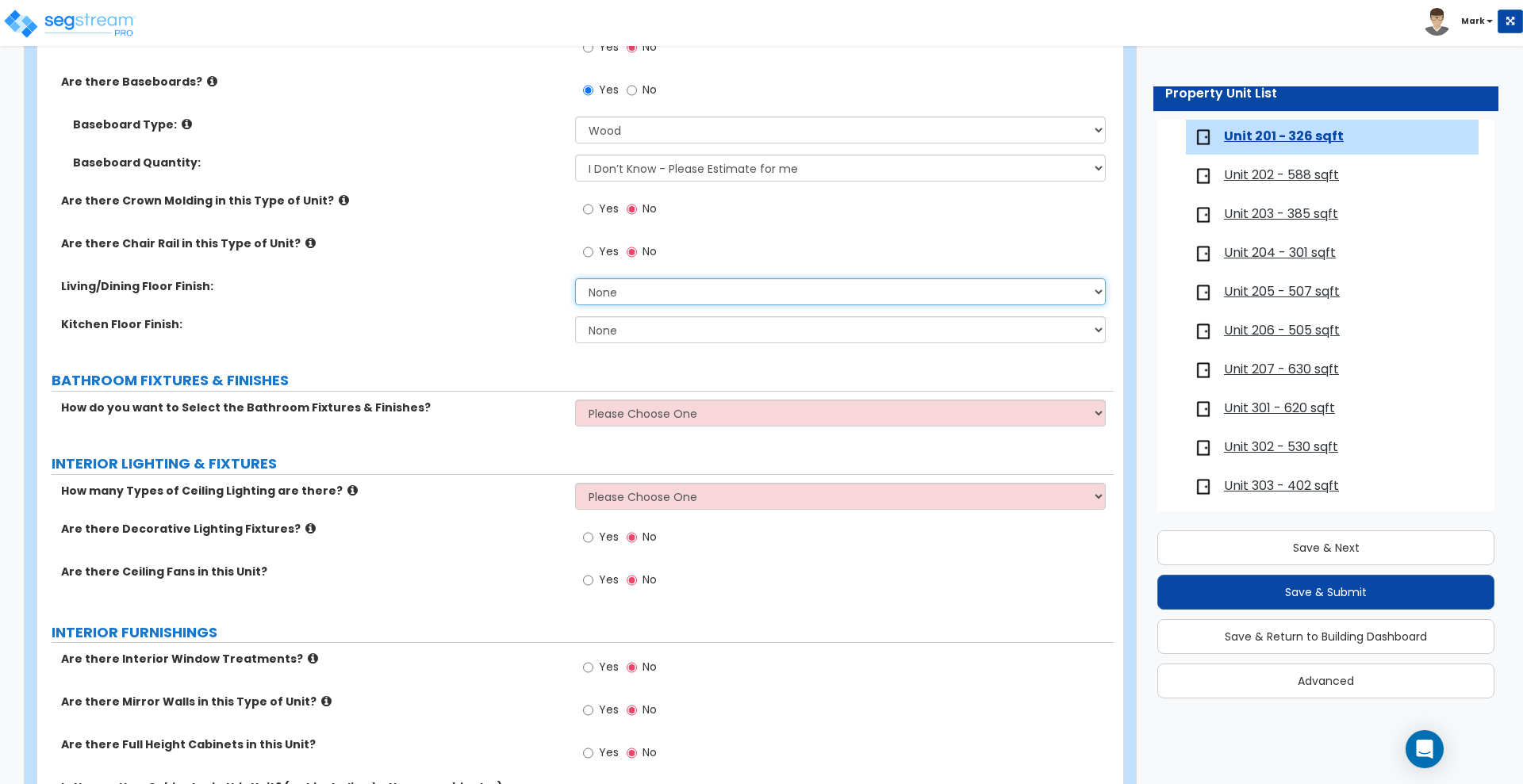
click at [632, 303] on select "None Tile Flooring Hardwood Flooring Resilient Laminate Flooring VCT Flooring S…" at bounding box center [840, 291] width 530 height 27
click at [575, 278] on select "None Tile Flooring Hardwood Flooring Resilient Laminate Flooring VCT Flooring S…" at bounding box center [840, 291] width 530 height 27
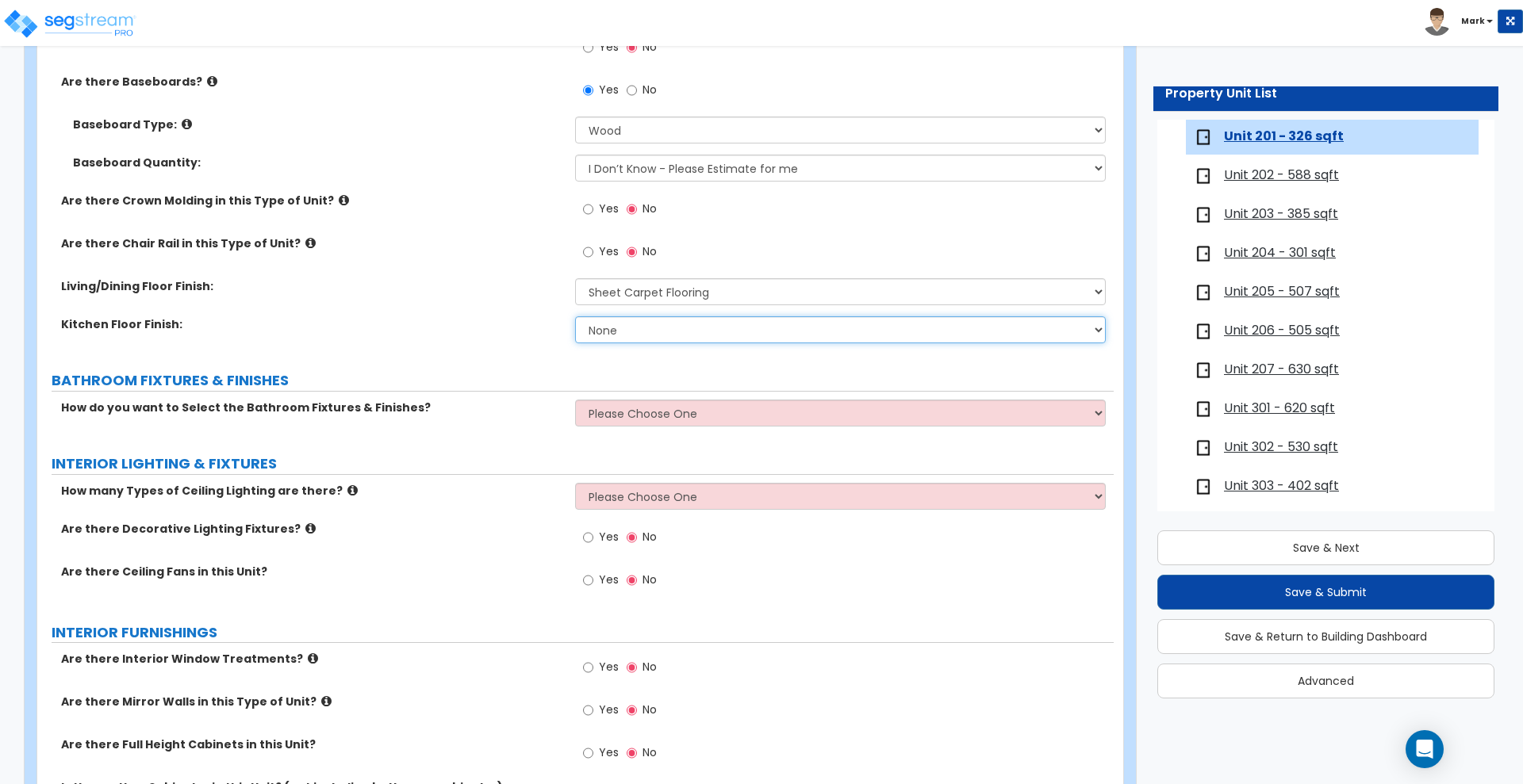
click at [615, 334] on select "None Tile Flooring Hardwood Flooring Resilient Laminate Flooring VCT Flooring S…" at bounding box center [840, 329] width 530 height 27
click at [575, 316] on select "None Tile Flooring Hardwood Flooring Resilient Laminate Flooring VCT Flooring S…" at bounding box center [840, 329] width 530 height 27
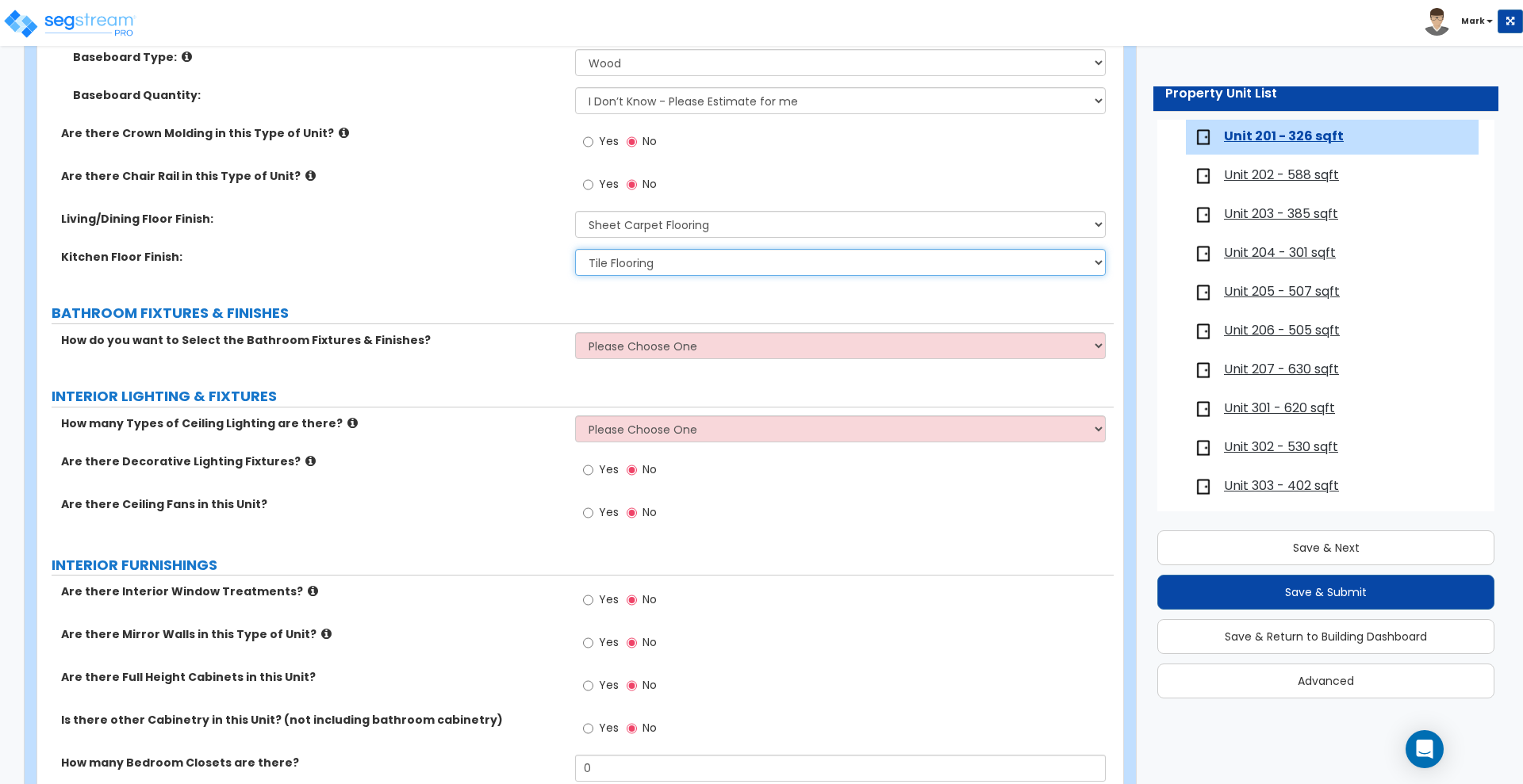
scroll to position [694, 0]
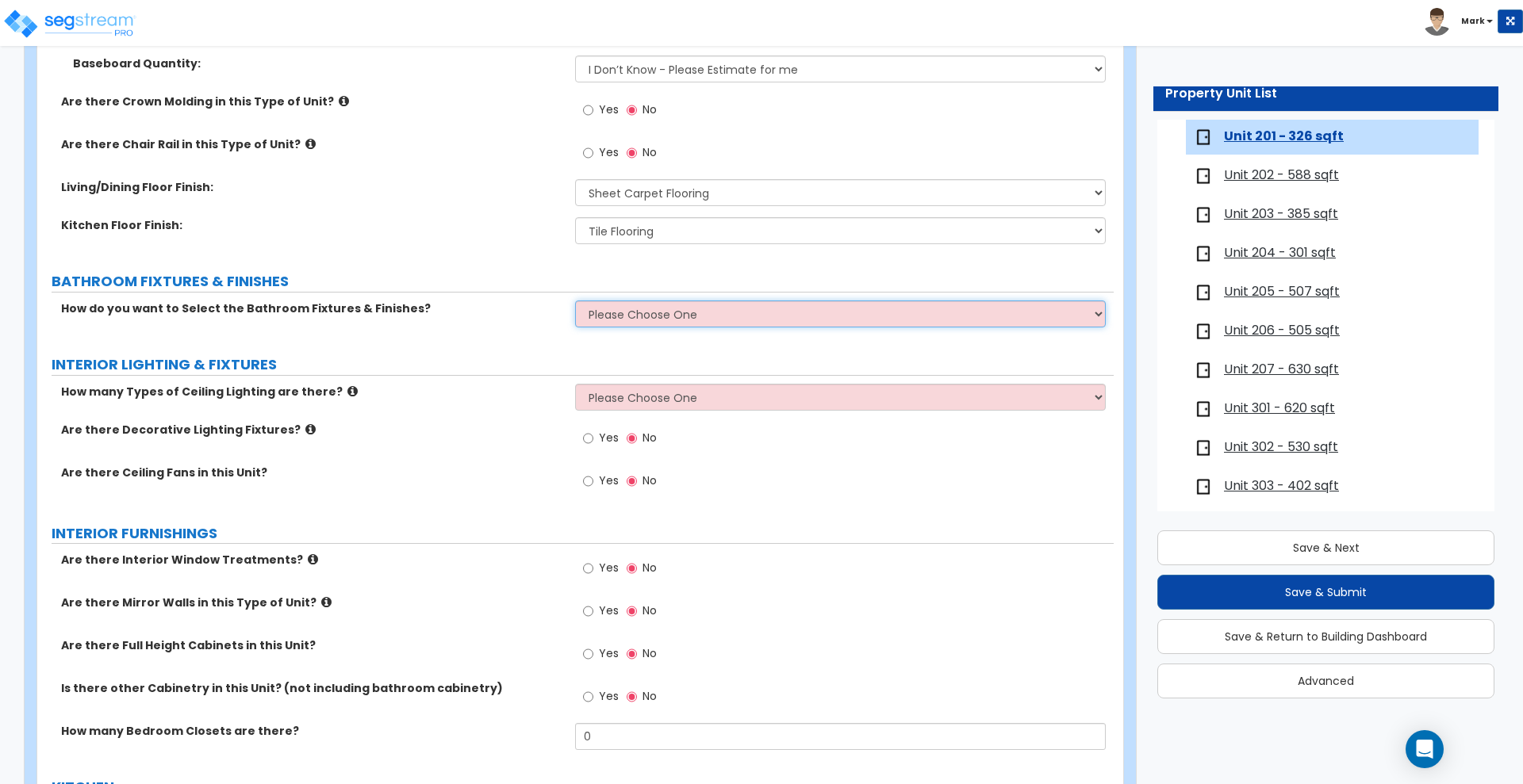
click at [701, 308] on select "Please Choose One Select the type of Fixtures and Finishes only for one Bath an…" at bounding box center [840, 314] width 530 height 27
click at [575, 301] on select "Please Choose One Select the type of Fixtures and Finishes only for one Bath an…" at bounding box center [840, 314] width 530 height 27
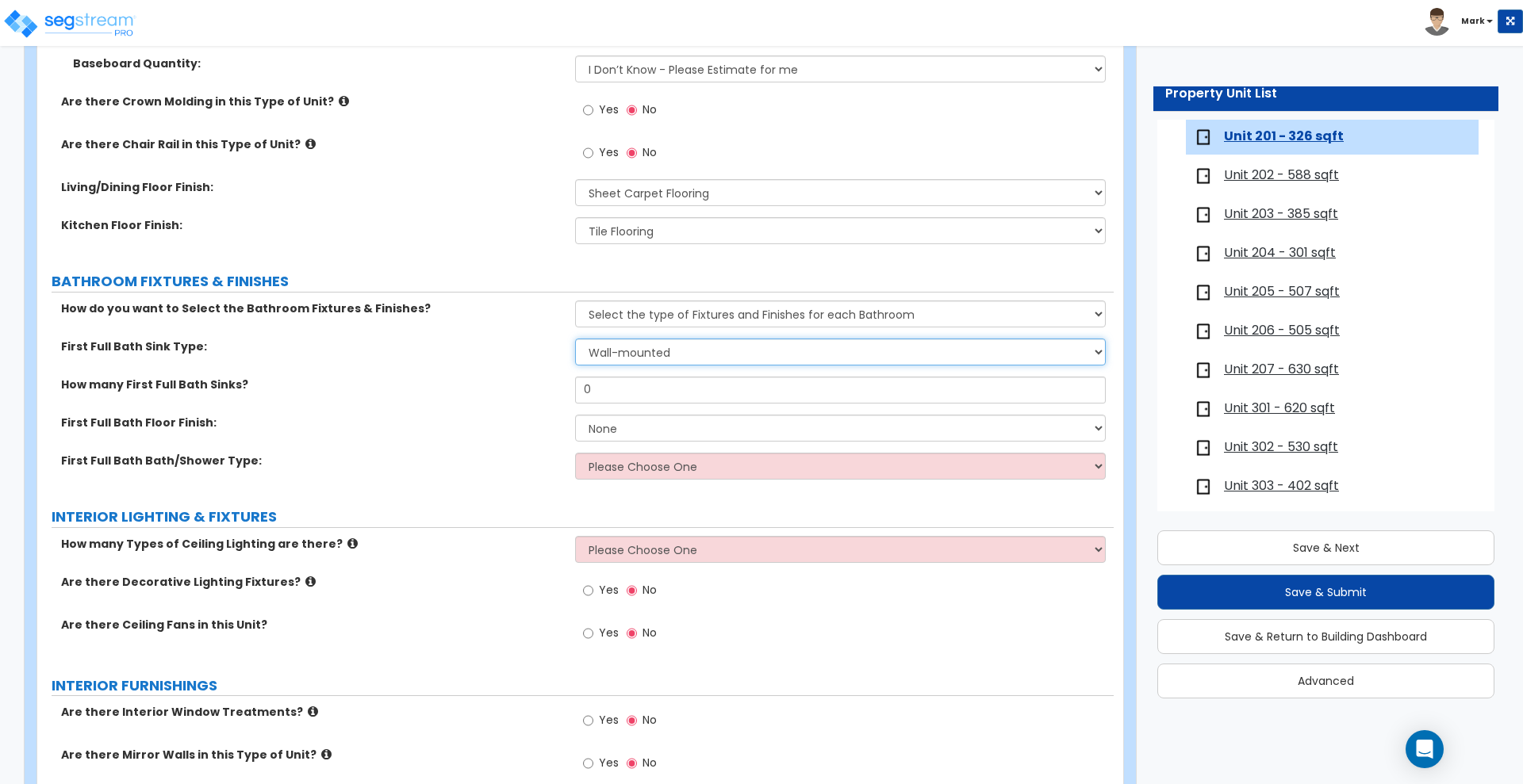
click at [671, 353] on select "Wall-mounted Pedestal-mounted Vanity-mounted" at bounding box center [840, 352] width 530 height 27
click at [575, 339] on select "Wall-mounted Pedestal-mounted Vanity-mounted" at bounding box center [840, 352] width 530 height 27
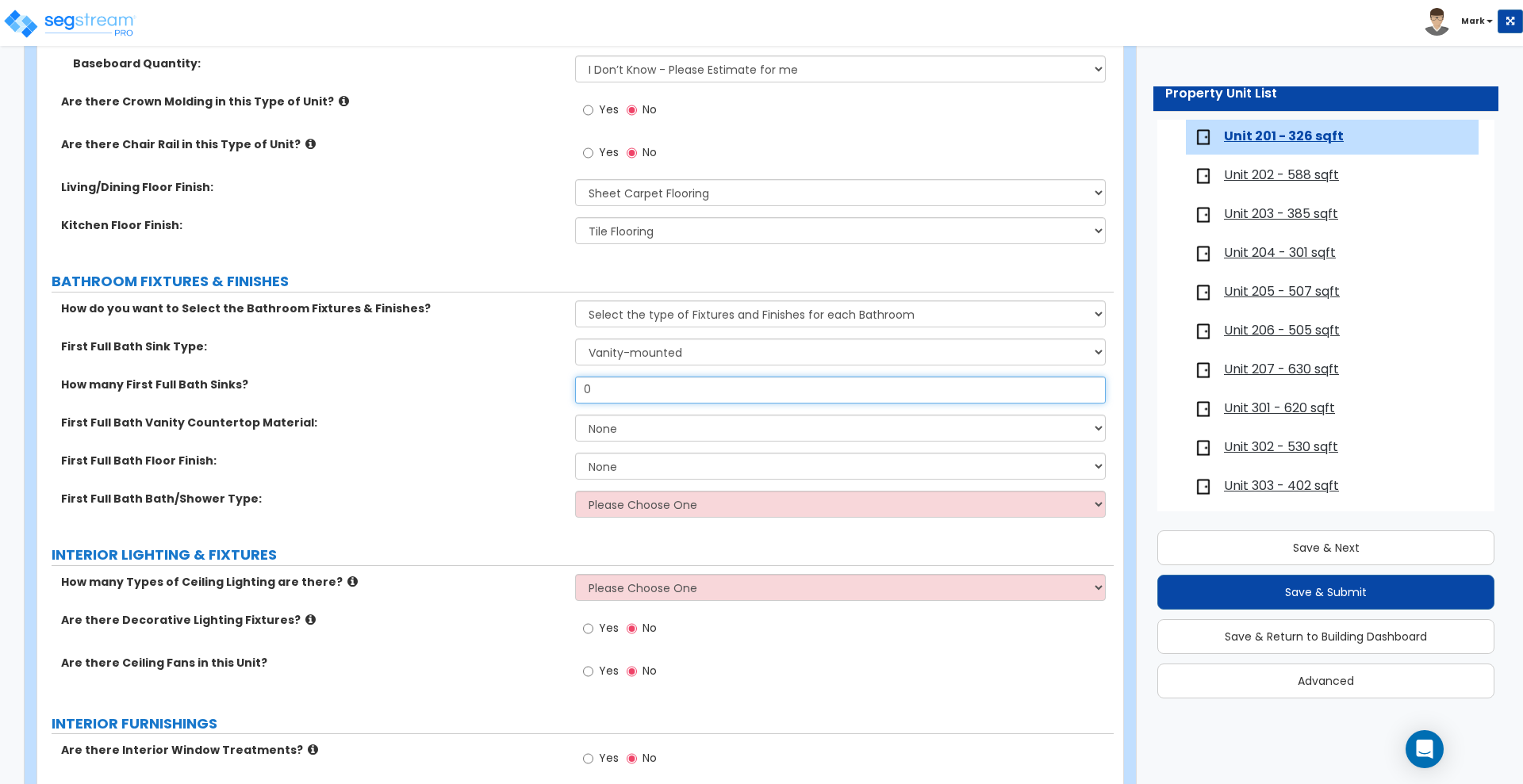
drag, startPoint x: 627, startPoint y: 387, endPoint x: 496, endPoint y: 405, distance: 132.2
click at [502, 405] on div "How many First Full Bath Sinks? 0" at bounding box center [575, 396] width 1076 height 38
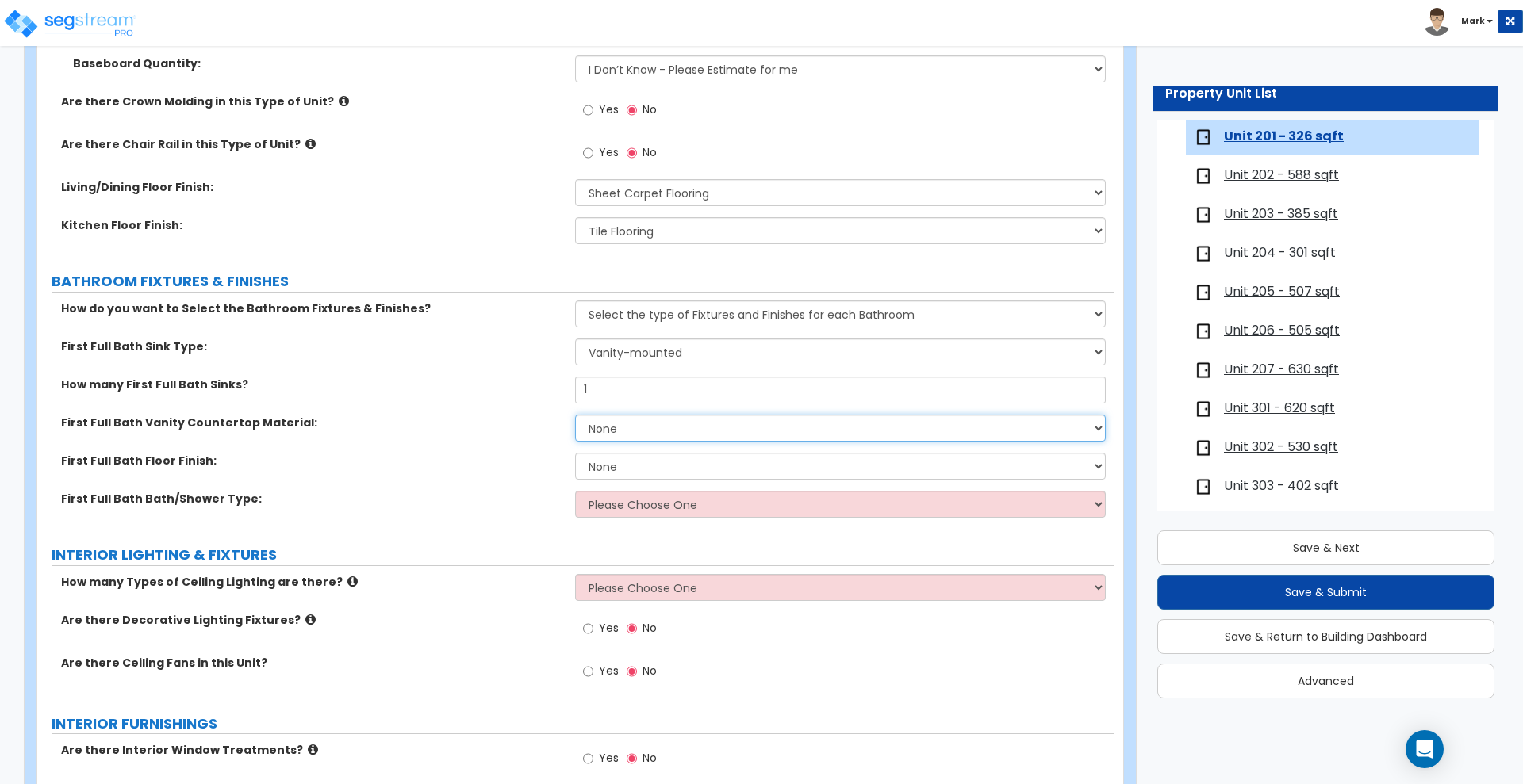
click at [667, 435] on select "None Plastic Laminate Solid Surface Stone Quartz Marble Tile Wood" at bounding box center [840, 428] width 530 height 27
click at [511, 434] on div "First Full Bath Vanity Countertop Material: None Plastic Laminate Solid Surface…" at bounding box center [575, 434] width 1076 height 38
click at [613, 436] on select "None Plastic Laminate Solid Surface Stone Quartz Marble Tile Wood" at bounding box center [840, 428] width 530 height 27
click at [575, 415] on select "None Plastic Laminate Solid Surface Stone Quartz Marble Tile Wood" at bounding box center [840, 428] width 530 height 27
click at [625, 424] on select "None Plastic Laminate Solid Surface Stone Quartz Marble Tile Wood" at bounding box center [840, 428] width 530 height 27
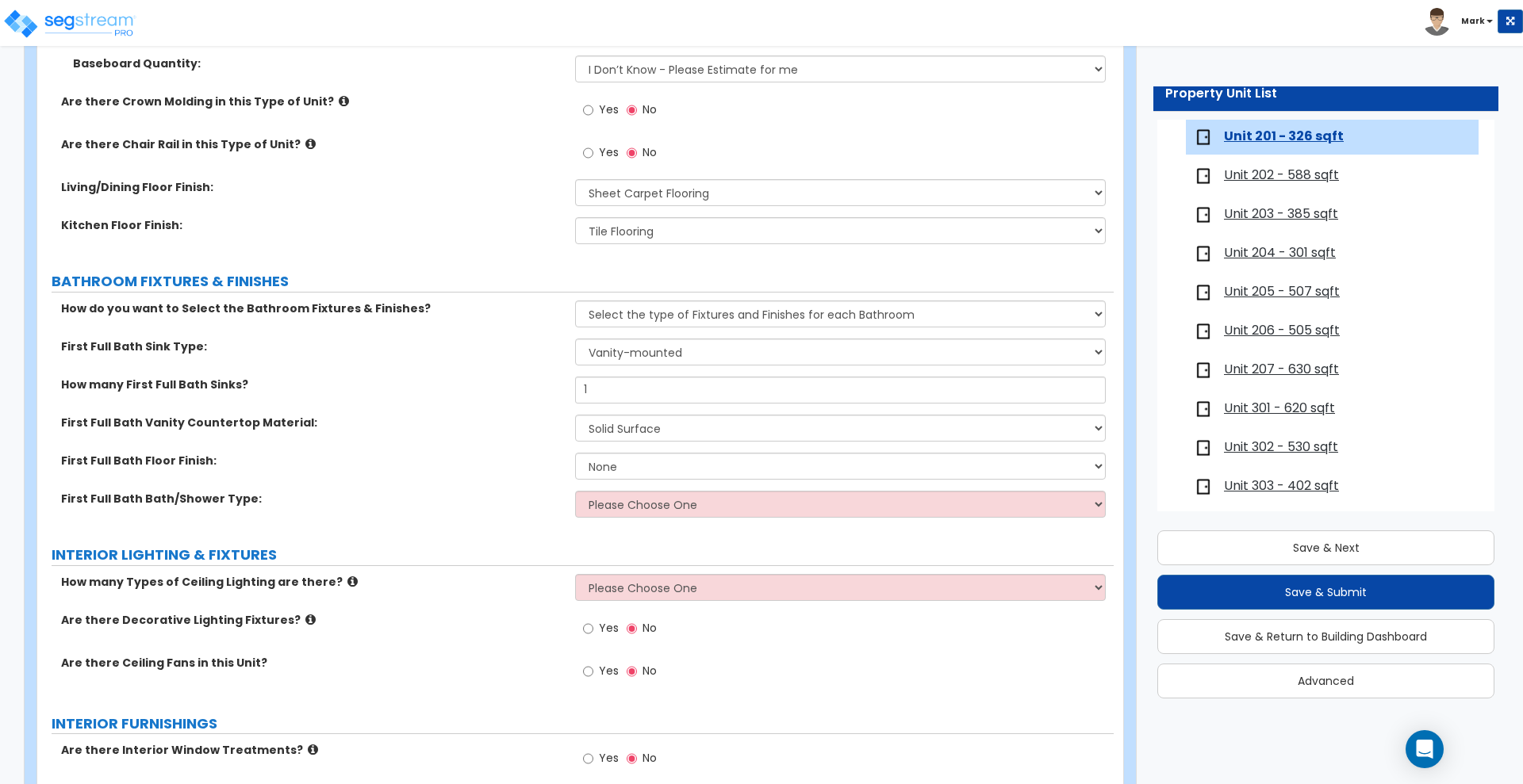
click at [401, 456] on label "First Full Bath Floor Finish:" at bounding box center [312, 461] width 502 height 16
click at [622, 466] on select "None Tile Flooring Hardwood Flooring Resilient Laminate Flooring VCT Flooring S…" at bounding box center [840, 466] width 530 height 27
click at [575, 453] on select "None Tile Flooring Hardwood Flooring Resilient Laminate Flooring VCT Flooring S…" at bounding box center [840, 466] width 530 height 27
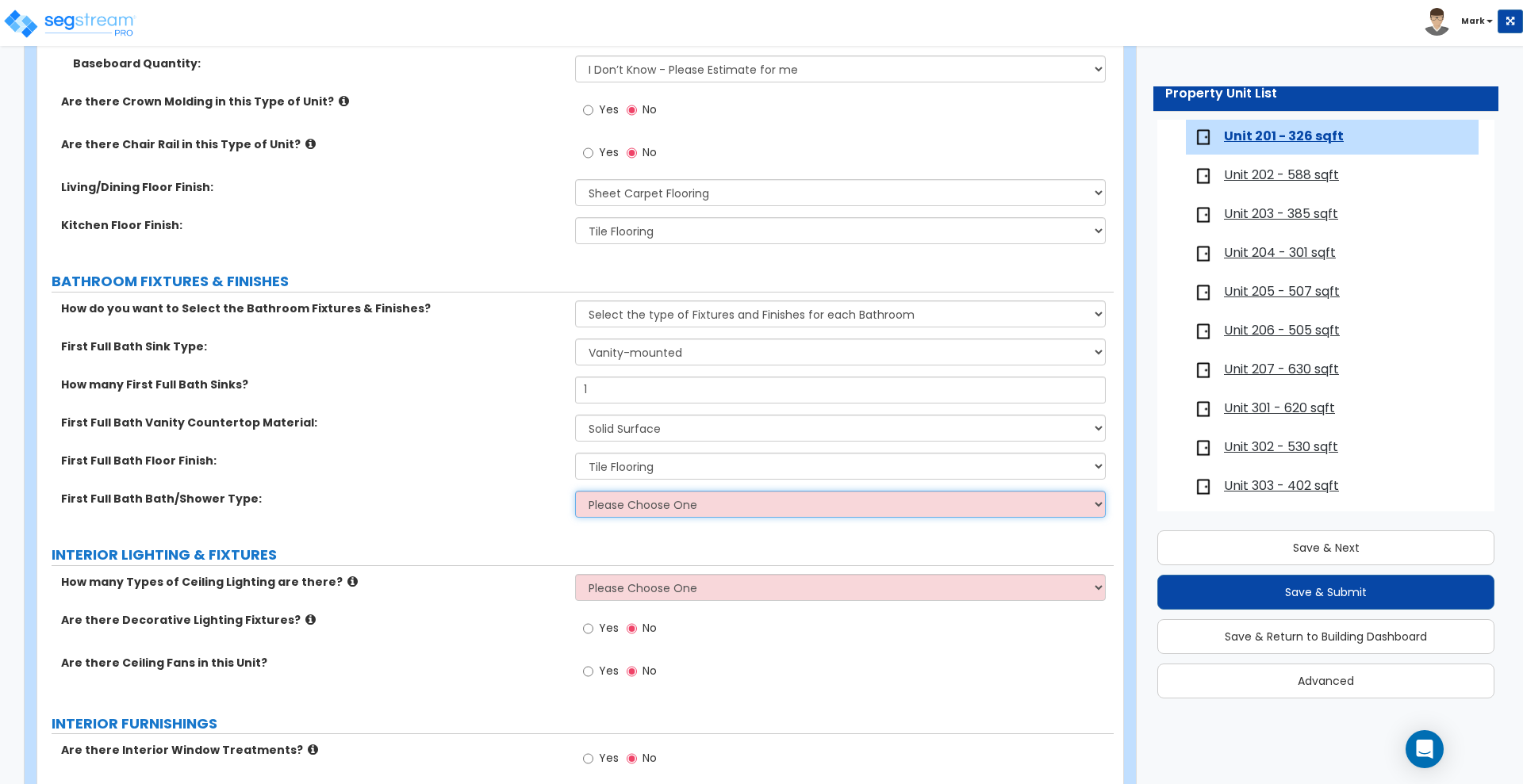
click at [597, 499] on select "Please Choose One Standalone Shower Bathtub - Shower Combo" at bounding box center [840, 504] width 530 height 27
click at [575, 491] on select "Please Choose One Standalone Shower Bathtub - Shower Combo" at bounding box center [840, 504] width 530 height 27
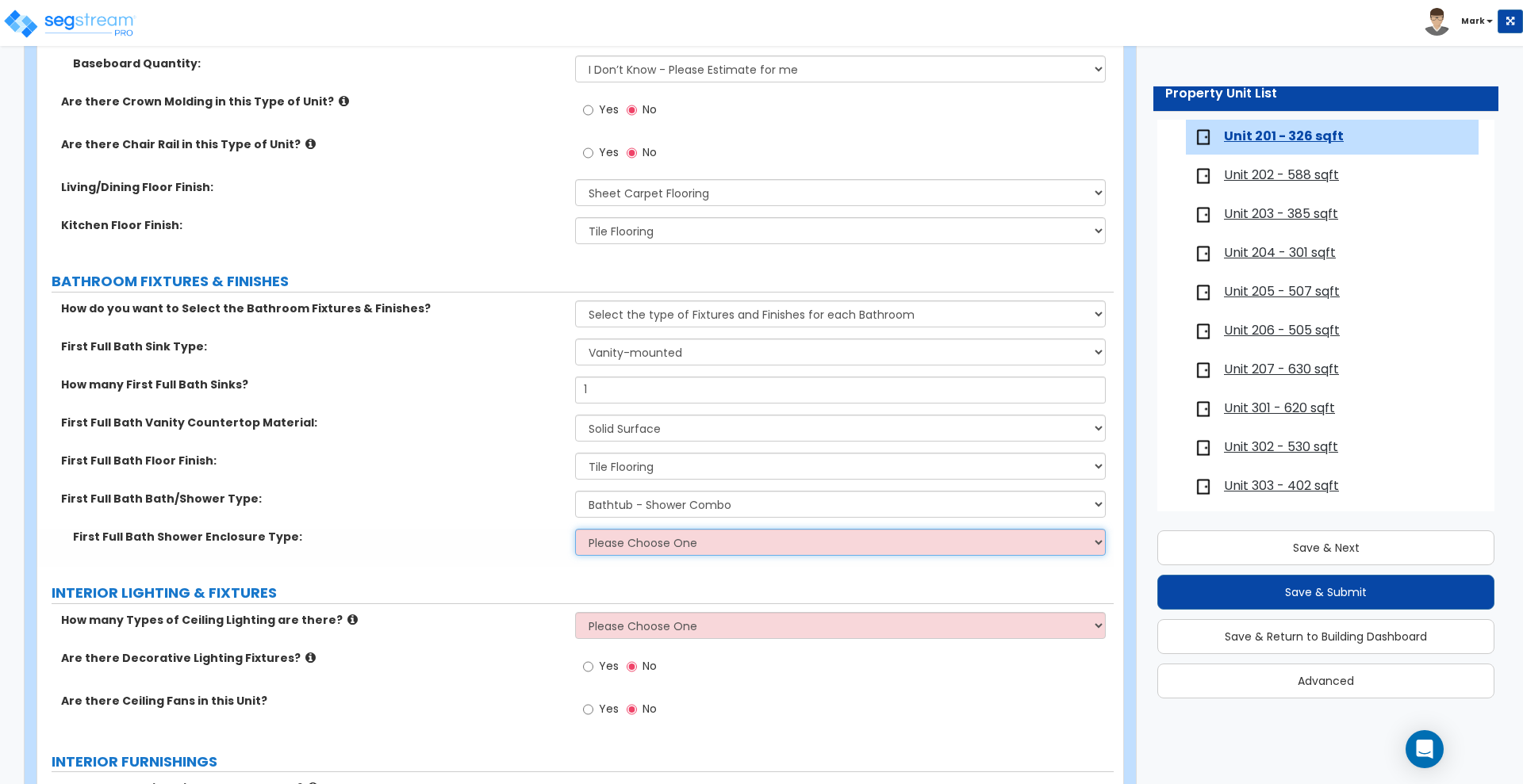
click at [639, 548] on select "Please Choose One Curtain & [PERSON_NAME] Sliding Doors Glass Hinged Doors" at bounding box center [840, 542] width 530 height 27
click at [575, 529] on select "Please Choose One Curtain & [PERSON_NAME] Sliding Doors Glass Hinged Doors" at bounding box center [840, 542] width 530 height 27
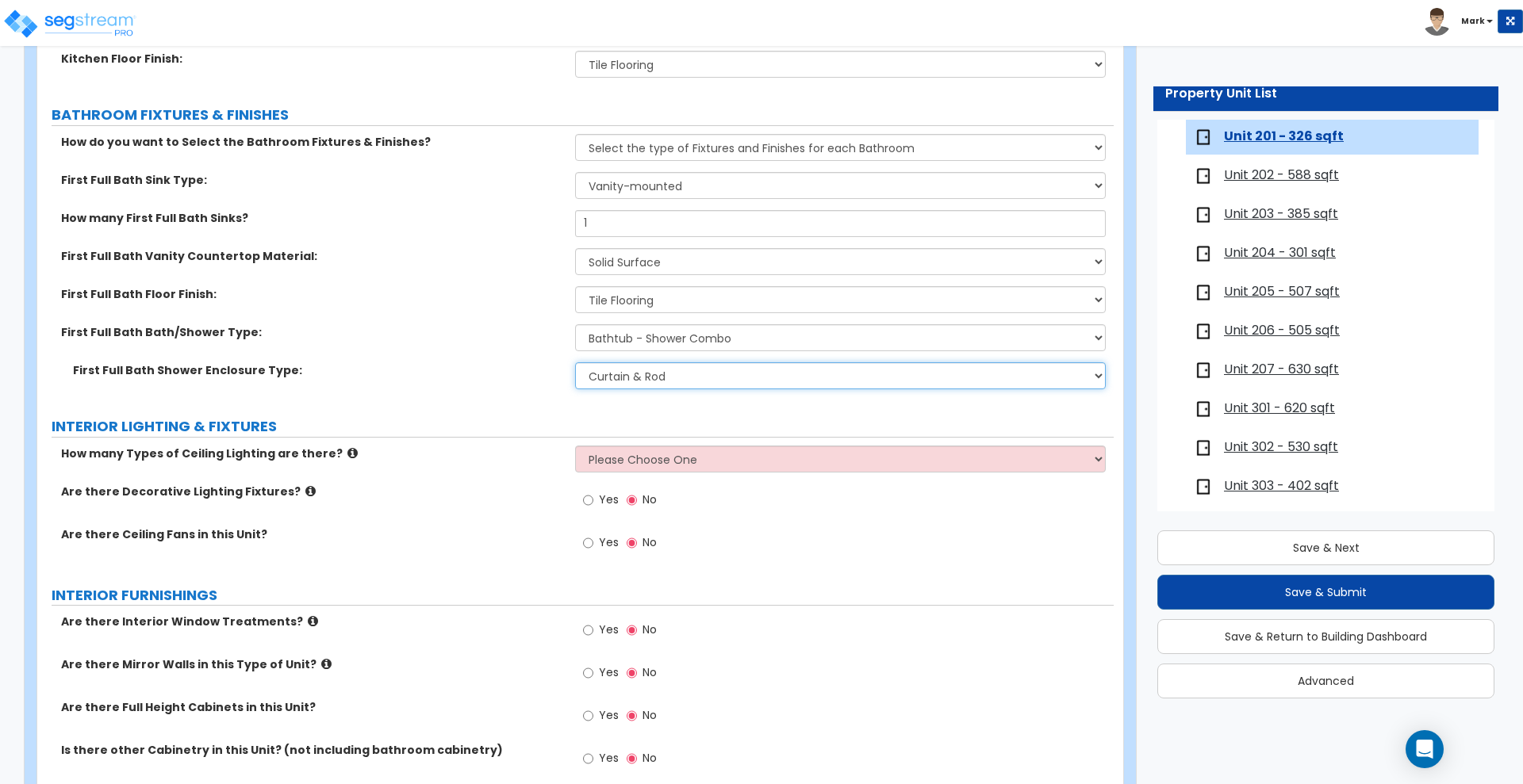
scroll to position [892, 0]
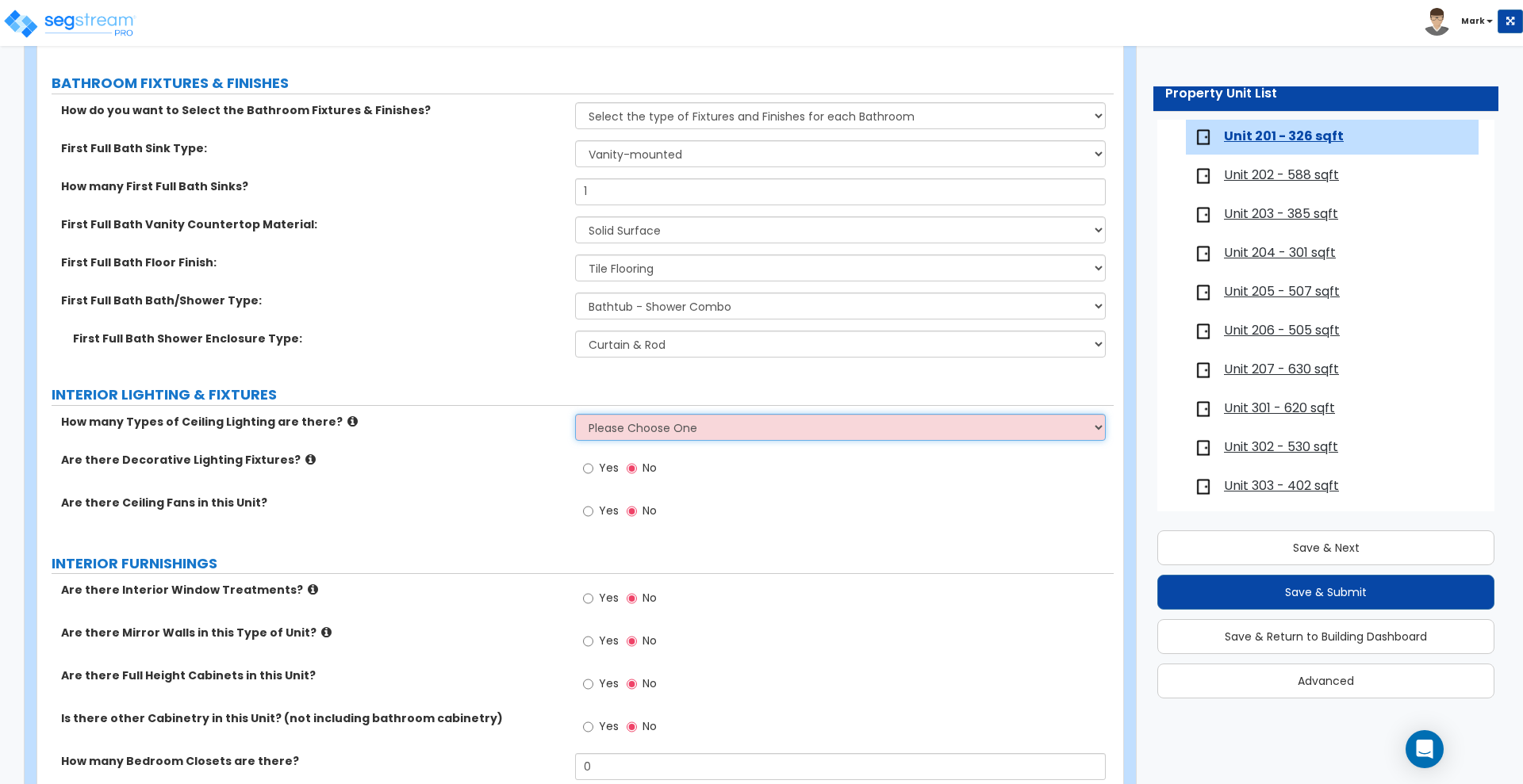
click at [670, 430] on select "Please Choose One 1 2 3" at bounding box center [840, 427] width 530 height 27
click at [575, 414] on select "Please Choose One 1 2 3" at bounding box center [840, 427] width 530 height 27
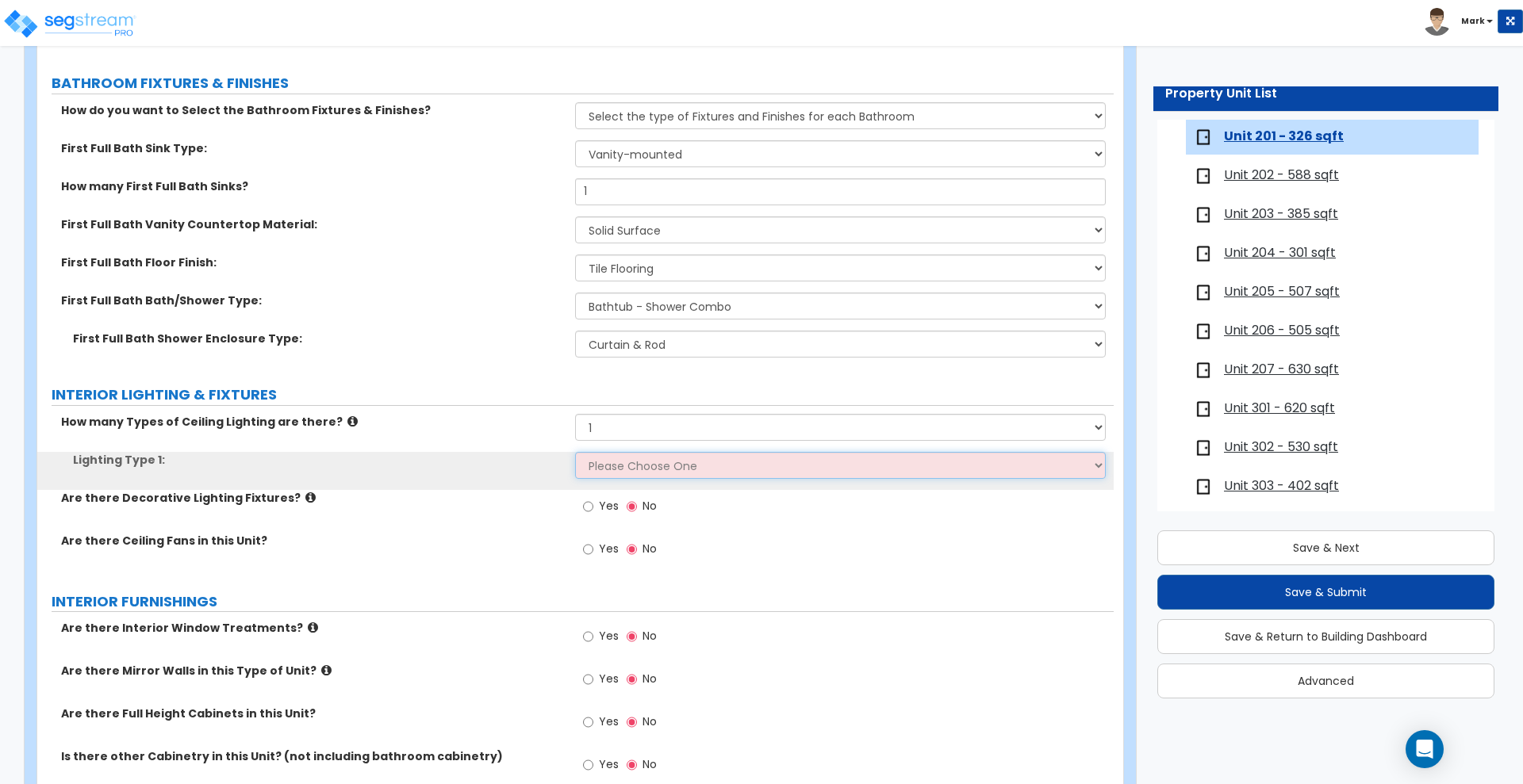
click at [648, 470] on select "Please Choose One LED Surface-Mounted LED Recessed Fluorescent Surface-Mounted …" at bounding box center [840, 465] width 530 height 27
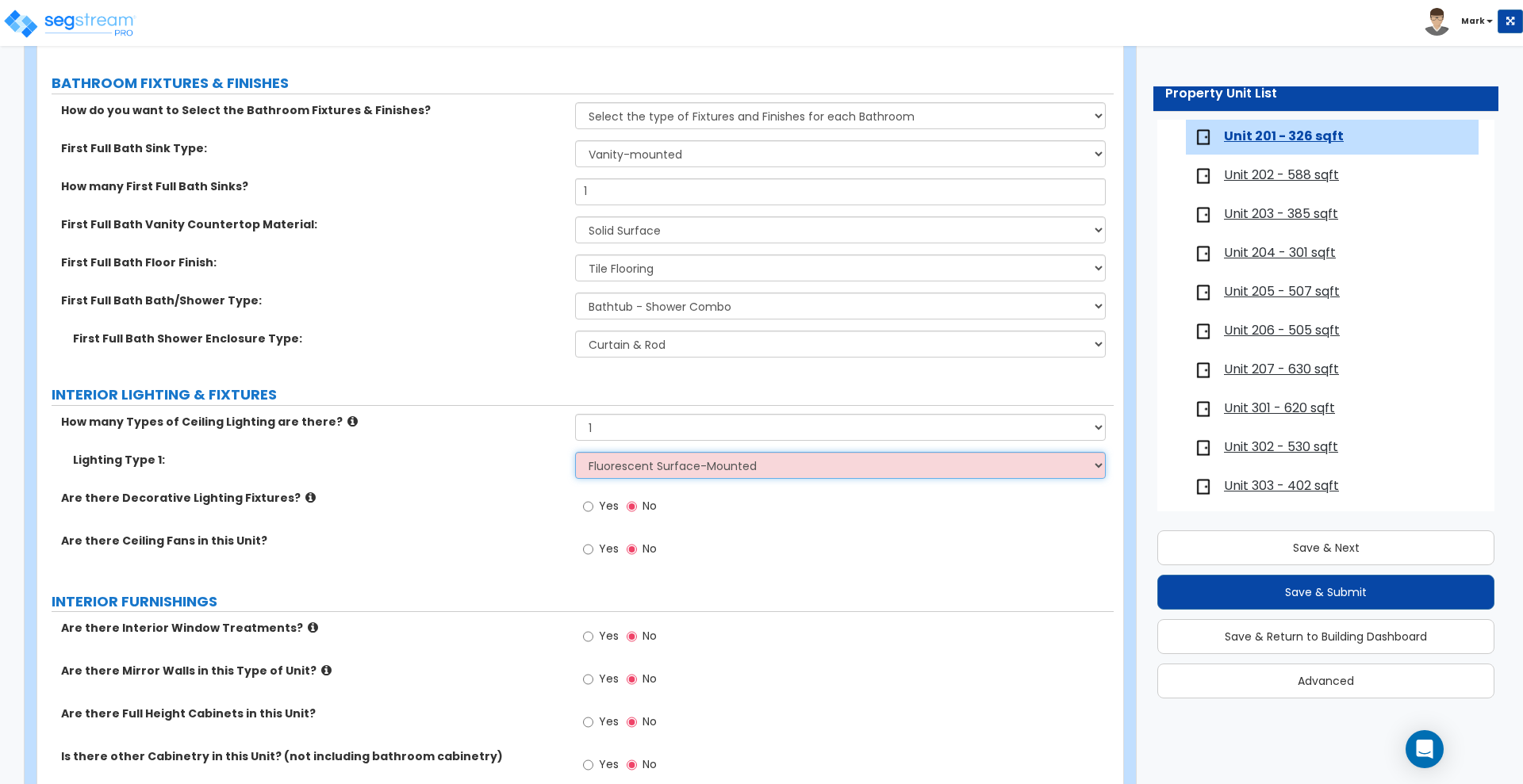
click at [575, 452] on select "Please Choose One LED Surface-Mounted LED Recessed Fluorescent Surface-Mounted …" at bounding box center [840, 465] width 530 height 27
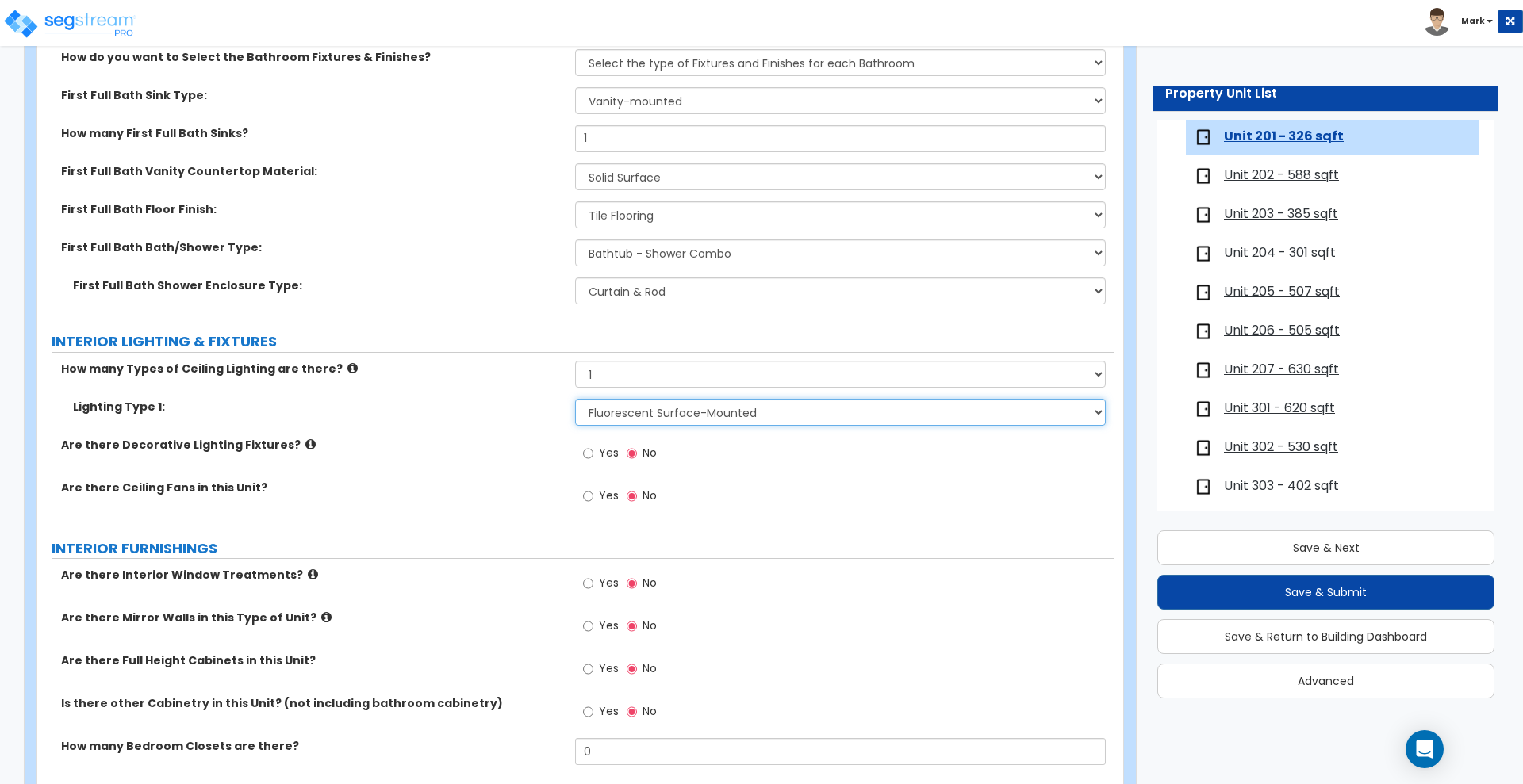
scroll to position [991, 0]
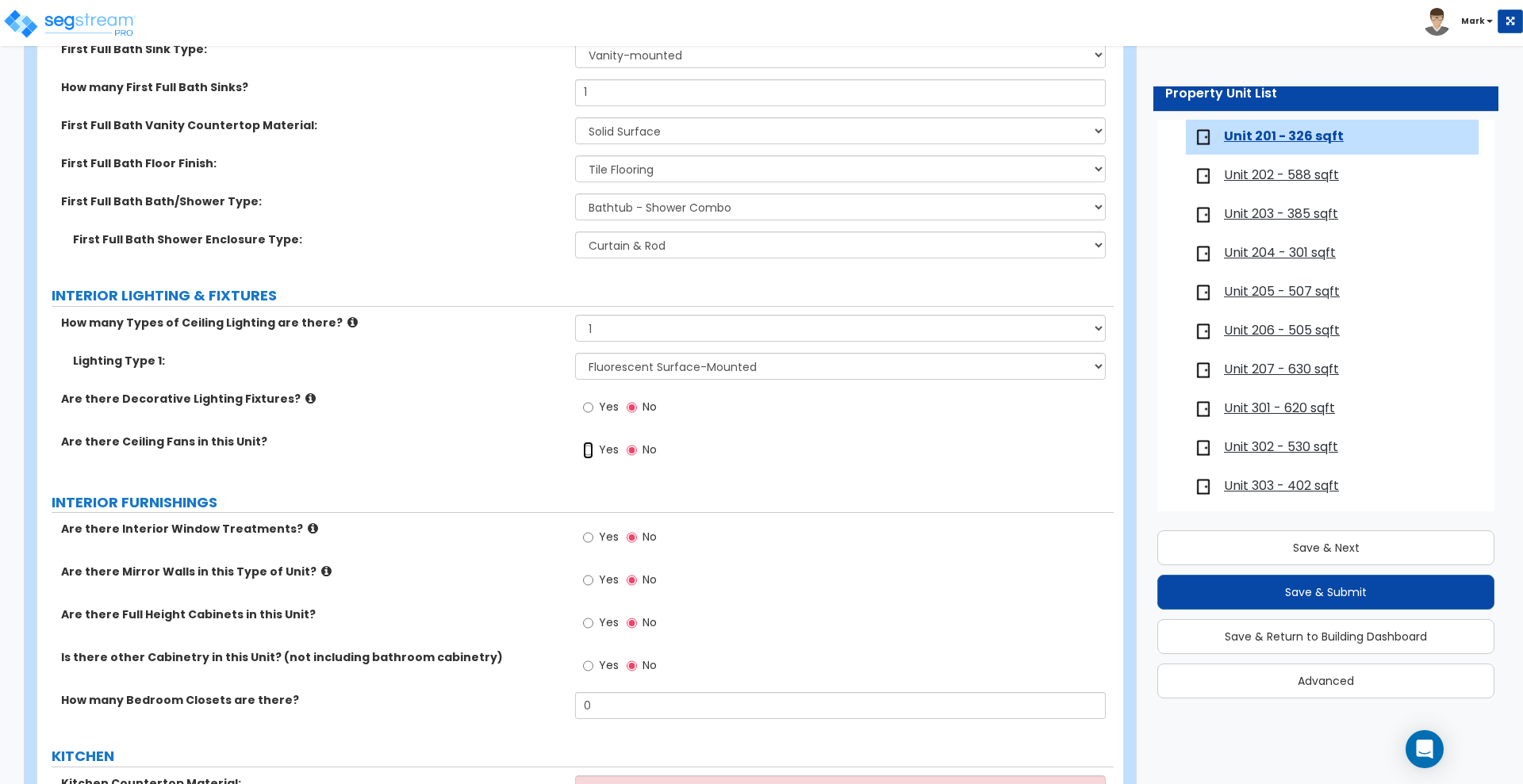
click at [588, 450] on input "Yes" at bounding box center [588, 450] width 10 height 17
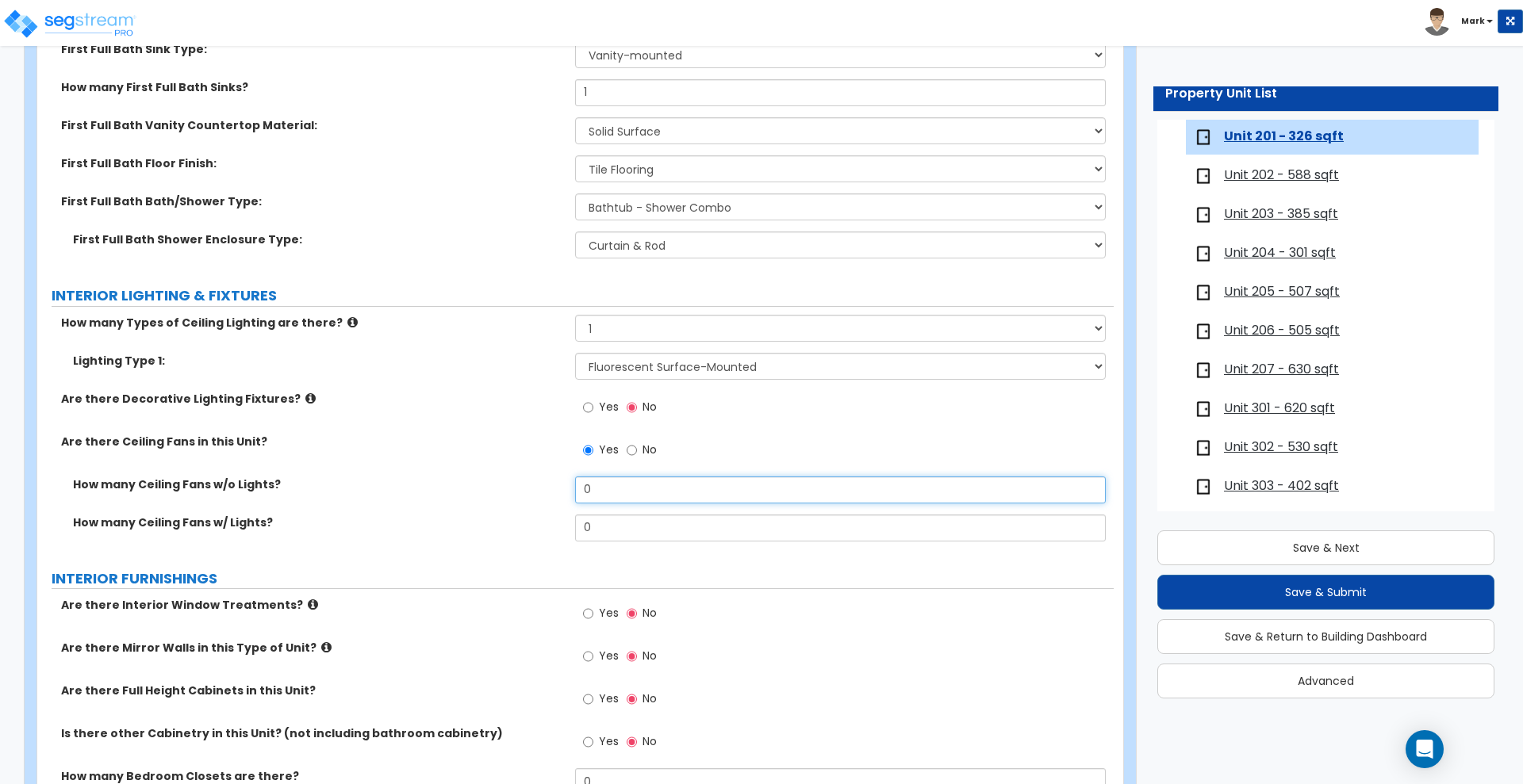
drag, startPoint x: 589, startPoint y: 489, endPoint x: 412, endPoint y: 475, distance: 177.6
click at [547, 492] on div "How many Ceiling Fans w/o Lights? 0" at bounding box center [575, 496] width 1076 height 38
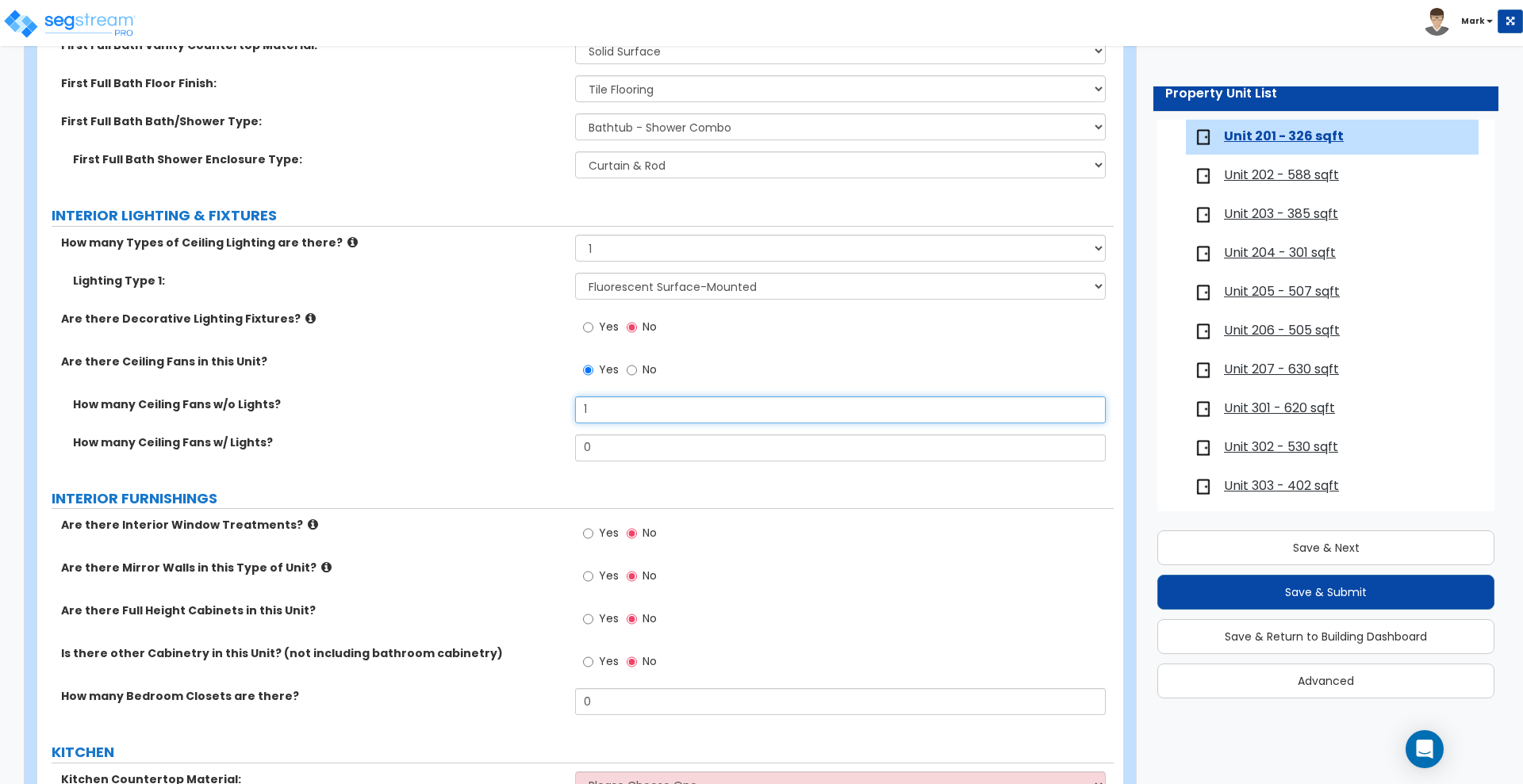
scroll to position [1189, 0]
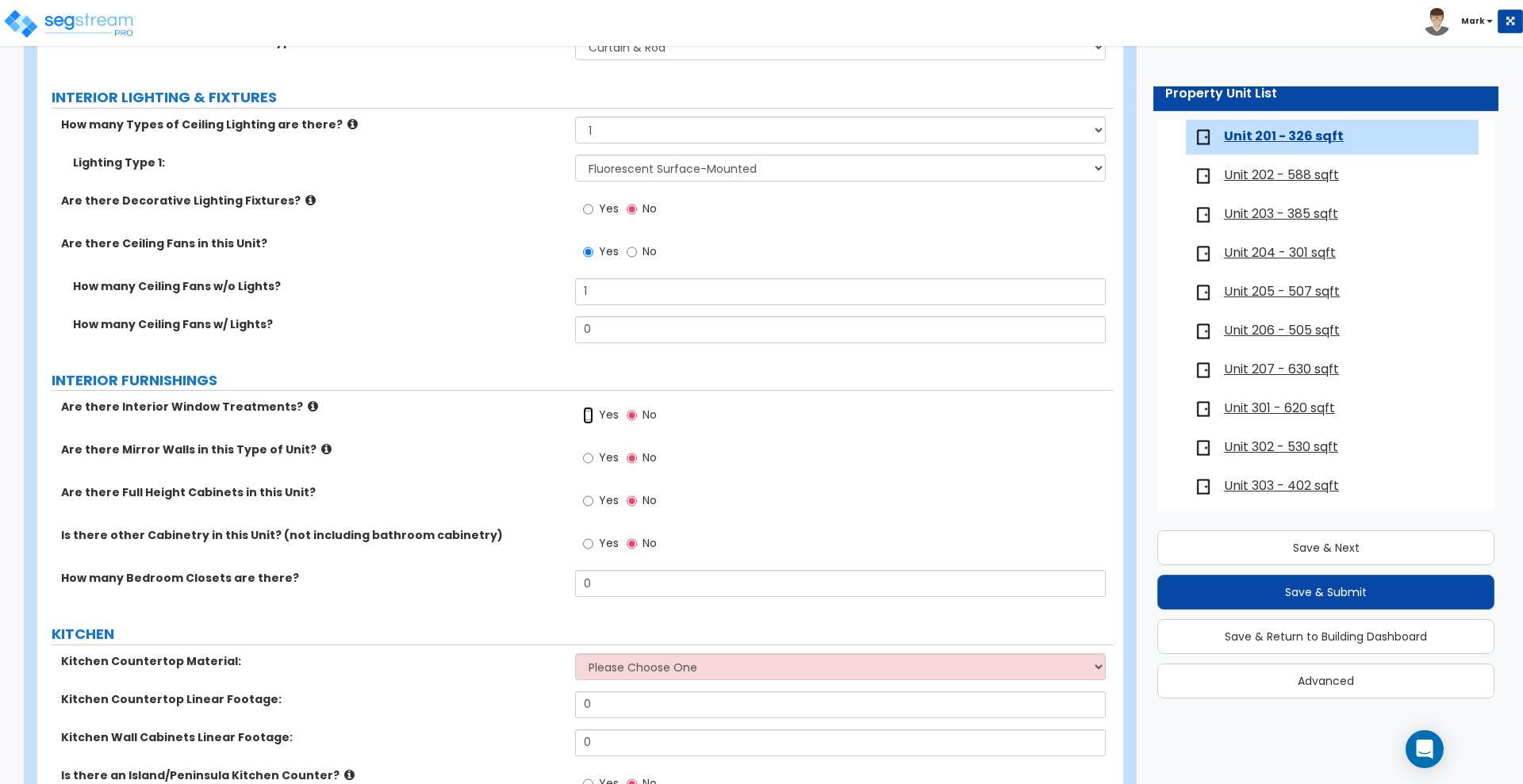
click at [587, 418] on input "Yes" at bounding box center [588, 416] width 10 height 17
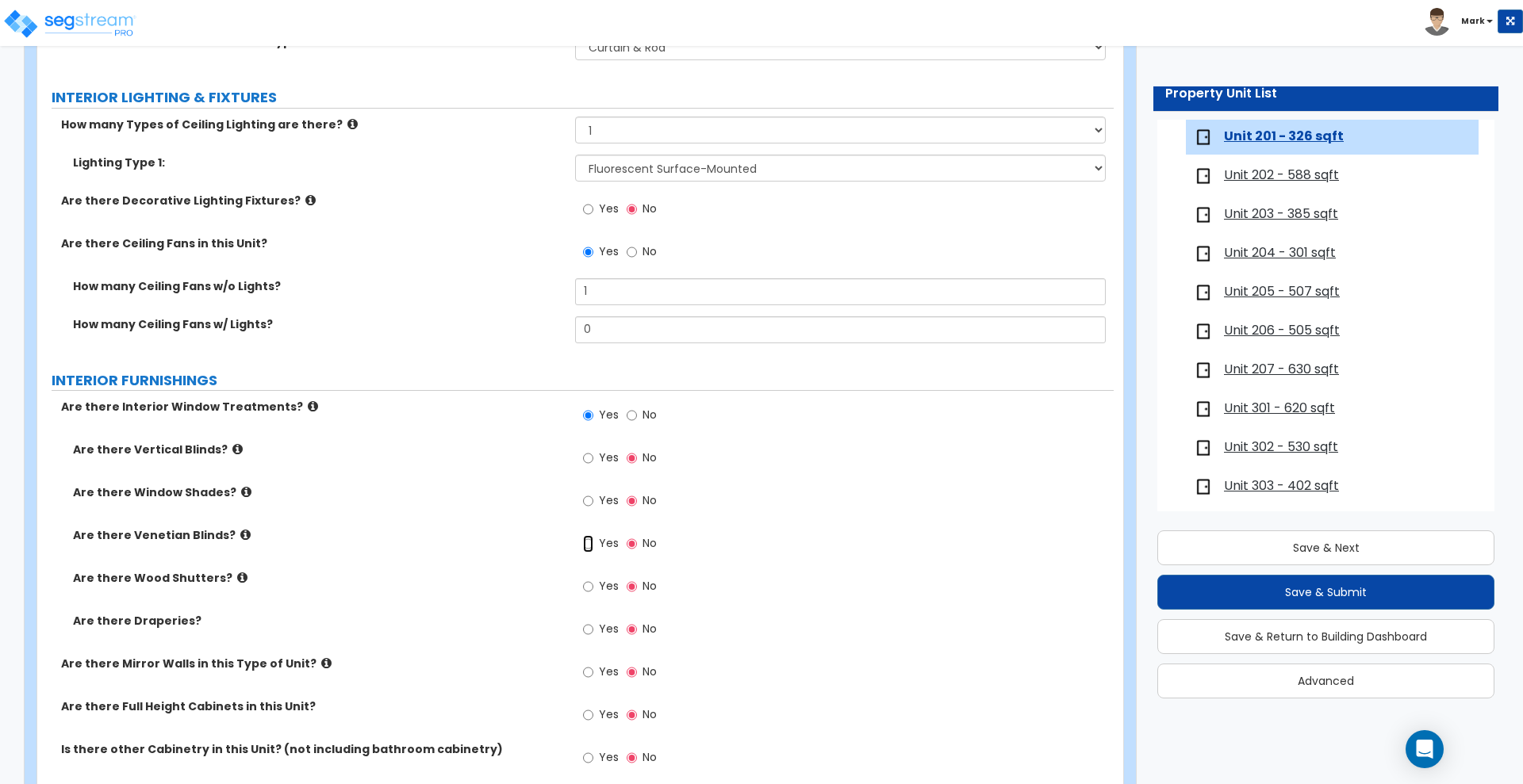
click at [590, 542] on input "Yes" at bounding box center [588, 544] width 10 height 17
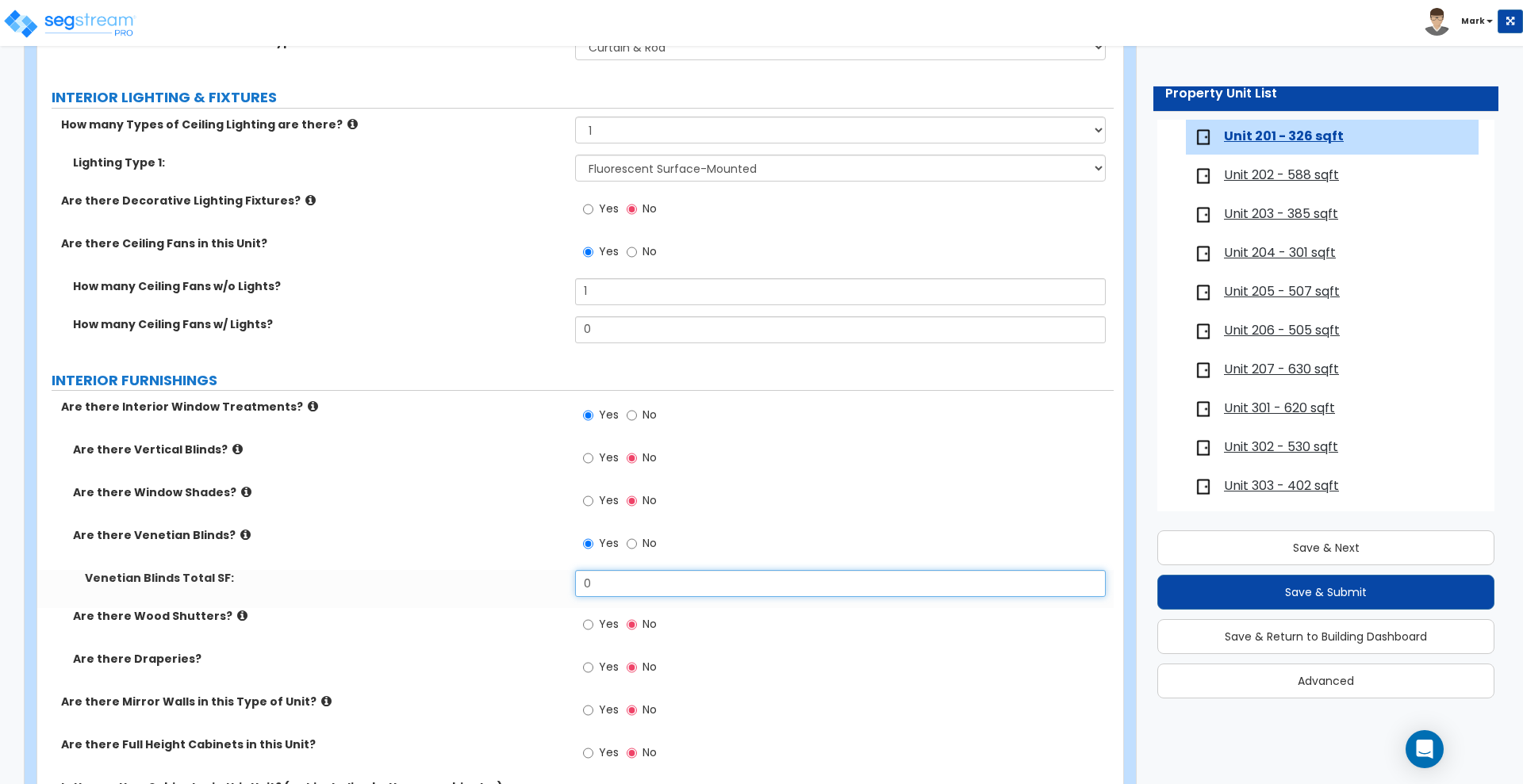
drag, startPoint x: 649, startPoint y: 582, endPoint x: 450, endPoint y: 580, distance: 199.0
click at [450, 580] on div "Venetian Blinds Total SF: 0" at bounding box center [575, 589] width 1076 height 38
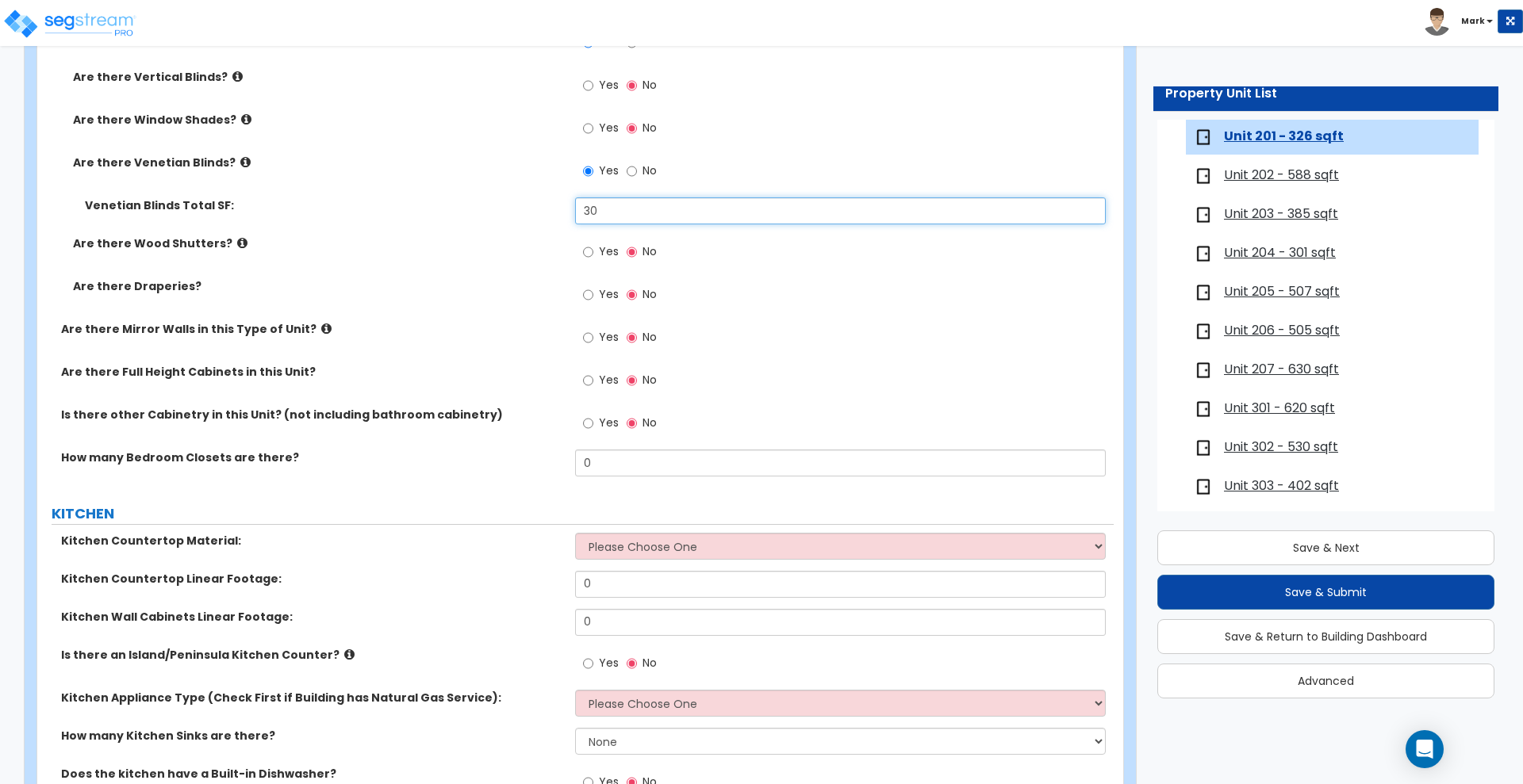
scroll to position [1586, 0]
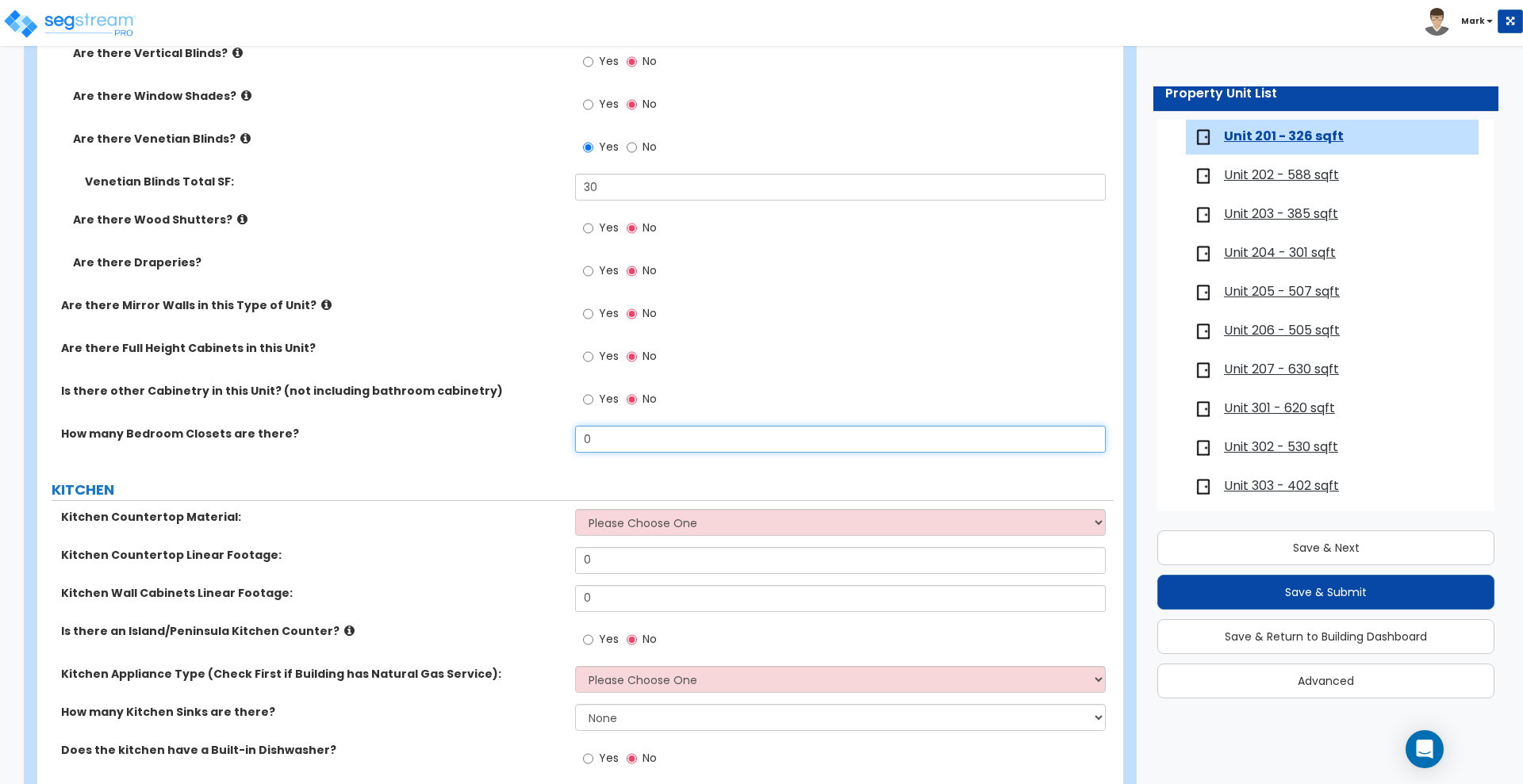
drag, startPoint x: 656, startPoint y: 444, endPoint x: 646, endPoint y: 443, distance: 10.0
click at [653, 443] on input "0" at bounding box center [840, 439] width 530 height 27
drag, startPoint x: 568, startPoint y: 441, endPoint x: 498, endPoint y: 439, distance: 70.0
click at [500, 441] on div "How many Bedroom Closets are there? 0" at bounding box center [575, 445] width 1076 height 38
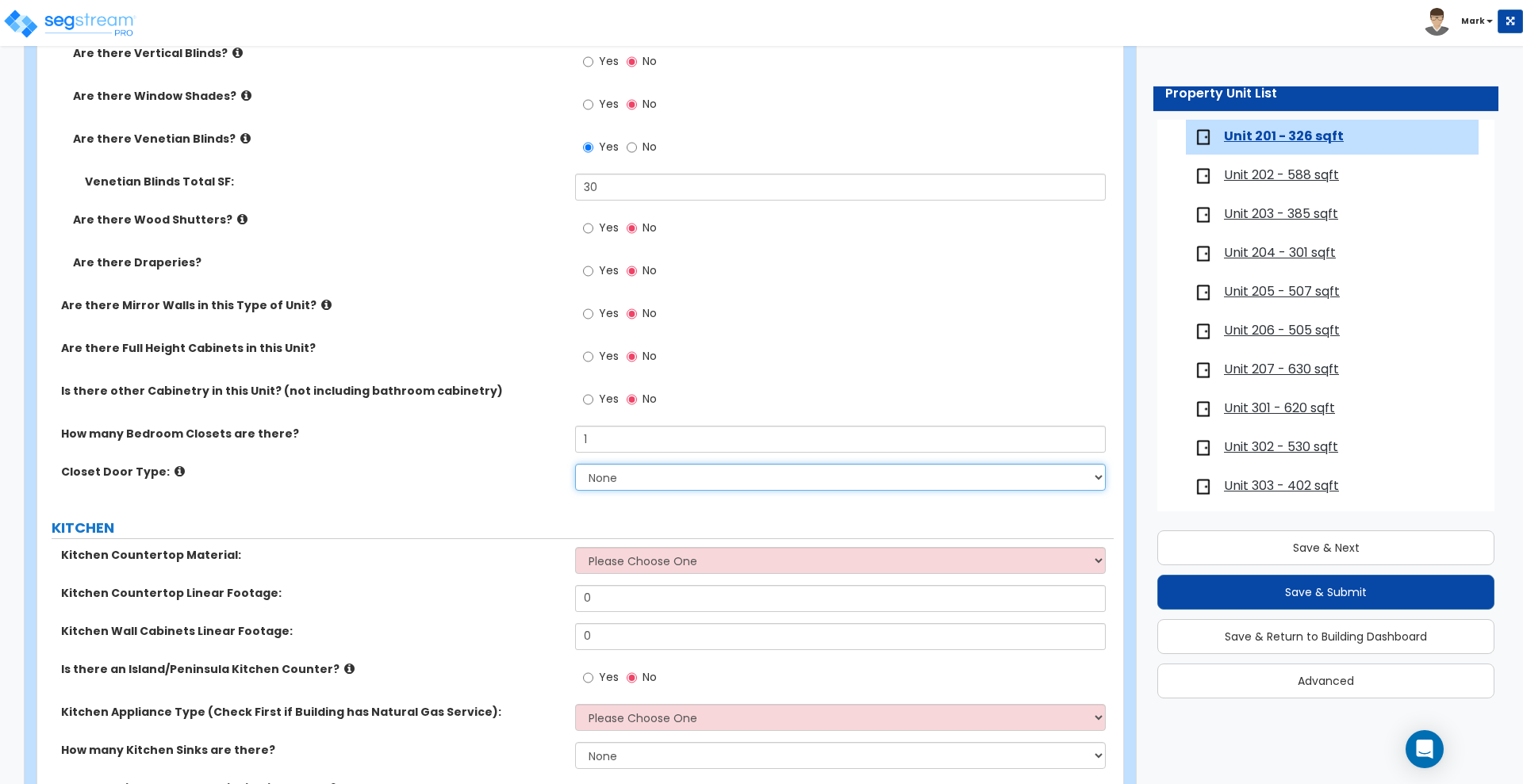
click at [626, 483] on select "None Bi-fold Louvered Doors Bi-fold Panel Doors Sliding Doors Hinged Wood Door" at bounding box center [840, 477] width 530 height 27
click at [575, 464] on select "None Bi-fold Louvered Doors Bi-fold Panel Doors Sliding Doors Hinged Wood Door" at bounding box center [840, 477] width 530 height 27
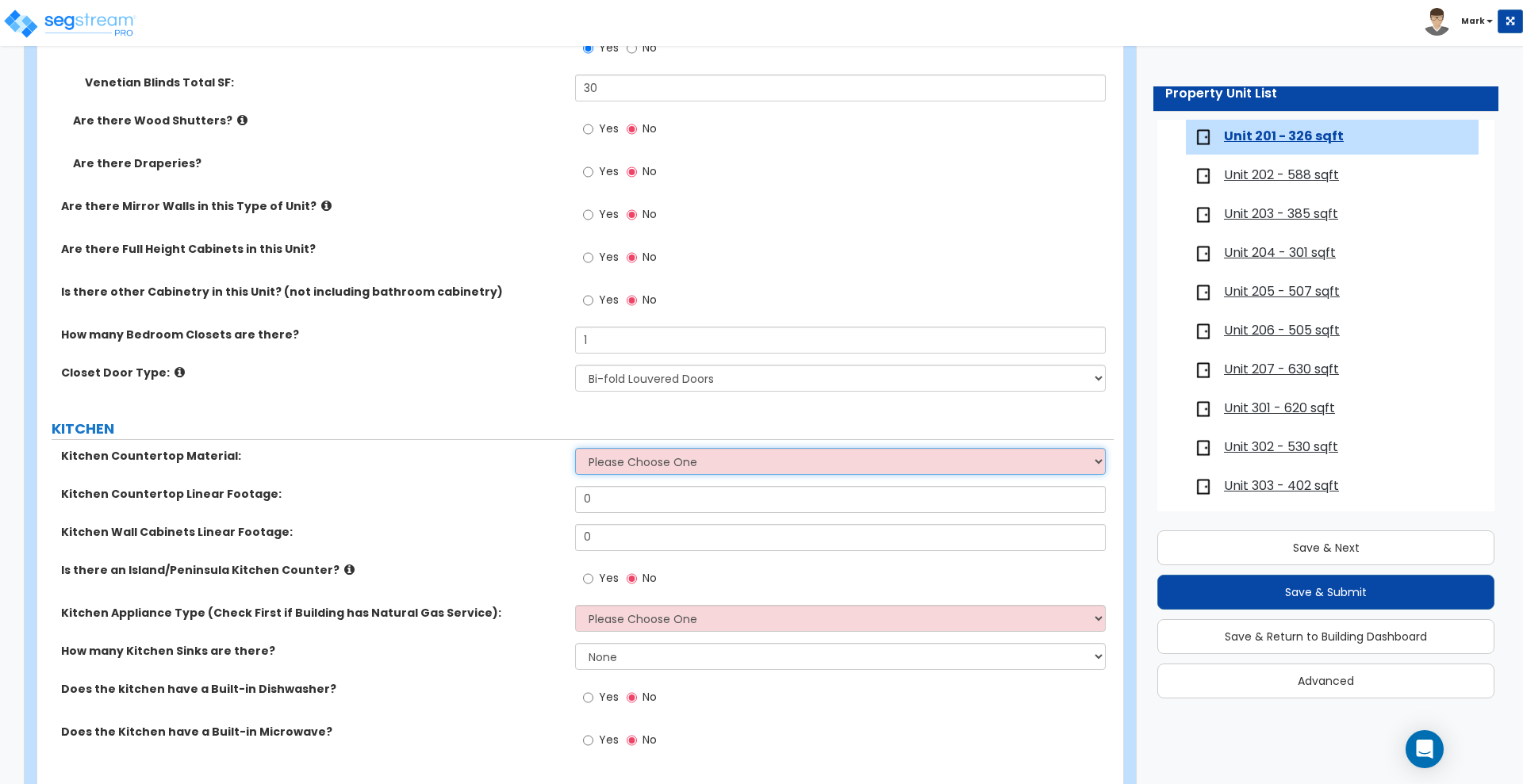
click at [645, 468] on select "Please Choose One Plastic Laminate Solid Surface Stone Quartz Marble Tile Wood …" at bounding box center [840, 461] width 530 height 27
click at [575, 448] on select "Please Choose One Plastic Laminate Solid Surface Stone Quartz Marble Tile Wood …" at bounding box center [840, 461] width 530 height 27
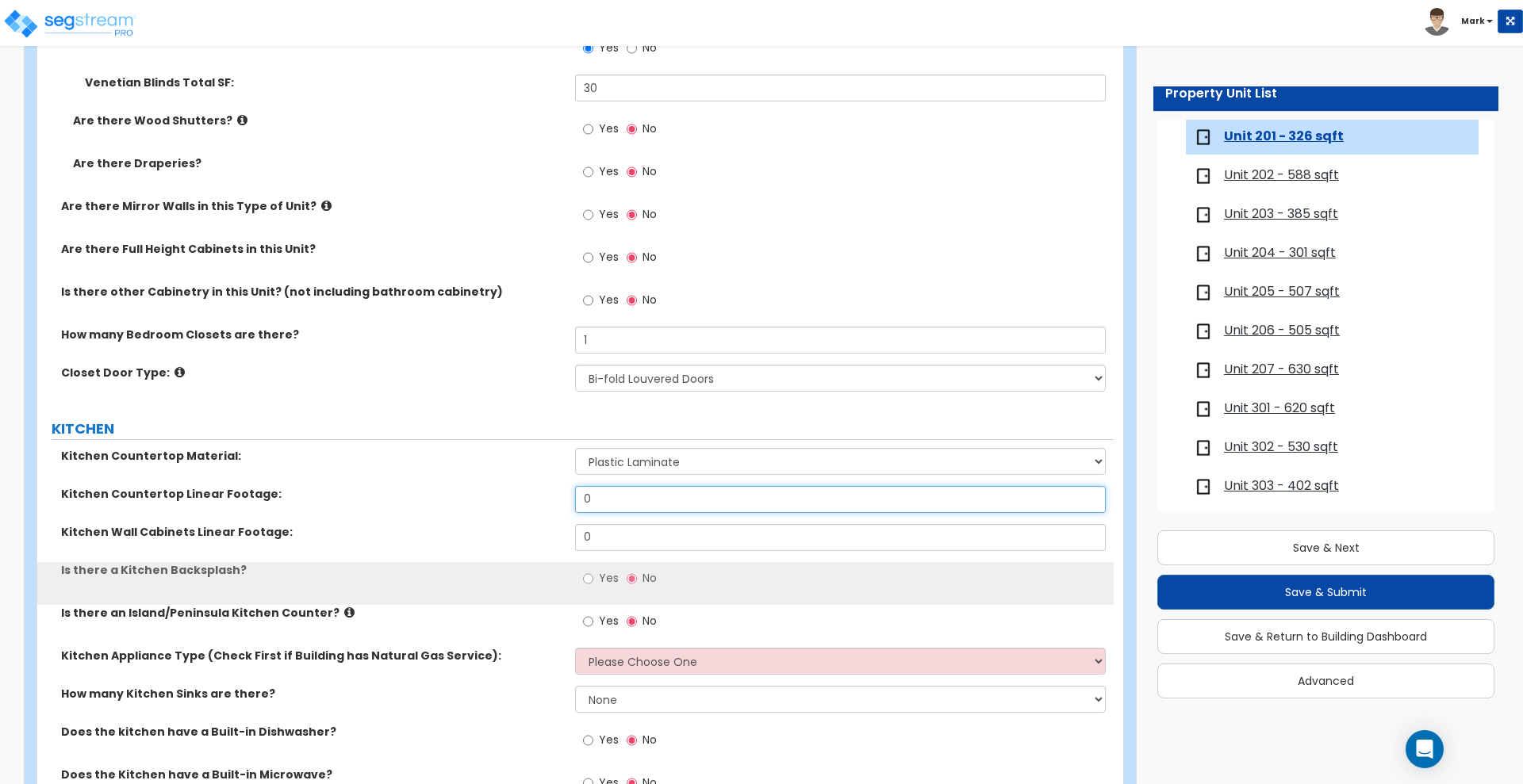
drag, startPoint x: 617, startPoint y: 492, endPoint x: 388, endPoint y: 495, distance: 229.0
click at [388, 495] on div "Kitchen Countertop Linear Footage: 0" at bounding box center [575, 505] width 1076 height 38
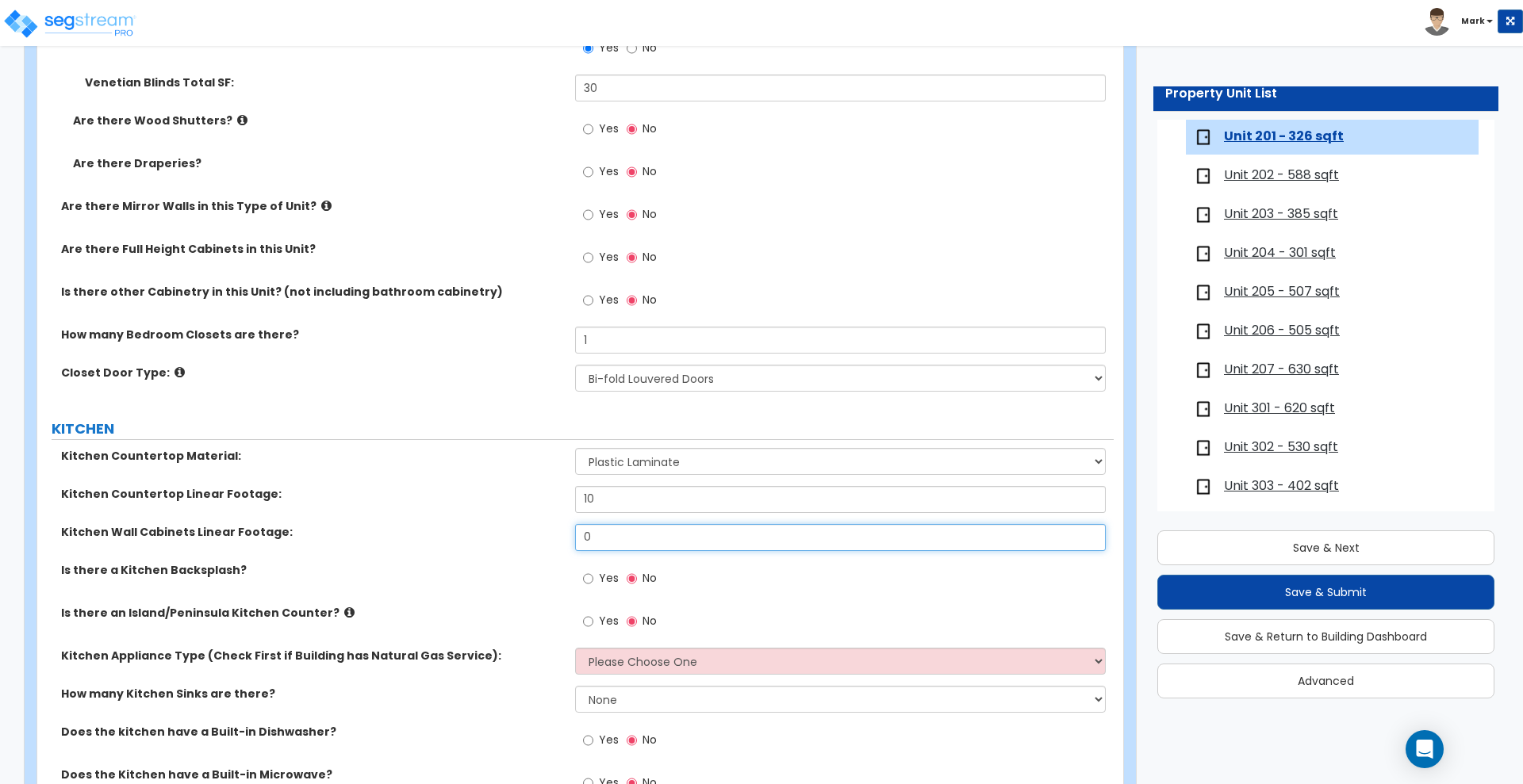
drag, startPoint x: 623, startPoint y: 542, endPoint x: 459, endPoint y: 528, distance: 164.6
click at [459, 528] on div "Kitchen Wall Cabinets Linear Footage: 0" at bounding box center [575, 543] width 1076 height 38
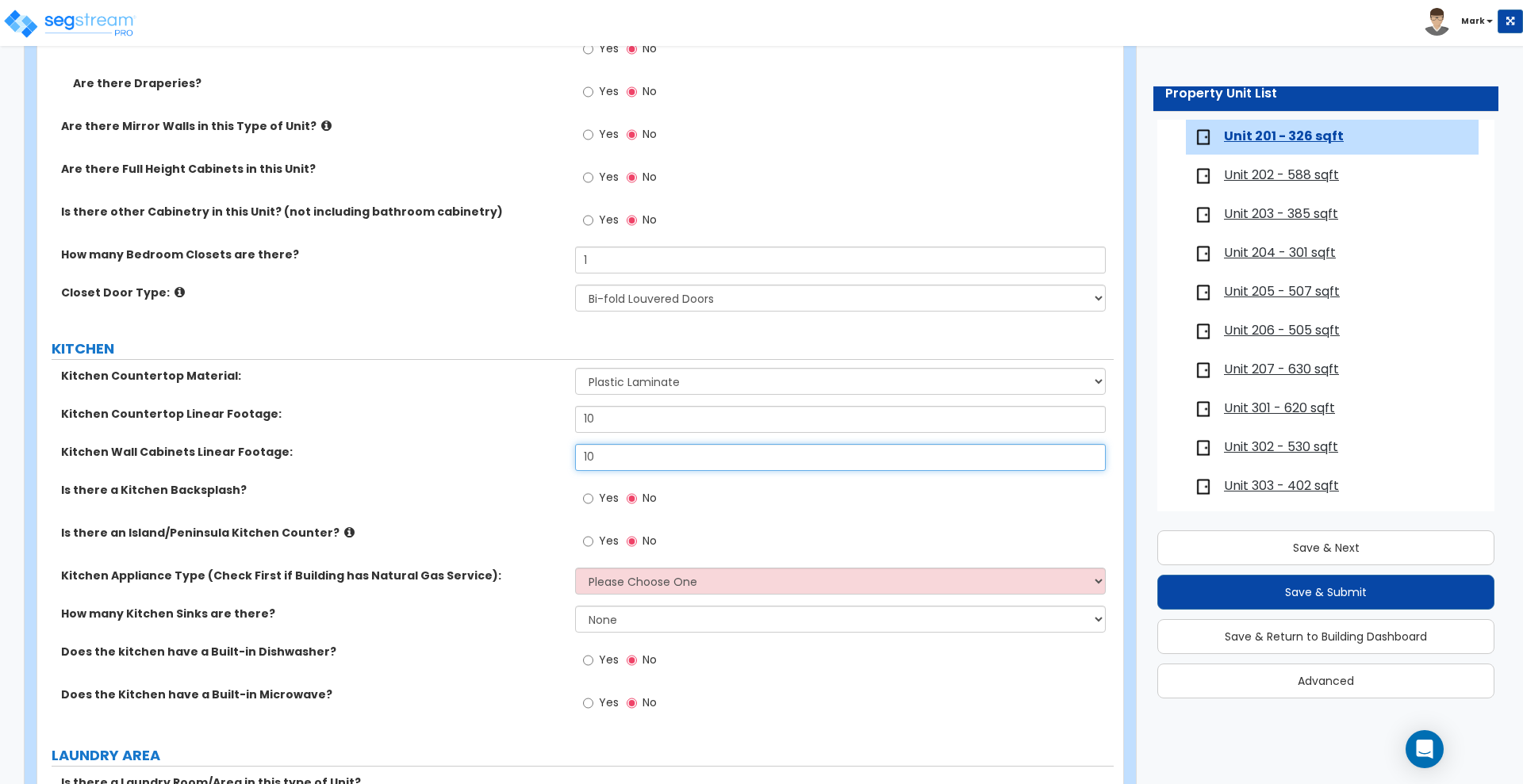
scroll to position [1883, 0]
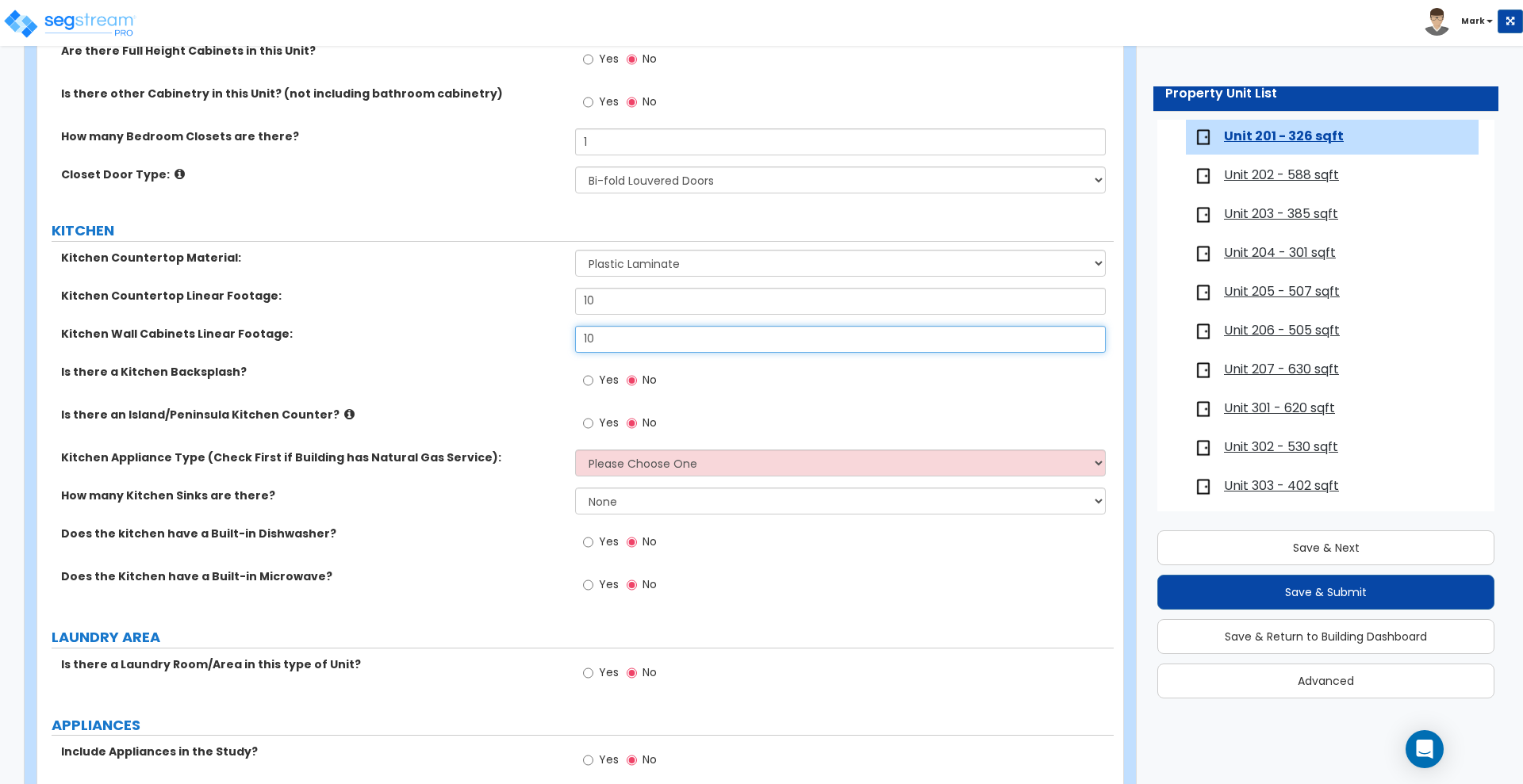
drag, startPoint x: 618, startPoint y: 341, endPoint x: 403, endPoint y: 334, distance: 215.1
click at [403, 334] on div "Kitchen Wall Cabinets Linear Footage: 10" at bounding box center [575, 345] width 1076 height 38
drag, startPoint x: 476, startPoint y: 339, endPoint x: 457, endPoint y: 337, distance: 19.1
click at [457, 337] on div "Kitchen Wall Cabinets Linear Footage: 12" at bounding box center [575, 345] width 1076 height 38
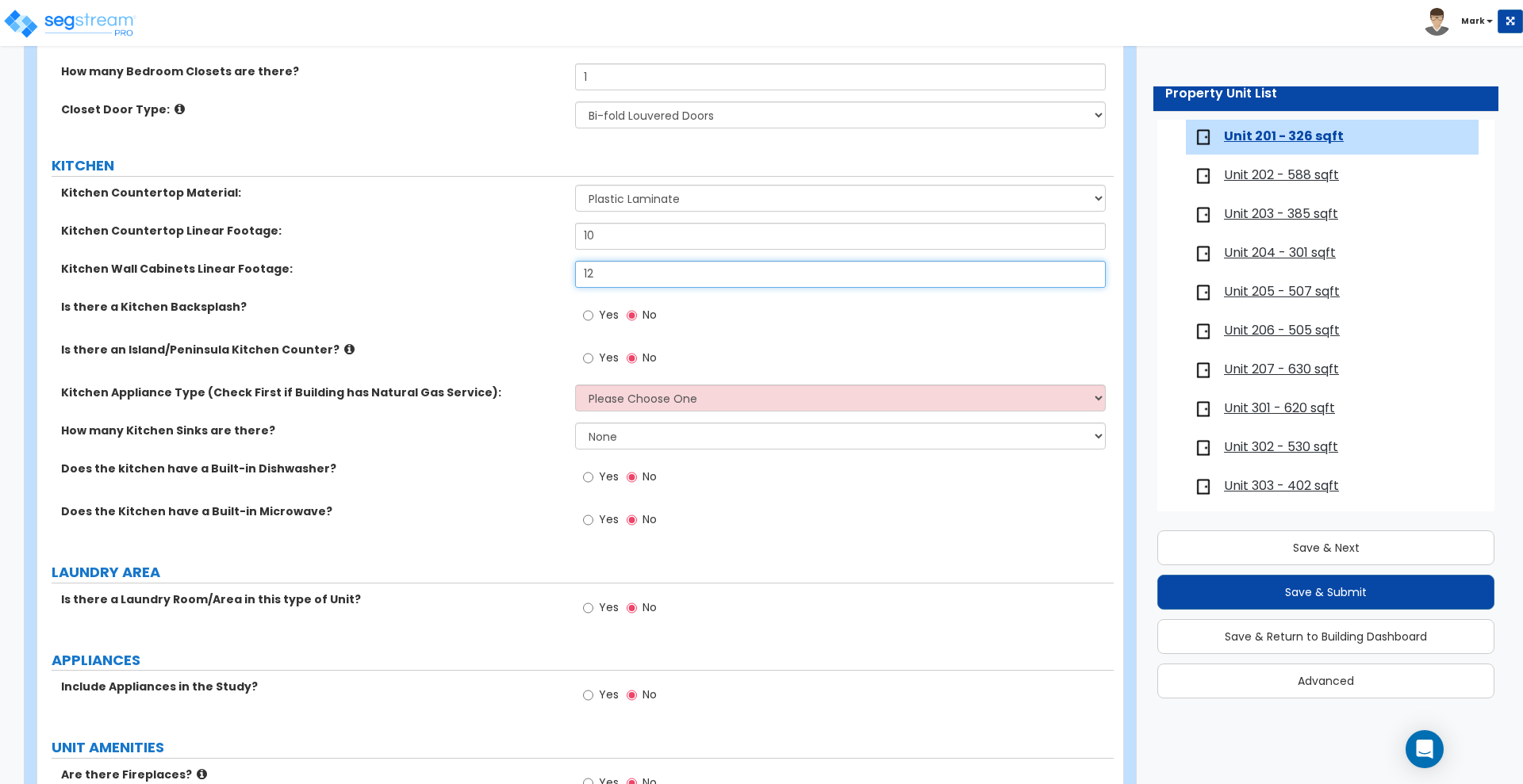
scroll to position [1983, 0]
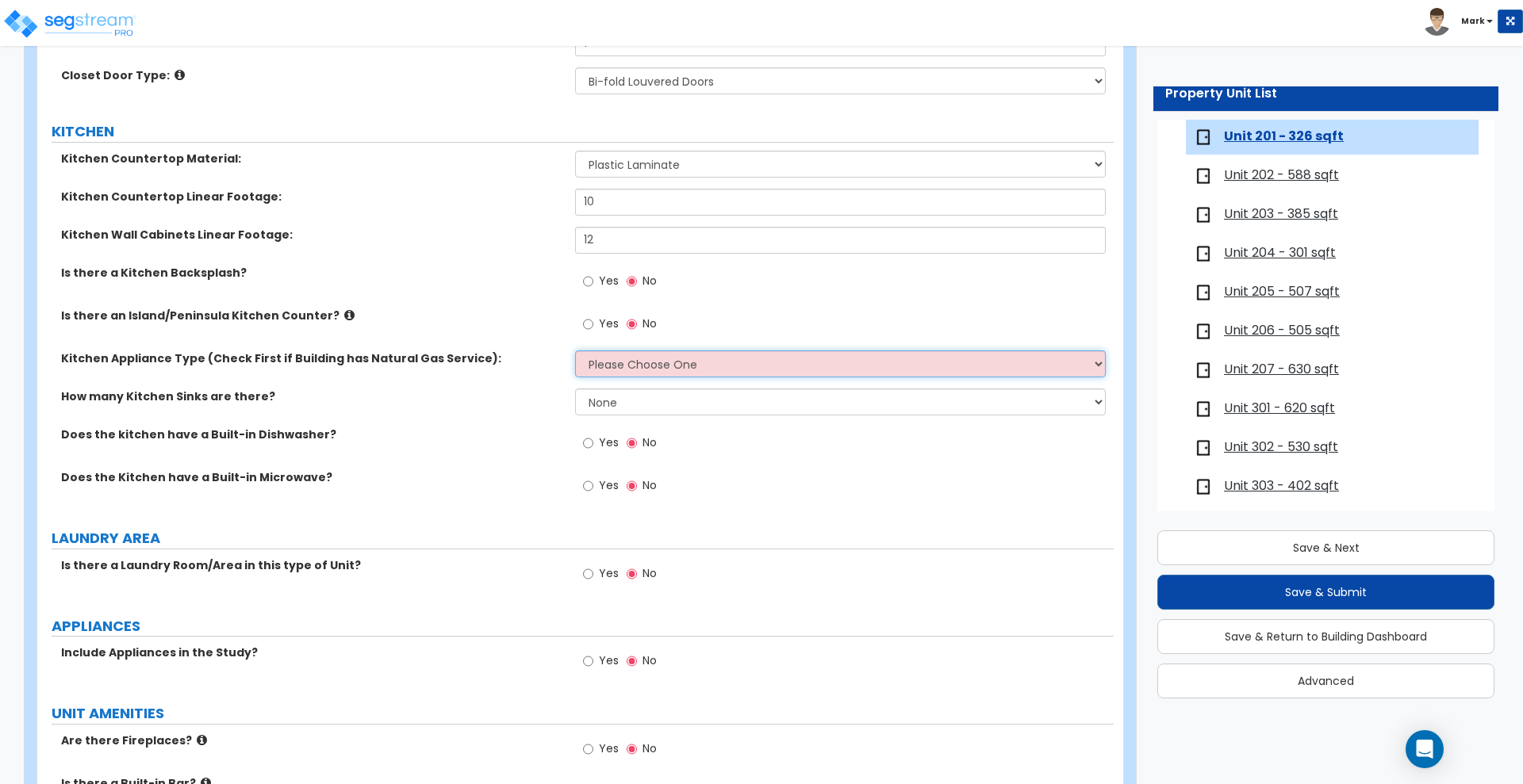
drag, startPoint x: 695, startPoint y: 361, endPoint x: 683, endPoint y: 365, distance: 12.6
click at [693, 361] on select "Please Choose One Gas Electric" at bounding box center [840, 364] width 530 height 27
click at [575, 351] on select "Please Choose One Gas Electric" at bounding box center [840, 364] width 530 height 27
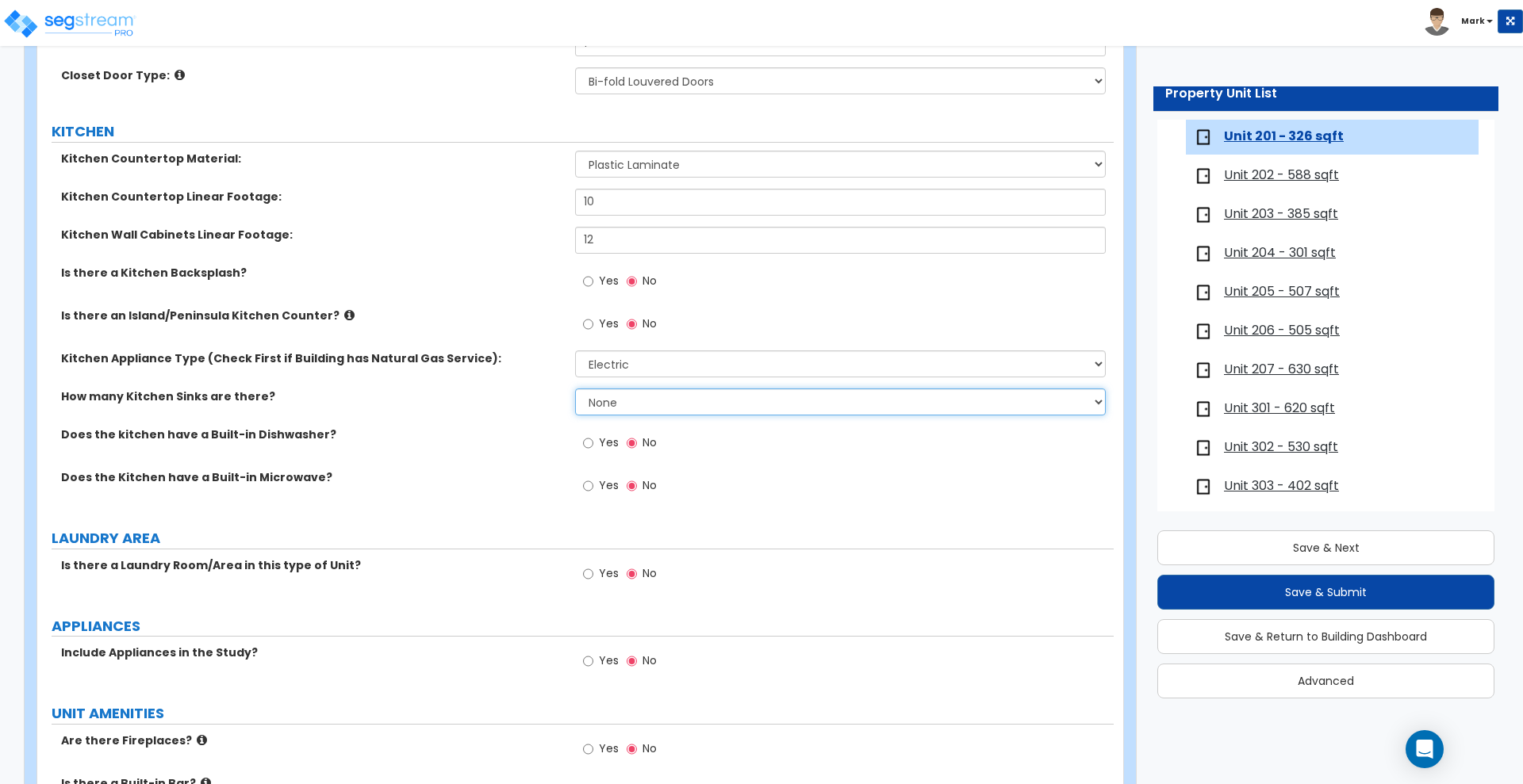
click at [638, 399] on select "None 1 2 3" at bounding box center [840, 402] width 530 height 27
click at [575, 389] on select "None 1 2 3" at bounding box center [840, 402] width 530 height 27
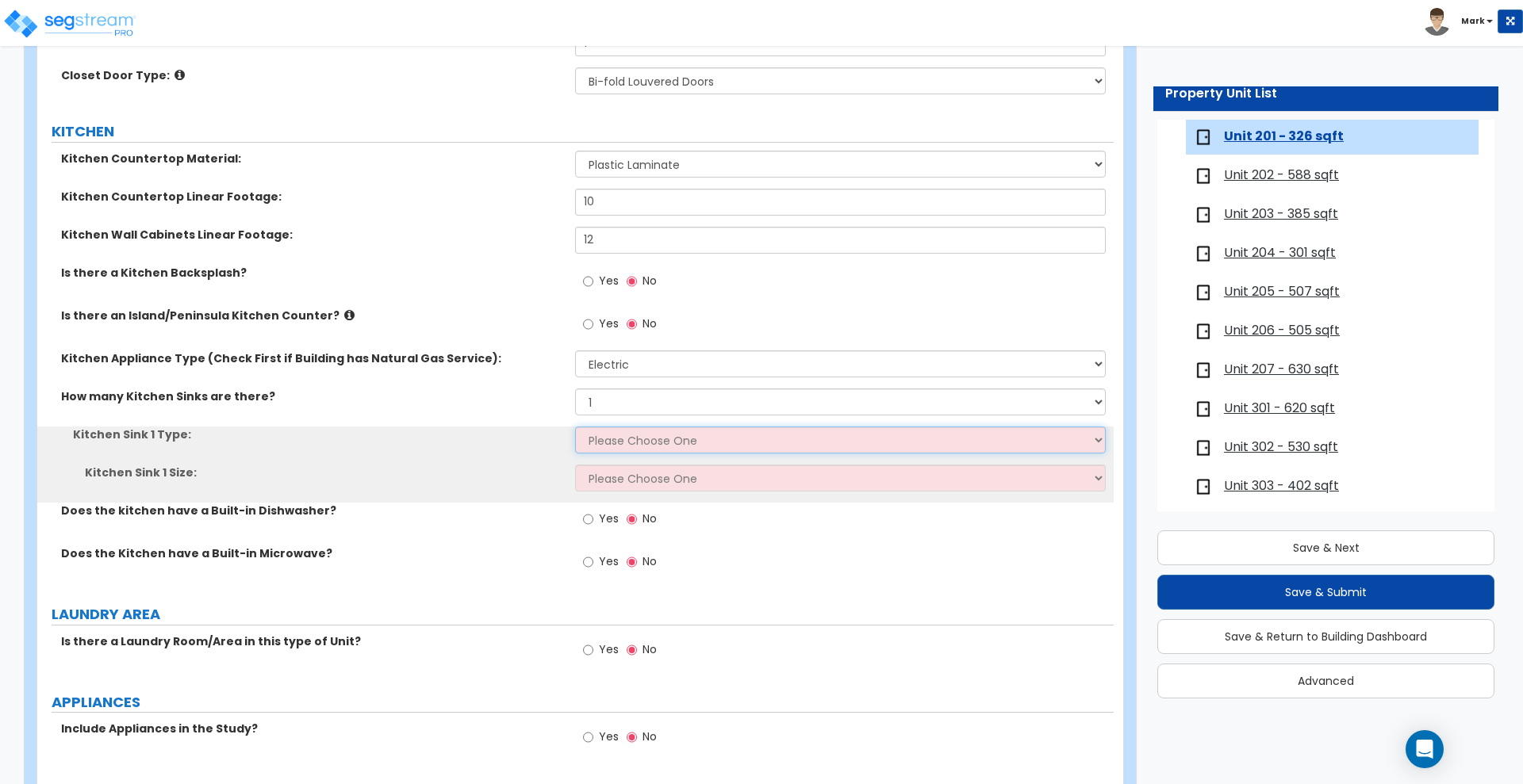
click at [619, 439] on select "Please Choose One Stainless Steel Porcelain Enamel Cast Iron Granite Composite" at bounding box center [840, 440] width 530 height 27
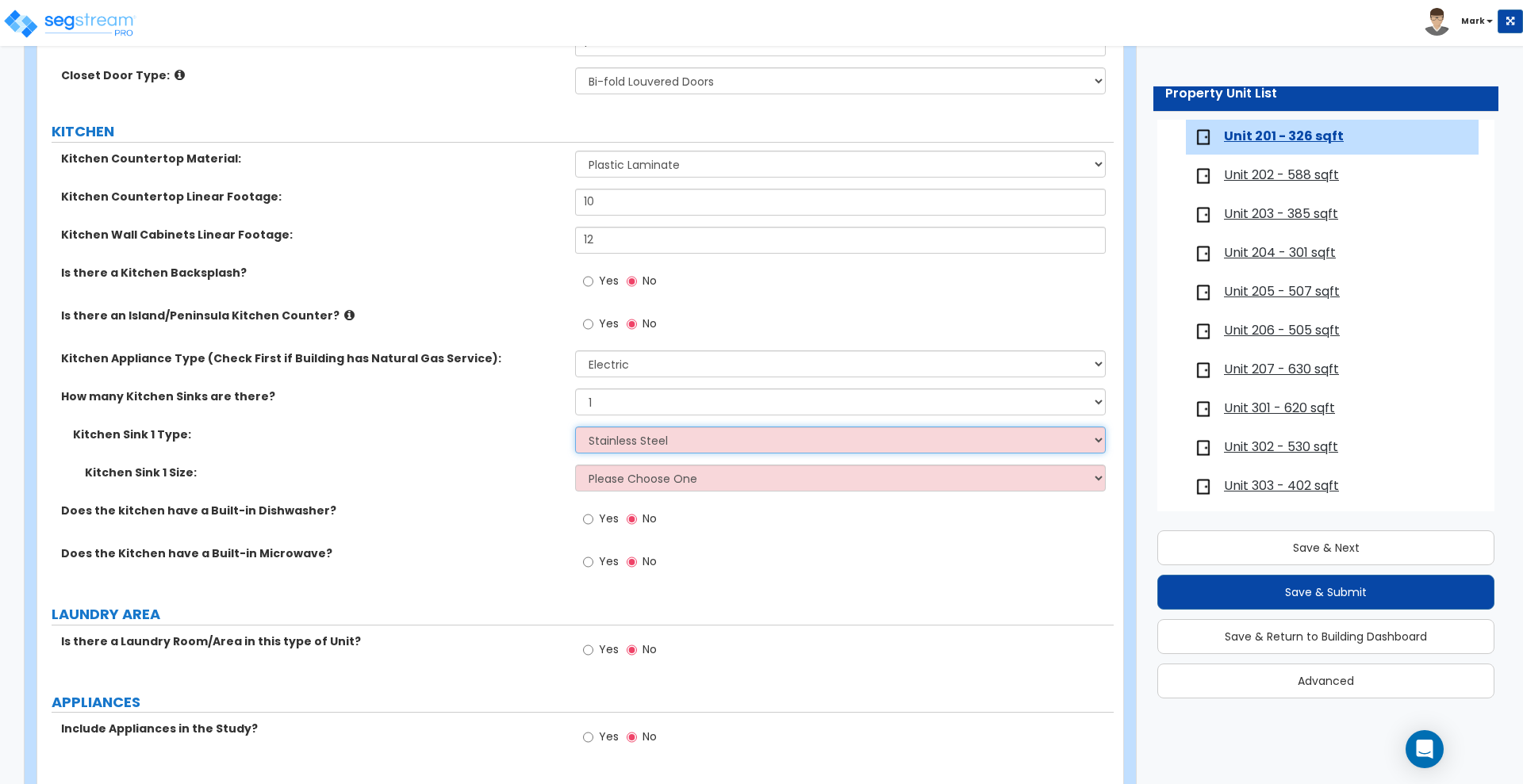
click at [575, 427] on select "Please Choose One Stainless Steel Porcelain Enamel Cast Iron Granite Composite" at bounding box center [840, 440] width 530 height 27
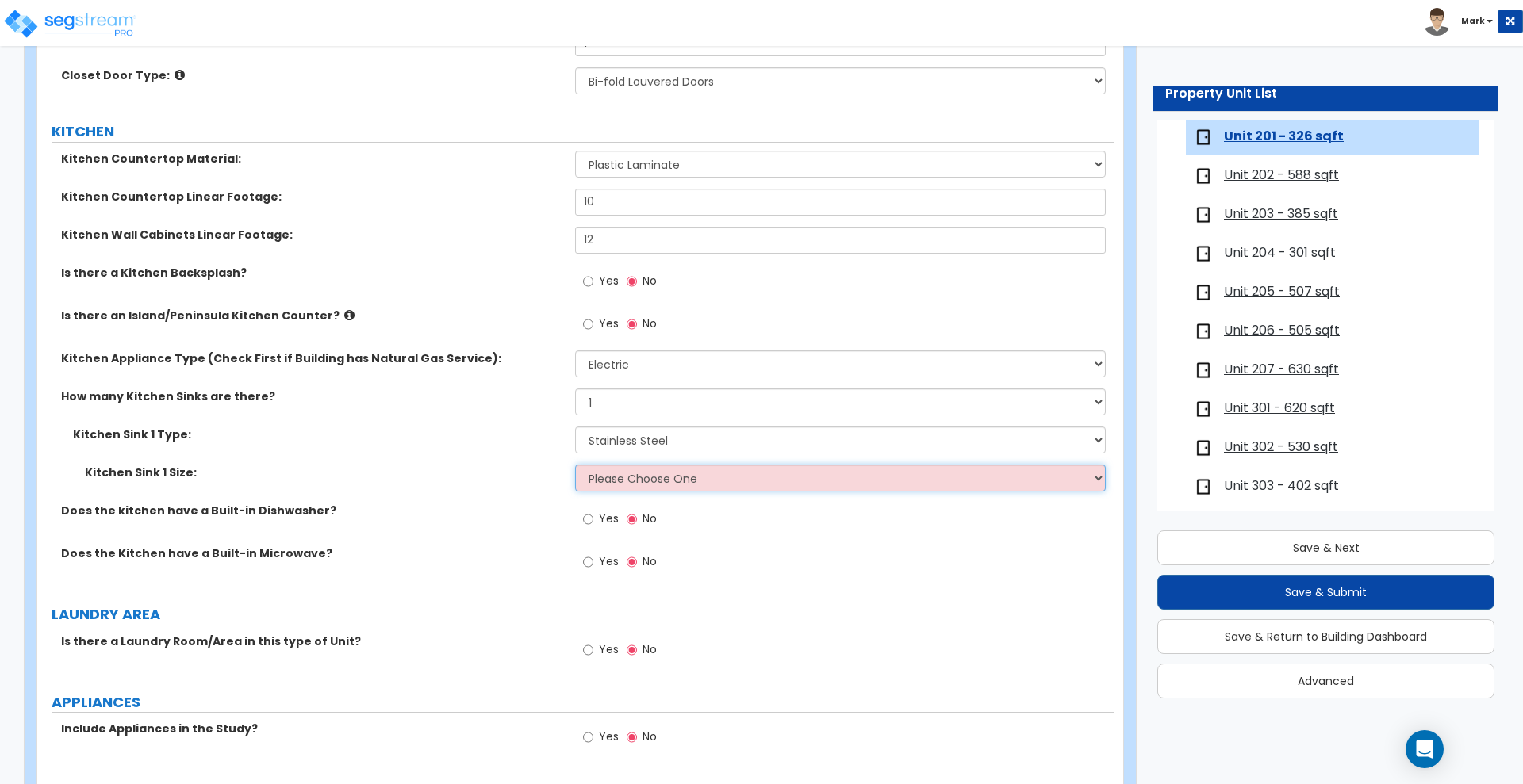
click at [640, 473] on select "Please Choose One Single Sink Double Sink" at bounding box center [840, 478] width 530 height 27
click at [575, 465] on select "Please Choose One Single Sink Double Sink" at bounding box center [840, 478] width 530 height 27
click at [670, 483] on select "Please Choose One Single Sink Double Sink" at bounding box center [840, 478] width 530 height 27
click at [575, 465] on select "Please Choose One Single Sink Double Sink" at bounding box center [840, 478] width 530 height 27
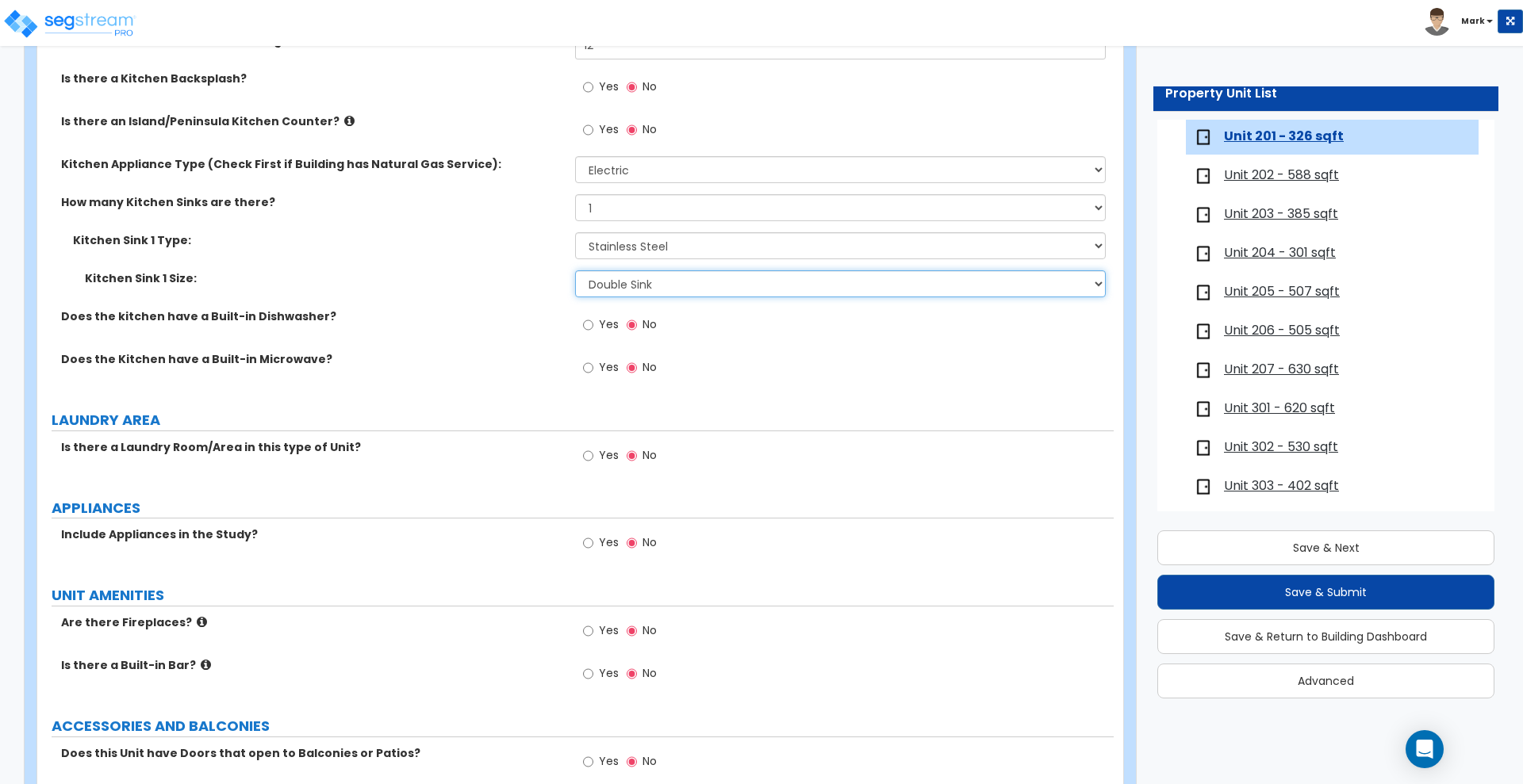
scroll to position [2181, 0]
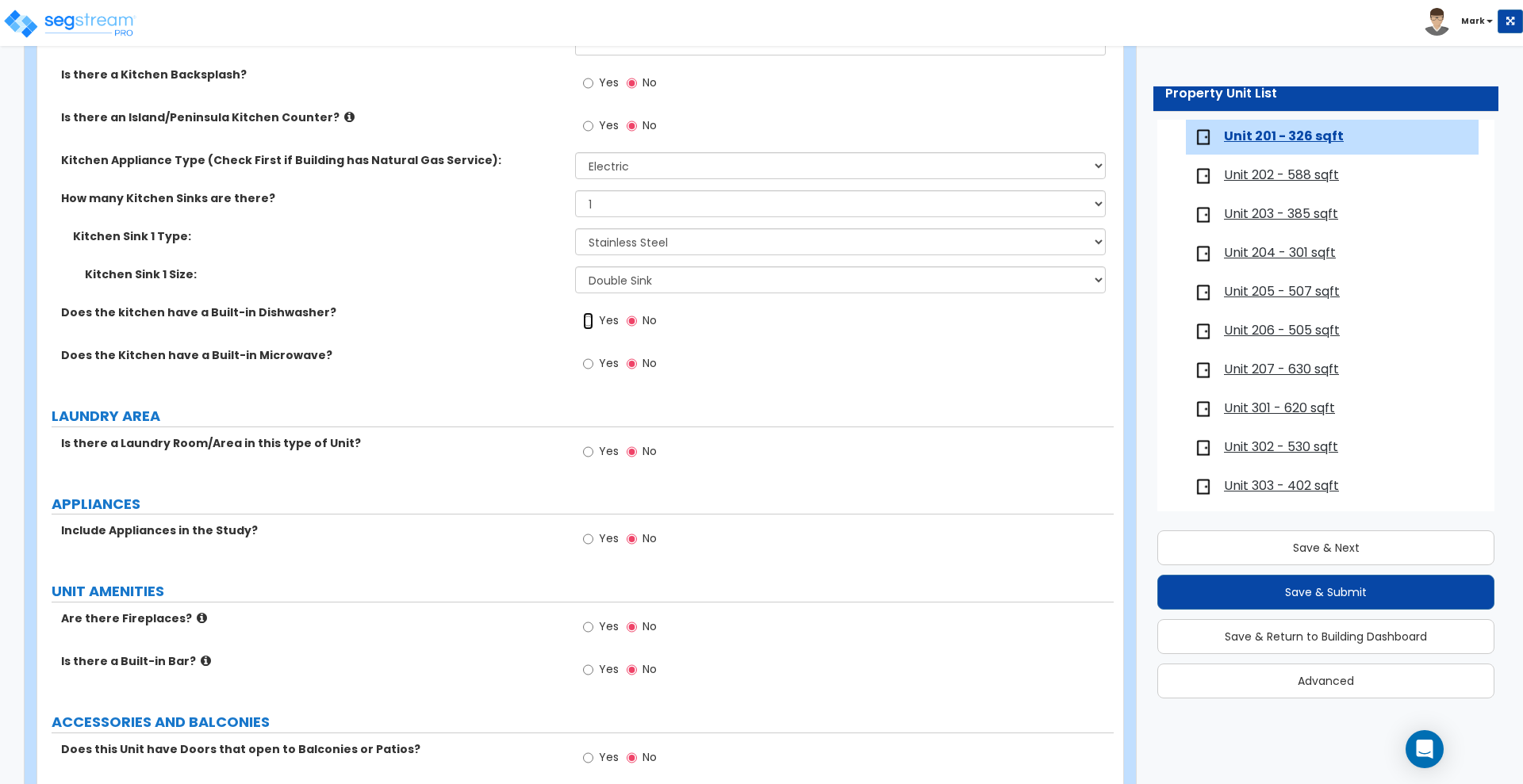
click at [591, 321] on input "Yes" at bounding box center [588, 321] width 10 height 17
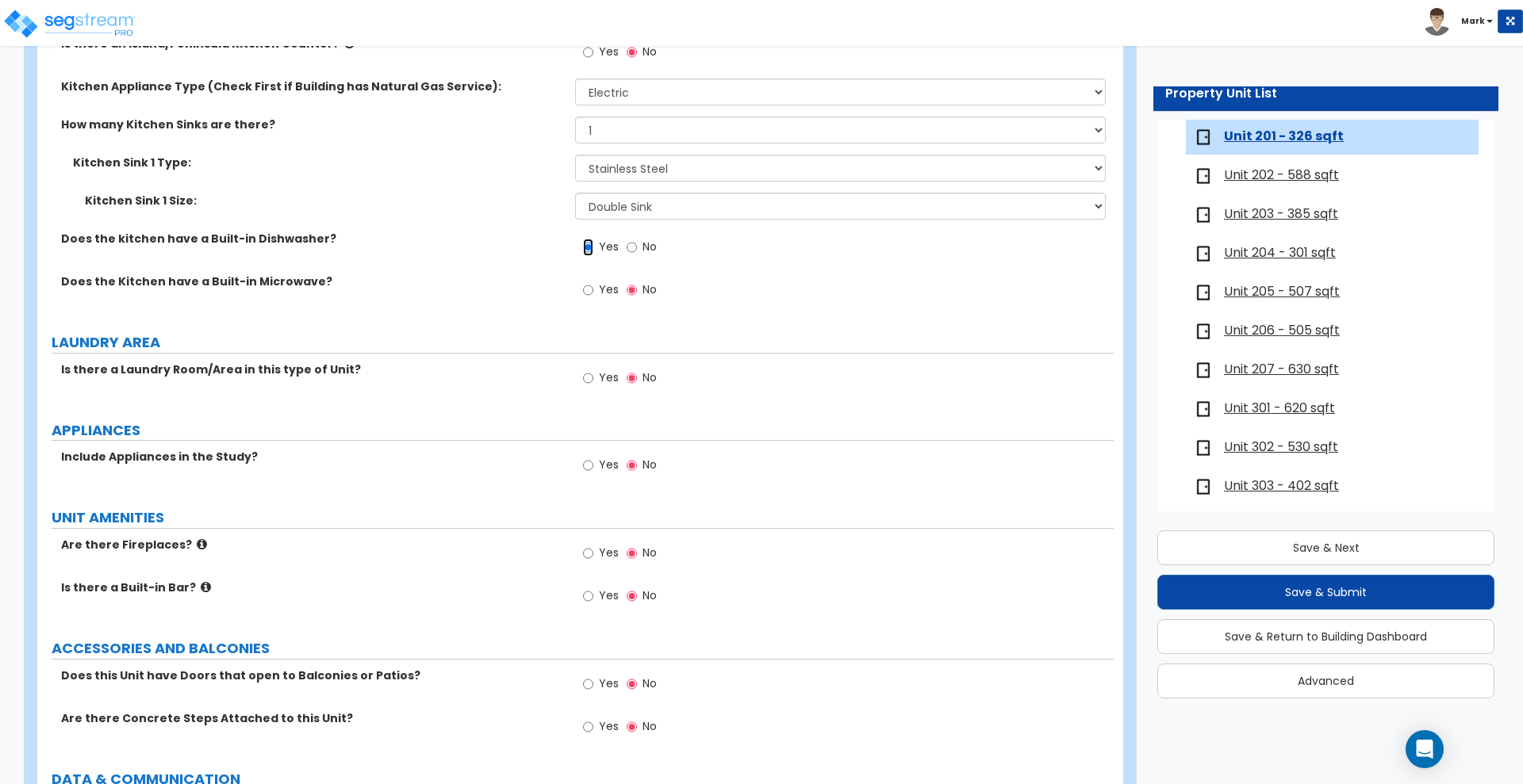
scroll to position [2280, 0]
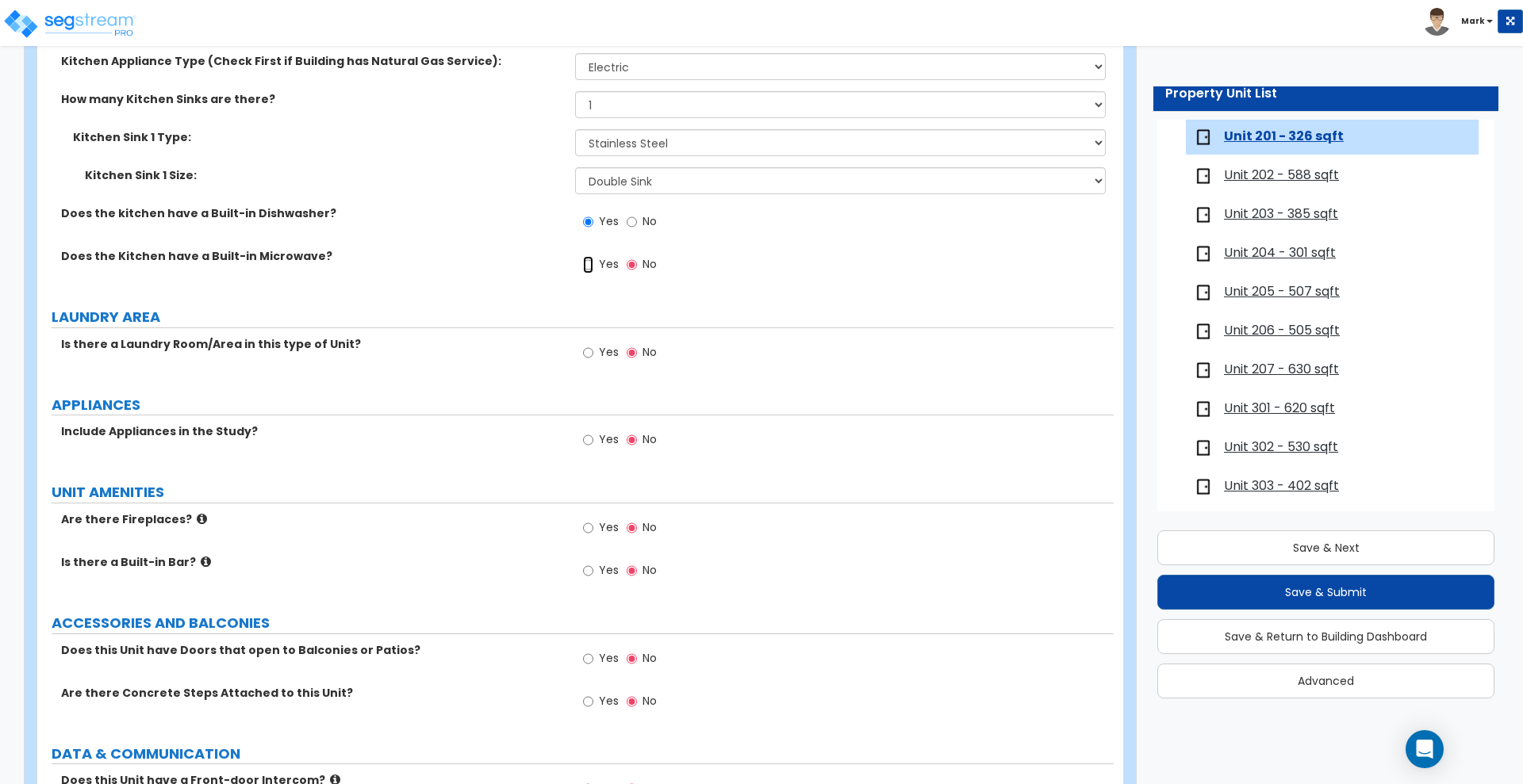
click at [587, 264] on input "Yes" at bounding box center [588, 265] width 10 height 17
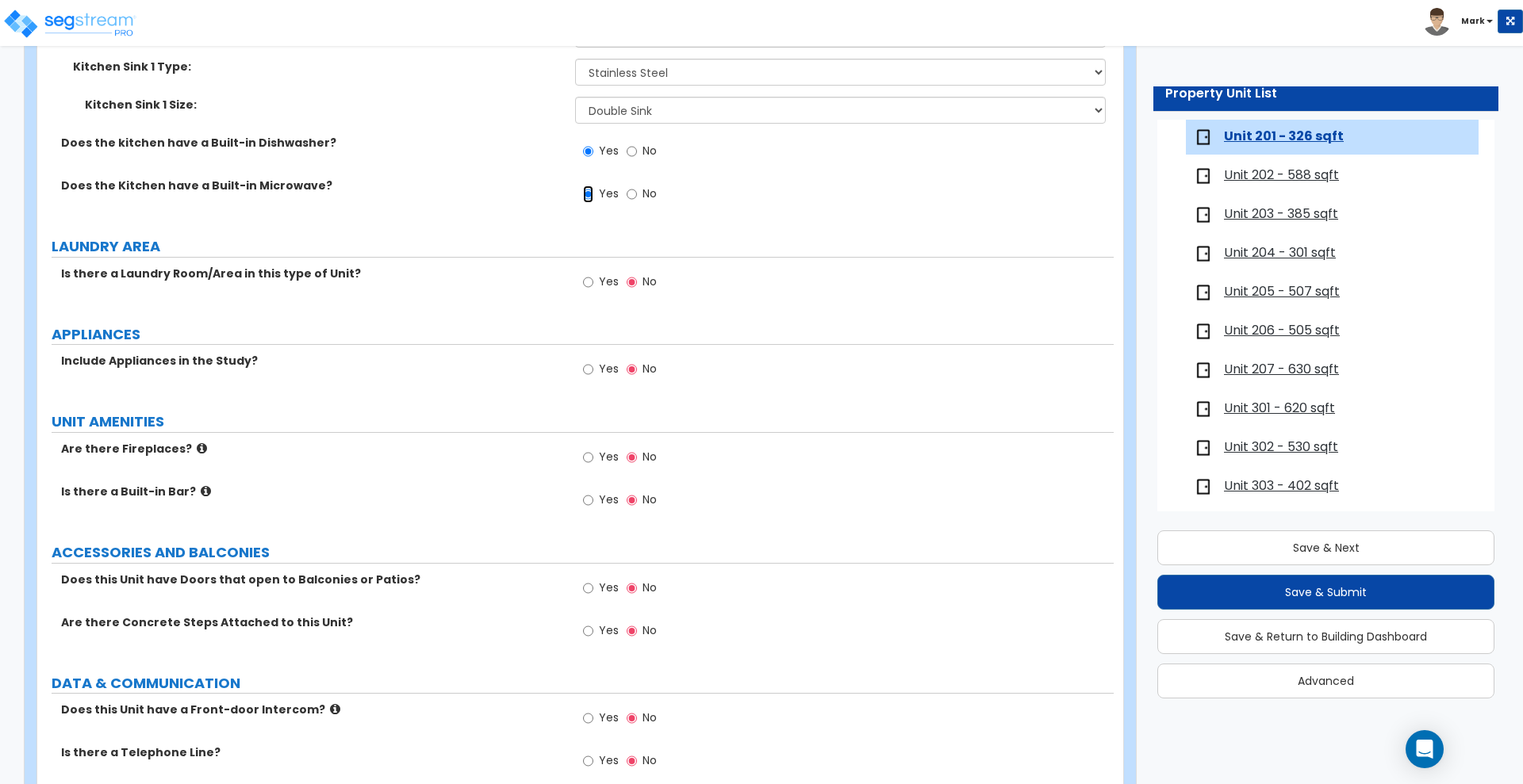
scroll to position [2380, 0]
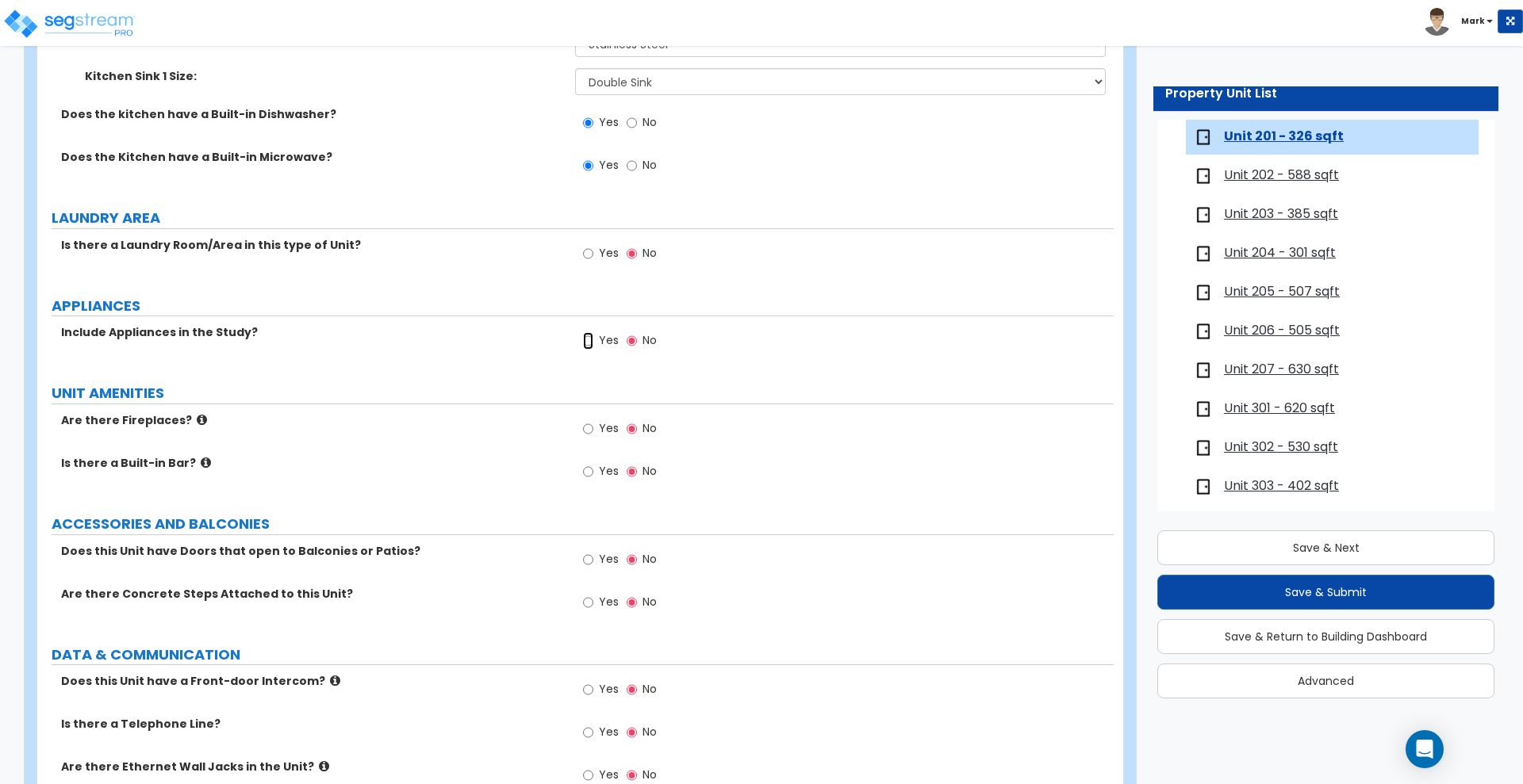
click at [588, 339] on input "Yes" at bounding box center [588, 341] width 10 height 17
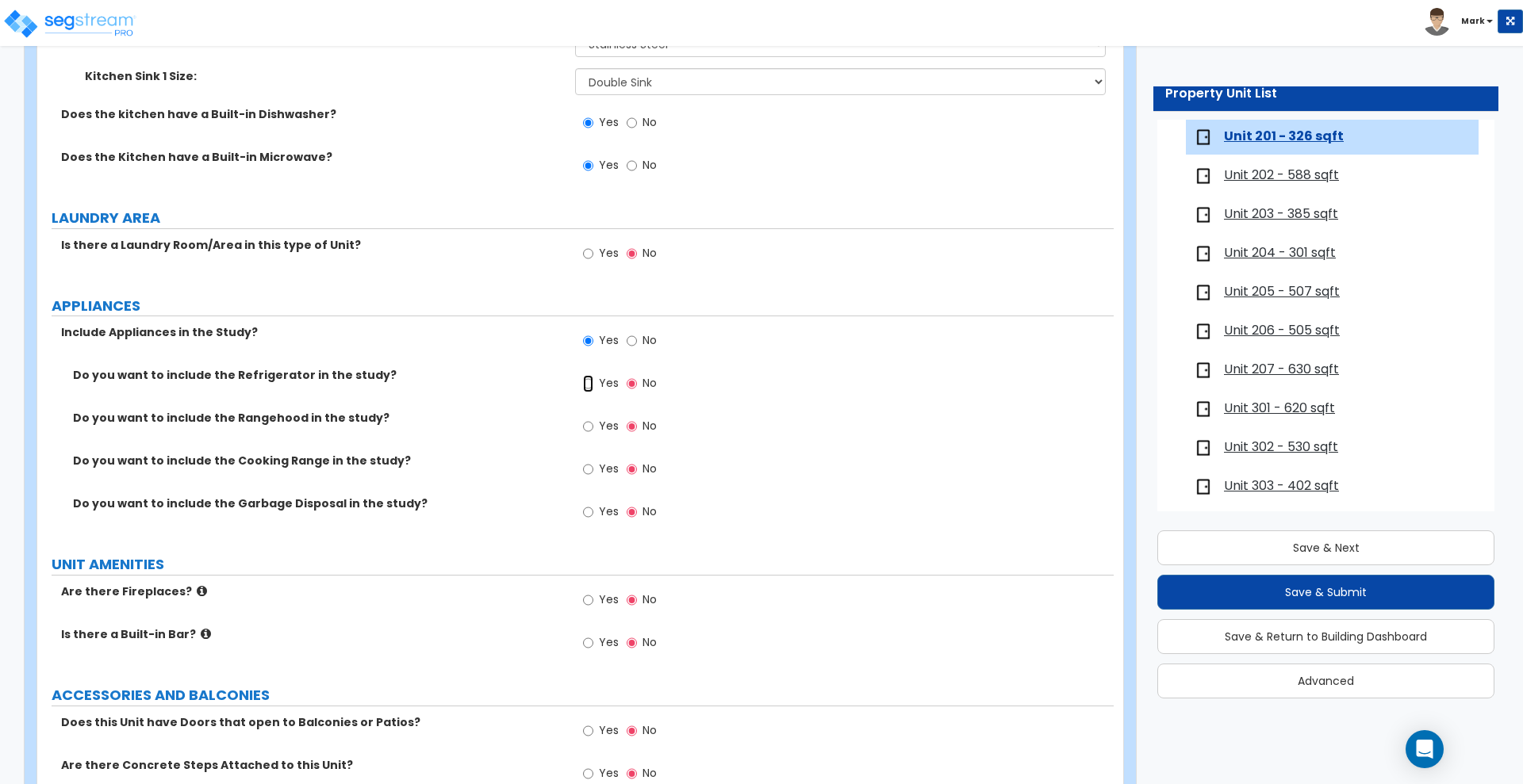
click at [591, 384] on input "Yes" at bounding box center [588, 384] width 10 height 17
drag, startPoint x: 589, startPoint y: 426, endPoint x: 586, endPoint y: 445, distance: 19.2
click at [588, 426] on input "Yes" at bounding box center [588, 427] width 10 height 17
click at [583, 463] on input "Yes" at bounding box center [588, 470] width 10 height 17
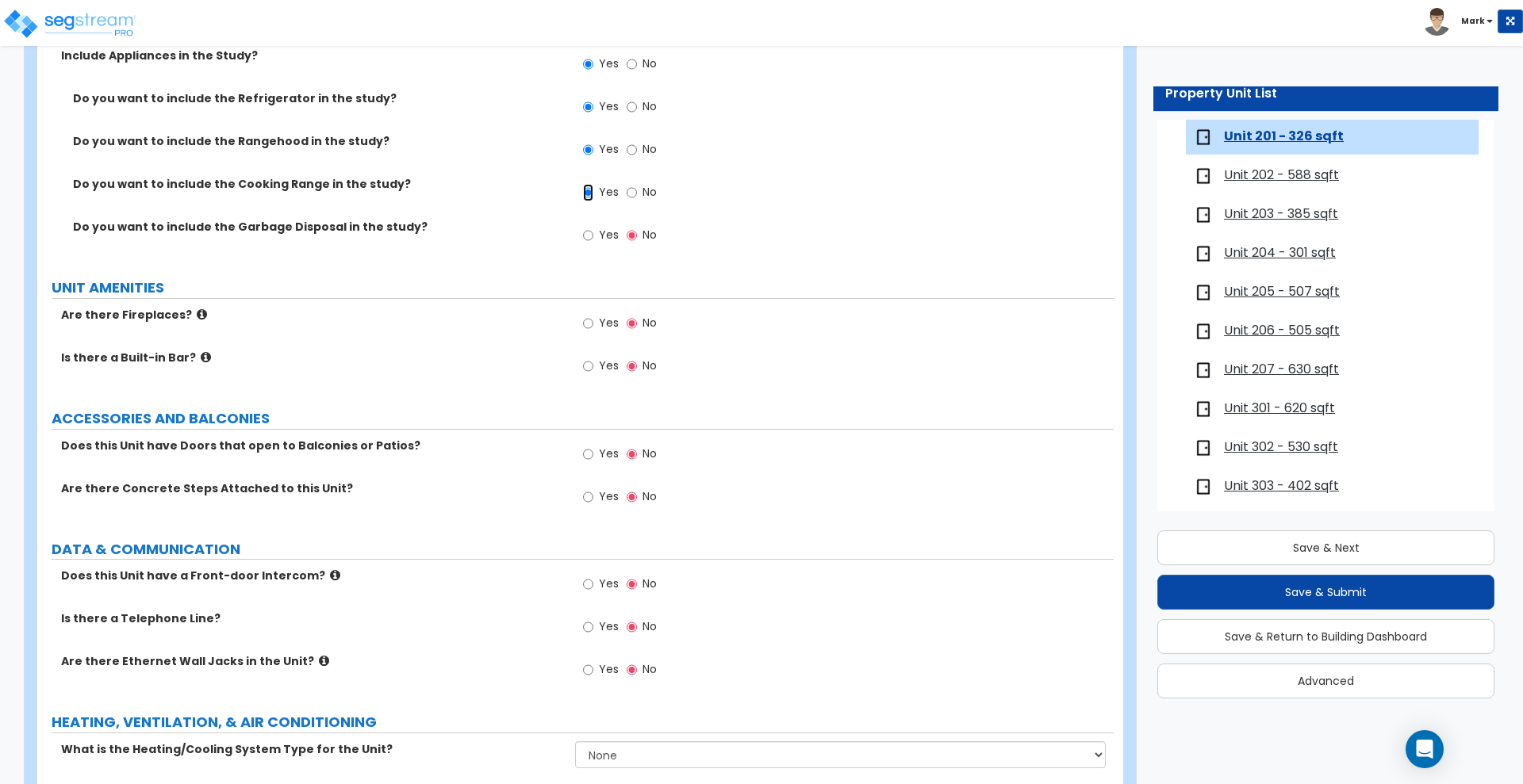
scroll to position [2677, 0]
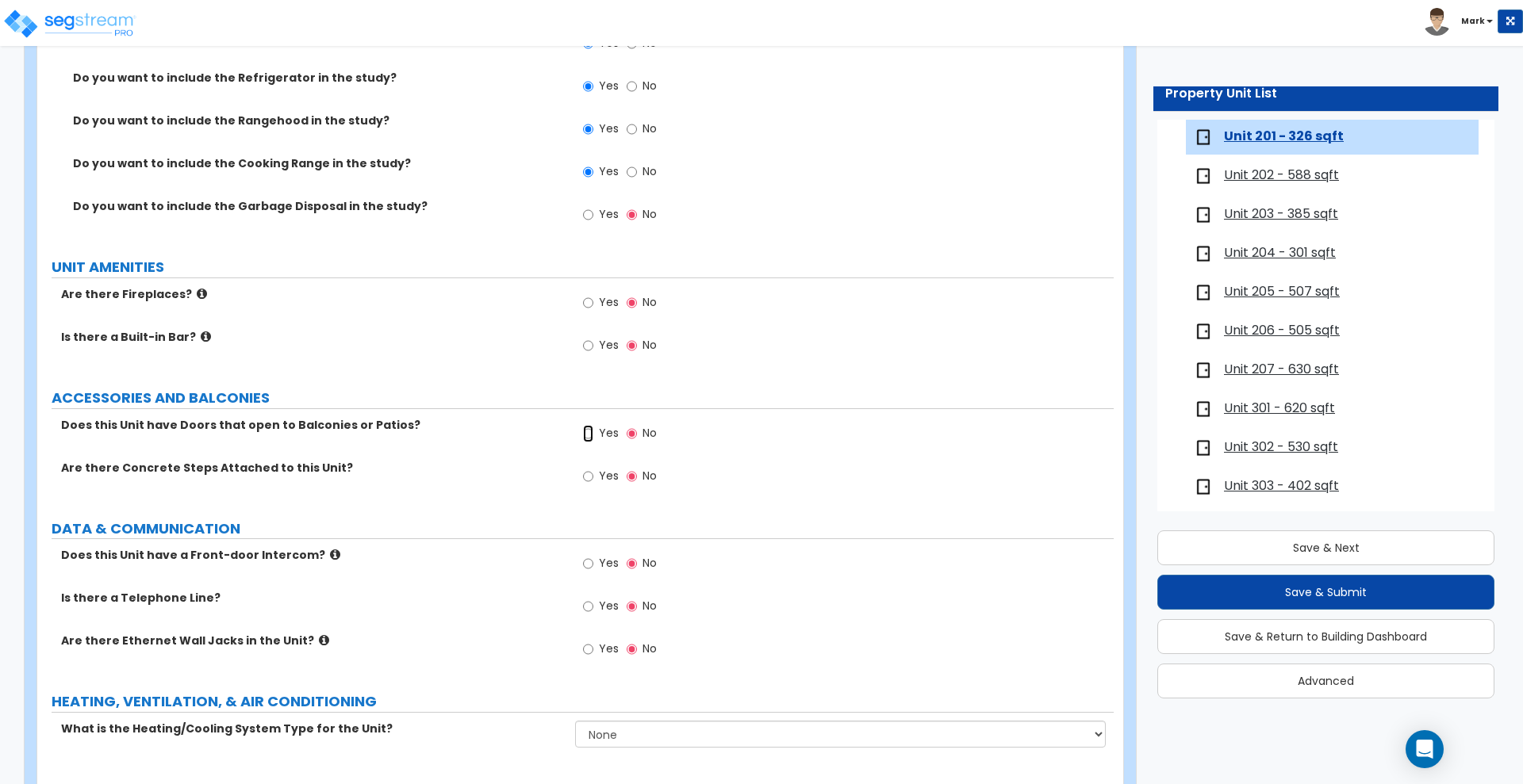
click at [591, 430] on input "Yes" at bounding box center [588, 434] width 10 height 17
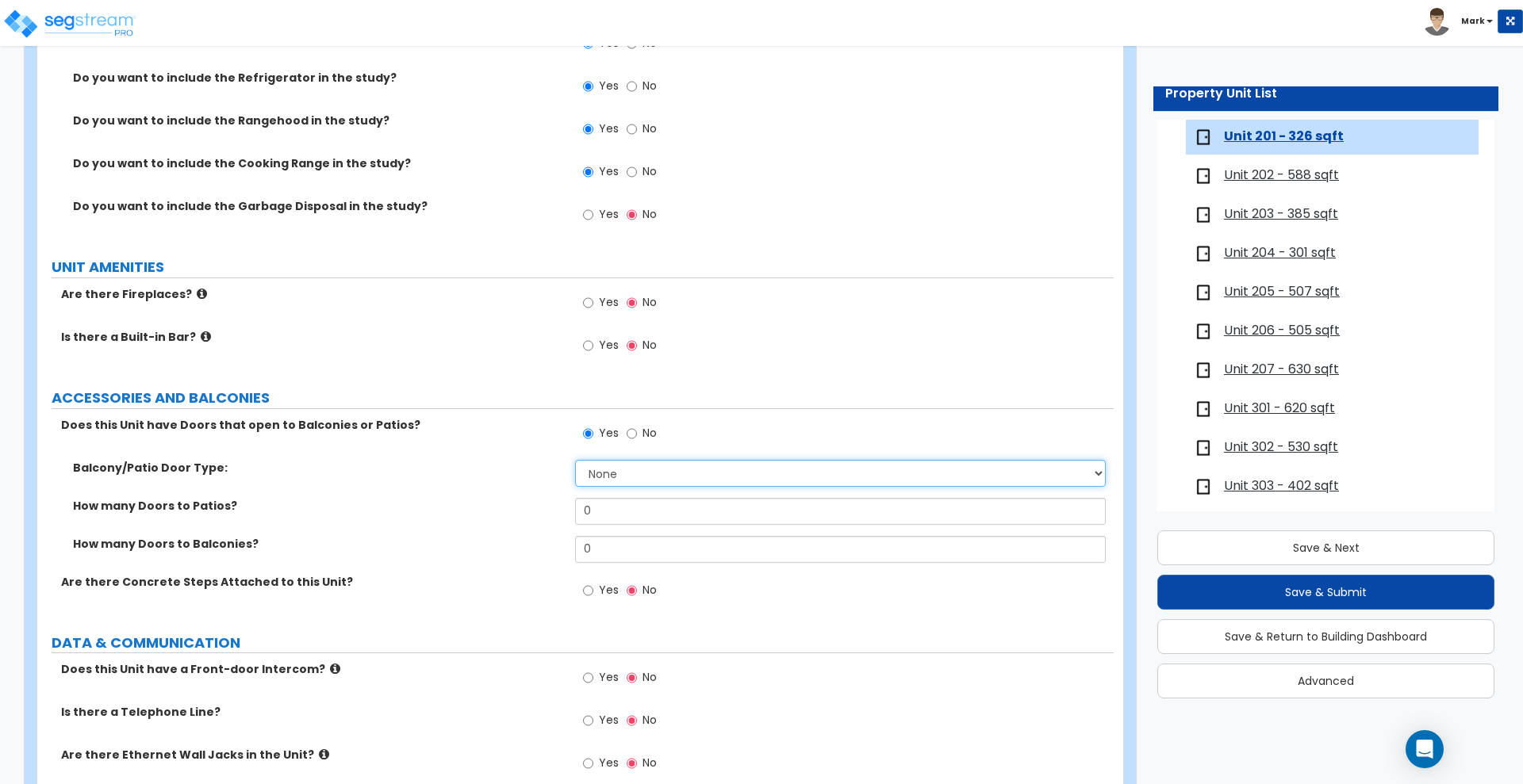
click at [620, 474] on select "None Single Hinged Doors Double Hinged Doors Single French Doors Double French …" at bounding box center [840, 473] width 530 height 27
click at [479, 560] on div "How many Doors to Balconies? 0" at bounding box center [575, 555] width 1076 height 38
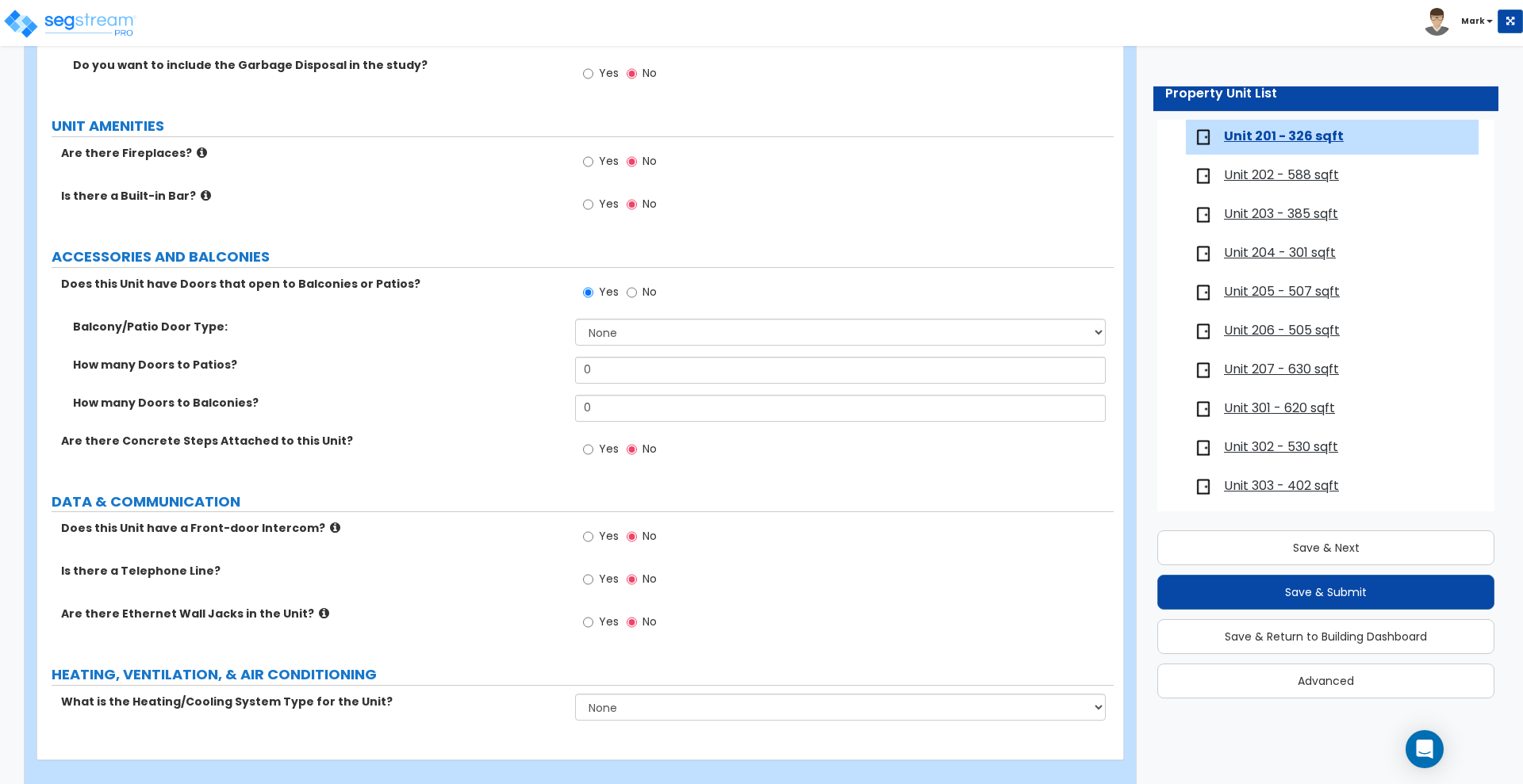
scroll to position [2839, 0]
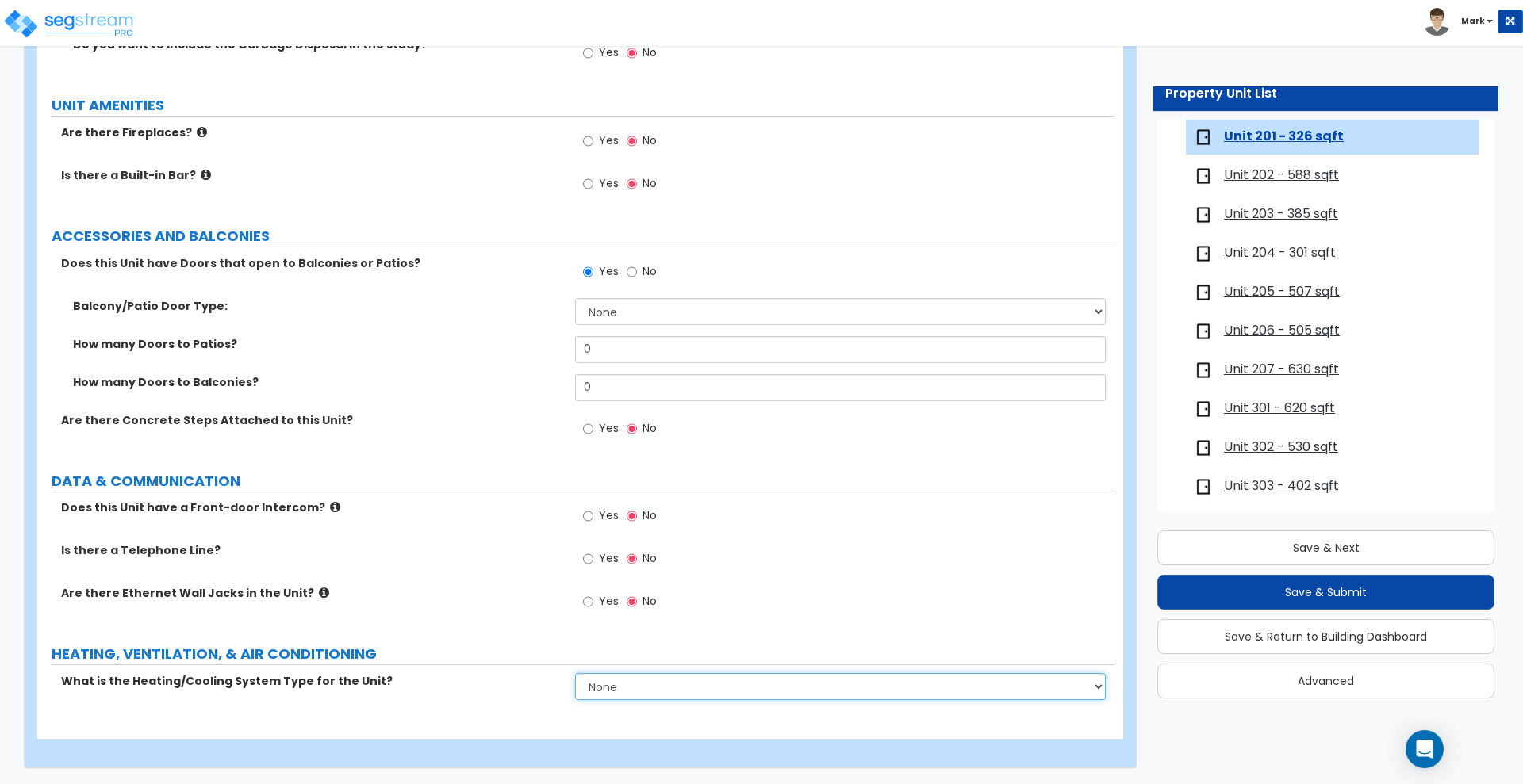
click at [644, 684] on select "None Heat Only Centralized Heating & Cooling Thru Wall Air Conditioners Mini Sp…" at bounding box center [840, 686] width 530 height 27
click at [575, 673] on select "None Heat Only Centralized Heating & Cooling Thru Wall Air Conditioners Mini Sp…" at bounding box center [840, 686] width 530 height 27
click at [717, 689] on select "None Heat Only Centralized Heating & Cooling Thru Wall Air Conditioners Mini Sp…" at bounding box center [840, 686] width 530 height 27
click at [575, 673] on select "None Heat Only Centralized Heating & Cooling Thru Wall Air Conditioners Mini Sp…" at bounding box center [840, 686] width 530 height 27
click at [585, 604] on input "Yes" at bounding box center [588, 602] width 10 height 17
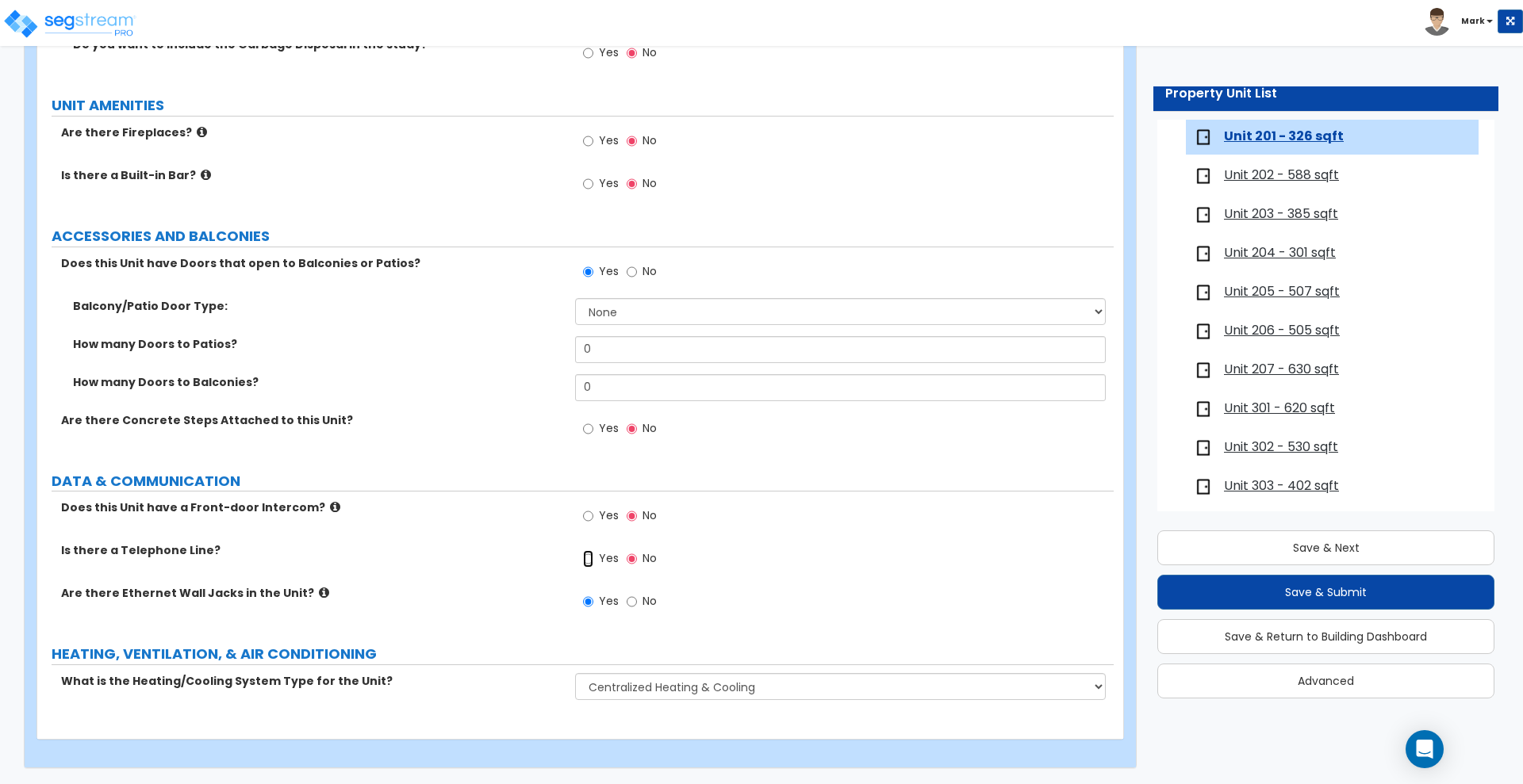
click at [593, 559] on input "Yes" at bounding box center [588, 559] width 10 height 17
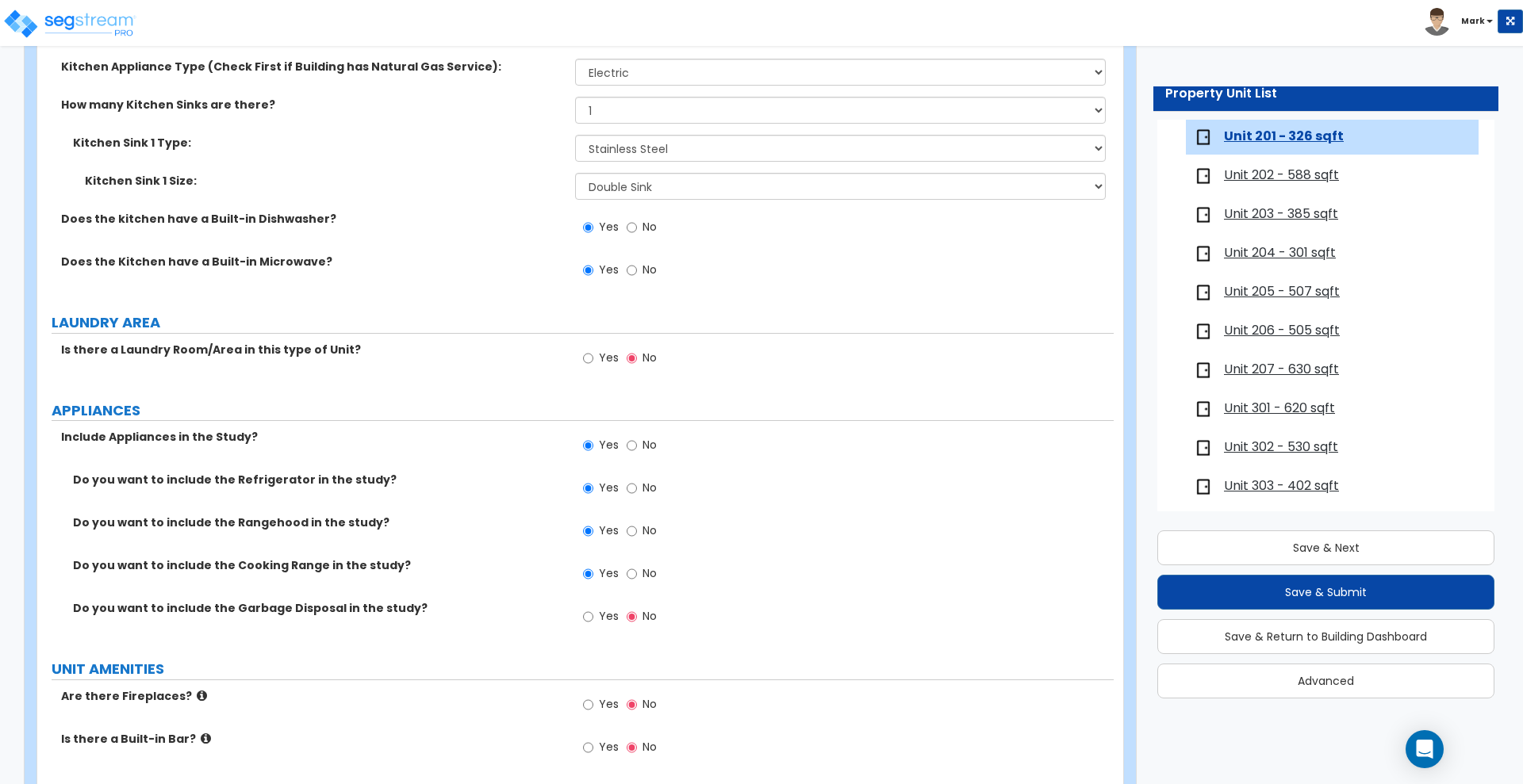
scroll to position [2244, 0]
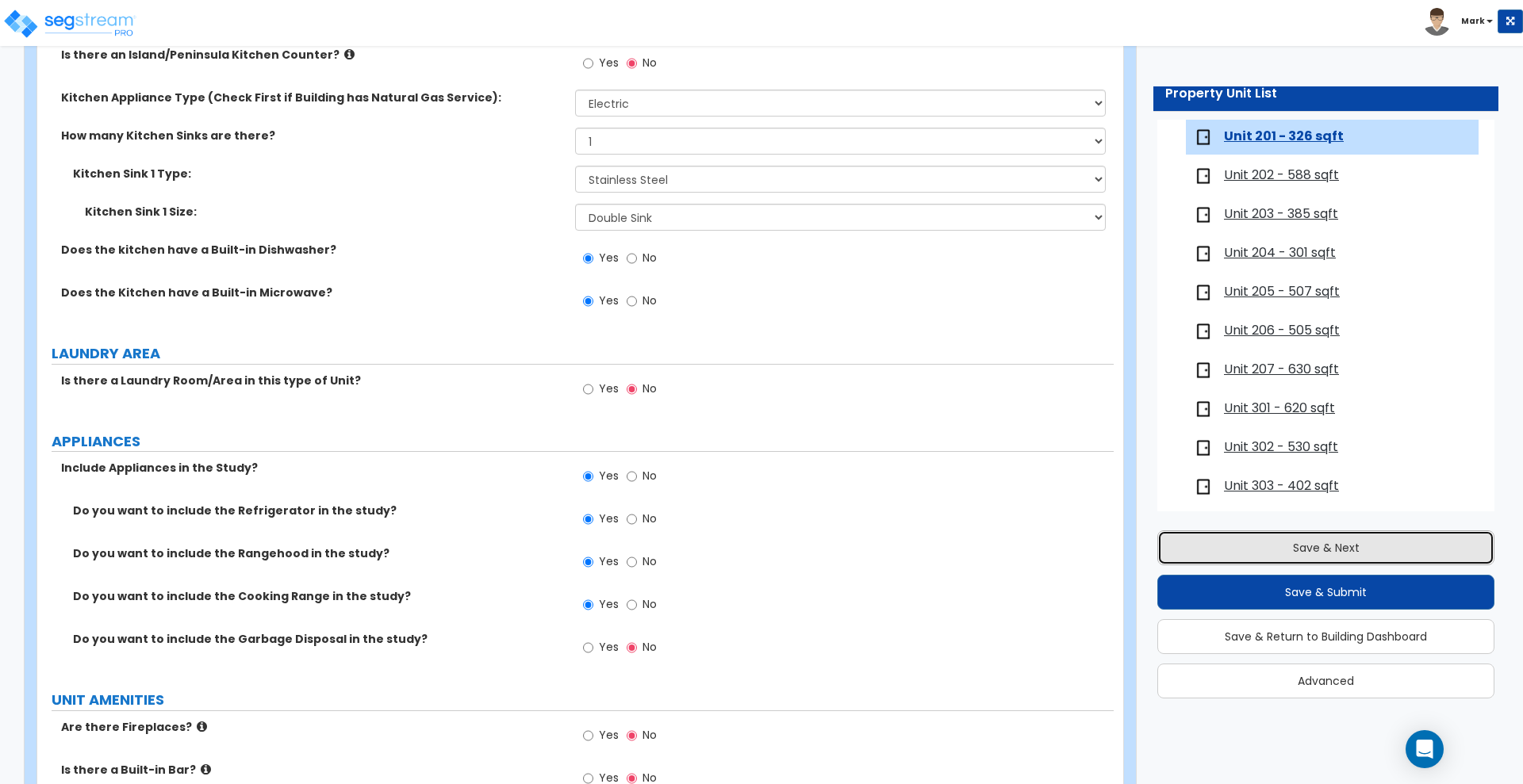
click at [1254, 543] on button "Save & Next" at bounding box center [1325, 548] width 337 height 35
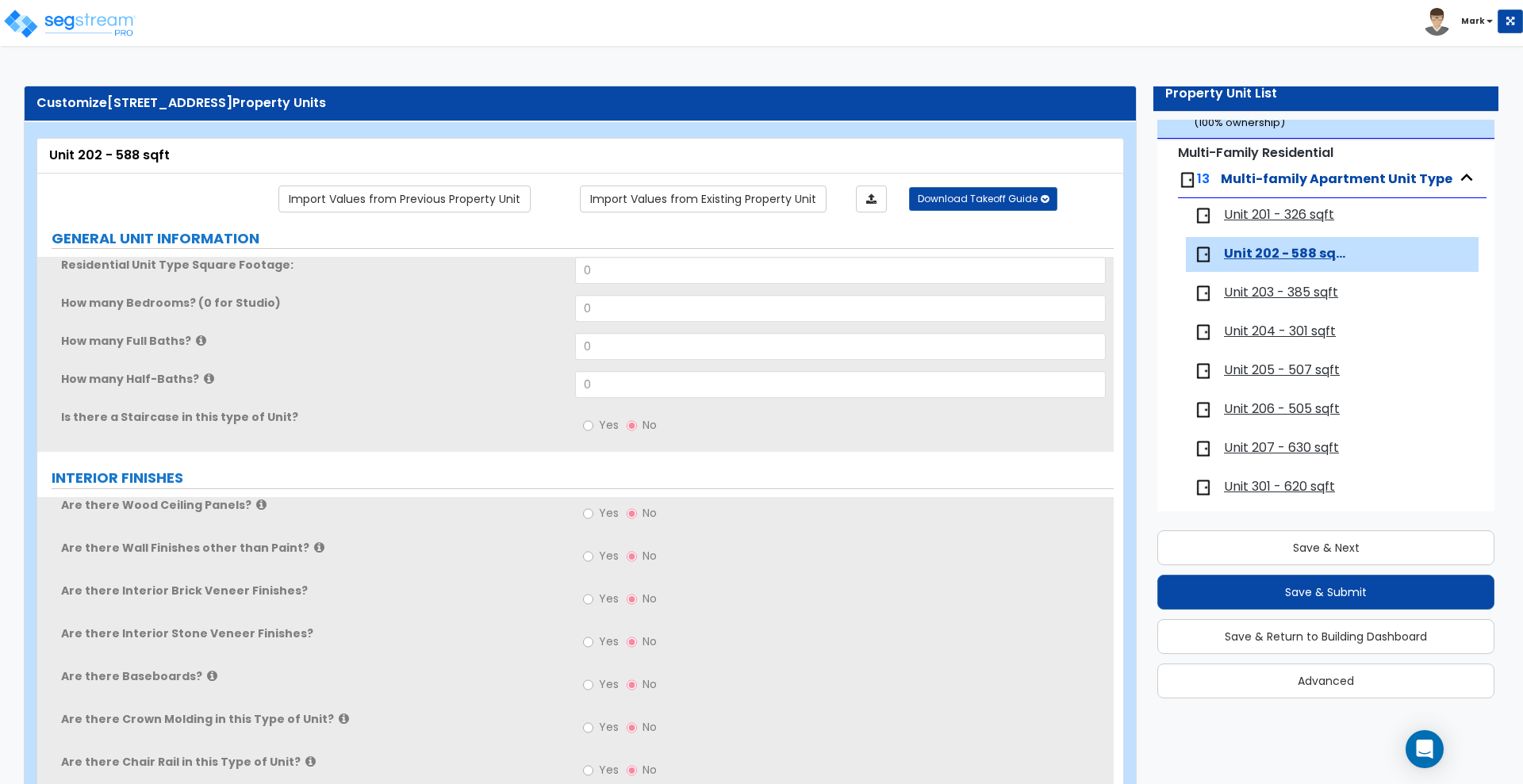
scroll to position [219, 0]
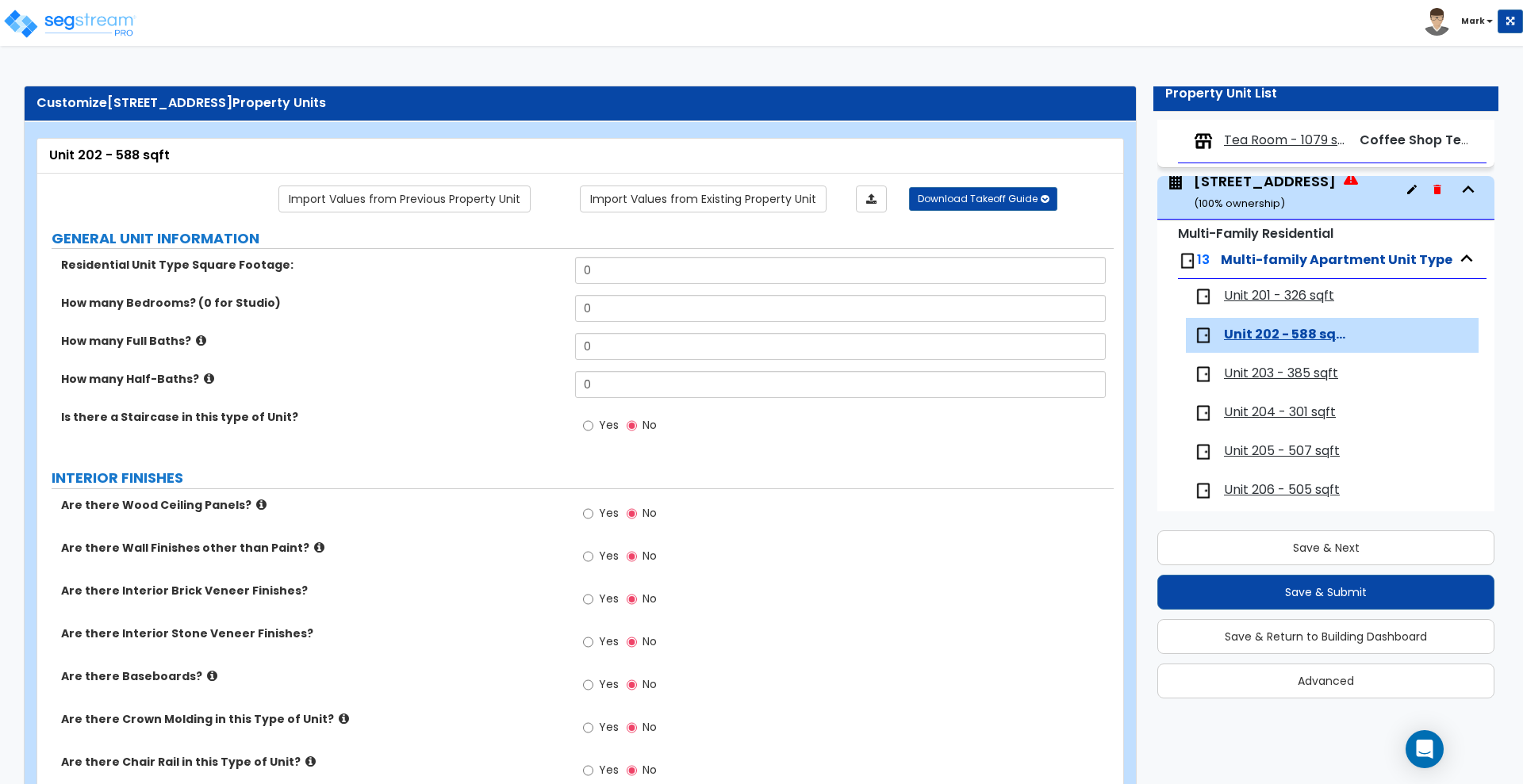
click at [1248, 412] on span "Unit 204 - 301 sqft" at bounding box center [1280, 412] width 112 height 18
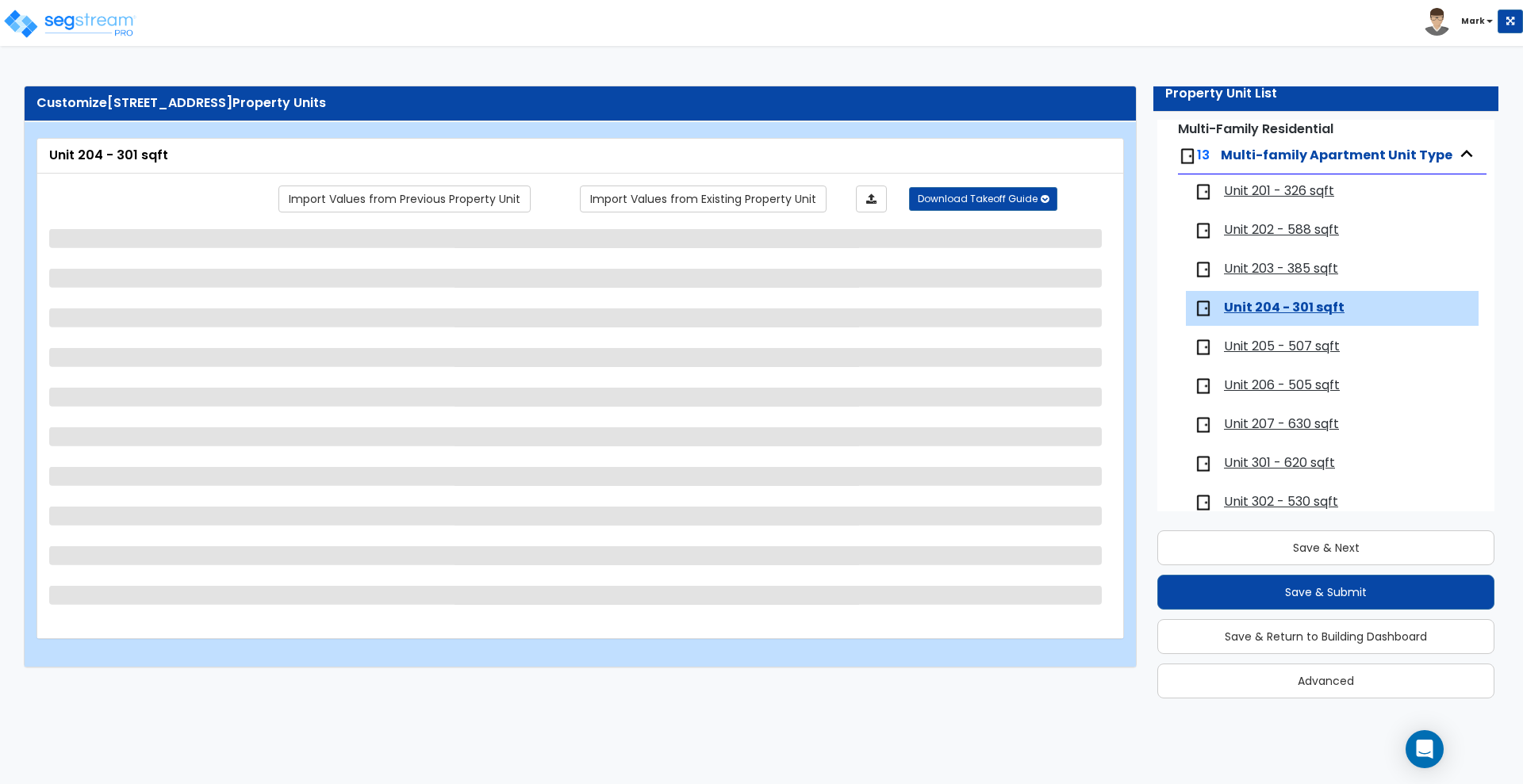
scroll to position [495, 0]
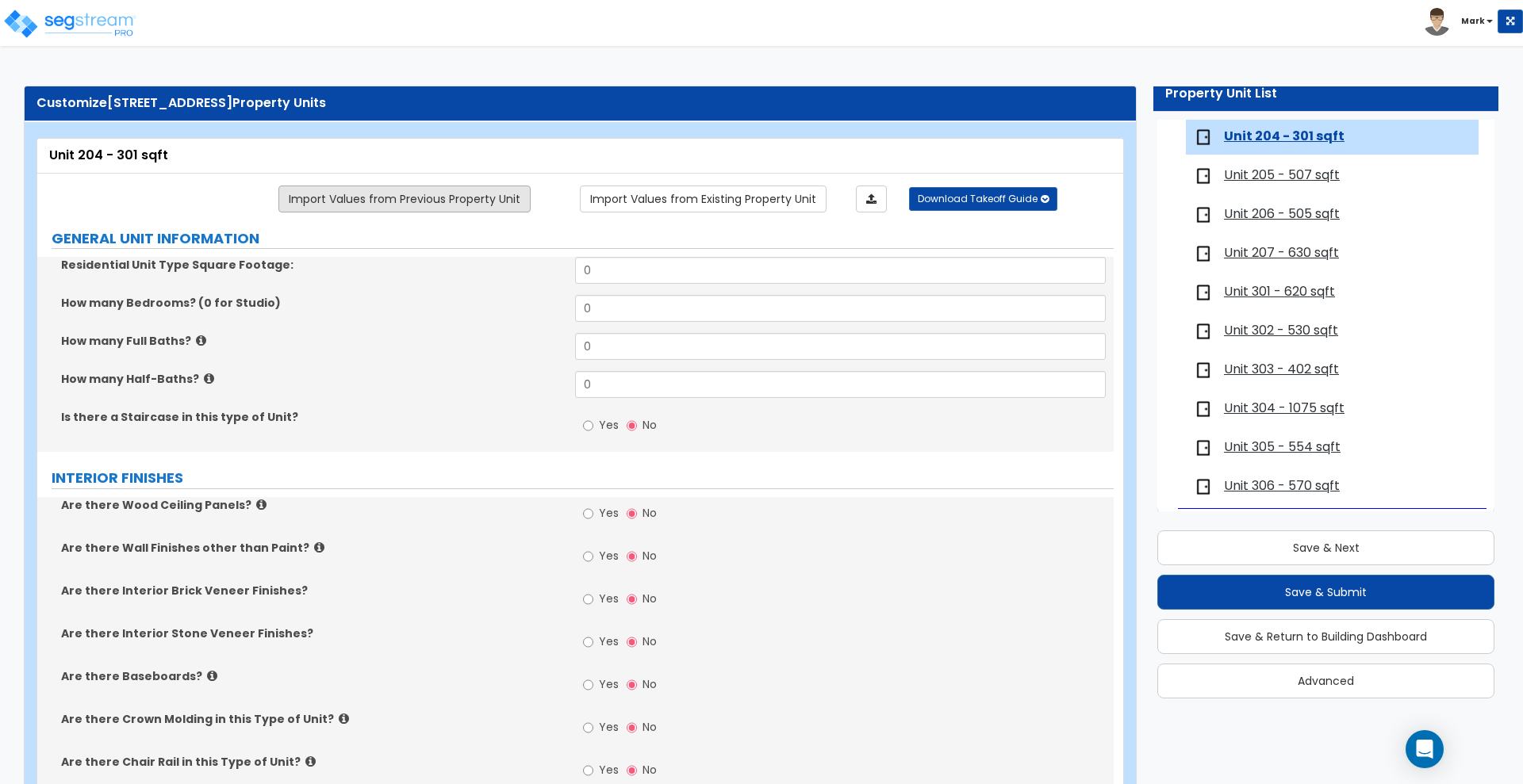
click at [470, 202] on link "Import Values from Previous Property Unit" at bounding box center [404, 198] width 252 height 27
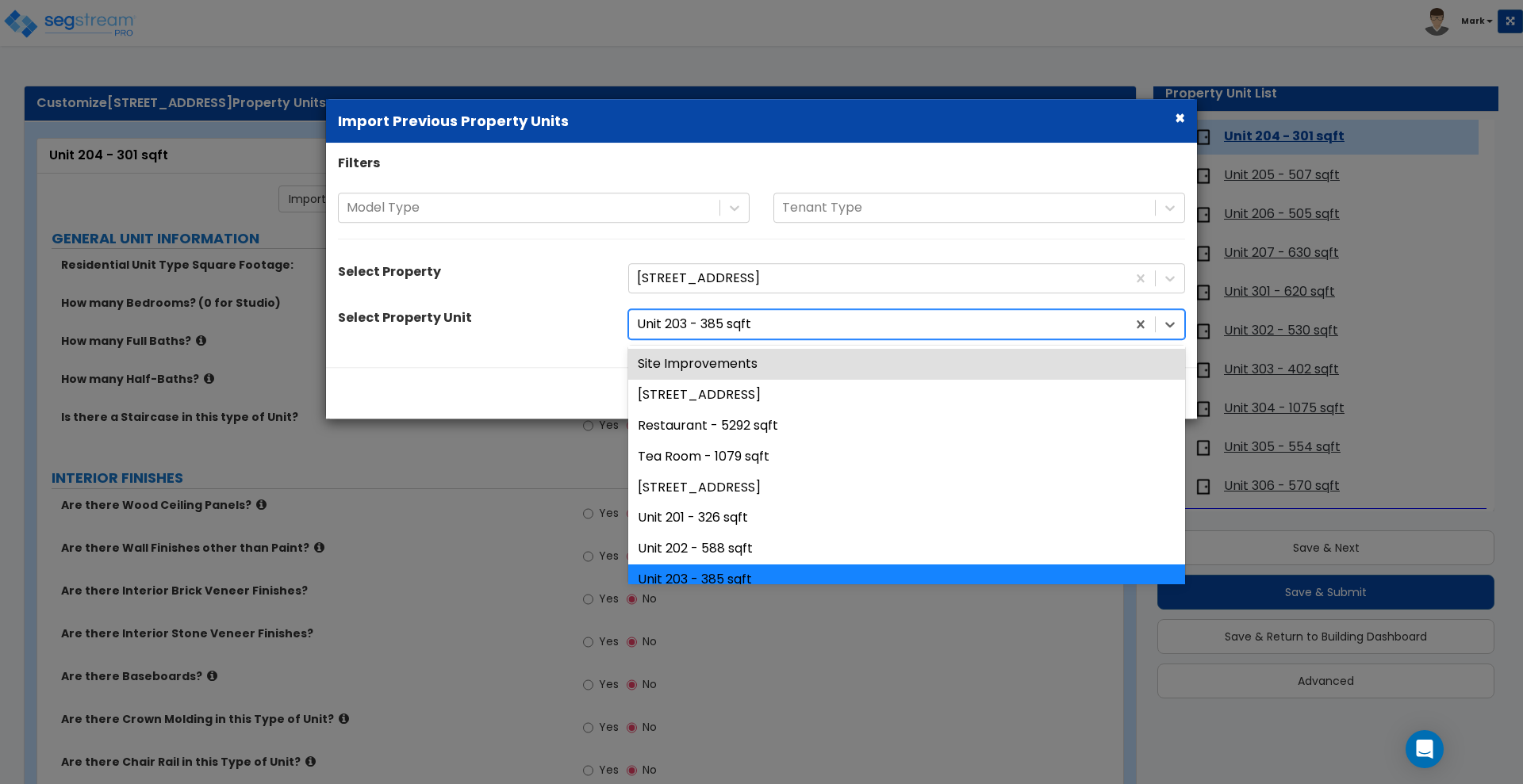
click at [856, 327] on div at bounding box center [878, 325] width 482 height 22
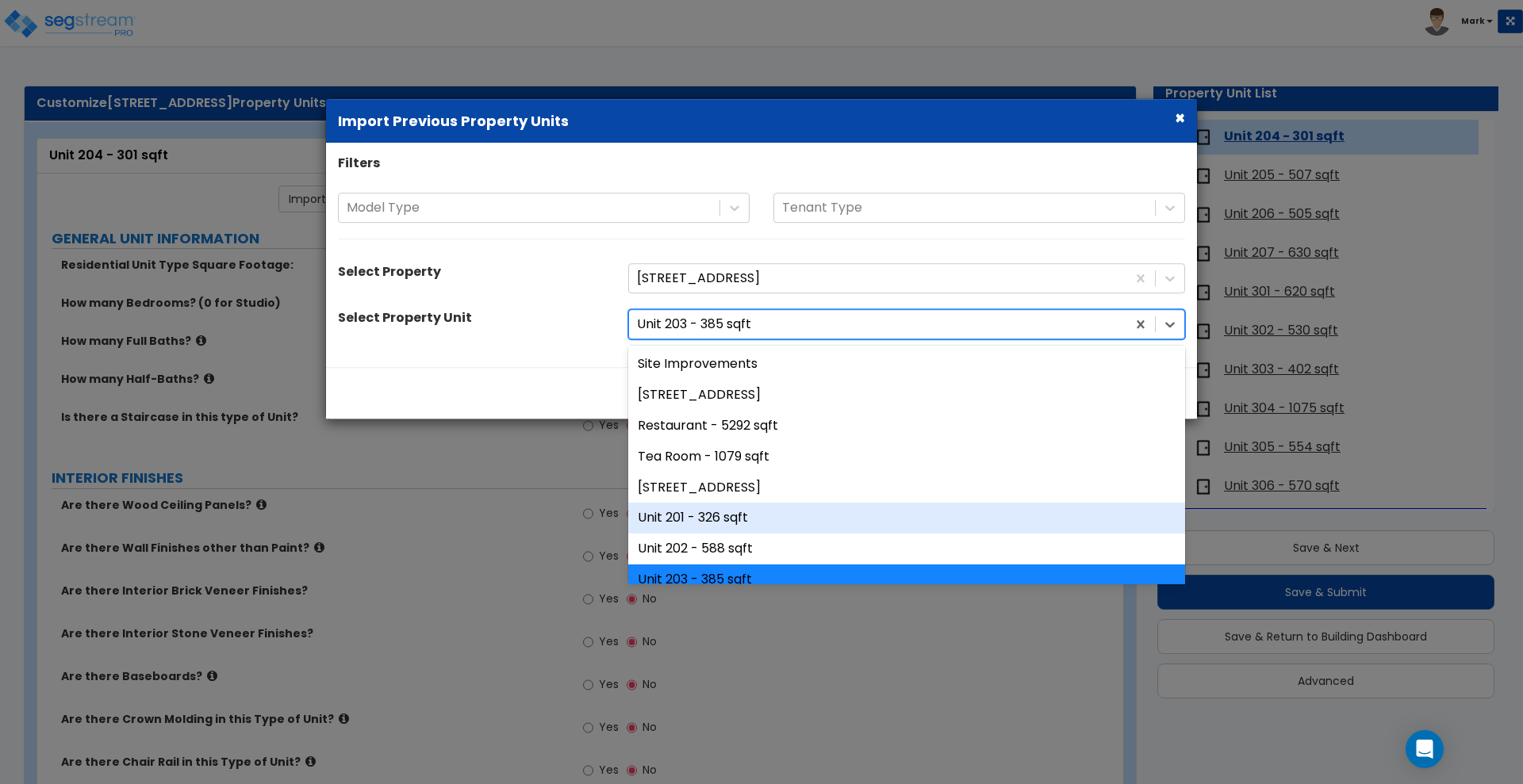
click at [735, 513] on div "Unit 201 - 326 sqft" at bounding box center [906, 519] width 557 height 31
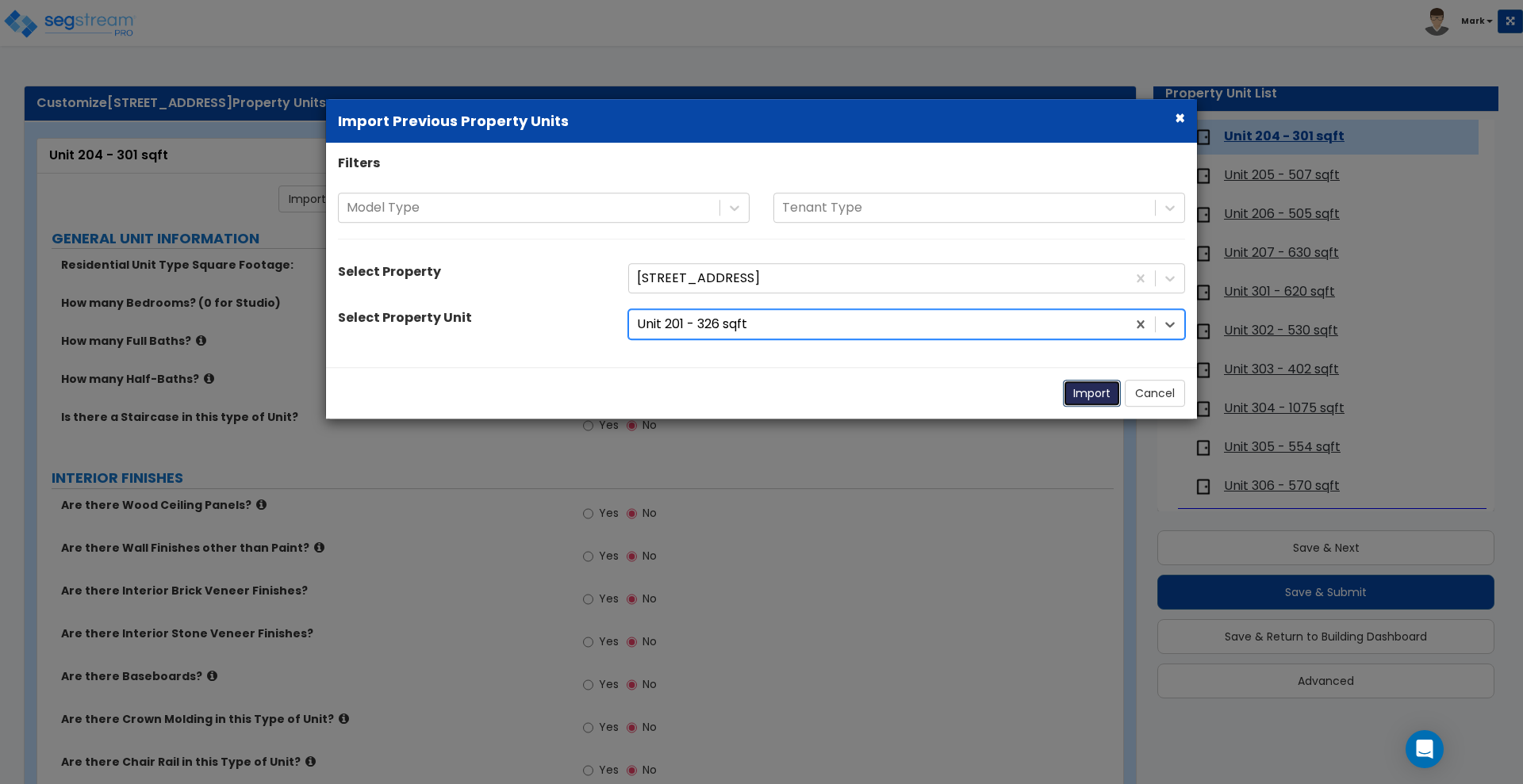
click at [1081, 392] on button "Import" at bounding box center [1092, 393] width 58 height 27
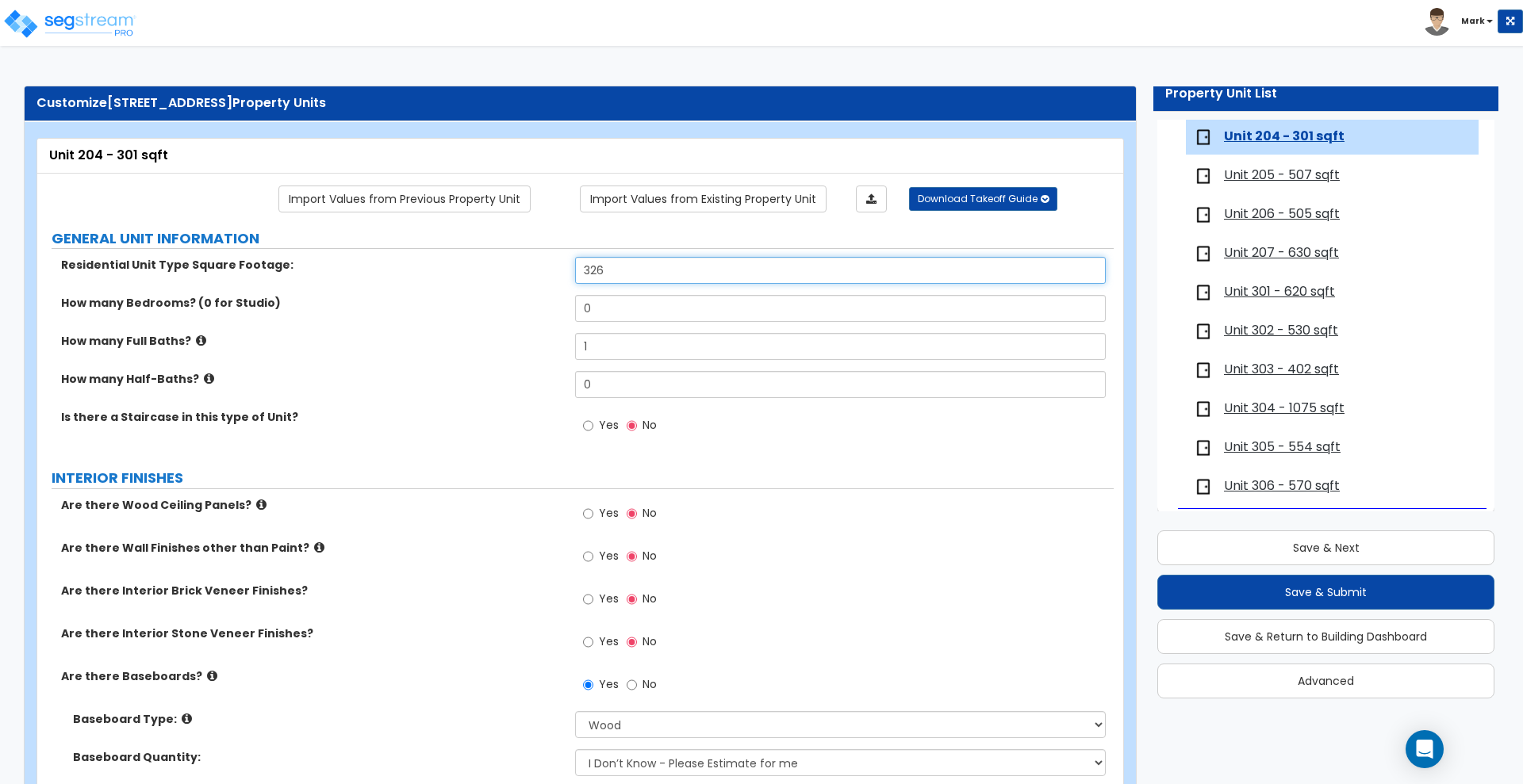
click at [456, 271] on div "Residential Unit Type Square Footage: 326" at bounding box center [575, 276] width 1076 height 38
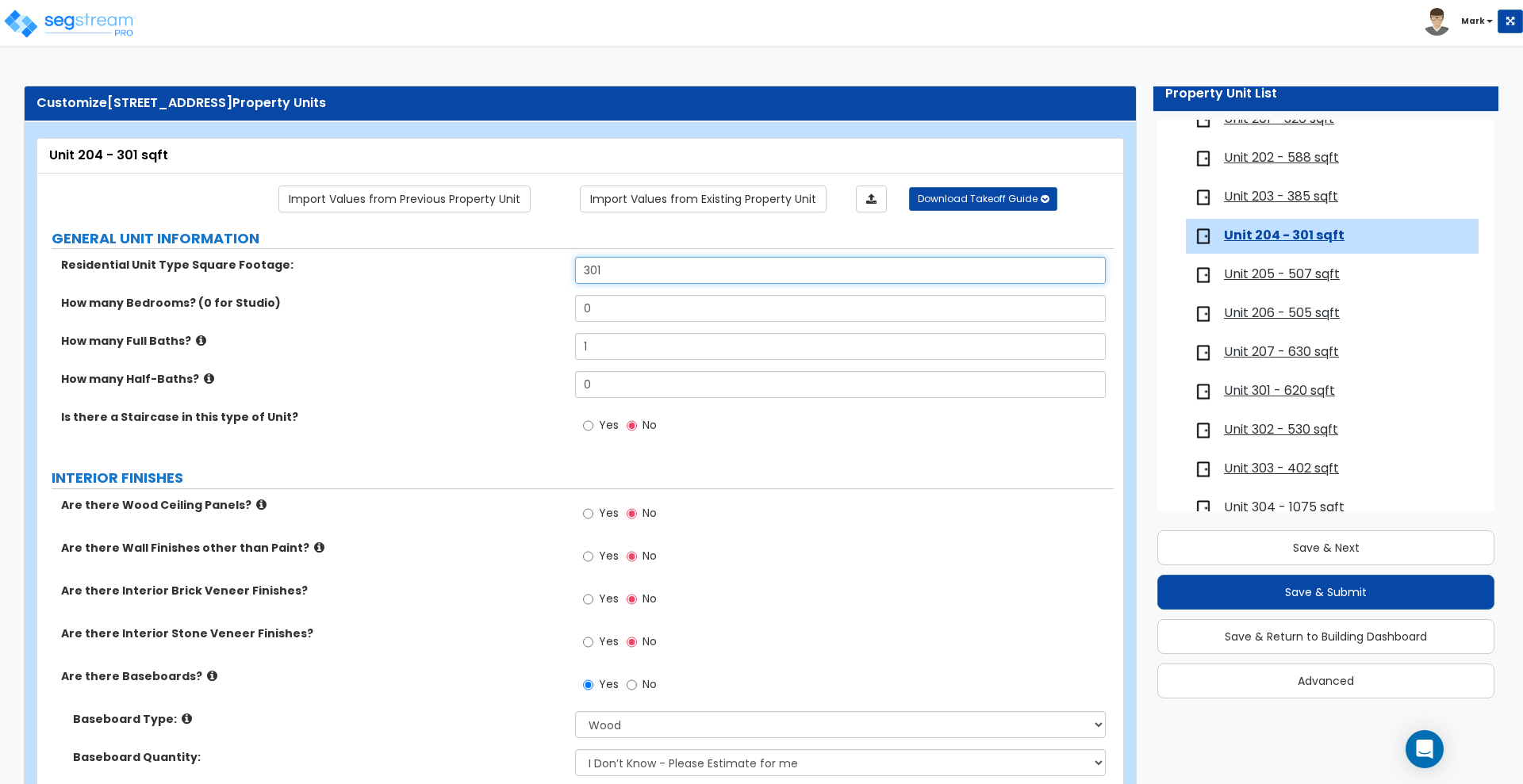
scroll to position [296, 0]
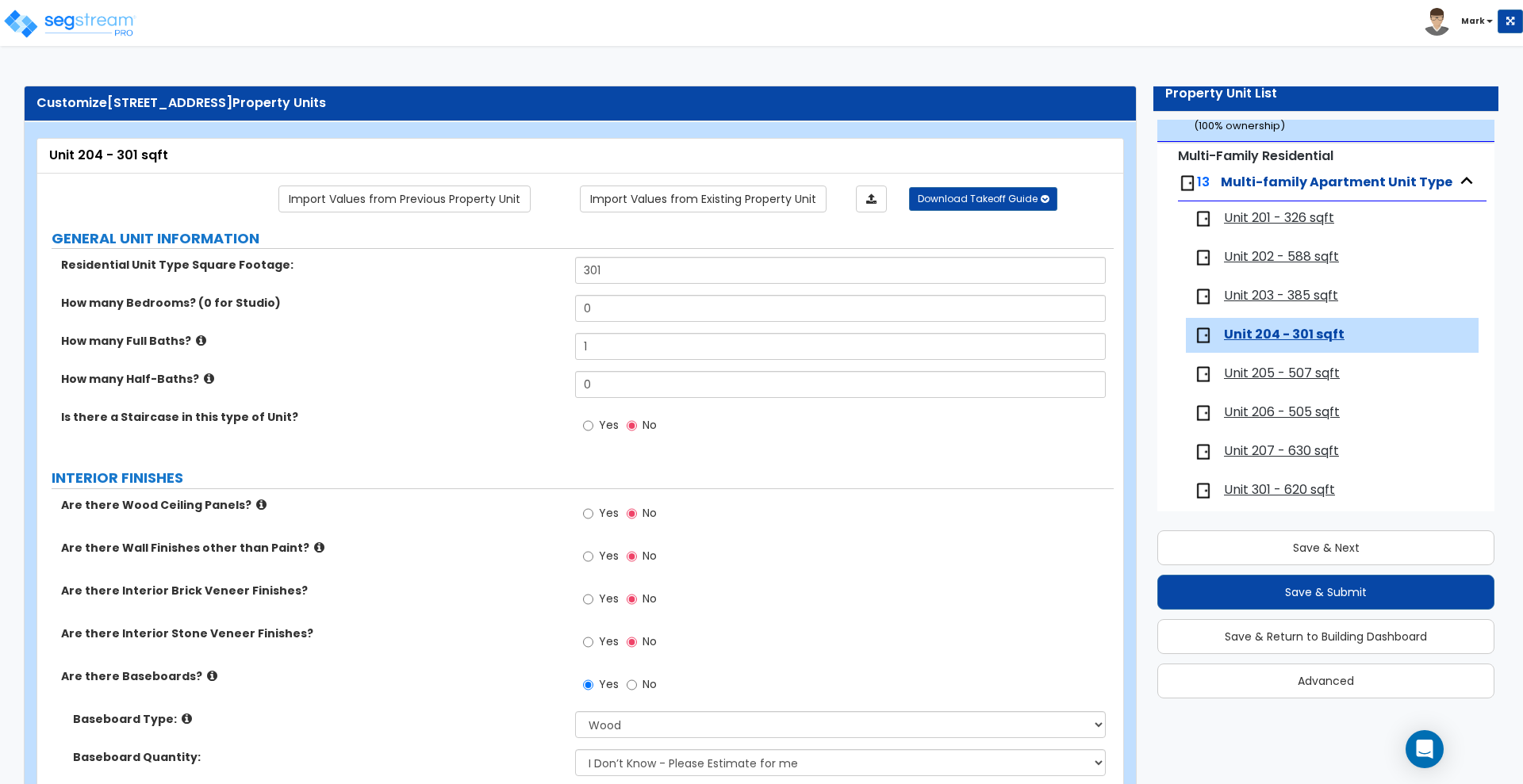
click at [1238, 289] on span "Unit 203 - 385 sqft" at bounding box center [1281, 295] width 114 height 18
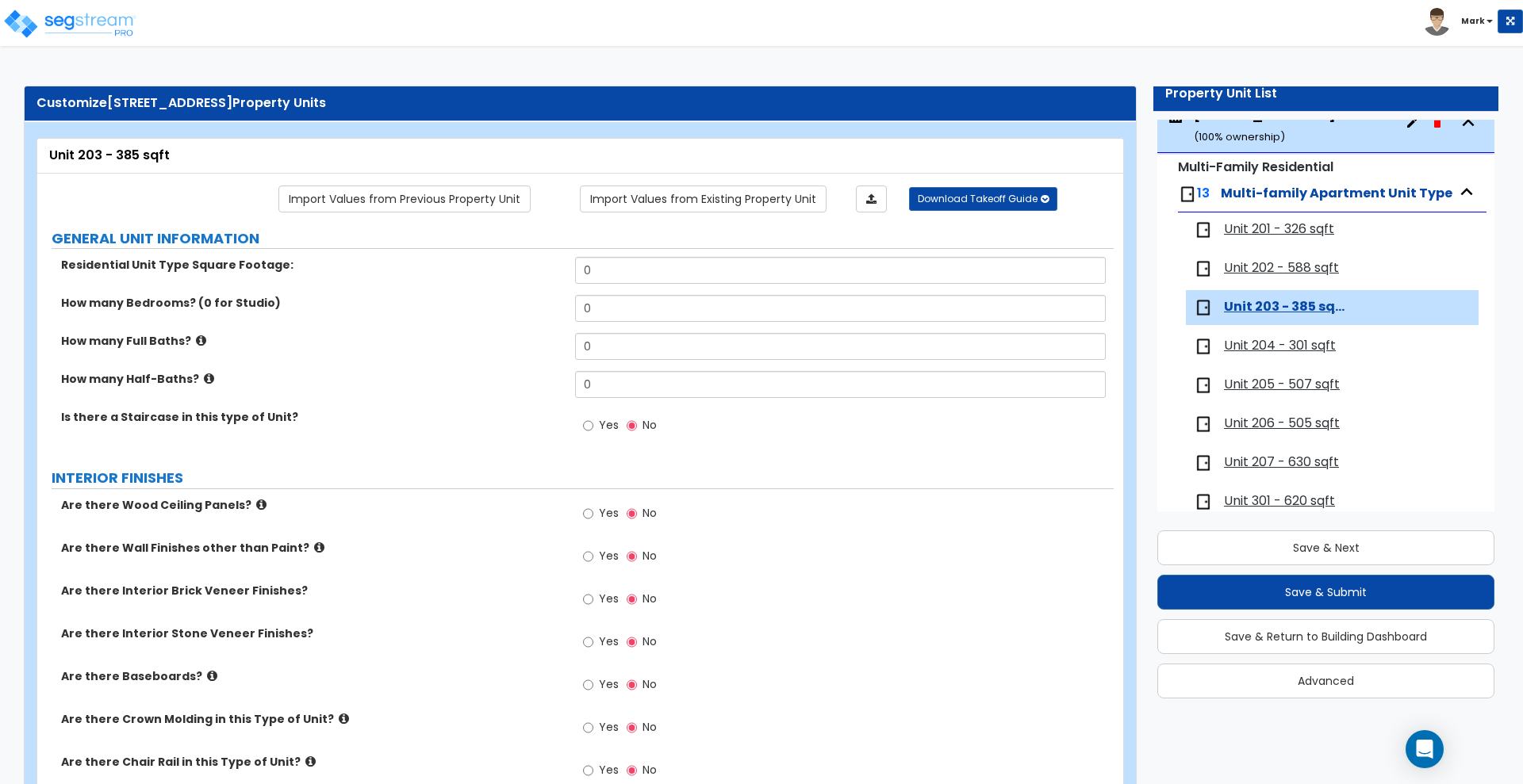
scroll to position [258, 0]
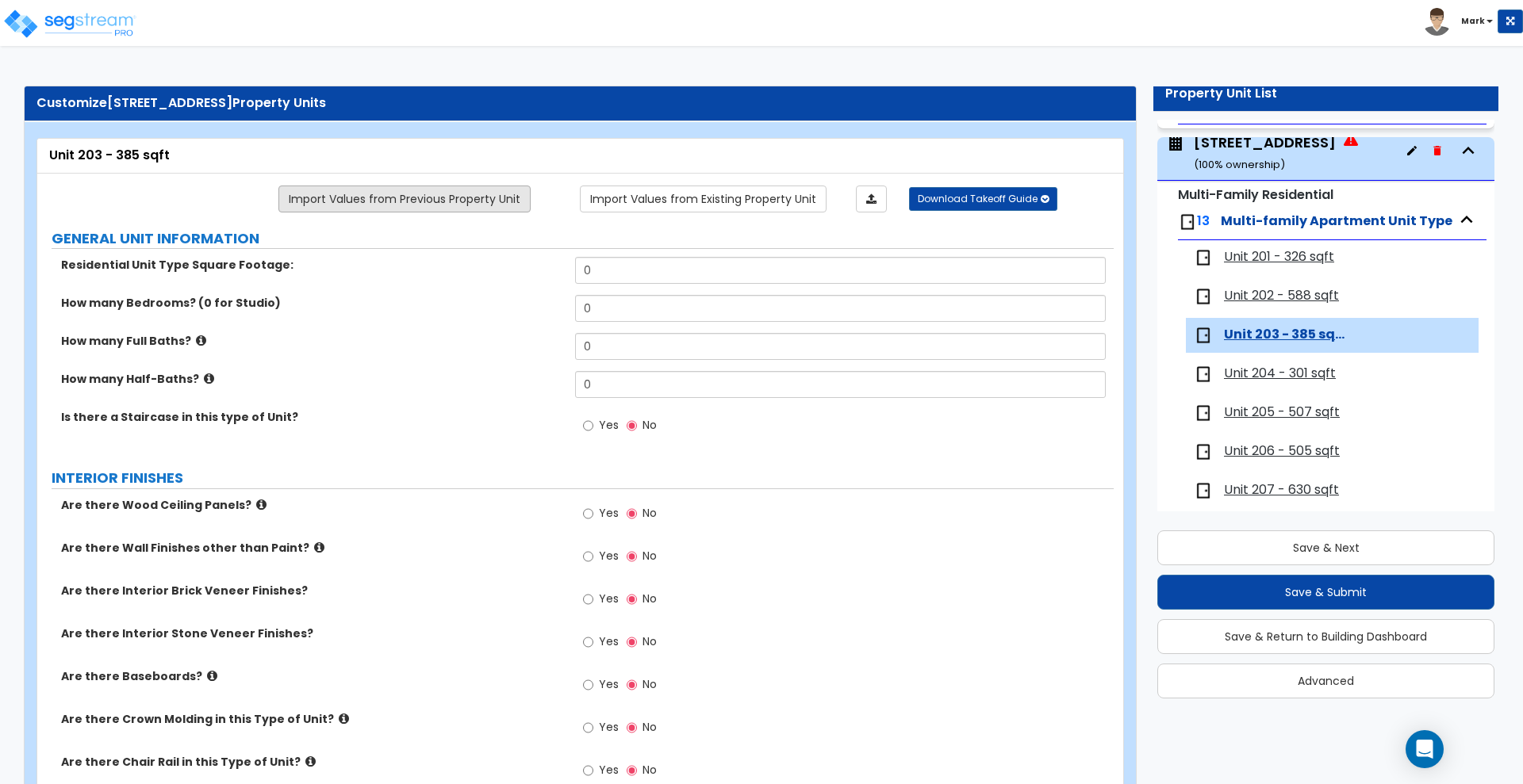
click at [383, 201] on link "Import Values from Previous Property Unit" at bounding box center [404, 198] width 252 height 27
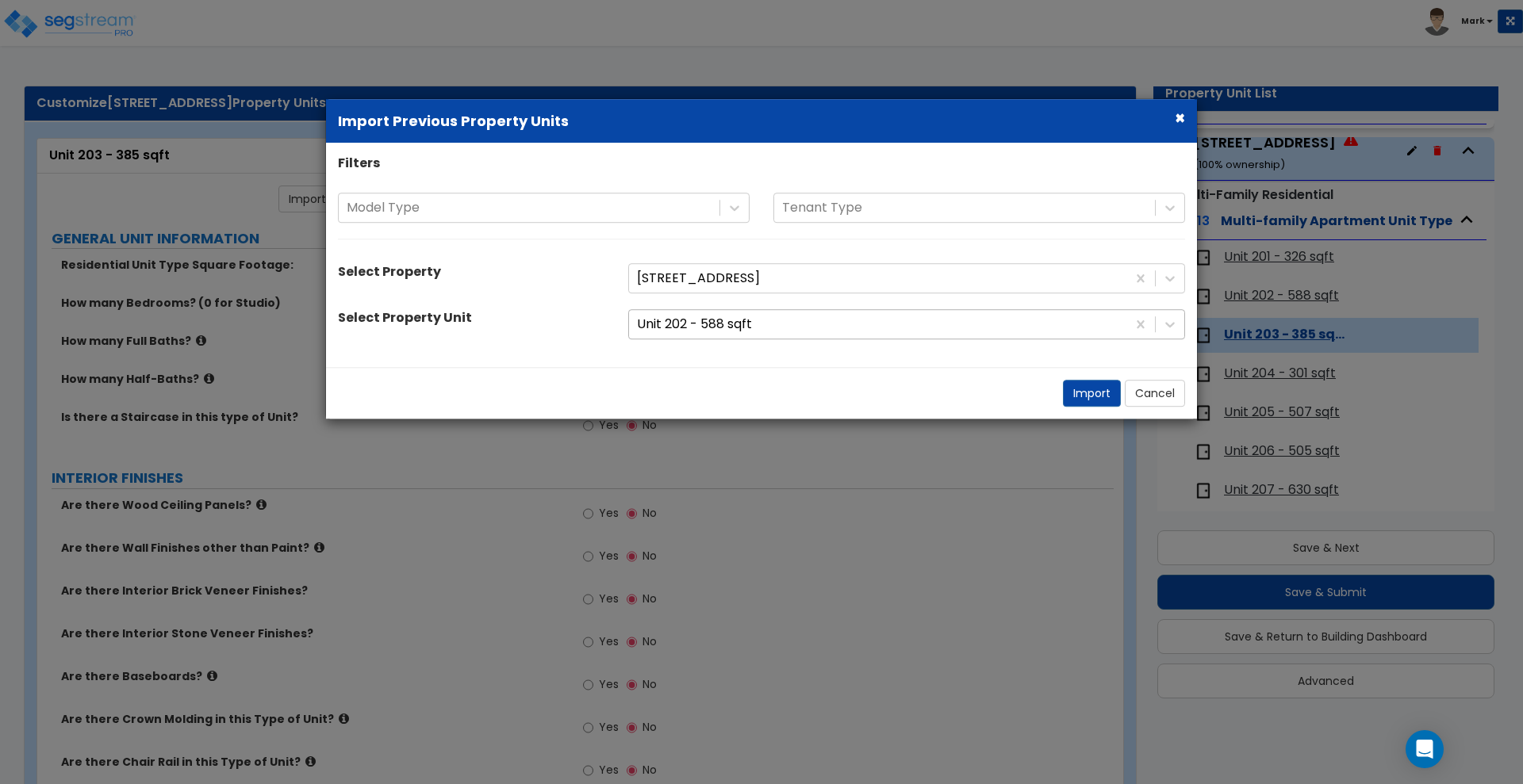
click at [811, 324] on div at bounding box center [878, 325] width 482 height 22
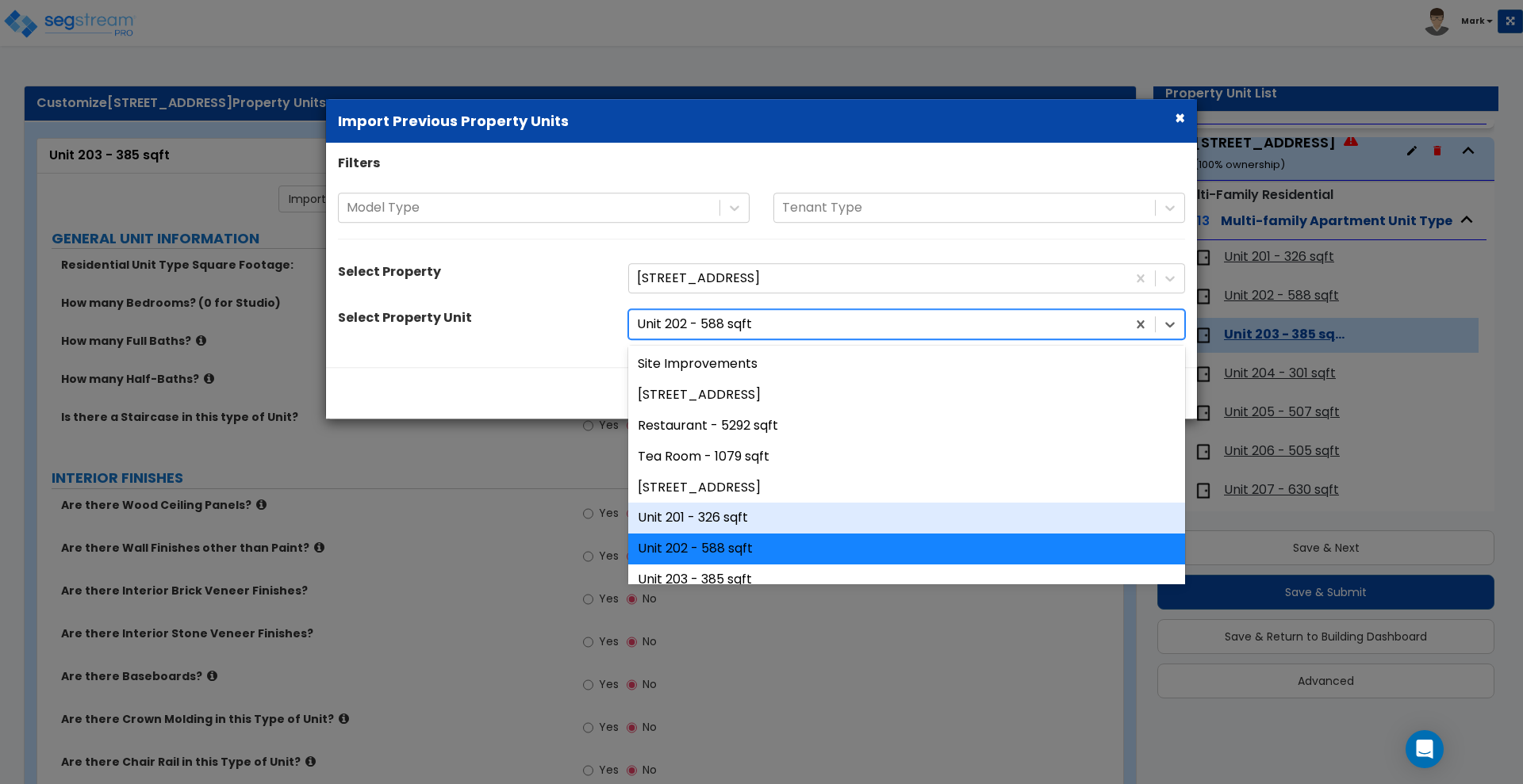
click at [706, 515] on div "Unit 201 - 326 sqft" at bounding box center [906, 519] width 557 height 31
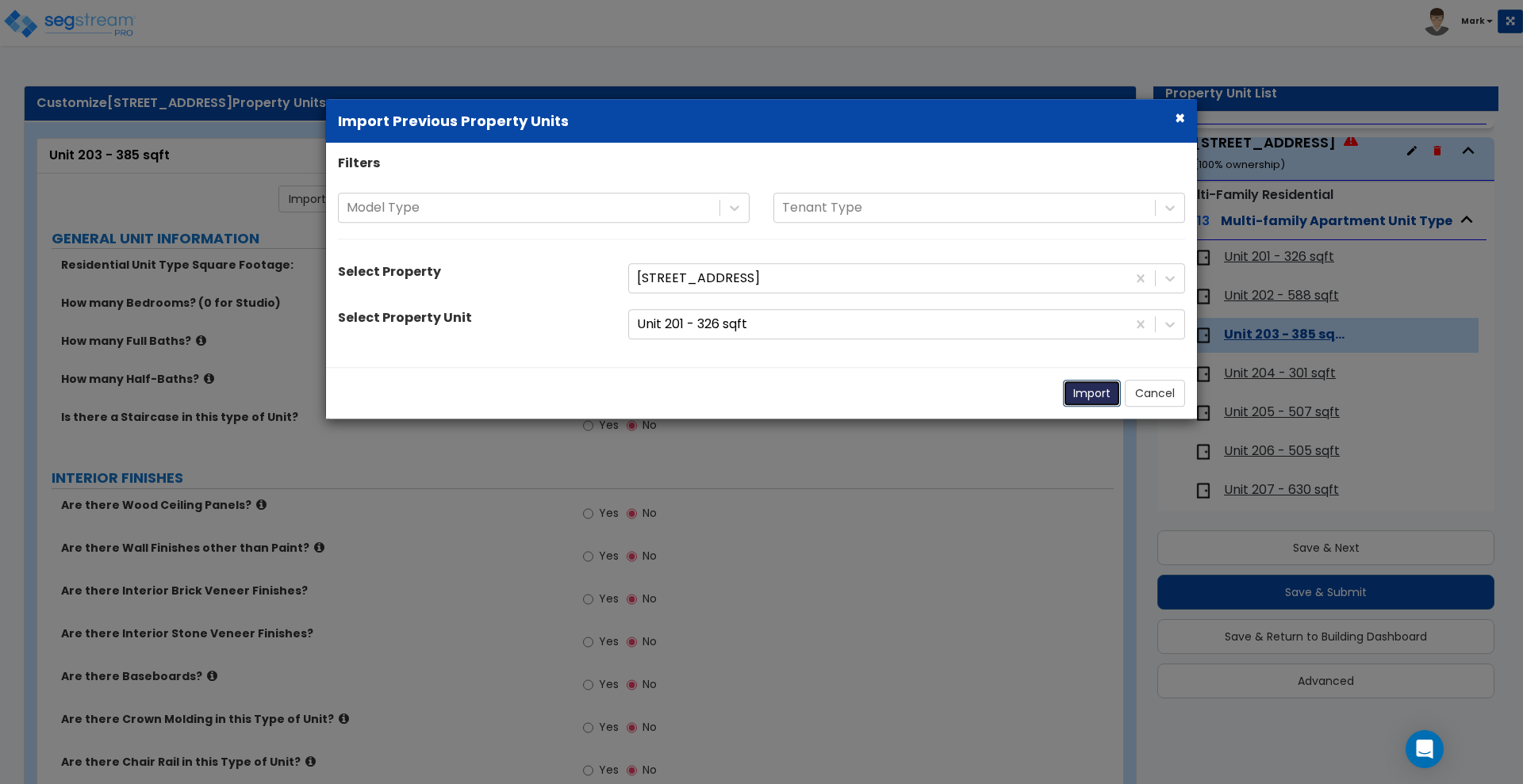
click at [1090, 397] on button "Import" at bounding box center [1092, 393] width 58 height 27
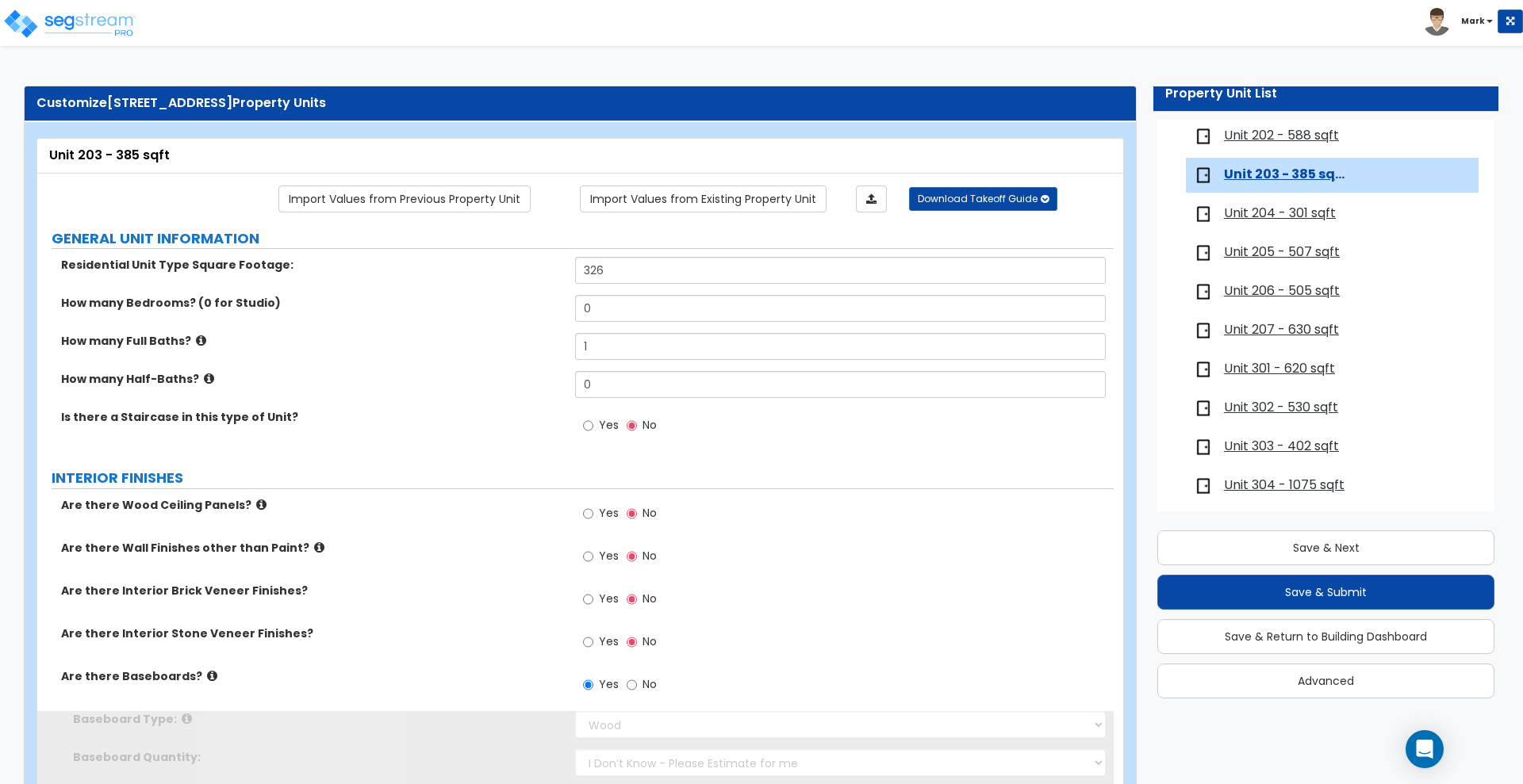
scroll to position [456, 0]
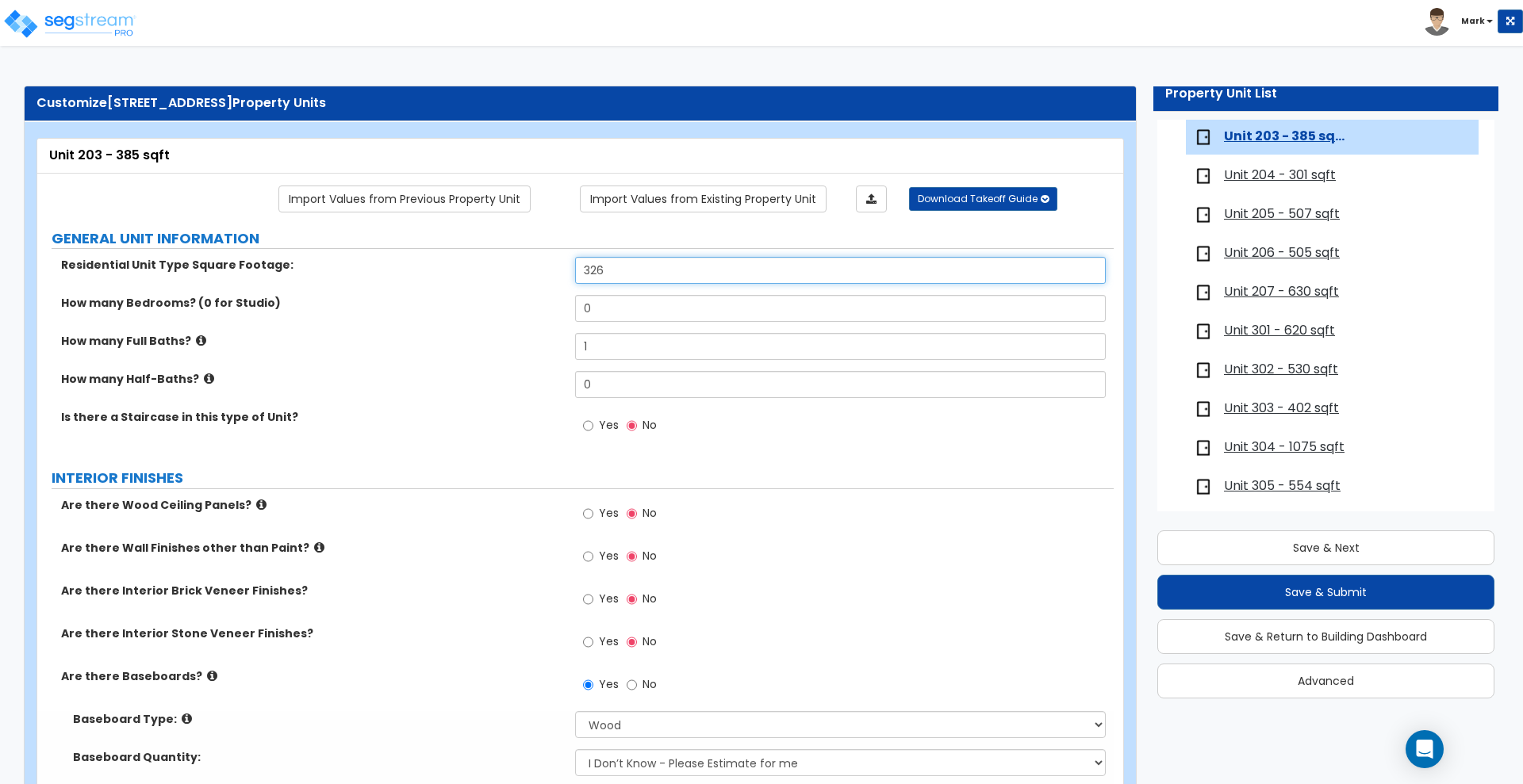
click at [477, 271] on div "Residential Unit Type Square Footage: 326" at bounding box center [575, 276] width 1076 height 38
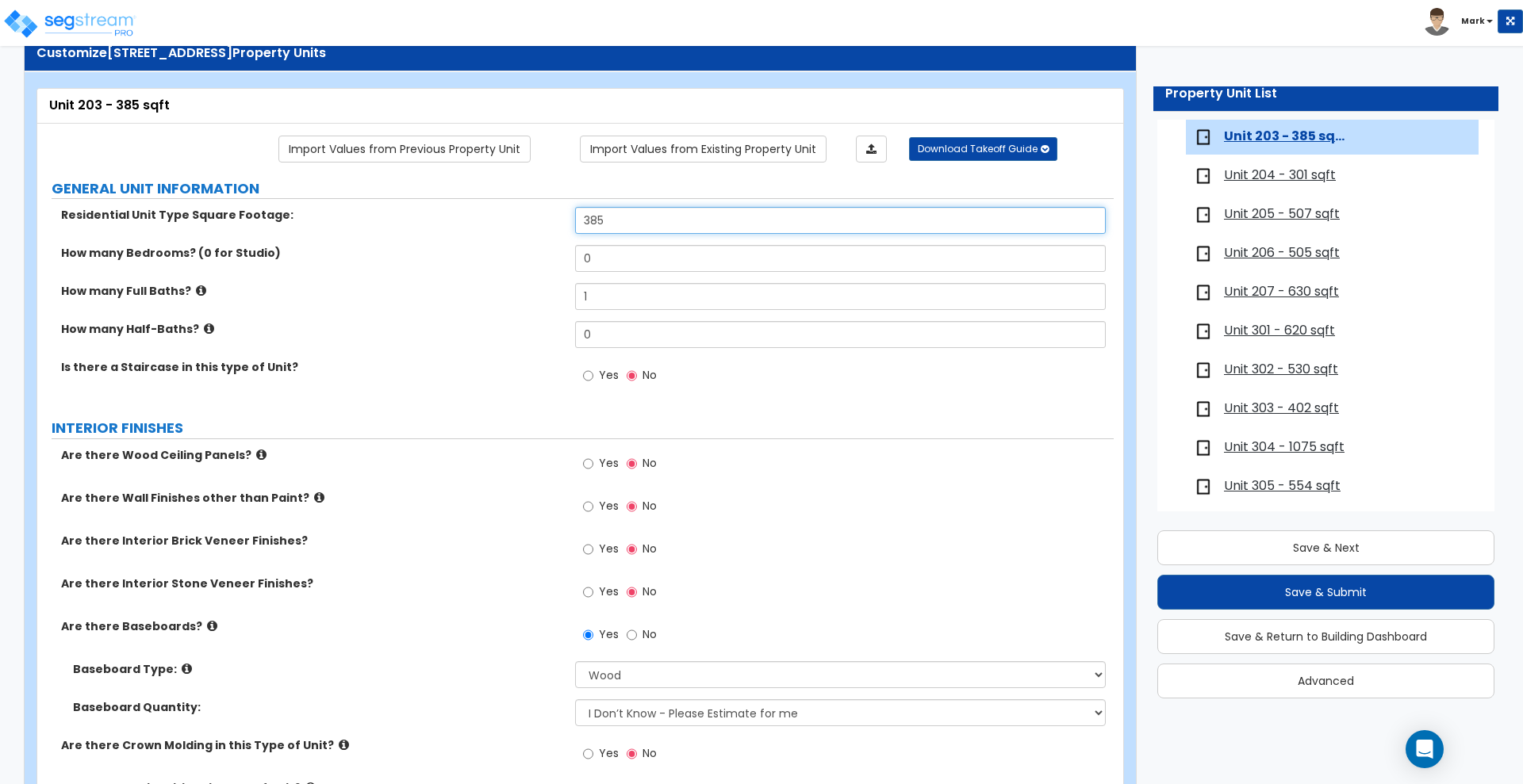
scroll to position [0, 0]
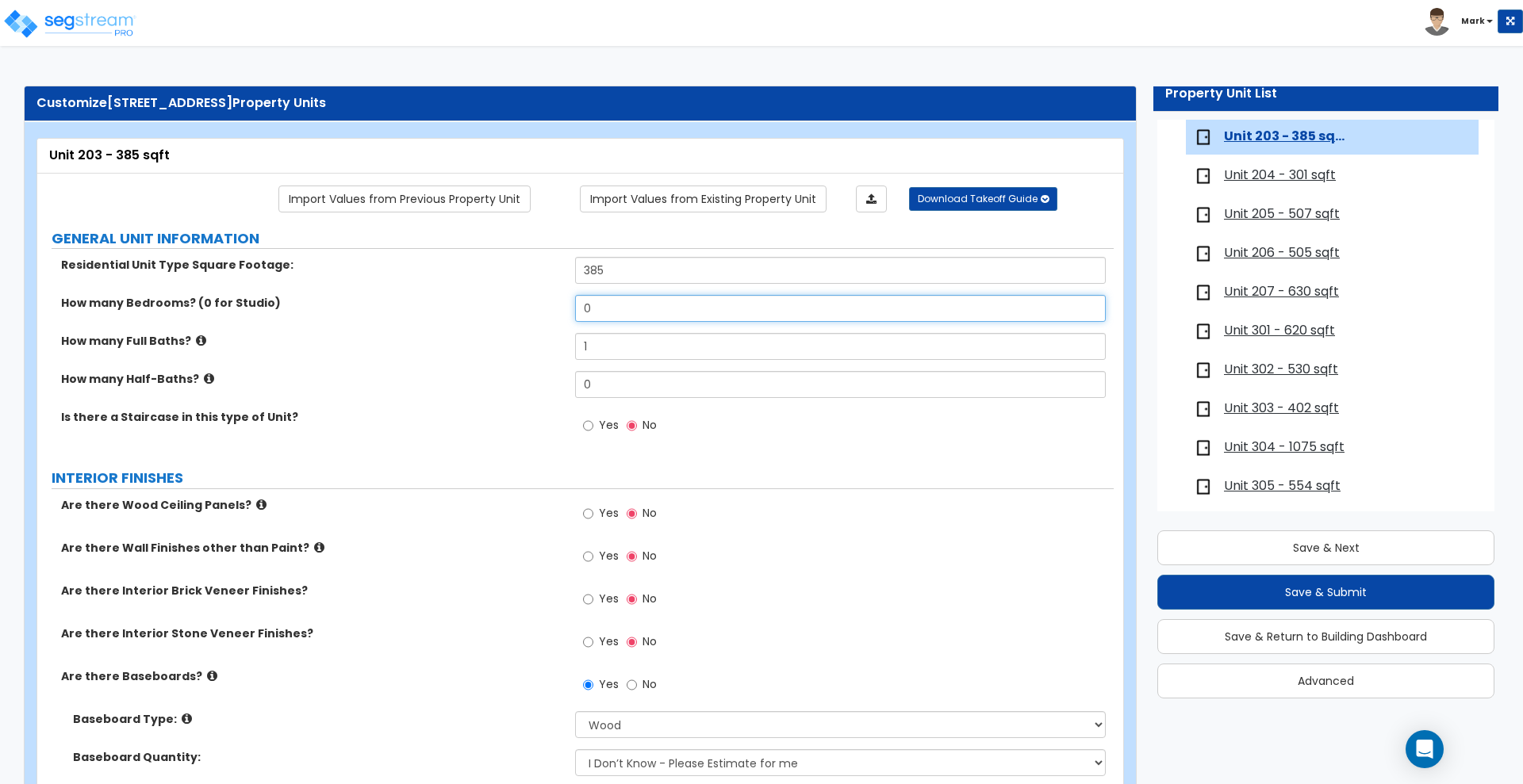
drag, startPoint x: 578, startPoint y: 304, endPoint x: 469, endPoint y: 298, distance: 109.2
click at [500, 301] on div "How many Bedrooms? (0 for Studio) 0" at bounding box center [575, 314] width 1076 height 38
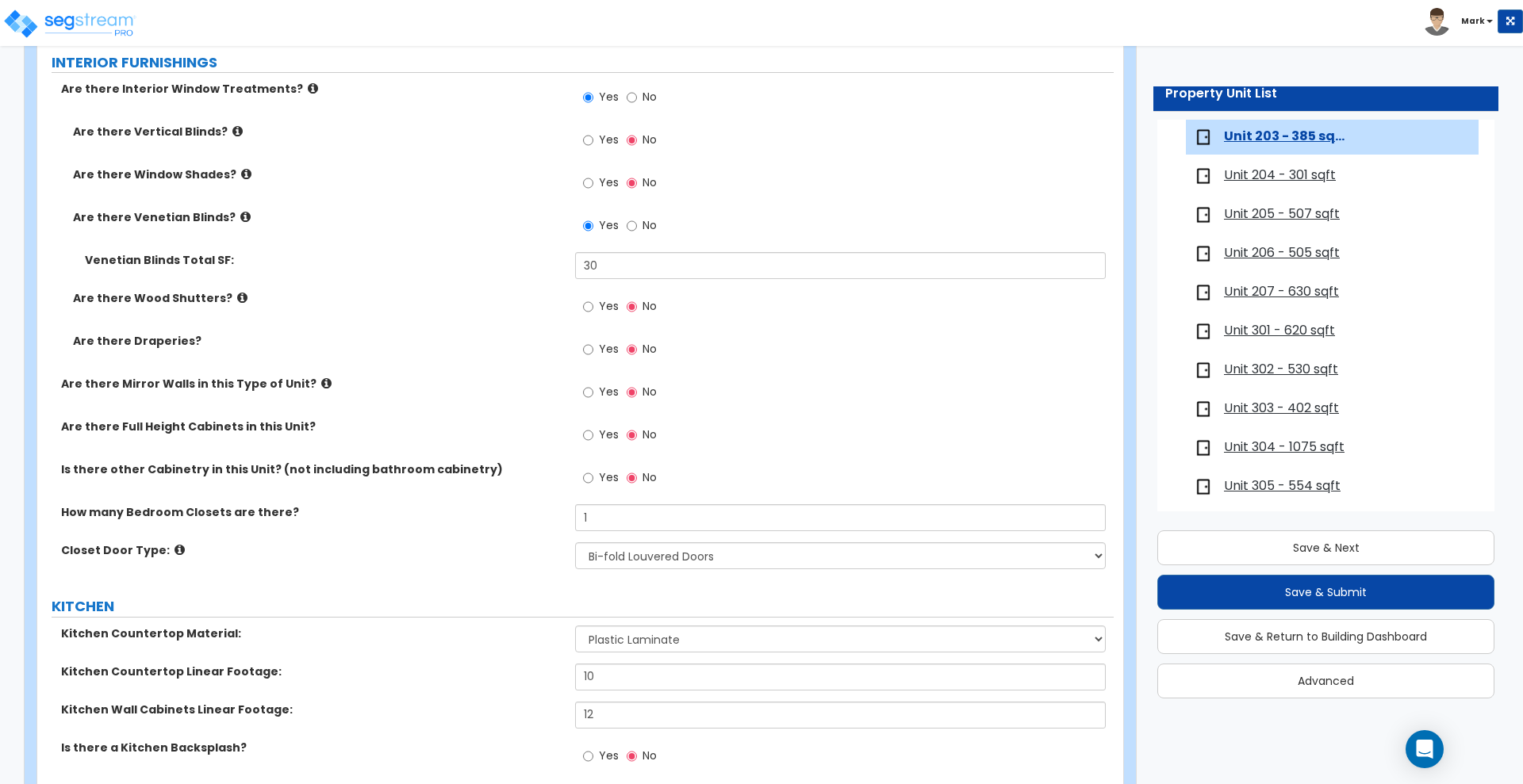
scroll to position [1586, 0]
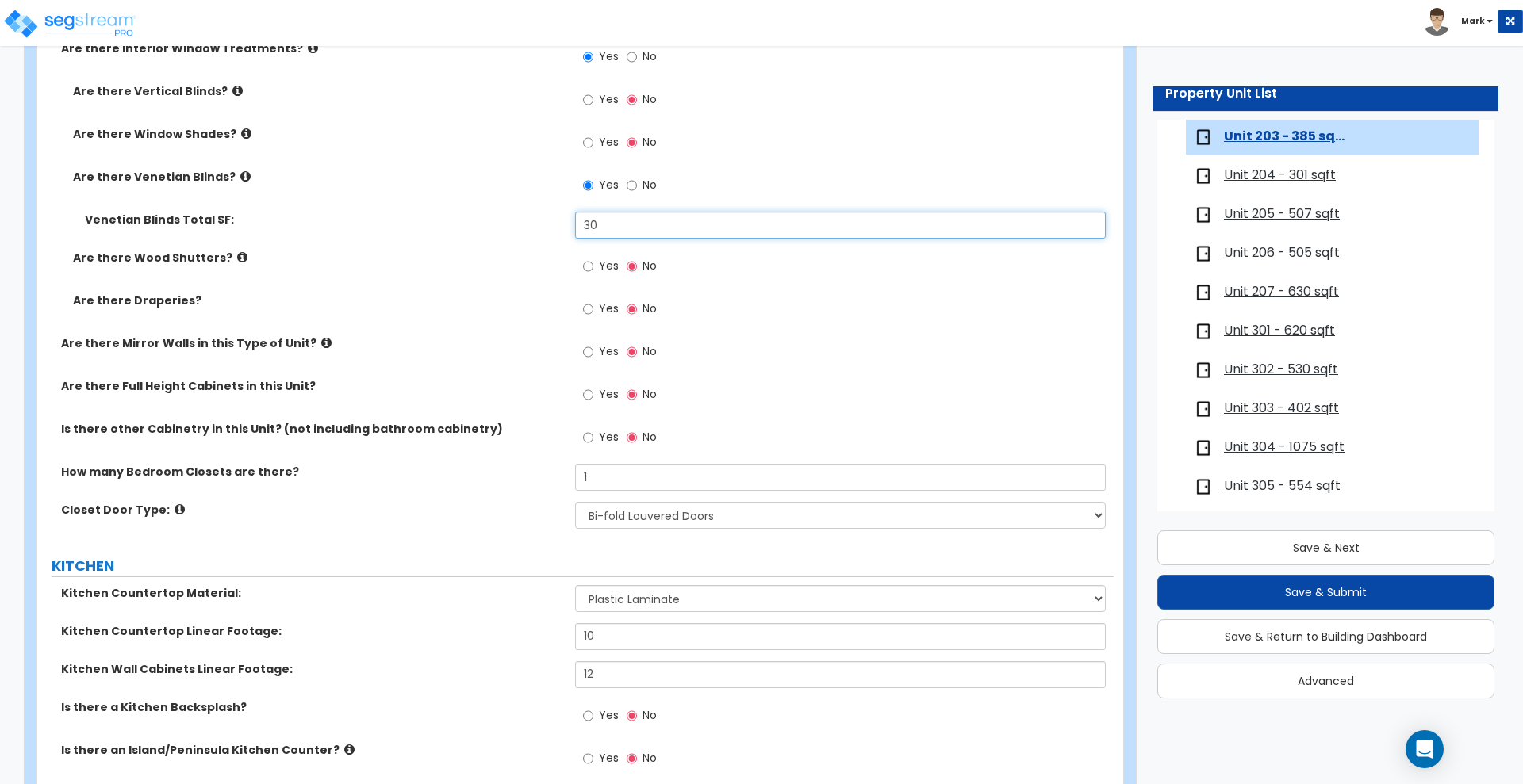
drag, startPoint x: 496, startPoint y: 216, endPoint x: 488, endPoint y: 215, distance: 8.1
click at [489, 216] on div "Venetian Blinds Total SF: 30" at bounding box center [575, 230] width 1076 height 38
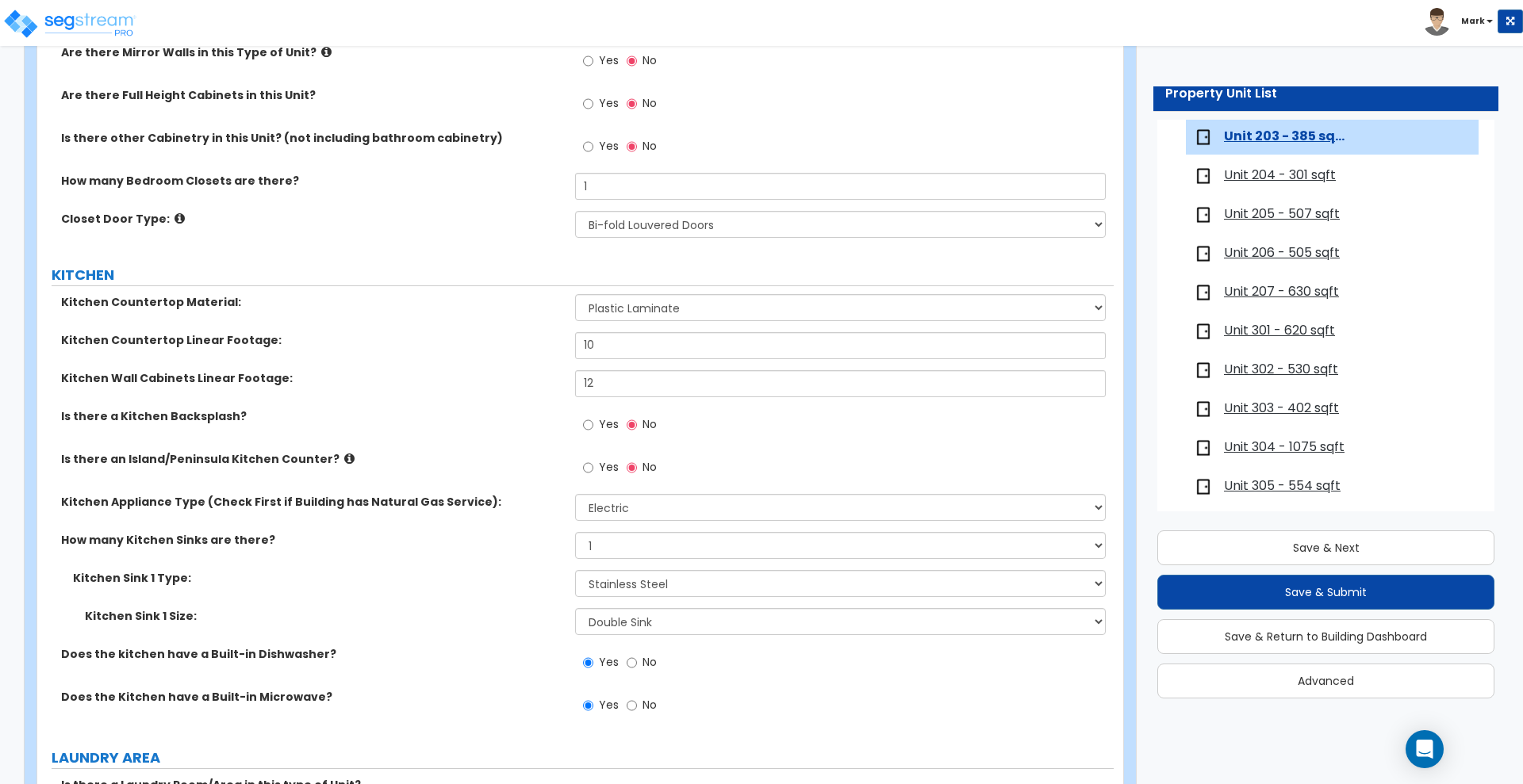
scroll to position [1883, 0]
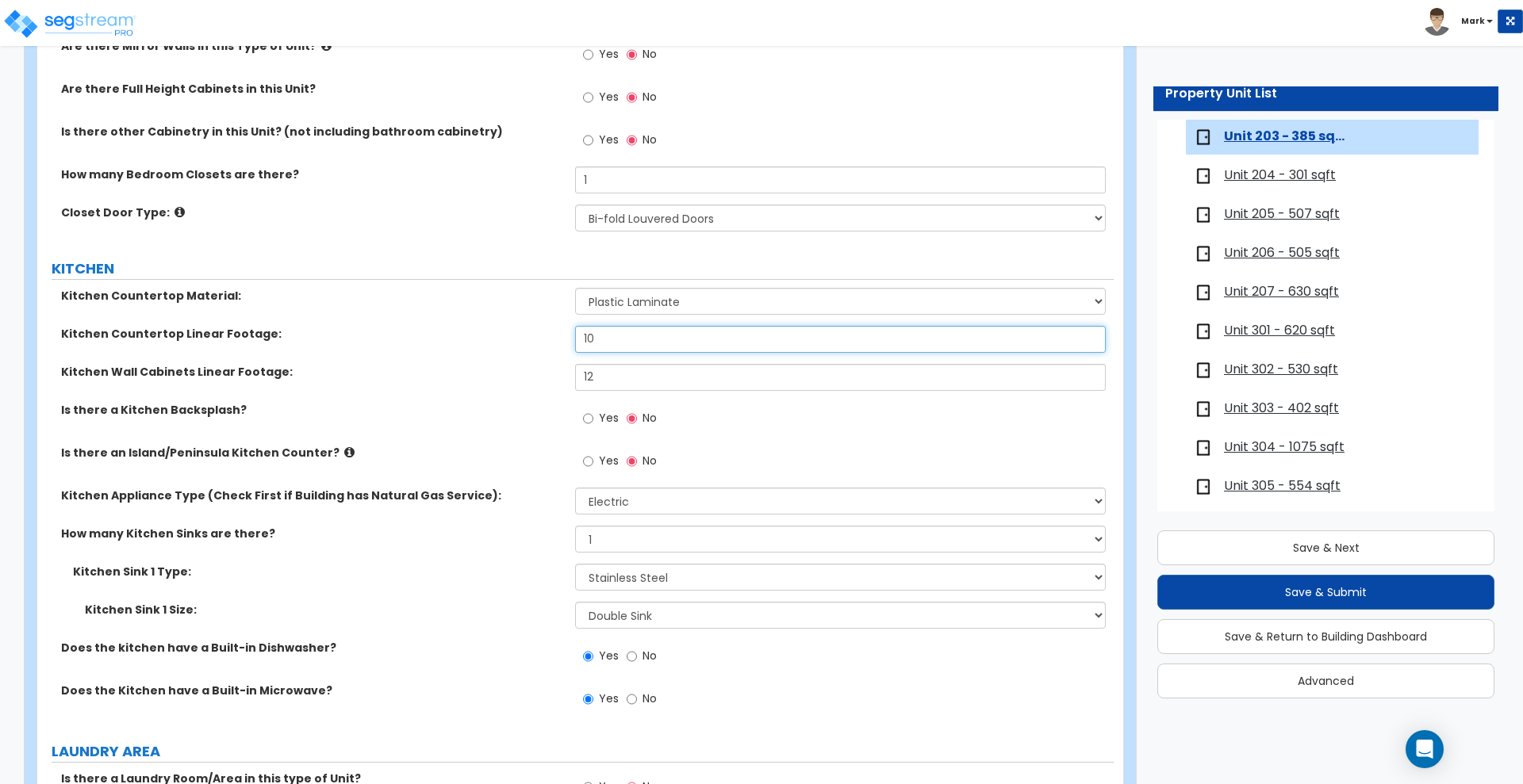
drag, startPoint x: 602, startPoint y: 334, endPoint x: 366, endPoint y: 311, distance: 237.1
click at [377, 311] on div "Kitchen Countertop Material: Please Choose One Plastic Laminate Solid Surface S…" at bounding box center [575, 506] width 1053 height 437
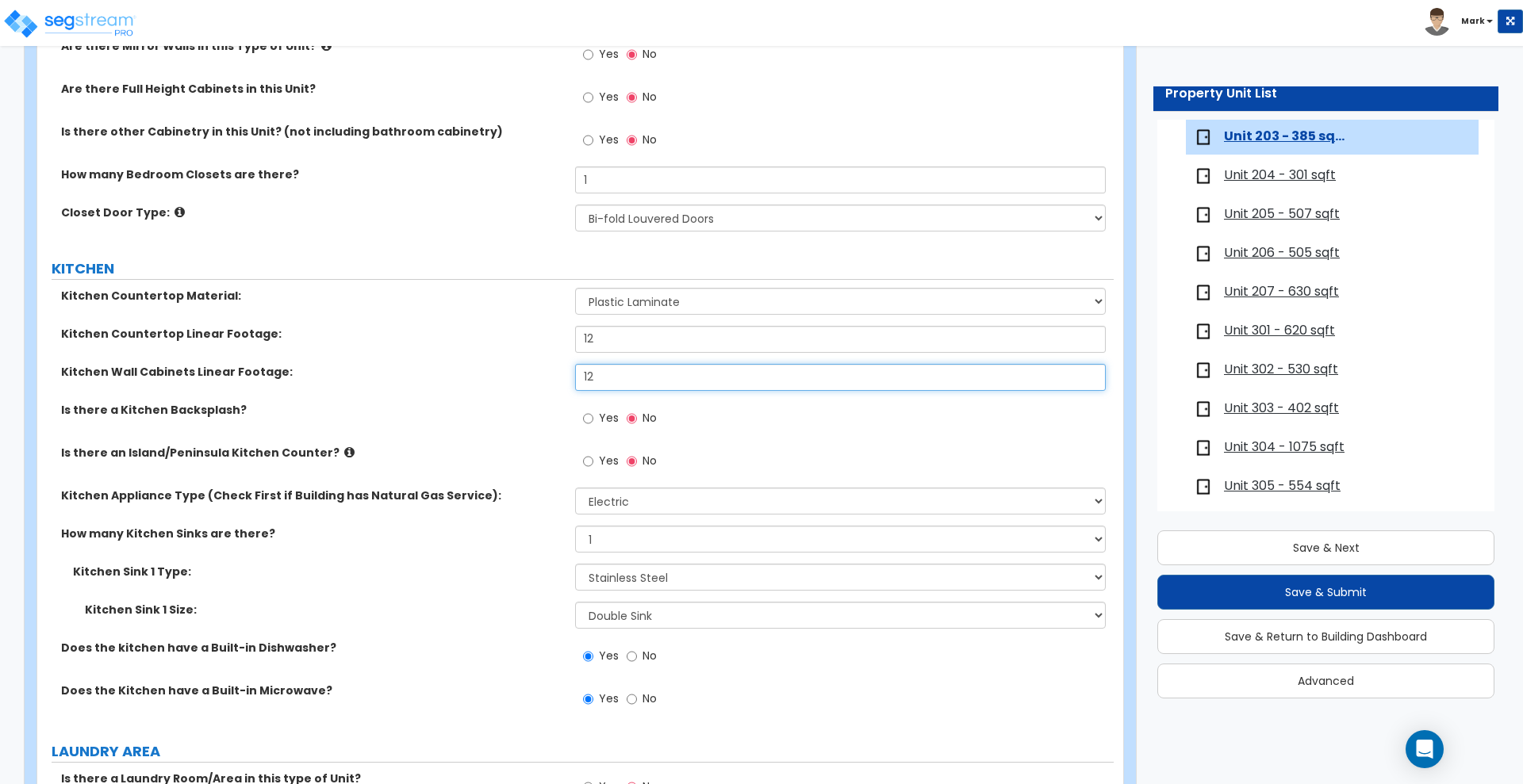
drag, startPoint x: 602, startPoint y: 374, endPoint x: 398, endPoint y: 371, distance: 204.0
click at [398, 371] on div "Kitchen Wall Cabinets Linear Footage: 12" at bounding box center [575, 383] width 1076 height 38
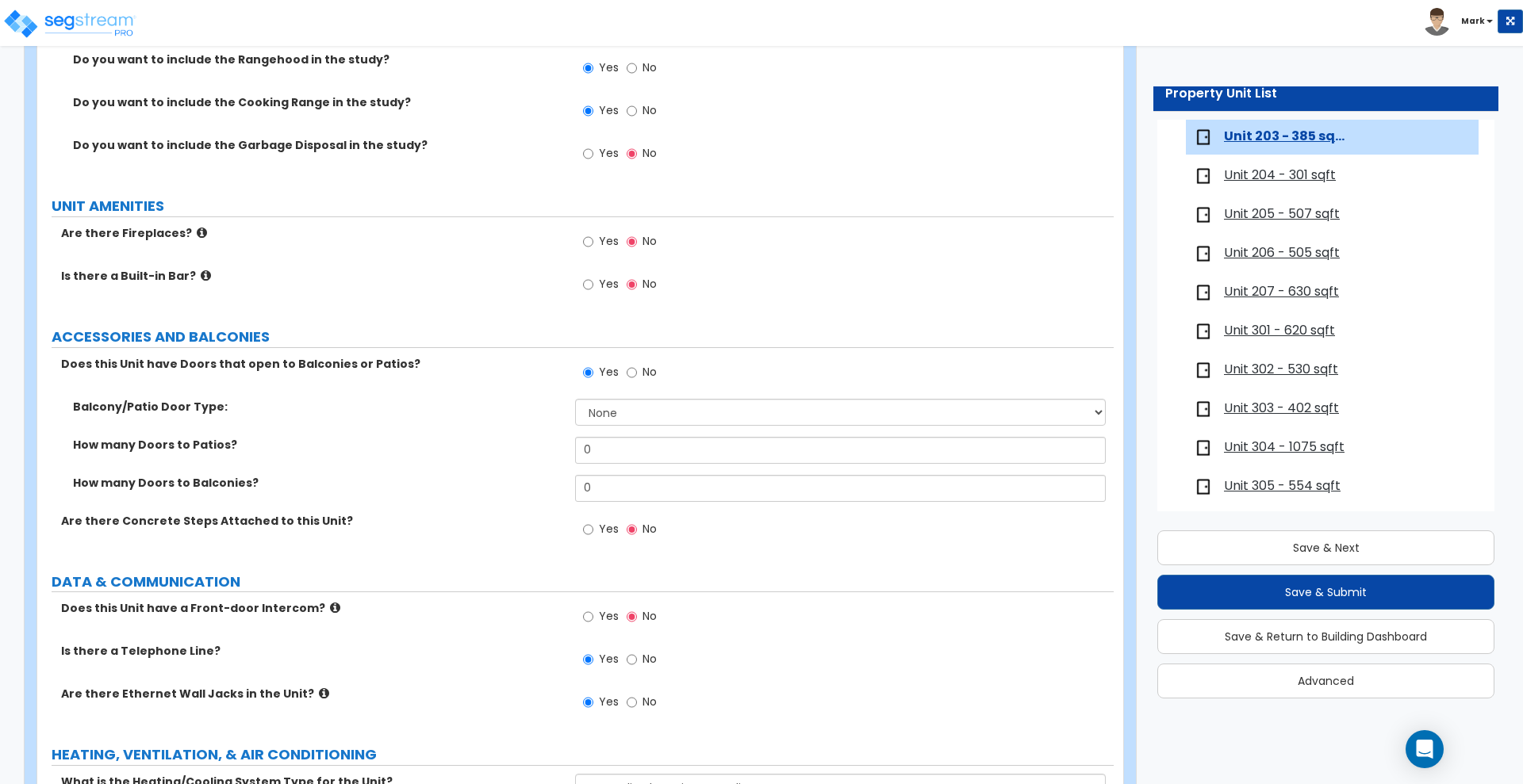
scroll to position [2877, 0]
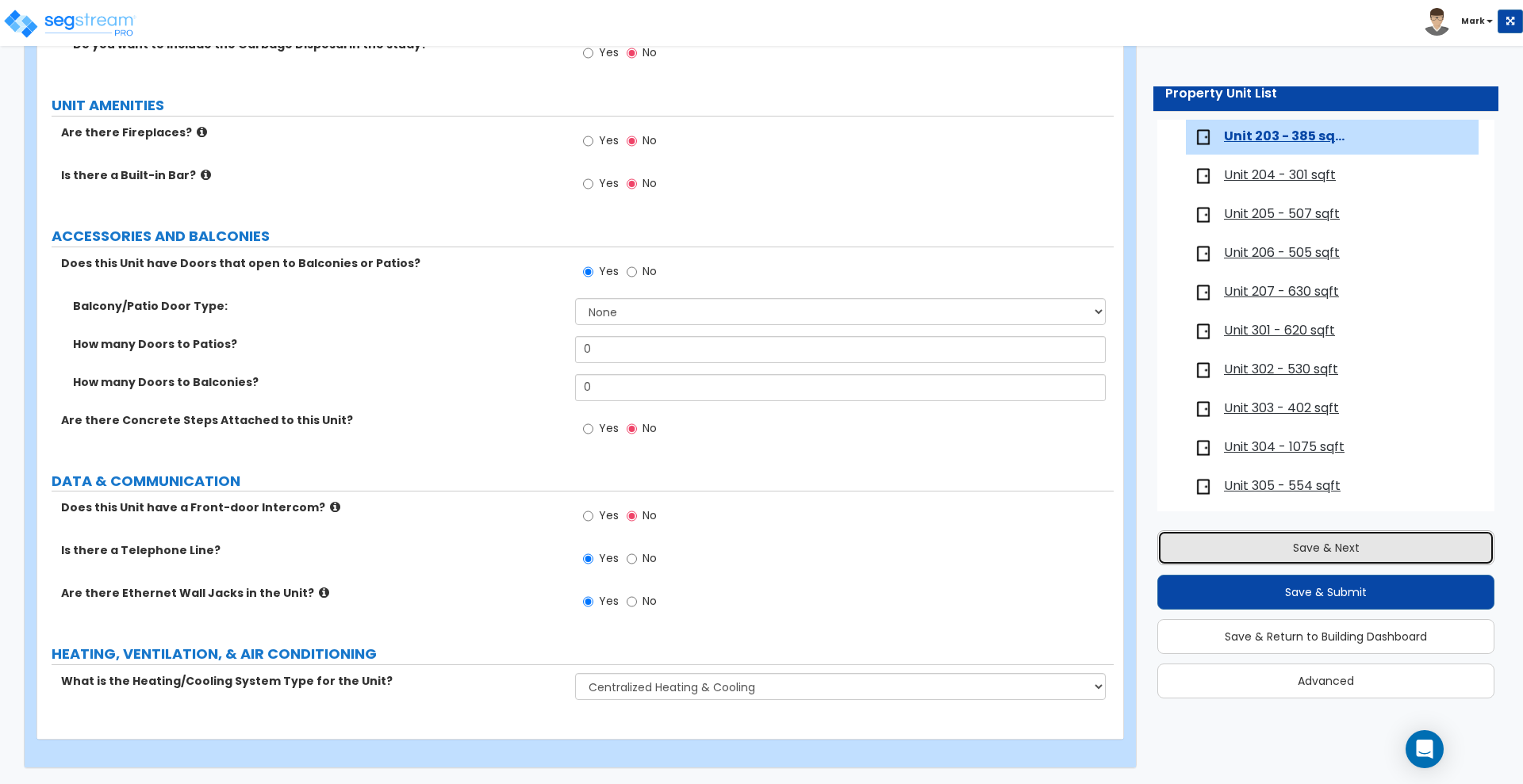
click at [1348, 550] on button "Save & Next" at bounding box center [1325, 548] width 337 height 35
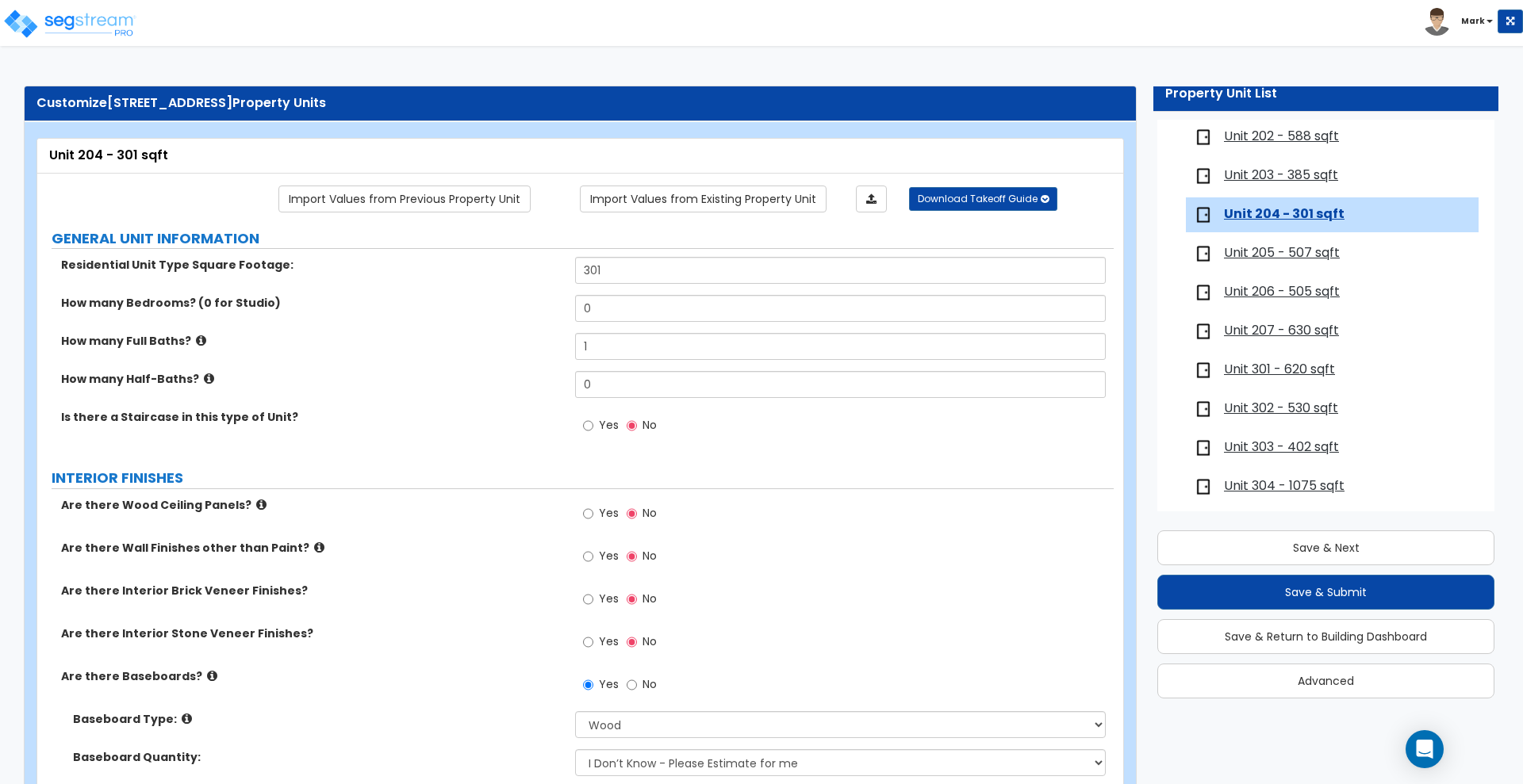
scroll to position [296, 0]
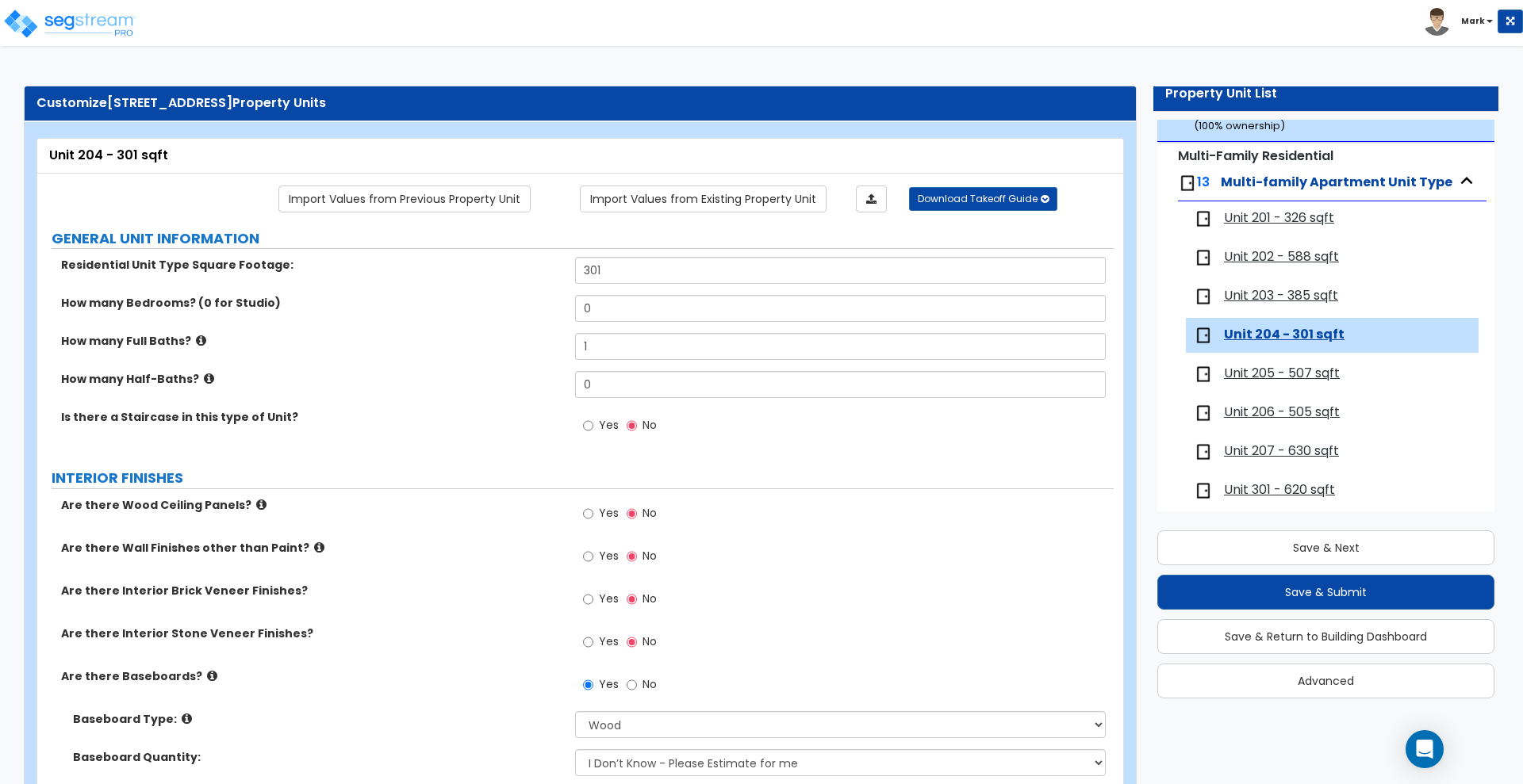
click at [1273, 289] on span "Unit 203 - 385 sqft" at bounding box center [1281, 295] width 114 height 18
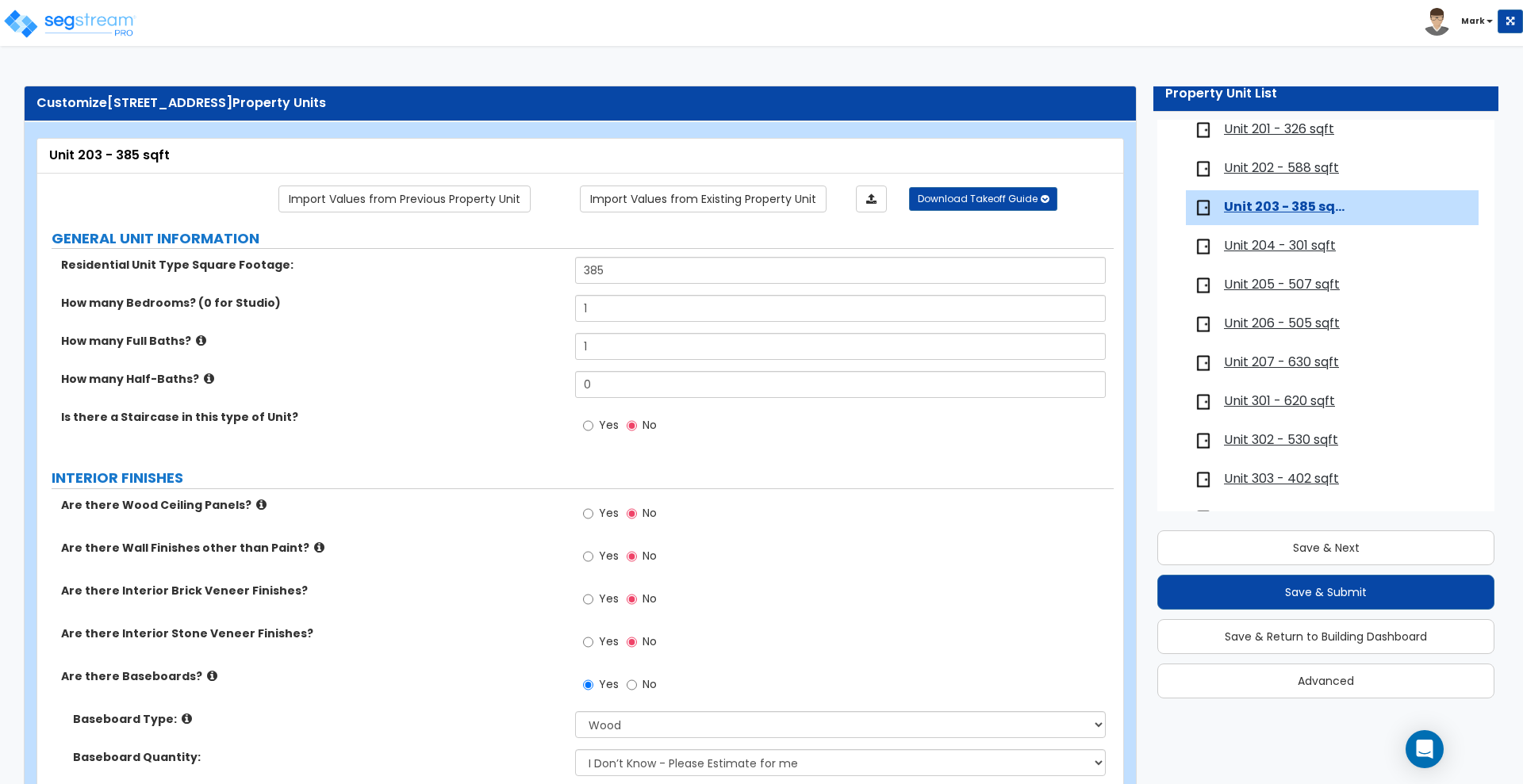
scroll to position [357, 0]
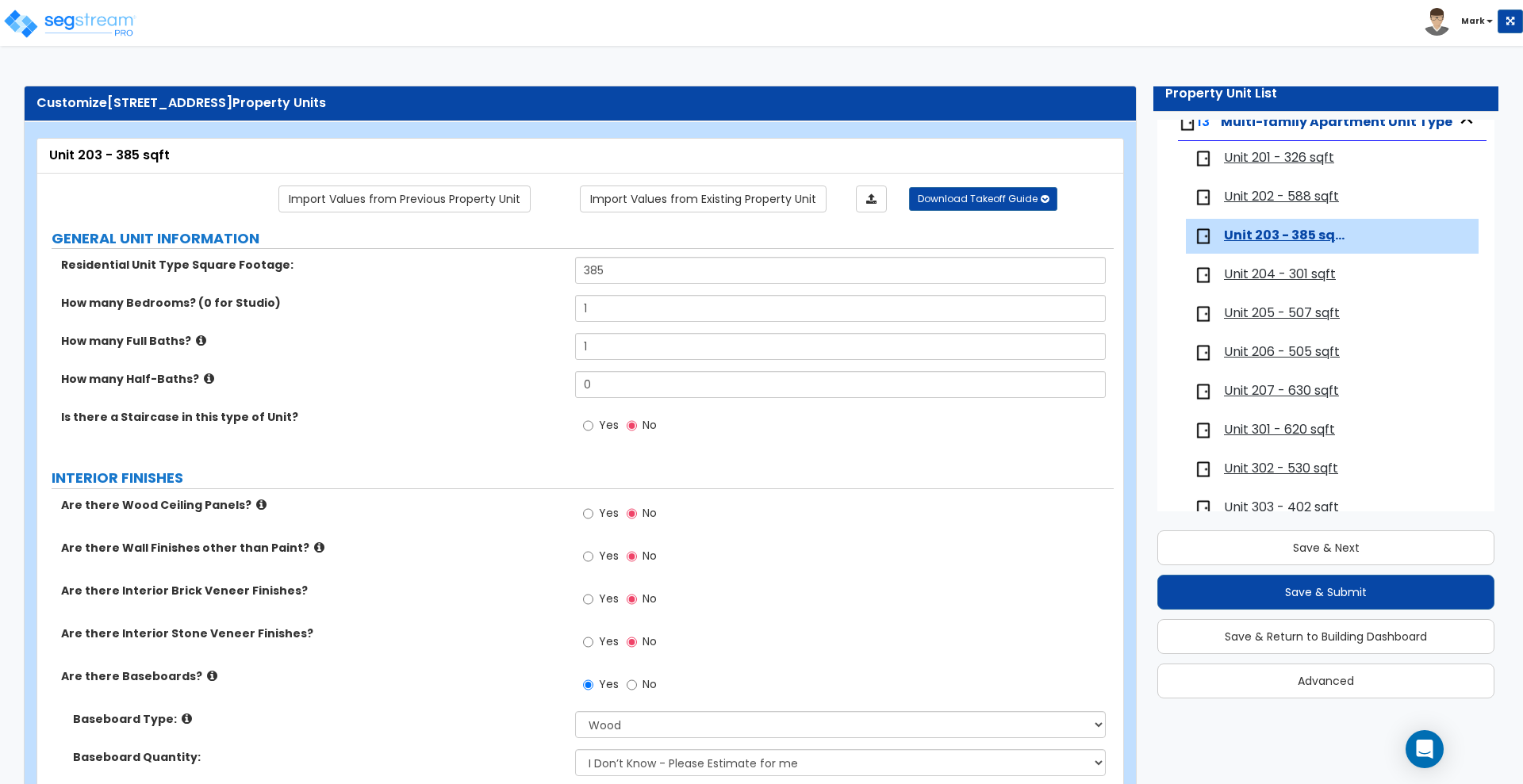
click at [1258, 198] on span "Unit 202 - 588 sqft" at bounding box center [1281, 197] width 115 height 18
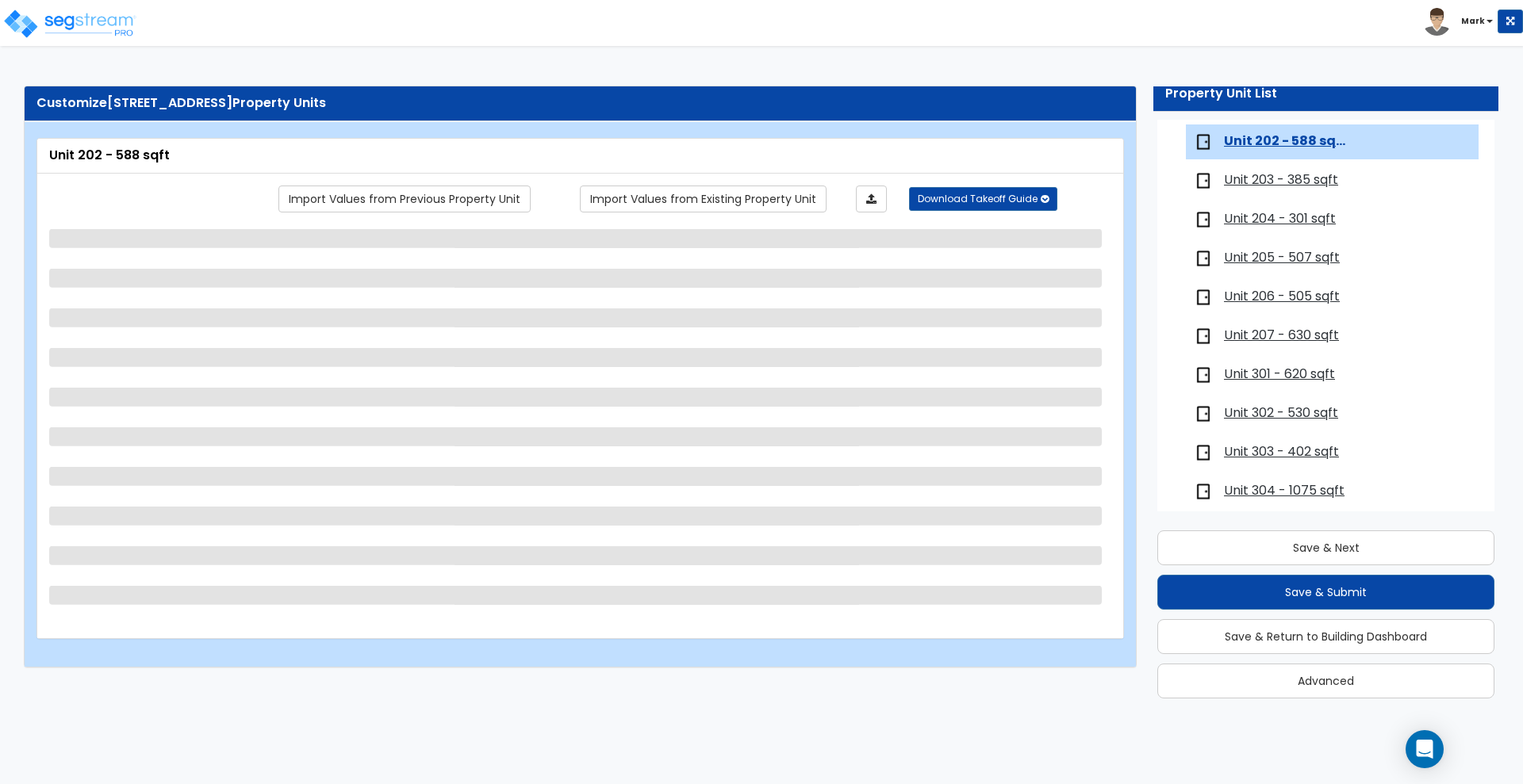
scroll to position [418, 0]
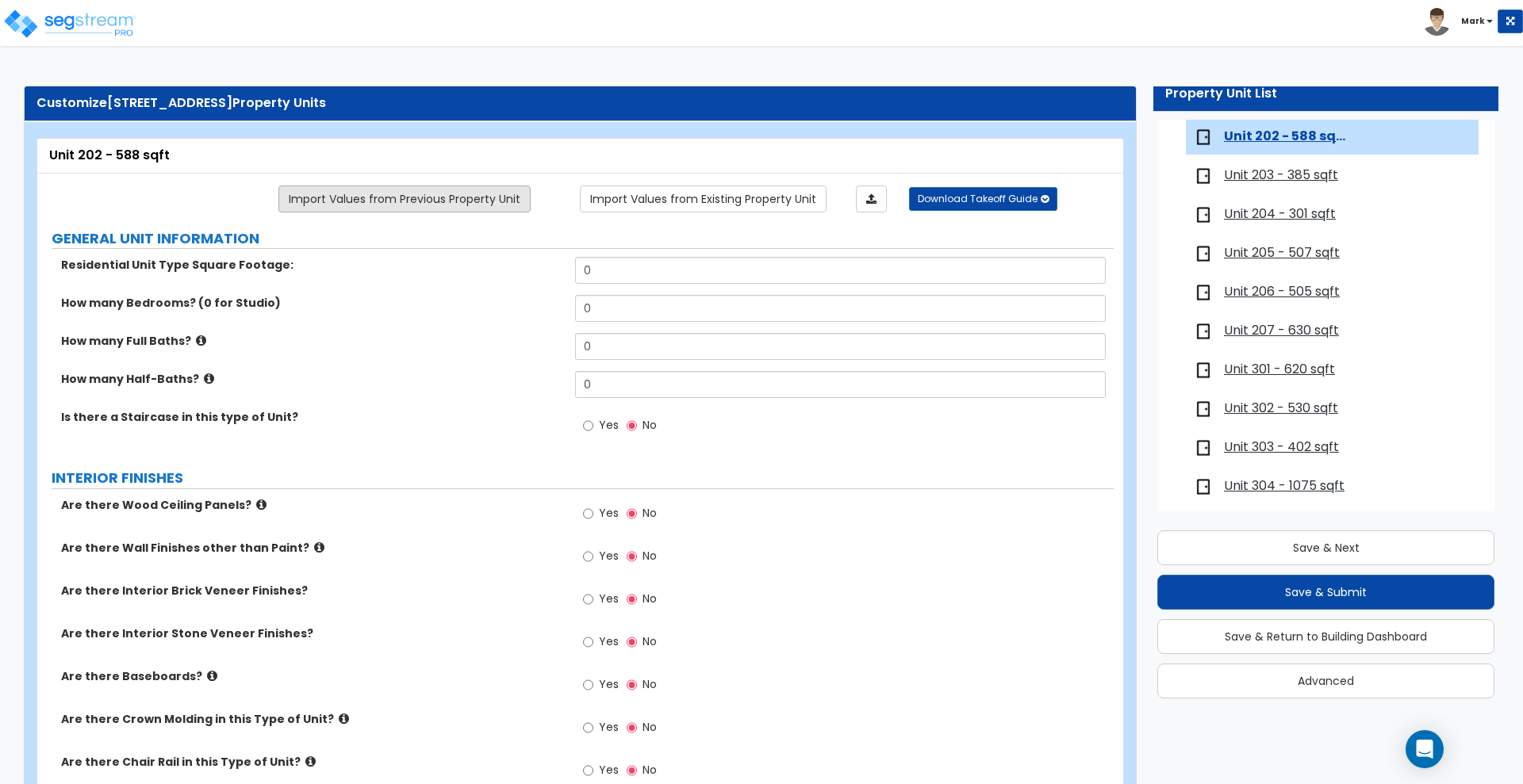
click at [363, 204] on link "Import Values from Previous Property Unit" at bounding box center [404, 198] width 252 height 27
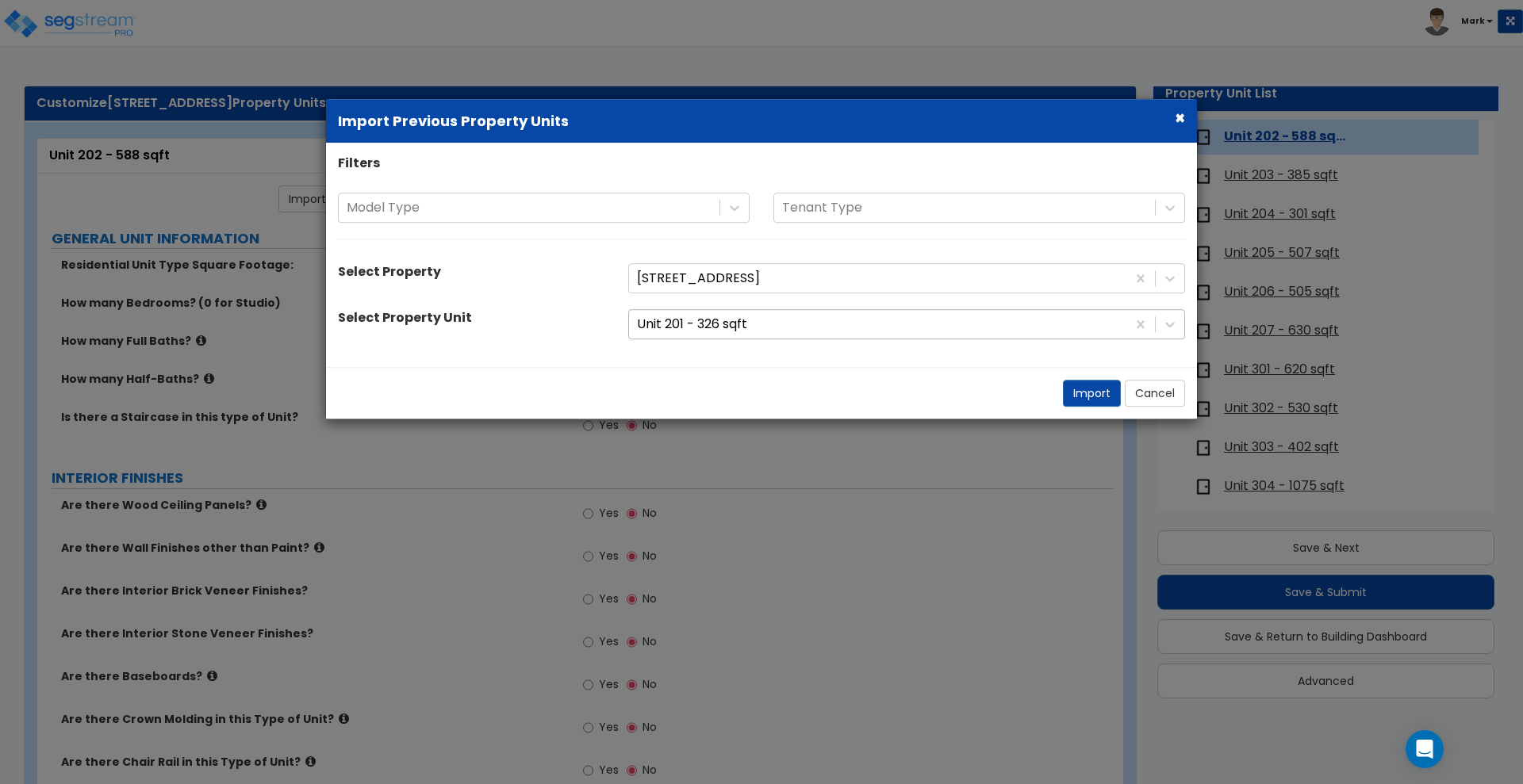
click at [919, 322] on div at bounding box center [878, 325] width 482 height 22
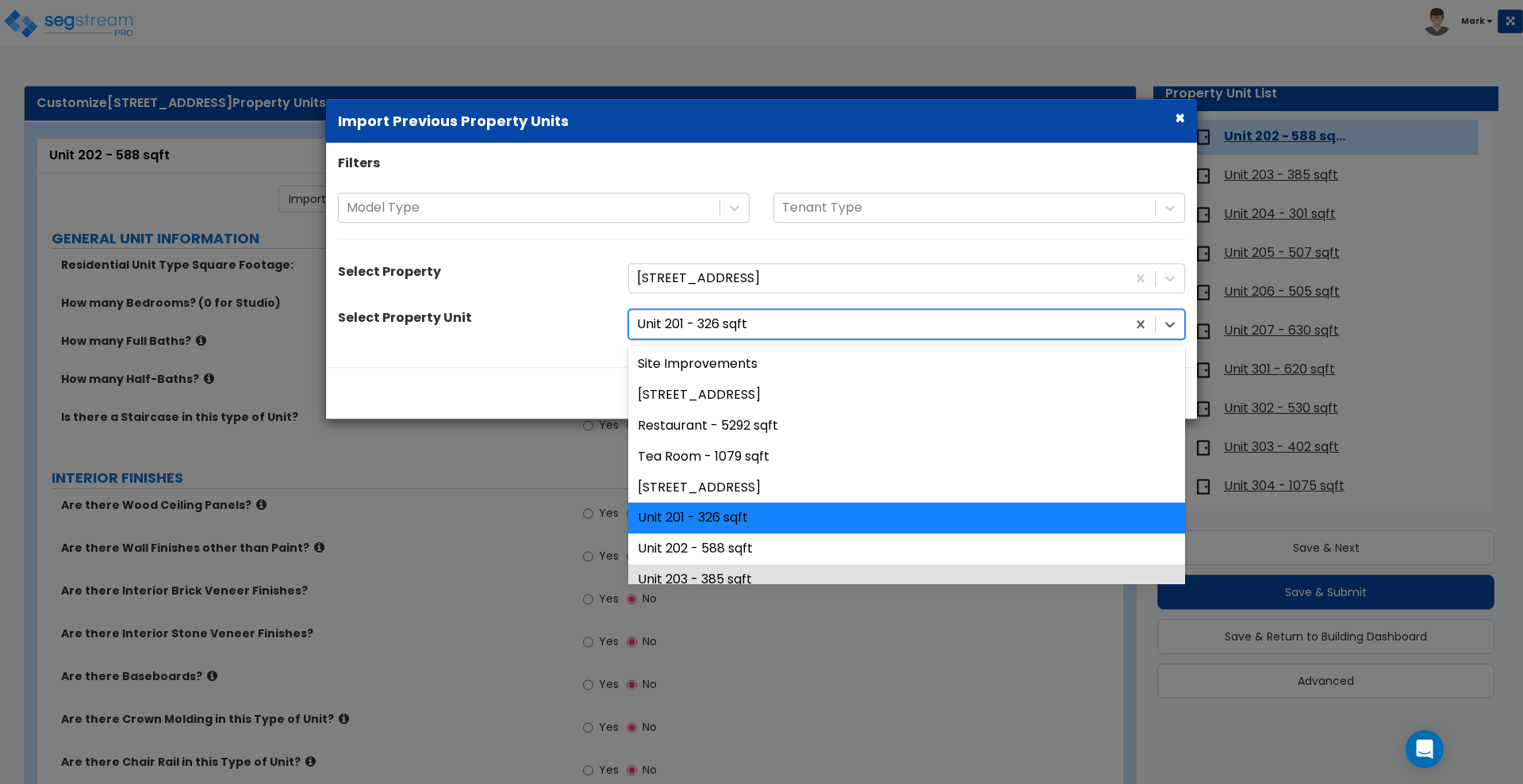
click at [717, 572] on div "Unit 203 - 385 sqft" at bounding box center [906, 580] width 557 height 31
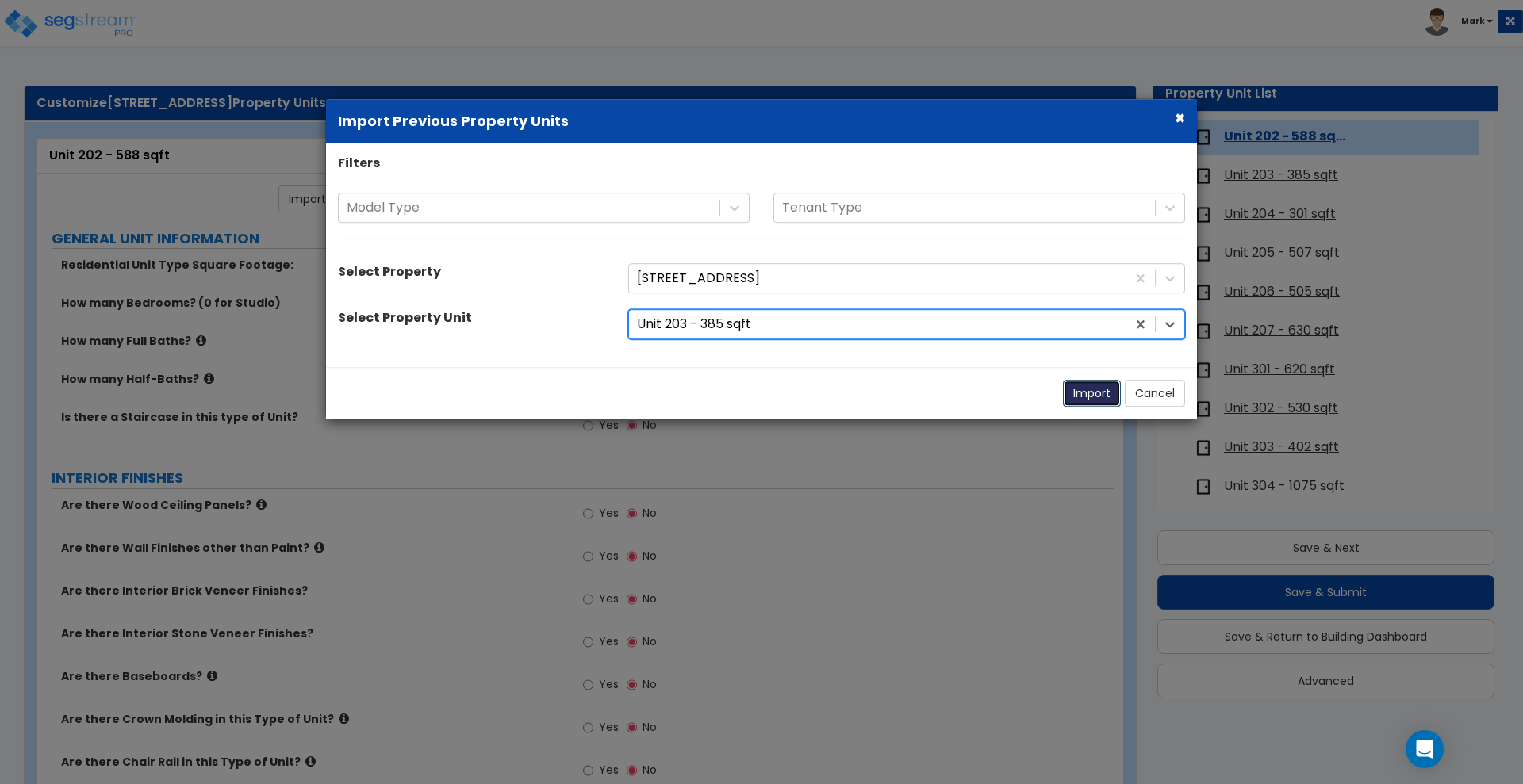
click at [1081, 390] on button "Import" at bounding box center [1092, 393] width 58 height 27
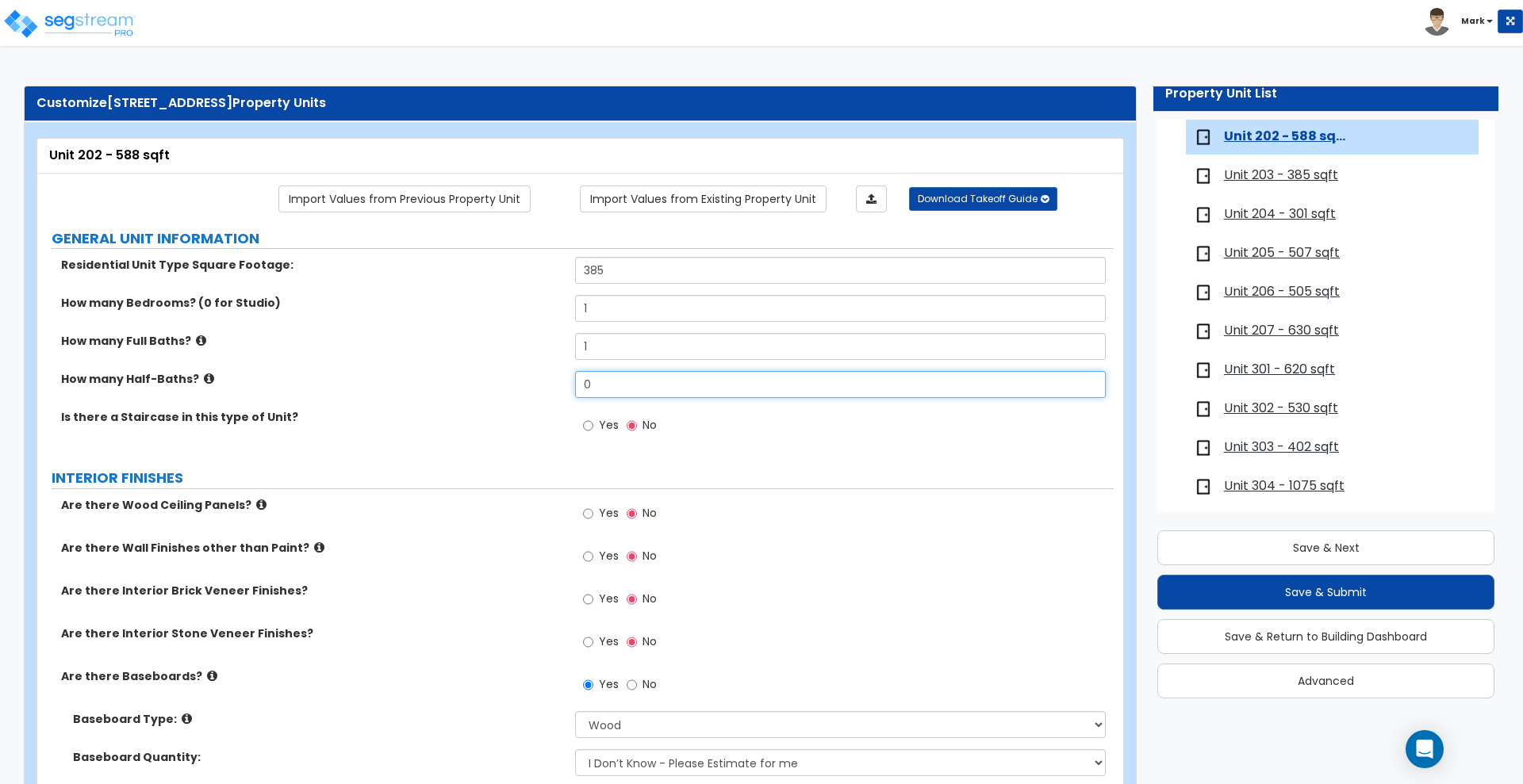
drag, startPoint x: 599, startPoint y: 380, endPoint x: 529, endPoint y: 378, distance: 70.0
click at [531, 378] on div "How many Half-Baths? 0" at bounding box center [575, 390] width 1076 height 38
drag, startPoint x: 615, startPoint y: 272, endPoint x: 372, endPoint y: 295, distance: 244.1
click at [410, 296] on div "Residential Unit Type Square Footage: 385 How many Bedrooms? (0 for Studio) 1 H…" at bounding box center [575, 354] width 1053 height 195
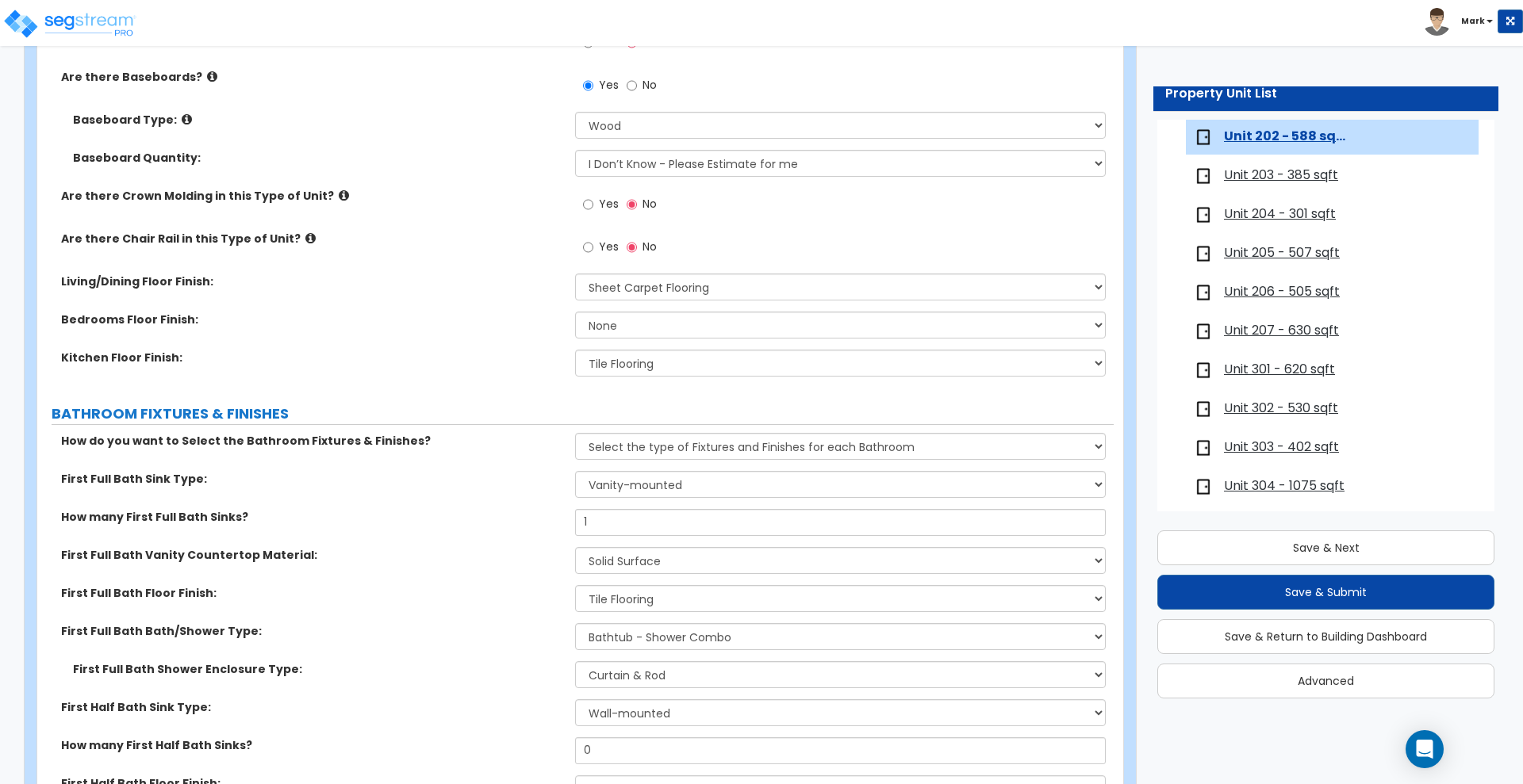
scroll to position [694, 0]
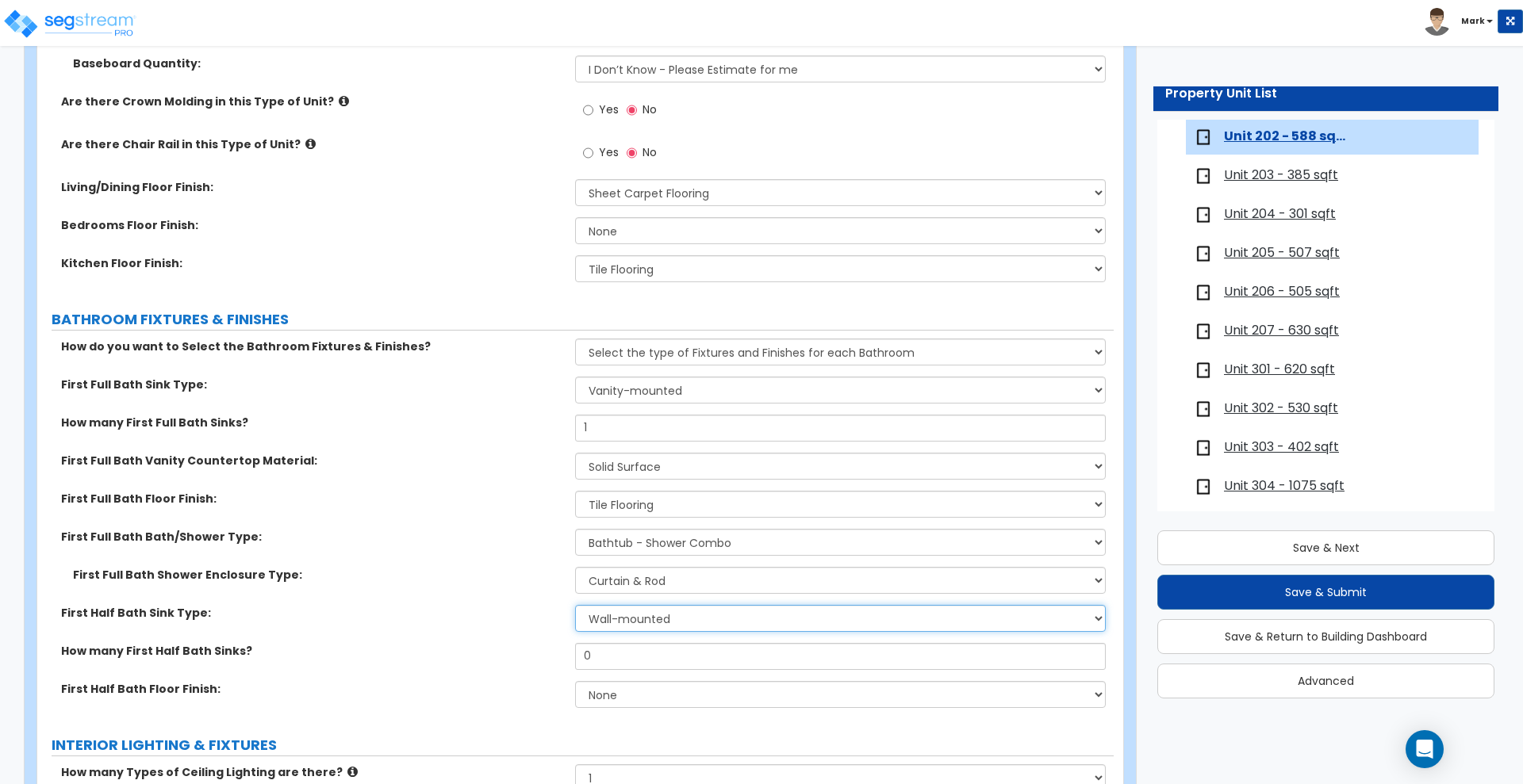
click at [686, 615] on select "Wall-mounted Pedestal-mounted Vanity-mounted" at bounding box center [840, 619] width 530 height 27
click at [575, 606] on select "Wall-mounted Pedestal-mounted Vanity-mounted" at bounding box center [840, 619] width 530 height 27
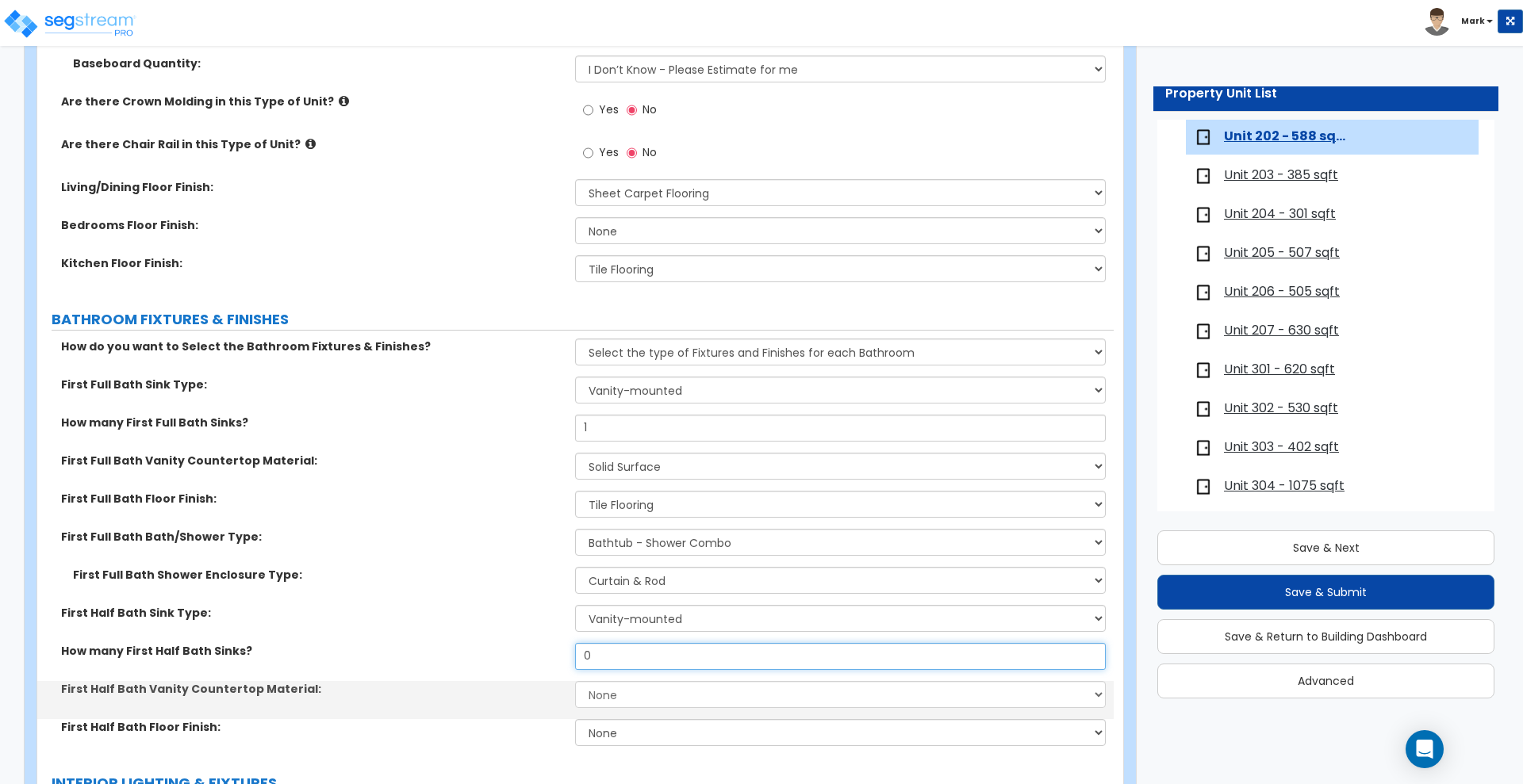
drag, startPoint x: 528, startPoint y: 661, endPoint x: 478, endPoint y: 656, distance: 50.2
click at [505, 661] on div "How many First Half Bath Sinks? 0" at bounding box center [575, 663] width 1076 height 38
click at [621, 699] on select "None Plastic Laminate Solid Surface Stone Quartz Marble Tile Wood" at bounding box center [840, 694] width 530 height 27
click at [575, 681] on select "None Plastic Laminate Solid Surface Stone Quartz Marble Tile Wood" at bounding box center [840, 694] width 530 height 27
click at [640, 732] on select "None Tile Flooring Hardwood Flooring Resilient Laminate Flooring VCT Flooring S…" at bounding box center [840, 732] width 530 height 27
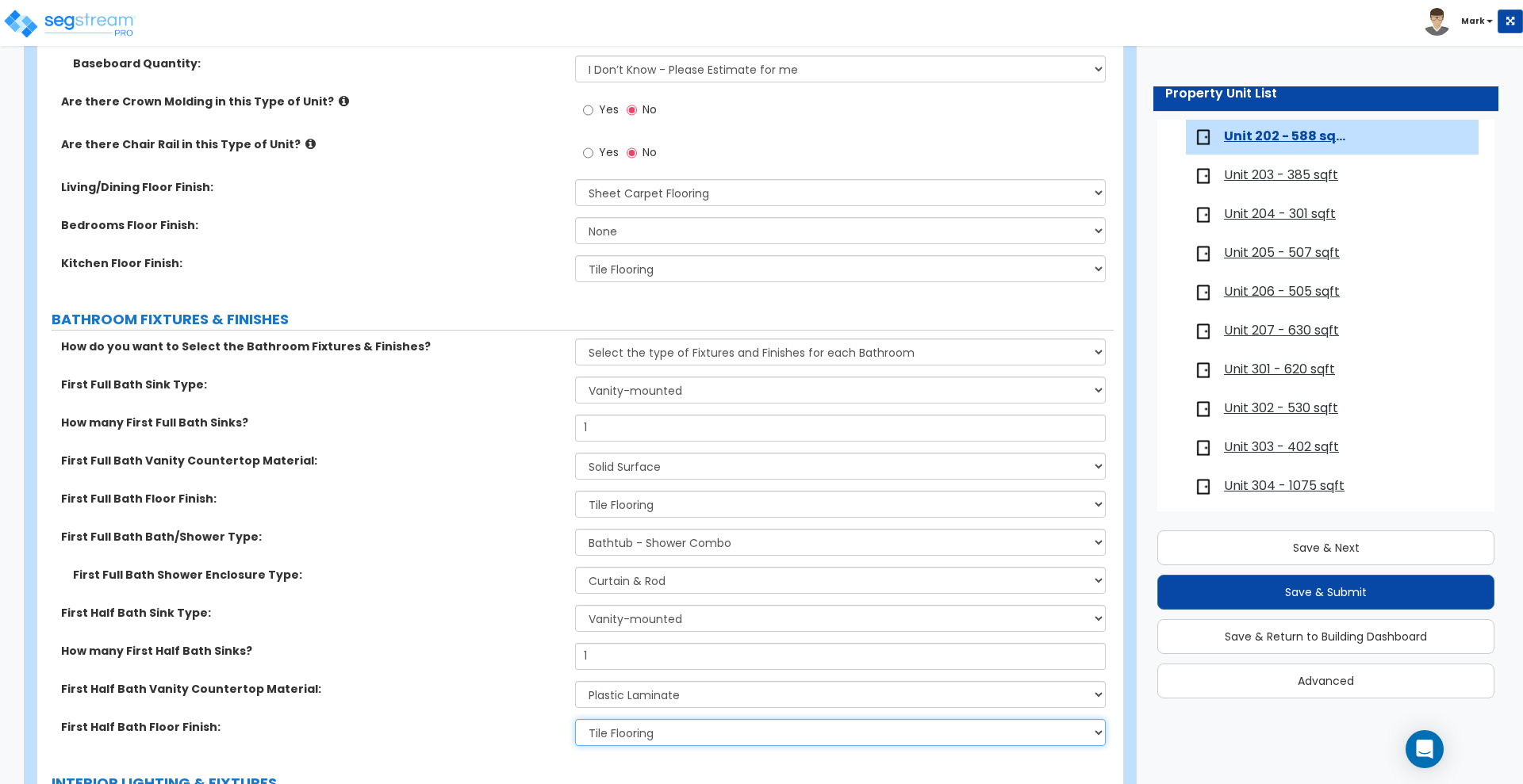
click at [575, 719] on select "None Tile Flooring Hardwood Flooring Resilient Laminate Flooring VCT Flooring S…" at bounding box center [840, 732] width 530 height 27
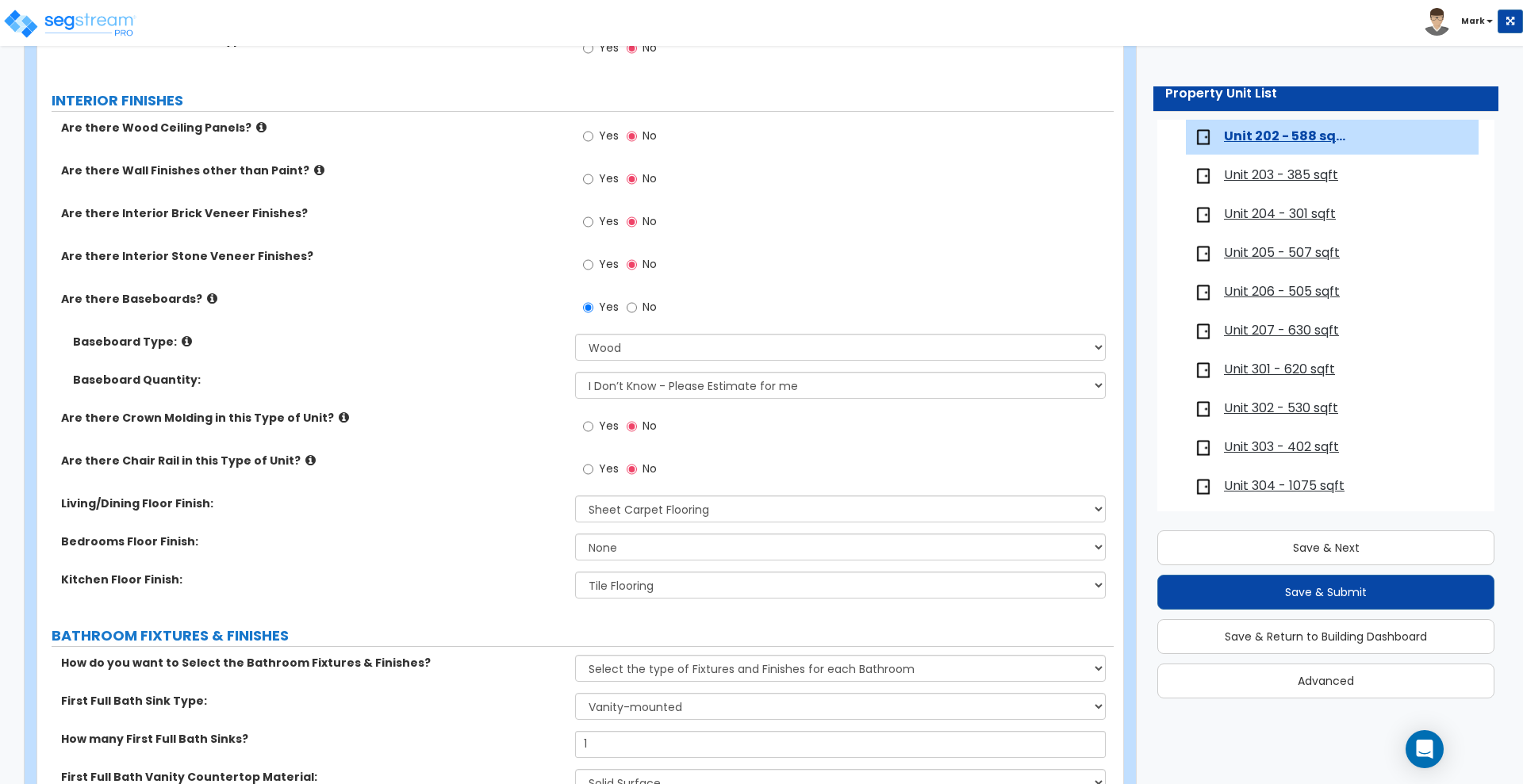
scroll to position [0, 0]
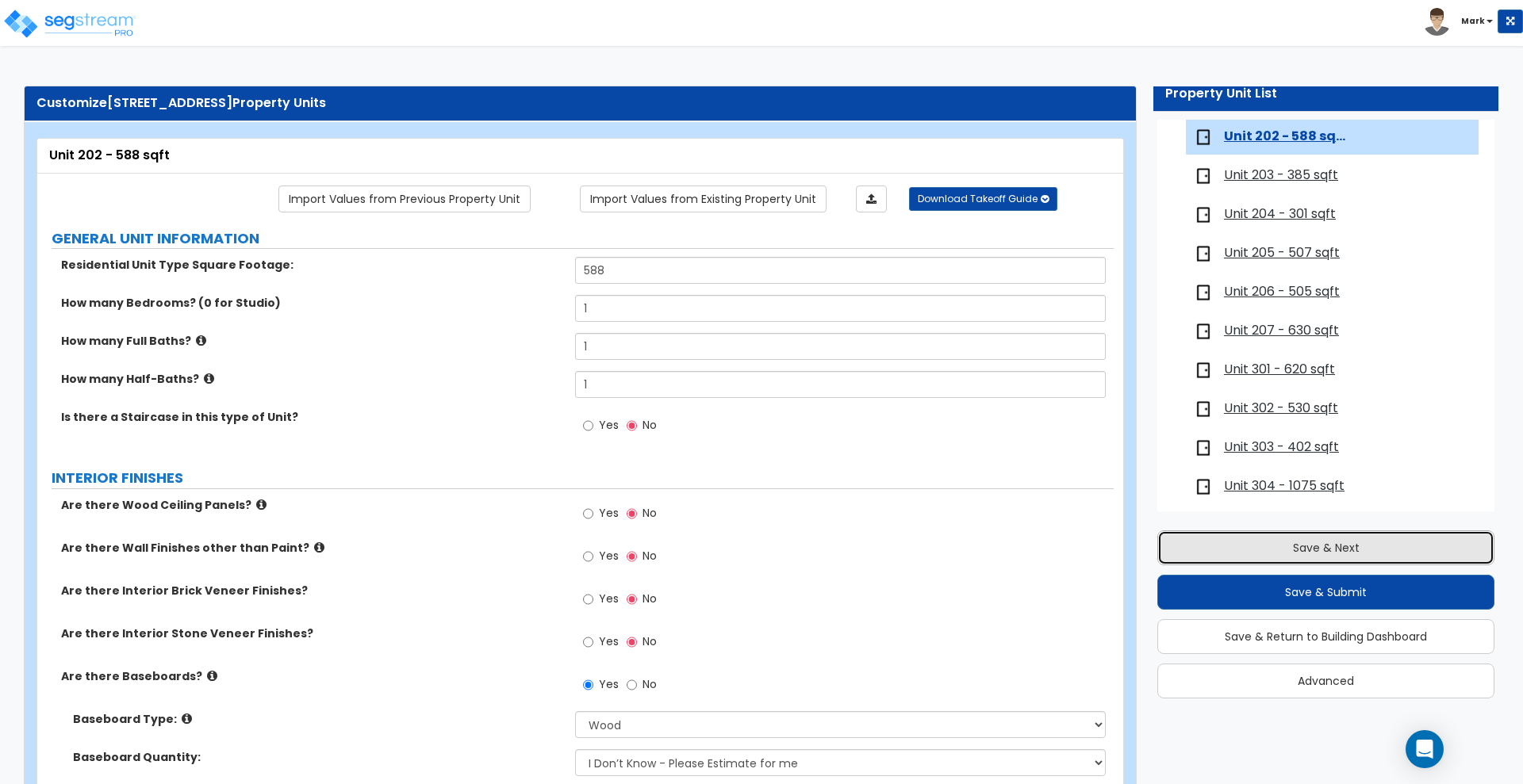
click at [1247, 545] on button "Save & Next" at bounding box center [1325, 548] width 337 height 35
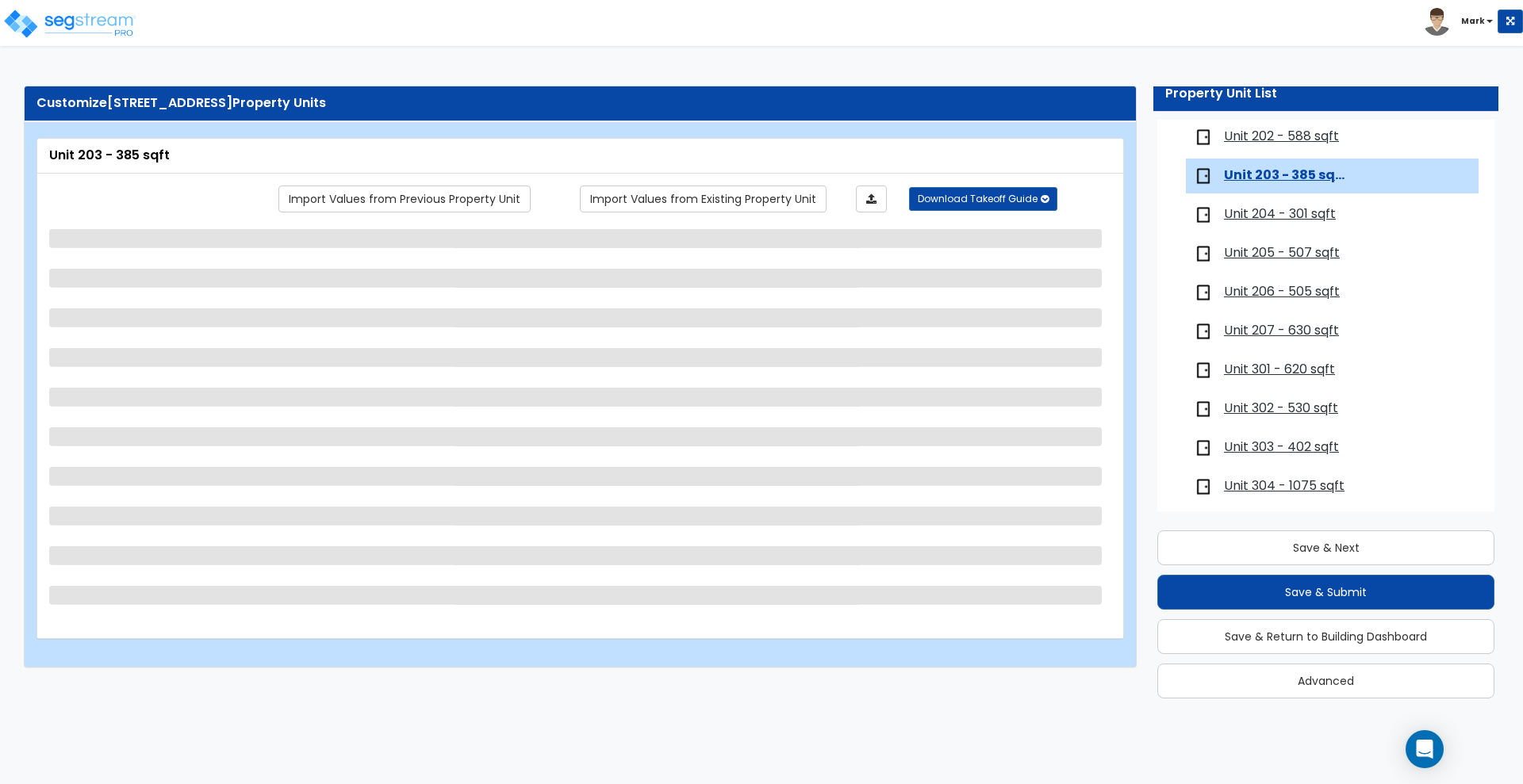
scroll to position [456, 0]
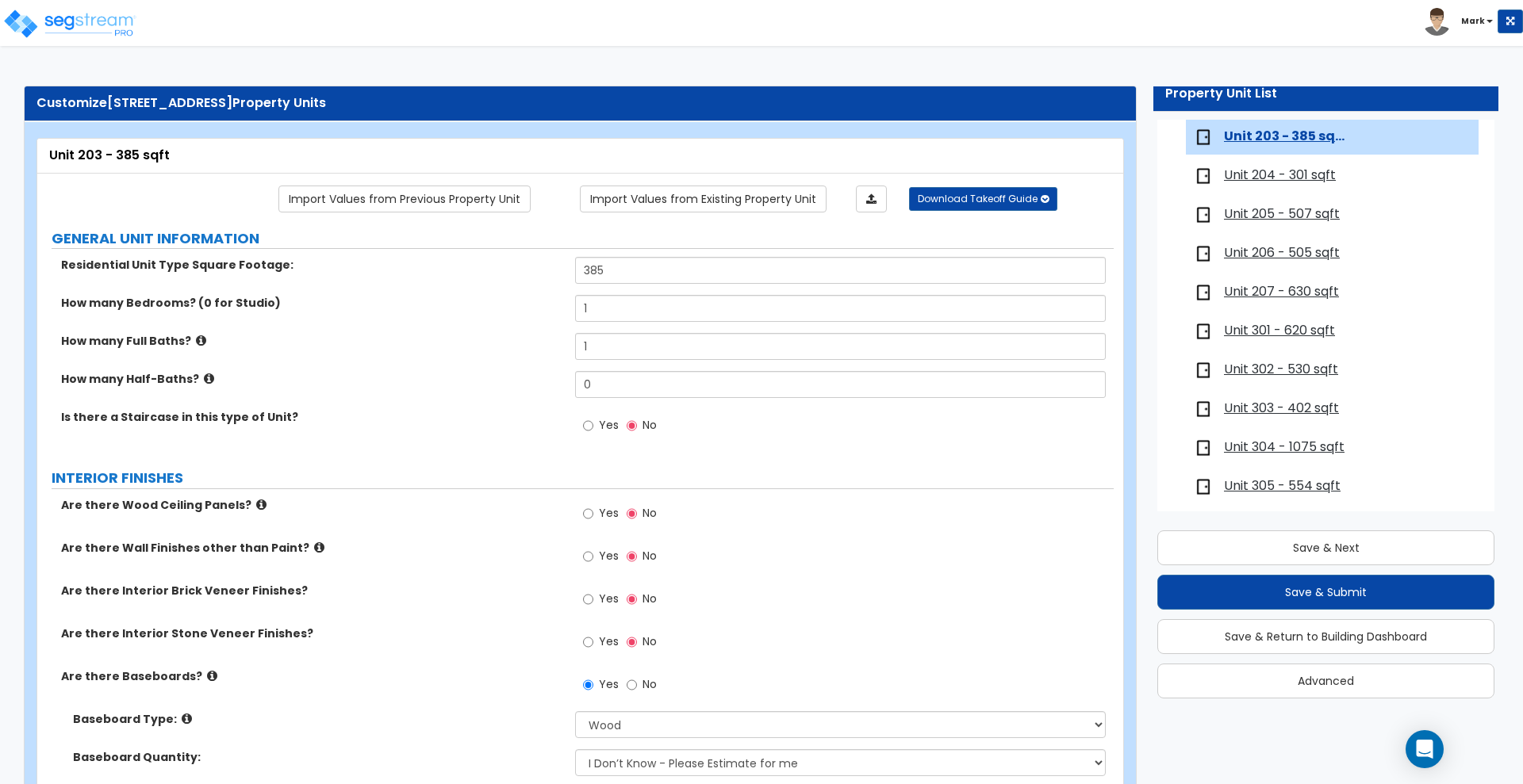
click at [1286, 178] on span "Unit 204 - 301 sqft" at bounding box center [1280, 175] width 112 height 18
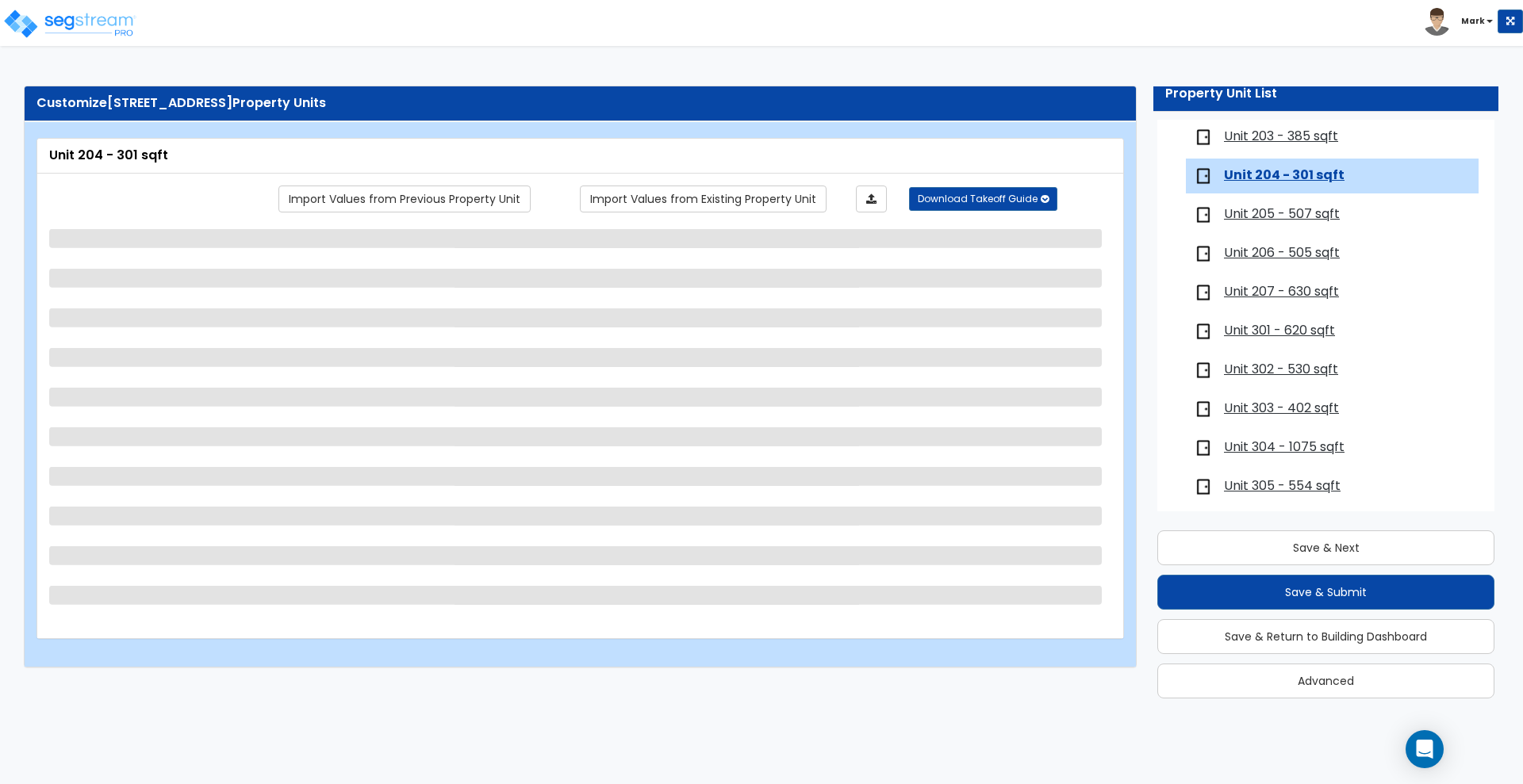
scroll to position [495, 0]
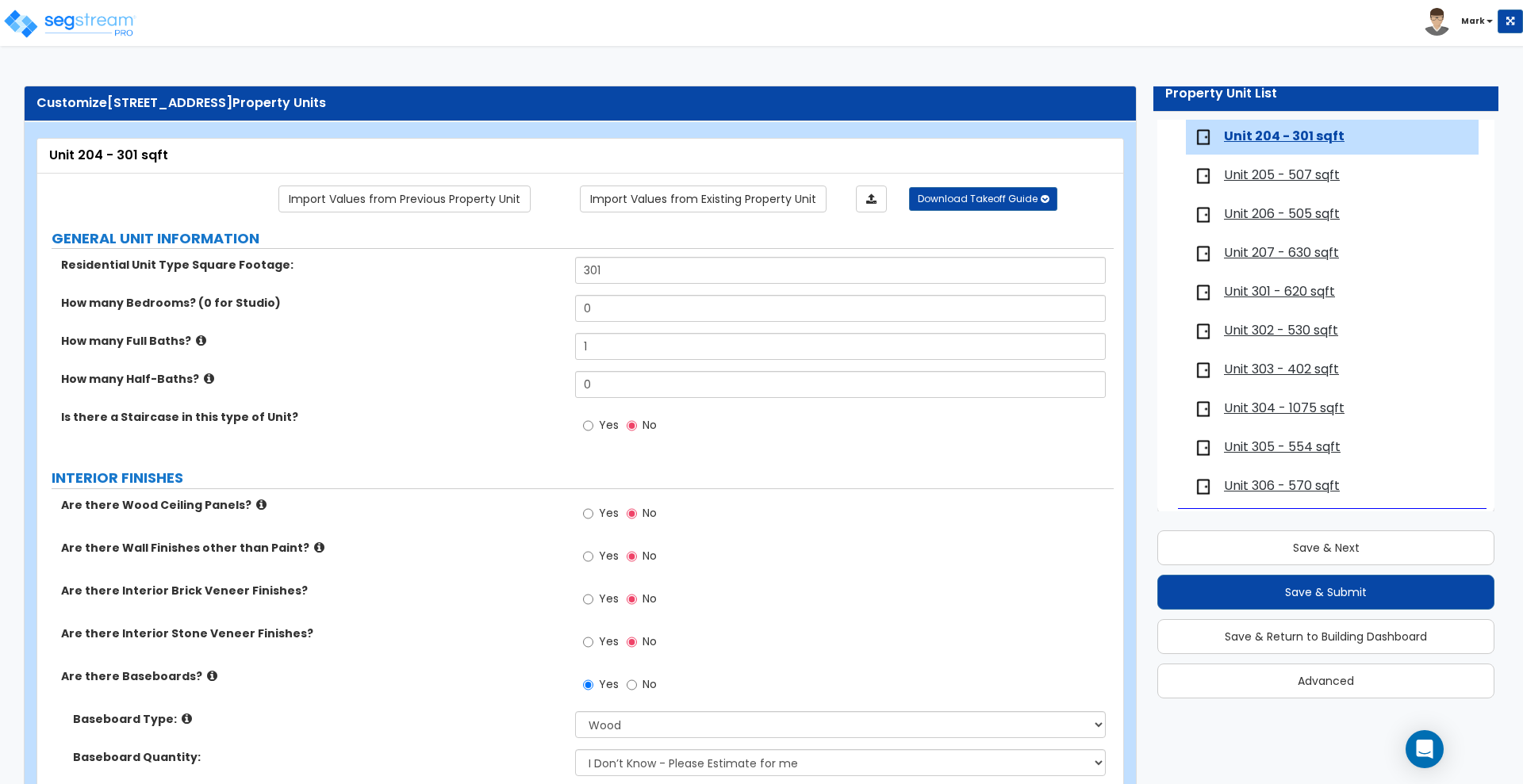
click at [1256, 175] on span "Unit 205 - 507 sqft" at bounding box center [1282, 175] width 116 height 18
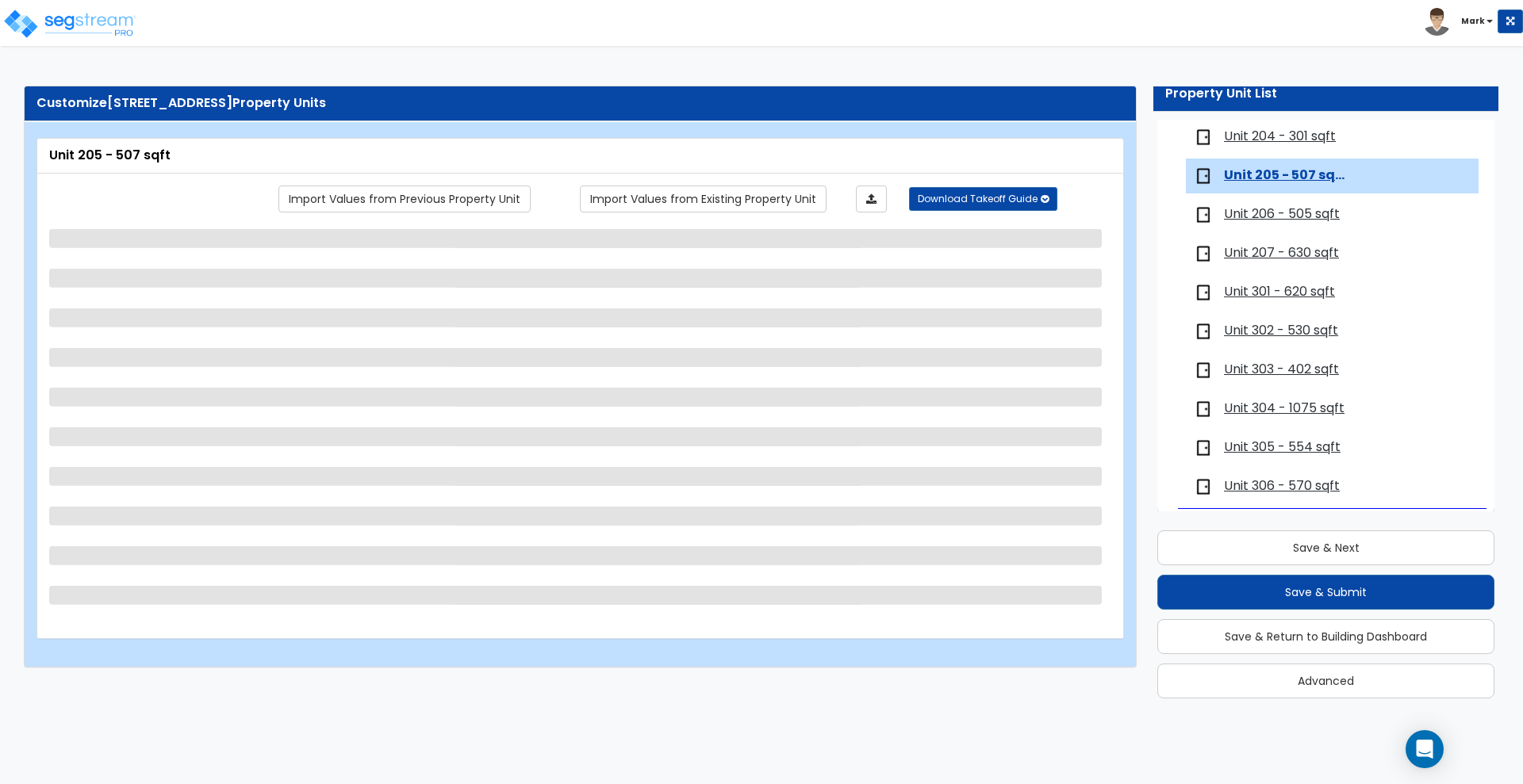
scroll to position [504, 0]
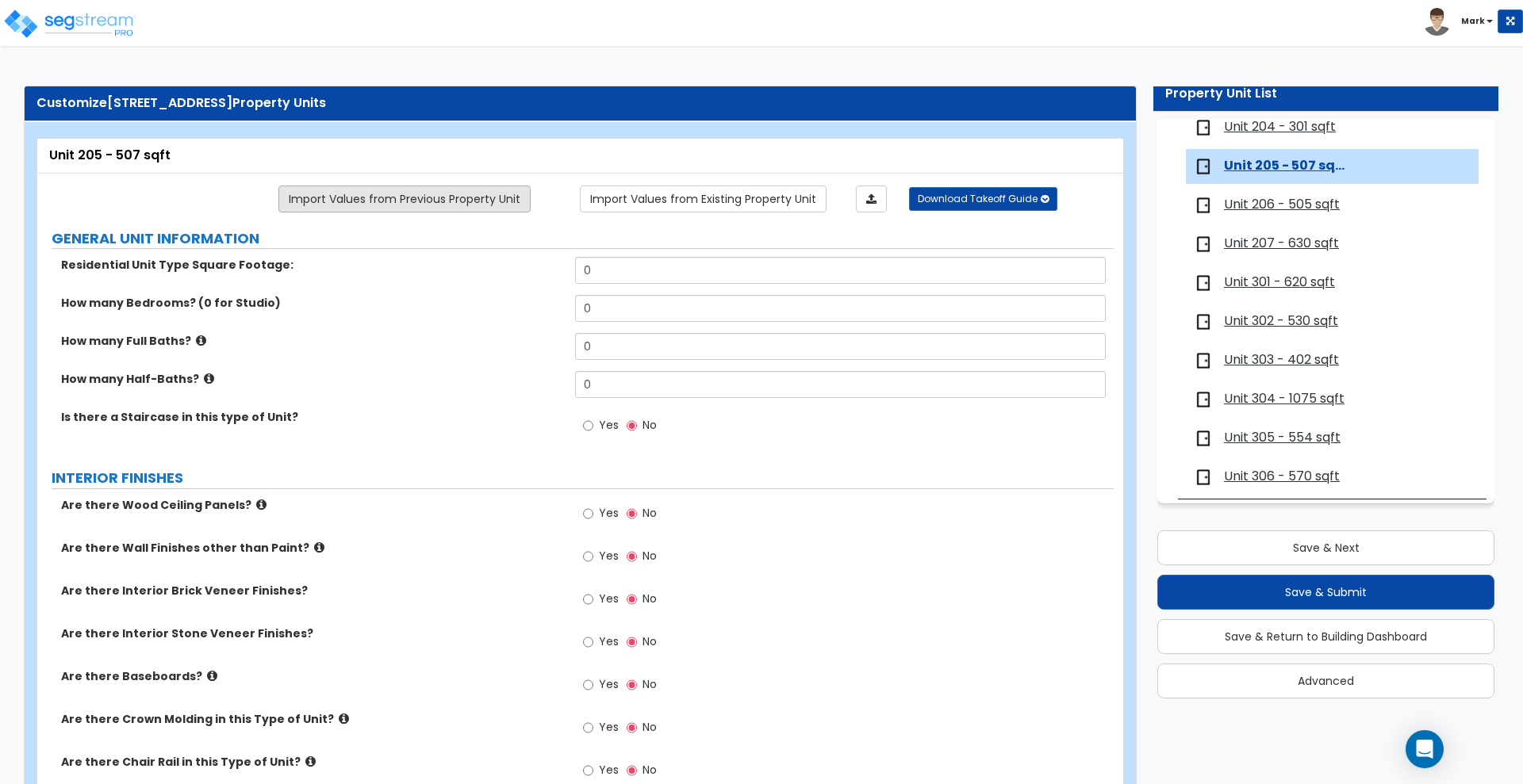
click at [421, 199] on link "Import Values from Previous Property Unit" at bounding box center [404, 198] width 252 height 27
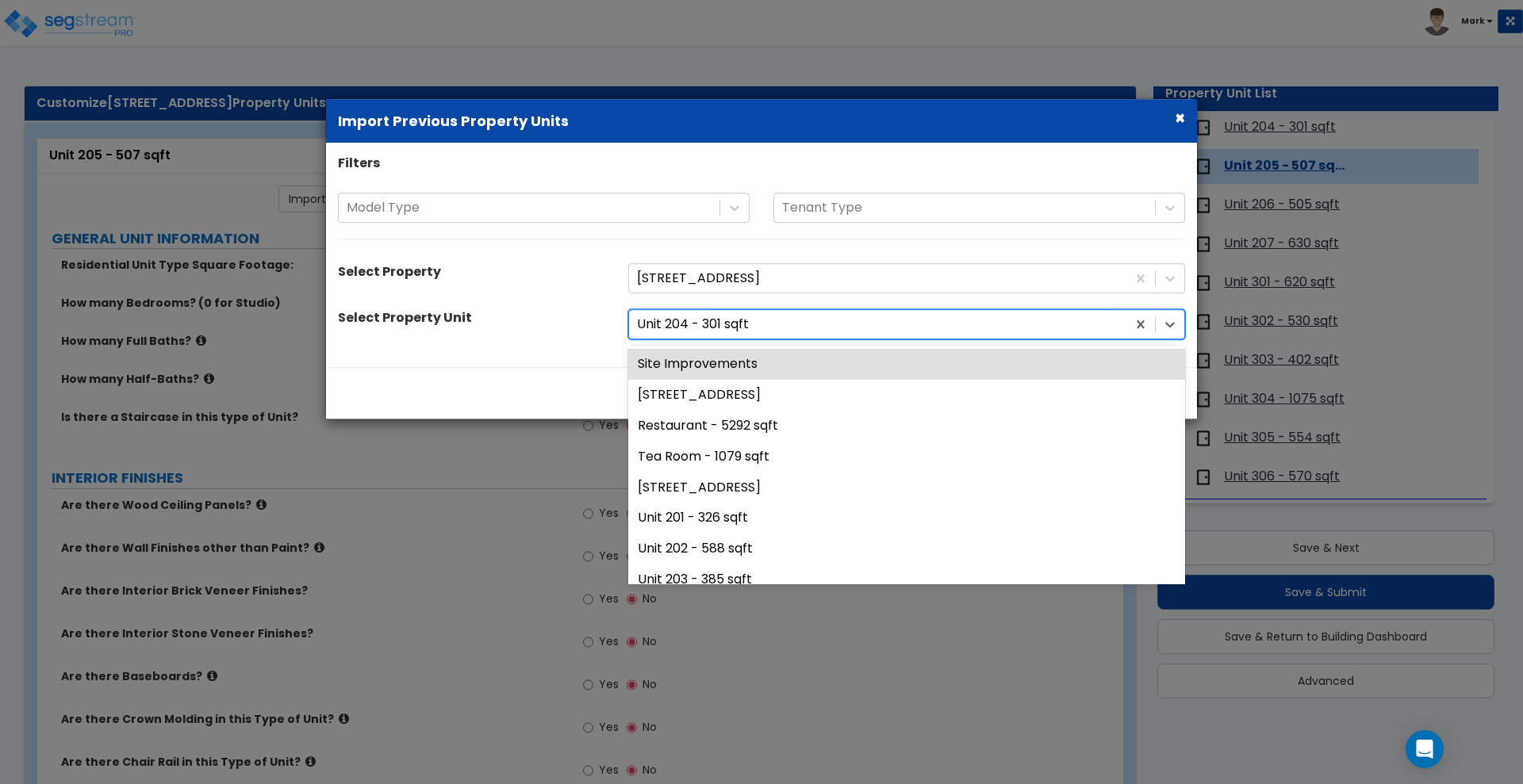
click at [832, 332] on div at bounding box center [878, 325] width 482 height 22
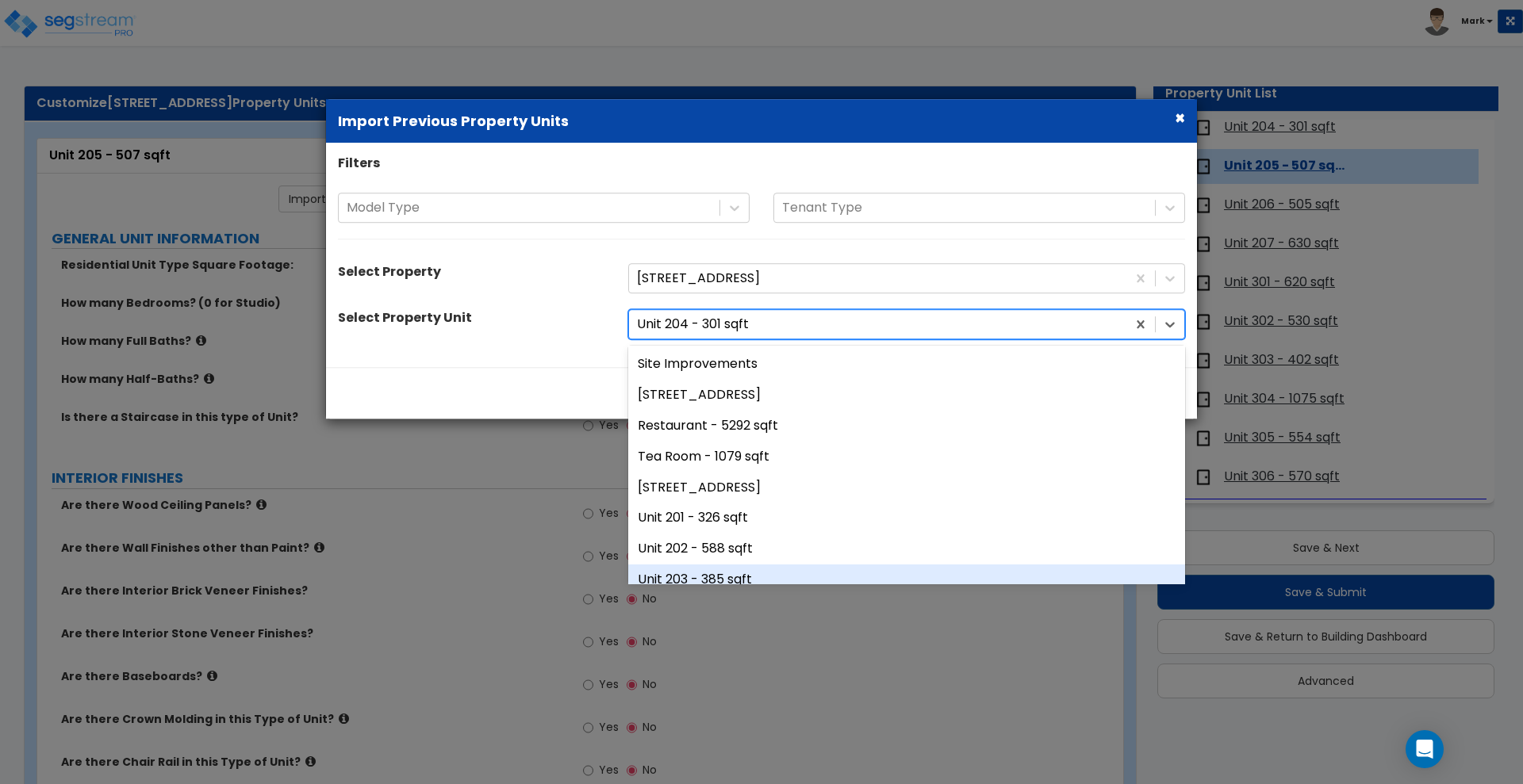
click at [709, 576] on div "Unit 203 - 385 sqft" at bounding box center [906, 580] width 557 height 31
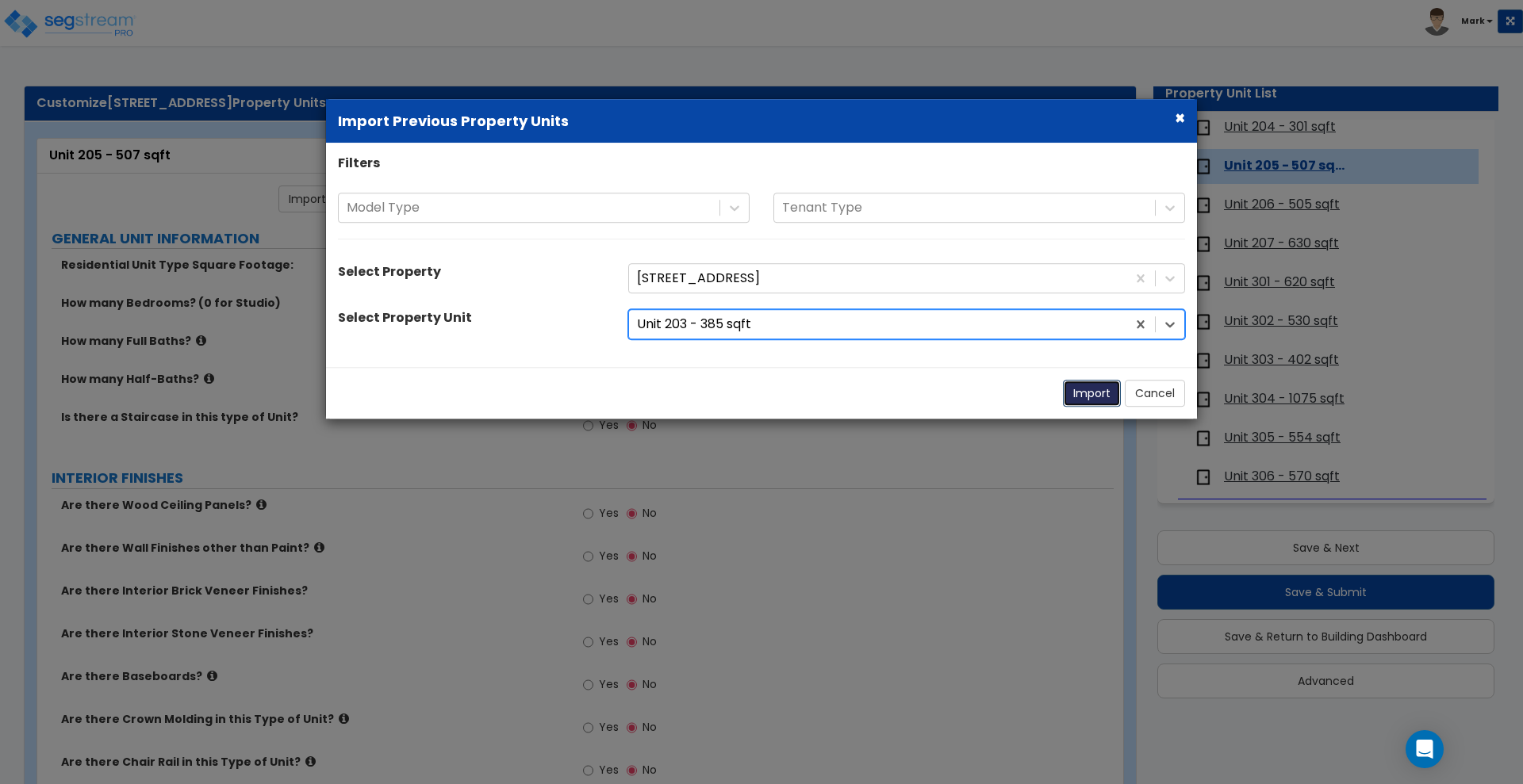
click at [1093, 385] on button "Import" at bounding box center [1092, 393] width 58 height 27
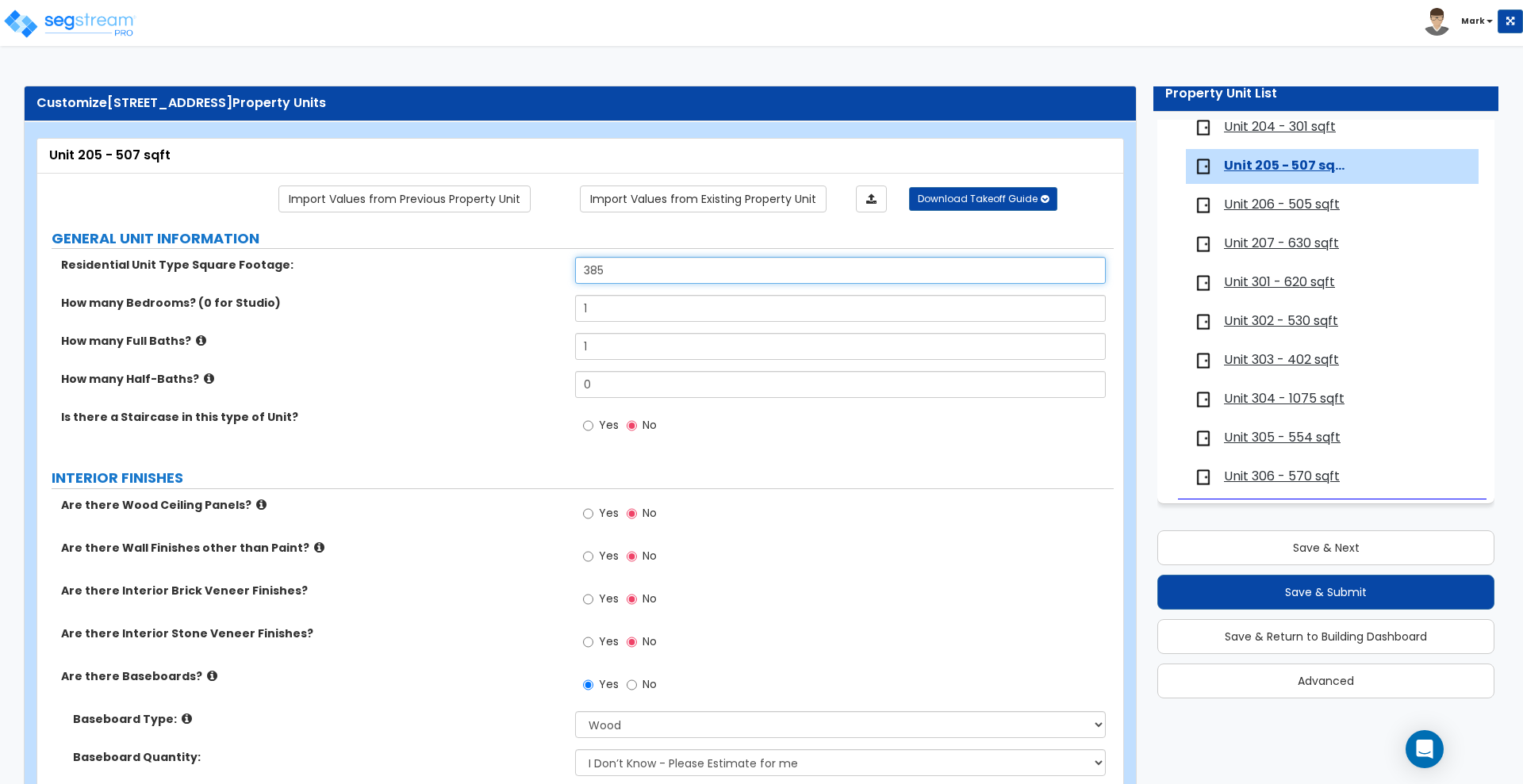
drag, startPoint x: 635, startPoint y: 262, endPoint x: 361, endPoint y: 273, distance: 274.2
click at [412, 273] on div "Residential Unit Type Square Footage: 385" at bounding box center [575, 276] width 1076 height 38
click at [1254, 199] on span "Unit 206 - 505 sqft" at bounding box center [1282, 204] width 116 height 18
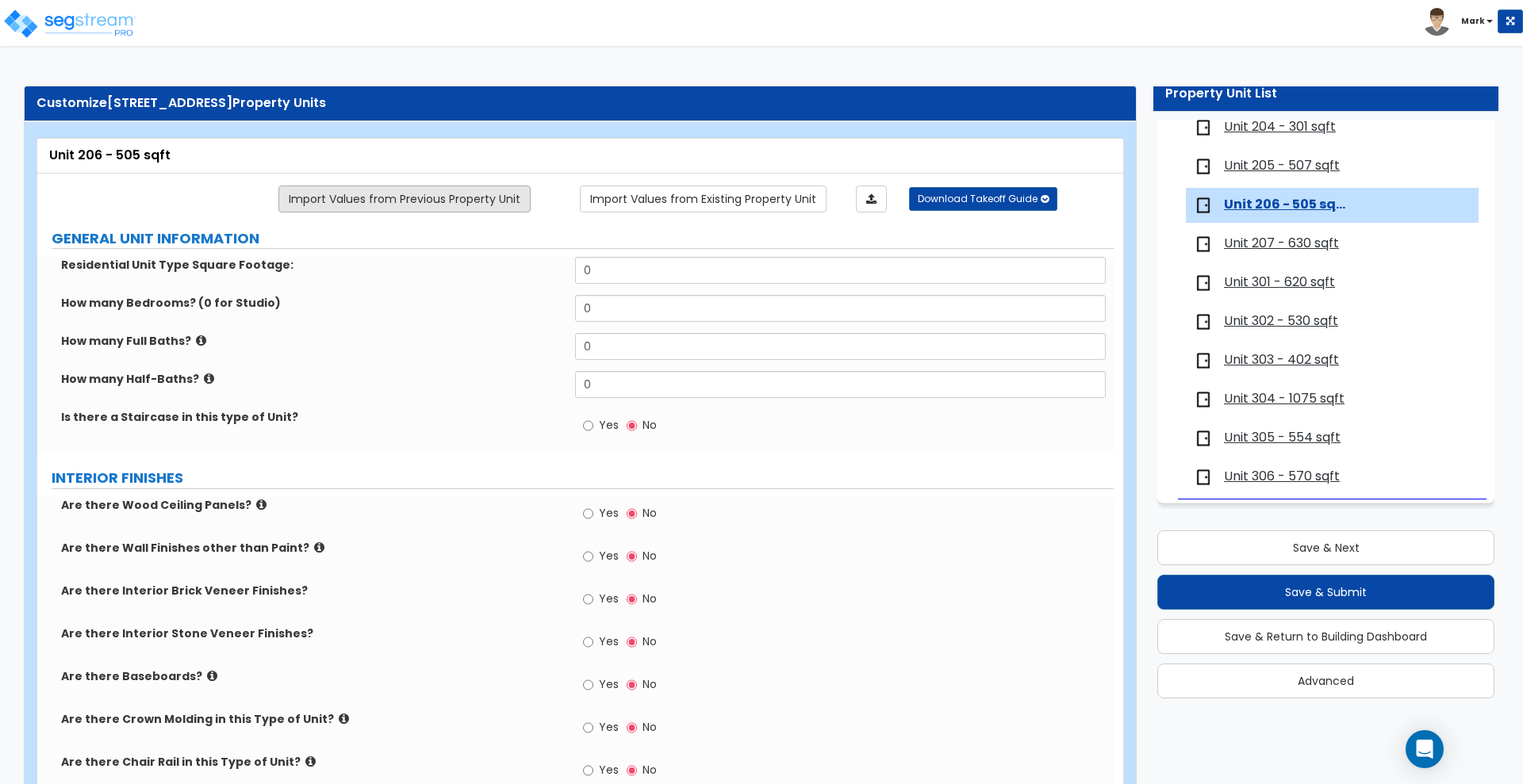
click at [513, 197] on link "Import Values from Previous Property Unit" at bounding box center [404, 198] width 252 height 27
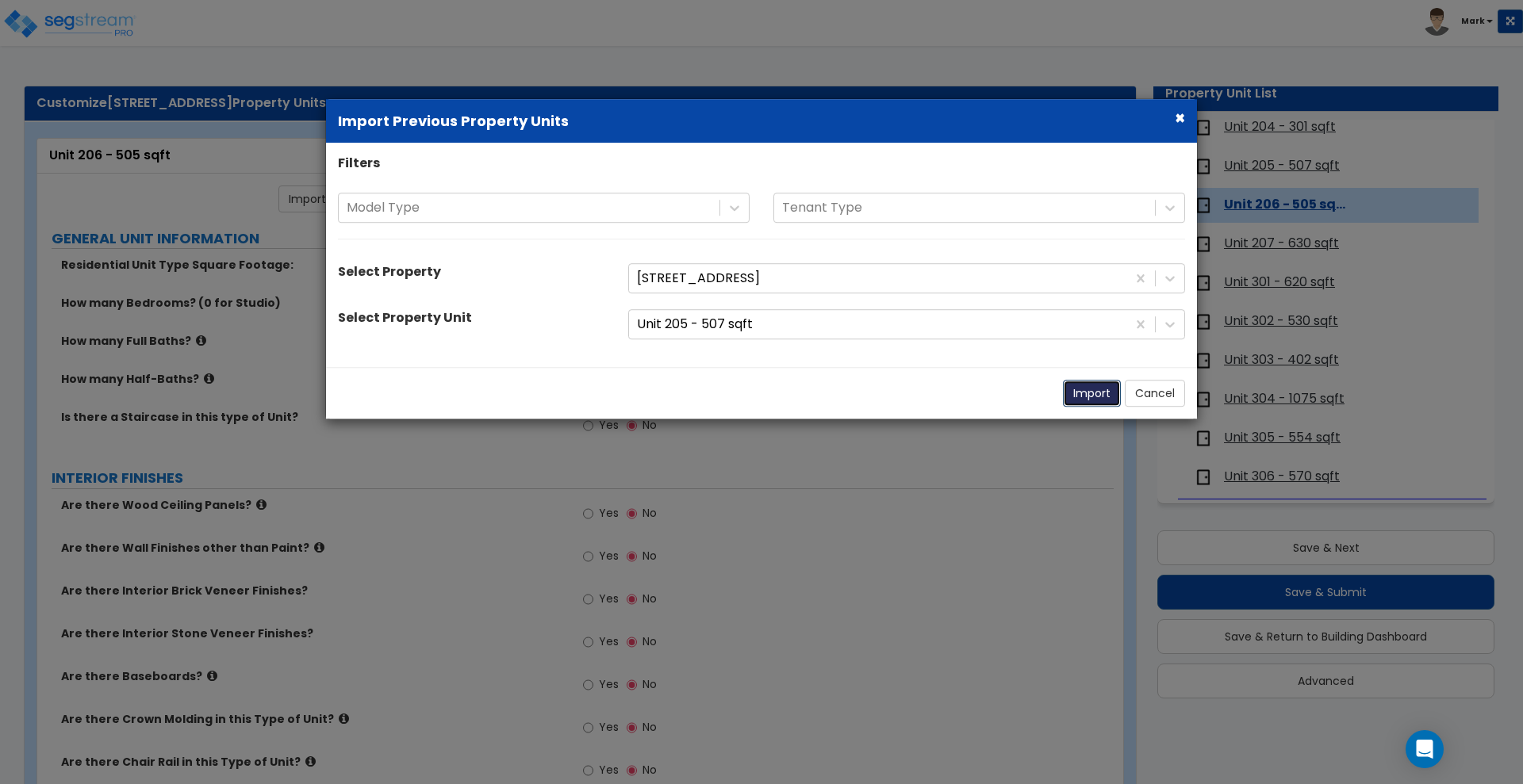
click at [1094, 398] on button "Import" at bounding box center [1092, 393] width 58 height 27
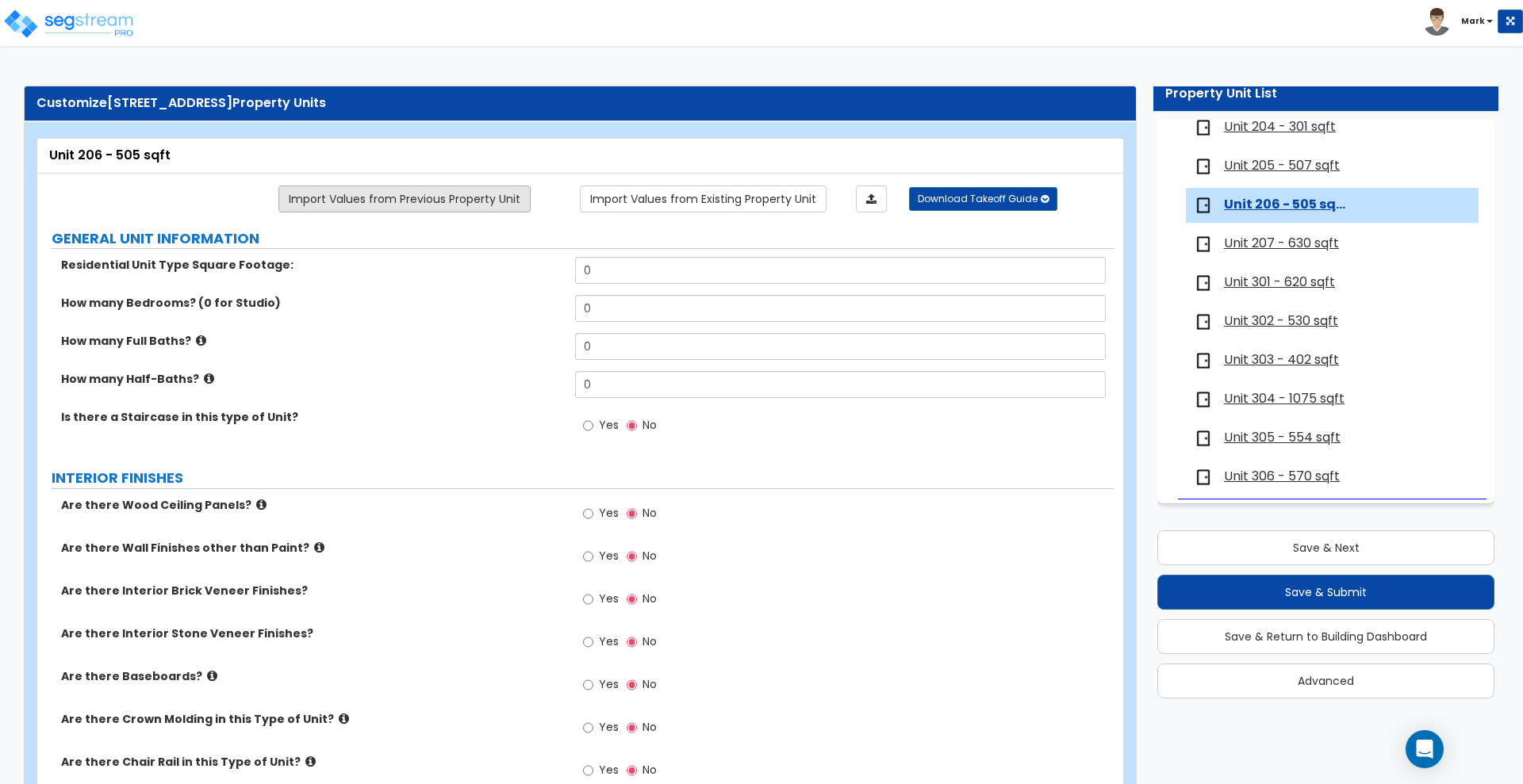
click at [374, 194] on link "Import Values from Previous Property Unit" at bounding box center [404, 198] width 252 height 27
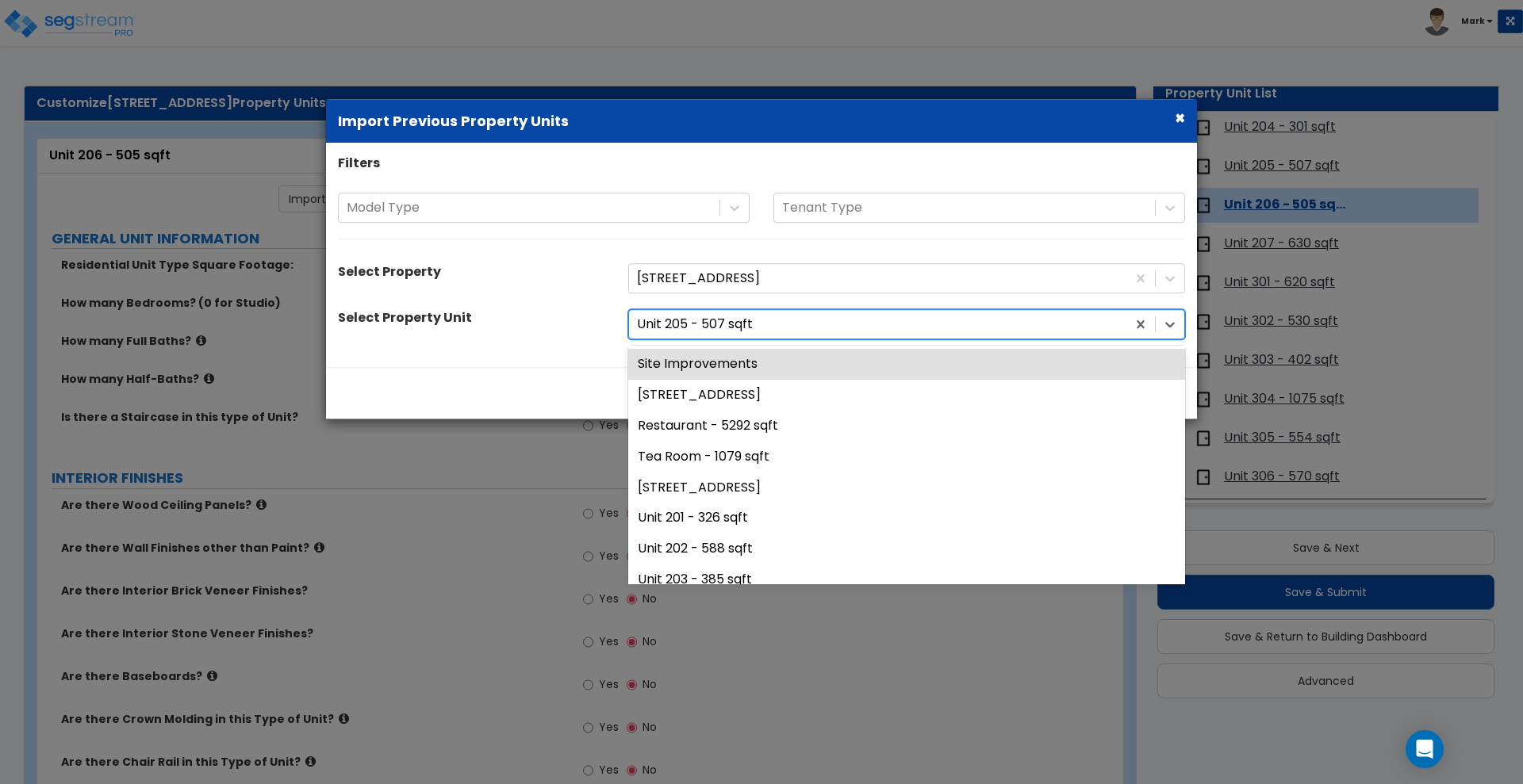
click at [734, 324] on div at bounding box center [878, 325] width 482 height 22
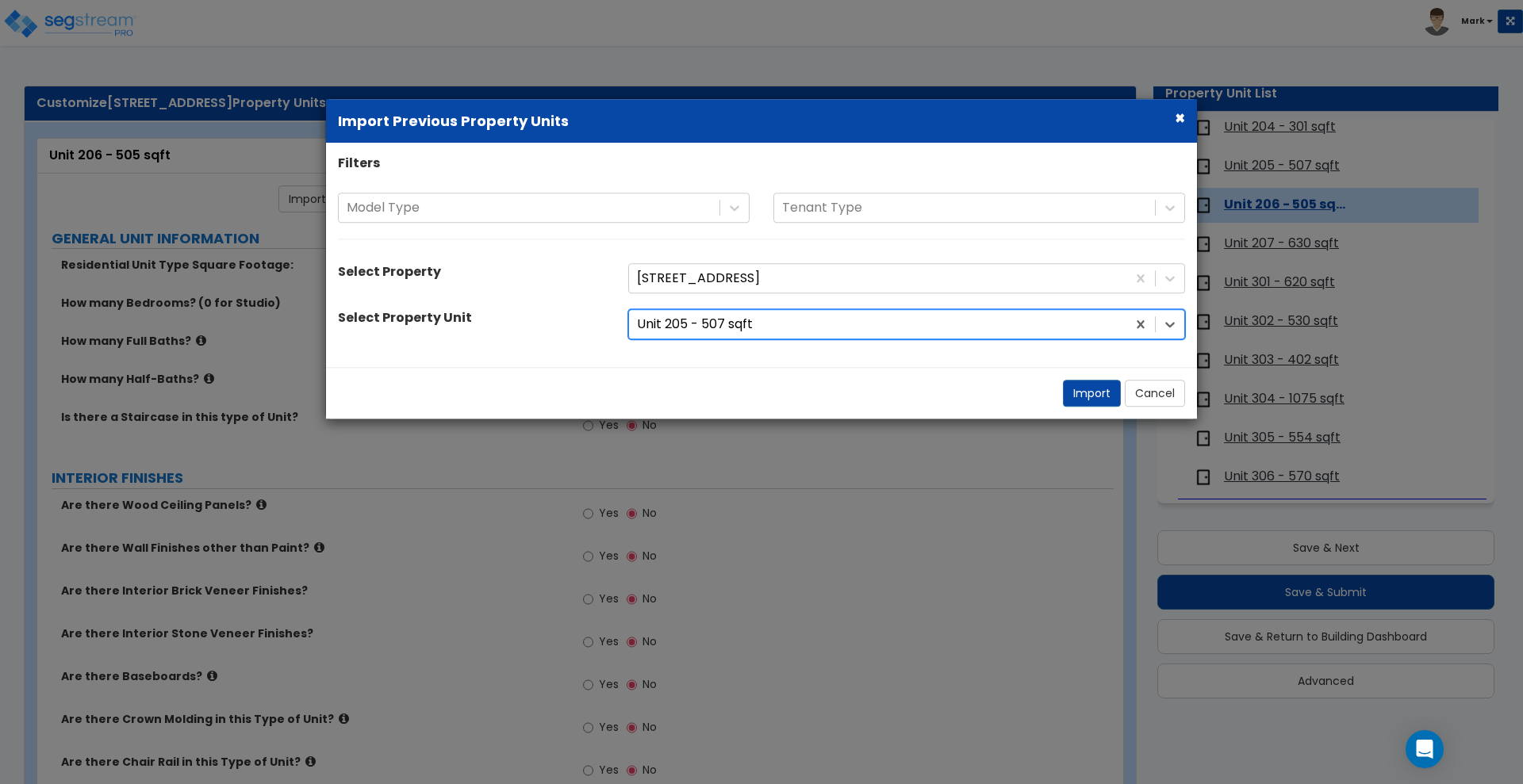
click at [745, 319] on div at bounding box center [878, 325] width 482 height 22
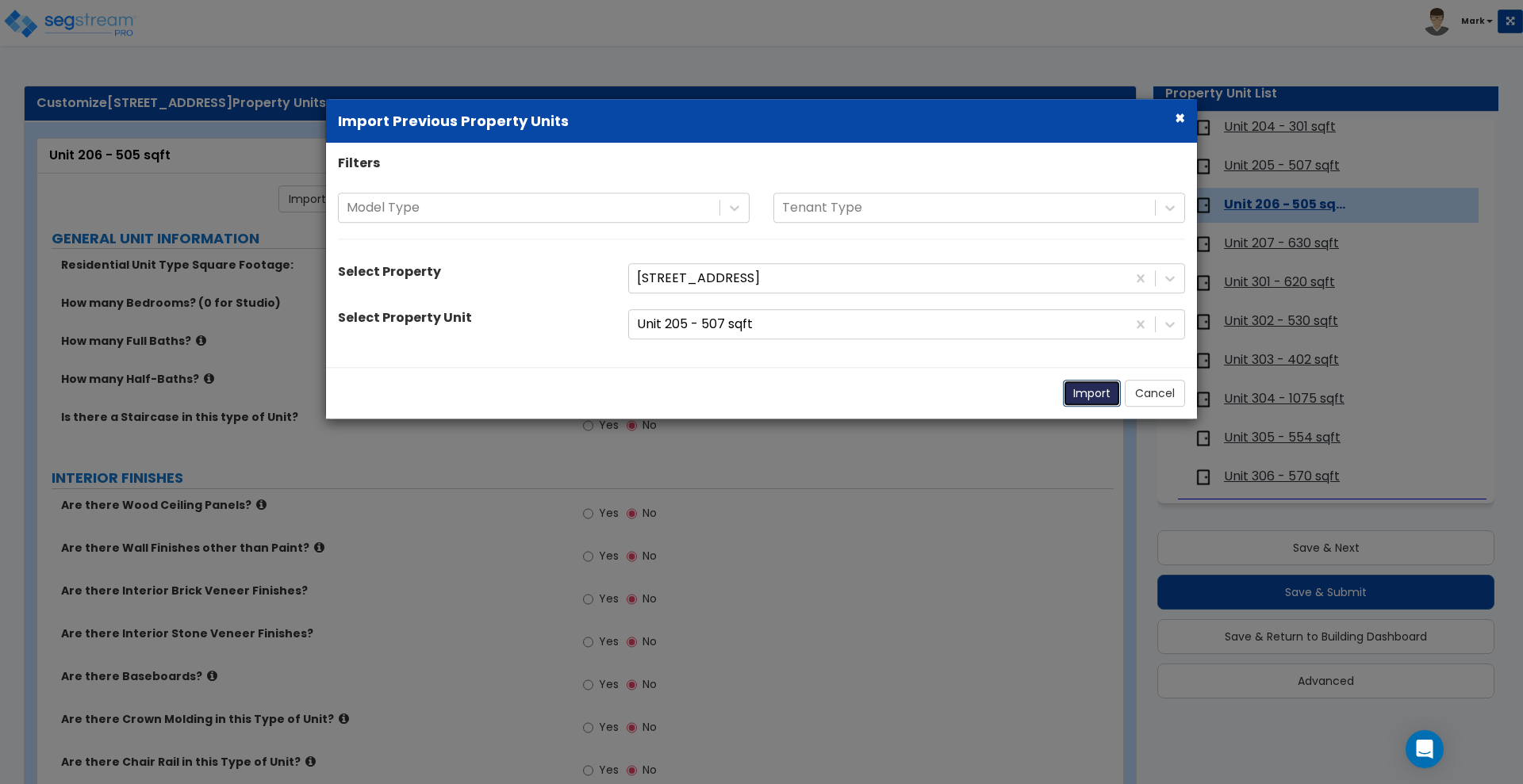
click at [1104, 396] on button "Import" at bounding box center [1092, 393] width 58 height 27
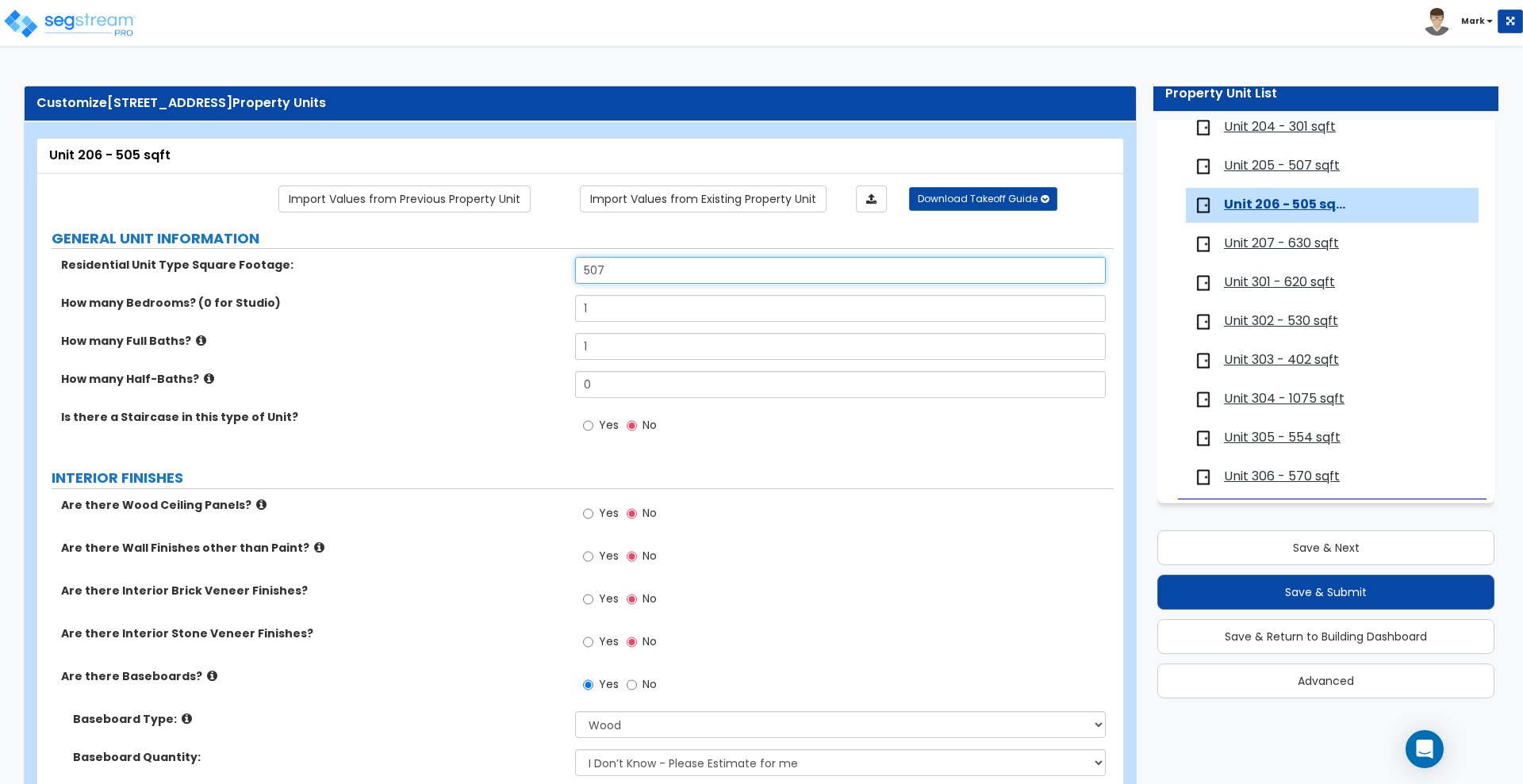
drag, startPoint x: 613, startPoint y: 276, endPoint x: 439, endPoint y: 265, distance: 174.3
click at [440, 265] on div "Residential Unit Type Square Footage: 507" at bounding box center [575, 276] width 1076 height 38
click at [771, 313] on input "1" at bounding box center [840, 308] width 530 height 27
click at [1245, 245] on span "Unit 207 - 630 sqft" at bounding box center [1281, 243] width 115 height 18
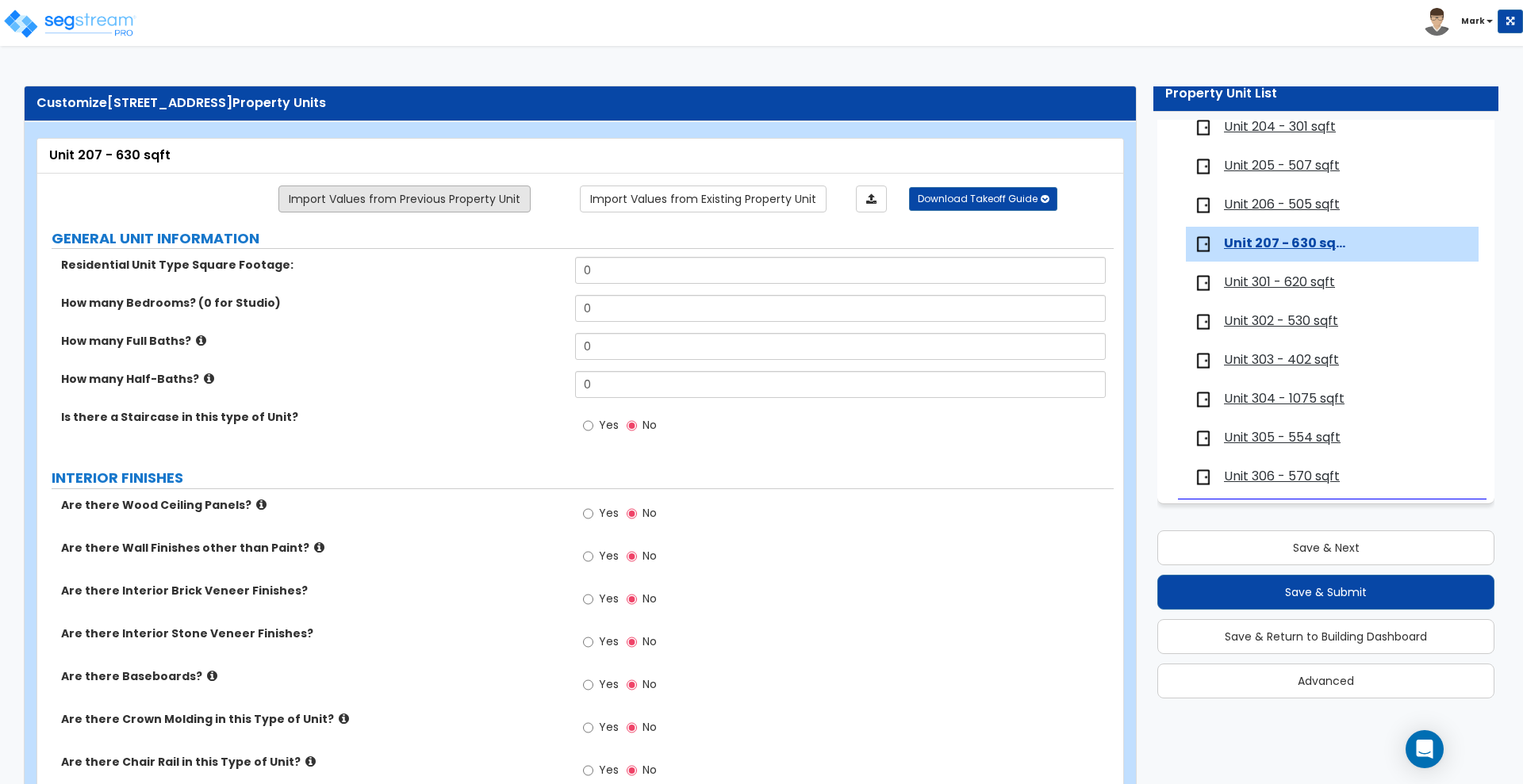
click at [461, 202] on link "Import Values from Previous Property Unit" at bounding box center [404, 198] width 252 height 27
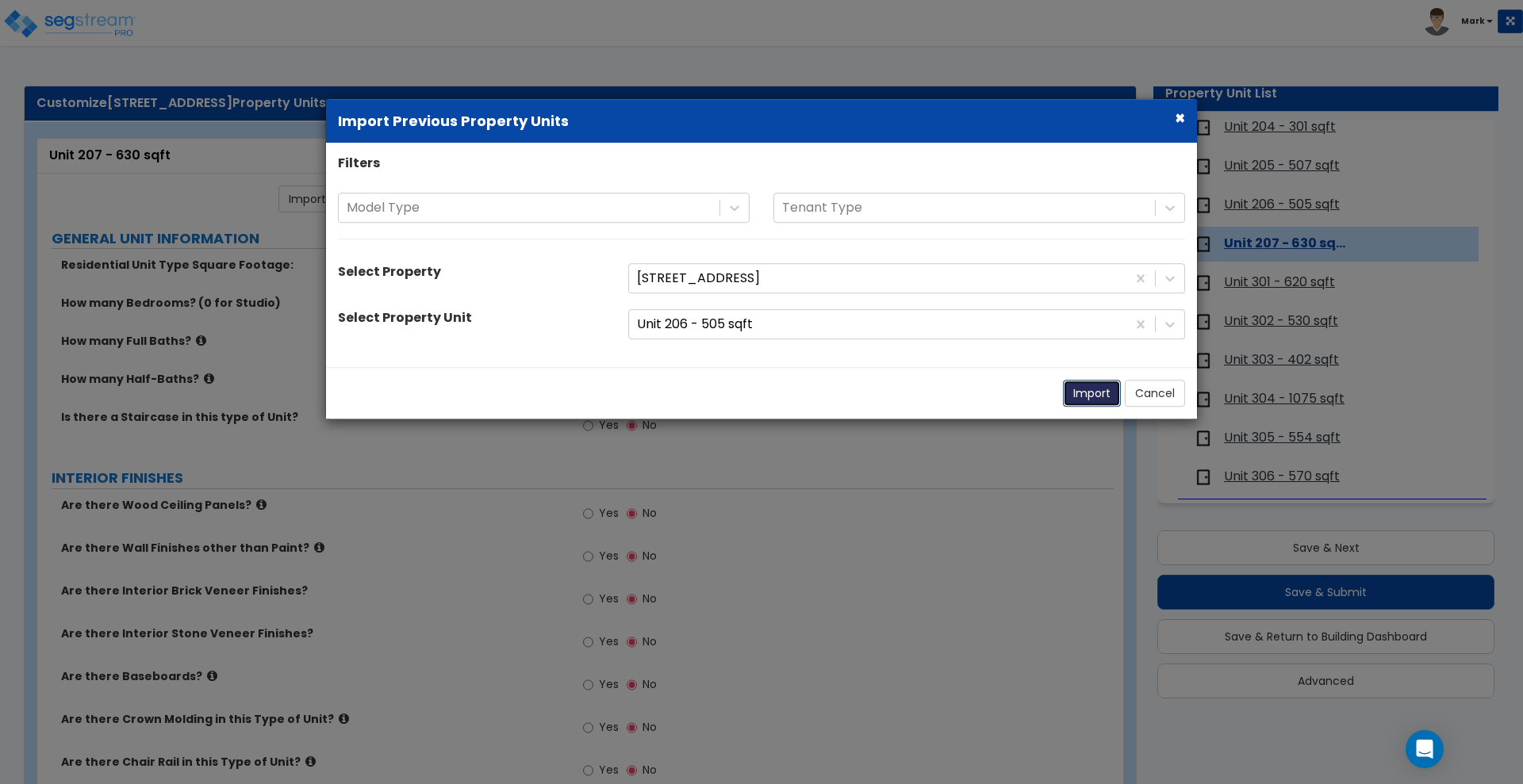
click at [1082, 394] on button "Import" at bounding box center [1092, 393] width 58 height 27
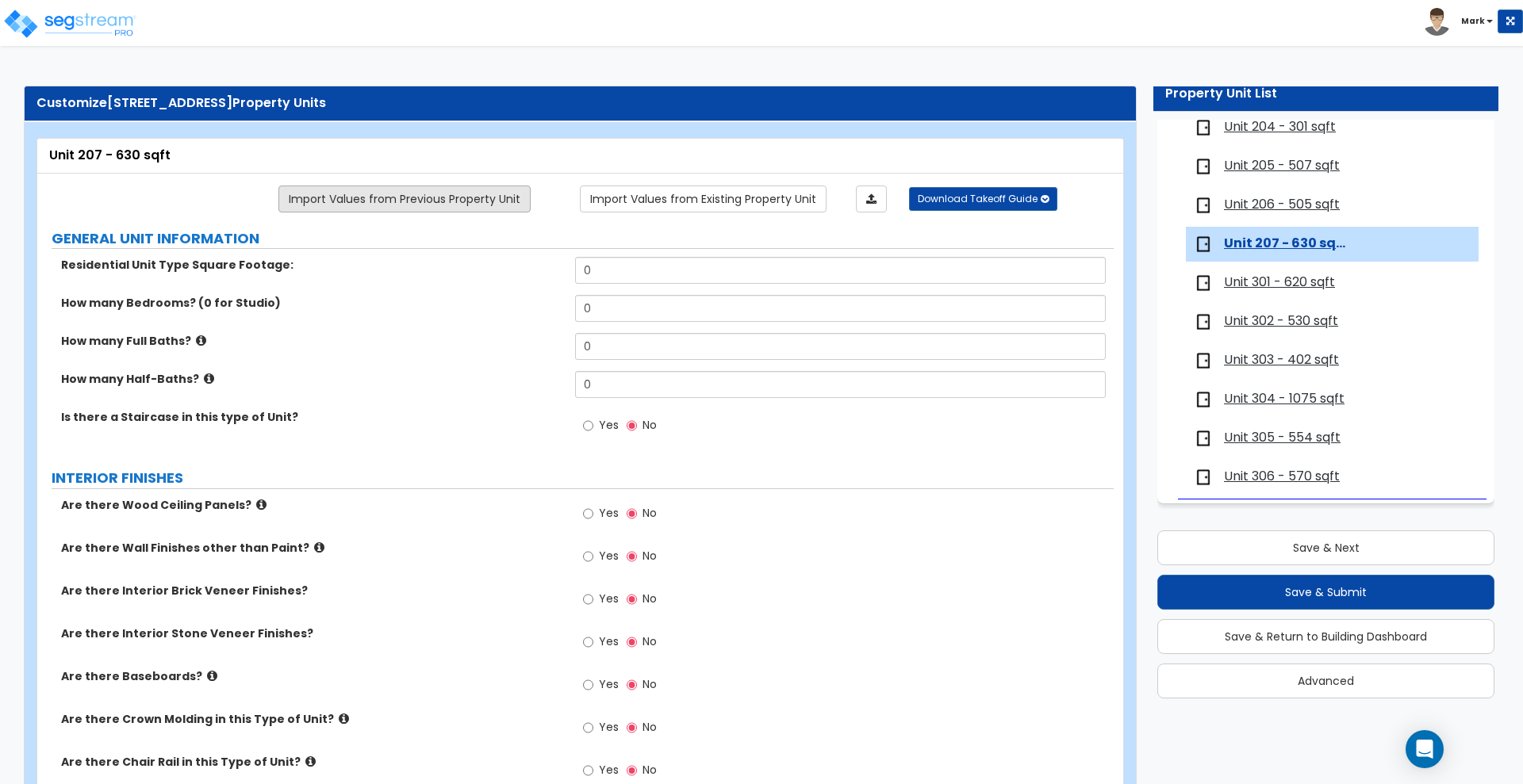
click at [408, 198] on link "Import Values from Previous Property Unit" at bounding box center [404, 198] width 252 height 27
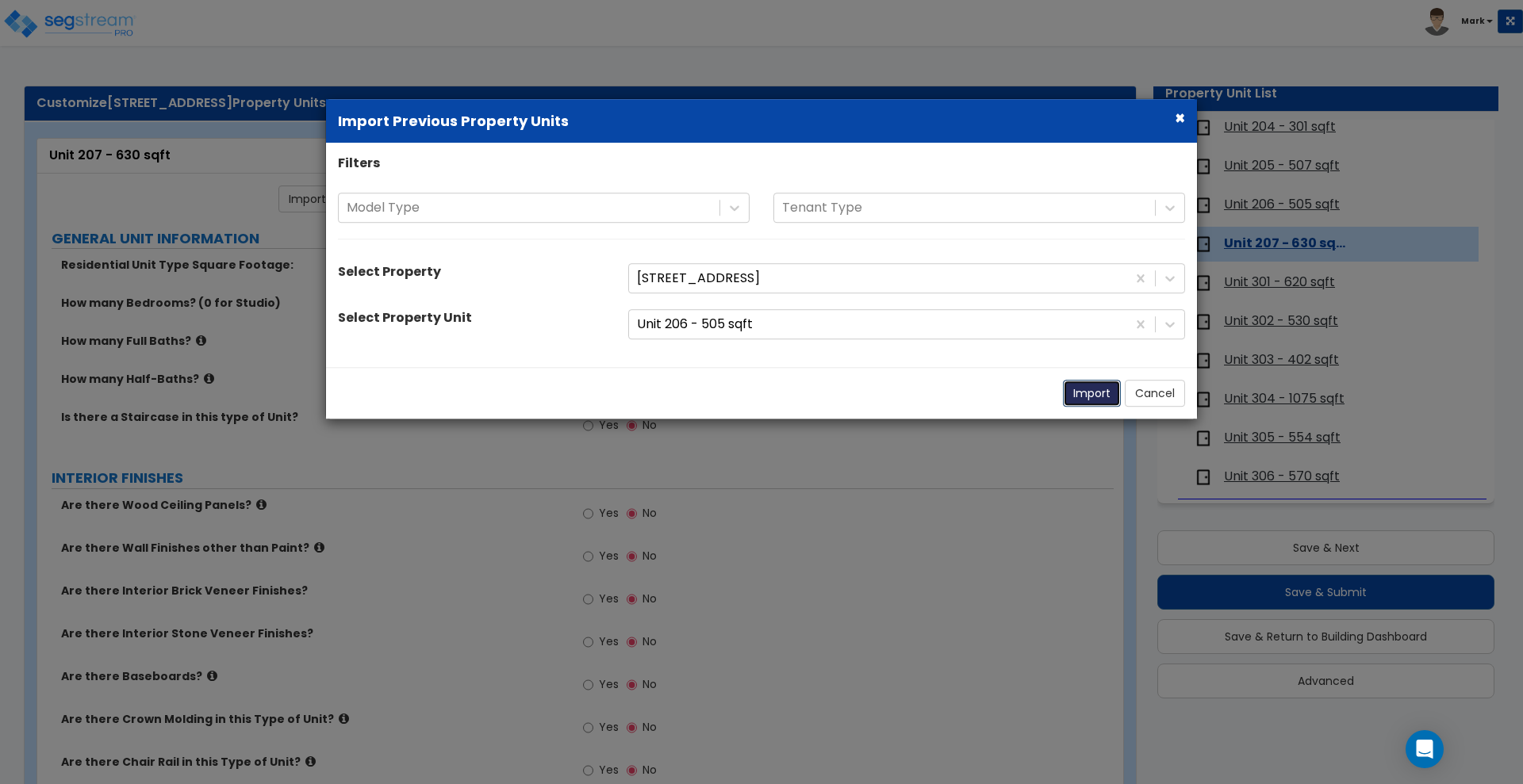
click at [1078, 390] on button "Import" at bounding box center [1092, 393] width 58 height 27
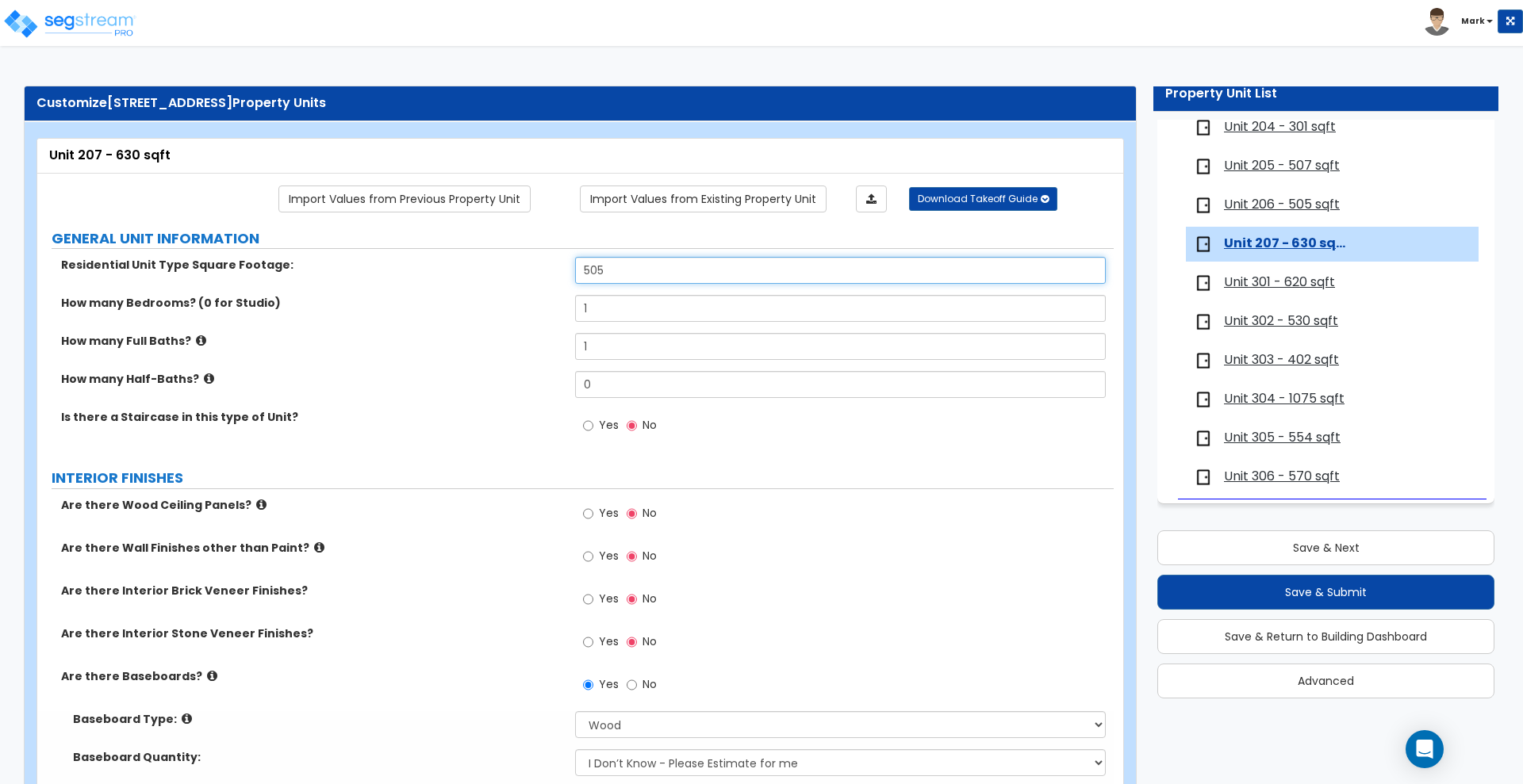
drag, startPoint x: 558, startPoint y: 263, endPoint x: 418, endPoint y: 261, distance: 140.0
click at [424, 261] on div "Residential Unit Type Square Footage: 505" at bounding box center [575, 276] width 1076 height 38
click at [1247, 278] on span "Unit 301 - 620 sqft" at bounding box center [1280, 282] width 111 height 18
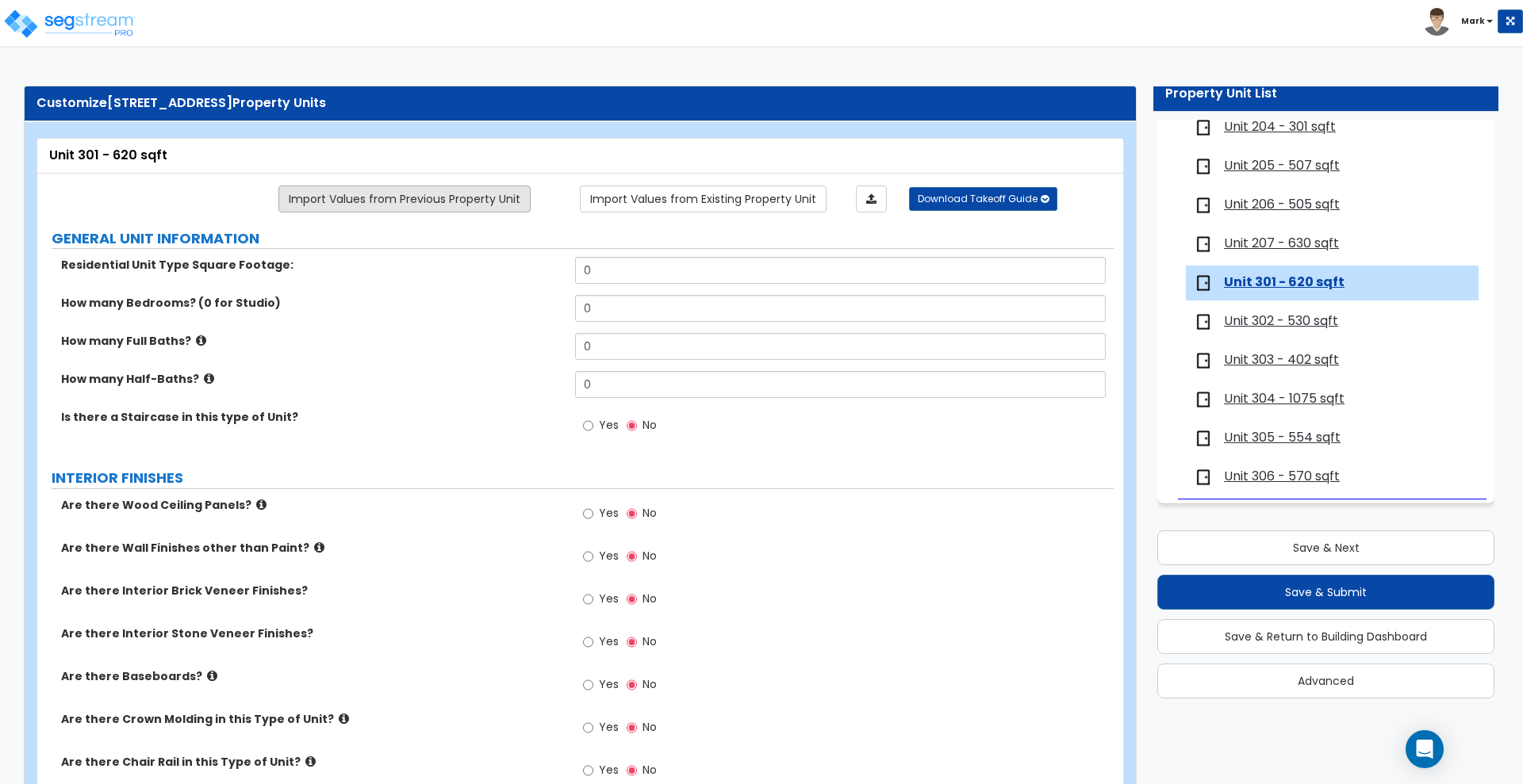
click at [417, 202] on link "Import Values from Previous Property Unit" at bounding box center [404, 198] width 252 height 27
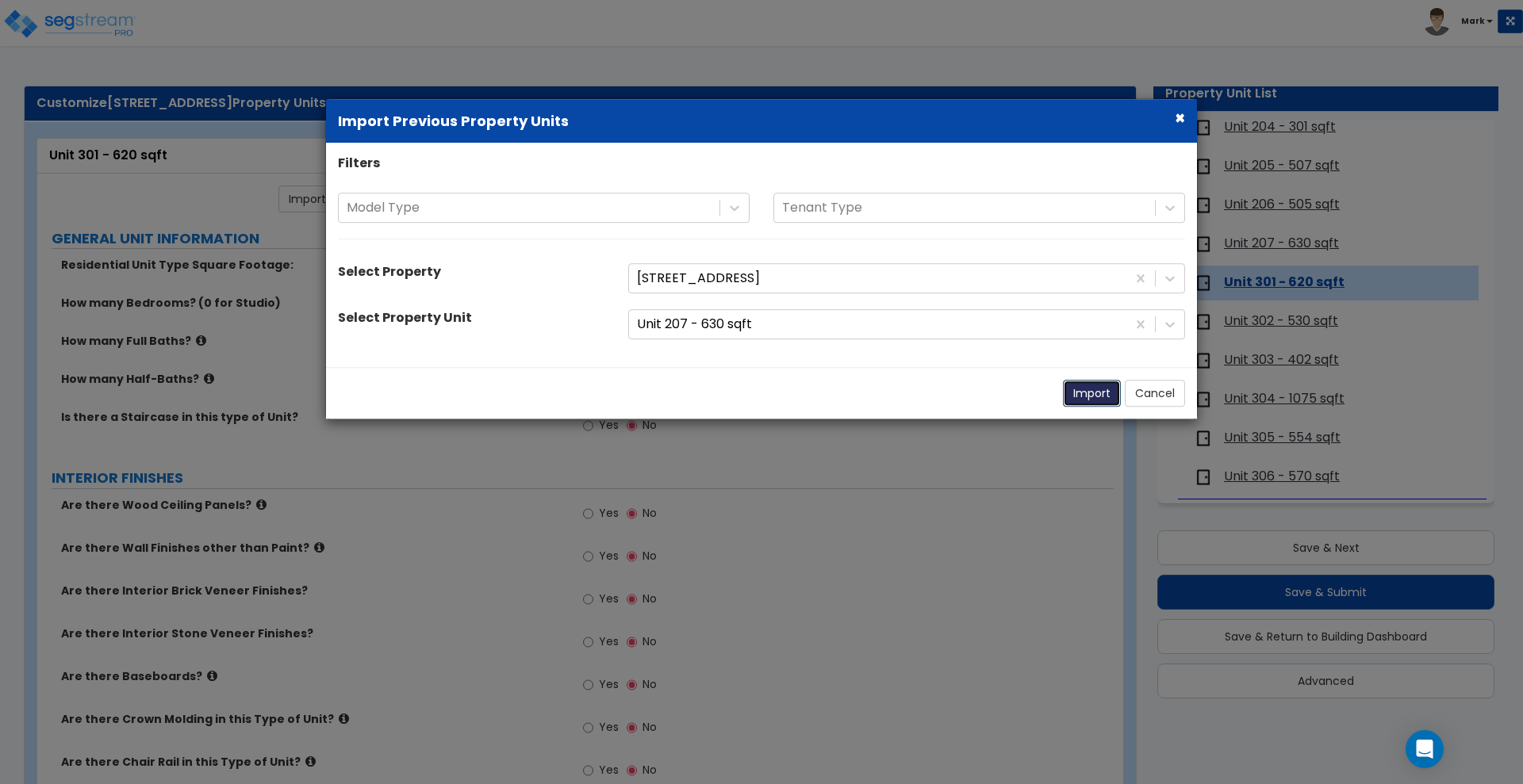
click at [1091, 392] on button "Import" at bounding box center [1092, 393] width 58 height 27
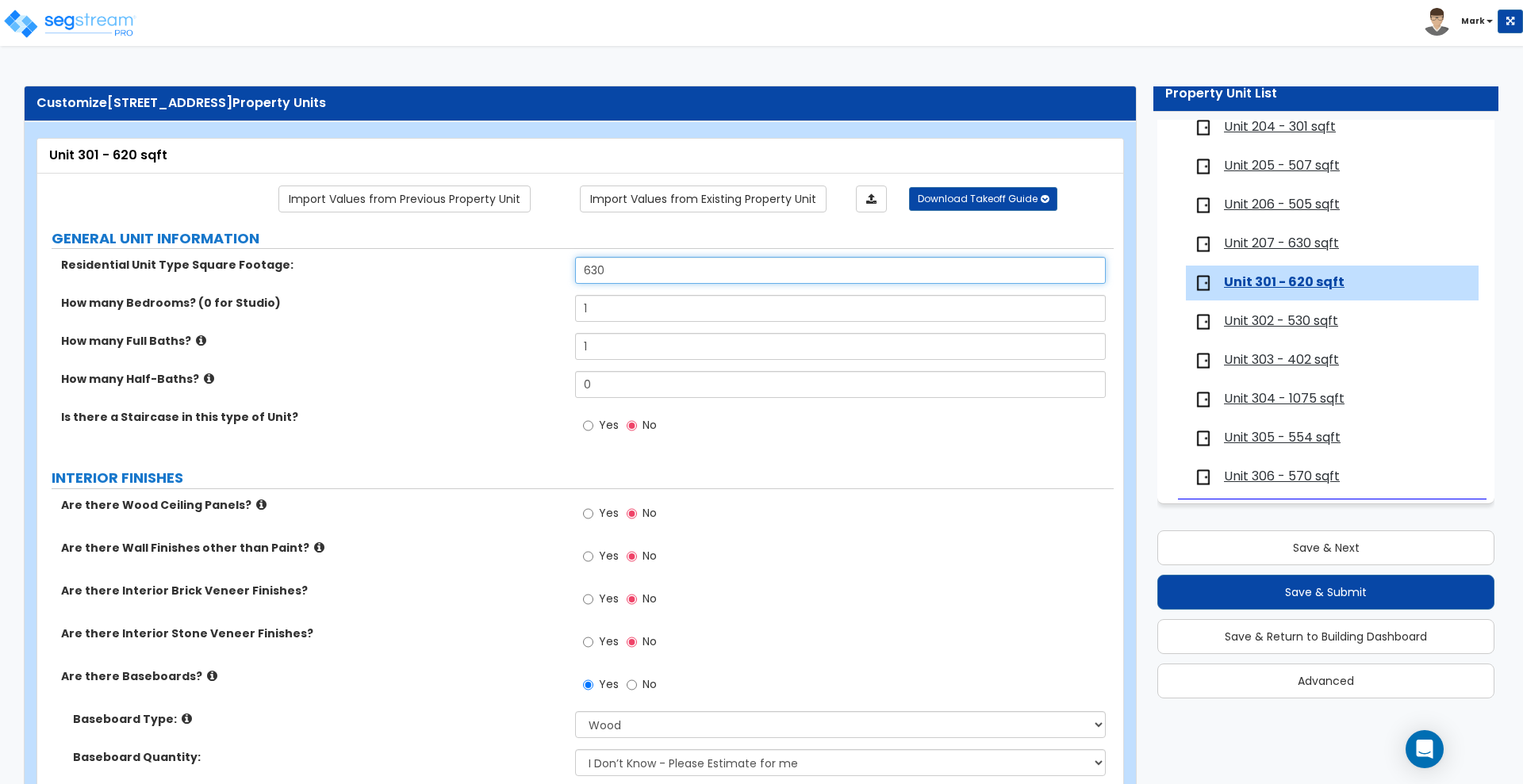
drag, startPoint x: 522, startPoint y: 271, endPoint x: 473, endPoint y: 262, distance: 49.8
click at [477, 267] on div "Residential Unit Type Square Footage: 630" at bounding box center [575, 276] width 1076 height 38
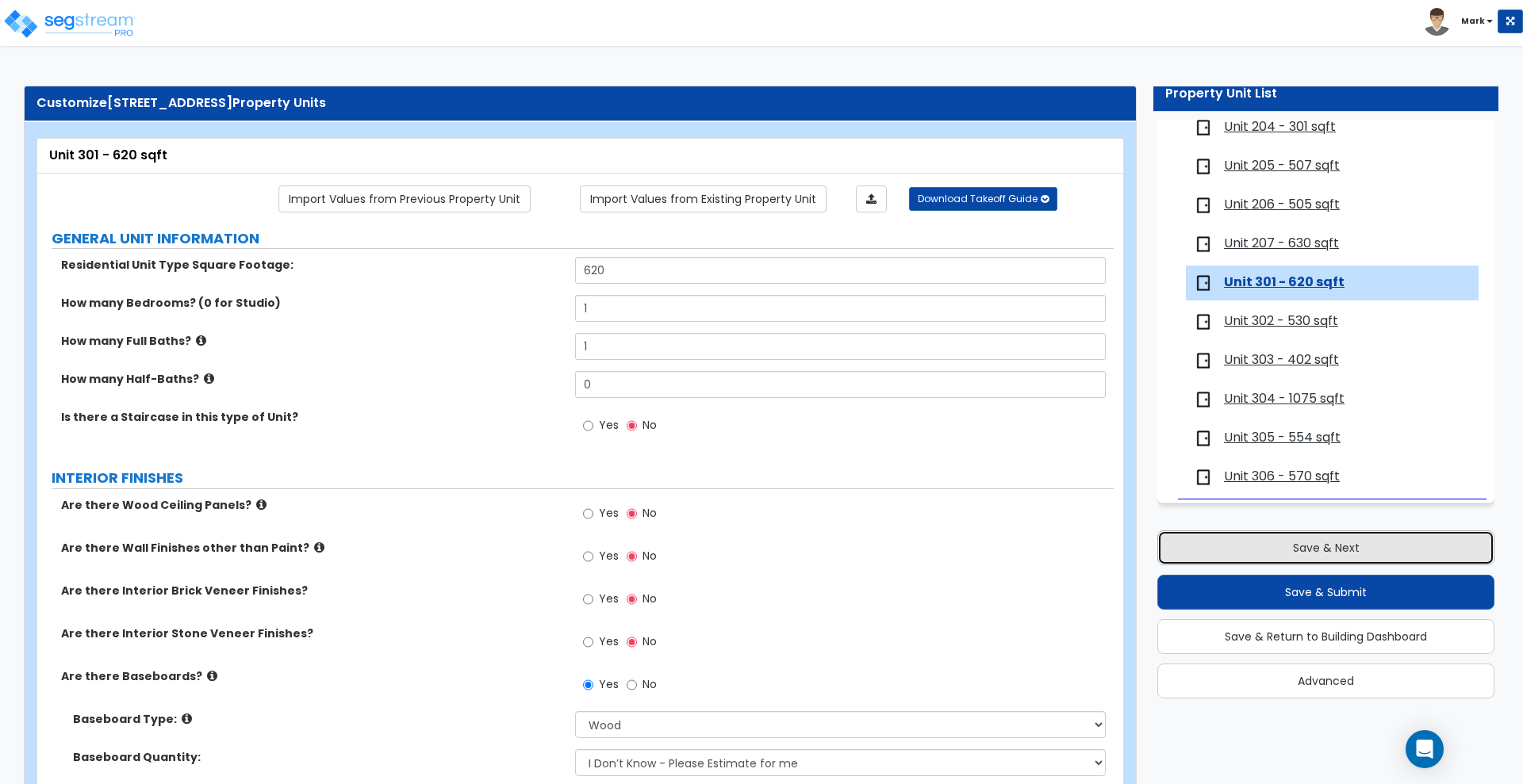
click at [1286, 551] on button "Save & Next" at bounding box center [1325, 548] width 337 height 35
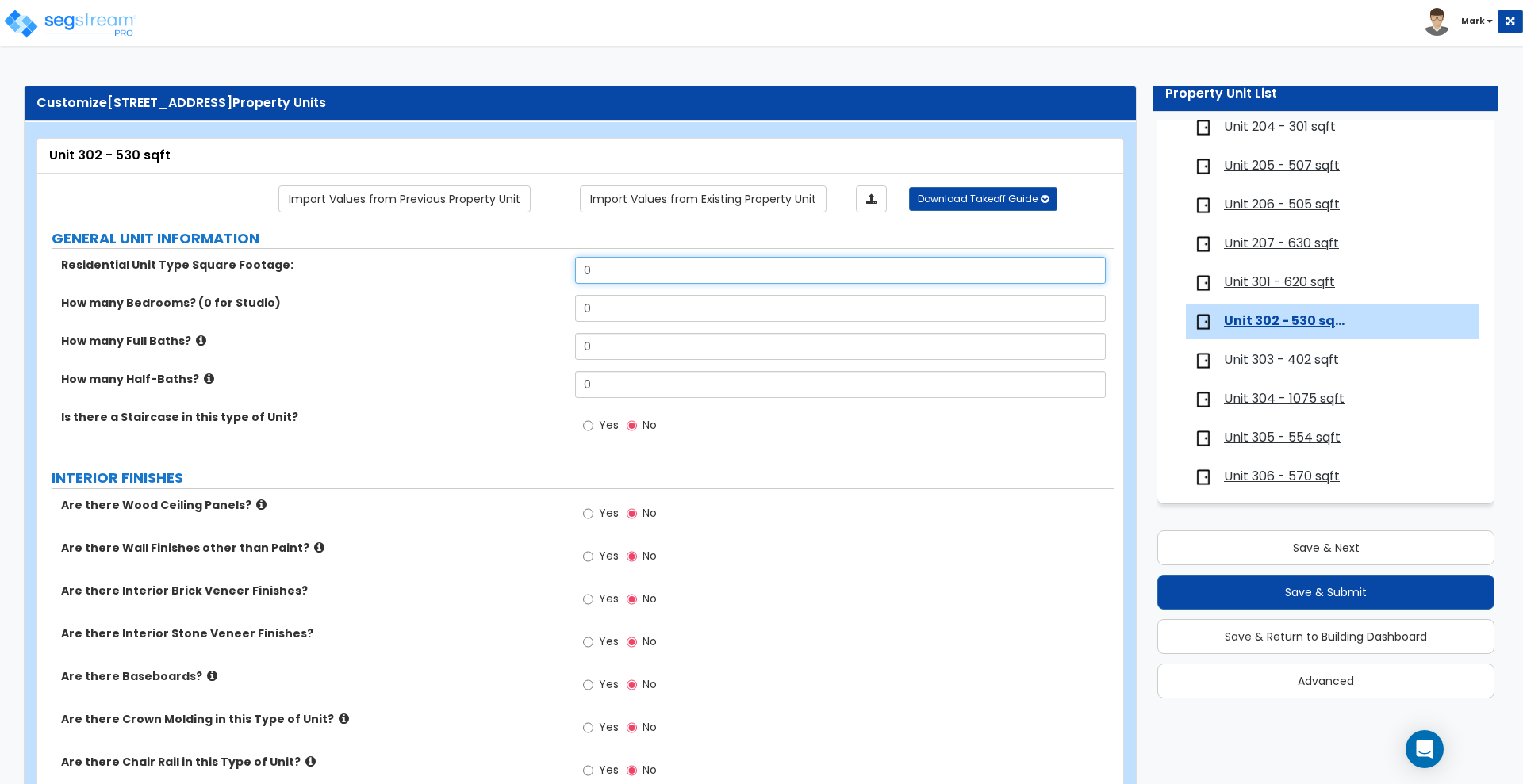
drag, startPoint x: 612, startPoint y: 264, endPoint x: 516, endPoint y: 256, distance: 96.3
click at [516, 257] on div "Residential Unit Type Square Footage: 0" at bounding box center [575, 276] width 1076 height 38
click at [478, 197] on link "Import Values from Previous Property Unit" at bounding box center [404, 198] width 252 height 27
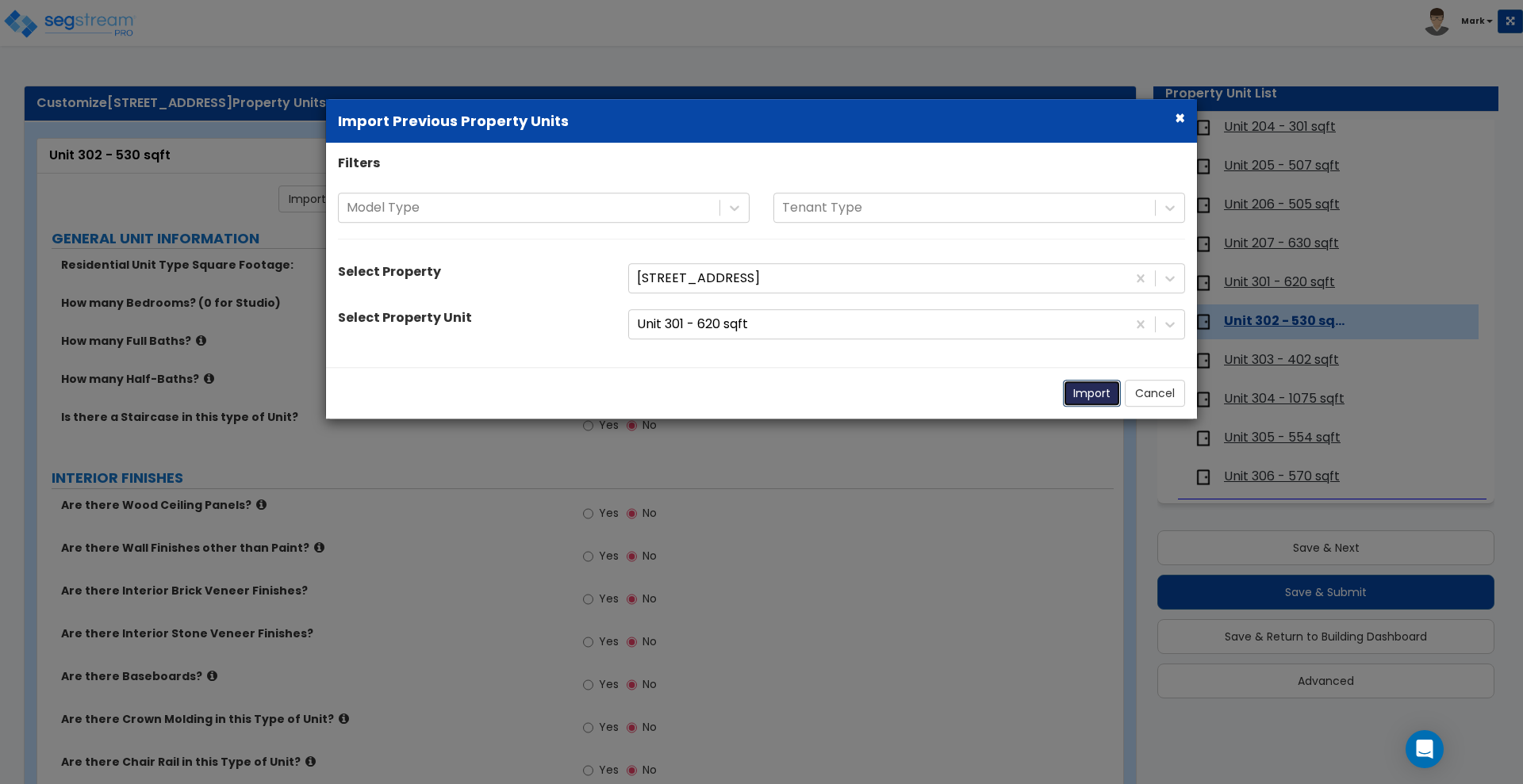
click at [1092, 397] on button "Import" at bounding box center [1092, 393] width 58 height 27
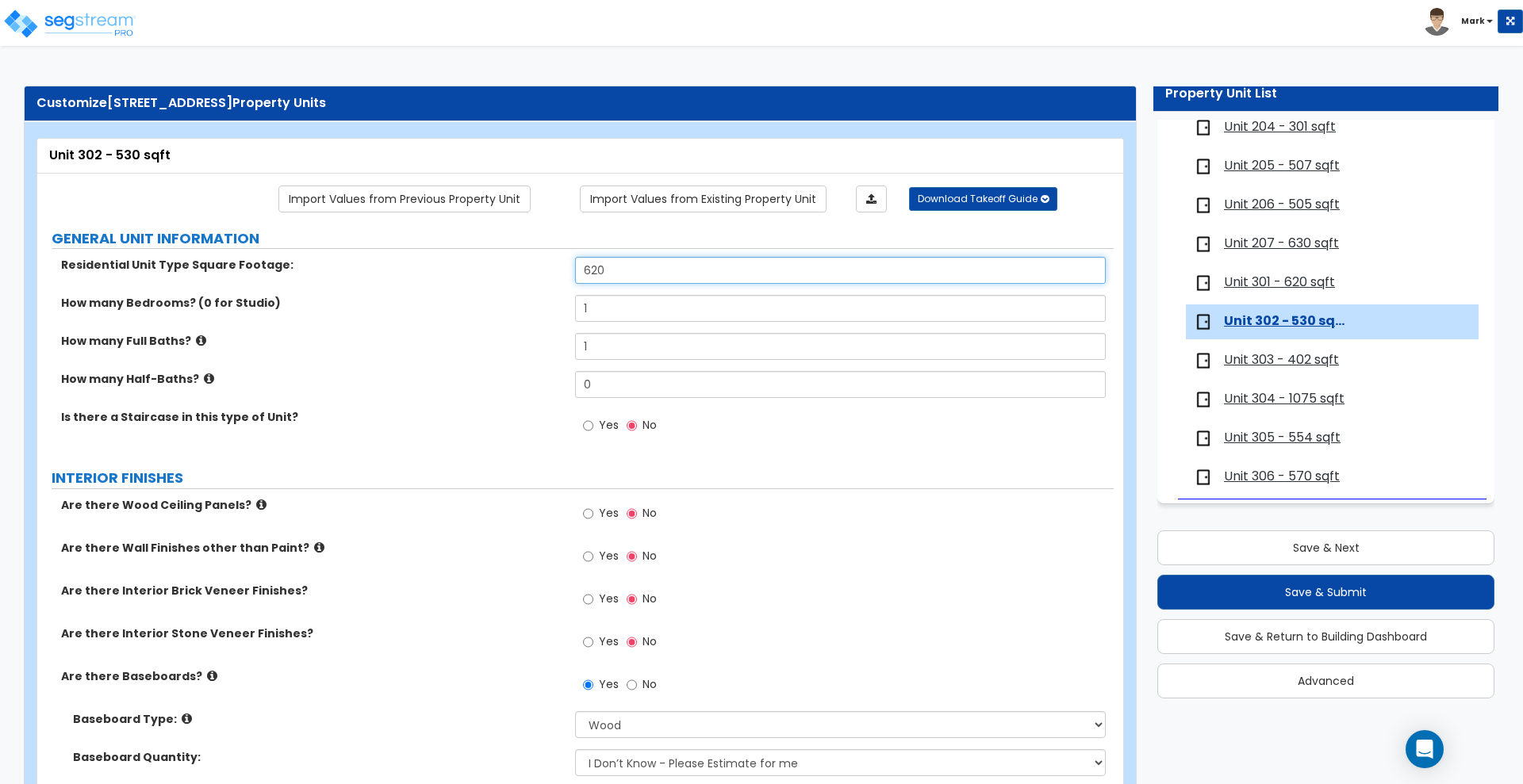
drag, startPoint x: 593, startPoint y: 266, endPoint x: 424, endPoint y: 262, distance: 169.0
click at [428, 262] on div "Residential Unit Type Square Footage: 620" at bounding box center [575, 276] width 1076 height 38
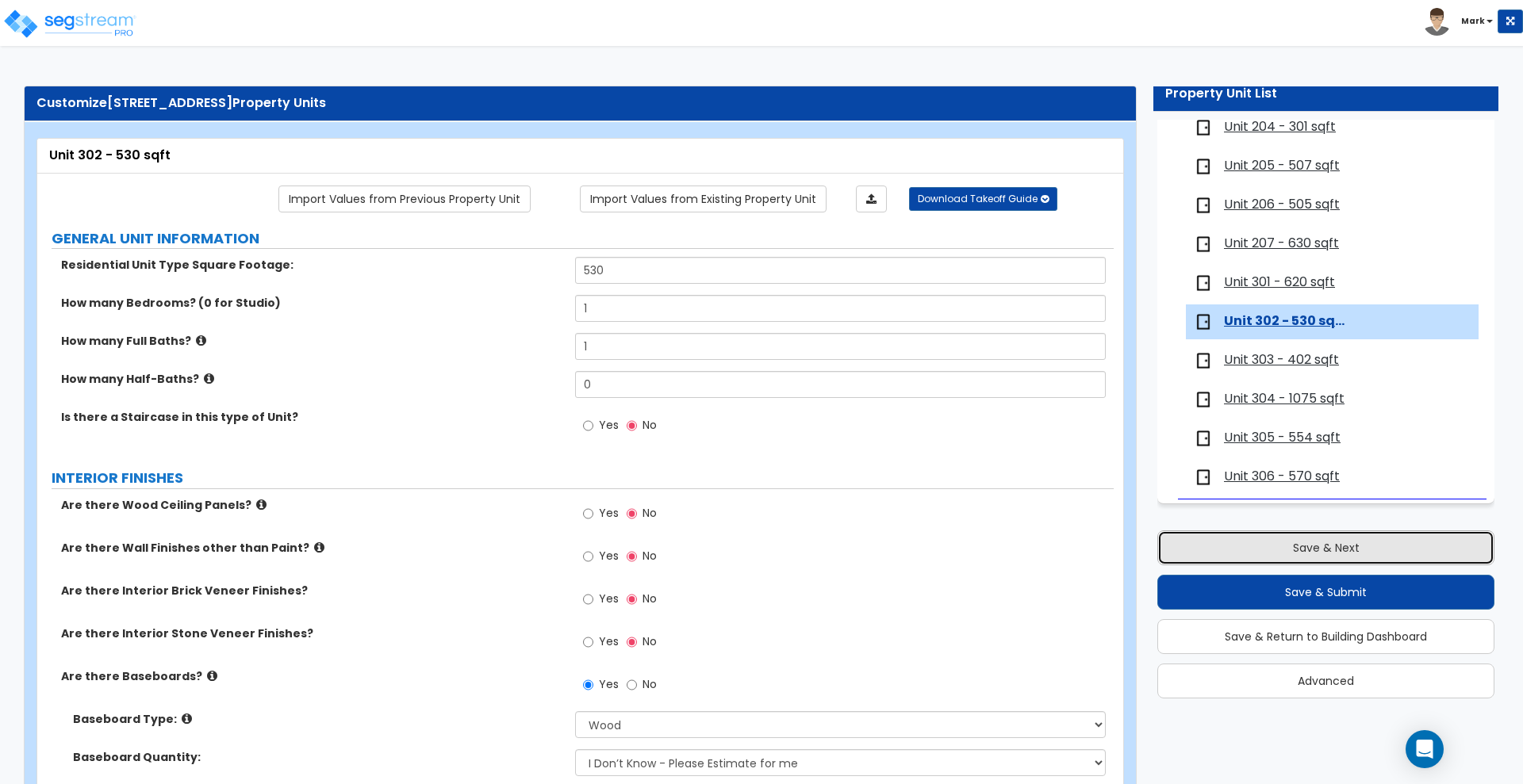
click at [1273, 548] on button "Save & Next" at bounding box center [1325, 548] width 337 height 35
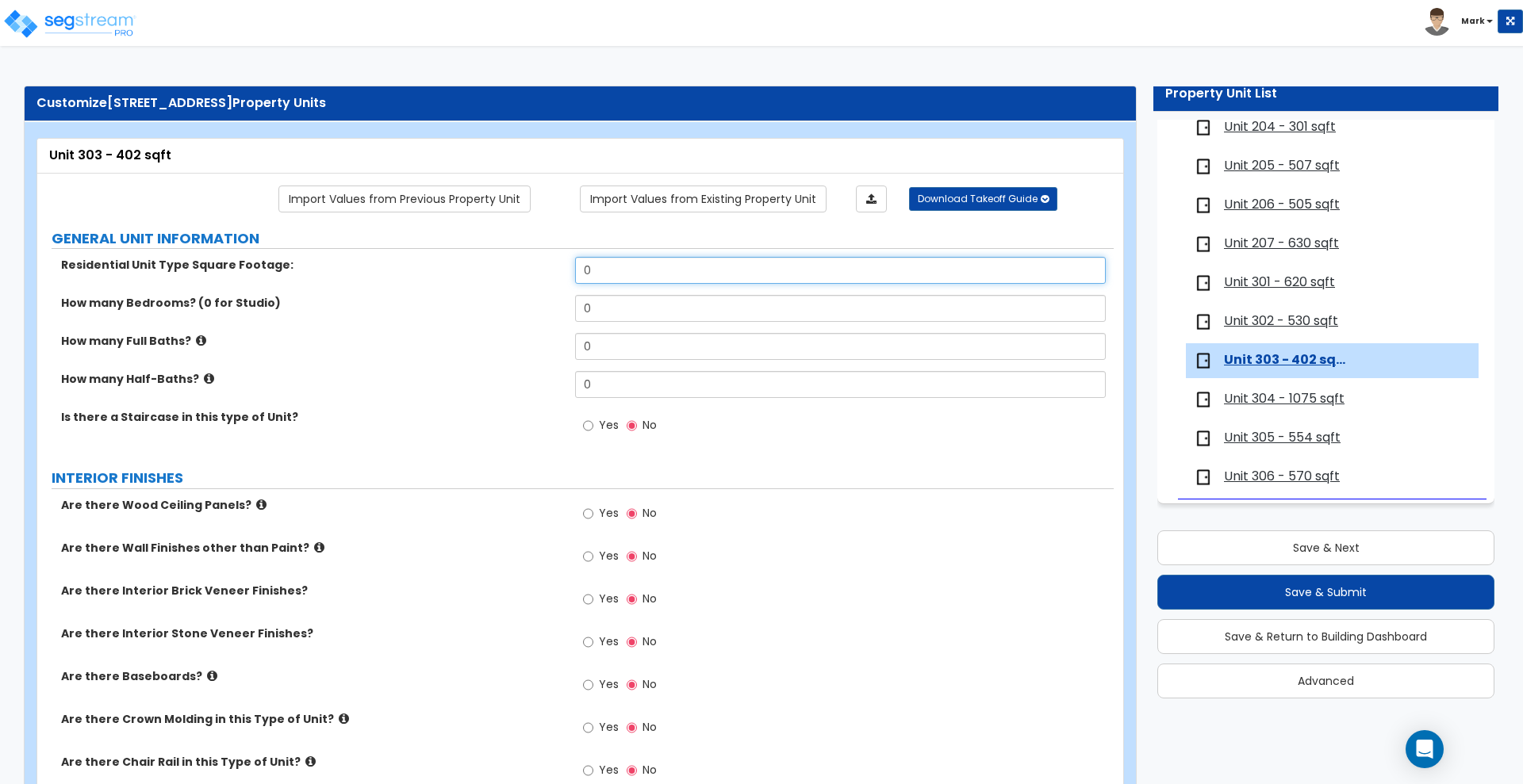
drag, startPoint x: 597, startPoint y: 266, endPoint x: 232, endPoint y: 263, distance: 365.0
click at [232, 263] on div "Residential Unit Type Square Footage: 0" at bounding box center [575, 276] width 1076 height 38
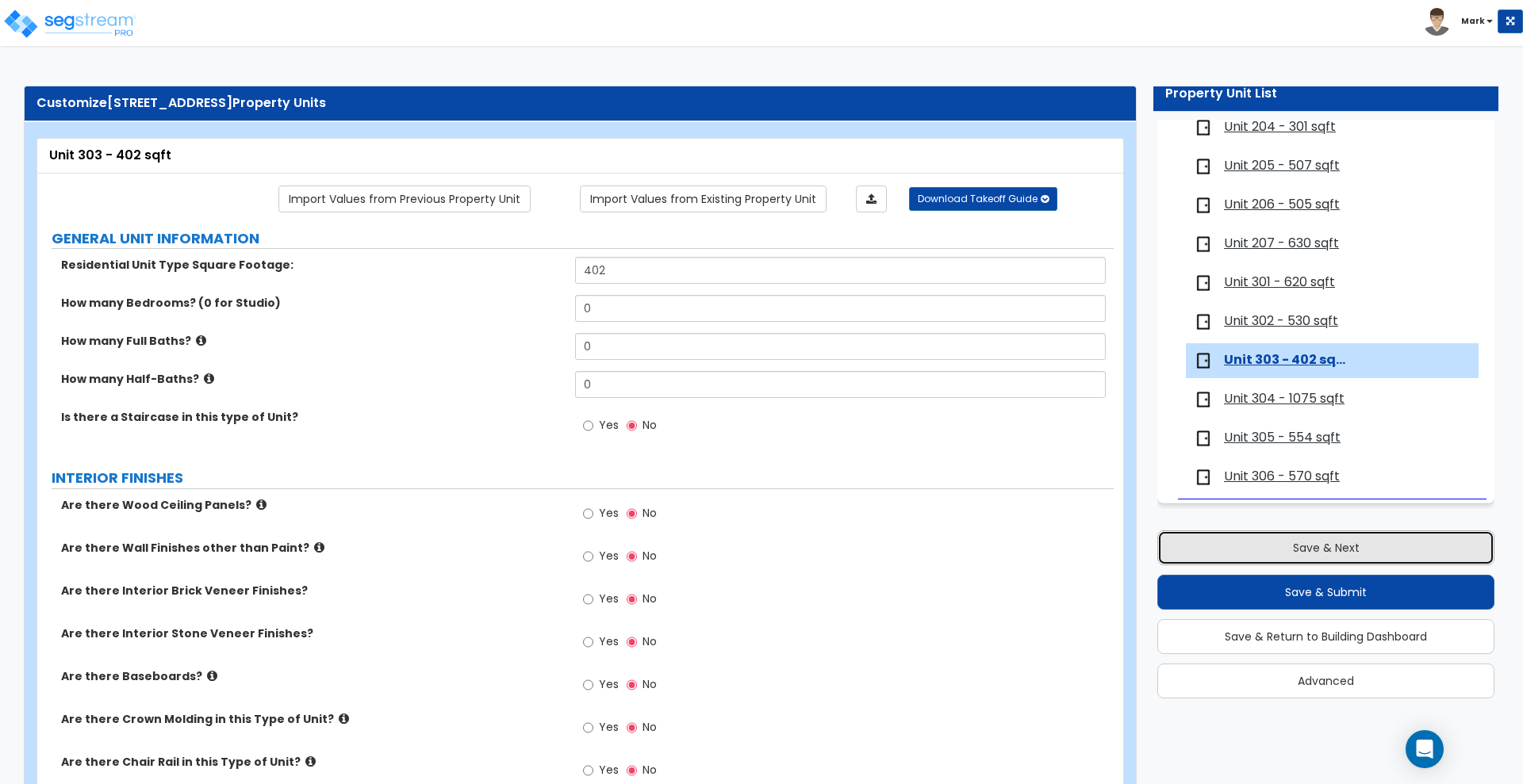
click at [1316, 547] on button "Save & Next" at bounding box center [1325, 548] width 337 height 35
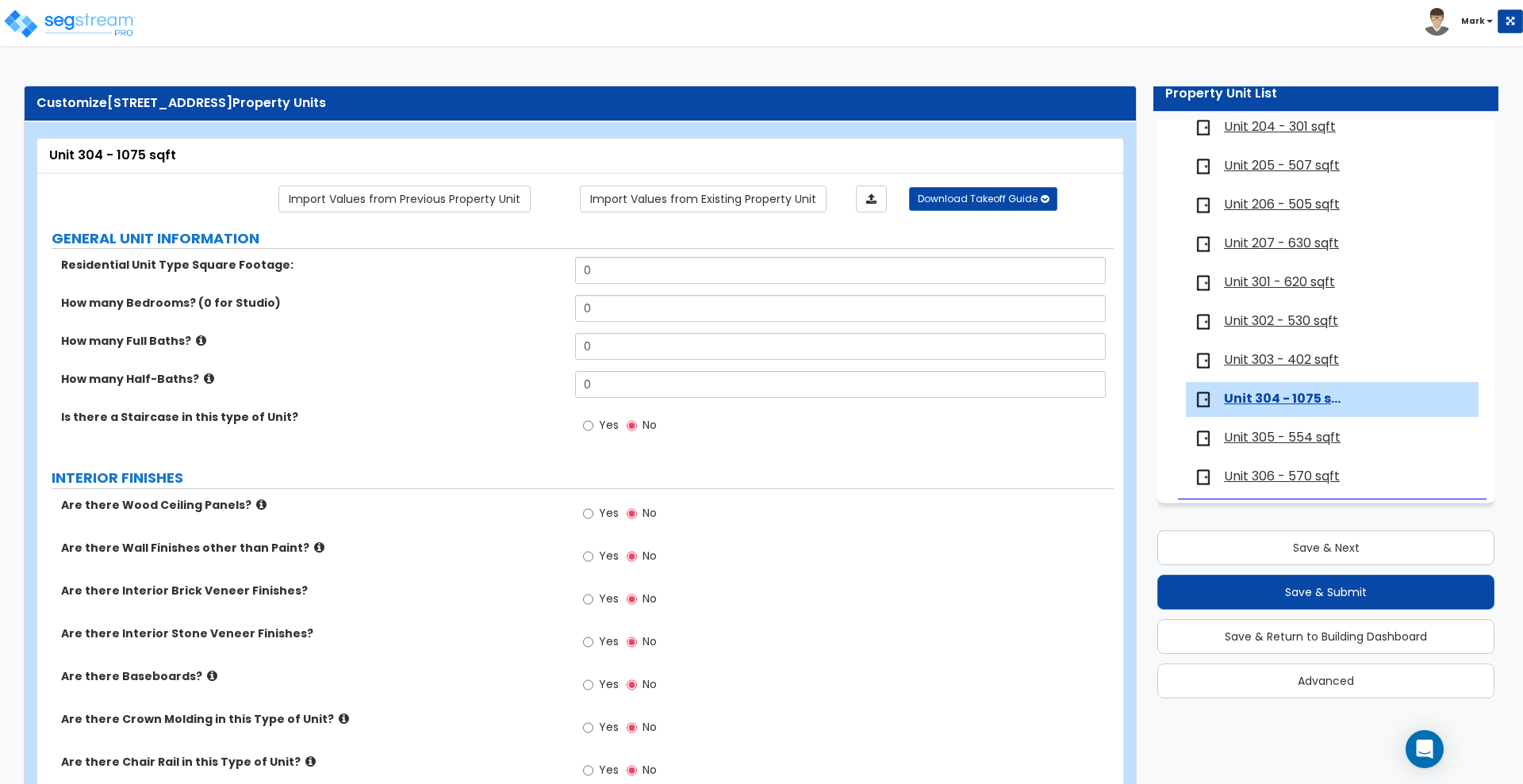
click at [1281, 437] on span "Unit 305 - 554 sqft" at bounding box center [1282, 437] width 117 height 18
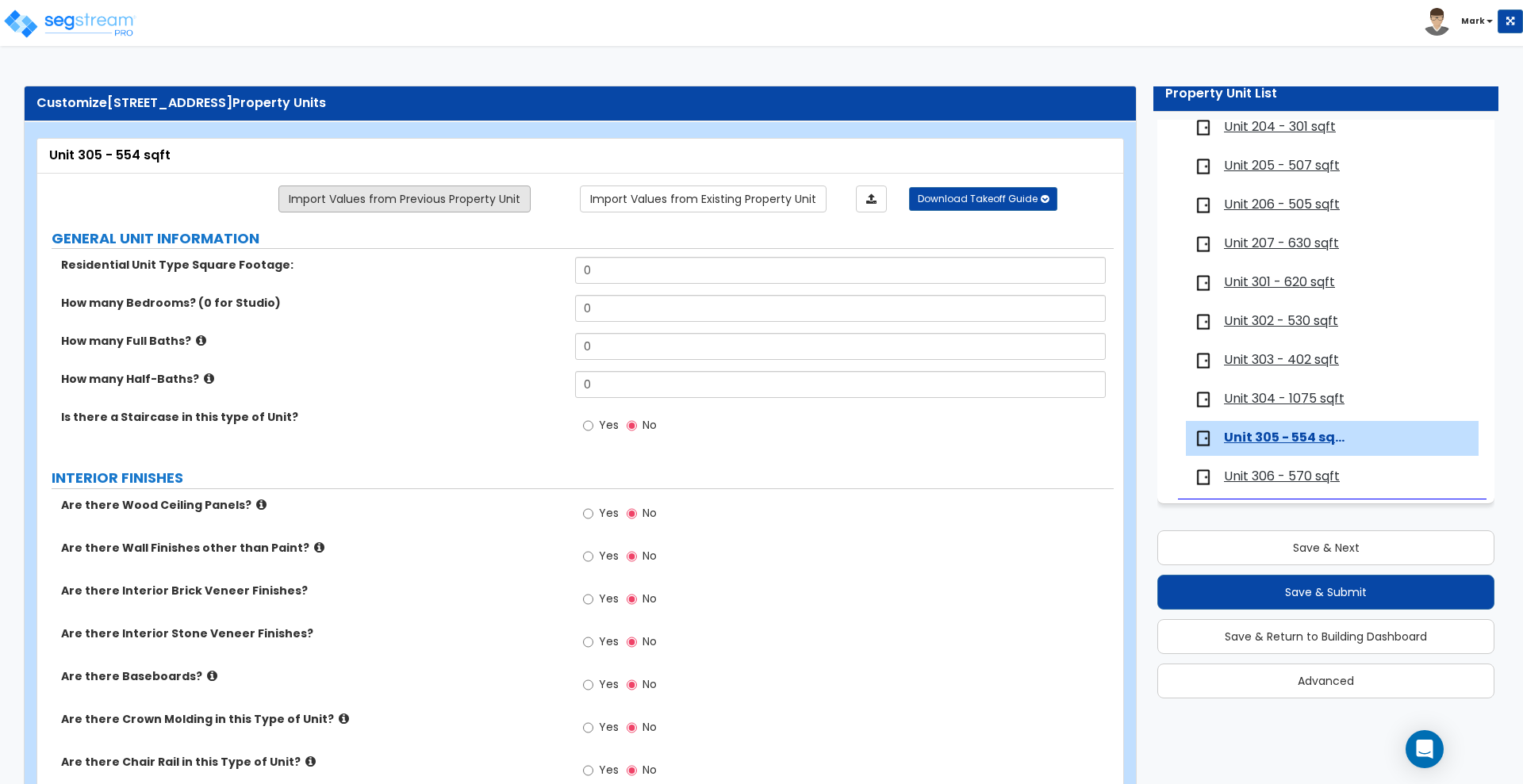
click at [459, 200] on link "Import Values from Previous Property Unit" at bounding box center [404, 198] width 252 height 27
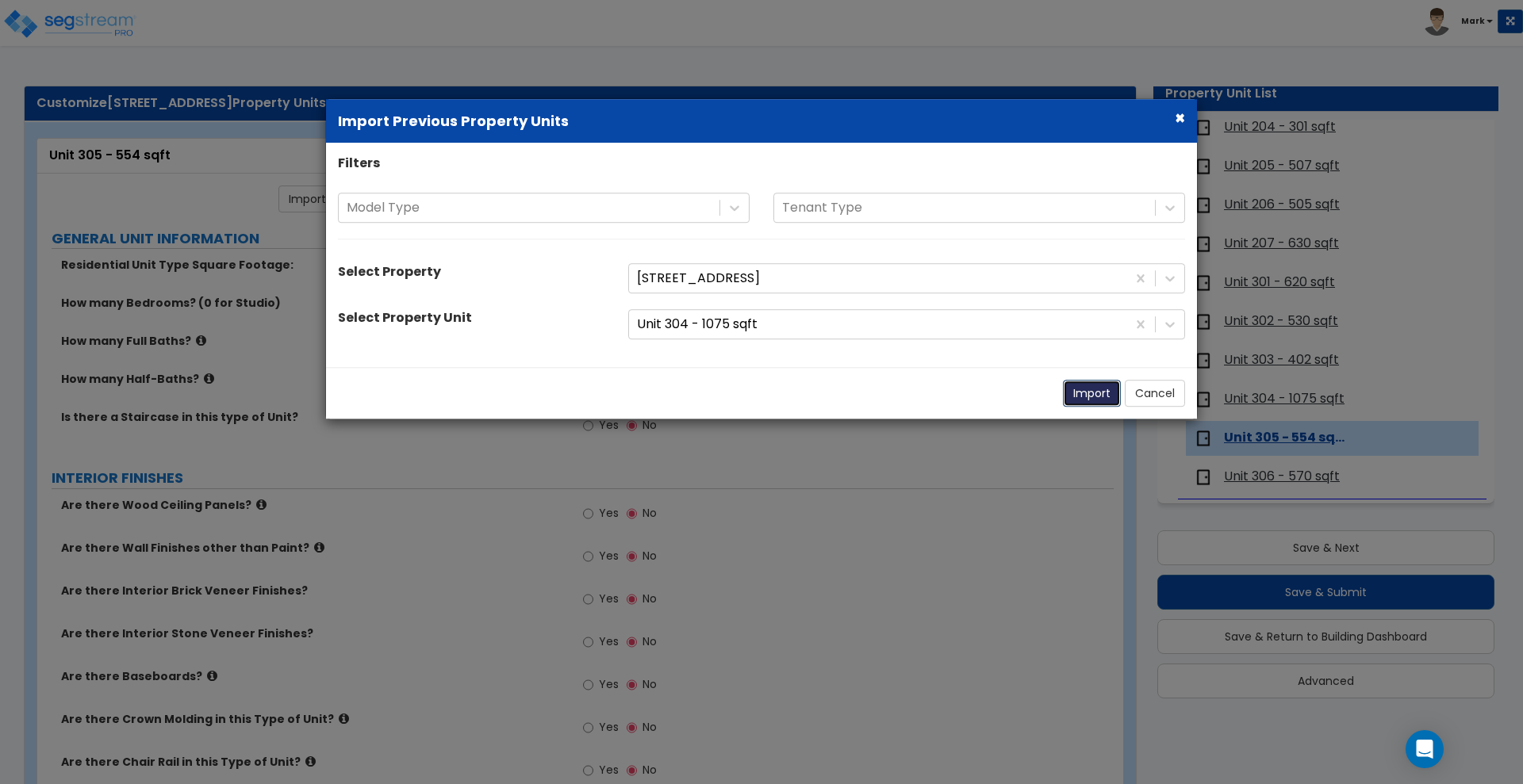
click at [1090, 393] on button "Import" at bounding box center [1092, 393] width 58 height 27
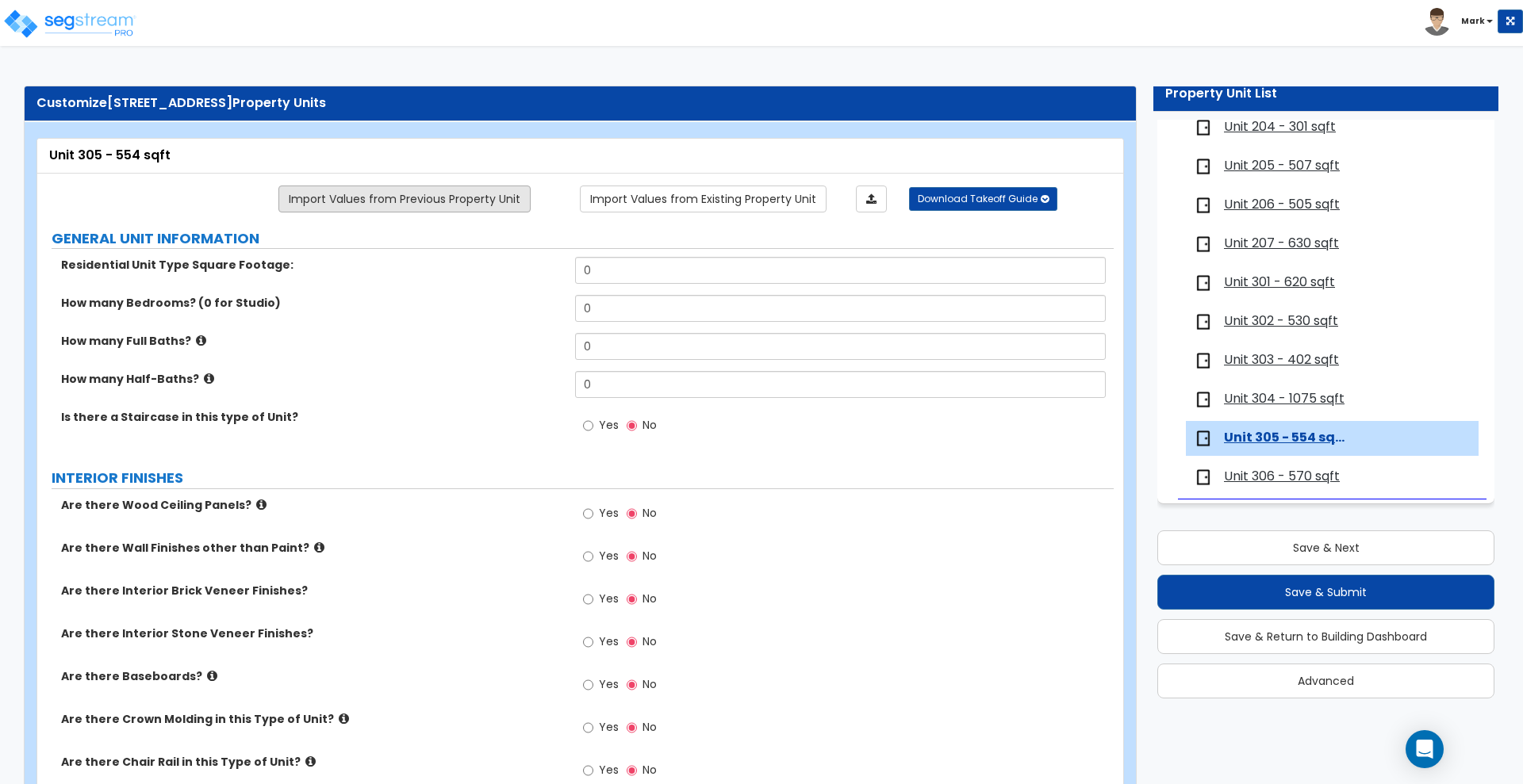
click at [431, 194] on link "Import Values from Previous Property Unit" at bounding box center [404, 198] width 252 height 27
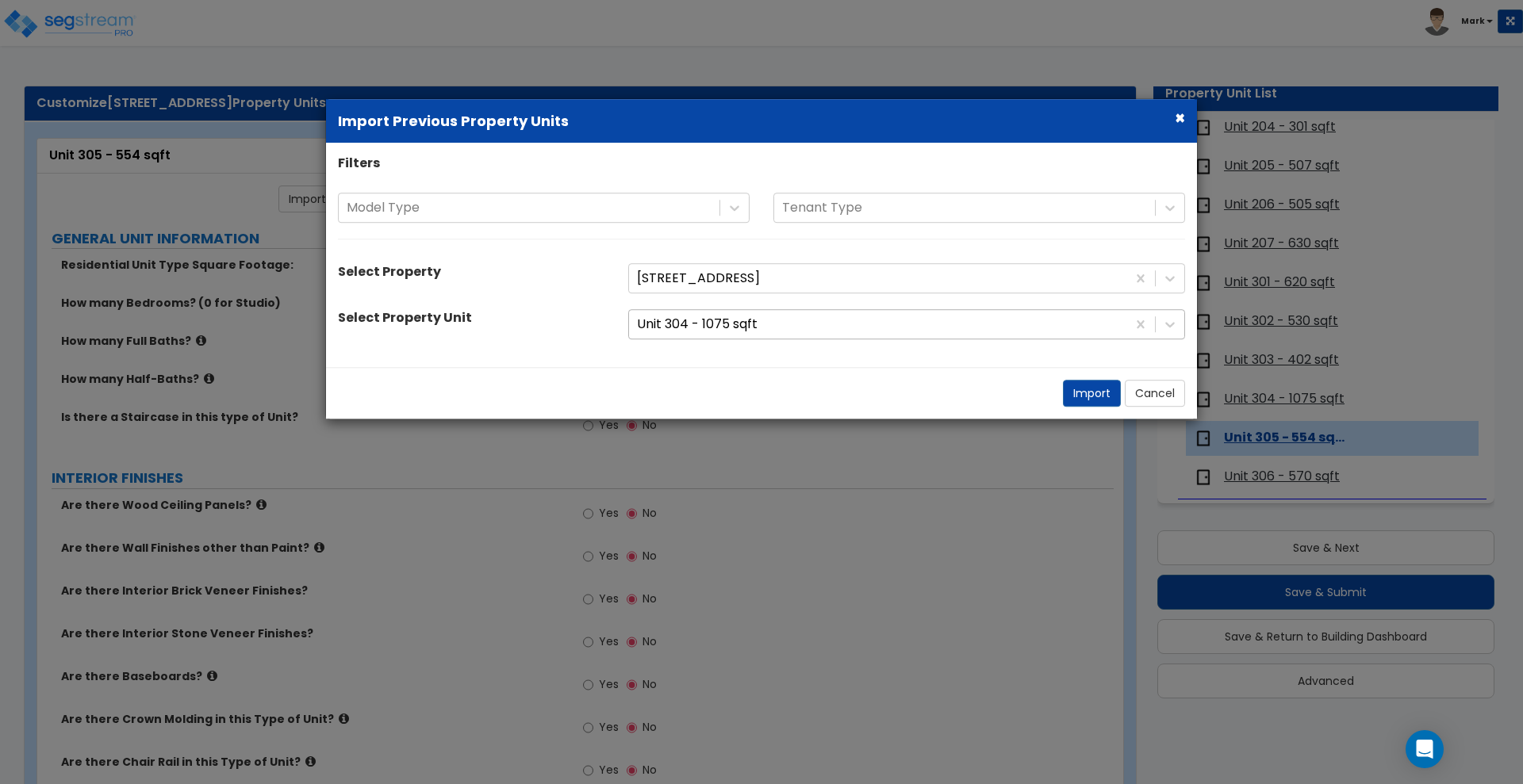
click at [833, 334] on div at bounding box center [878, 325] width 482 height 22
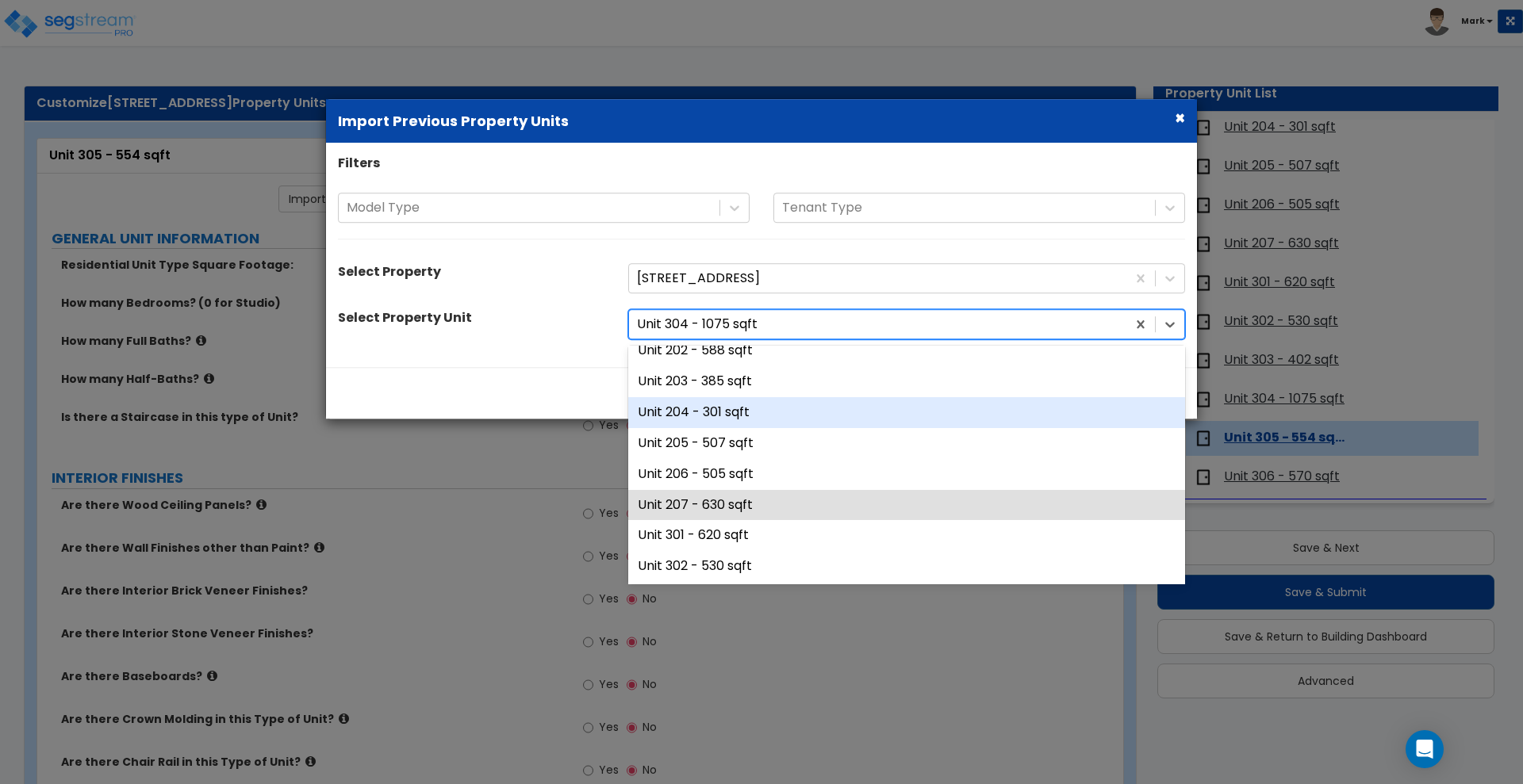
scroll to position [297, 0]
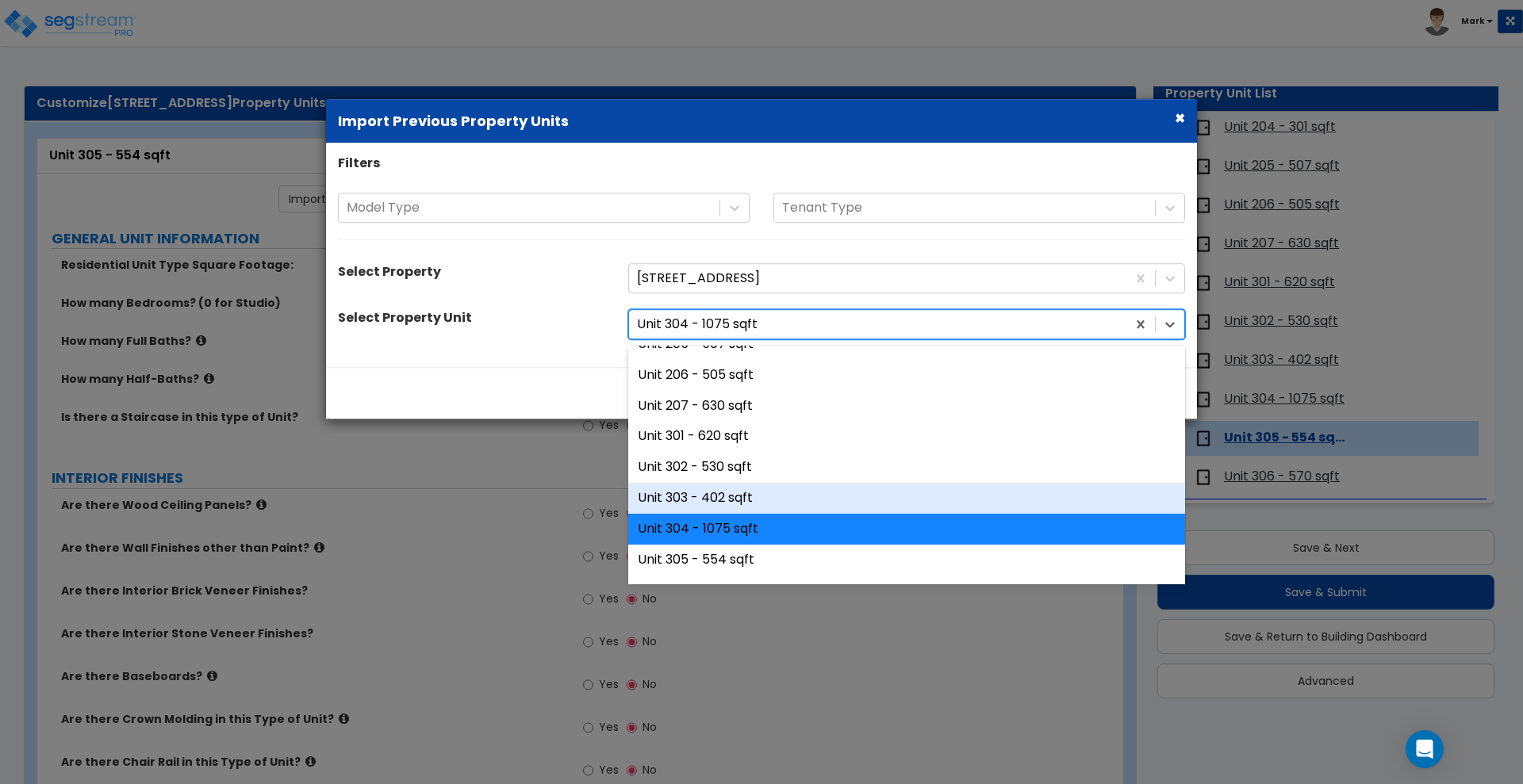
click at [716, 491] on div "Unit 303 - 402 sqft" at bounding box center [906, 499] width 557 height 31
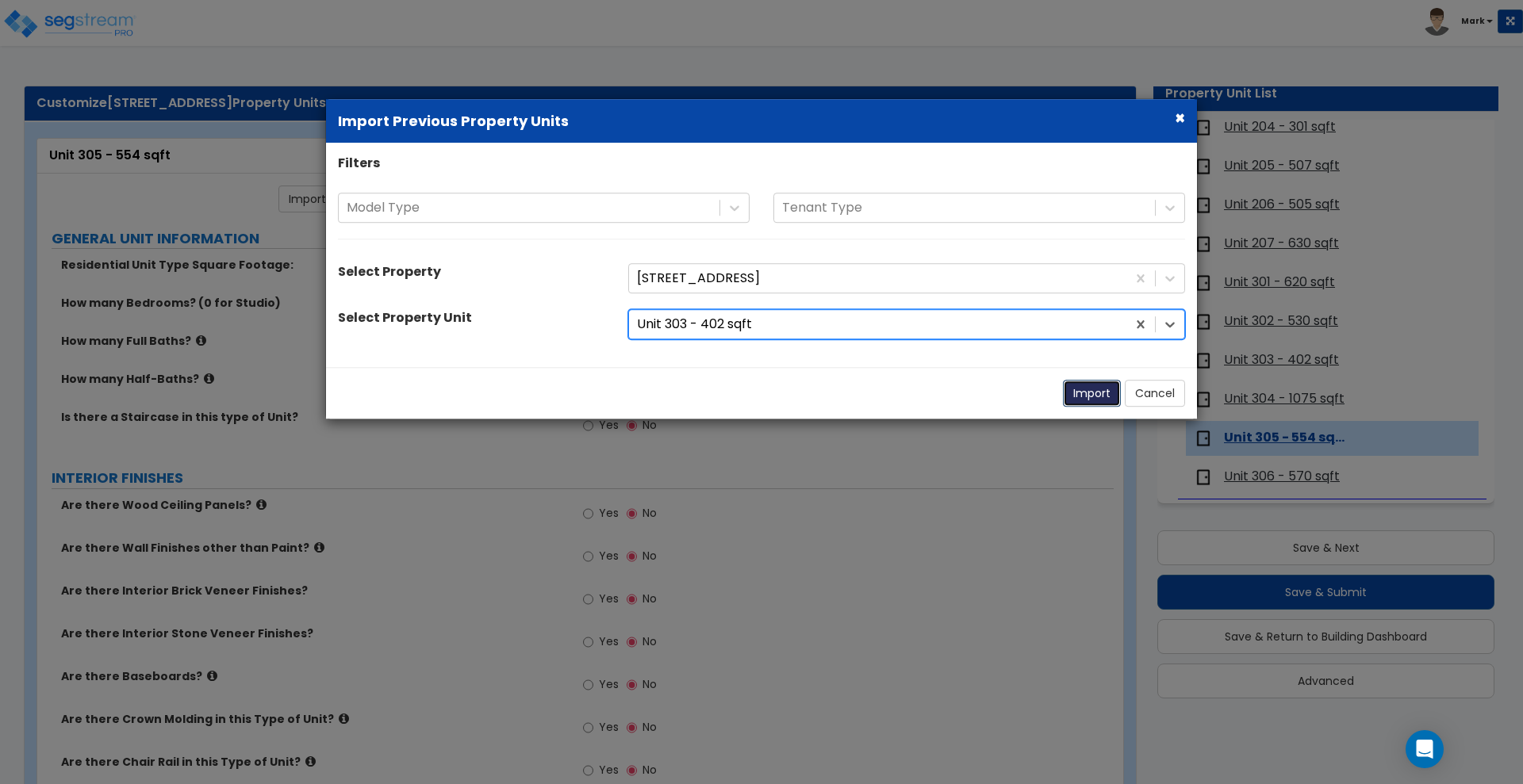
click at [1086, 395] on button "Import" at bounding box center [1092, 393] width 58 height 27
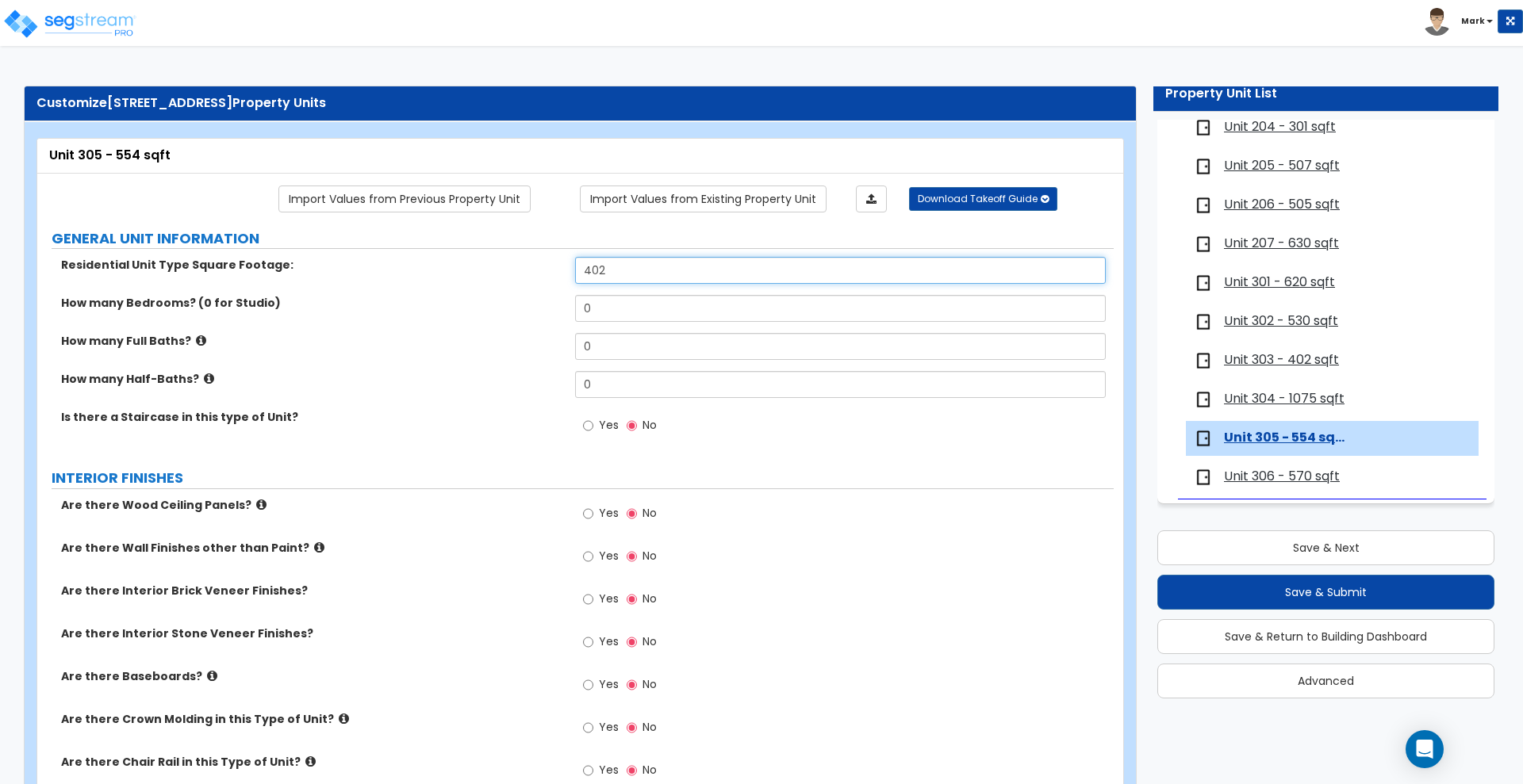
drag, startPoint x: 586, startPoint y: 268, endPoint x: 537, endPoint y: 267, distance: 49.0
click at [542, 268] on div "Residential Unit Type Square Footage: 402" at bounding box center [575, 276] width 1076 height 38
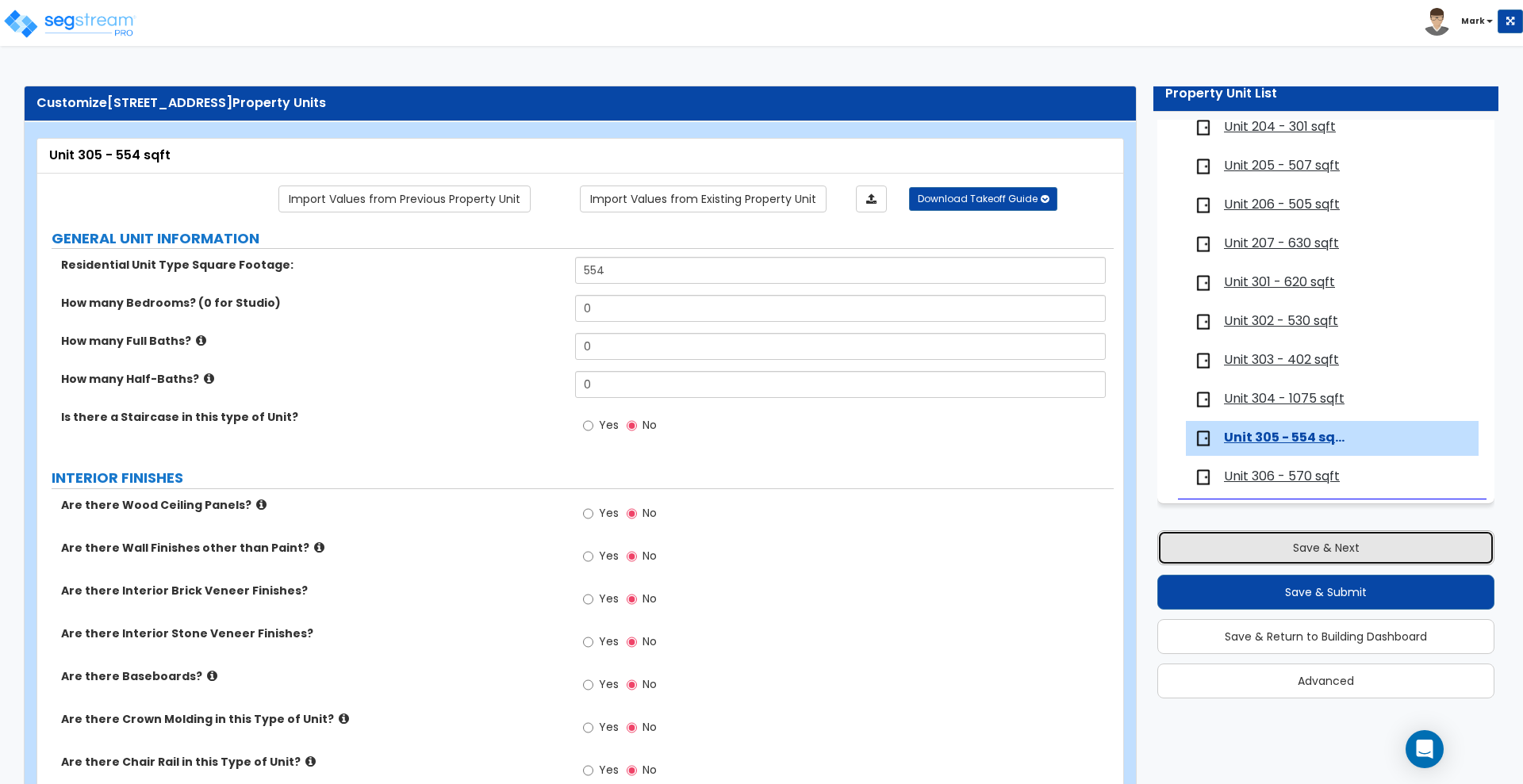
click at [1252, 549] on button "Save & Next" at bounding box center [1325, 548] width 337 height 35
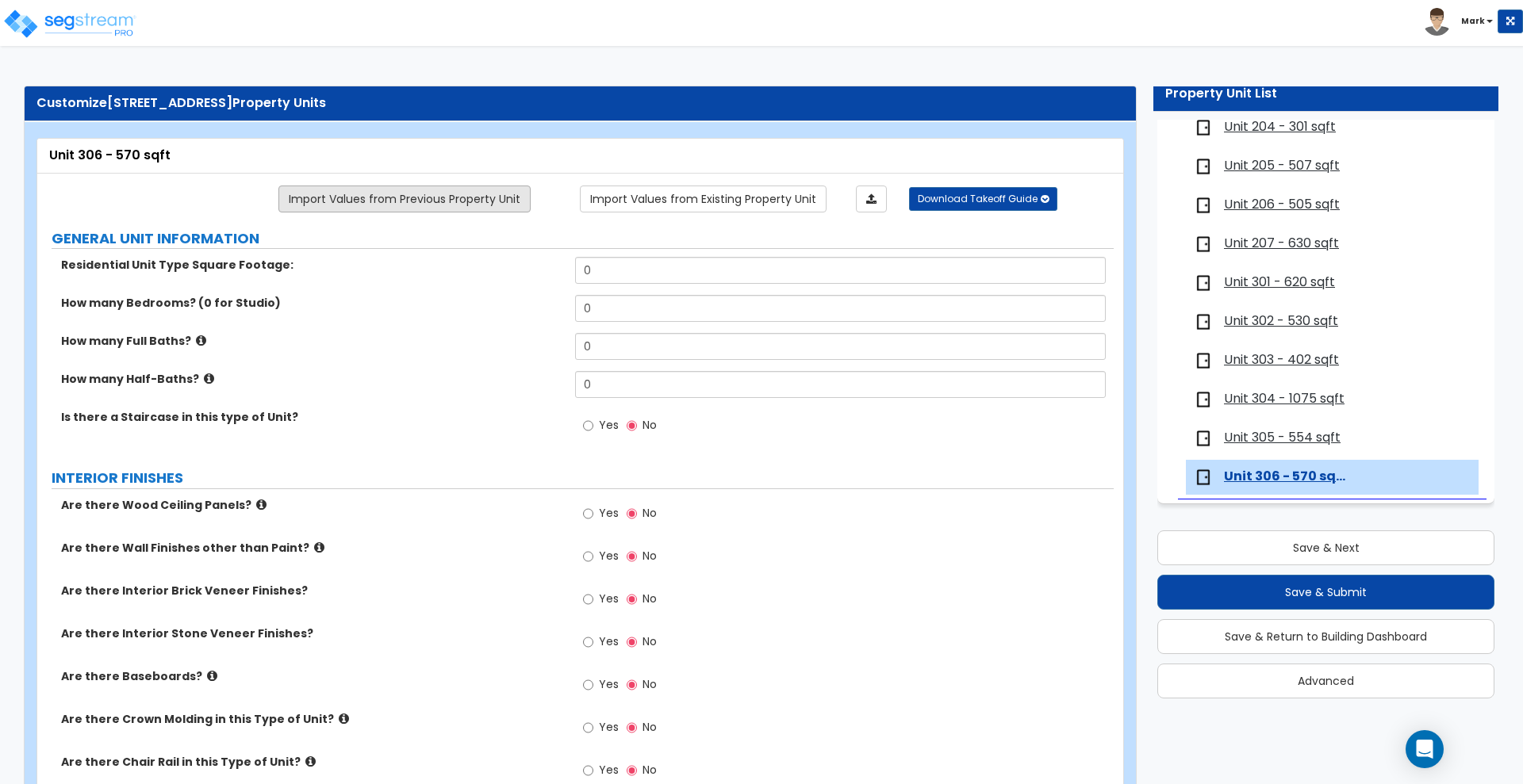
click at [371, 196] on link "Import Values from Previous Property Unit" at bounding box center [404, 198] width 252 height 27
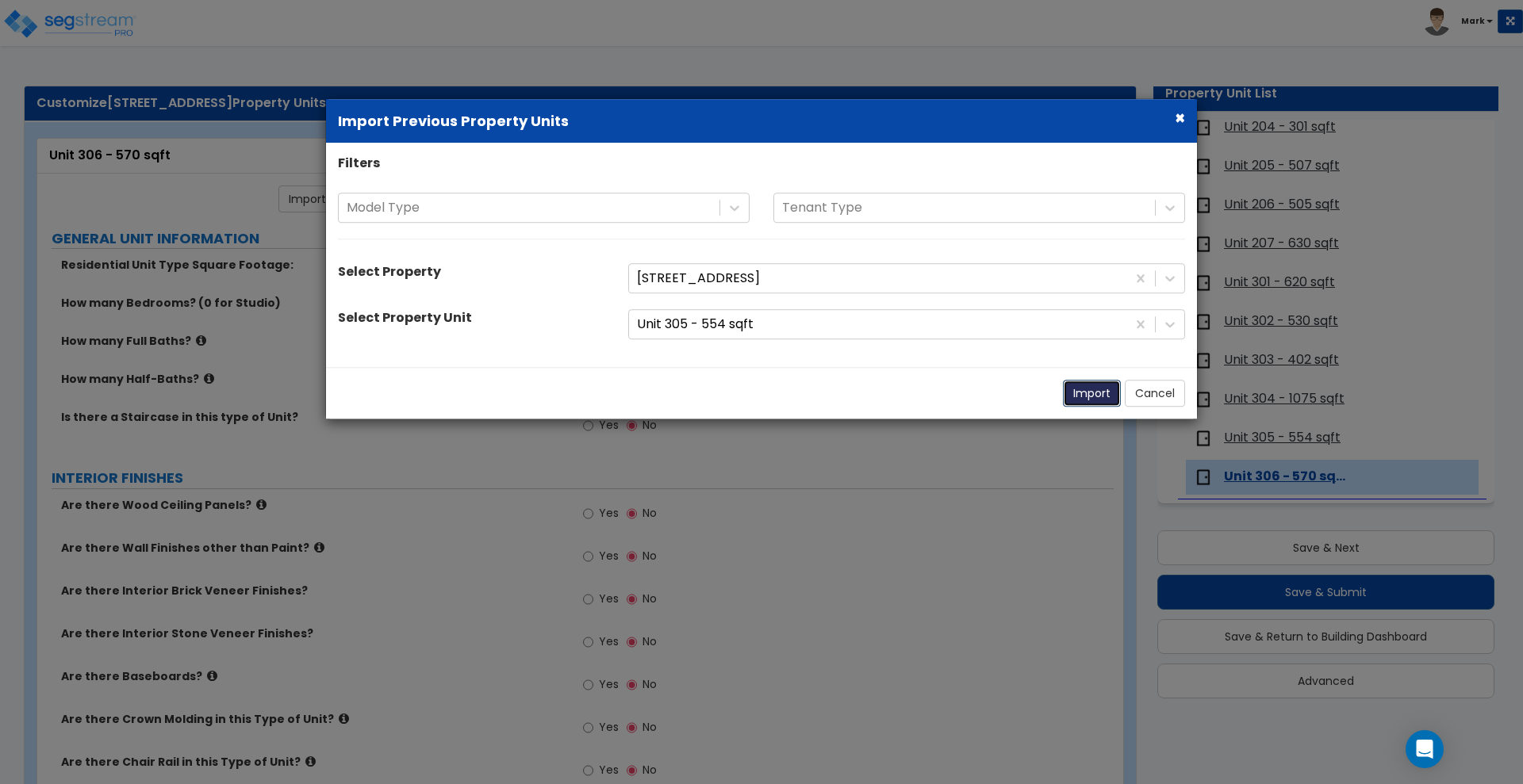
click at [1094, 392] on button "Import" at bounding box center [1092, 393] width 58 height 27
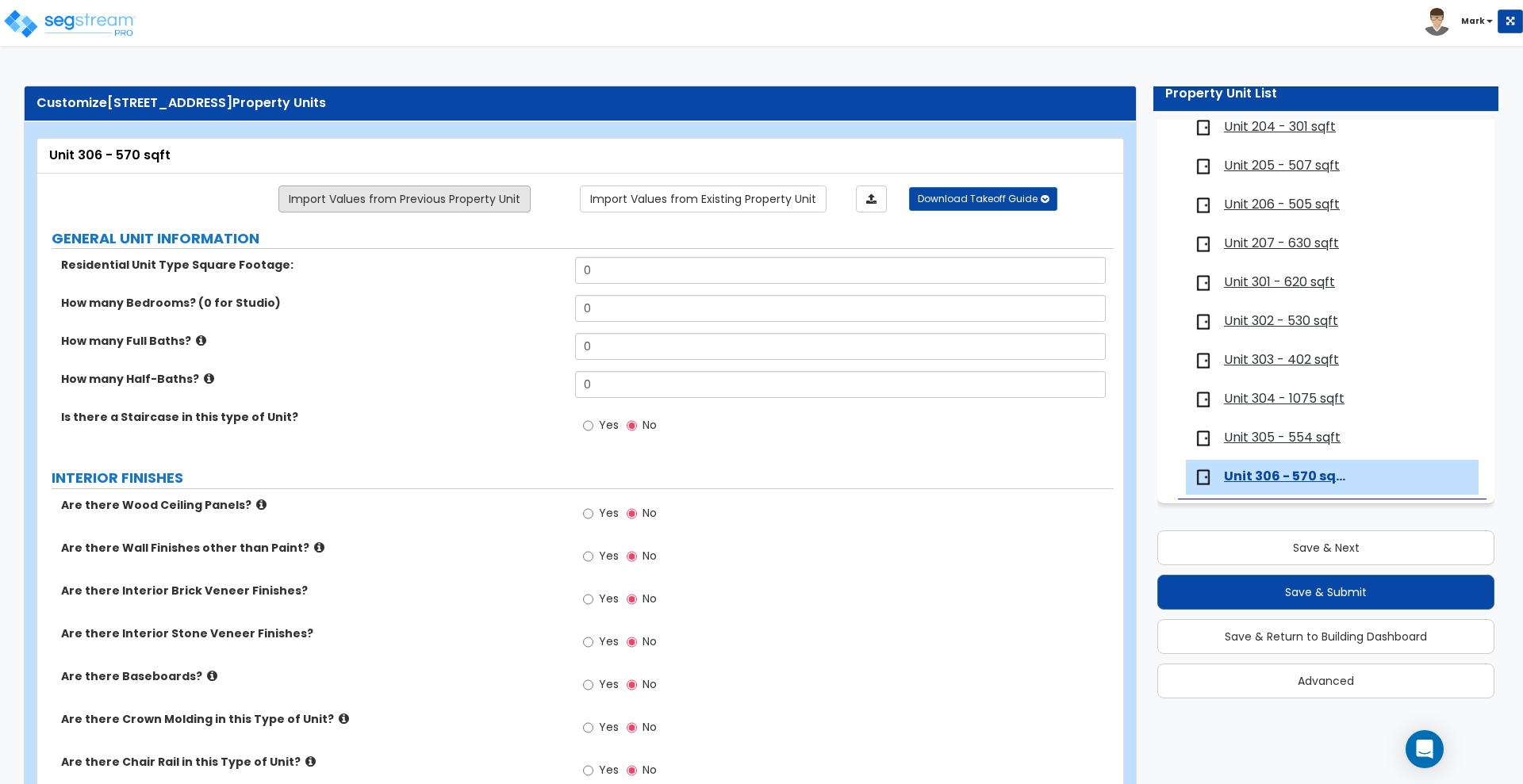
click at [414, 198] on link "Import Values from Previous Property Unit" at bounding box center [404, 198] width 252 height 27
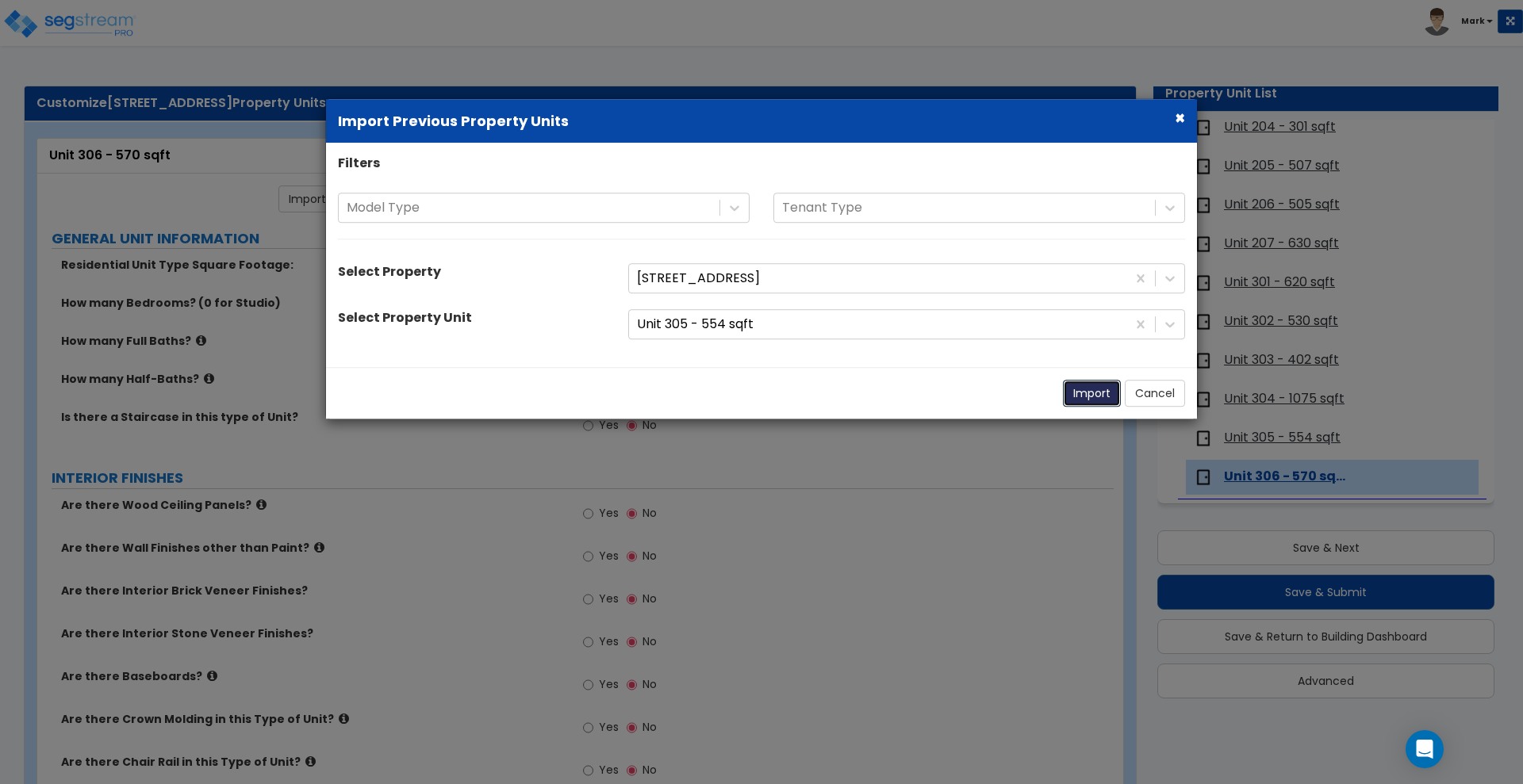
click at [1086, 392] on button "Import" at bounding box center [1092, 393] width 58 height 27
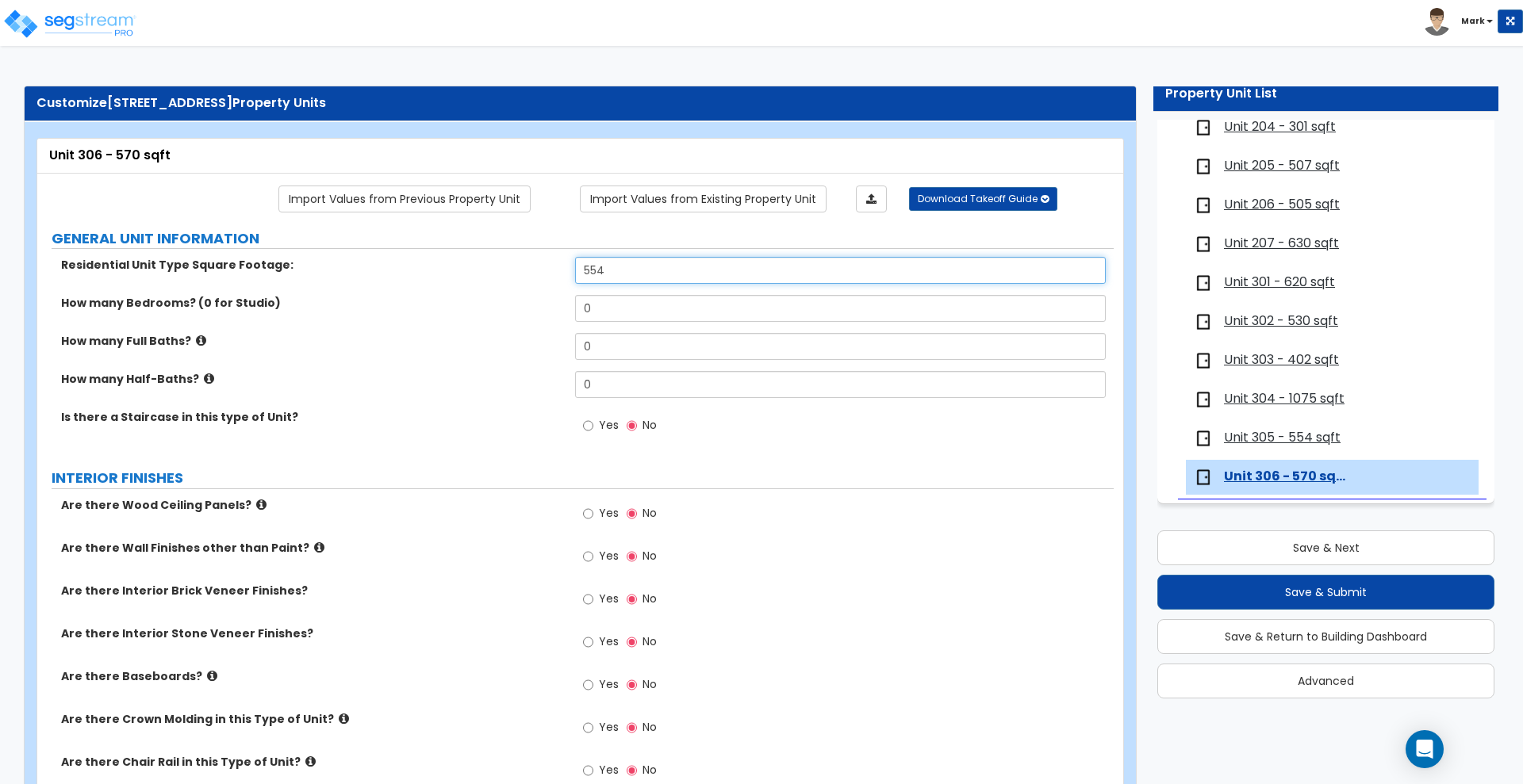
drag, startPoint x: 613, startPoint y: 277, endPoint x: 445, endPoint y: 268, distance: 168.2
click at [503, 273] on div "Residential Unit Type Square Footage: 554" at bounding box center [575, 276] width 1076 height 38
click at [701, 386] on input "0" at bounding box center [840, 384] width 530 height 27
click at [432, 198] on link "Import Values from Previous Property Unit" at bounding box center [404, 198] width 252 height 27
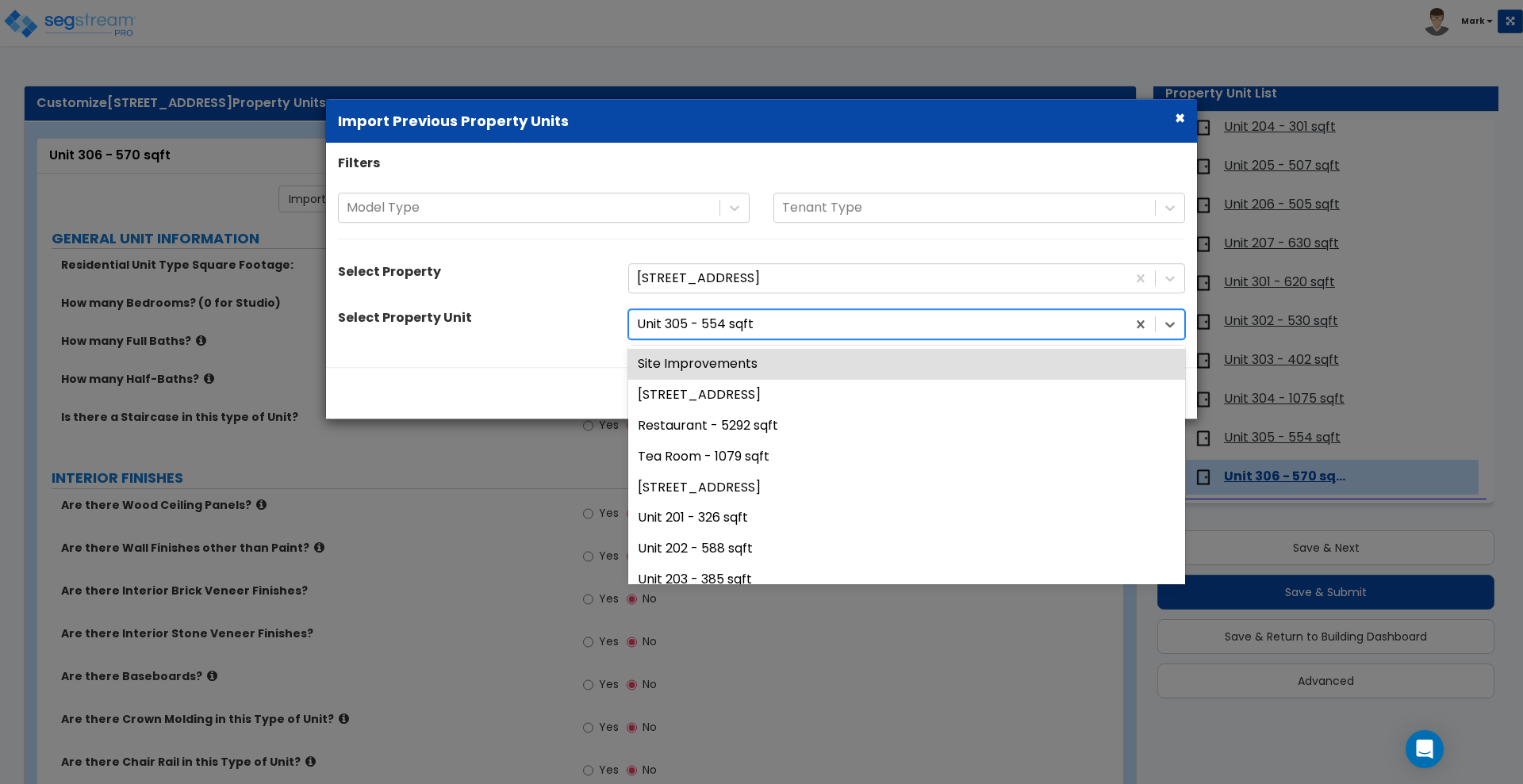
click at [813, 327] on div at bounding box center [878, 325] width 482 height 22
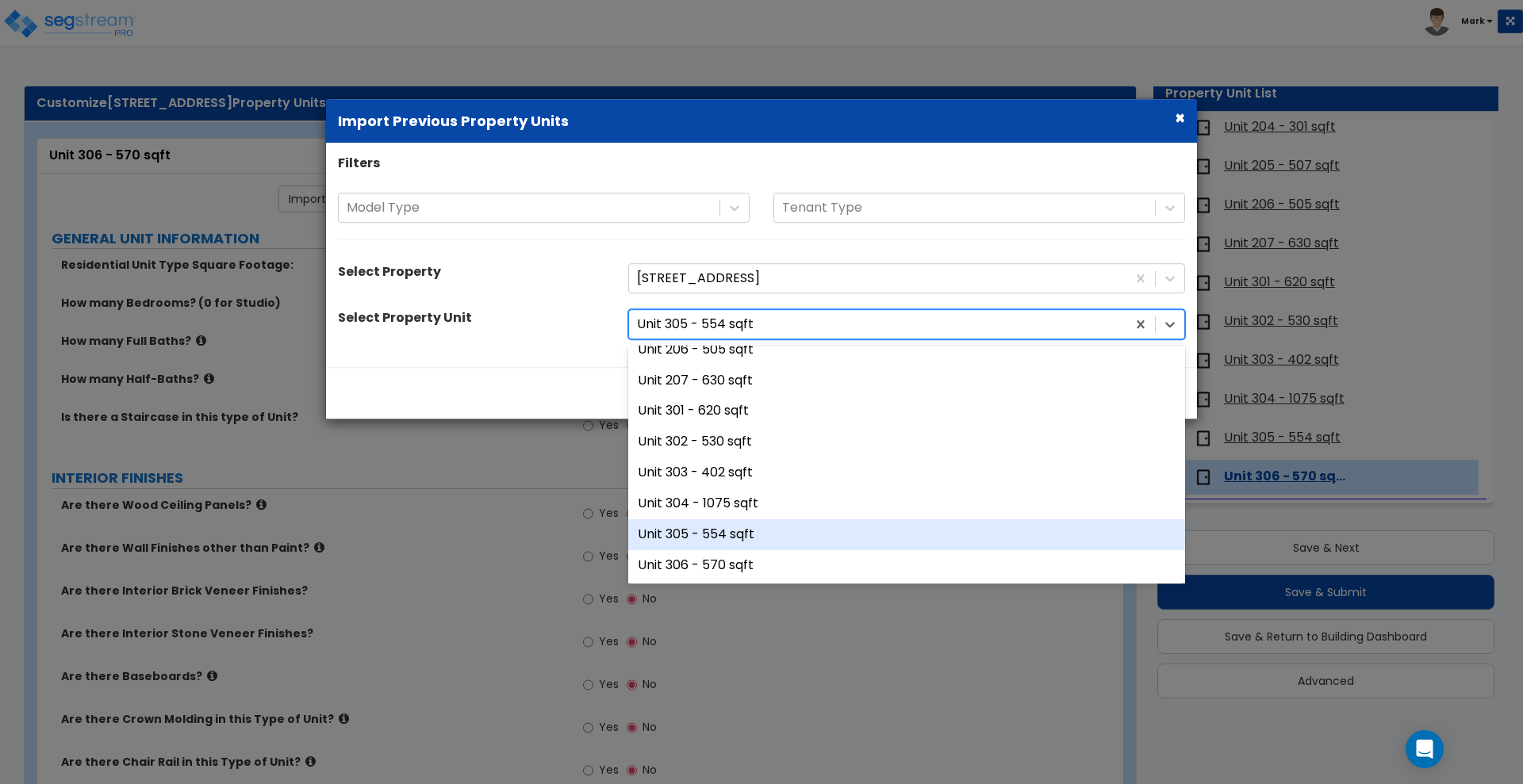
click at [690, 531] on div "Unit 305 - 554 sqft" at bounding box center [906, 535] width 557 height 31
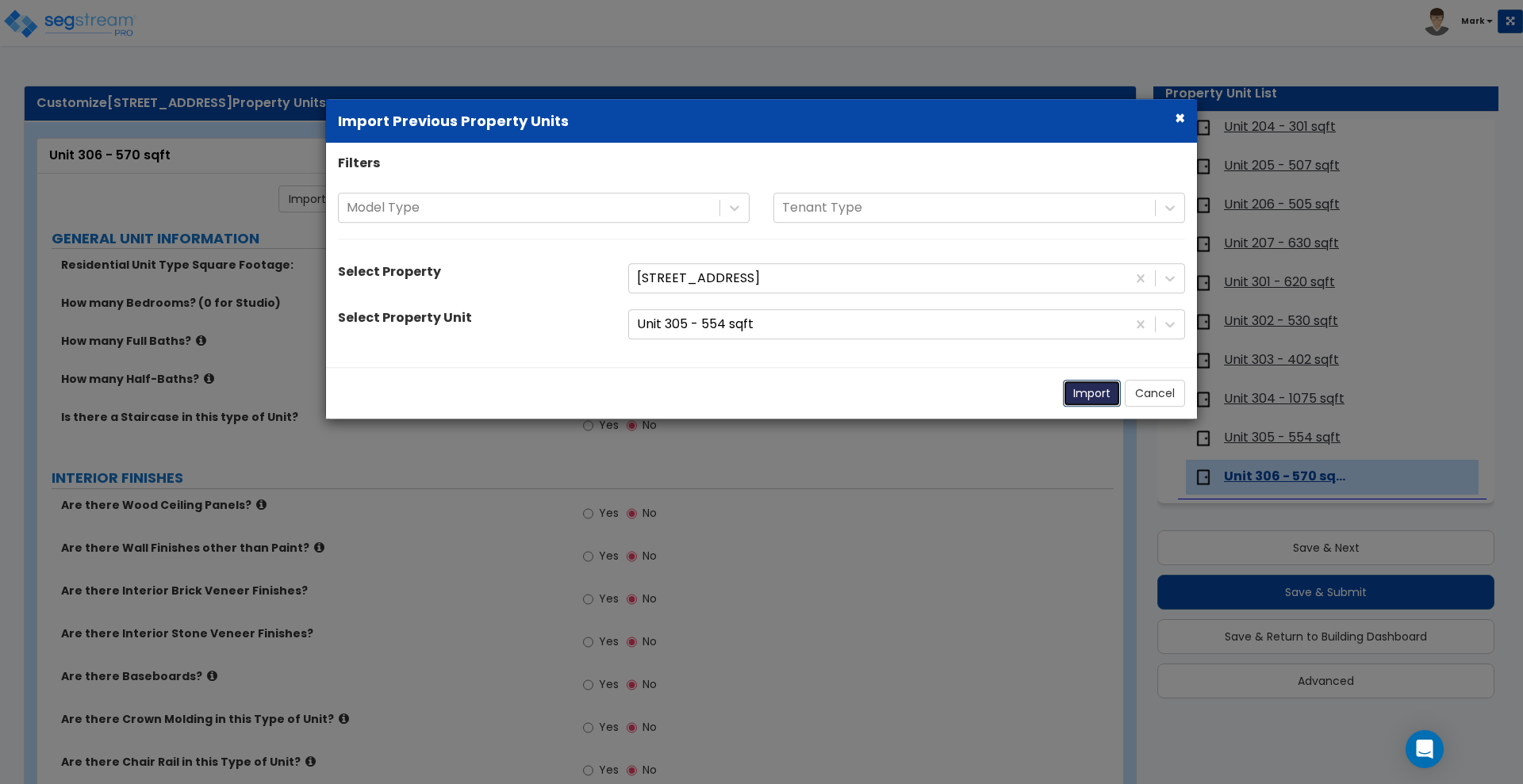
click at [1089, 386] on button "Import" at bounding box center [1092, 393] width 58 height 27
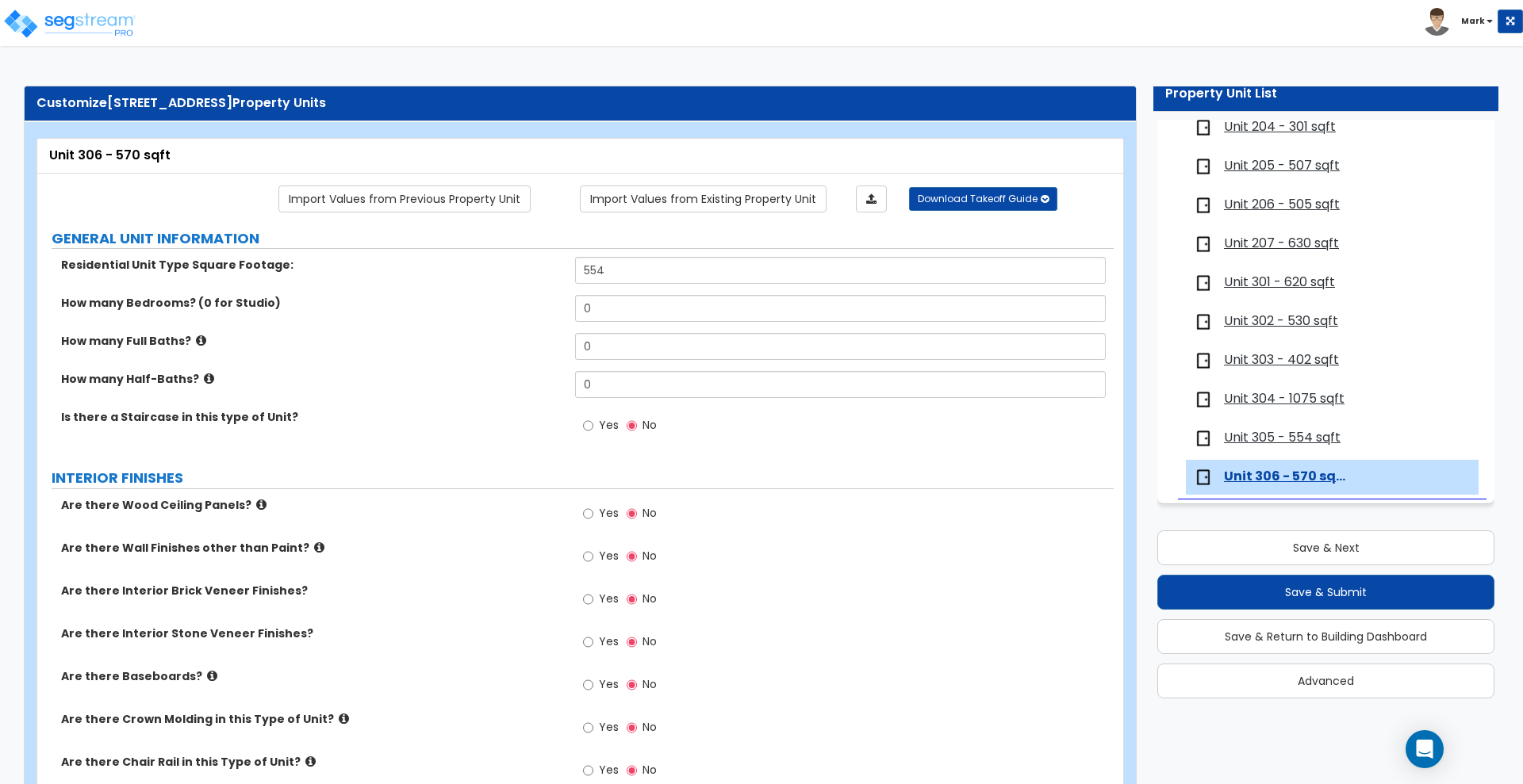
click at [1261, 438] on span "Unit 305 - 554 sqft" at bounding box center [1282, 437] width 117 height 18
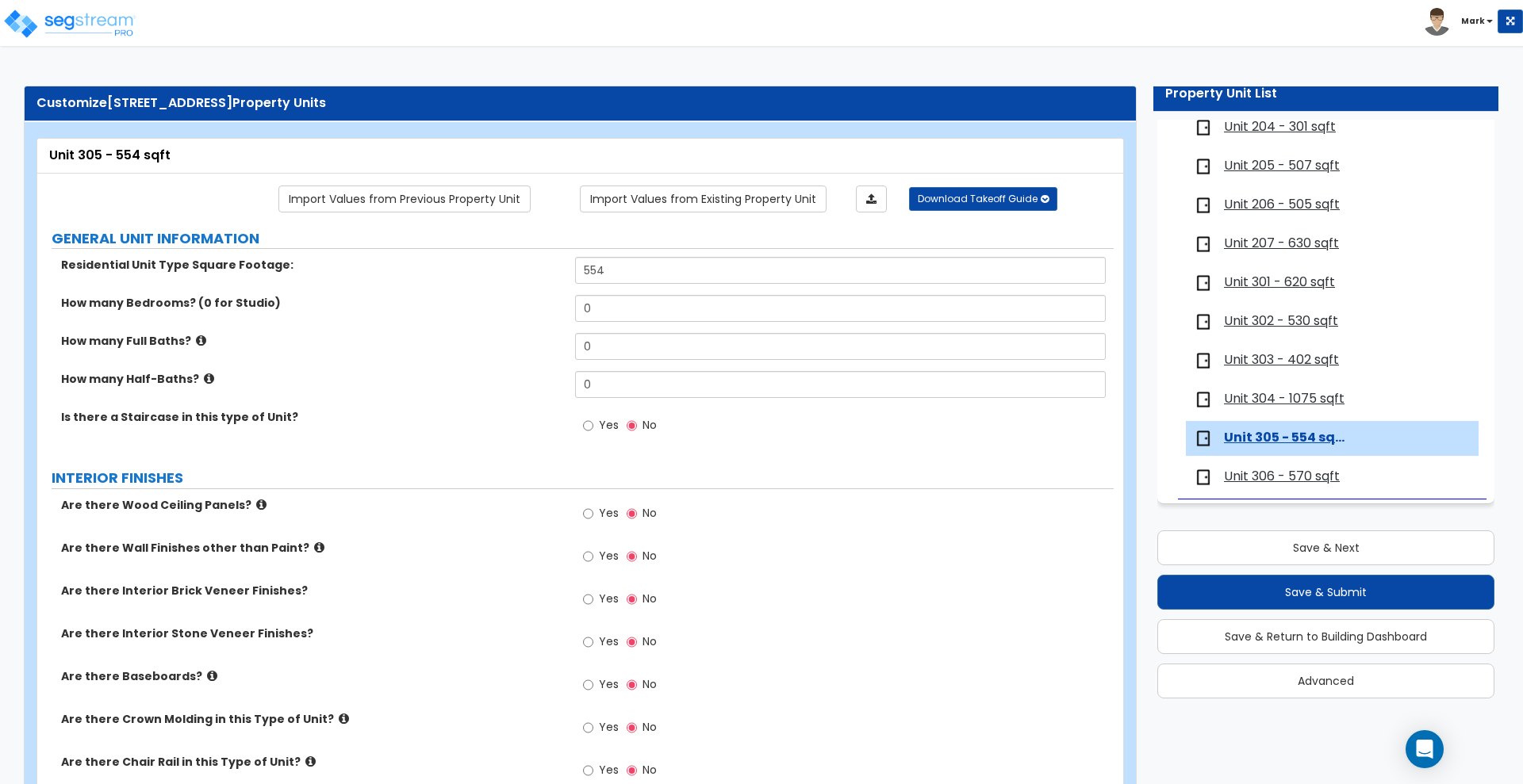
click at [1243, 247] on span "Unit 207 - 630 sqft" at bounding box center [1281, 243] width 115 height 18
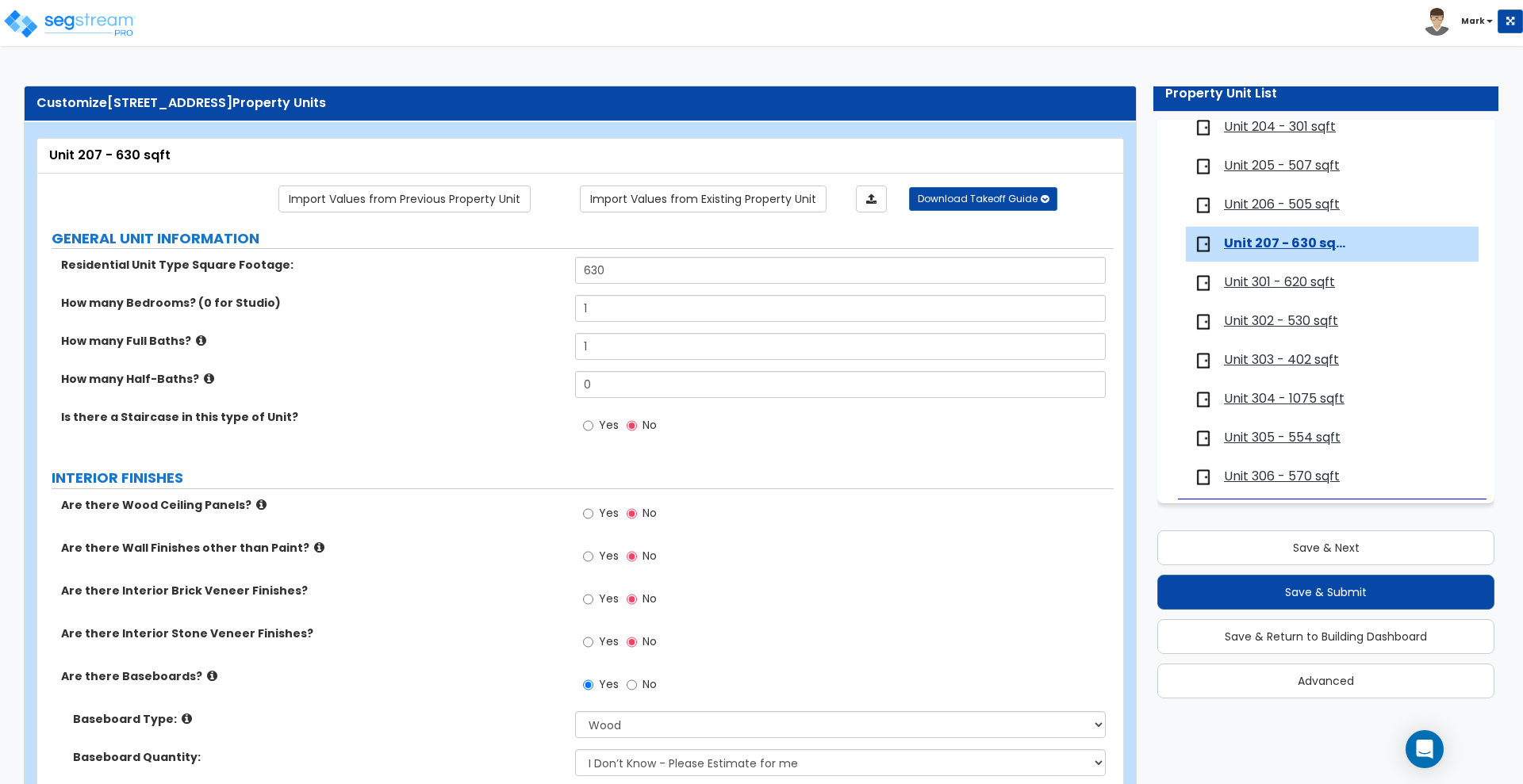
click at [1255, 281] on span "Unit 301 - 620 sqft" at bounding box center [1280, 282] width 111 height 18
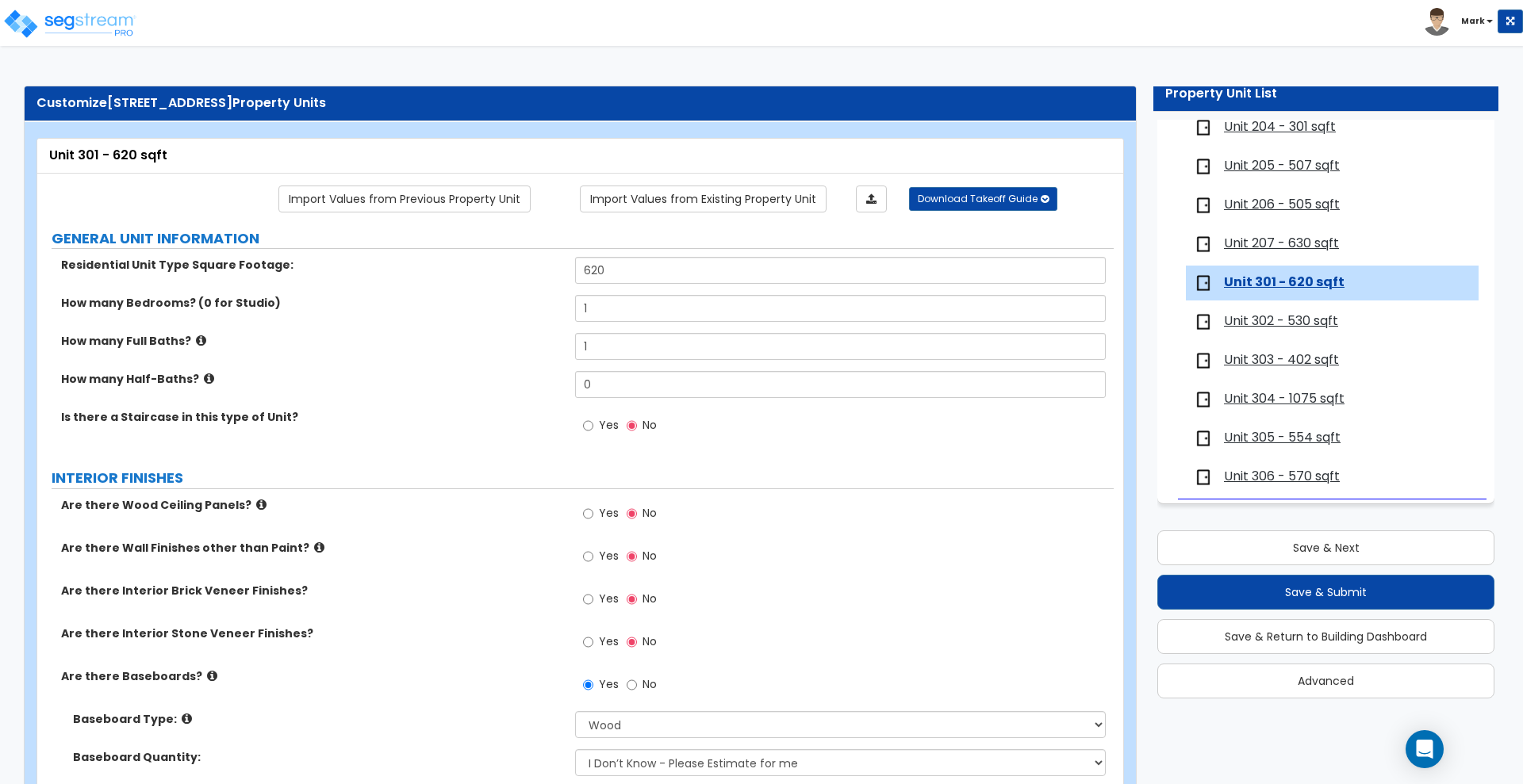
click at [1243, 320] on span "Unit 302 - 530 sqft" at bounding box center [1281, 321] width 114 height 18
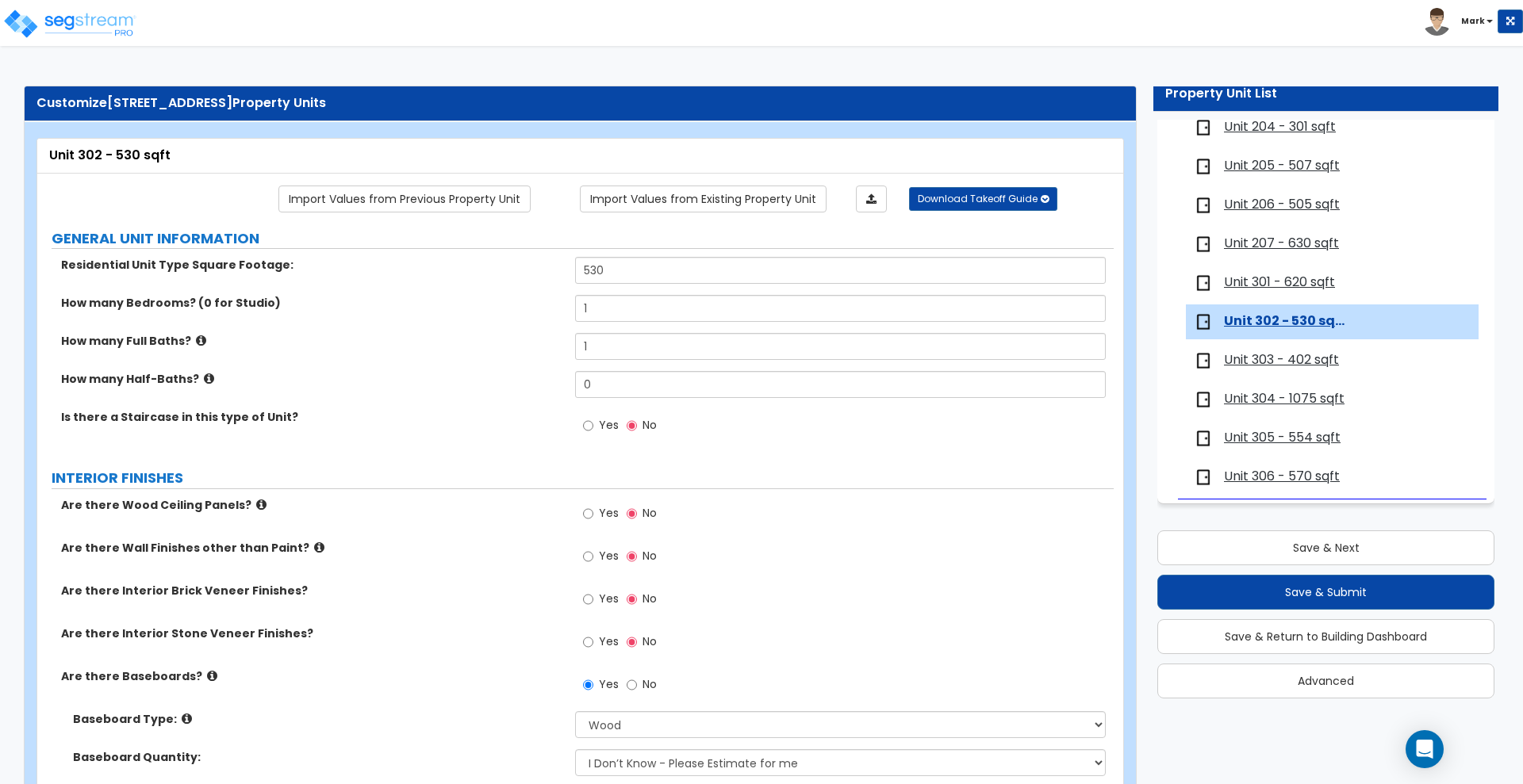
click at [1246, 360] on span "Unit 303 - 402 sqft" at bounding box center [1281, 360] width 115 height 18
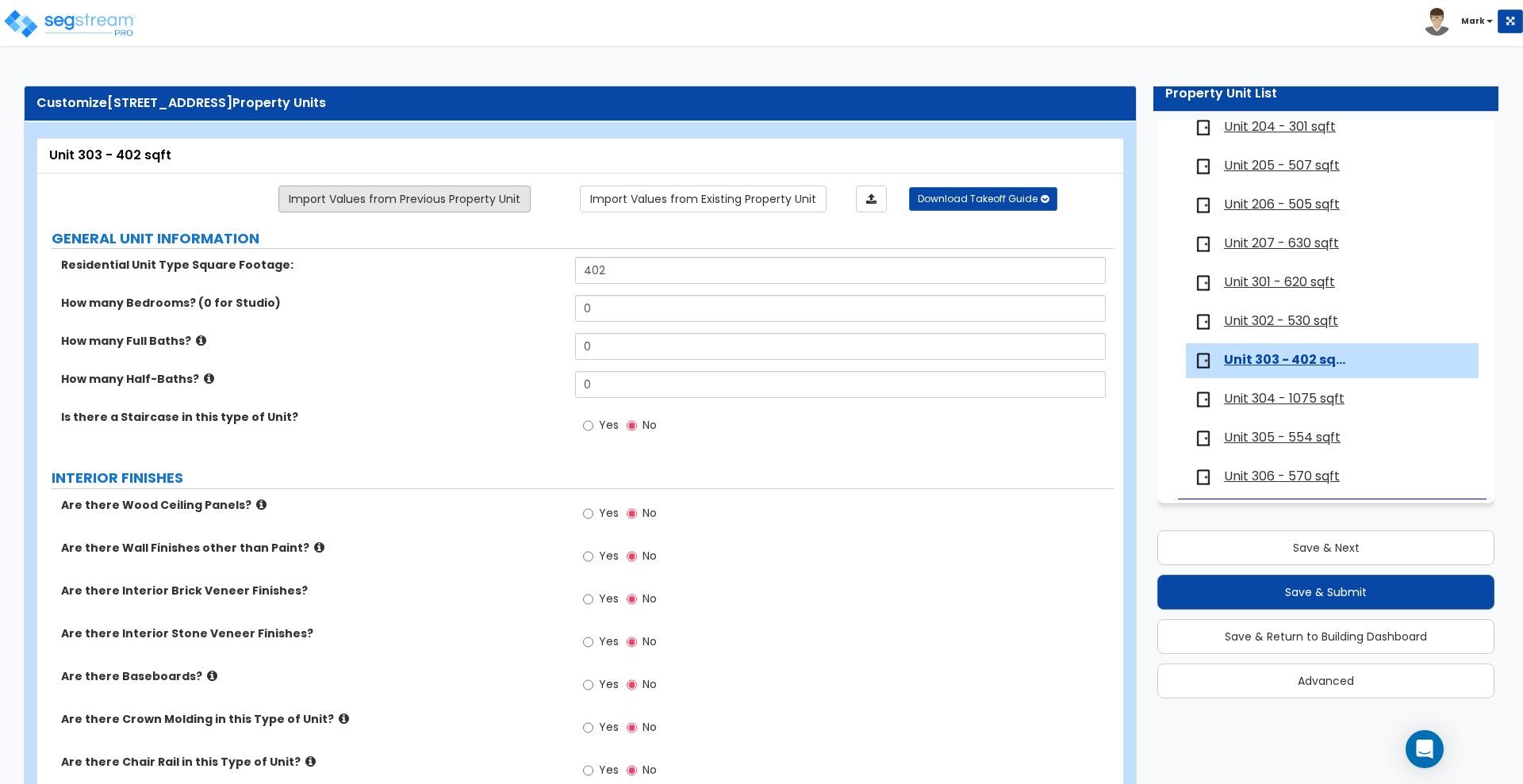
click at [455, 195] on link "Import Values from Previous Property Unit" at bounding box center [404, 198] width 252 height 27
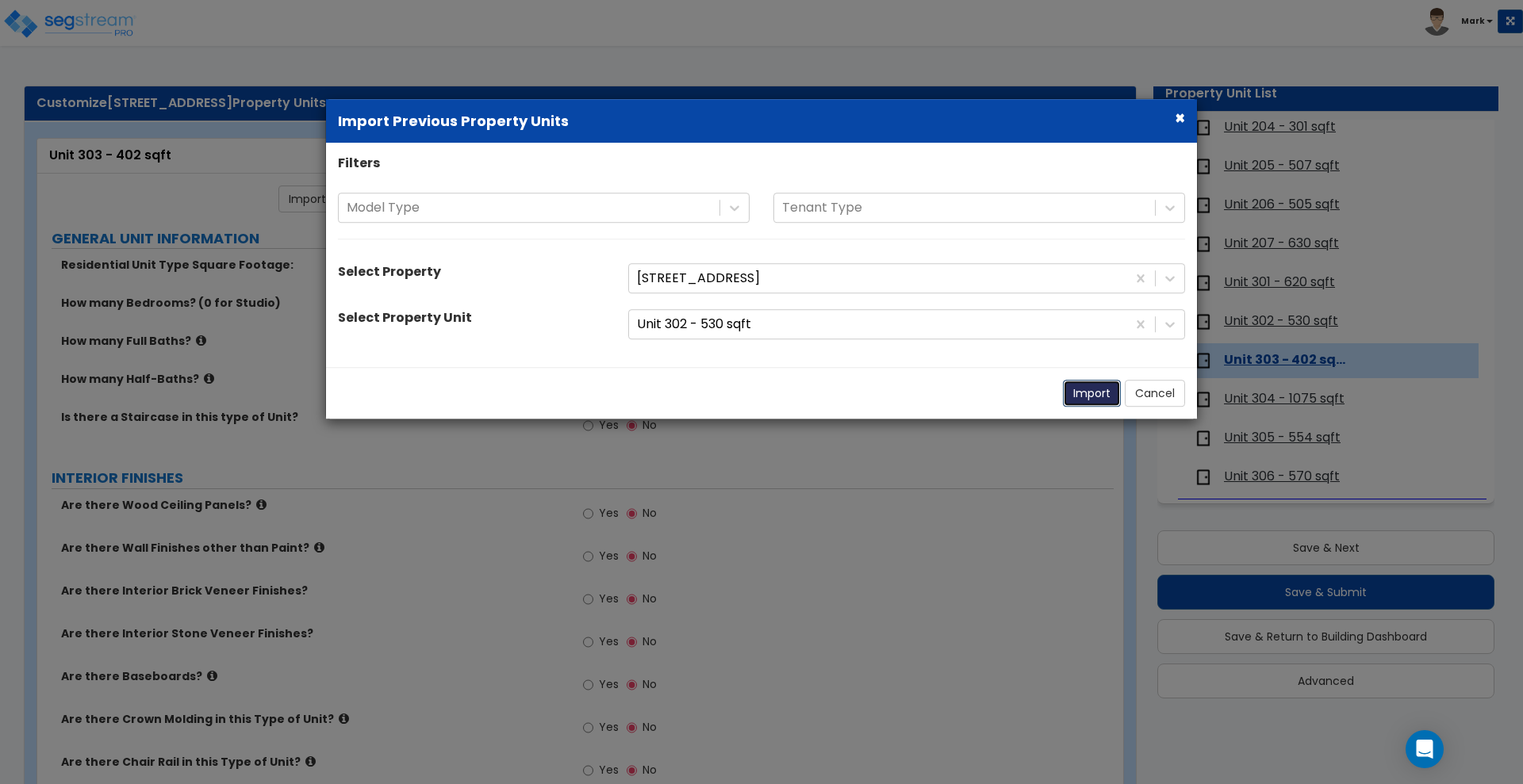
click at [1094, 388] on button "Import" at bounding box center [1092, 393] width 58 height 27
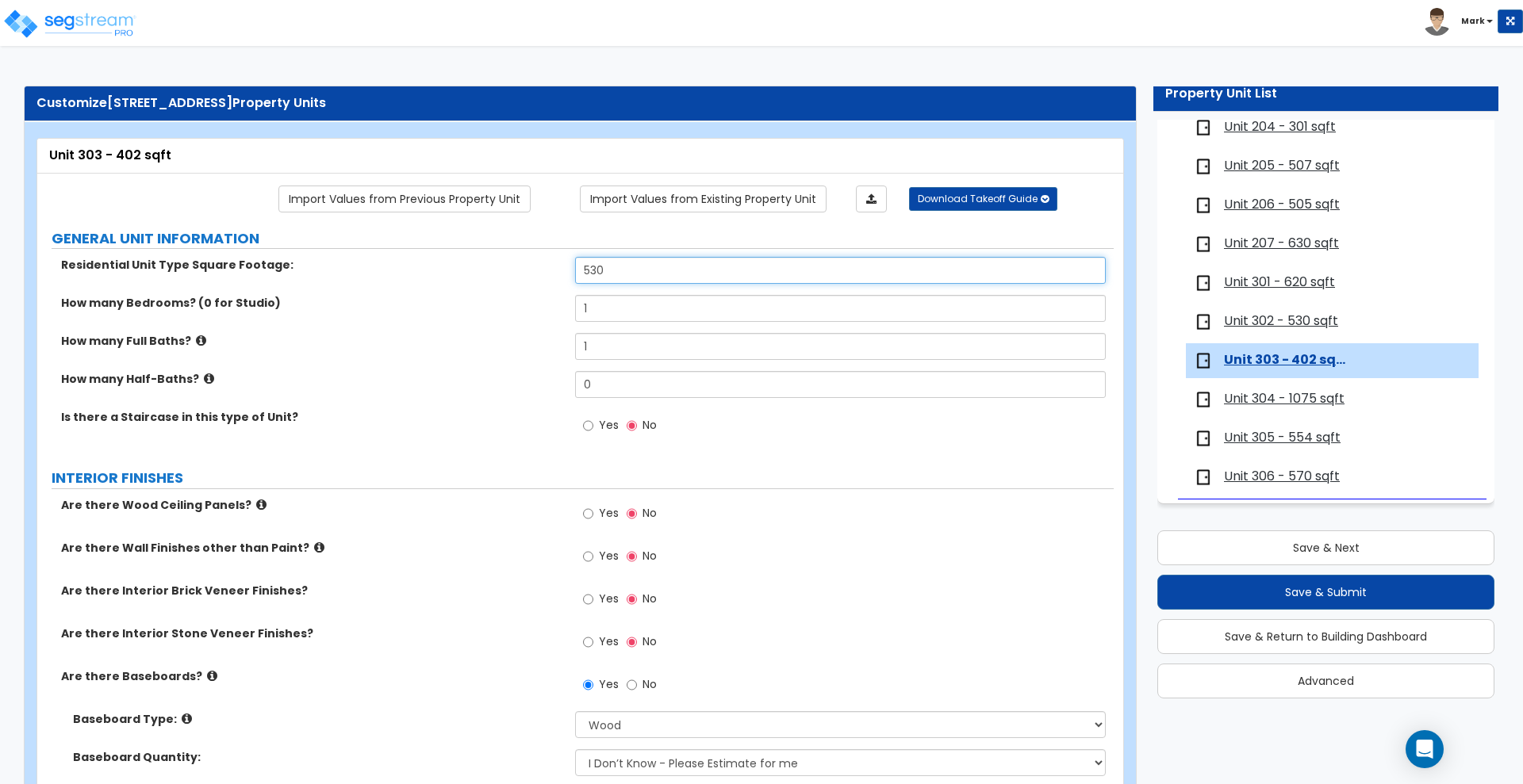
drag, startPoint x: 631, startPoint y: 268, endPoint x: 463, endPoint y: 265, distance: 168.0
click at [465, 268] on div "Residential Unit Type Square Footage: 530" at bounding box center [575, 276] width 1076 height 38
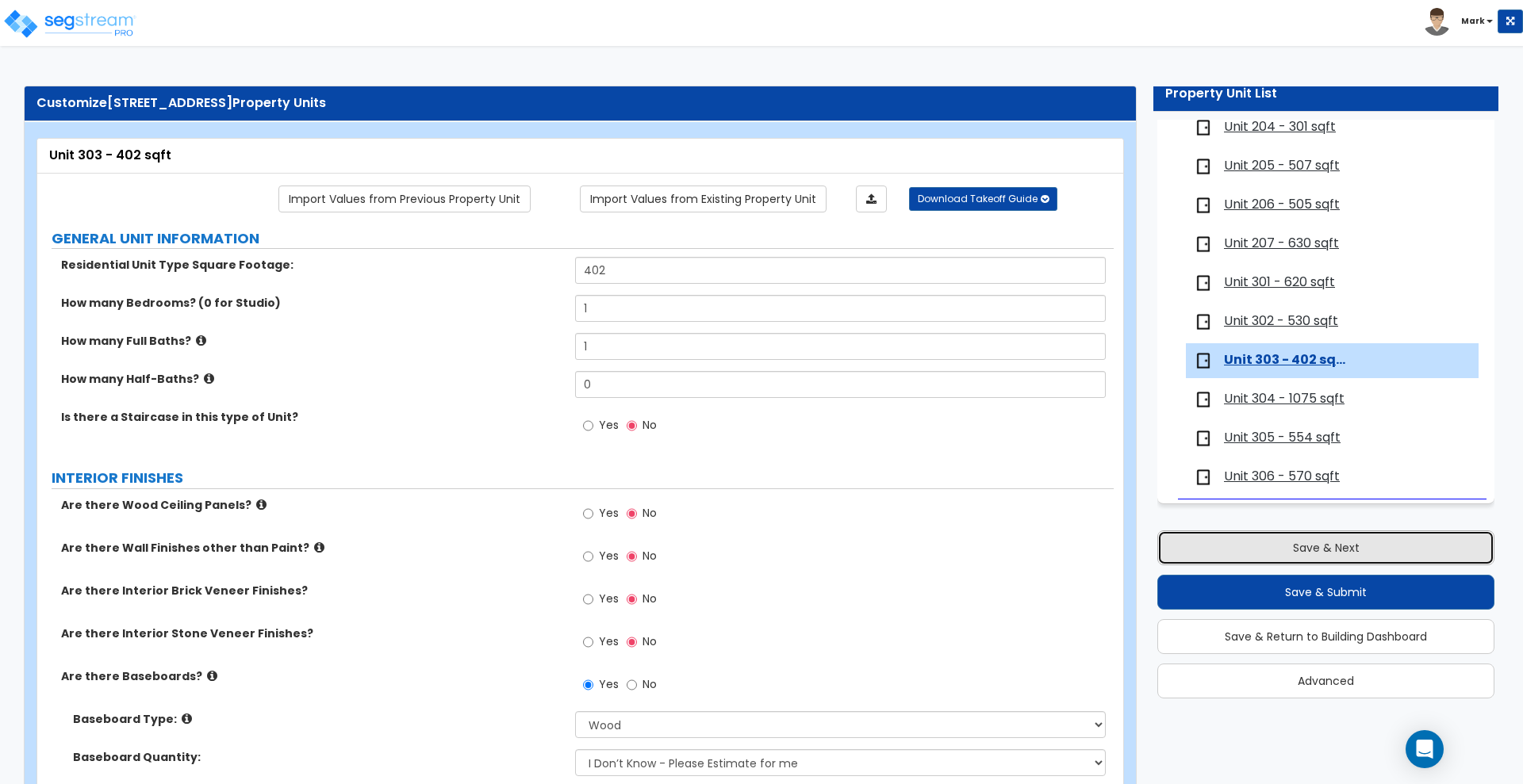
click at [1183, 546] on button "Save & Next" at bounding box center [1325, 548] width 337 height 35
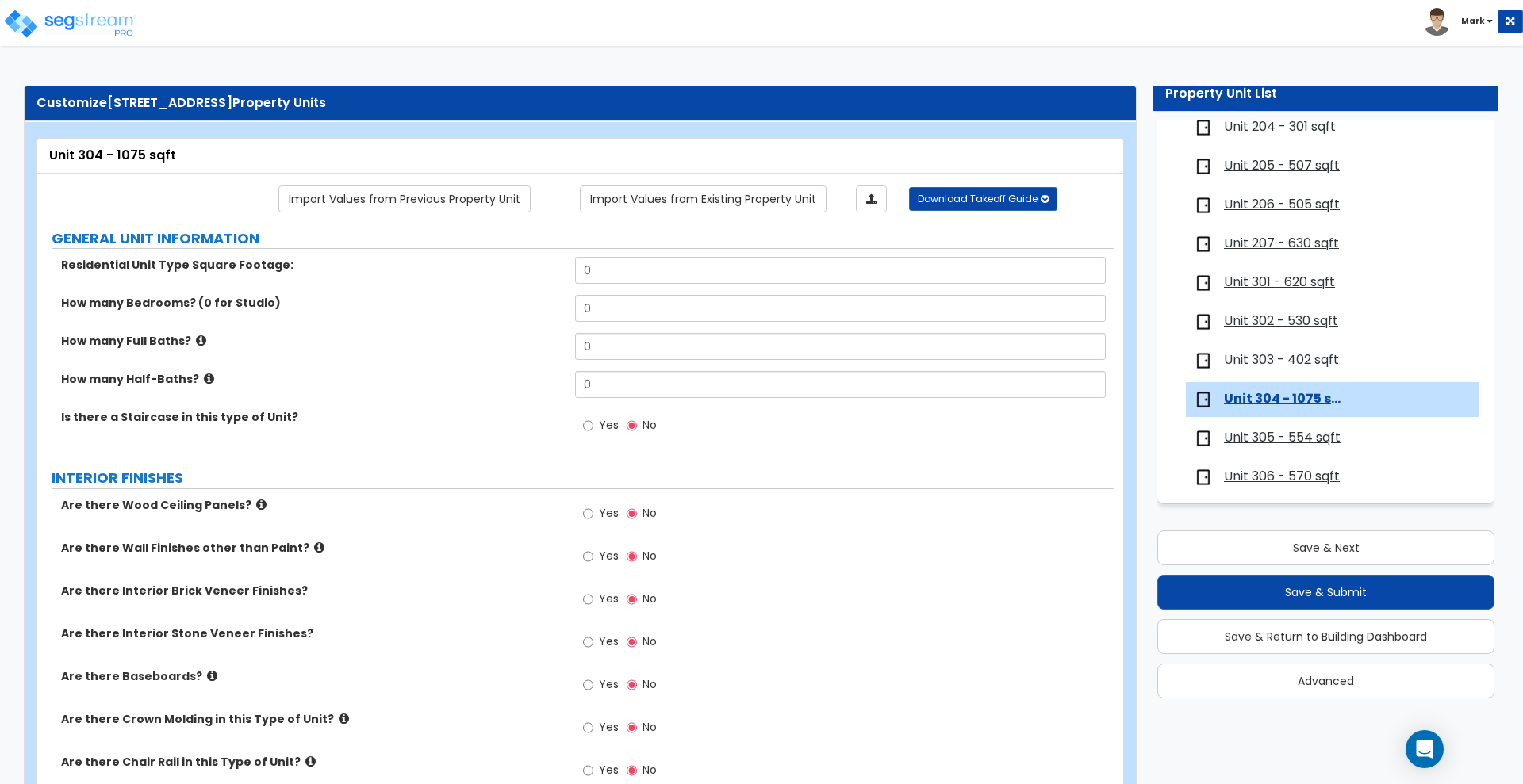
click at [1240, 437] on span "Unit 305 - 554 sqft" at bounding box center [1282, 437] width 117 height 18
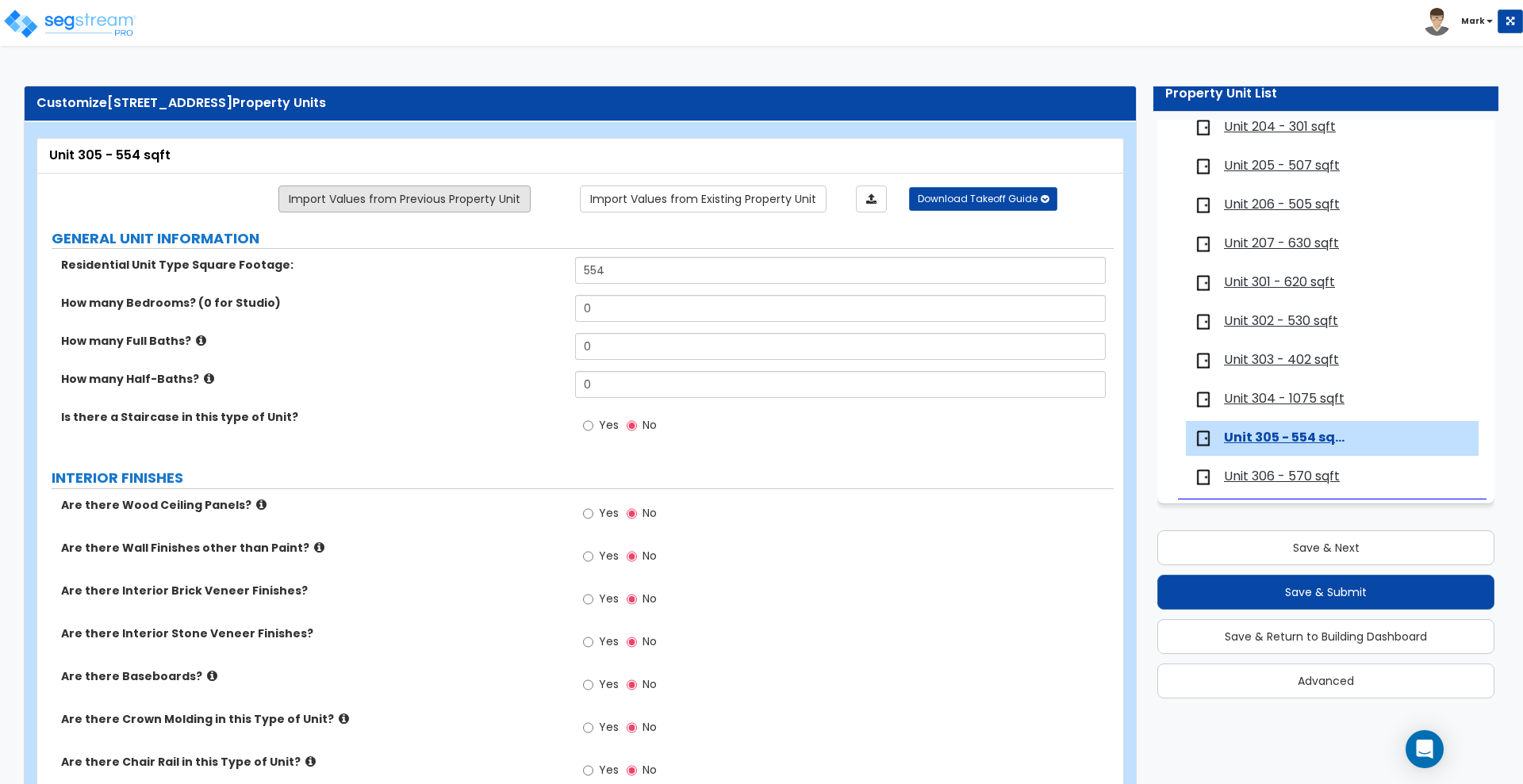
click at [406, 198] on link "Import Values from Previous Property Unit" at bounding box center [404, 198] width 252 height 27
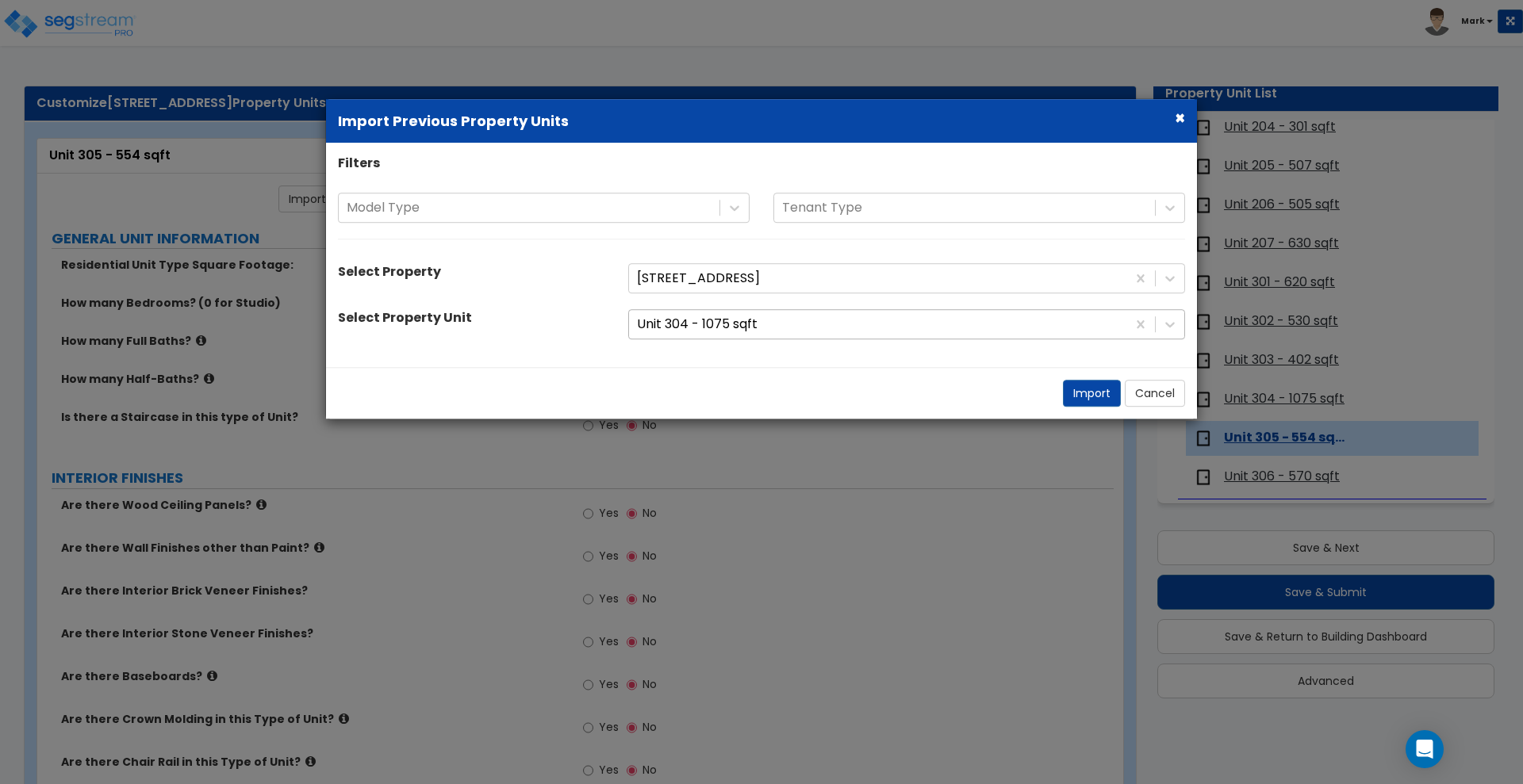
click at [874, 325] on div at bounding box center [878, 325] width 482 height 22
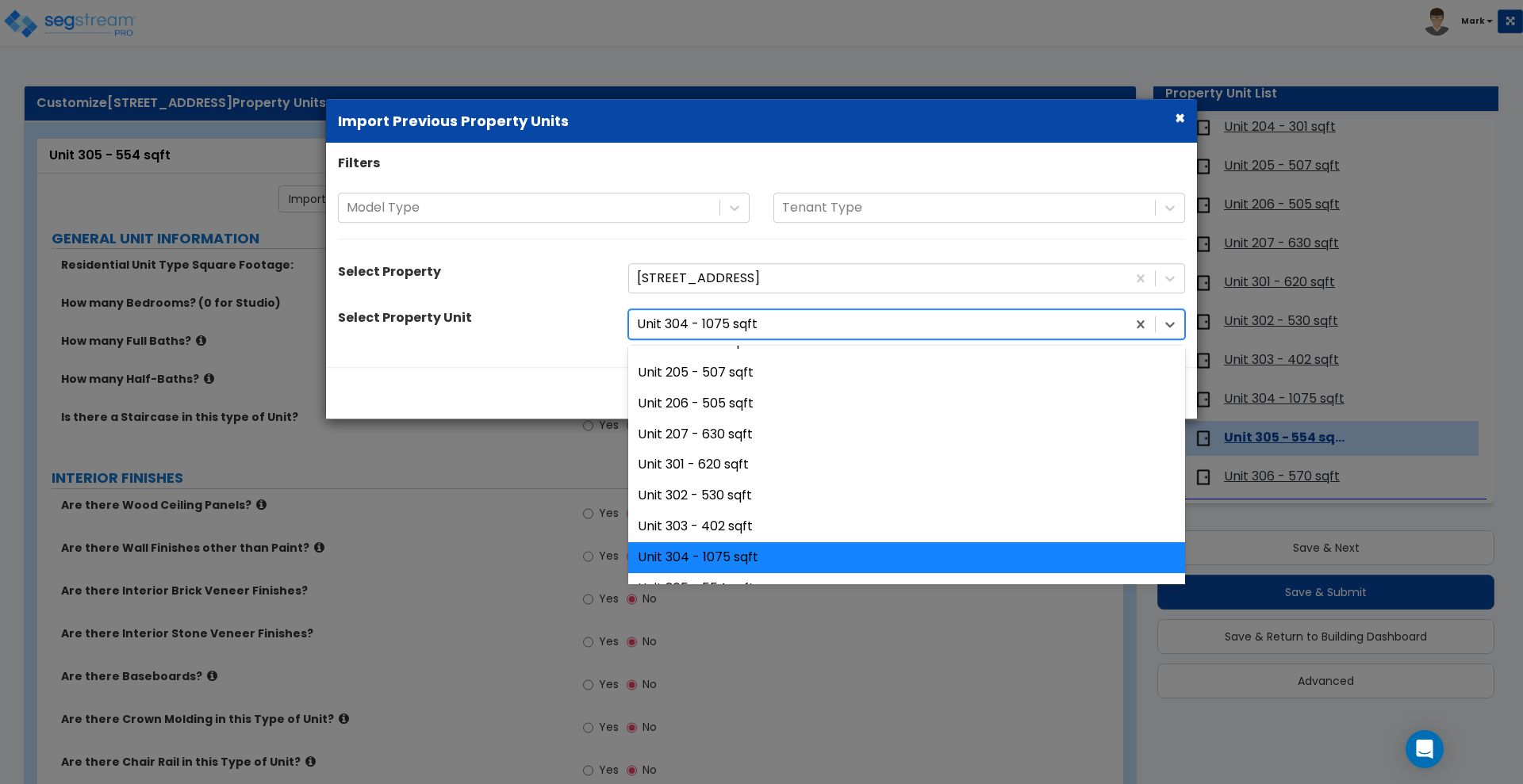
scroll to position [297, 0]
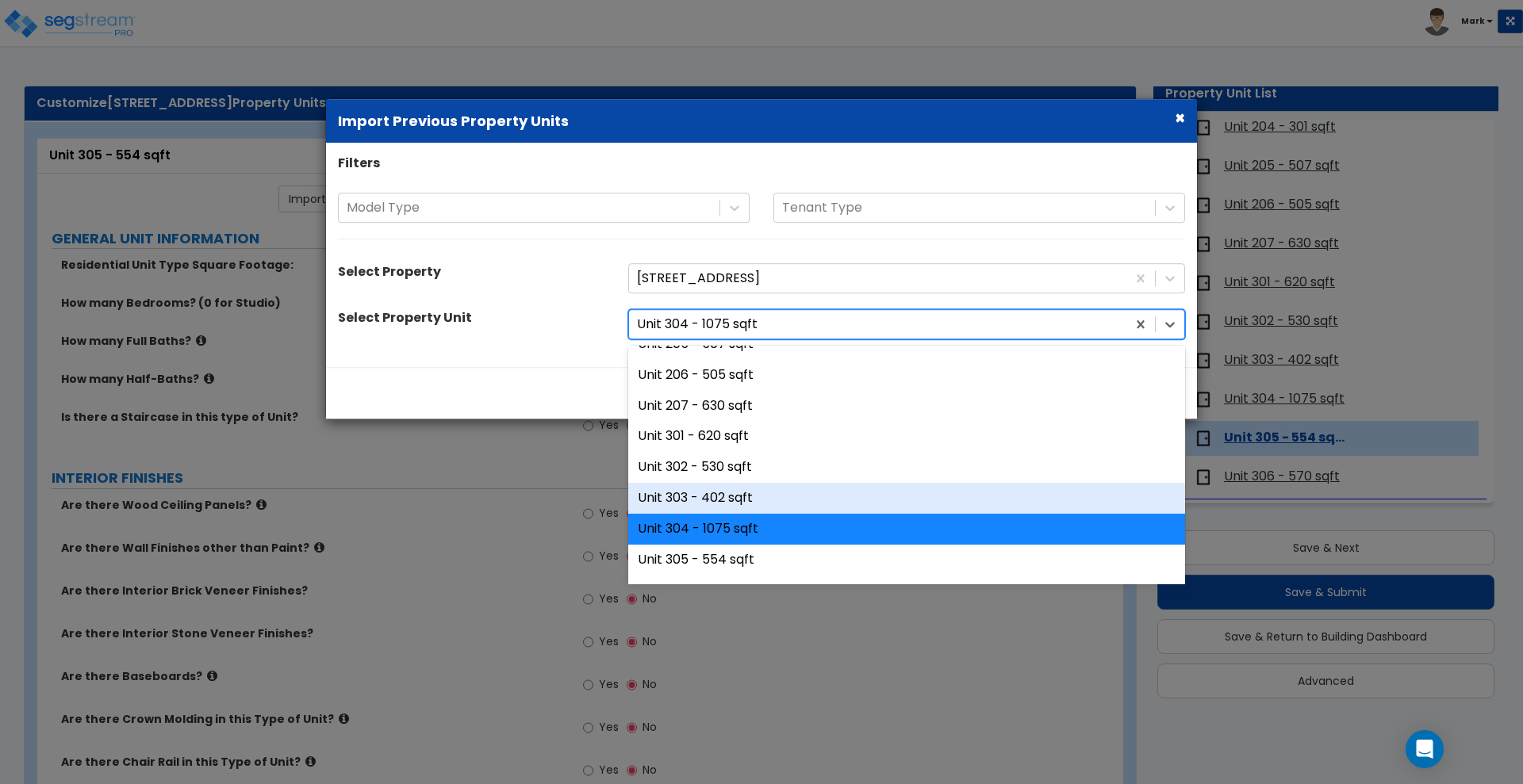
click at [717, 498] on div "Unit 303 - 402 sqft" at bounding box center [906, 499] width 557 height 31
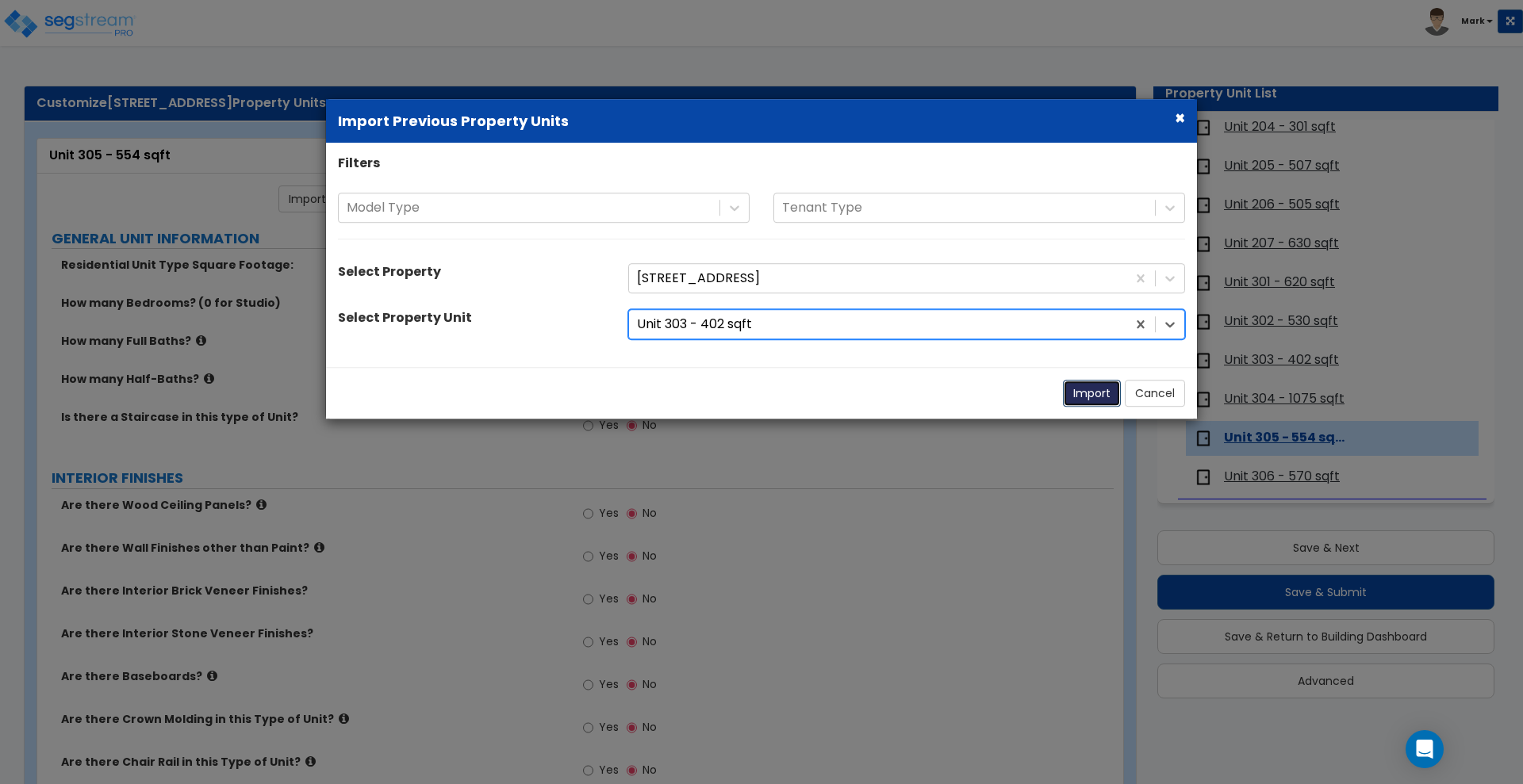
click at [1086, 392] on button "Import" at bounding box center [1092, 393] width 58 height 27
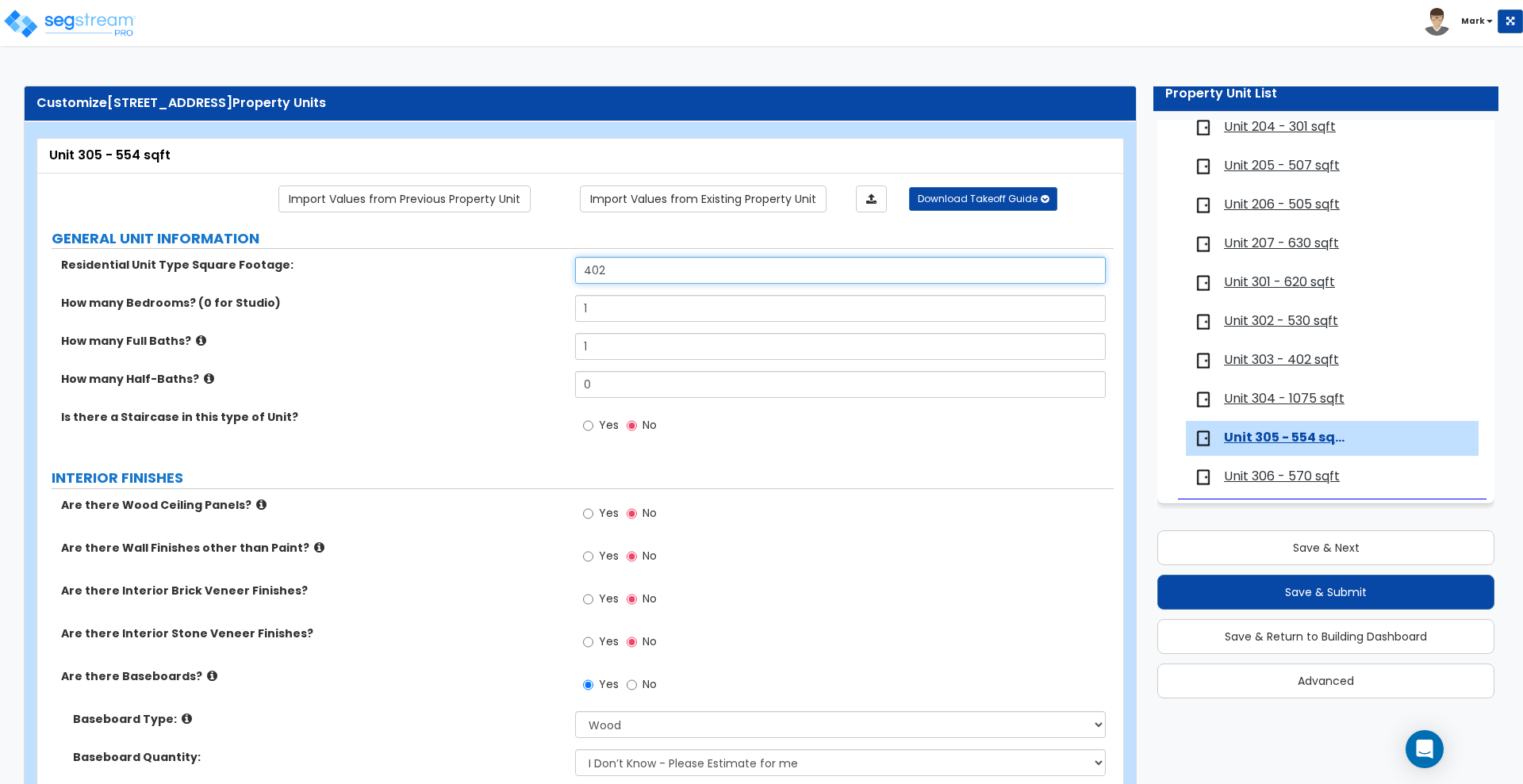
drag, startPoint x: 614, startPoint y: 269, endPoint x: 446, endPoint y: 272, distance: 168.0
click at [447, 272] on div "Residential Unit Type Square Footage: 402" at bounding box center [575, 276] width 1076 height 38
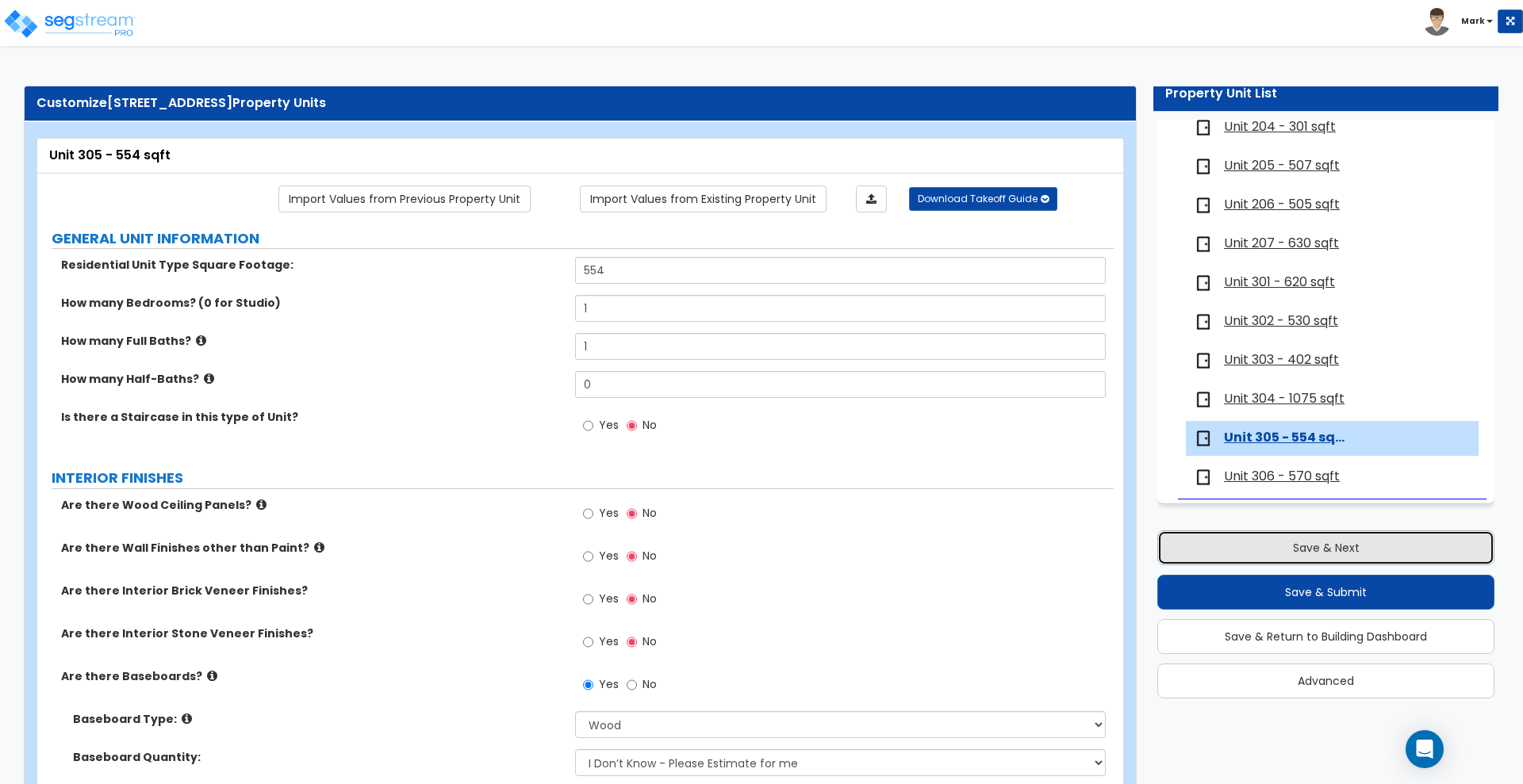
click at [1296, 546] on button "Save & Next" at bounding box center [1325, 548] width 337 height 35
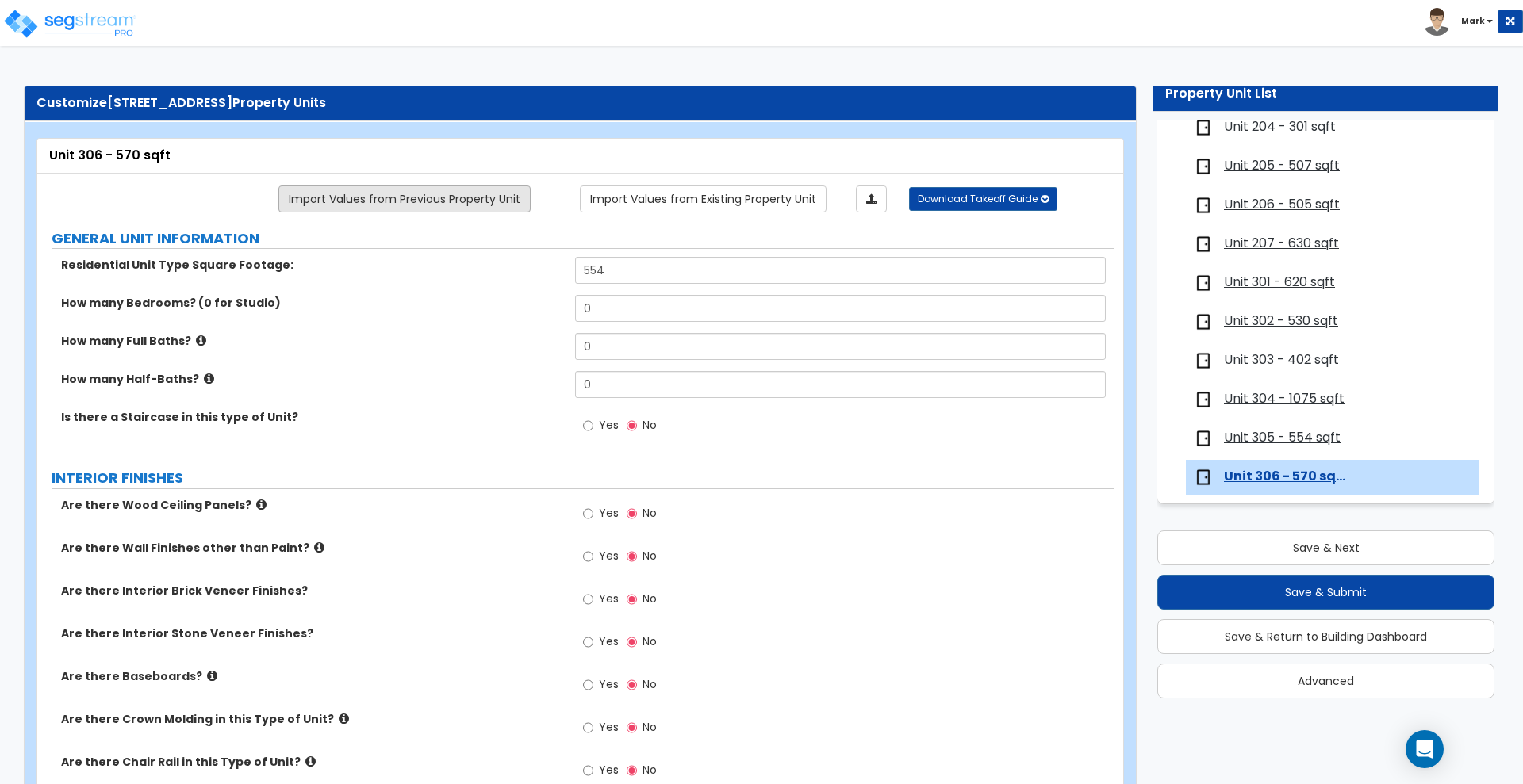
click at [411, 199] on link "Import Values from Previous Property Unit" at bounding box center [404, 198] width 252 height 27
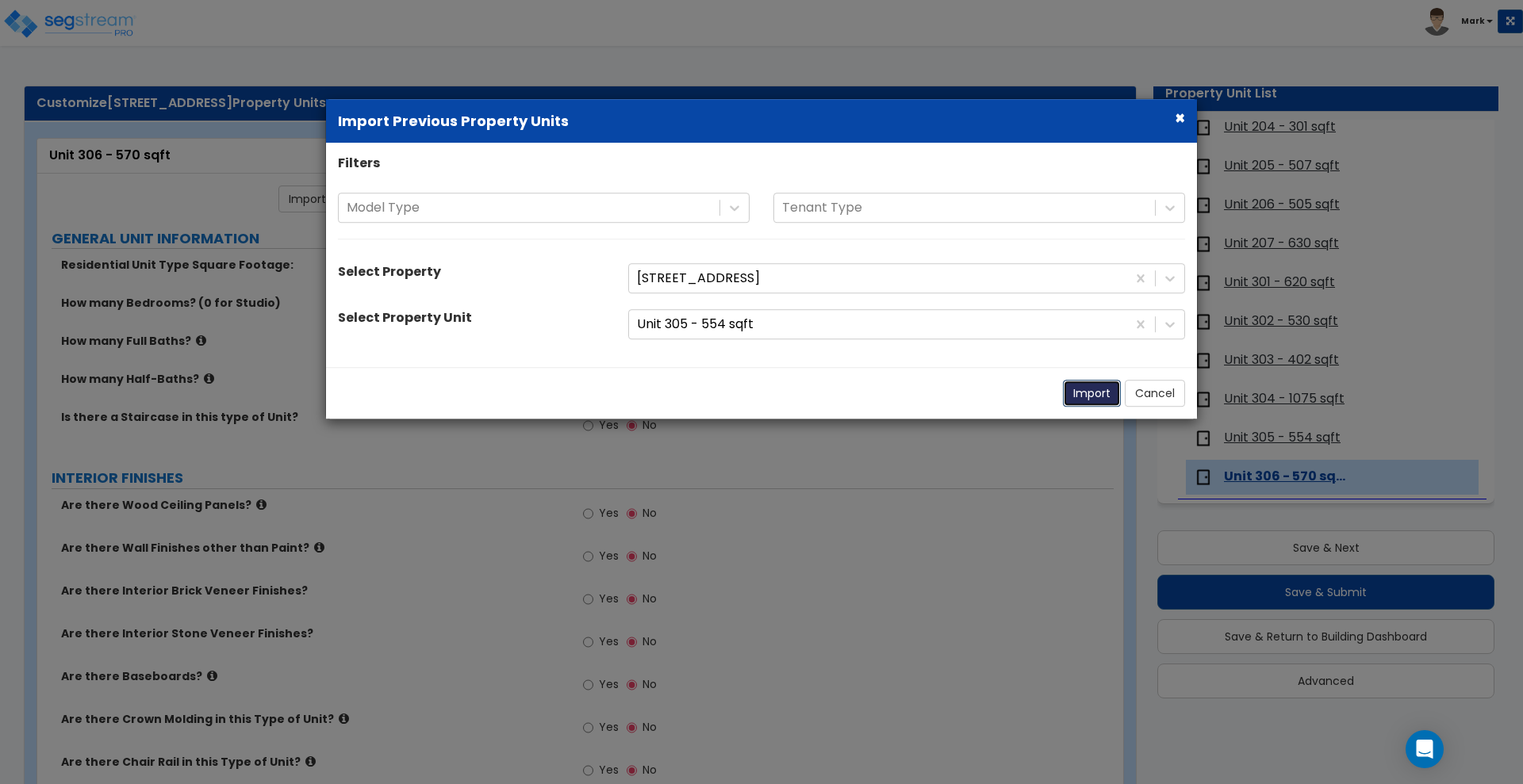
click at [1093, 399] on button "Import" at bounding box center [1092, 393] width 58 height 27
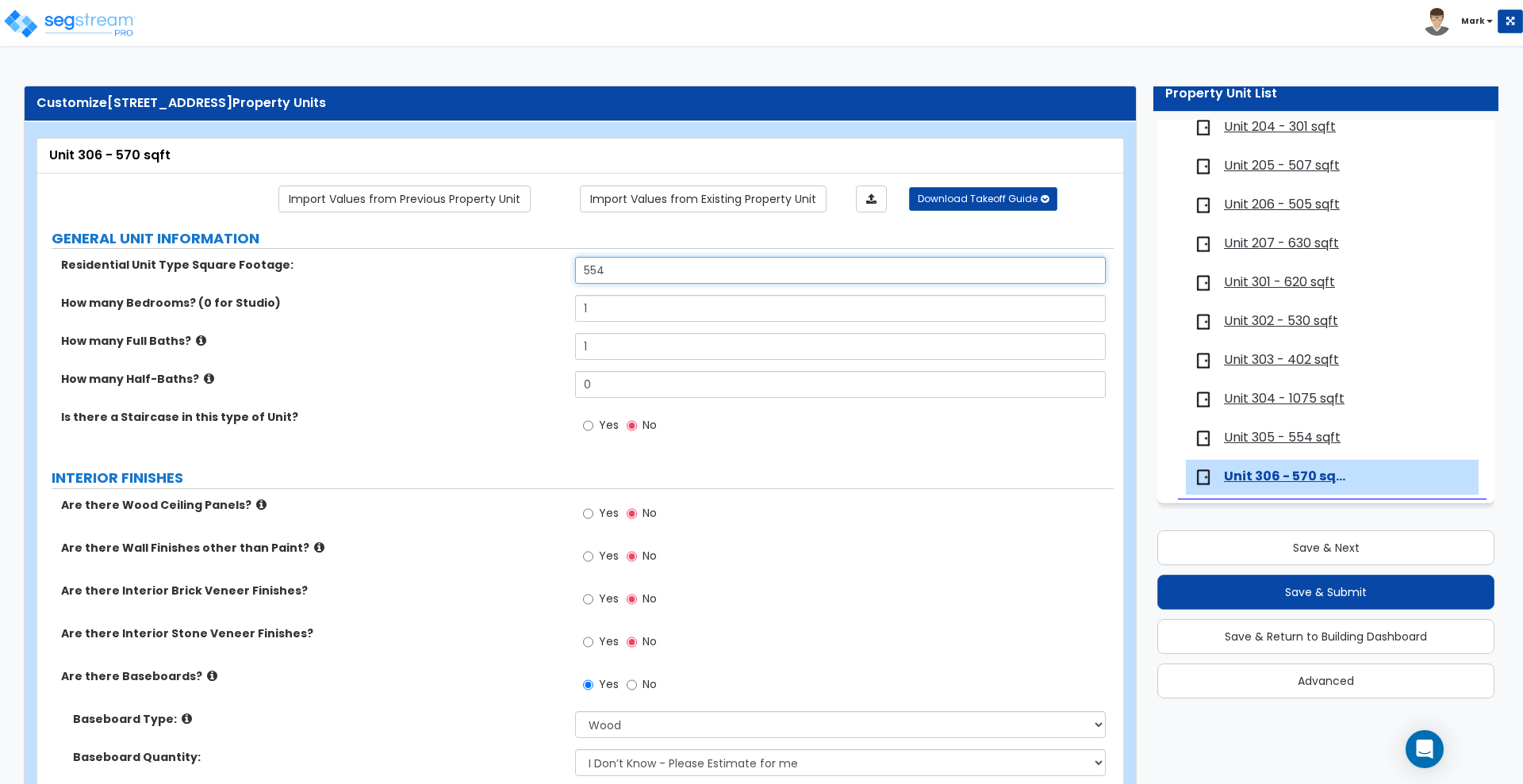
drag, startPoint x: 655, startPoint y: 269, endPoint x: 433, endPoint y: 268, distance: 222.0
click at [434, 268] on div "Residential Unit Type Square Footage: 554" at bounding box center [575, 276] width 1076 height 38
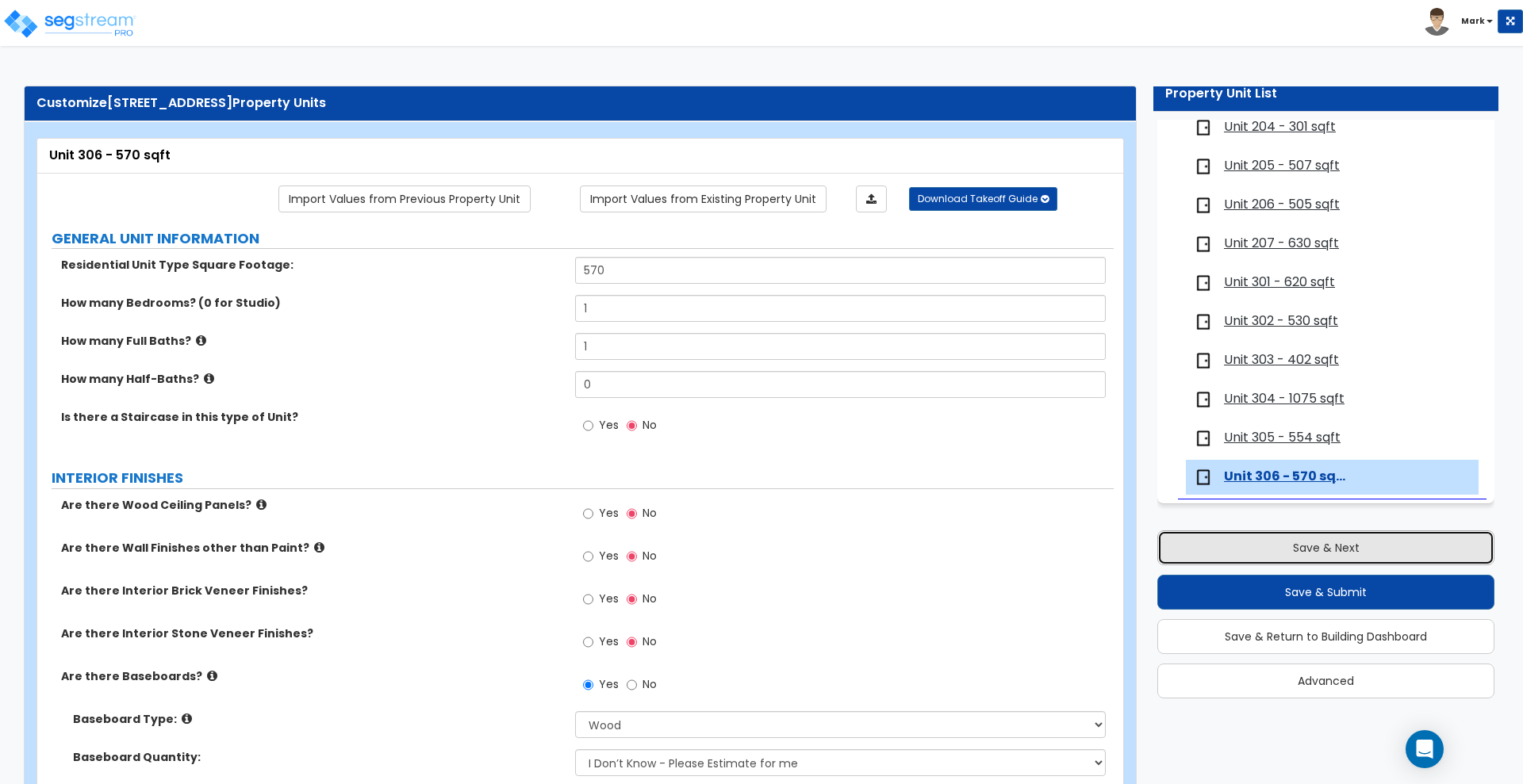
click at [1219, 548] on button "Save & Next" at bounding box center [1325, 548] width 337 height 35
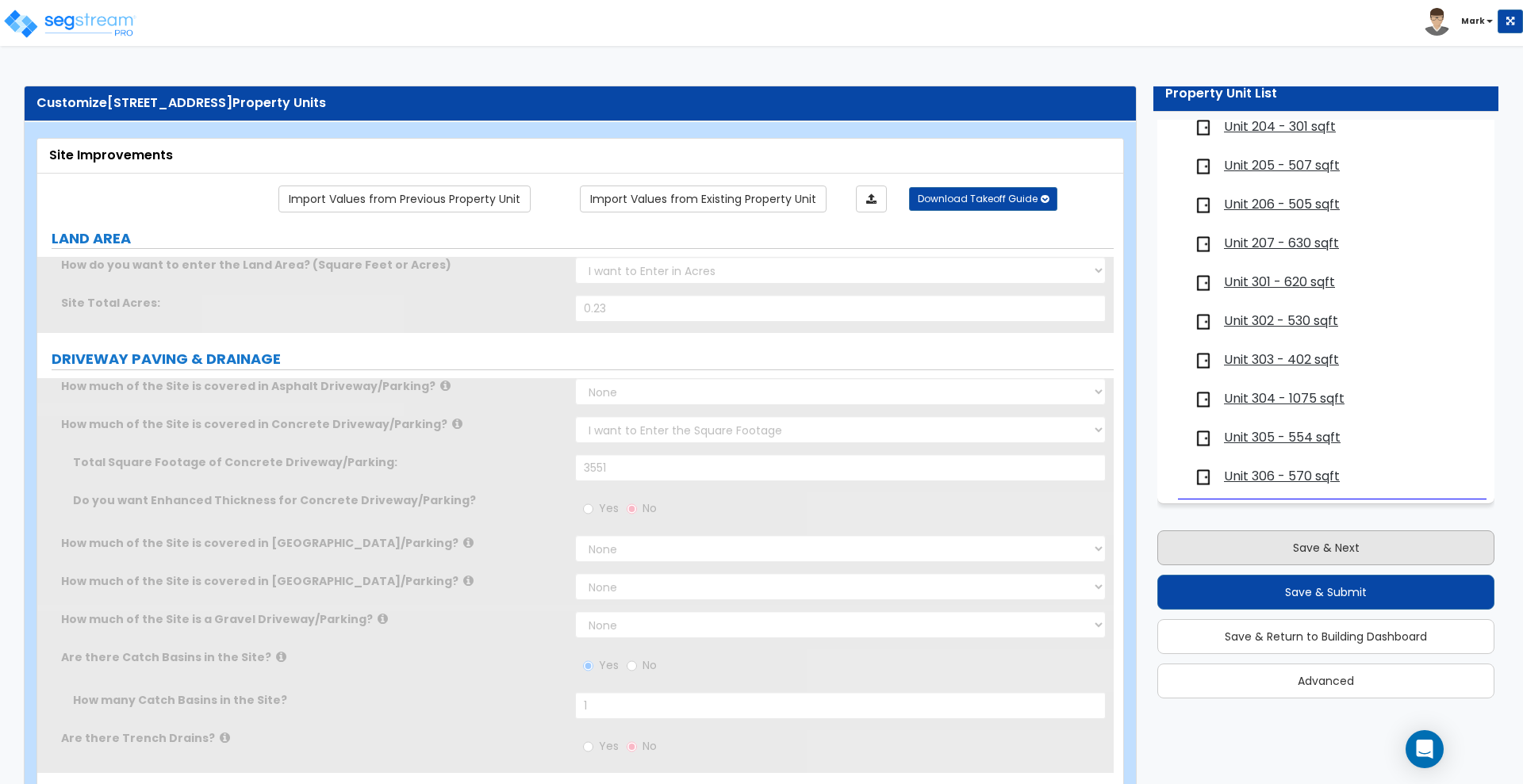
scroll to position [0, 0]
